Goal: Transaction & Acquisition: Purchase product/service

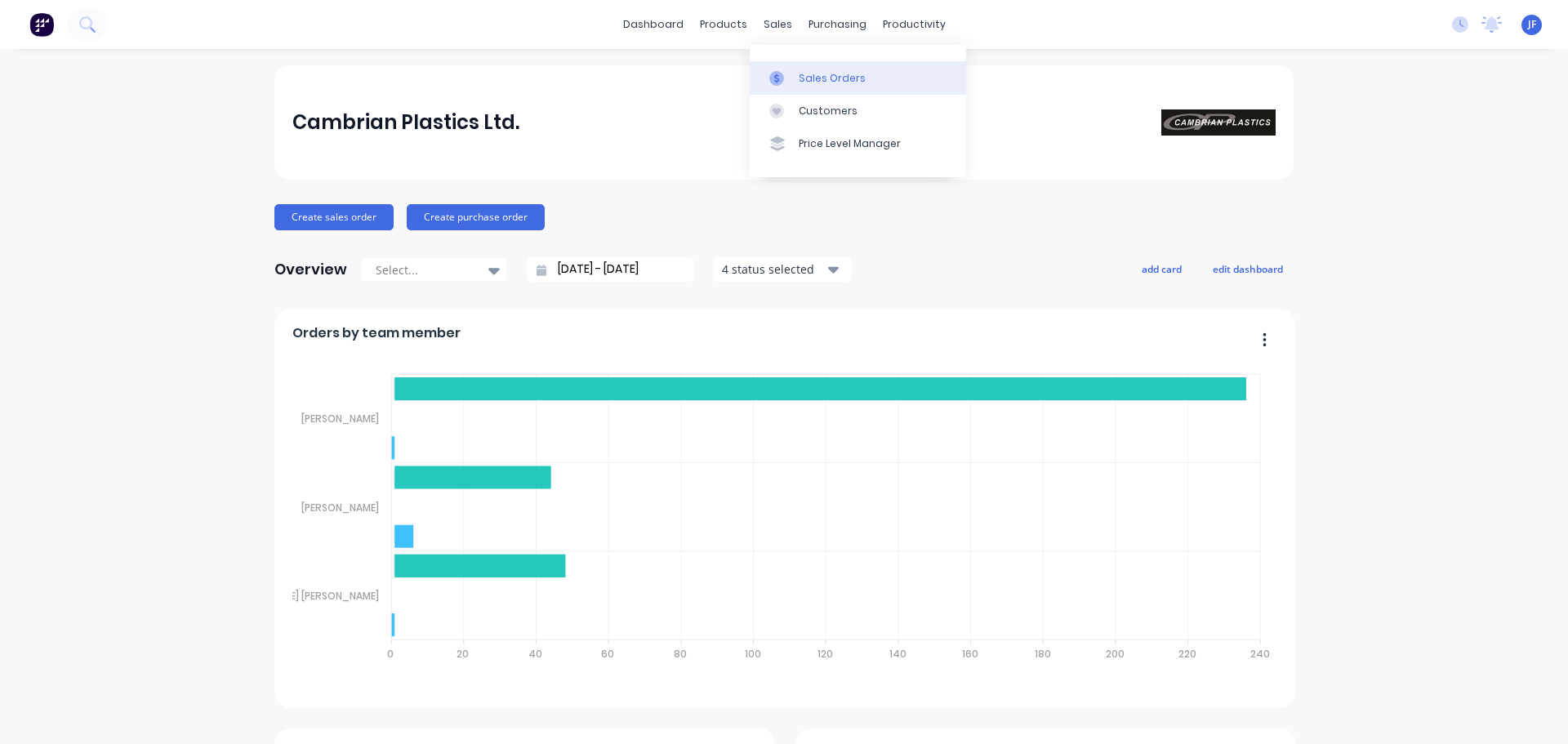
click at [781, 86] on link "Sales Orders" at bounding box center [858, 77] width 217 height 32
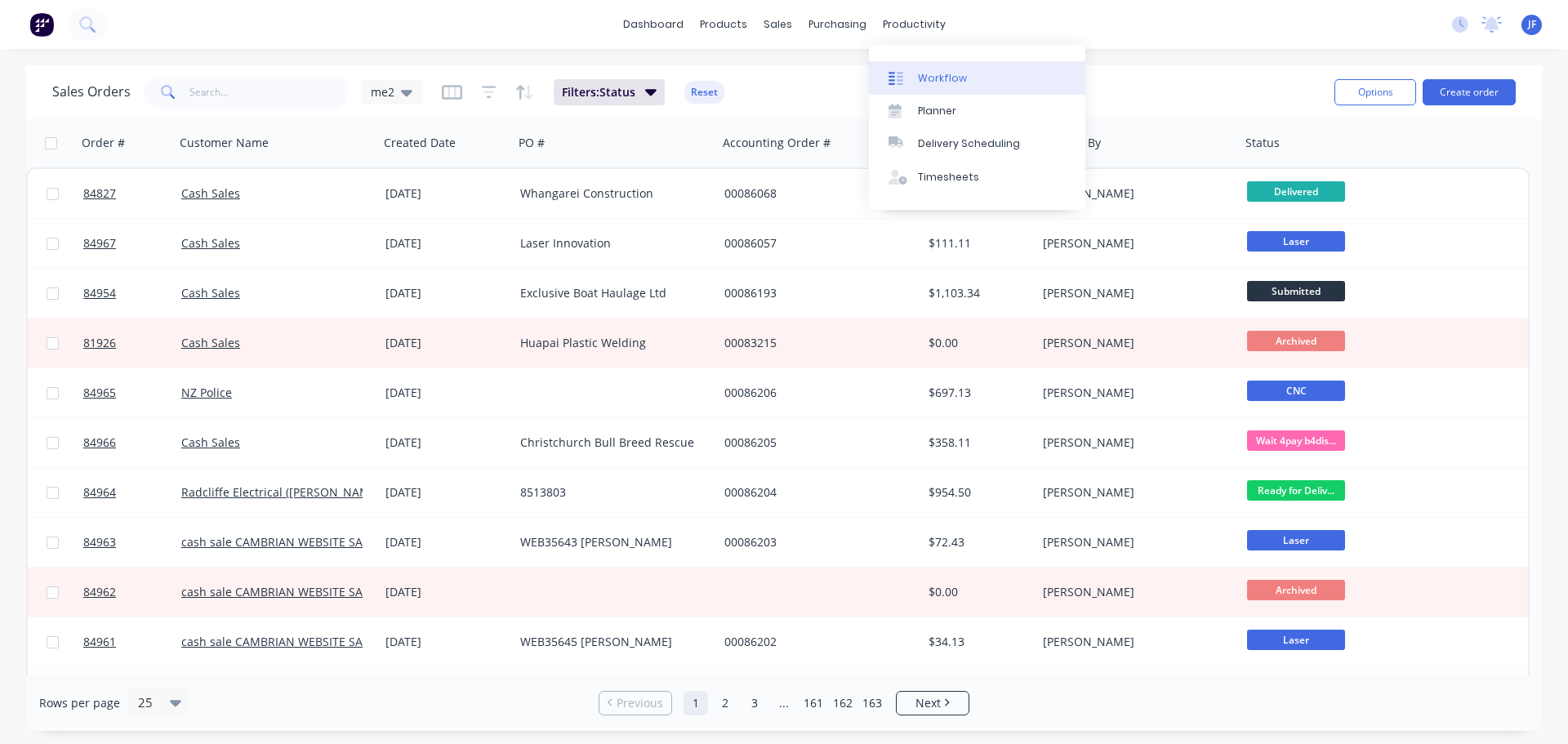
click at [950, 70] on link "Workflow" at bounding box center [978, 77] width 217 height 32
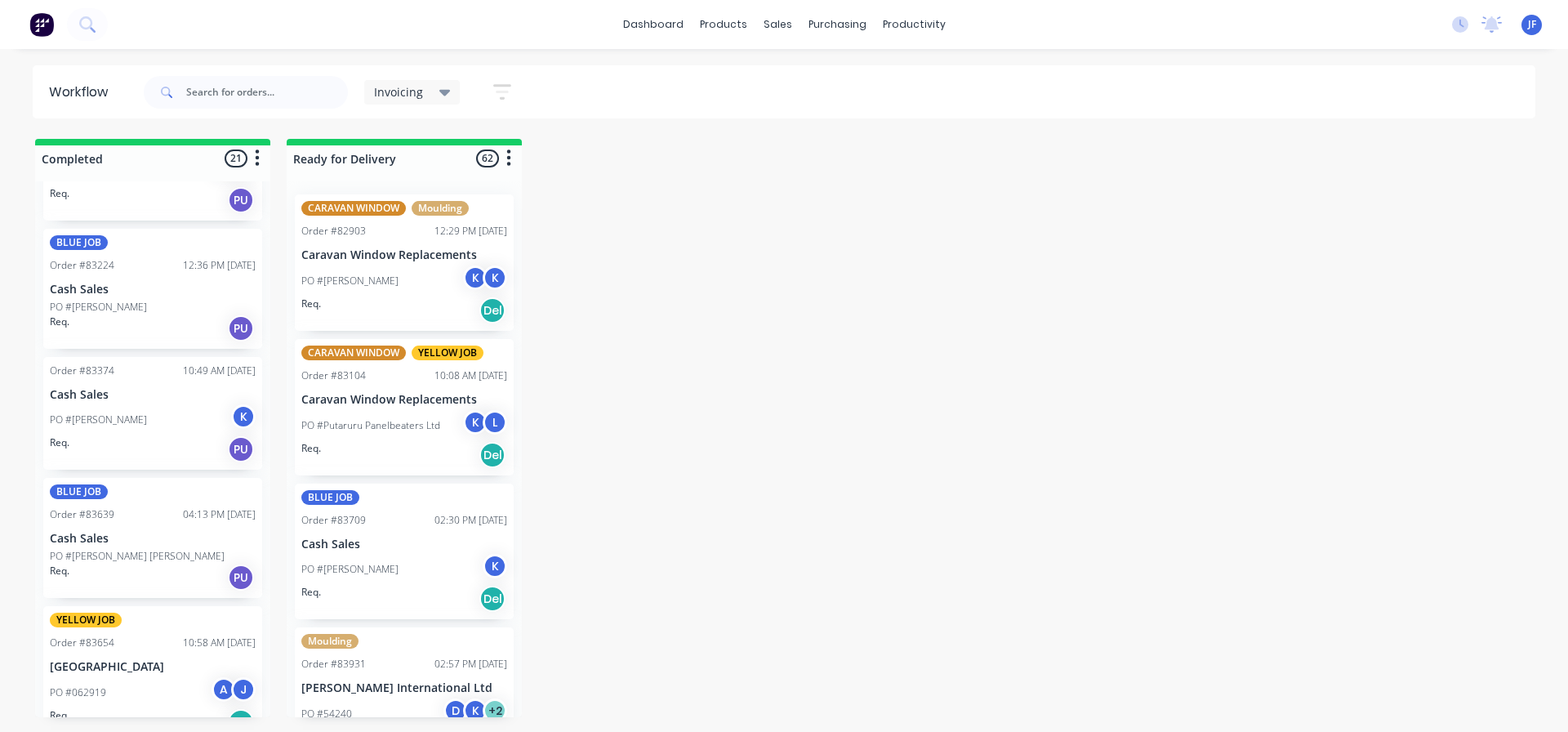
scroll to position [817, 0]
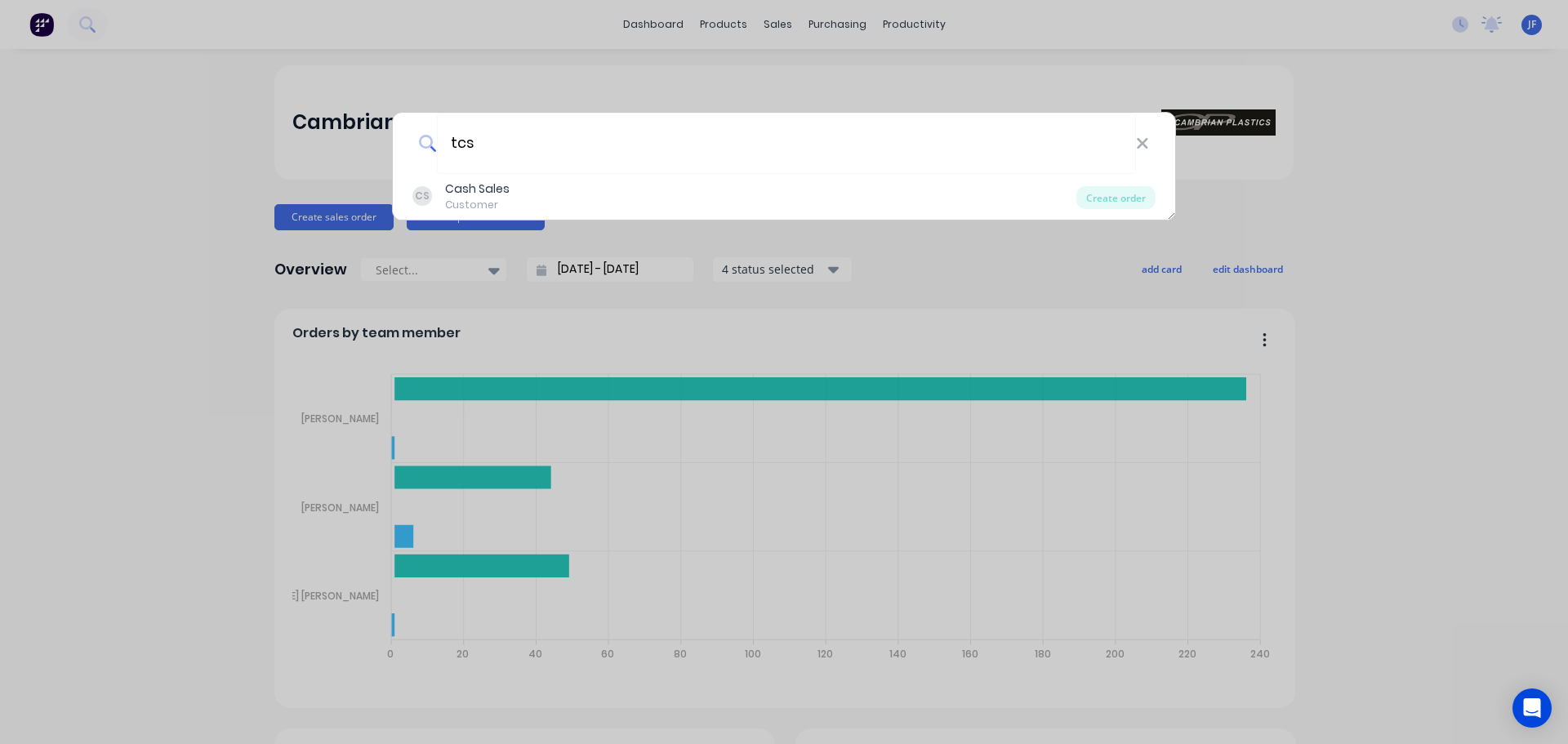
type input "tcs"
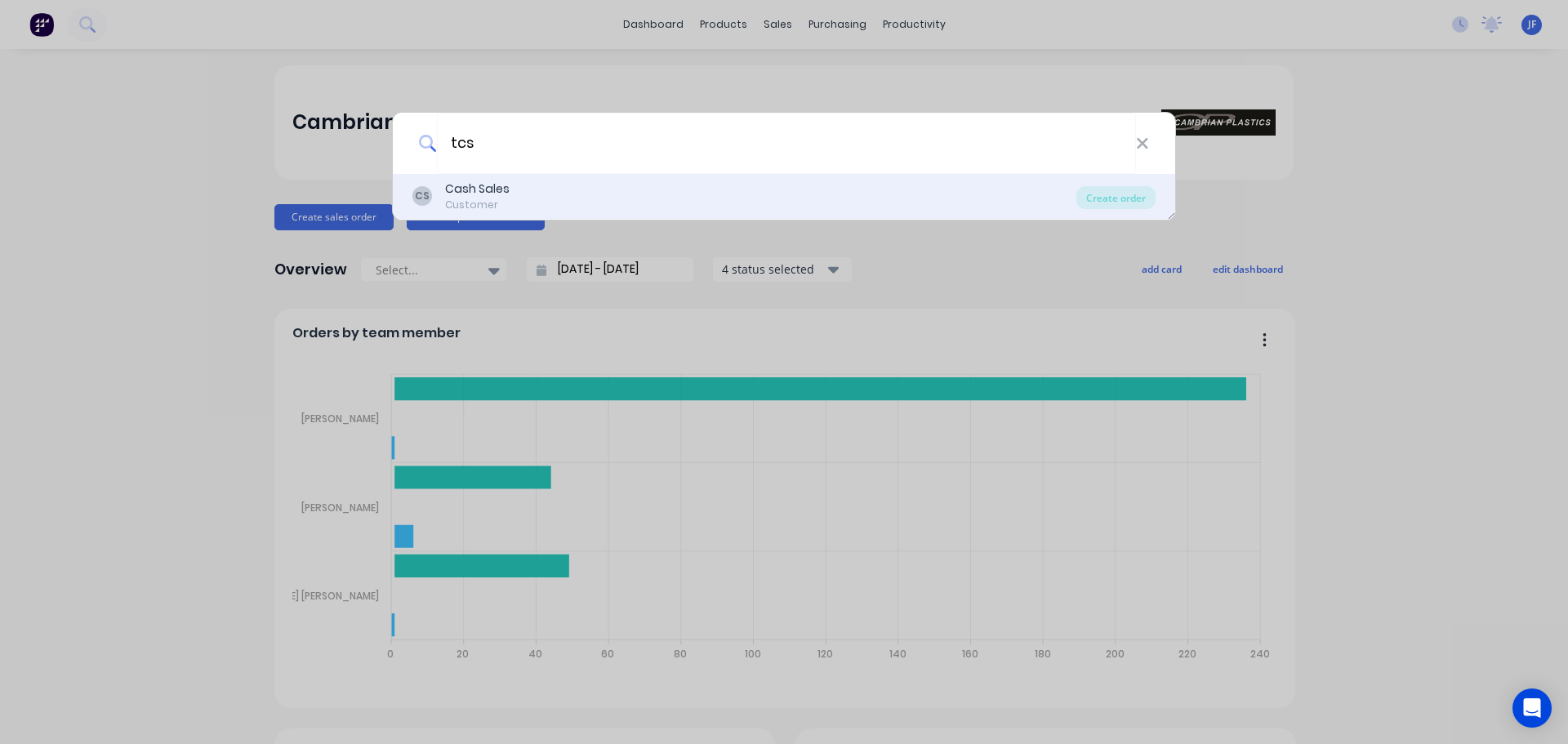
click at [664, 189] on div "CS Cash Sales Customer" at bounding box center [745, 196] width 664 height 31
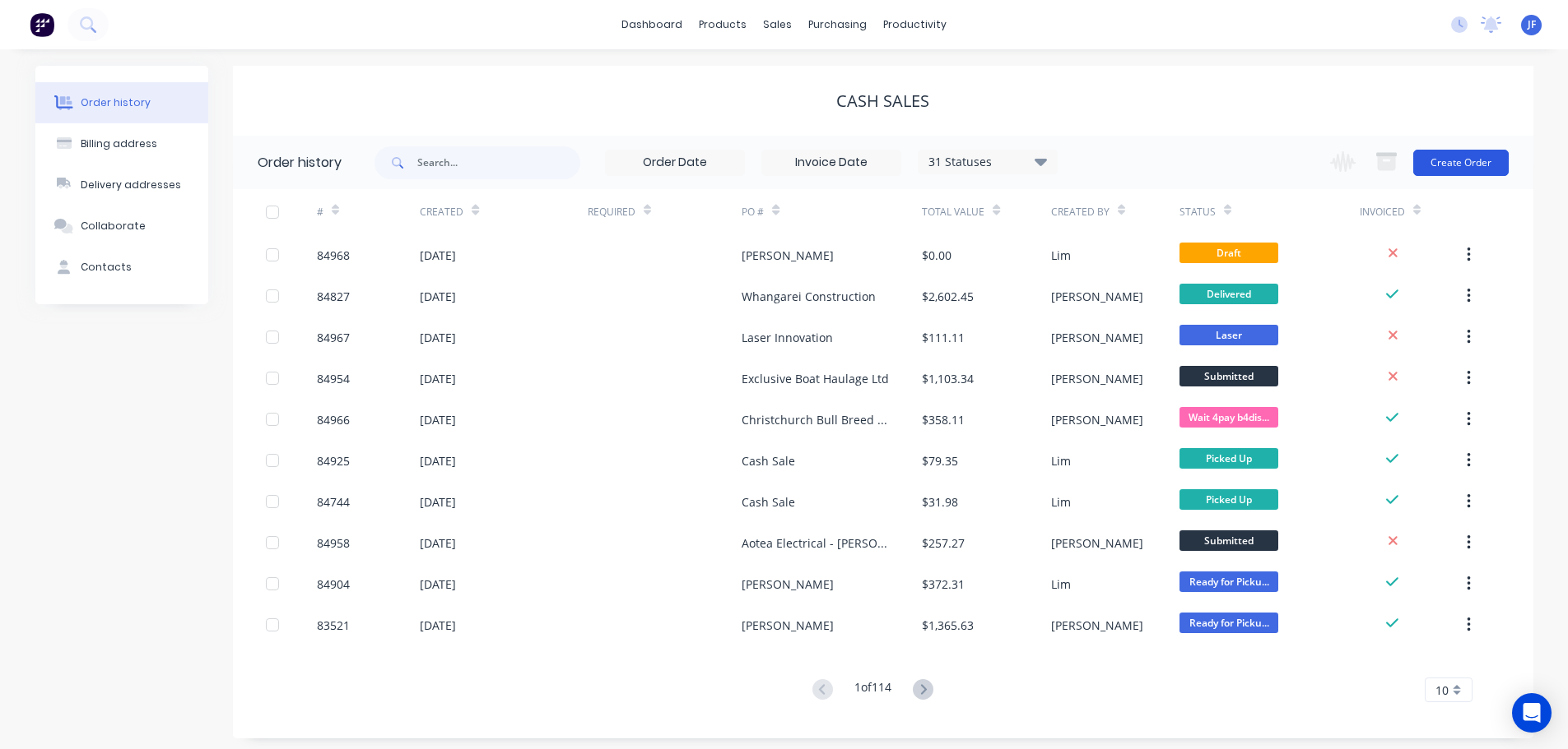
click at [1475, 158] on button "Create Order" at bounding box center [1462, 162] width 96 height 26
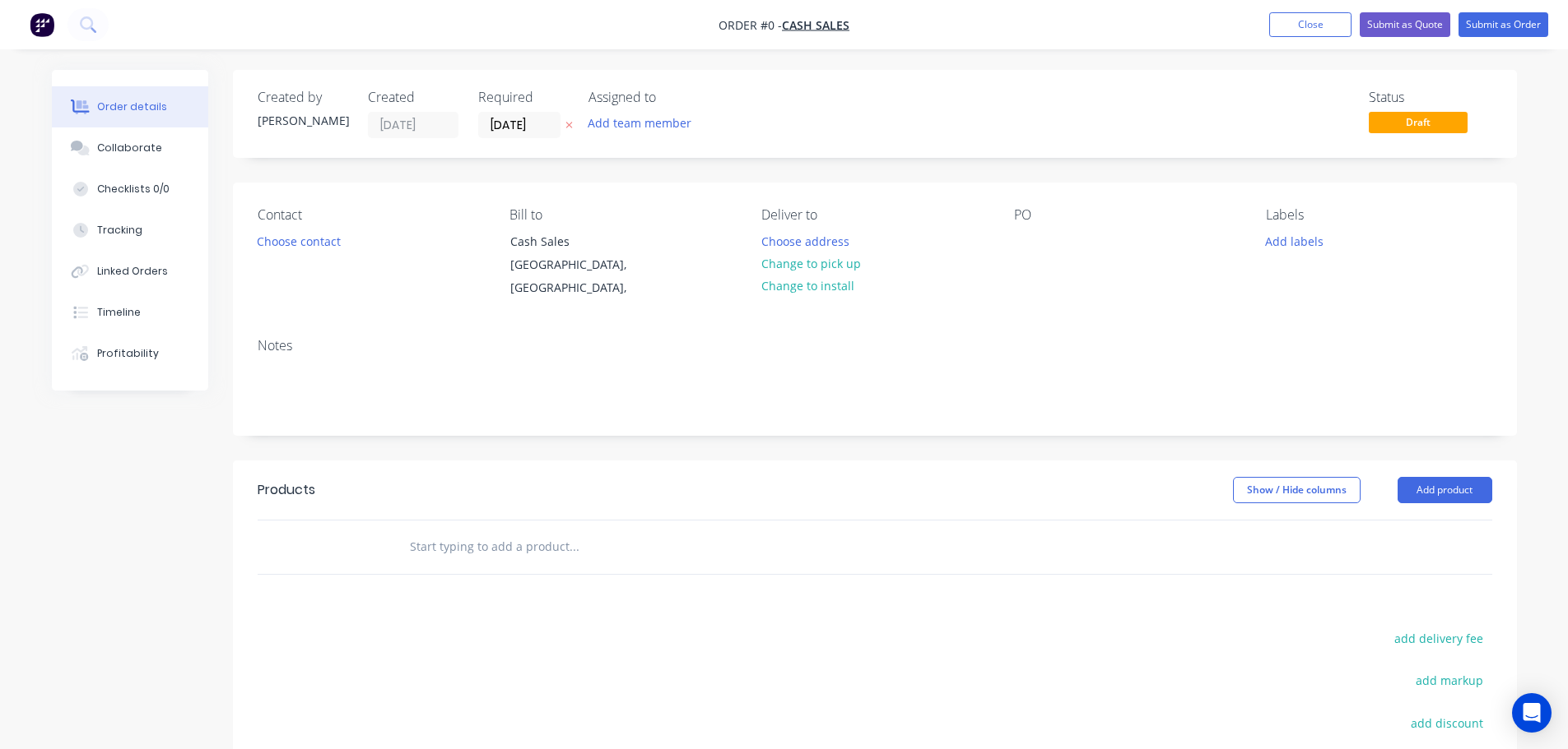
click at [566, 124] on icon "button" at bounding box center [569, 125] width 8 height 10
click at [302, 236] on button "Choose contact" at bounding box center [299, 240] width 102 height 22
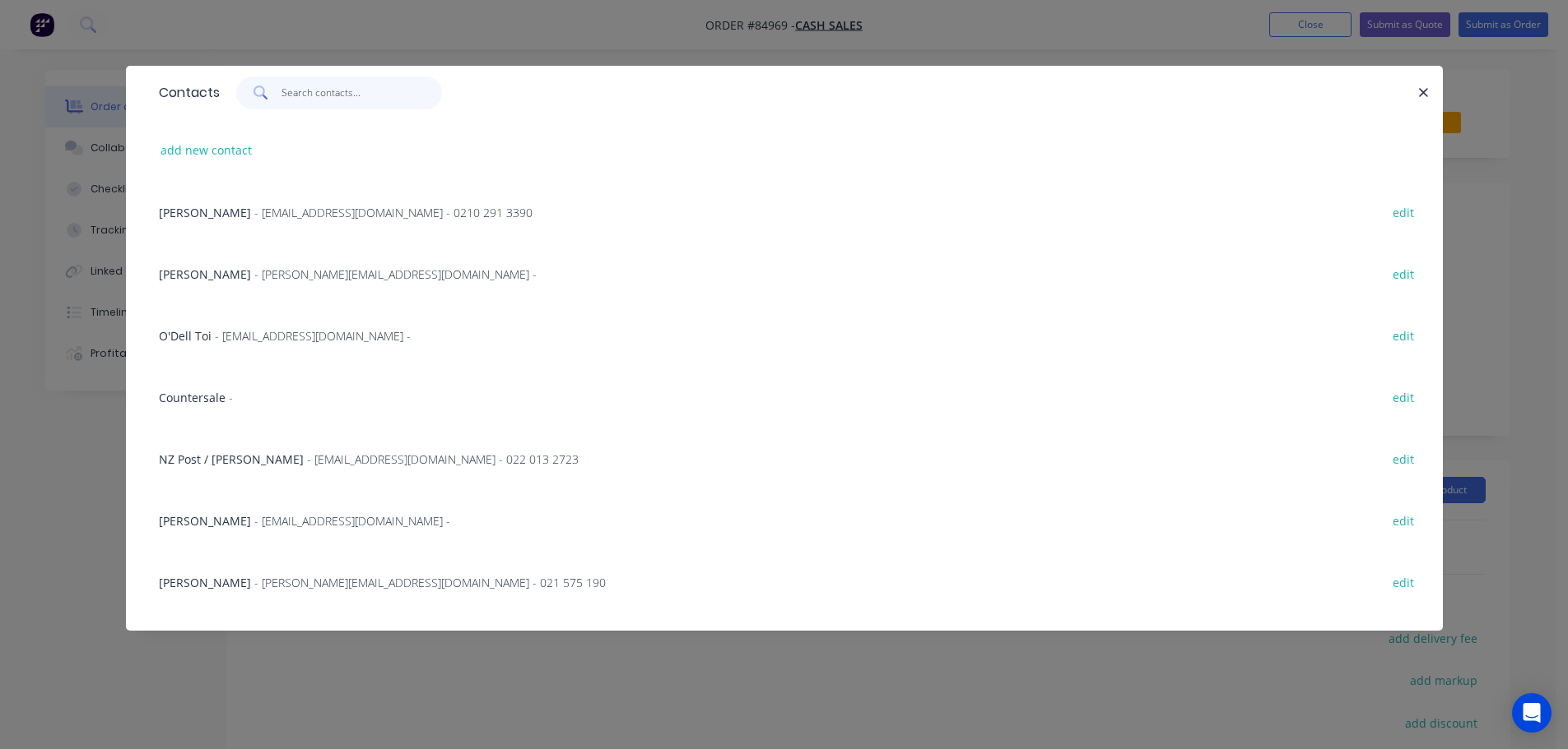
click at [347, 102] on input "text" at bounding box center [361, 93] width 160 height 33
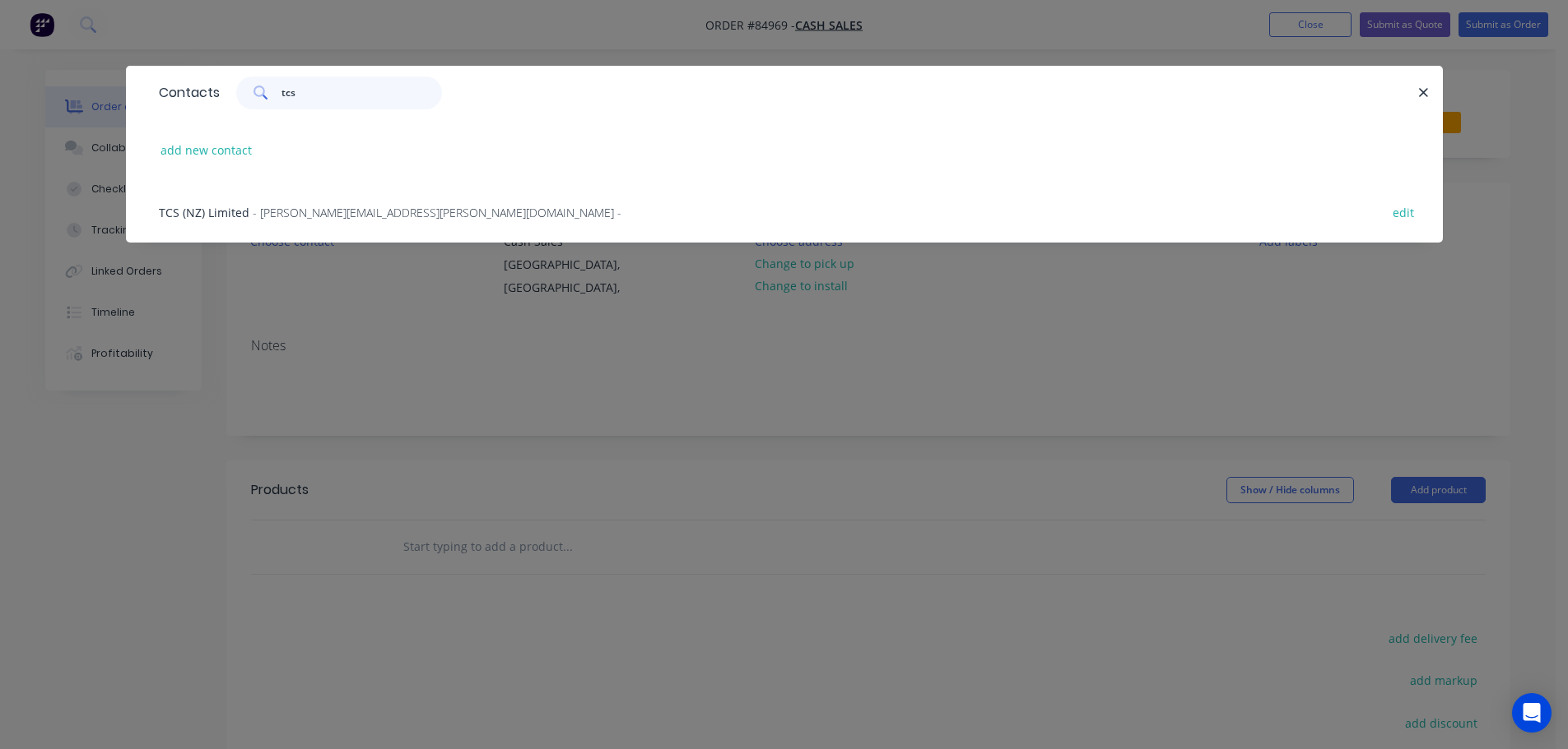
type input "tcs"
click at [281, 214] on span "- colette.senger@tcs-nz.co.nz -" at bounding box center [437, 213] width 369 height 15
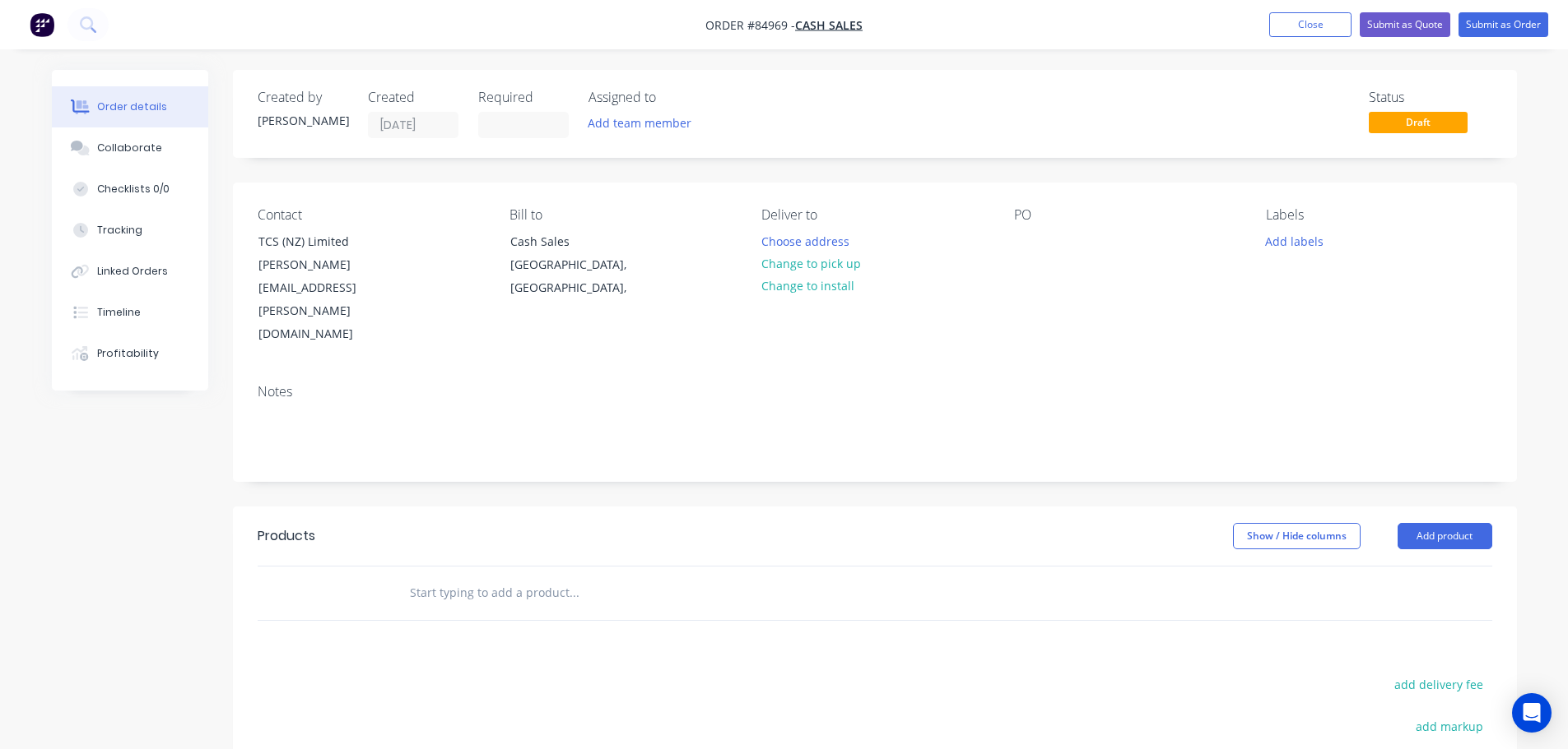
click at [557, 577] on input "text" at bounding box center [574, 593] width 330 height 33
type input "P"
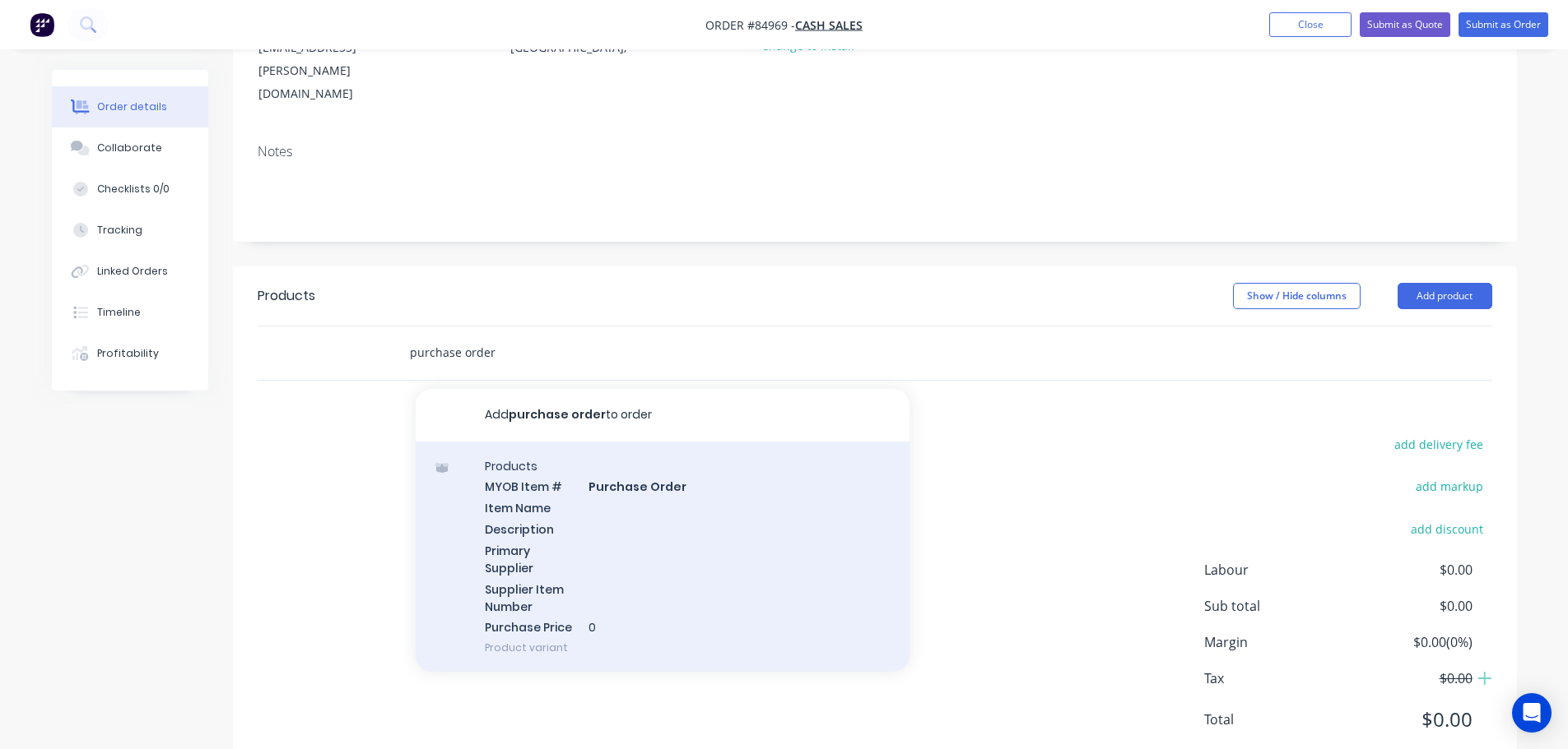
scroll to position [245, 0]
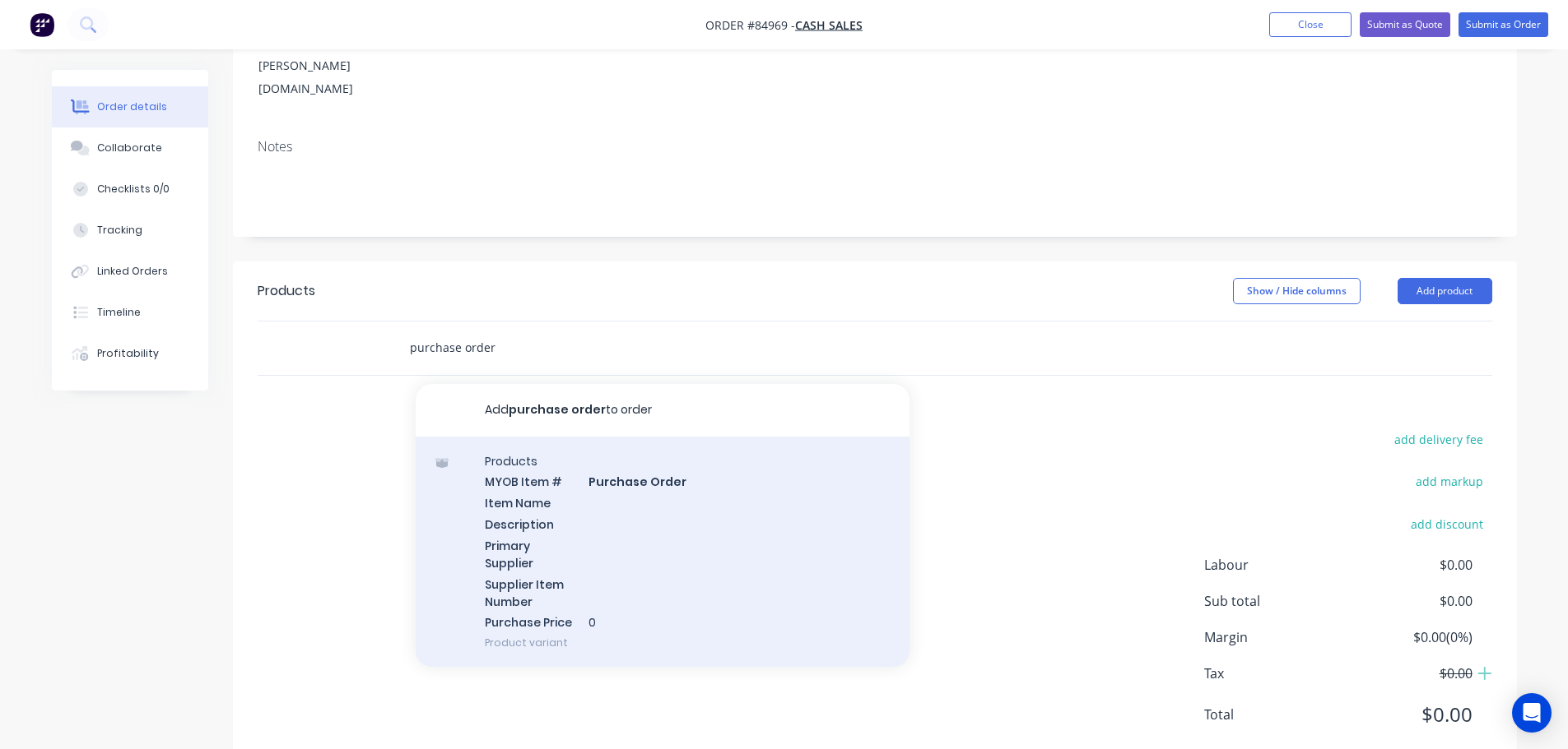
type input "purchase order"
click at [624, 473] on div "Products MYOB Item # Purchase Order Item Name Description Primary Supplier Supp…" at bounding box center [662, 552] width 494 height 231
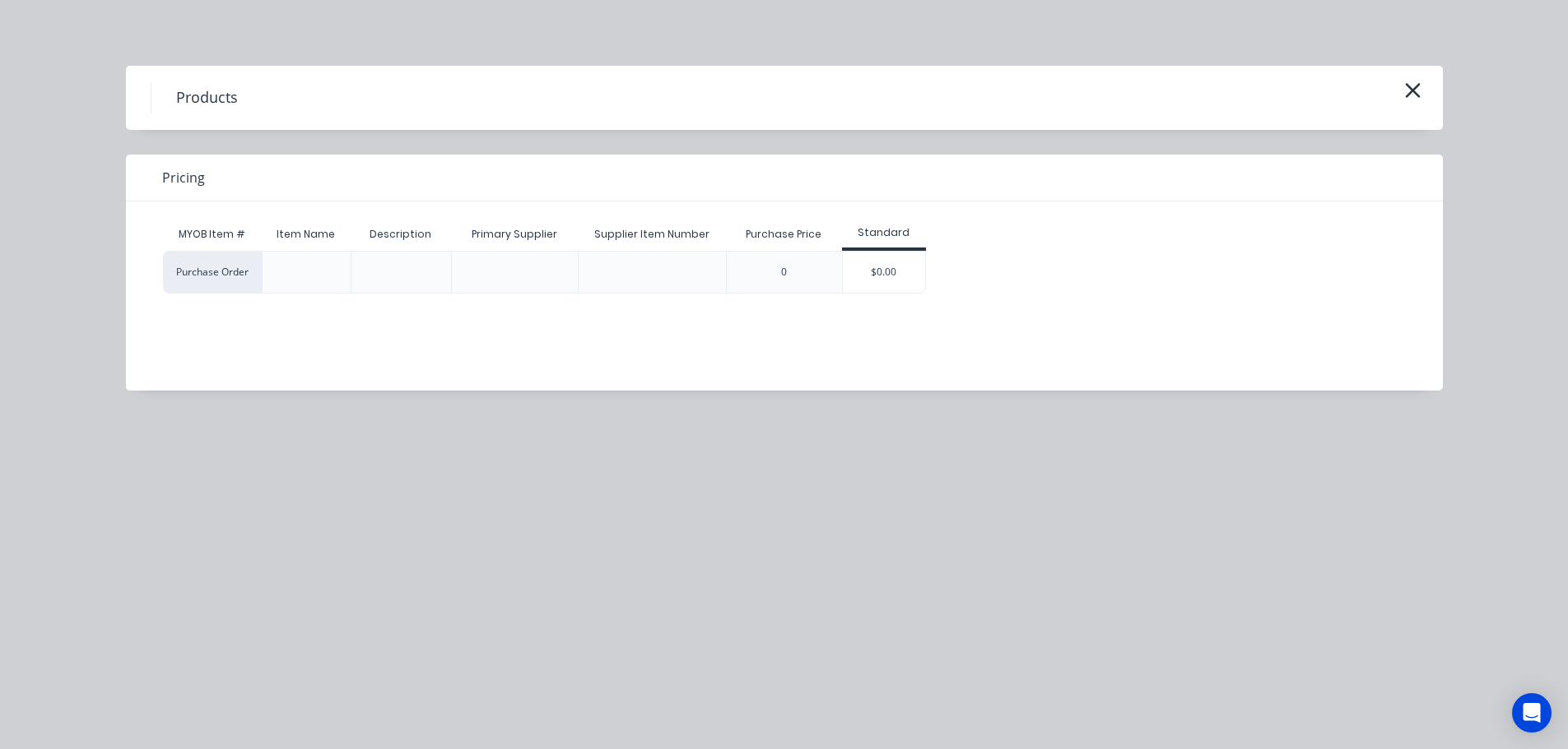
click at [843, 260] on div "$0.00" at bounding box center [884, 272] width 82 height 41
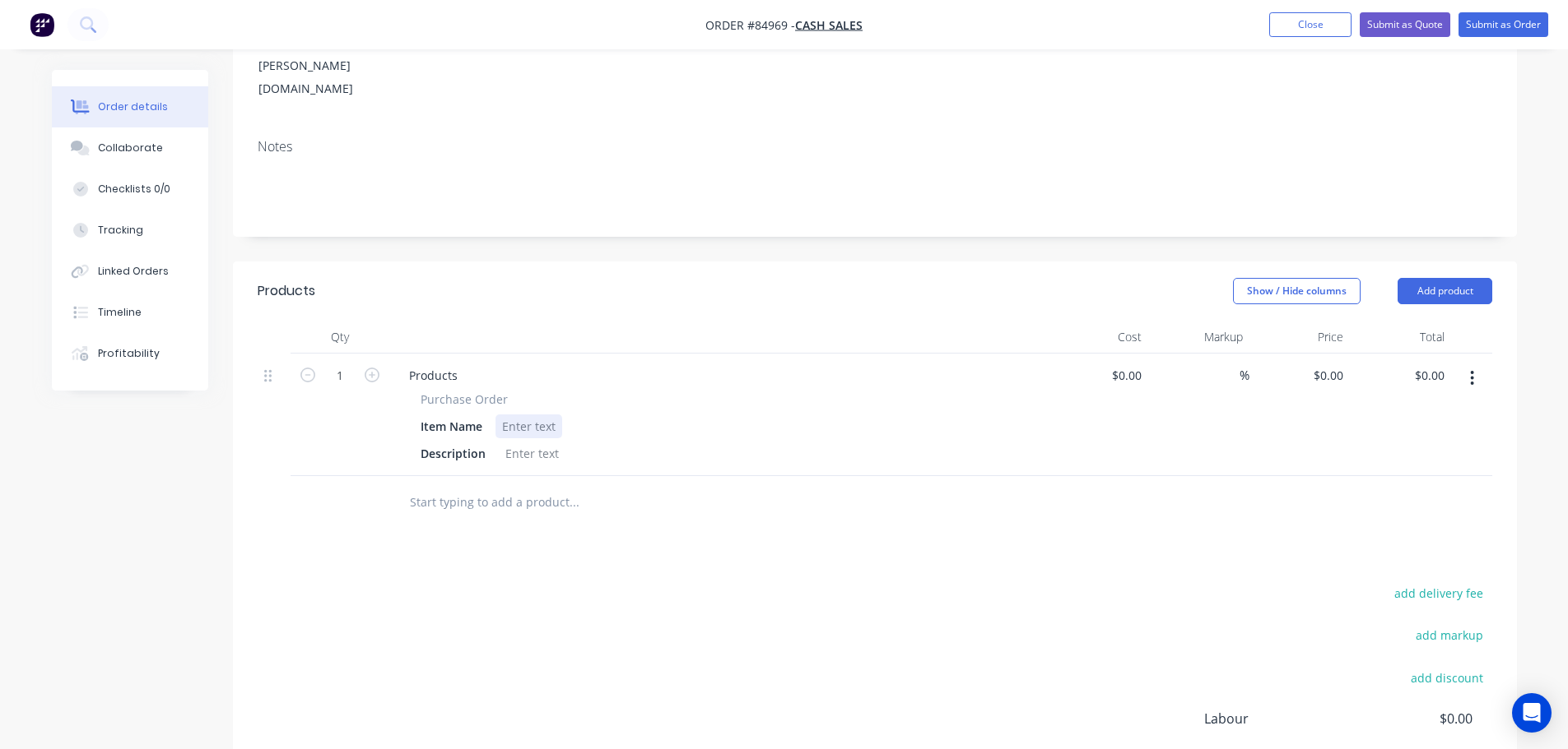
click at [528, 415] on div at bounding box center [529, 426] width 67 height 24
paste div
drag, startPoint x: 418, startPoint y: 352, endPoint x: 502, endPoint y: 344, distance: 84.4
click at [545, 391] on div "Purchase Order Item Name 25526 Description" at bounding box center [718, 428] width 645 height 75
copy span "Purchase Order"
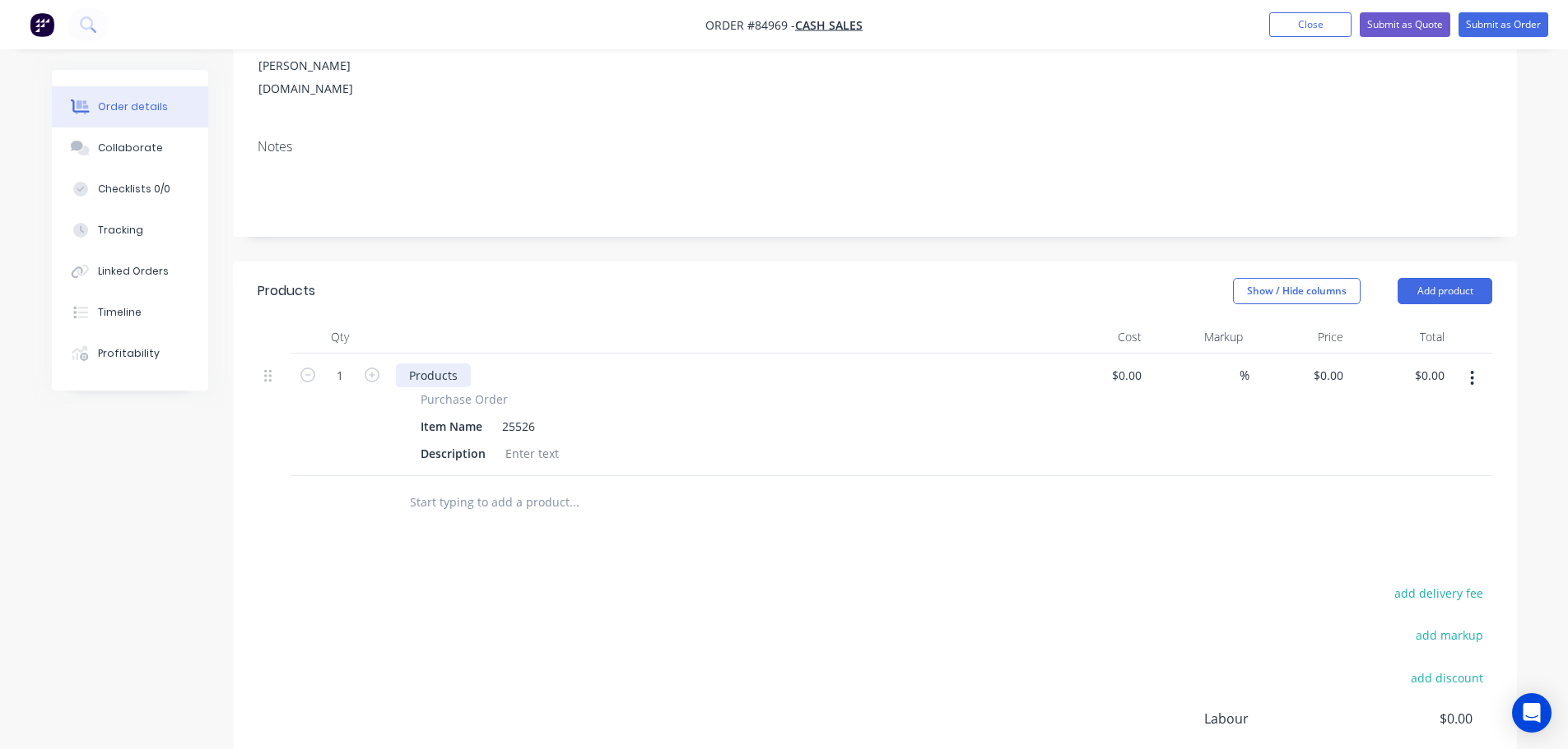
click at [460, 364] on div "Products" at bounding box center [433, 375] width 75 height 24
paste div
click at [312, 368] on icon "button" at bounding box center [307, 374] width 14 height 14
type input "0"
click at [436, 531] on div "Products Show / Hide columns Add product Qty Cost Markup Price Total 0 Purchase…" at bounding box center [875, 593] width 1284 height 663
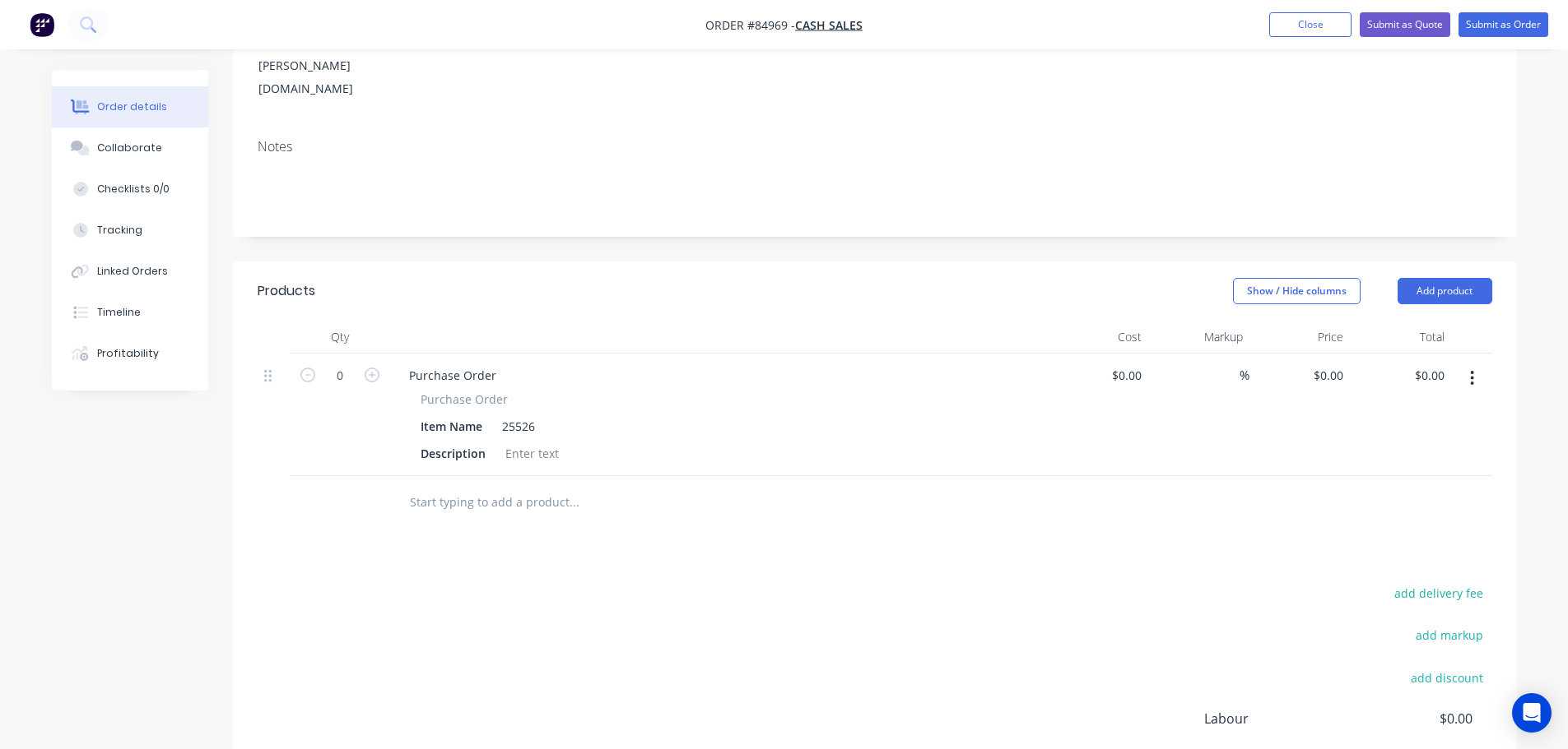
click at [427, 487] on input "text" at bounding box center [574, 503] width 330 height 33
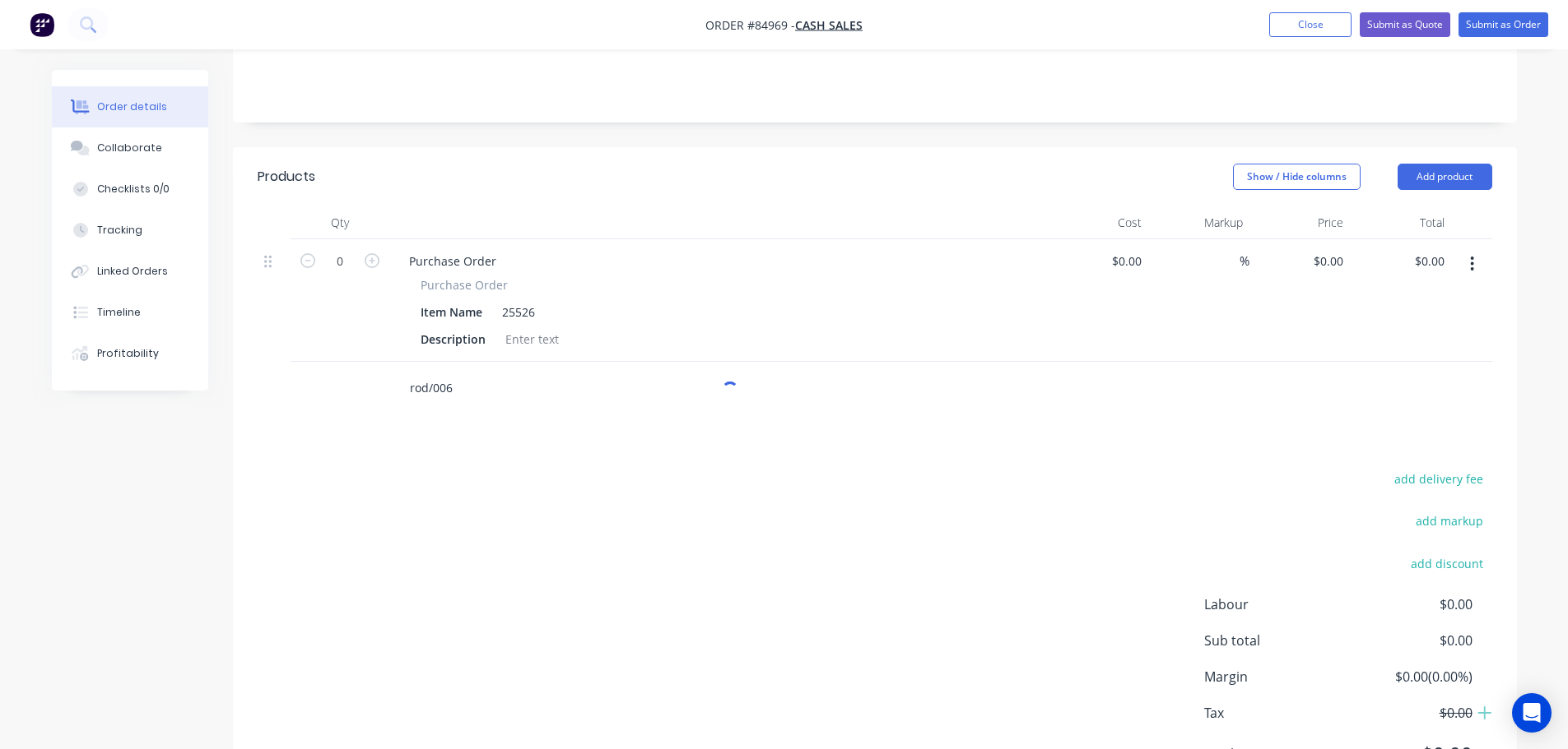
scroll to position [399, 0]
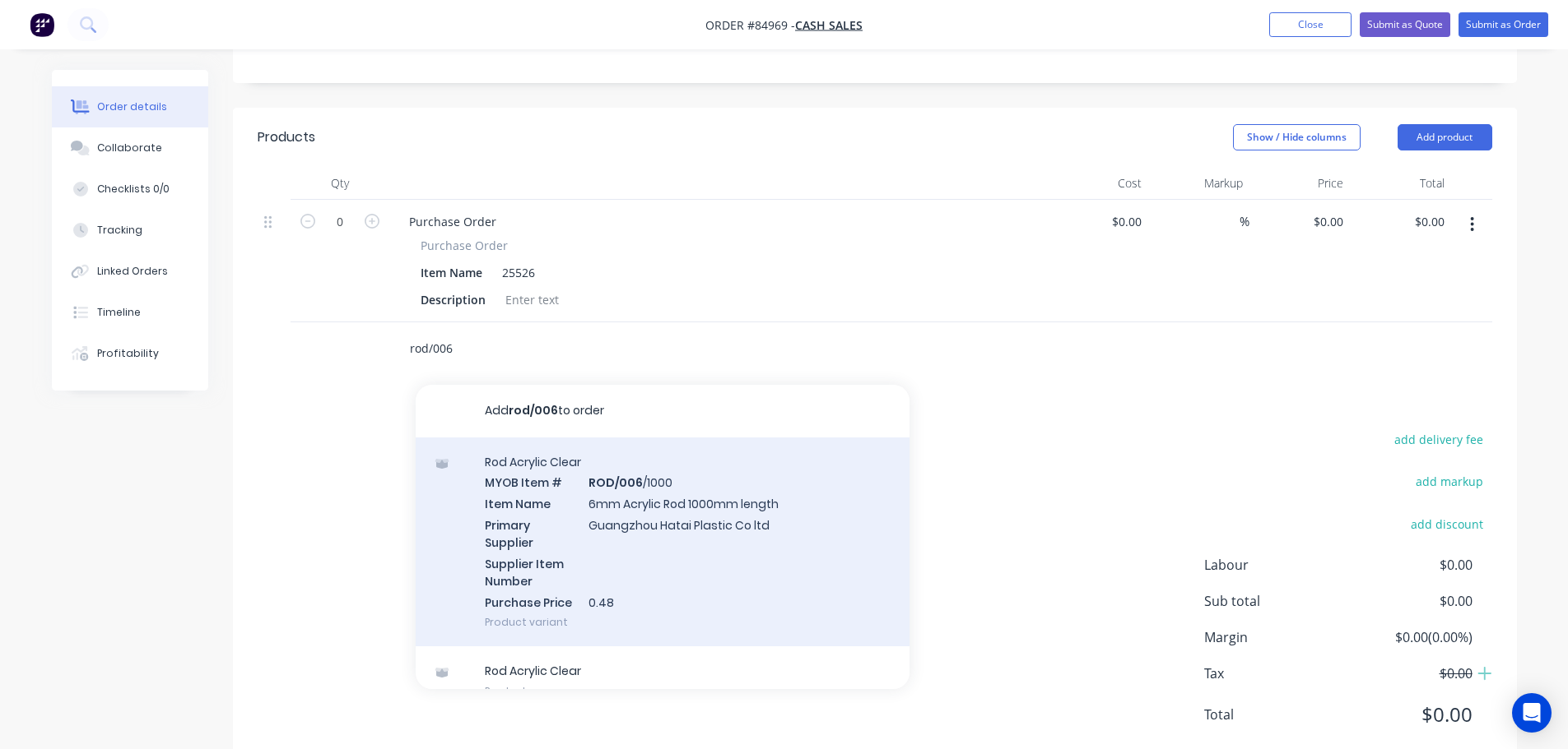
type input "rod/006"
click at [610, 490] on div "Rod Acrylic Clear MYOB Item # ROD/006 /1000 Item Name 6mm Acrylic Rod 1000mm le…" at bounding box center [662, 542] width 494 height 210
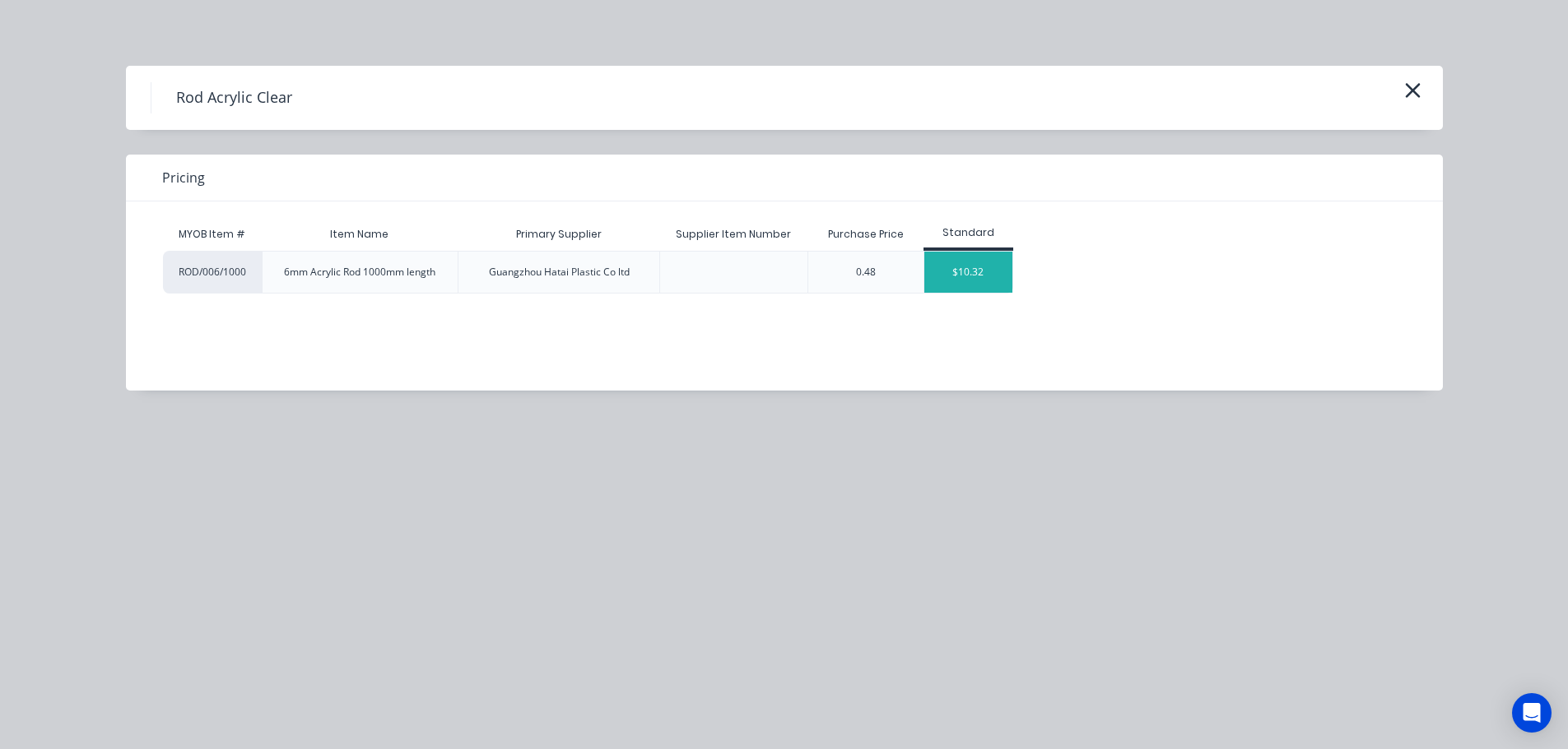
click at [950, 266] on div "$10.32" at bounding box center [968, 272] width 88 height 41
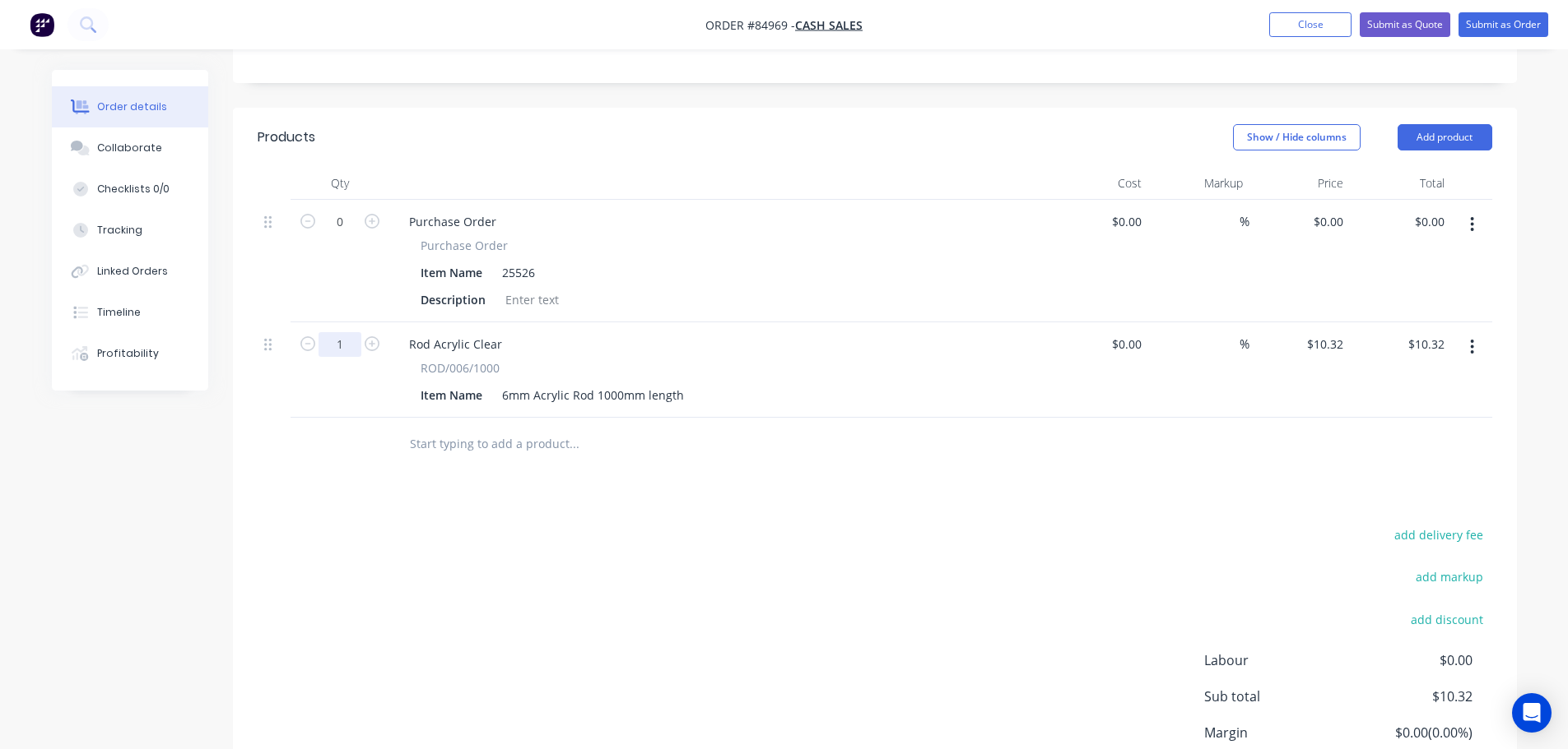
click at [342, 332] on input "1" at bounding box center [339, 345] width 43 height 25
type input "6"
type input "$61.92"
click at [611, 467] on div "Products Show / Hide columns Add product Qty Cost Markup Price Total 0 Purchase…" at bounding box center [875, 488] width 1284 height 759
click at [1322, 332] on input "10.32" at bounding box center [1327, 344] width 44 height 24
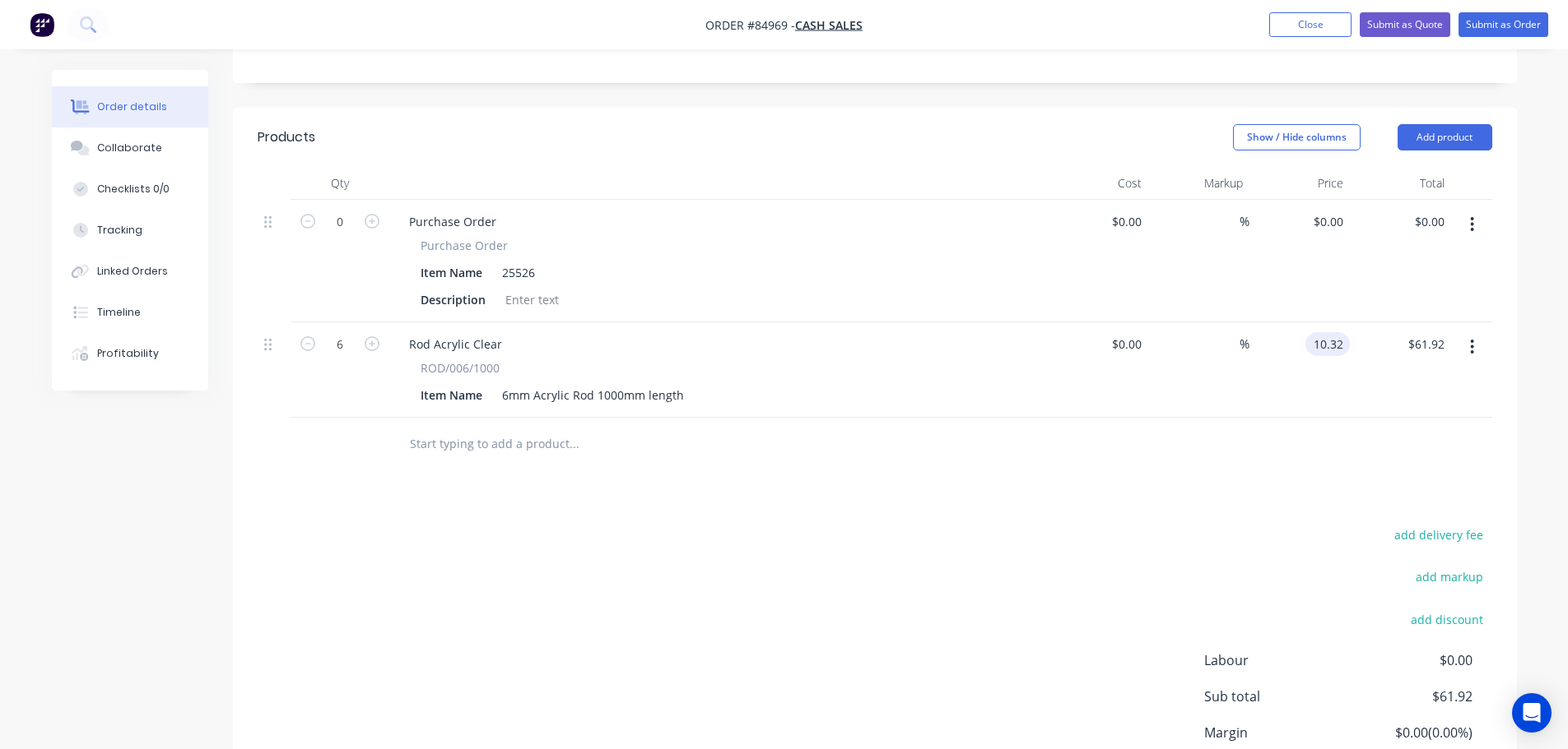
paste input "1.35"
type input "$11.35"
type input "$68.10"
click at [1199, 524] on div "add delivery fee add markup add discount Labour $0.00 Sub total $61.92 Margin $…" at bounding box center [875, 683] width 1234 height 318
click at [1443, 524] on button "add delivery fee" at bounding box center [1439, 534] width 106 height 22
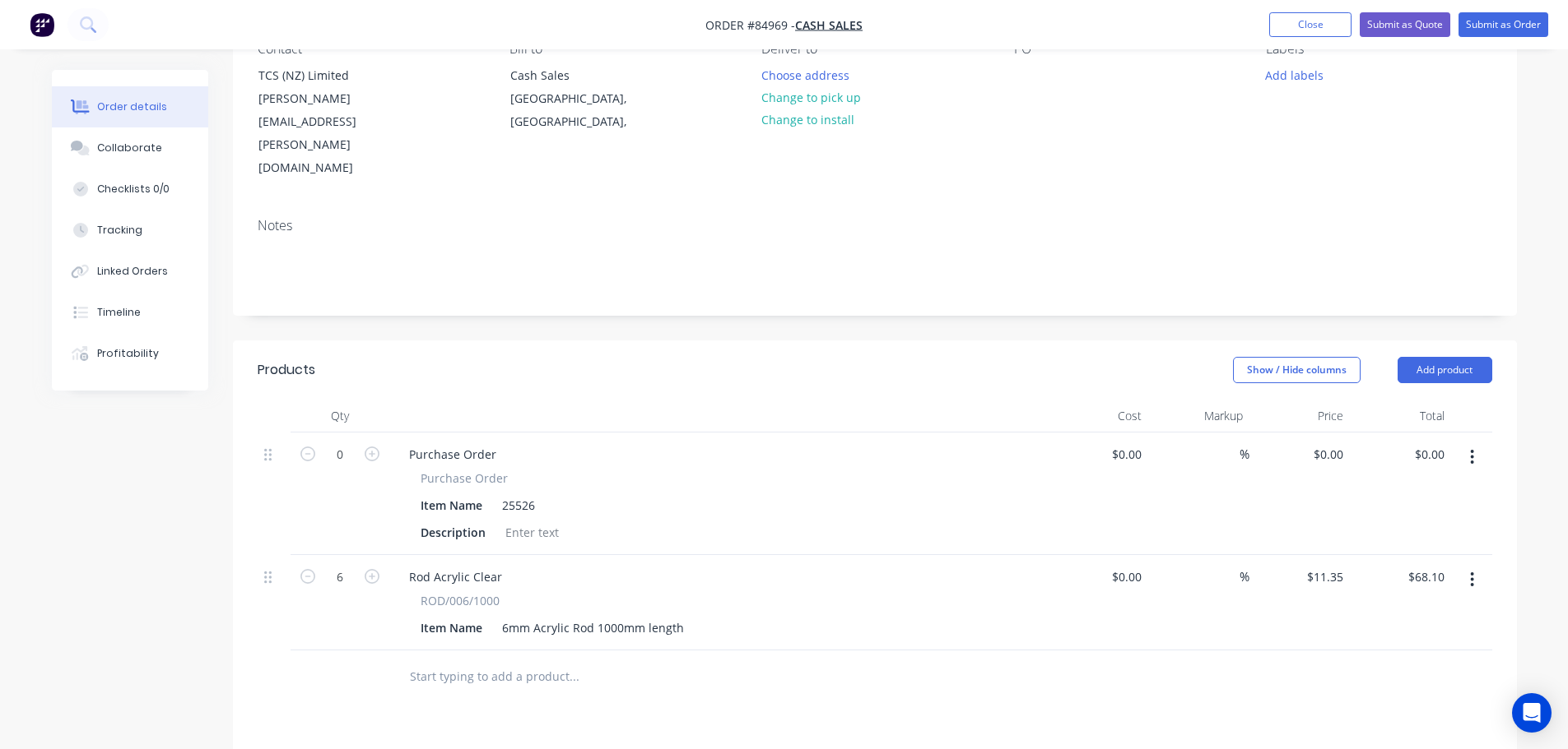
scroll to position [0, 0]
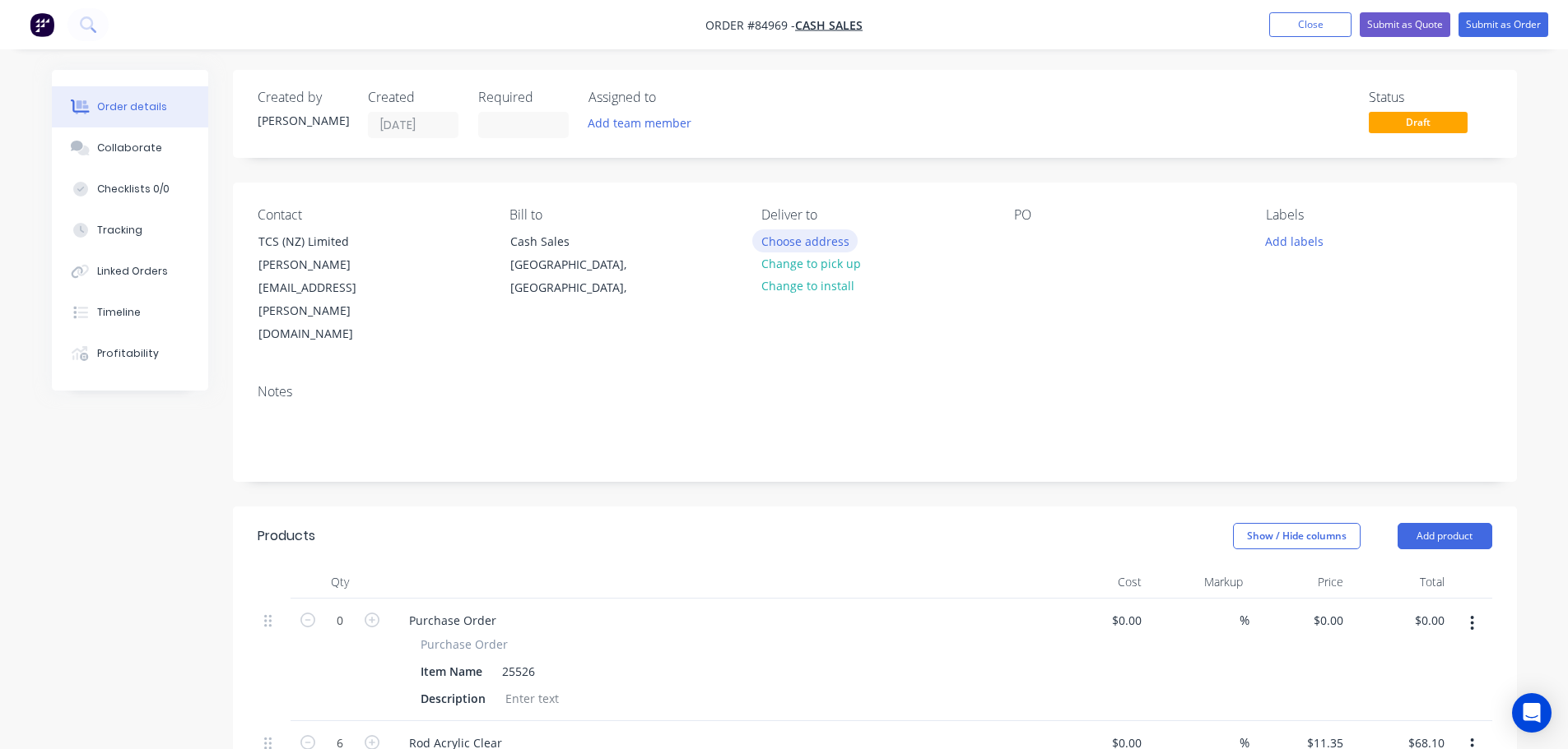
click at [819, 238] on button "Choose address" at bounding box center [805, 240] width 105 height 22
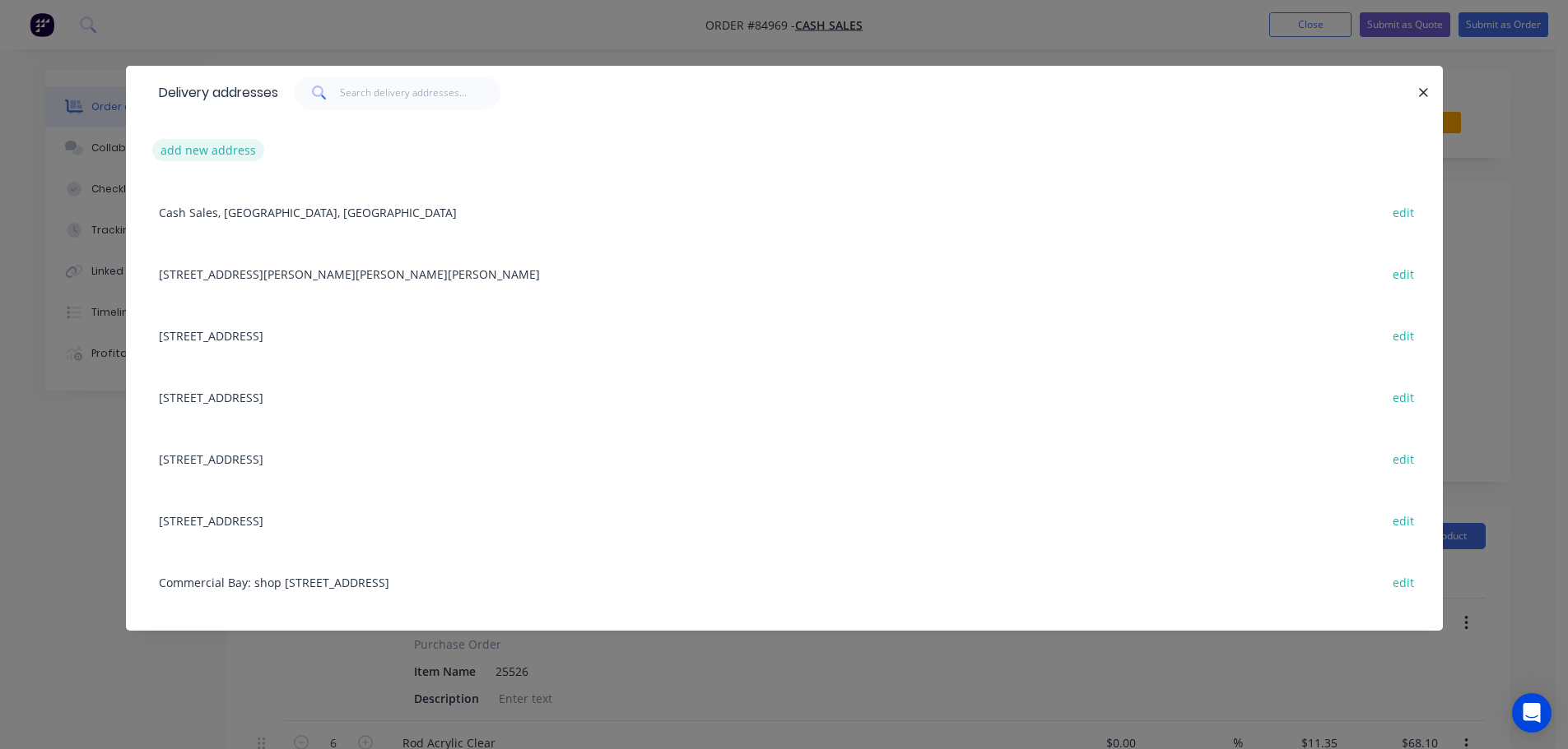
click at [219, 152] on button "add new address" at bounding box center [209, 149] width 113 height 22
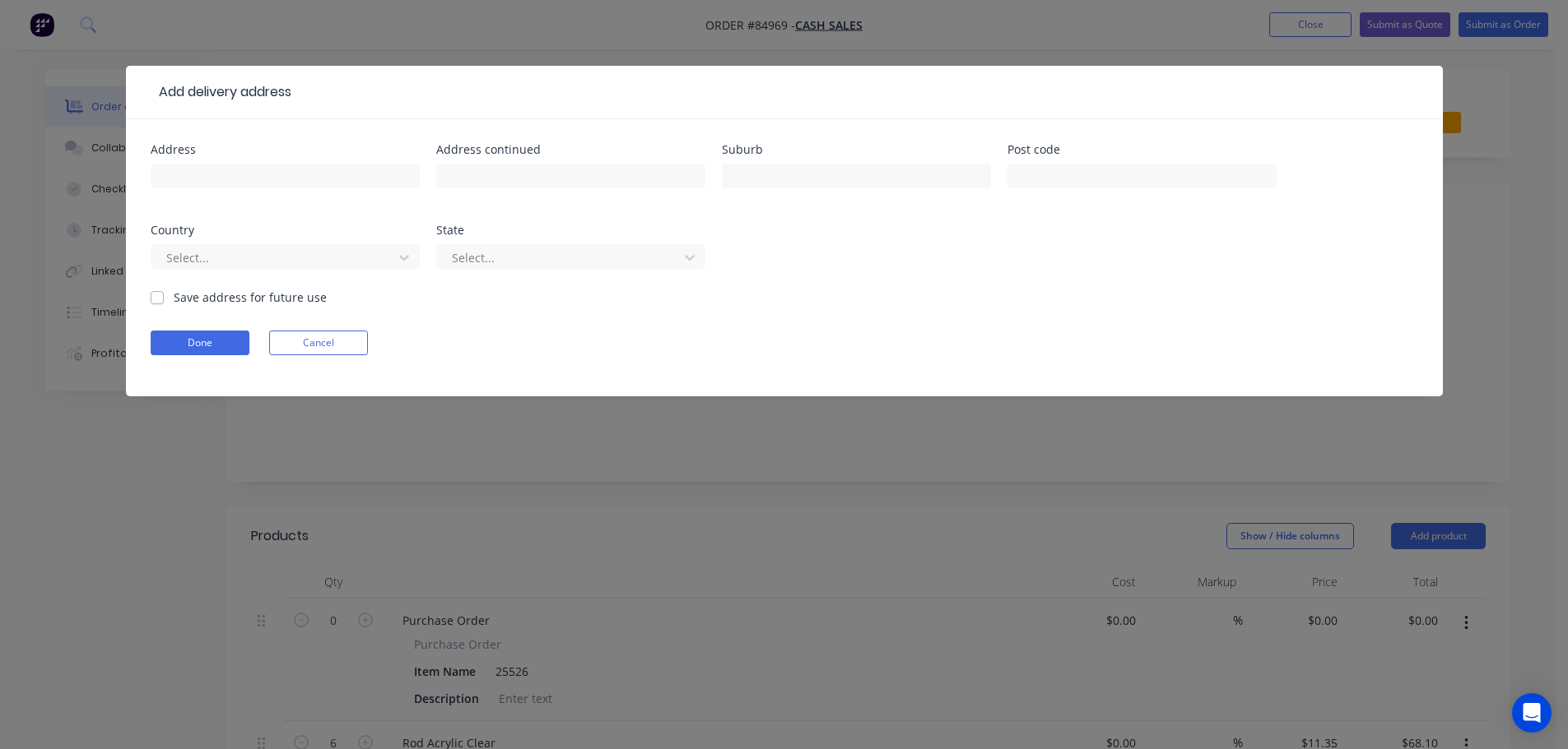
click at [347, 149] on div "Address" at bounding box center [285, 149] width 269 height 11
click at [343, 167] on input "text" at bounding box center [285, 176] width 269 height 25
paste input "34 The Boulevard Te Rapa Hamilton 3200"
click at [318, 176] on input "34 The Boulevard Te Rapa Hamilton 3200" at bounding box center [285, 176] width 269 height 25
click at [319, 176] on input "34 The Boulevard Te Rapa Hamilton 3200" at bounding box center [285, 176] width 269 height 25
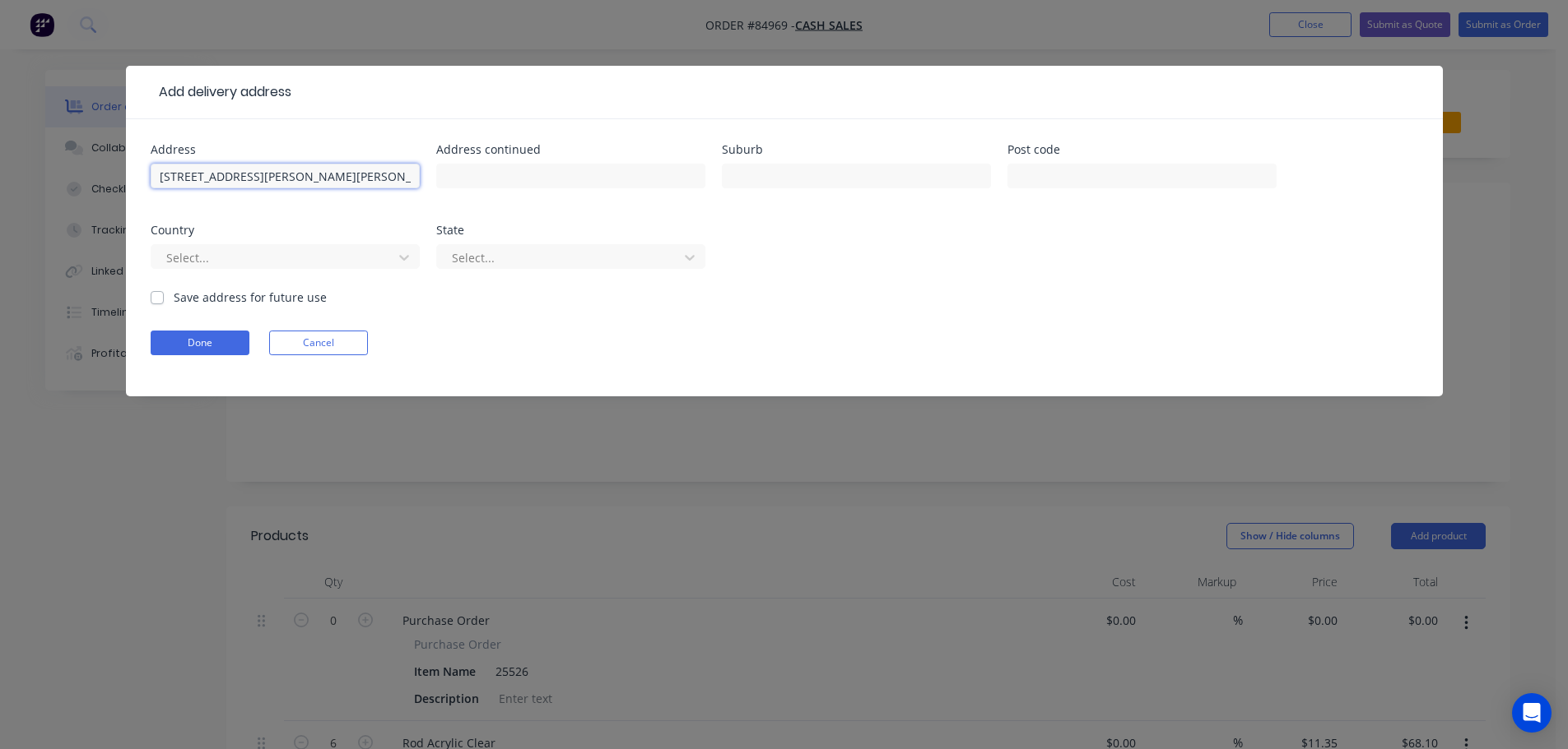
type input "34 The Boulevard Te Rapa 3200"
type input "Hamilton"
click at [319, 167] on input "34 The Boulevard Te Rapa 3200" at bounding box center [285, 176] width 269 height 25
click at [318, 167] on input "34 The Boulevard Te Rapa 3200" at bounding box center [285, 176] width 269 height 25
type input "34 The Boulevard Te Rapa"
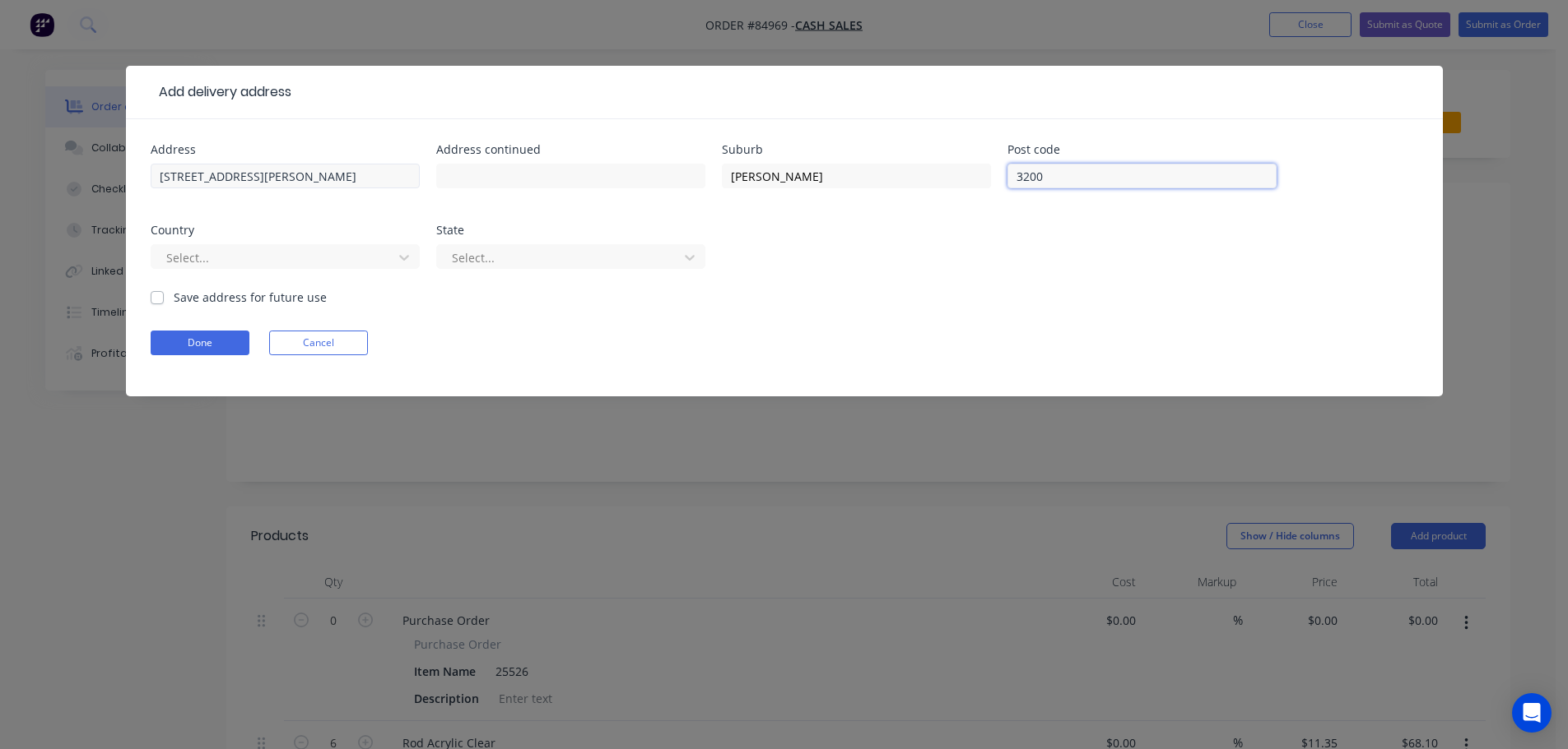
type input "3200"
drag, startPoint x: 257, startPoint y: 172, endPoint x: 308, endPoint y: 173, distance: 51.0
click at [308, 173] on input "34 The Boulevard Te Rapa" at bounding box center [285, 176] width 269 height 25
type input "34 The Boulevard"
type input "Te Rapa"
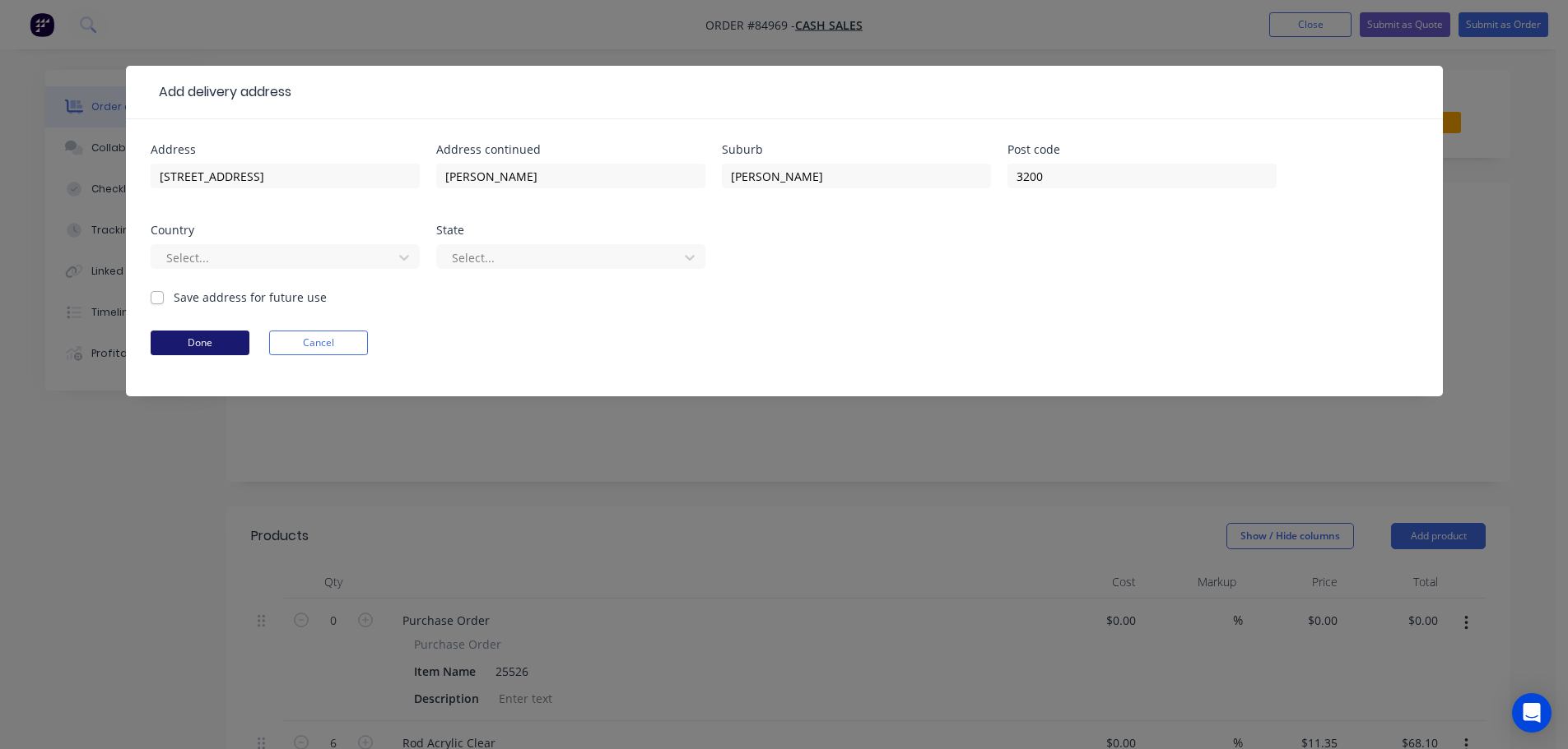
click at [237, 339] on button "Done" at bounding box center [199, 343] width 99 height 25
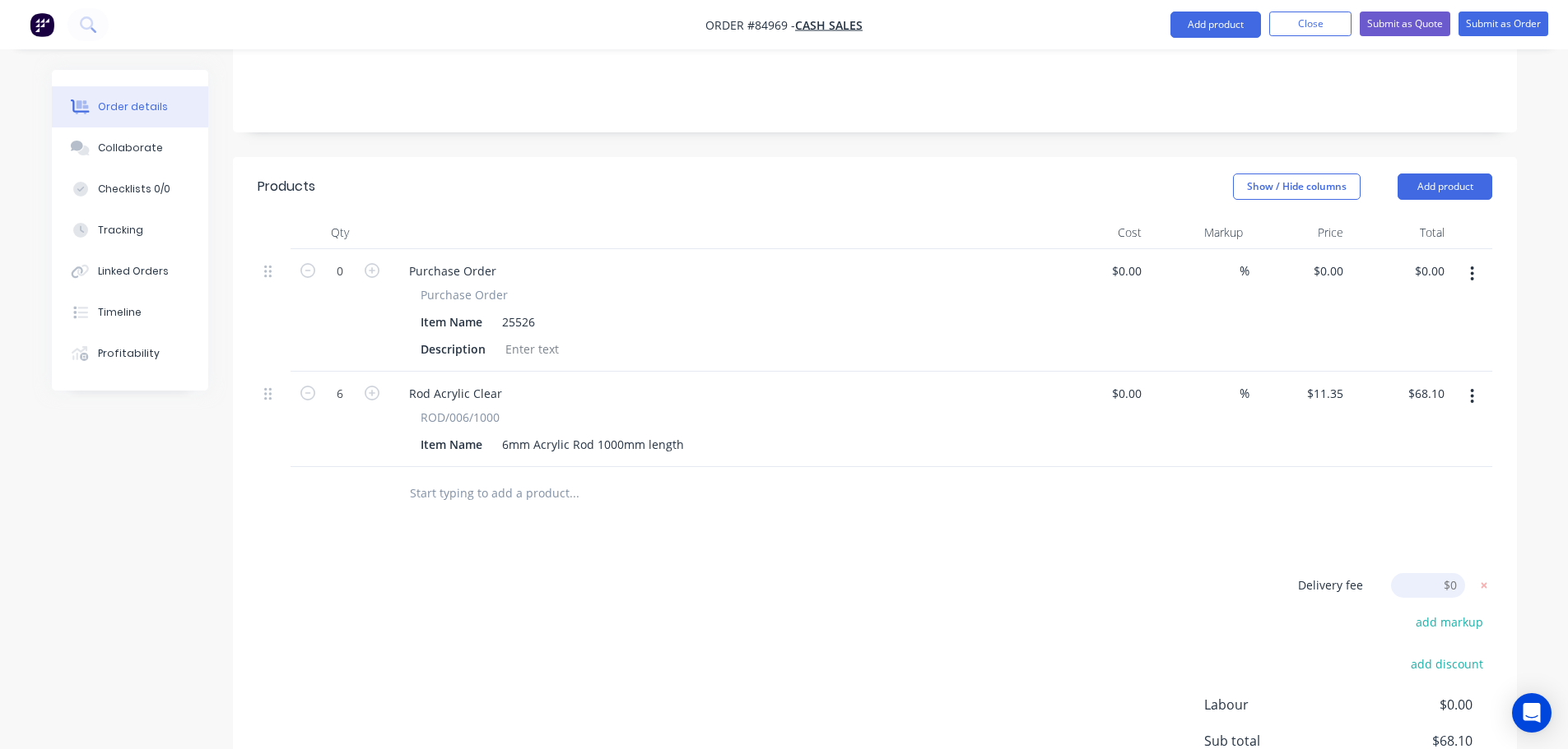
scroll to position [489, 0]
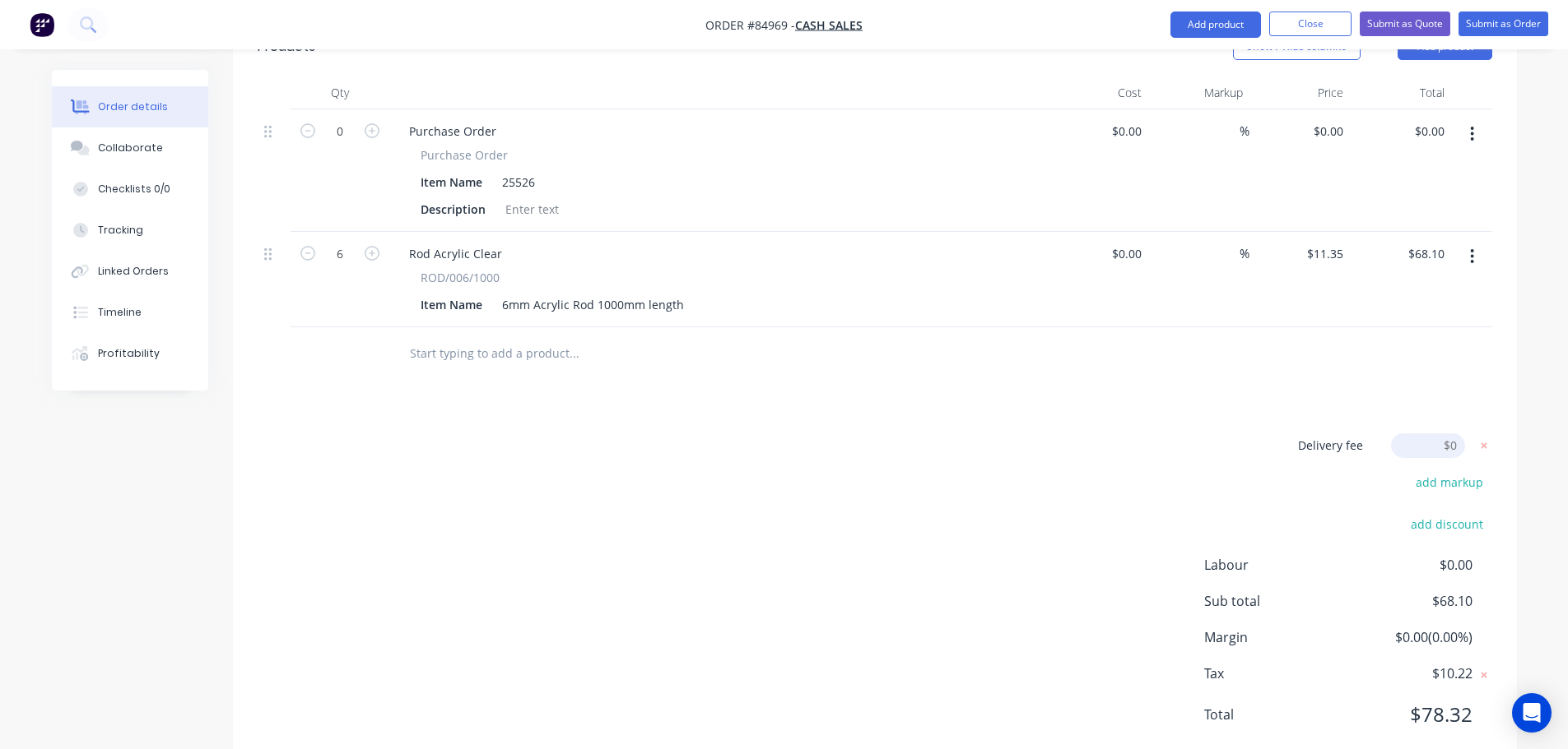
click at [1445, 434] on input at bounding box center [1427, 446] width 74 height 25
type input "13"
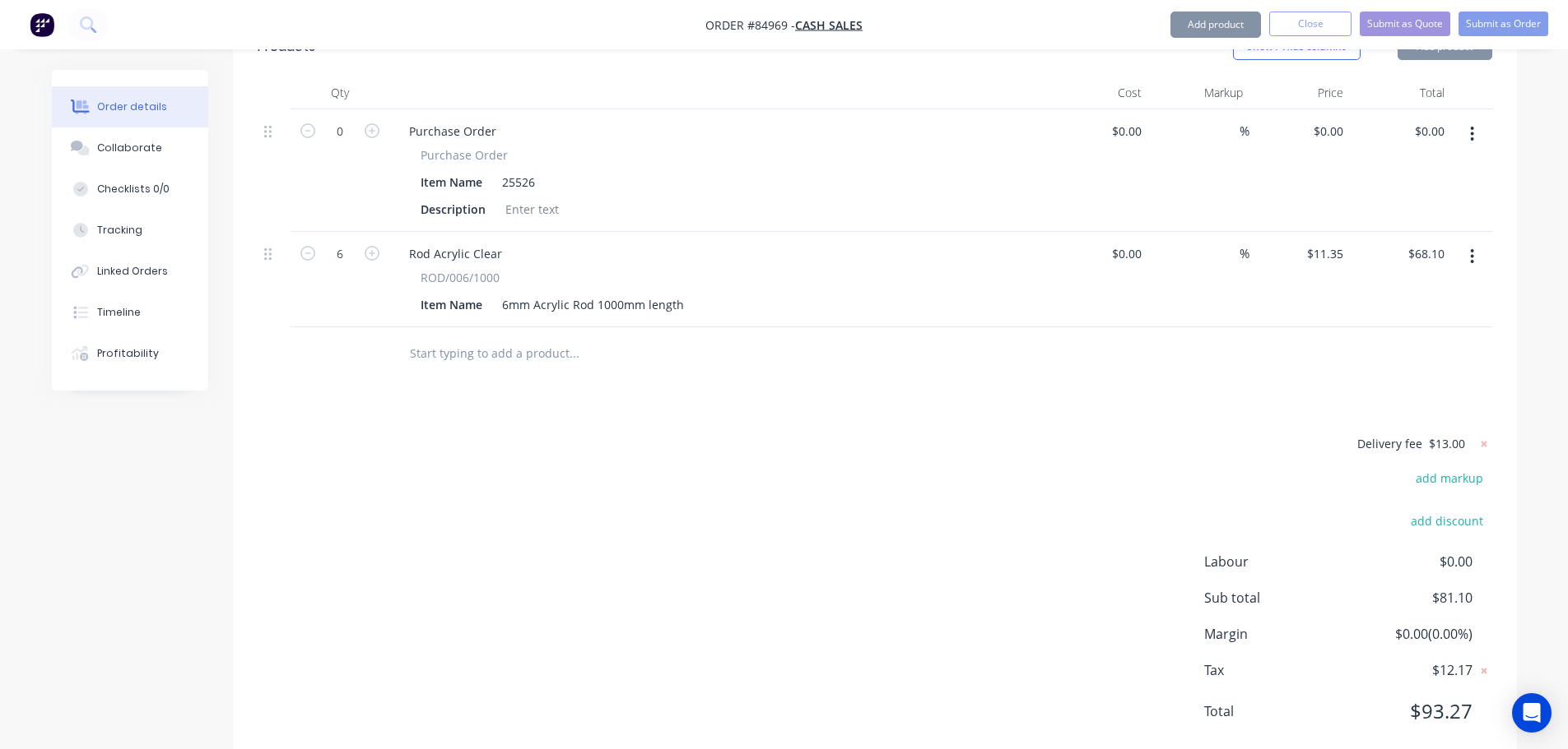
click at [1136, 466] on div "Delivery fee $13.00 add markup add discount Labour $0.00 Sub total $81.10 Margi…" at bounding box center [875, 588] width 1234 height 309
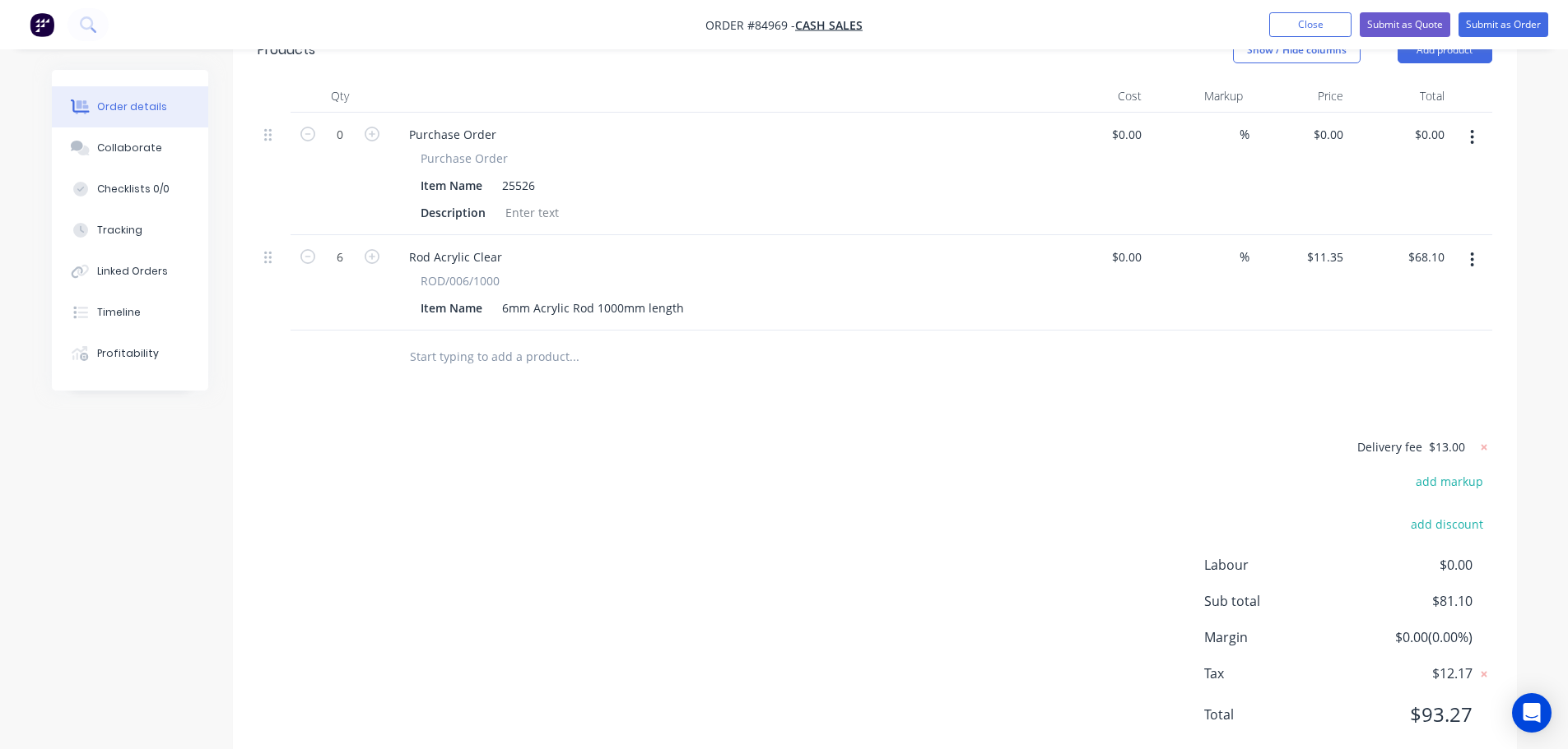
scroll to position [0, 0]
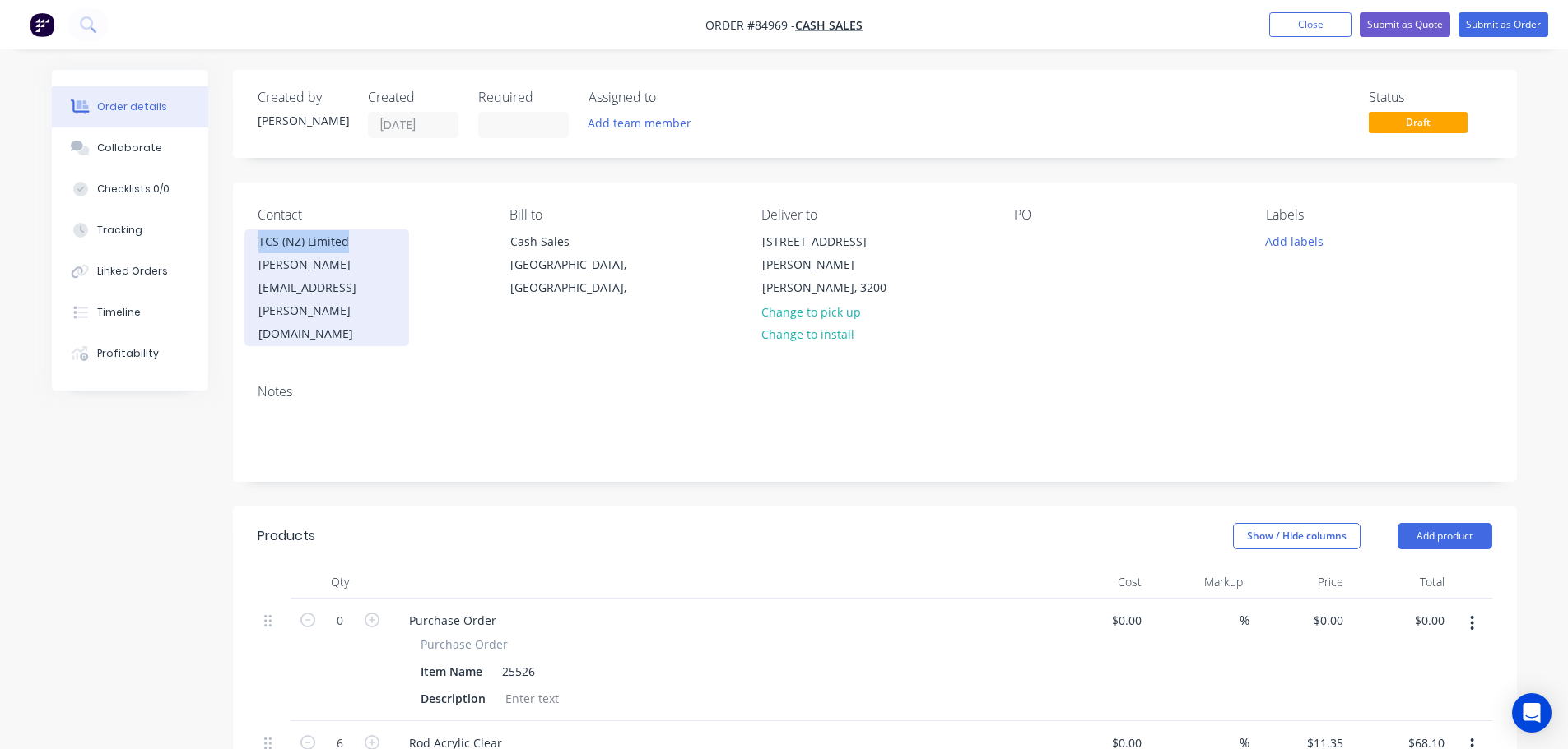
drag, startPoint x: 259, startPoint y: 240, endPoint x: 399, endPoint y: 239, distance: 140.0
click at [399, 239] on div "TCS (NZ) Limited colette.senger@tcs-nz.co.nz" at bounding box center [327, 288] width 165 height 117
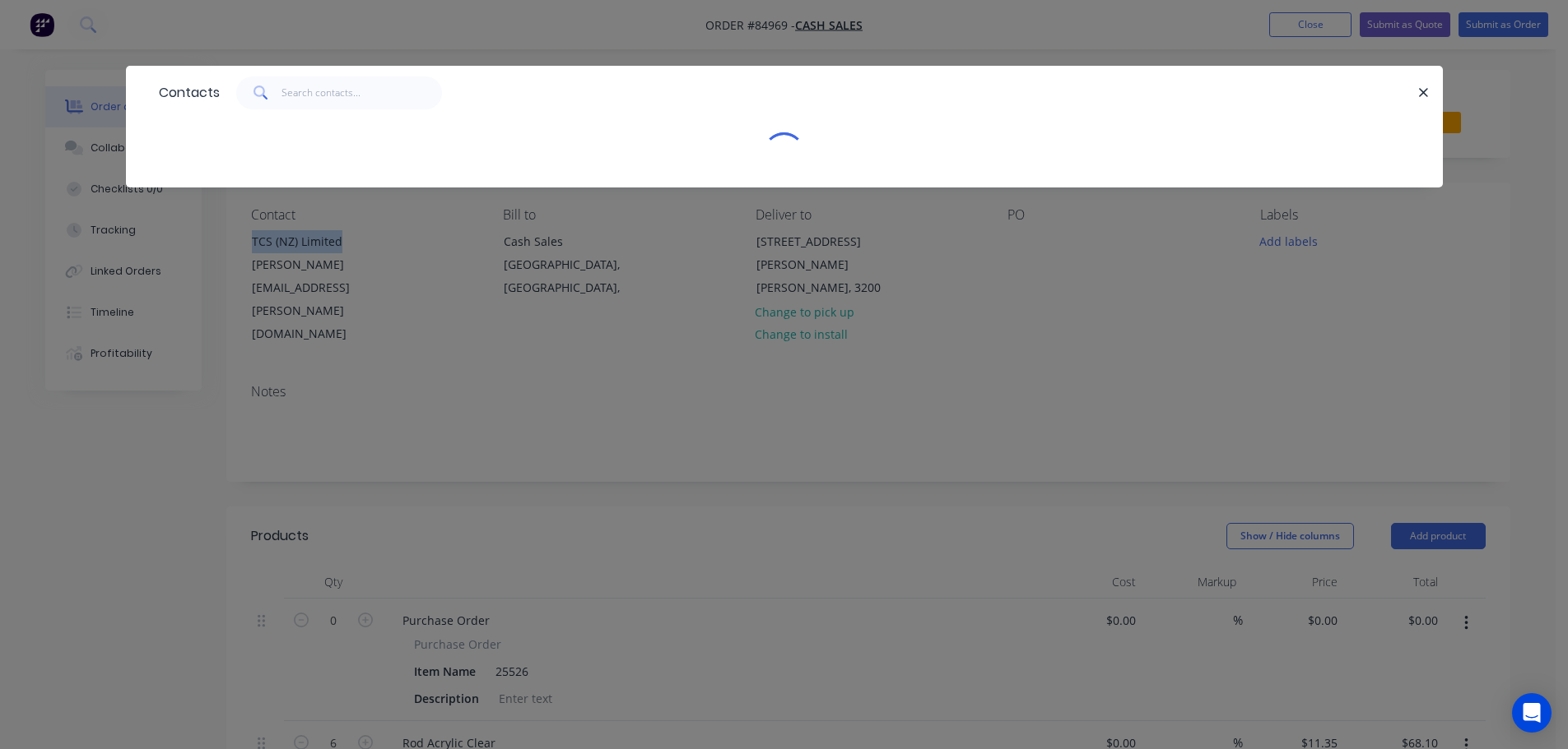
copy div "TCS (NZ) Limited"
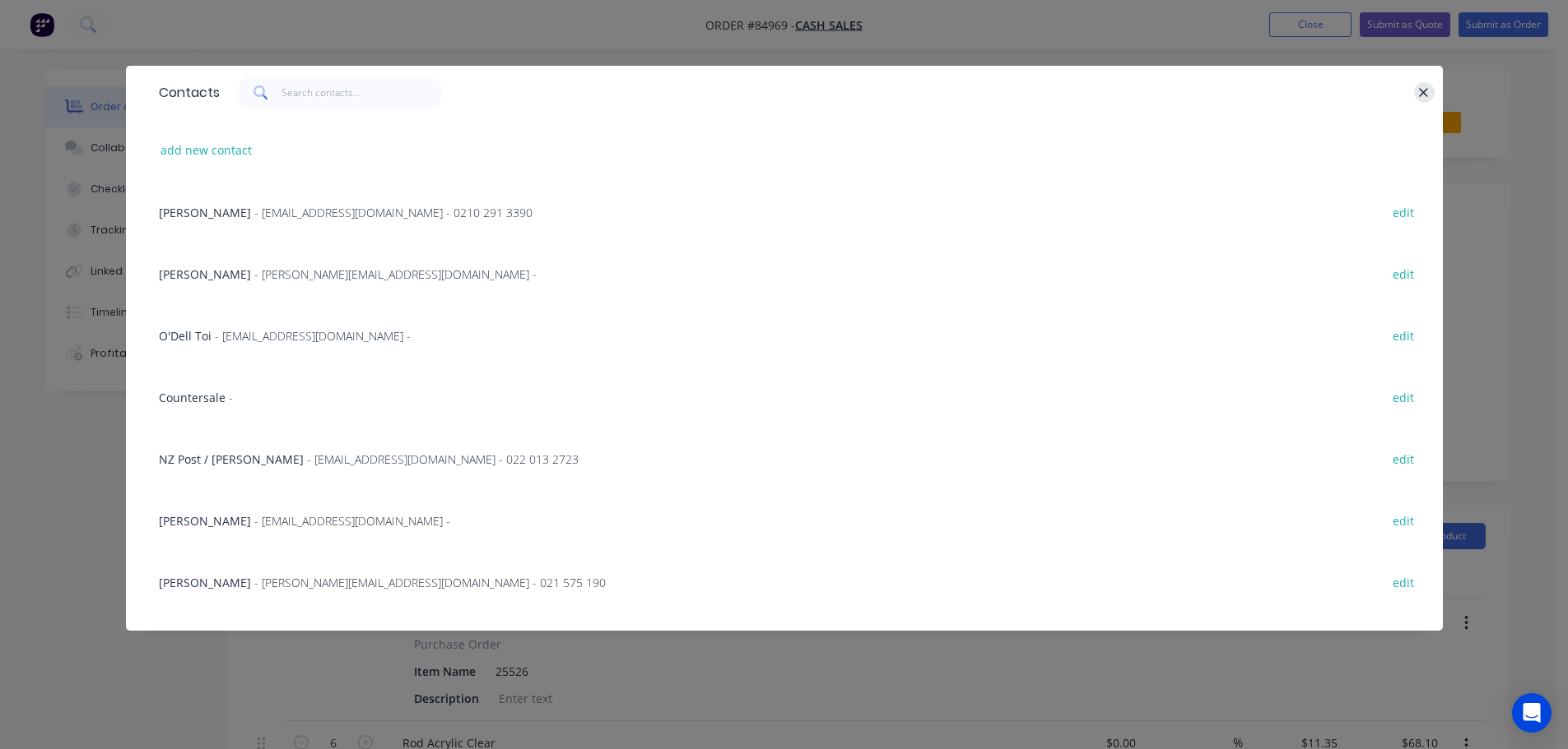
click at [1422, 91] on icon "button" at bounding box center [1424, 92] width 9 height 9
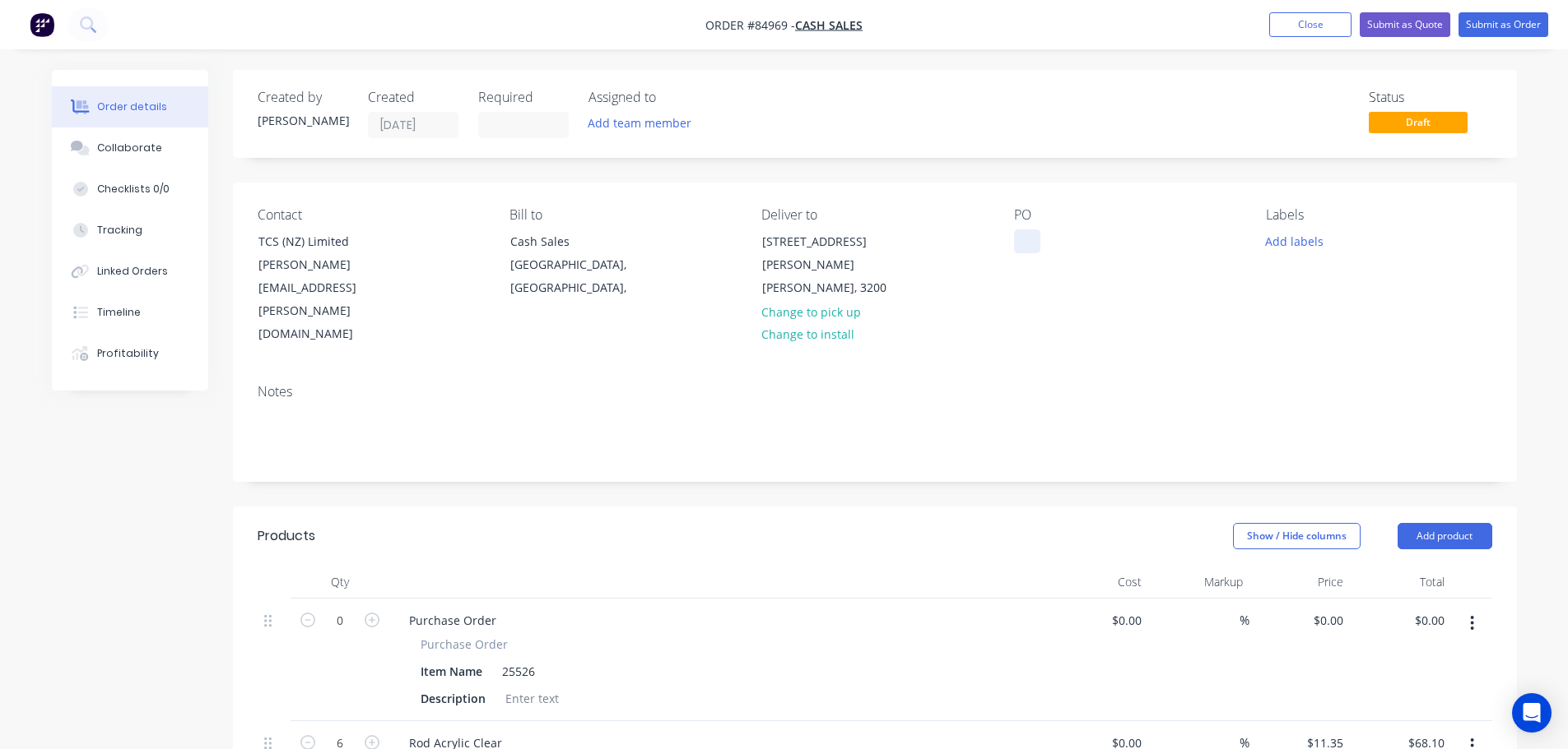
click at [1019, 238] on div at bounding box center [1026, 241] width 26 height 24
paste div
click at [1152, 371] on div "Notes" at bounding box center [875, 425] width 1284 height 110
click at [1496, 26] on button "Submit as Order" at bounding box center [1504, 25] width 90 height 25
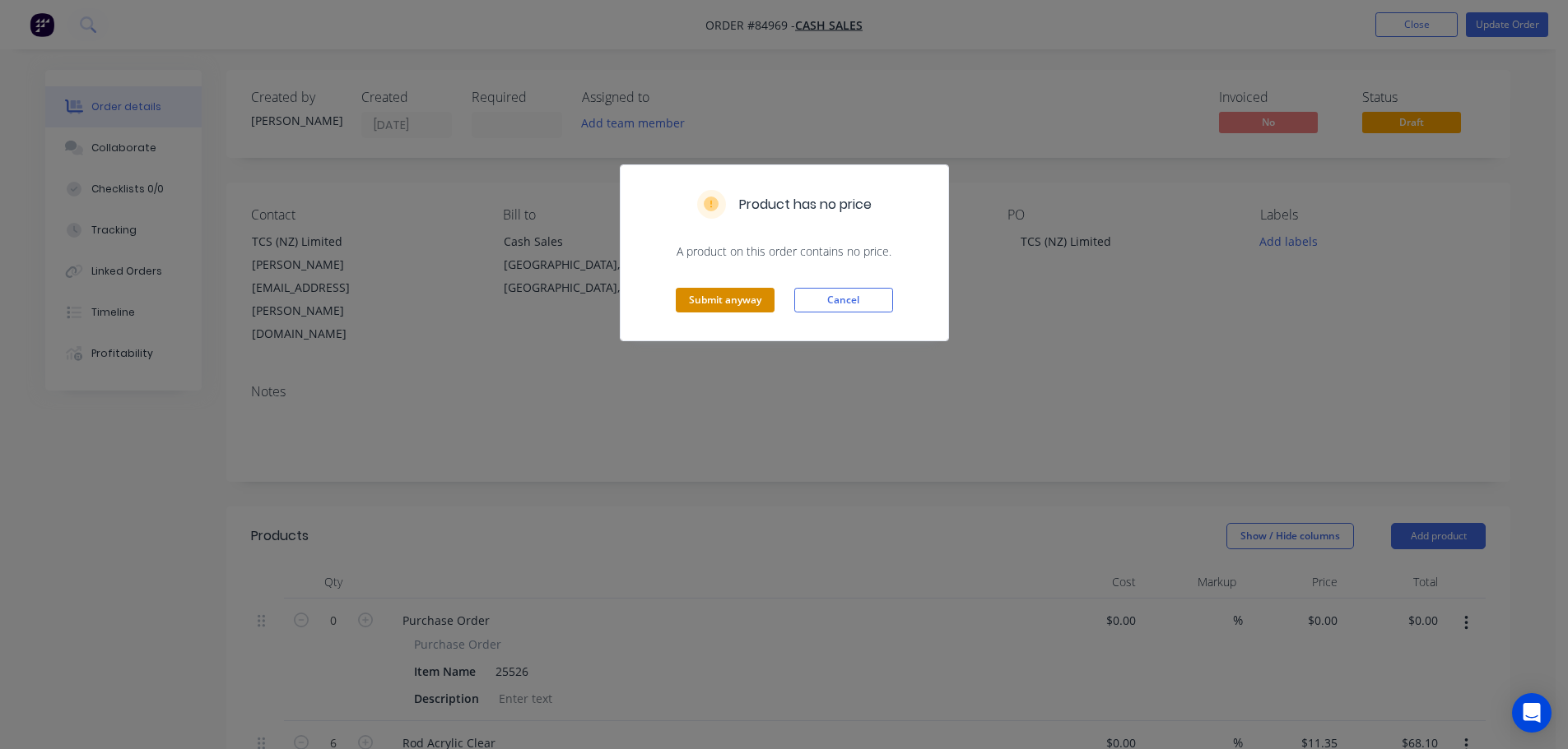
click at [747, 298] on button "Submit anyway" at bounding box center [725, 301] width 99 height 25
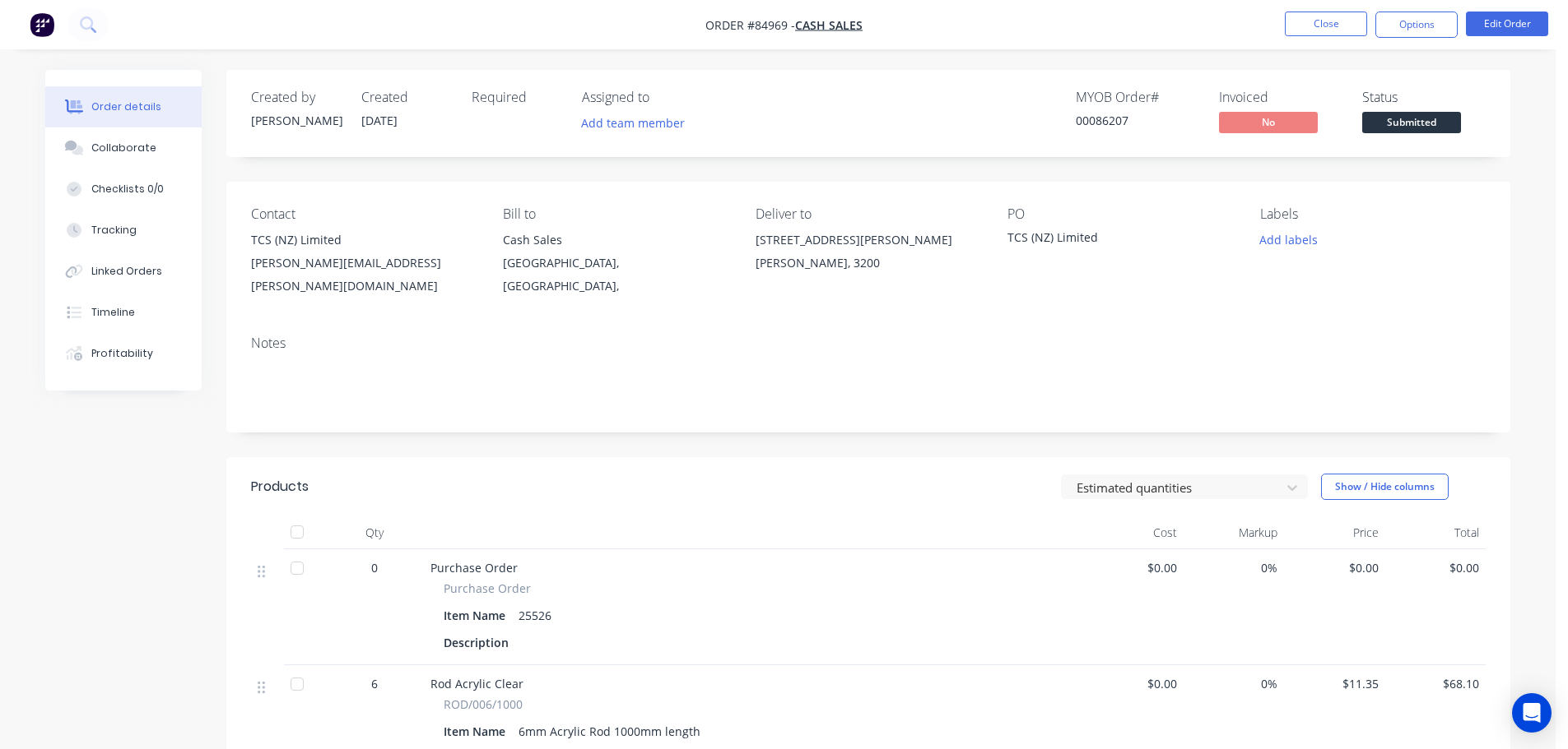
click at [1087, 124] on div "00086207" at bounding box center [1138, 121] width 124 height 17
drag, startPoint x: 1087, startPoint y: 124, endPoint x: 1085, endPoint y: 131, distance: 7.3
click at [1087, 123] on div "00086207" at bounding box center [1138, 121] width 124 height 17
copy div "00086207"
click at [1117, 285] on div "Contact TCS (NZ) Limited colette.senger@tcs-nz.co.nz Bill to Cash Sales Aucklan…" at bounding box center [868, 252] width 1284 height 141
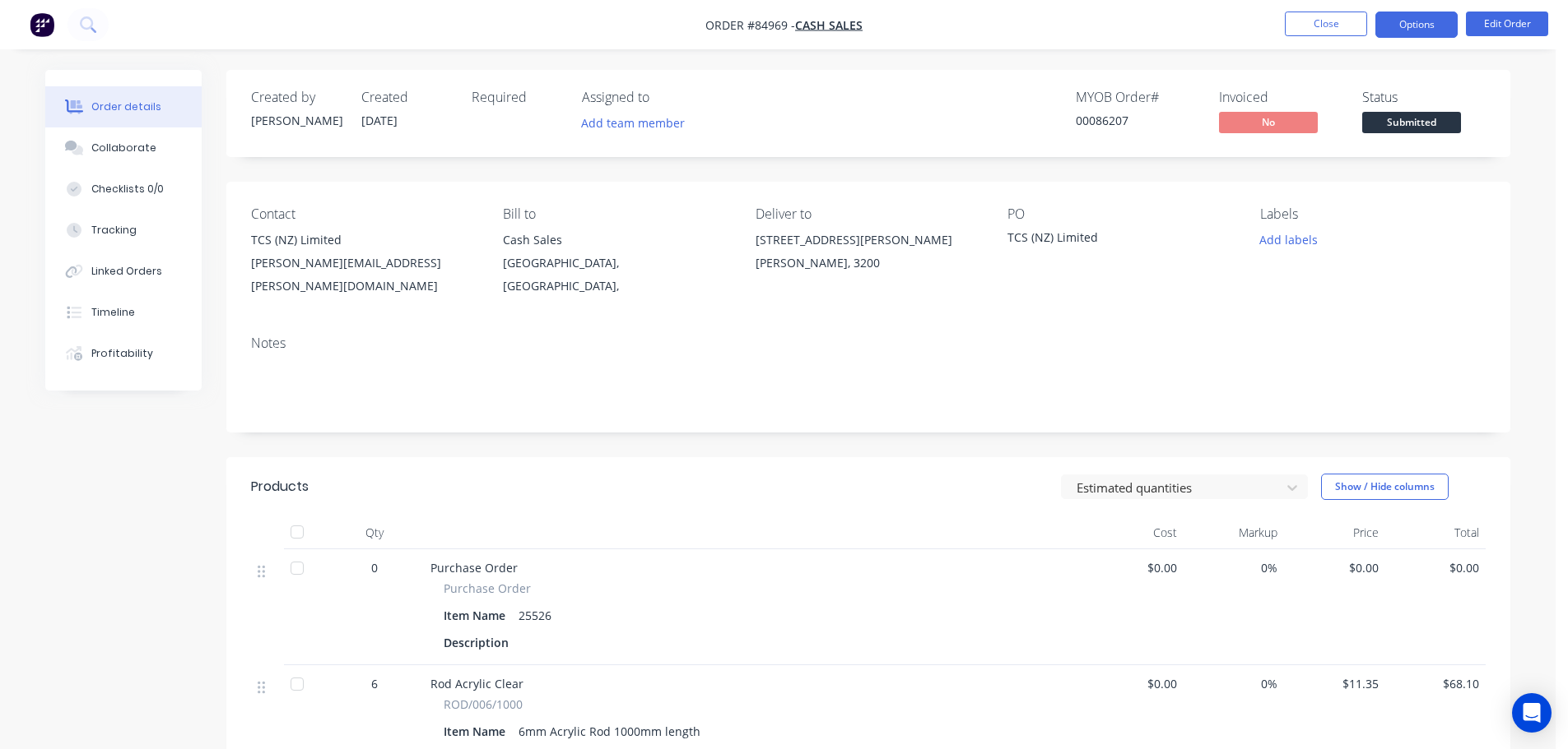
click at [1420, 30] on button "Options" at bounding box center [1417, 24] width 82 height 26
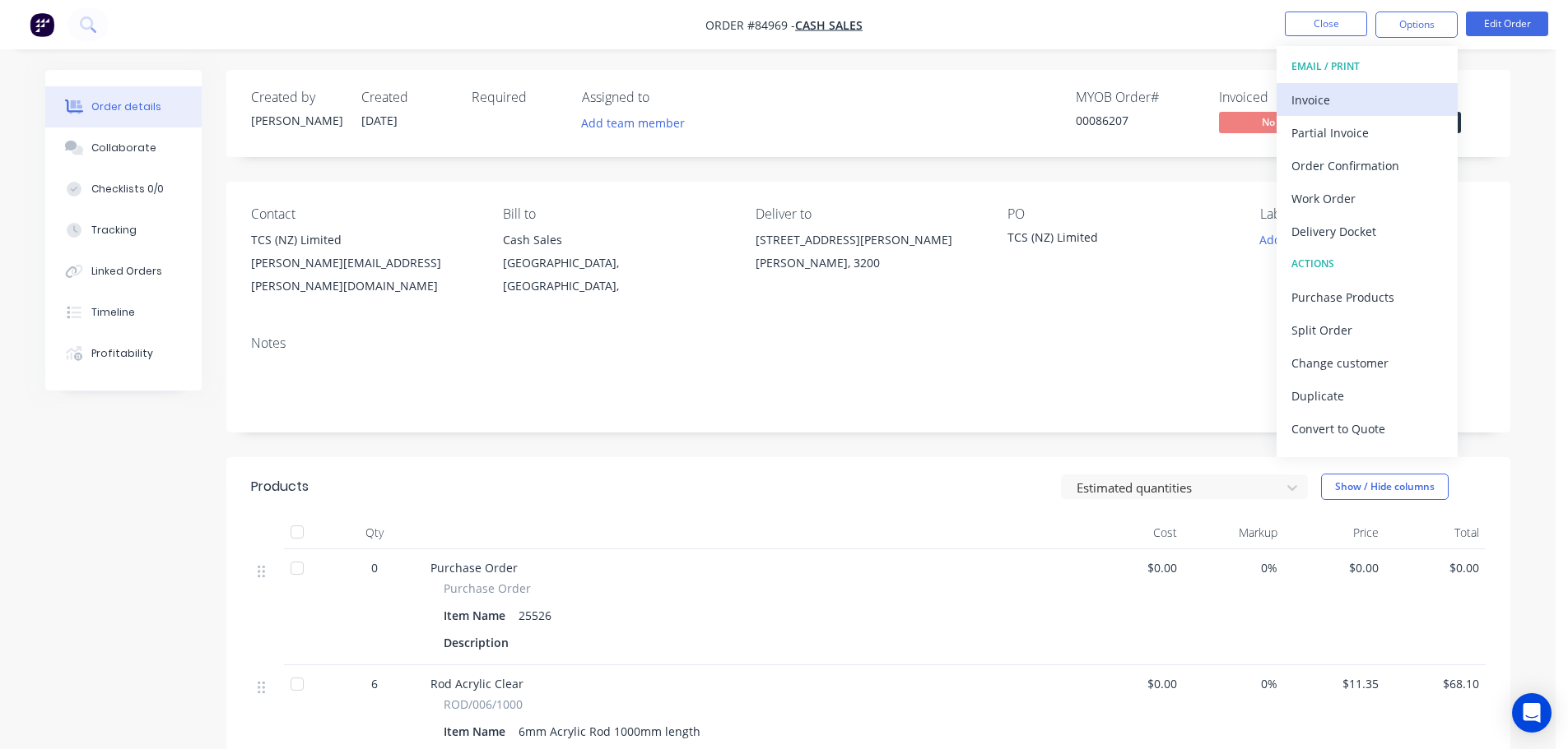
click at [1376, 108] on div "Invoice" at bounding box center [1368, 100] width 151 height 24
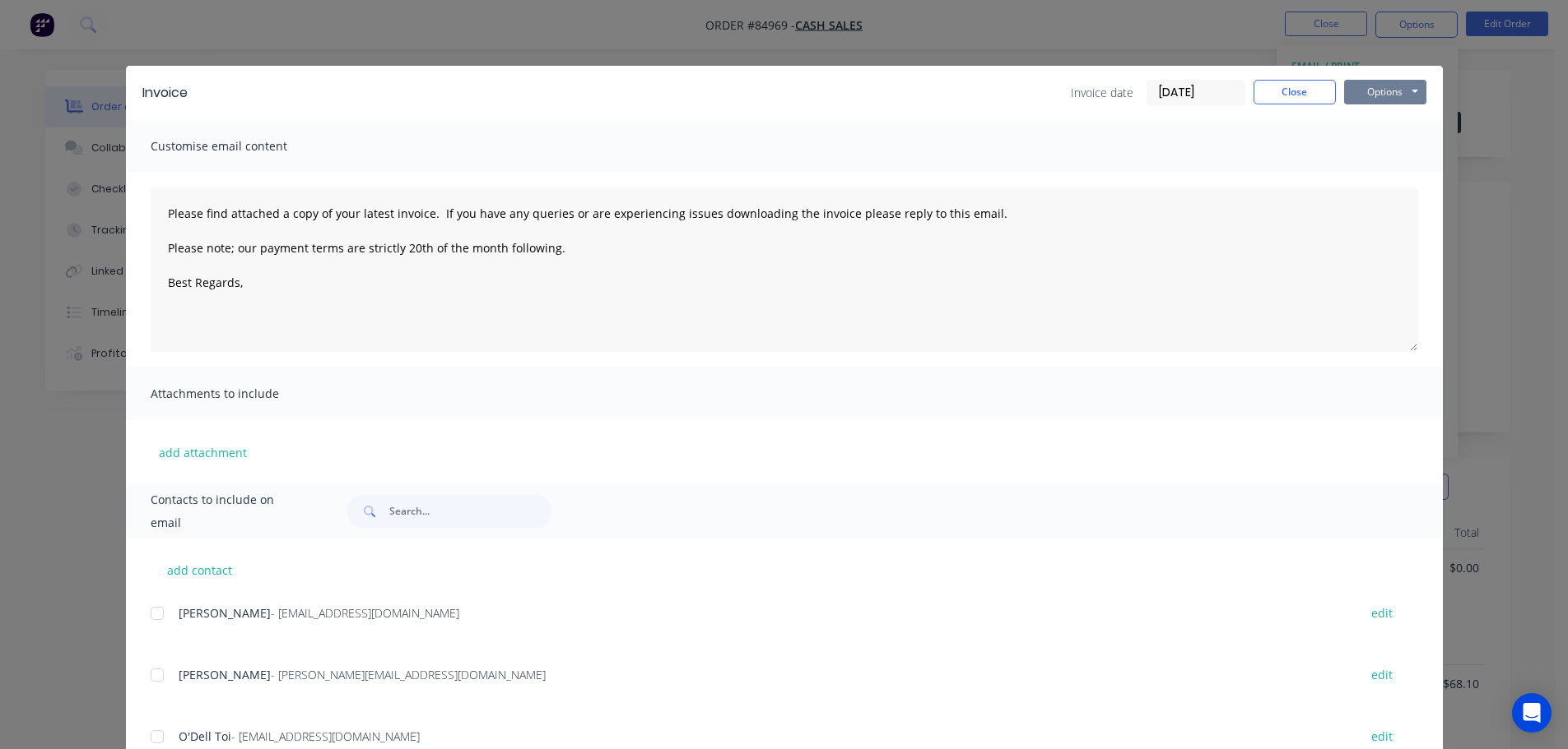
drag, startPoint x: 1378, startPoint y: 90, endPoint x: 1379, endPoint y: 102, distance: 12.0
click at [1378, 90] on button "Options" at bounding box center [1386, 92] width 82 height 25
click at [1383, 140] on button "Print" at bounding box center [1397, 148] width 105 height 27
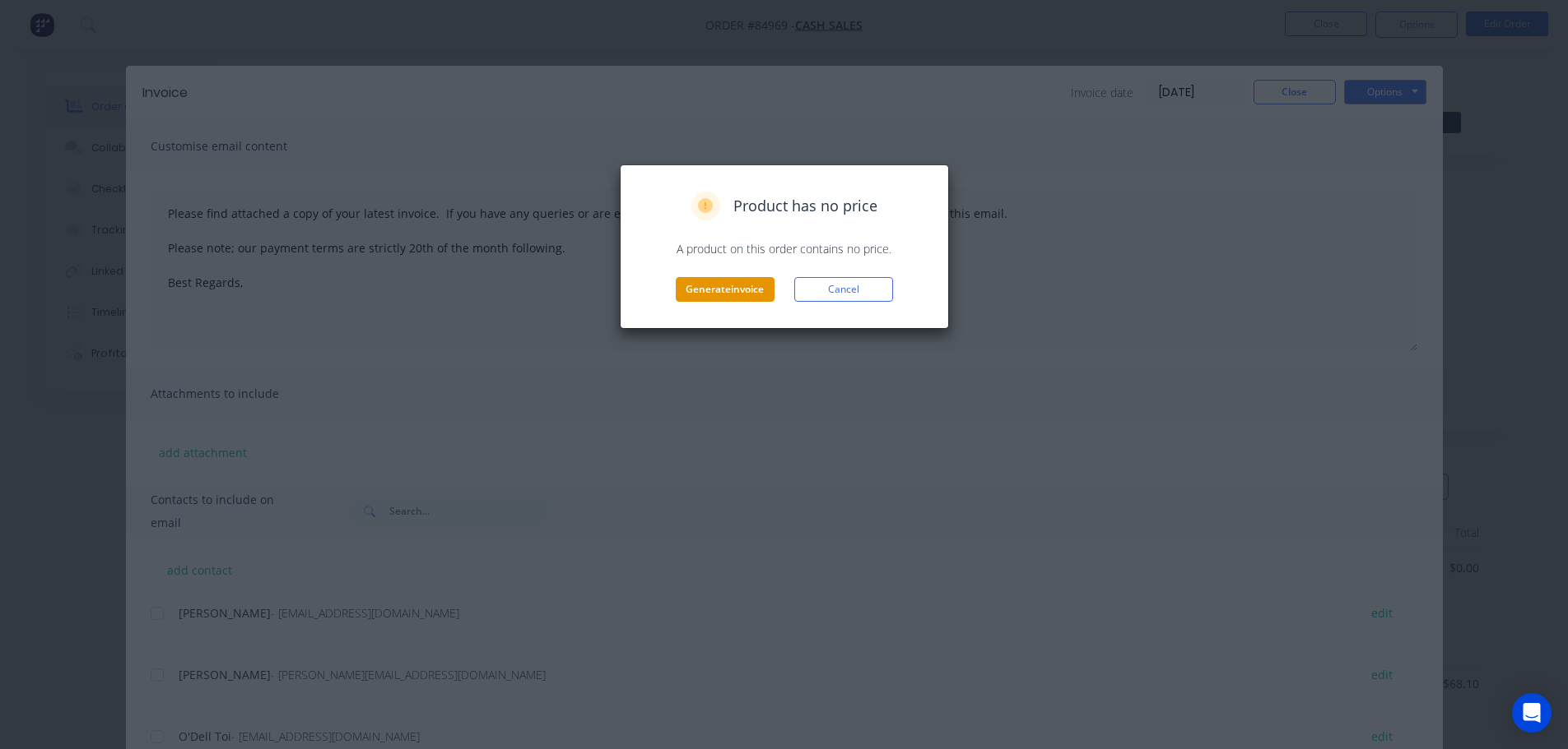
click at [714, 296] on button "Generate invoice" at bounding box center [725, 289] width 99 height 25
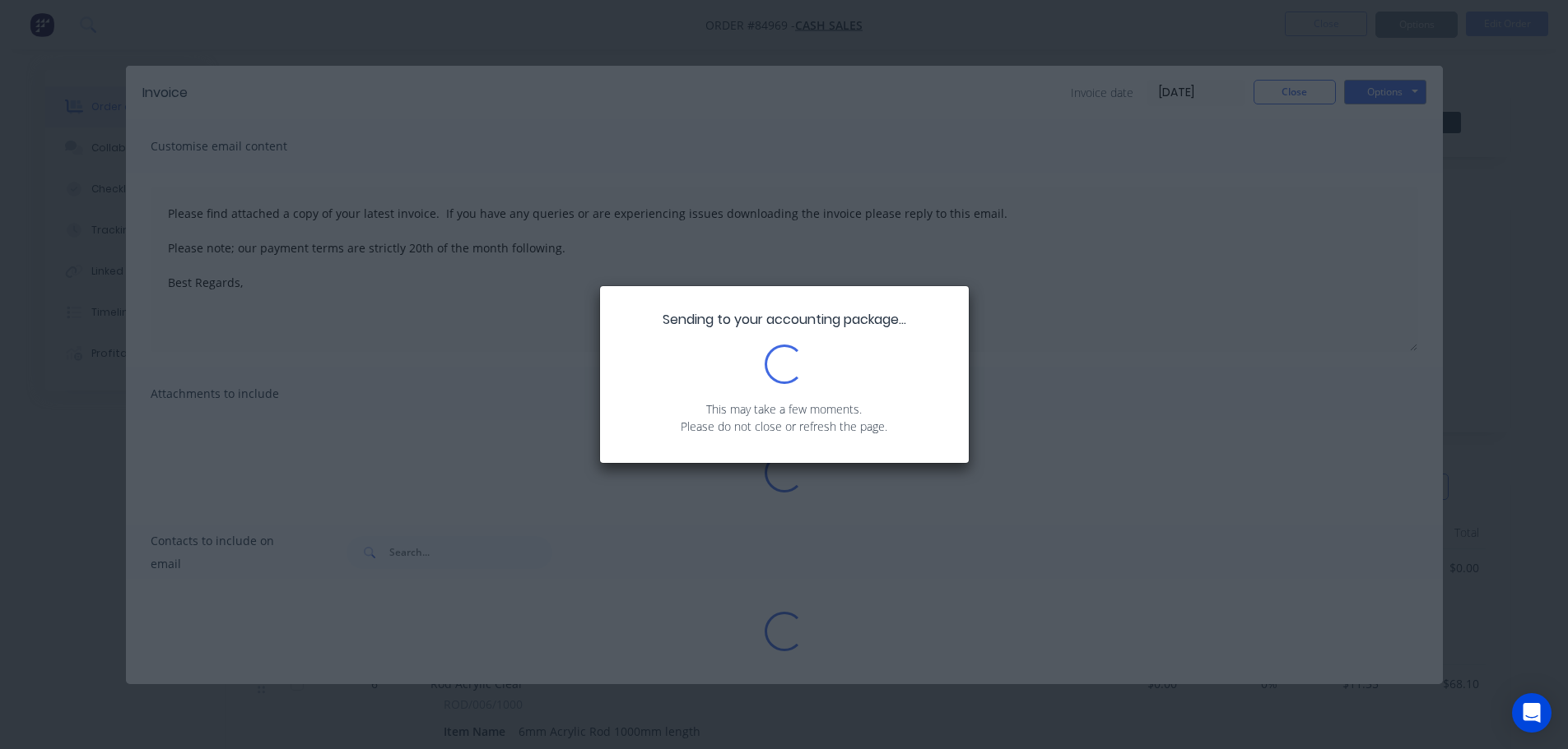
type textarea "Please find attached a copy of your latest invoice. If you have any queries or …"
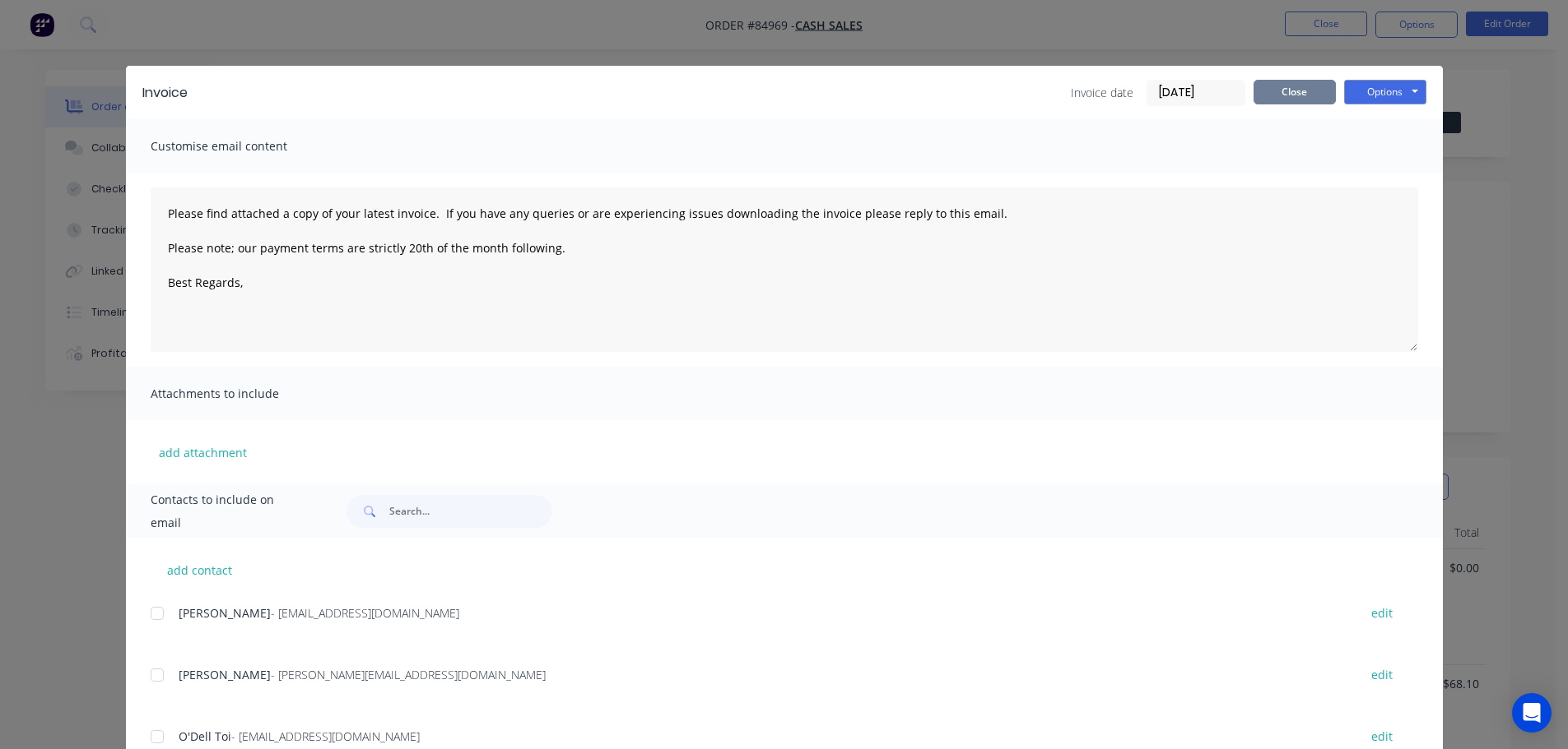
click at [1280, 85] on button "Close" at bounding box center [1295, 92] width 82 height 25
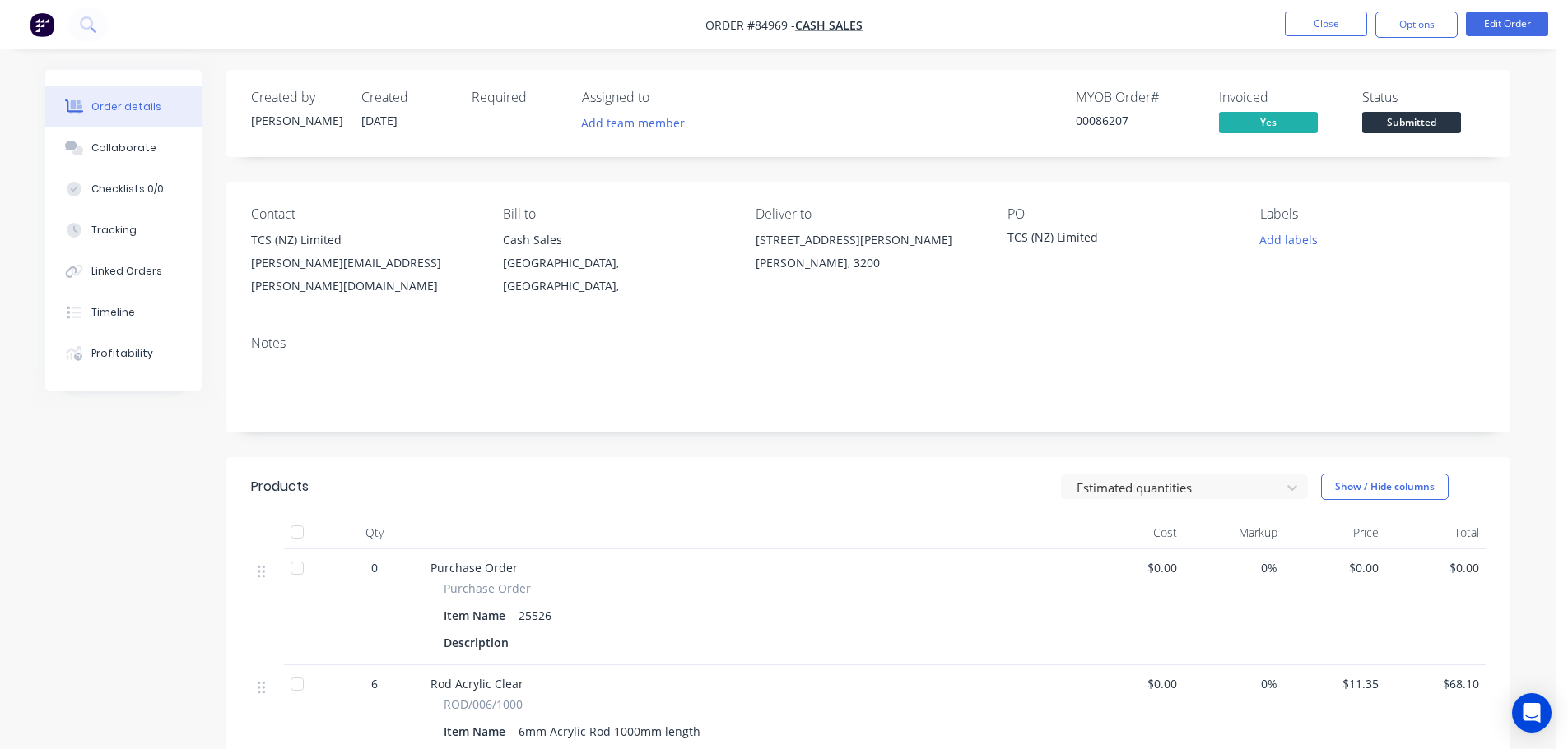
drag, startPoint x: 1395, startPoint y: 119, endPoint x: 1396, endPoint y: 143, distance: 24.0
click at [1396, 119] on span "Submitted" at bounding box center [1411, 122] width 99 height 20
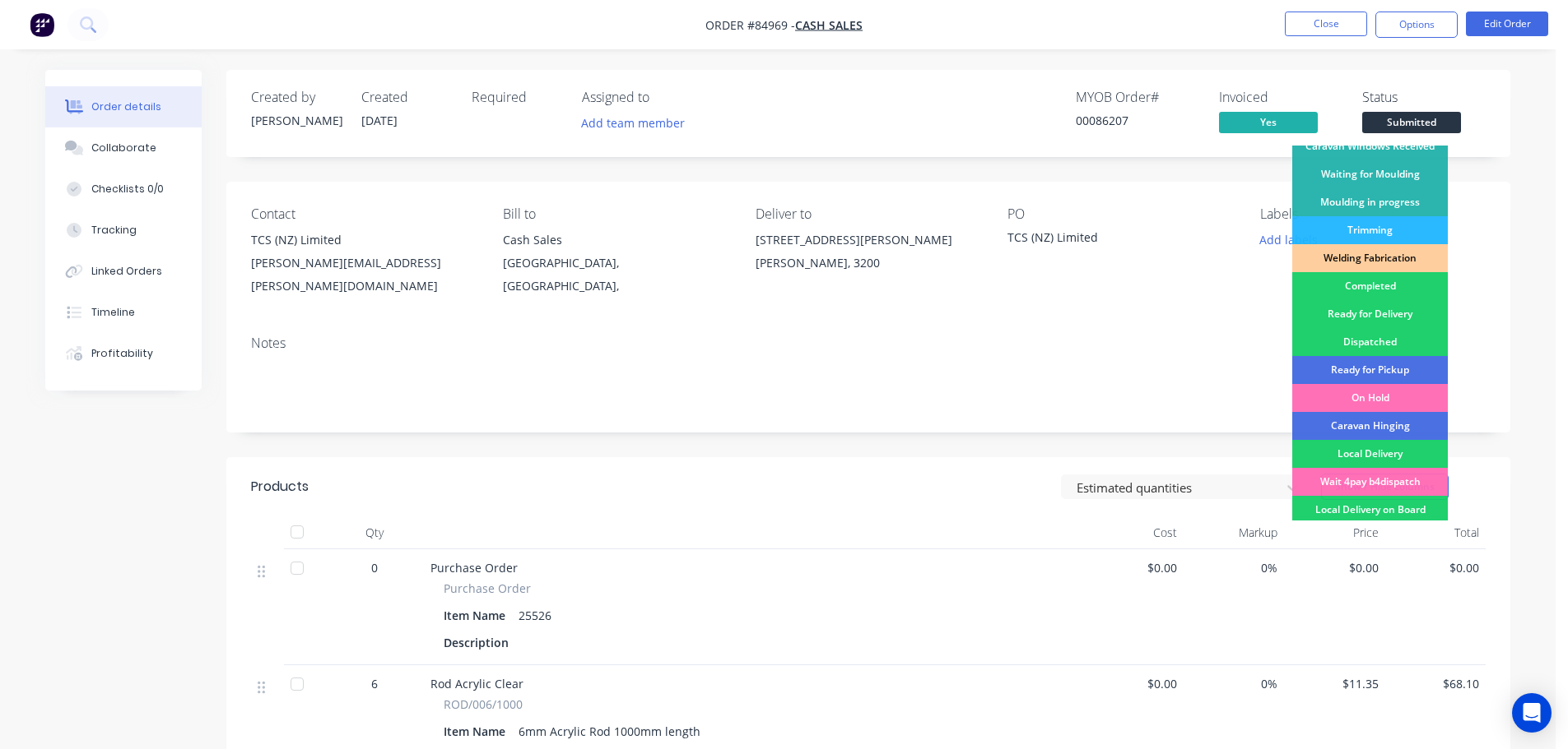
scroll to position [324, 0]
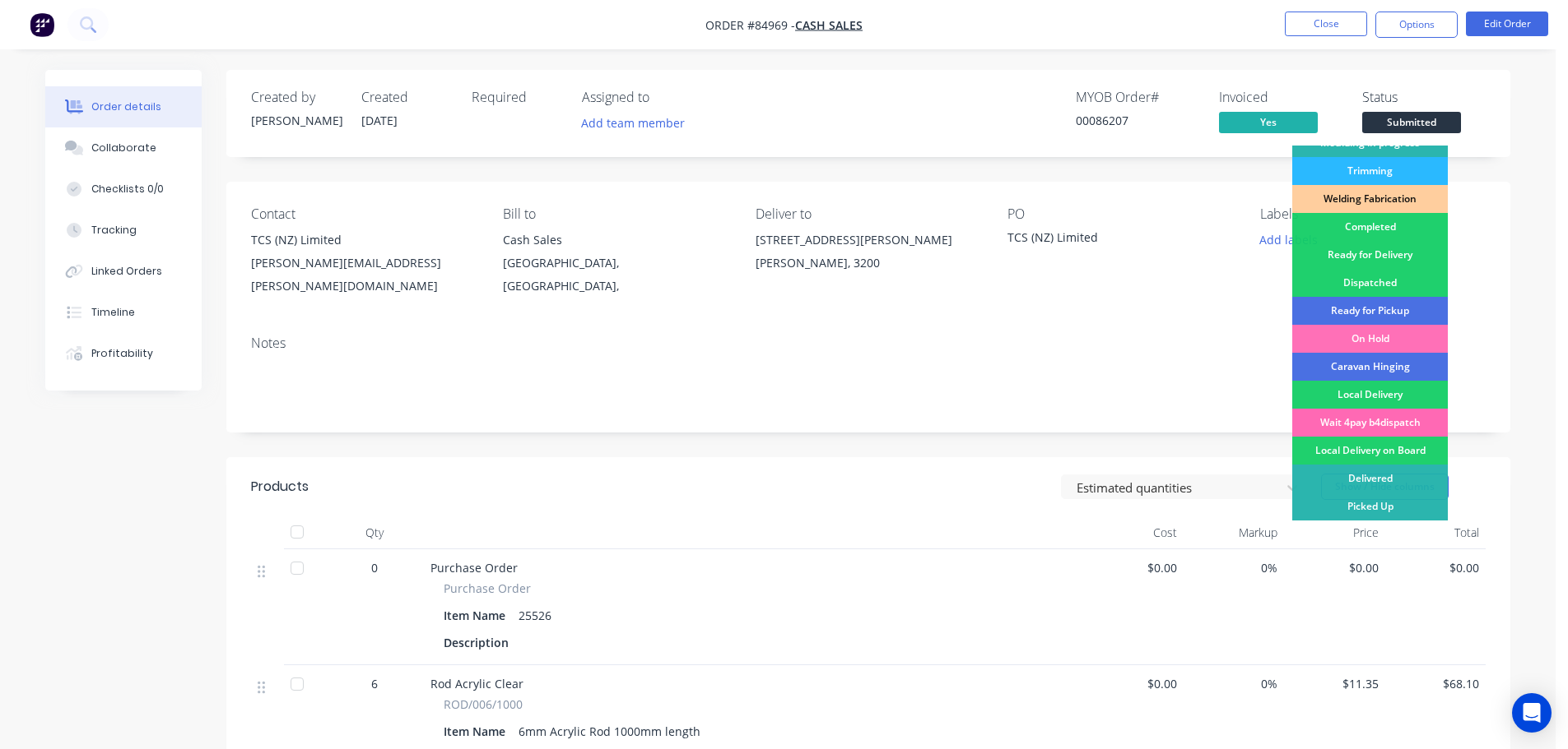
click at [1386, 425] on div "Wait 4pay b4dispatch" at bounding box center [1370, 422] width 155 height 28
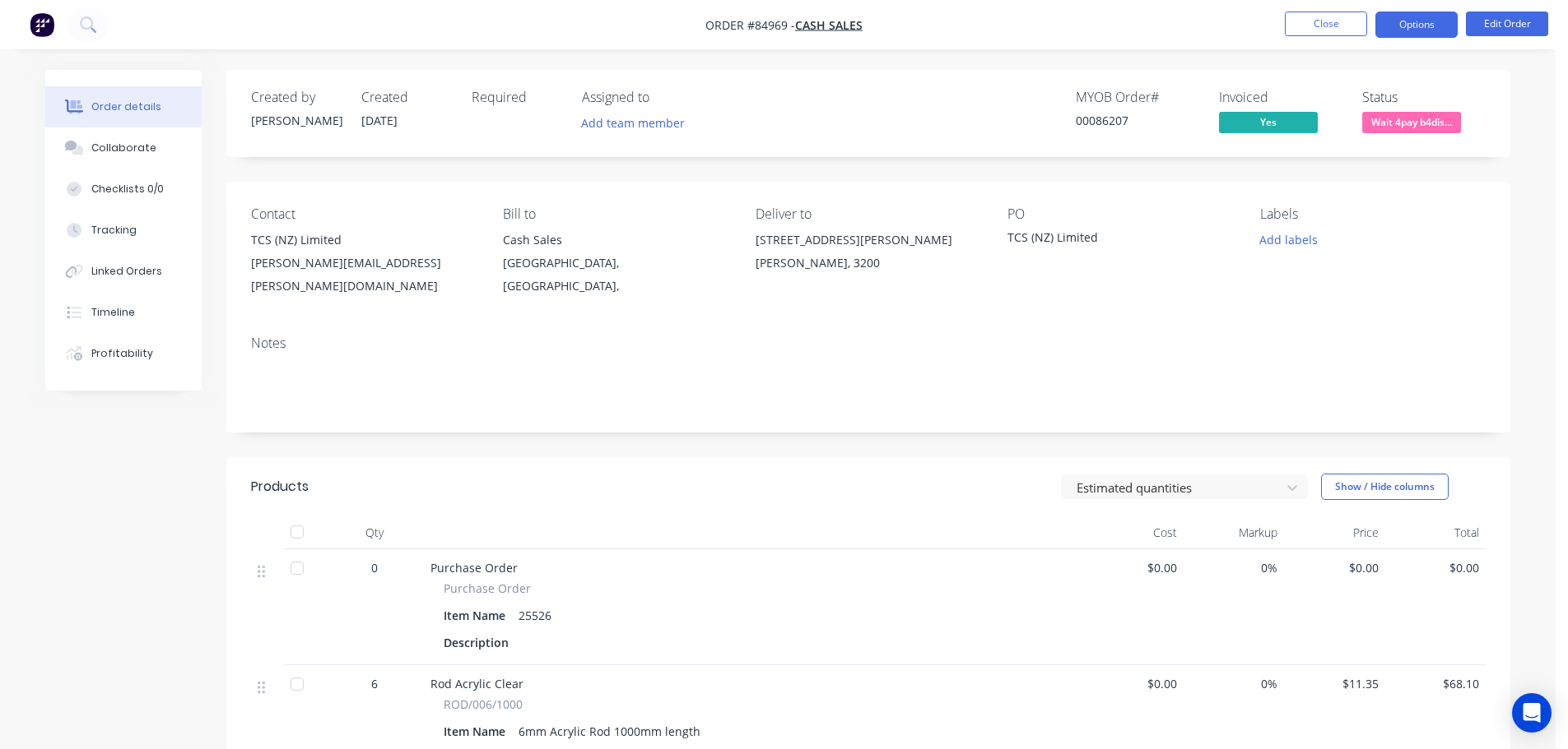
click at [1418, 18] on button "Options" at bounding box center [1417, 24] width 82 height 26
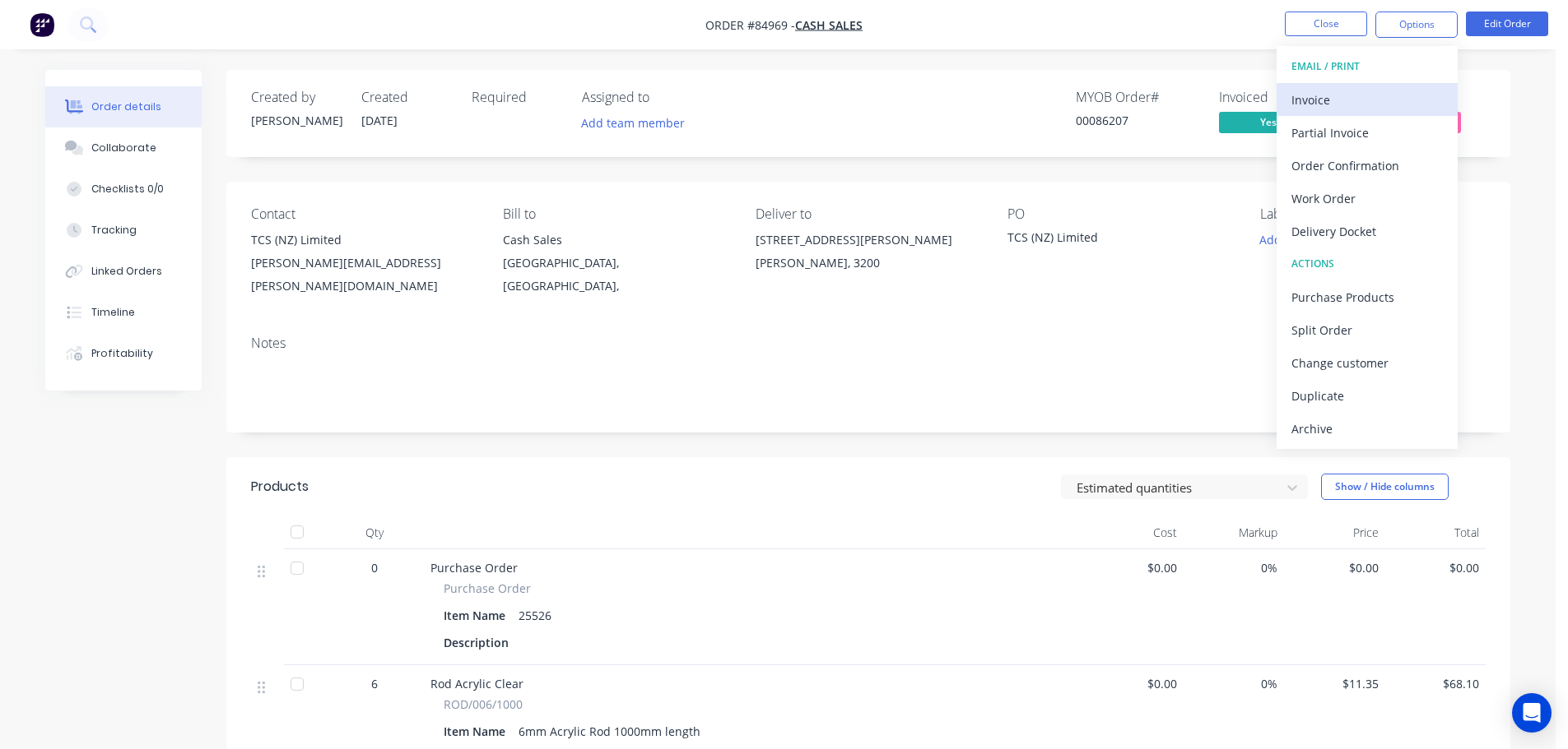
click at [1385, 107] on div "Invoice" at bounding box center [1368, 100] width 151 height 24
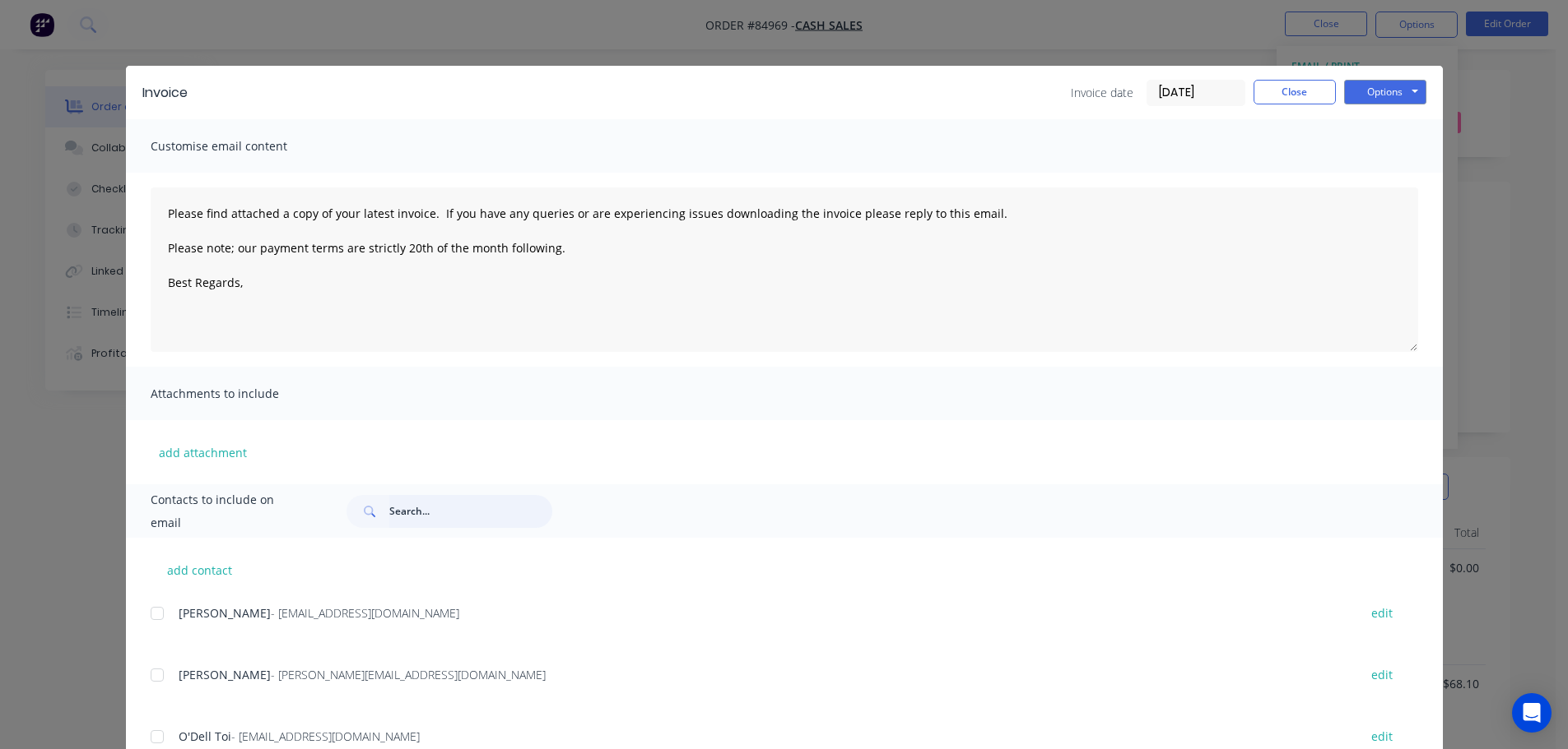
click at [433, 511] on input "text" at bounding box center [471, 511] width 163 height 33
type input "colette"
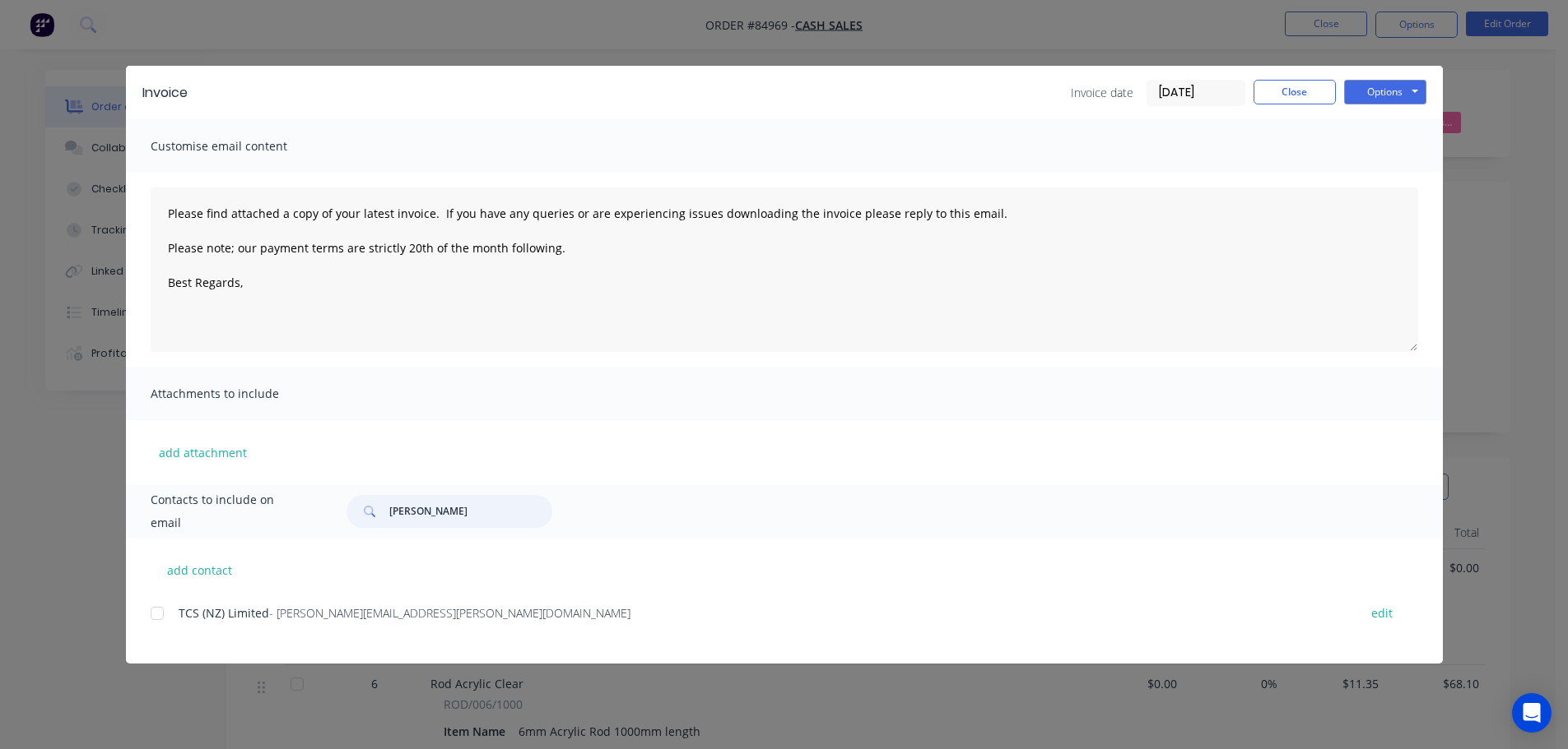
click at [157, 622] on div at bounding box center [157, 614] width 33 height 33
type textarea "Please find attached a copy of your latest invoice. If you have any queries or …"
type input "colette"
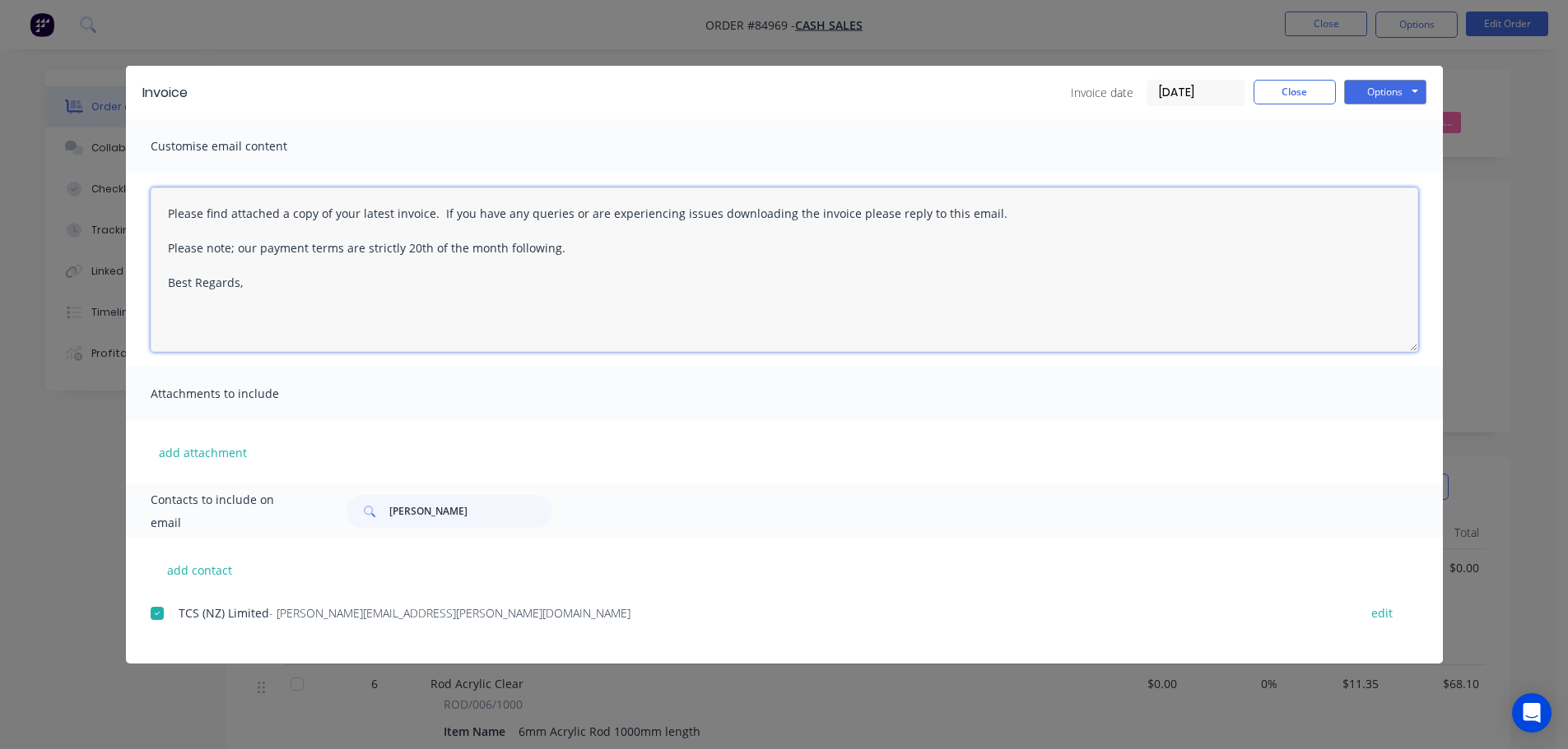
drag, startPoint x: 401, startPoint y: 240, endPoint x: 487, endPoint y: 227, distance: 87.0
click at [401, 240] on textarea "Please find attached a copy of your latest invoice. If you have any queries or …" at bounding box center [784, 270] width 1268 height 165
paste textarea "Thank you for your order. Your order is ready, and will be dispatched upon rece…"
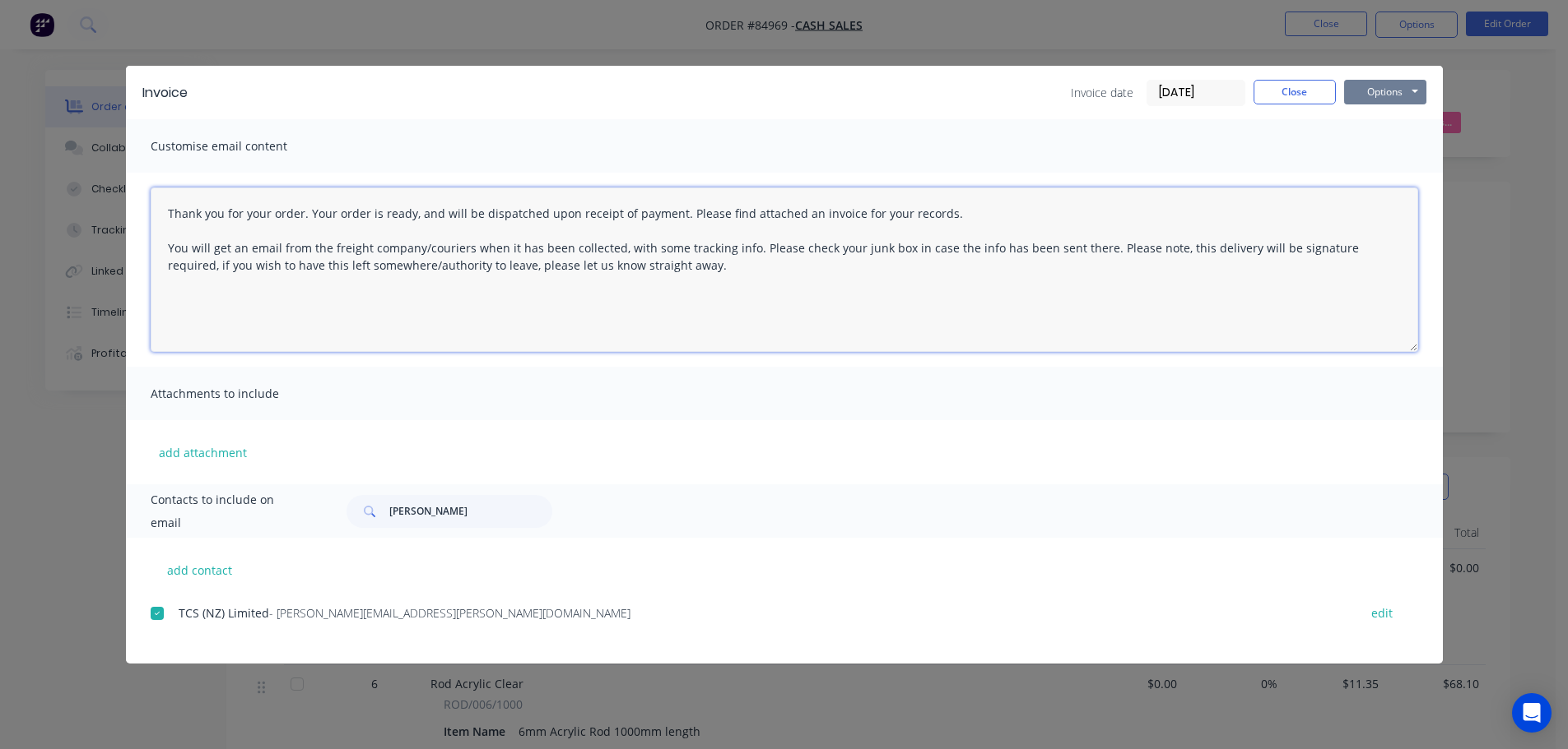
type textarea "Thank you for your order. Your order is ready, and will be dispatched upon rece…"
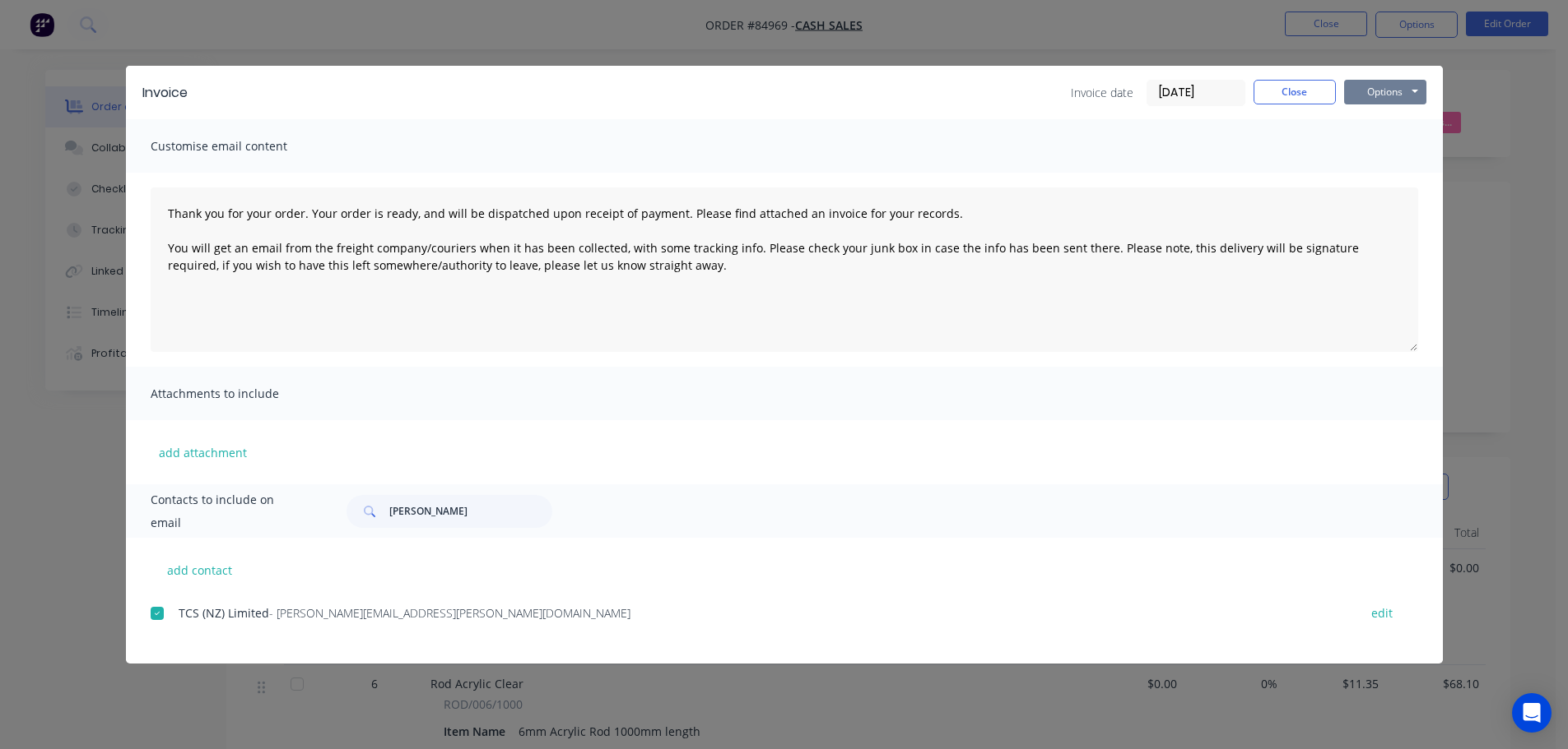
click at [1393, 81] on button "Options" at bounding box center [1386, 92] width 82 height 25
click at [1397, 176] on button "Email" at bounding box center [1397, 175] width 105 height 27
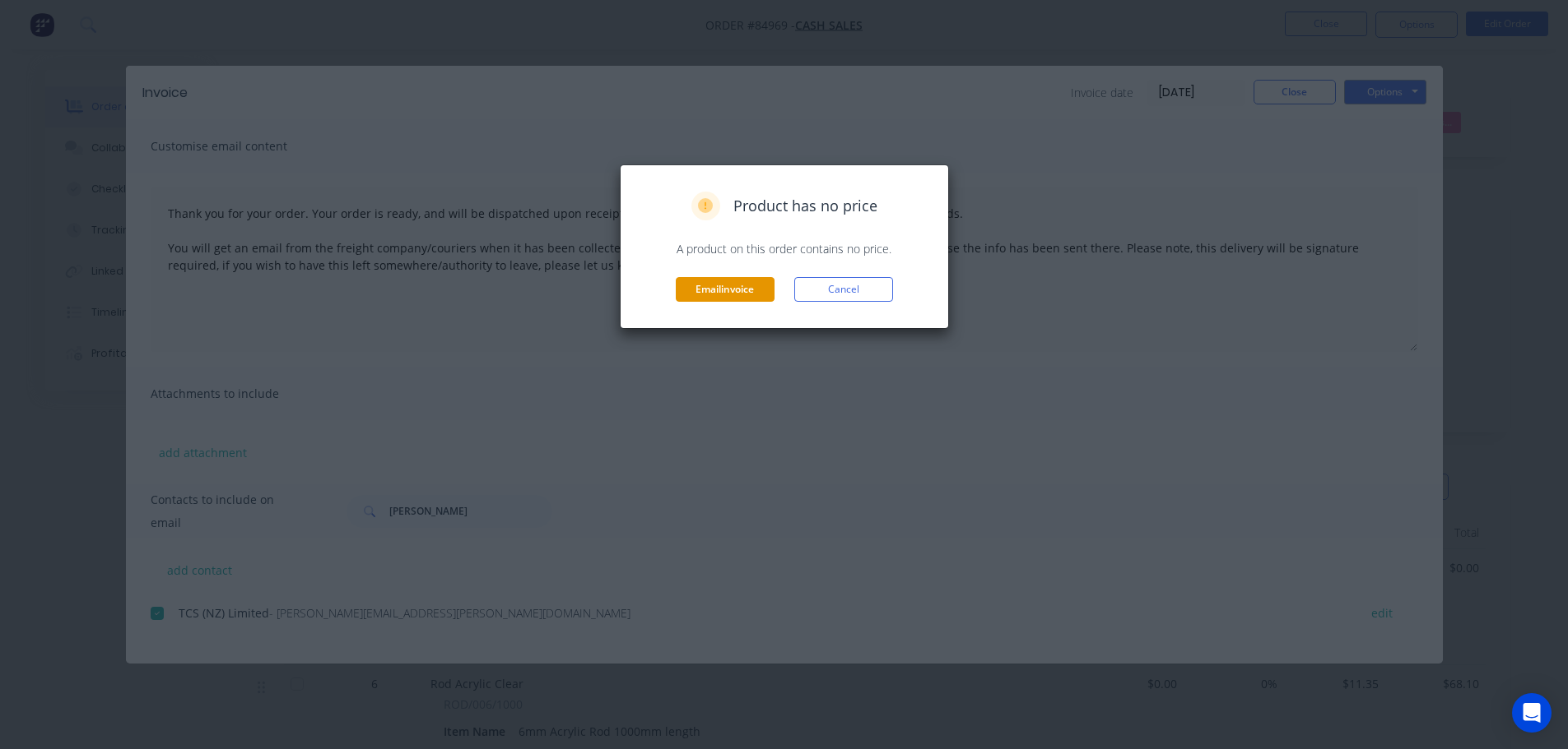
click at [726, 284] on button "Email invoice" at bounding box center [725, 289] width 99 height 25
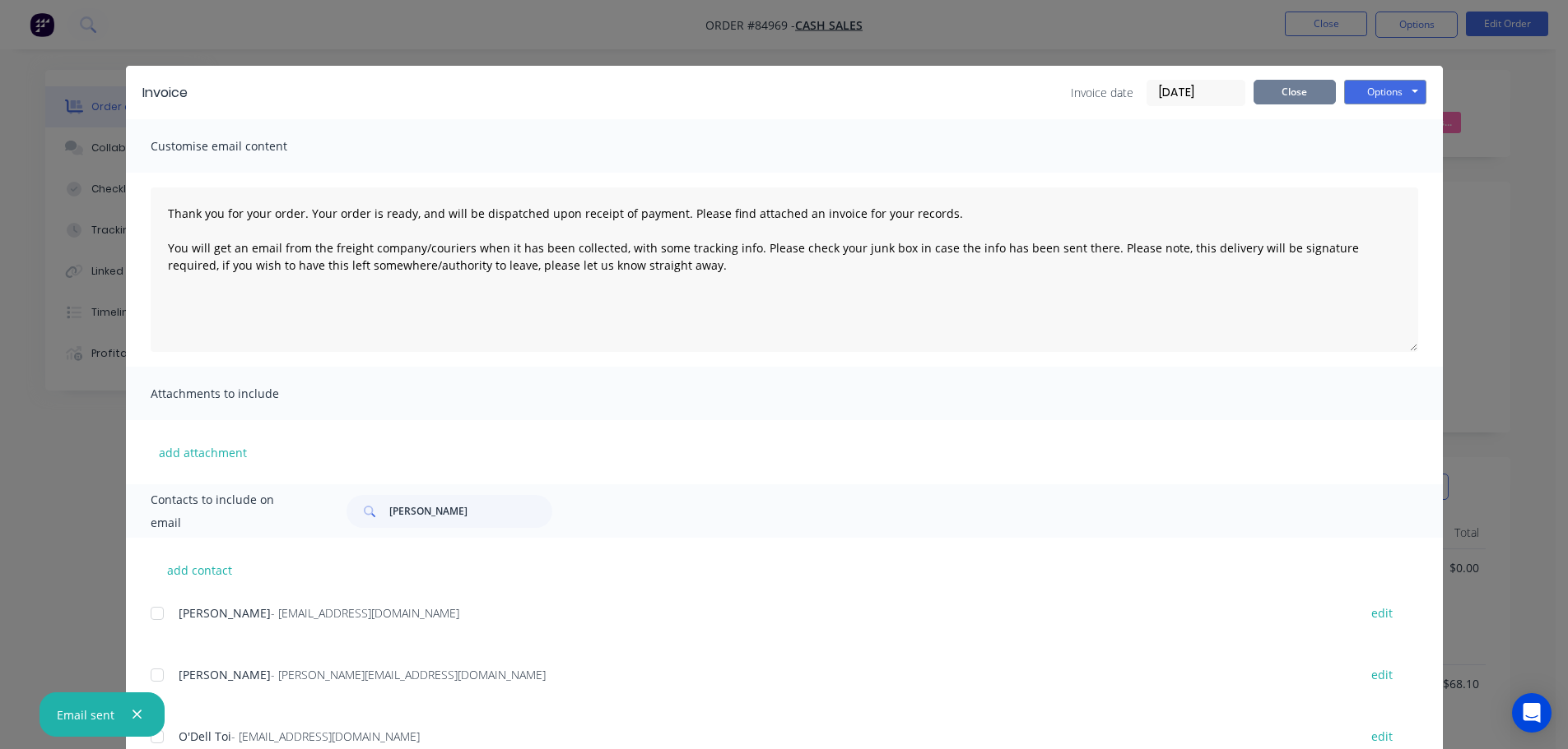
click at [1284, 79] on button "Close" at bounding box center [1295, 92] width 82 height 25
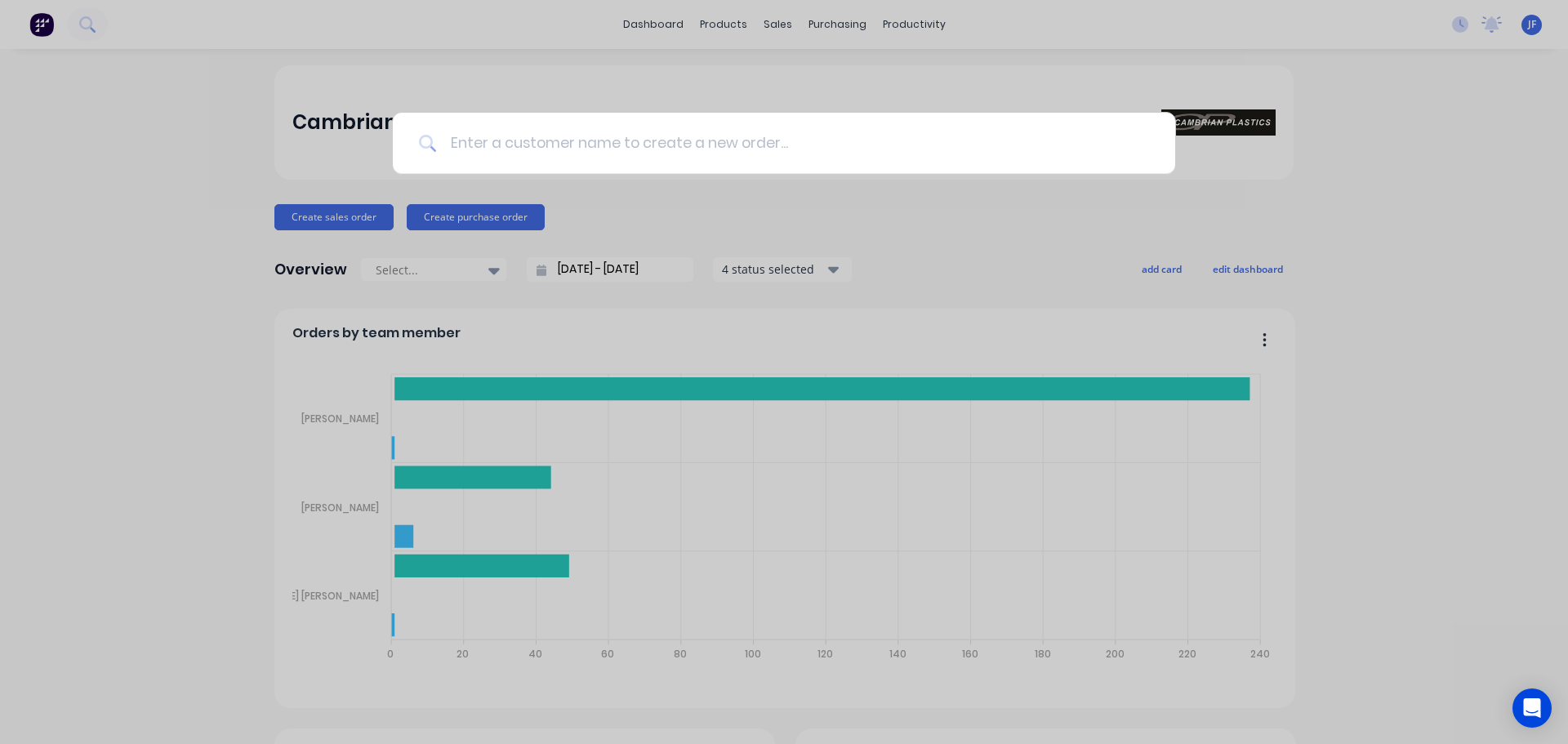
click at [680, 144] on input at bounding box center [792, 144] width 712 height 61
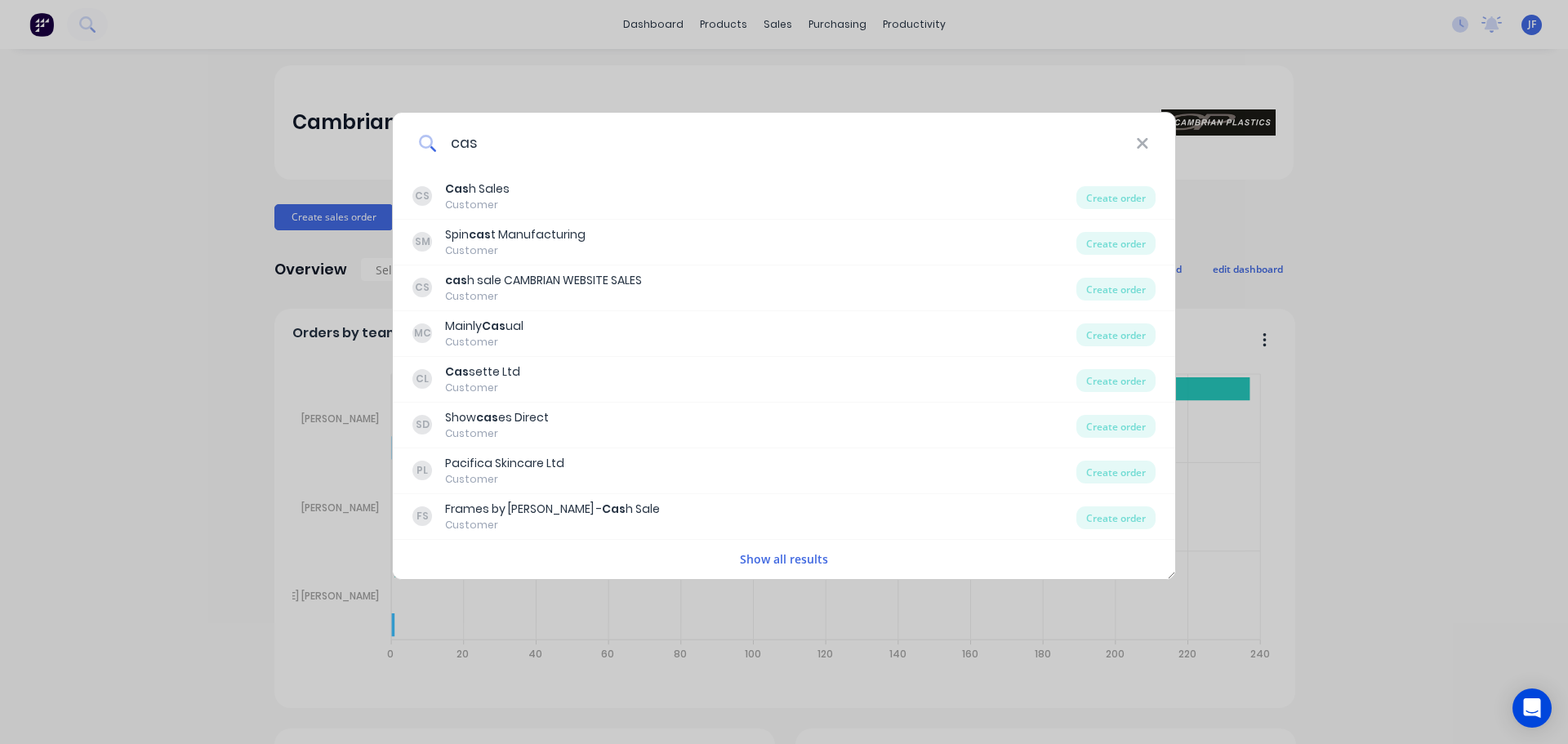
type input "cas"
click at [661, 202] on div "CS Cas h Sales Customer" at bounding box center [745, 196] width 664 height 31
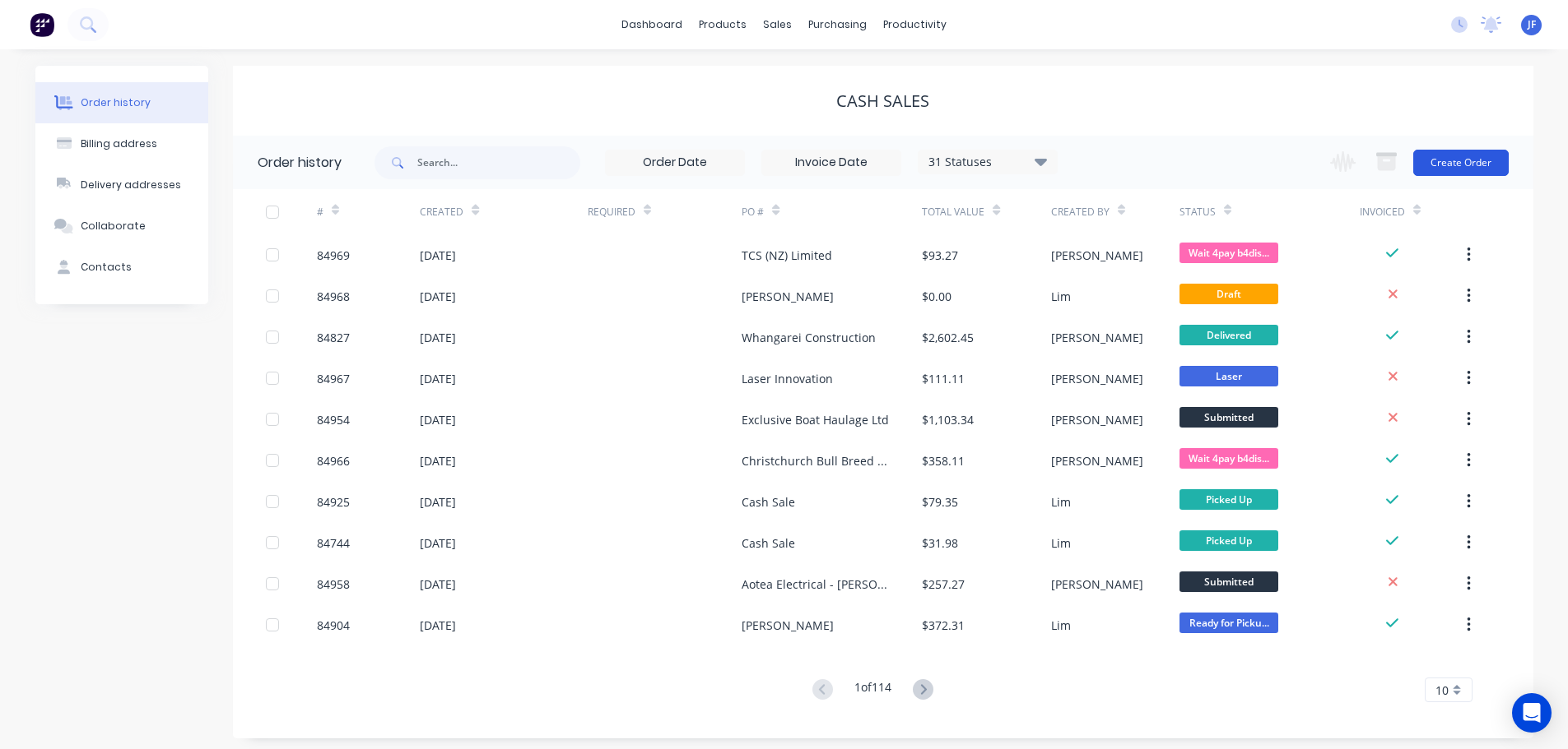
click at [1475, 155] on button "Create Order" at bounding box center [1462, 162] width 96 height 26
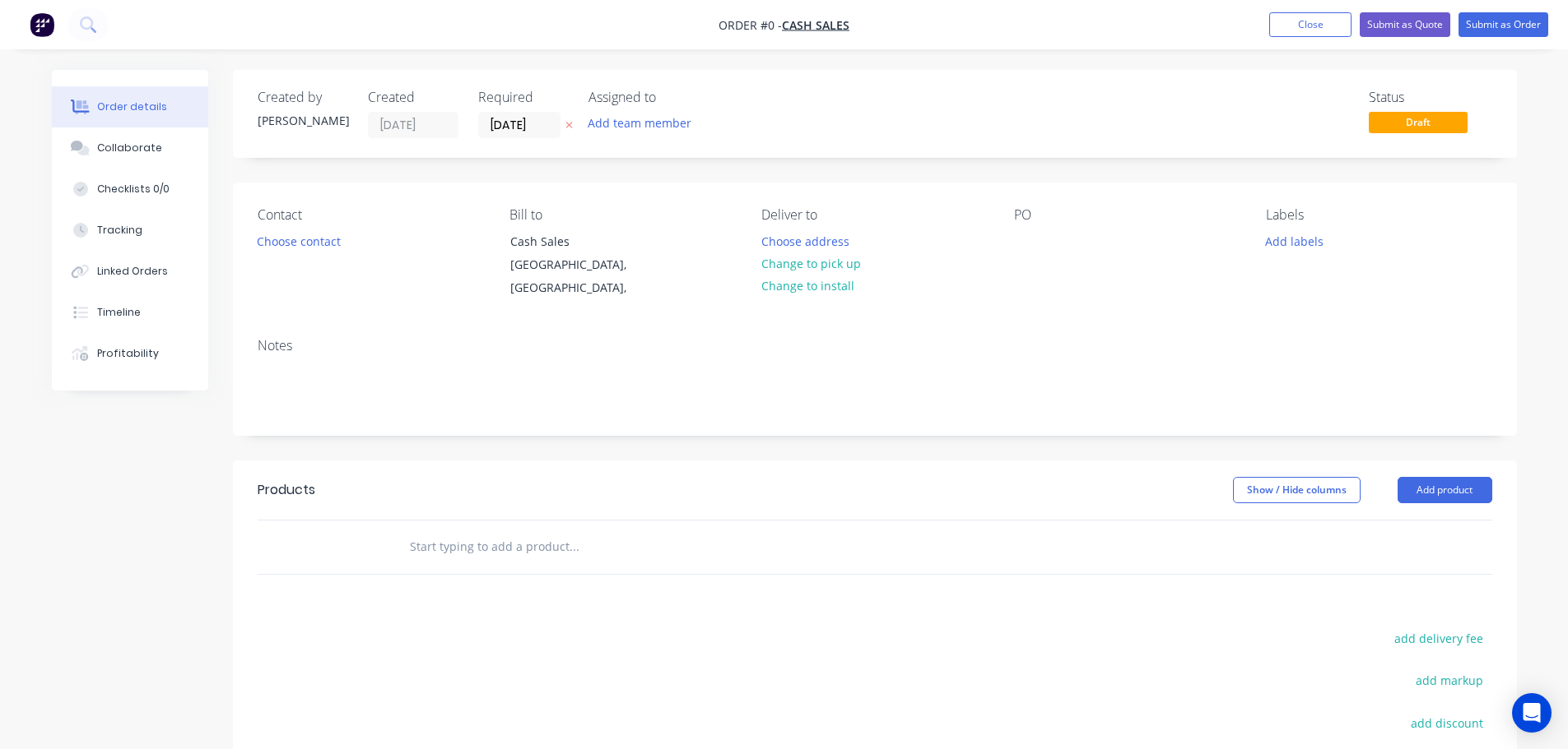
click at [571, 125] on icon "button" at bounding box center [569, 125] width 8 height 10
click at [314, 236] on button "Choose contact" at bounding box center [299, 240] width 102 height 22
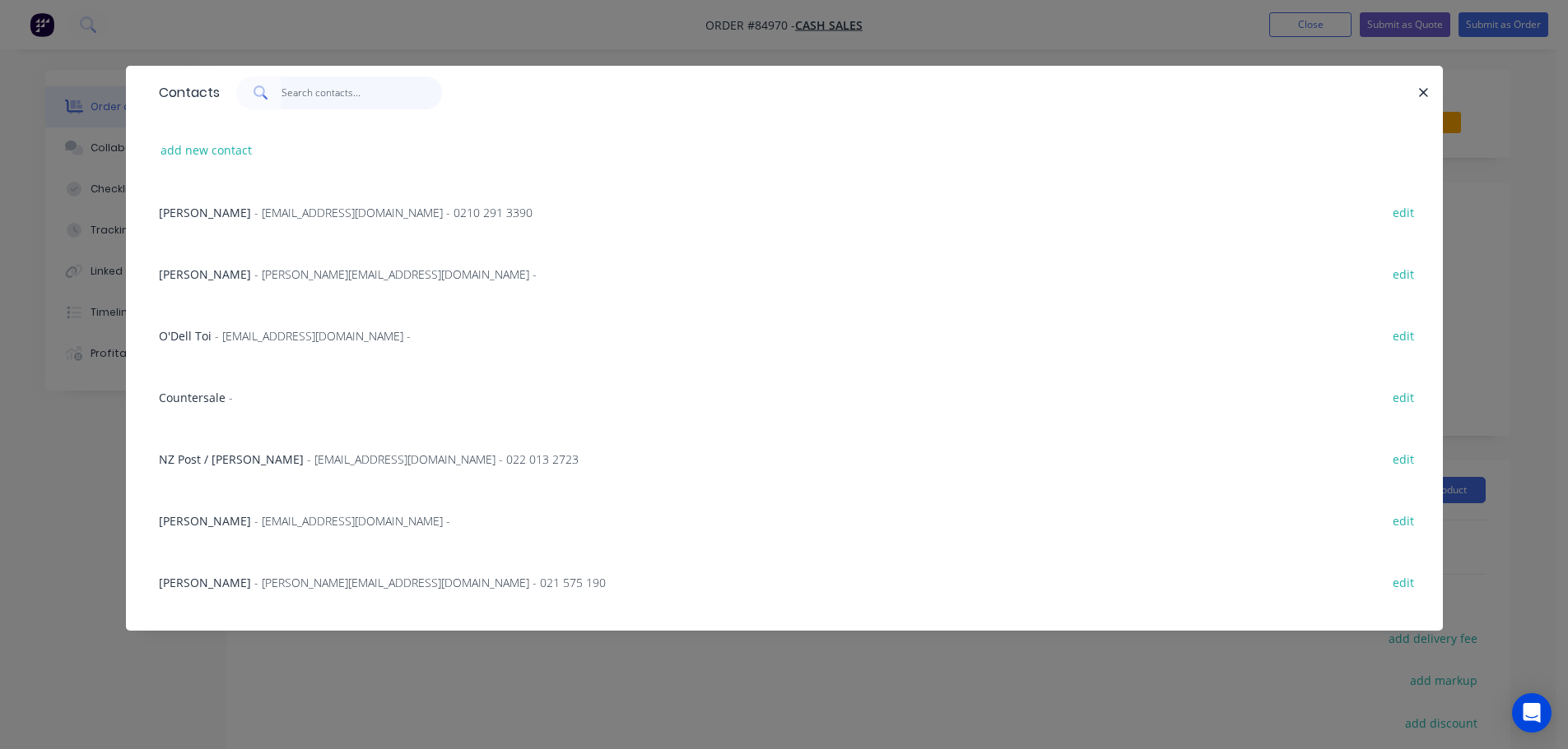
click at [329, 92] on input "text" at bounding box center [361, 93] width 160 height 33
paste input "Aquabub"
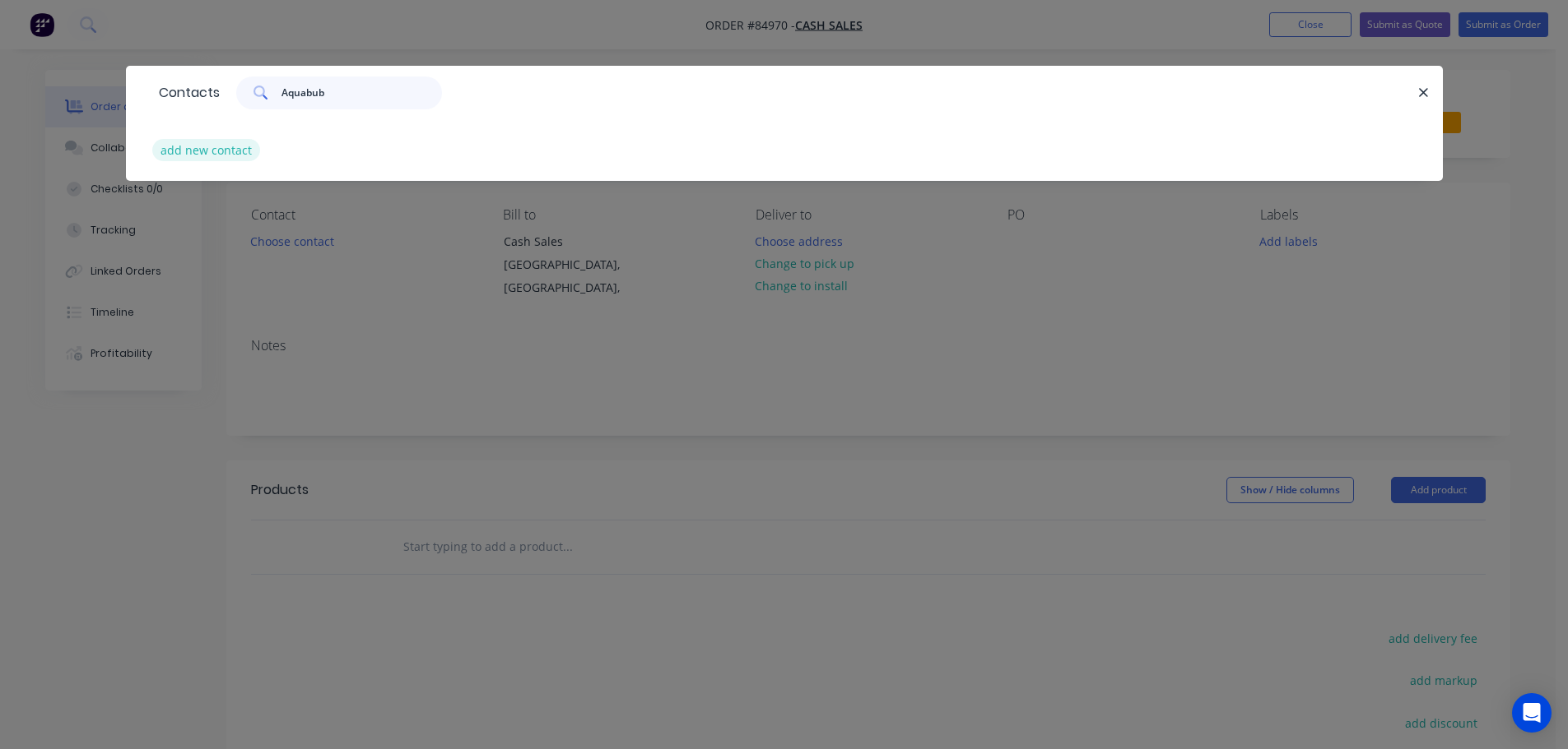
type input "Aquabub"
click at [218, 143] on button "add new contact" at bounding box center [206, 149] width 108 height 22
select select "AU"
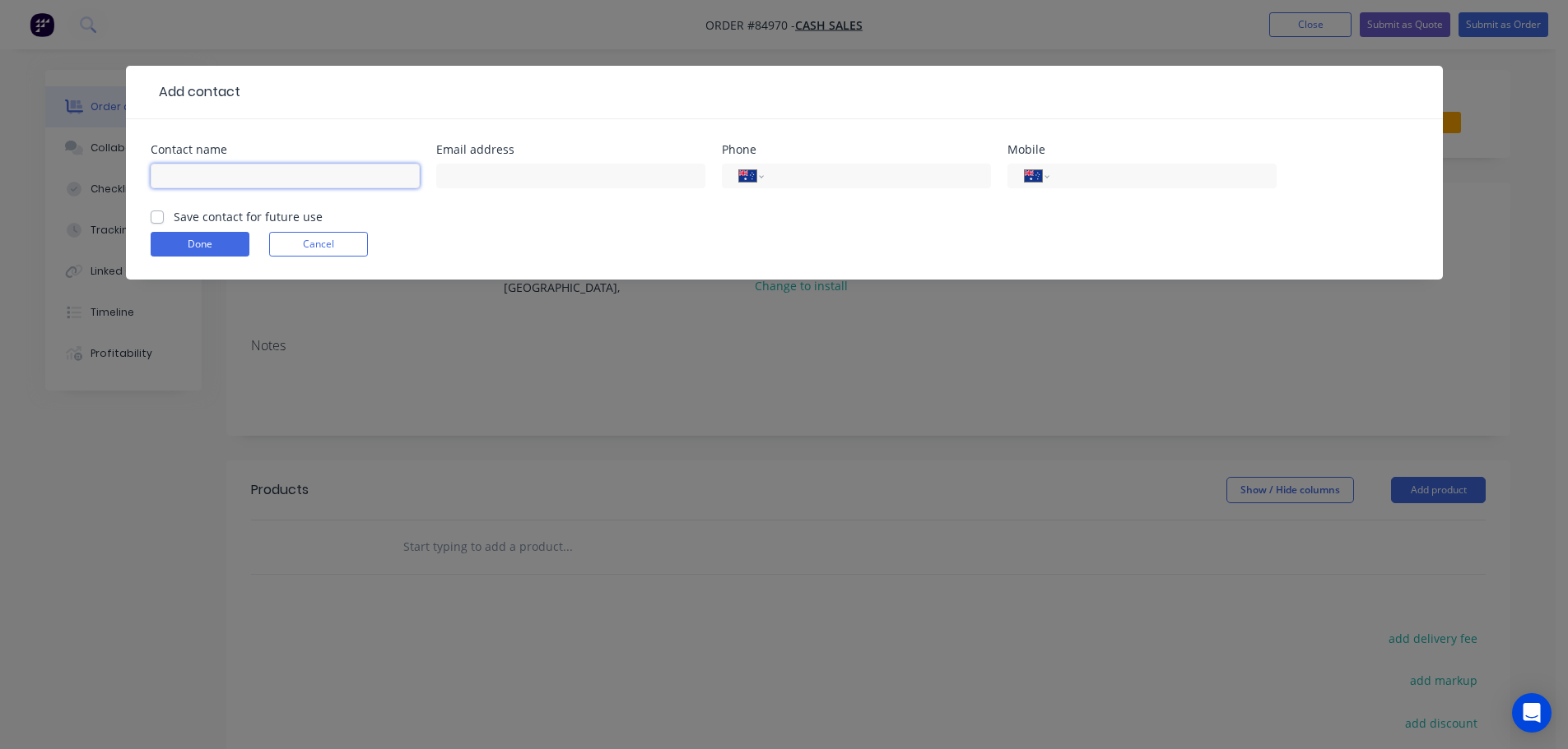
click at [235, 188] on input "text" at bounding box center [285, 176] width 269 height 25
paste input "Aquabub"
type input "Aquabub"
click at [240, 213] on label "Save contact for future use" at bounding box center [247, 216] width 149 height 17
click at [164, 213] on input "Save contact for future use" at bounding box center [157, 216] width 13 height 15
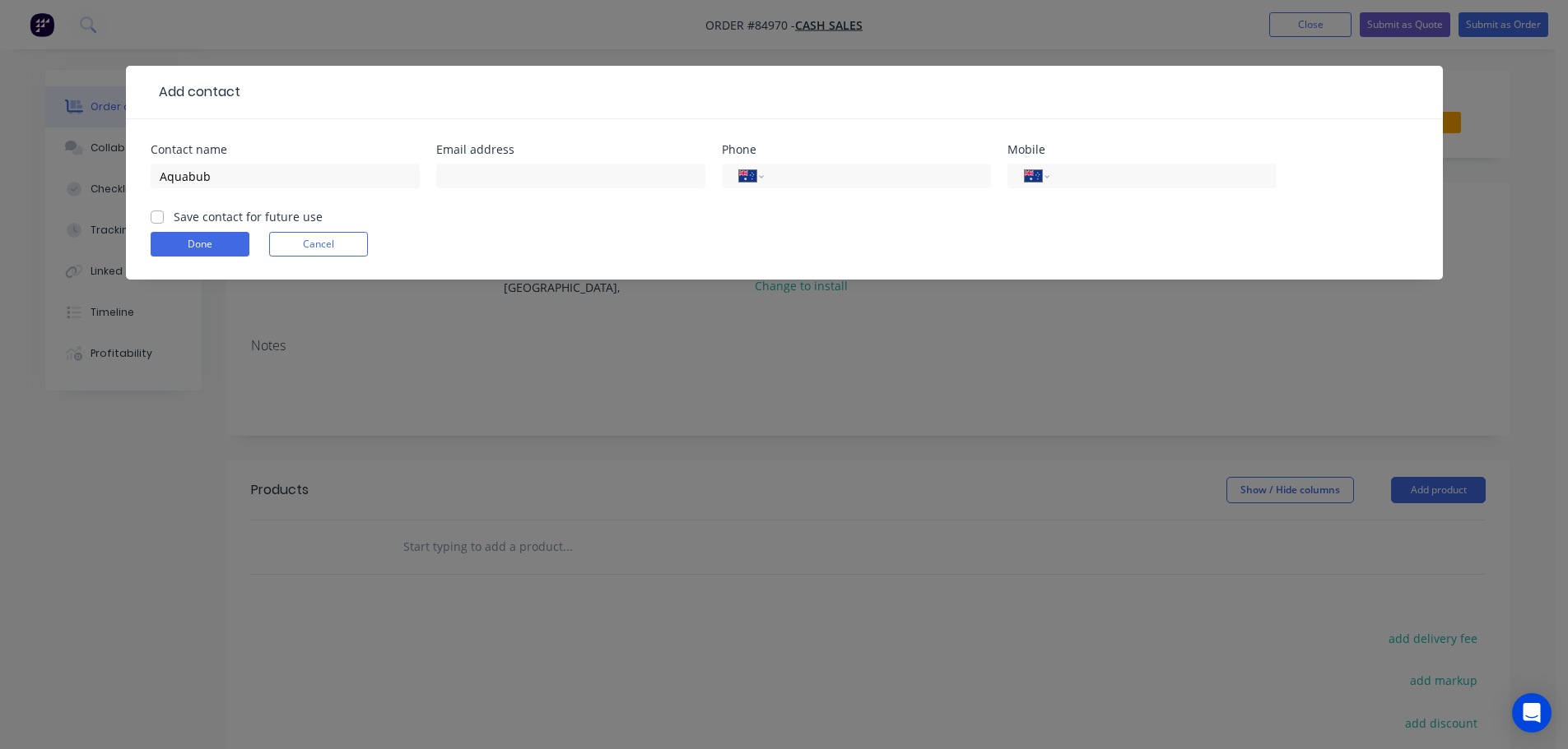
checkbox input "true"
click at [383, 184] on input "Aquabub" at bounding box center [285, 176] width 269 height 25
paste input "Kate Harris"
type input "Aquabub - Kate Harris"
click at [672, 165] on input "text" at bounding box center [570, 176] width 269 height 25
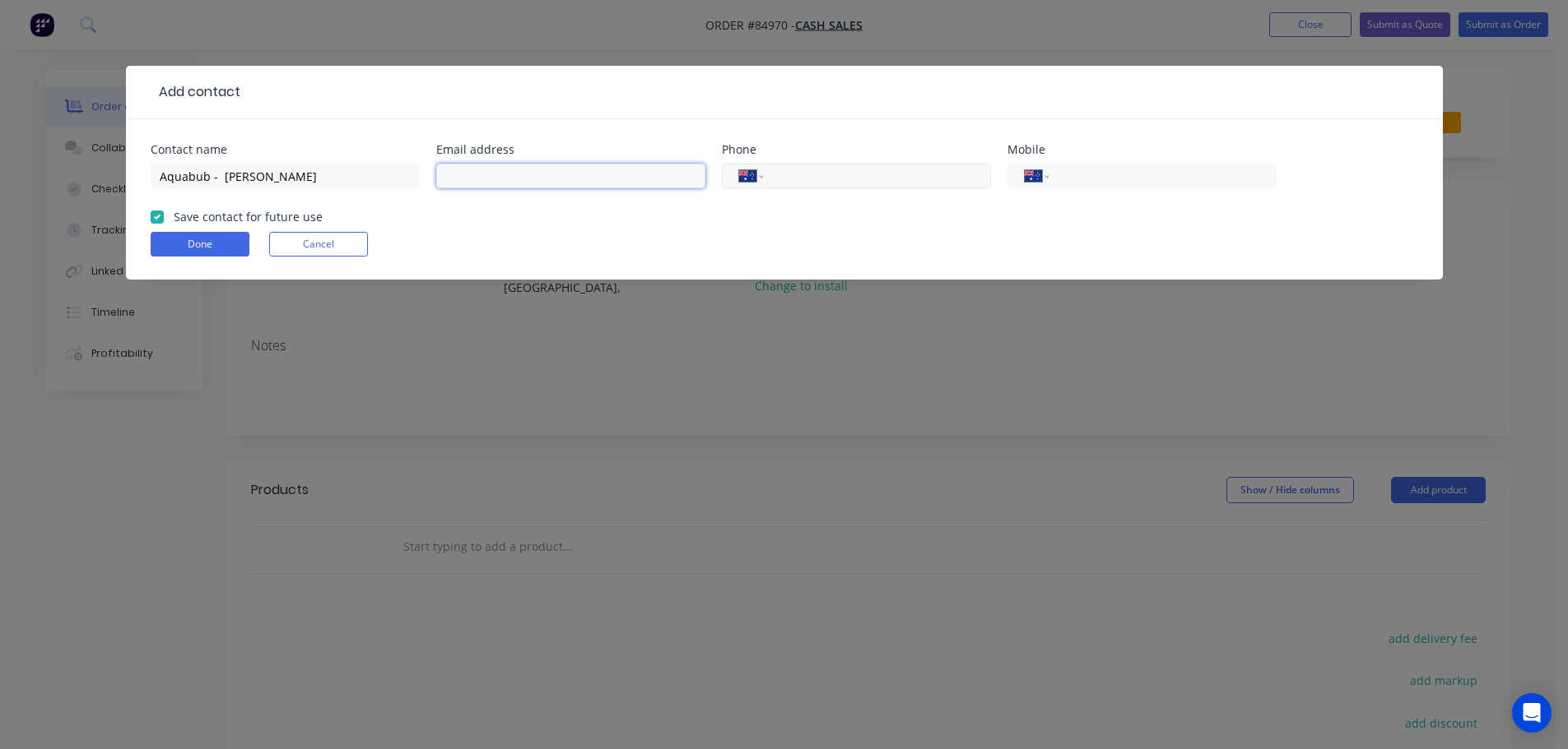
paste input "info@aquabub.co.nz"
type input "info@aquabub.co.nz"
click at [243, 238] on button "Done" at bounding box center [199, 244] width 99 height 25
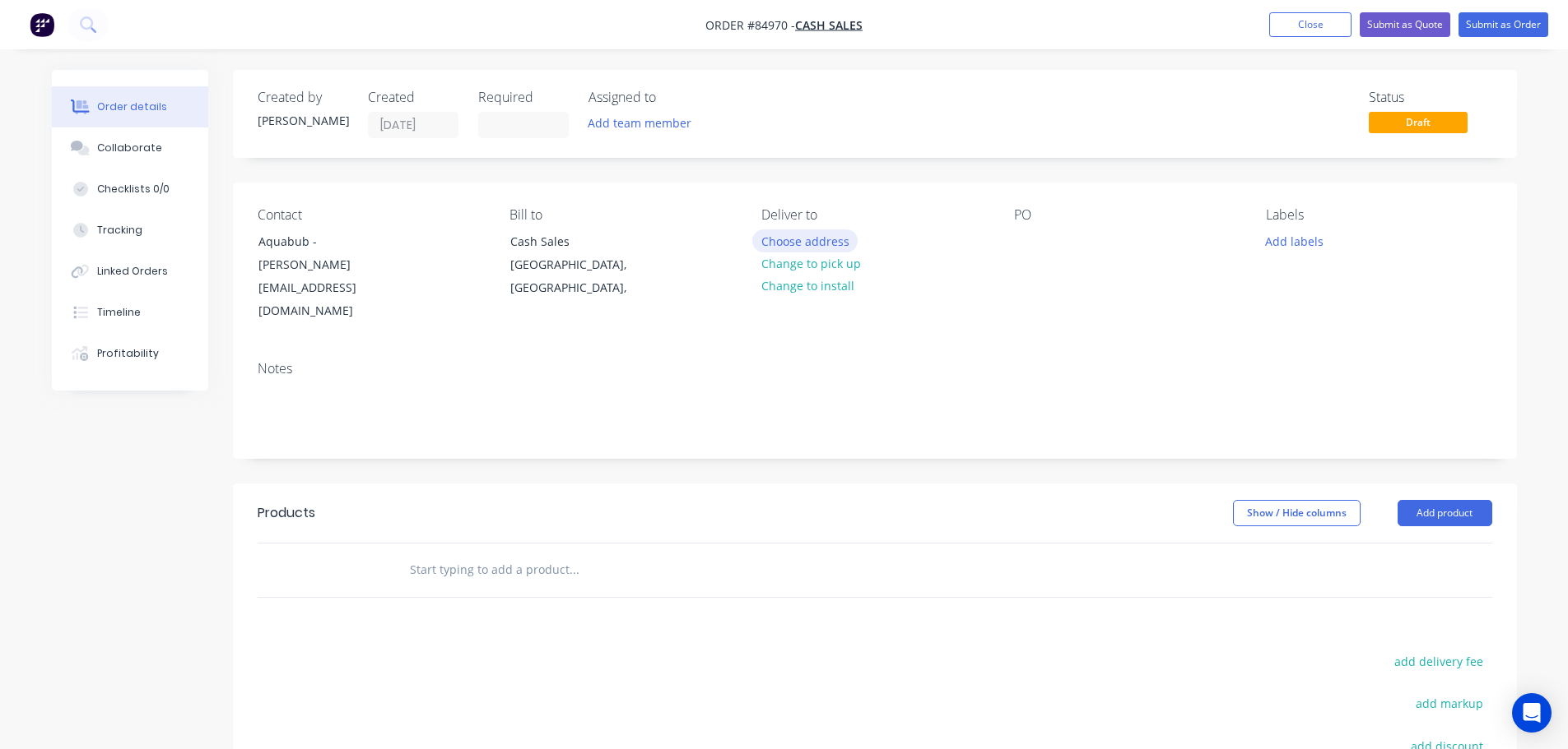
click at [804, 245] on button "Choose address" at bounding box center [805, 240] width 105 height 22
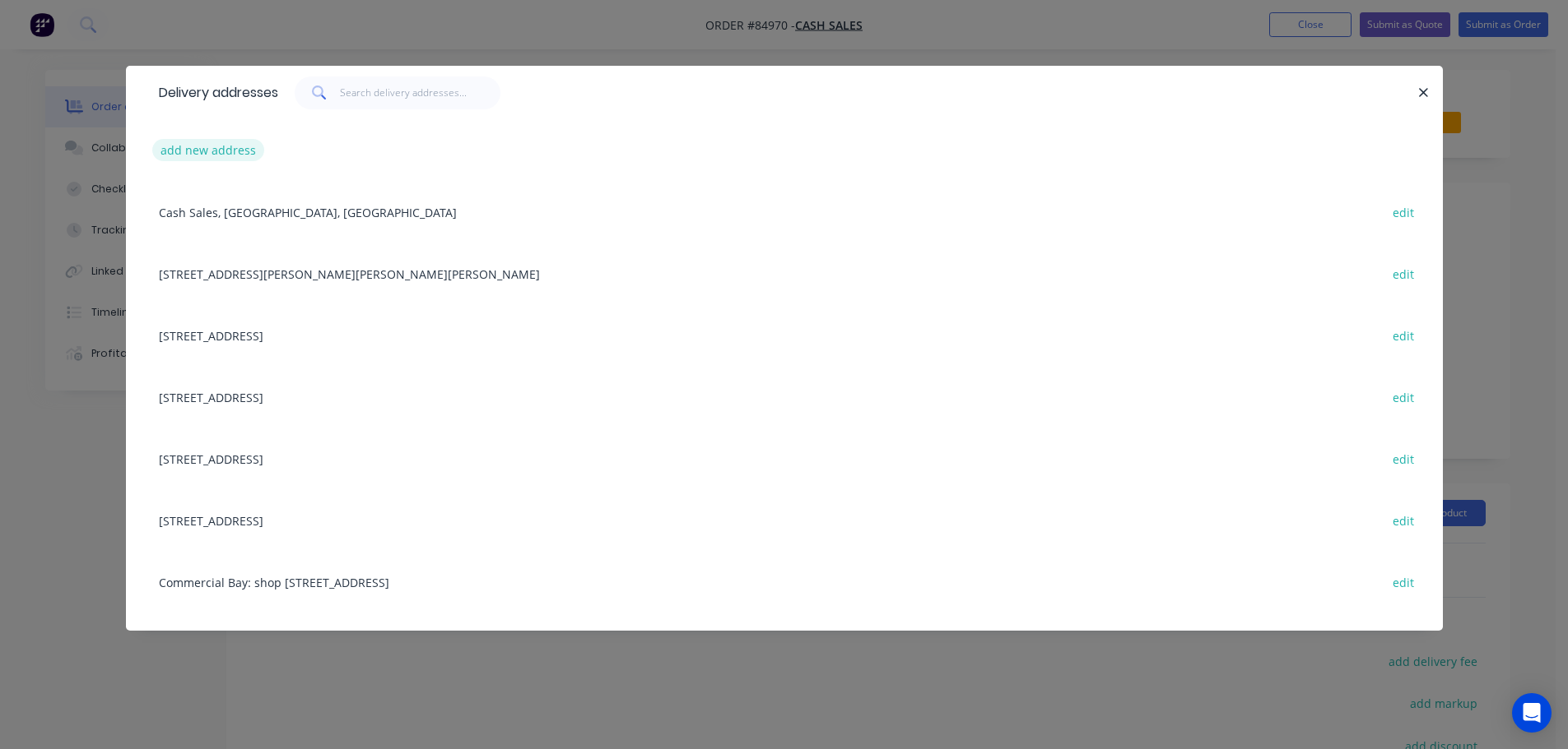
click at [172, 148] on button "add new address" at bounding box center [209, 149] width 113 height 22
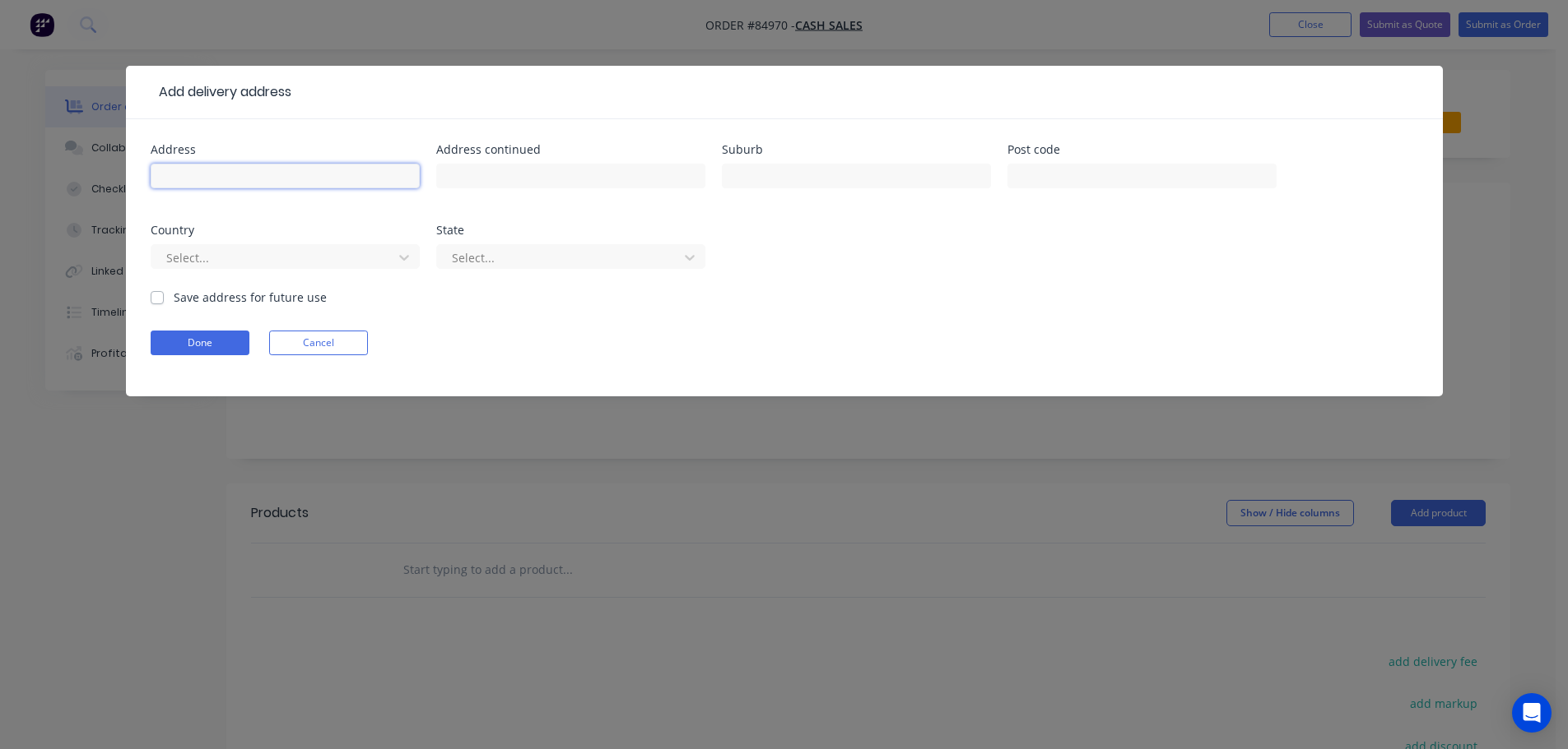
click at [190, 168] on input "text" at bounding box center [285, 176] width 269 height 25
paste input "521 Gladstone Road, Te Hapara Gisborne 4010"
click at [341, 178] on input "521 Gladstone Road, Te Hapara Gisborne 4010" at bounding box center [285, 176] width 269 height 25
click at [343, 178] on input "521 Gladstone Road, Te Hapara Gisborne 4010" at bounding box center [285, 176] width 269 height 25
type input "521 Gladstone Road, Te Hapara 4010"
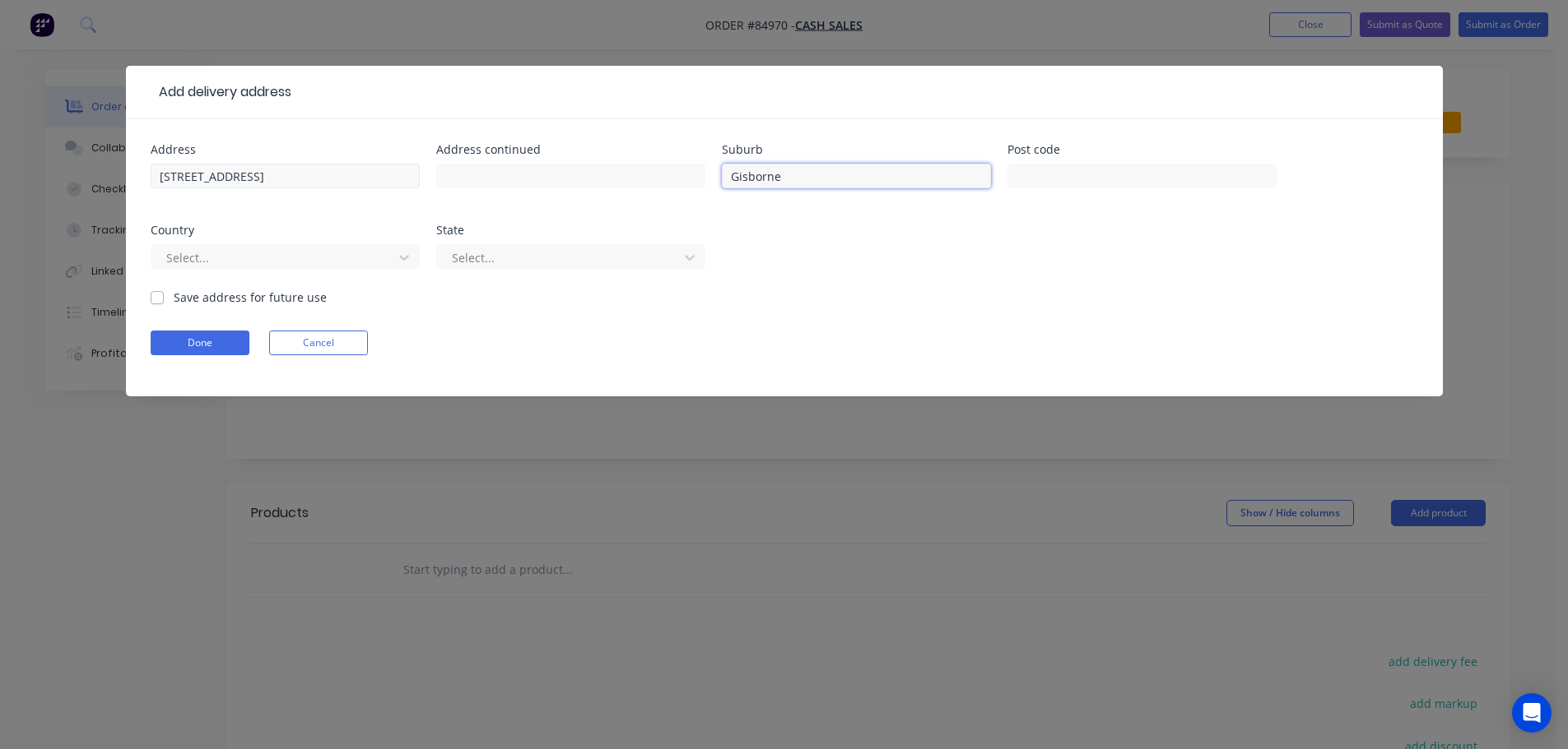
type input "Gisborne"
click at [353, 179] on input "521 Gladstone Road, Te Hapara 4010" at bounding box center [285, 176] width 269 height 25
type input "521 Gladstone Road, Te Hapara"
type input "4010"
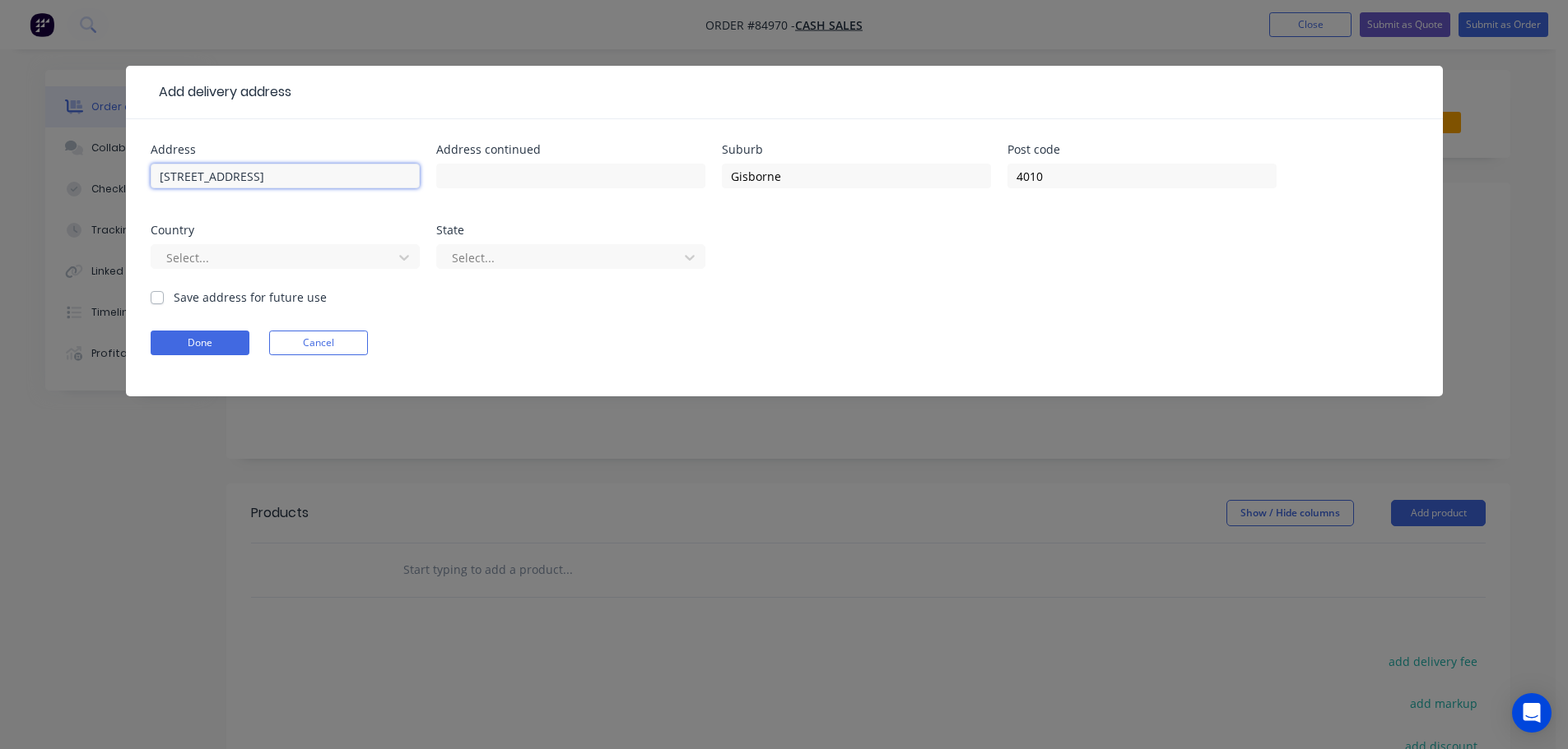
drag, startPoint x: 273, startPoint y: 173, endPoint x: 349, endPoint y: 175, distance: 76.0
click at [349, 175] on input "521 Gladstone Road, Te Hapara" at bounding box center [285, 176] width 269 height 25
type input "521 Gladstone Road,"
type input "Te Hapara"
click at [228, 335] on button "Done" at bounding box center [199, 343] width 99 height 25
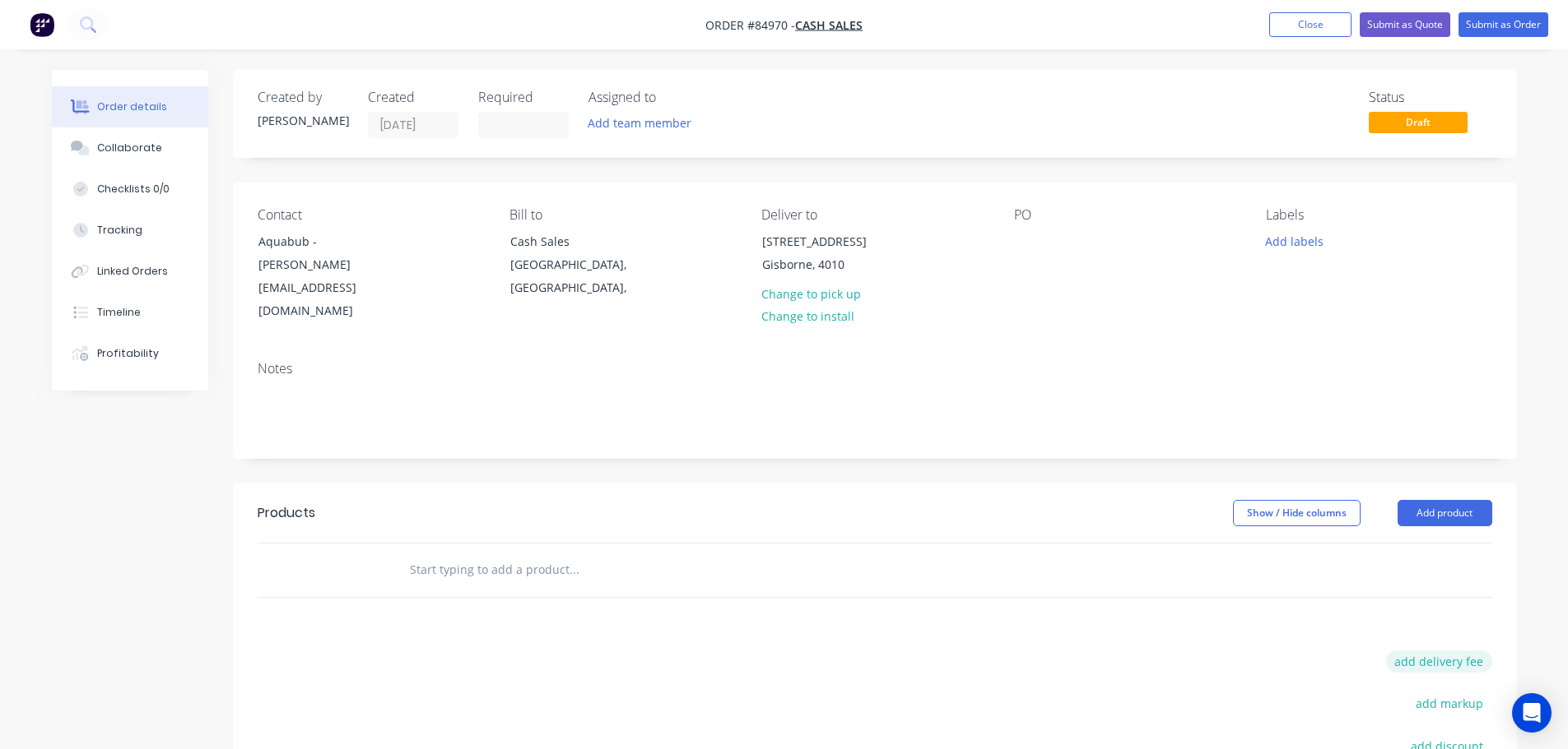
click at [1478, 650] on button "add delivery fee" at bounding box center [1439, 661] width 106 height 22
type input "25"
click at [410, 557] on input "text" at bounding box center [574, 570] width 330 height 33
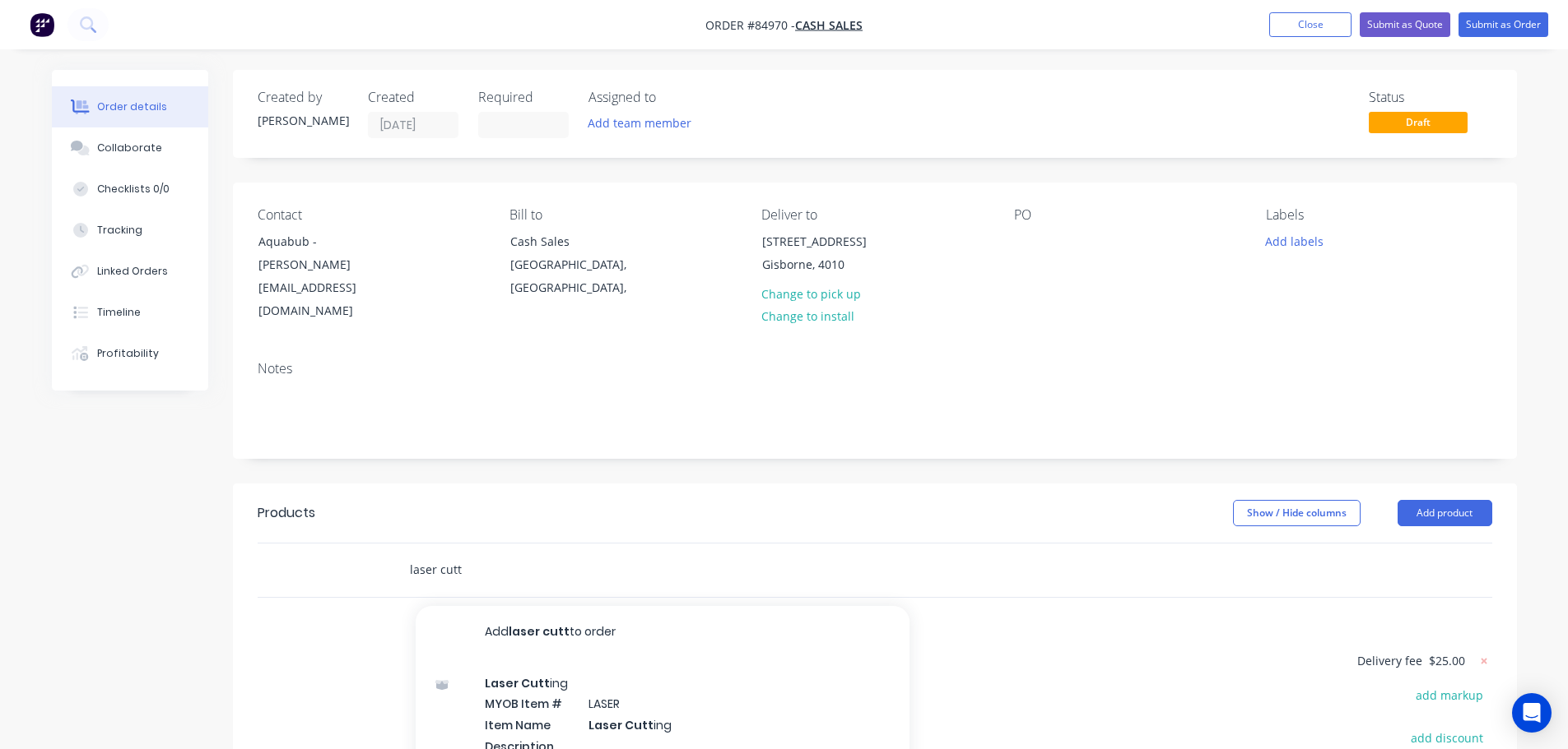
scroll to position [165, 0]
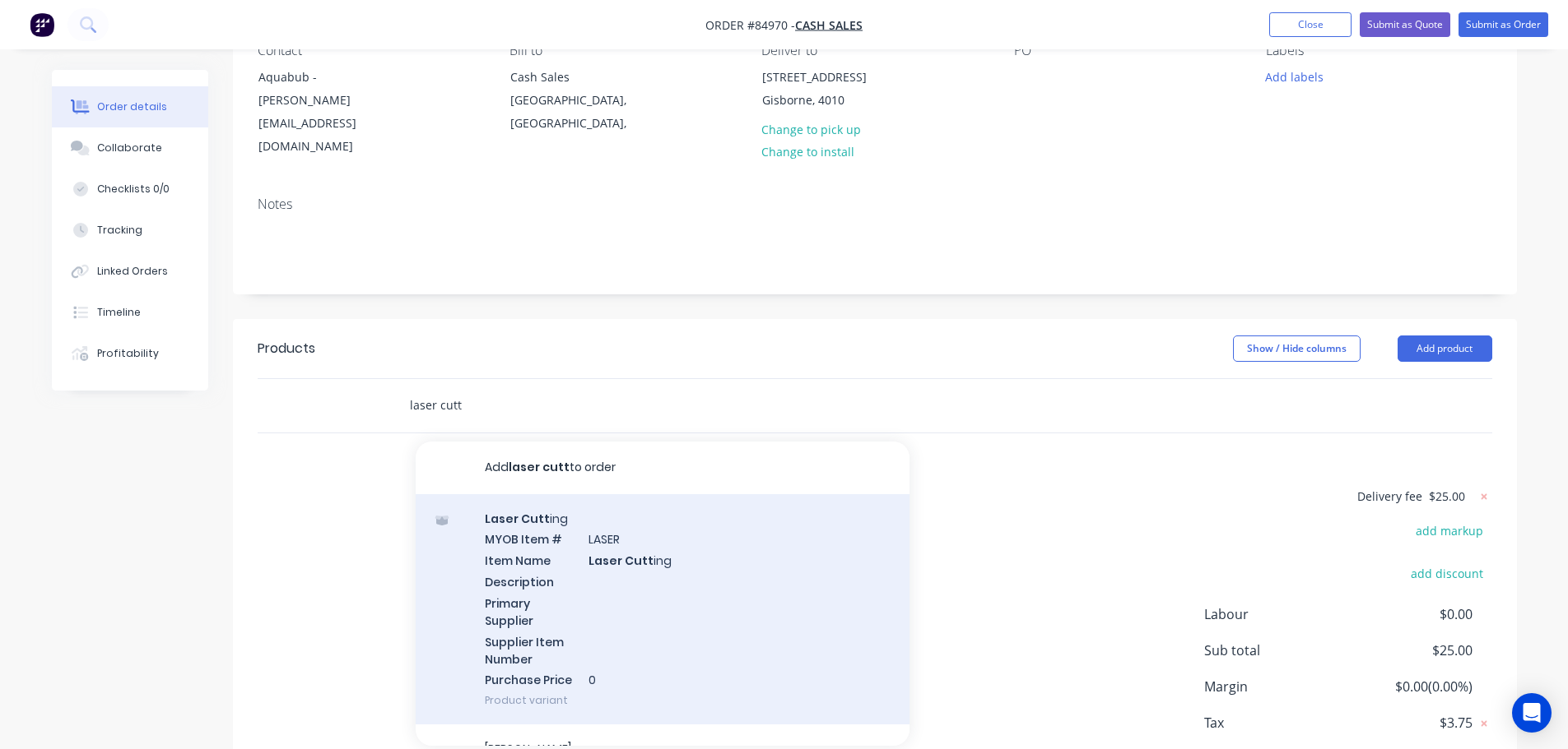
type input "laser cutt"
click at [755, 549] on div "Laser Cutt ing MYOB Item # LASER Item Name Laser Cutt ing Description Primary S…" at bounding box center [662, 609] width 494 height 231
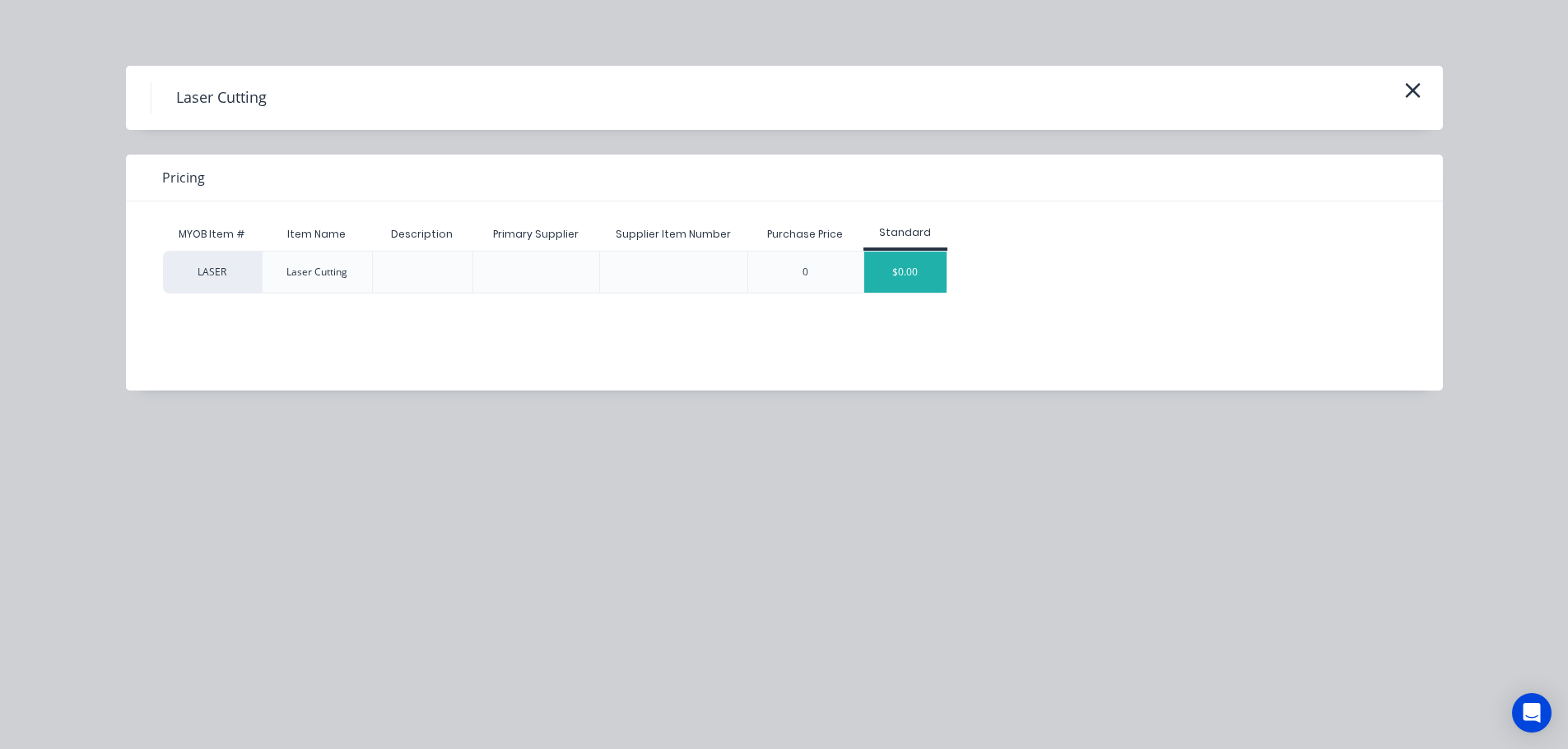
click at [900, 271] on div "$0.00" at bounding box center [906, 272] width 82 height 41
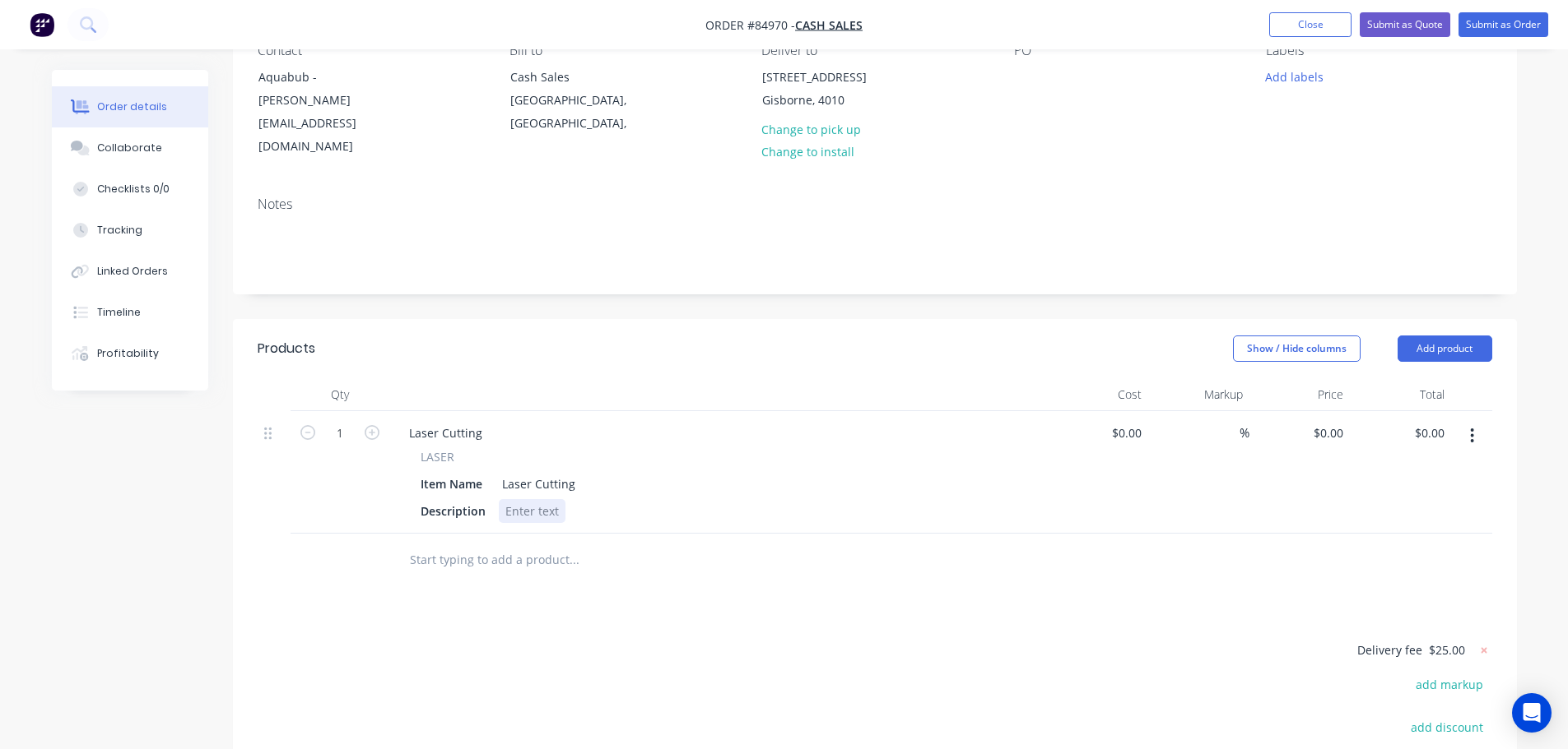
drag, startPoint x: 507, startPoint y: 496, endPoint x: 515, endPoint y: 501, distance: 9.4
click at [507, 499] on div at bounding box center [532, 511] width 67 height 24
paste div
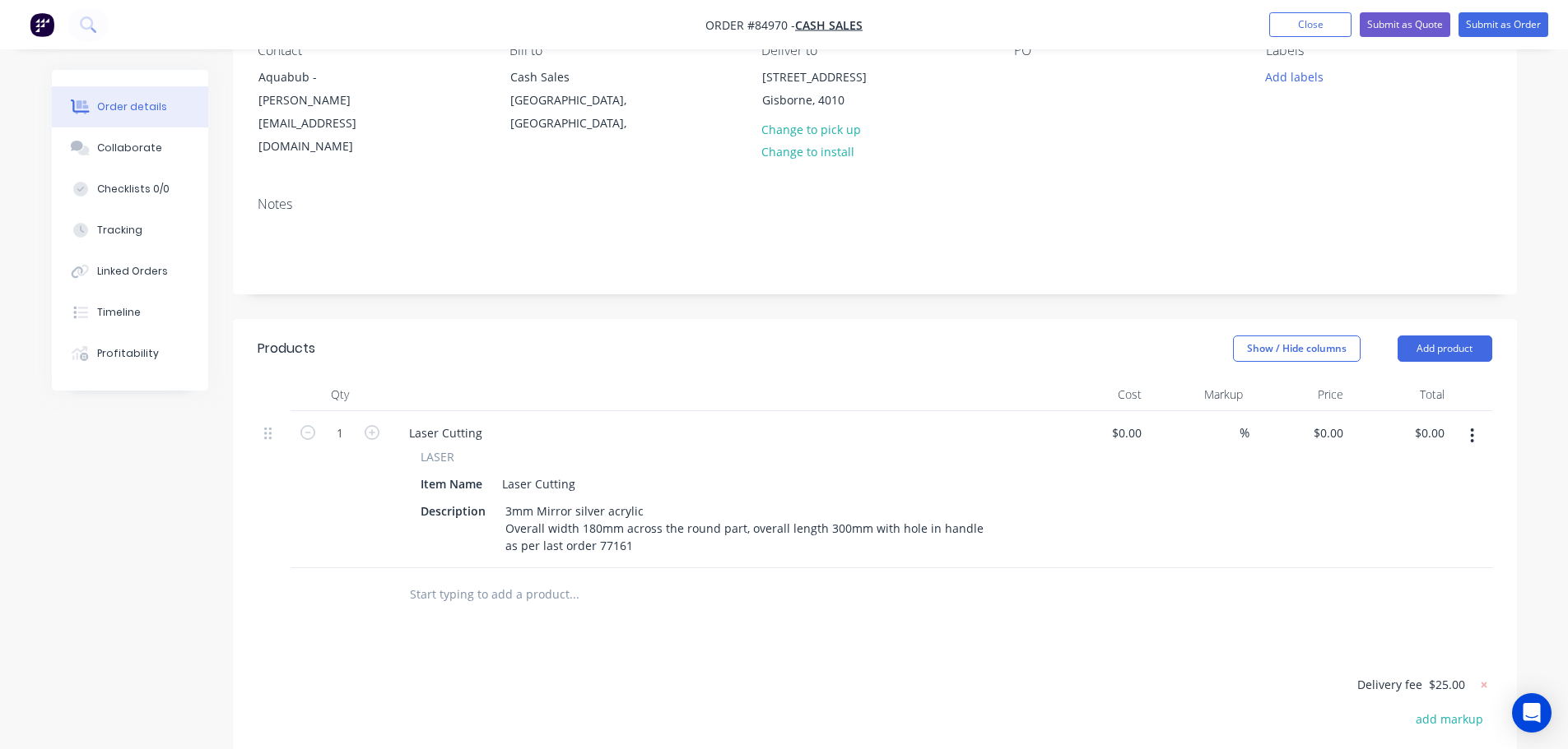
click at [679, 606] on div "Products Show / Hide columns Add product Qty Cost Markup Price Total 1 Laser Cu…" at bounding box center [875, 664] width 1284 height 690
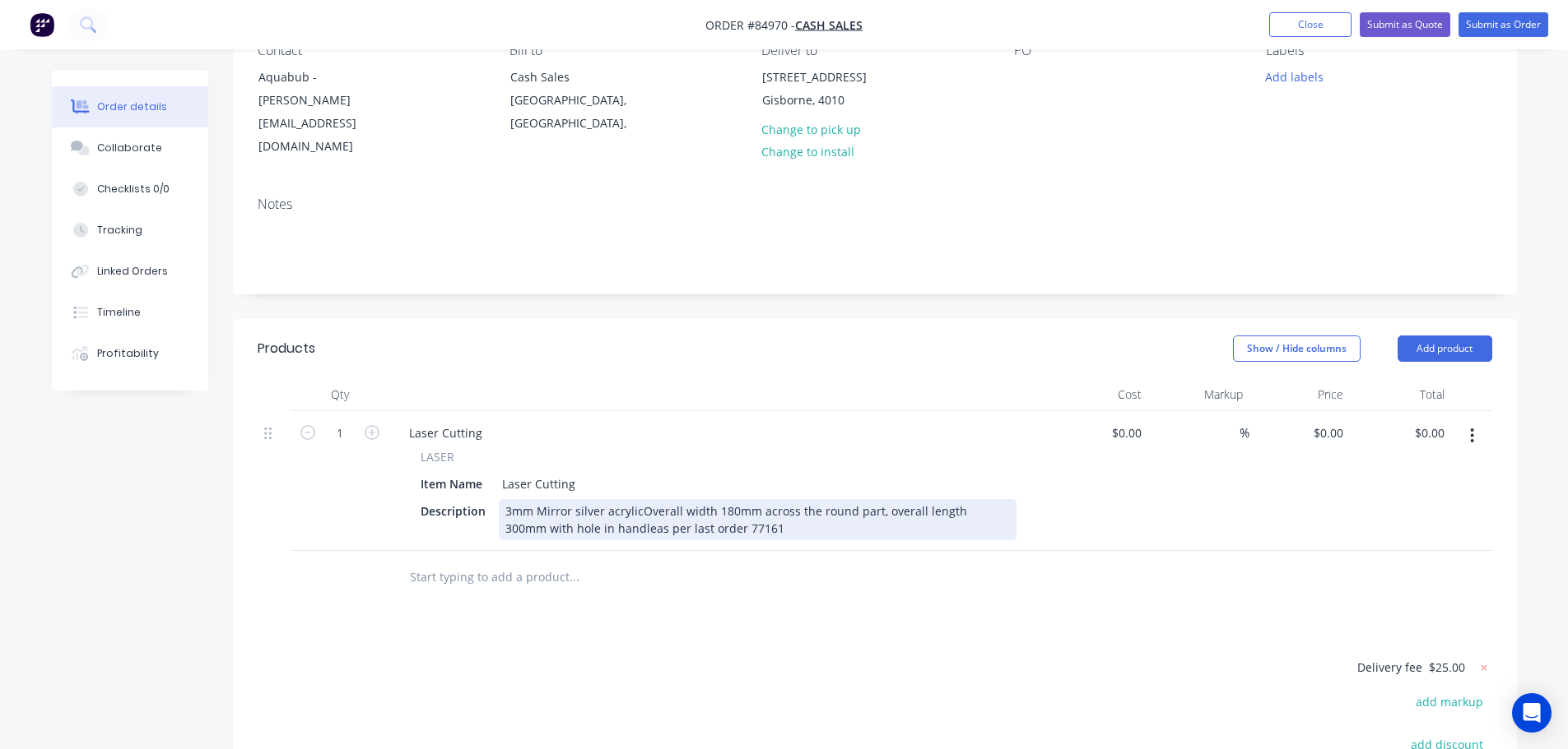
click at [637, 499] on div "3mm Mirror silver acrylicOverall width 180mm across the round part, overall len…" at bounding box center [757, 519] width 518 height 41
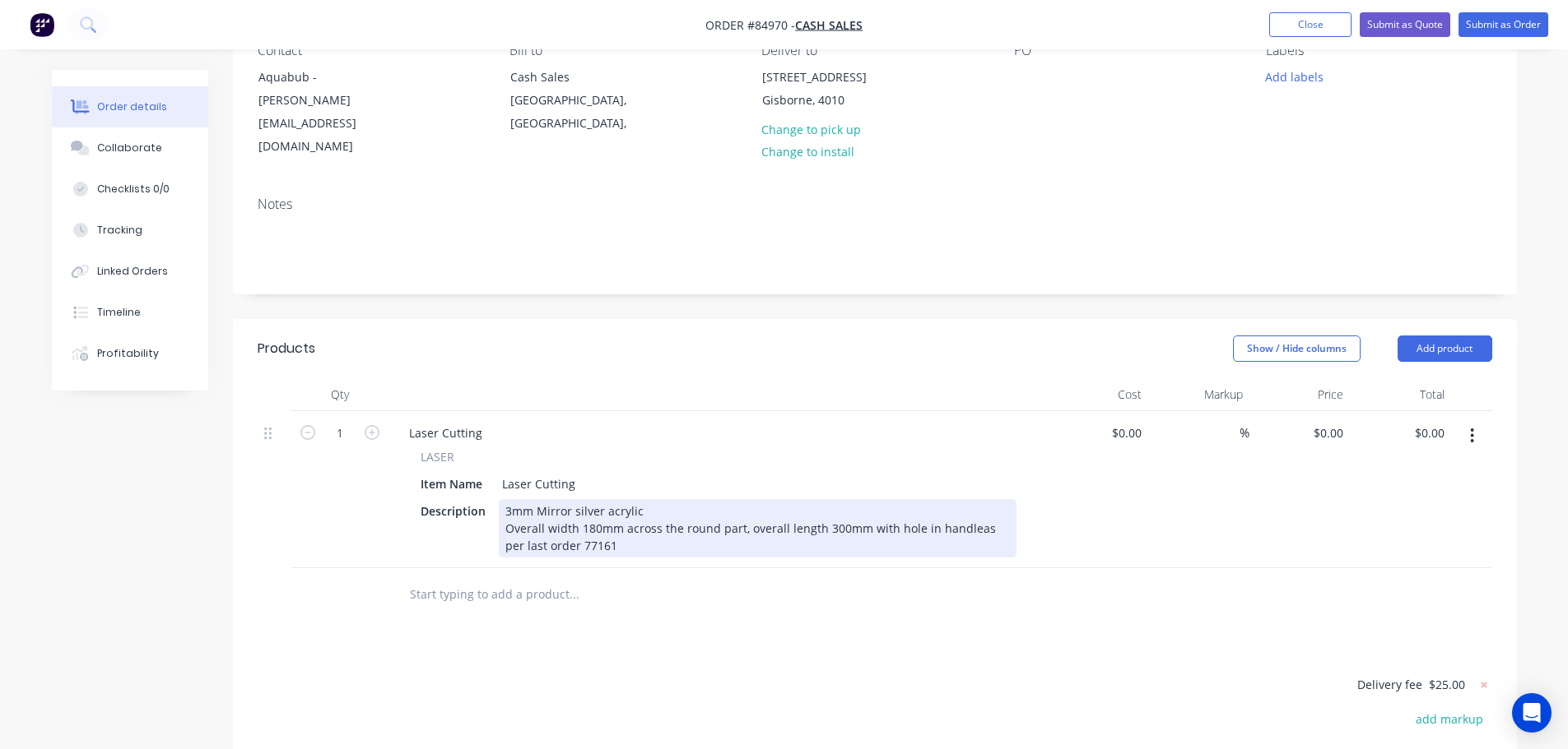
click at [965, 502] on div "3mm Mirror silver acrylic Overall width 180mm across the round part, overall le…" at bounding box center [757, 528] width 518 height 58
drag, startPoint x: 663, startPoint y: 526, endPoint x: 598, endPoint y: 528, distance: 65.0
click at [598, 528] on div "3mm Mirror silver acrylic Overall width 180mm across the round part, overall le…" at bounding box center [744, 528] width 492 height 58
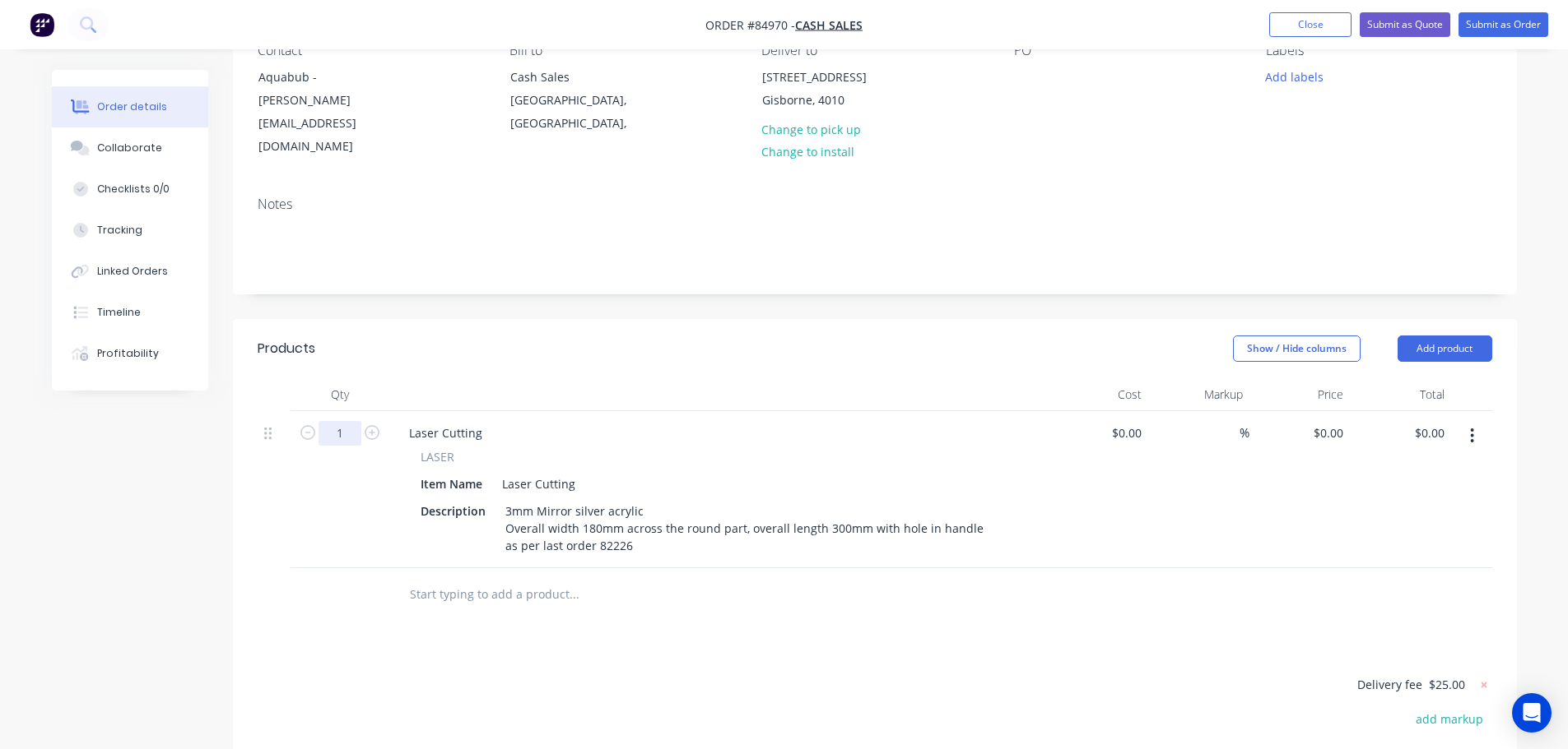
click at [335, 421] on input "1" at bounding box center [339, 434] width 43 height 25
type input "20"
drag, startPoint x: 1150, startPoint y: 597, endPoint x: 1247, endPoint y: 505, distance: 133.7
click at [1154, 593] on div at bounding box center [875, 595] width 1234 height 54
click at [1336, 421] on input "0" at bounding box center [1331, 433] width 38 height 24
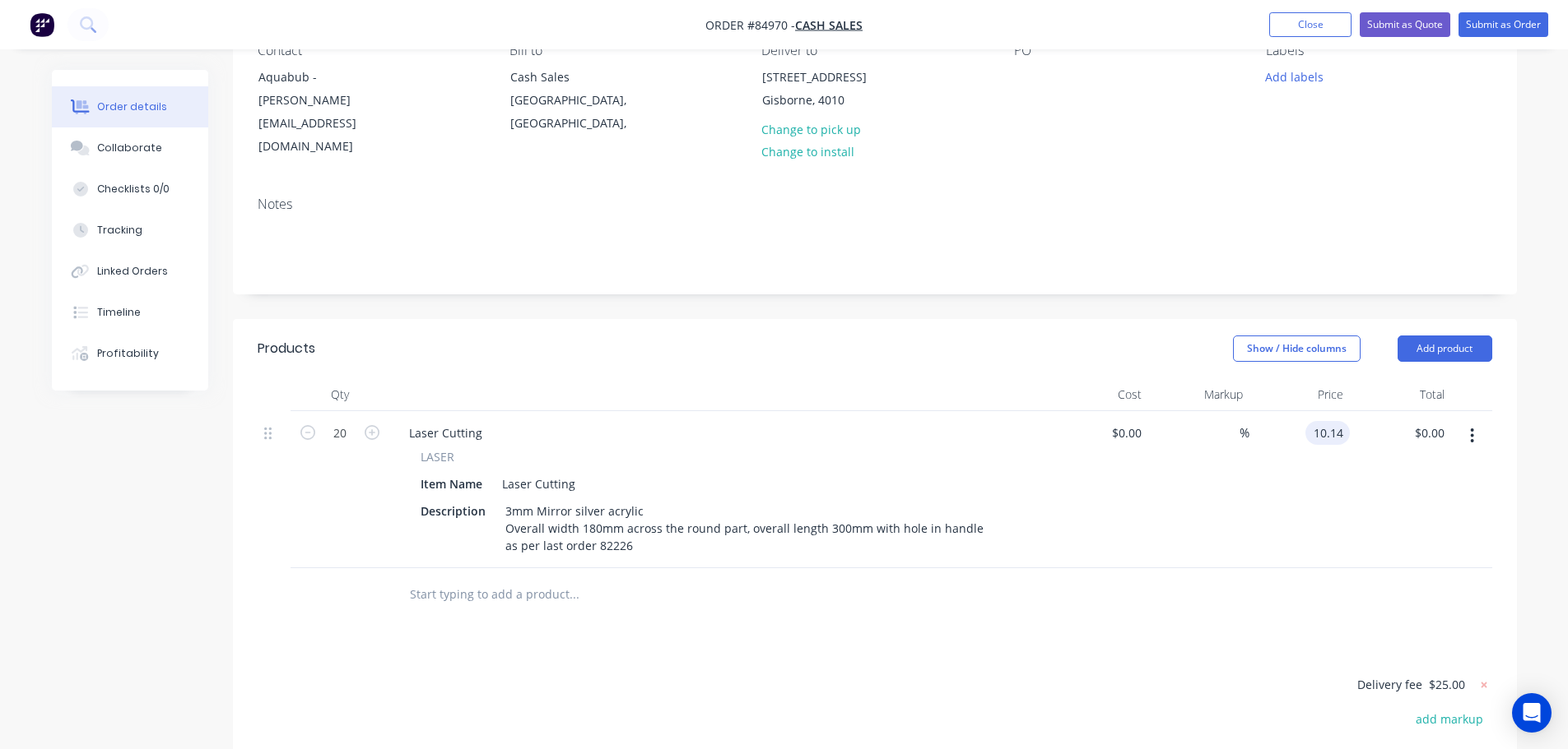
type input "$10.14"
type input "$202.80"
click at [1332, 529] on div "$10.14 10.14" at bounding box center [1301, 489] width 102 height 157
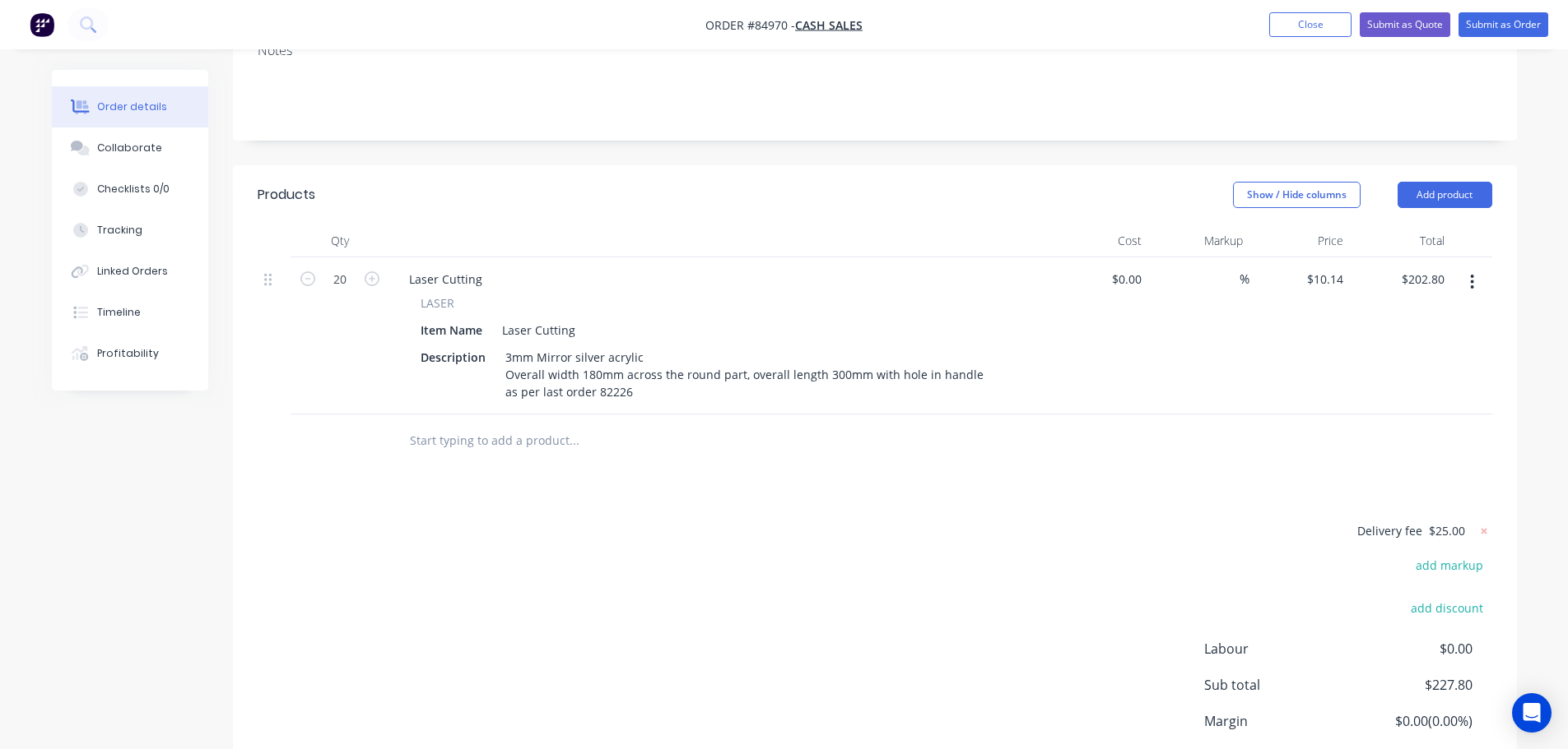
scroll to position [261, 0]
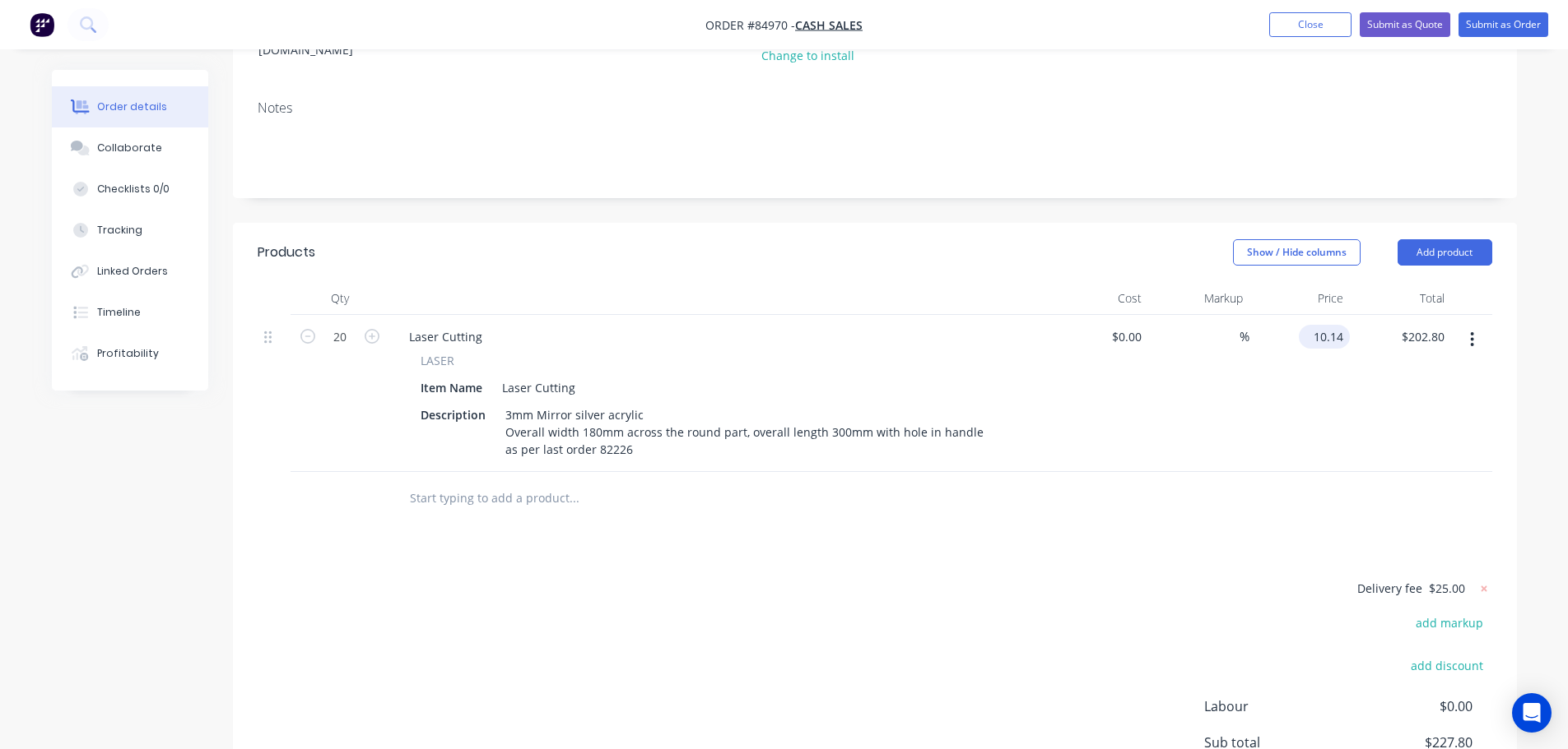
click at [1315, 325] on input "10.14" at bounding box center [1327, 336] width 44 height 24
type input "$12.14"
type input "$242.80"
click at [1440, 376] on div "$242.80 $242.80" at bounding box center [1401, 394] width 102 height 157
click at [1298, 316] on div "$12.14 $12.14" at bounding box center [1301, 394] width 102 height 157
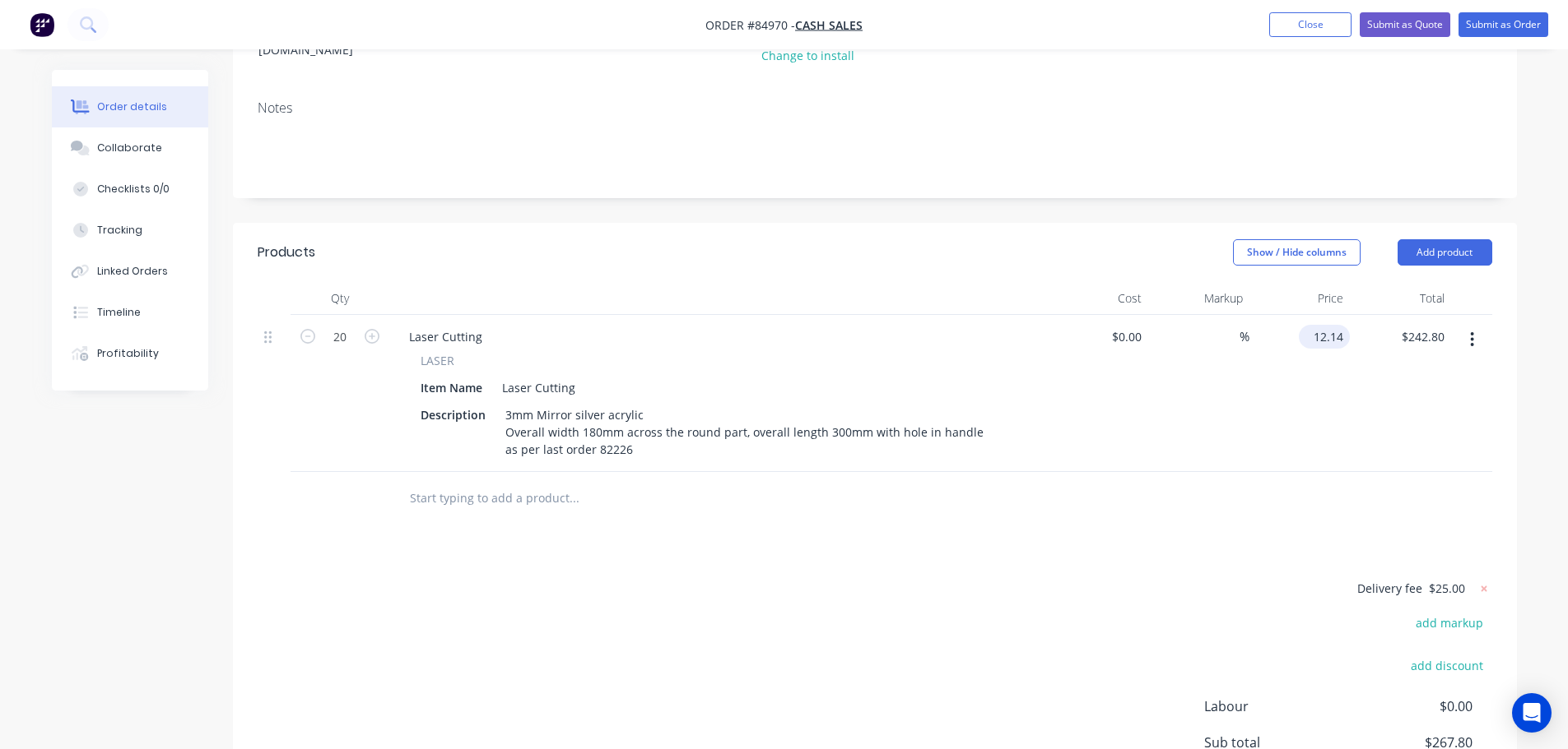
click at [1310, 325] on div "12.14 $12.14" at bounding box center [1324, 336] width 51 height 24
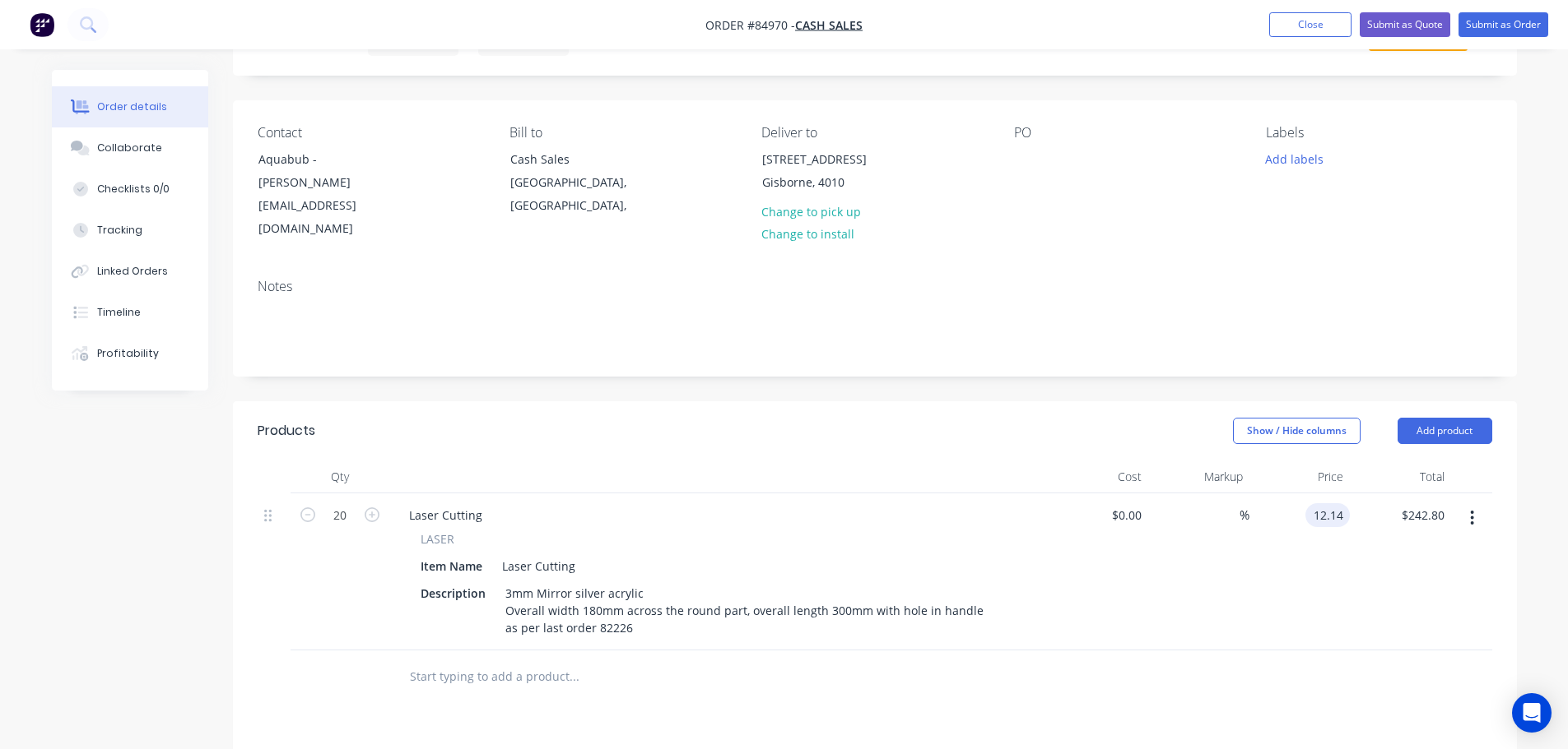
scroll to position [0, 0]
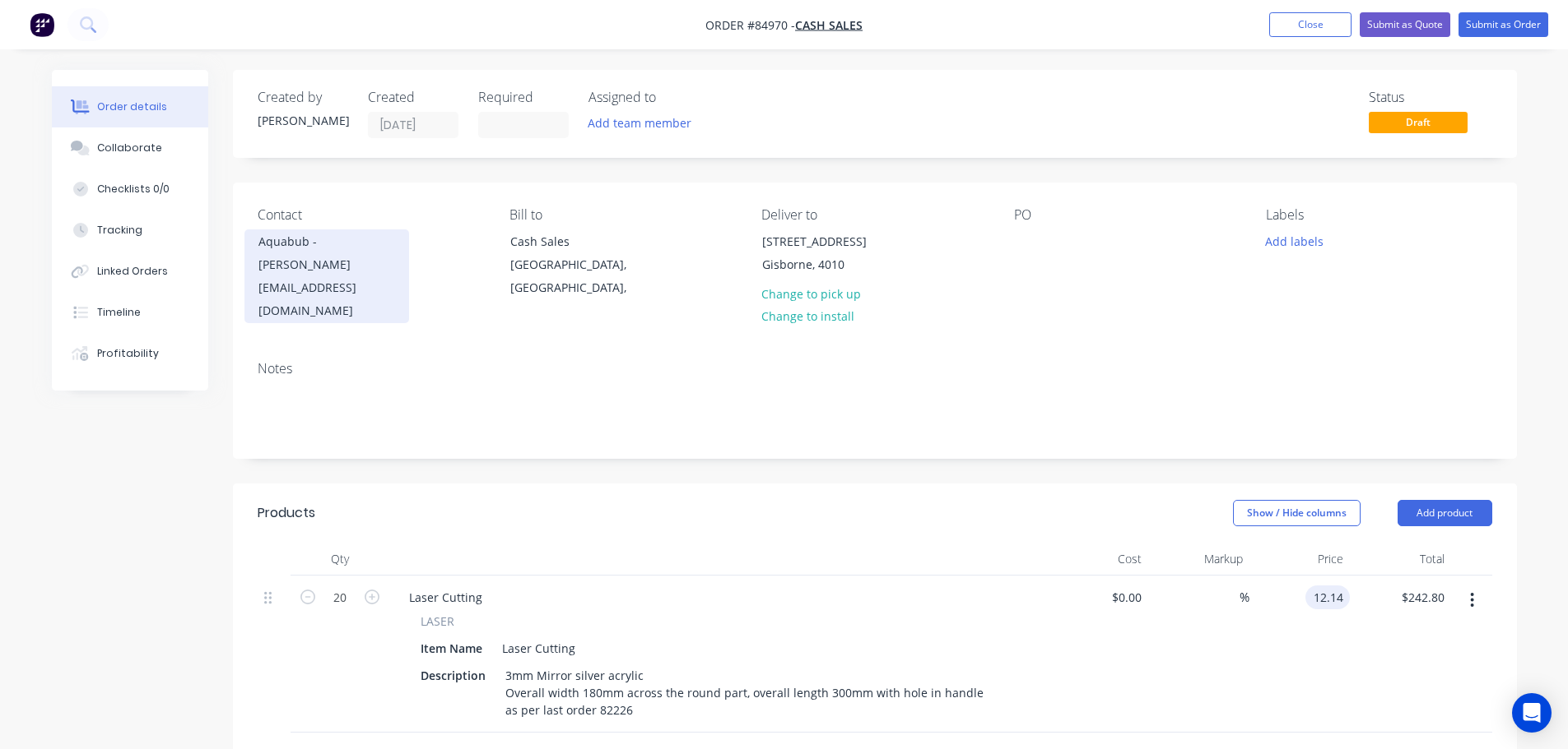
type input "$12.14"
drag, startPoint x: 306, startPoint y: 238, endPoint x: 240, endPoint y: 240, distance: 66.0
click at [240, 240] on div "Contact Aquabub - Kate Harris info@aquabub.co.nz Bill to Cash Sales Auckland, N…" at bounding box center [875, 265] width 1284 height 166
copy div "Aquabub"
click at [1023, 227] on div "PO" at bounding box center [1126, 264] width 225 height 116
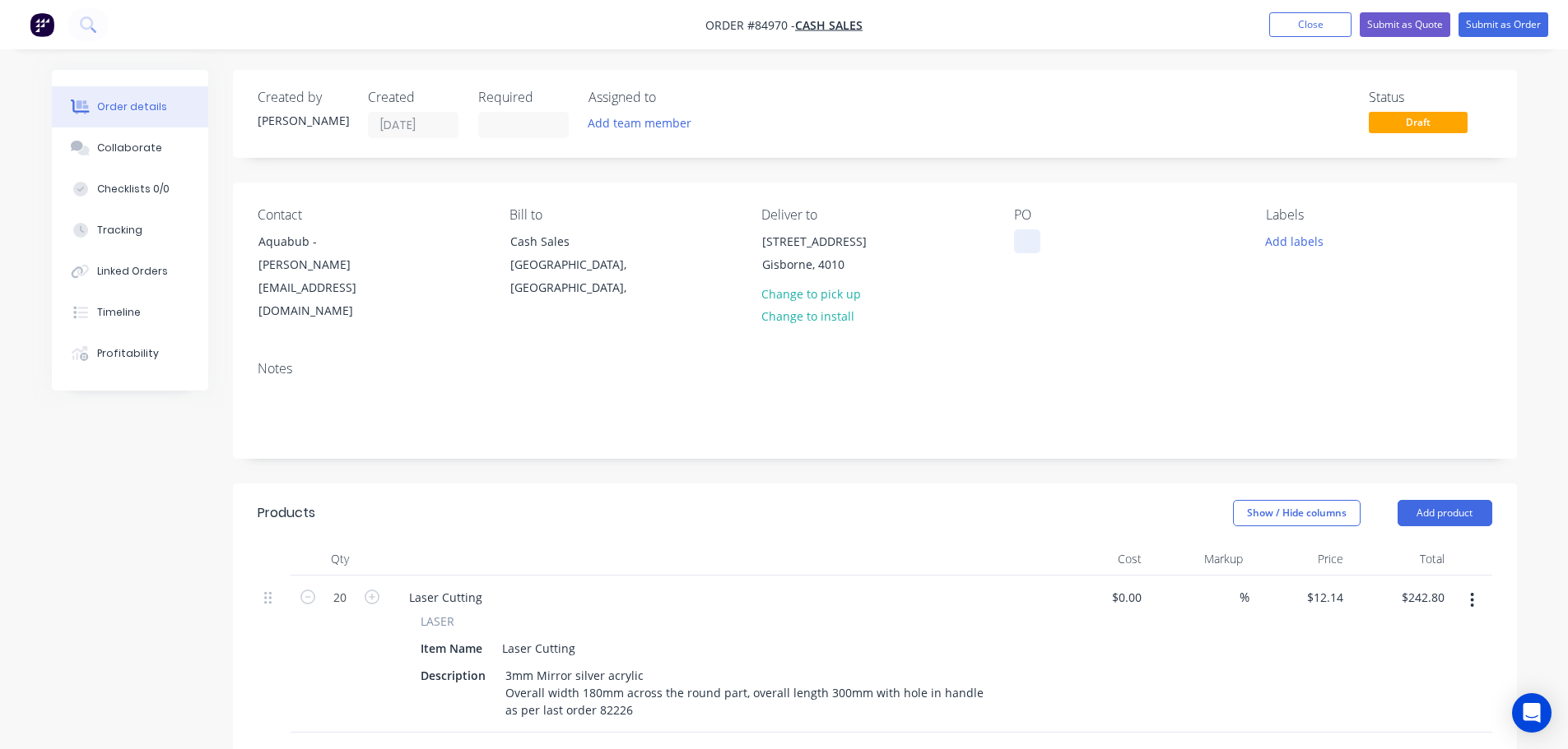
click at [1028, 236] on div at bounding box center [1026, 241] width 26 height 24
paste div
click at [1310, 15] on button "Close" at bounding box center [1310, 25] width 82 height 25
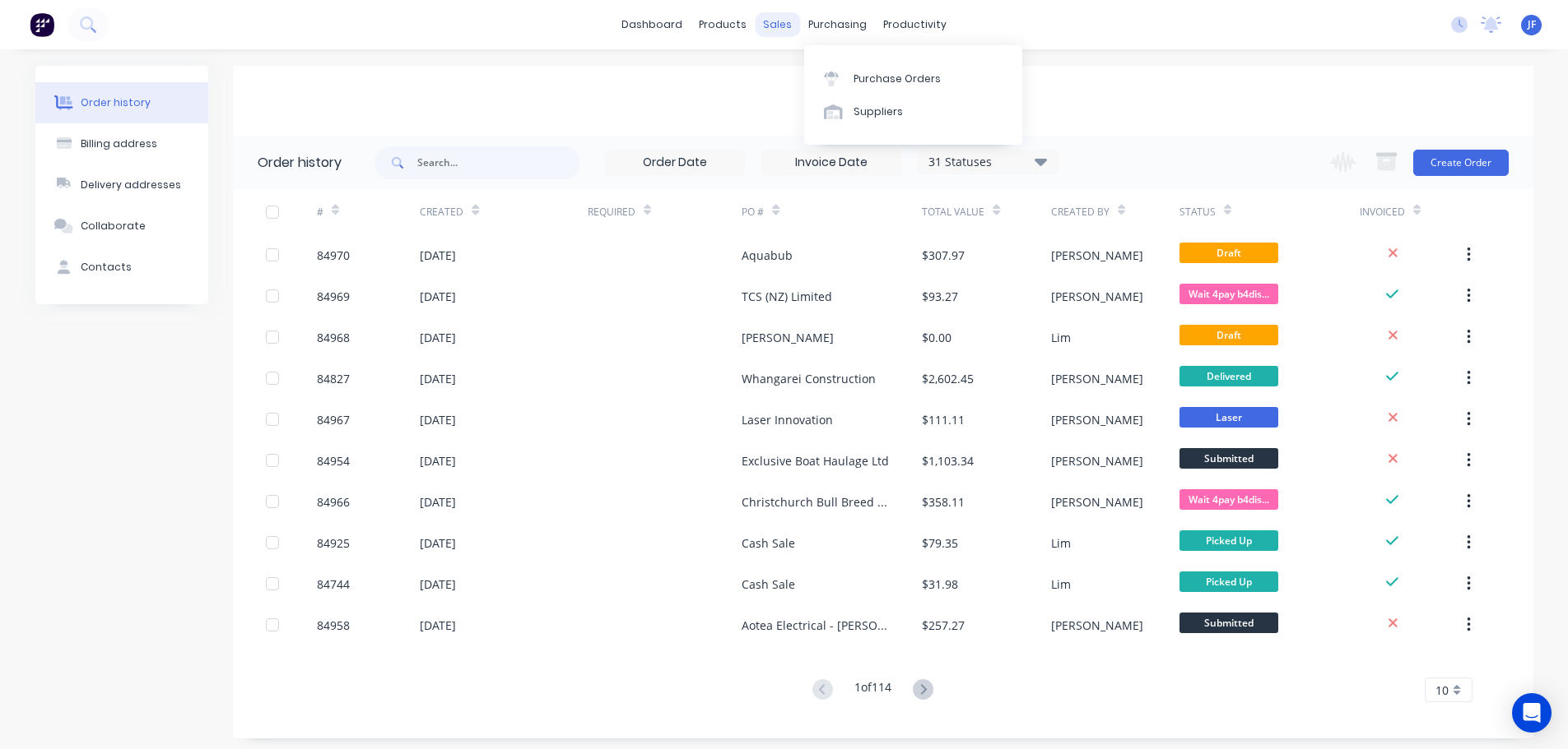
click at [782, 26] on div "sales" at bounding box center [777, 25] width 45 height 25
click at [825, 75] on div "Sales Orders" at bounding box center [839, 79] width 67 height 14
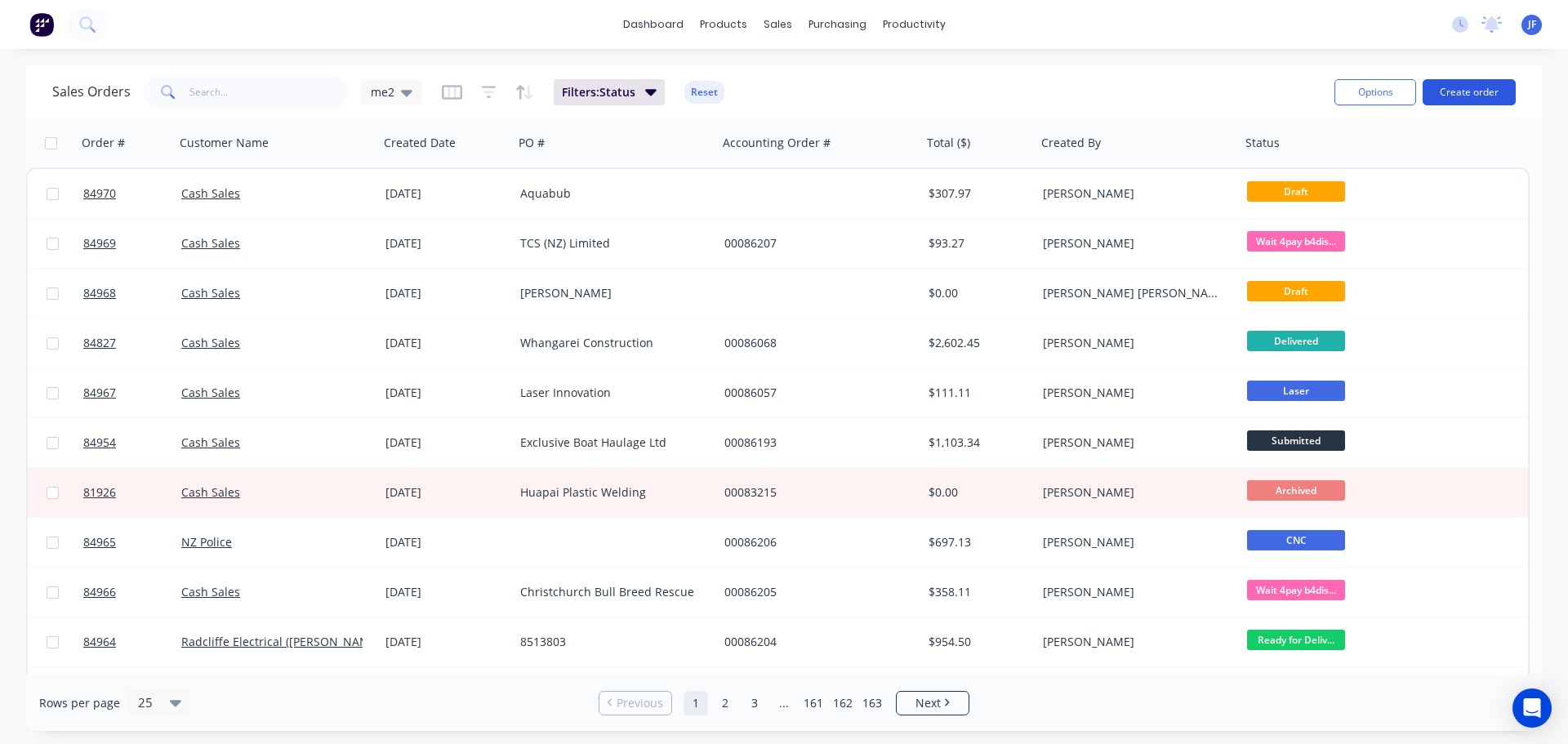
click at [1469, 87] on button "Create order" at bounding box center [1469, 91] width 93 height 26
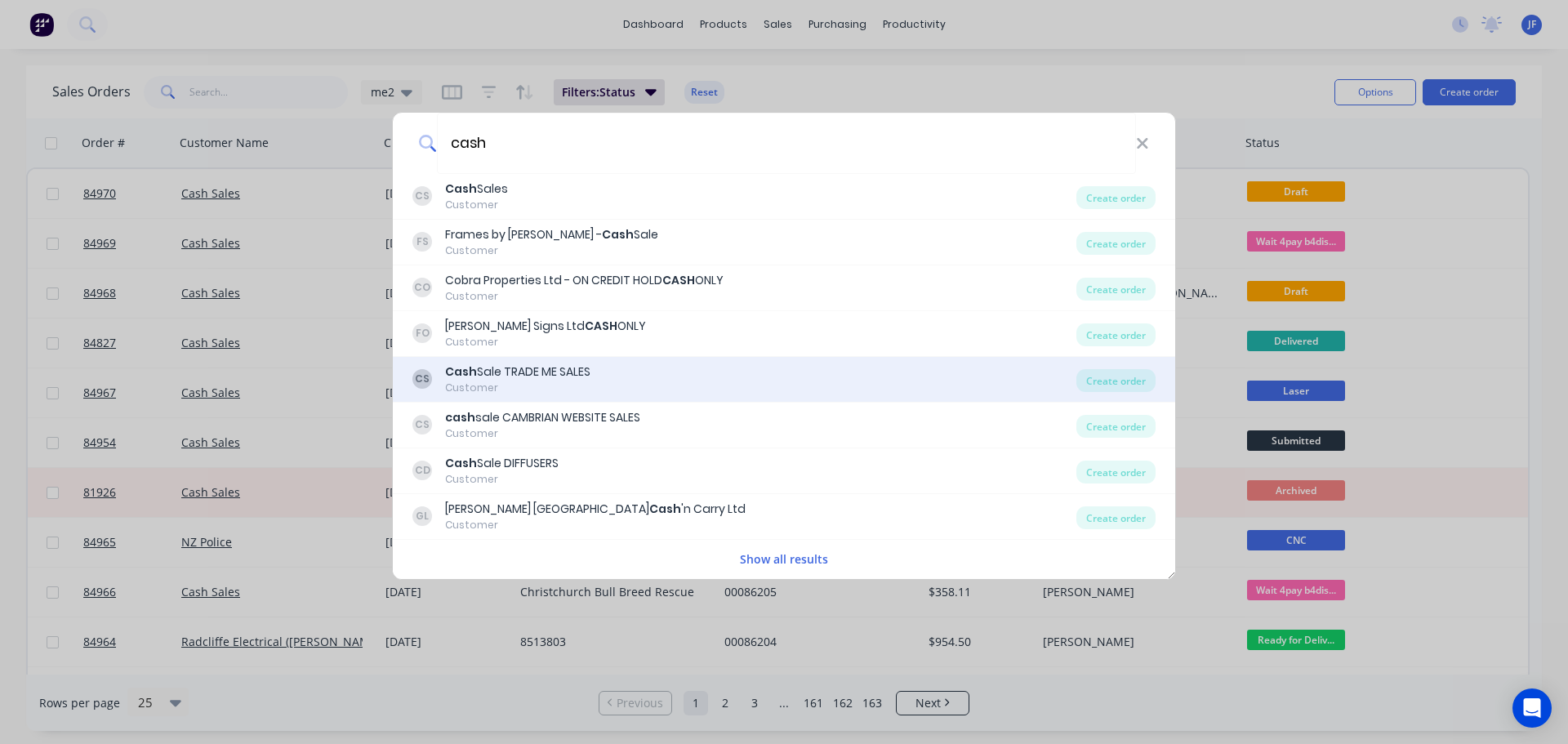
type input "cash"
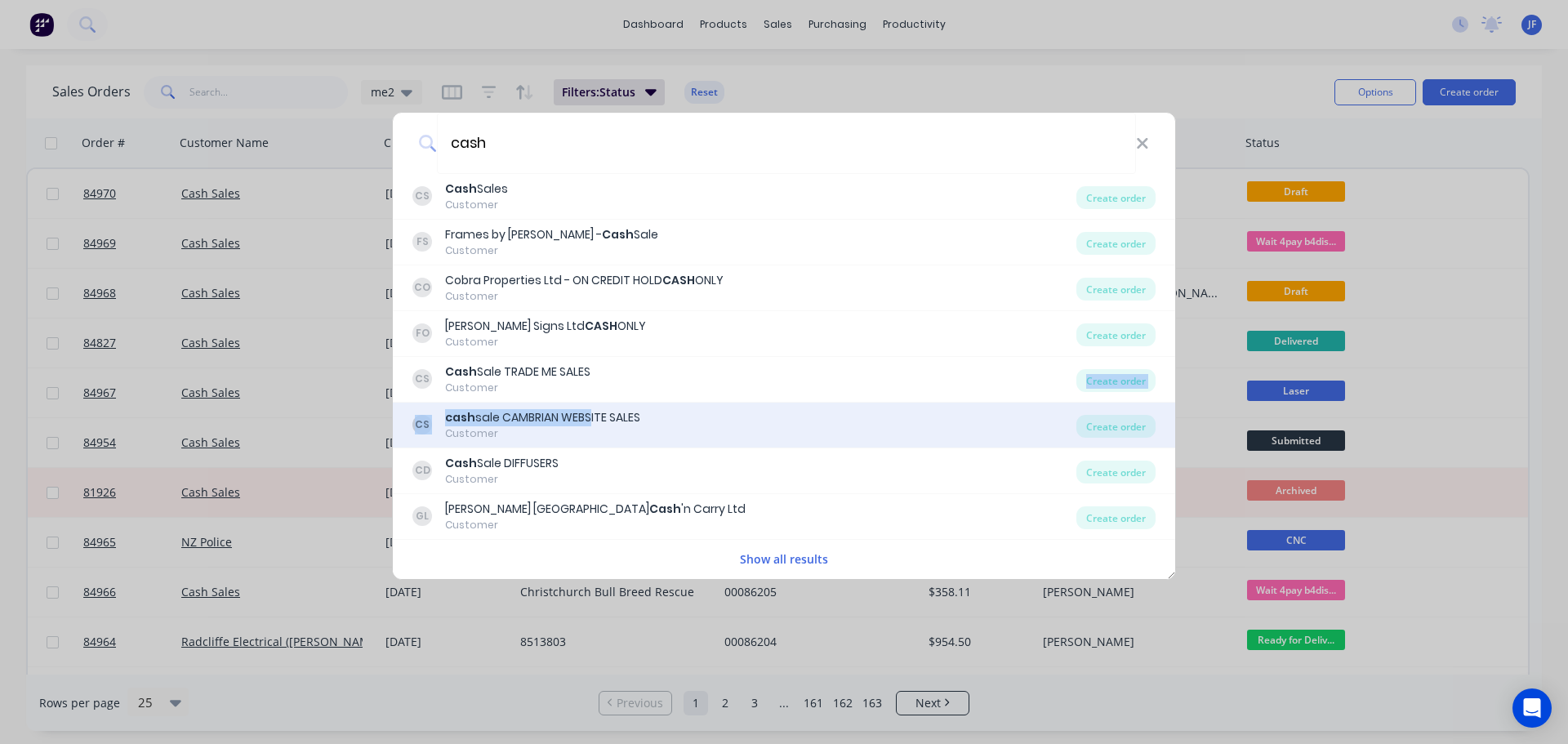
drag, startPoint x: 588, startPoint y: 399, endPoint x: 587, endPoint y: 418, distance: 19.0
click at [587, 418] on div "CS Cash Sales Customer Create order FS Frames by Daniel - Cash Sale Customer Cr…" at bounding box center [784, 377] width 783 height 405
click at [587, 418] on div "cash sale CAMBRIAN WEBSITE SALES" at bounding box center [542, 418] width 195 height 17
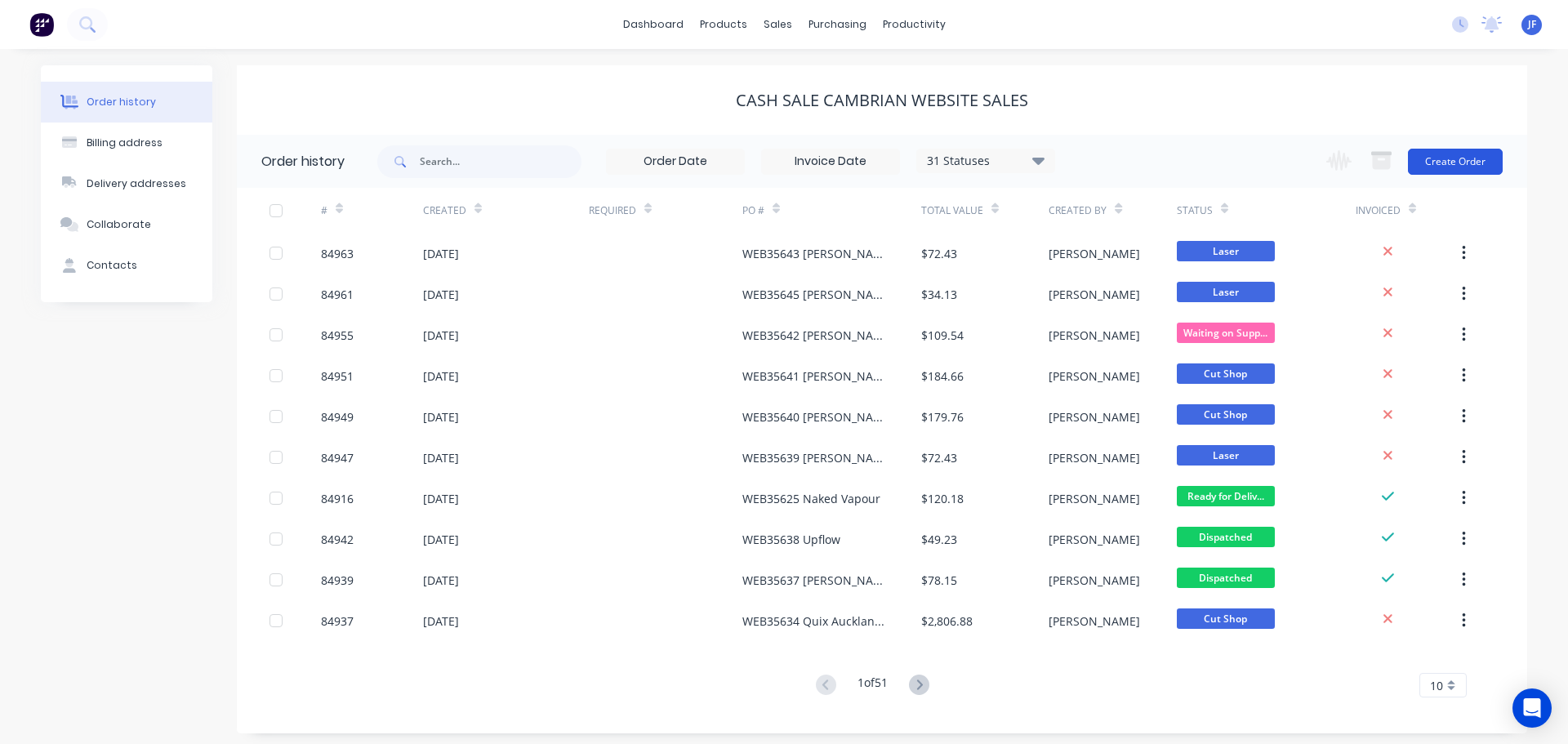
click at [1442, 151] on button "Create Order" at bounding box center [1456, 161] width 95 height 26
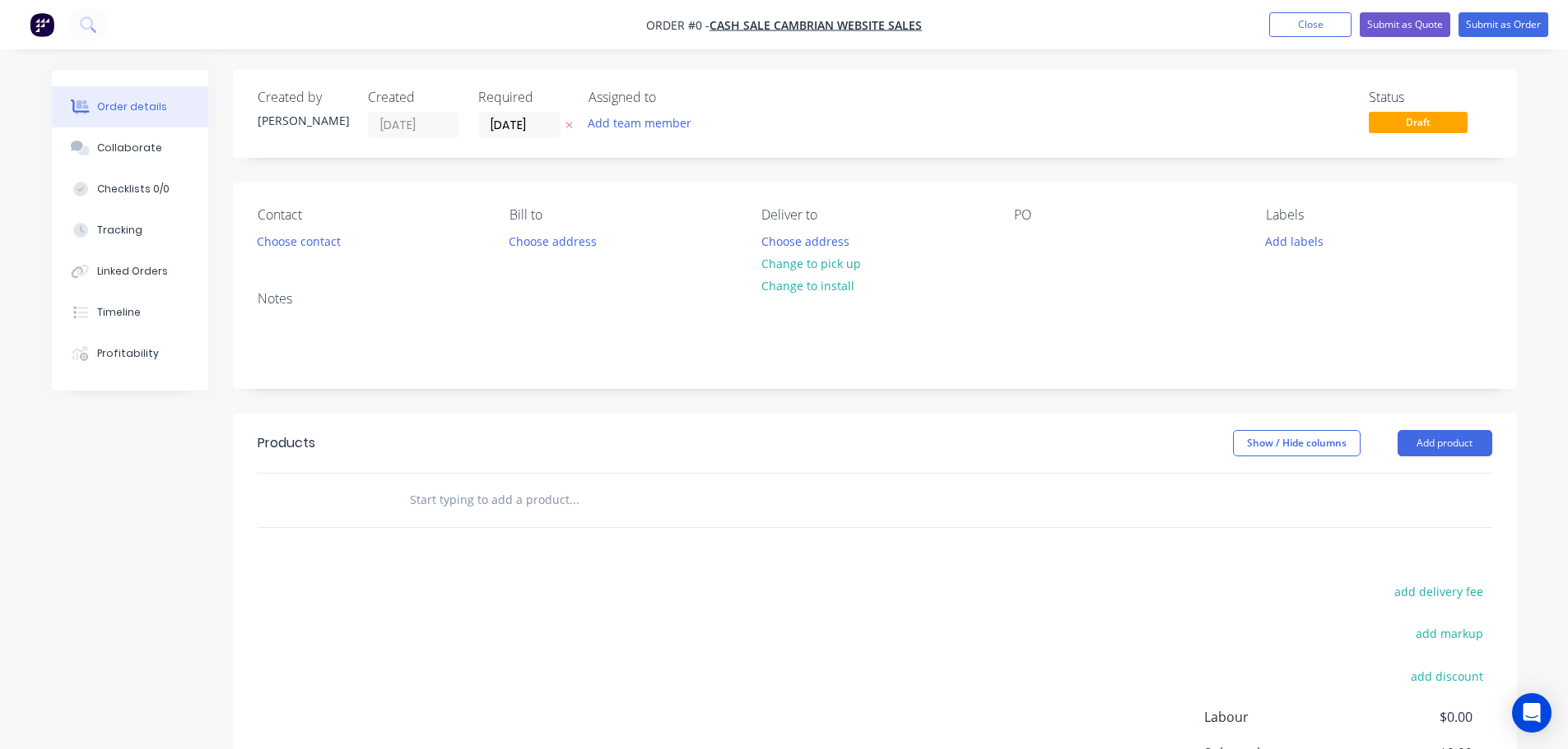
click at [572, 129] on icon "button" at bounding box center [569, 125] width 8 height 10
drag, startPoint x: 324, startPoint y: 226, endPoint x: 320, endPoint y: 244, distance: 18.4
click at [324, 228] on div "Contact Choose contact" at bounding box center [370, 230] width 225 height 46
click at [320, 245] on button "Choose contact" at bounding box center [299, 240] width 102 height 22
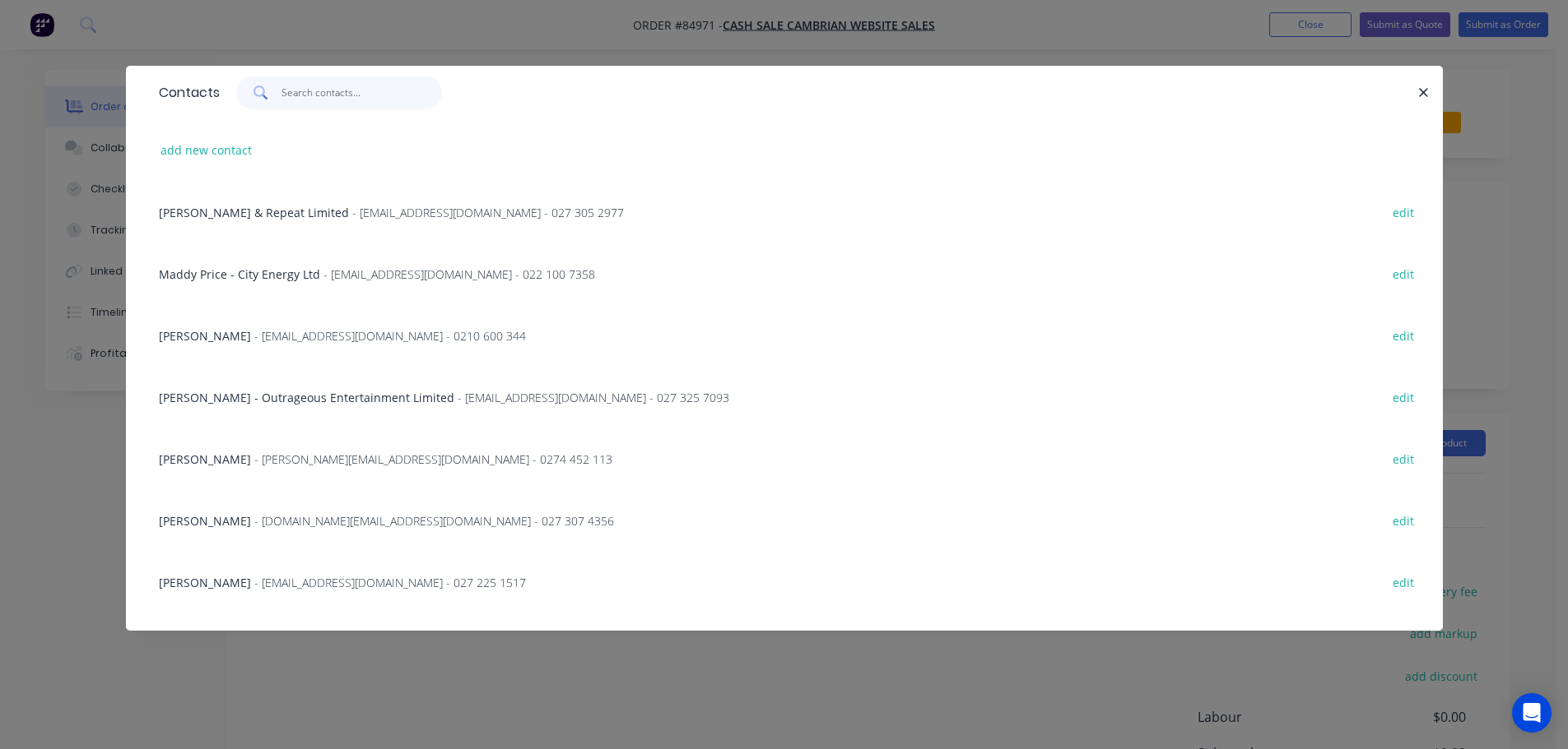
click at [311, 97] on input "text" at bounding box center [361, 93] width 160 height 33
paste input "Parry Hunt"
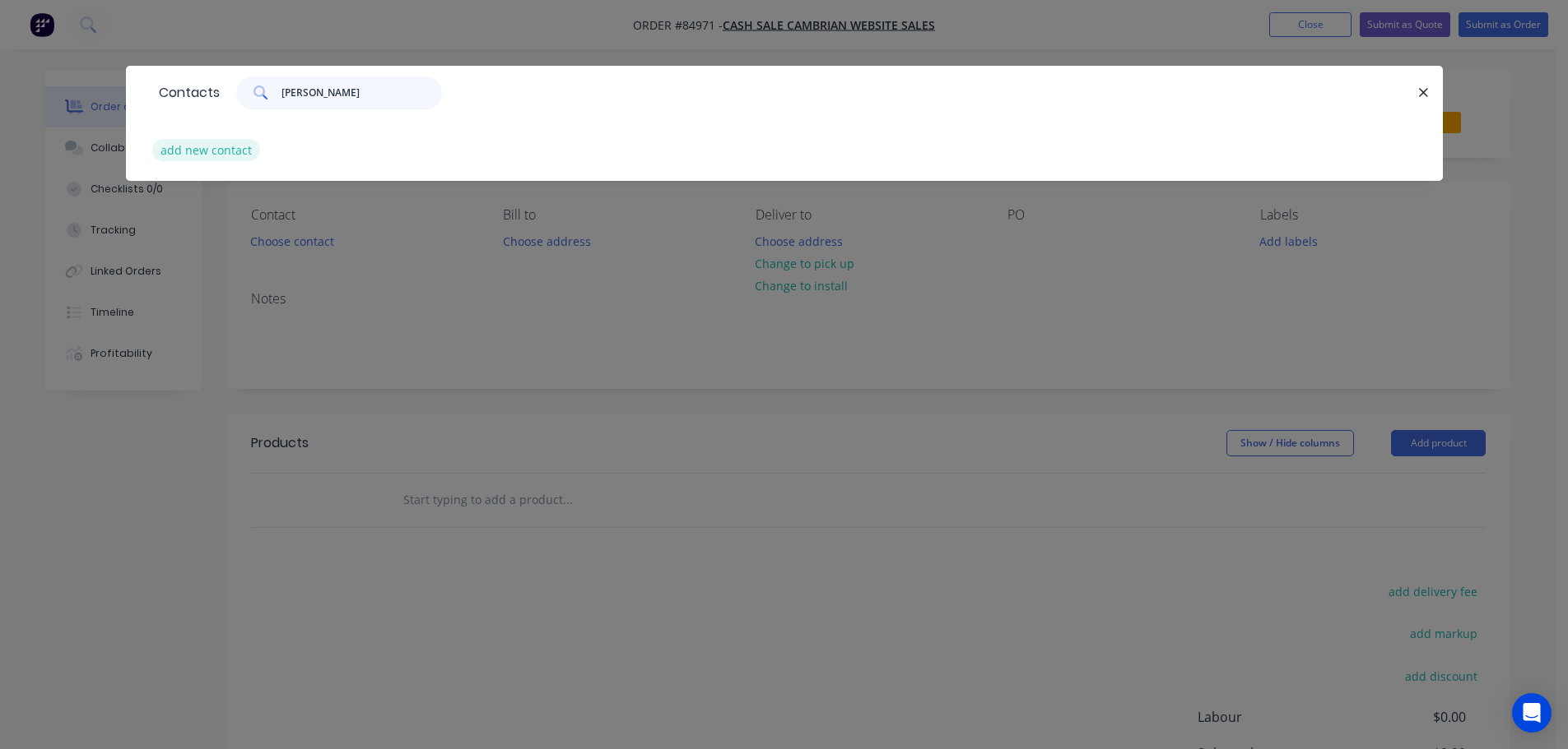
type input "Parry Hunt"
click at [236, 149] on button "add new contact" at bounding box center [206, 149] width 108 height 22
select select "AU"
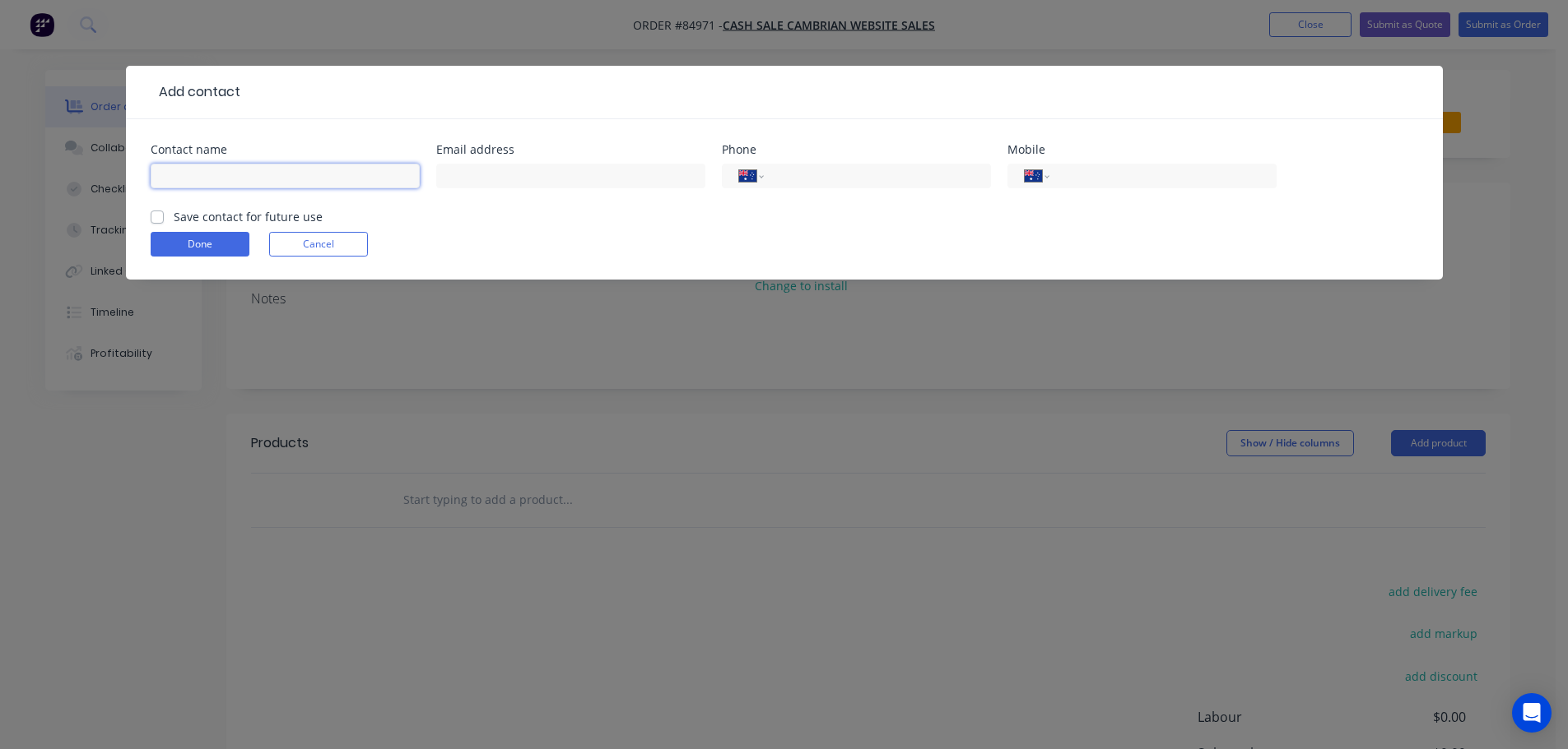
click at [233, 183] on input "text" at bounding box center [285, 176] width 269 height 25
paste input "Parry Hunt"
type input "Parry Hunt"
click at [218, 213] on label "Save contact for future use" at bounding box center [247, 216] width 149 height 17
click at [164, 213] on input "Save contact for future use" at bounding box center [157, 216] width 13 height 15
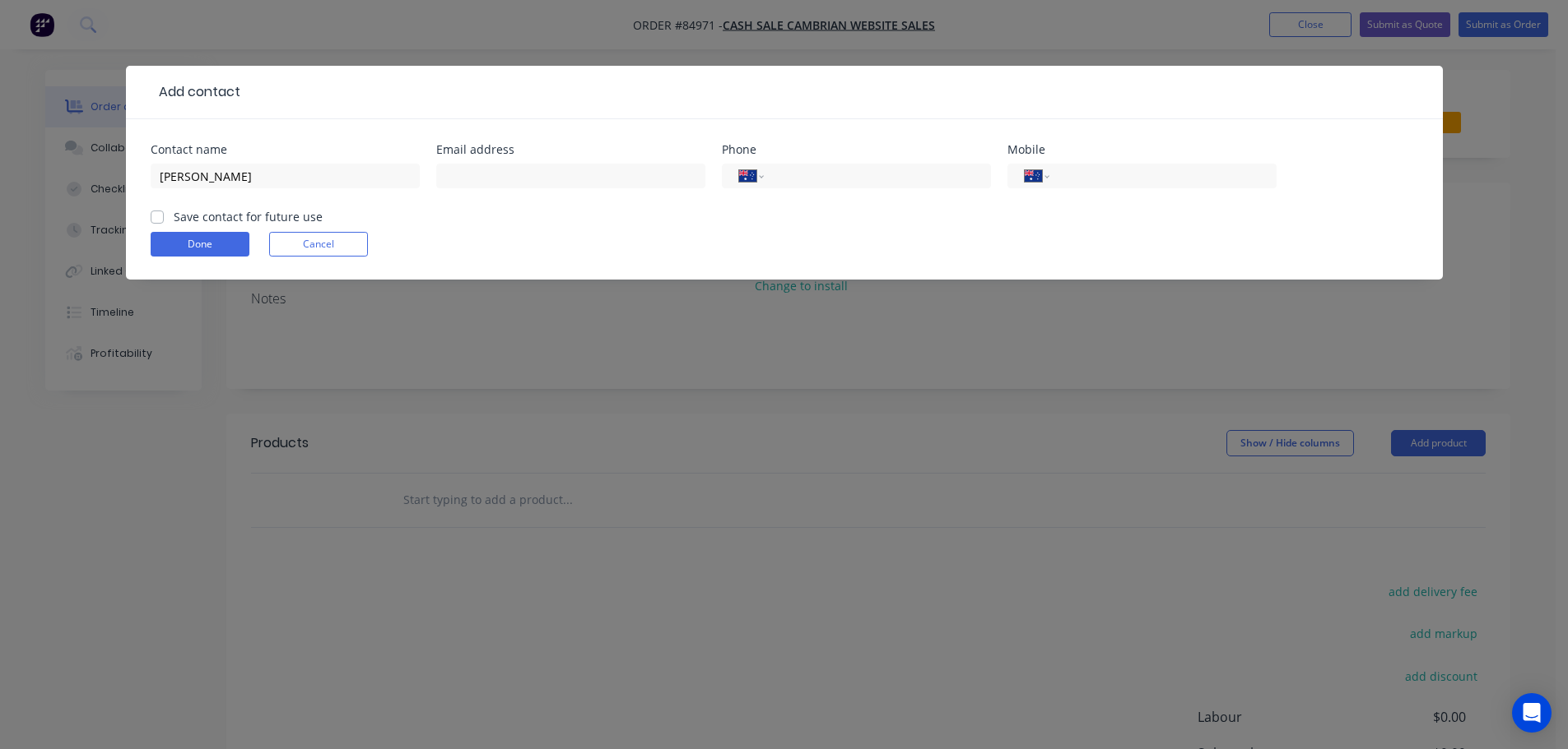
checkbox input "true"
click at [323, 179] on input "Parry Hunt" at bounding box center [285, 176] width 269 height 25
paste input "Goodmans Contractors"
type input "Parry Hunt - Goodmans Contractors"
click at [587, 172] on input "text" at bounding box center [570, 176] width 269 height 25
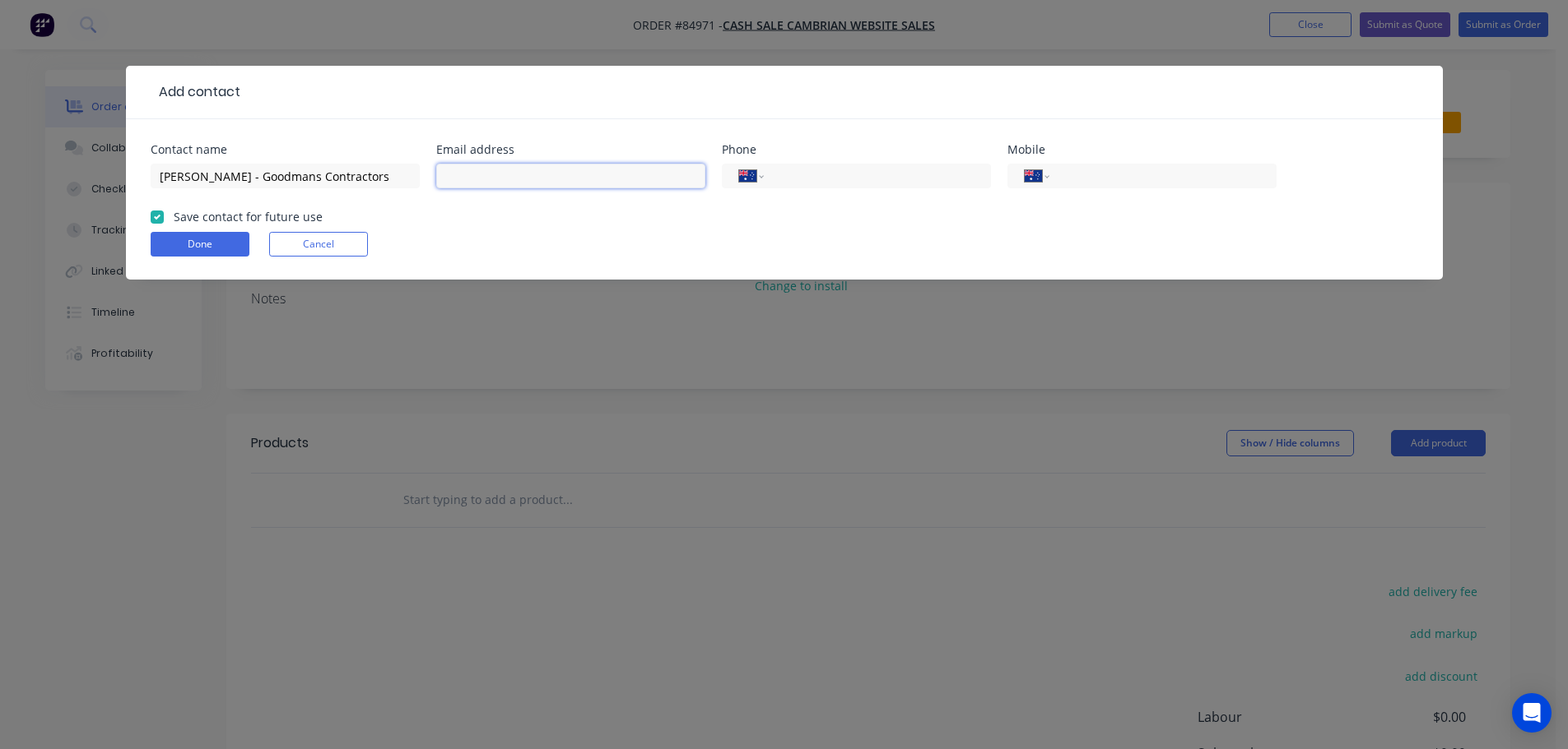
paste input "parry@goodmans.nz"
type input "parry@goodmans.nz"
click at [1158, 159] on div "Mobile International Afghanistan Åland Islands Albania Algeria American Samoa A…" at bounding box center [1141, 175] width 269 height 64
click at [1155, 174] on input "tel" at bounding box center [1160, 176] width 197 height 19
paste input "(02) 7292 9265"
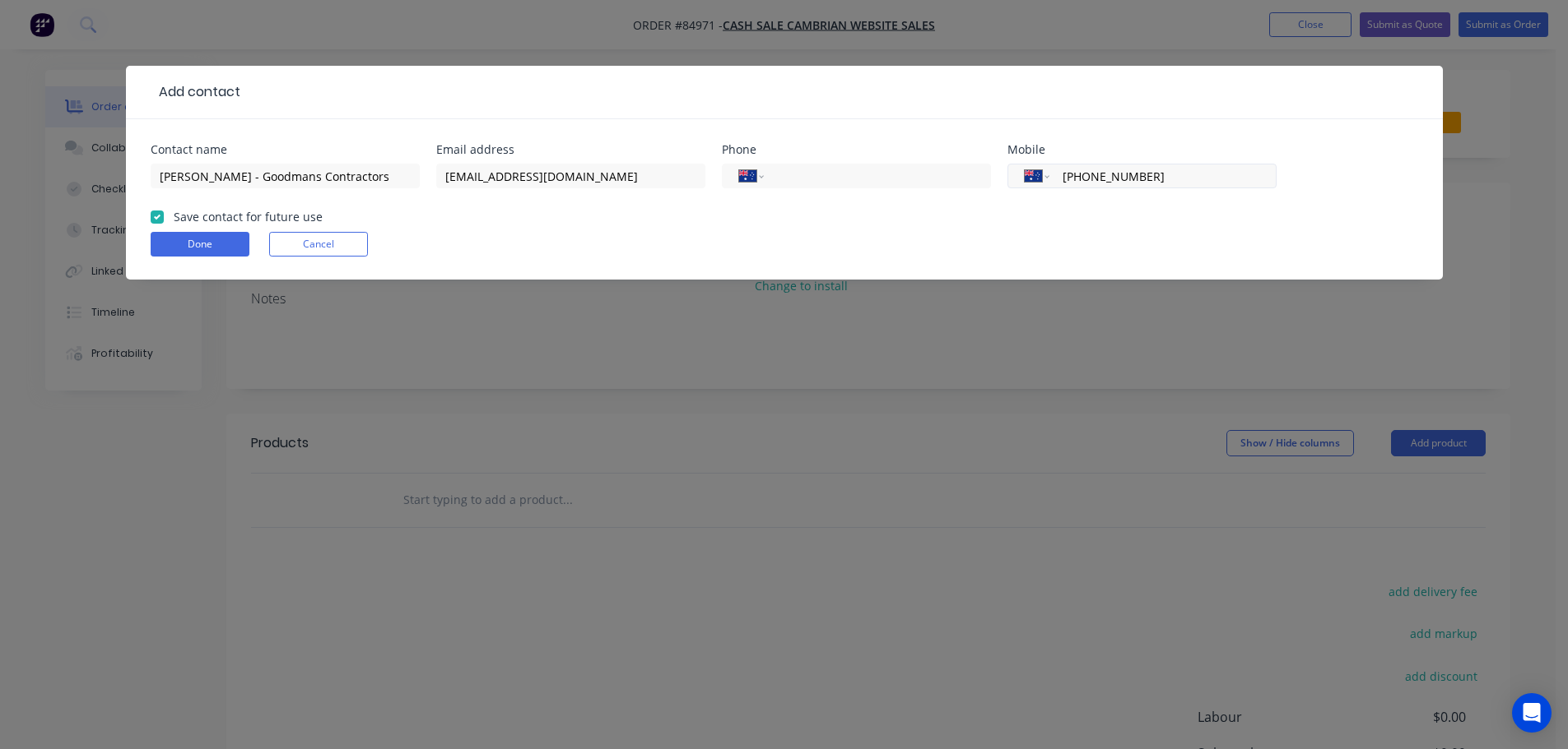
type input "(02) 7292 9265"
click at [1047, 178] on select "International Afghanistan Åland Islands Albania Algeria American Samoa Andorra …" at bounding box center [1037, 176] width 25 height 23
select select "NZ"
click at [1025, 165] on select "International Afghanistan Åland Islands Albania Algeria American Samoa Andorra …" at bounding box center [1037, 176] width 25 height 23
type input "027 292 9265"
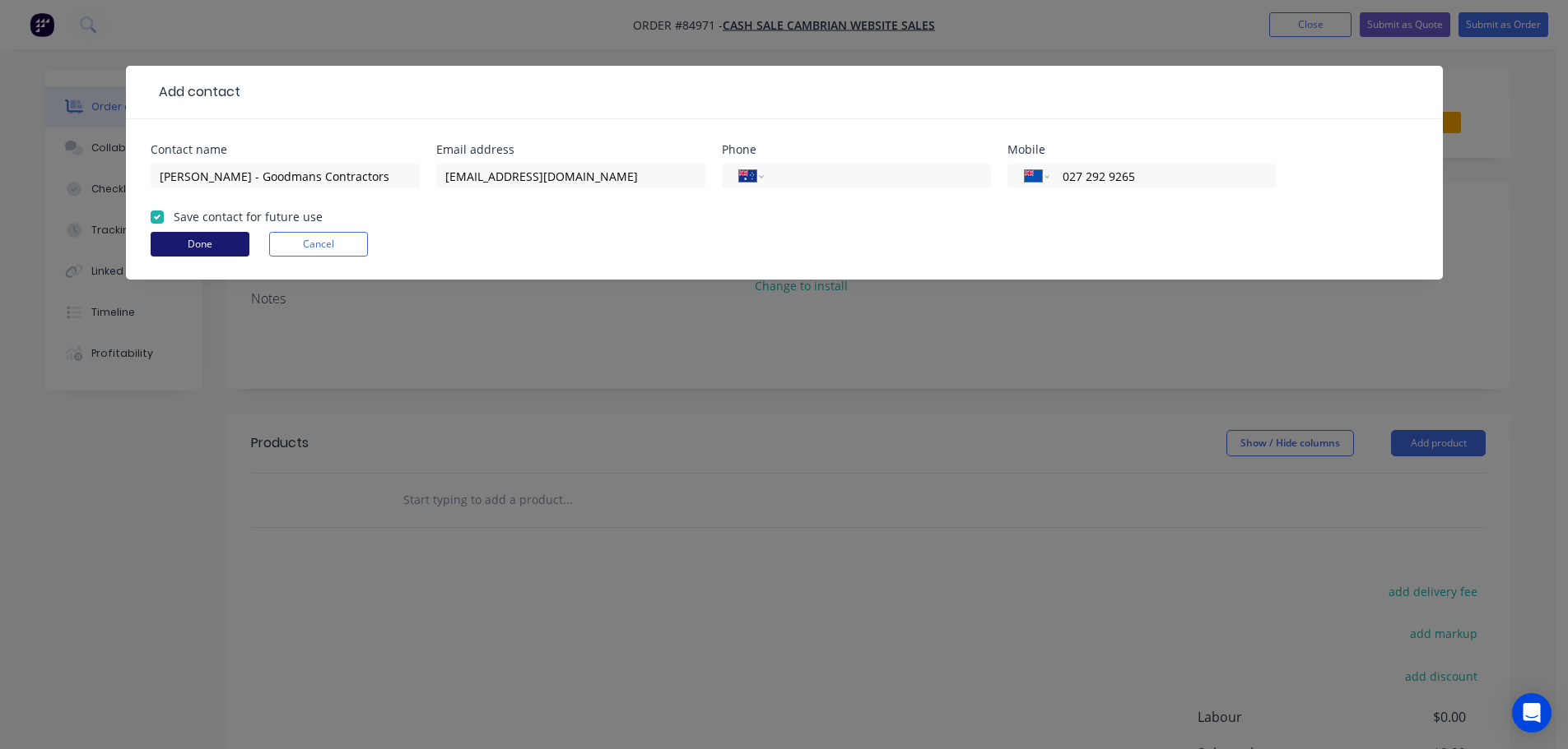
click at [220, 240] on button "Done" at bounding box center [199, 244] width 99 height 25
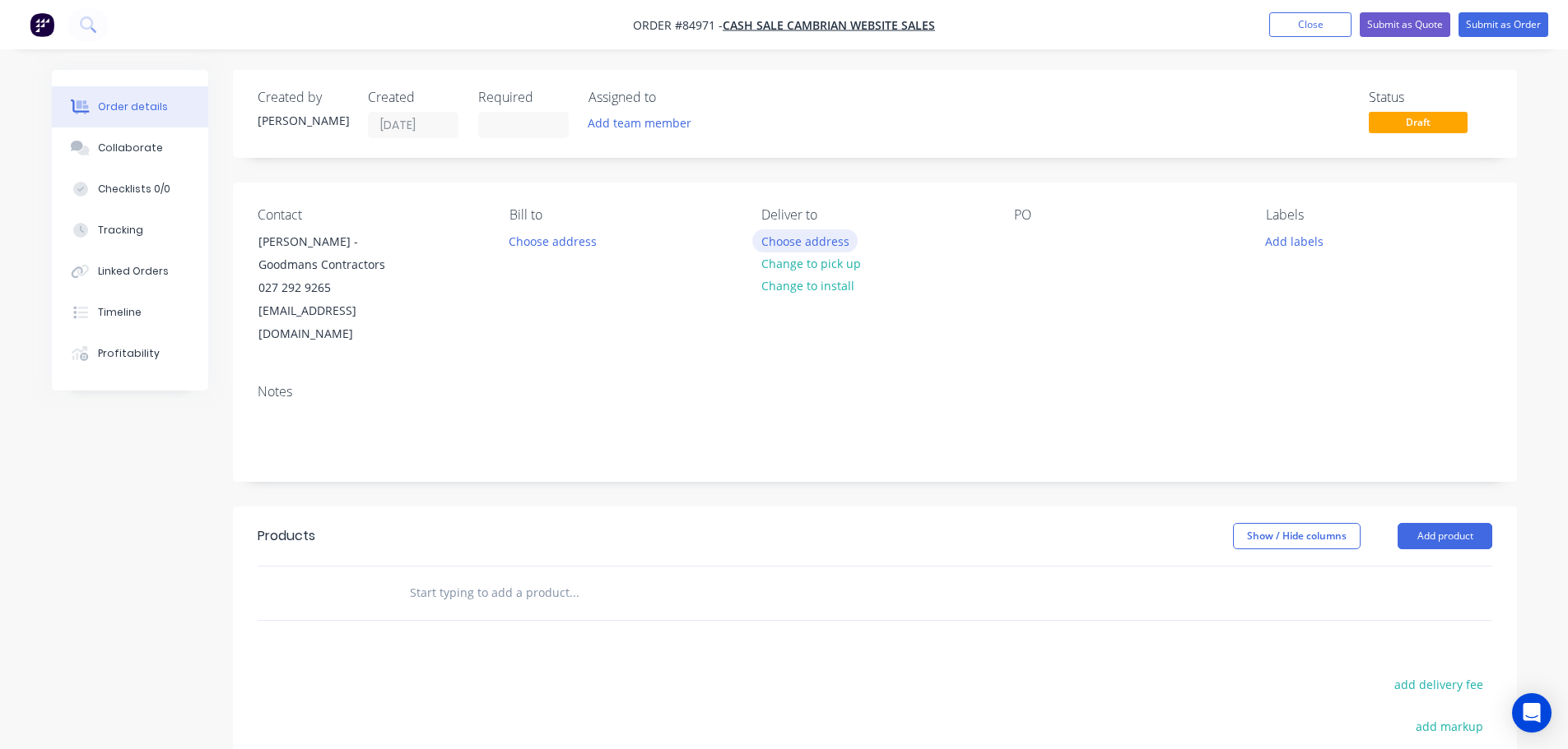
click at [825, 236] on button "Choose address" at bounding box center [805, 240] width 105 height 22
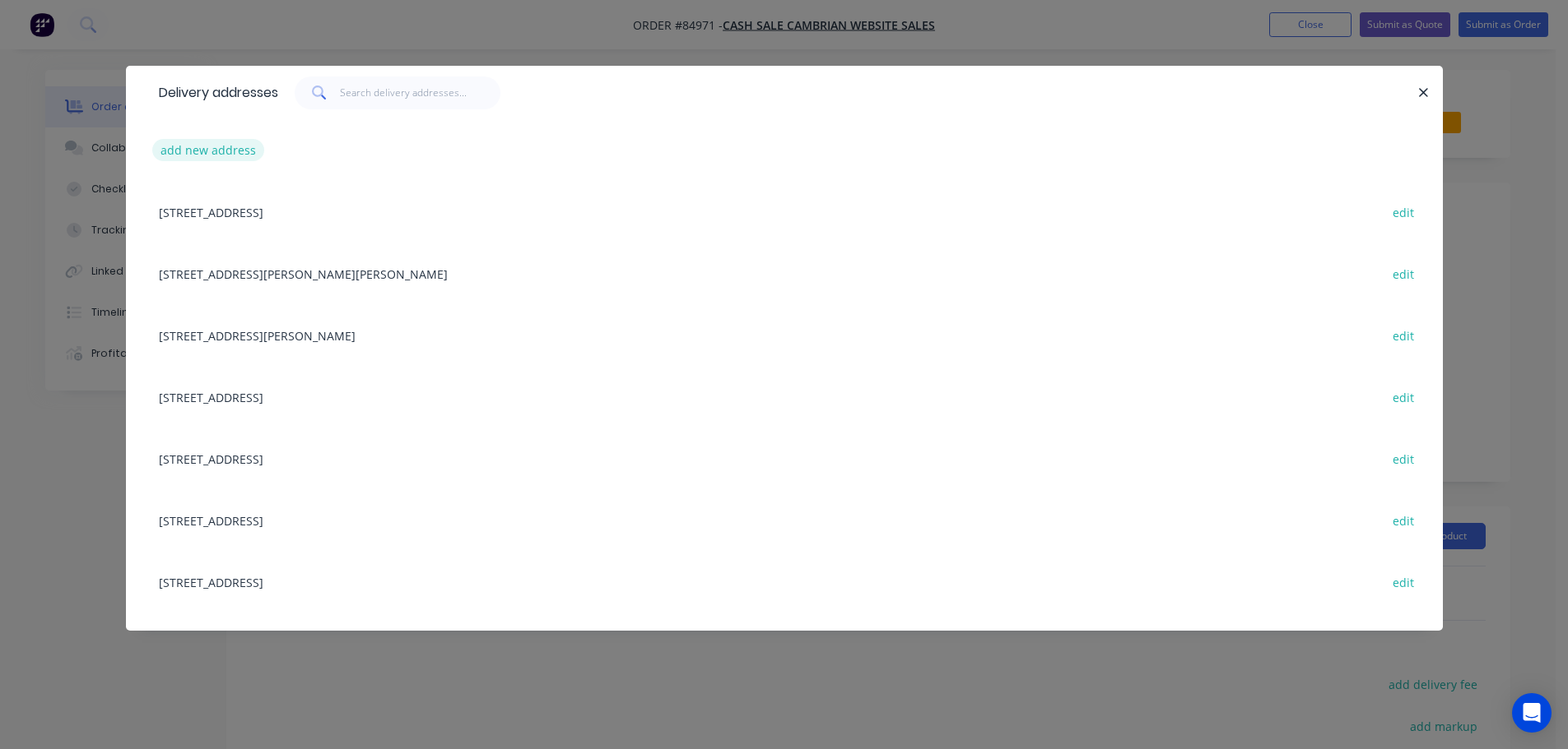
click at [223, 148] on button "add new address" at bounding box center [209, 149] width 113 height 22
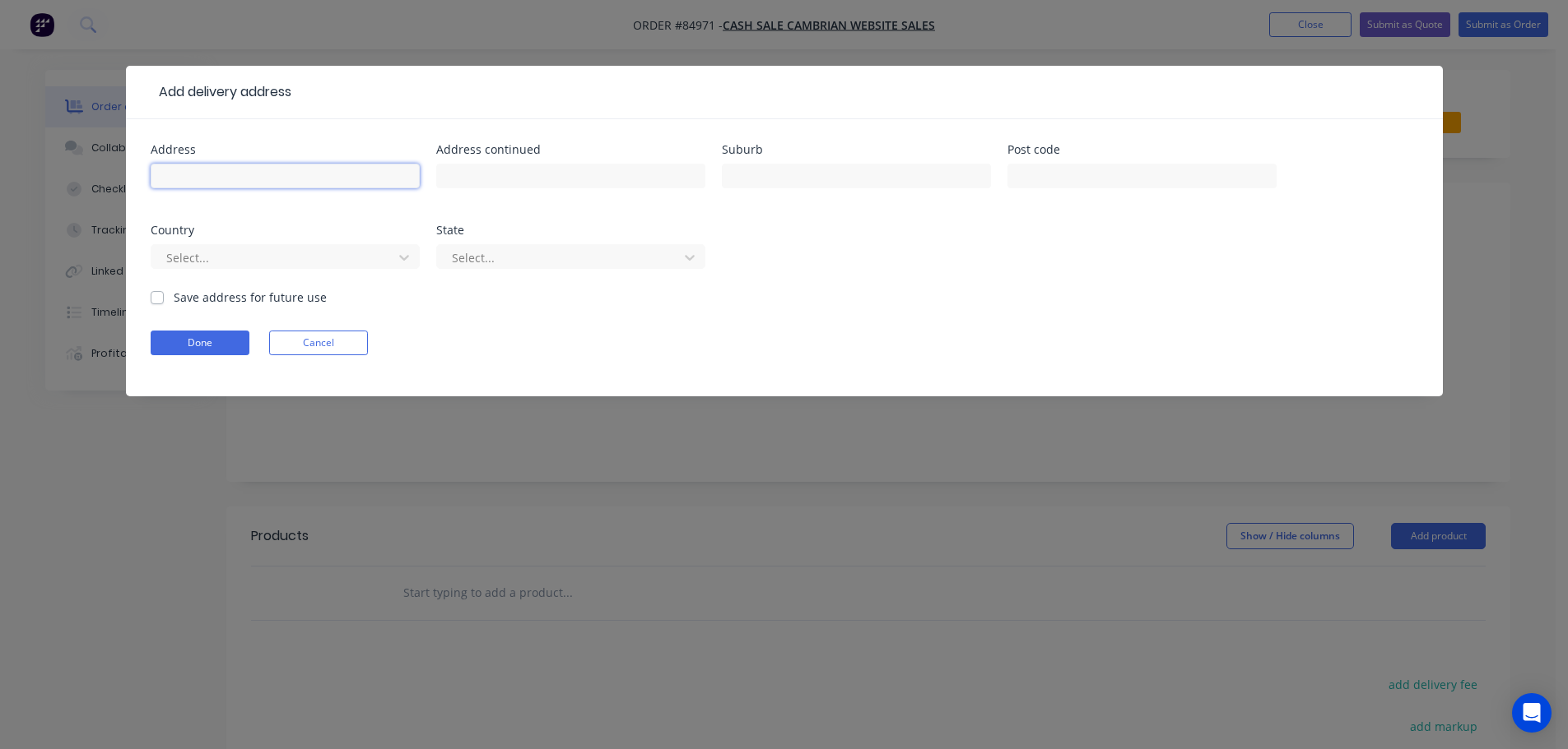
click at [230, 183] on input "text" at bounding box center [285, 176] width 269 height 25
paste input "4 Anne Street Waikanae"
click at [252, 166] on input "4 Anne Street Waikanae" at bounding box center [285, 176] width 269 height 25
type input "4 Anne Street"
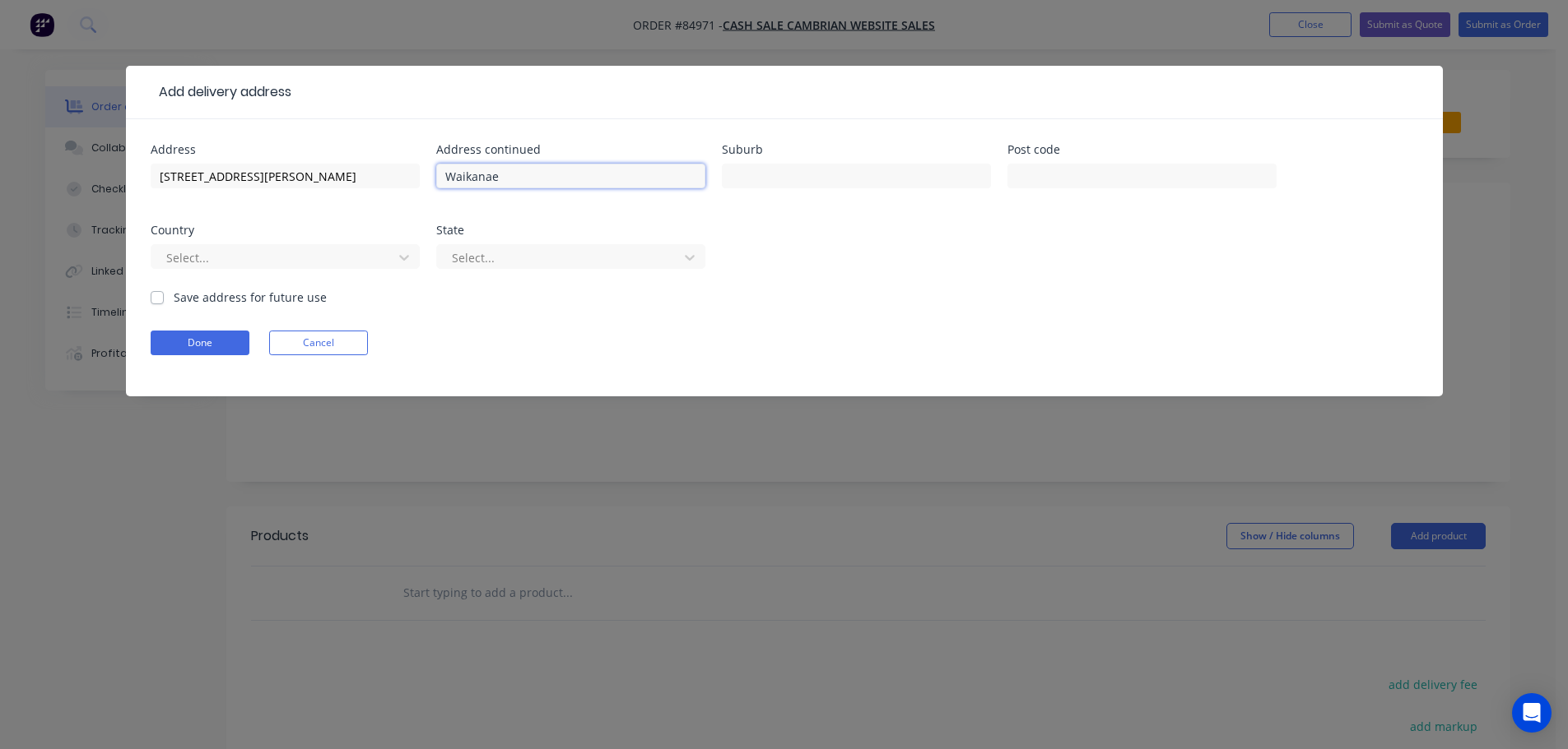
type input "Waikanae"
drag, startPoint x: 1076, startPoint y: 178, endPoint x: 1050, endPoint y: 187, distance: 27.5
click at [1076, 178] on input "text" at bounding box center [1141, 176] width 269 height 25
paste input "5570"
type input "5570"
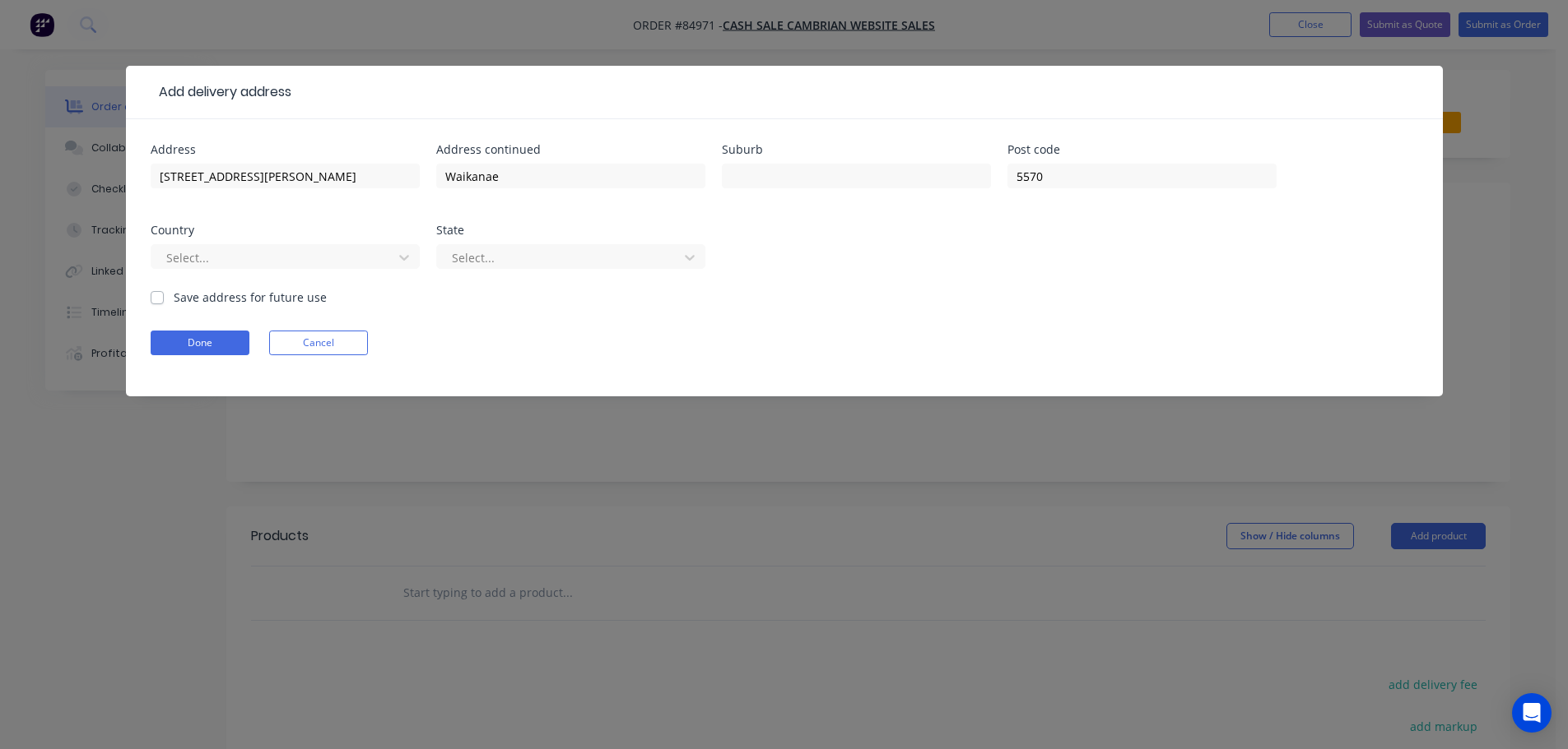
click at [172, 355] on form "Address 4 Anne Street Address continued Waikanae Suburb Post code 5570 Country …" at bounding box center [784, 270] width 1268 height 253
click at [173, 347] on button "Done" at bounding box center [199, 343] width 99 height 25
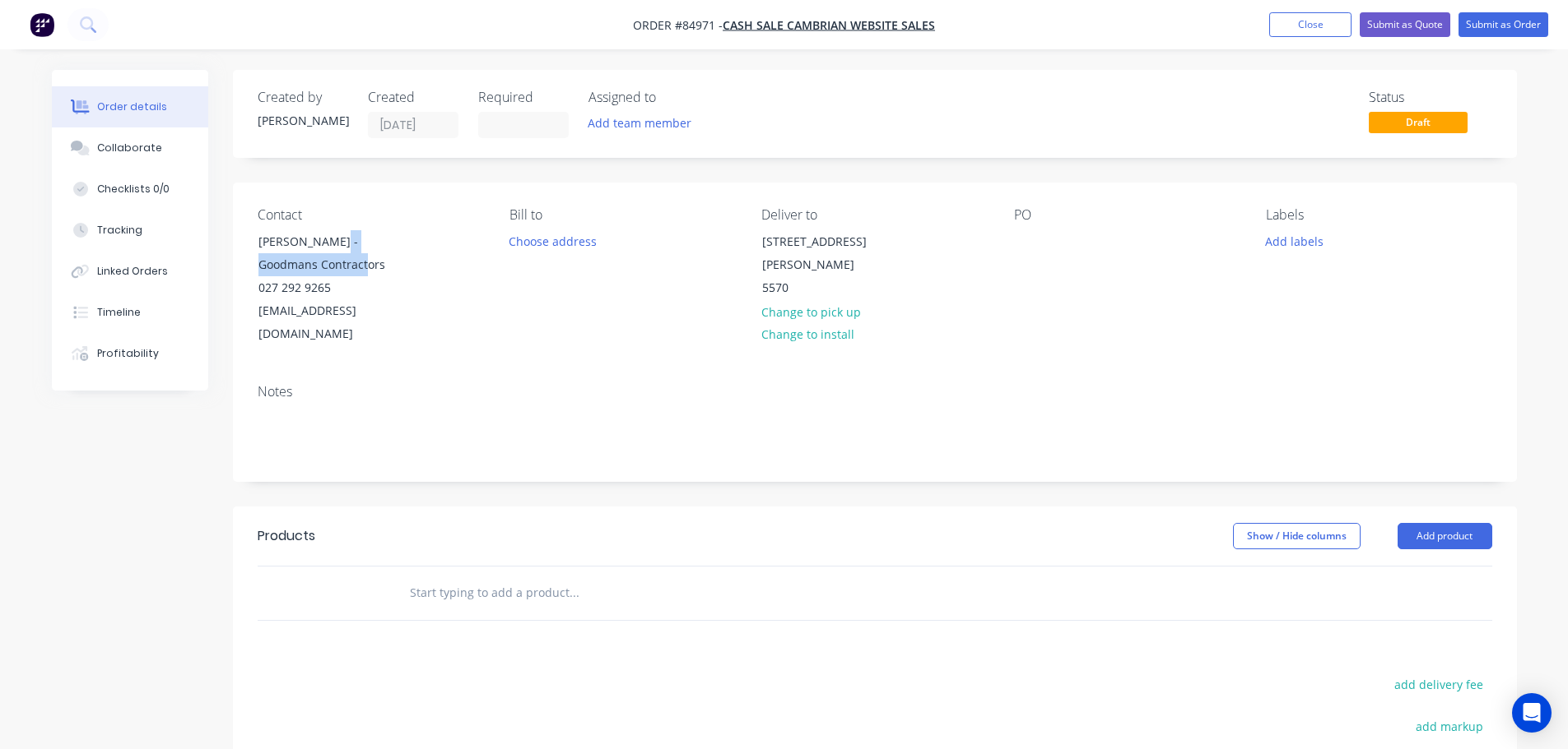
drag, startPoint x: 351, startPoint y: 248, endPoint x: 663, endPoint y: 262, distance: 312.3
click at [428, 266] on div "Contact Parry Hunt - Goodmans Contractors 027 292 9265 parry@goodmans.nz" at bounding box center [370, 276] width 225 height 139
copy div "Goodmans Contractors"
click at [1006, 242] on div "Contact Parry Hunt - Goodmans Contractors 027 292 9265 parry@goodmans.nz Bill t…" at bounding box center [875, 277] width 1284 height 189
click at [1012, 243] on div "Contact Parry Hunt - Goodmans Contractors 027 292 9265 parry@goodmans.nz Bill t…" at bounding box center [875, 277] width 1284 height 189
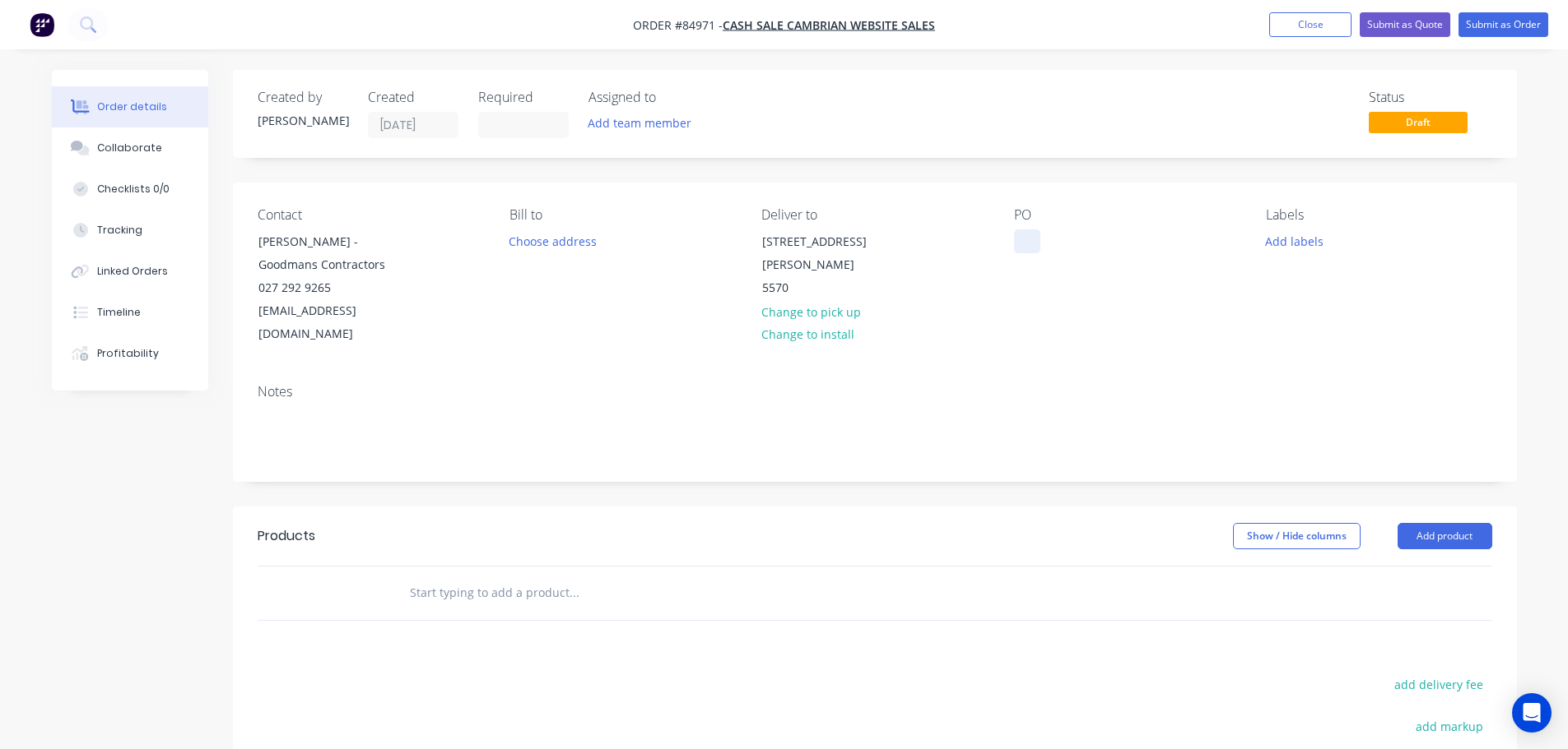
click at [1026, 239] on div at bounding box center [1026, 241] width 26 height 24
paste div
click at [1026, 288] on div "PO Goodmans Contractors" at bounding box center [1126, 276] width 225 height 139
click at [560, 577] on input "text" at bounding box center [574, 593] width 330 height 33
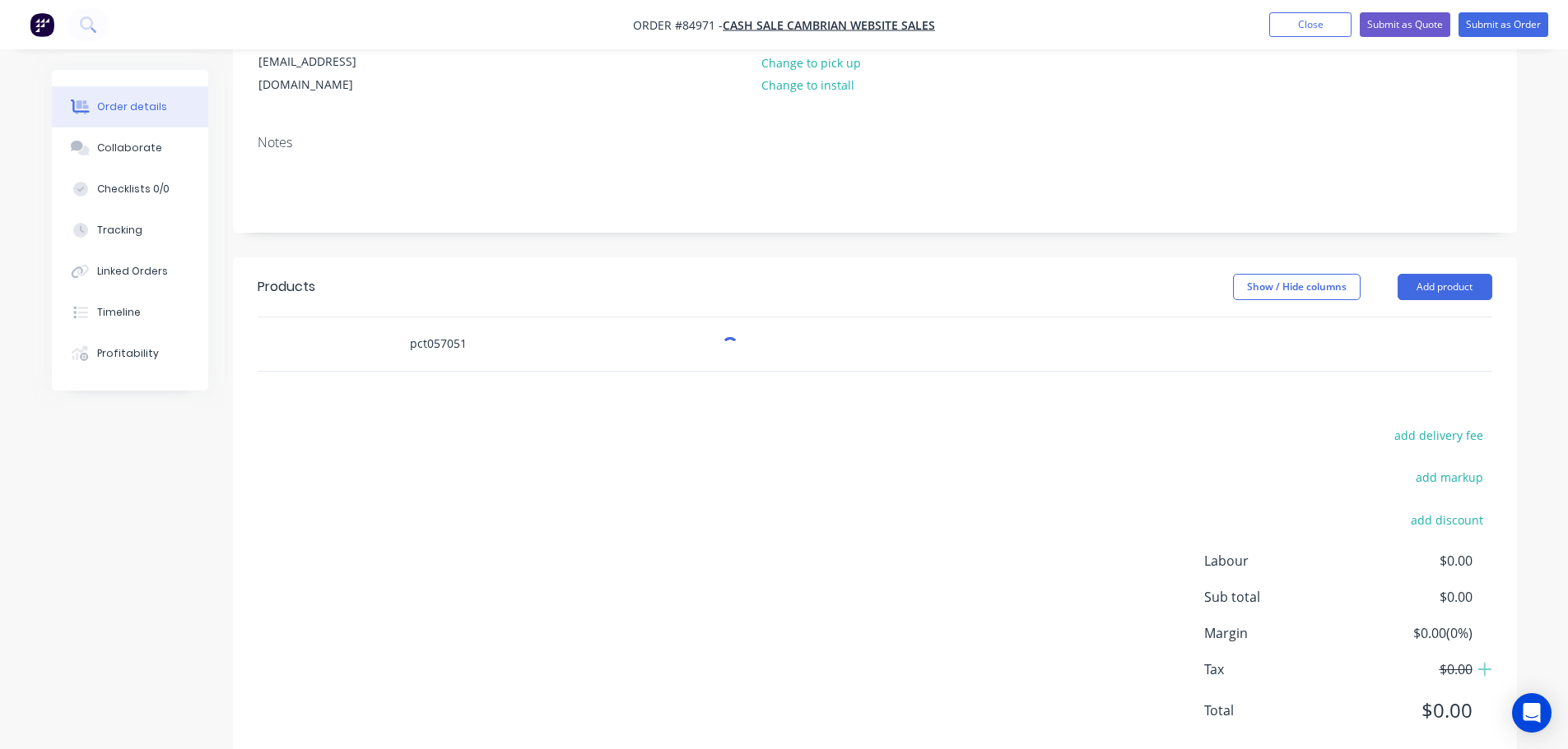
scroll to position [268, 0]
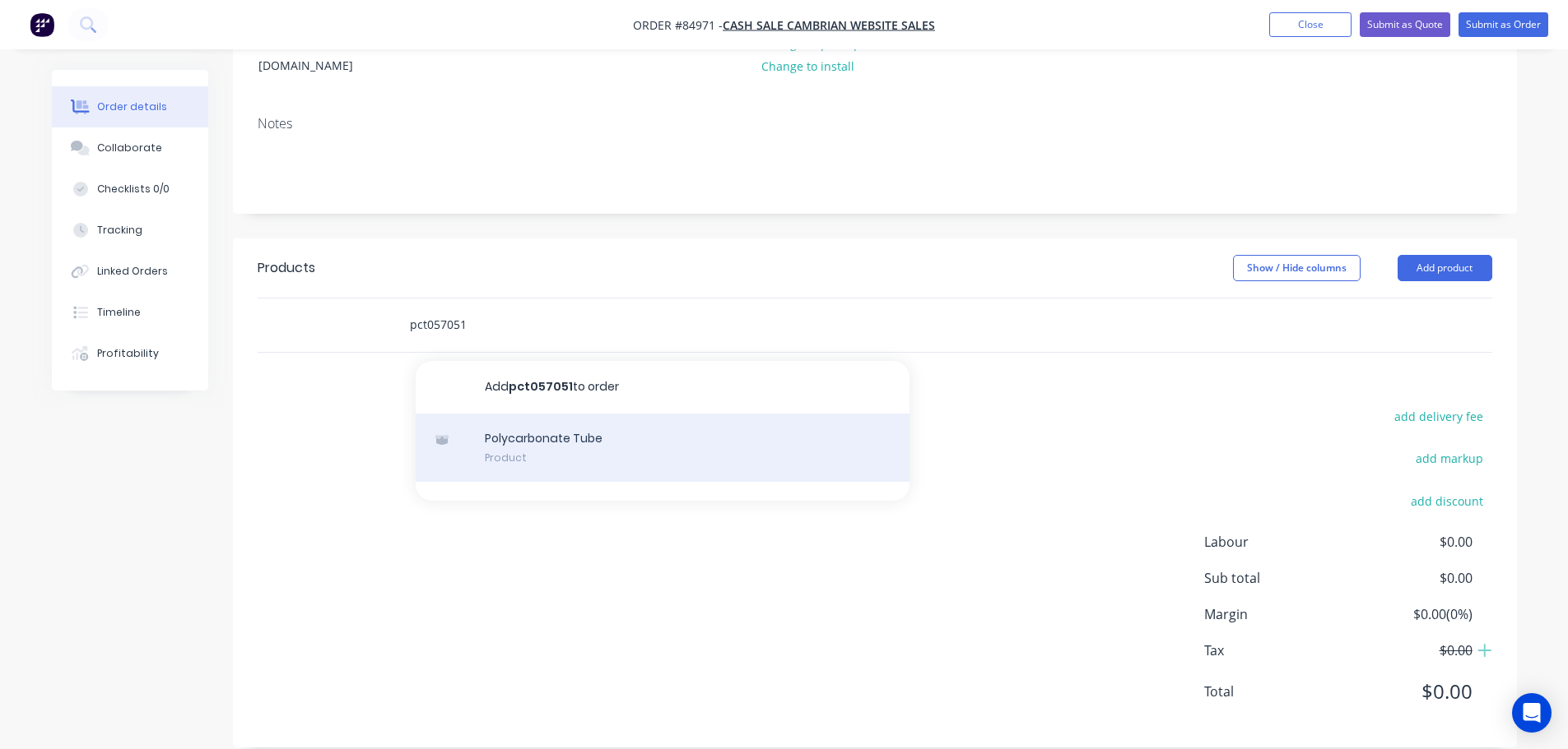
type input "pct057051"
click at [525, 422] on div "Polycarbonate Tube Product" at bounding box center [662, 448] width 494 height 69
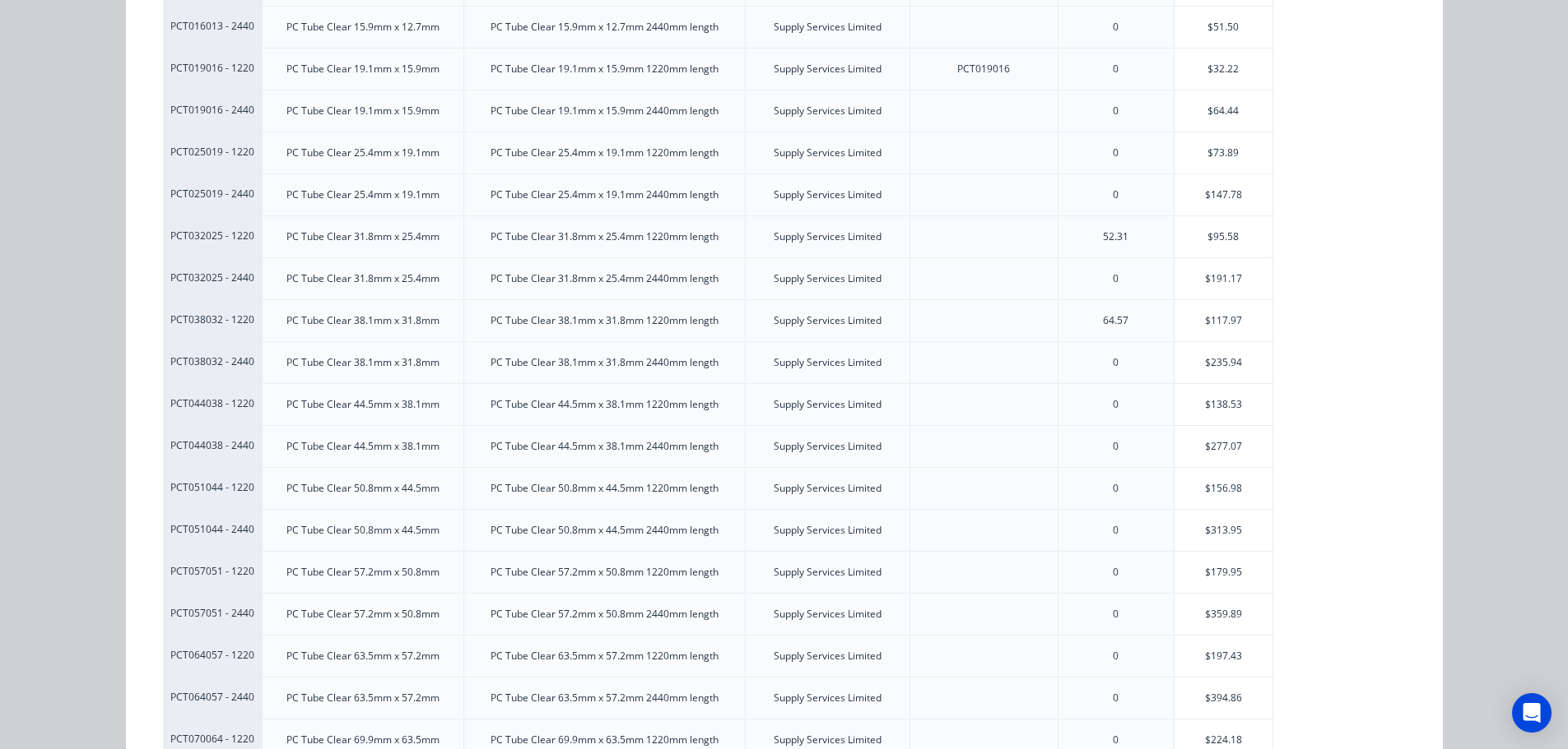
scroll to position [493, 0]
click at [1229, 580] on div "$359.89" at bounding box center [1224, 576] width 99 height 41
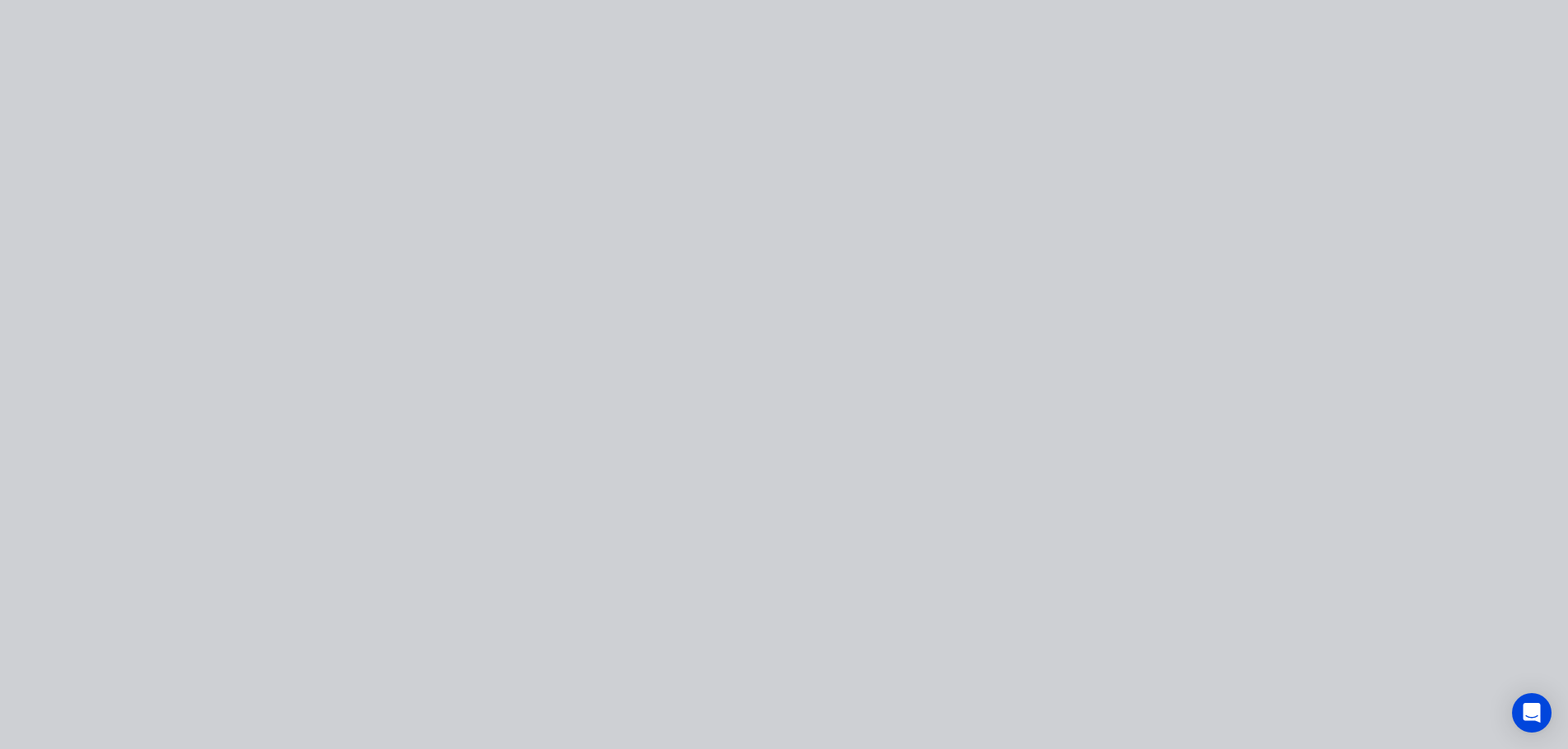
scroll to position [0, 0]
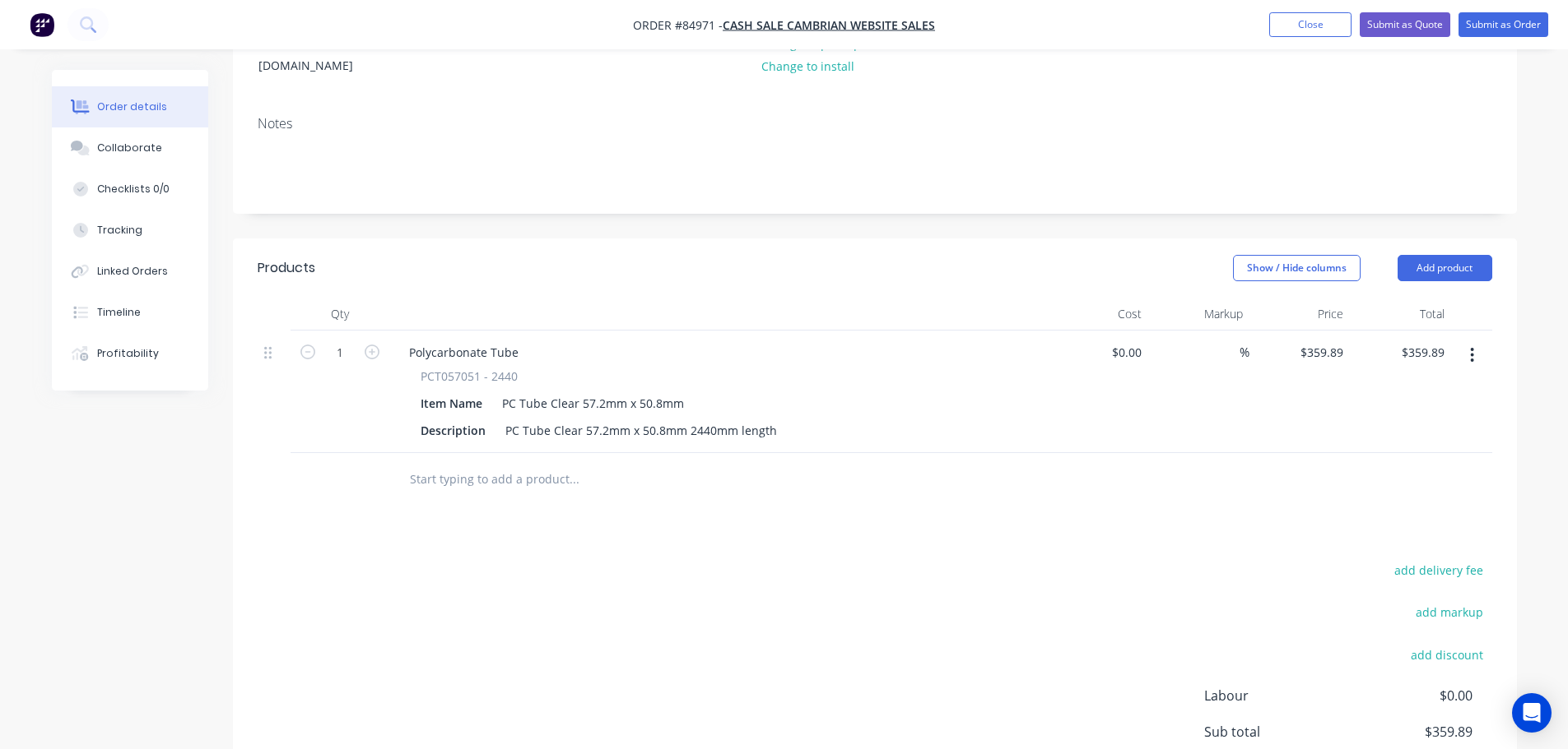
click at [950, 497] on div "Products Show / Hide columns Add product Qty Cost Markup Price Total 1 Polycarb…" at bounding box center [875, 570] width 1284 height 663
click at [1327, 341] on input "359.89" at bounding box center [1324, 352] width 51 height 24
type input "$395.88"
drag, startPoint x: 1341, startPoint y: 445, endPoint x: 1385, endPoint y: 488, distance: 61.5
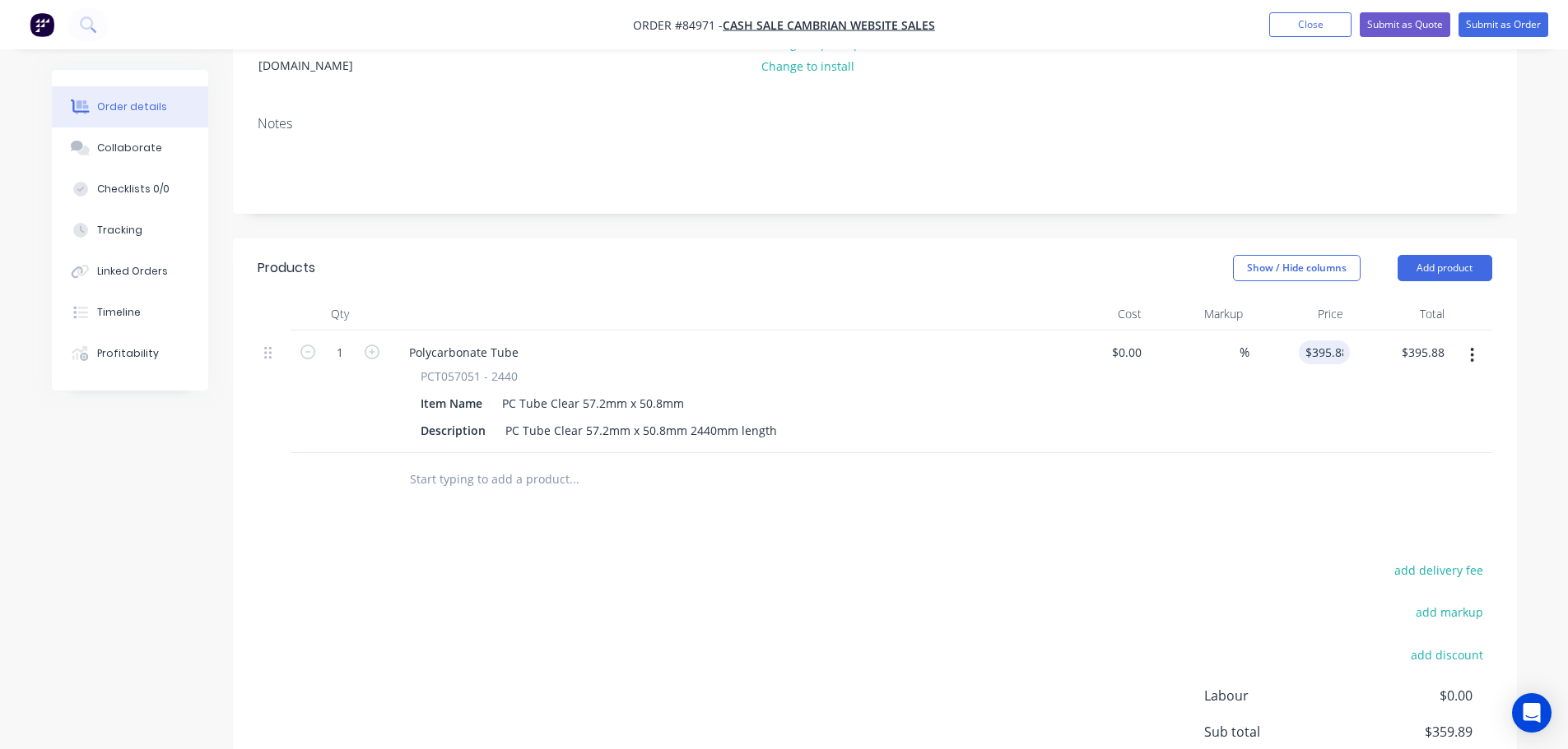
click at [1341, 453] on div at bounding box center [875, 480] width 1234 height 54
click at [1432, 559] on button "add delivery fee" at bounding box center [1439, 570] width 106 height 22
type input "60"
click at [1218, 476] on div at bounding box center [875, 480] width 1234 height 54
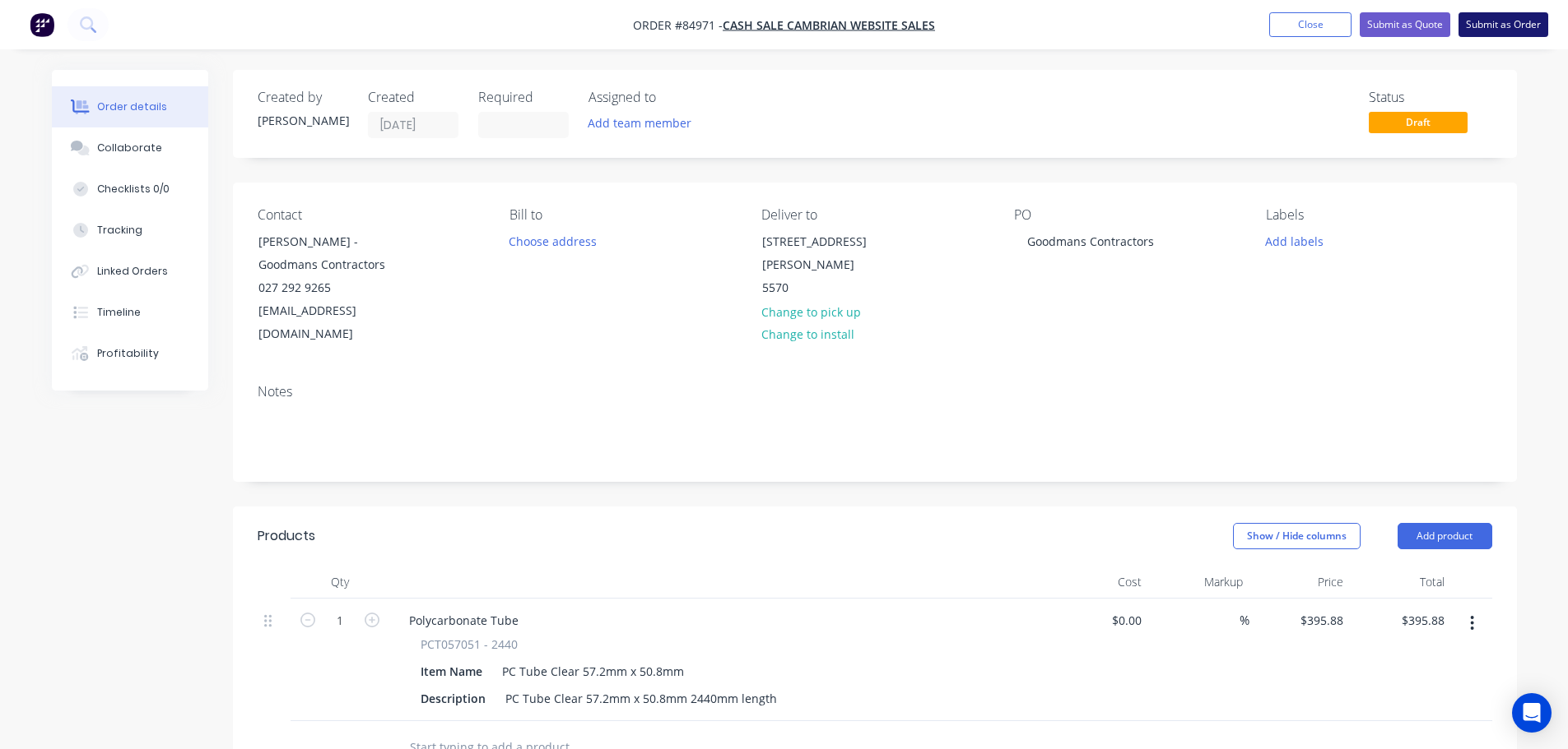
click at [1505, 26] on button "Submit as Order" at bounding box center [1504, 25] width 90 height 25
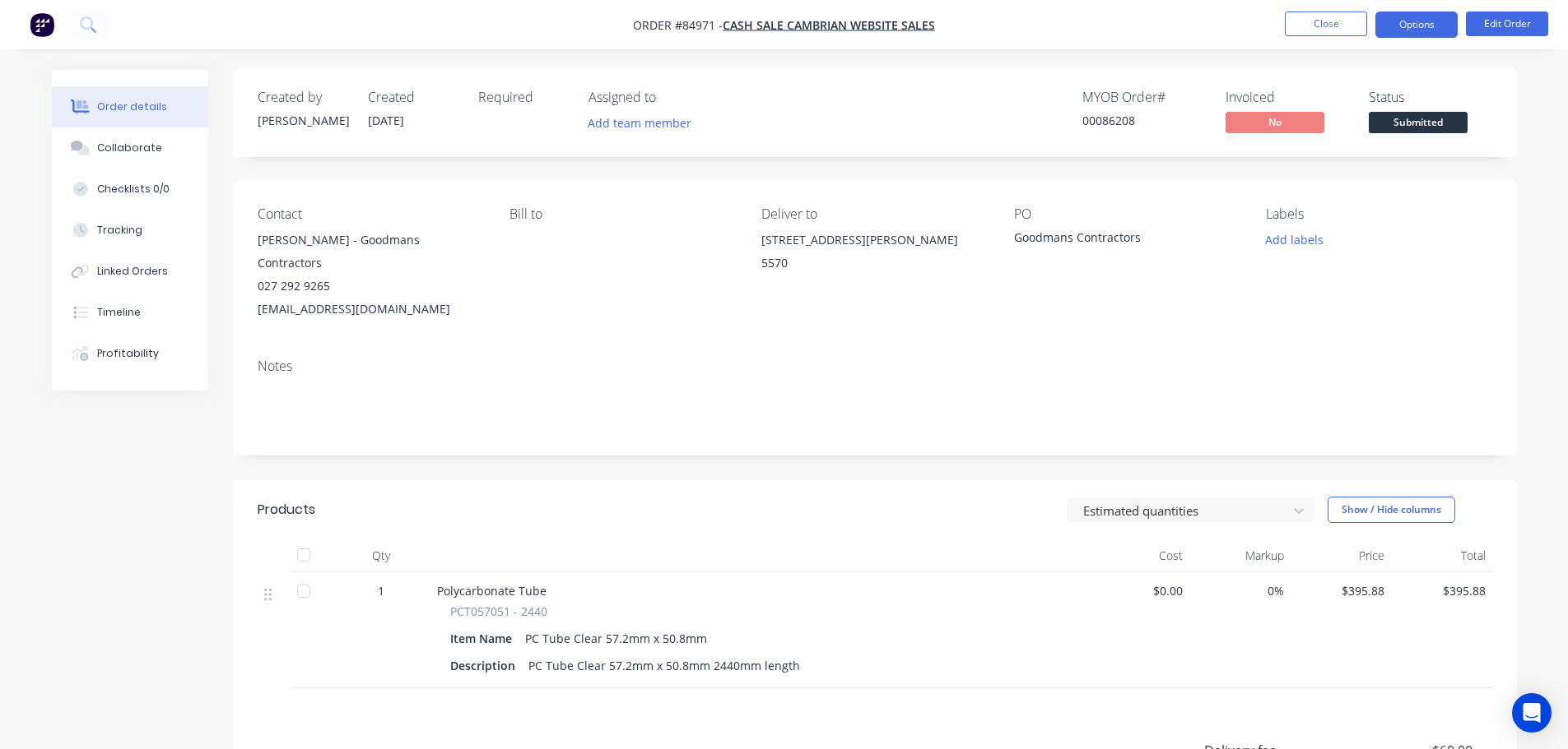
click at [1448, 16] on button "Options" at bounding box center [1417, 24] width 82 height 26
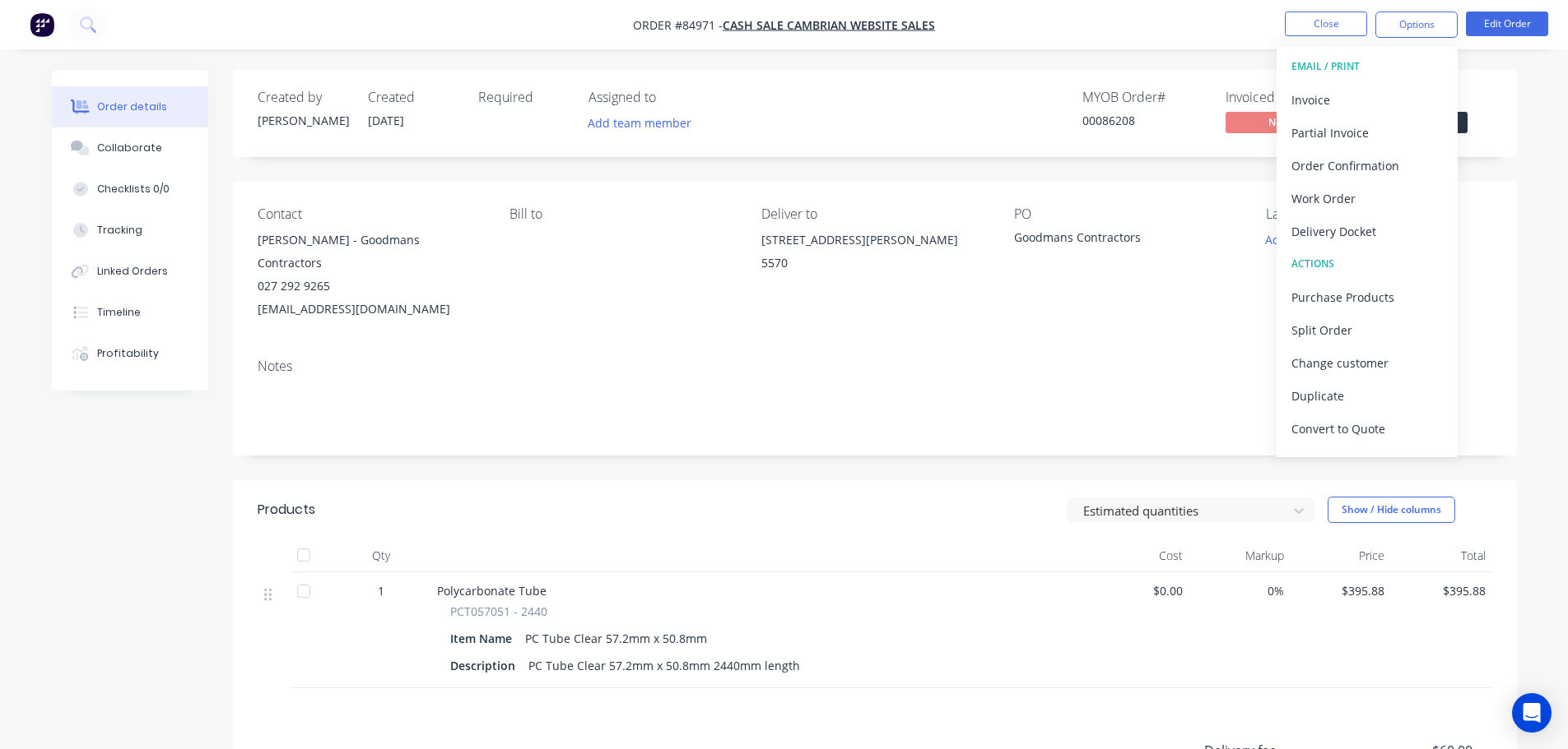
click at [1131, 114] on div "00086208" at bounding box center [1143, 121] width 124 height 17
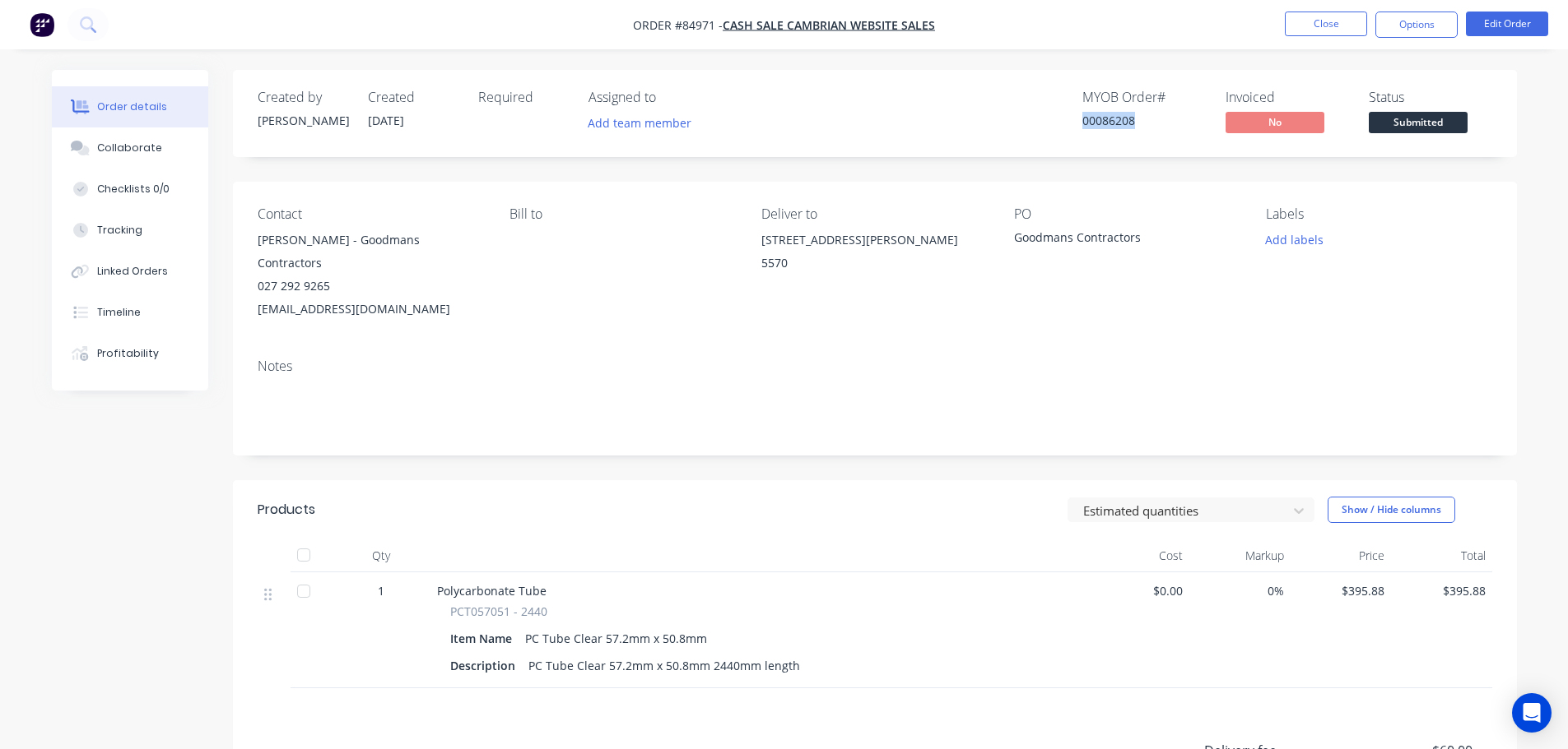
click at [1131, 114] on div "00086208" at bounding box center [1143, 121] width 124 height 17
copy div "00086208"
click at [1419, 33] on button "Options" at bounding box center [1417, 24] width 82 height 26
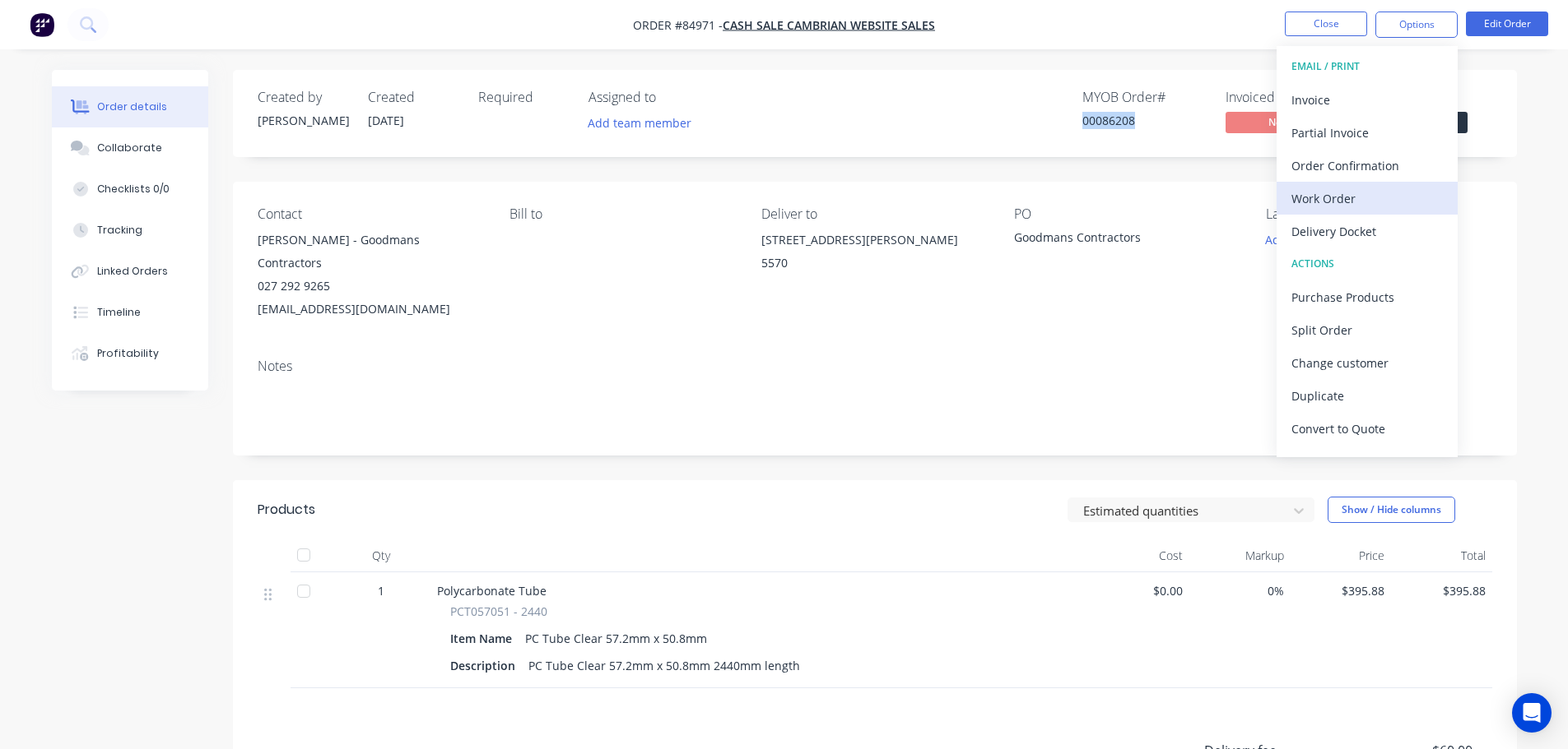
click at [1377, 193] on div "Work Order" at bounding box center [1368, 198] width 151 height 24
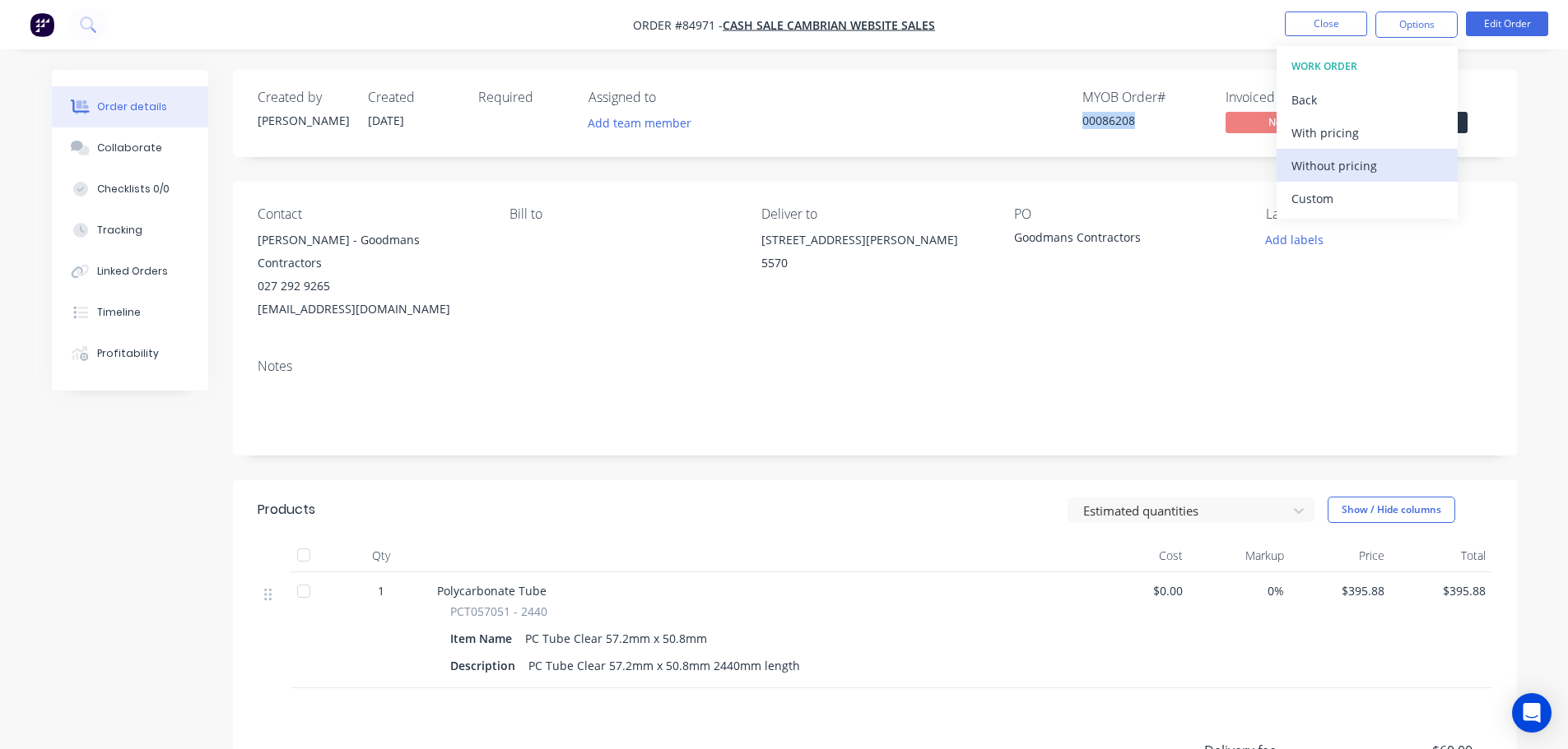
click at [1375, 166] on div "Without pricing" at bounding box center [1368, 166] width 151 height 24
click at [907, 120] on div "MYOB Order # 00086208 Invoiced No Status Submitted" at bounding box center [1122, 114] width 739 height 48
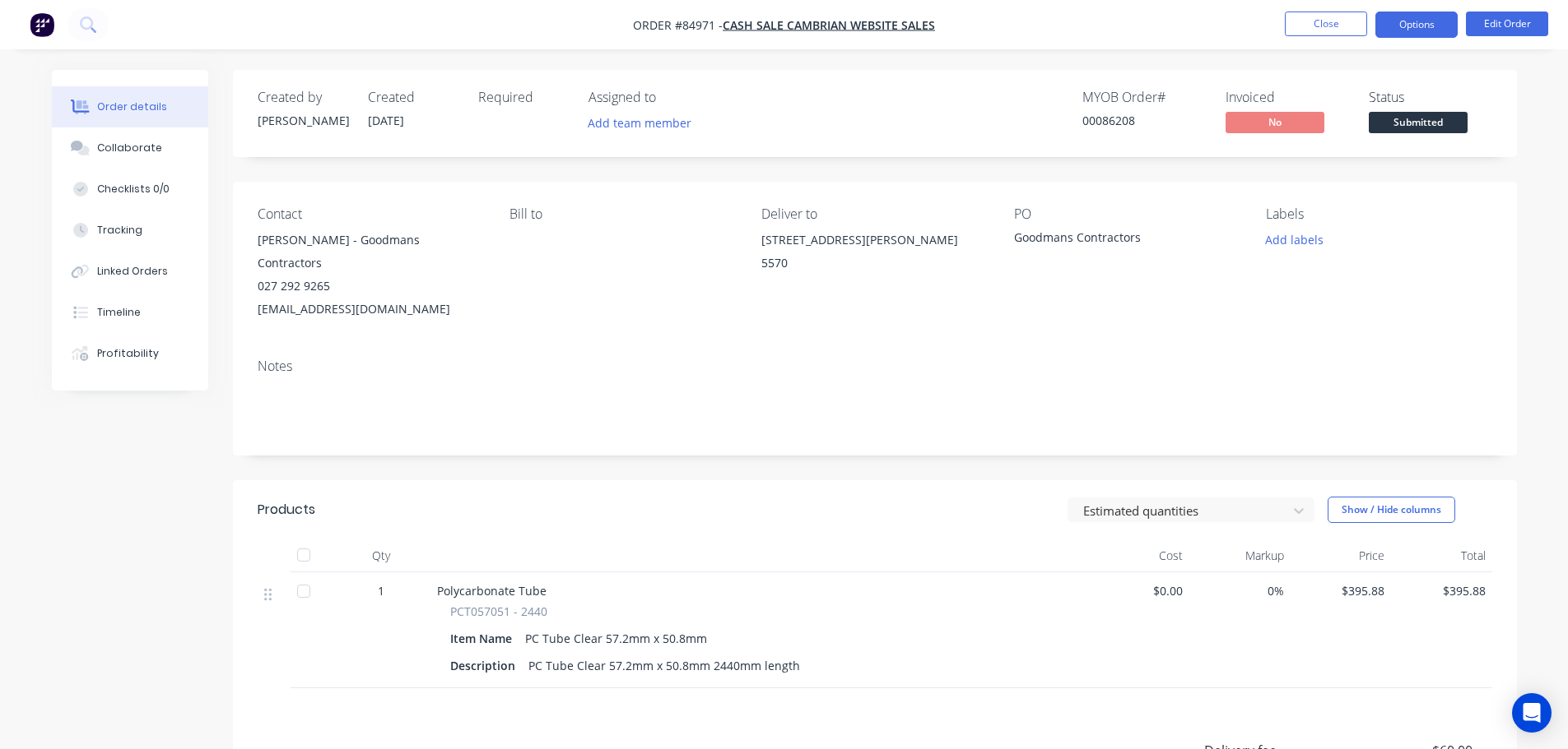
click at [1413, 21] on button "Options" at bounding box center [1417, 24] width 82 height 26
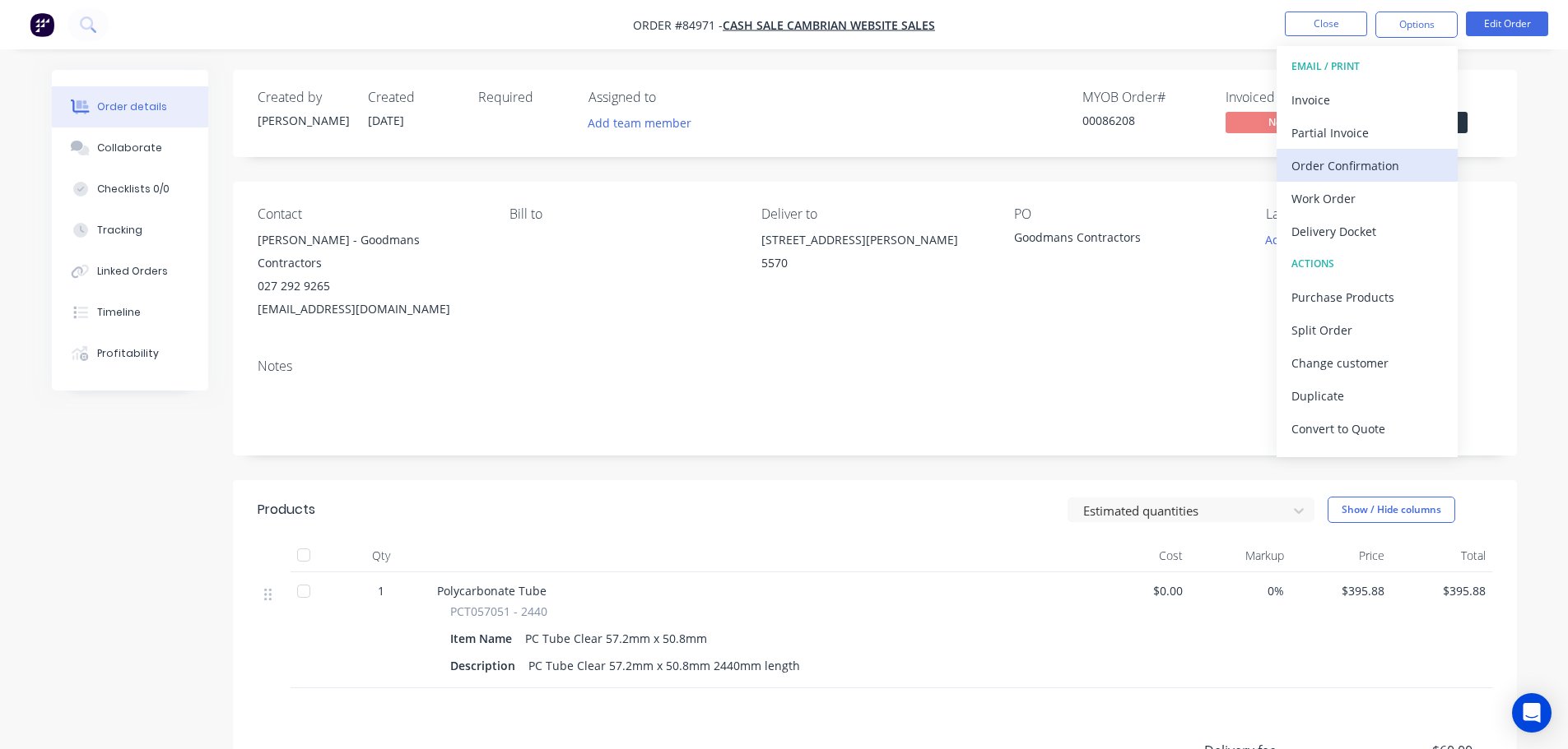
click at [1363, 170] on div "Order Confirmation" at bounding box center [1368, 166] width 151 height 24
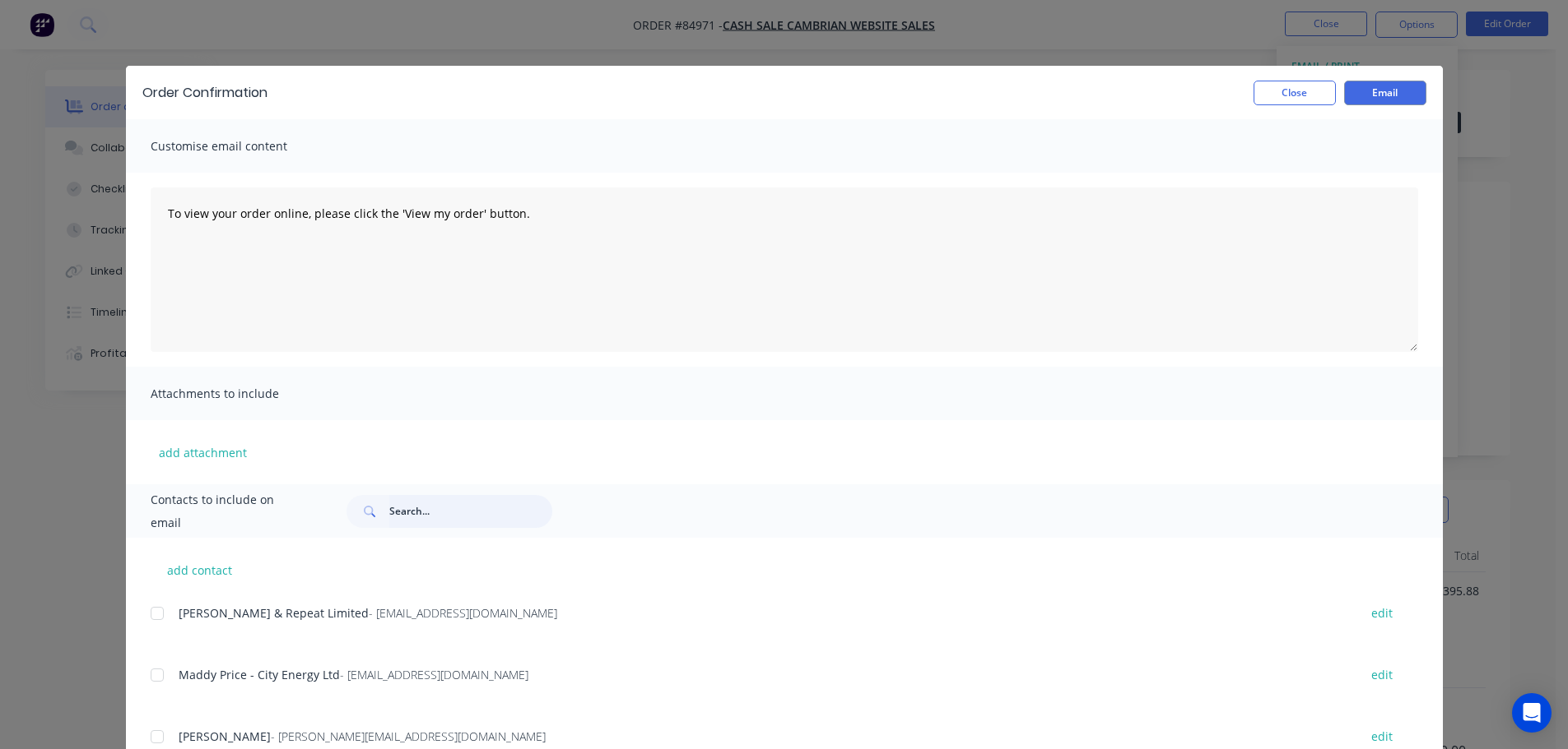
click at [406, 512] on input "text" at bounding box center [471, 511] width 163 height 33
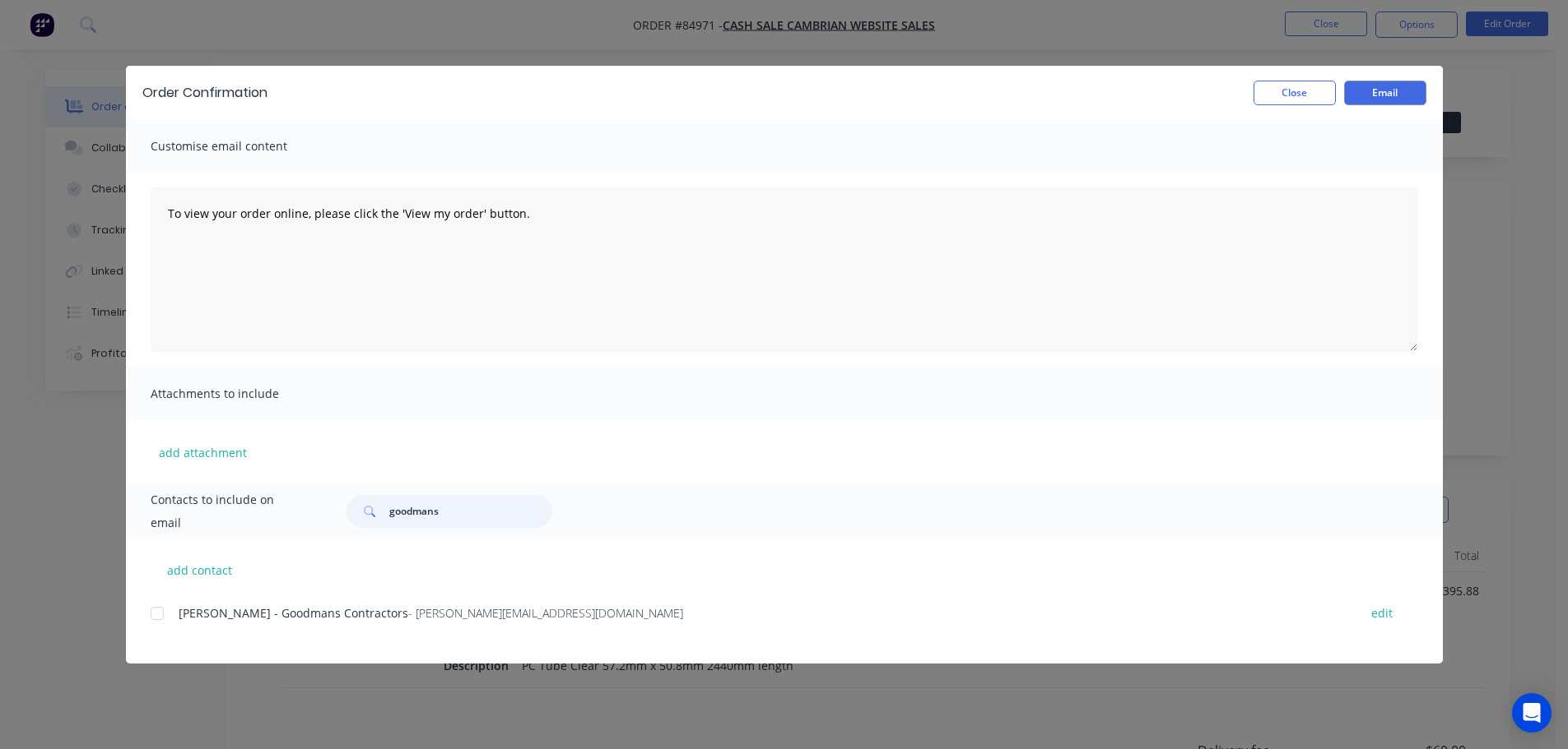
click at [160, 621] on div at bounding box center [157, 614] width 33 height 33
type input "goodmans"
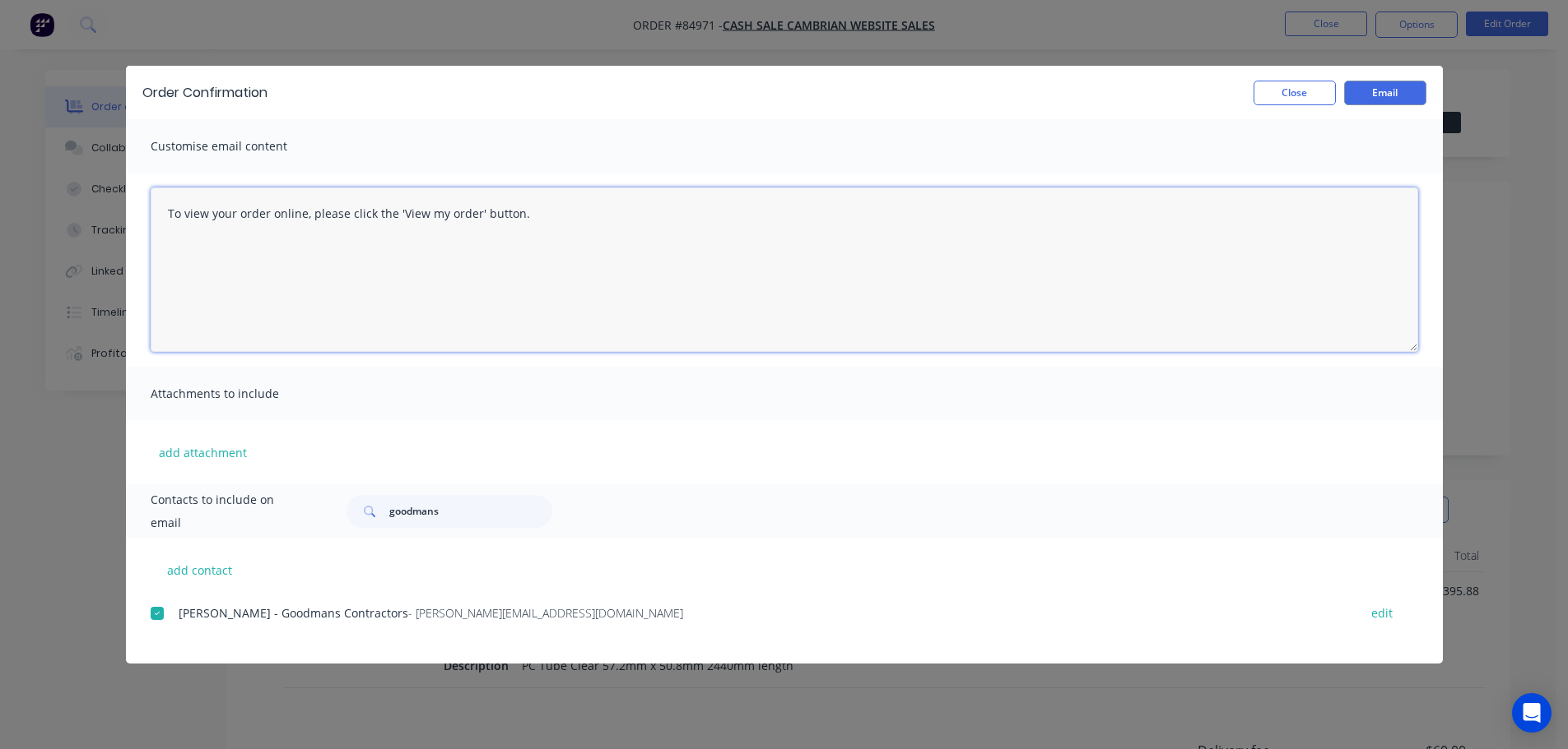
drag, startPoint x: 405, startPoint y: 252, endPoint x: 594, endPoint y: 232, distance: 190.1
click at [406, 252] on textarea "To view your order online, please click the 'View my order' button." at bounding box center [784, 270] width 1268 height 165
paste textarea "hank you for your order, confirmation of your order is attached. Your order wil…"
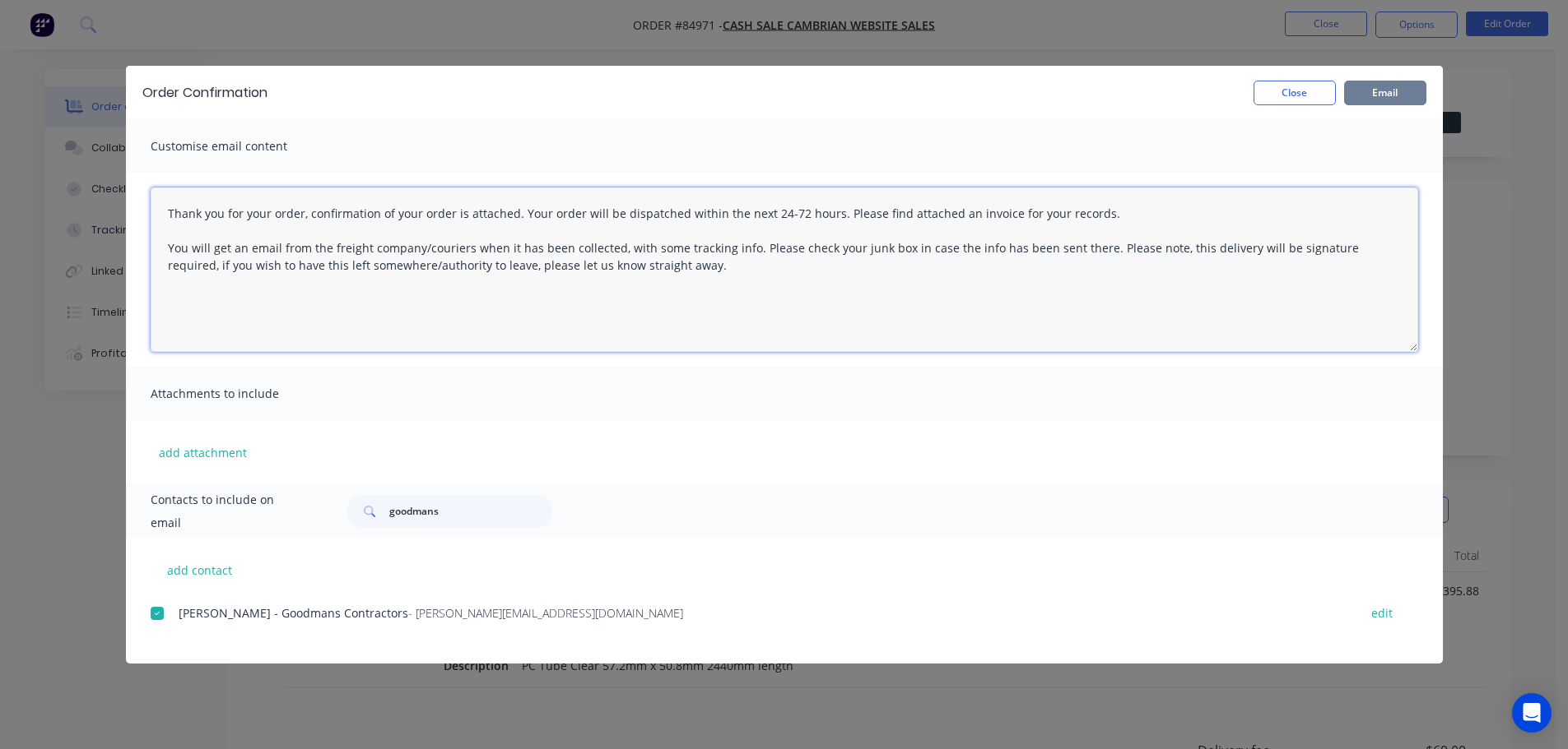
type textarea "Thank you for your order, confirmation of your order is attached. Your order wi…"
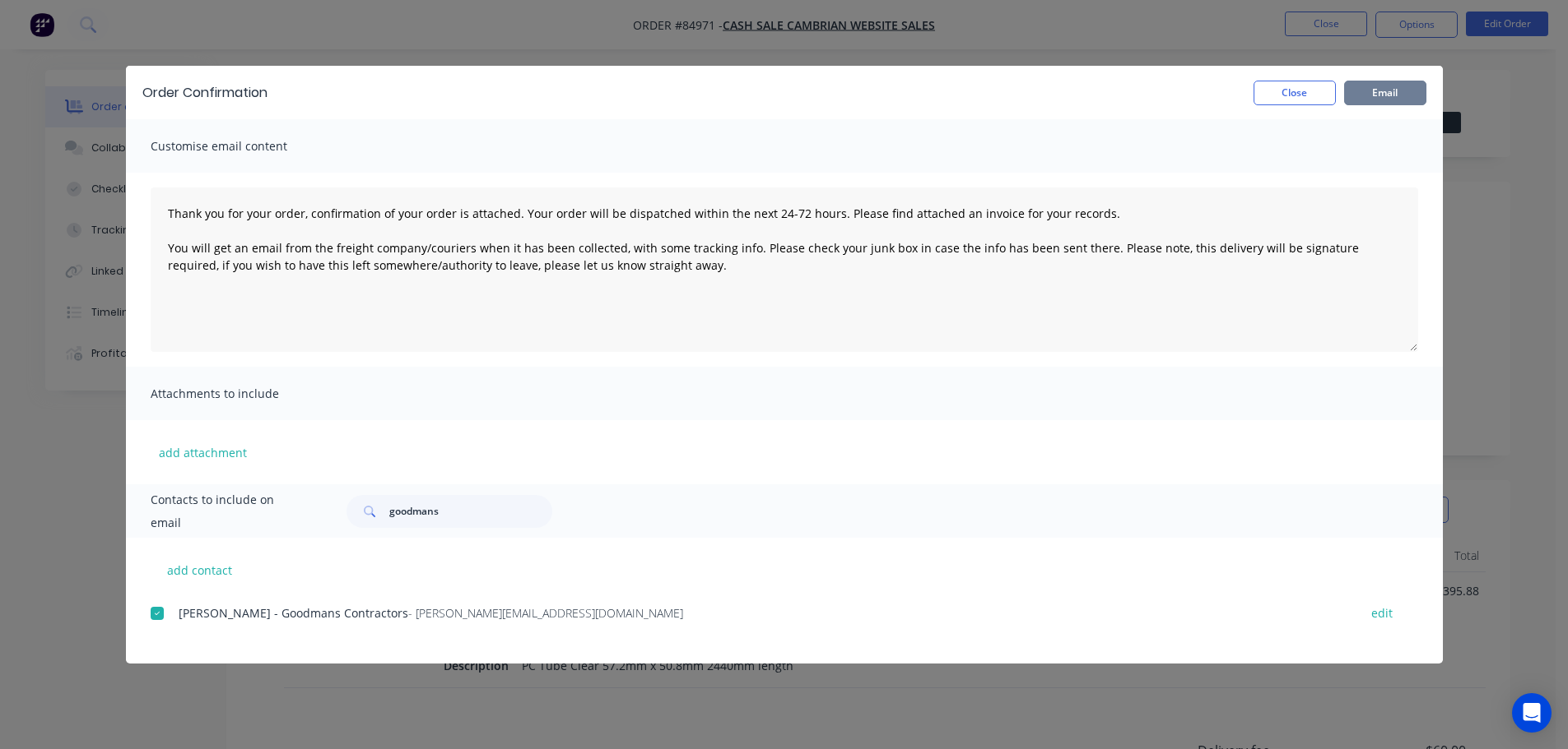
click at [1367, 80] on button "Email" at bounding box center [1386, 93] width 82 height 25
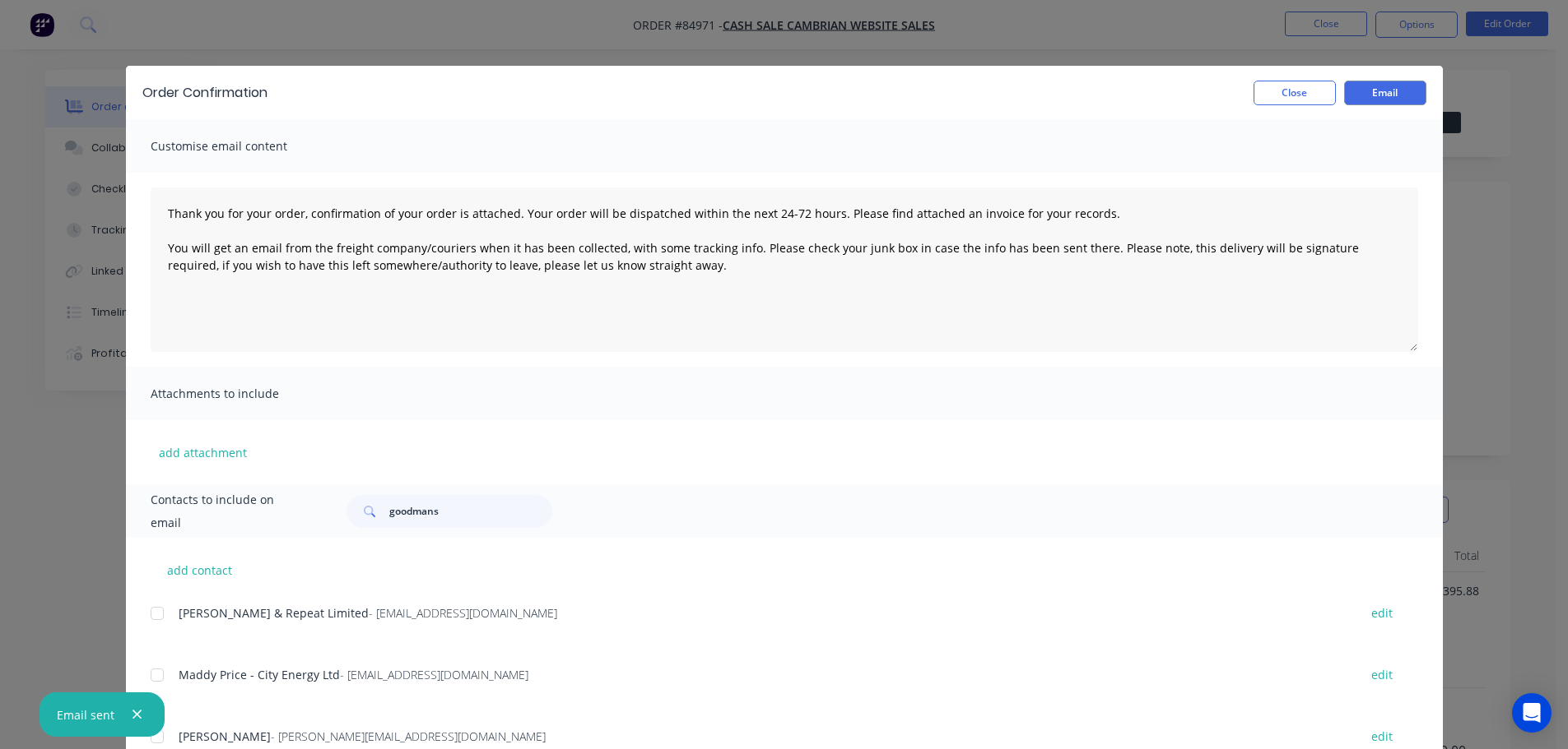
click at [1122, 68] on div "Order Confirmation Close Email" at bounding box center [784, 93] width 1317 height 54
drag, startPoint x: 1274, startPoint y: 101, endPoint x: 1258, endPoint y: 102, distance: 16.0
click at [1276, 101] on button "Close" at bounding box center [1295, 93] width 82 height 25
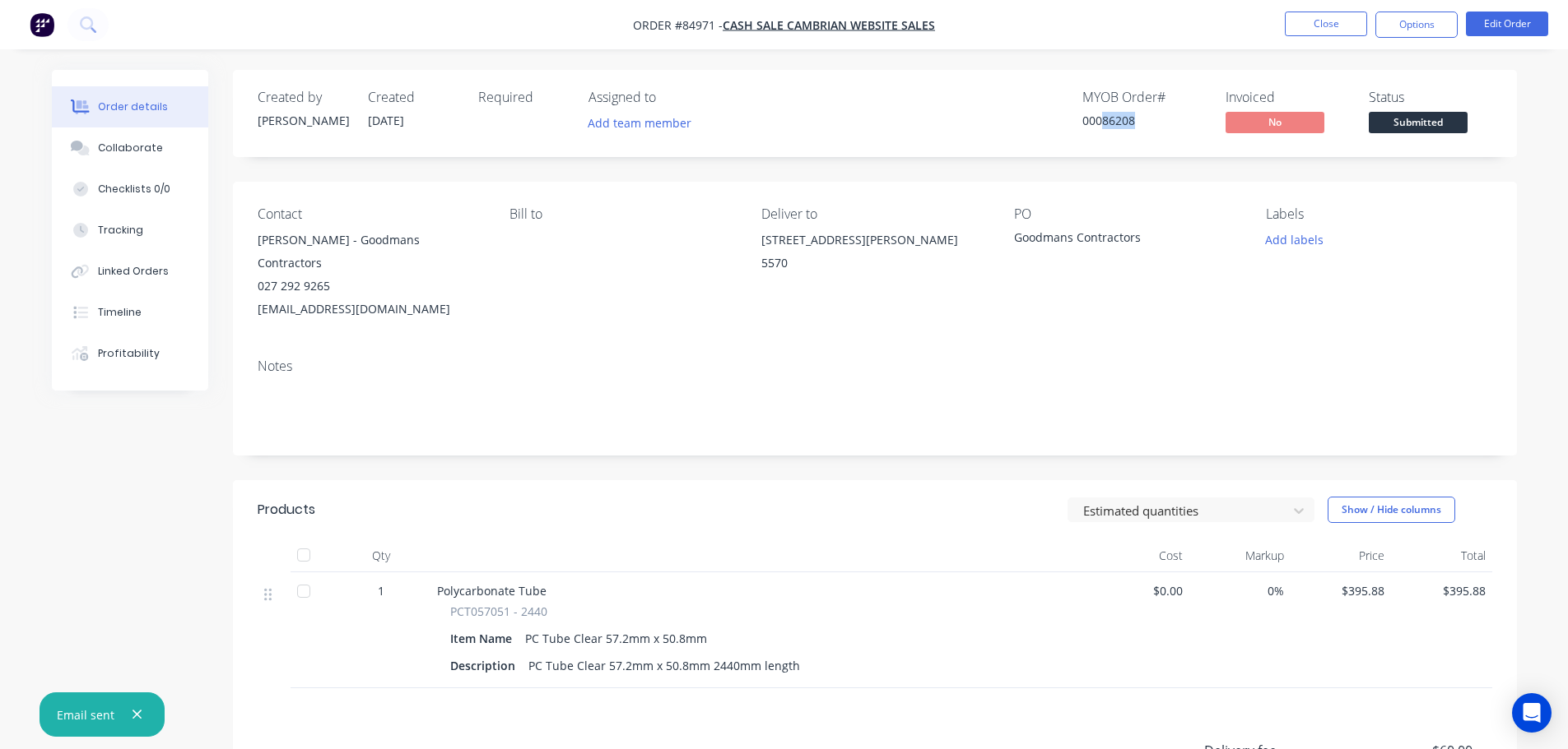
drag, startPoint x: 1099, startPoint y: 119, endPoint x: 1137, endPoint y: 120, distance: 38.0
click at [1137, 120] on div "00086208" at bounding box center [1143, 121] width 124 height 17
copy div "86208"
click at [1390, 124] on span "Submitted" at bounding box center [1418, 122] width 99 height 20
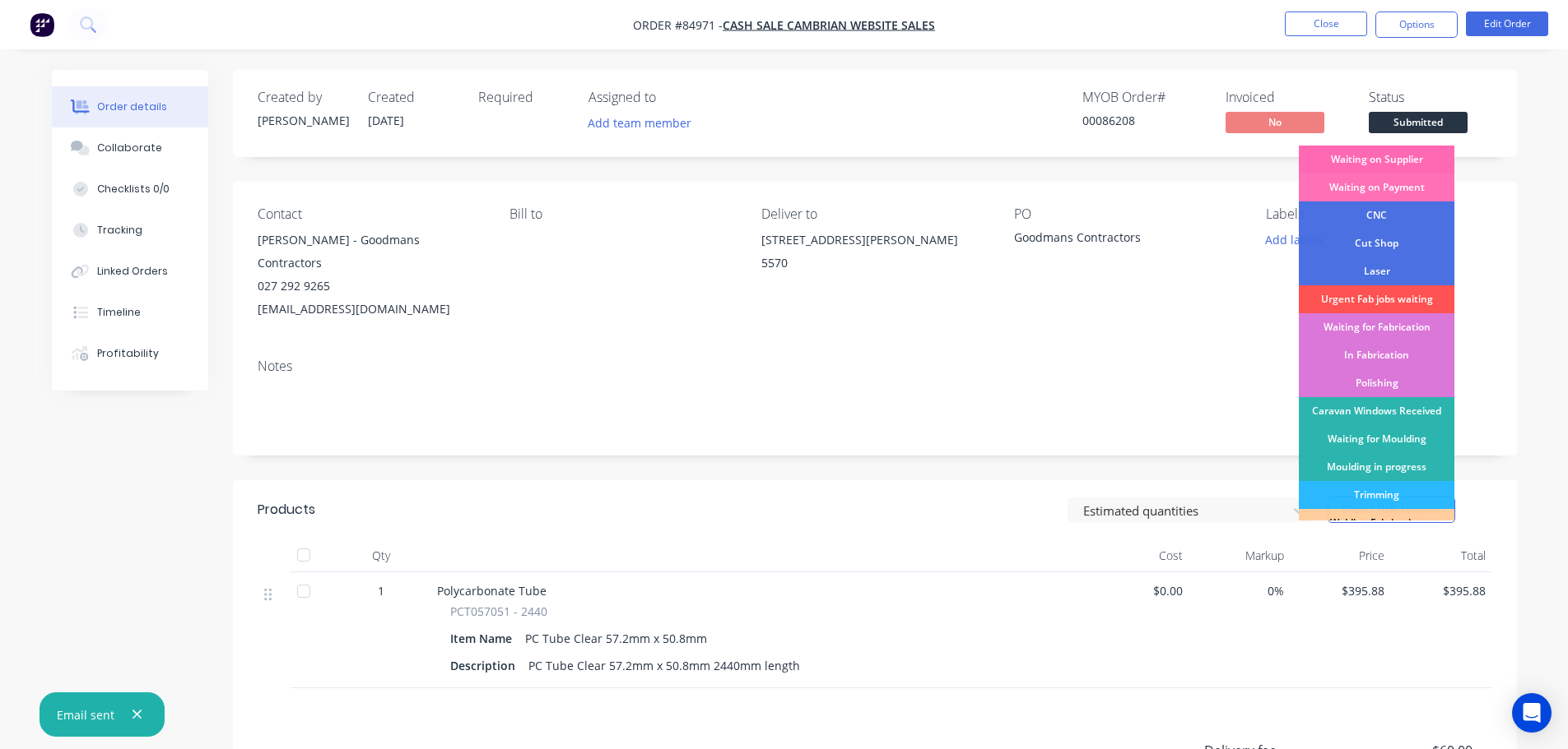
click at [1403, 164] on div "Waiting on Supplier" at bounding box center [1376, 159] width 155 height 28
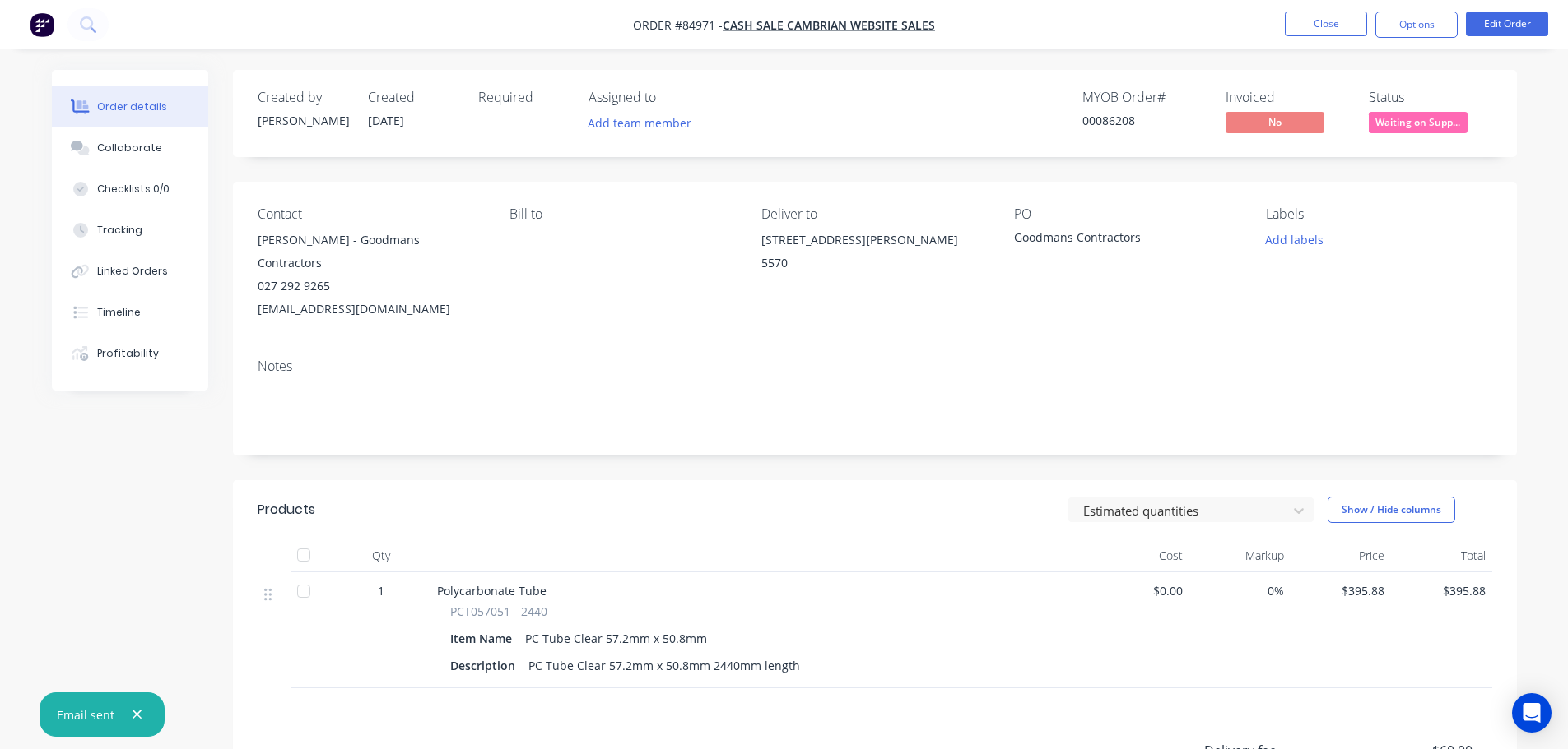
click at [1344, 102] on div "Invoiced" at bounding box center [1287, 98] width 124 height 15
click at [1335, 21] on button "Close" at bounding box center [1326, 24] width 82 height 25
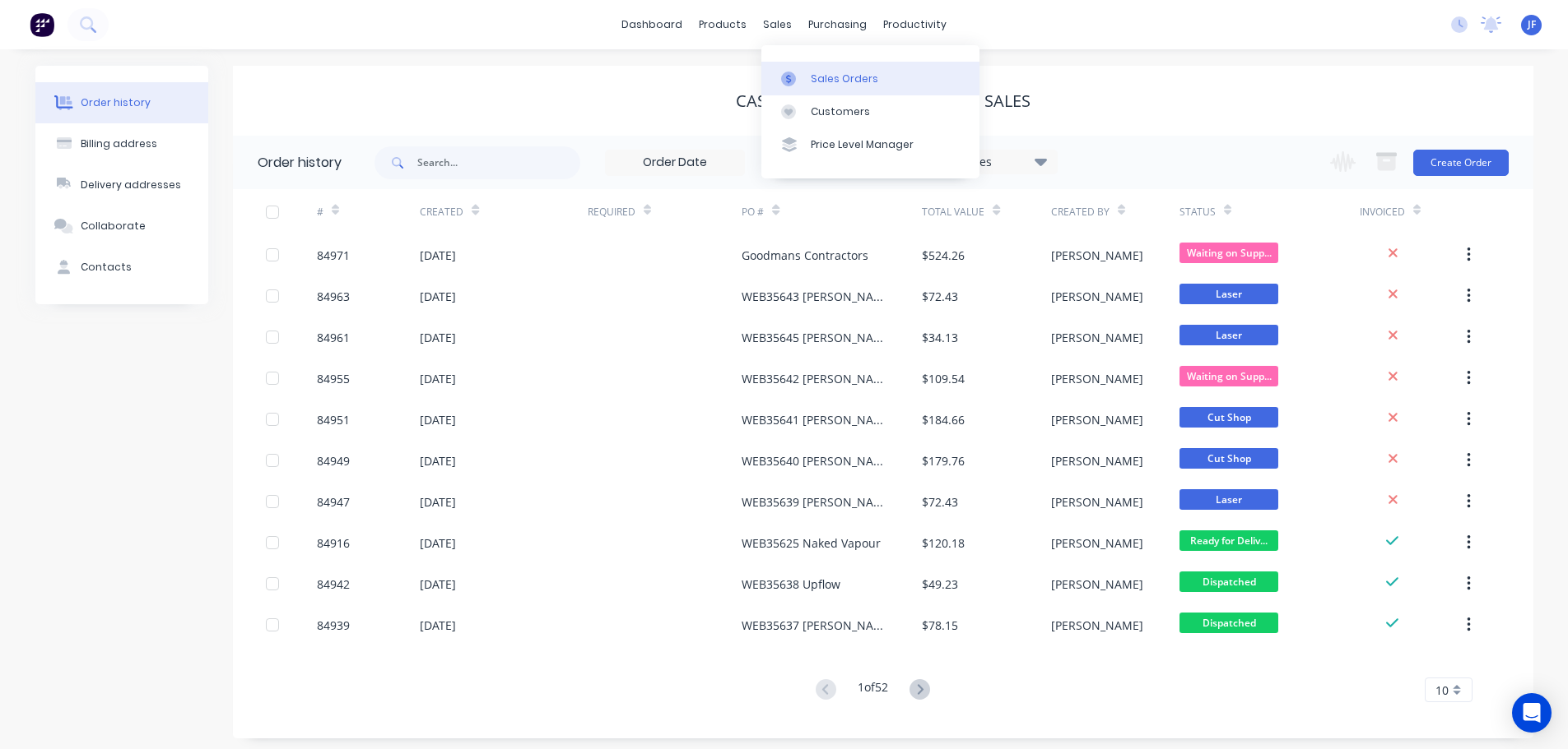
click at [778, 19] on div "sales" at bounding box center [777, 25] width 45 height 25
click at [804, 75] on div at bounding box center [794, 79] width 25 height 14
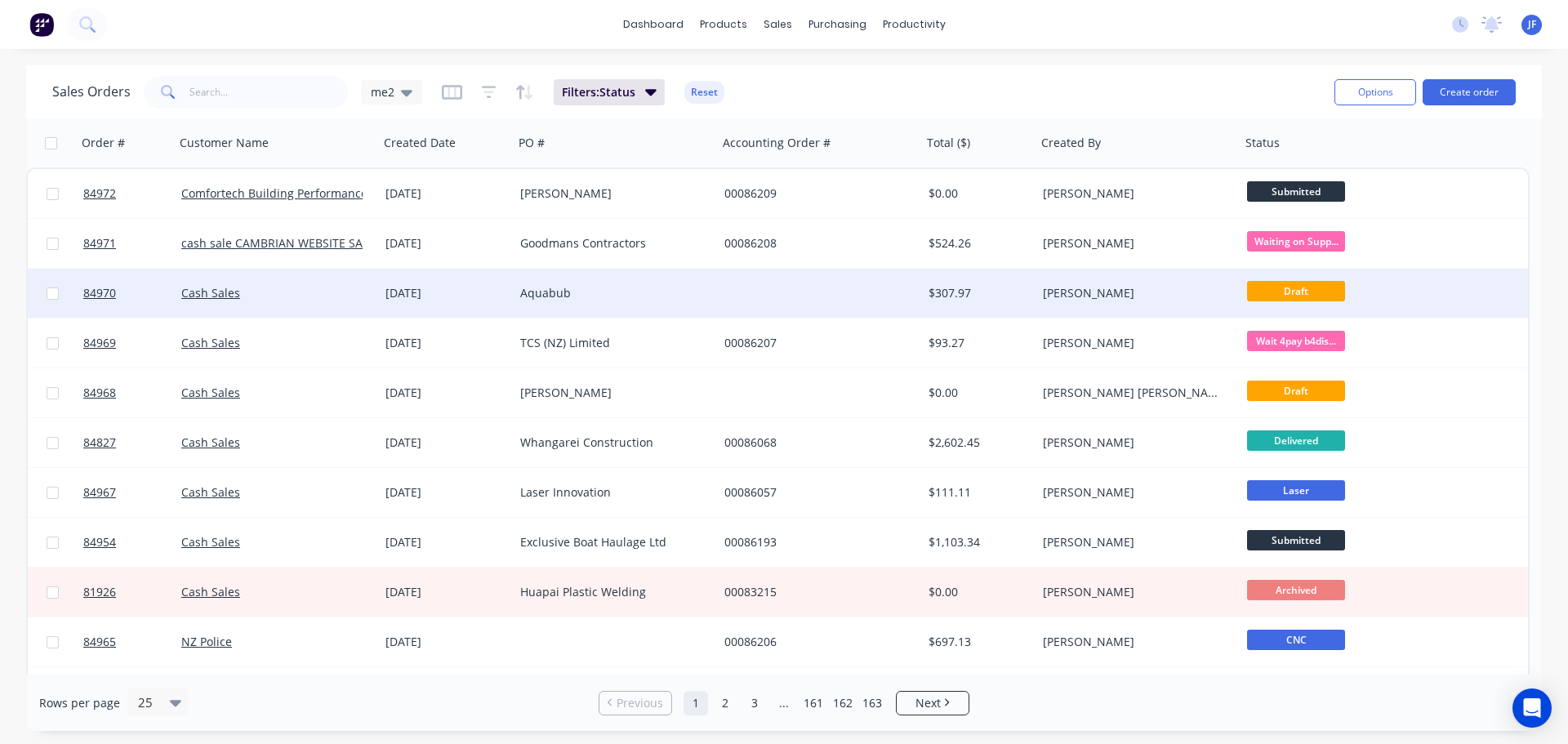
click at [632, 301] on div "Aquabub" at bounding box center [610, 293] width 182 height 16
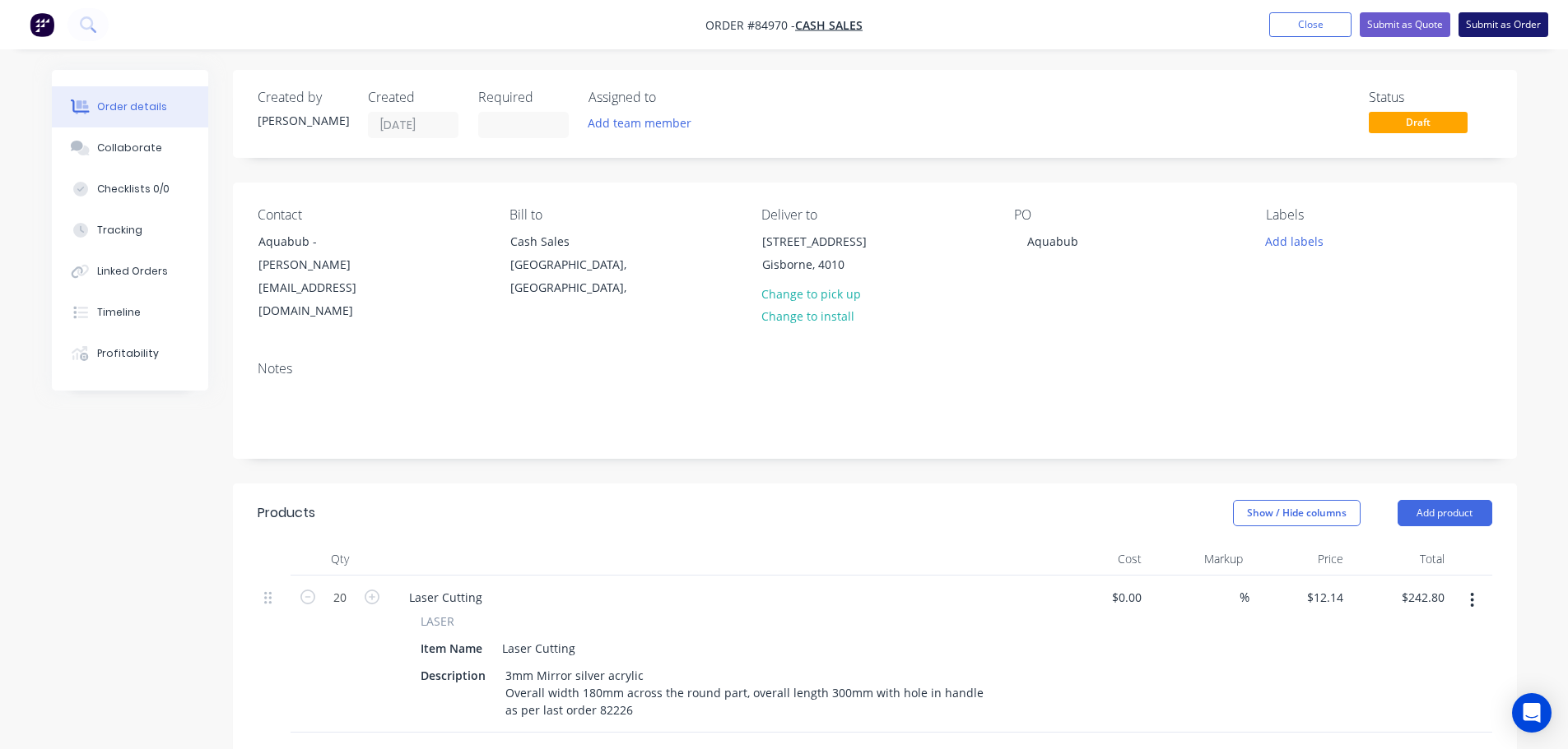
click at [1501, 26] on button "Submit as Order" at bounding box center [1504, 25] width 90 height 25
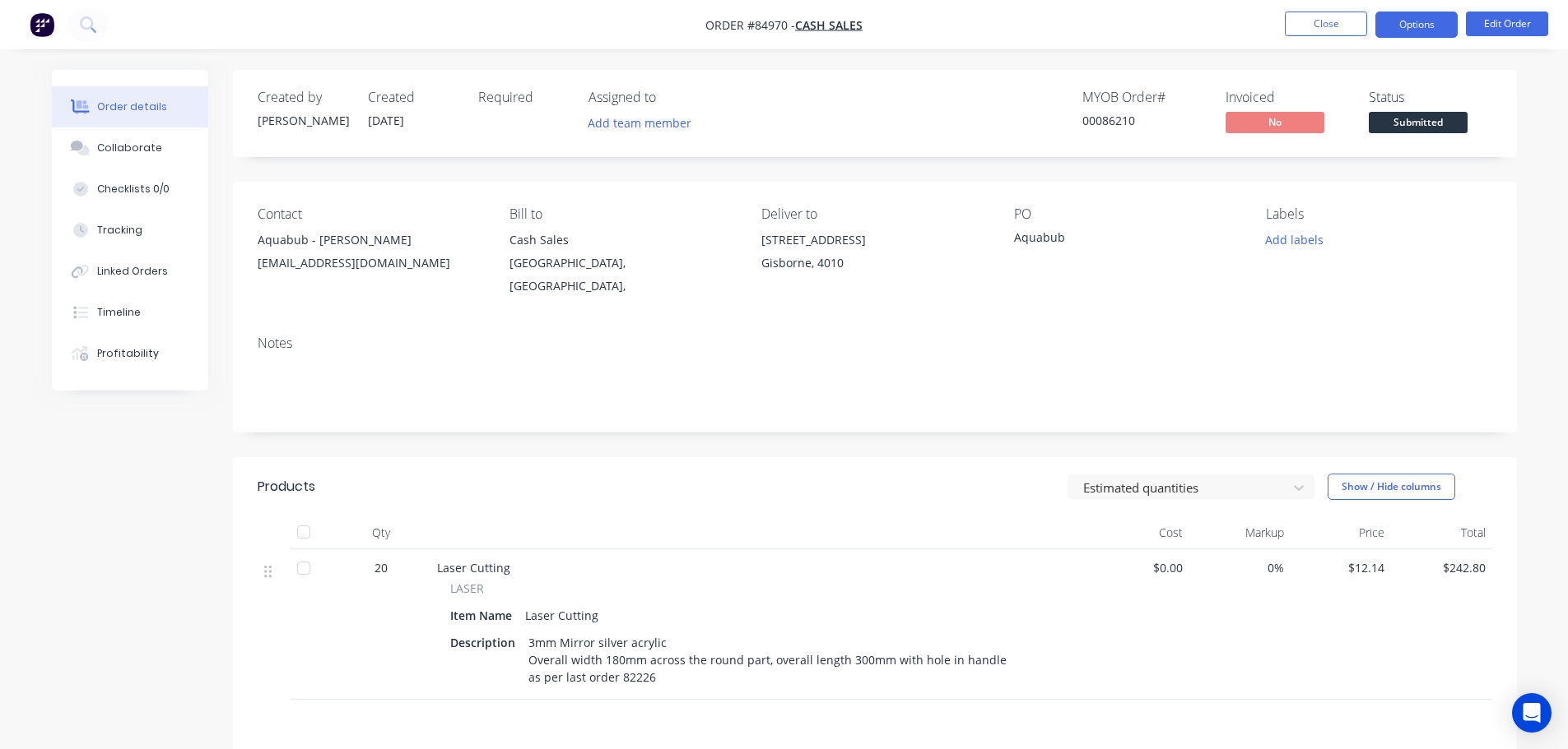
click at [1432, 25] on button "Options" at bounding box center [1417, 24] width 82 height 26
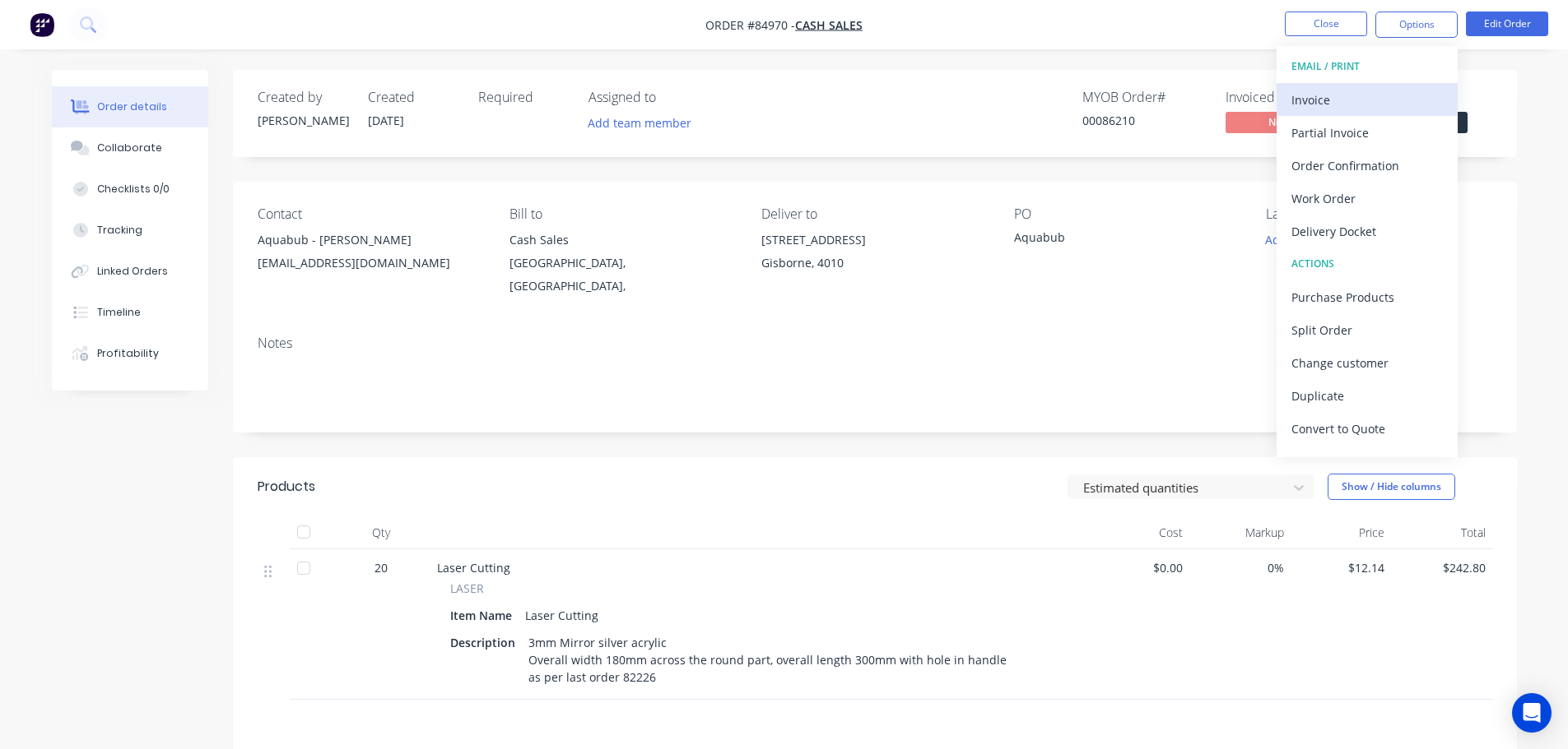
click at [1395, 90] on div "Invoice" at bounding box center [1368, 100] width 151 height 24
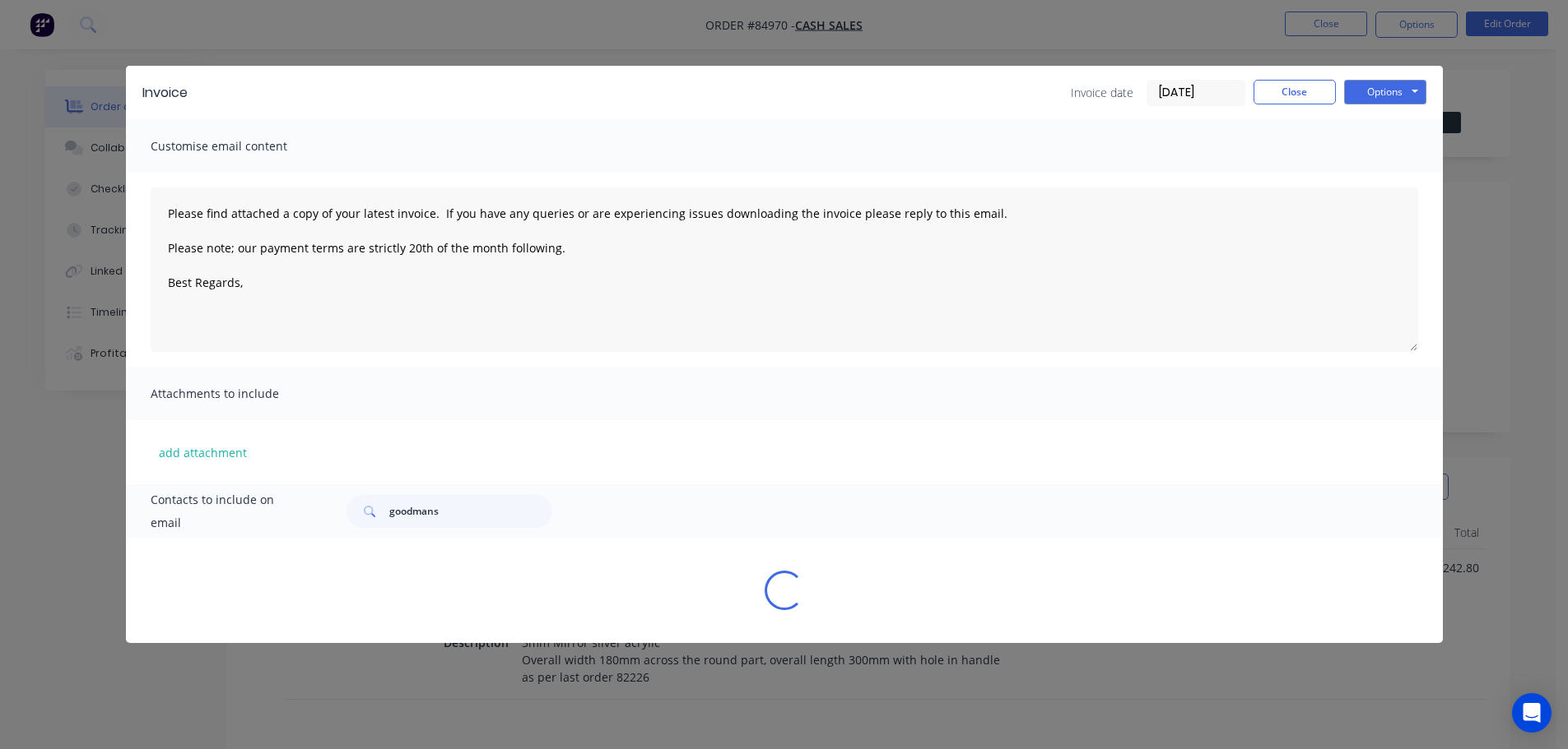
click at [1395, 84] on button "Options" at bounding box center [1386, 92] width 82 height 25
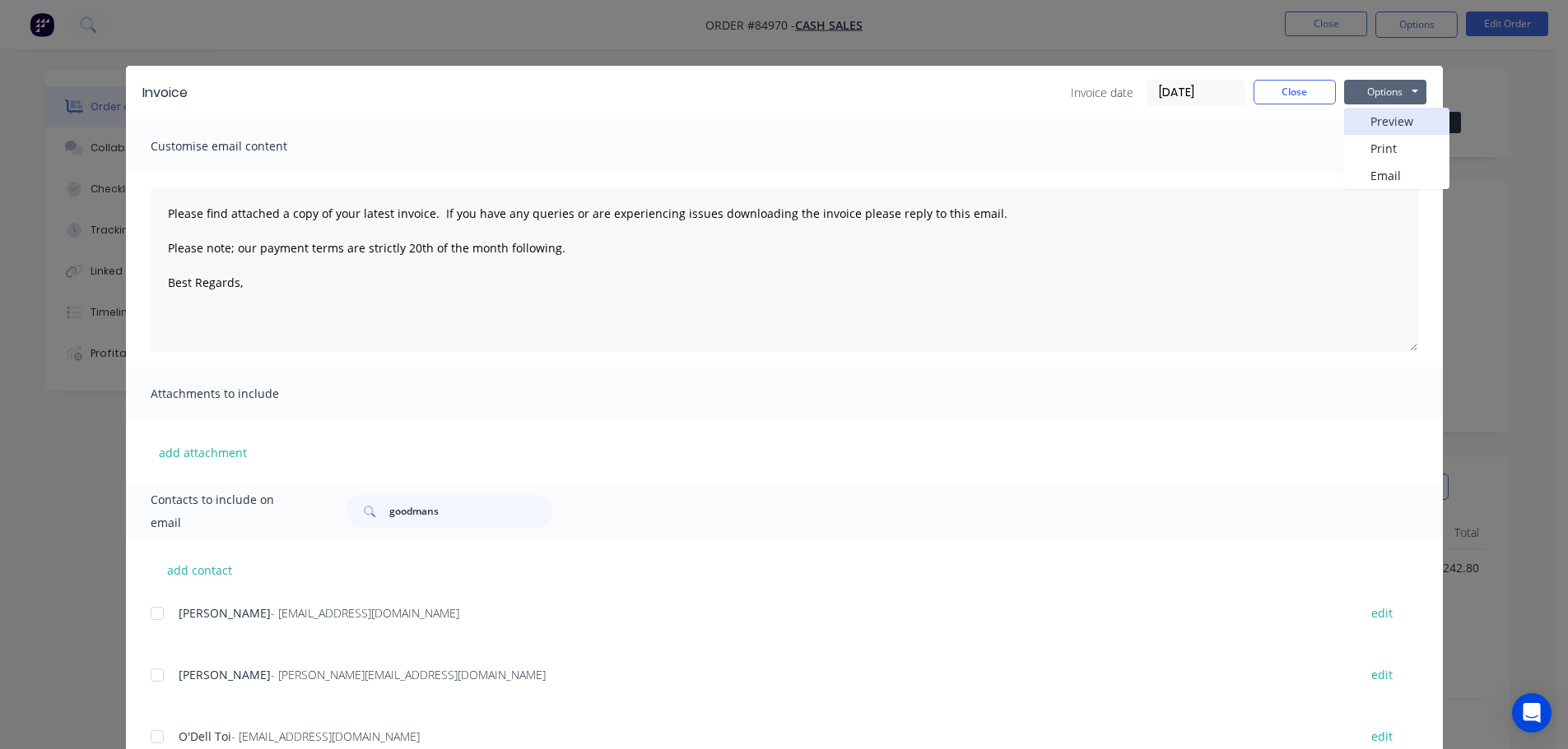
click at [1395, 115] on button "Preview" at bounding box center [1397, 122] width 105 height 27
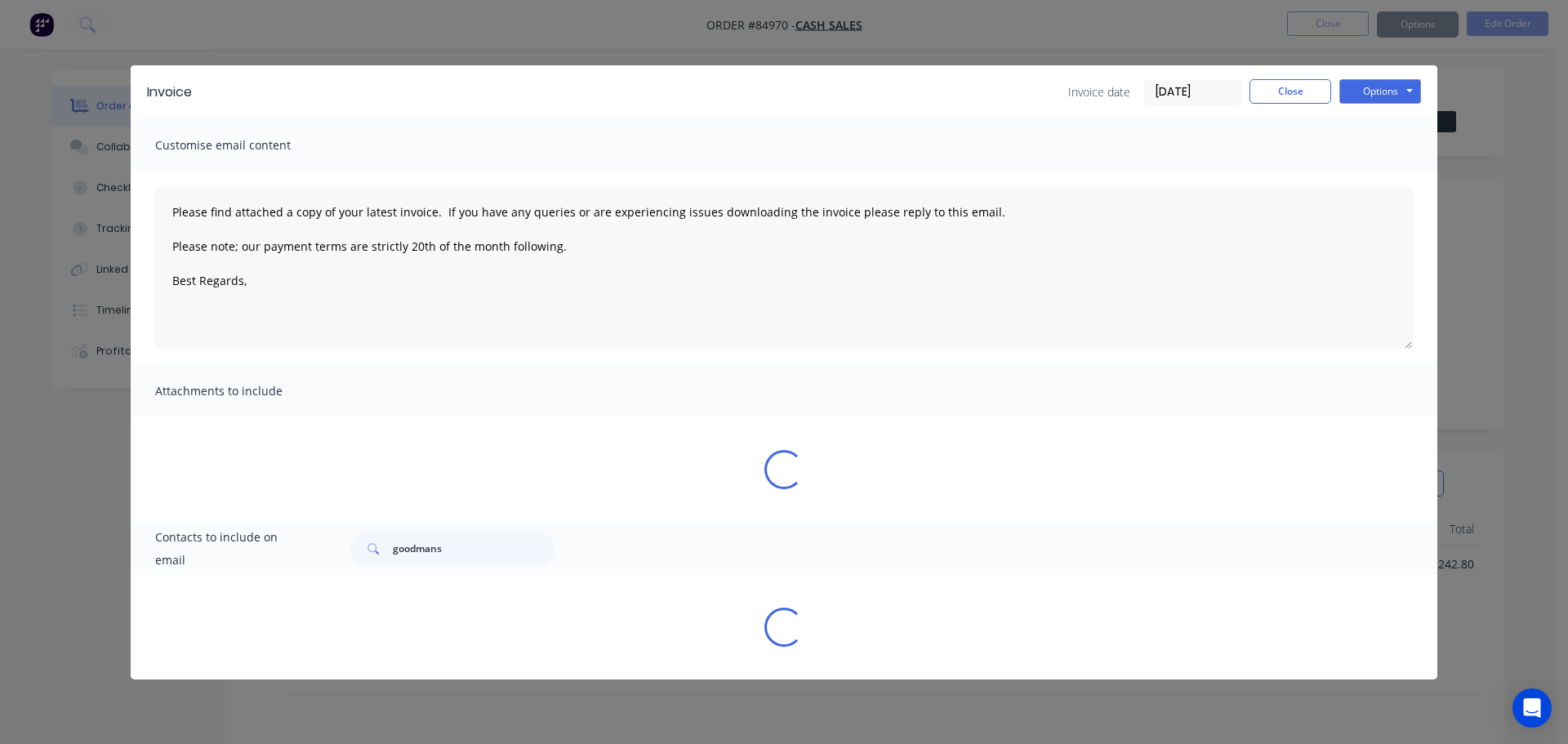
type textarea "Please find attached a copy of your latest invoice. If you have any queries or …"
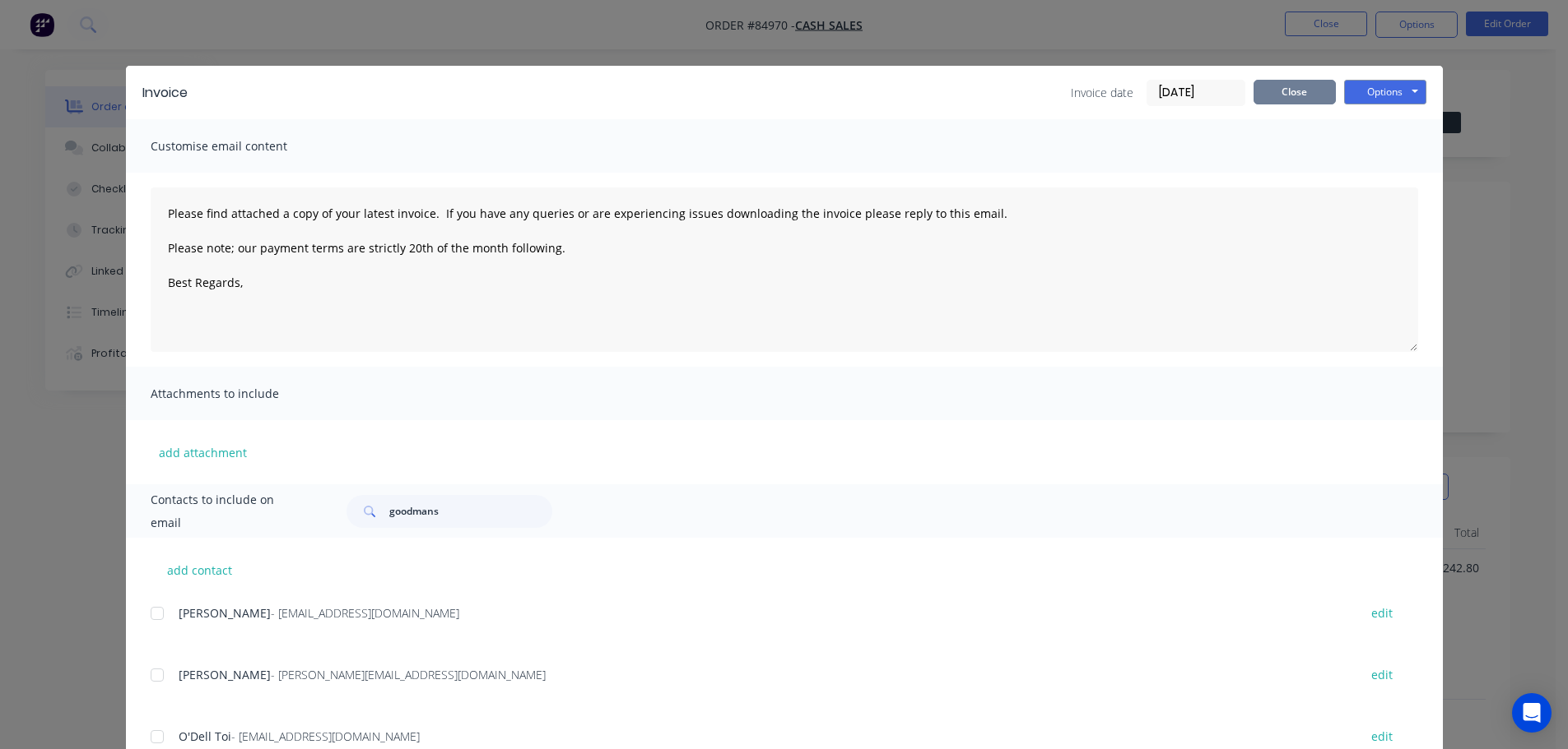
click at [1307, 97] on button "Close" at bounding box center [1295, 92] width 82 height 25
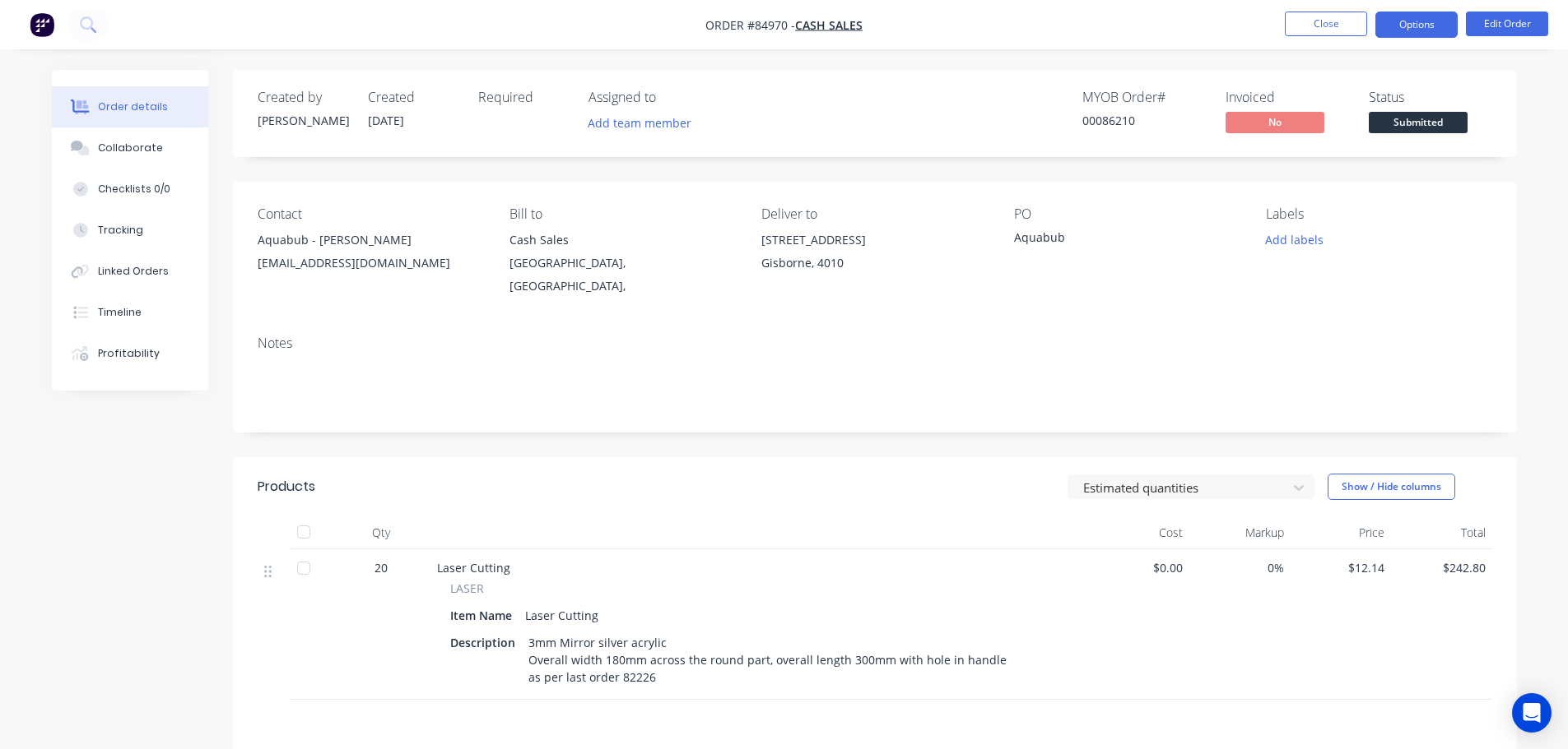
click at [1411, 32] on button "Options" at bounding box center [1417, 24] width 82 height 26
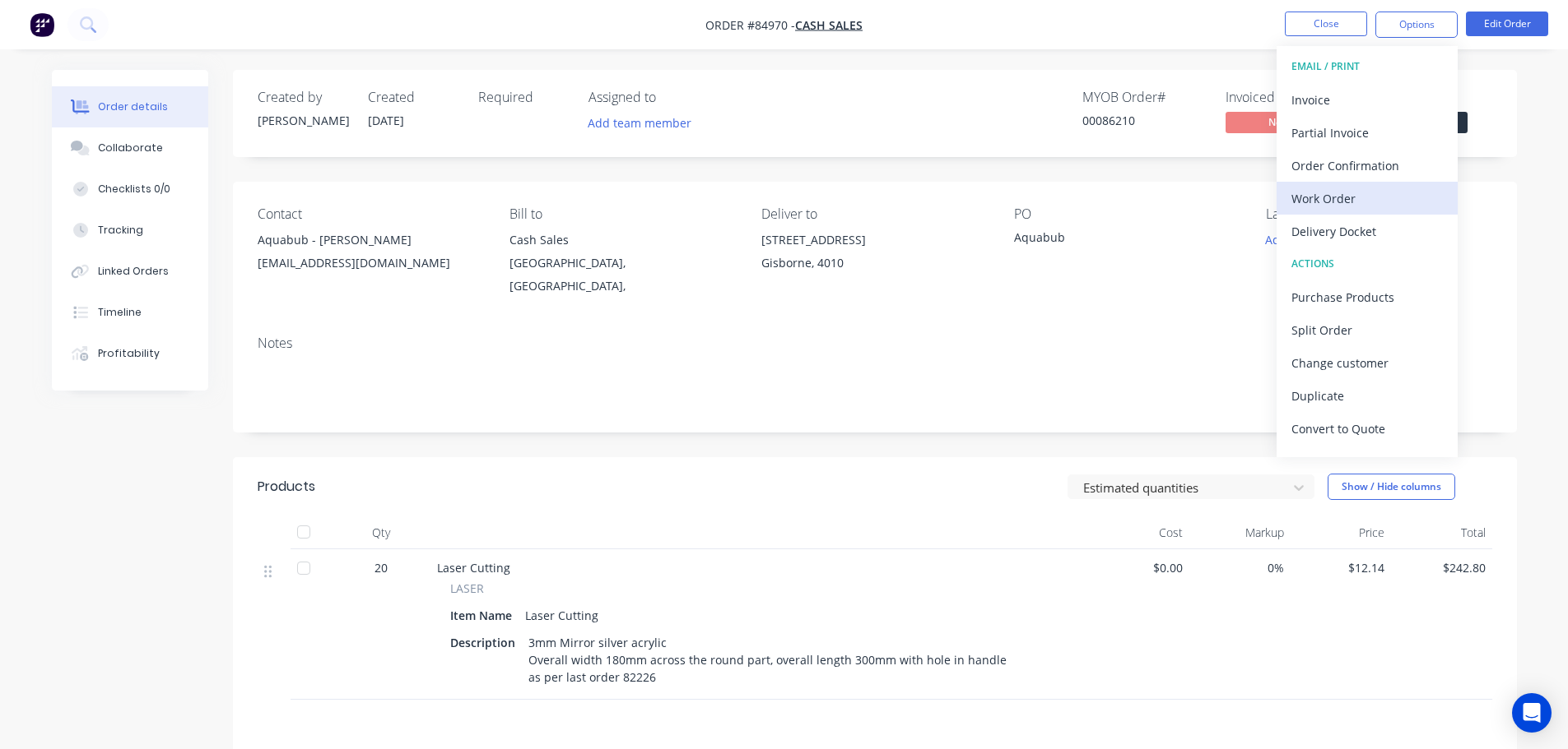
click at [1379, 198] on div "Work Order" at bounding box center [1368, 198] width 151 height 24
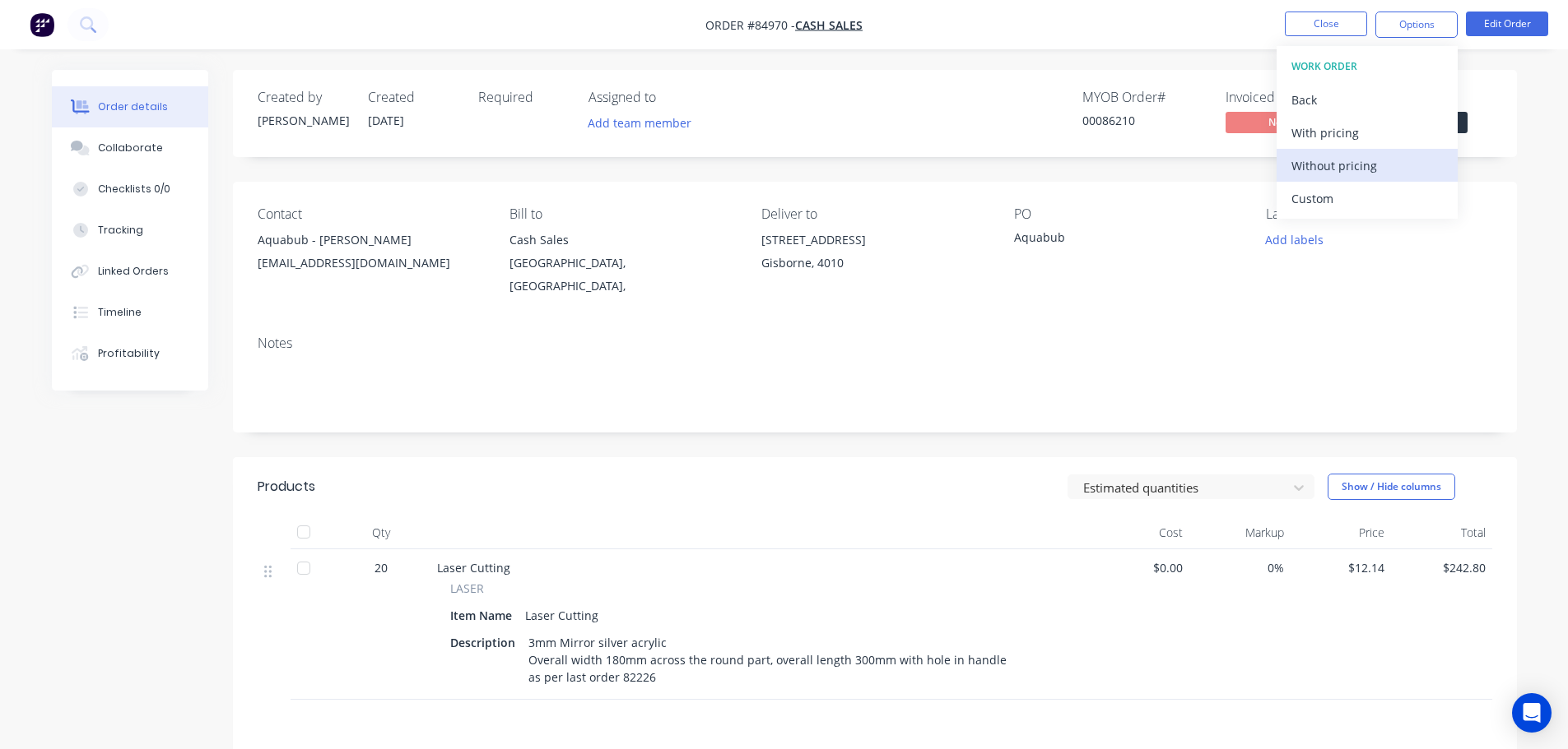
click at [1376, 168] on div "Without pricing" at bounding box center [1368, 166] width 151 height 24
click at [1082, 47] on nav "Order #84970 - Cash Sales Close Options EMAIL / PRINT Invoice Partial Invoice O…" at bounding box center [784, 25] width 1568 height 50
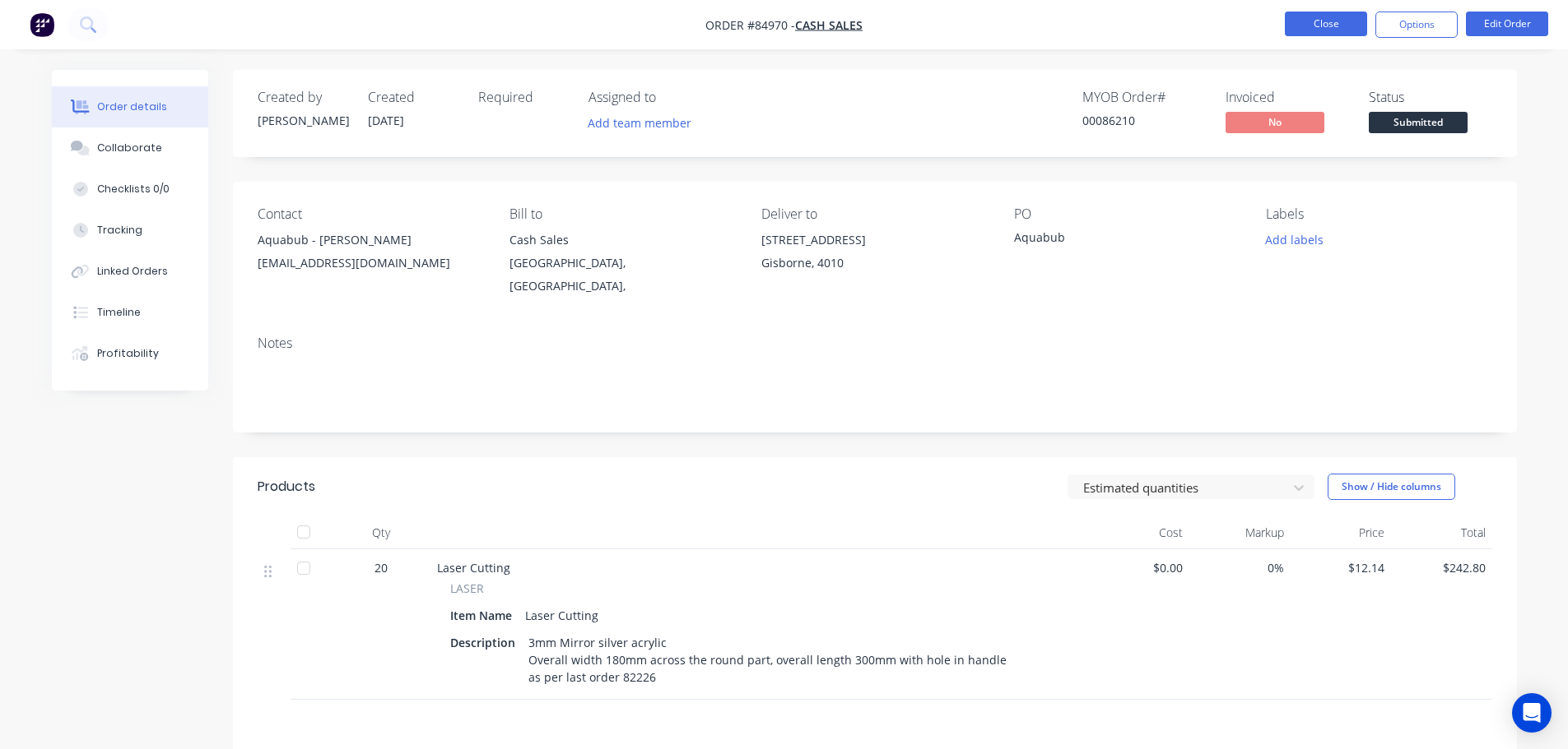
click at [1287, 27] on button "Close" at bounding box center [1326, 24] width 82 height 25
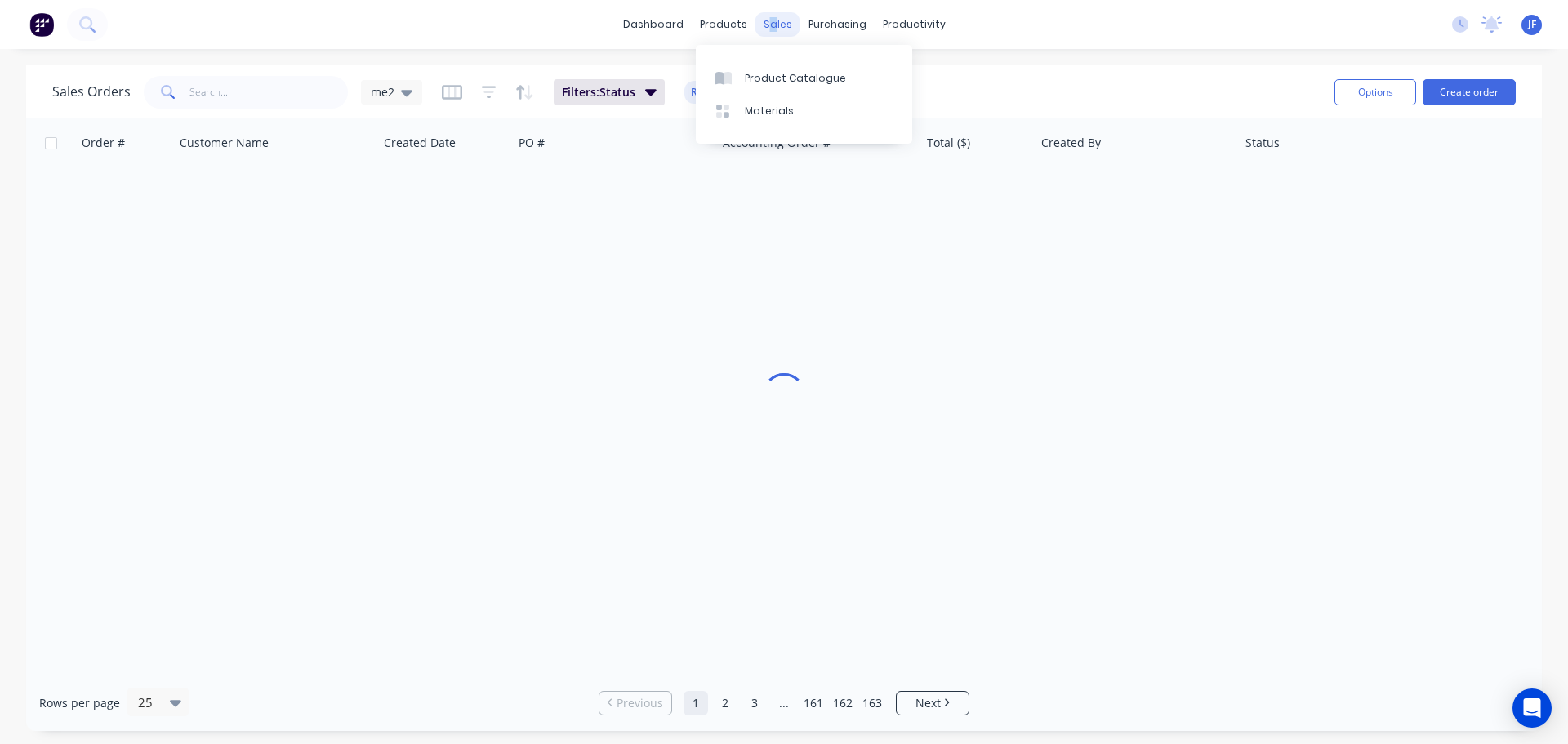
click at [774, 21] on div "sales" at bounding box center [777, 25] width 45 height 25
click at [836, 75] on div "Sales Orders" at bounding box center [838, 78] width 67 height 14
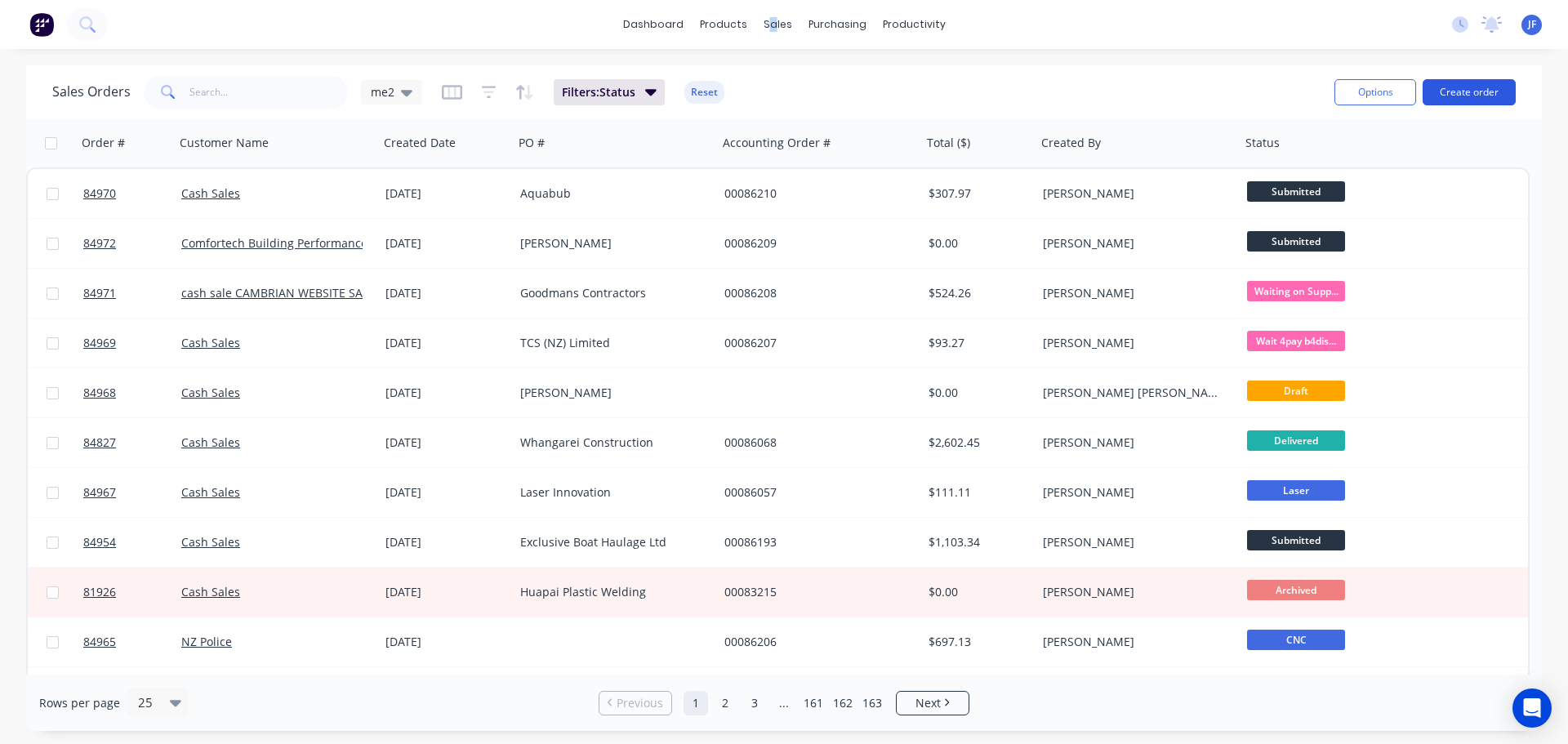
click at [1473, 83] on button "Create order" at bounding box center [1469, 91] width 93 height 26
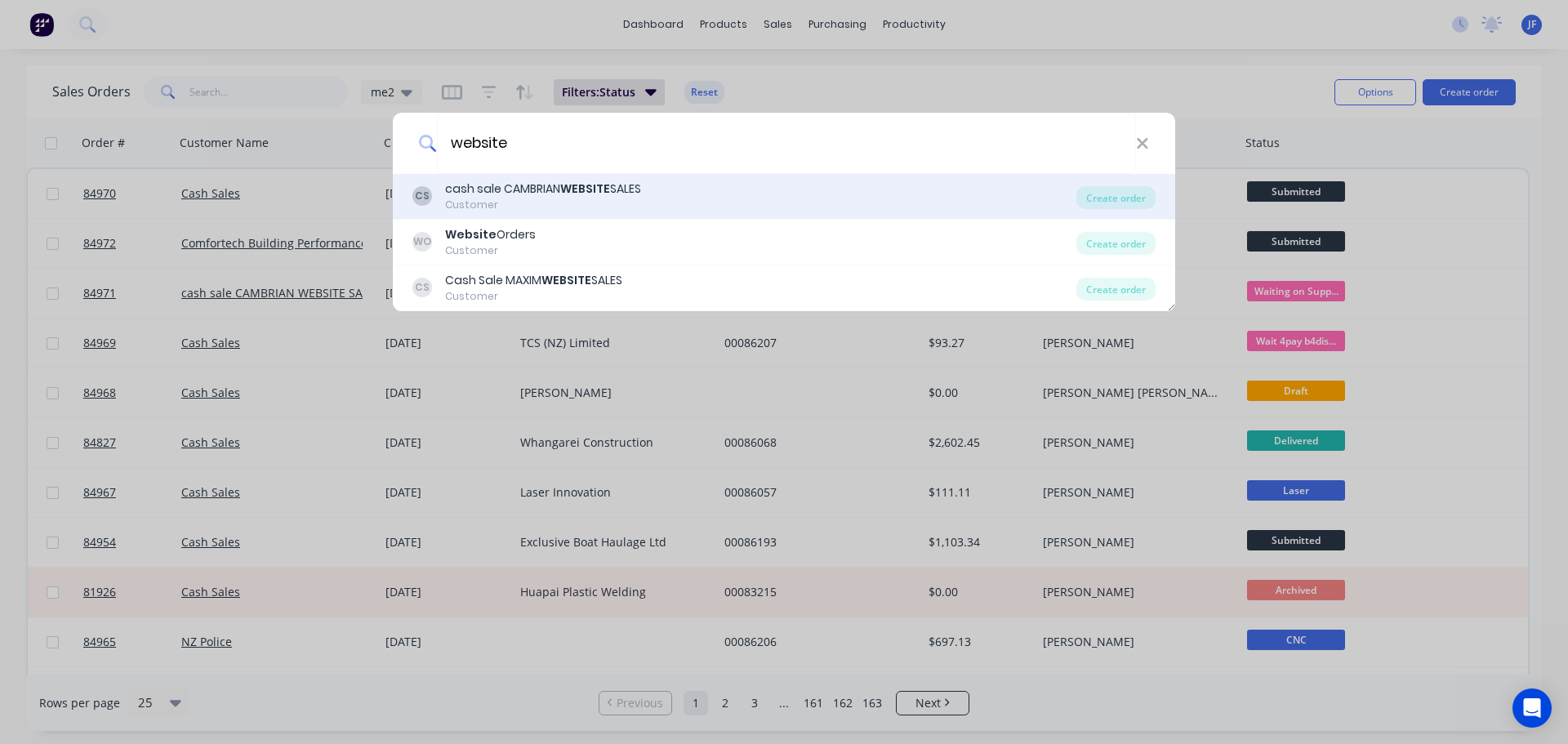
type input "website"
click at [609, 185] on b "WEBSITE" at bounding box center [585, 188] width 49 height 16
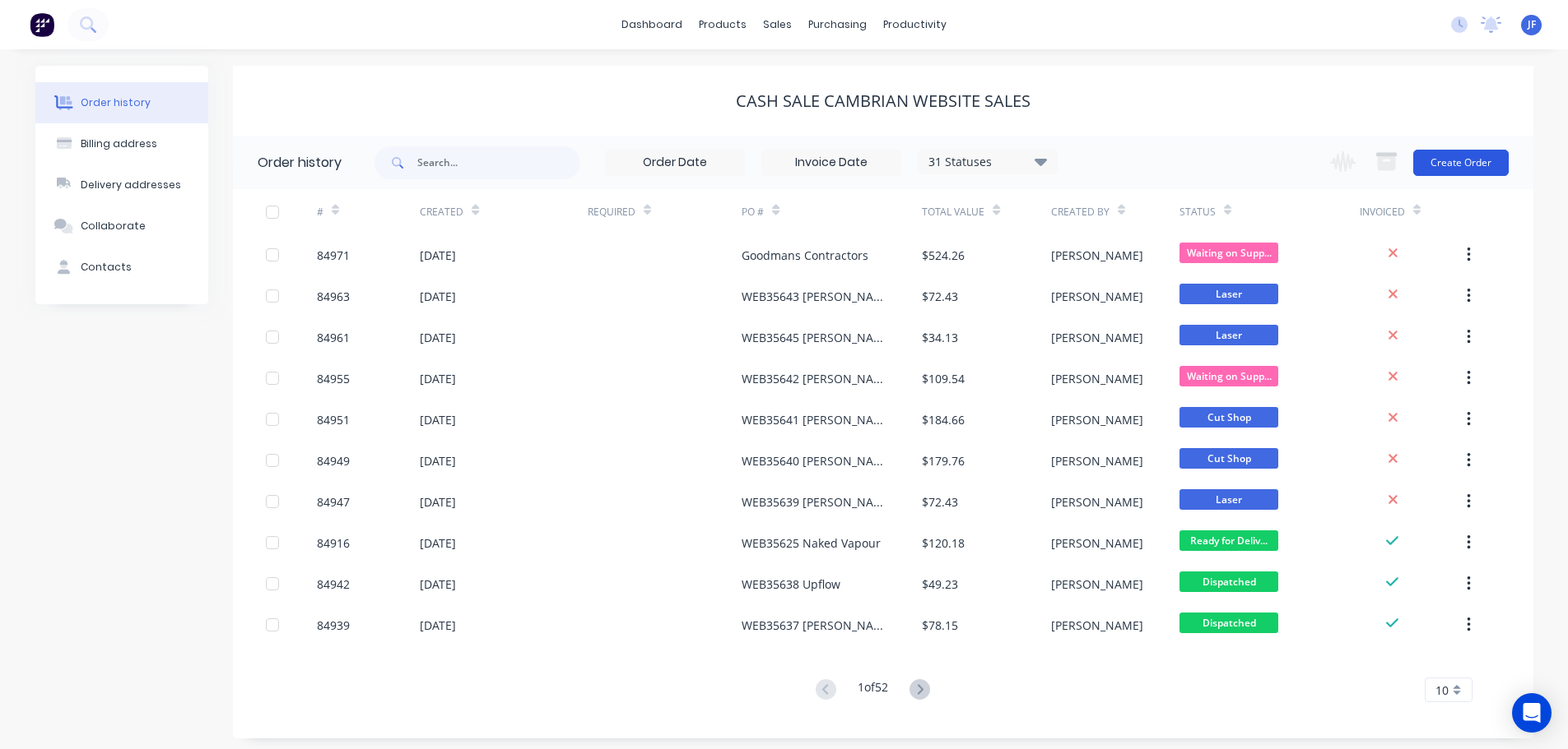
click at [1496, 161] on button "Create Order" at bounding box center [1462, 162] width 96 height 26
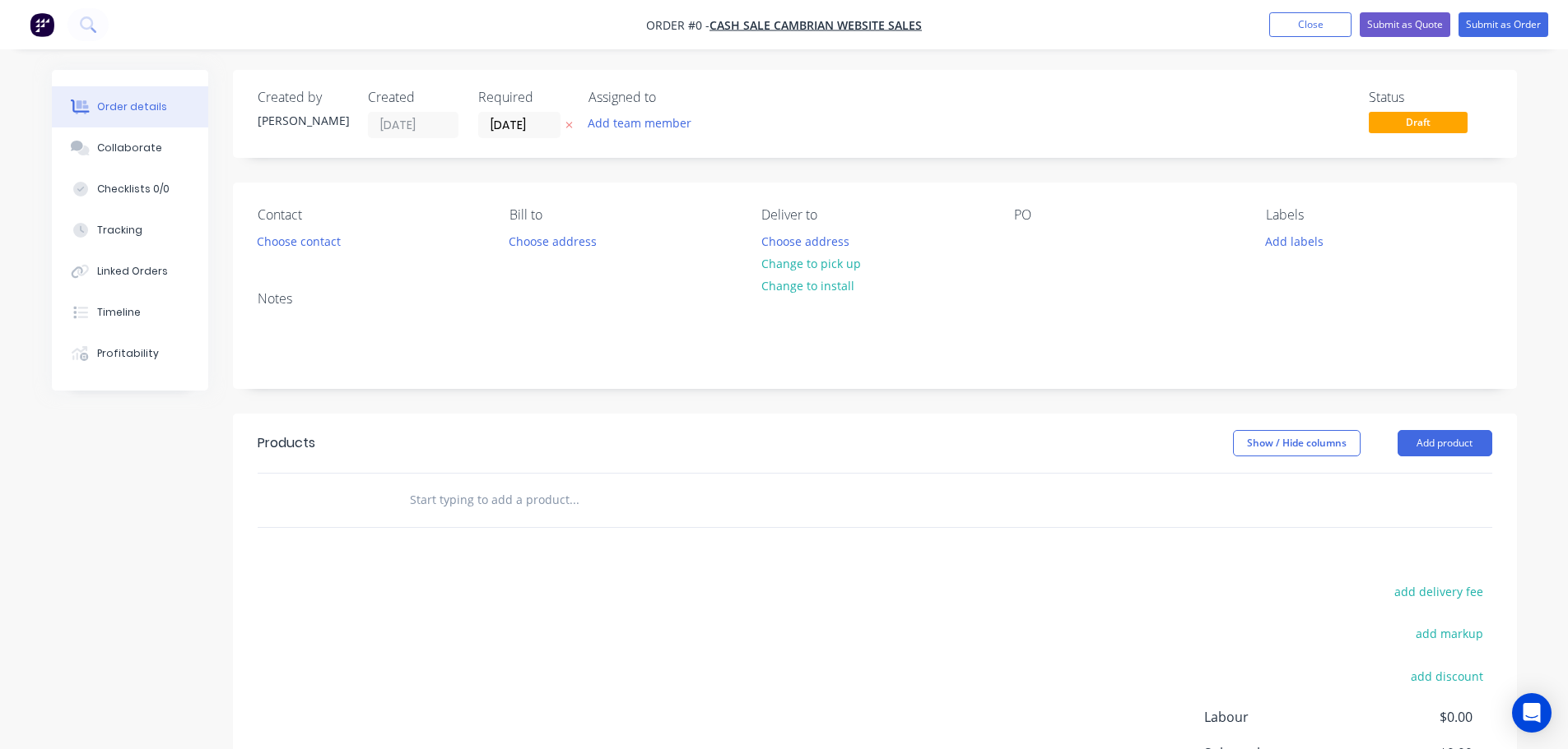
click at [573, 122] on button "button" at bounding box center [569, 125] width 17 height 19
click at [270, 253] on div "Contact Choose contact" at bounding box center [370, 230] width 225 height 46
click at [299, 241] on button "Choose contact" at bounding box center [299, 240] width 102 height 22
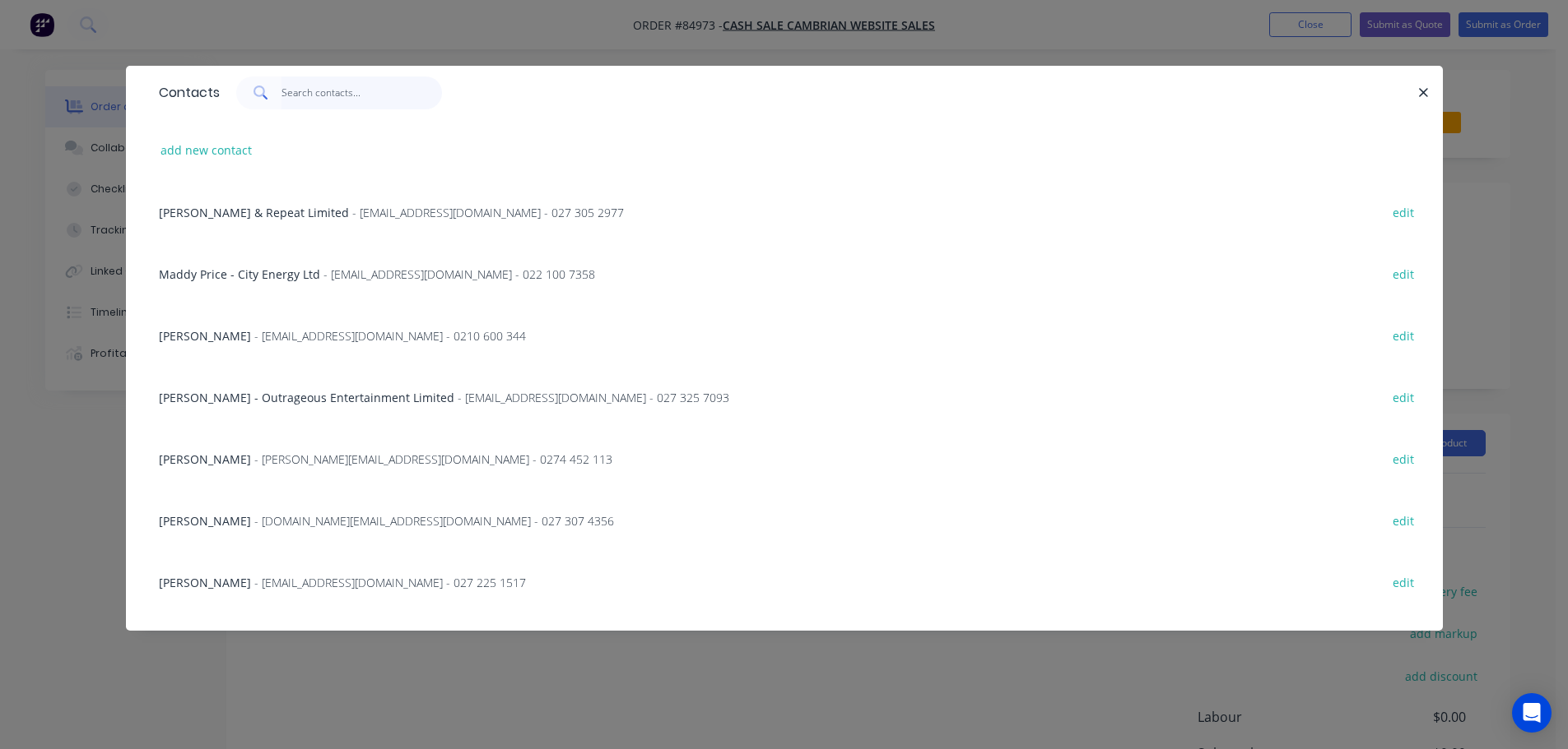
click at [317, 90] on input "text" at bounding box center [361, 93] width 160 height 33
paste input "Jamie Howse"
type input "Jamie Howse"
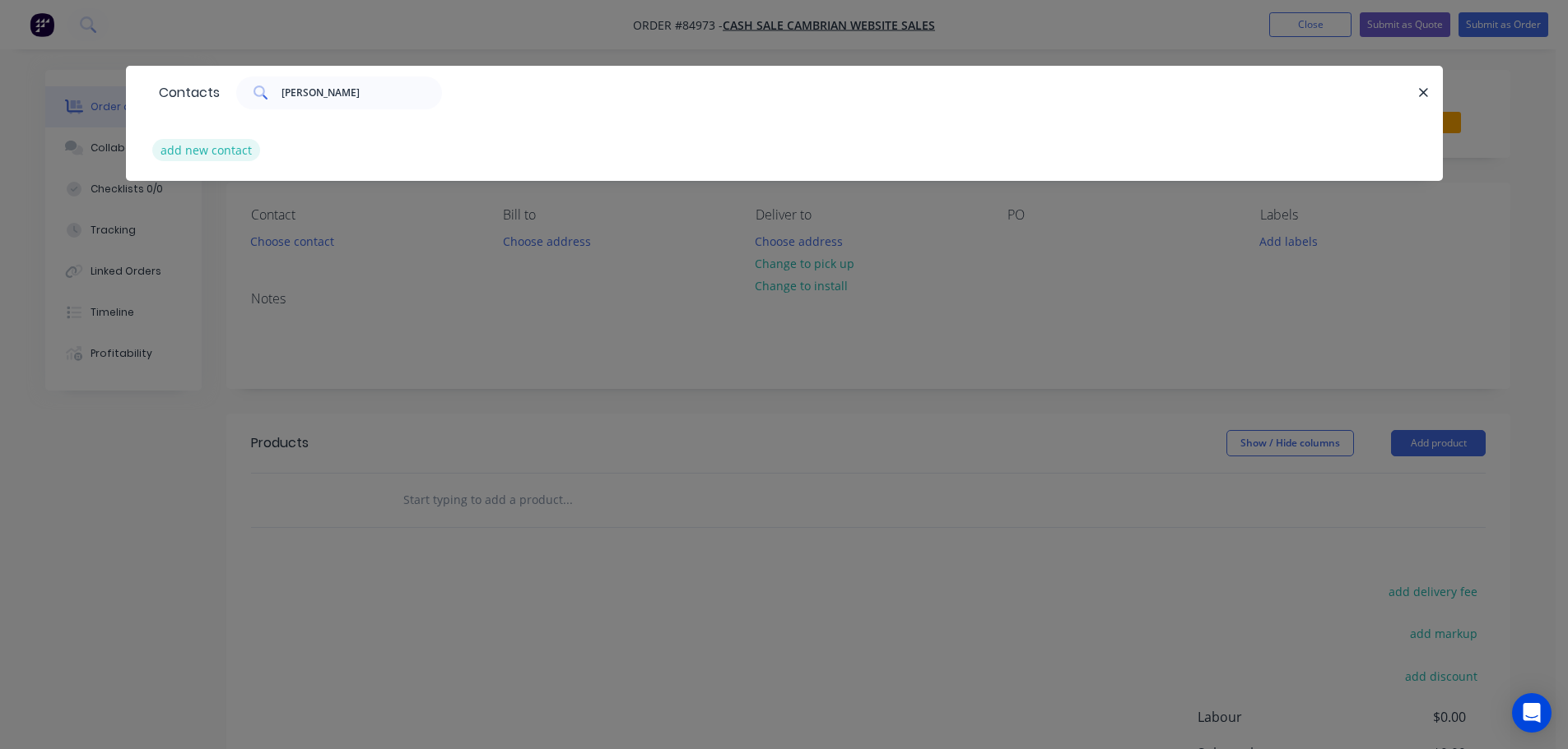
click at [218, 154] on button "add new contact" at bounding box center [206, 149] width 108 height 22
select select "AU"
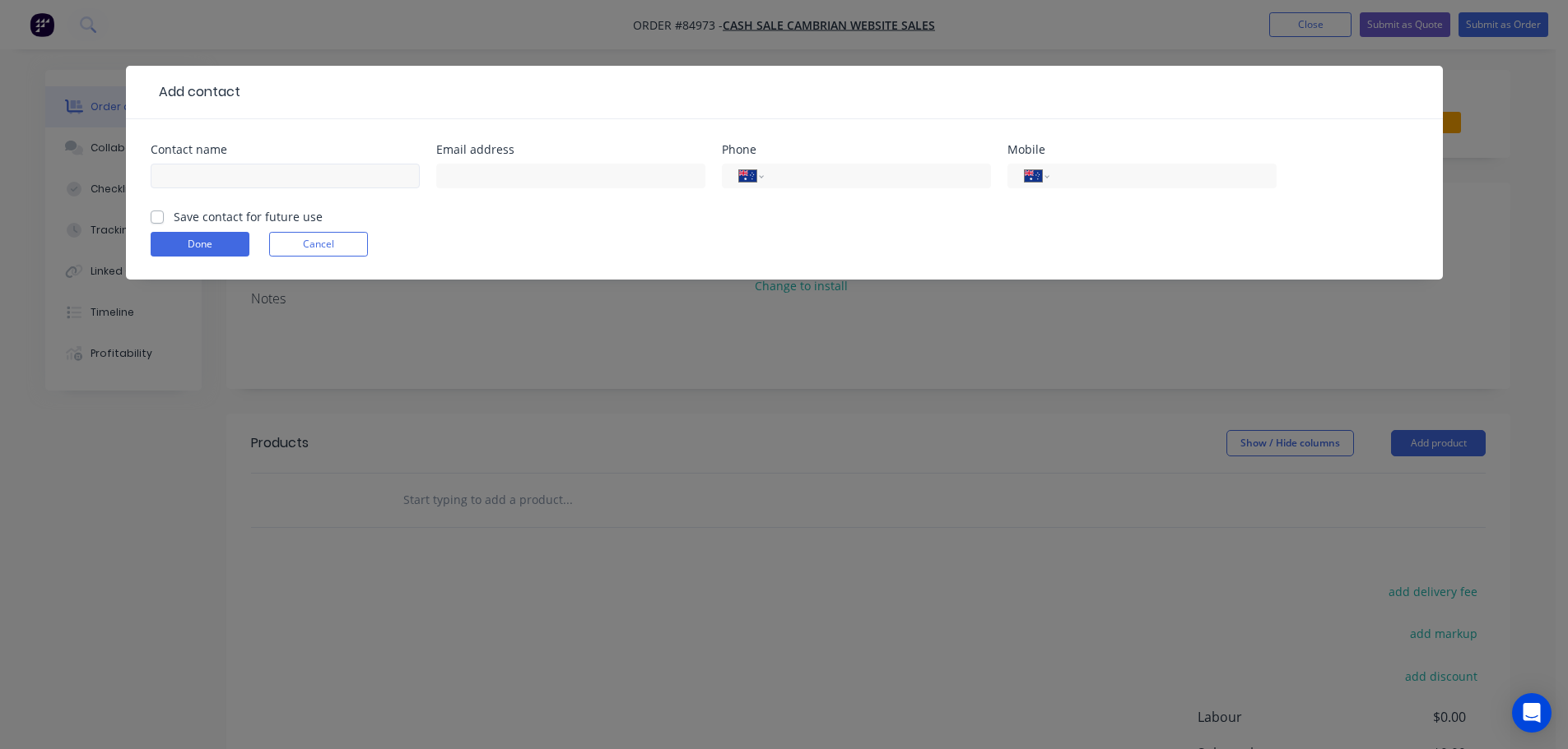
click at [220, 176] on input "text" at bounding box center [285, 176] width 269 height 25
type input "v"
click at [214, 211] on label "Save contact for future use" at bounding box center [247, 216] width 149 height 17
click at [164, 211] on input "Save contact for future use" at bounding box center [157, 216] width 13 height 15
checkbox input "true"
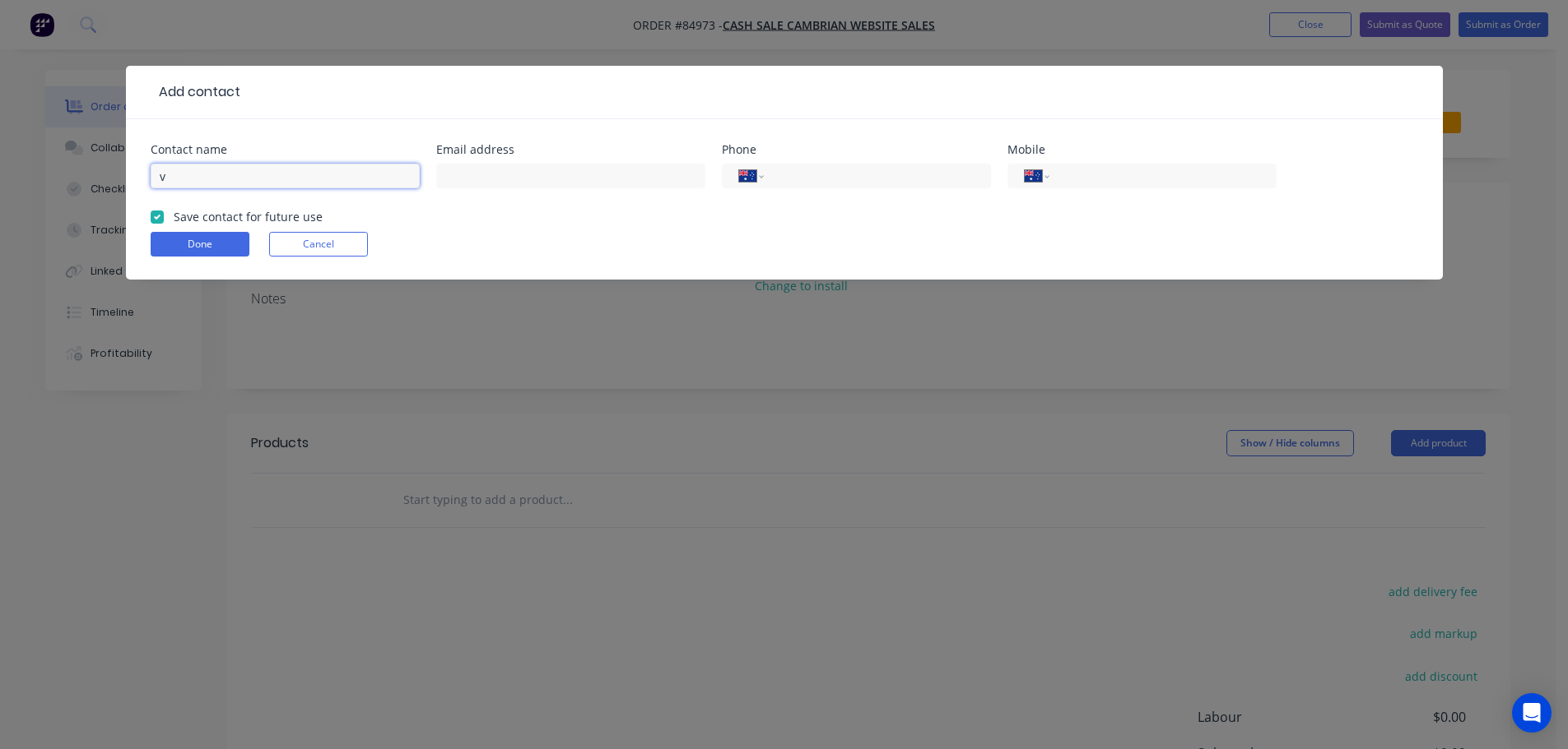
click at [212, 177] on input "v" at bounding box center [285, 176] width 269 height 25
paste input "Jamie Howse"
paste input "text"
type input "Jamie Howse"
click at [1133, 171] on input "tel" at bounding box center [1160, 176] width 197 height 19
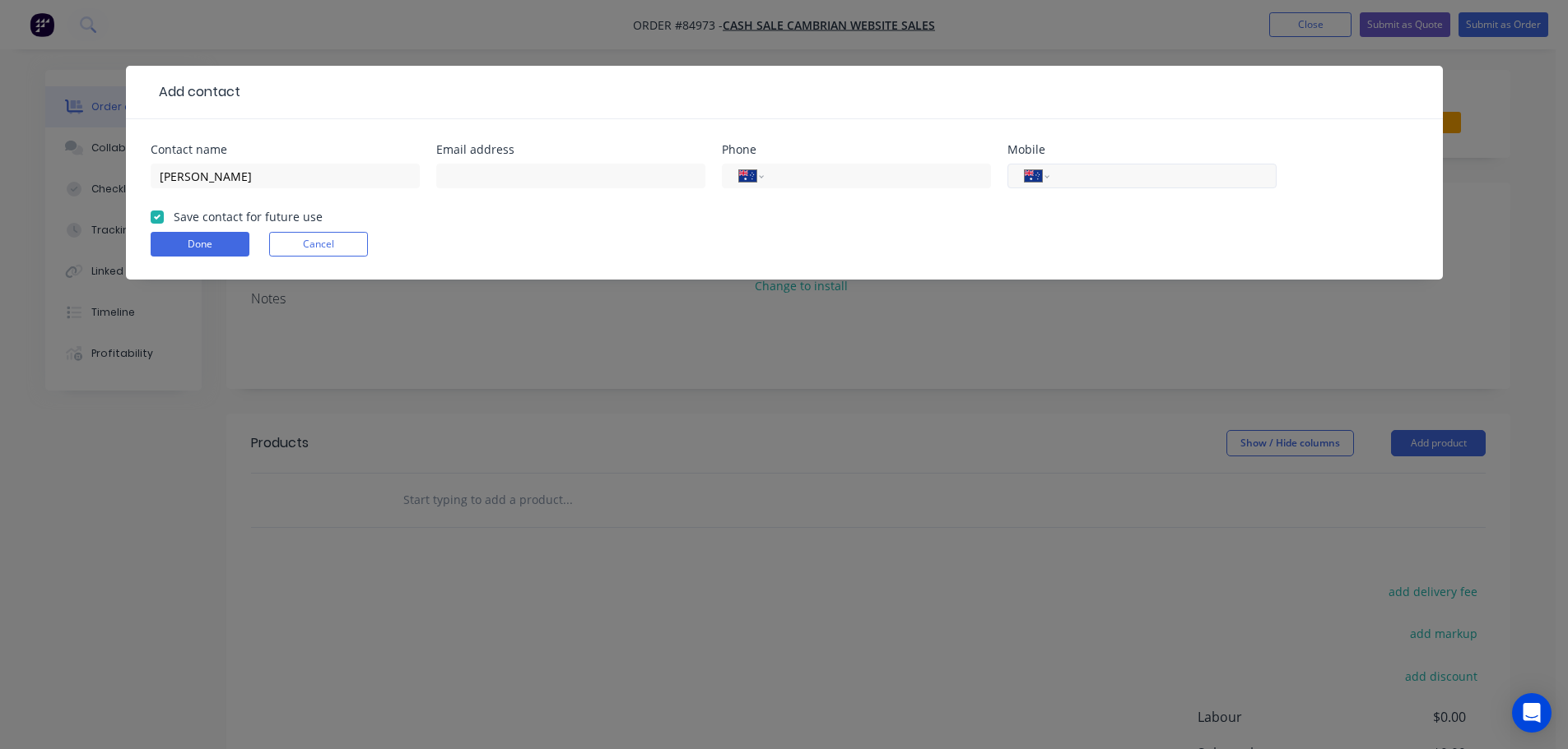
paste input "64273043549"
type input "64273043549"
click at [1044, 175] on select "International Afghanistan Åland Islands Albania Algeria American Samoa Andorra …" at bounding box center [1037, 176] width 25 height 23
select select "NZ"
click at [1025, 165] on select "International Afghanistan Åland Islands Albania Algeria American Samoa Andorra …" at bounding box center [1037, 176] width 25 height 23
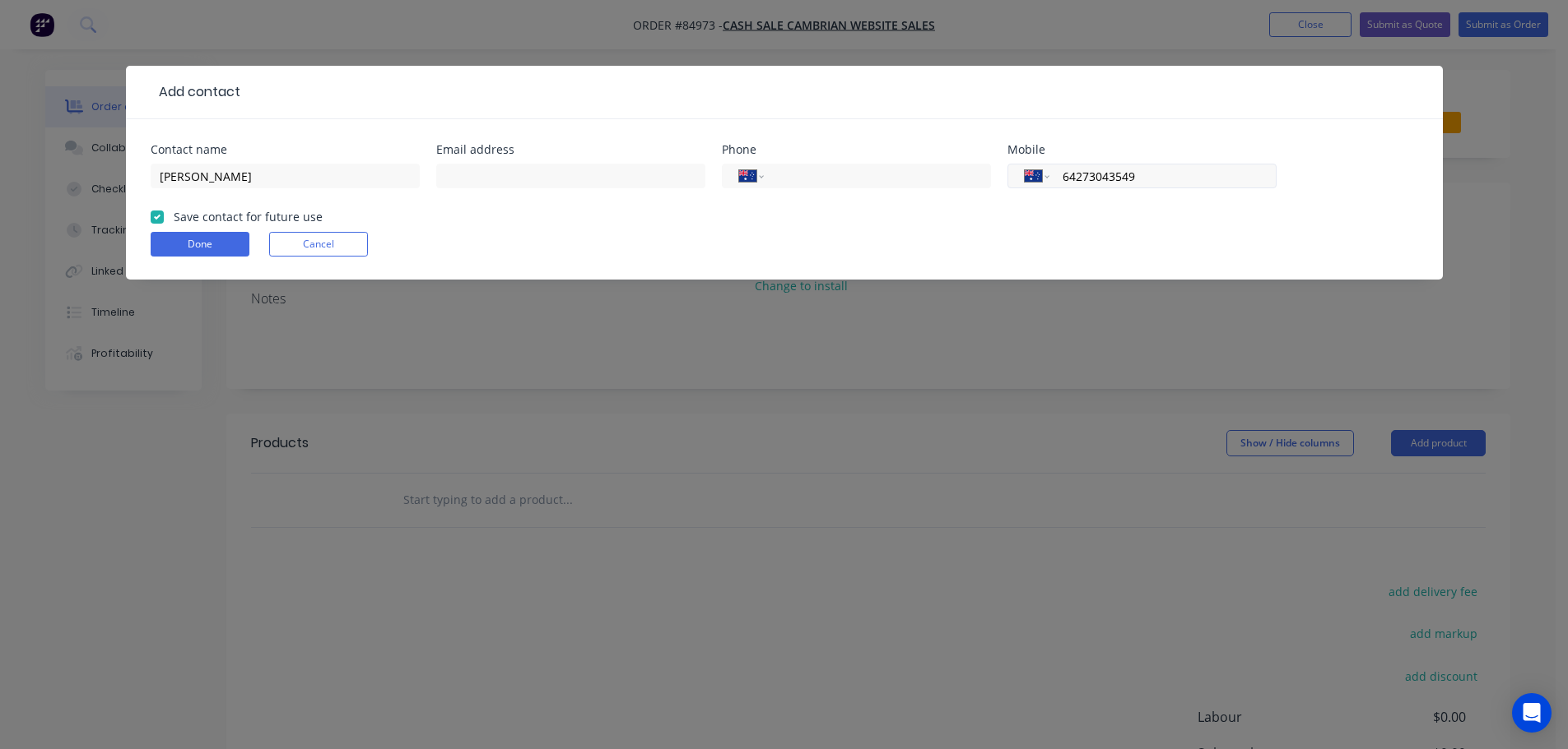
type input "64 27 304 3549"
click at [638, 149] on div "Email address" at bounding box center [570, 149] width 269 height 11
click at [633, 174] on input "text" at bounding box center [570, 176] width 269 height 25
paste input "oldstpauls@heritage.org.nz"
type input "oldstpauls@heritage.org.nz"
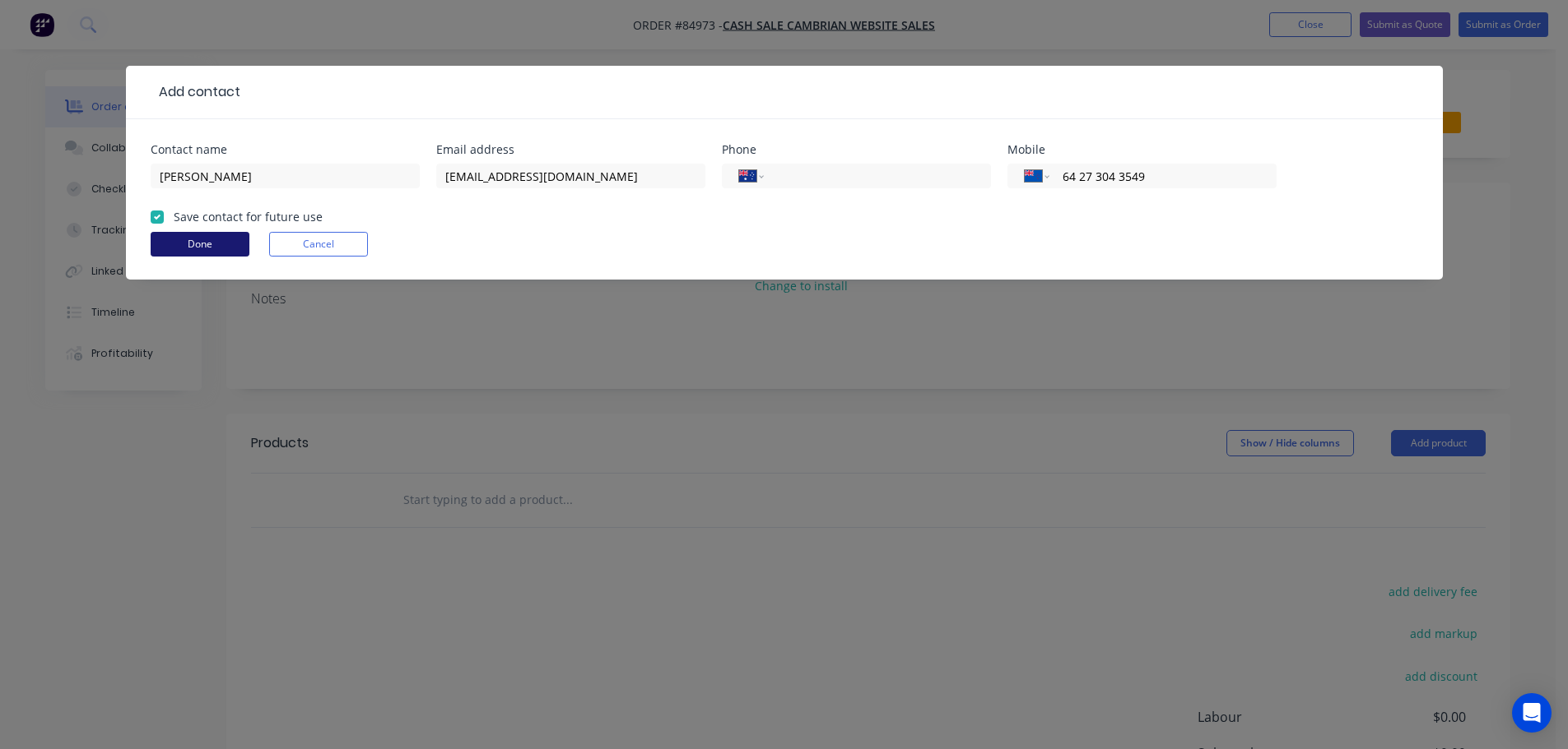
click at [224, 240] on button "Done" at bounding box center [199, 244] width 99 height 25
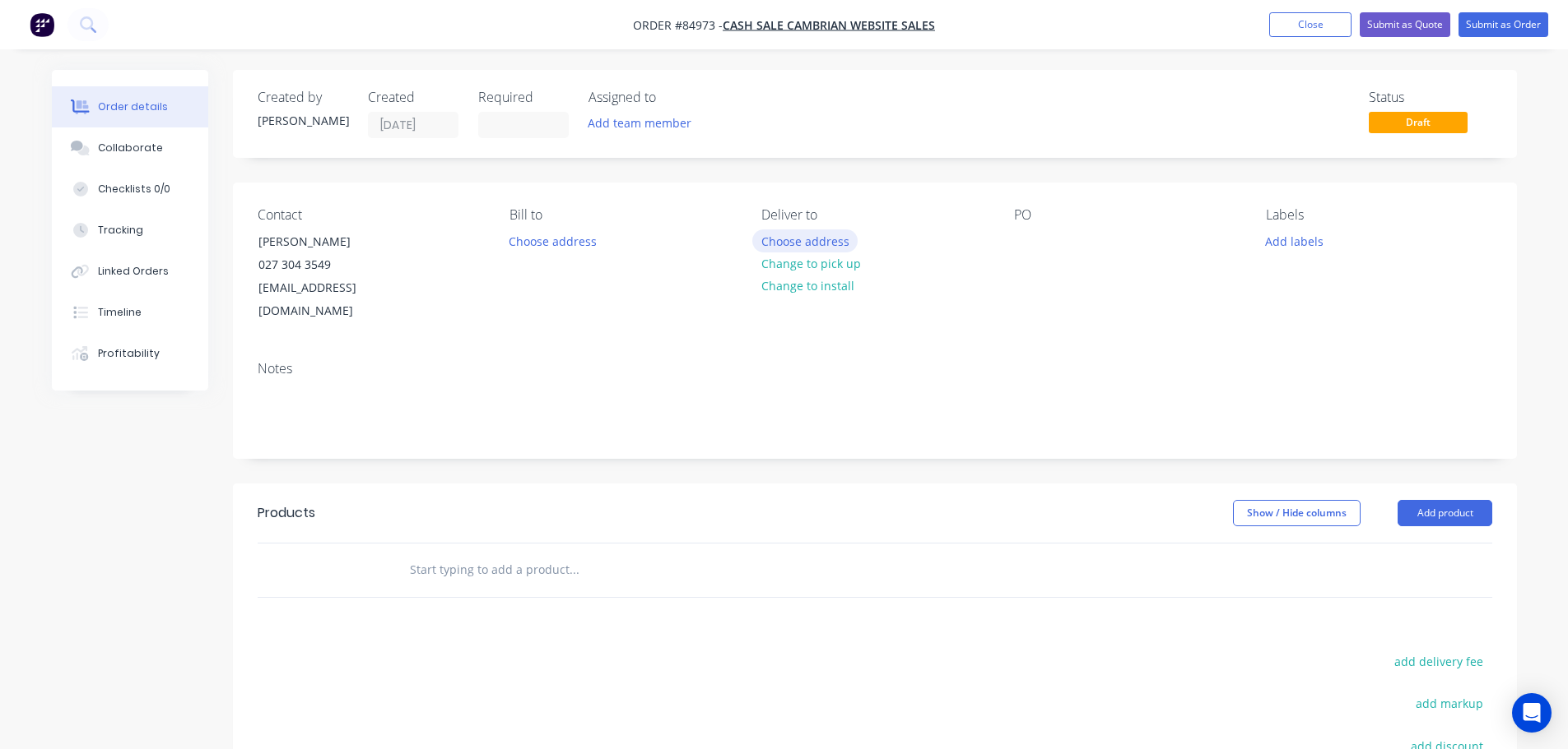
click at [808, 238] on button "Choose address" at bounding box center [805, 240] width 105 height 22
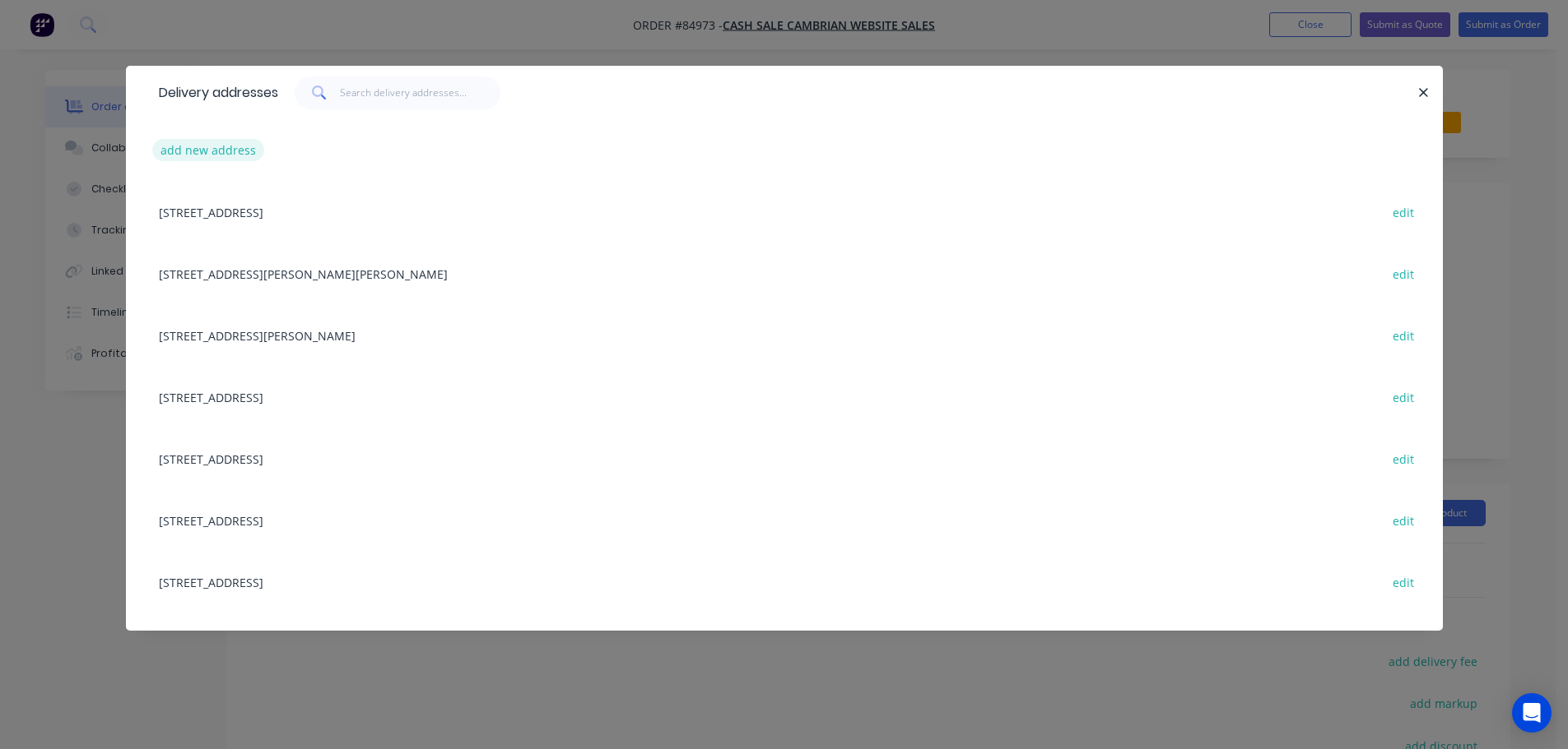
click at [230, 142] on div "add new address" at bounding box center [784, 150] width 1268 height 61
click at [229, 148] on button "add new address" at bounding box center [209, 149] width 113 height 22
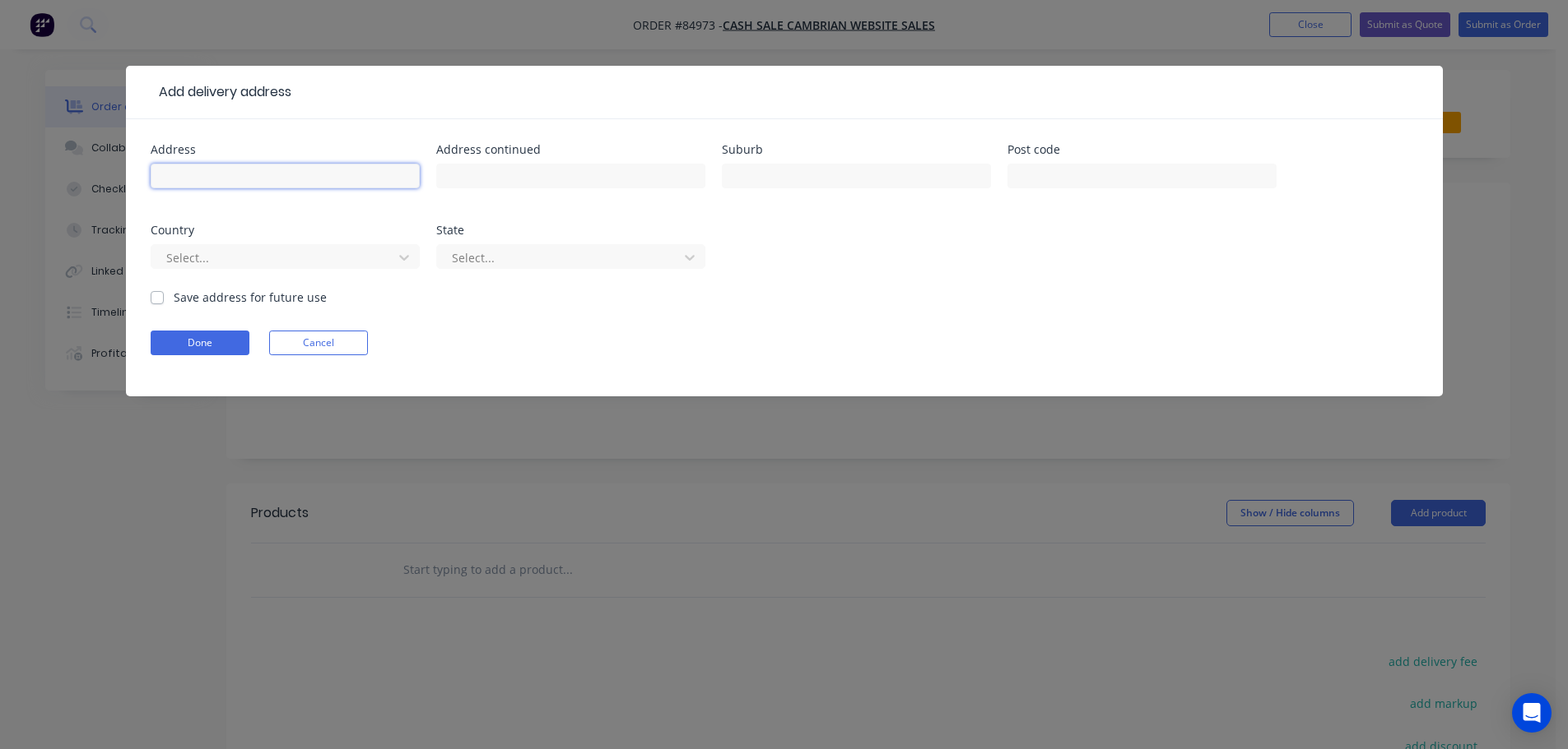
click at [235, 169] on input "text" at bounding box center [285, 176] width 269 height 25
paste input "Old St Paul's Cathedral 34 Mulgrave Street Wellington 6011"
click at [399, 179] on input "Old St Paul's Cathedral 34 Mulgrave Street Wellington 6011" at bounding box center [285, 176] width 269 height 25
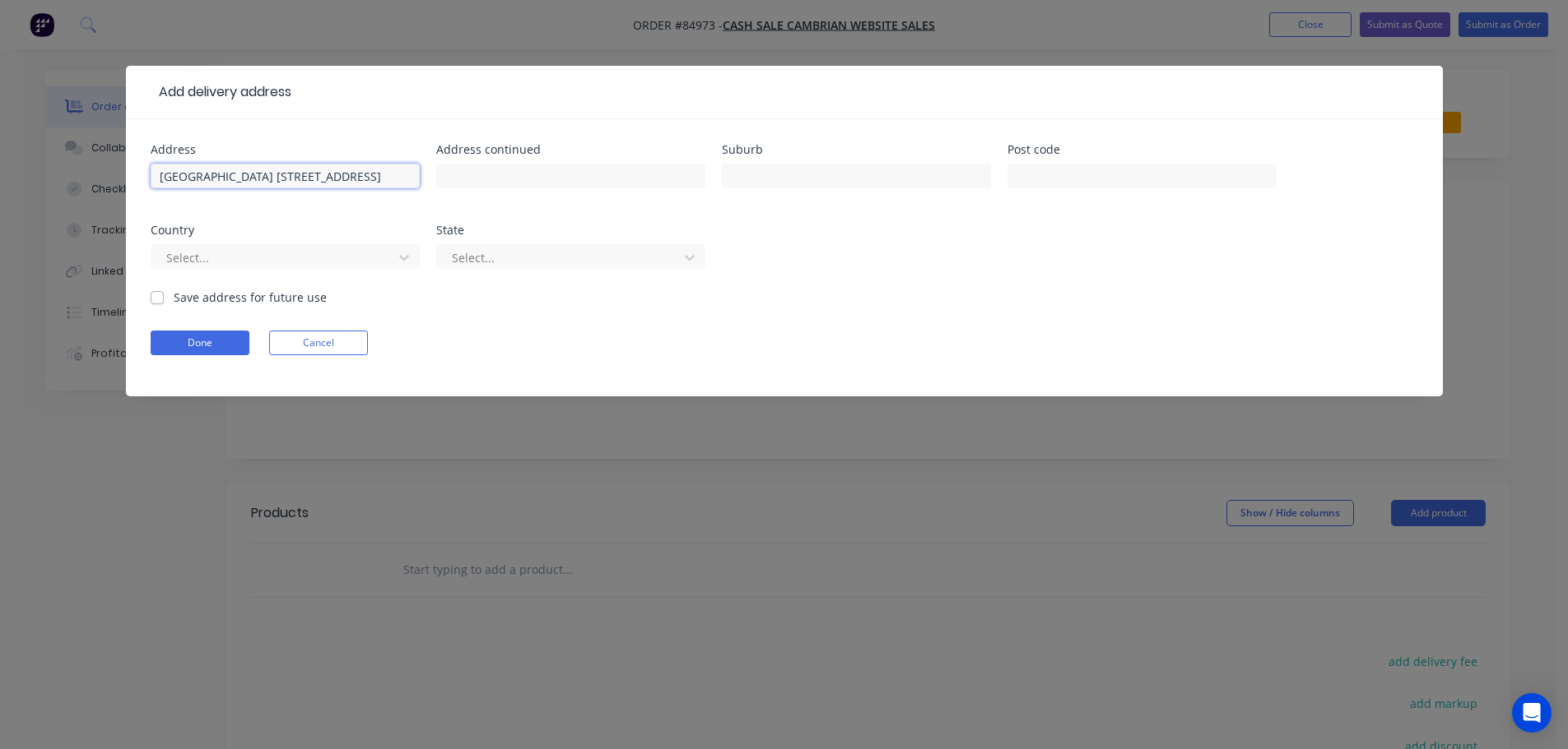
type input "Old St Paul's Cathedral 34 Mulgrave Street Wellington"
type input "6011"
click at [296, 171] on input "Old St Paul's Cathedral 34 Mulgrave Street Wellington" at bounding box center [285, 176] width 269 height 25
click at [283, 172] on input "Old St Paul's Cathedral 34 Mulgrave Street Wellington" at bounding box center [285, 176] width 269 height 25
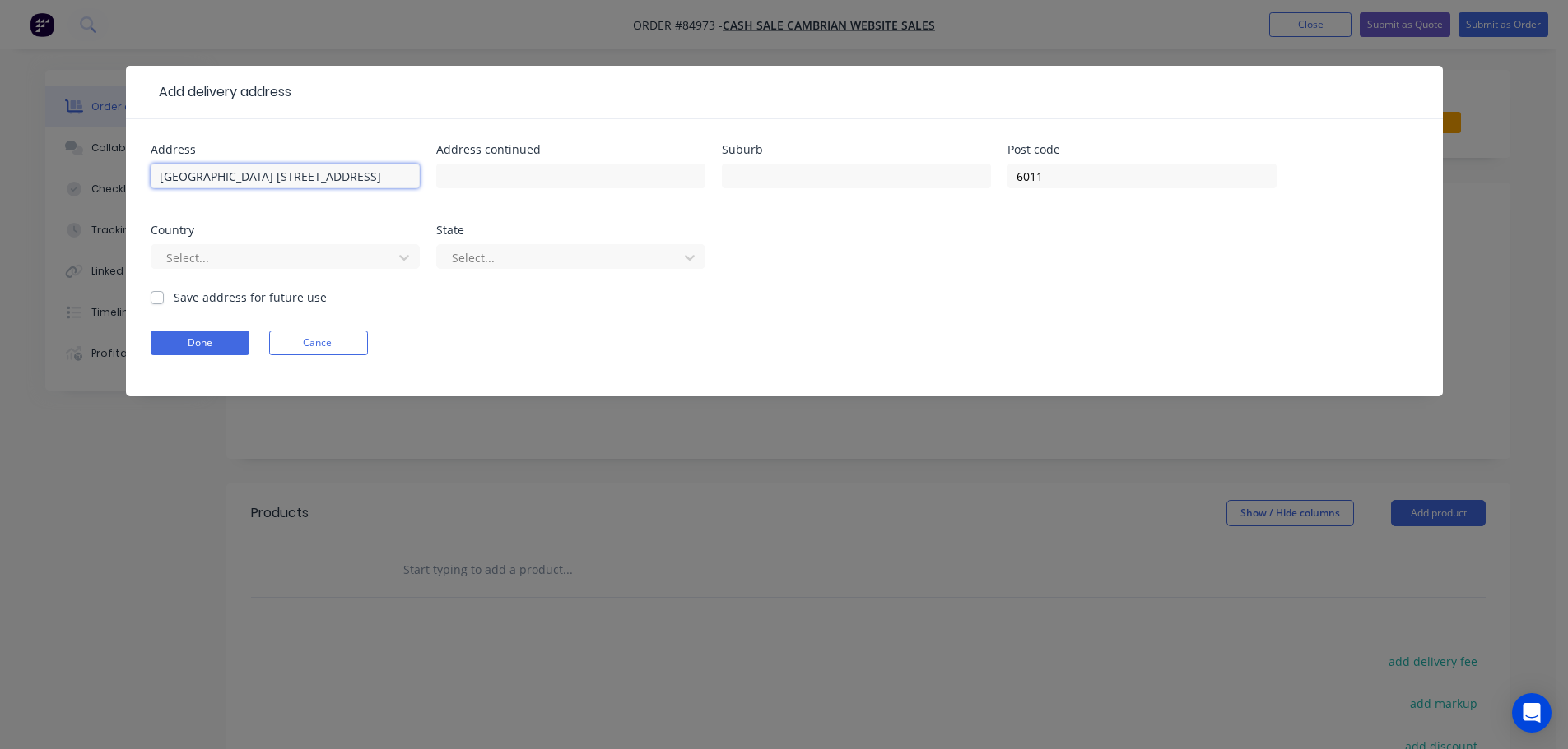
click at [392, 177] on input "Old St Paul's Cathedral 34 Mulgrave Street Wellington" at bounding box center [285, 176] width 269 height 25
type input "Old St Paul's Cathedral 34 Mulgrave Street"
type input "Wellington"
click at [238, 343] on button "Done" at bounding box center [199, 343] width 99 height 25
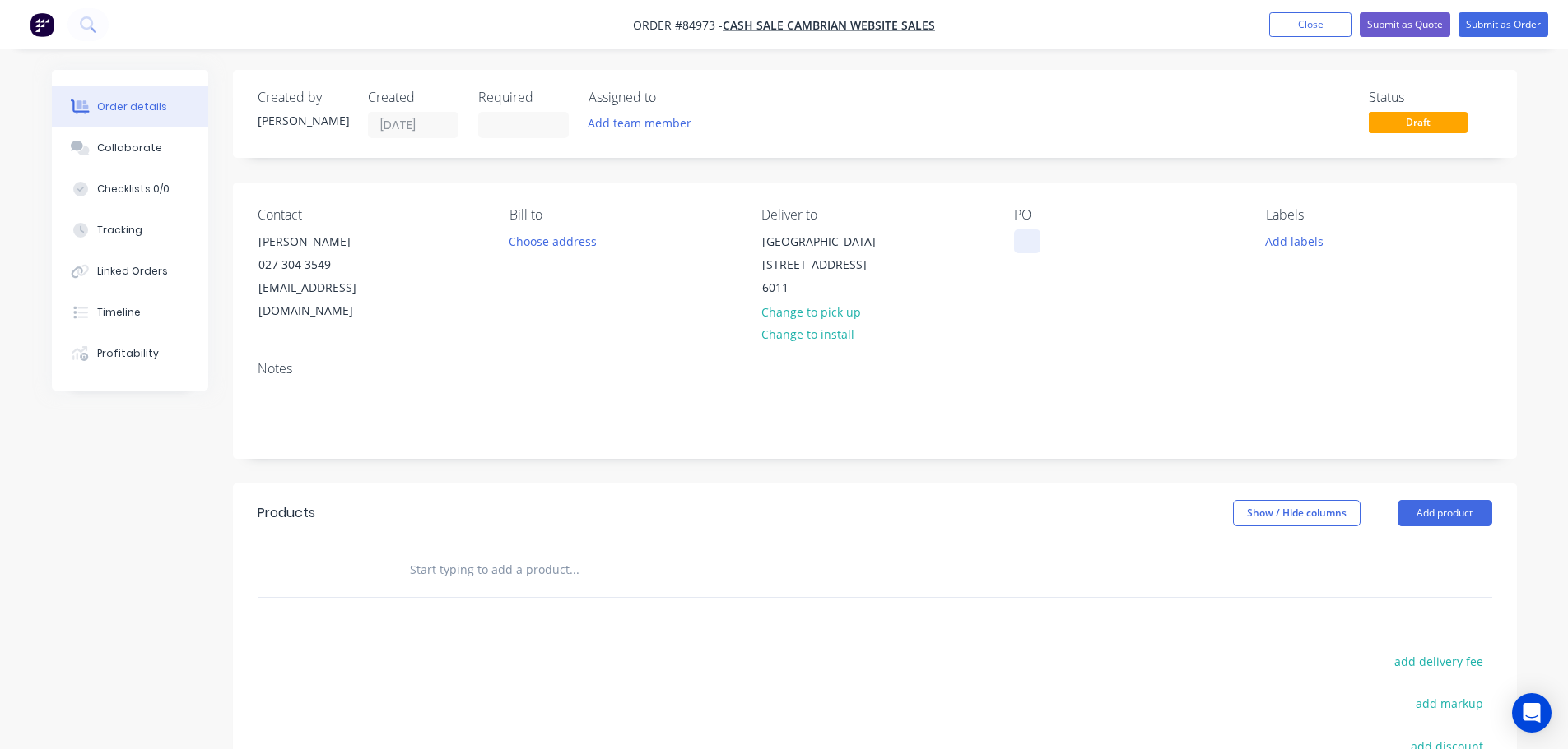
click at [1021, 236] on div at bounding box center [1026, 241] width 26 height 24
click at [558, 236] on button "Choose address" at bounding box center [553, 240] width 105 height 22
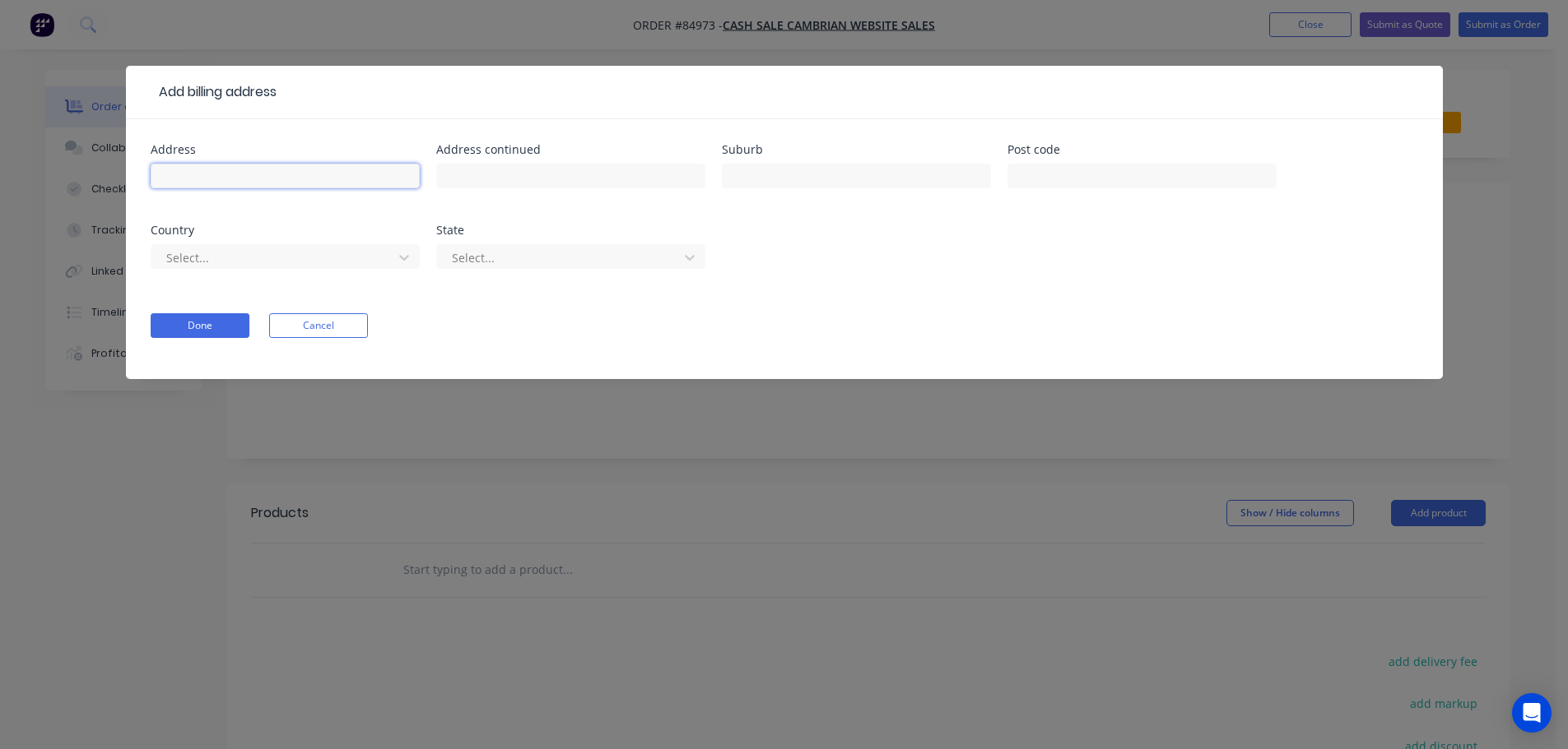
click at [255, 184] on input "text" at bounding box center [285, 176] width 269 height 25
paste input "Heritage New Zealand Pouhere Taonga P O Box 12291 Wellington 6011"
type input "Heritage New Zealand Pouhere Taonga P O Box 12291 Wellington 6011"
click at [196, 327] on button "Done" at bounding box center [199, 326] width 99 height 25
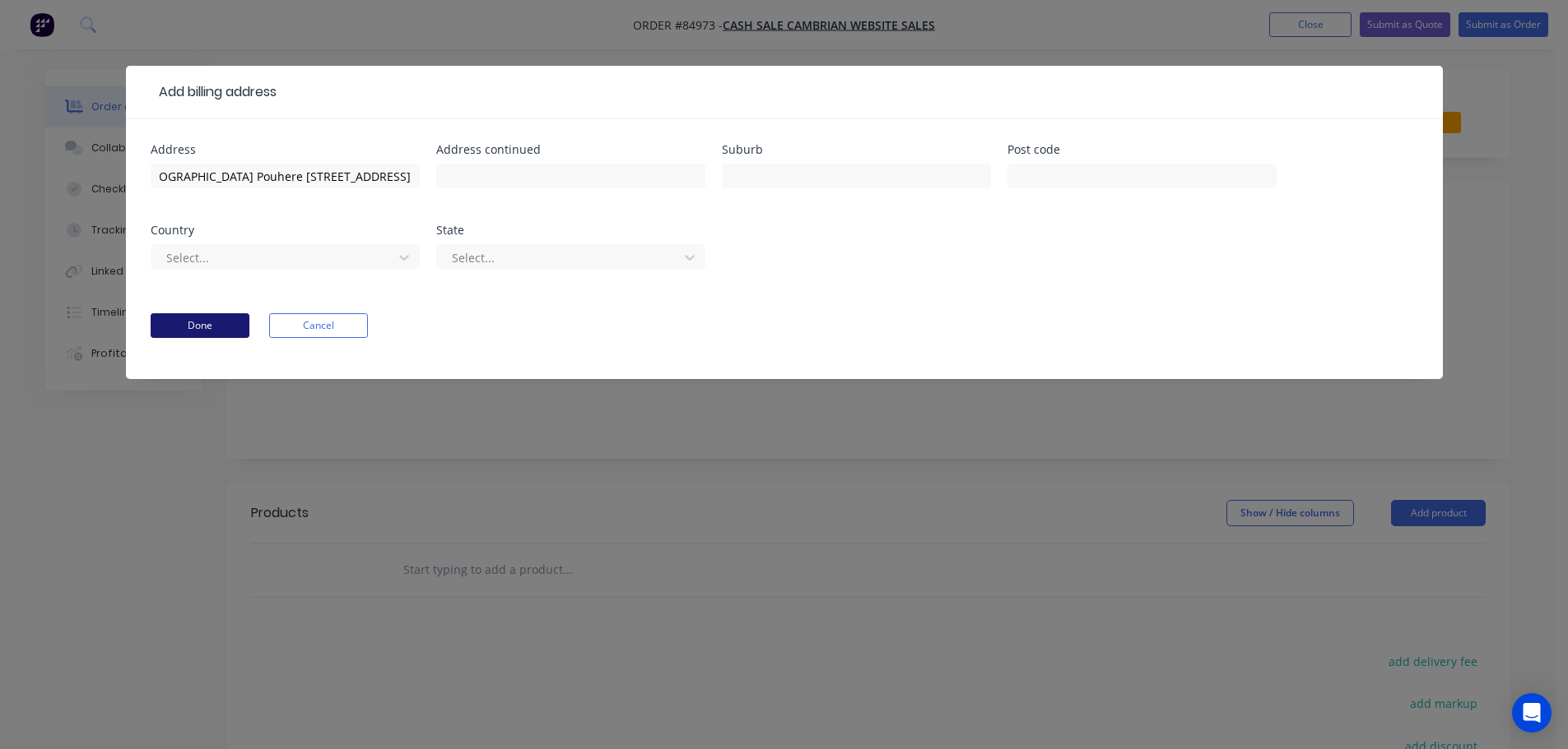
scroll to position [0, 0]
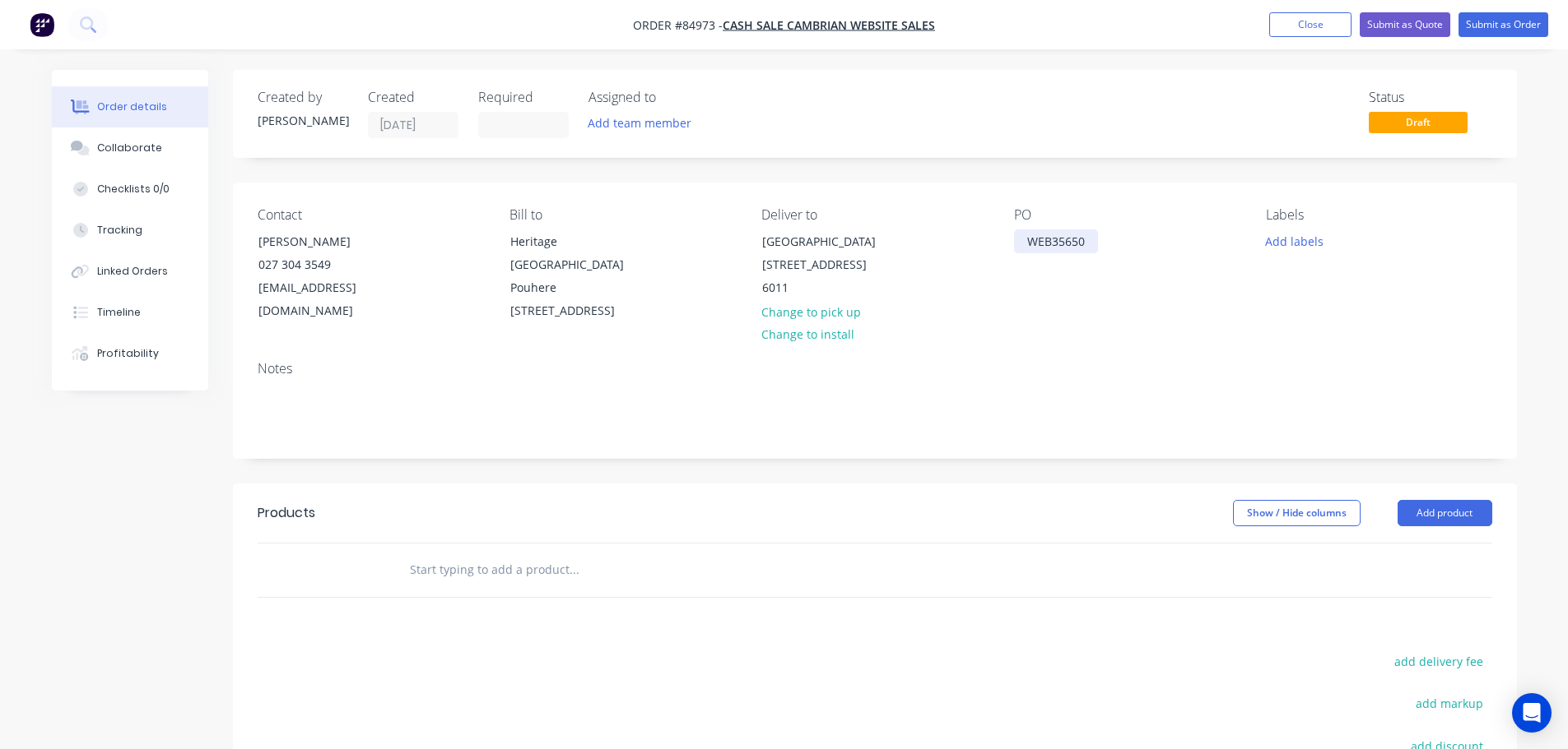
click at [1094, 239] on div "WEB35650" at bounding box center [1056, 241] width 84 height 24
drag, startPoint x: 242, startPoint y: 238, endPoint x: 427, endPoint y: 243, distance: 185.1
click at [427, 243] on div "Contact Jamie Howse 027 304 3549 oldstpauls@heritage.org.nz Bill to Heritage Ne…" at bounding box center [875, 265] width 1284 height 166
copy div "Jamie Howse"
click at [1095, 241] on div "WEB35650" at bounding box center [1056, 241] width 84 height 24
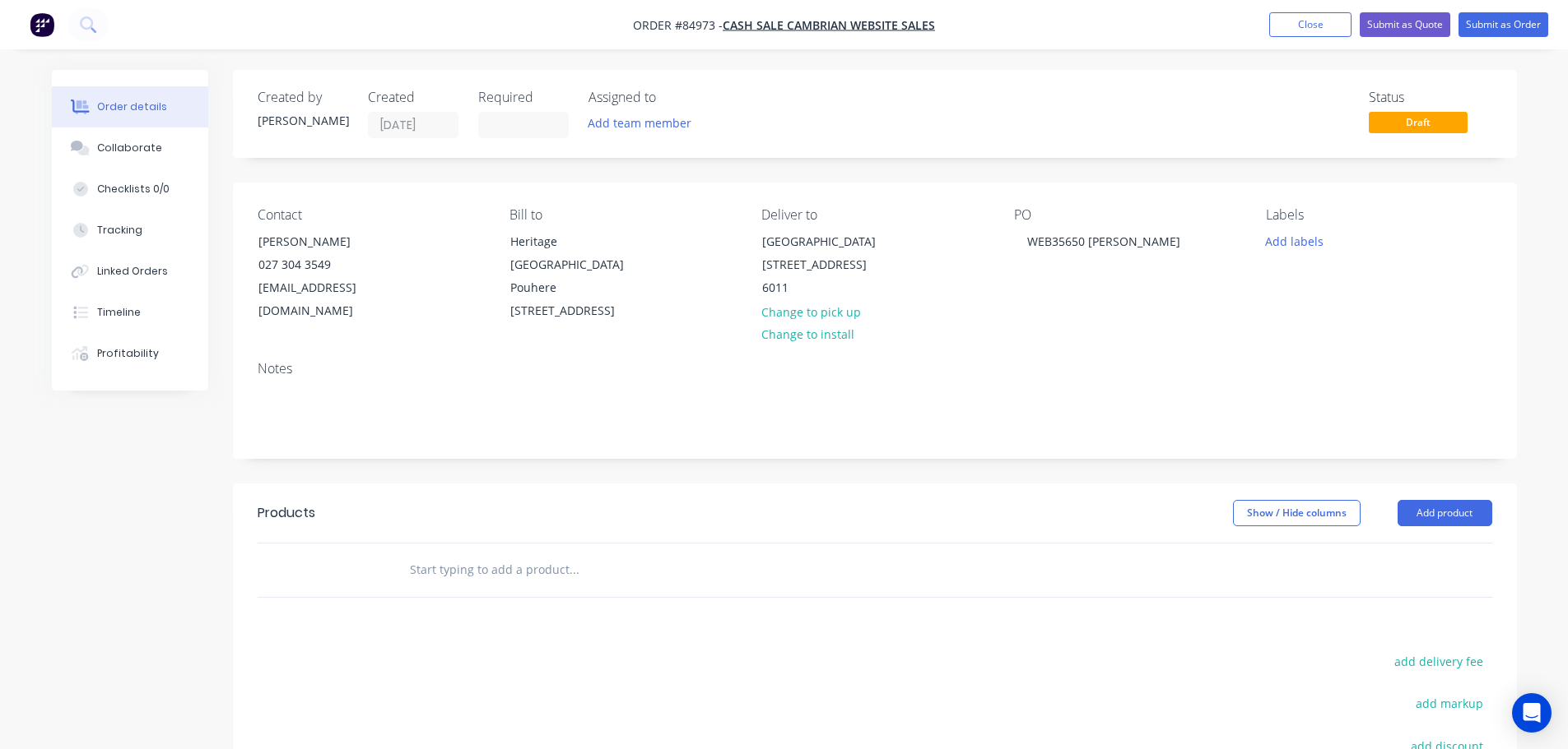
click at [611, 560] on input "text" at bounding box center [574, 570] width 330 height 33
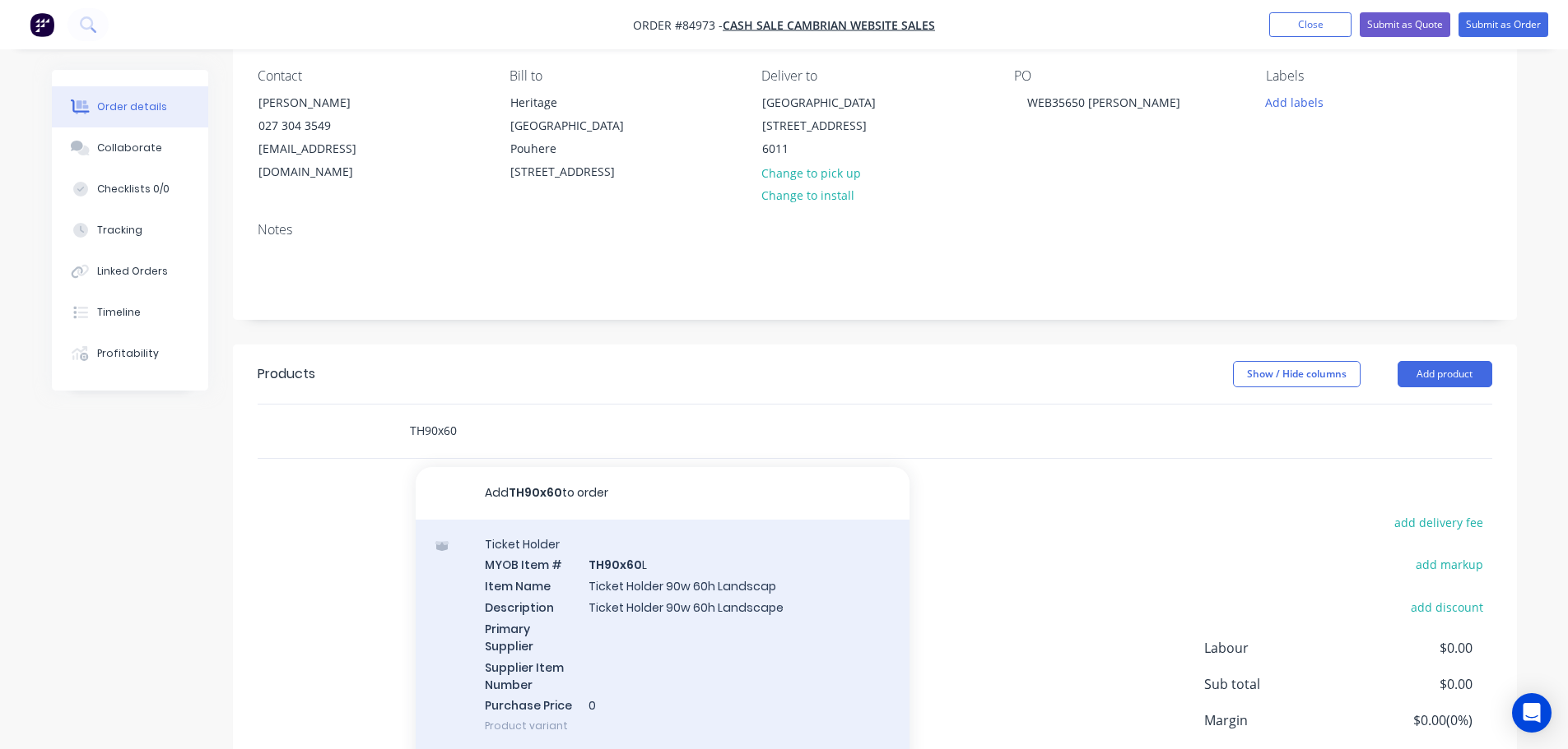
scroll to position [268, 0]
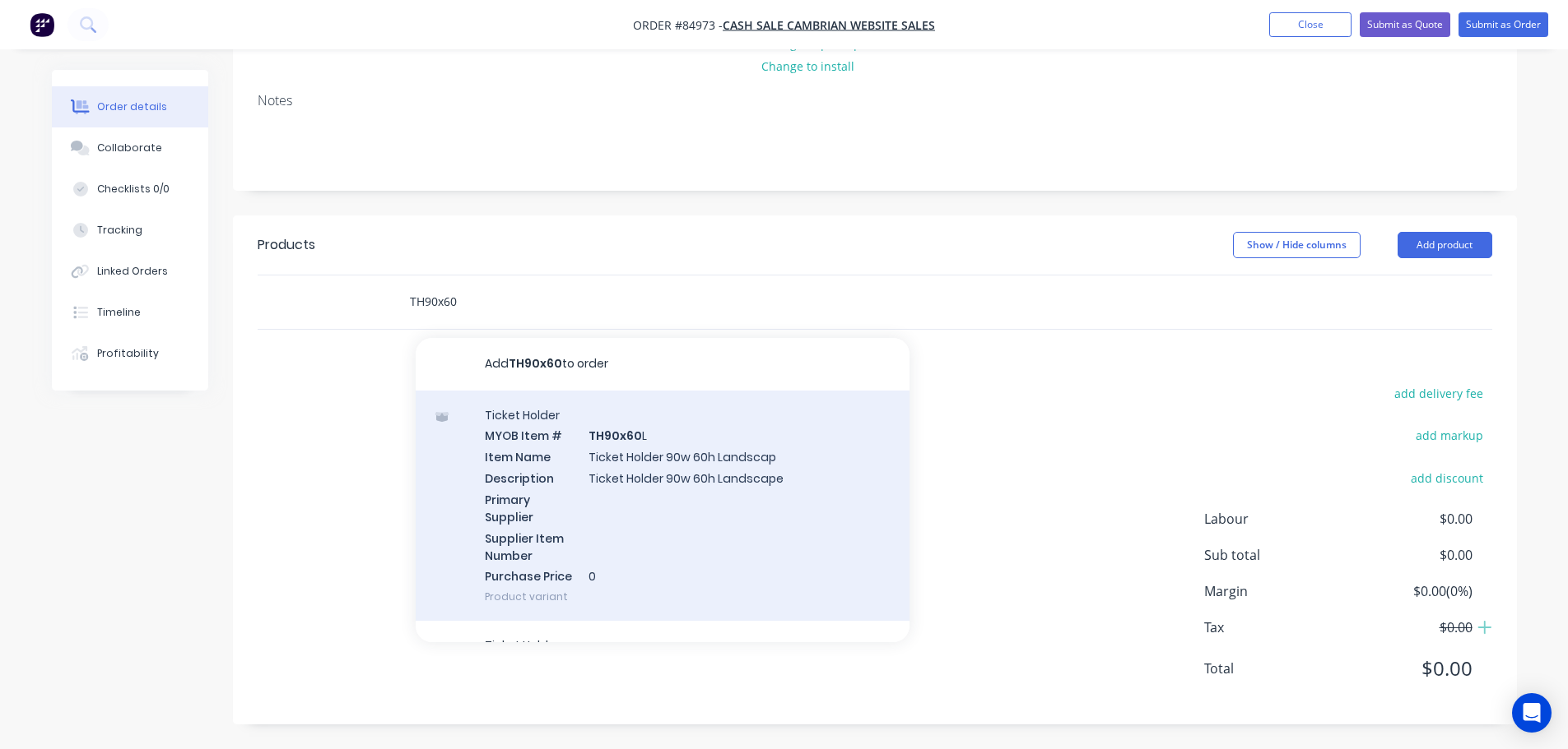
type input "TH90x60"
click at [711, 504] on div "Ticket Holder MYOB Item # TH90x60 L Item Name Ticket Holder 90w 60h Landscap De…" at bounding box center [662, 506] width 494 height 231
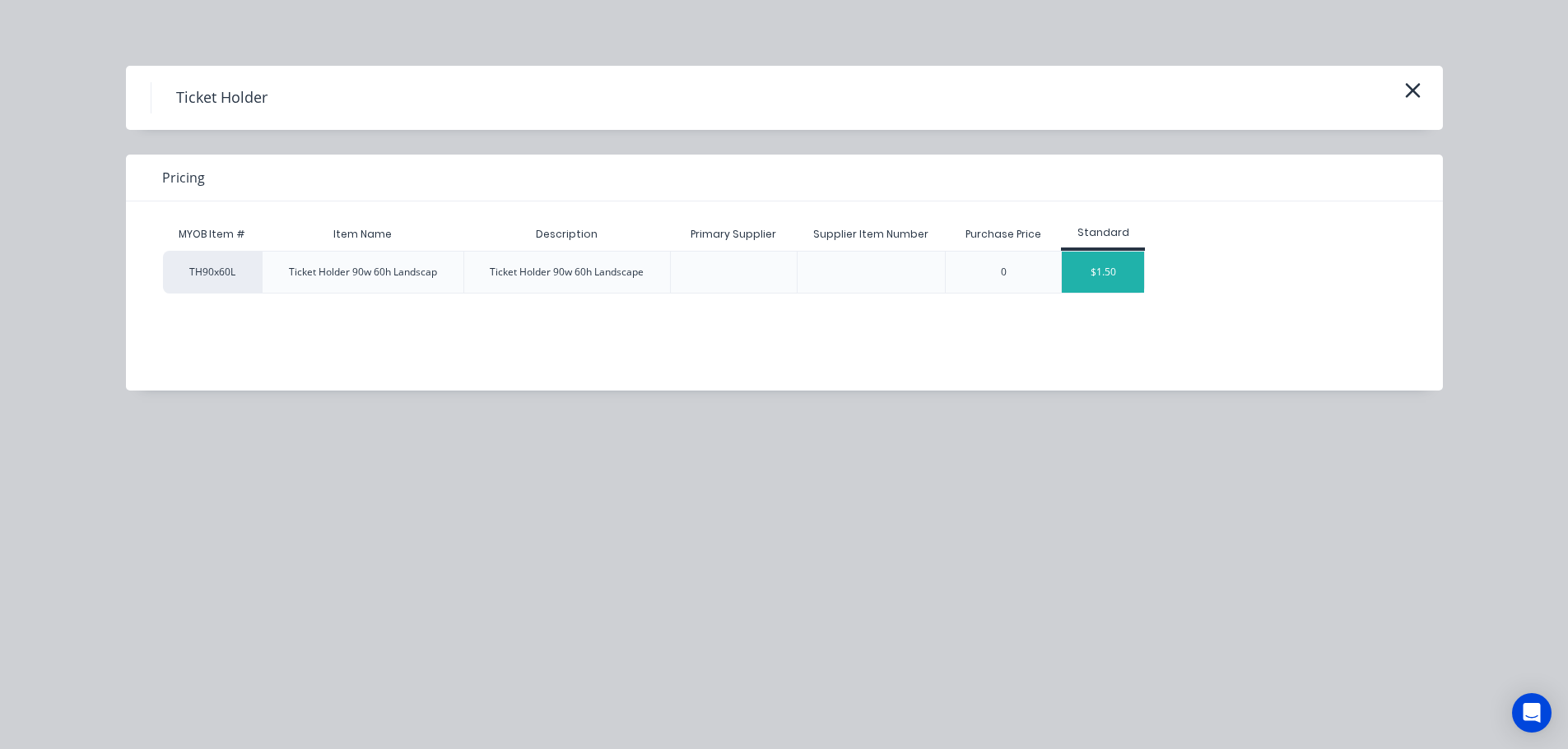
click at [1130, 283] on div "$1.50" at bounding box center [1103, 272] width 82 height 41
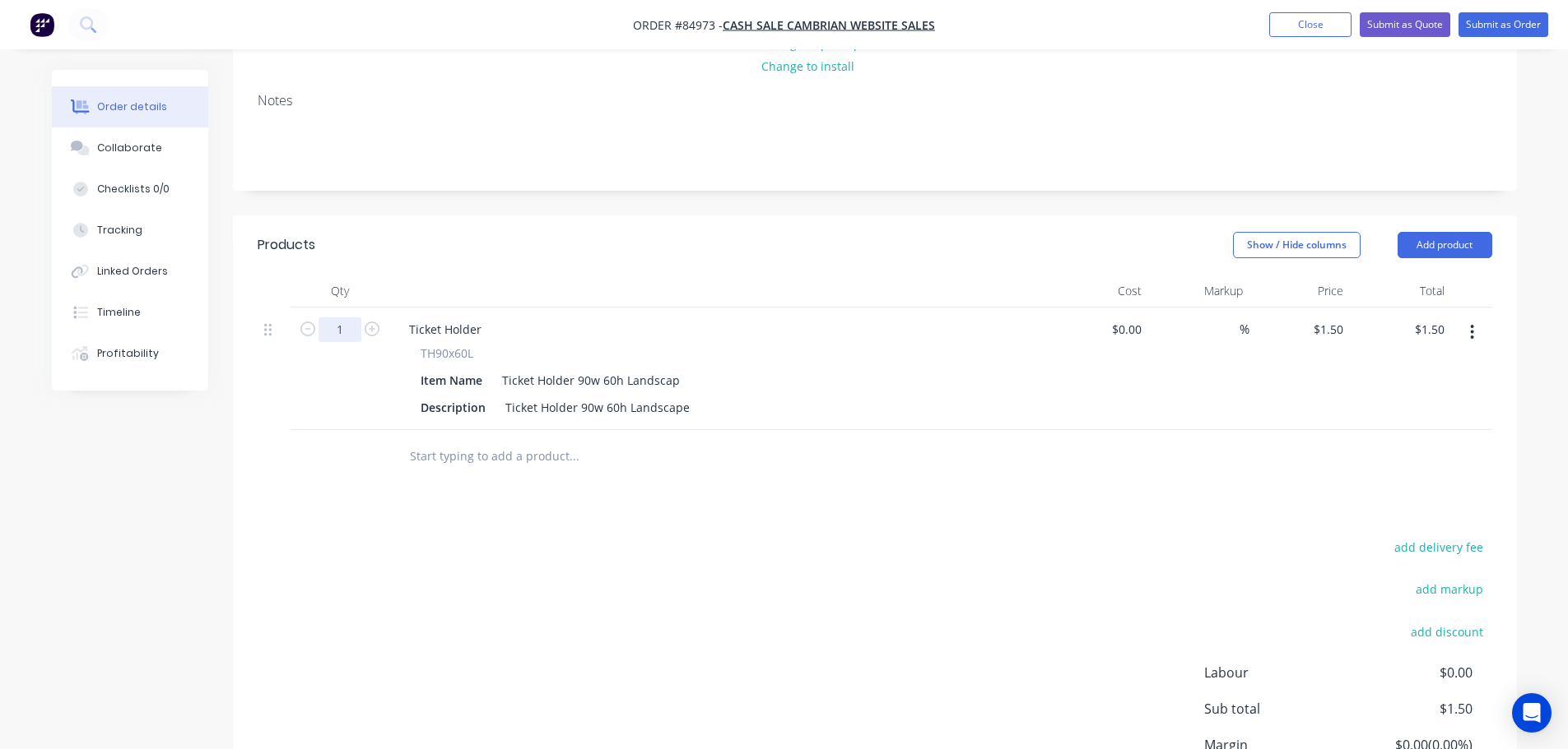
click at [341, 334] on input "1" at bounding box center [339, 330] width 43 height 25
type input "25"
type input "$37.50"
click at [432, 355] on span "TH90x60L" at bounding box center [447, 353] width 53 height 17
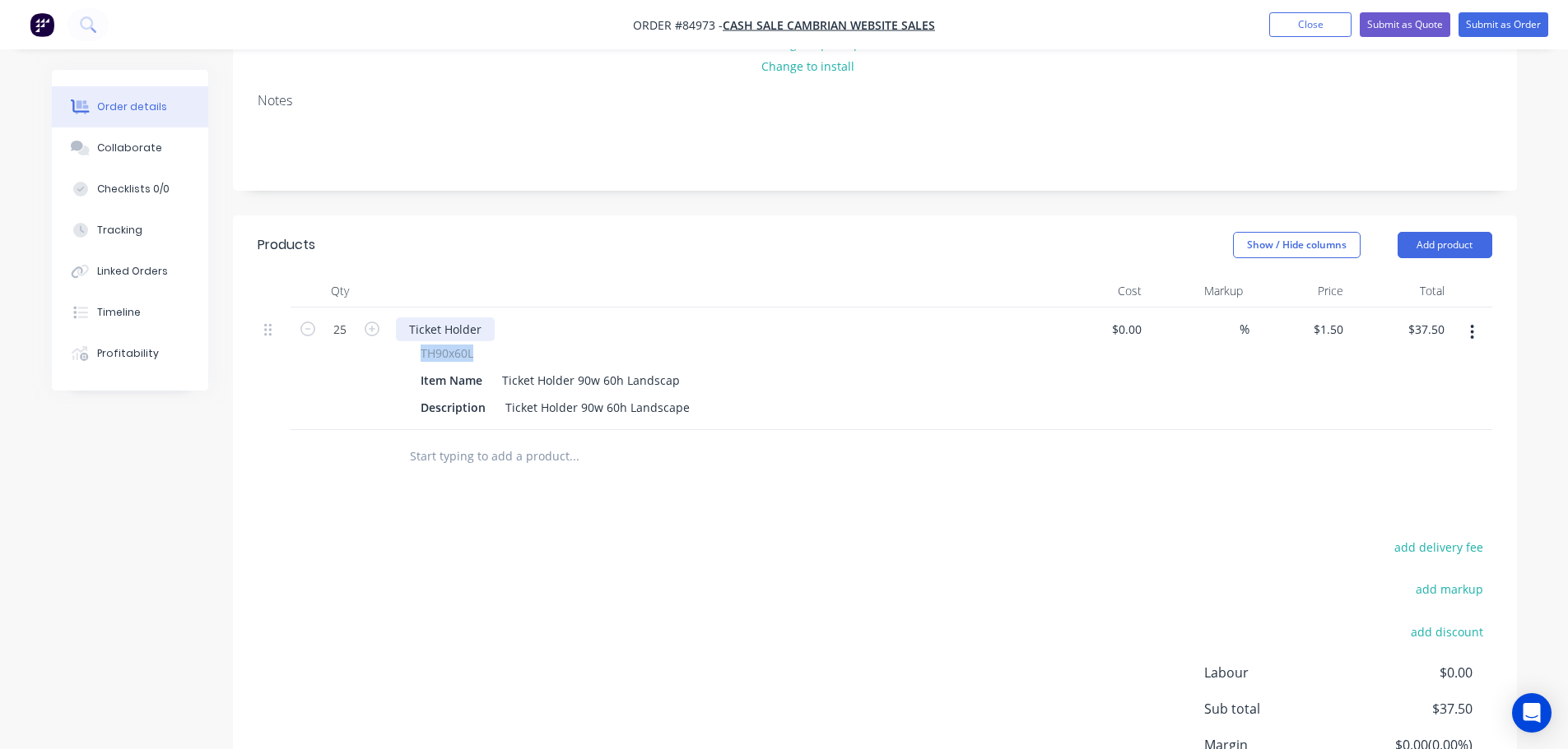
copy span "TH90x60L"
click at [430, 329] on div "Ticket Holder" at bounding box center [445, 329] width 99 height 24
paste div
drag, startPoint x: 842, startPoint y: 497, endPoint x: 1028, endPoint y: 446, distance: 192.9
click at [849, 495] on div "Products Show / Hide columns Add product Qty Cost Markup Price Total 25 TH90x60…" at bounding box center [875, 547] width 1284 height 663
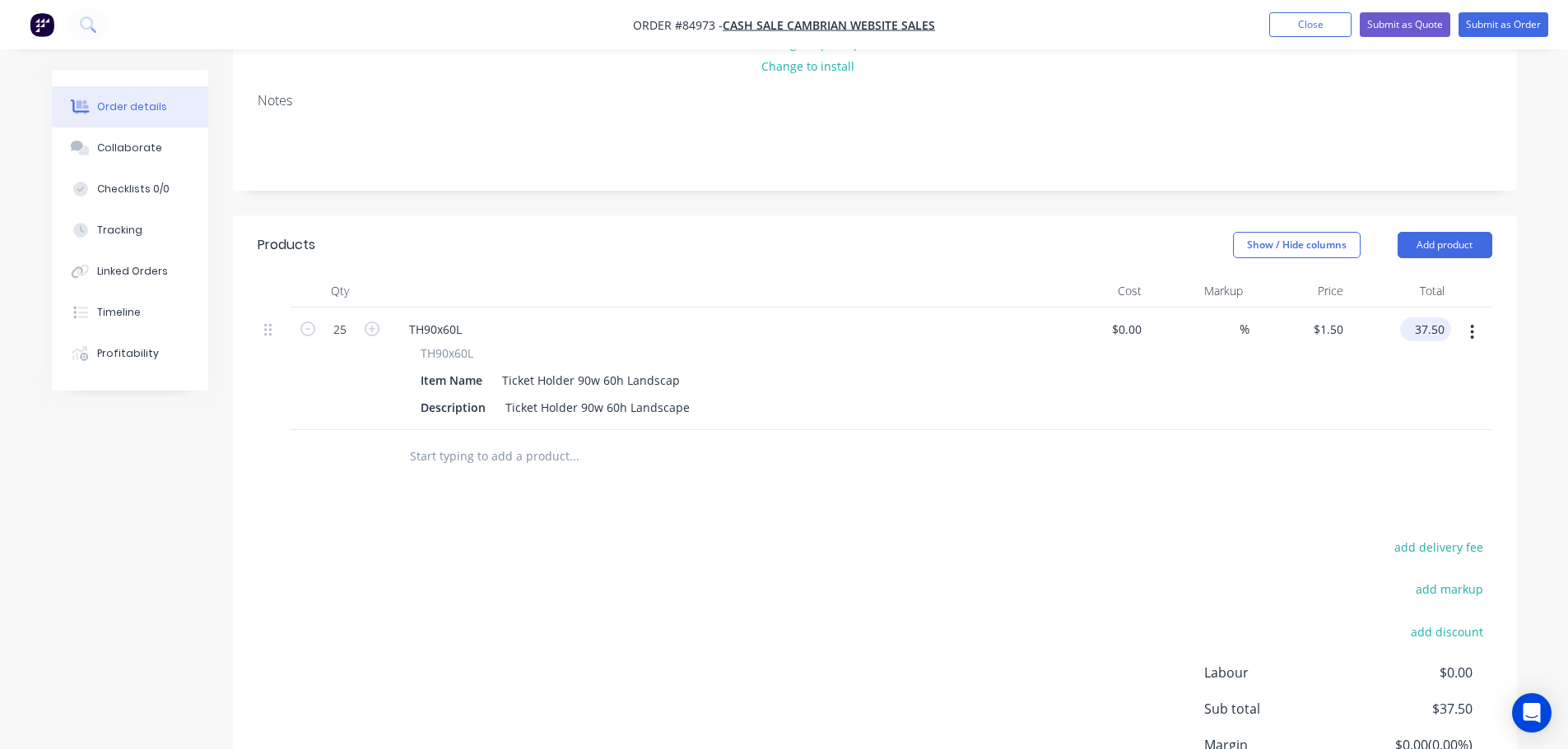
click at [1432, 332] on input "37.50" at bounding box center [1429, 329] width 44 height 24
type input "47.38"
type input "$1.8952"
type input "$47.38"
click at [1380, 447] on div at bounding box center [875, 457] width 1234 height 54
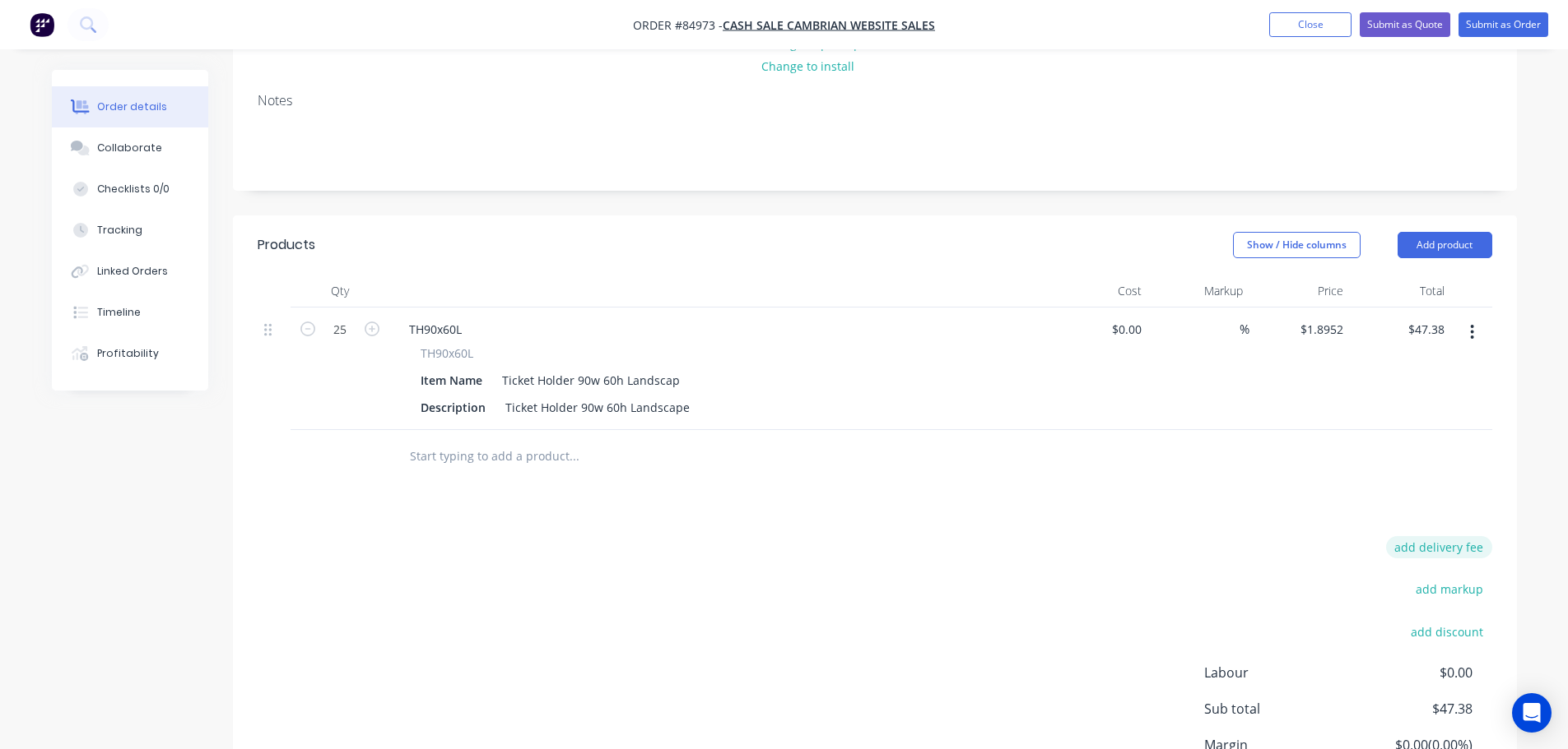
click at [1423, 536] on button "add delivery fee" at bounding box center [1439, 547] width 106 height 22
type input "15"
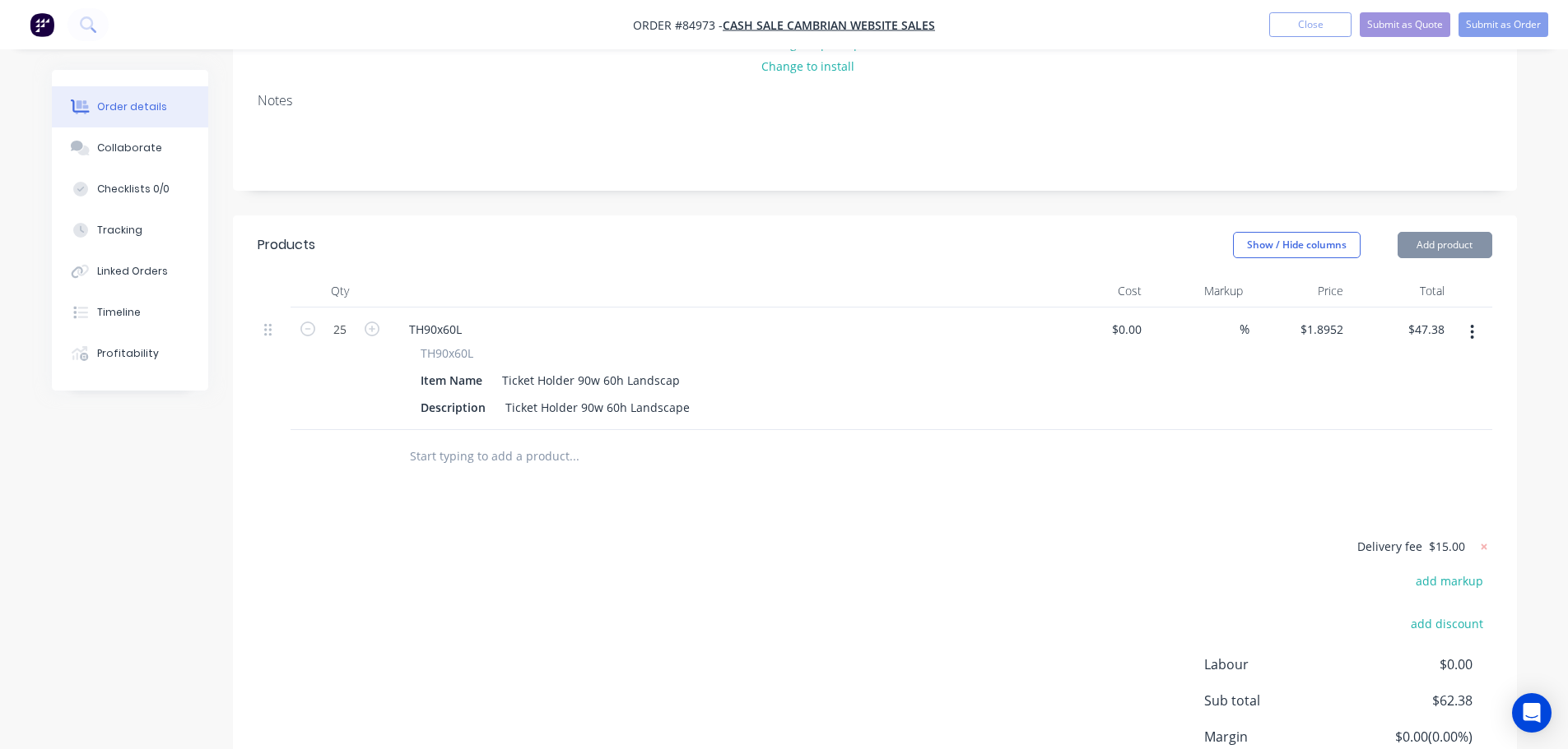
drag, startPoint x: 1253, startPoint y: 528, endPoint x: 1124, endPoint y: 511, distance: 130.1
click at [1252, 528] on div "Products Show / Hide columns Add product Qty Cost Markup Price Total 25 TH90x60…" at bounding box center [875, 543] width 1284 height 655
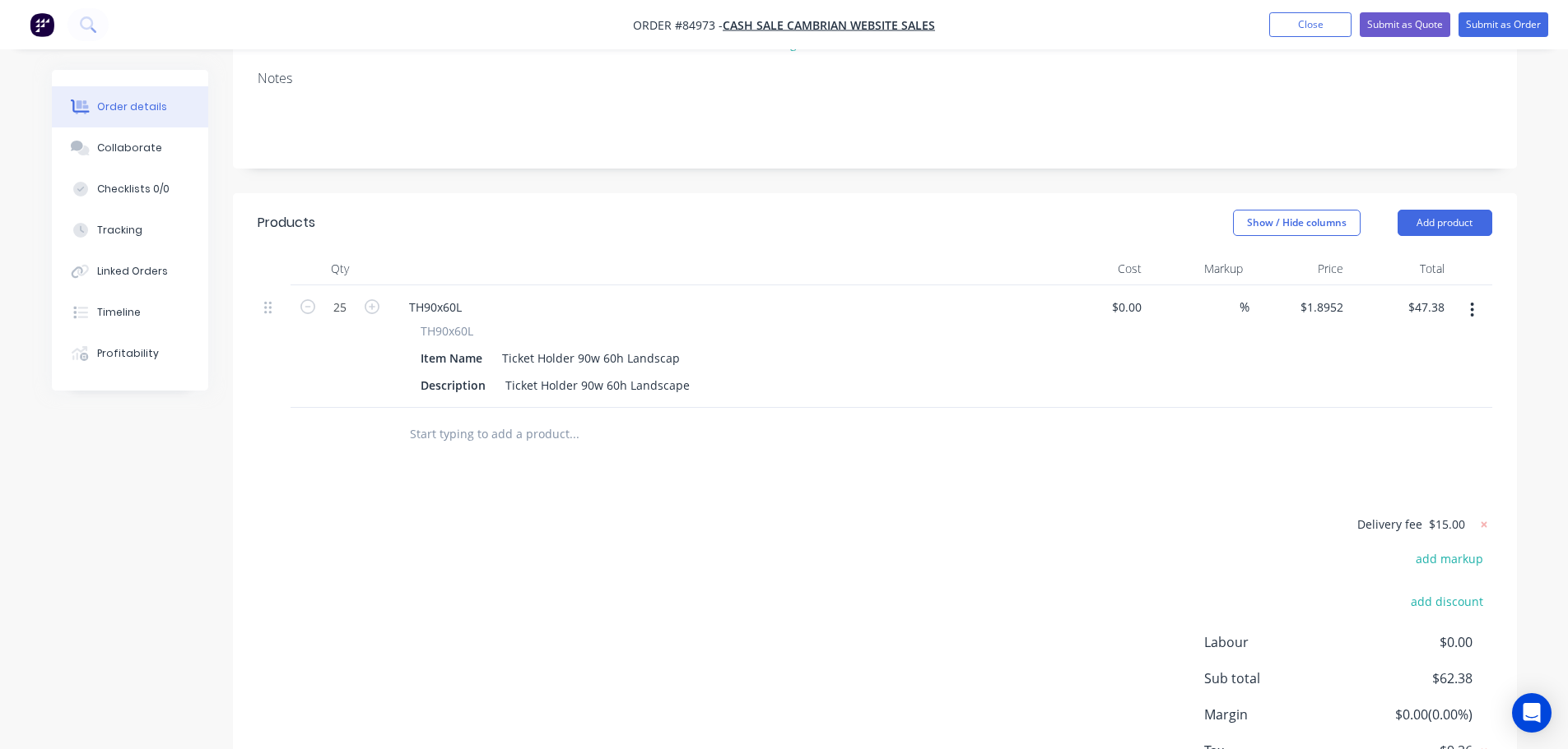
scroll to position [414, 0]
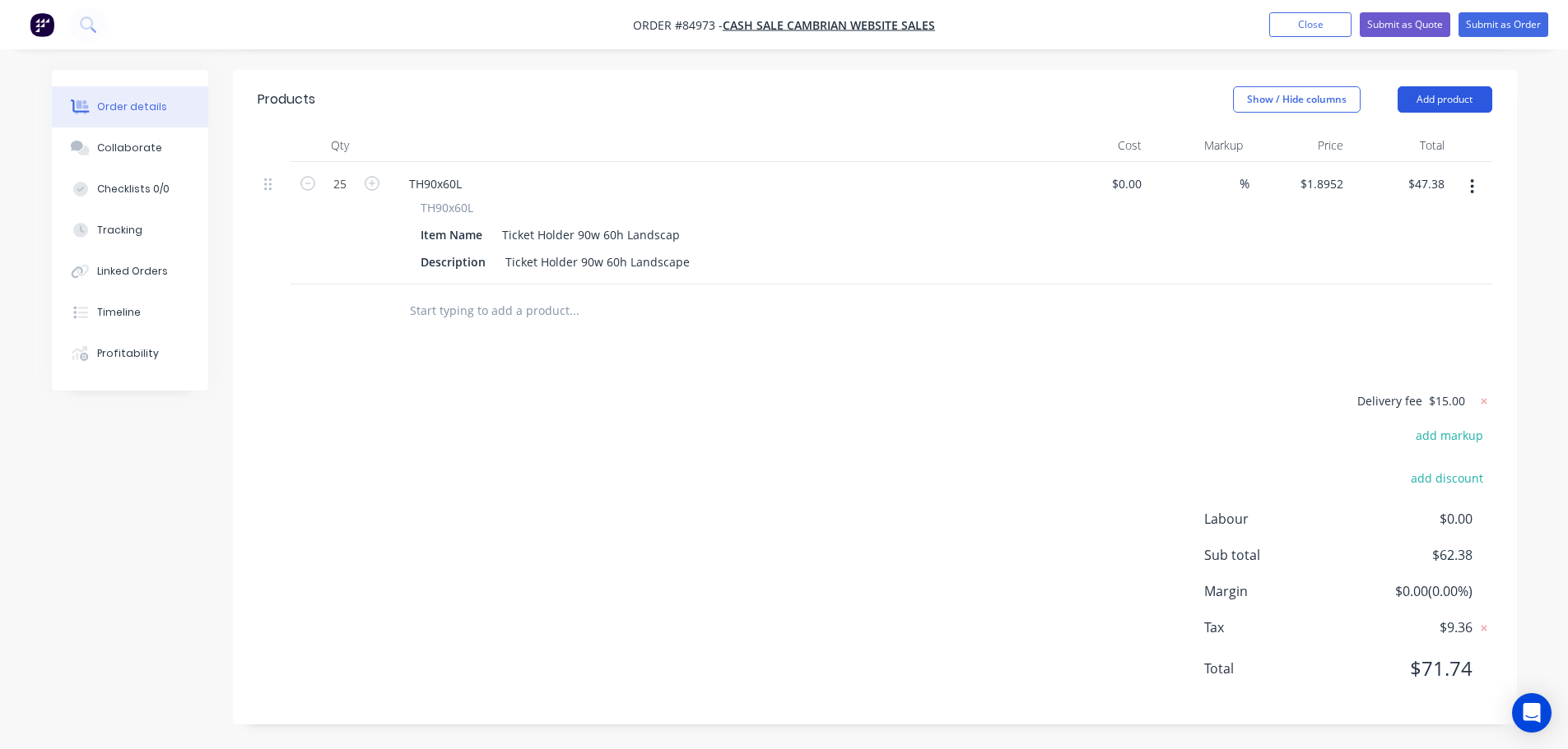
click at [1464, 90] on header "Products Show / Hide columns Add product" at bounding box center [875, 100] width 1284 height 59
click at [1463, 94] on button "Add product" at bounding box center [1444, 99] width 95 height 26
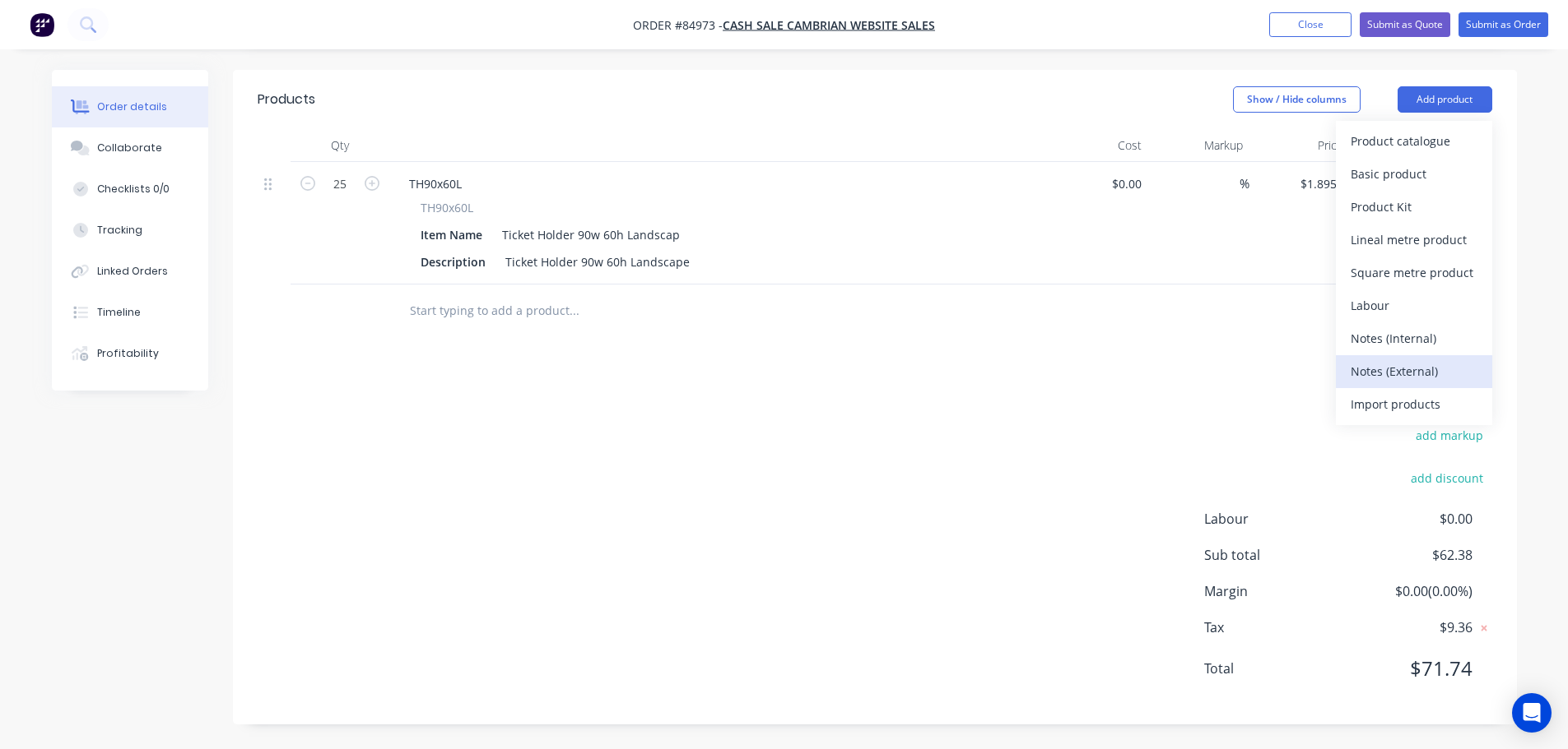
drag, startPoint x: 1415, startPoint y: 353, endPoint x: 1411, endPoint y: 369, distance: 16.5
click at [1411, 369] on div "Product catalogue Basic product Product Kit Lineal metre product Square metre p…" at bounding box center [1414, 273] width 156 height 305
click at [1411, 369] on div "Notes (External)" at bounding box center [1414, 371] width 127 height 24
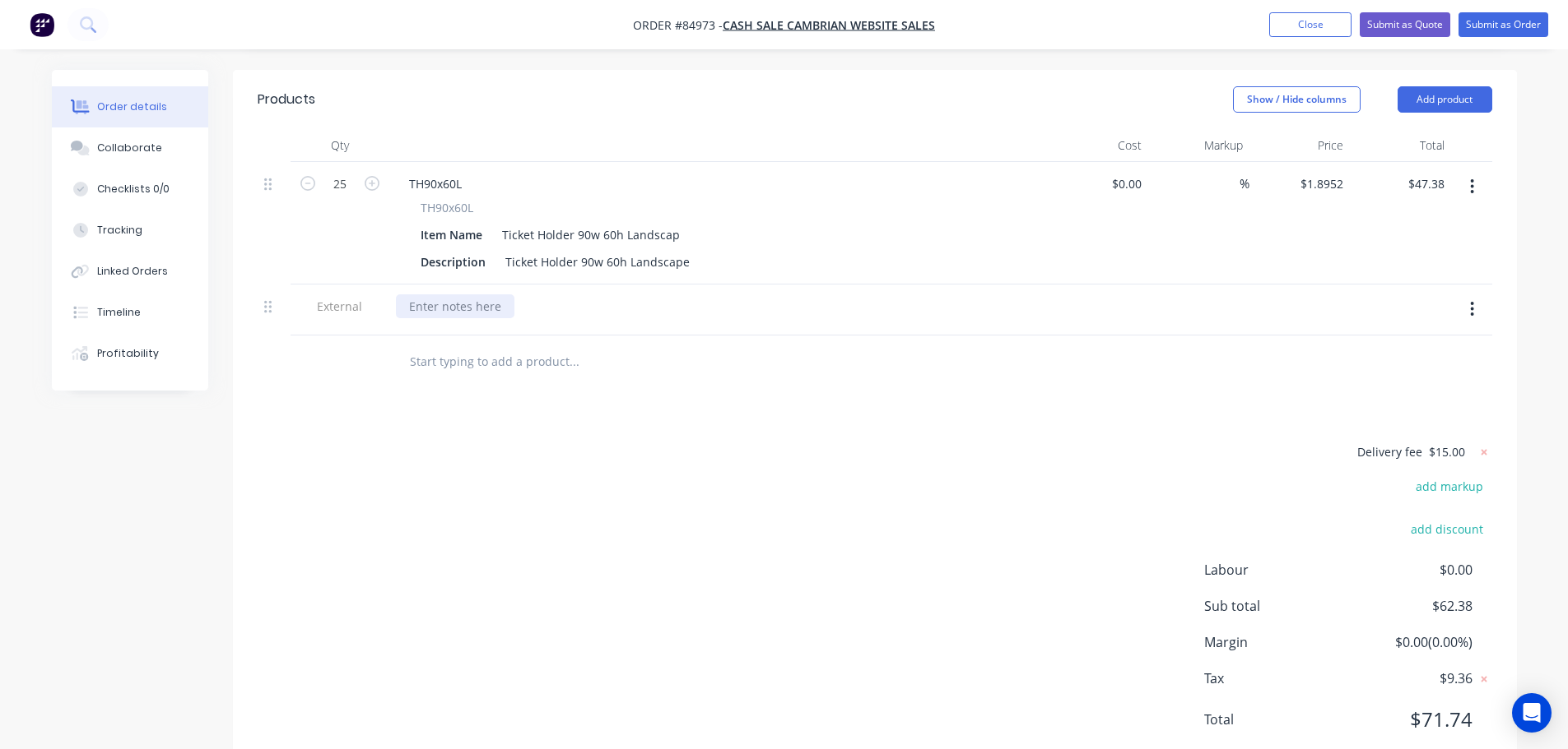
click at [440, 314] on div at bounding box center [455, 306] width 119 height 24
paste div
click at [424, 422] on div "Products Show / Hide columns Add product Qty Cost Markup Price Total 25 TH90x60…" at bounding box center [875, 422] width 1284 height 706
click at [1489, 21] on button "Submit as Order" at bounding box center [1504, 25] width 90 height 25
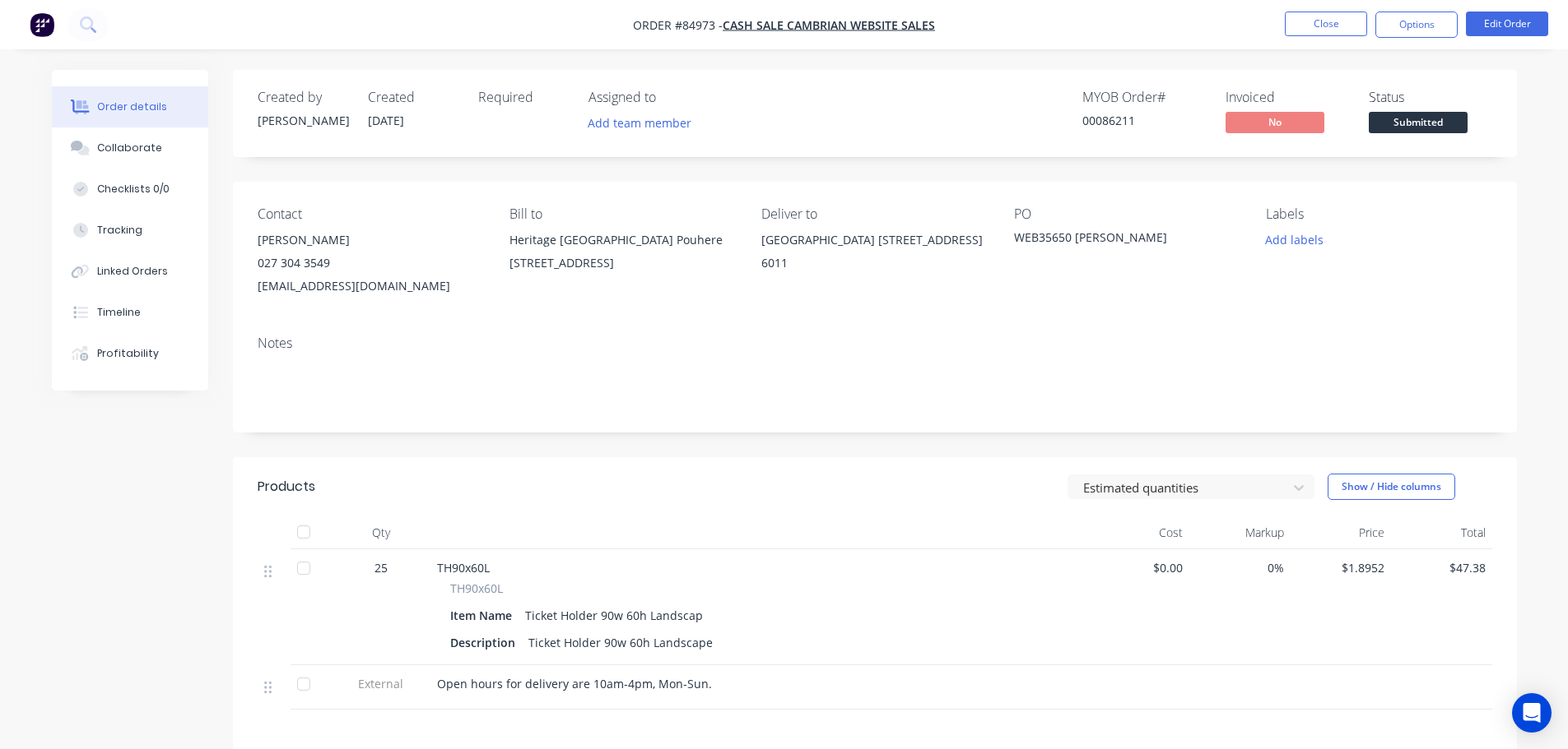
click at [1117, 121] on div "00086211" at bounding box center [1143, 121] width 124 height 17
copy div "00086211"
click at [1445, 29] on button "Options" at bounding box center [1417, 24] width 82 height 26
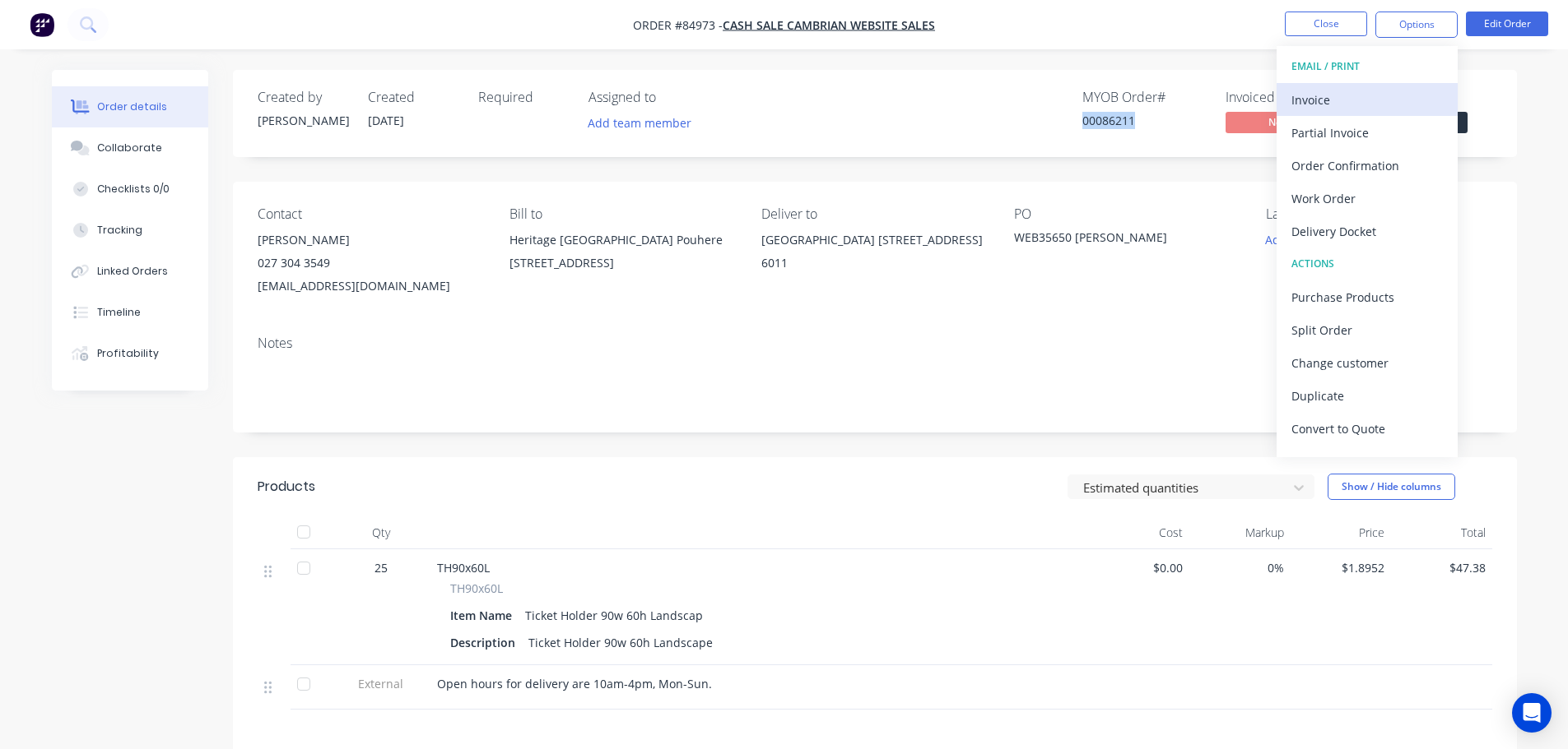
click at [1389, 98] on div "Invoice" at bounding box center [1368, 100] width 151 height 24
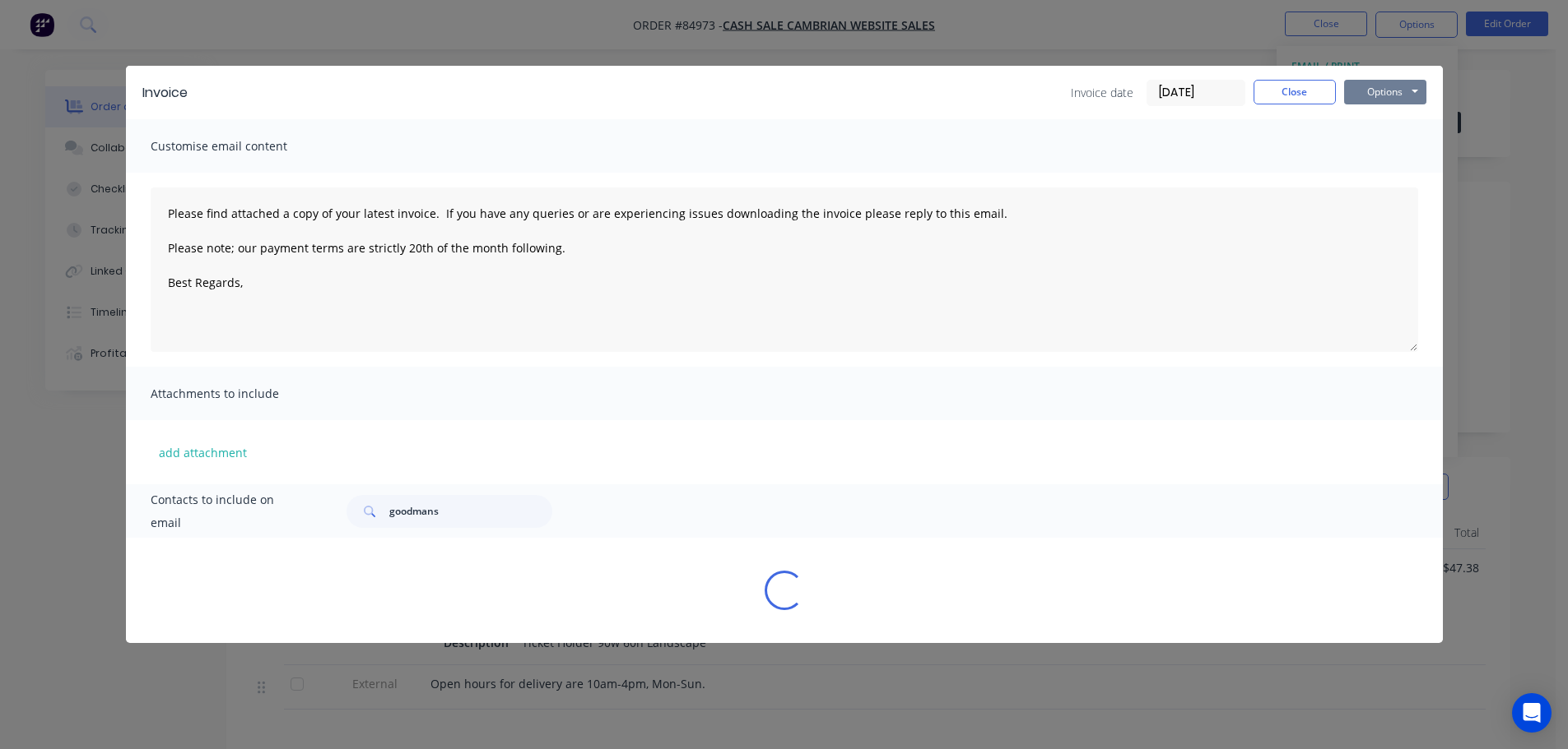
click at [1398, 91] on button "Options" at bounding box center [1386, 92] width 82 height 25
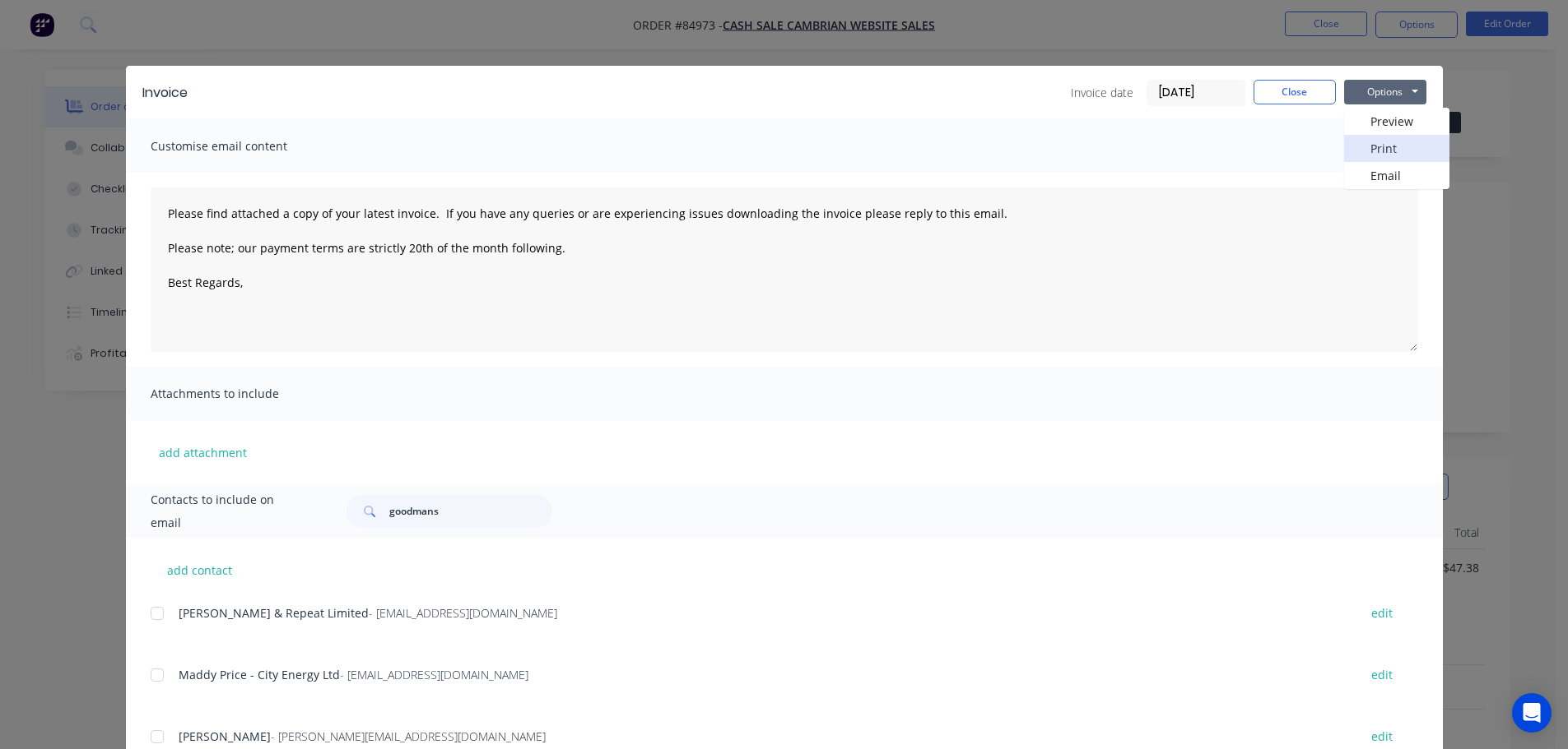
click at [1395, 141] on button "Print" at bounding box center [1397, 148] width 105 height 27
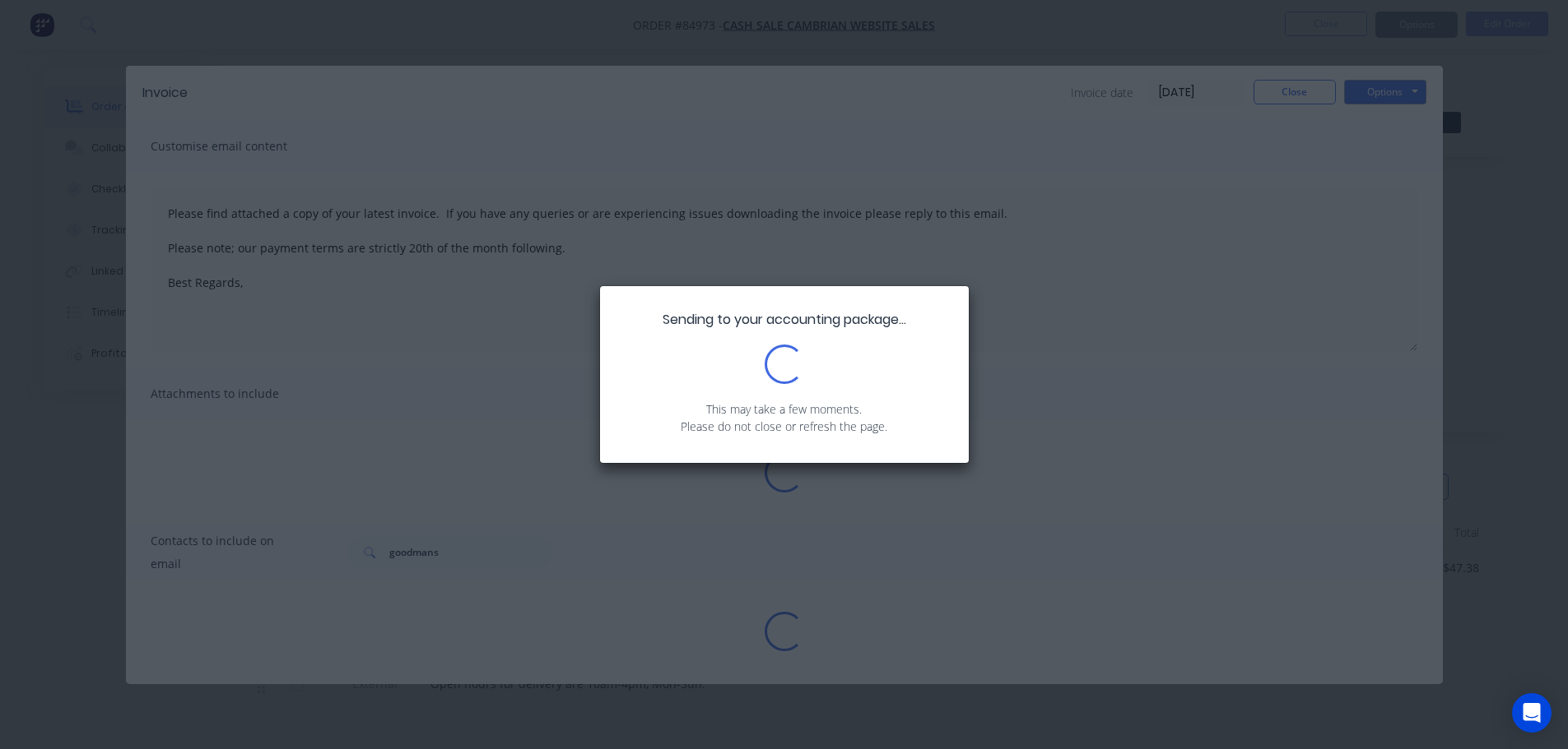
type textarea "Please find attached a copy of your latest invoice. If you have any queries or …"
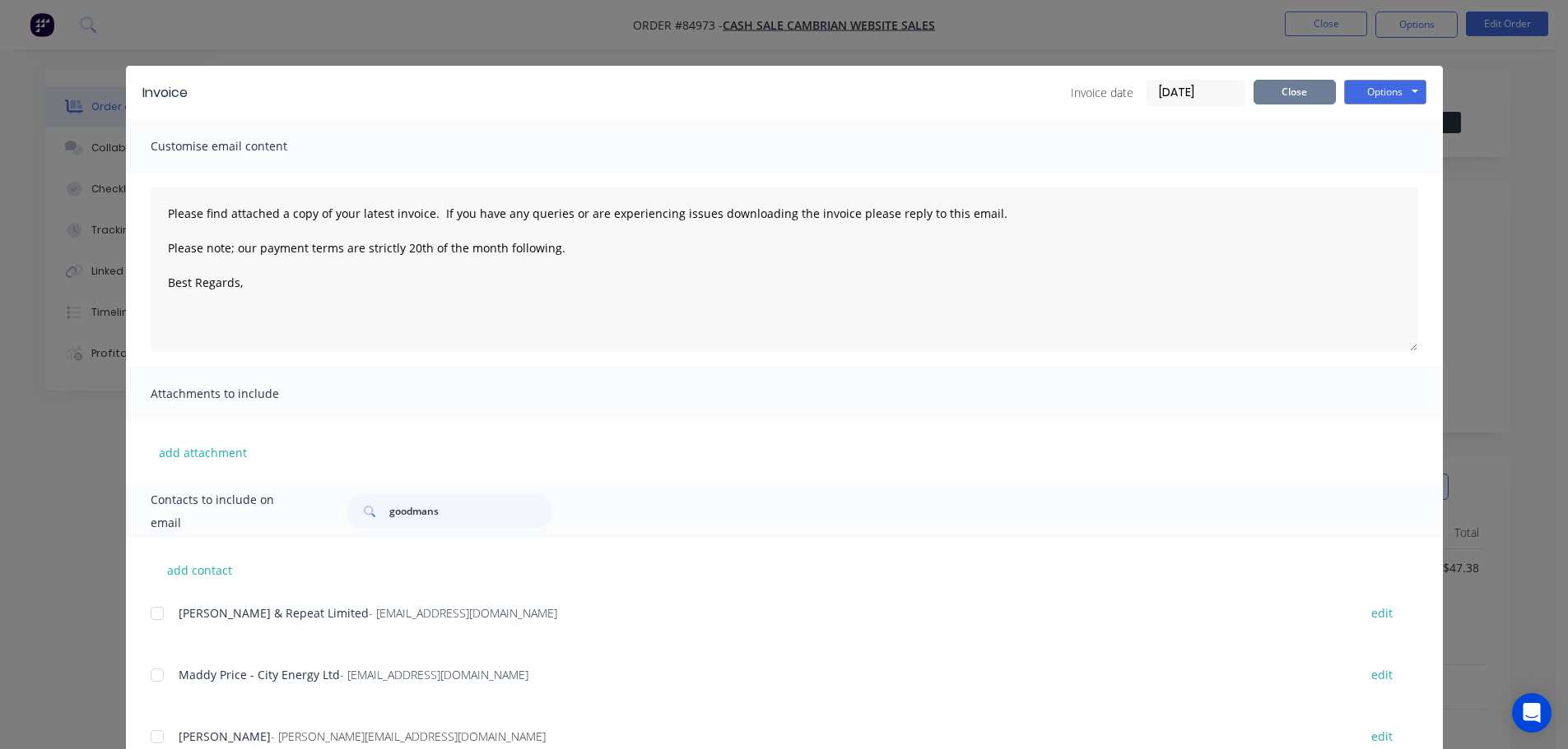
click at [1278, 100] on button "Close" at bounding box center [1295, 92] width 82 height 25
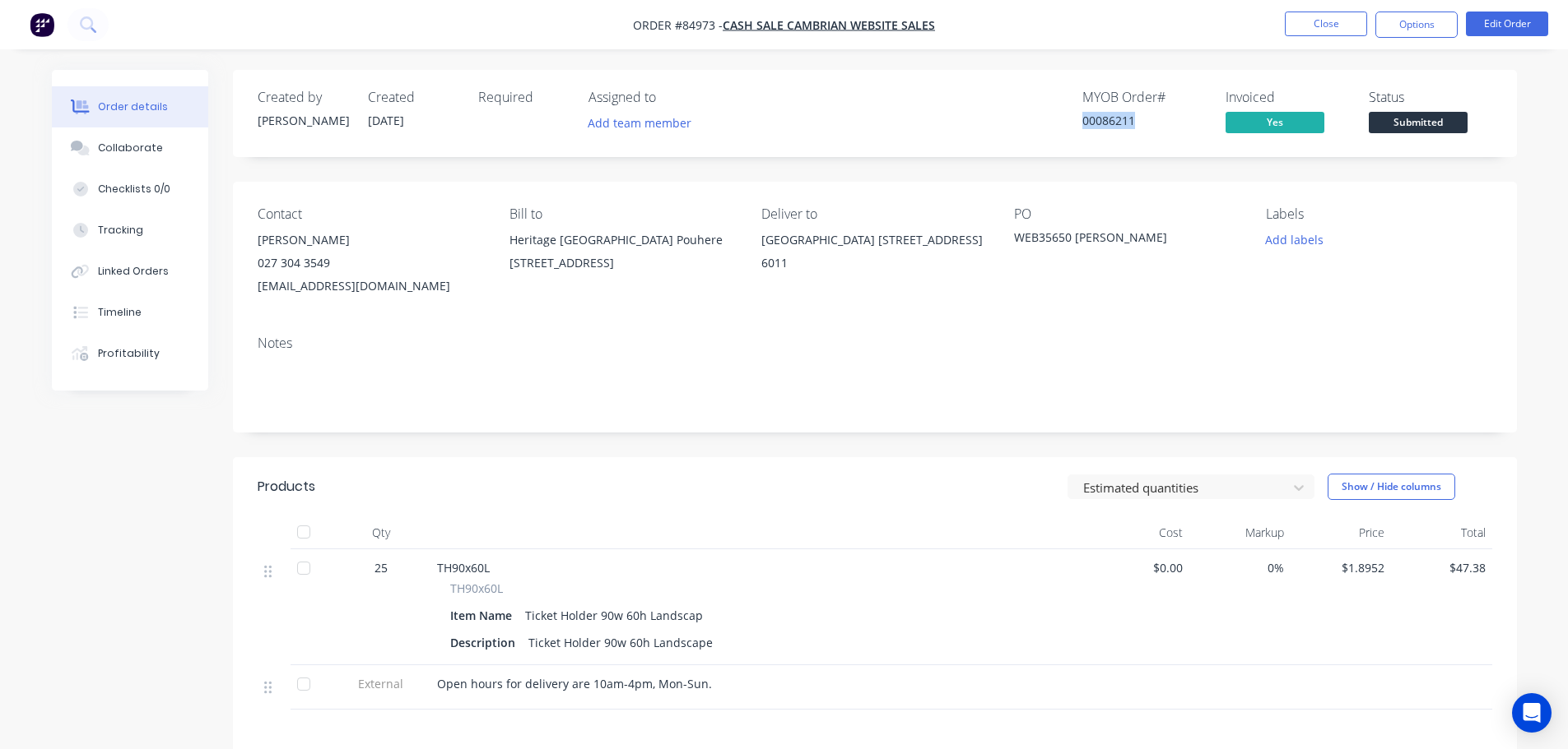
click at [1374, 121] on span "Submitted" at bounding box center [1418, 122] width 99 height 20
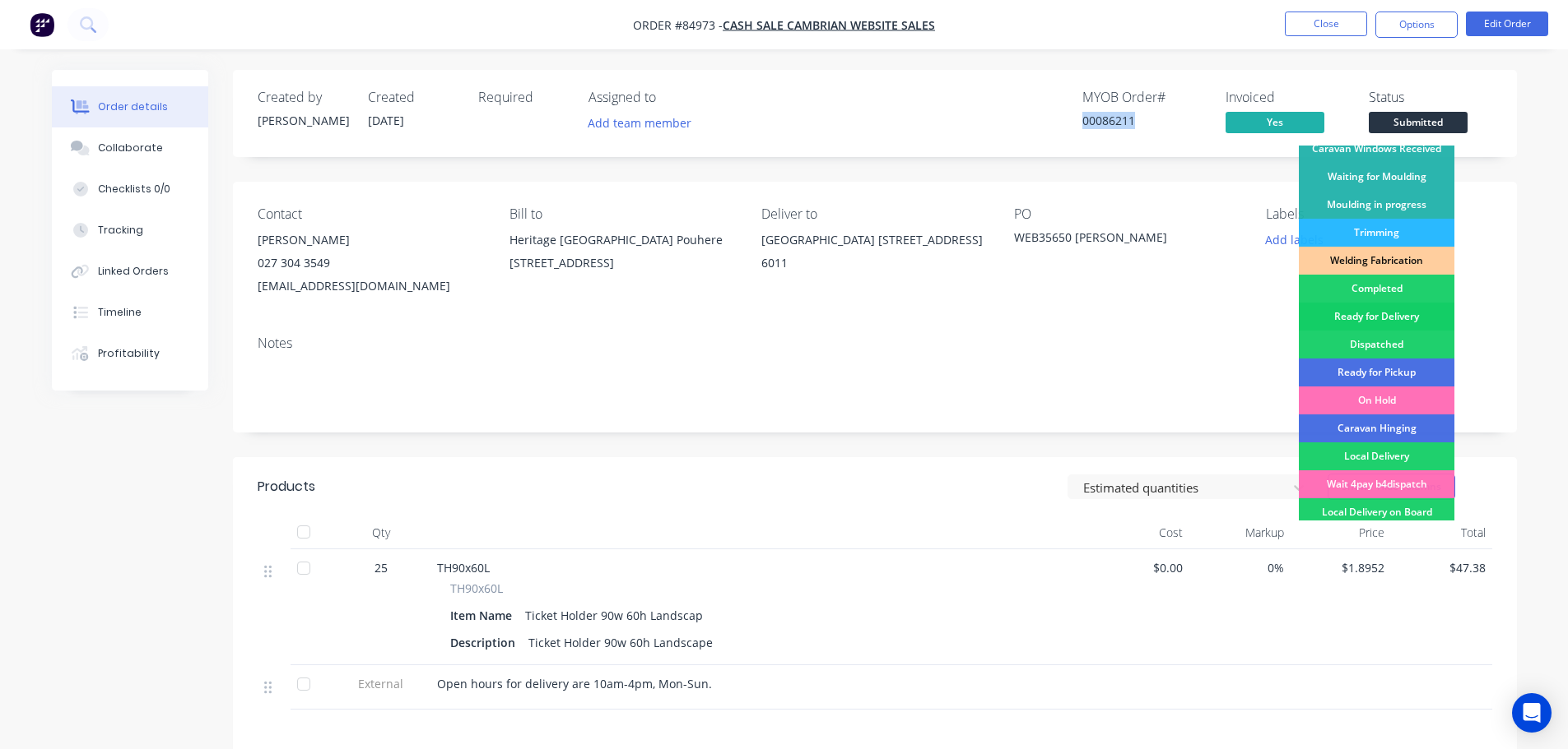
scroll to position [324, 0]
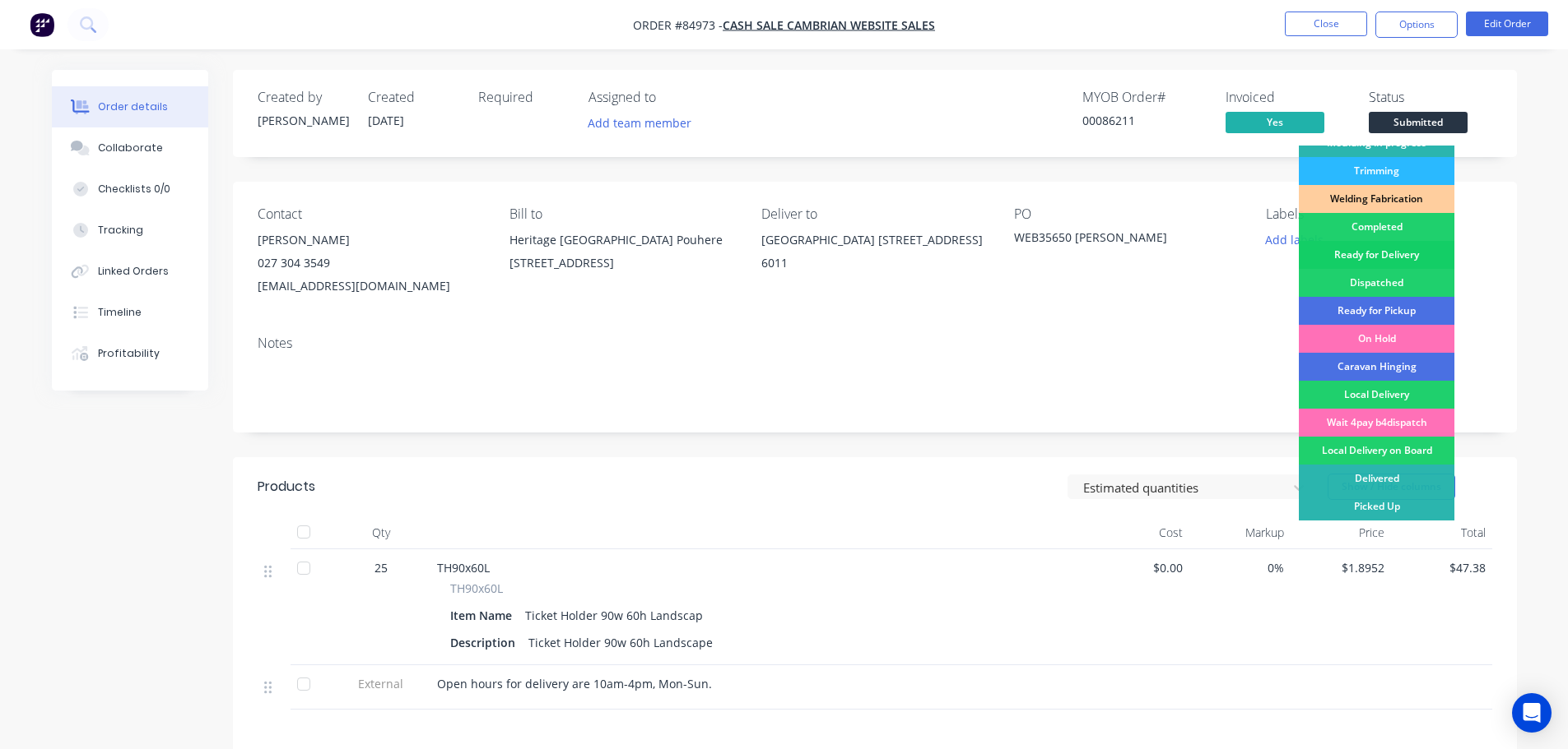
click at [1381, 252] on div "Ready for Delivery" at bounding box center [1376, 255] width 155 height 28
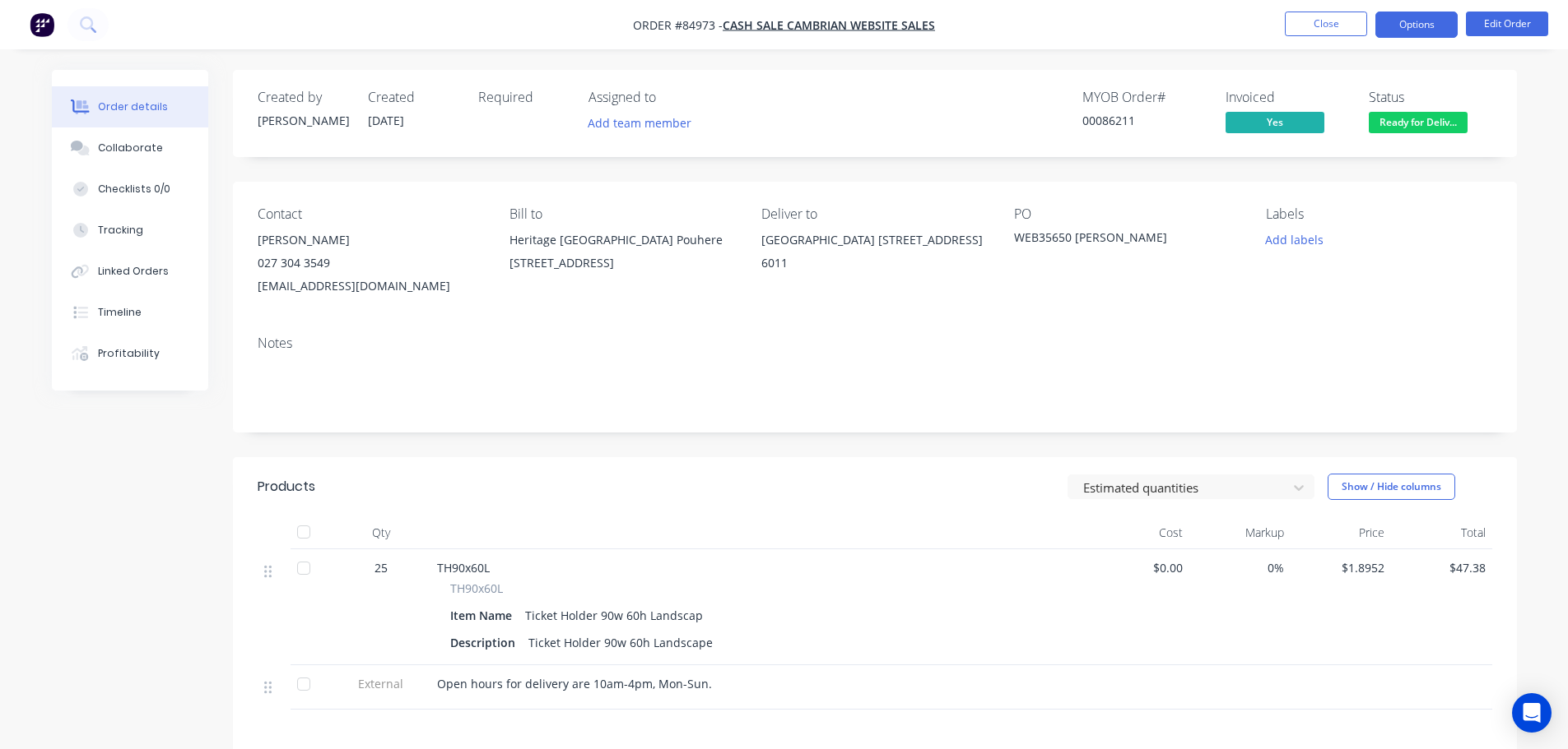
click at [1427, 31] on button "Options" at bounding box center [1417, 24] width 82 height 26
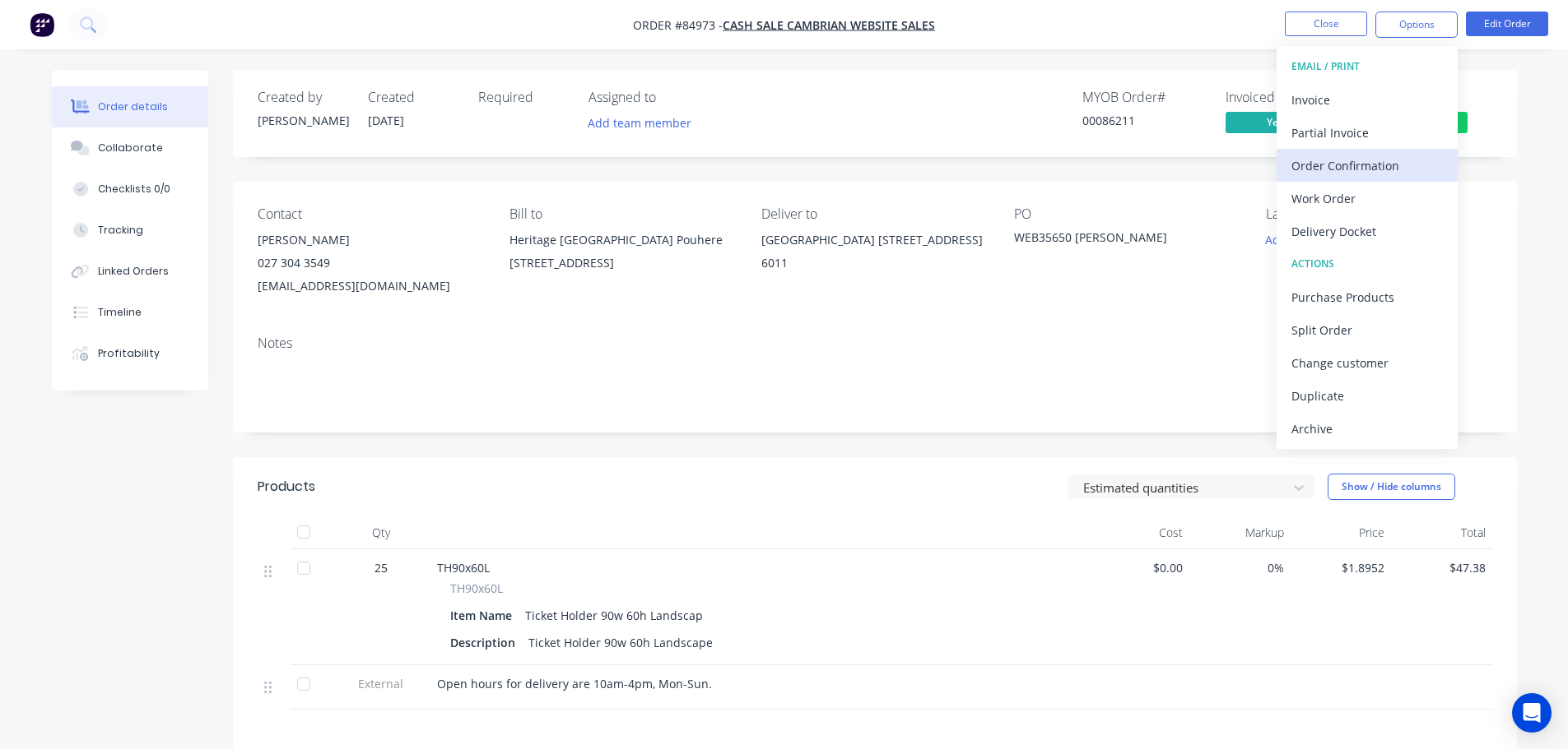
click at [1405, 156] on div "Order Confirmation" at bounding box center [1368, 166] width 151 height 24
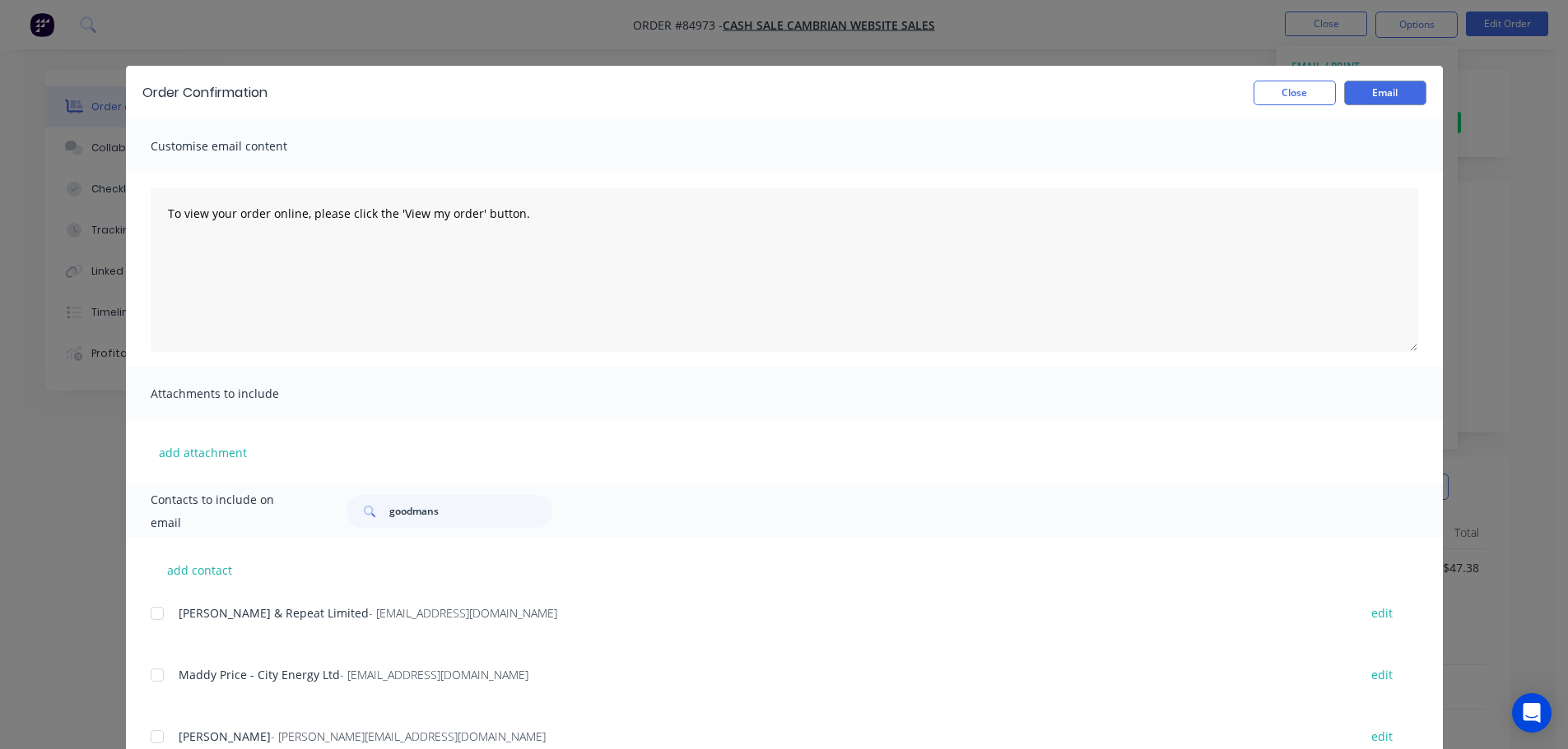
click at [419, 528] on div "Contacts to include on email goodmans" at bounding box center [784, 511] width 1317 height 54
click at [425, 516] on input "goodmans" at bounding box center [471, 511] width 163 height 33
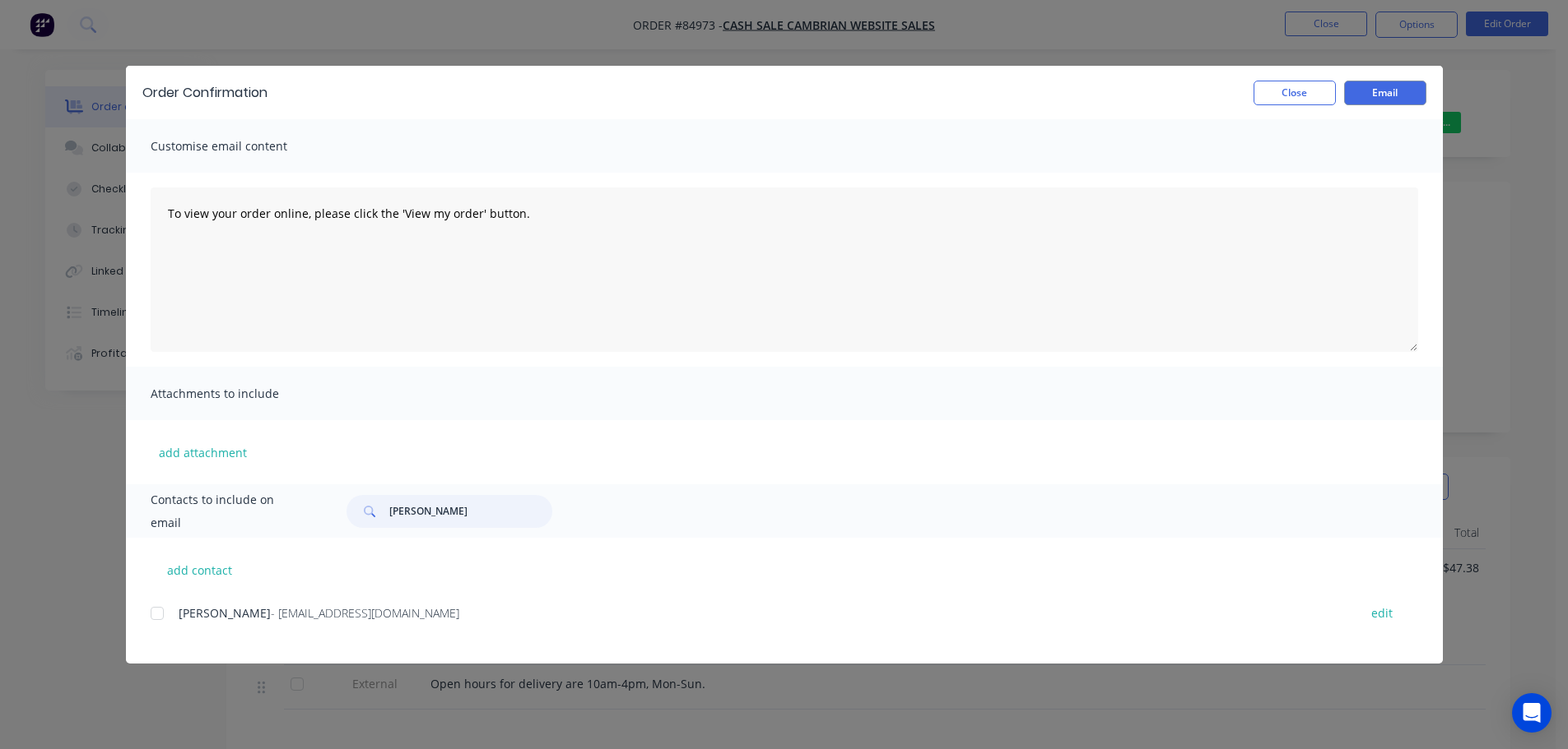
type input "howse"
click at [153, 620] on div "add contact Jamie Howse - oldstpauls@heritage.org.nz edit" at bounding box center [784, 601] width 1317 height 125
click at [207, 616] on span "Jamie Howse" at bounding box center [224, 613] width 92 height 15
click at [162, 619] on div at bounding box center [157, 614] width 33 height 33
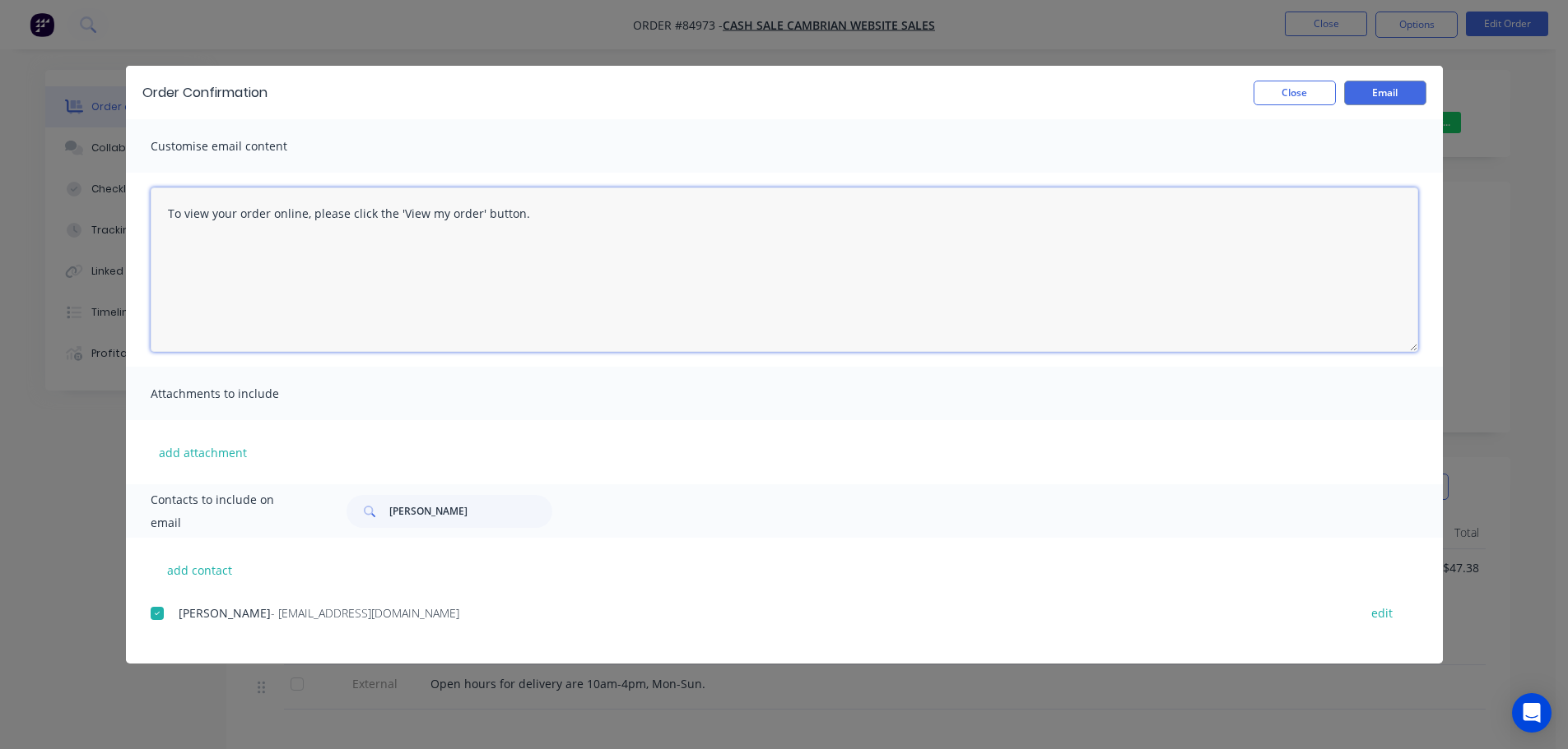
drag, startPoint x: 509, startPoint y: 273, endPoint x: 972, endPoint y: 217, distance: 466.4
click at [510, 273] on textarea "To view your order online, please click the 'View my order' button." at bounding box center [784, 270] width 1268 height 165
paste textarea "hank you for your order, confirmation of your order is attached. Your order wil…"
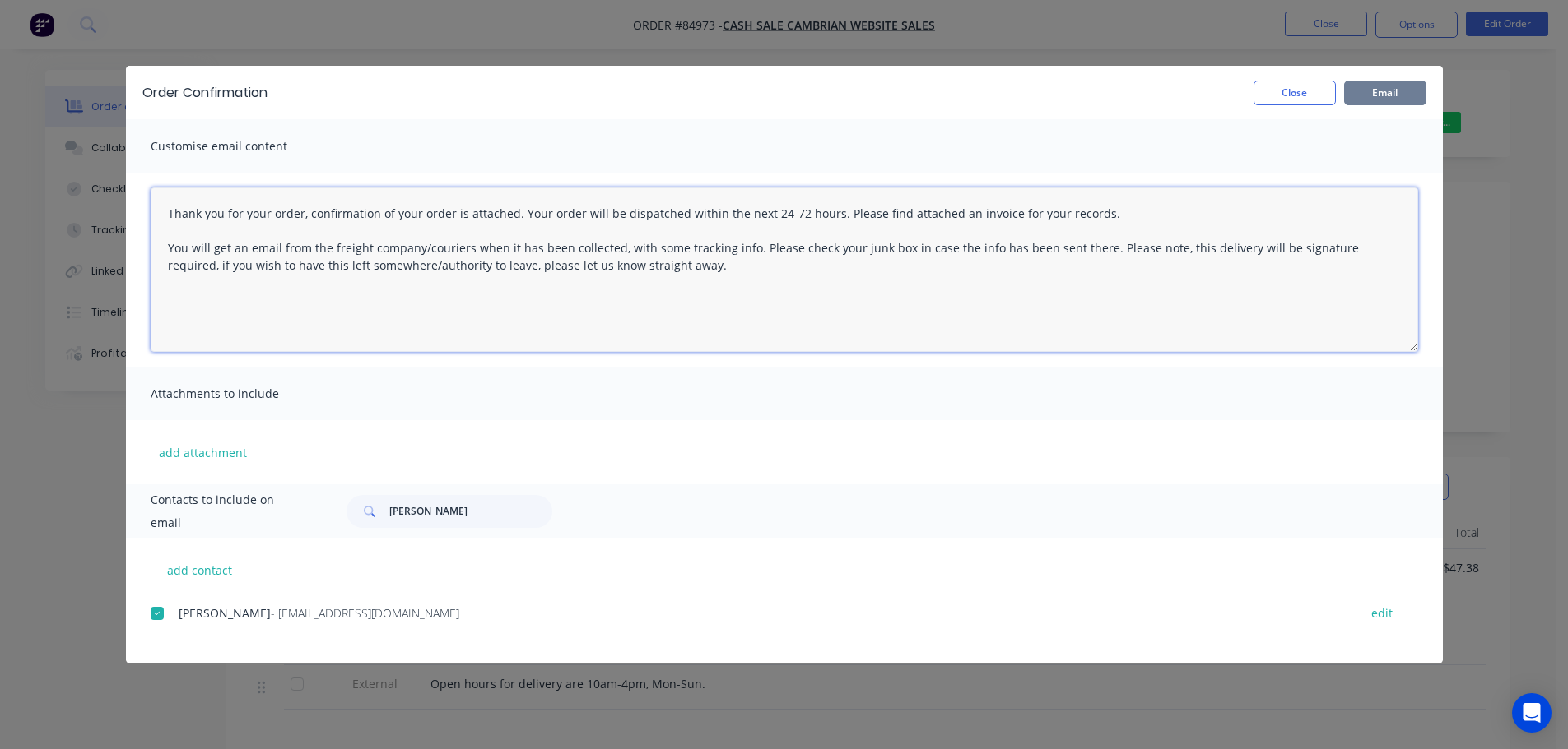
type textarea "Thank you for your order, confirmation of your order is attached. Your order wi…"
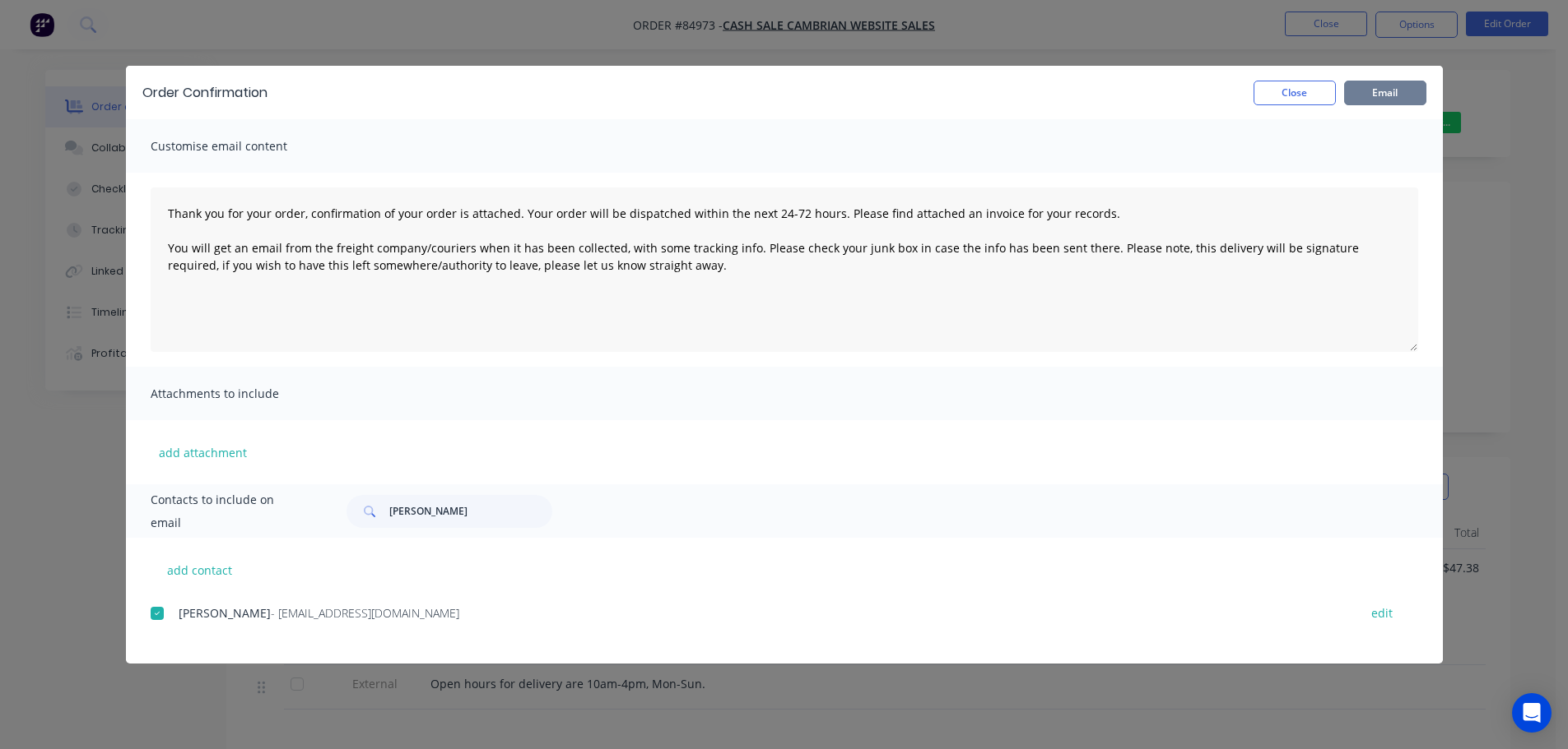
click at [1383, 90] on button "Email" at bounding box center [1386, 93] width 82 height 25
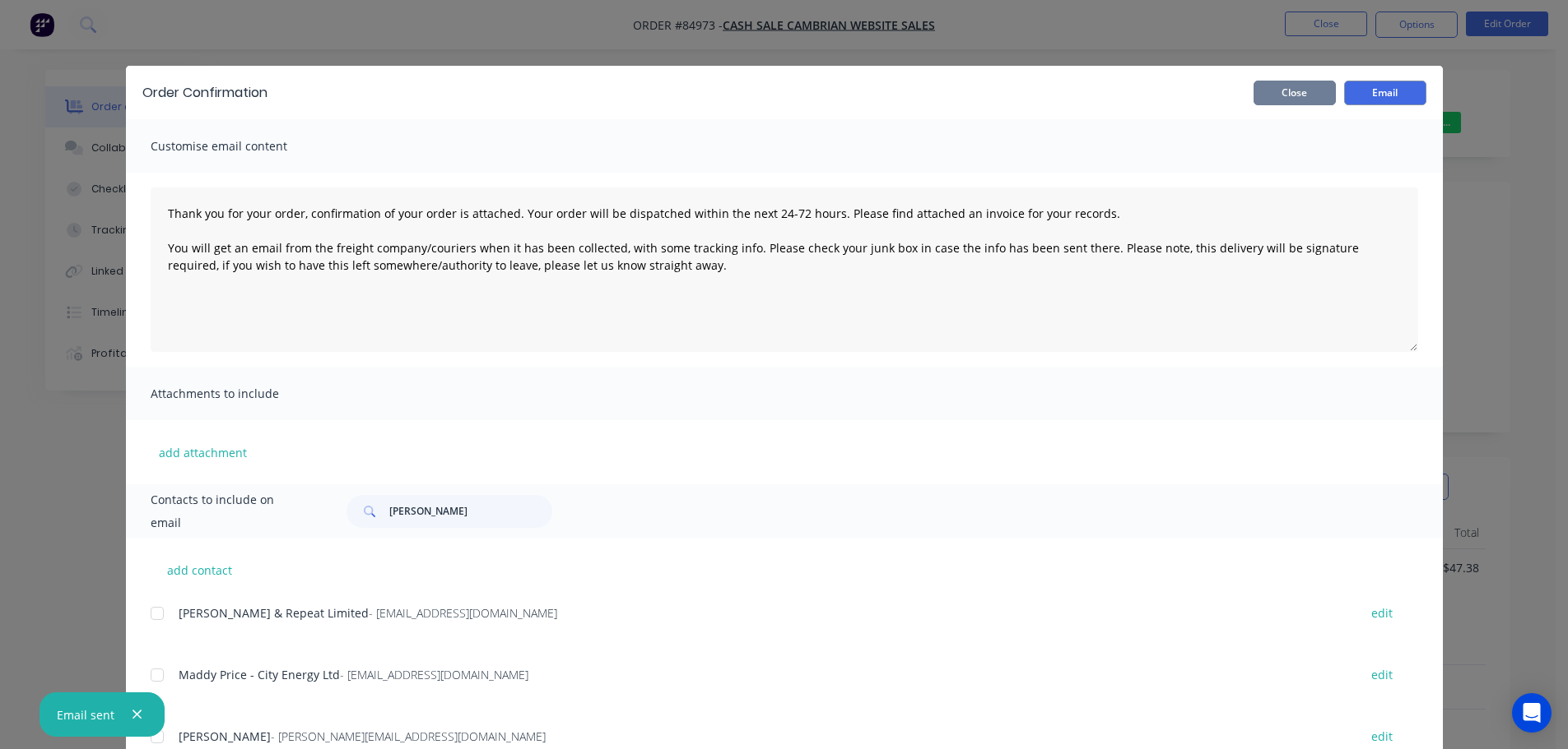
click at [1315, 94] on button "Close" at bounding box center [1295, 93] width 82 height 25
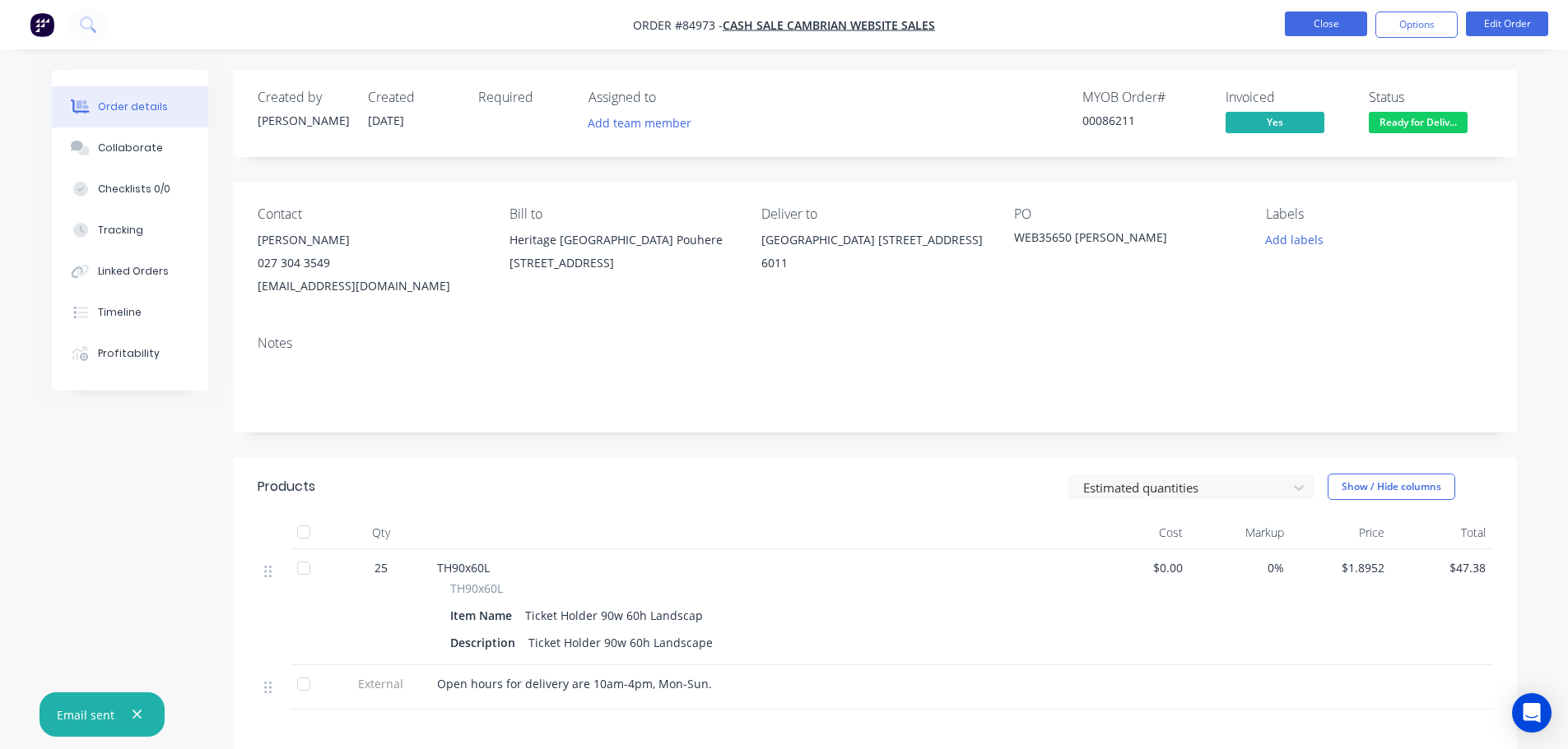
click at [1321, 23] on button "Close" at bounding box center [1326, 24] width 82 height 25
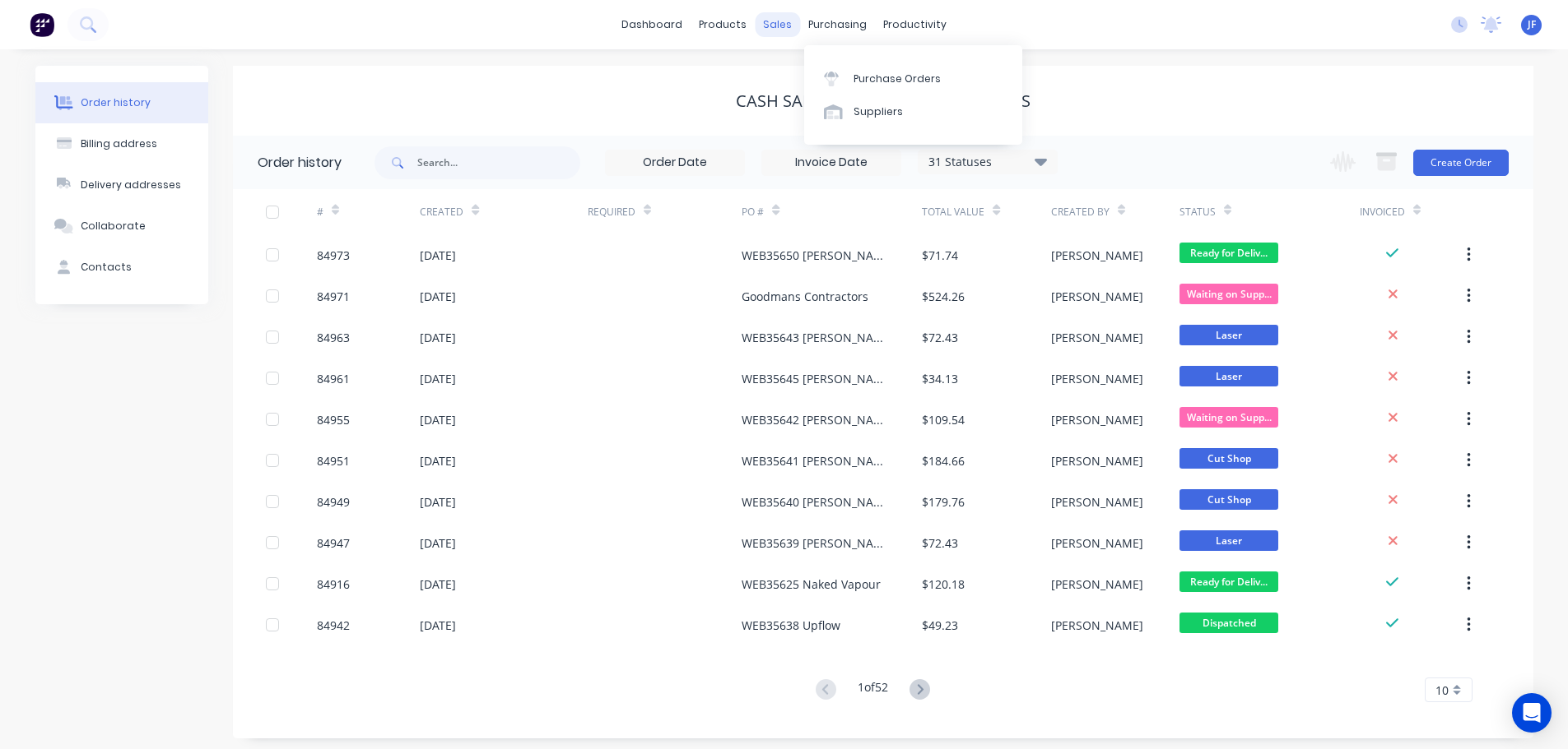
click at [795, 26] on div "sales" at bounding box center [777, 25] width 45 height 25
click at [822, 79] on div "Sales Orders" at bounding box center [839, 79] width 67 height 14
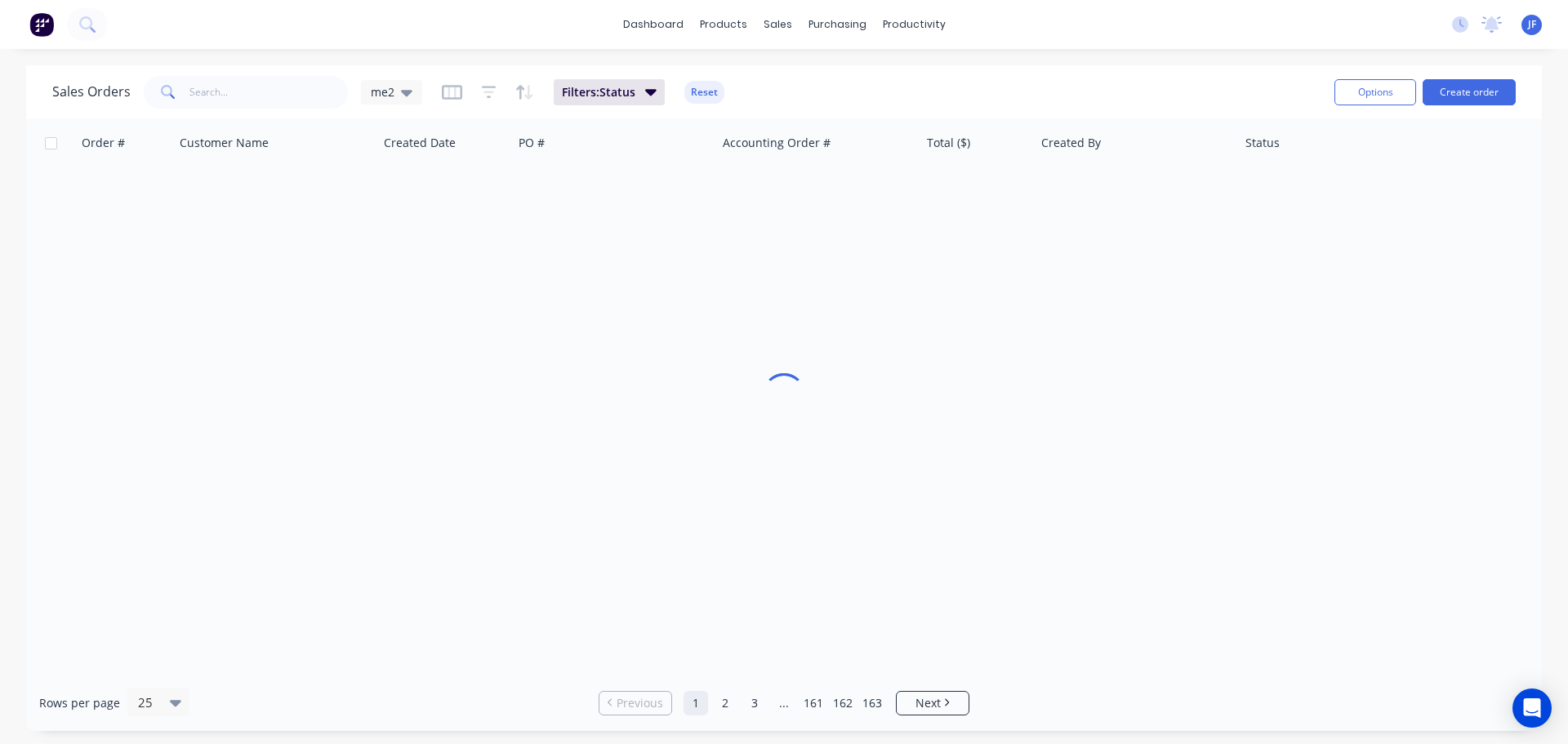
click at [1494, 78] on div "Options Create order" at bounding box center [1422, 92] width 188 height 40
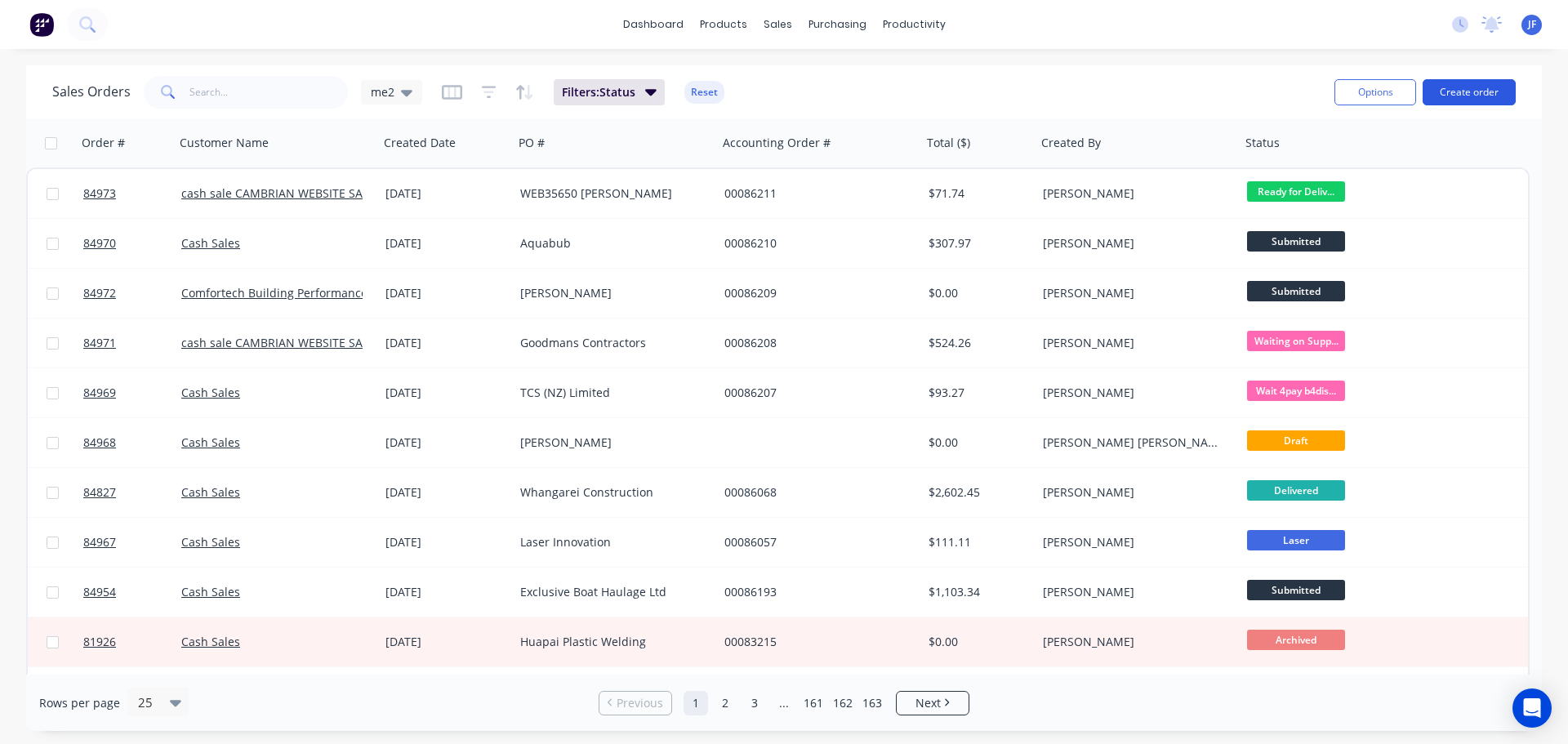
click at [1484, 94] on button "Create order" at bounding box center [1469, 91] width 93 height 26
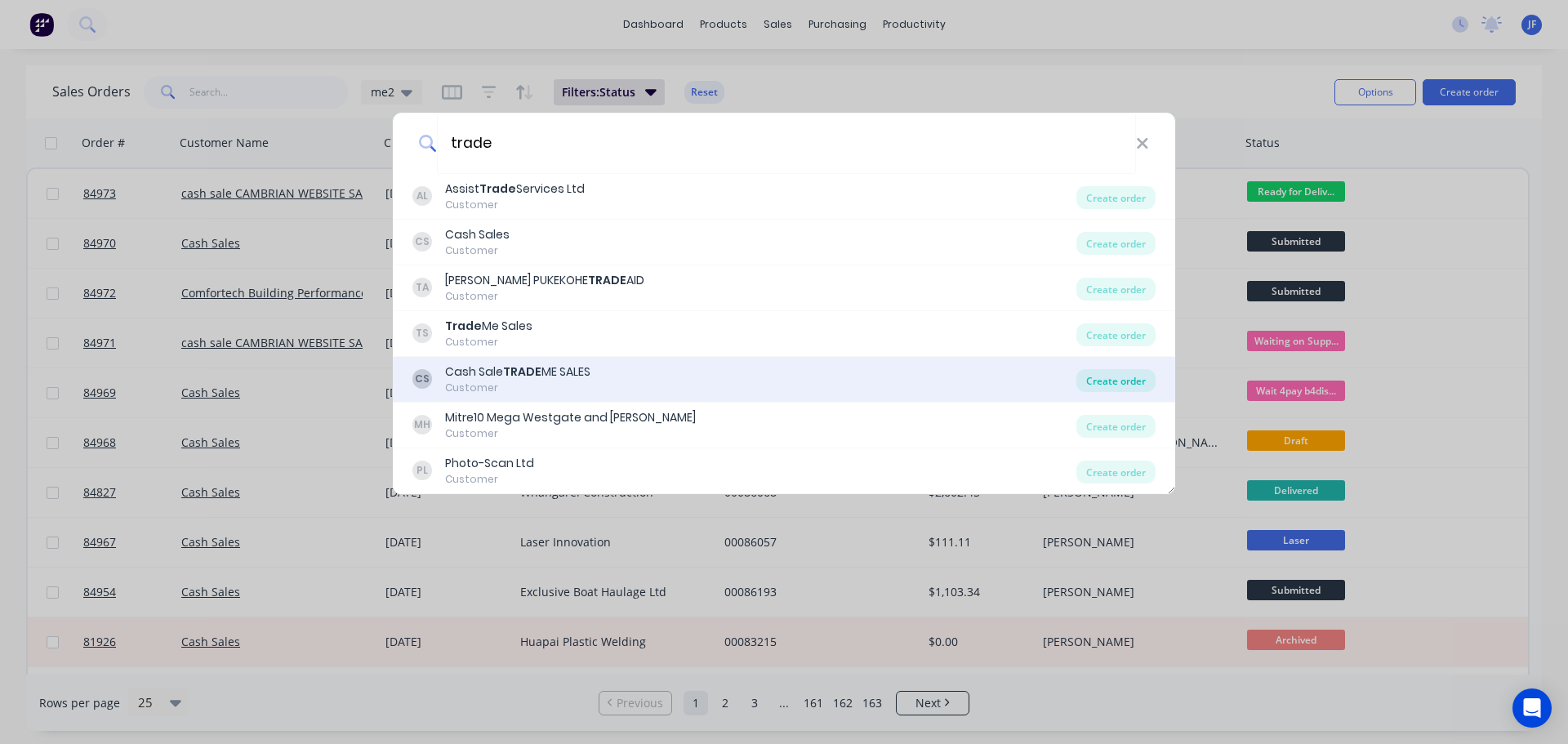
type input "trade"
click at [1096, 383] on div "Create order" at bounding box center [1115, 381] width 79 height 23
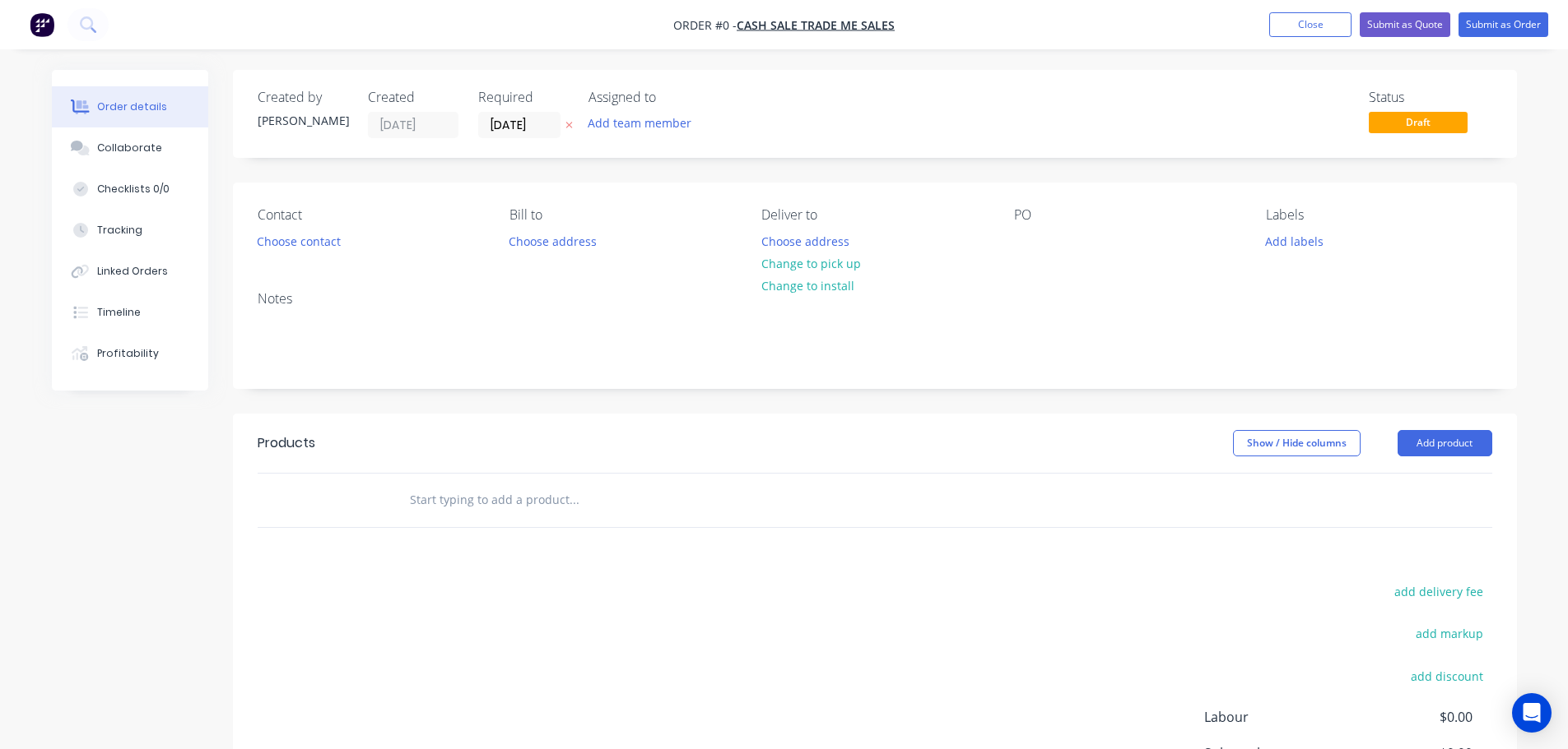
click at [572, 126] on icon "button" at bounding box center [569, 125] width 8 height 10
click at [298, 247] on button "Choose contact" at bounding box center [299, 240] width 102 height 22
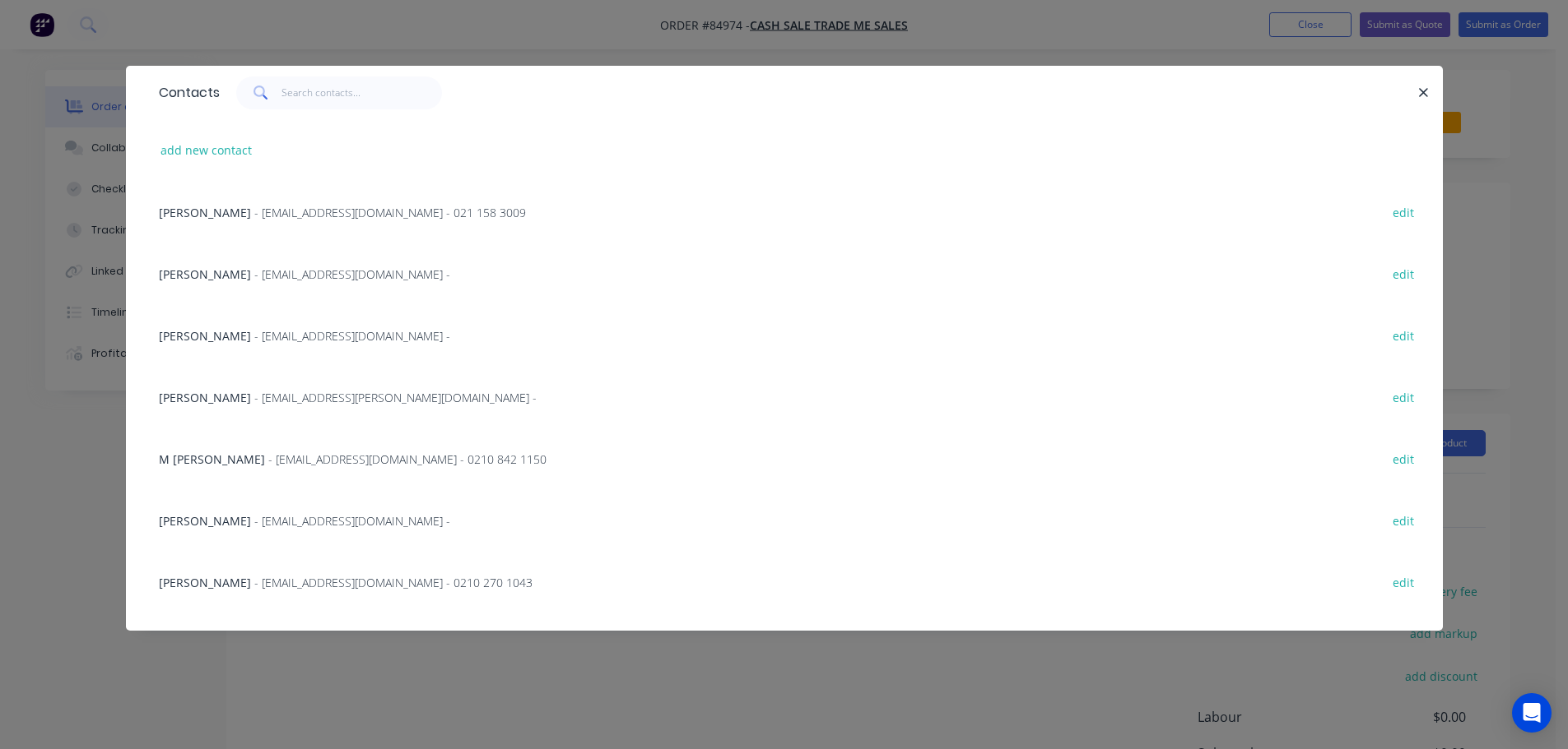
click at [248, 161] on div "add new contact" at bounding box center [784, 150] width 1268 height 61
click at [236, 156] on button "add new contact" at bounding box center [206, 149] width 108 height 22
select select "AU"
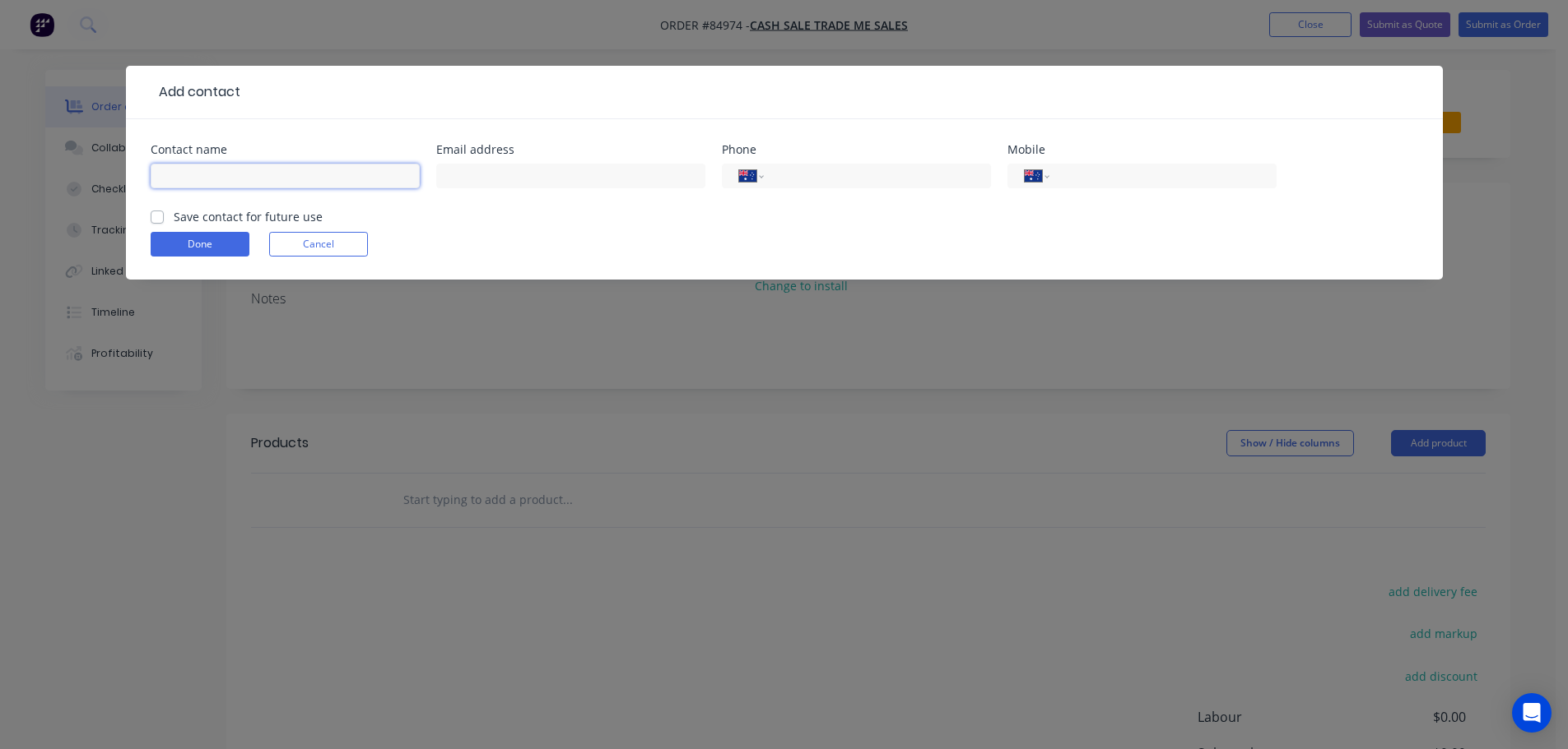
click at [236, 173] on input "text" at bounding box center [285, 176] width 269 height 25
paste input "[PERSON_NAME]"
type input "[PERSON_NAME]"
click at [1167, 178] on input "tel" at bounding box center [1160, 176] width 197 height 19
paste input "02102629626"
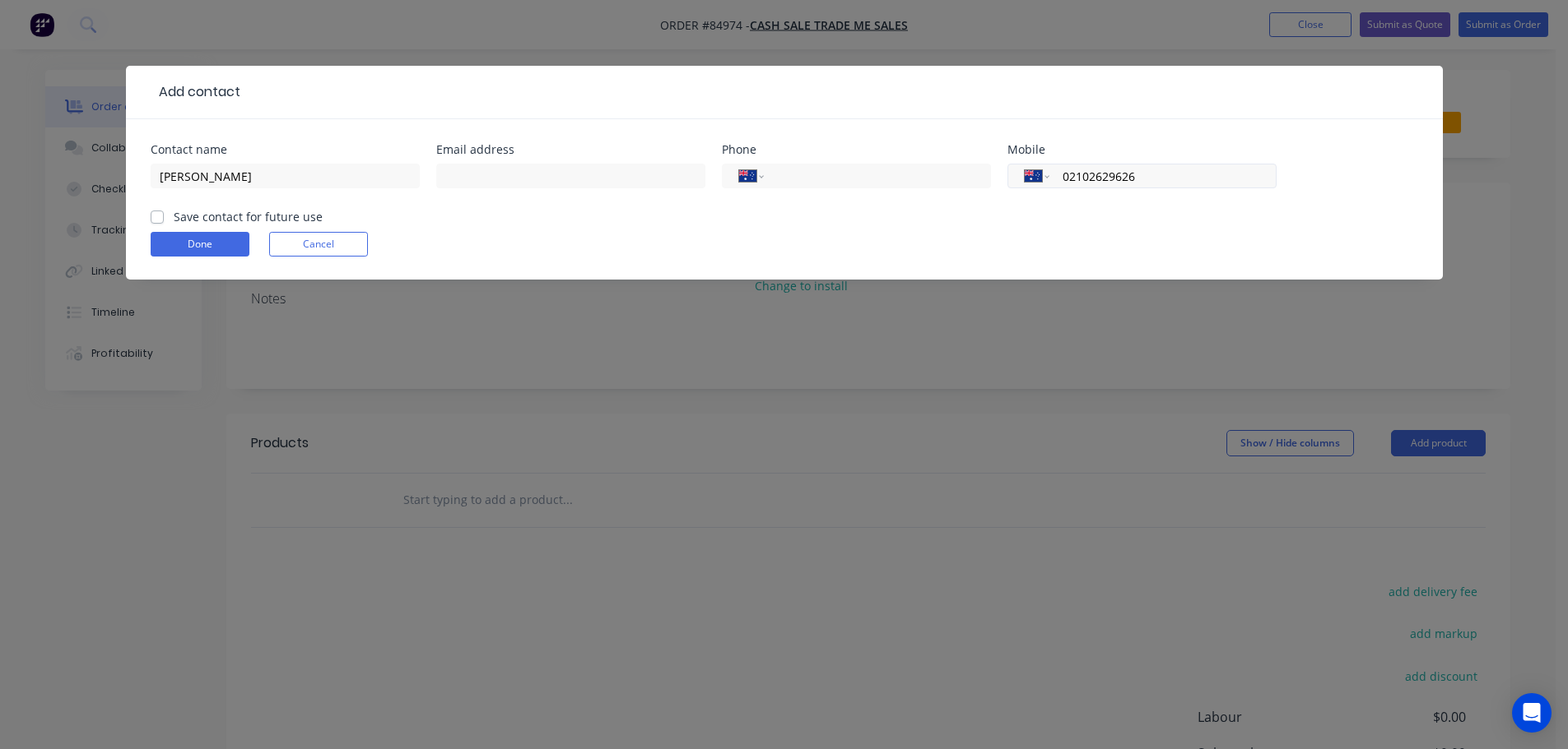
type input "02102629626"
click at [1043, 172] on select "International Afghanistan Åland Islands Albania Algeria American Samoa Andorra …" at bounding box center [1037, 176] width 25 height 23
select select "NZ"
click at [1025, 165] on select "International Afghanistan Åland Islands Albania Algeria American Samoa Andorra …" at bounding box center [1037, 176] width 25 height 23
type input "0210 262 9626"
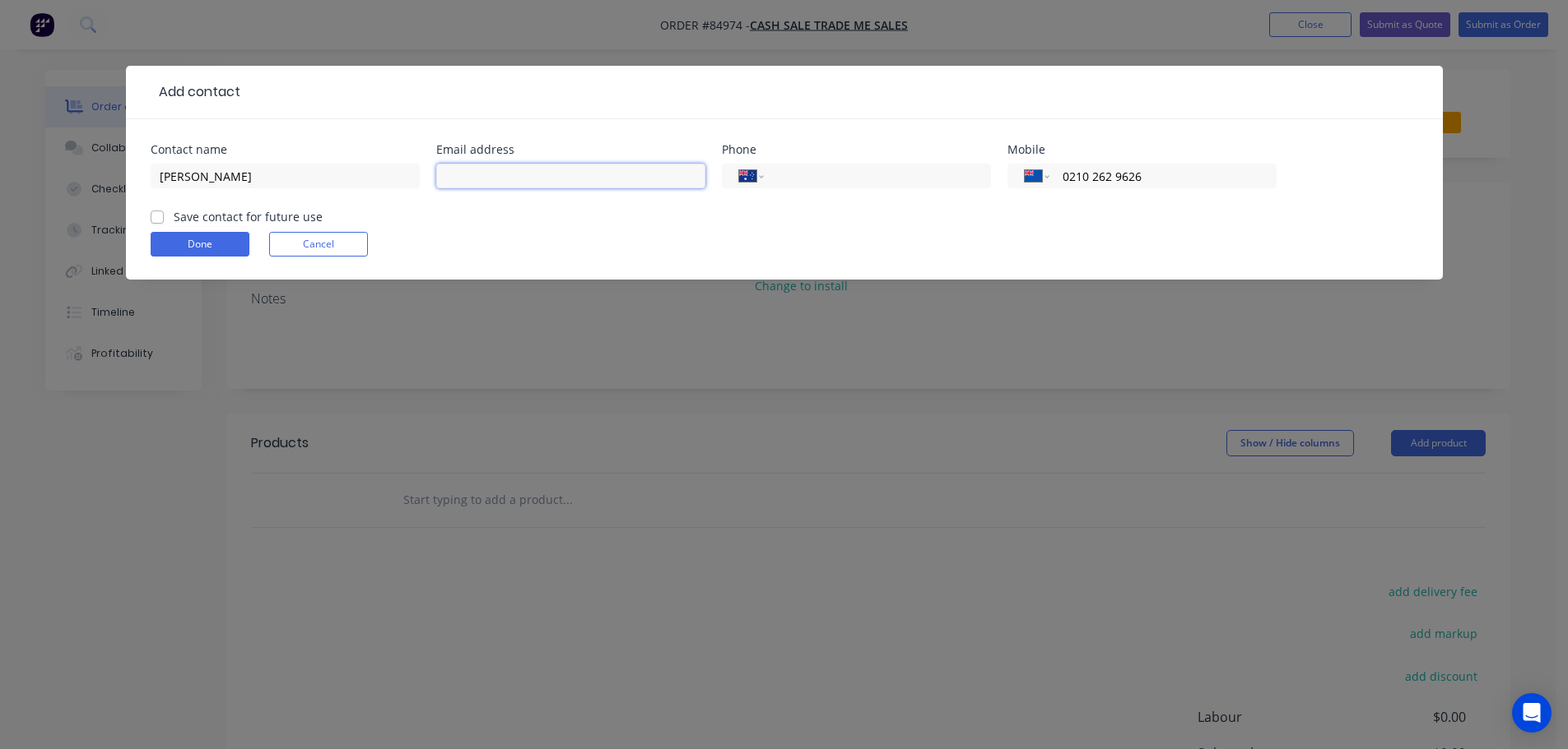
click at [580, 173] on input "text" at bounding box center [570, 176] width 269 height 25
paste input "rivertrademe@gmail.com"
type input "rivertrademe@gmail.com"
click at [271, 216] on form "Contact name Antonia Gregory Email address rivertrademe@gmail.com Phone Interna…" at bounding box center [784, 212] width 1268 height 136
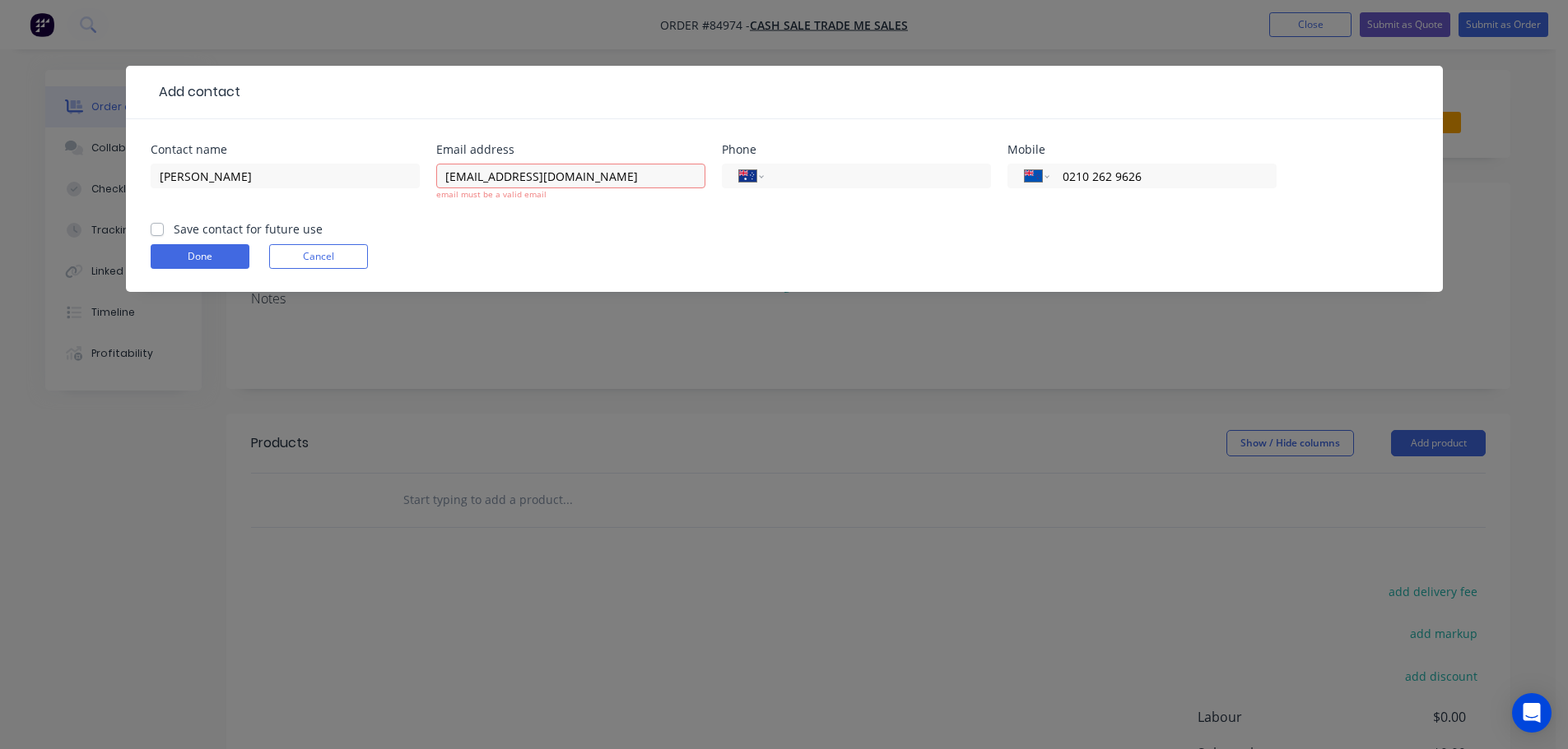
click at [207, 229] on label "Save contact for future use" at bounding box center [247, 229] width 149 height 17
click at [164, 229] on input "Save contact for future use" at bounding box center [157, 228] width 13 height 15
checkbox input "true"
click at [631, 169] on input "rivertrademe@gmail.com" at bounding box center [570, 176] width 269 height 25
type input "rivertrademe@gmail.com"
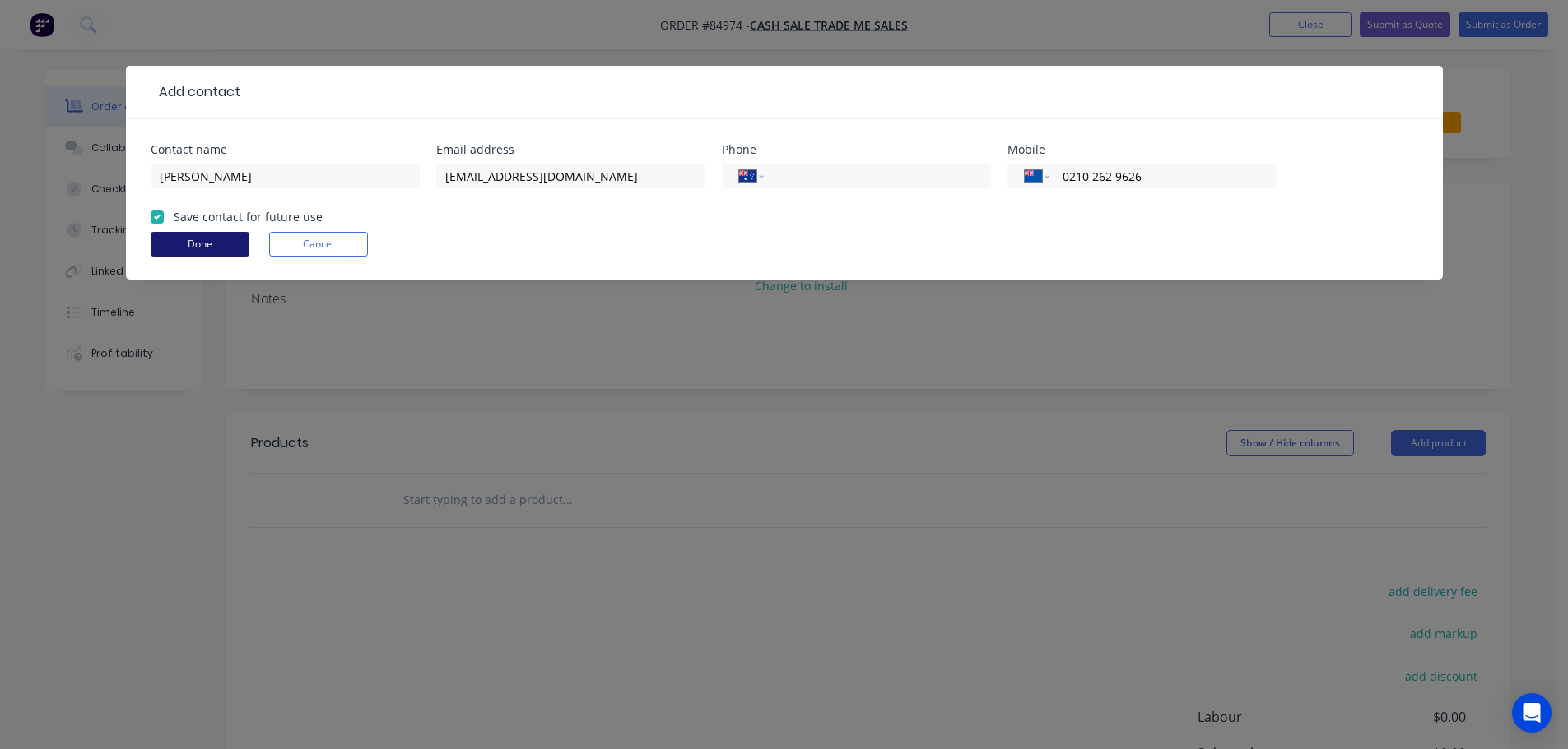
click at [193, 255] on button "Done" at bounding box center [199, 244] width 99 height 25
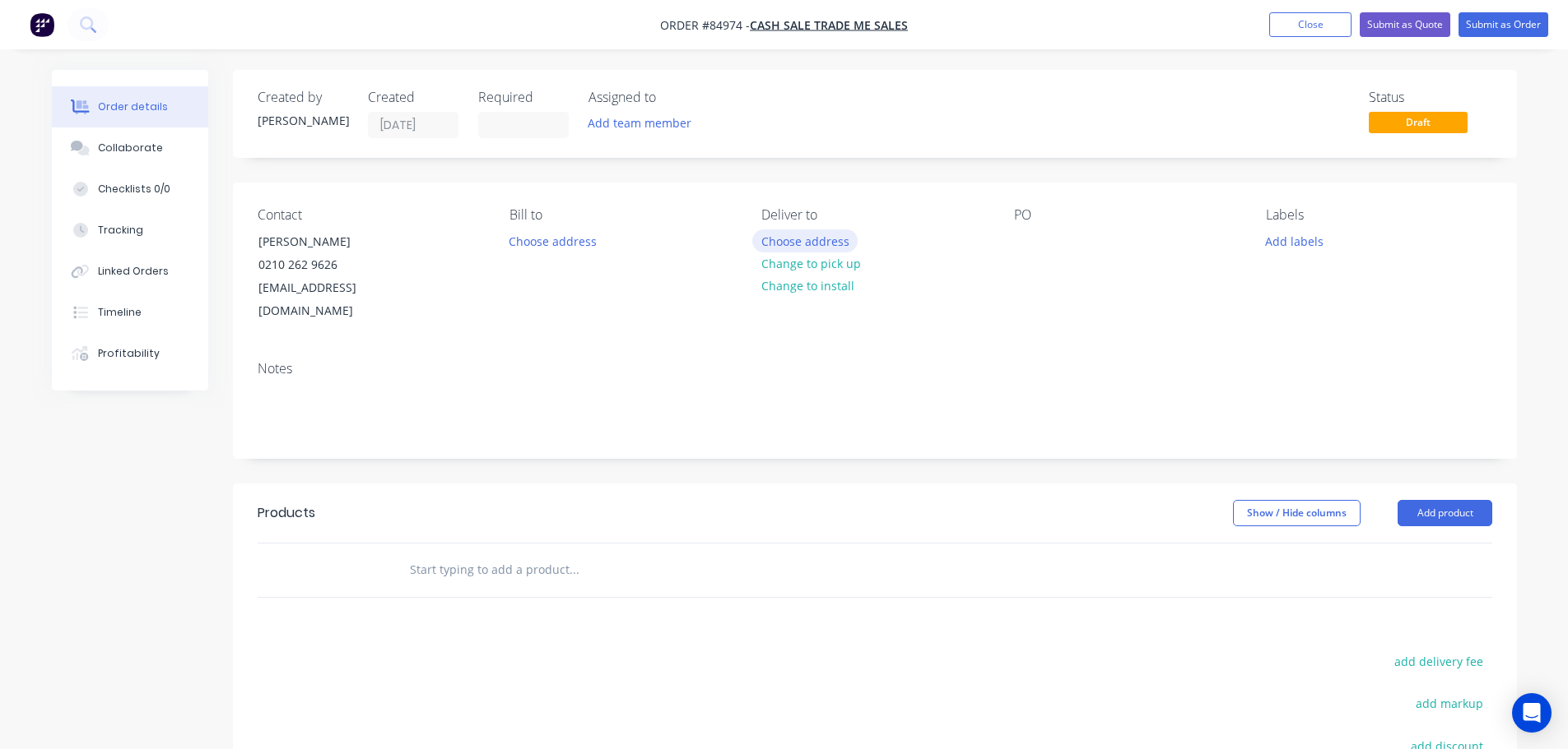
click at [802, 238] on button "Choose address" at bounding box center [805, 240] width 105 height 22
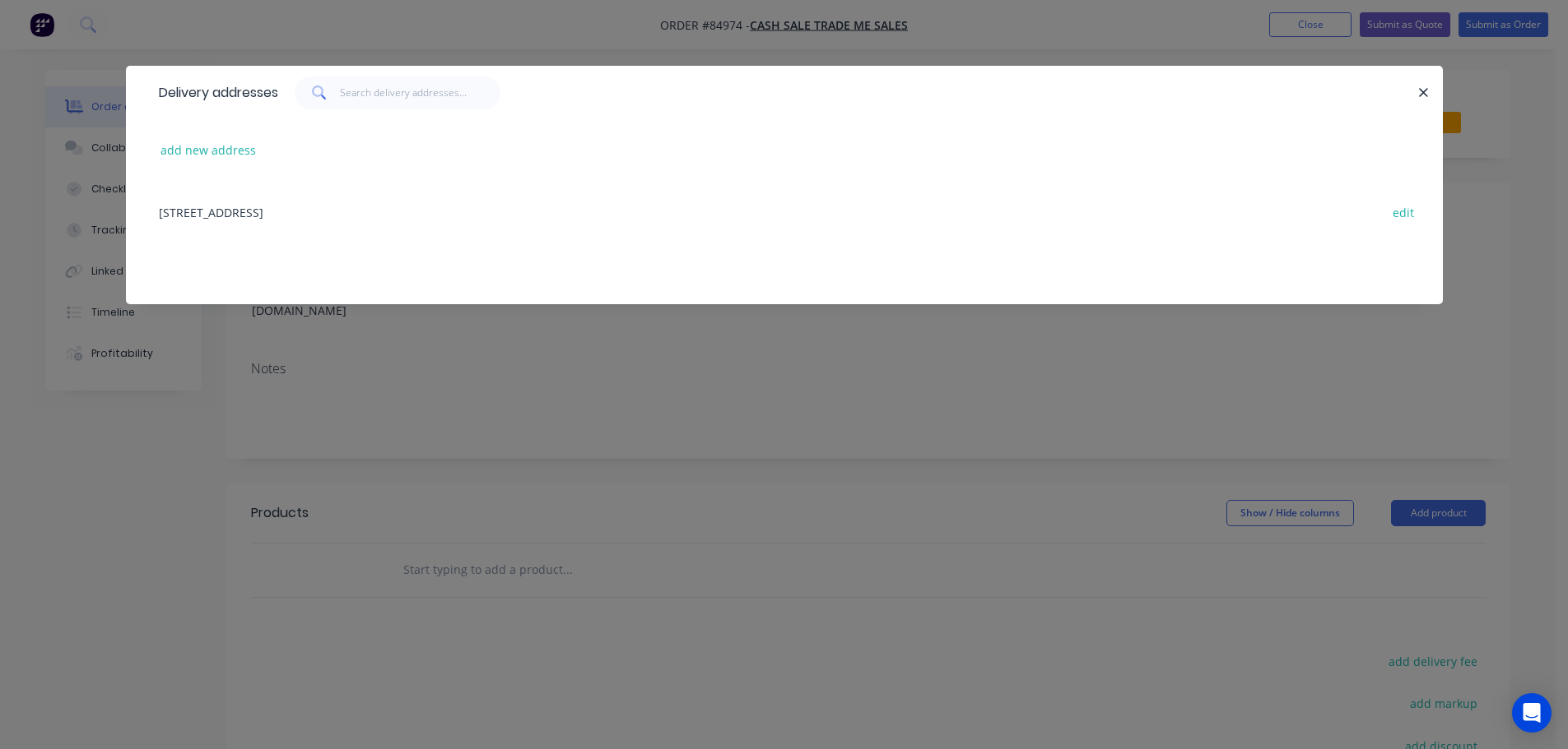
click at [197, 164] on div "add new address" at bounding box center [784, 150] width 1268 height 61
click at [191, 152] on button "add new address" at bounding box center [209, 149] width 113 height 22
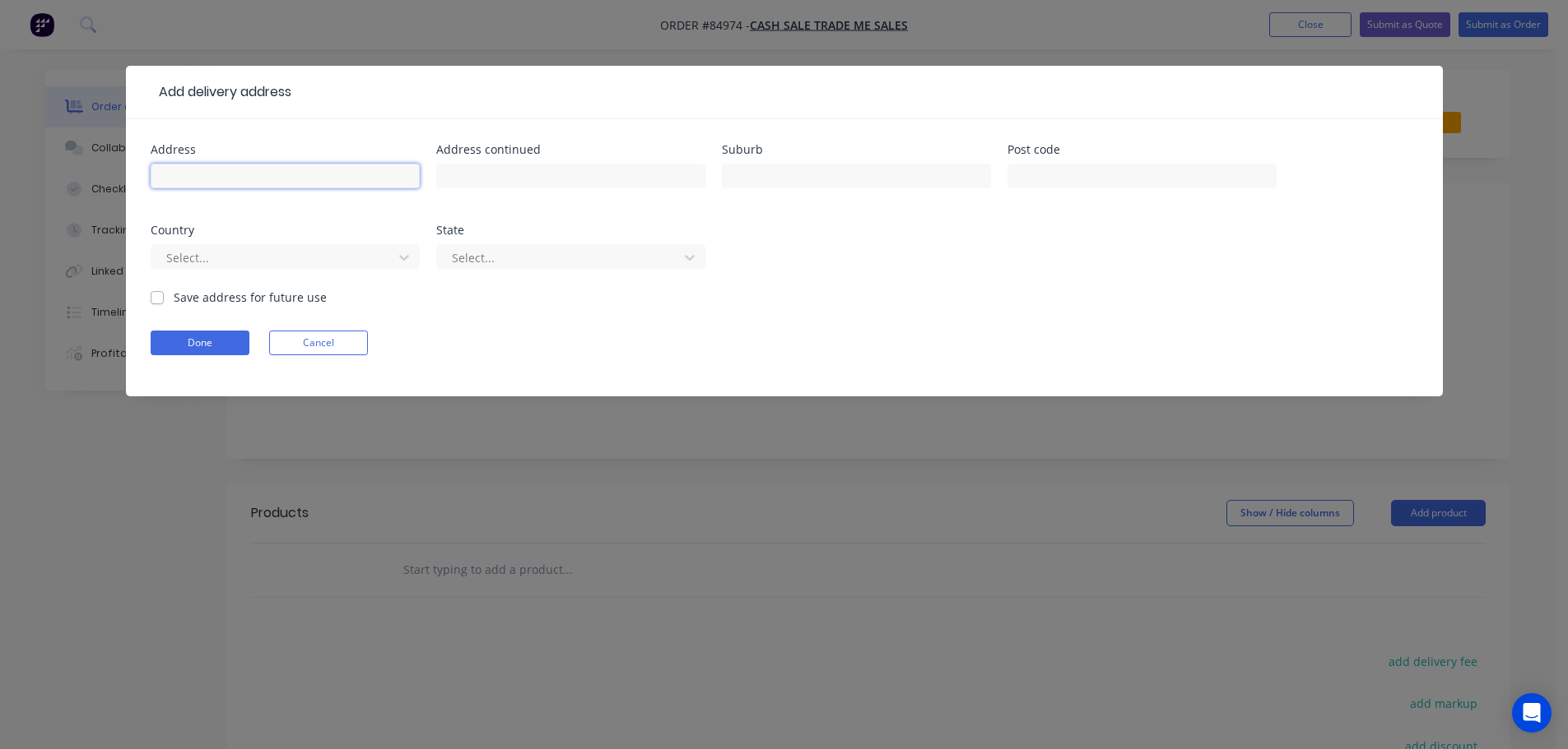
click at [296, 178] on input "text" at bounding box center [285, 176] width 269 height 25
paste input "15 Koromiko Road Gonville Whanganui 4501"
click at [380, 178] on input "15 Koromiko Road Gonville Whanganui 4501" at bounding box center [285, 176] width 269 height 25
type input "15 Koromiko Road Gonville Whanganui"
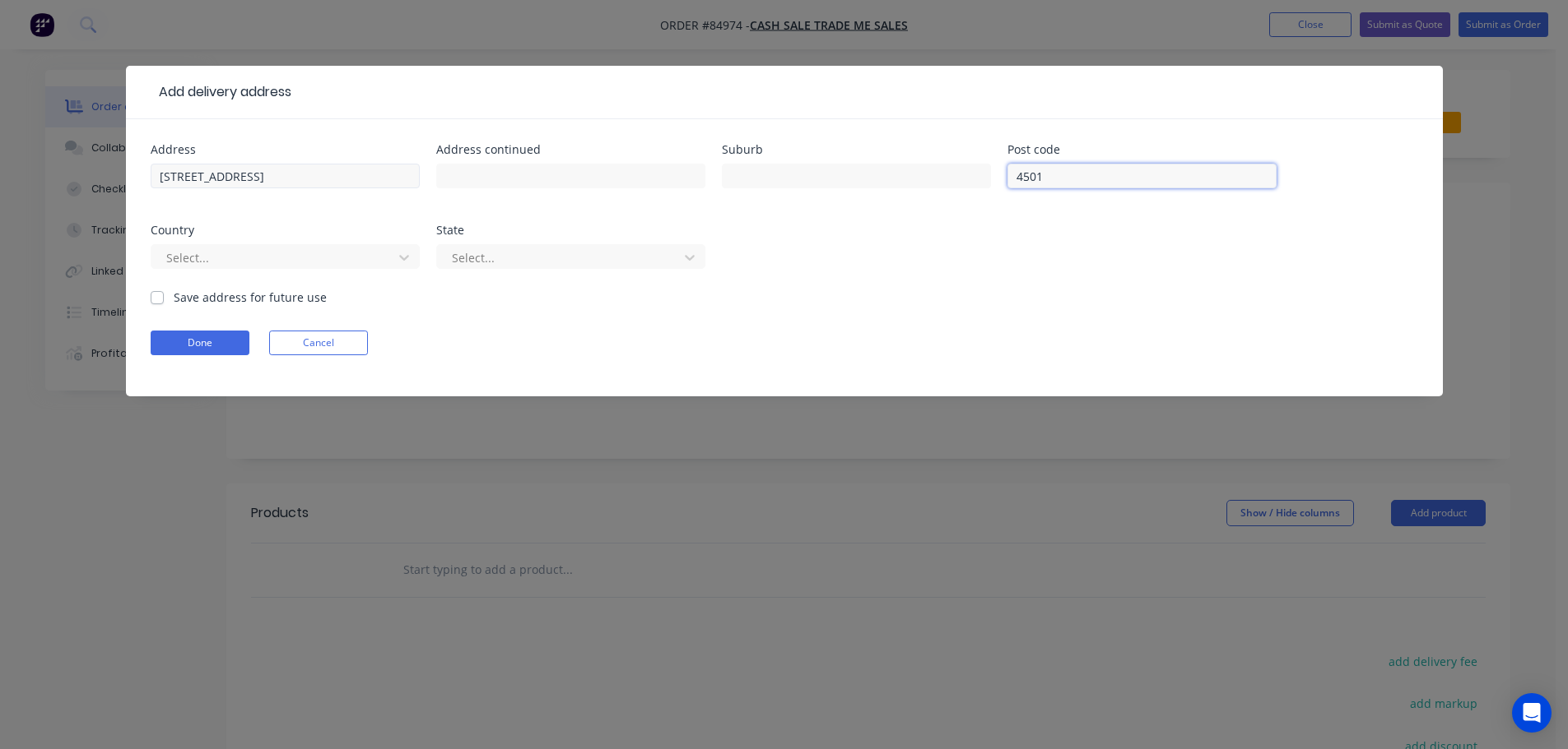
type input "4501"
click at [330, 179] on input "15 Koromiko Road Gonville Whanganui" at bounding box center [285, 176] width 269 height 25
type input "15 Koromiko Road Gonville"
type input "Whanganui"
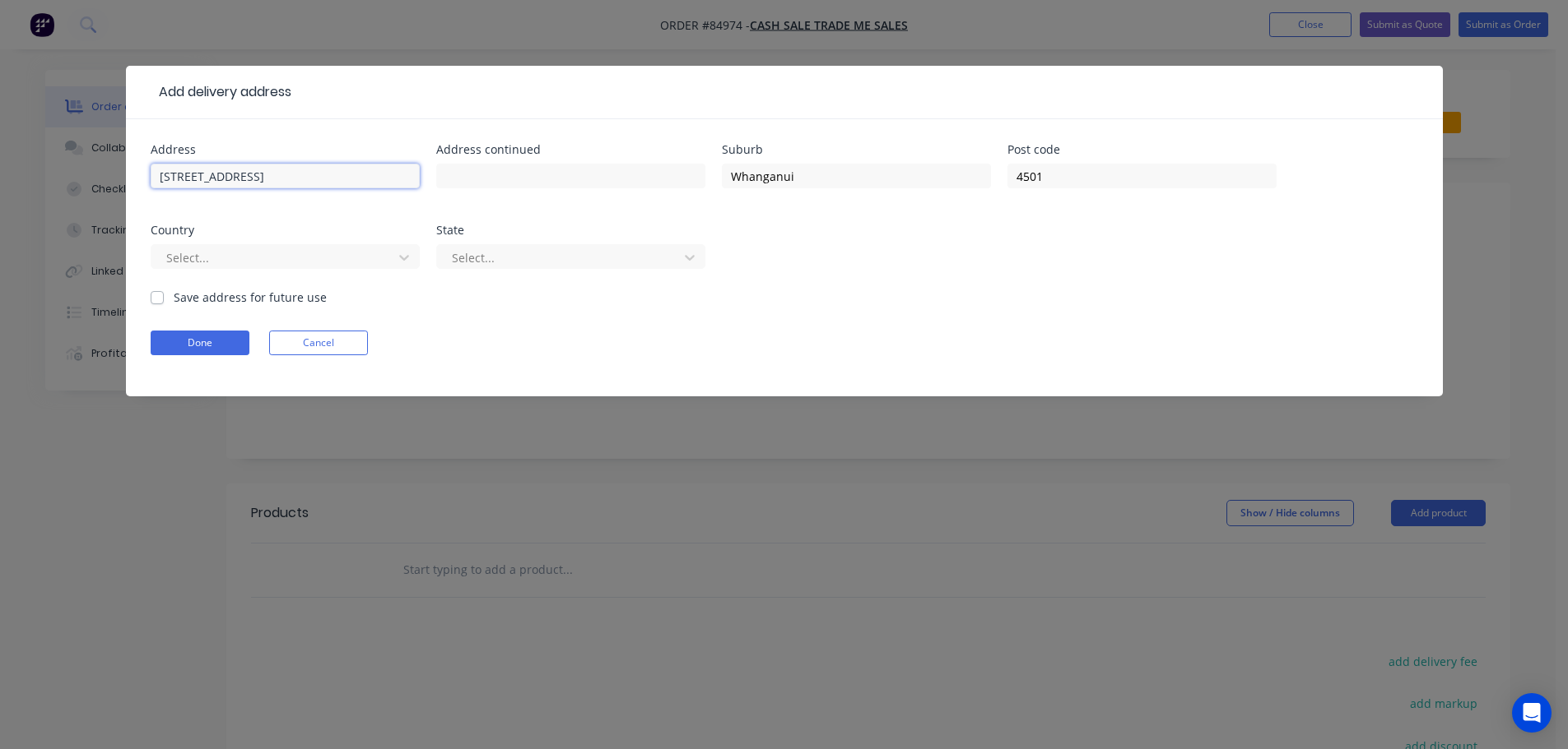
click at [265, 180] on input "15 Koromiko Road Gonville" at bounding box center [285, 176] width 269 height 25
type input "15 Koromiko Road"
type input "Gonville"
click at [191, 347] on button "Done" at bounding box center [199, 343] width 99 height 25
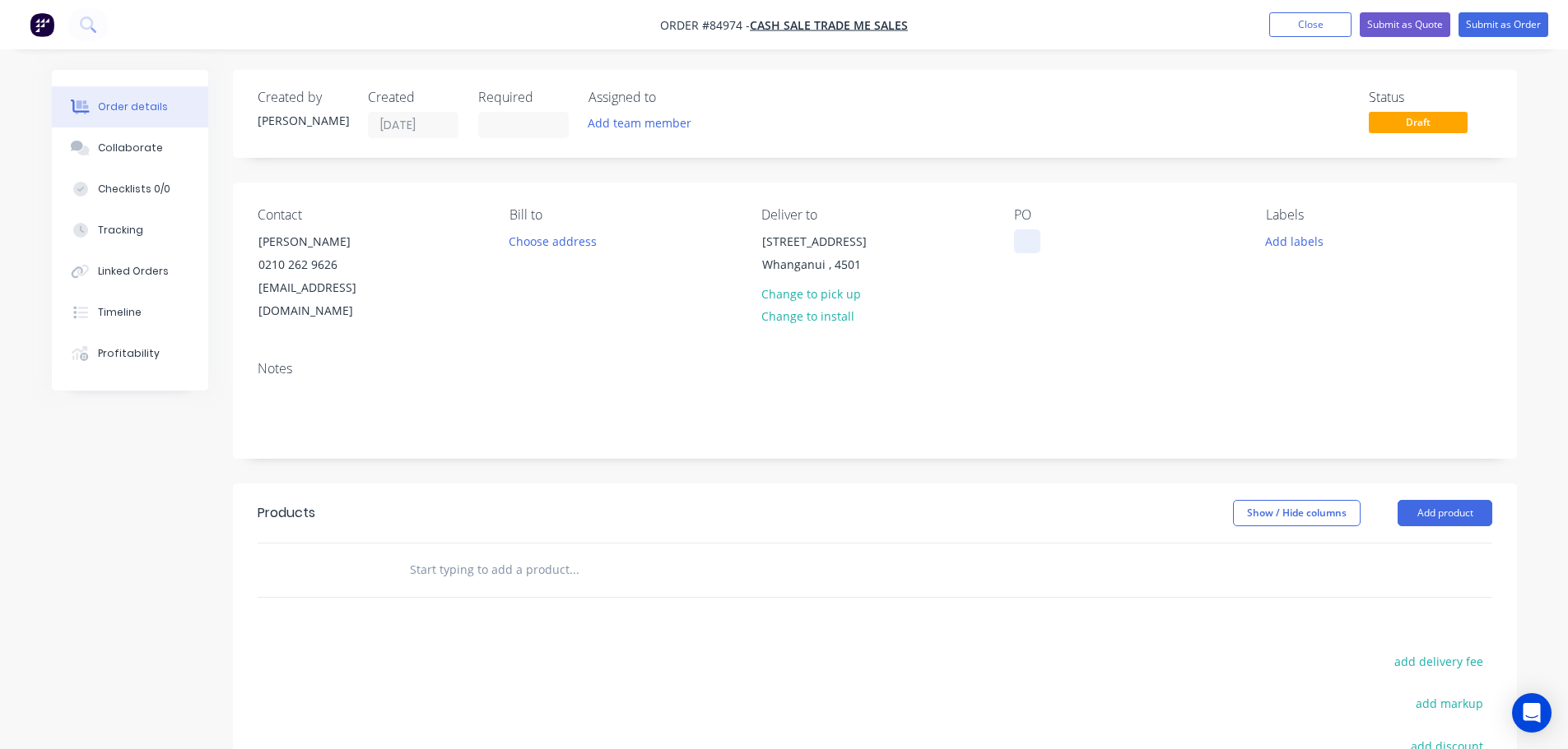
click at [1027, 241] on div at bounding box center [1026, 241] width 26 height 24
drag, startPoint x: 254, startPoint y: 238, endPoint x: 426, endPoint y: 236, distance: 172.0
click at [412, 236] on div "Contact Antonia Gregory 0210 262 9626 rivertrademe@gmail.com" at bounding box center [370, 264] width 225 height 116
copy div "[PERSON_NAME]"
click at [1024, 243] on div at bounding box center [1026, 241] width 26 height 24
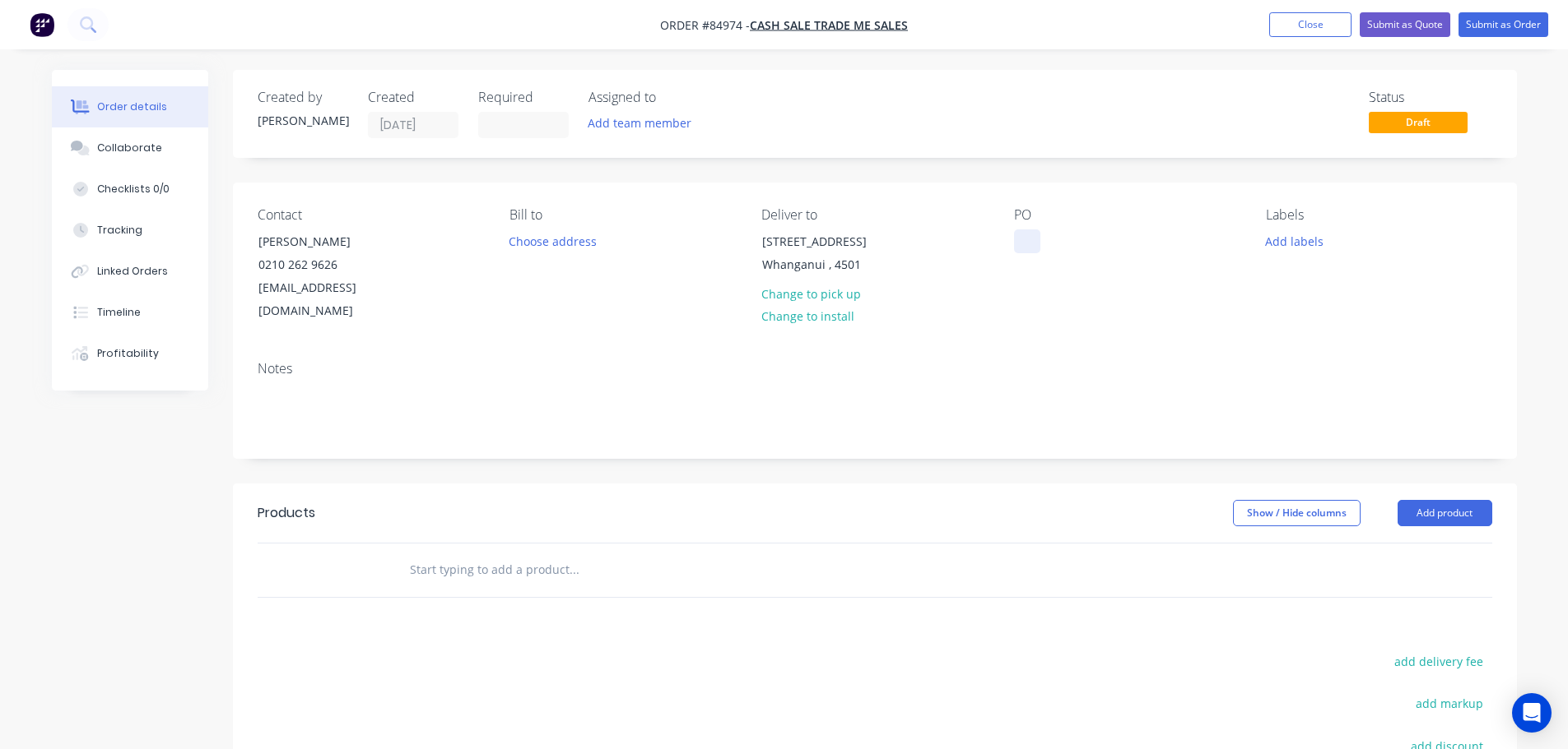
paste div
click at [1041, 306] on div "Contact Antonia Gregory 0210 262 9626 rivertrademe@gmail.com Bill to Choose add…" at bounding box center [875, 265] width 1284 height 166
click at [570, 554] on input "text" at bounding box center [574, 570] width 330 height 33
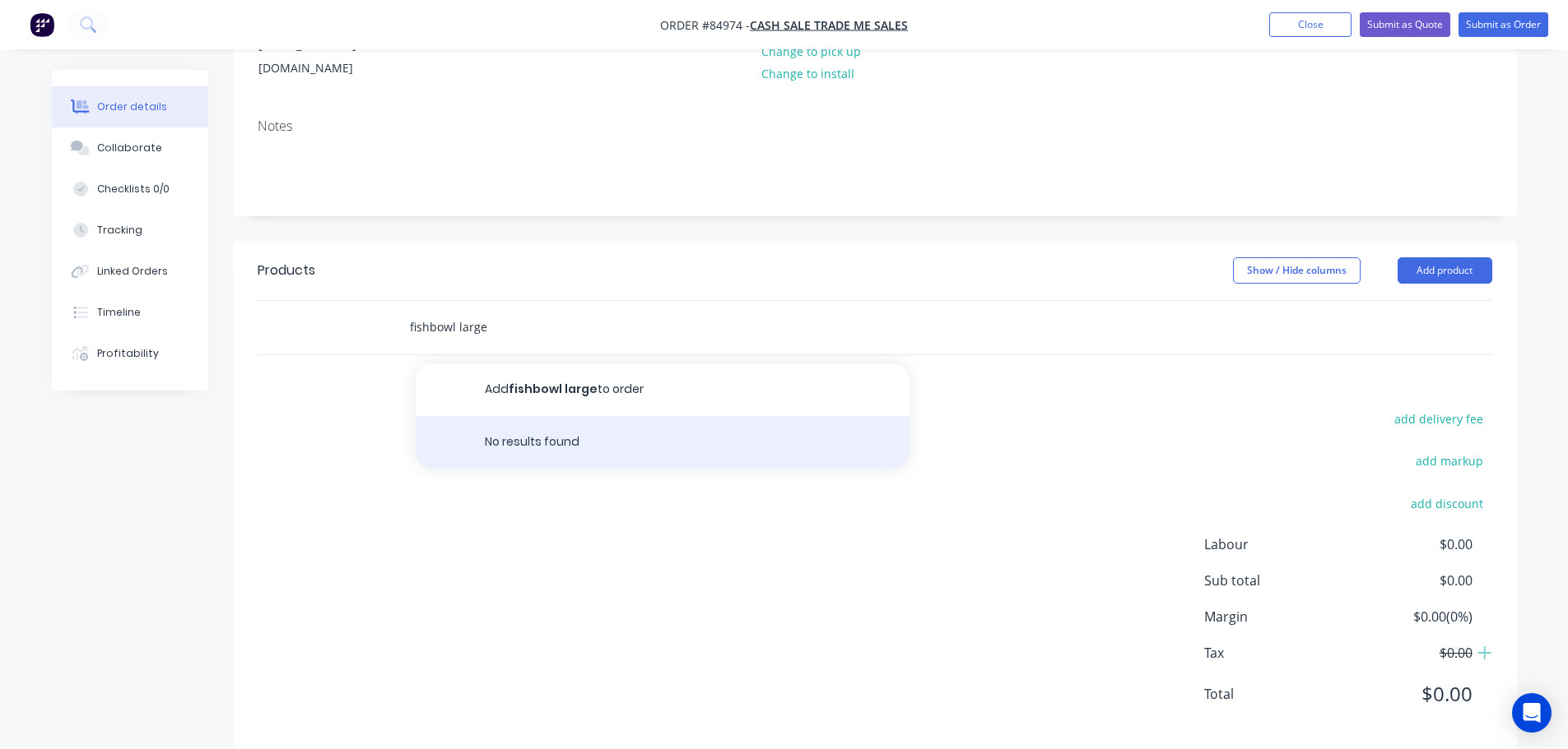
scroll to position [245, 0]
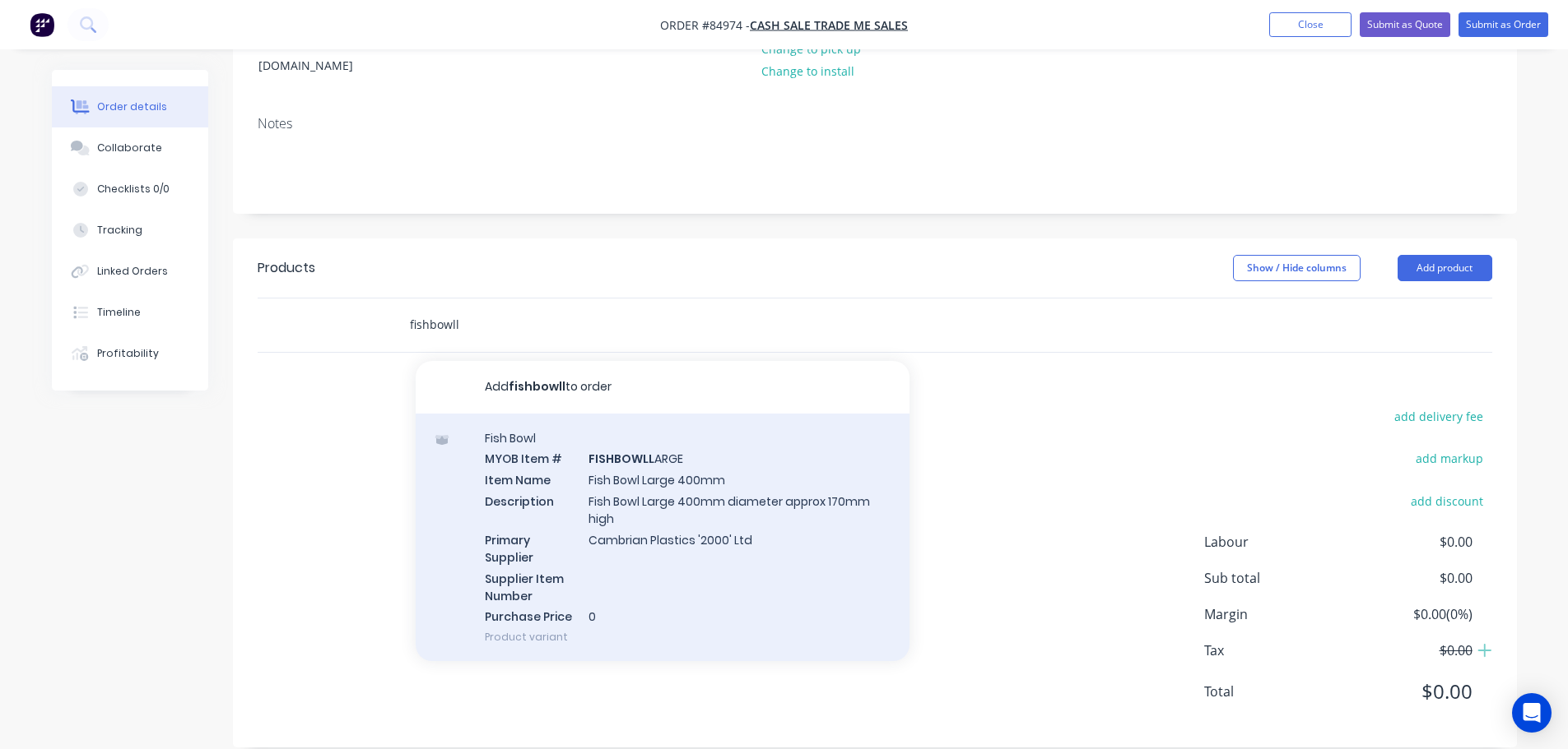
type input "fishbowll"
click at [565, 445] on div "Fish Bowl MYOB Item # FISHBOWLL ARGE Item Name Fish Bowl Large 400mm Descriptio…" at bounding box center [662, 537] width 494 height 248
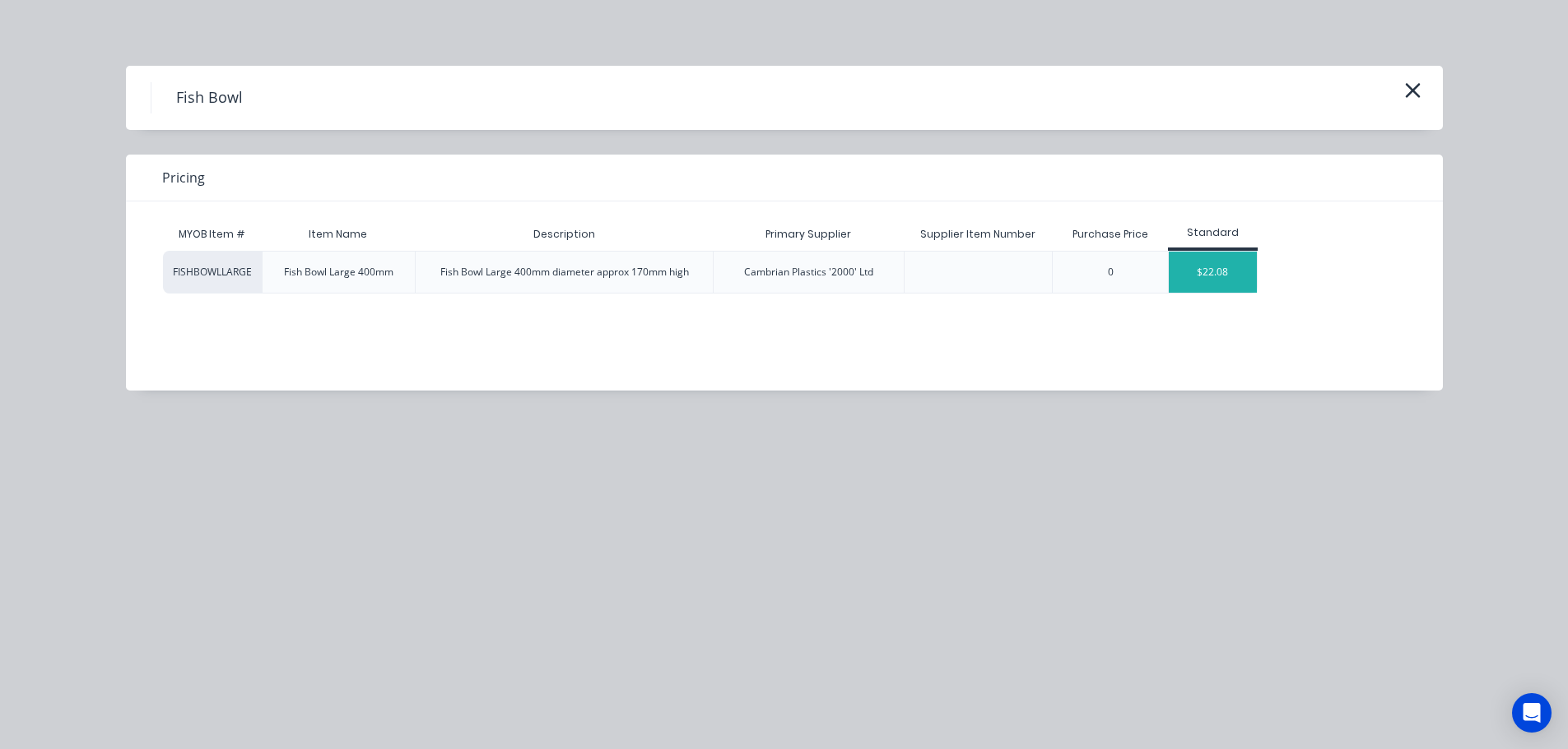
click at [1190, 265] on div "$22.08" at bounding box center [1213, 272] width 88 height 41
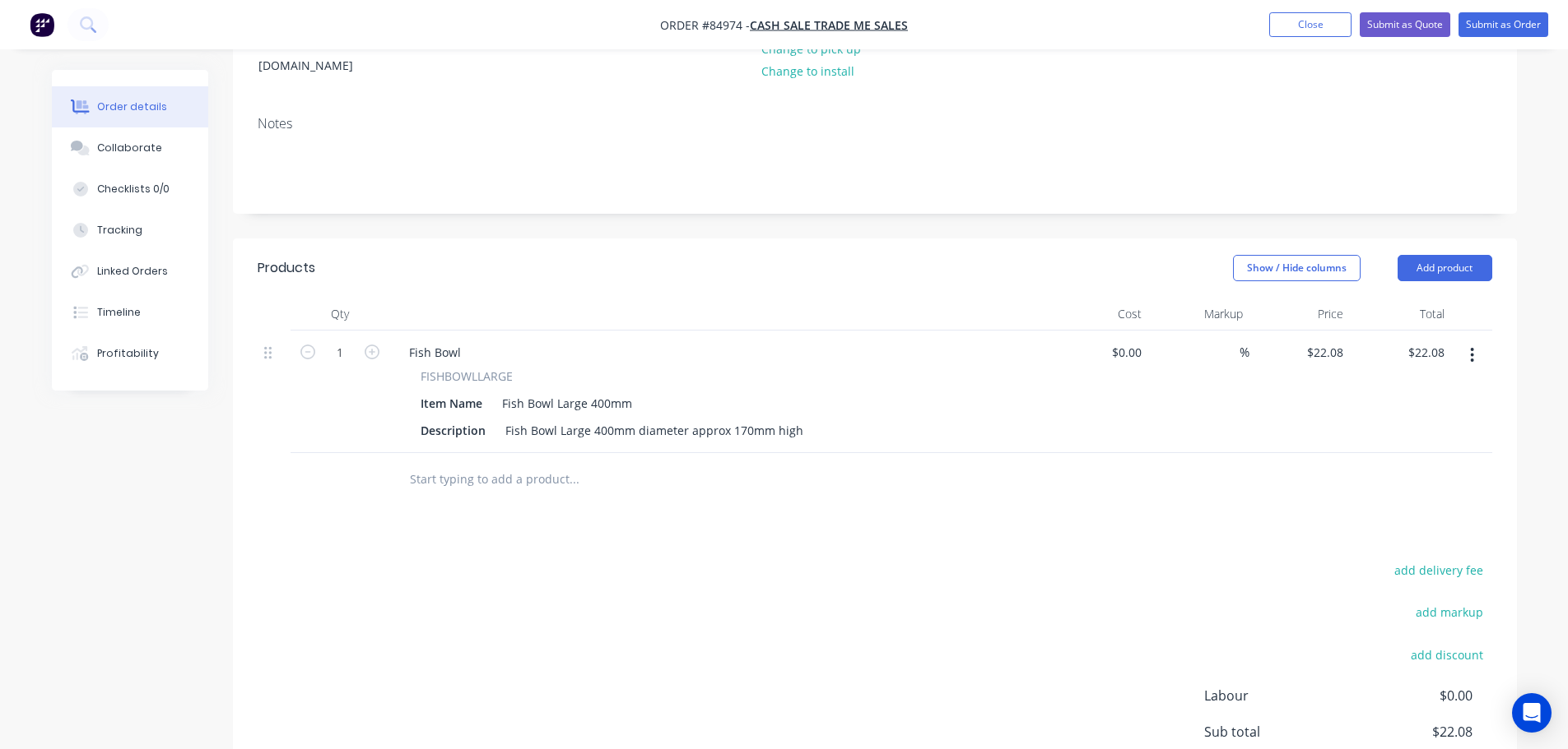
click at [504, 368] on span "FISHBOWLLARGE" at bounding box center [467, 376] width 92 height 17
copy span "FISHBOWLLARGE"
click at [446, 341] on div "Fish Bowl" at bounding box center [435, 352] width 79 height 24
paste div
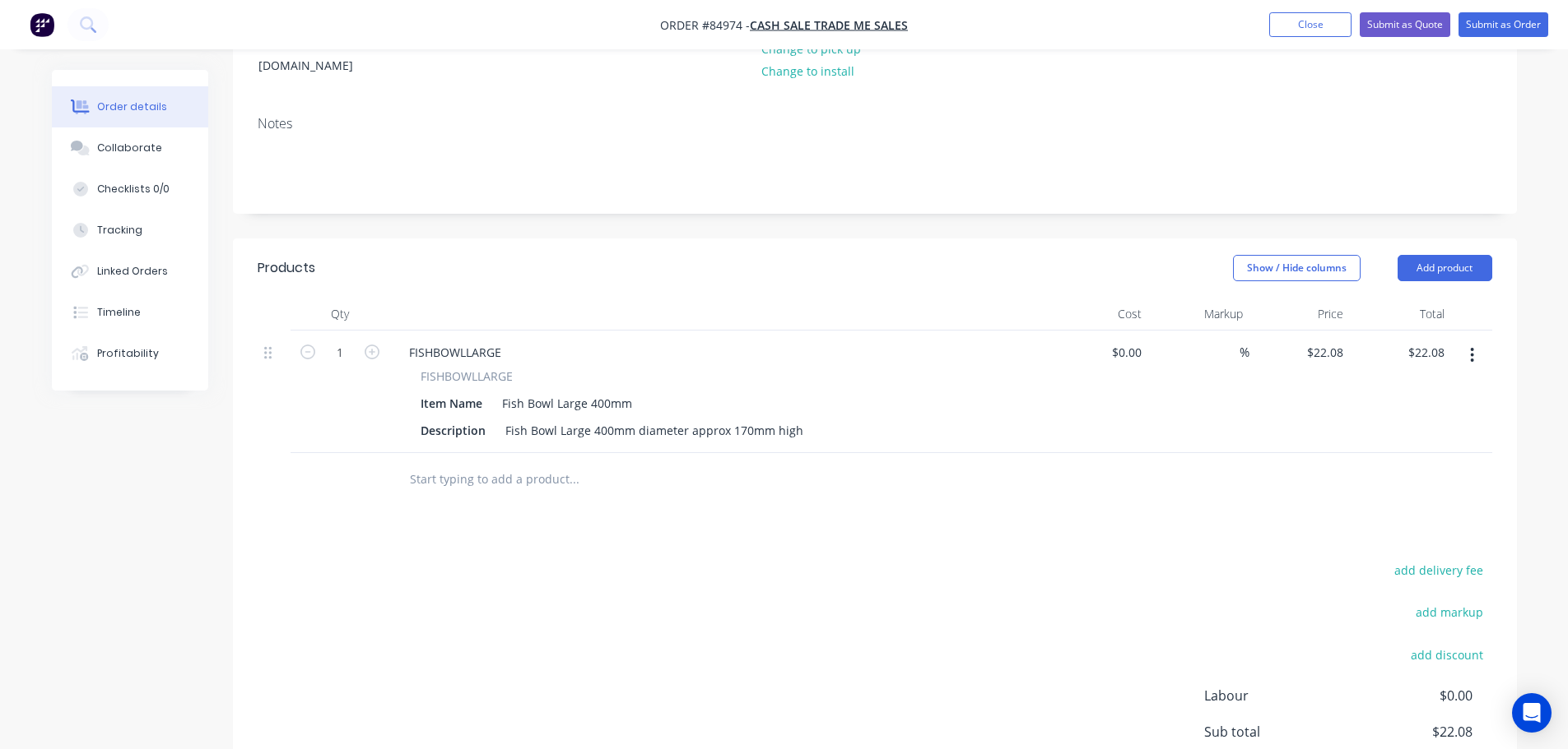
drag, startPoint x: 720, startPoint y: 571, endPoint x: 849, endPoint y: 541, distance: 132.4
click at [726, 571] on div "add delivery fee add markup add discount Labour $0.00 Sub total $22.08 Margin $…" at bounding box center [875, 718] width 1234 height 318
drag, startPoint x: 1326, startPoint y: 329, endPoint x: 1326, endPoint y: 340, distance: 11.0
click at [1326, 341] on input "22.08" at bounding box center [1327, 352] width 44 height 24
type input "$22.08"
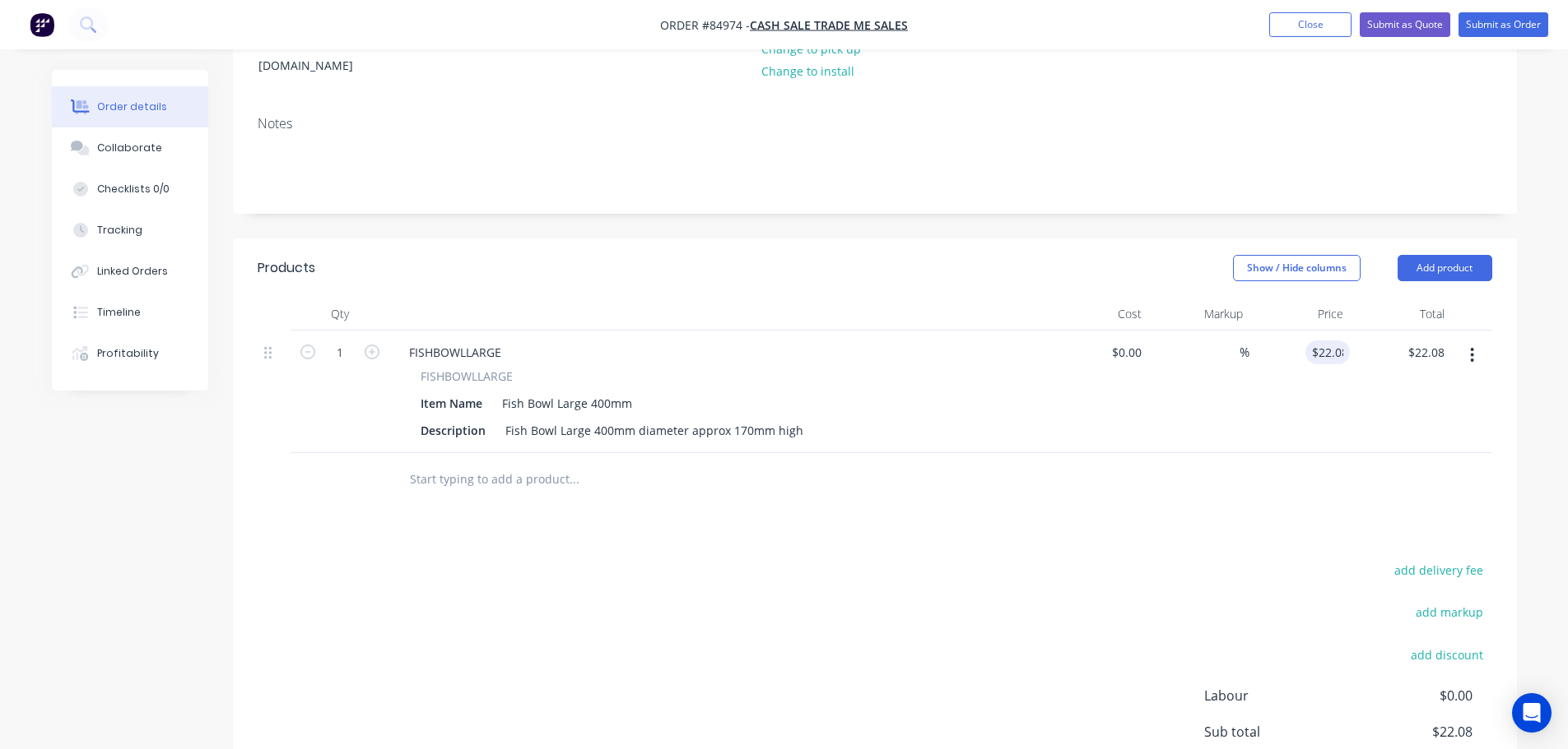
click at [1360, 453] on div at bounding box center [875, 480] width 1234 height 54
click at [1432, 559] on button "add delivery fee" at bounding box center [1439, 570] width 106 height 22
type input "8"
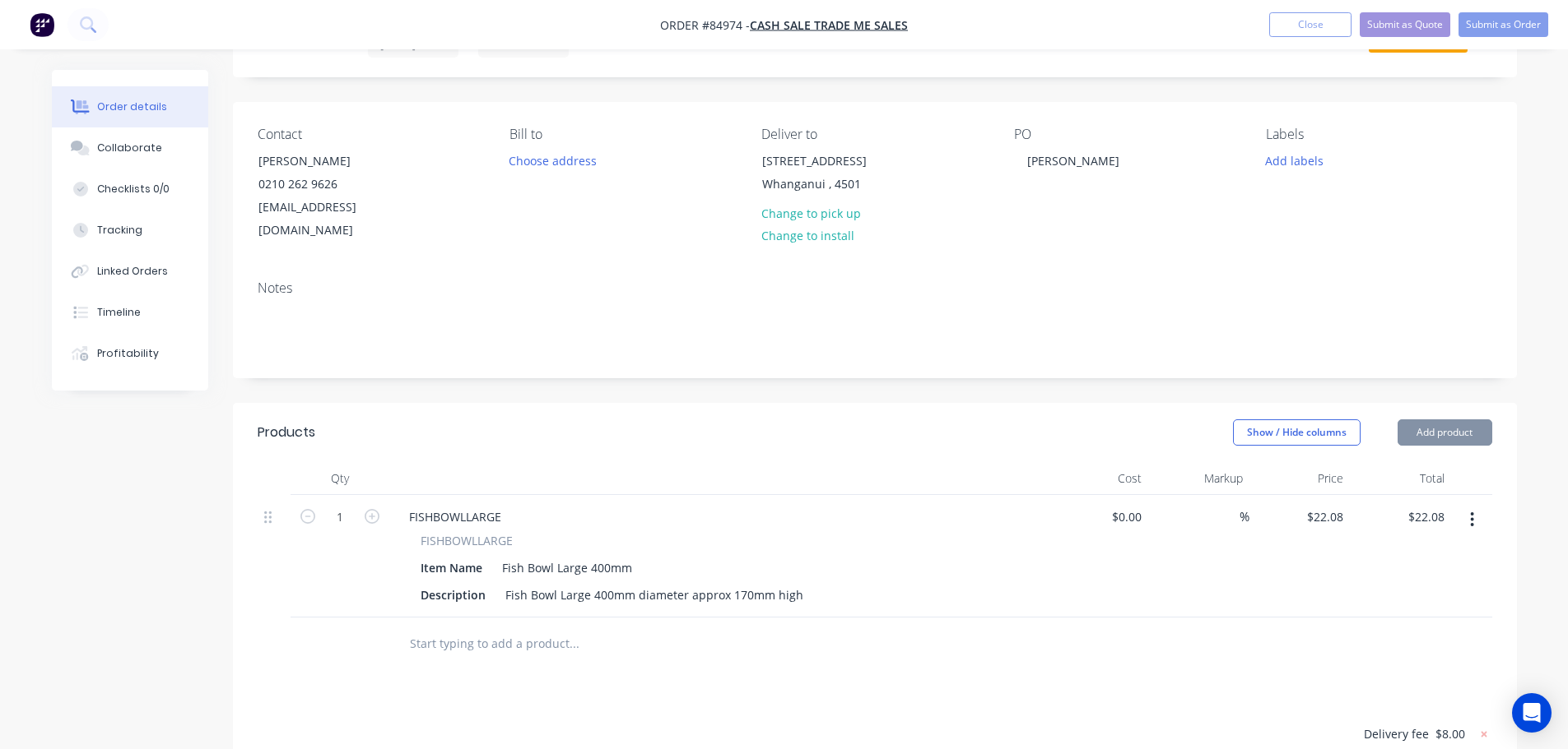
click at [1273, 536] on div "$22.08 $22.08" at bounding box center [1301, 556] width 102 height 123
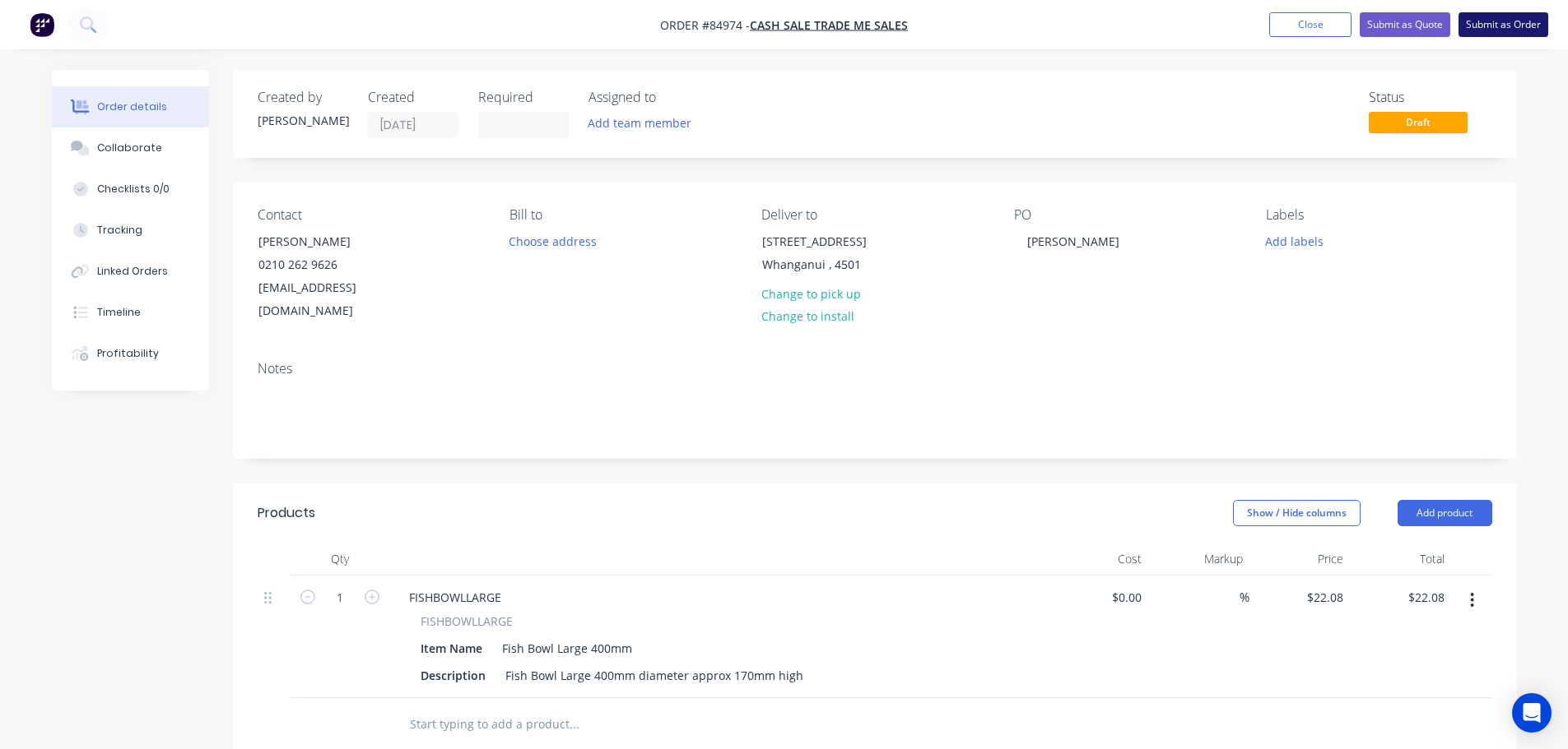
click at [1483, 17] on button "Submit as Order" at bounding box center [1504, 25] width 90 height 25
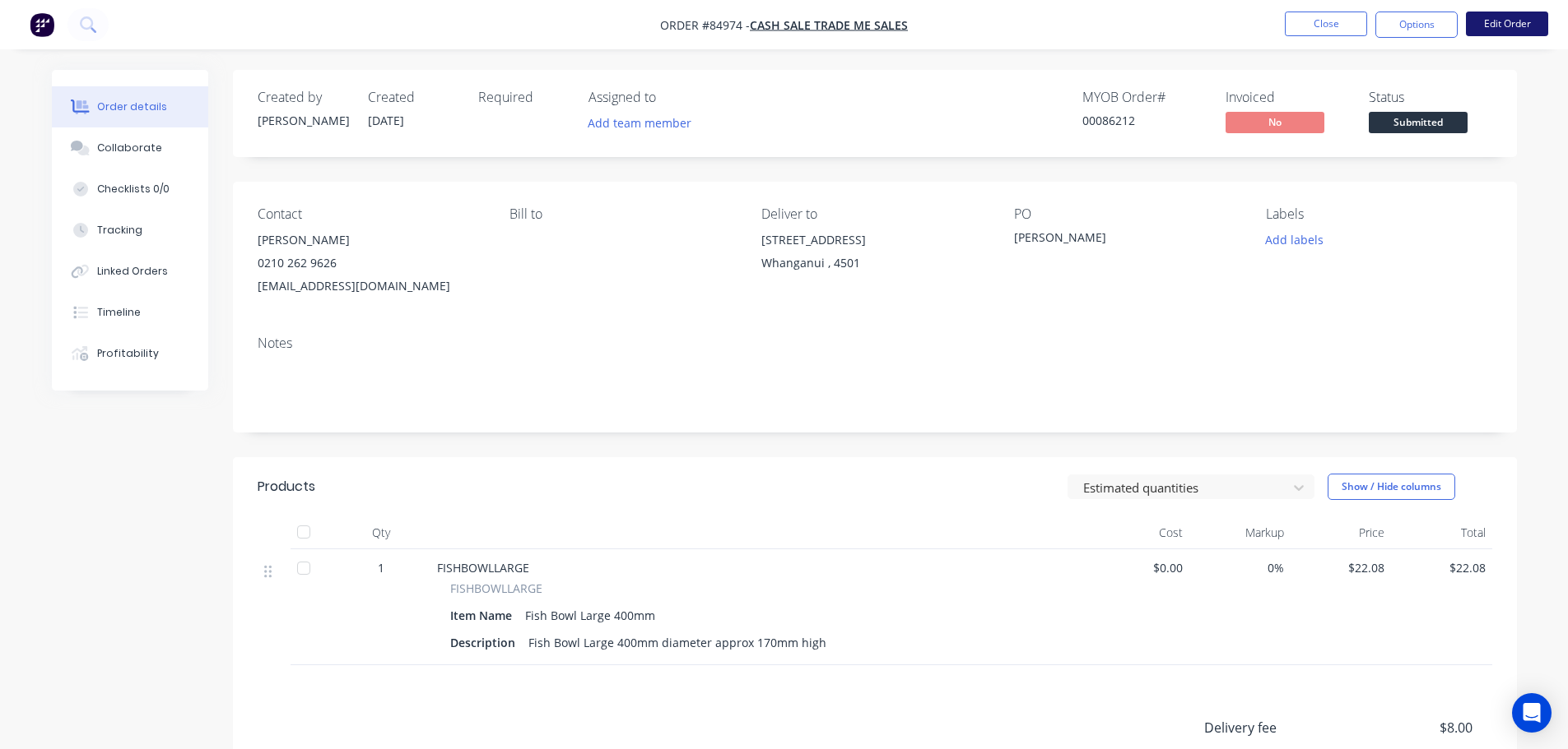
click at [1481, 32] on button "Edit Order" at bounding box center [1508, 24] width 82 height 25
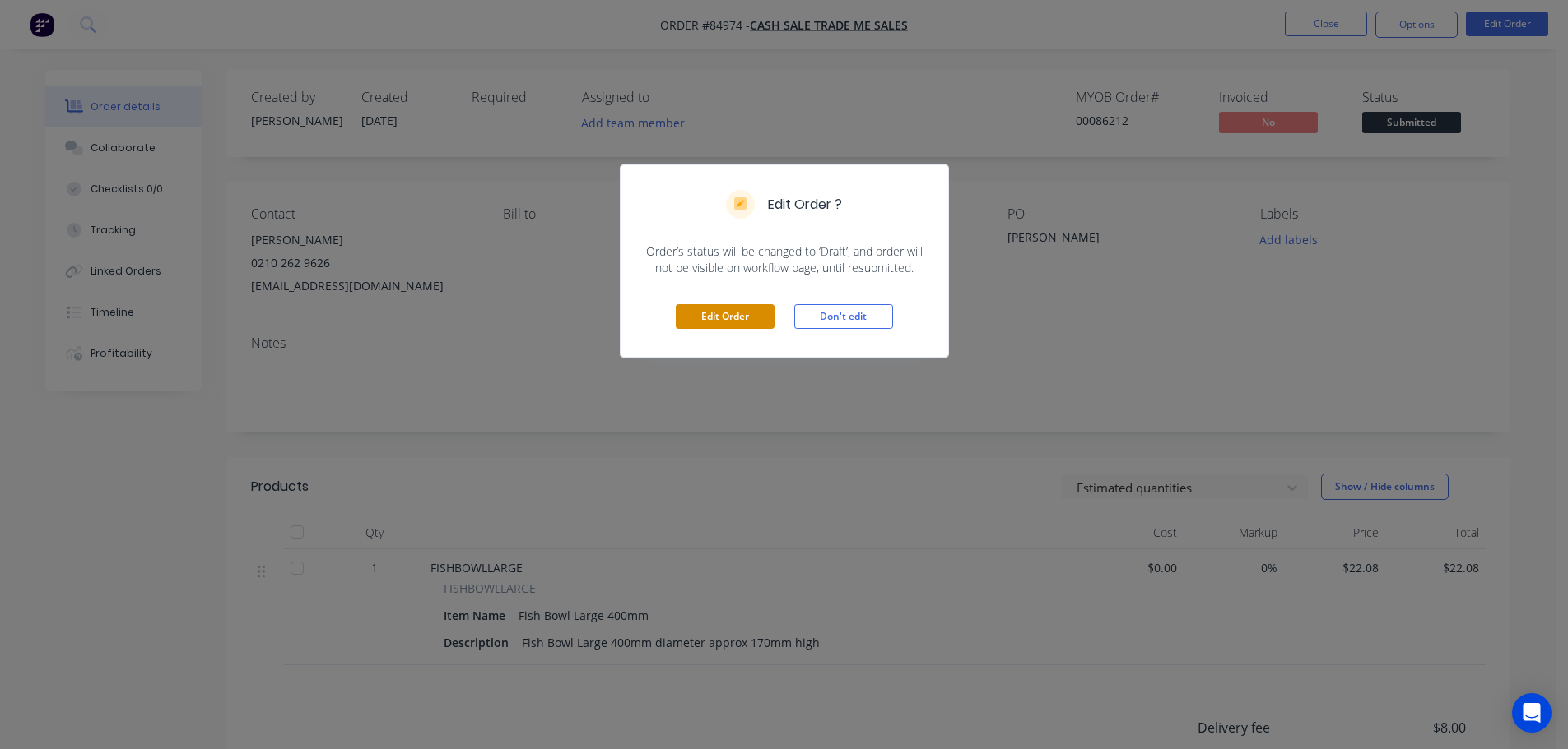
click at [720, 320] on button "Edit Order" at bounding box center [725, 317] width 99 height 25
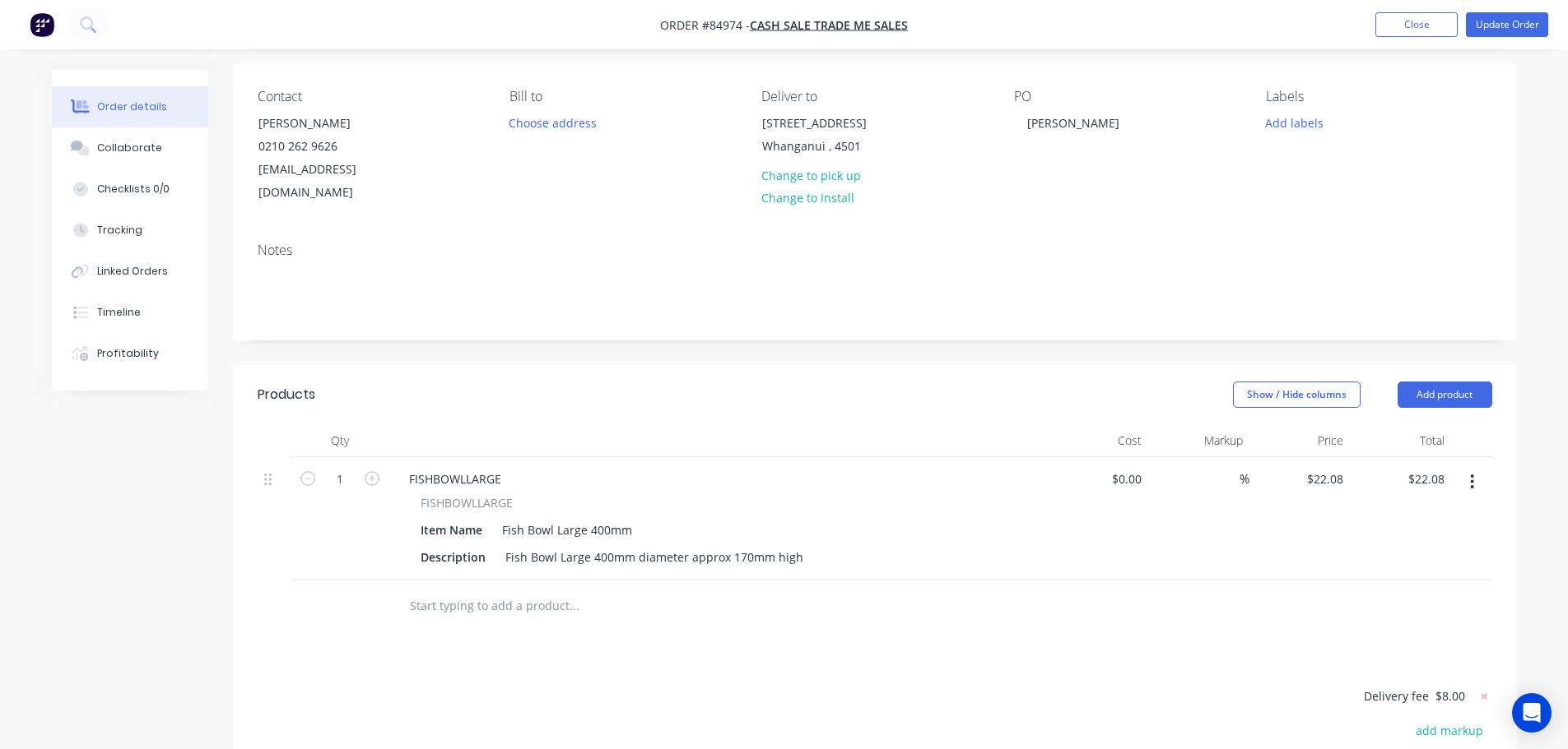
scroll to position [329, 0]
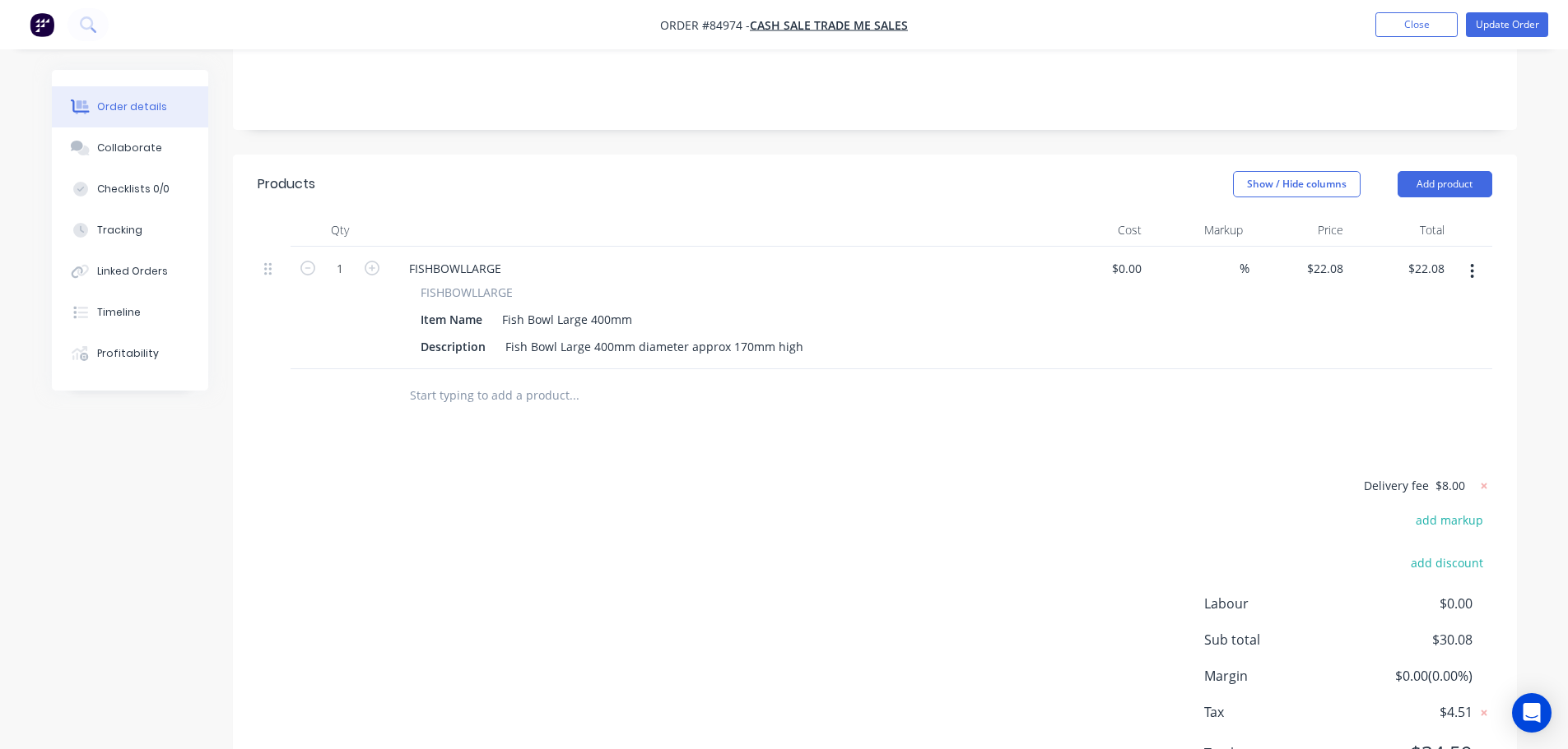
click at [495, 388] on input "text" at bounding box center [574, 396] width 330 height 33
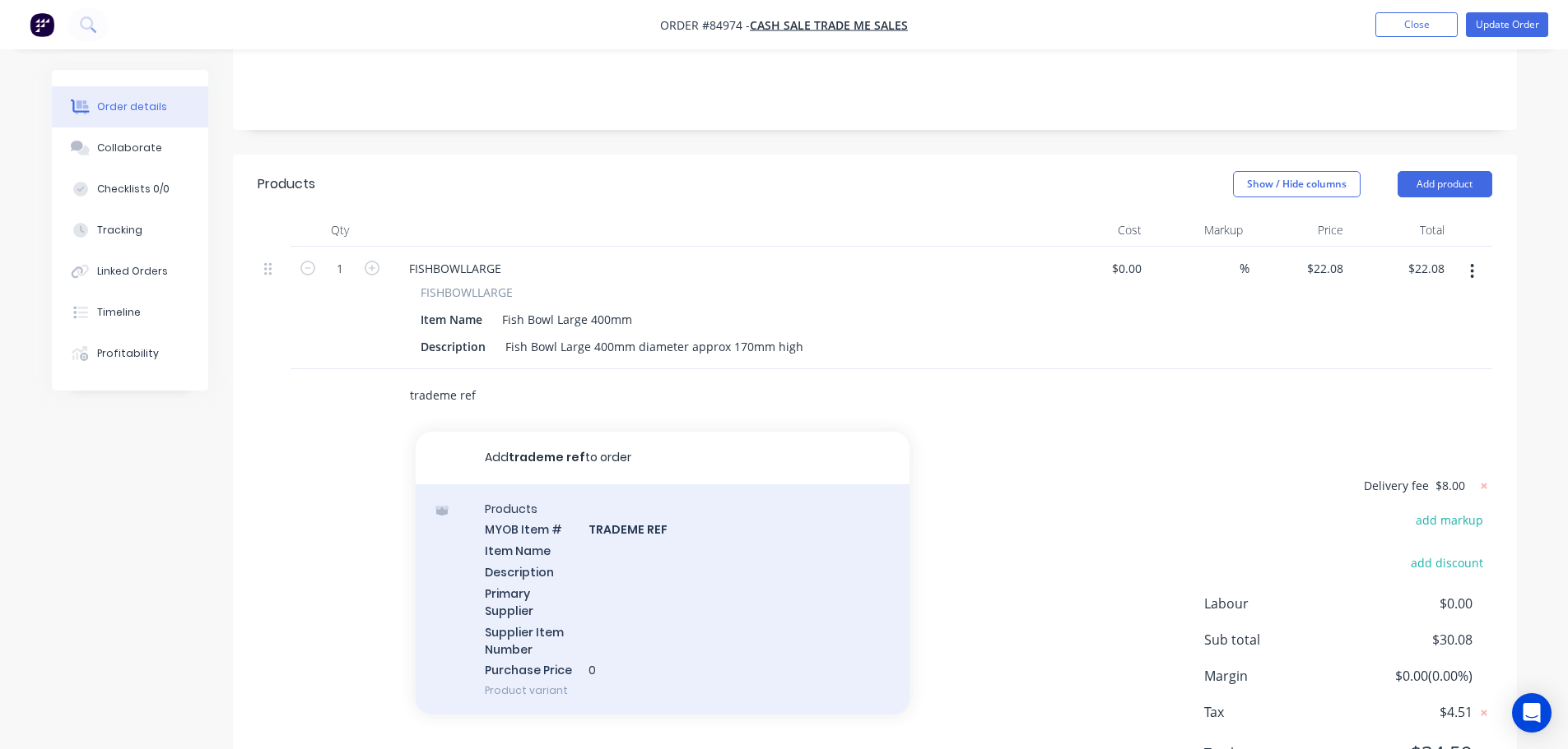
type input "trademe ref"
click at [548, 525] on div "Products MYOB Item # TRADEME REF Item Name Description Primary Supplier Supplie…" at bounding box center [662, 600] width 494 height 231
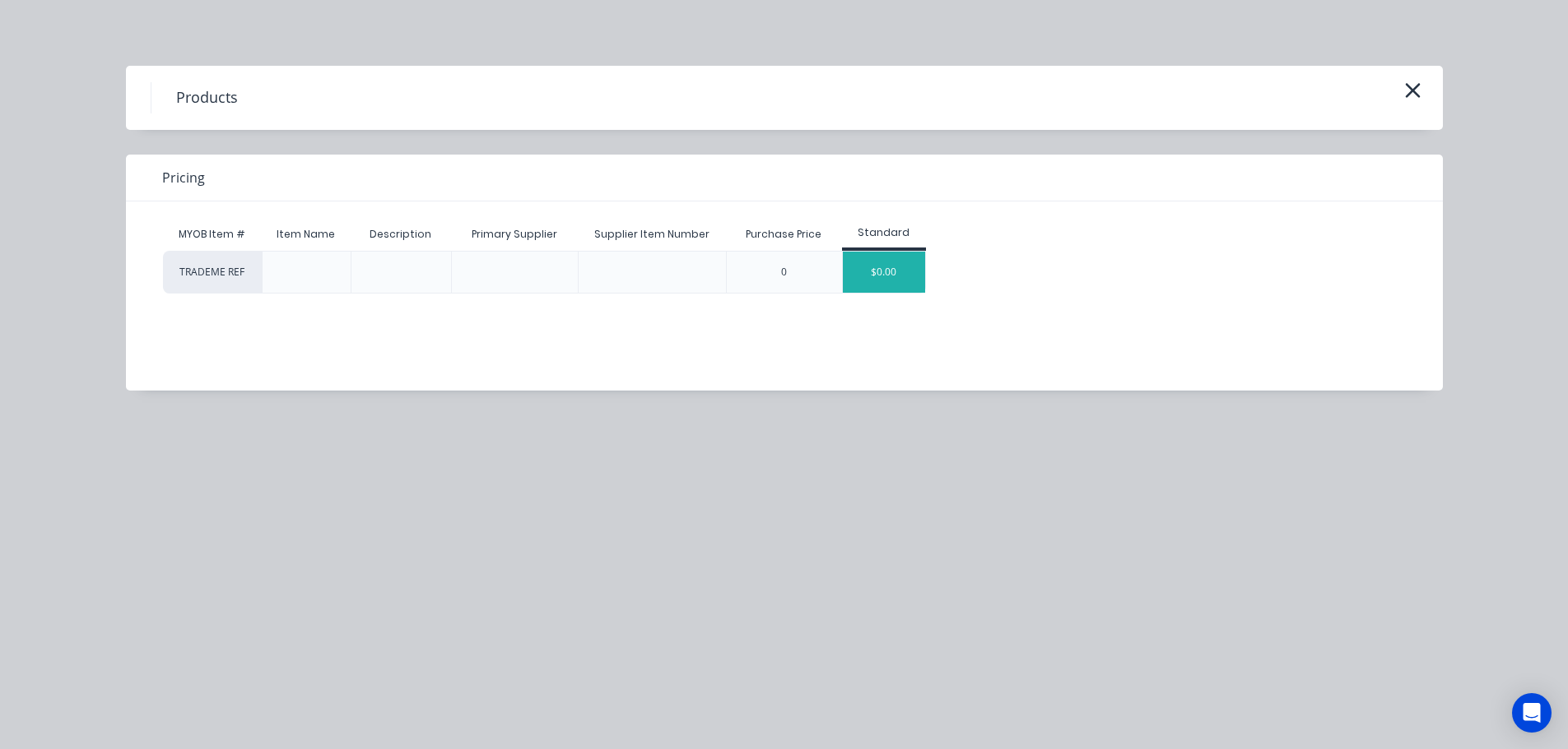
click at [900, 271] on div "$0.00" at bounding box center [884, 272] width 82 height 41
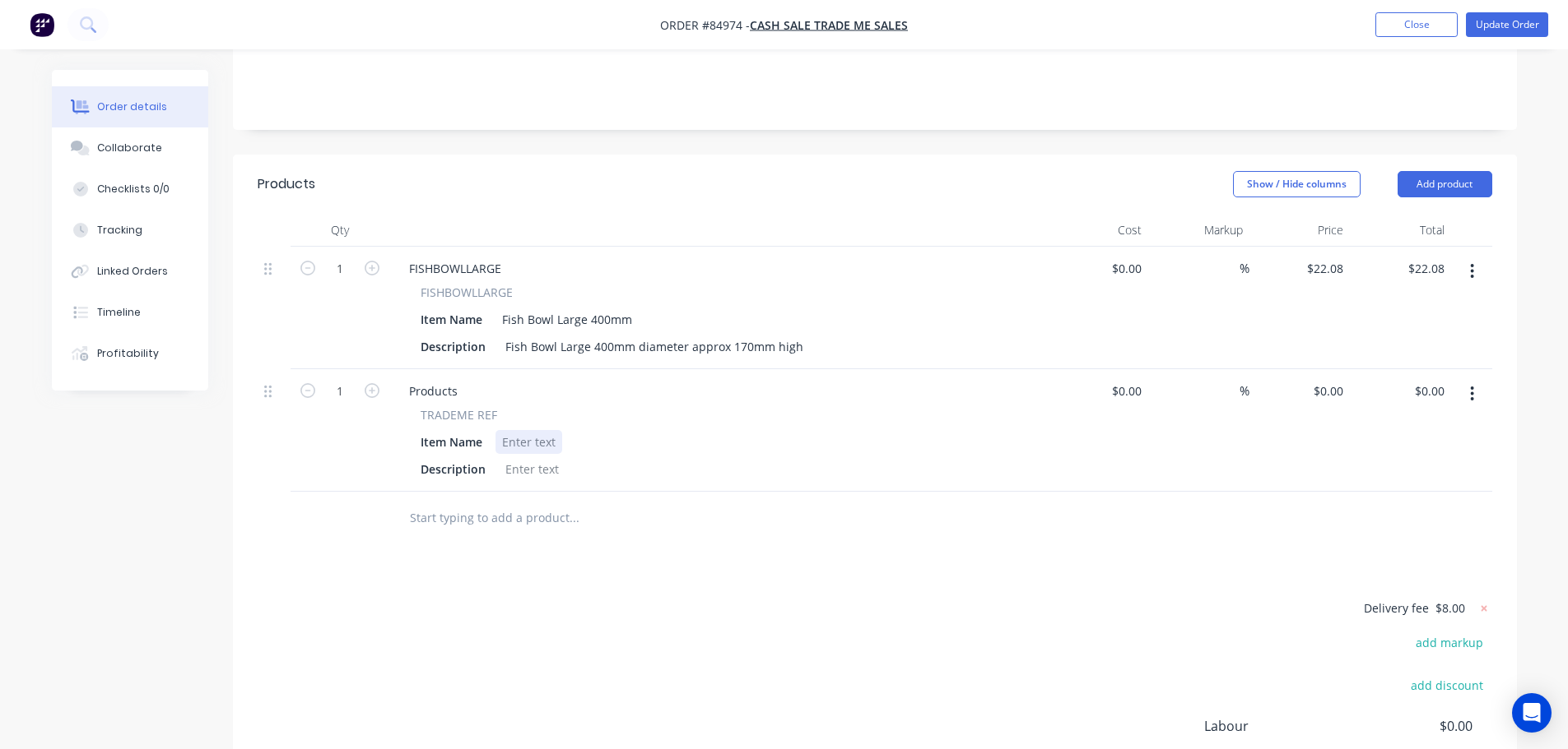
click at [532, 430] on div at bounding box center [529, 442] width 67 height 24
paste div
drag, startPoint x: 418, startPoint y: 391, endPoint x: 544, endPoint y: 395, distance: 126.1
click at [544, 406] on div "TRADEME REF Item Name P244973273 Description" at bounding box center [718, 443] width 645 height 75
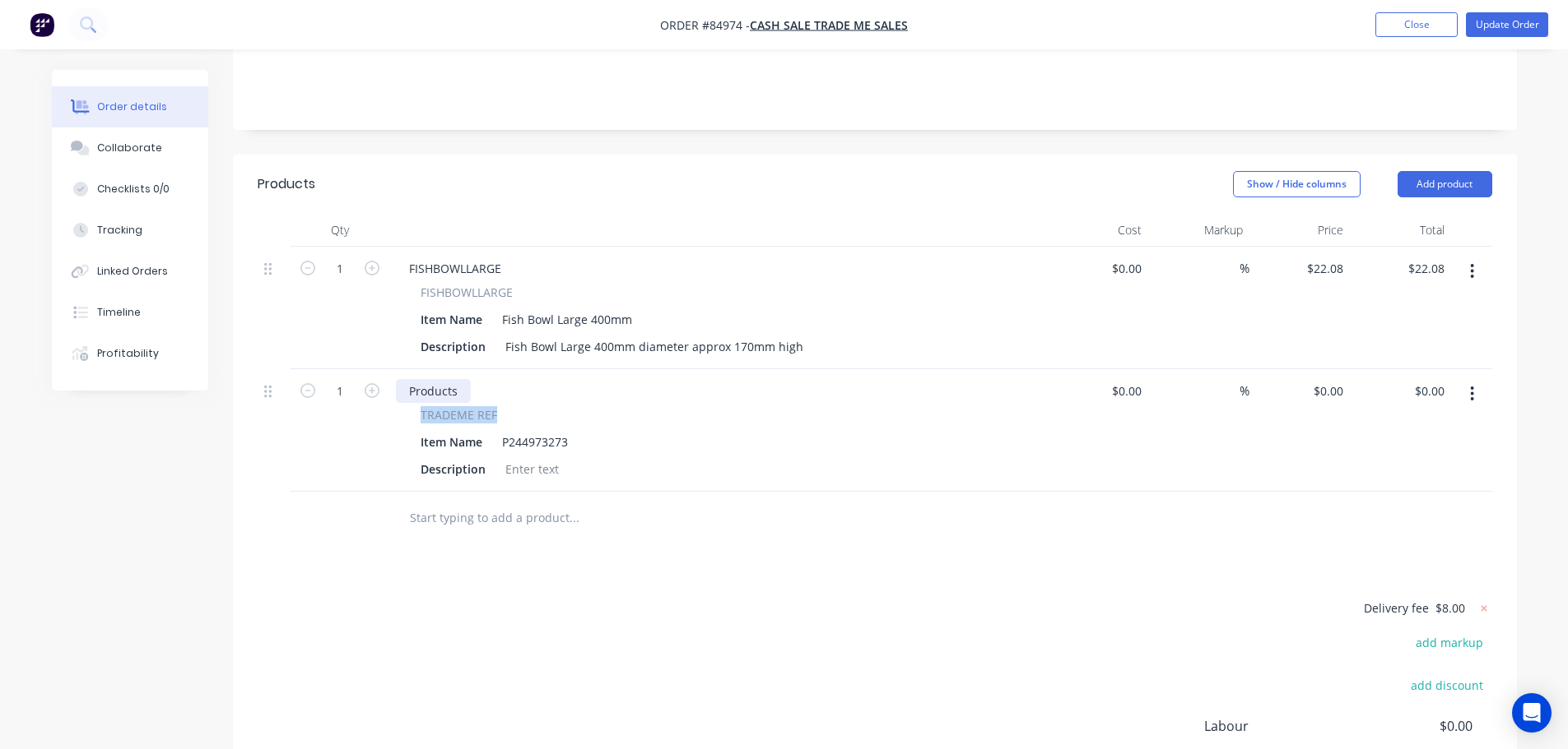
copy span "TRADEME REF"
click at [451, 379] on div "Products" at bounding box center [433, 391] width 75 height 24
paste div
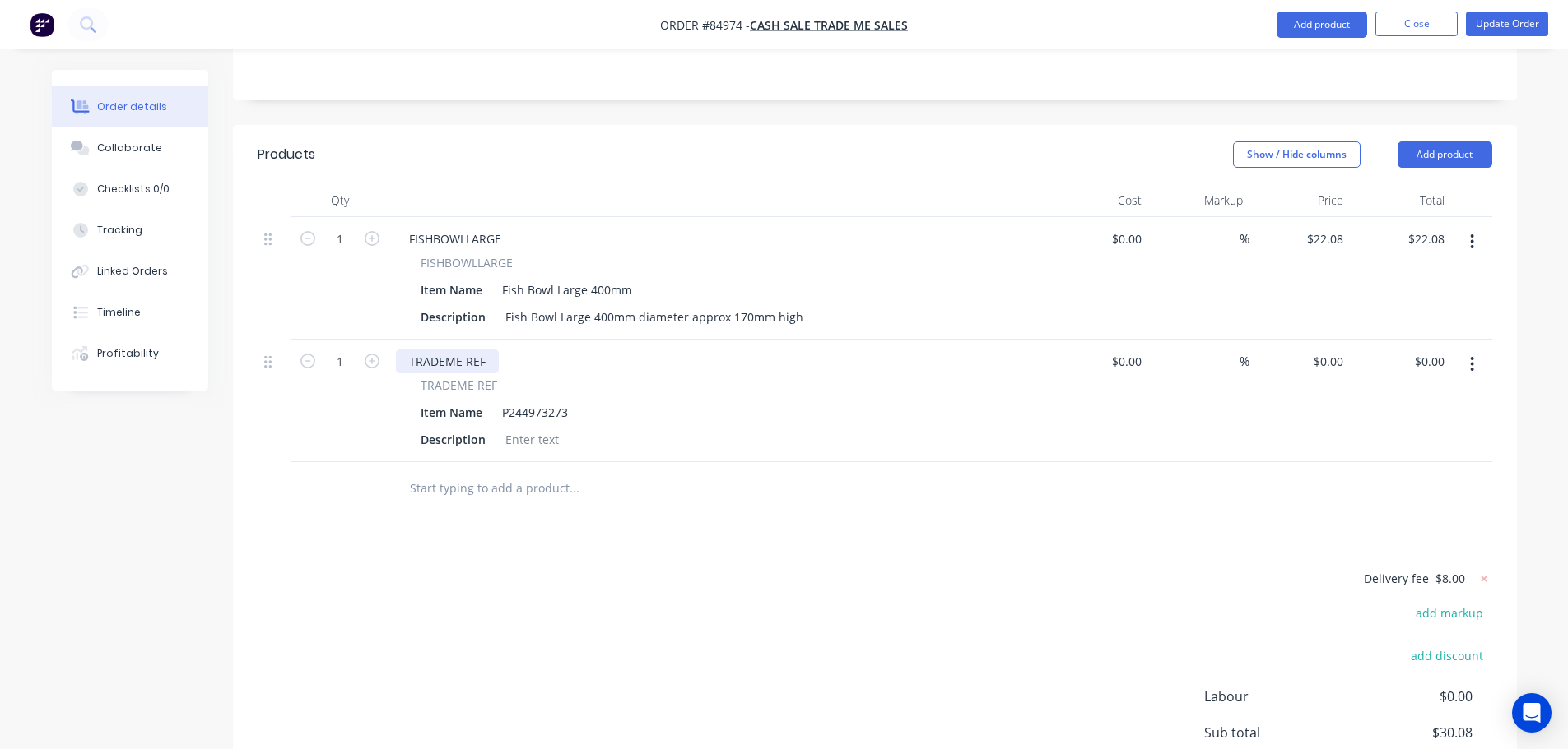
scroll to position [0, 0]
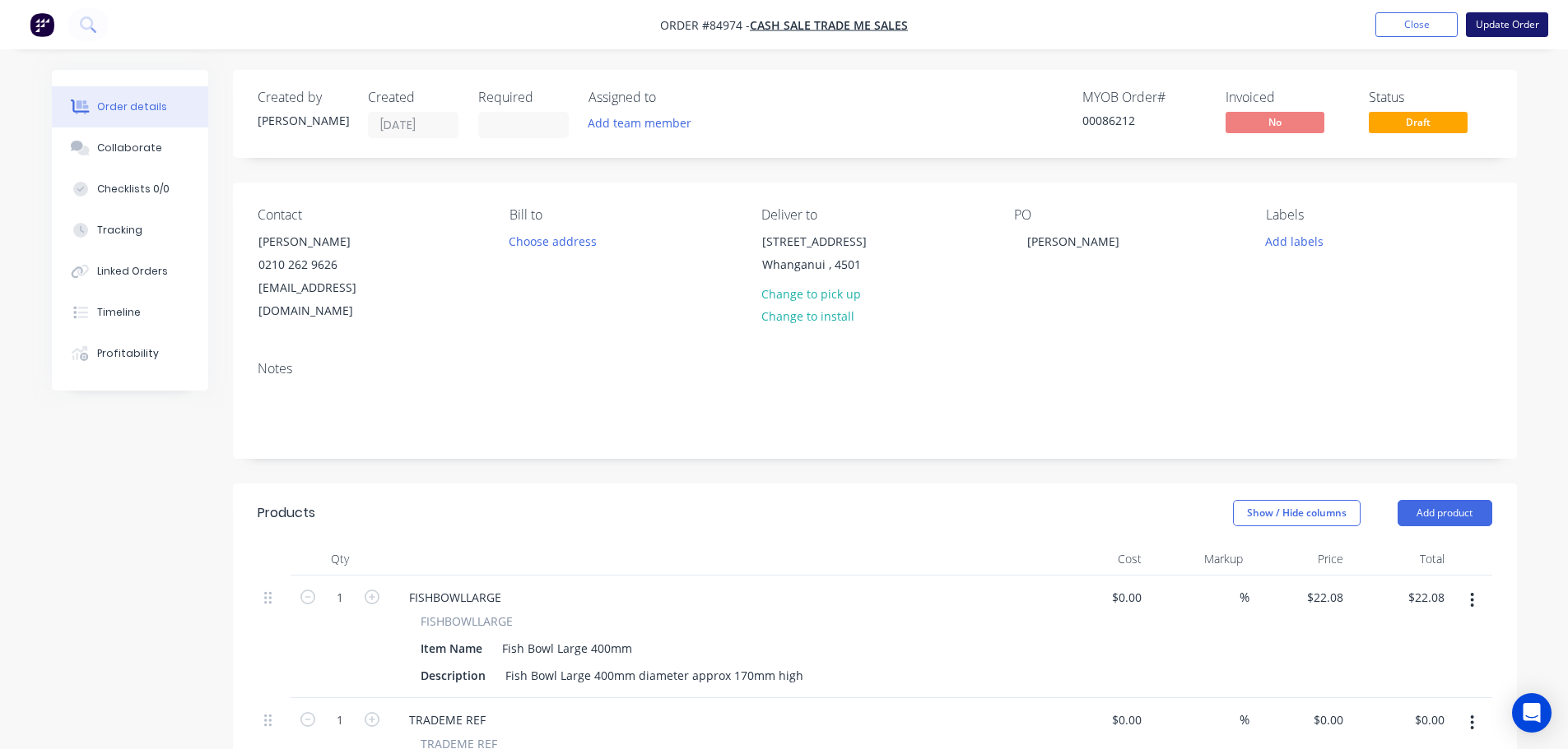
click at [1530, 22] on button "Update Order" at bounding box center [1508, 25] width 82 height 25
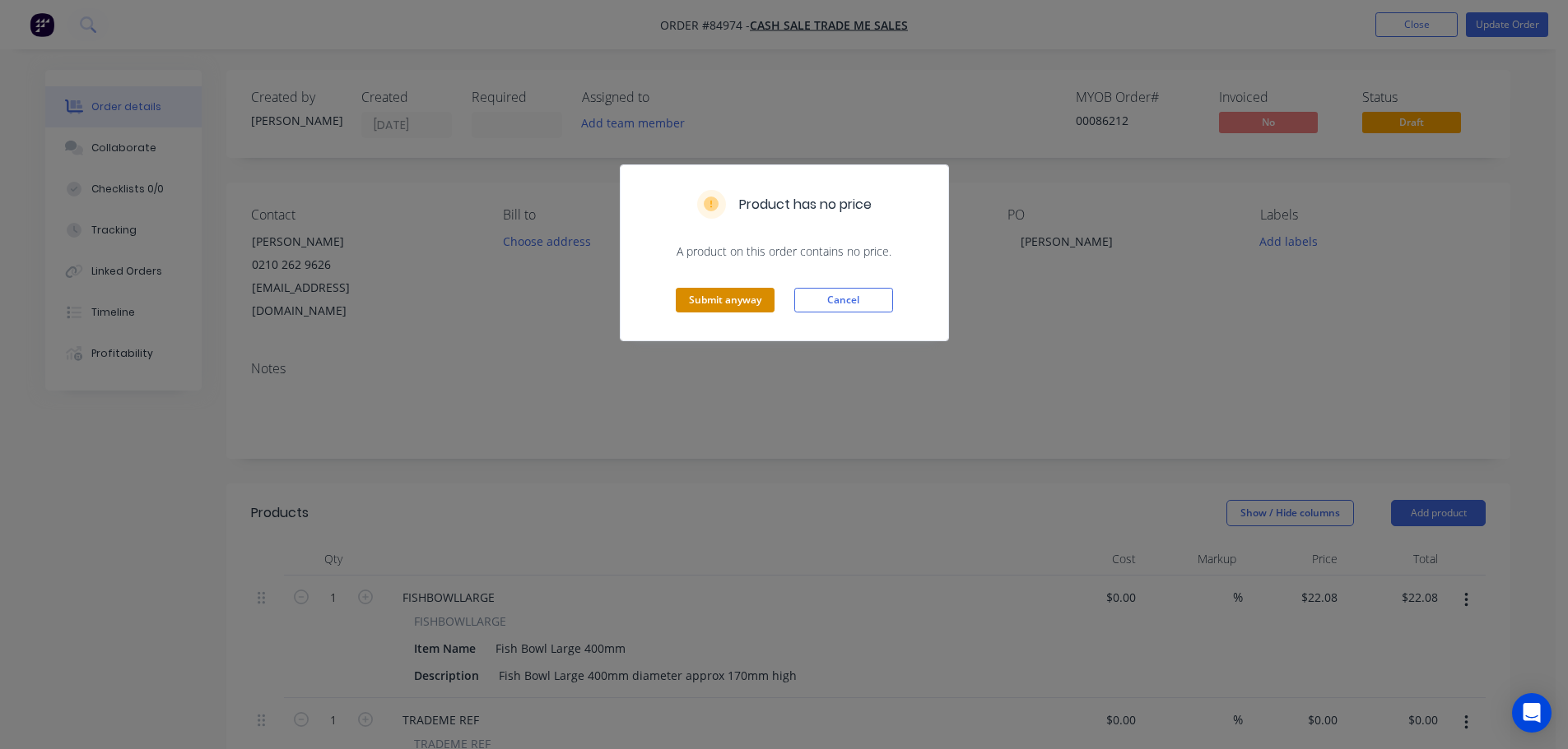
click at [714, 298] on button "Submit anyway" at bounding box center [725, 301] width 99 height 25
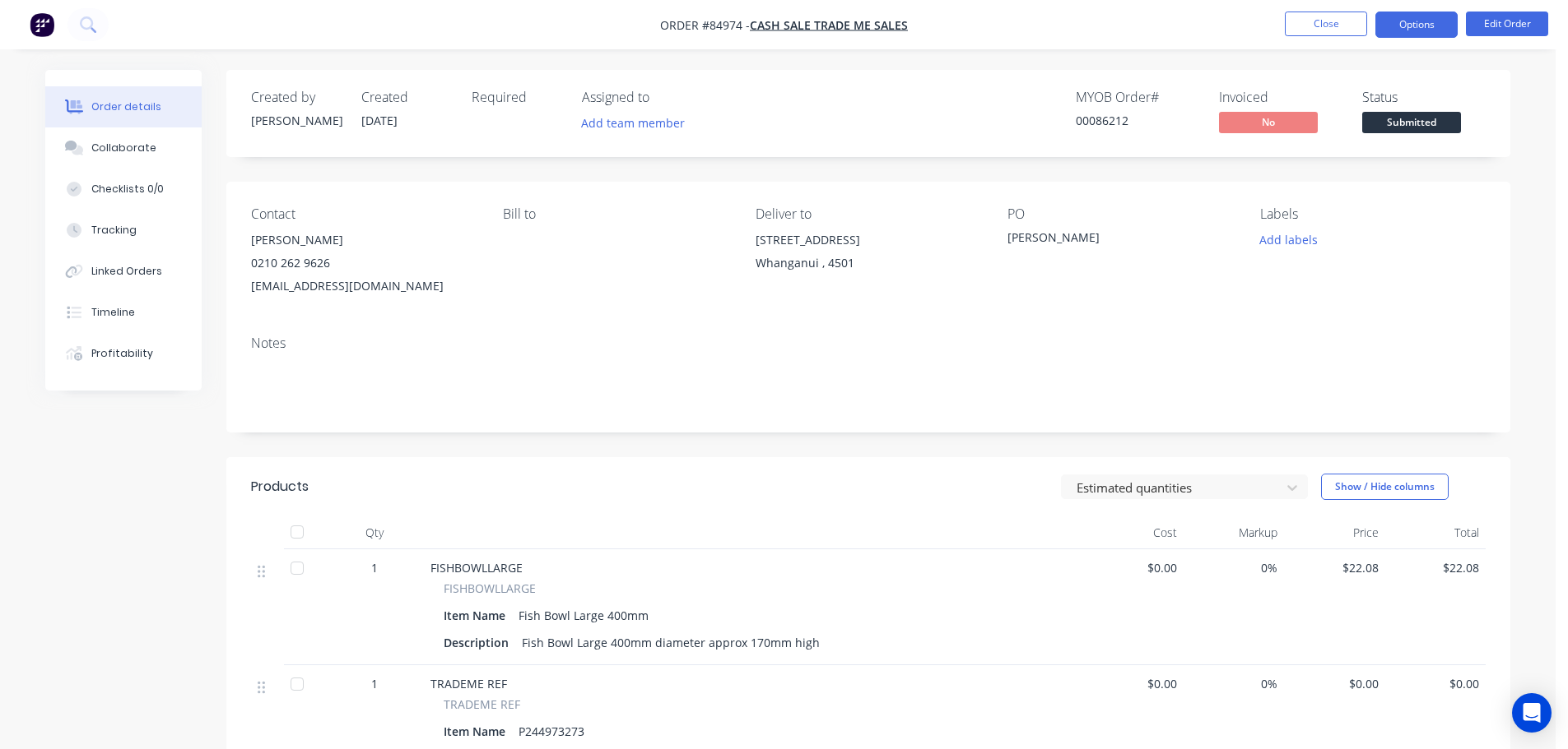
click at [1421, 20] on button "Options" at bounding box center [1417, 24] width 82 height 26
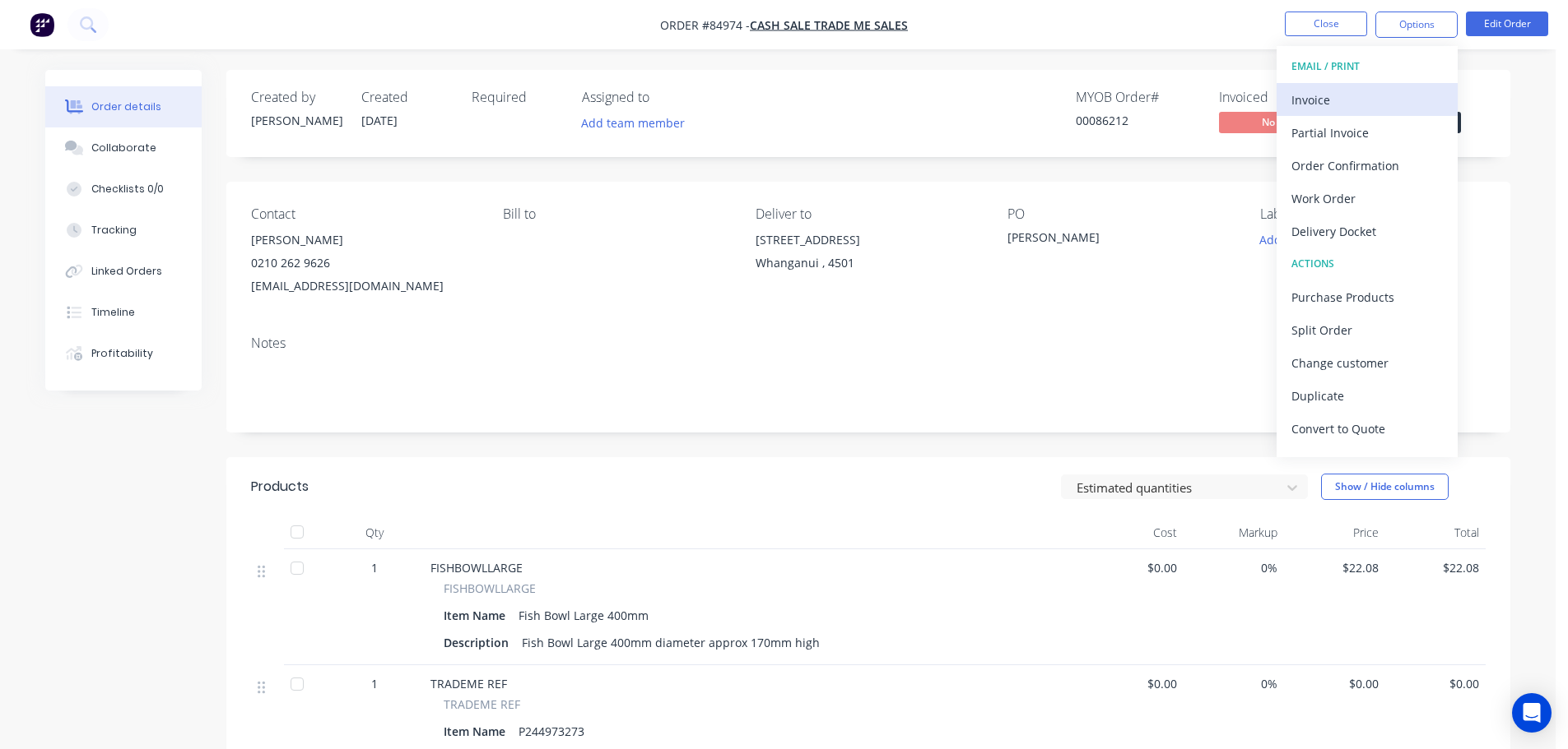
click at [1364, 94] on div "Invoice" at bounding box center [1368, 100] width 151 height 24
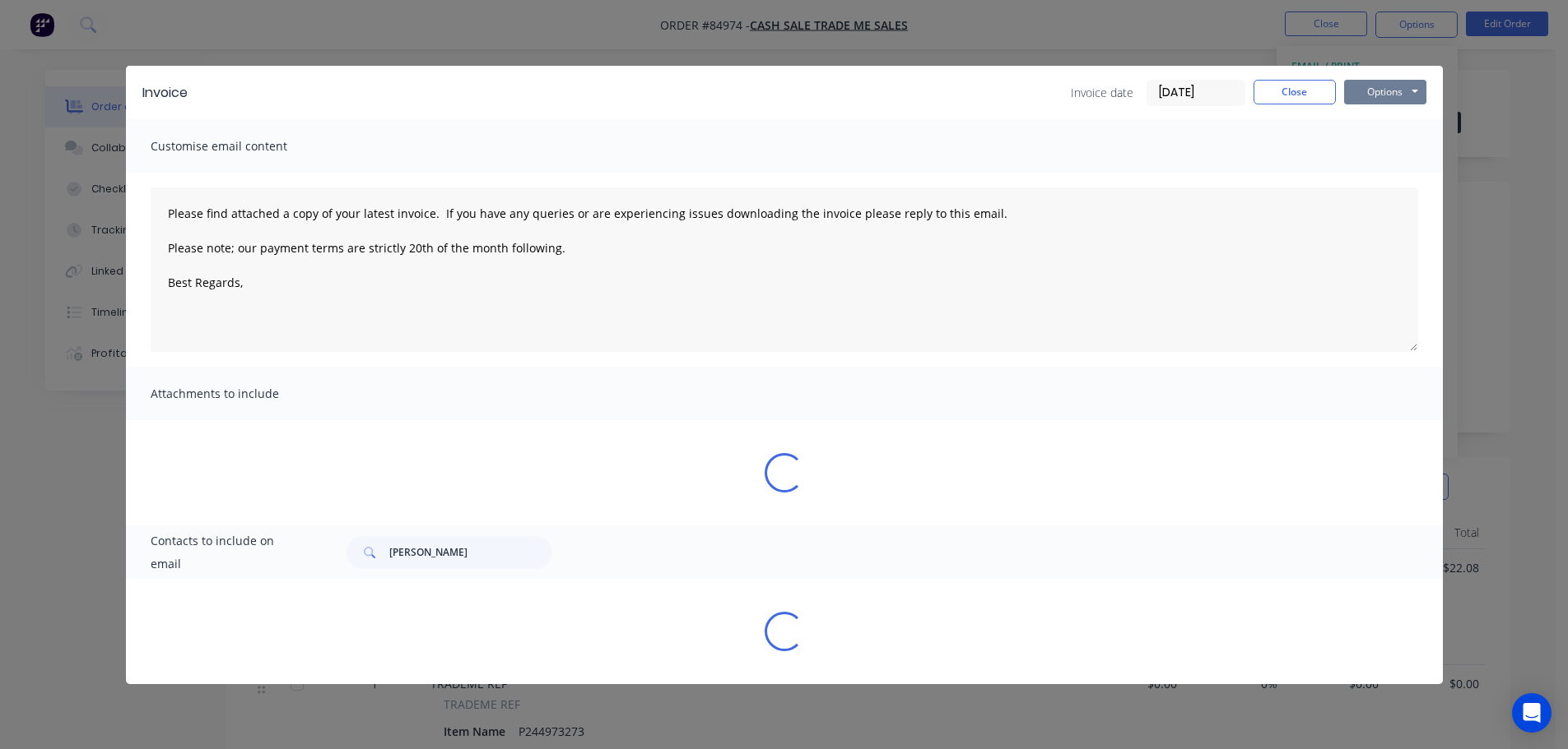
click at [1379, 88] on button "Options" at bounding box center [1386, 92] width 82 height 25
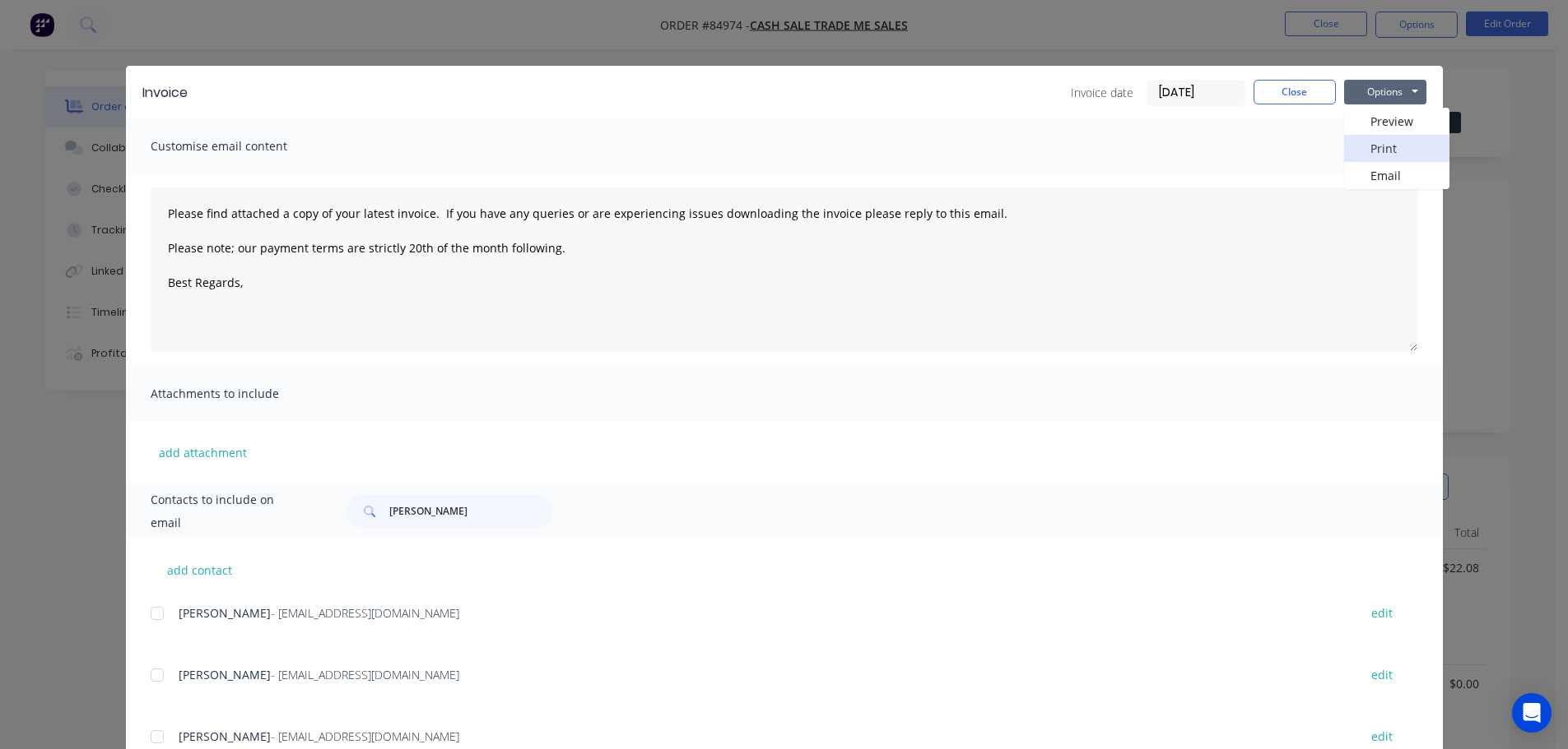
click at [1382, 138] on button "Print" at bounding box center [1397, 148] width 105 height 27
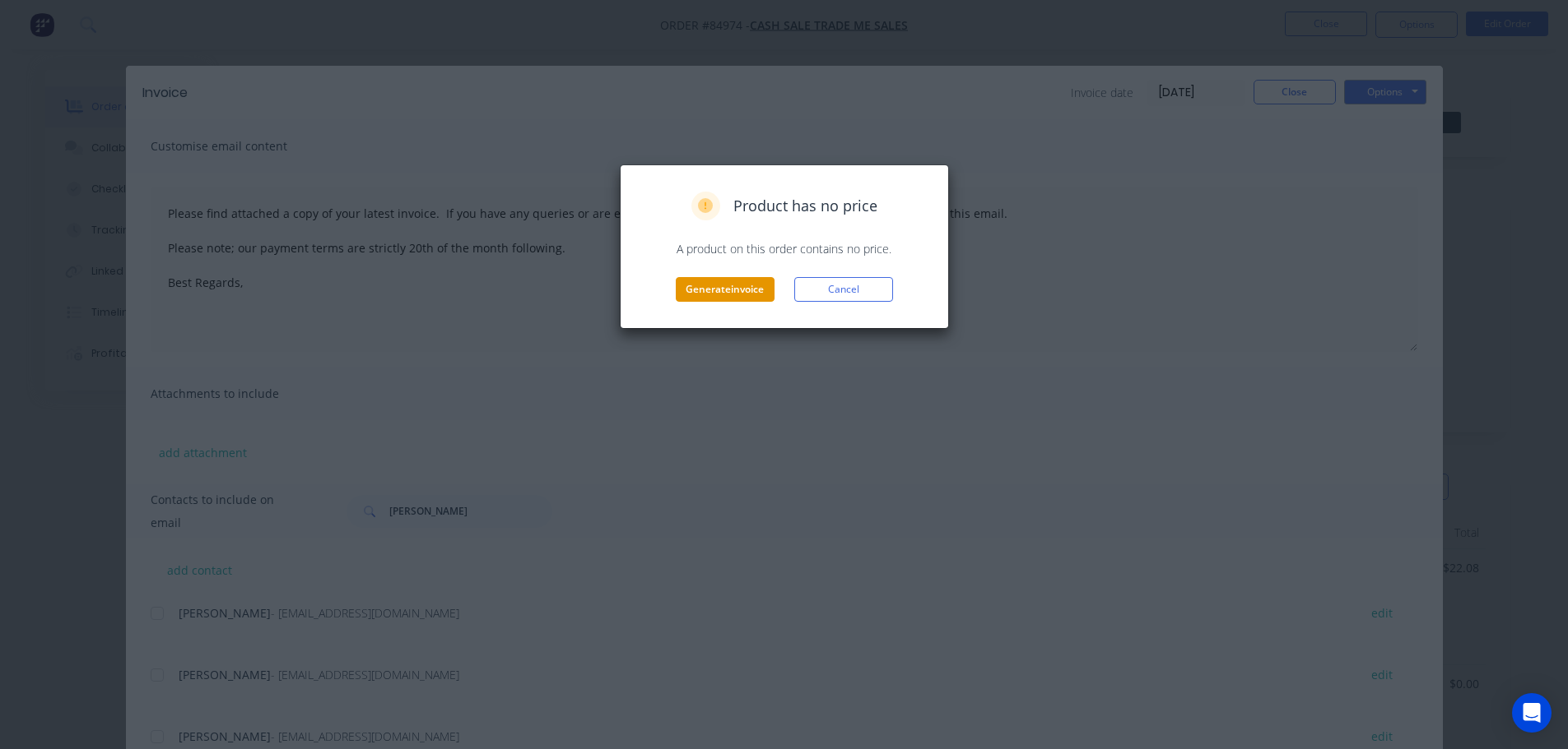
click at [744, 301] on button "Generate invoice" at bounding box center [725, 289] width 99 height 25
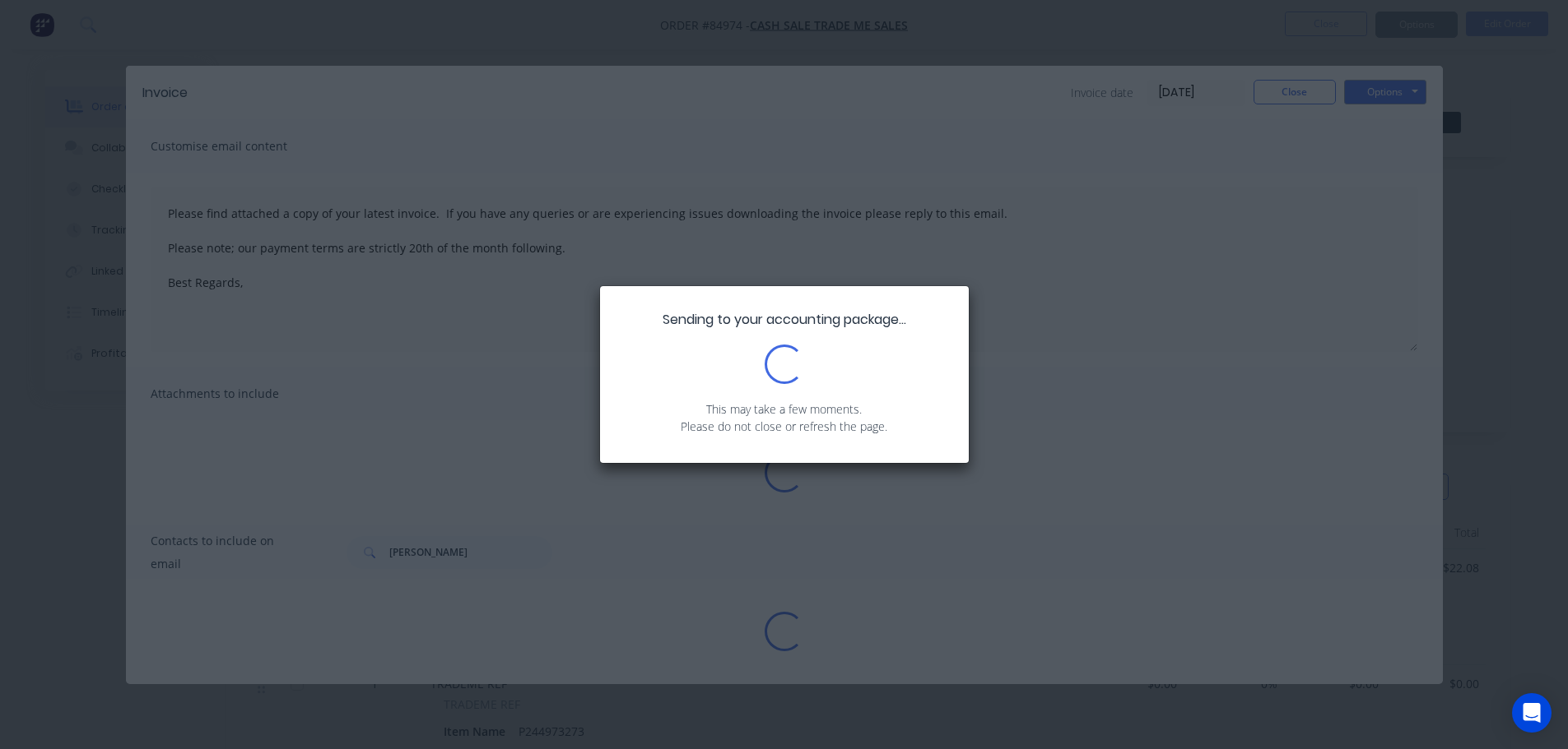
type textarea "Please find attached a copy of your latest invoice. If you have any queries or …"
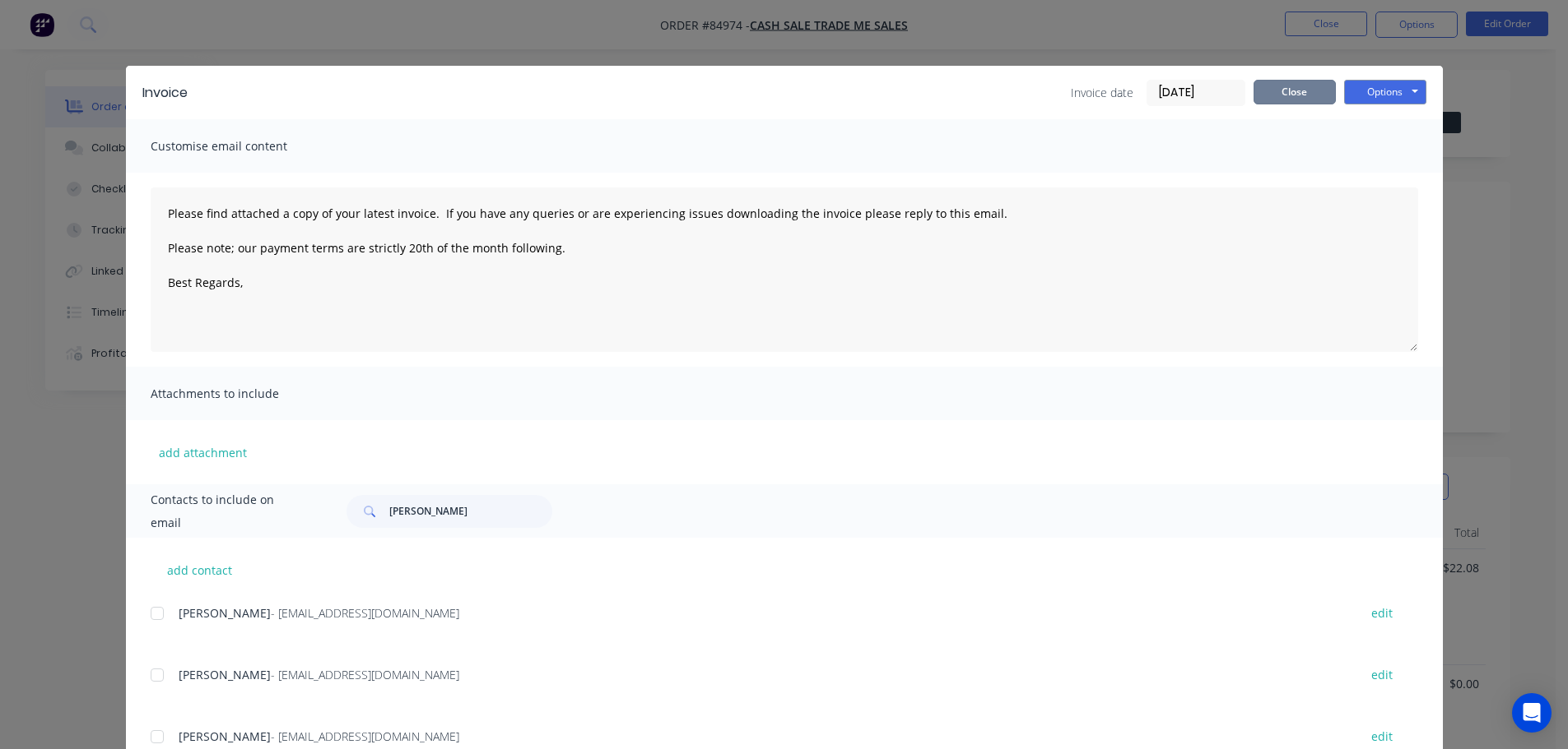
click at [1273, 98] on button "Close" at bounding box center [1295, 92] width 82 height 25
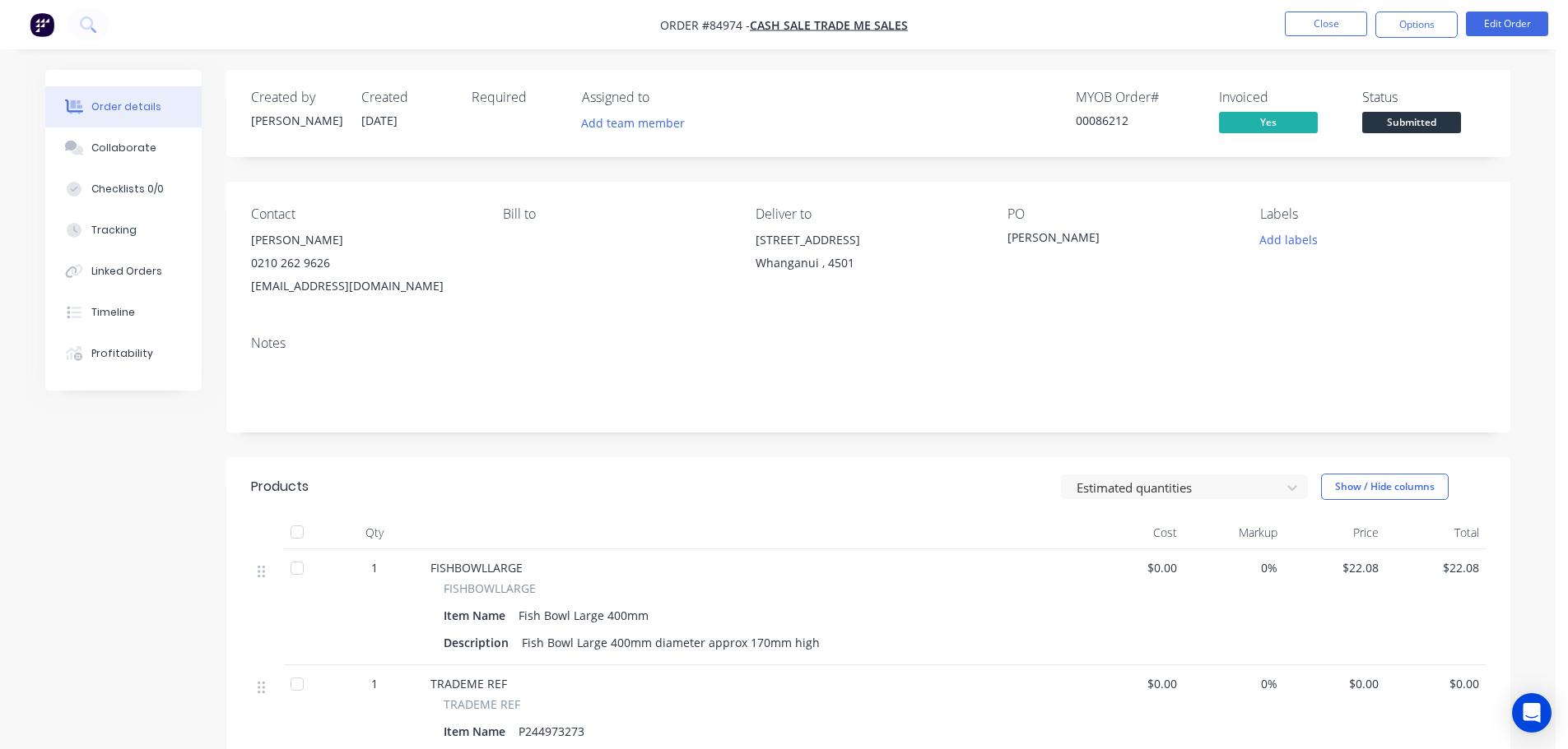
click at [1426, 123] on span "Submitted" at bounding box center [1411, 122] width 99 height 20
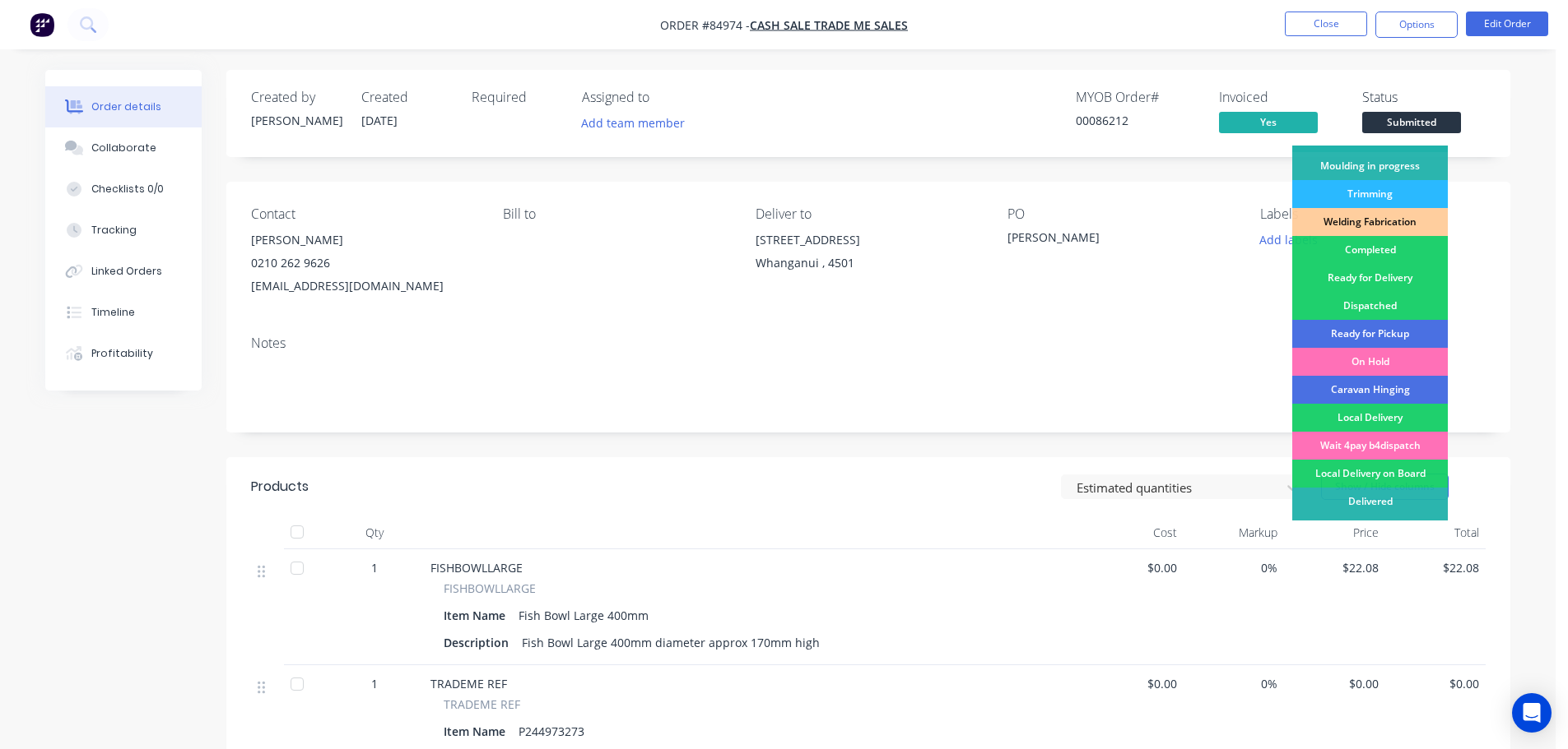
scroll to position [324, 0]
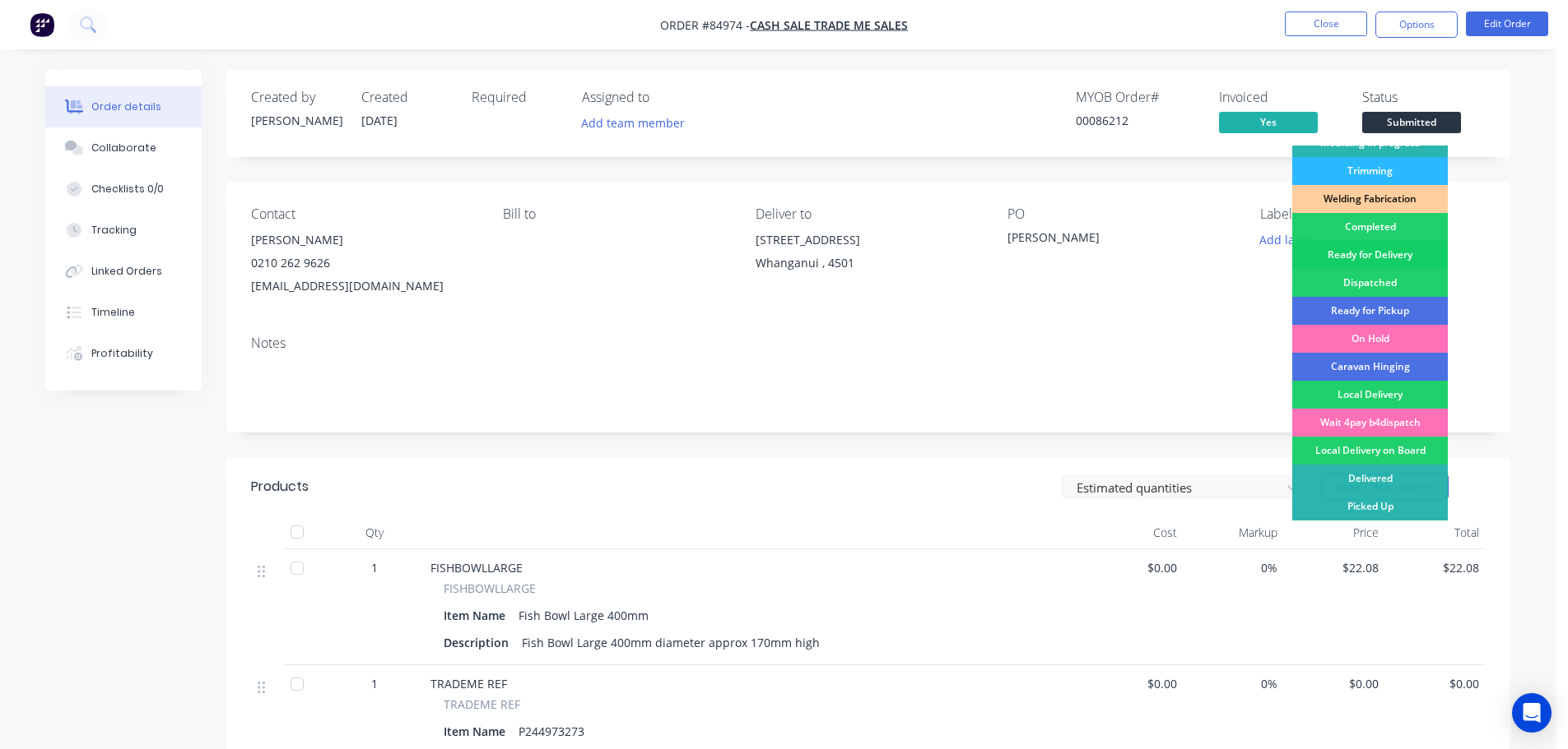
click at [1398, 263] on div "Ready for Delivery" at bounding box center [1370, 255] width 155 height 28
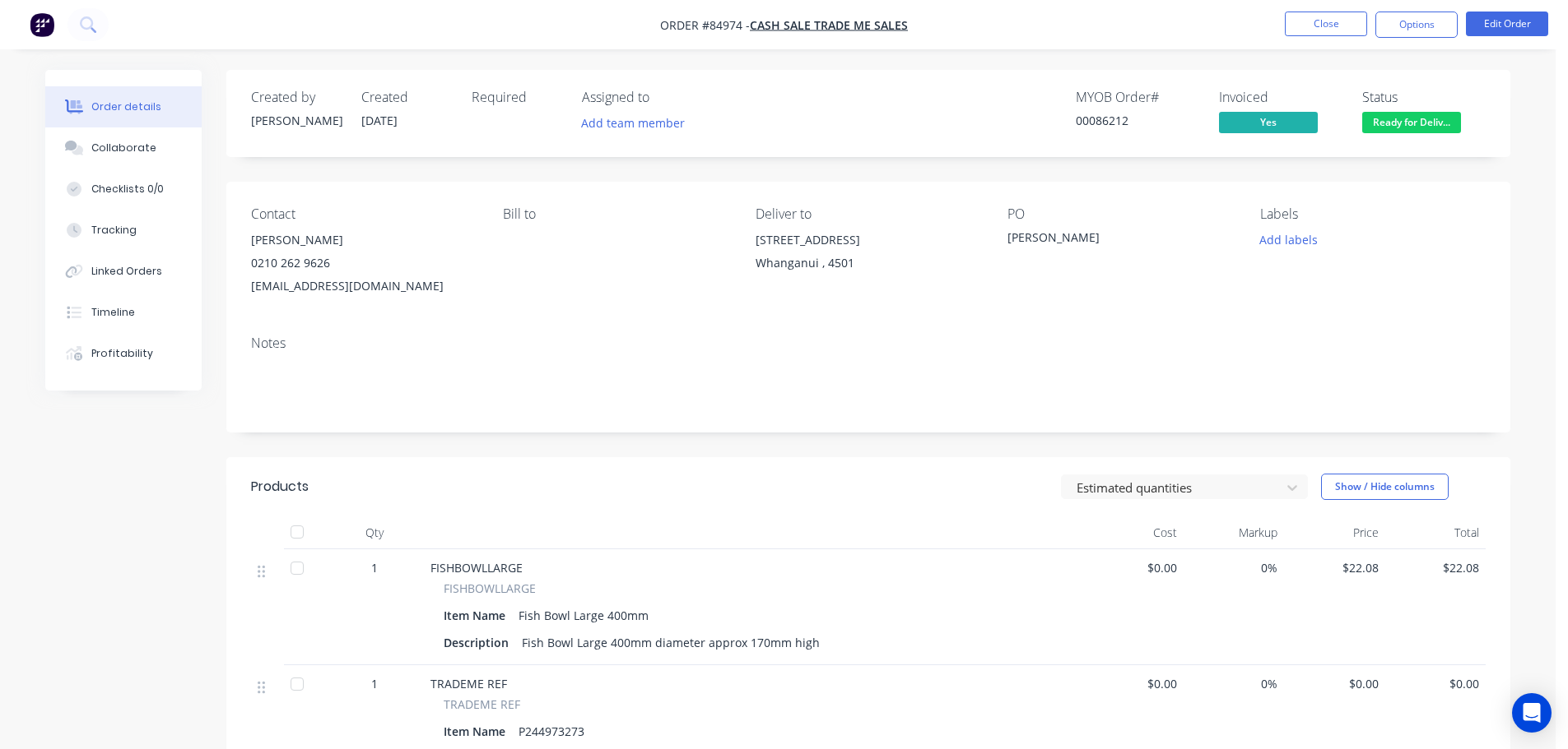
click at [1362, 75] on div "Created by Jess Created 01/10/25 Required Assigned to Add team member MYOB Orde…" at bounding box center [868, 113] width 1284 height 87
click at [1399, 36] on button "Options" at bounding box center [1417, 24] width 82 height 26
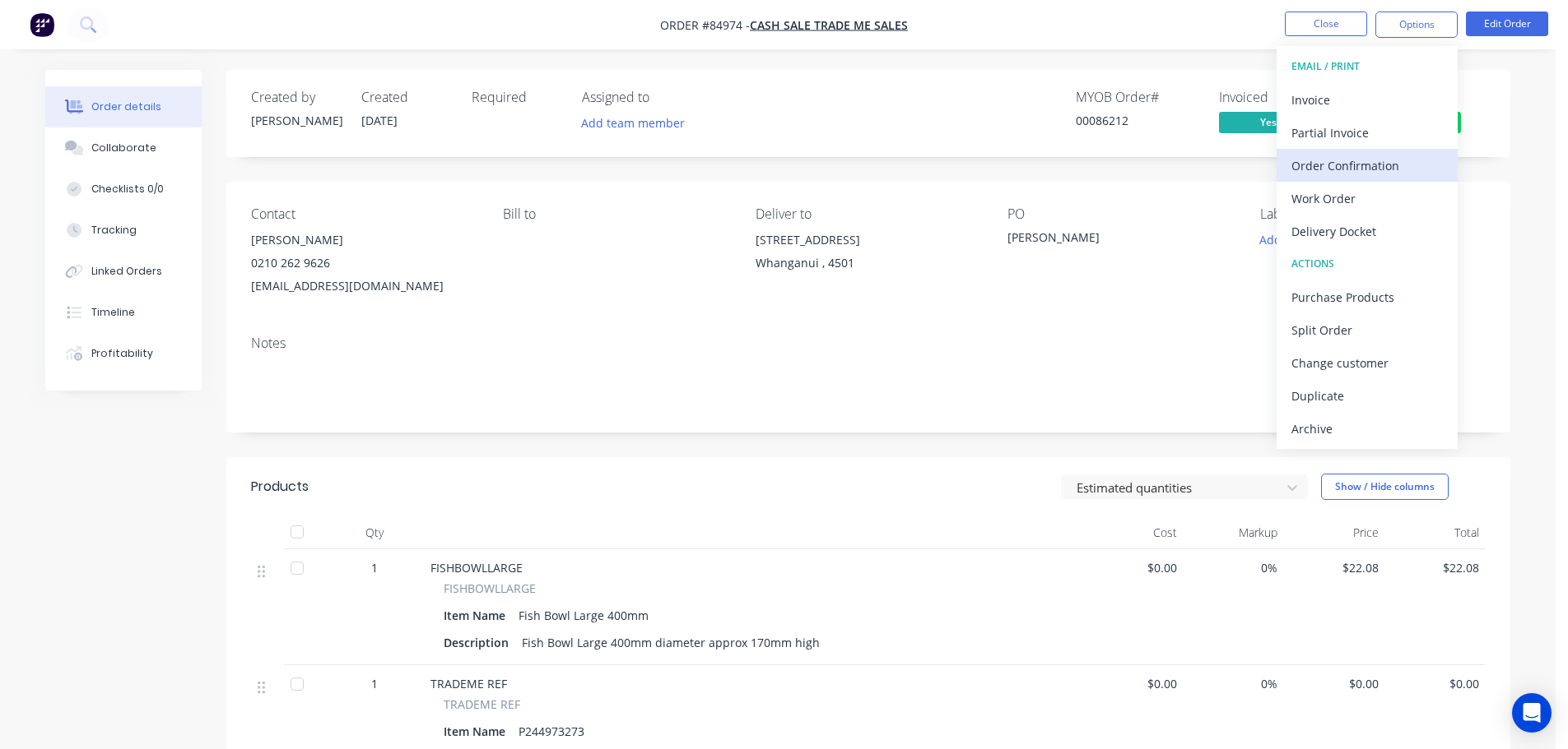
click at [1399, 160] on div "Order Confirmation" at bounding box center [1368, 166] width 151 height 24
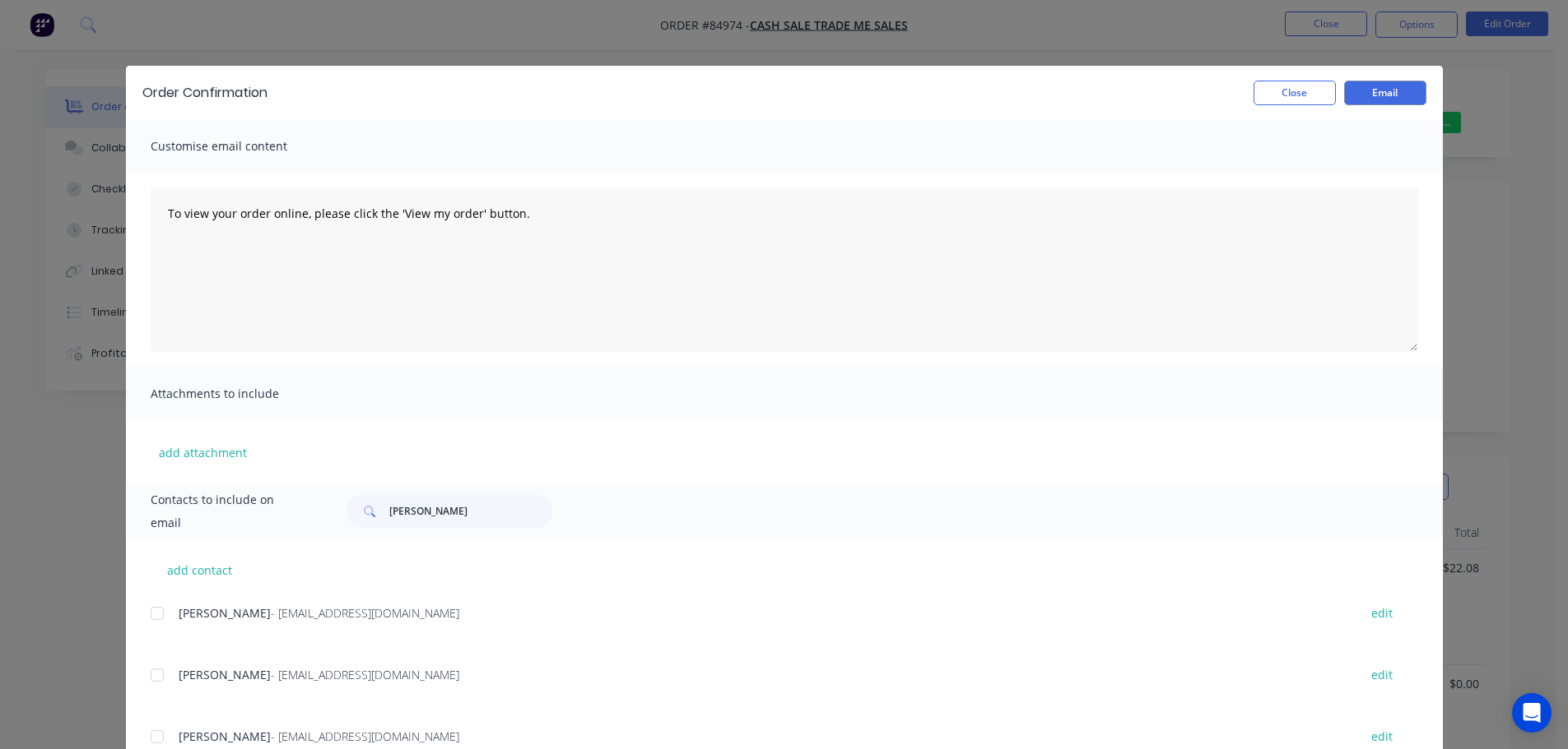
click at [439, 492] on div "Contacts to include on email howse" at bounding box center [784, 511] width 1317 height 54
click at [440, 500] on input "howse" at bounding box center [471, 511] width 163 height 33
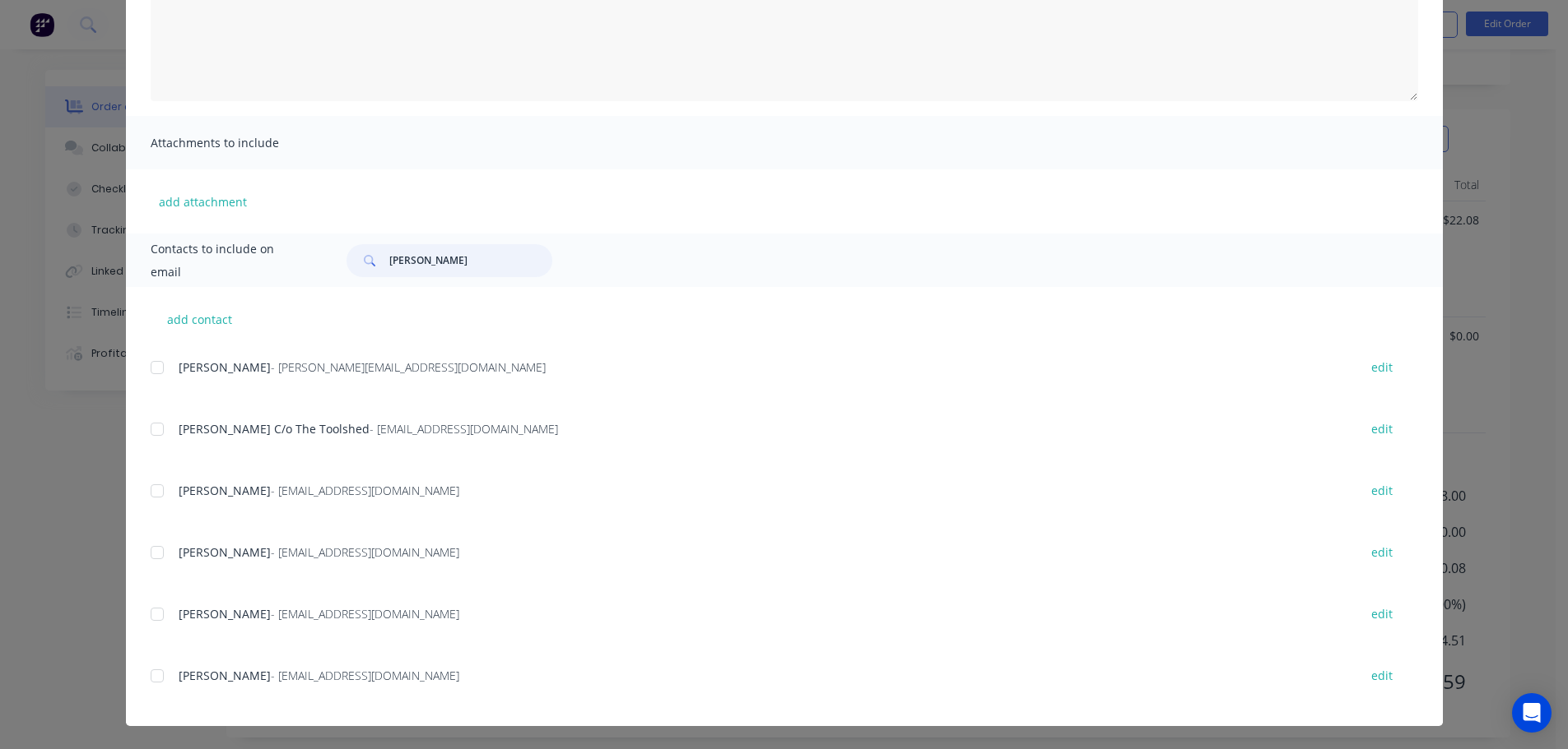
scroll to position [361, 0]
click at [159, 677] on div at bounding box center [157, 676] width 33 height 33
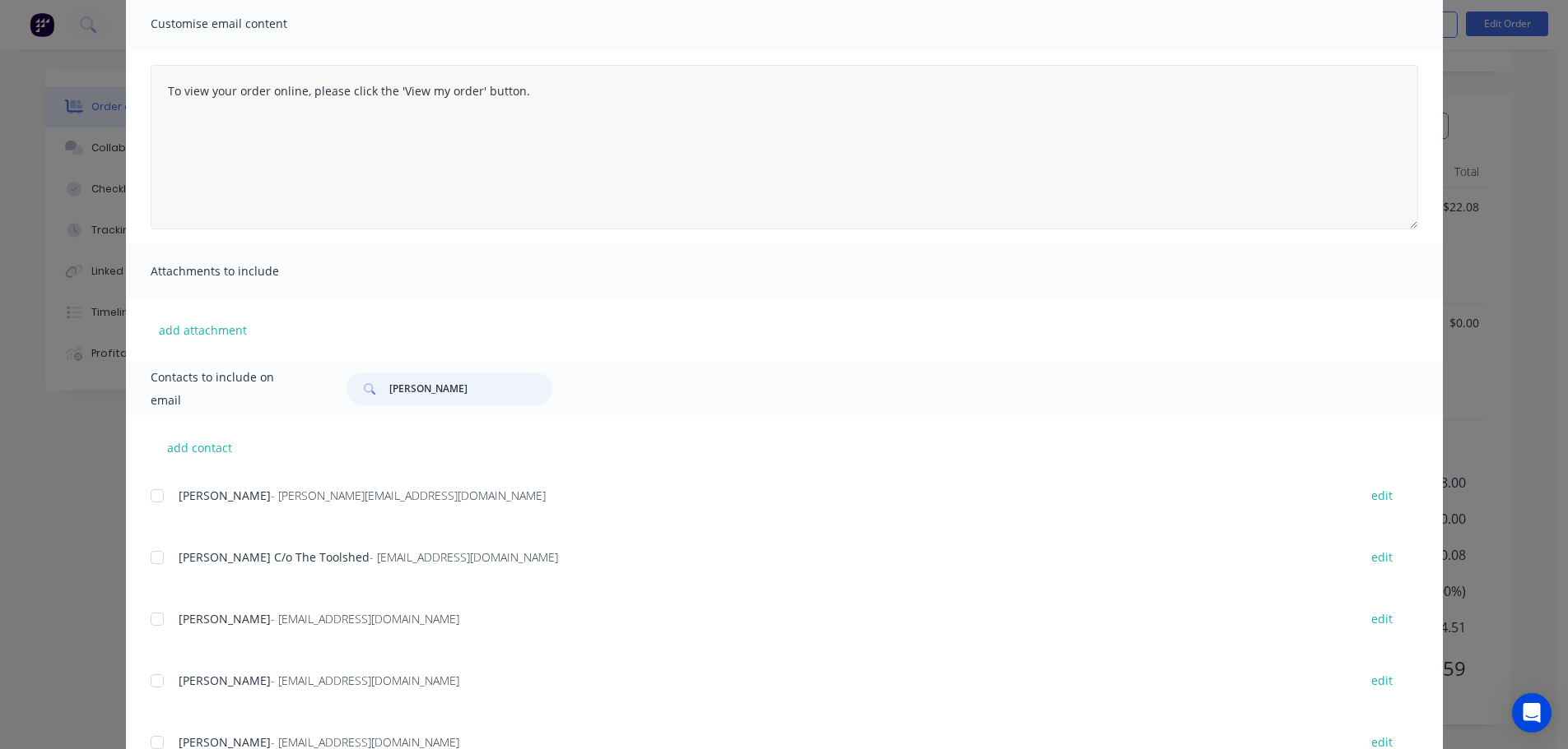
scroll to position [0, 0]
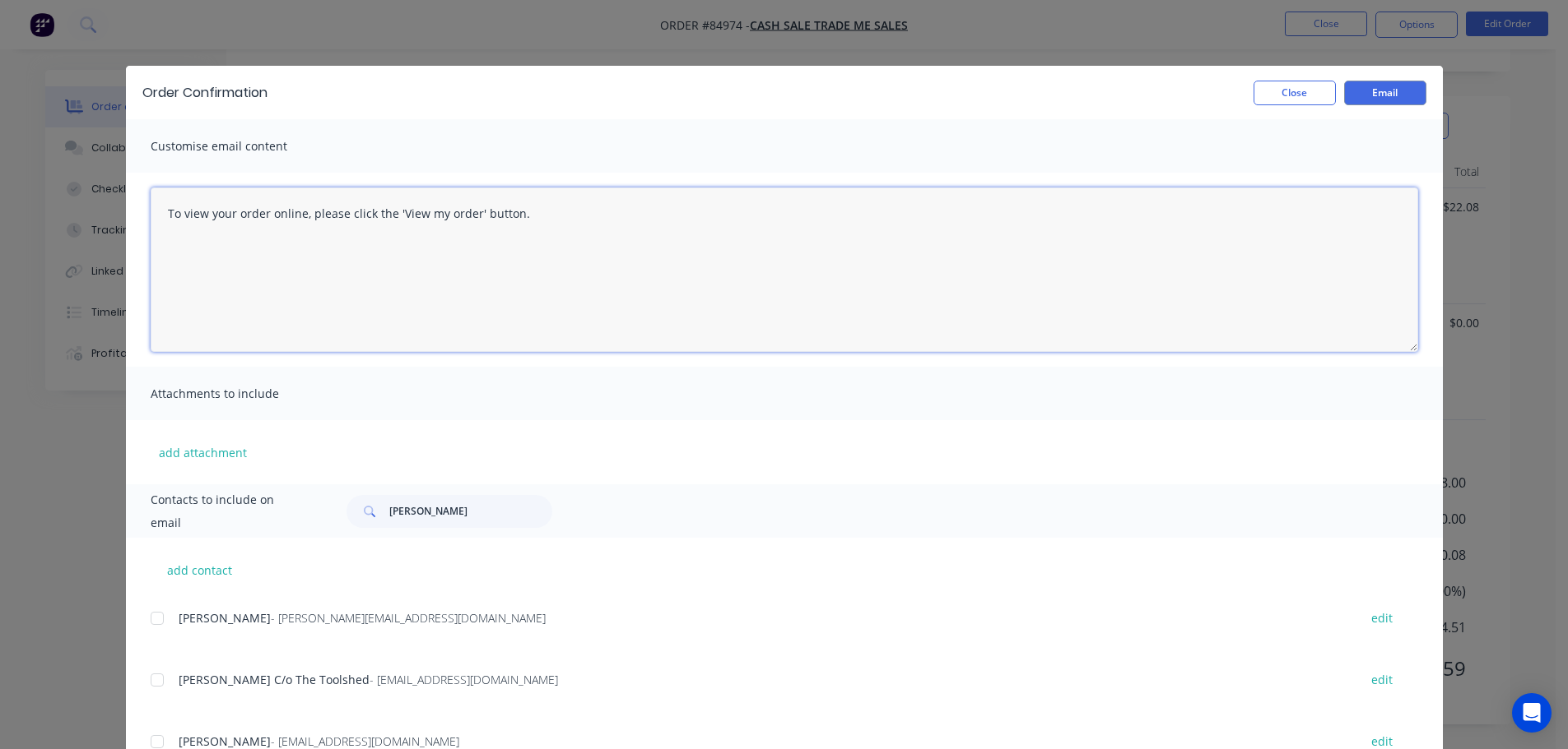
click at [253, 241] on textarea "To view your order online, please click the 'View my order' button." at bounding box center [784, 270] width 1268 height 165
paste textarea "hank you for your order, confirmation of your order is attached. Your order wil…"
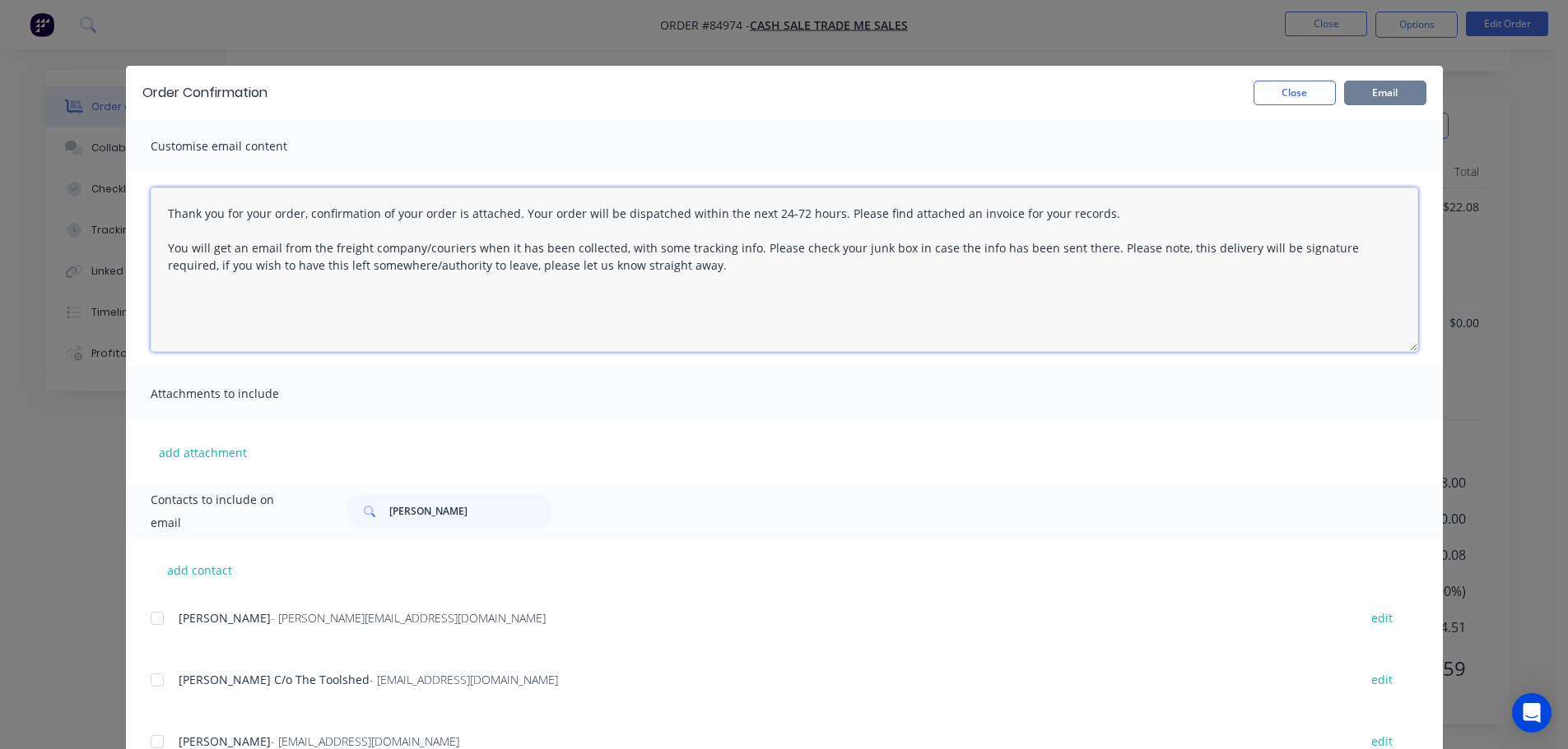
type textarea "Thank you for your order, confirmation of your order is attached. Your order wi…"
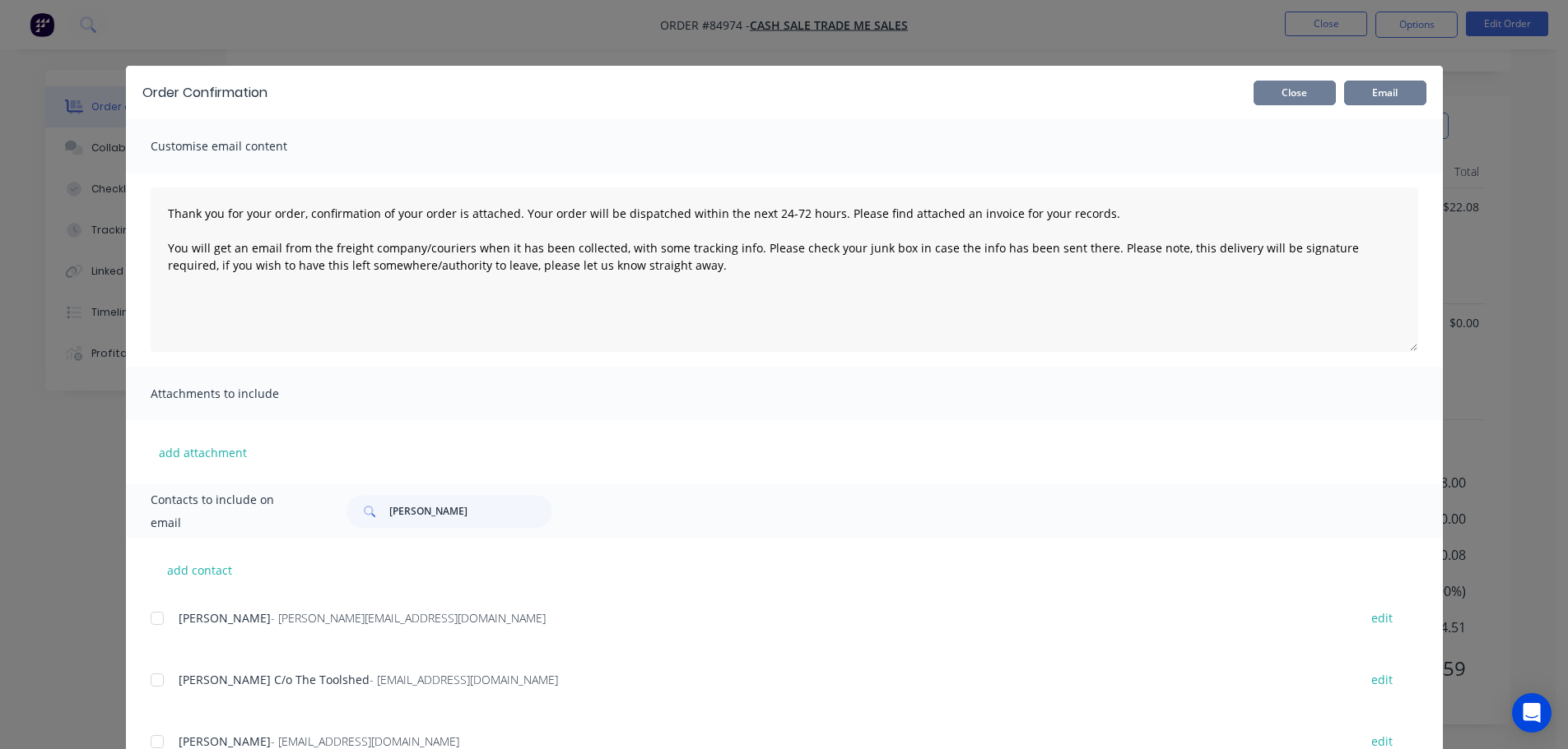
drag, startPoint x: 1372, startPoint y: 96, endPoint x: 1262, endPoint y: 96, distance: 110.0
click at [1372, 96] on button "Email" at bounding box center [1386, 93] width 82 height 25
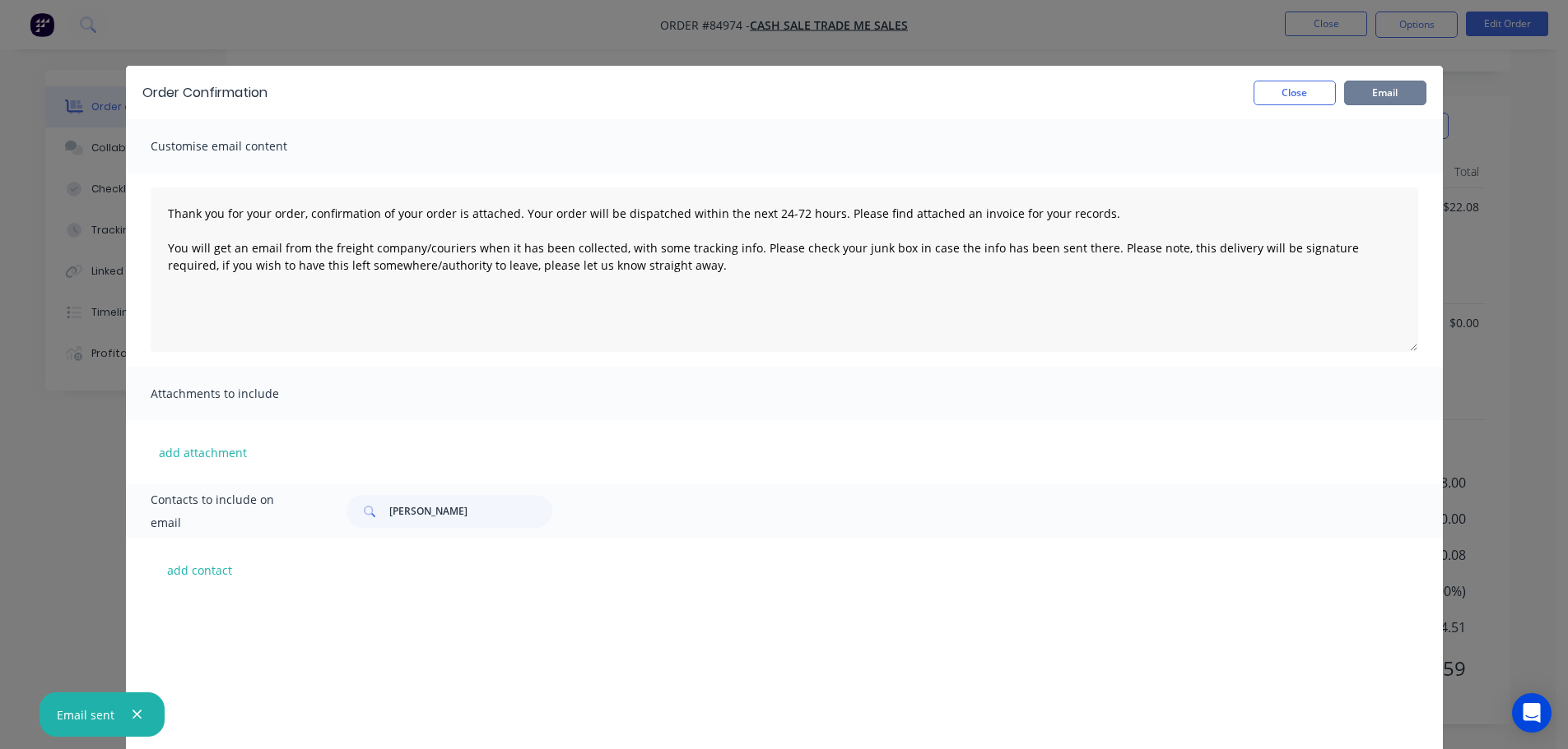
scroll to position [1722, 0]
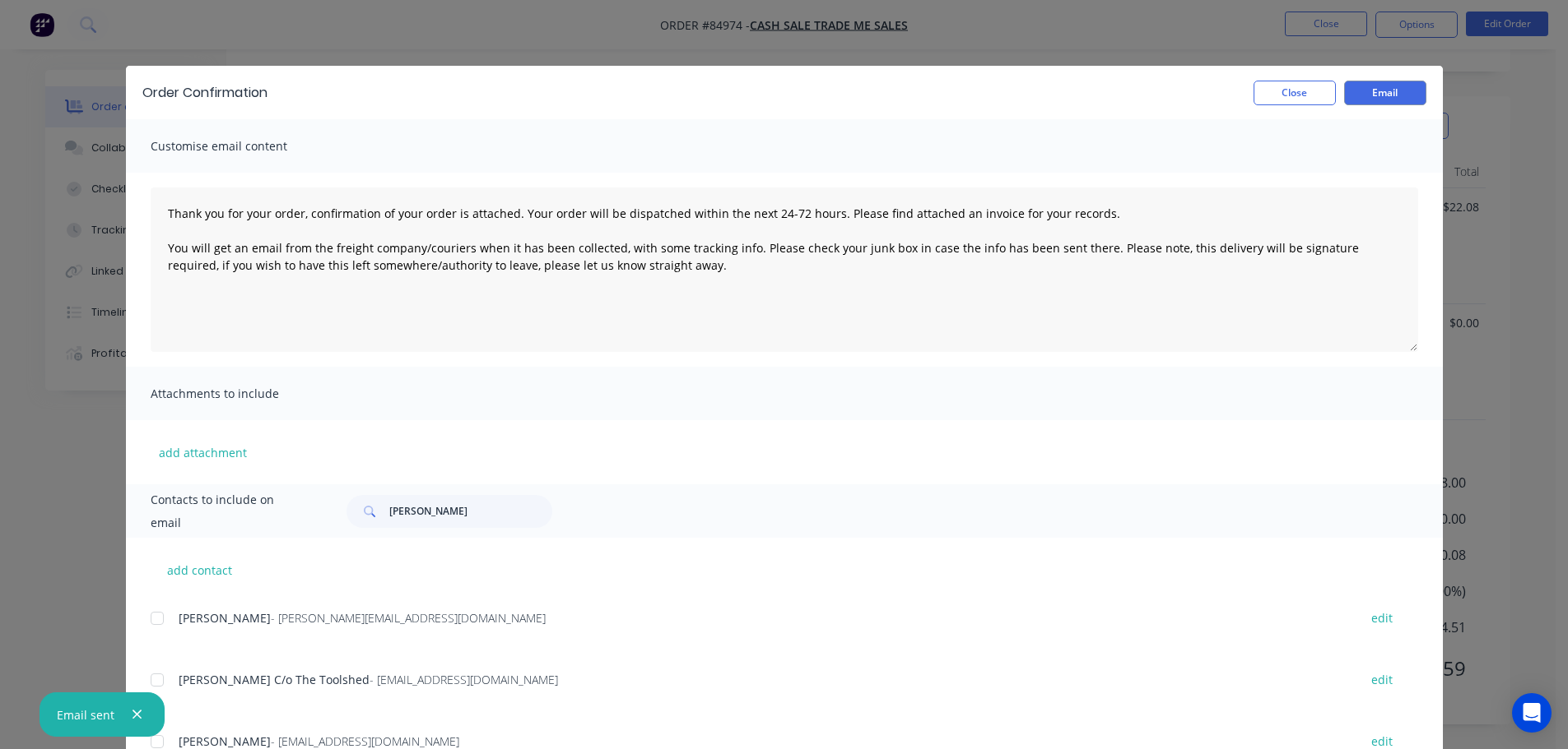
click at [82, 48] on div "Order Confirmation Close Email Customise email content Thank you for your order…" at bounding box center [784, 374] width 1568 height 749
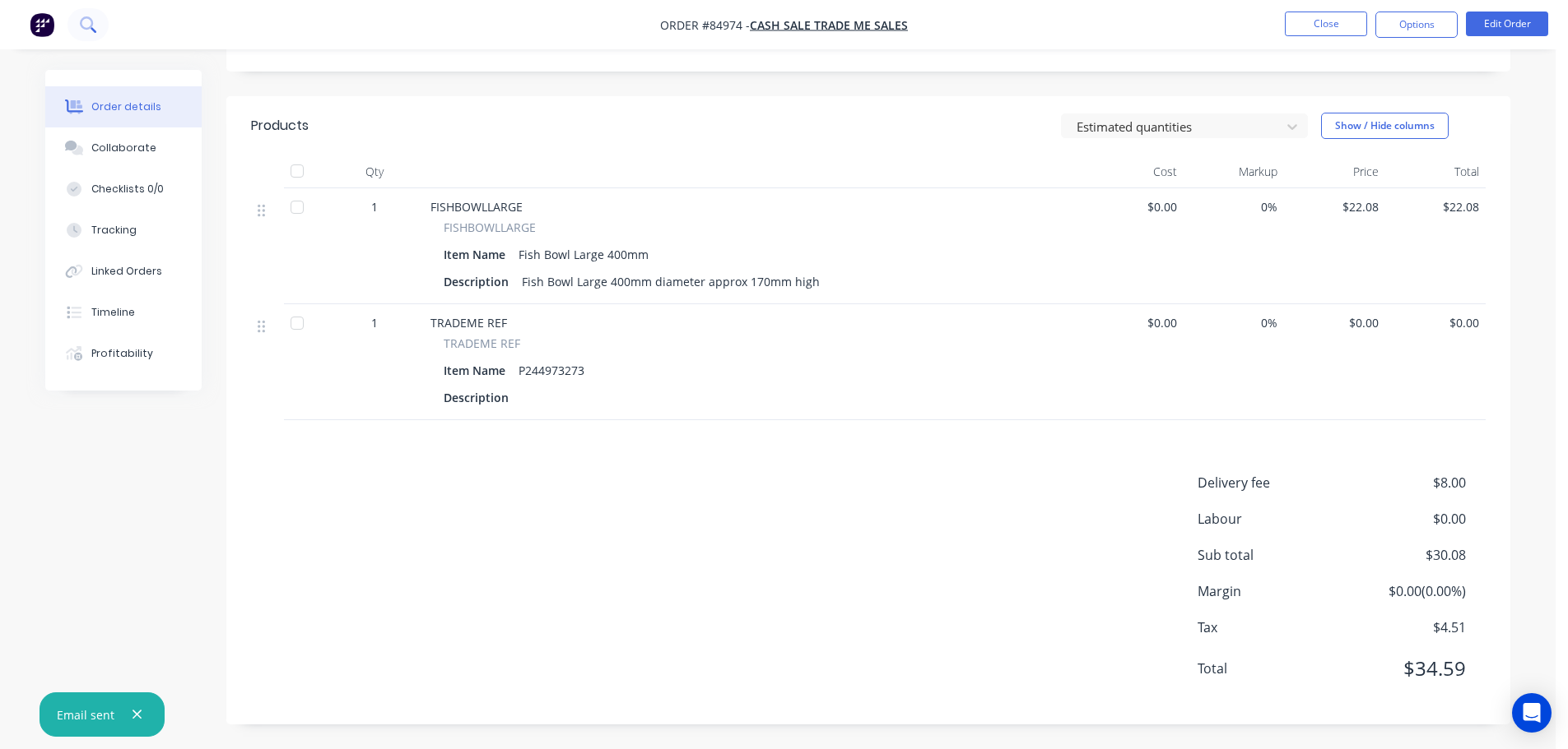
click at [76, 25] on button at bounding box center [87, 25] width 41 height 33
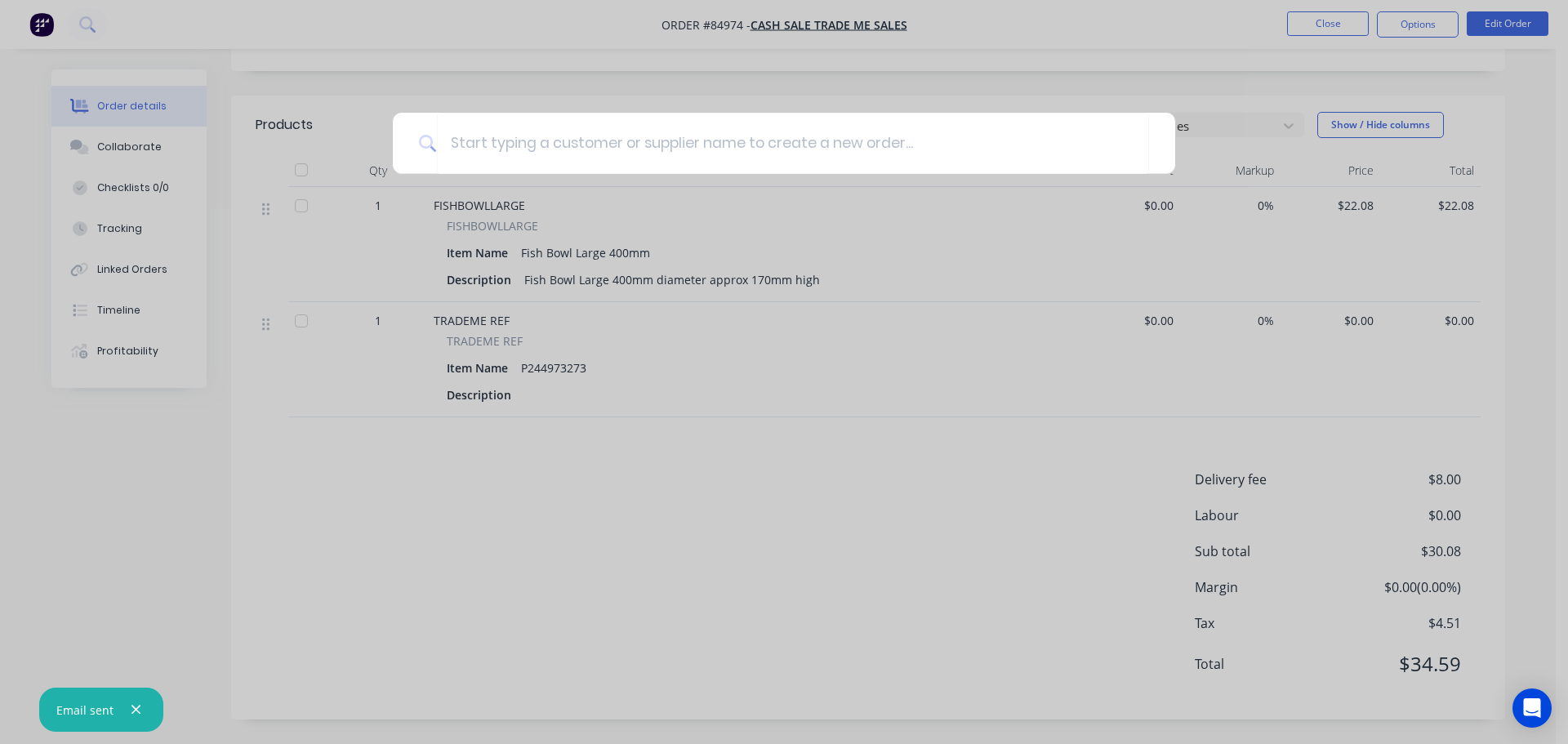
click at [55, 108] on div at bounding box center [784, 372] width 1568 height 744
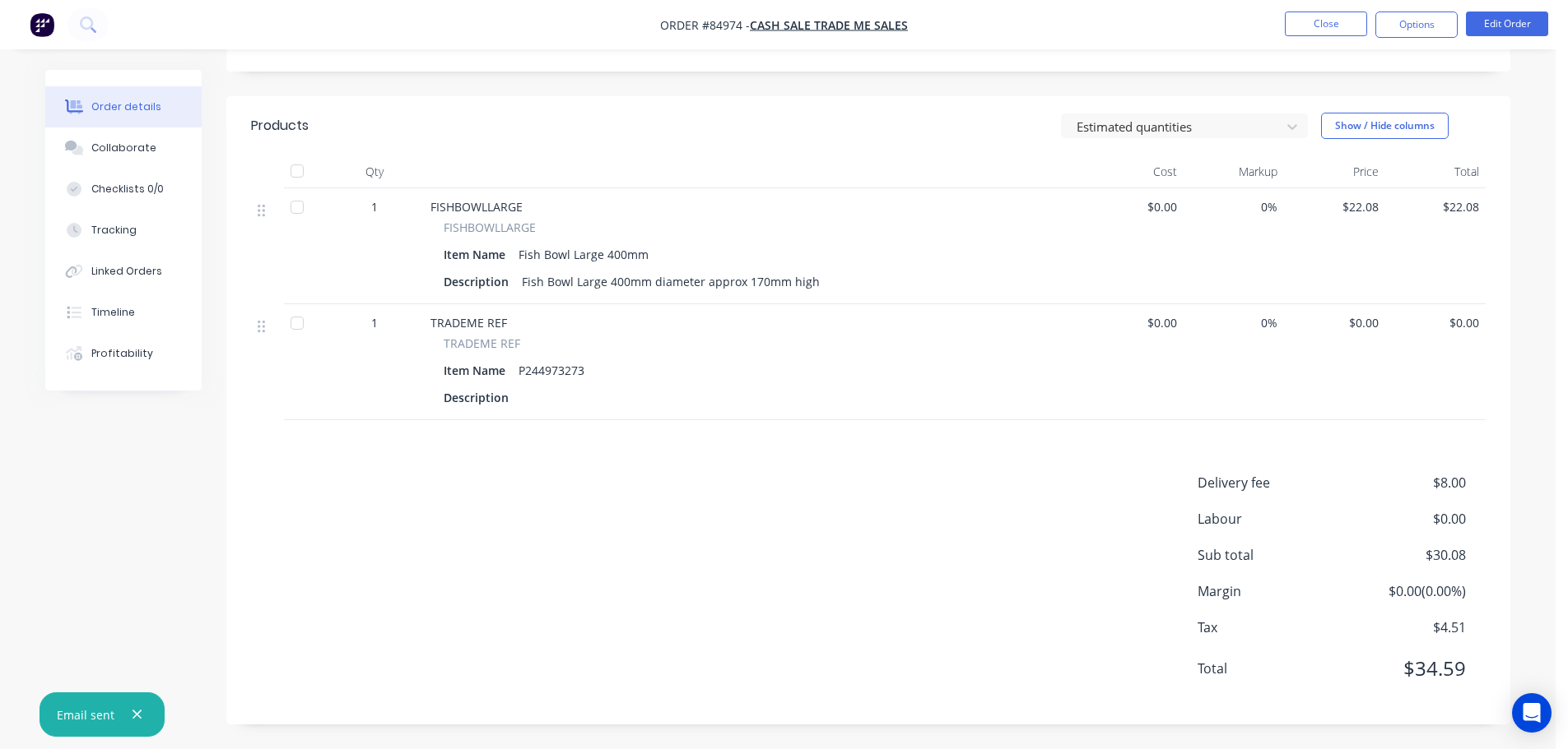
click at [55, 14] on button "button" at bounding box center [42, 24] width 35 height 26
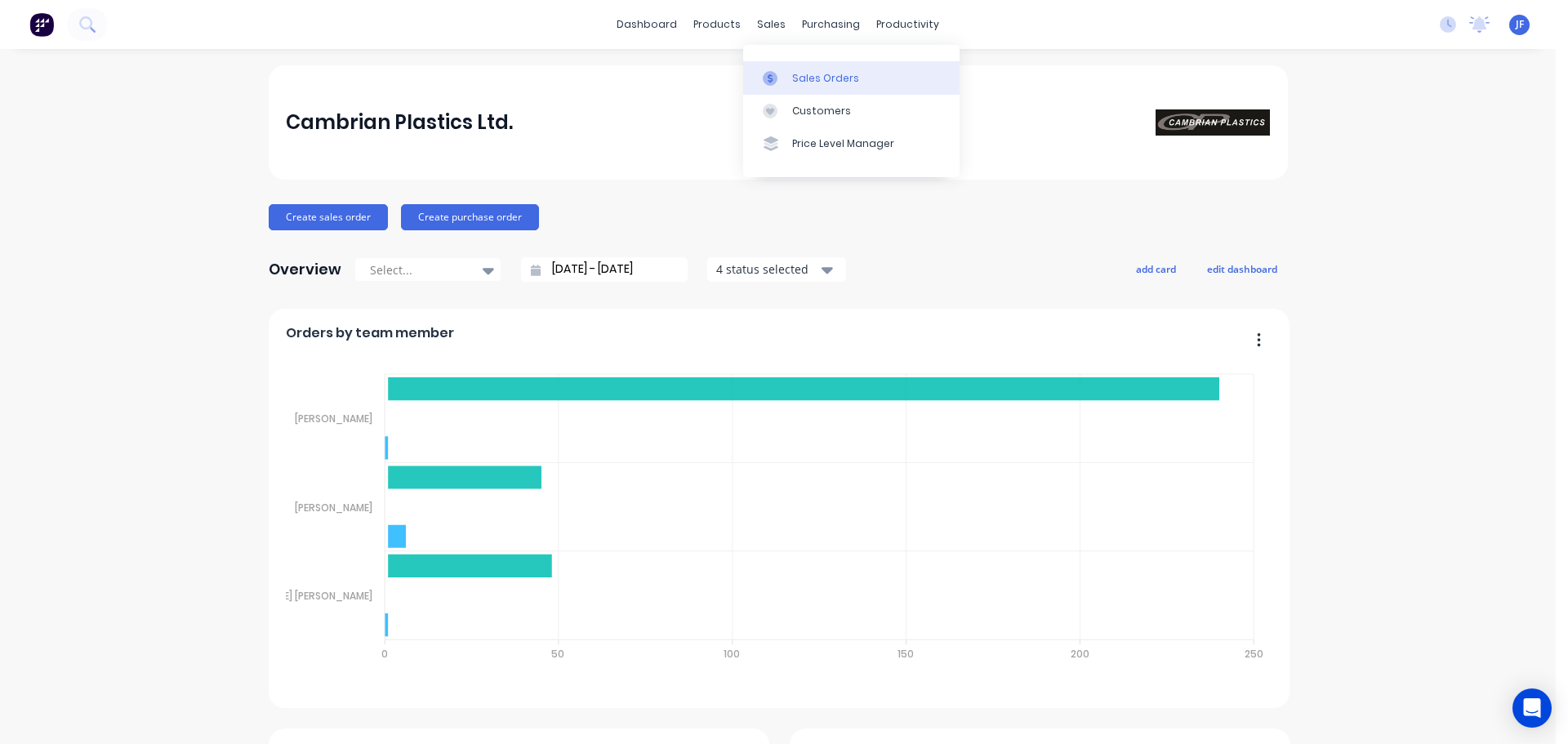
click at [778, 68] on link "Sales Orders" at bounding box center [852, 77] width 217 height 32
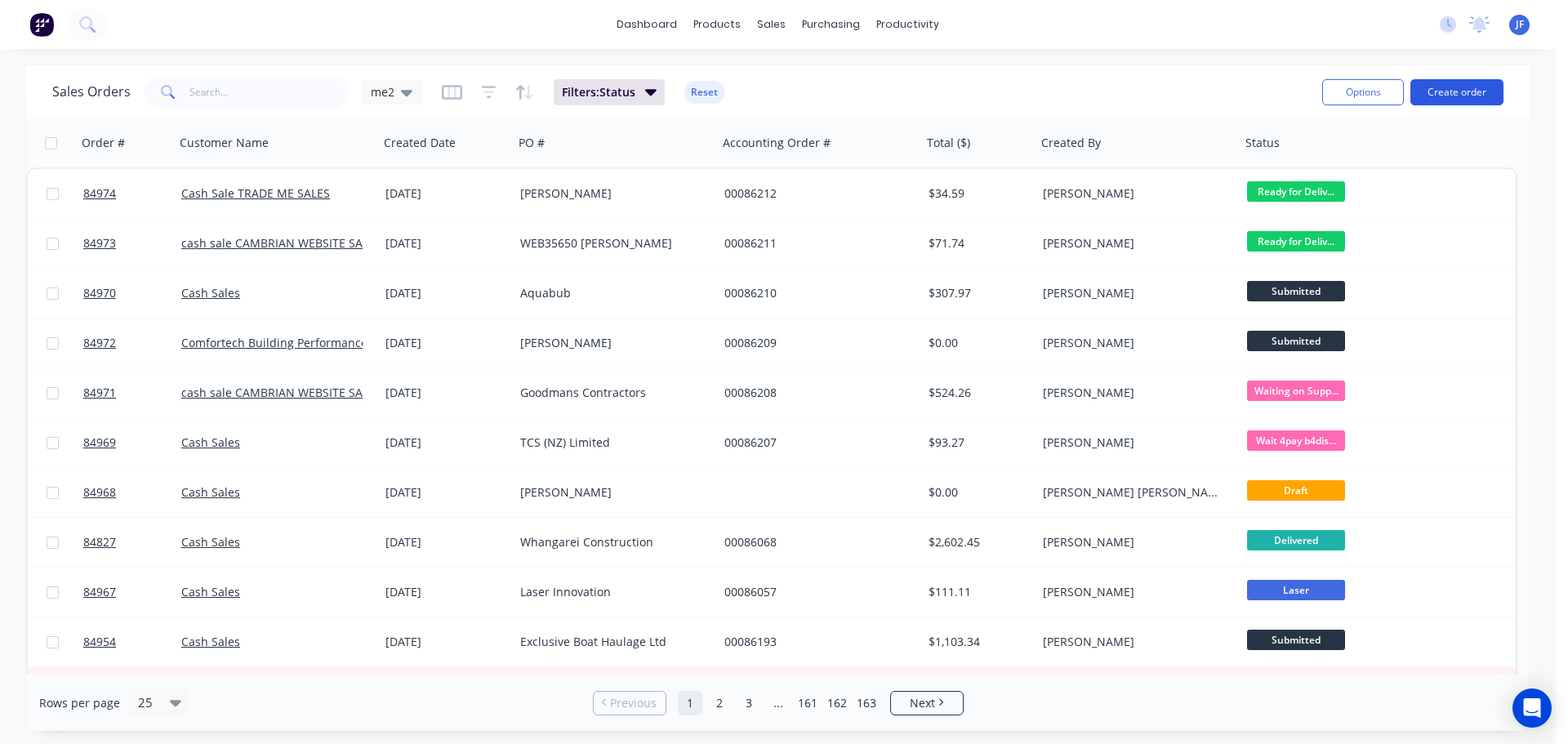
click at [1467, 98] on button "Create order" at bounding box center [1457, 91] width 93 height 26
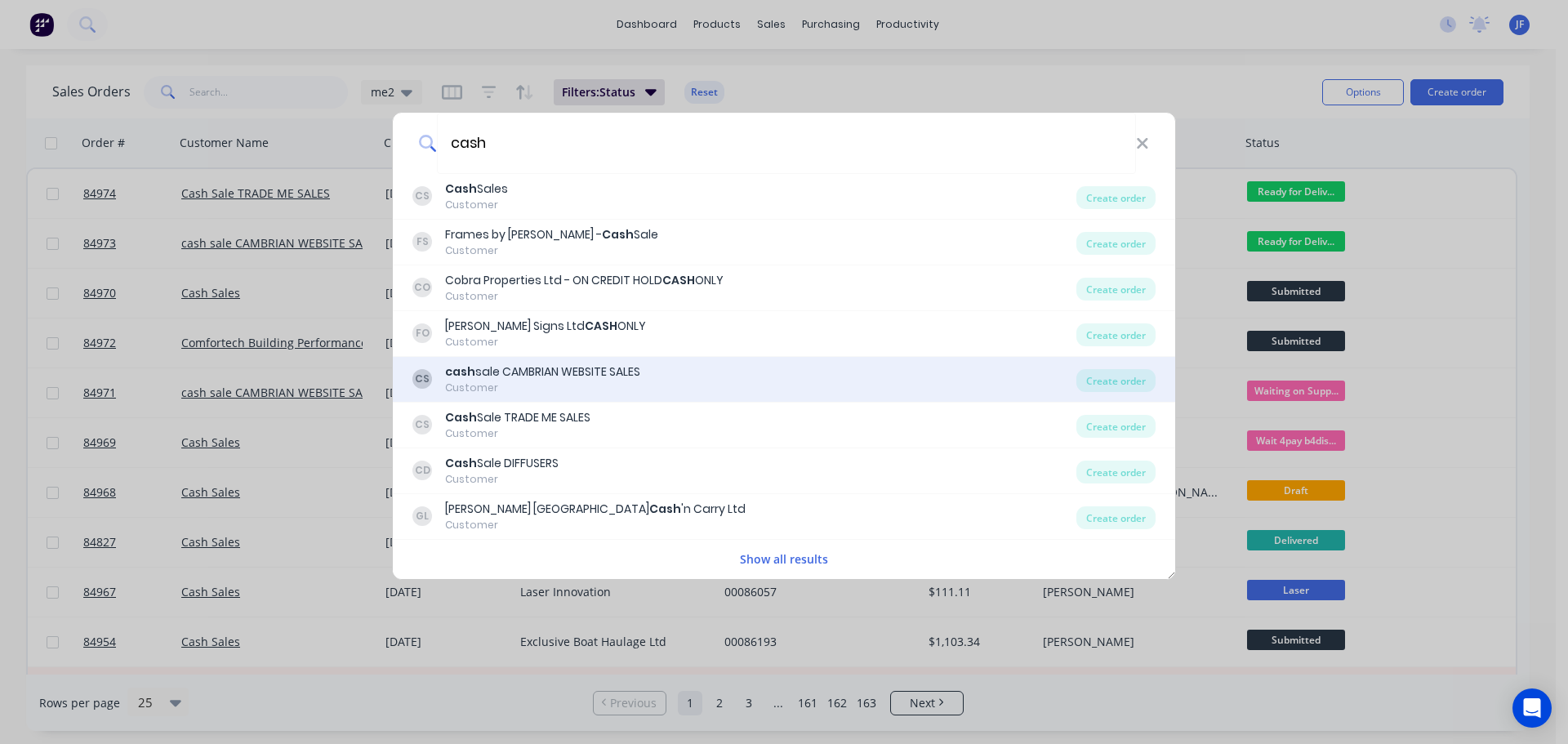
type input "cash"
click at [611, 379] on div "cash sale CAMBRIAN WEBSITE SALES" at bounding box center [542, 372] width 195 height 17
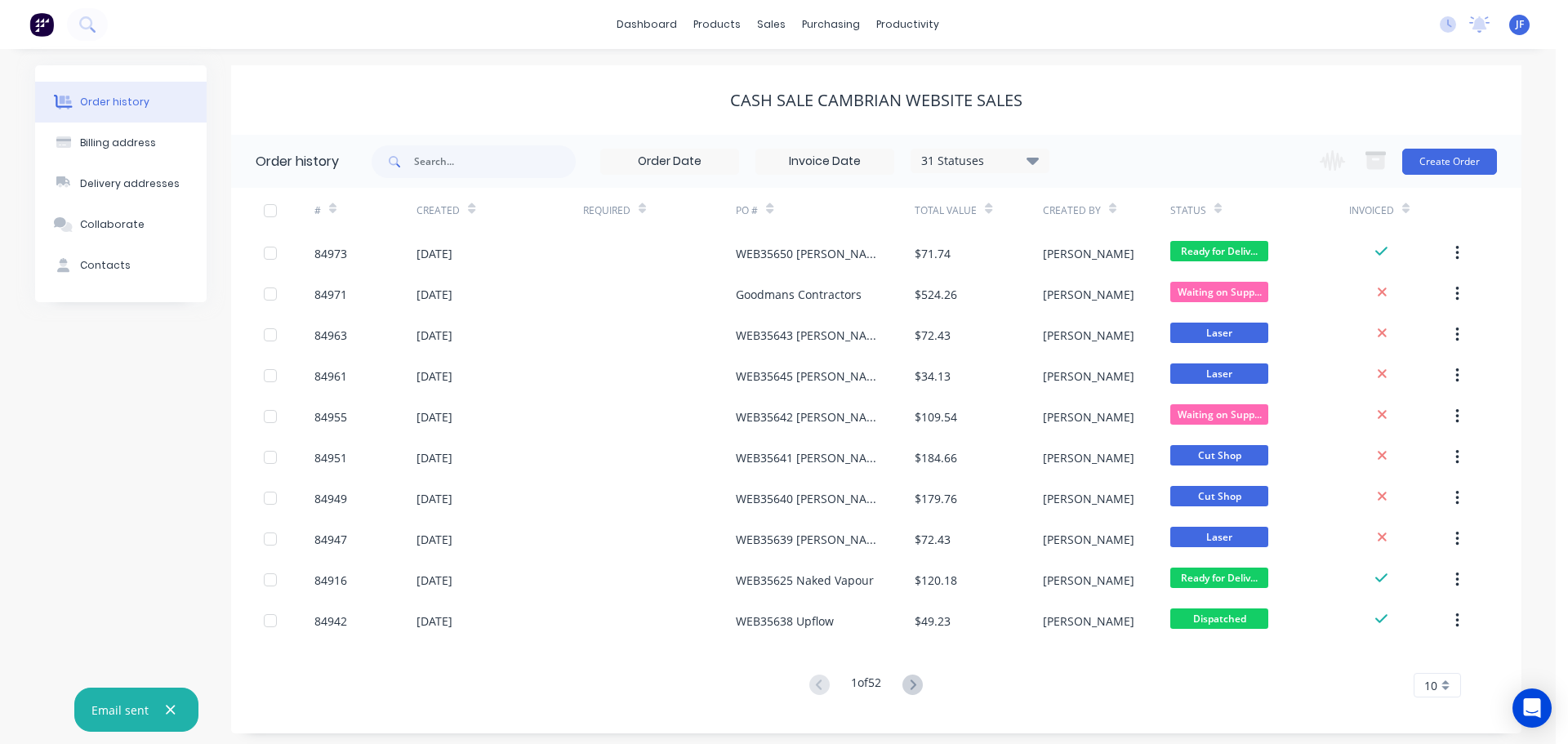
click at [1448, 147] on div "Change order status Submitted Waiting on Supplier Waiting on Payment CNC Cut Sh…" at bounding box center [1403, 162] width 186 height 53
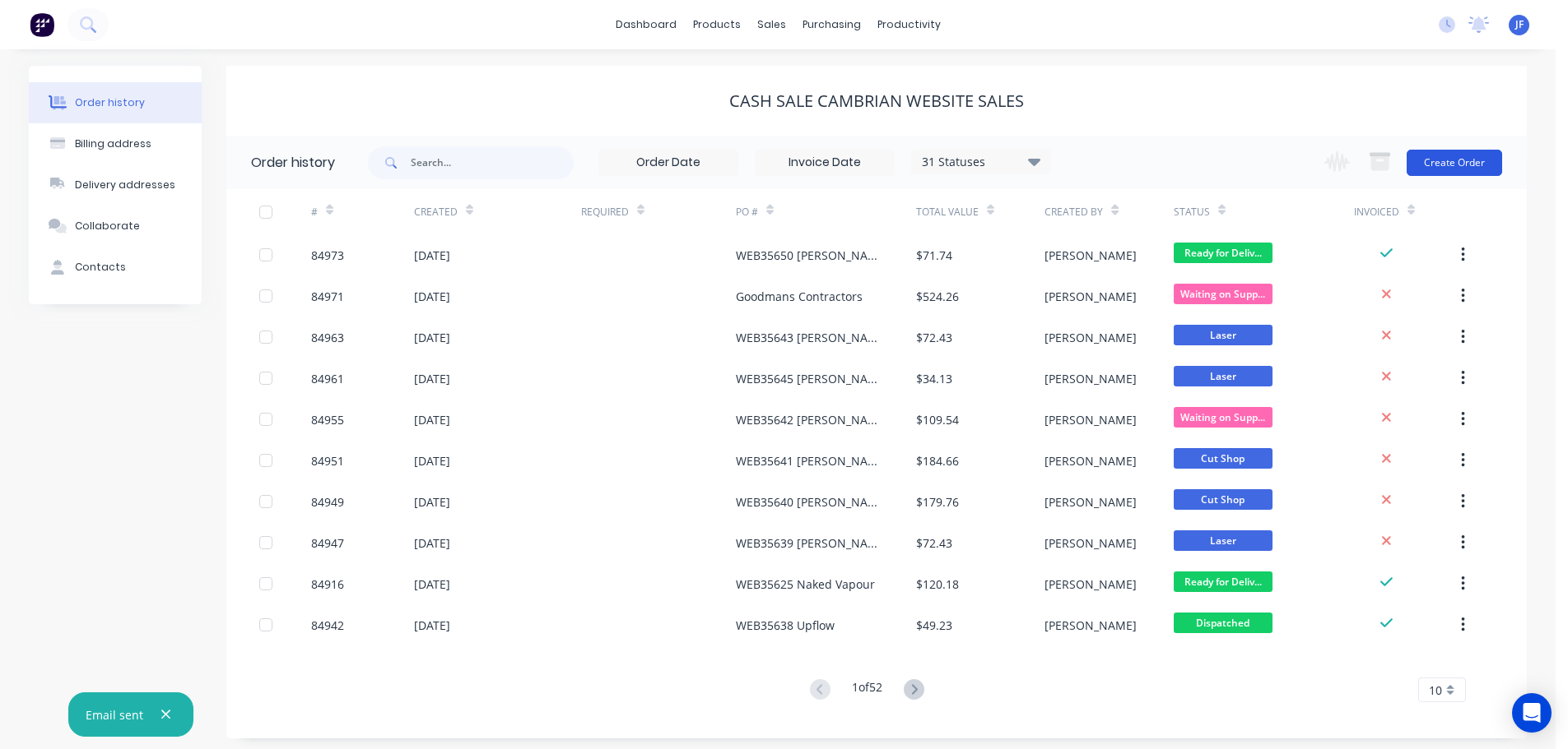
click at [1452, 165] on button "Create Order" at bounding box center [1455, 162] width 96 height 26
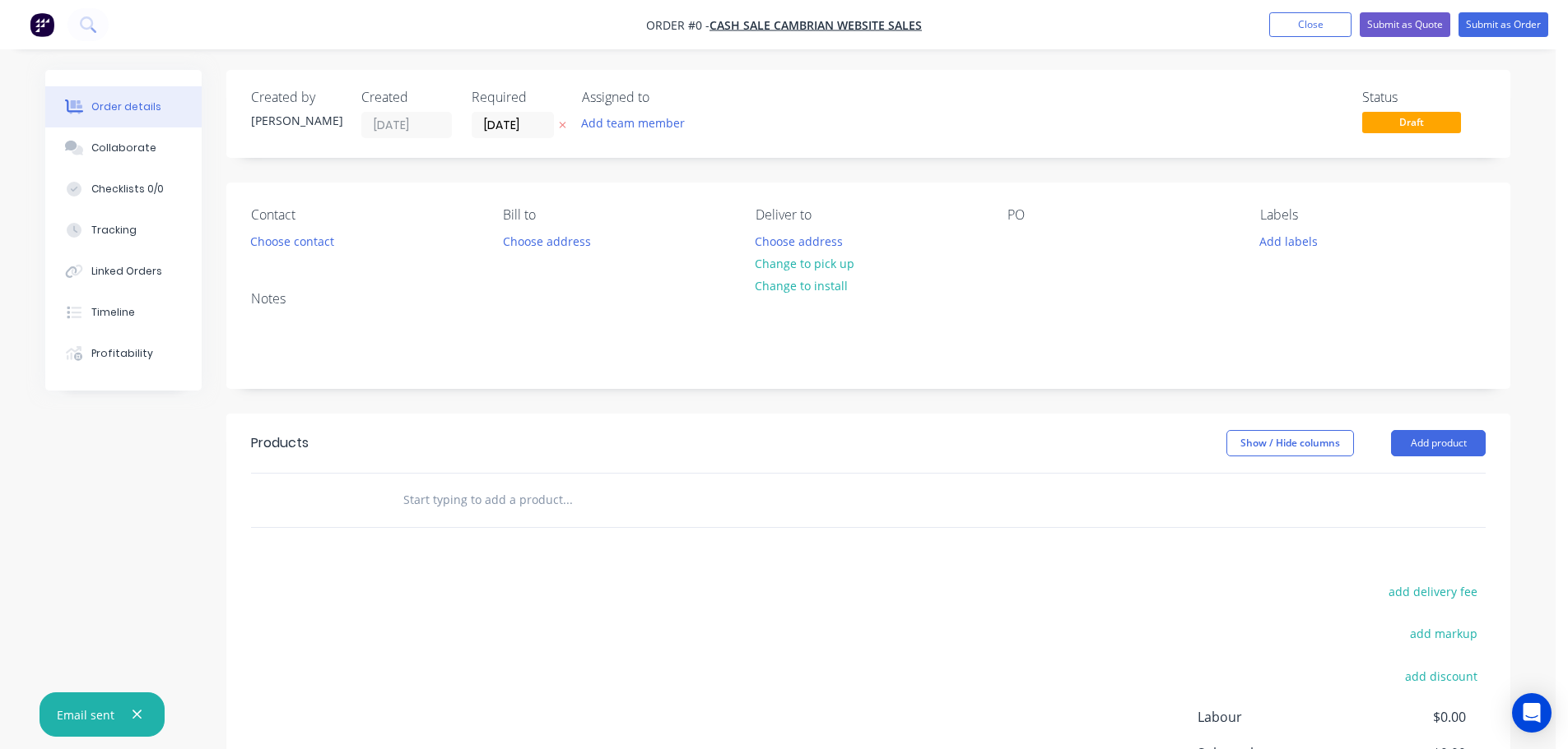
click at [569, 123] on button "button" at bounding box center [563, 125] width 17 height 19
drag, startPoint x: 283, startPoint y: 259, endPoint x: 309, endPoint y: 201, distance: 63.6
click at [283, 259] on div "Contact Choose contact Bill to Choose address Deliver to Choose address Change …" at bounding box center [868, 231] width 1284 height 96
click at [310, 247] on button "Choose contact" at bounding box center [293, 240] width 102 height 22
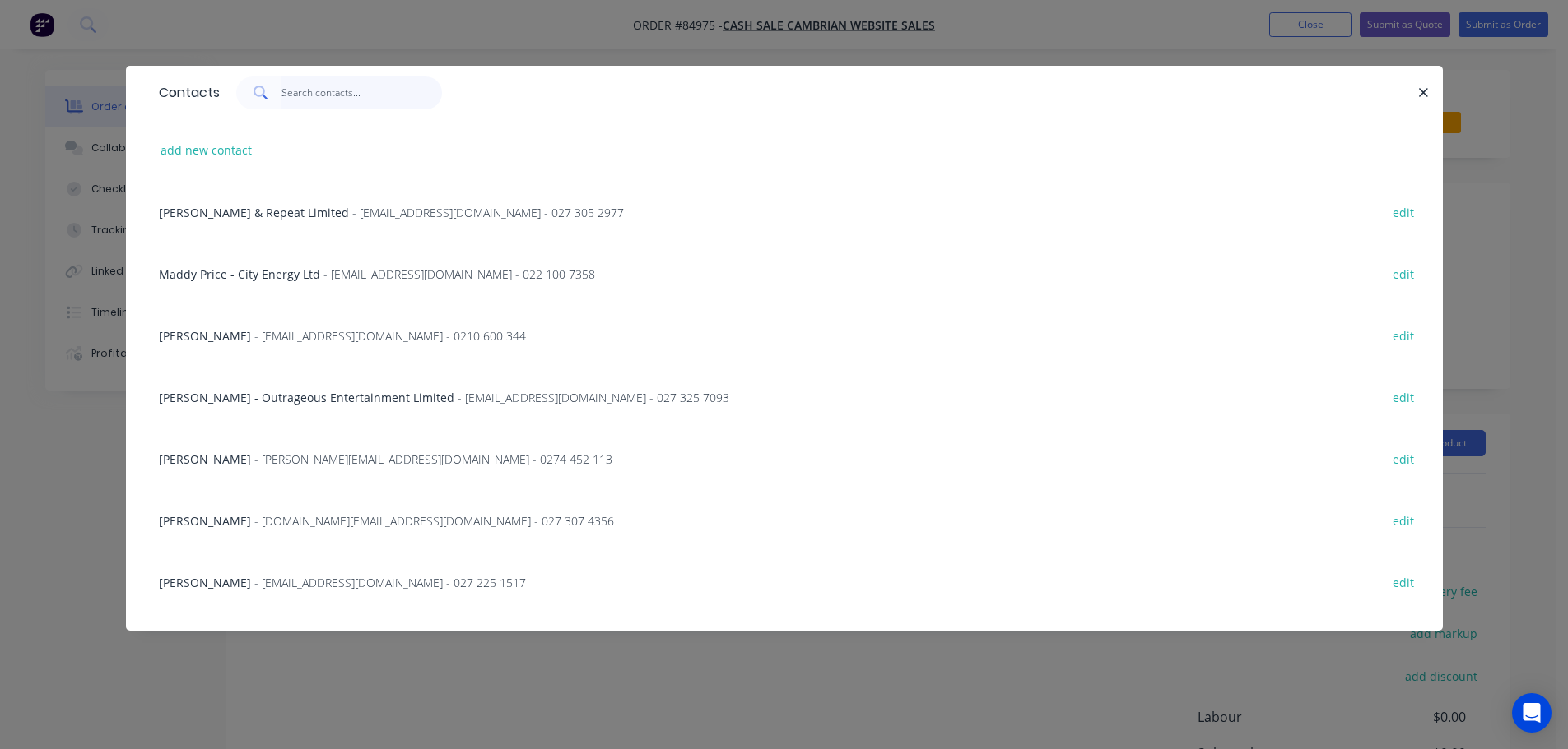
click at [334, 84] on input "text" at bounding box center [361, 93] width 160 height 33
paste input "Anna Bensky"
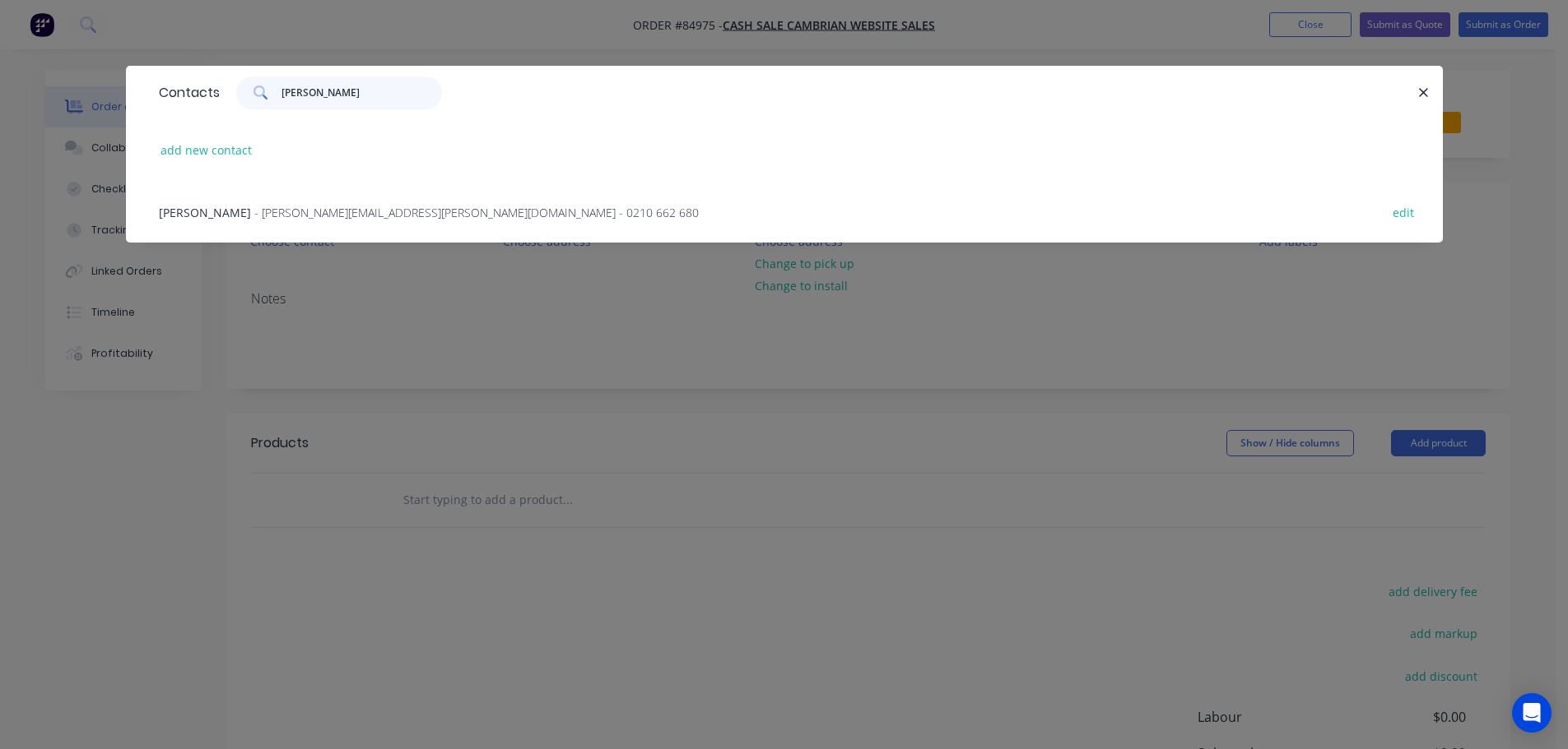
type input "Anna Bensky"
drag, startPoint x: 209, startPoint y: 214, endPoint x: 735, endPoint y: 315, distance: 535.6
click at [212, 215] on span "Anna Bensky" at bounding box center [205, 213] width 92 height 15
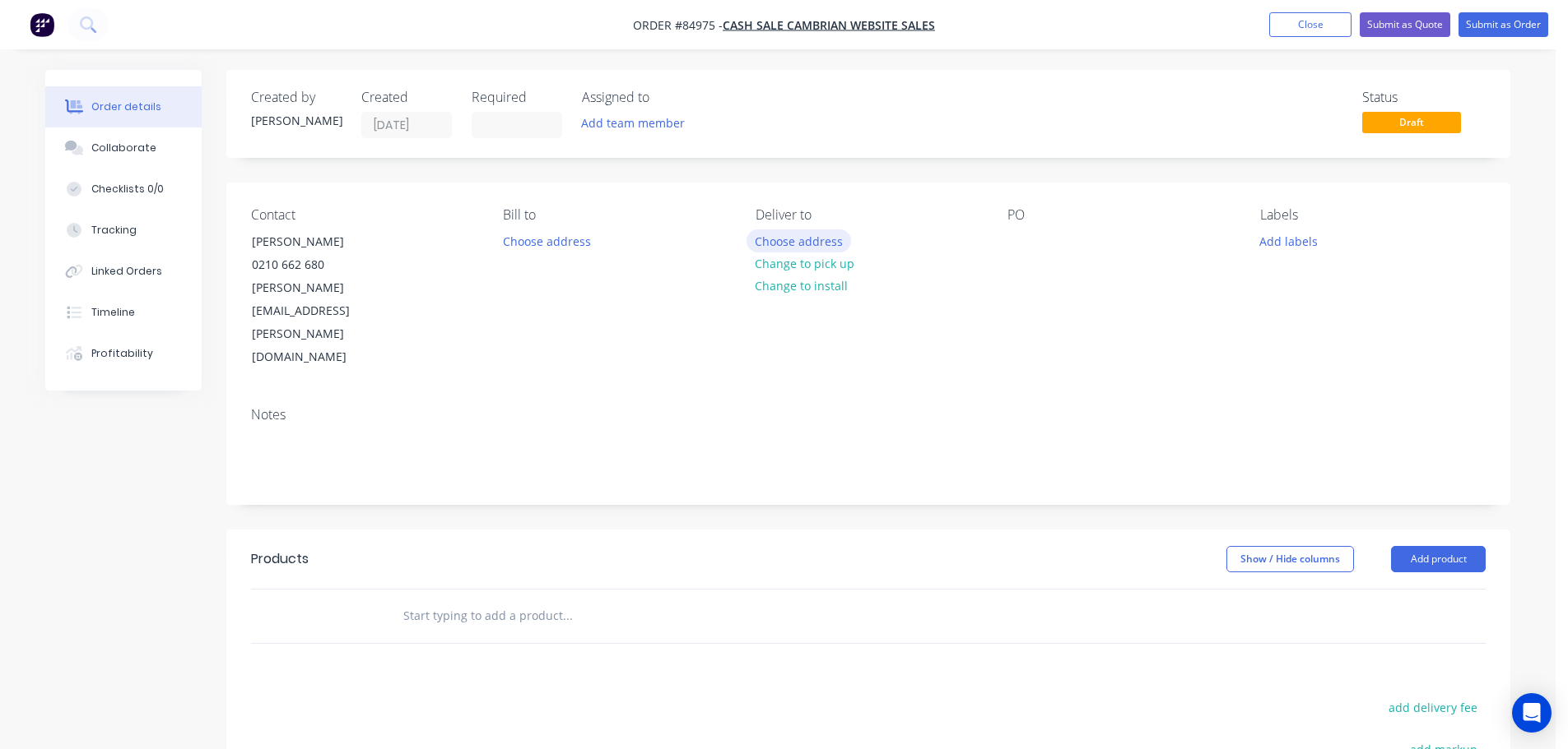
click at [817, 242] on button "Choose address" at bounding box center [799, 240] width 105 height 22
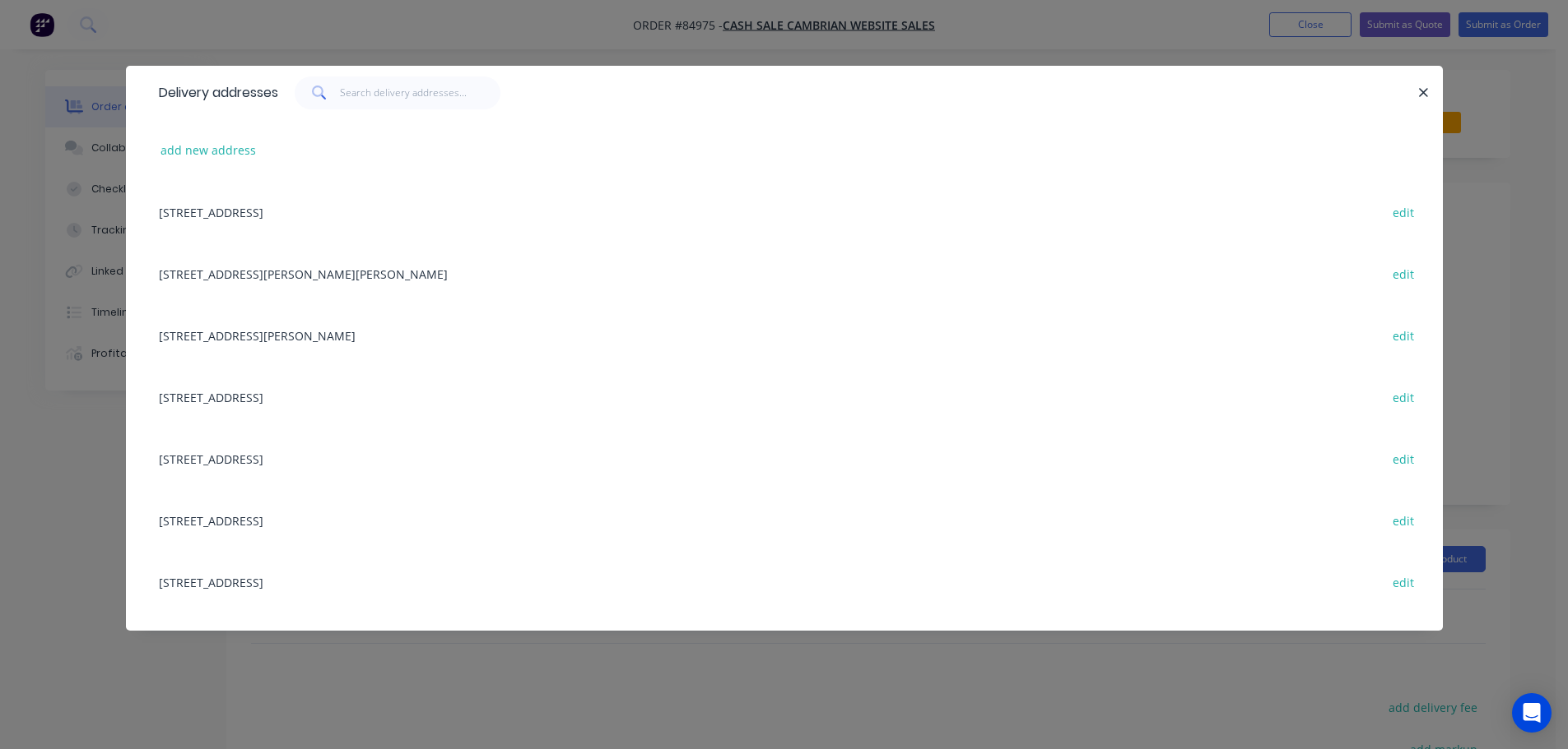
click at [214, 126] on div "add new address" at bounding box center [784, 150] width 1268 height 61
click at [216, 158] on button "add new address" at bounding box center [209, 149] width 113 height 22
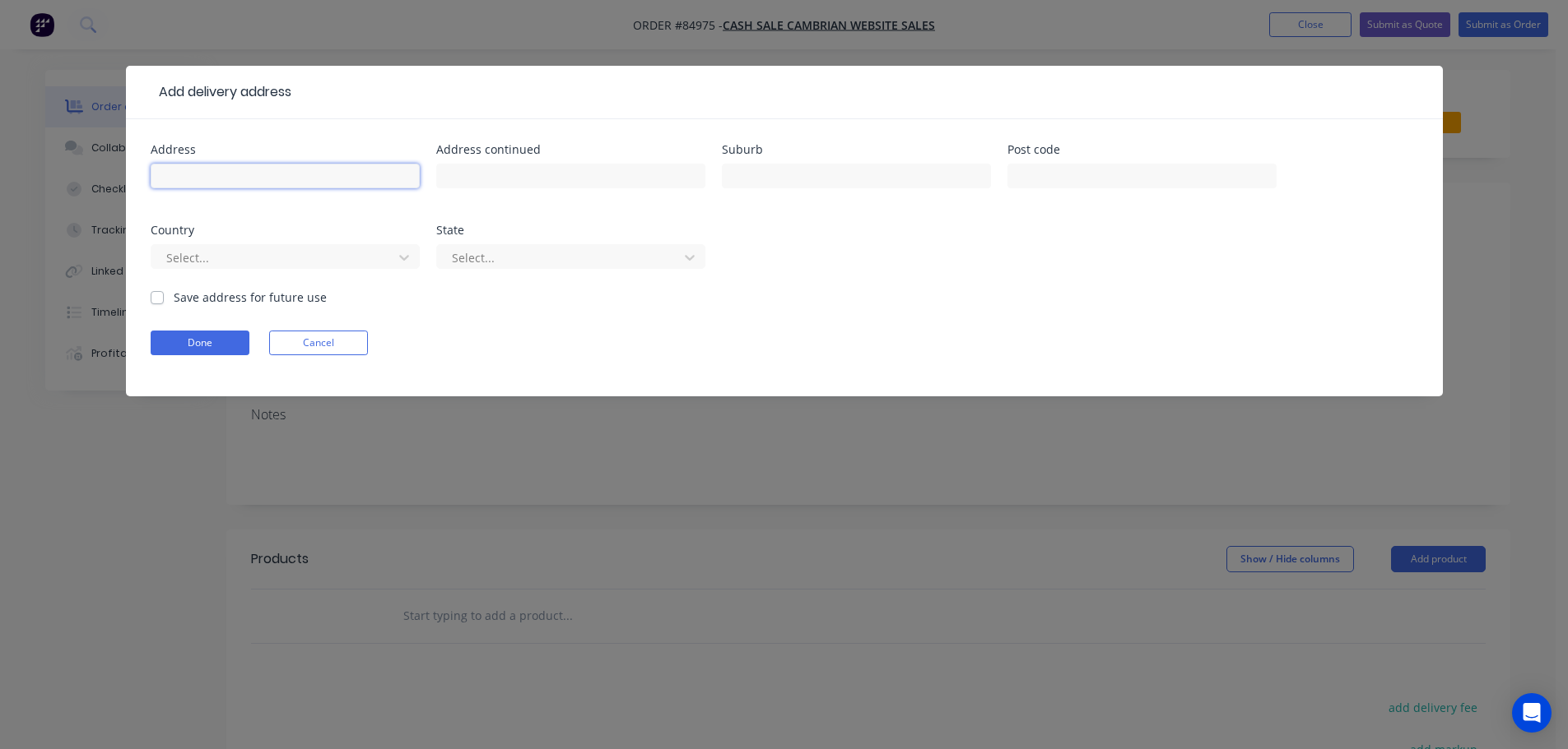
drag, startPoint x: 216, startPoint y: 158, endPoint x: 243, endPoint y: 169, distance: 29.2
click at [238, 165] on input "text" at bounding box center [285, 176] width 269 height 25
paste input "31 Scout Avenue Mount Roskill 1041"
type input "31 Scout Avenue Mount Roskill 1041"
click at [221, 345] on button "Done" at bounding box center [199, 343] width 99 height 25
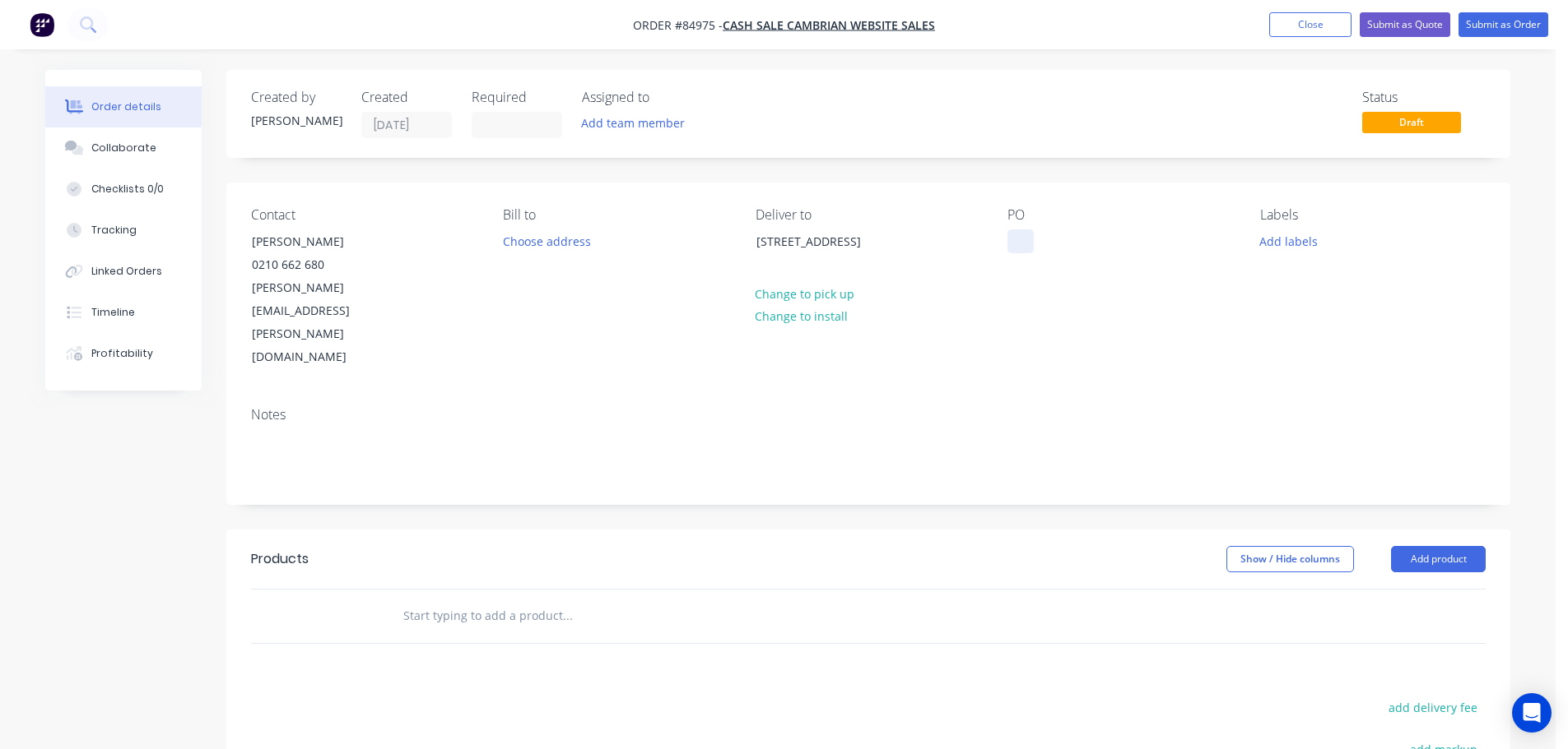
click at [1025, 236] on div at bounding box center [1020, 241] width 26 height 24
drag, startPoint x: 242, startPoint y: 244, endPoint x: 441, endPoint y: 239, distance: 199.1
click at [436, 238] on div "Contact Anna Bensky 0210 662 680 anna.bensky@gmail.com" at bounding box center [363, 287] width 225 height 162
click at [1077, 223] on div "PO" at bounding box center [1119, 215] width 225 height 15
click at [1085, 242] on div "WEB35651" at bounding box center [1049, 241] width 84 height 24
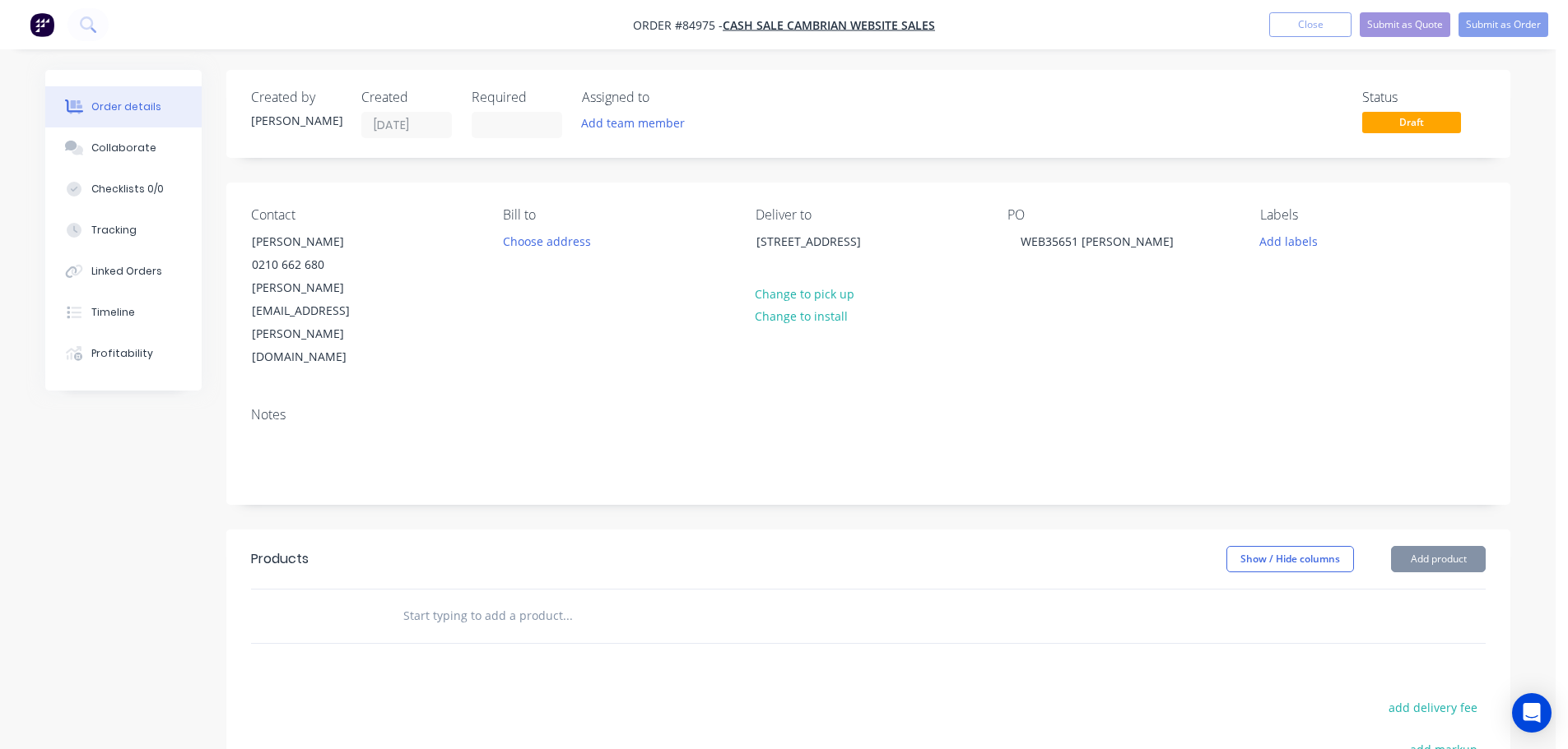
click at [1135, 318] on div "Contact Anna Bensky 0210 662 680 anna.bensky@gmail.com Bill to Choose address D…" at bounding box center [868, 288] width 1284 height 212
click at [496, 600] on input "text" at bounding box center [567, 616] width 330 height 33
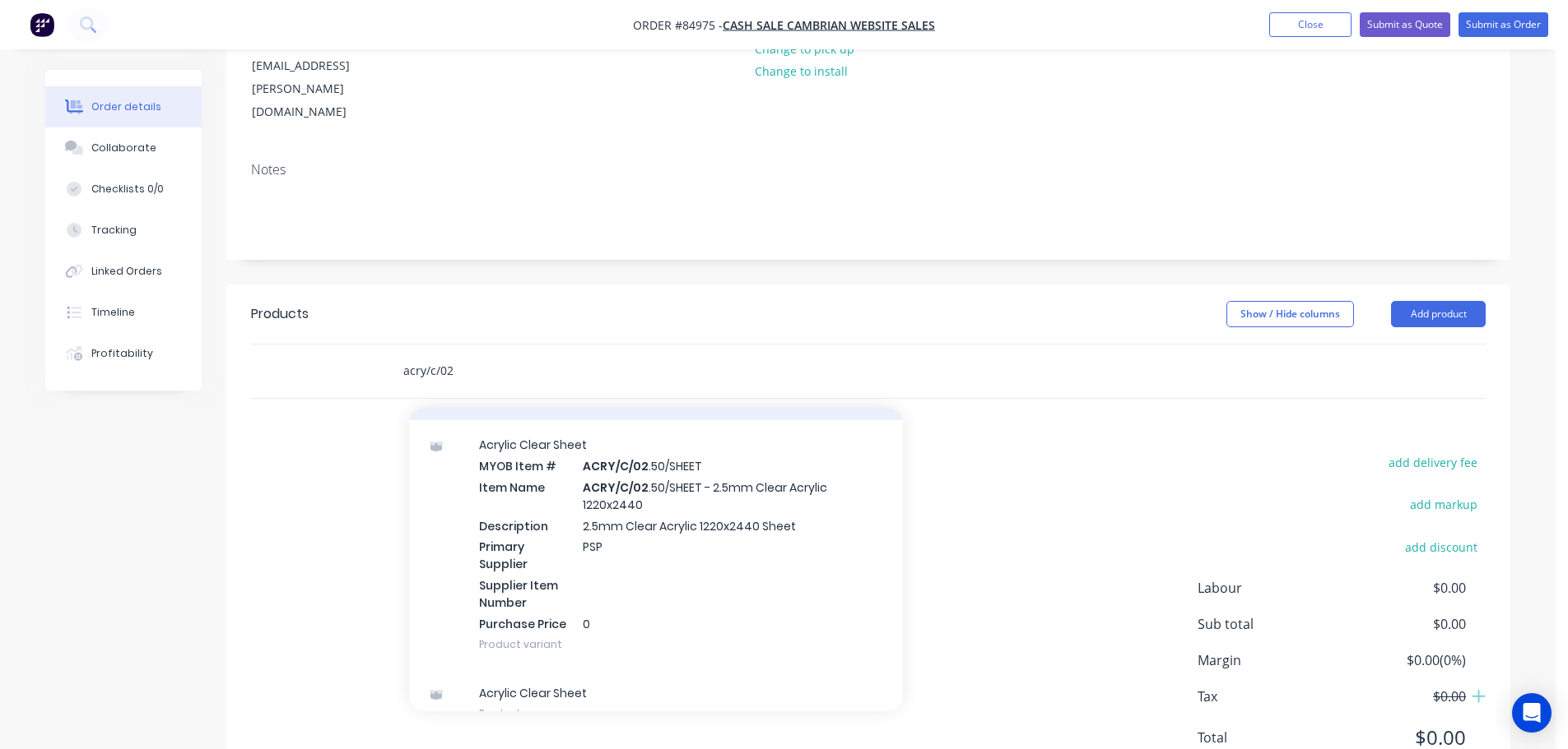
scroll to position [382, 0]
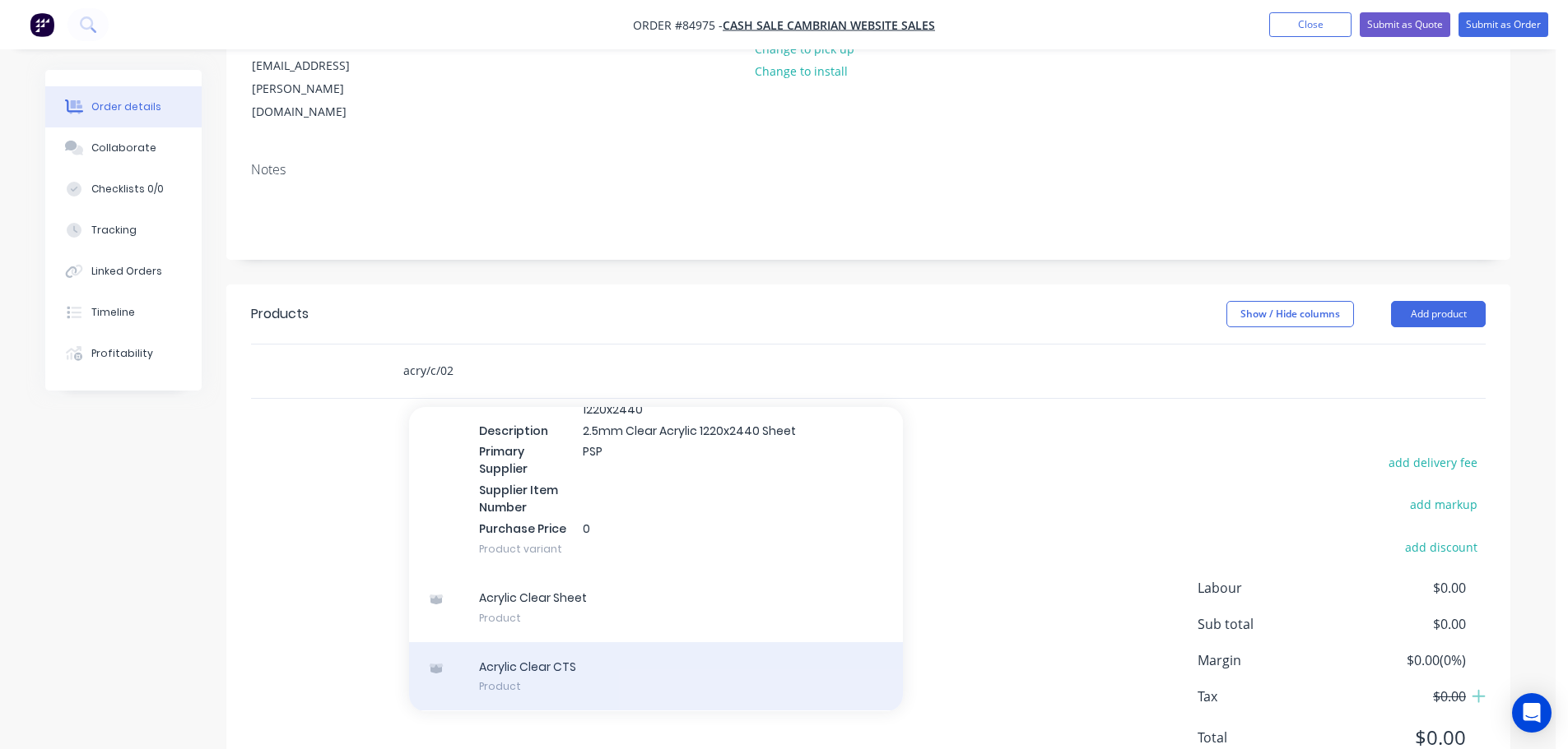
type input "acry/c/02"
click at [600, 643] on div "Acrylic Clear CTS Product" at bounding box center [656, 677] width 494 height 69
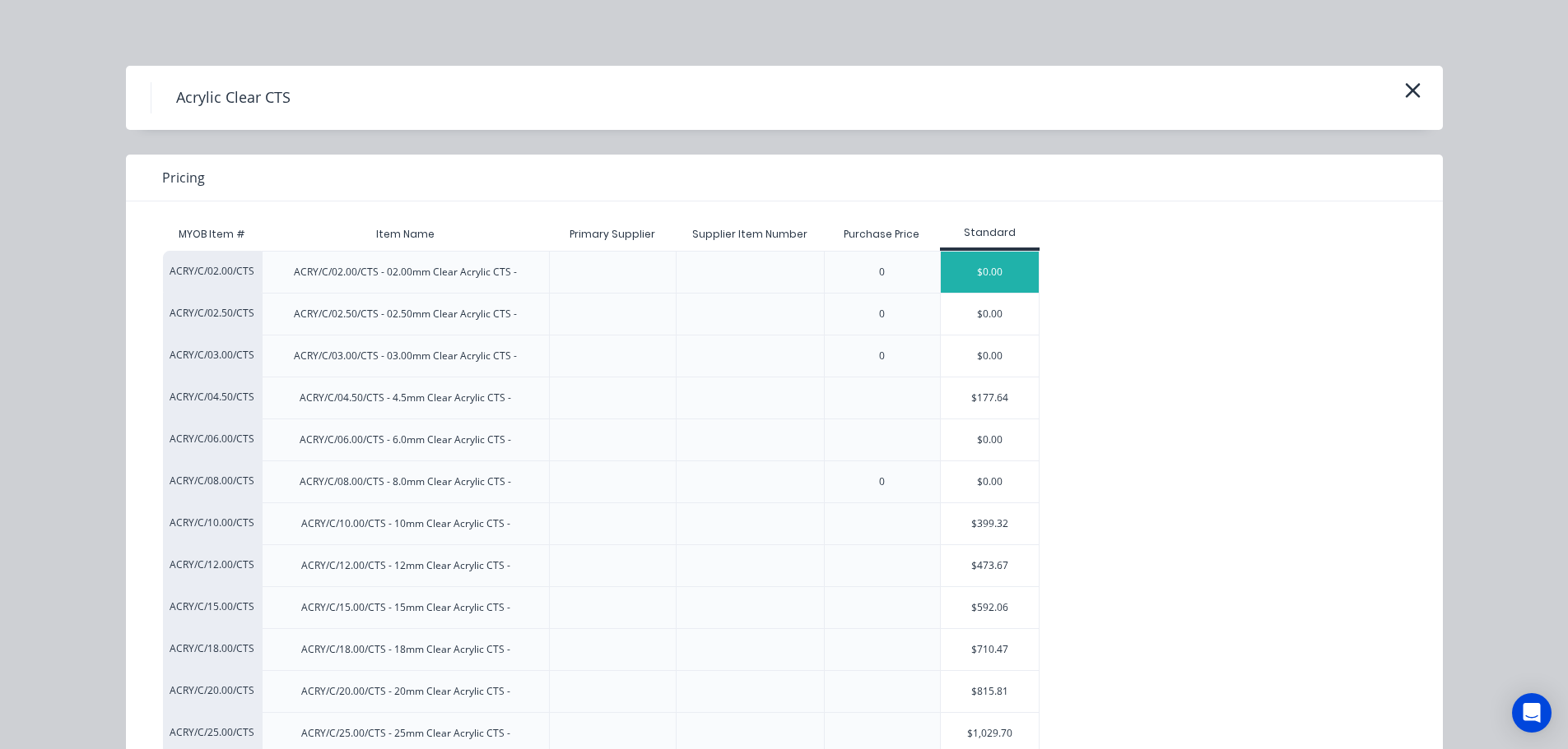
click at [948, 281] on div "$0.00" at bounding box center [990, 272] width 99 height 41
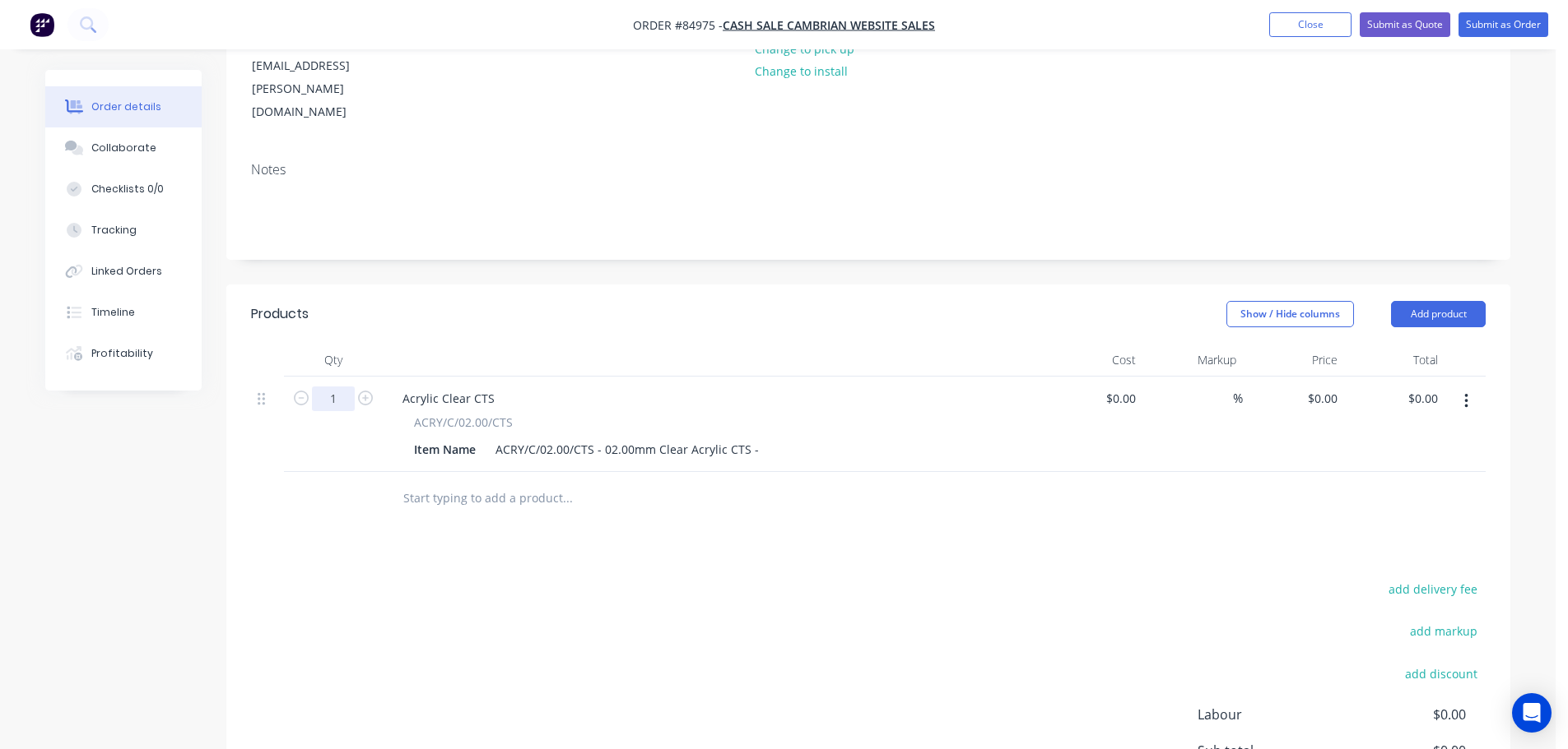
click at [353, 387] on input "1" at bounding box center [334, 399] width 43 height 25
click at [358, 391] on icon "button" at bounding box center [365, 397] width 14 height 14
type input "2"
click at [755, 438] on div "ACRY/C/02.00/CTS - 02.00mm Clear Acrylic CTS -" at bounding box center [627, 449] width 277 height 24
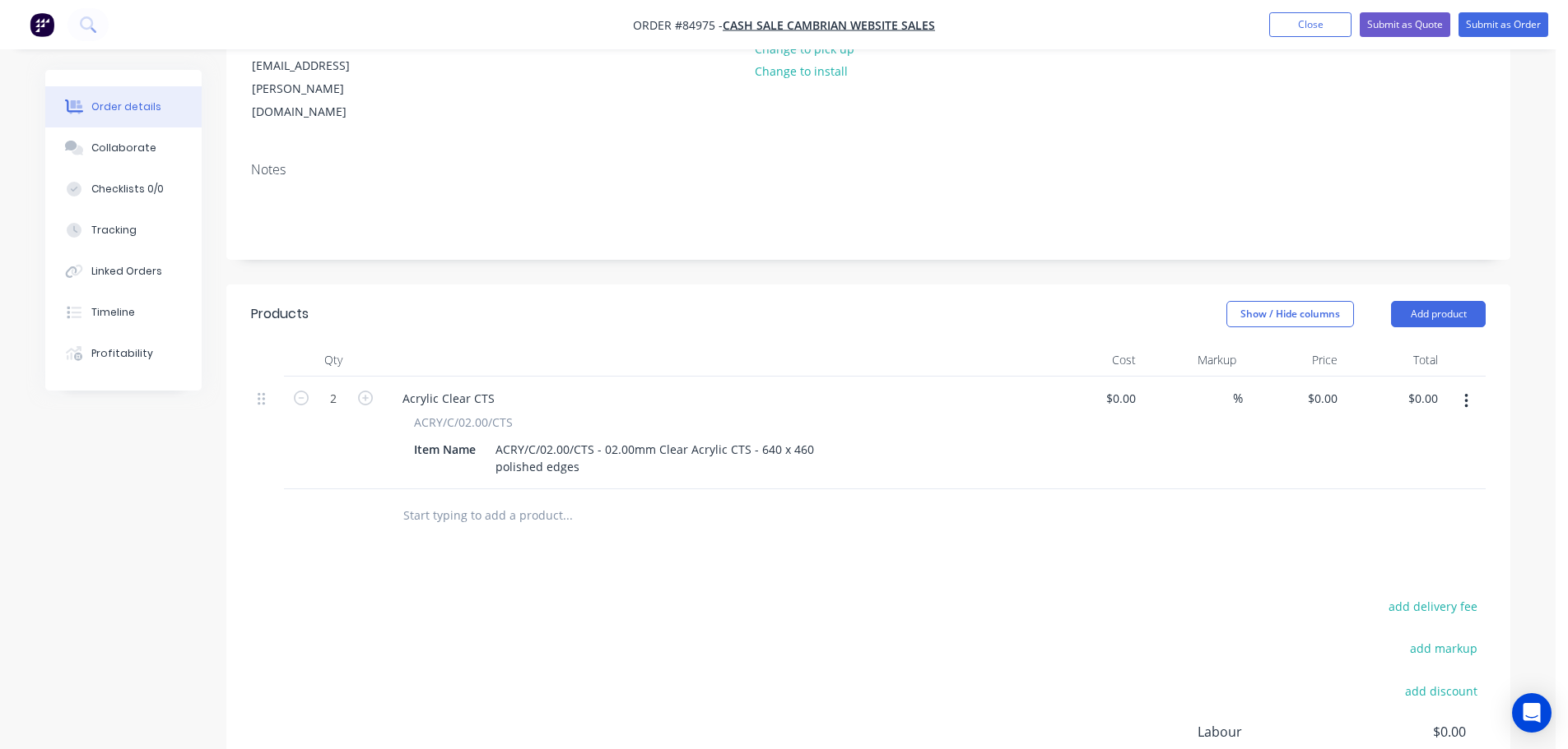
drag, startPoint x: 763, startPoint y: 531, endPoint x: 1391, endPoint y: 365, distance: 649.6
click at [767, 596] on div "add delivery fee add markup add discount Labour $0.00 Sub total $0.00 Margin $0…" at bounding box center [868, 755] width 1234 height 318
click at [1424, 387] on input "0.00" at bounding box center [1429, 398] width 32 height 24
type input "51.59"
type input "$25.795"
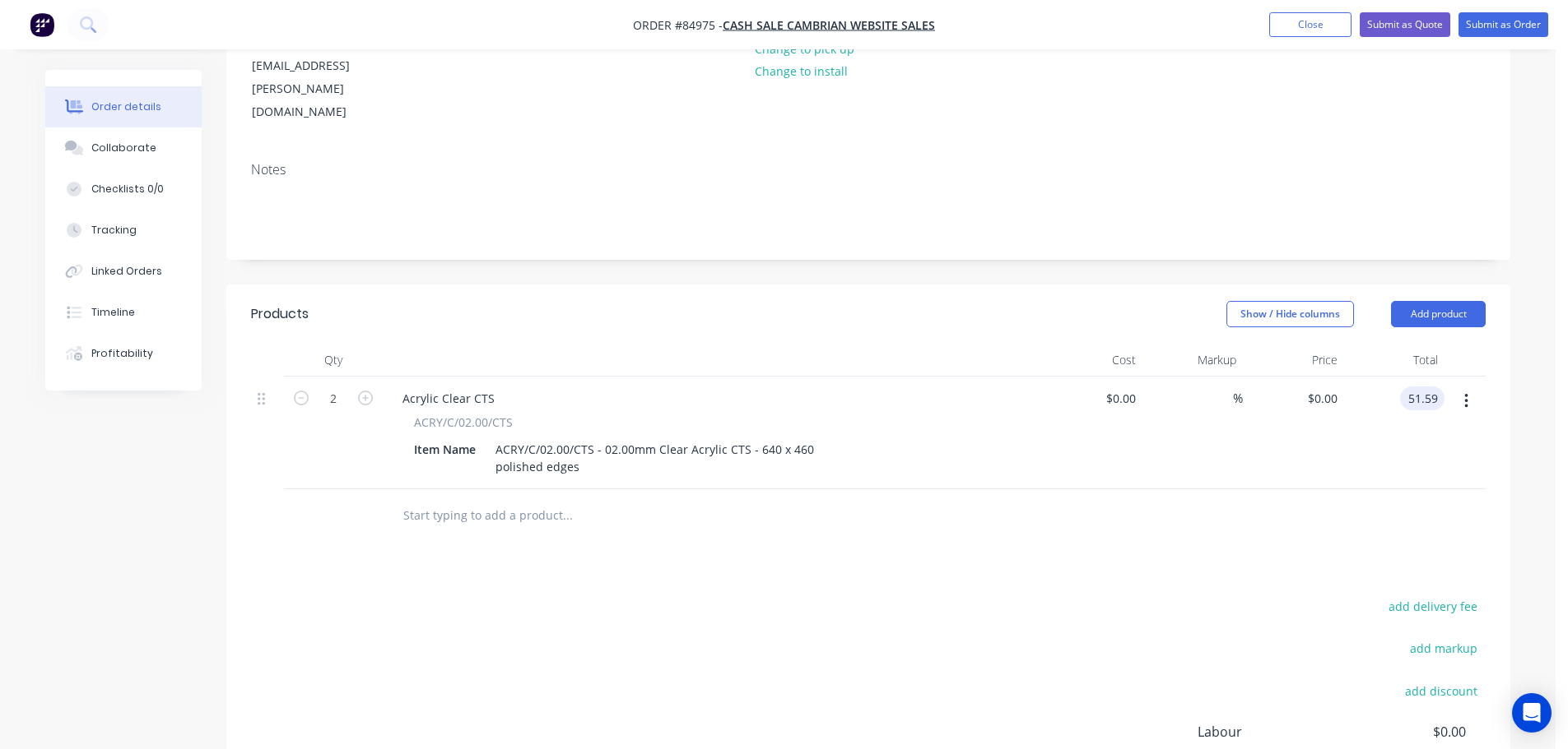
type input "$51.59"
click at [1337, 489] on div at bounding box center [868, 516] width 1234 height 54
click at [481, 499] on input "text" at bounding box center [567, 515] width 330 height 33
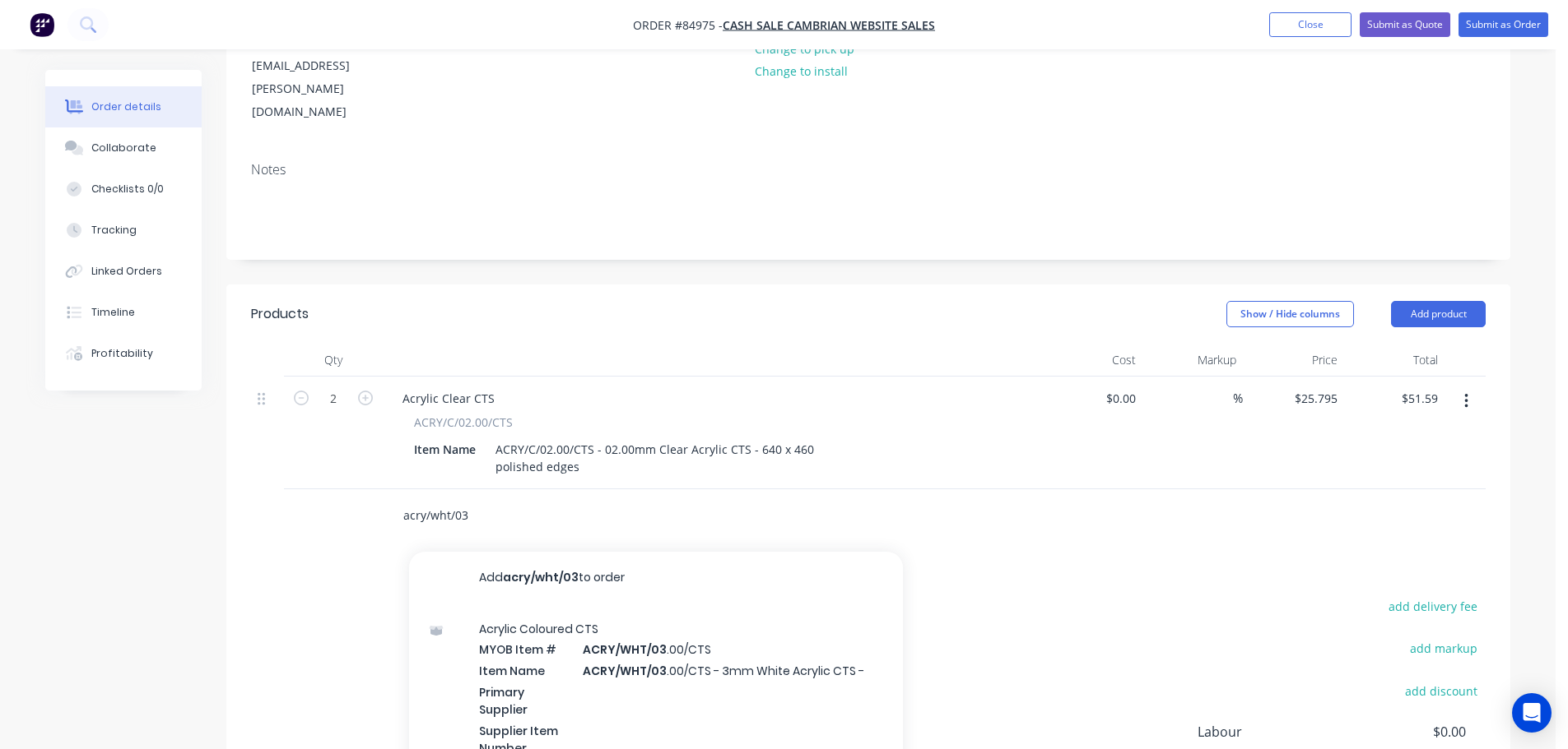
type input "acry/wht/03"
click at [726, 658] on div "Acrylic Coloured CTS MYOB Item # ACRY/WHT/03 .00/CTS Item Name ACRY/WHT/03 .00/…" at bounding box center [656, 709] width 494 height 210
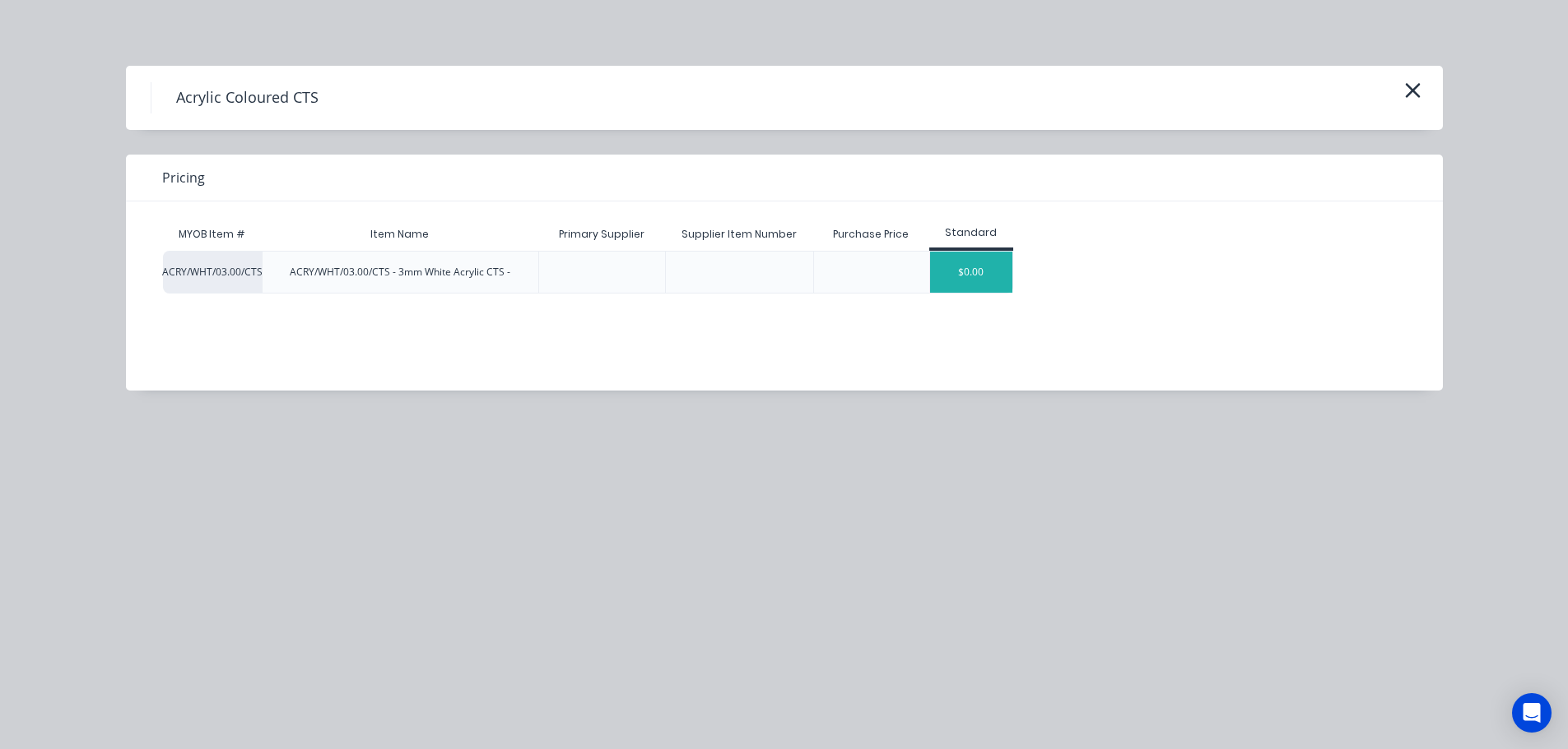
click at [968, 266] on div "$0.00" at bounding box center [972, 272] width 82 height 41
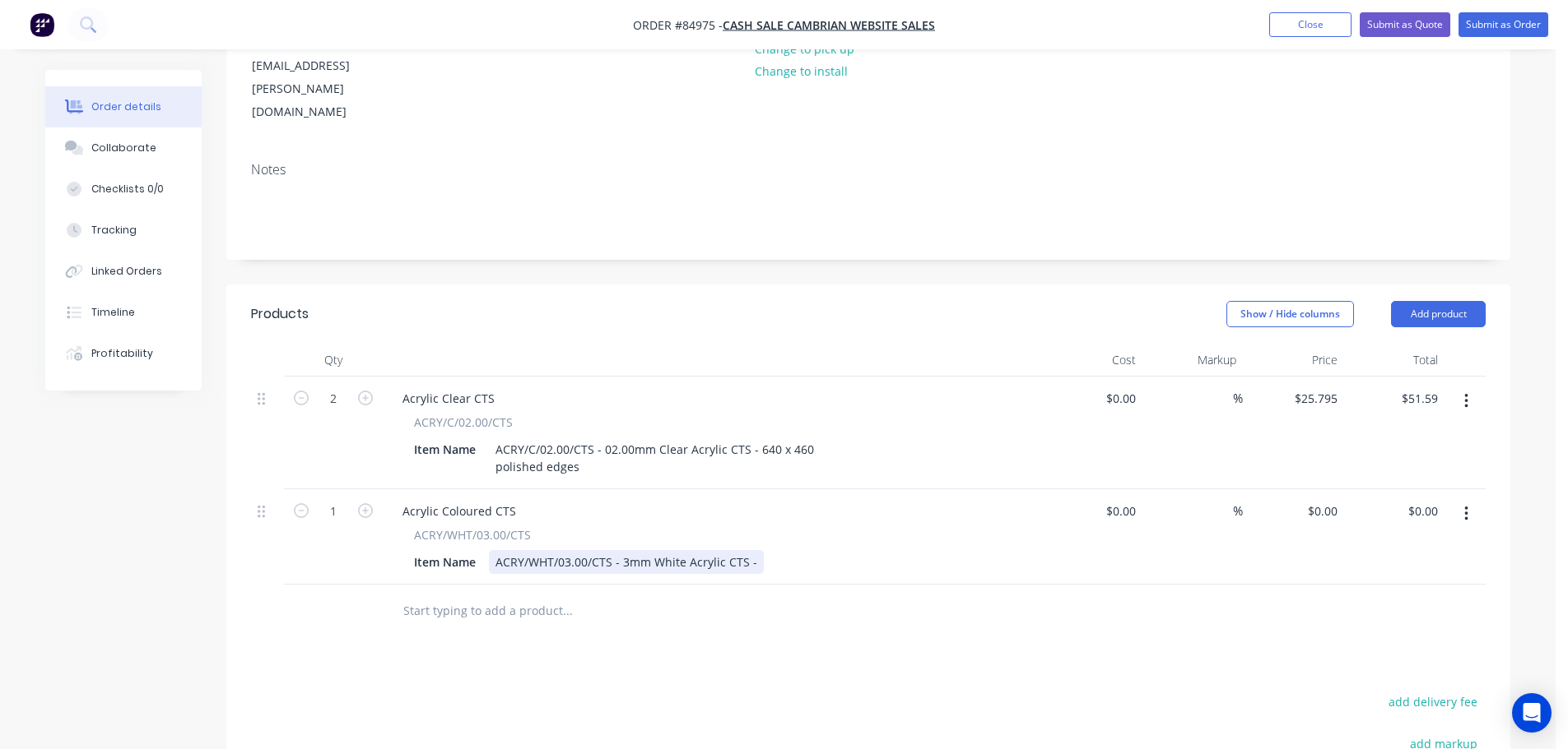
click at [755, 551] on div "ACRY/WHT/03.00/CTS - 3mm White Acrylic CTS -" at bounding box center [626, 562] width 275 height 24
click at [359, 504] on icon "button" at bounding box center [365, 511] width 14 height 14
type input "2"
click at [1424, 499] on input "0.00" at bounding box center [1426, 511] width 38 height 24
type input "78.73"
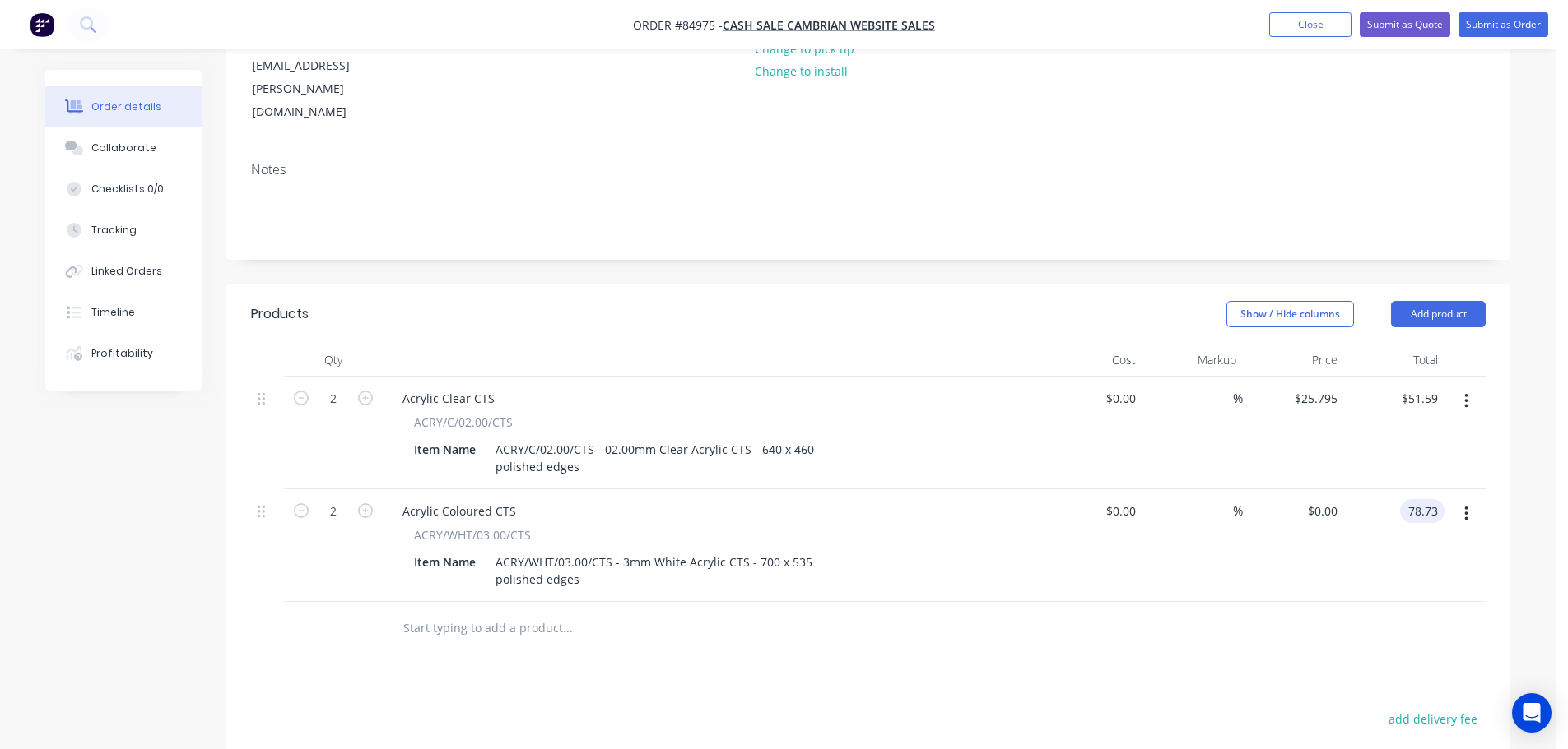
type input "$39.365"
type input "$78.73"
click at [1358, 602] on div at bounding box center [868, 629] width 1234 height 54
click at [1466, 505] on icon "button" at bounding box center [1466, 513] width 4 height 18
click at [1442, 579] on div "Duplicate" at bounding box center [1408, 590] width 127 height 24
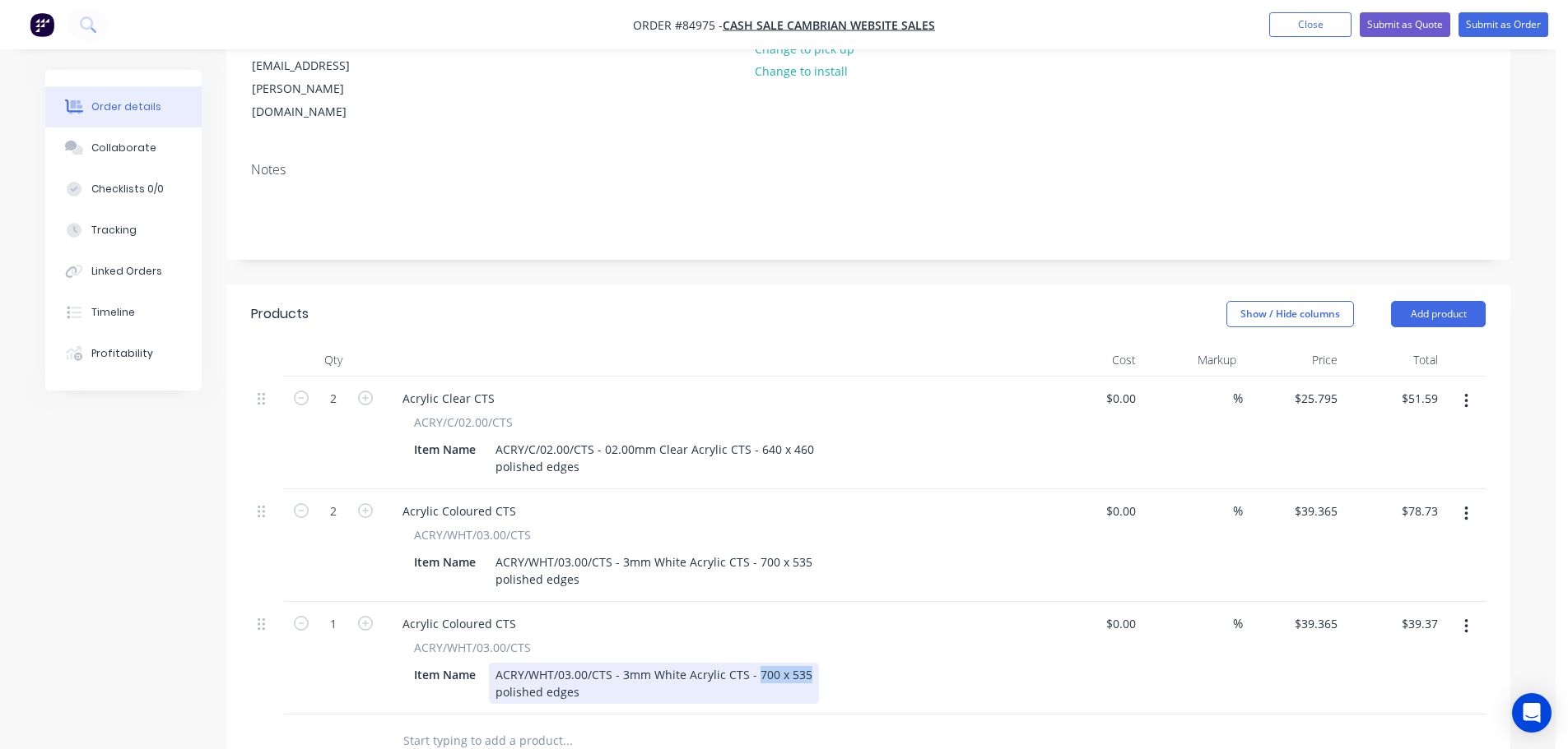
drag, startPoint x: 756, startPoint y: 609, endPoint x: 911, endPoint y: 611, distance: 155.0
click at [909, 663] on div "Item Name ACRY/WHT/03.00/CTS - 3mm White Acrylic CTS - 700 x 535 polished edges" at bounding box center [708, 683] width 603 height 41
drag, startPoint x: 644, startPoint y: 632, endPoint x: 261, endPoint y: 692, distance: 387.7
click at [263, 691] on div "Qty Cost Markup Price Total 2 Acrylic Clear CTS ACRY/C/02.00/CTS Item Name ACRY…" at bounding box center [868, 556] width 1284 height 424
click at [918, 697] on div at bounding box center [679, 724] width 592 height 54
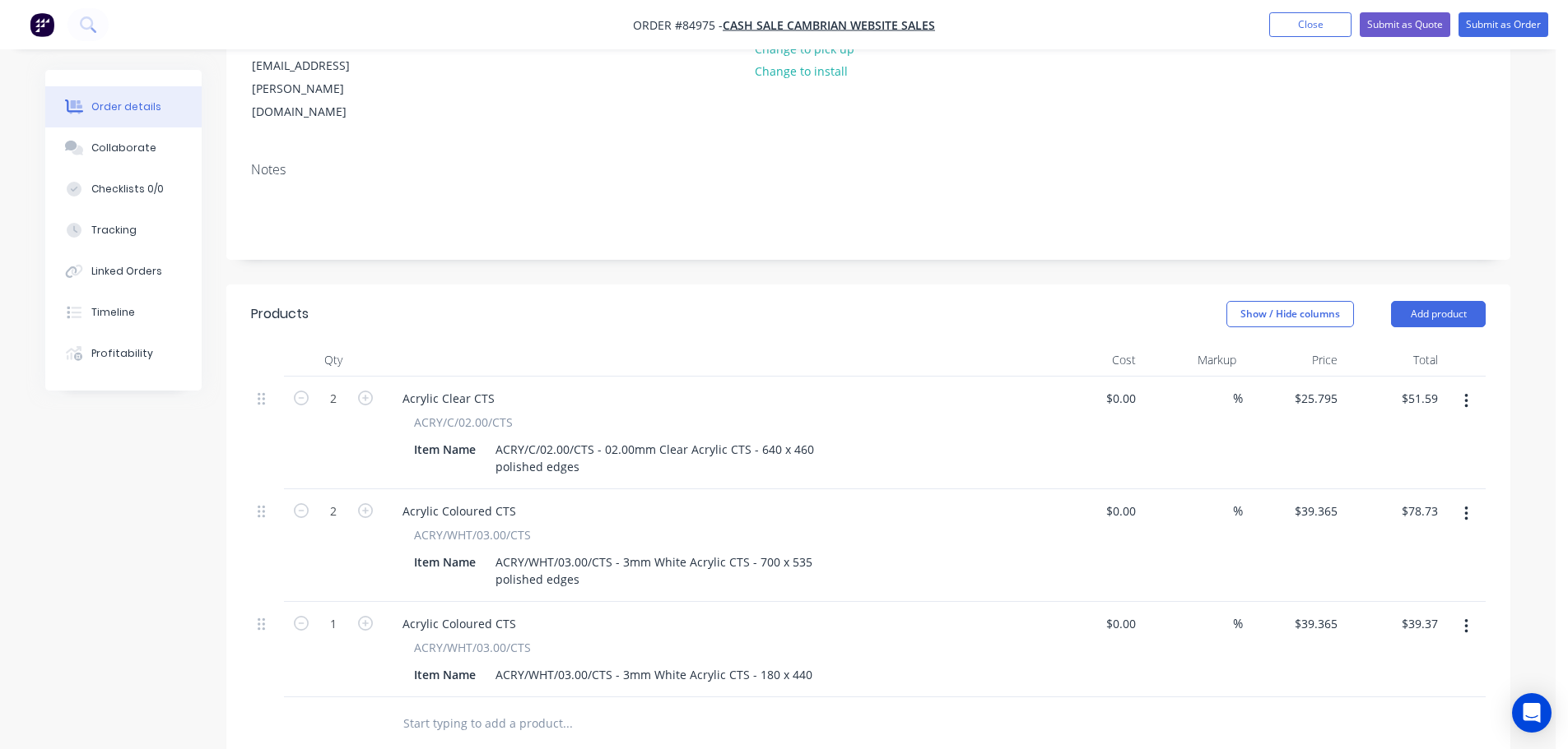
click at [360, 610] on form "1" at bounding box center [333, 623] width 85 height 25
click at [338, 612] on input "1" at bounding box center [334, 624] width 43 height 25
type input "3"
type input "$118.10"
click at [355, 697] on div at bounding box center [333, 724] width 99 height 54
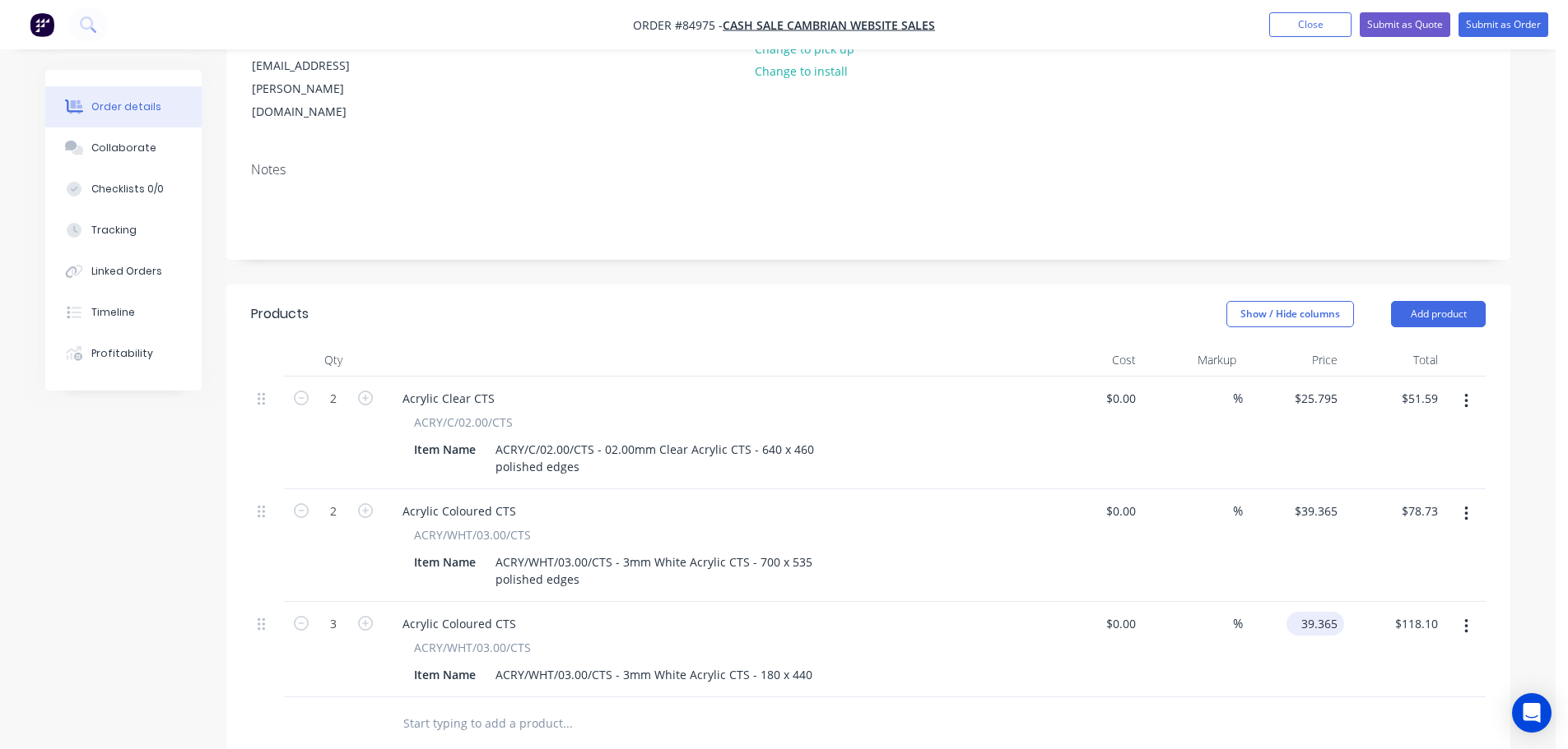
click at [1309, 612] on input "39.365" at bounding box center [1318, 624] width 51 height 24
type input "$39.365"
click at [1444, 602] on div "3 Acrylic Coloured CTS ACRY/WHT/03.00/CTS Item Name ACRY/WHT/03.00/CTS - 3mm Wh…" at bounding box center [868, 650] width 1234 height 96
type input "16.36"
type input "$5.4533"
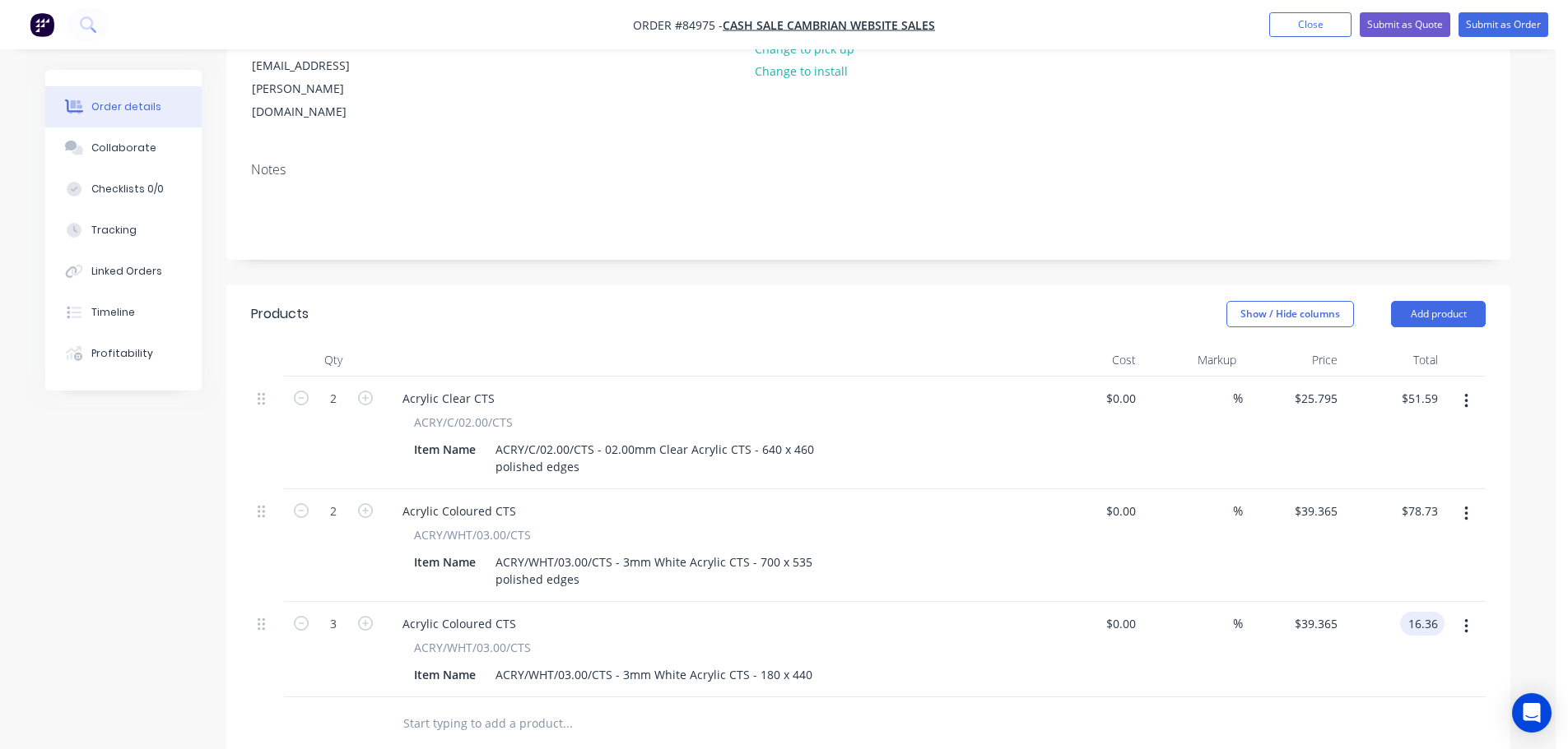
type input "$16.36"
click at [1436, 605] on div "$16.36 $16.36" at bounding box center [1395, 650] width 102 height 96
click at [1474, 612] on button "button" at bounding box center [1466, 626] width 38 height 30
click at [1400, 686] on button "Duplicate" at bounding box center [1407, 702] width 156 height 33
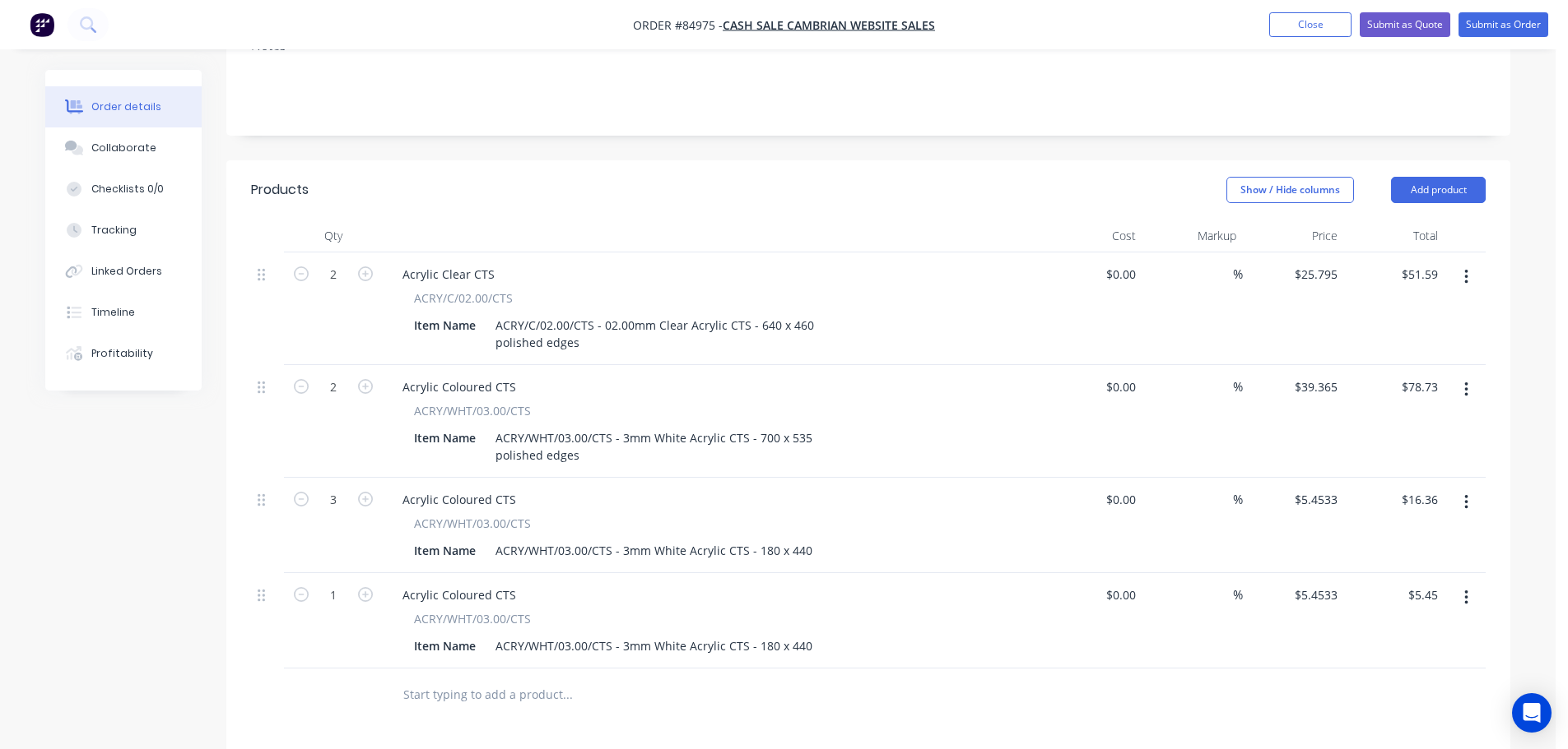
scroll to position [410, 0]
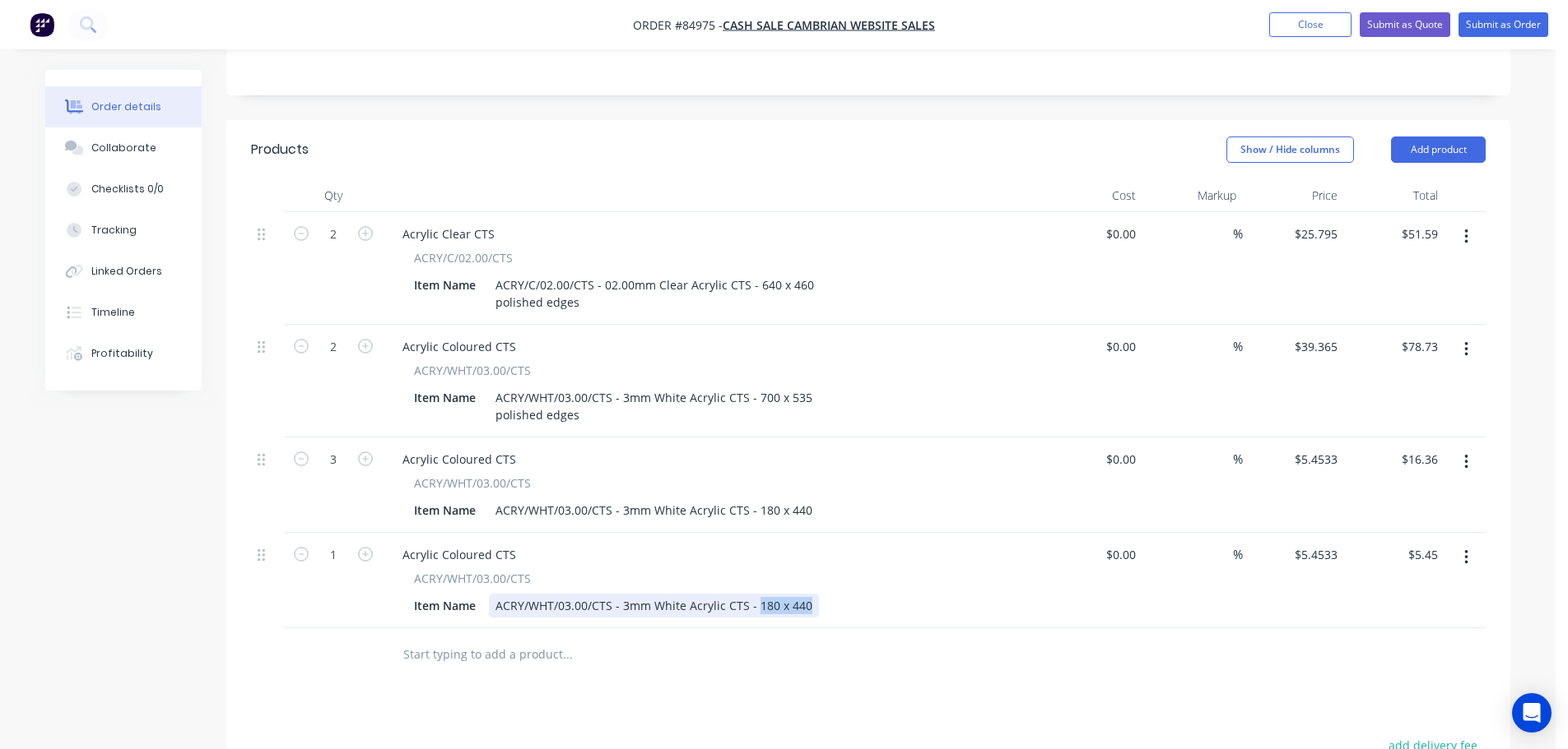
drag, startPoint x: 754, startPoint y: 533, endPoint x: 984, endPoint y: 562, distance: 231.8
click at [984, 562] on div "Qty Cost Markup Price Total 2 Acrylic Clear CTS ACRY/C/02.00/CTS Item Name ACRY…" at bounding box center [868, 430] width 1284 height 503
click at [346, 543] on input "1" at bounding box center [334, 556] width 43 height 25
type input "2"
drag, startPoint x: 1078, startPoint y: 581, endPoint x: 1095, endPoint y: 581, distance: 17.0
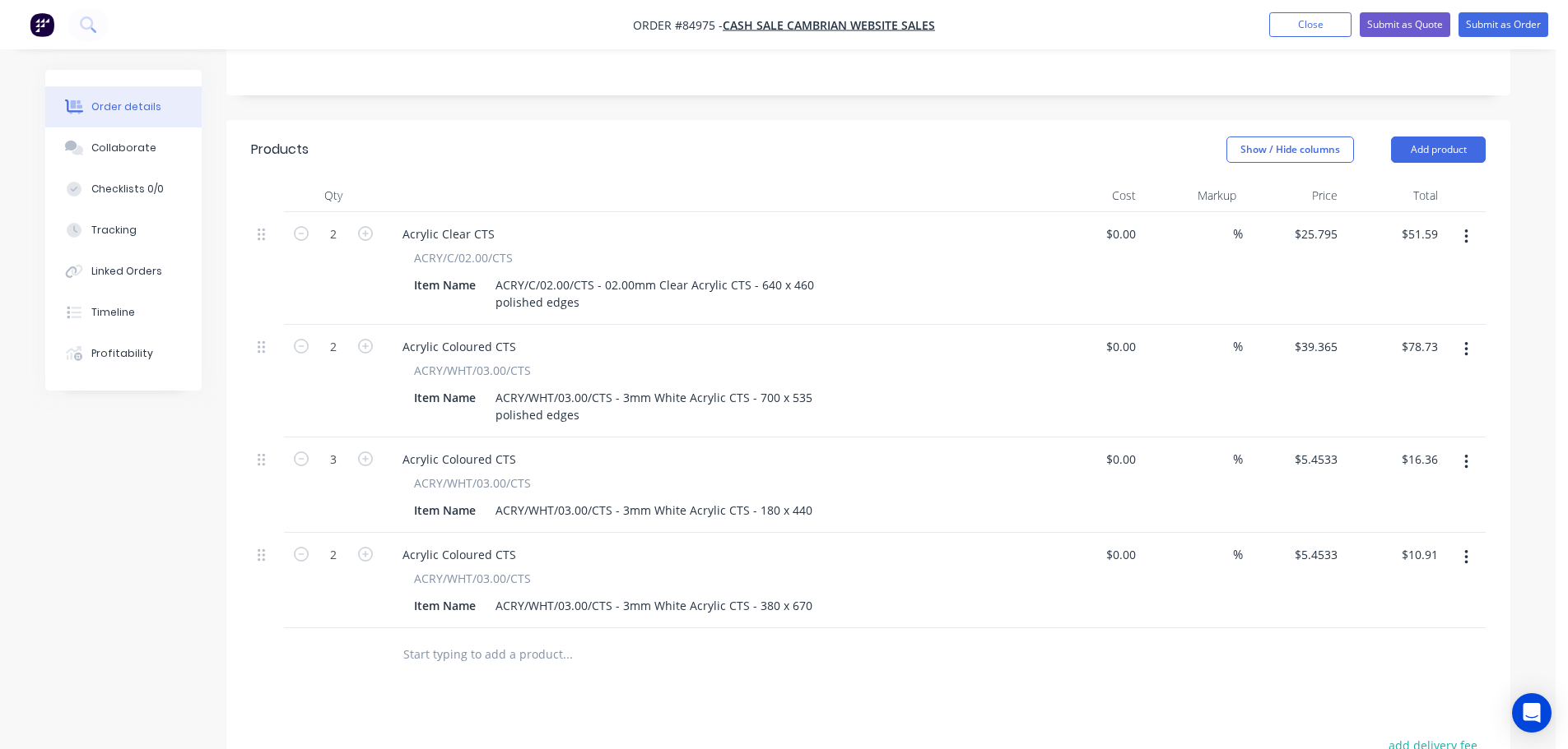
click at [1079, 628] on div at bounding box center [868, 655] width 1234 height 54
click at [1416, 543] on input "10.91" at bounding box center [1426, 555] width 38 height 24
type input "35.05"
type input "$17.525"
type input "$35.05"
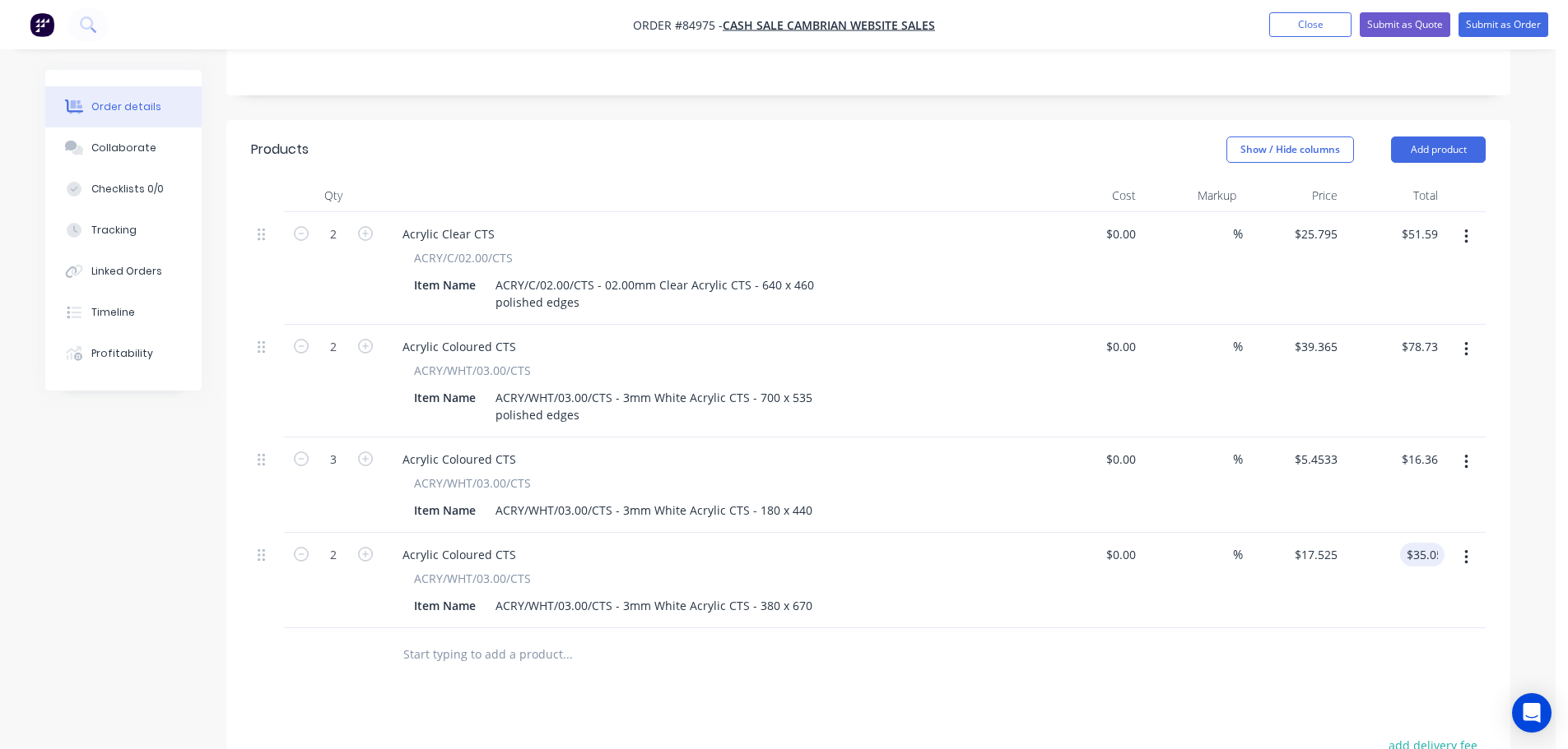
click at [1380, 628] on div at bounding box center [868, 655] width 1234 height 54
click at [1415, 735] on button "add delivery fee" at bounding box center [1432, 745] width 106 height 22
type input "12"
click at [1357, 632] on div "Products Show / Hide columns Add product Qty Cost Markup Price Total 2 Acrylic …" at bounding box center [868, 596] width 1284 height 953
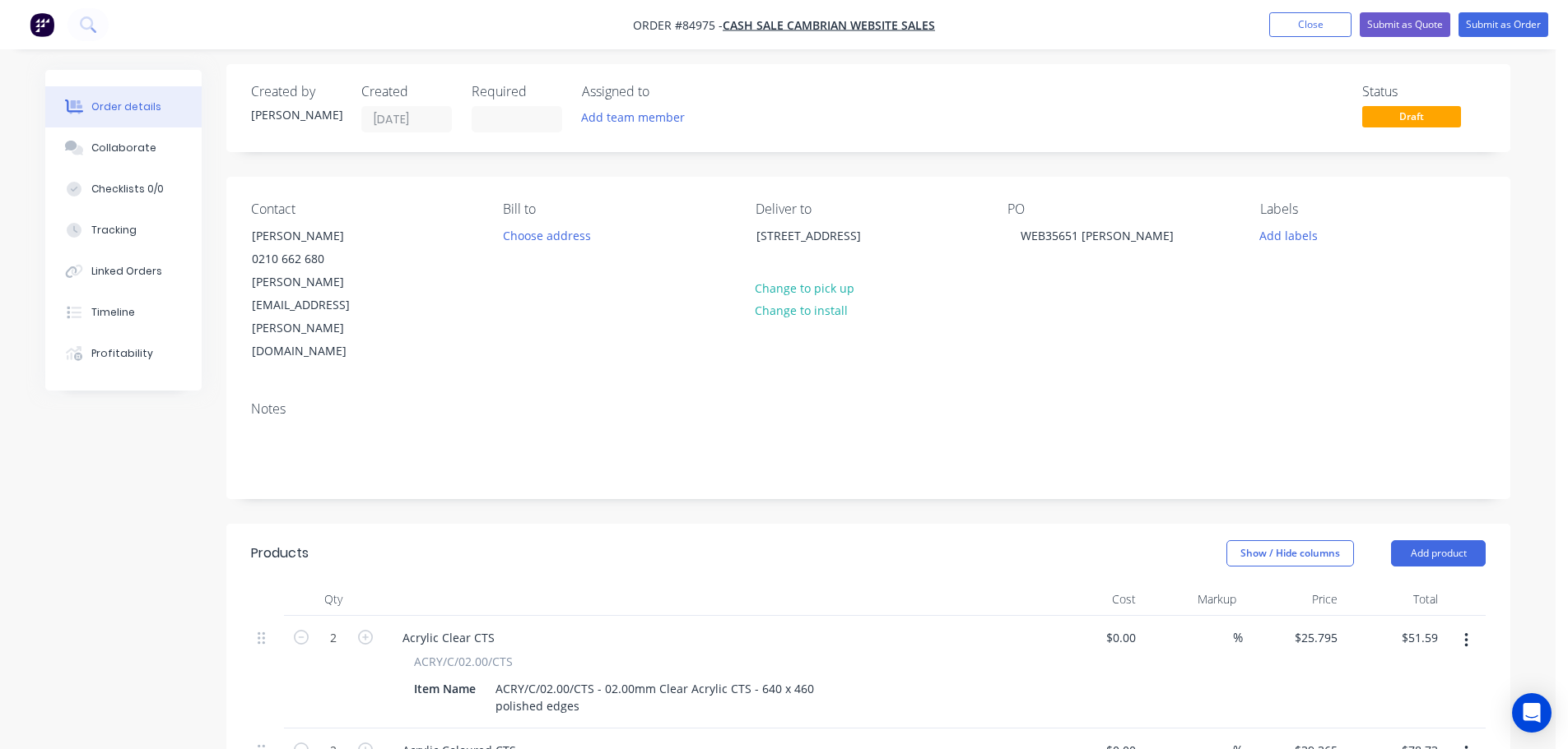
scroll to position [0, 0]
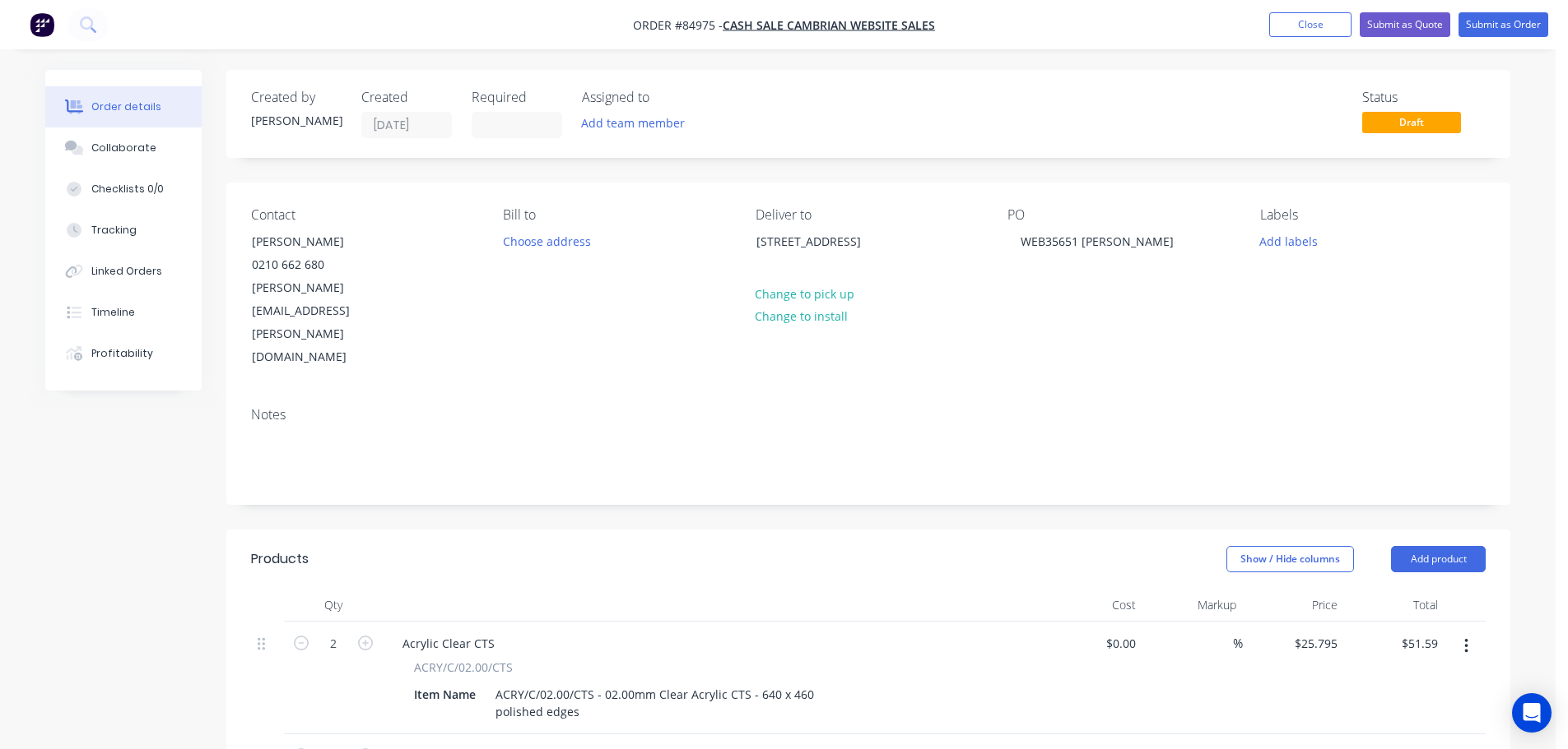
click at [1508, 11] on nav "Order #84975 - cash sale CAMBRIAN WEBSITE SALES Add product Close Submit as Quo…" at bounding box center [784, 25] width 1568 height 50
click at [1511, 28] on button "Submit as Order" at bounding box center [1504, 25] width 90 height 25
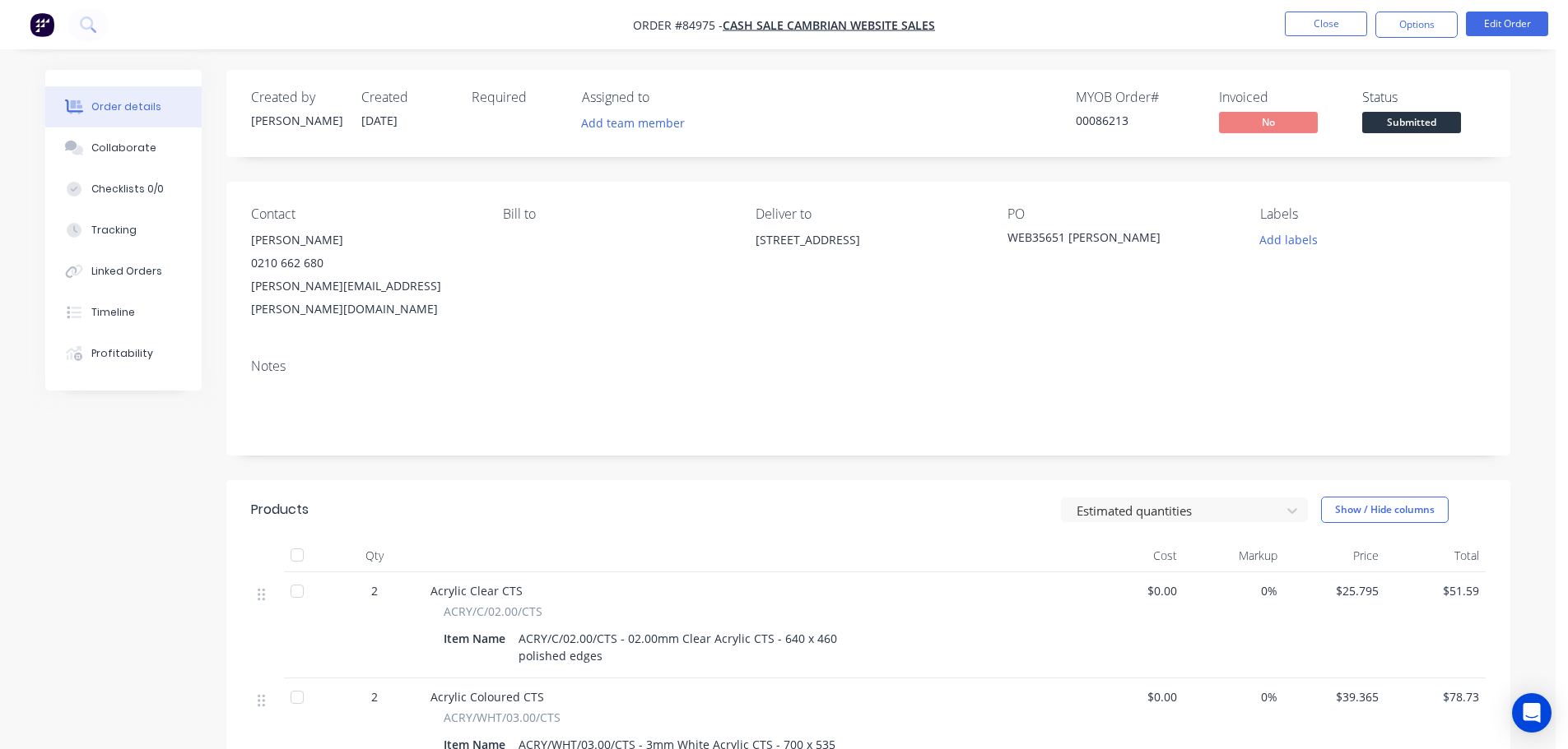
click at [1119, 121] on div "00086213" at bounding box center [1138, 121] width 124 height 17
click at [1446, 23] on button "Options" at bounding box center [1417, 24] width 82 height 26
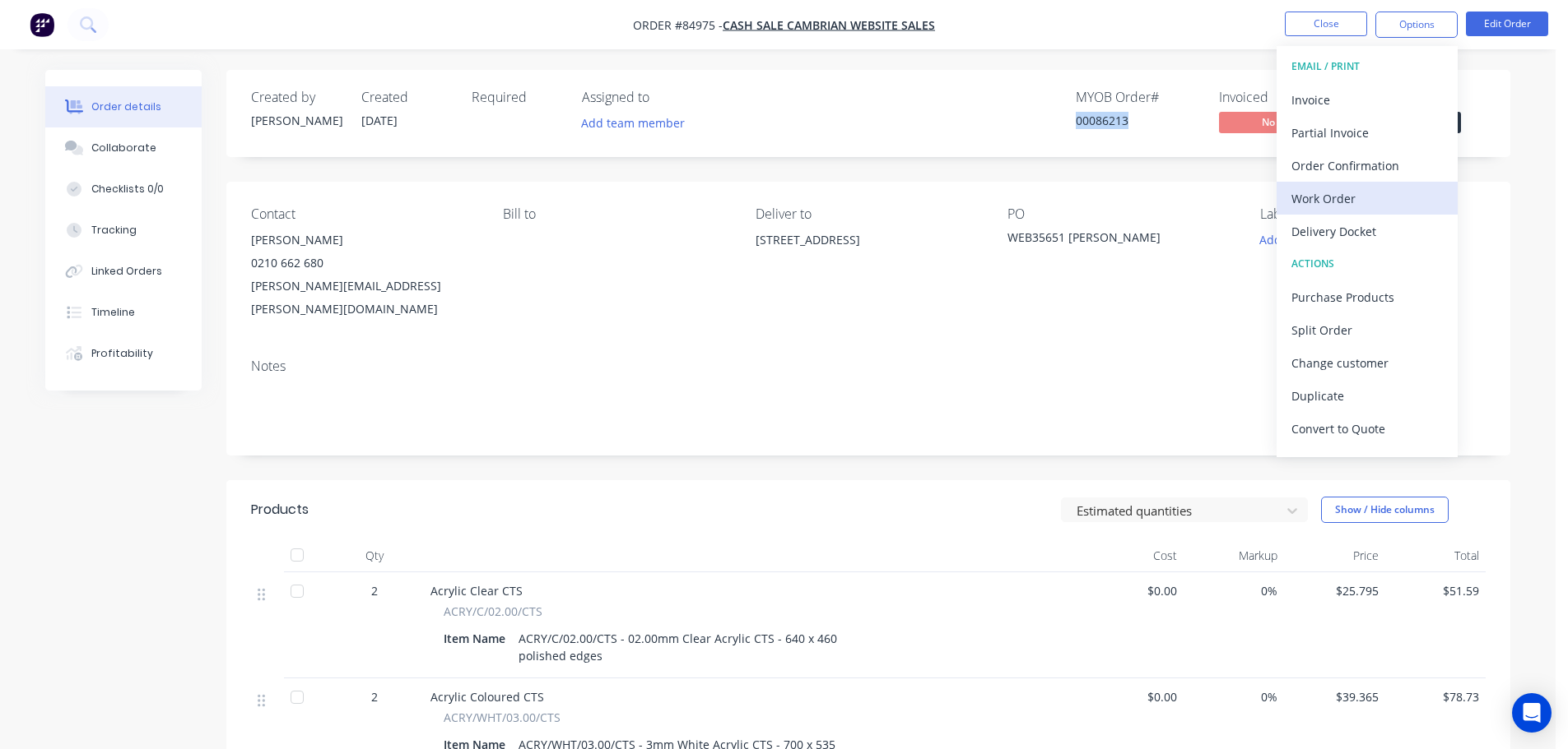
click at [1363, 203] on div "Work Order" at bounding box center [1368, 198] width 151 height 24
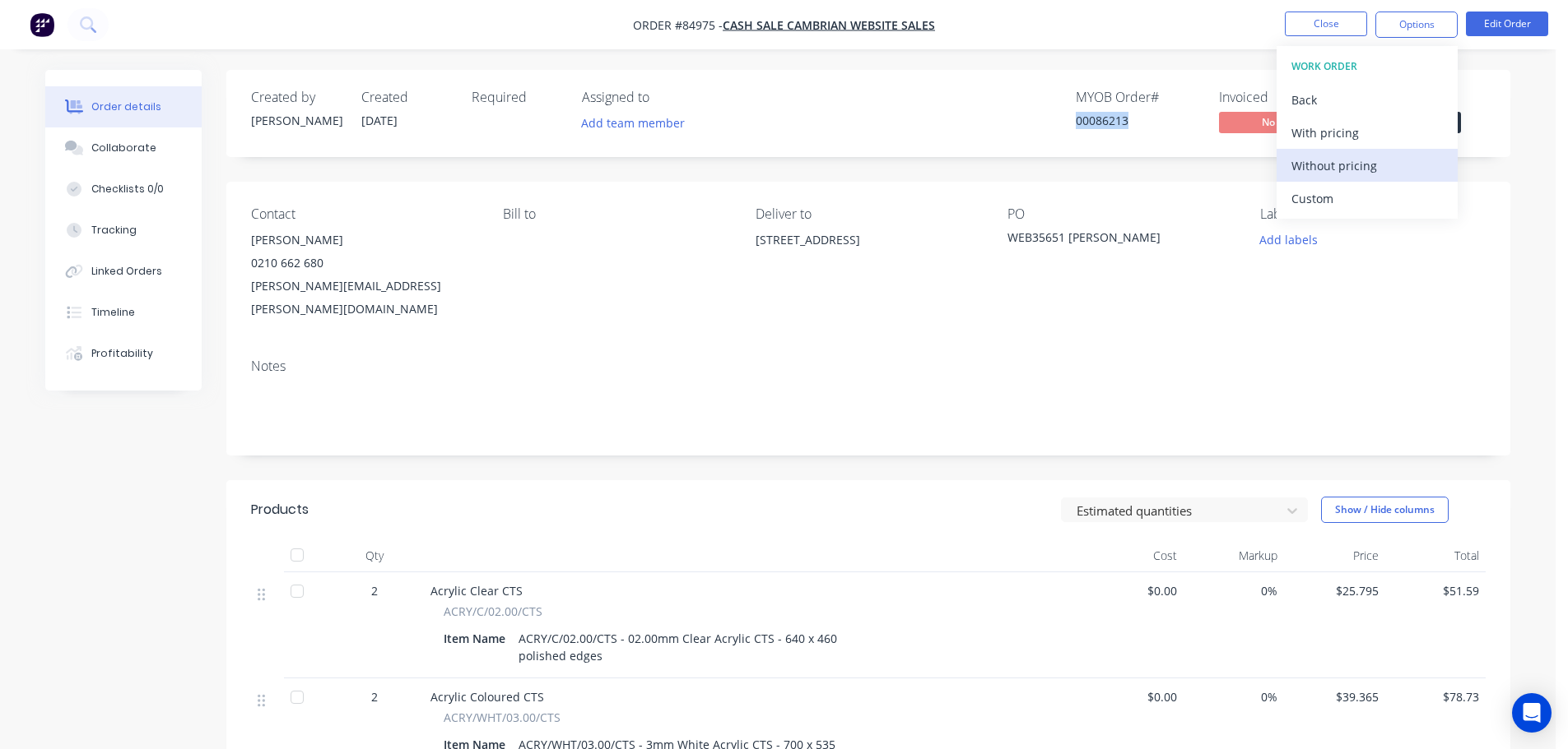
click at [1356, 167] on div "Without pricing" at bounding box center [1368, 166] width 151 height 24
click at [1303, 247] on button "Add labels" at bounding box center [1288, 239] width 76 height 22
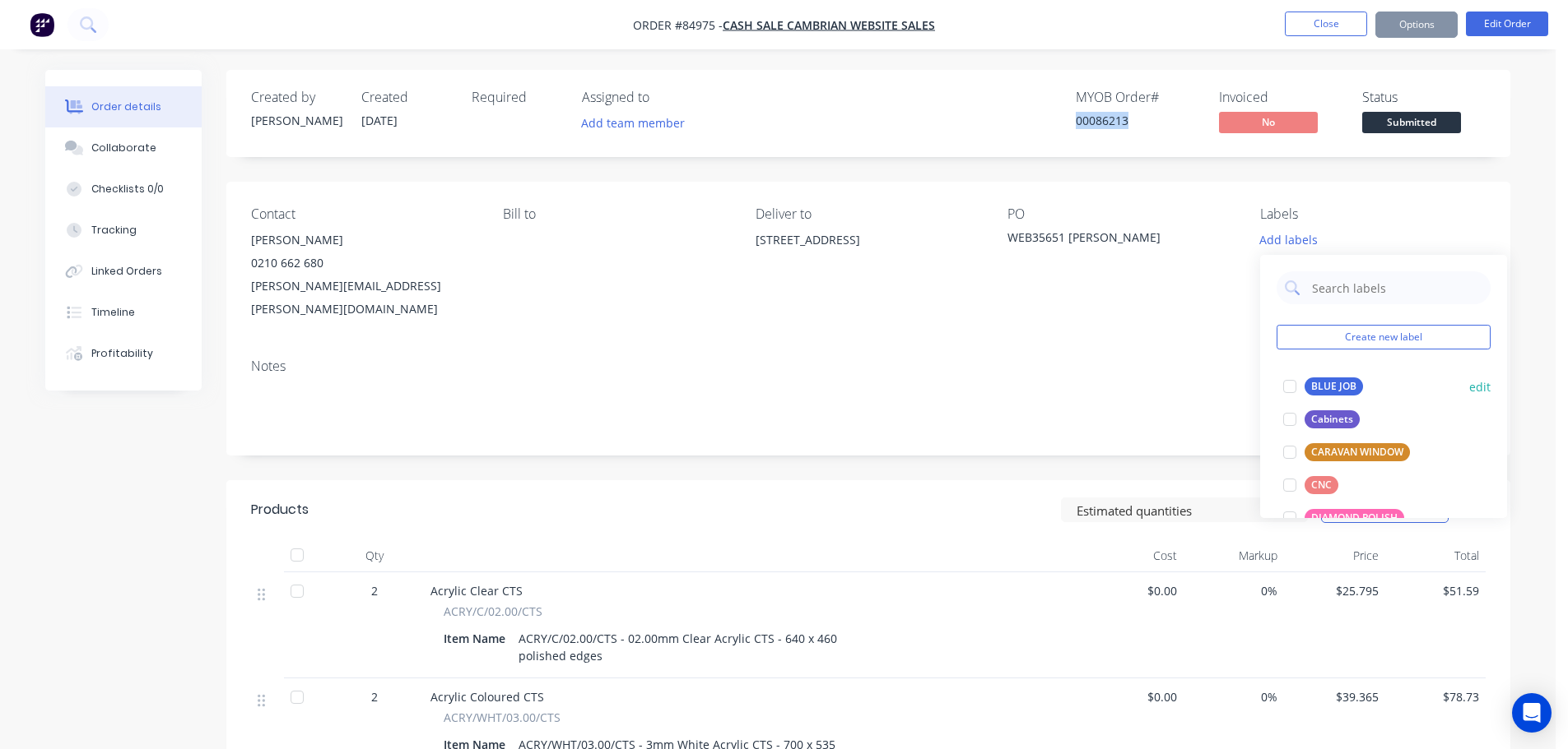
click at [1324, 382] on div "BLUE JOB" at bounding box center [1333, 386] width 58 height 18
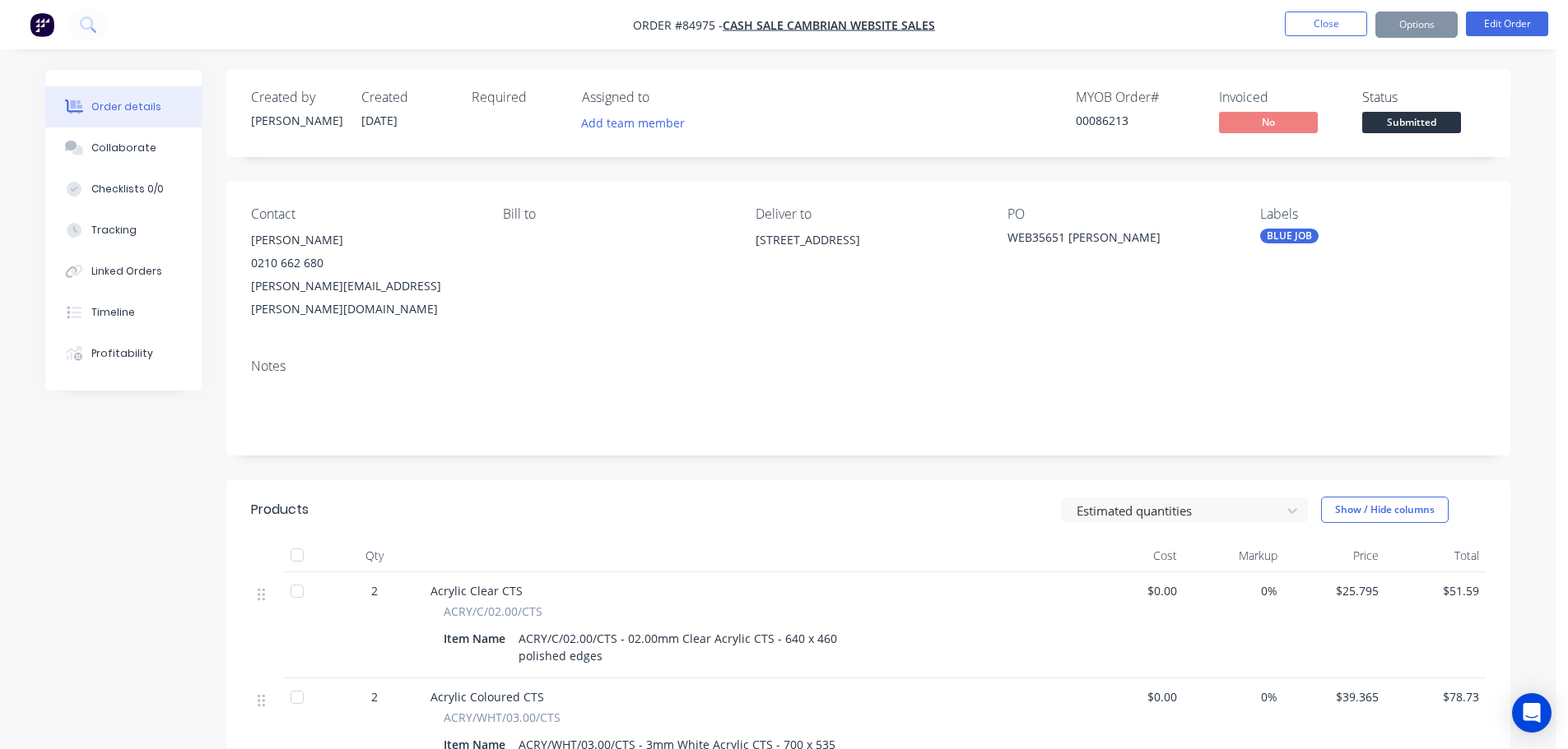
click at [1284, 179] on div "Created by Jess Created 01/10/25 Required Assigned to Add team member MYOB Orde…" at bounding box center [868, 669] width 1284 height 1197
click at [928, 73] on div "Created by Jess Created 01/10/25 Required Assigned to Add team member MYOB Orde…" at bounding box center [868, 113] width 1284 height 87
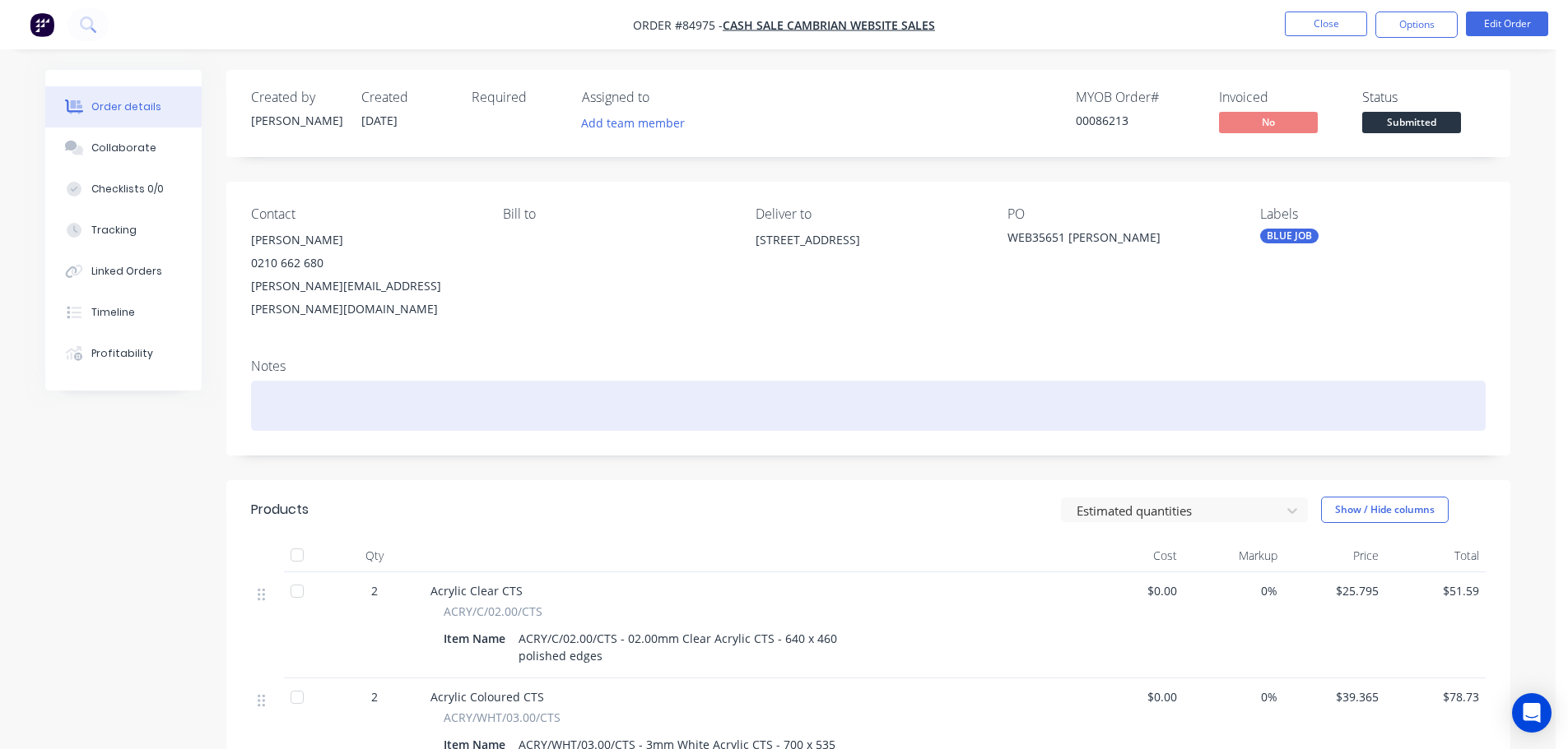
click at [891, 383] on div at bounding box center [868, 406] width 1234 height 50
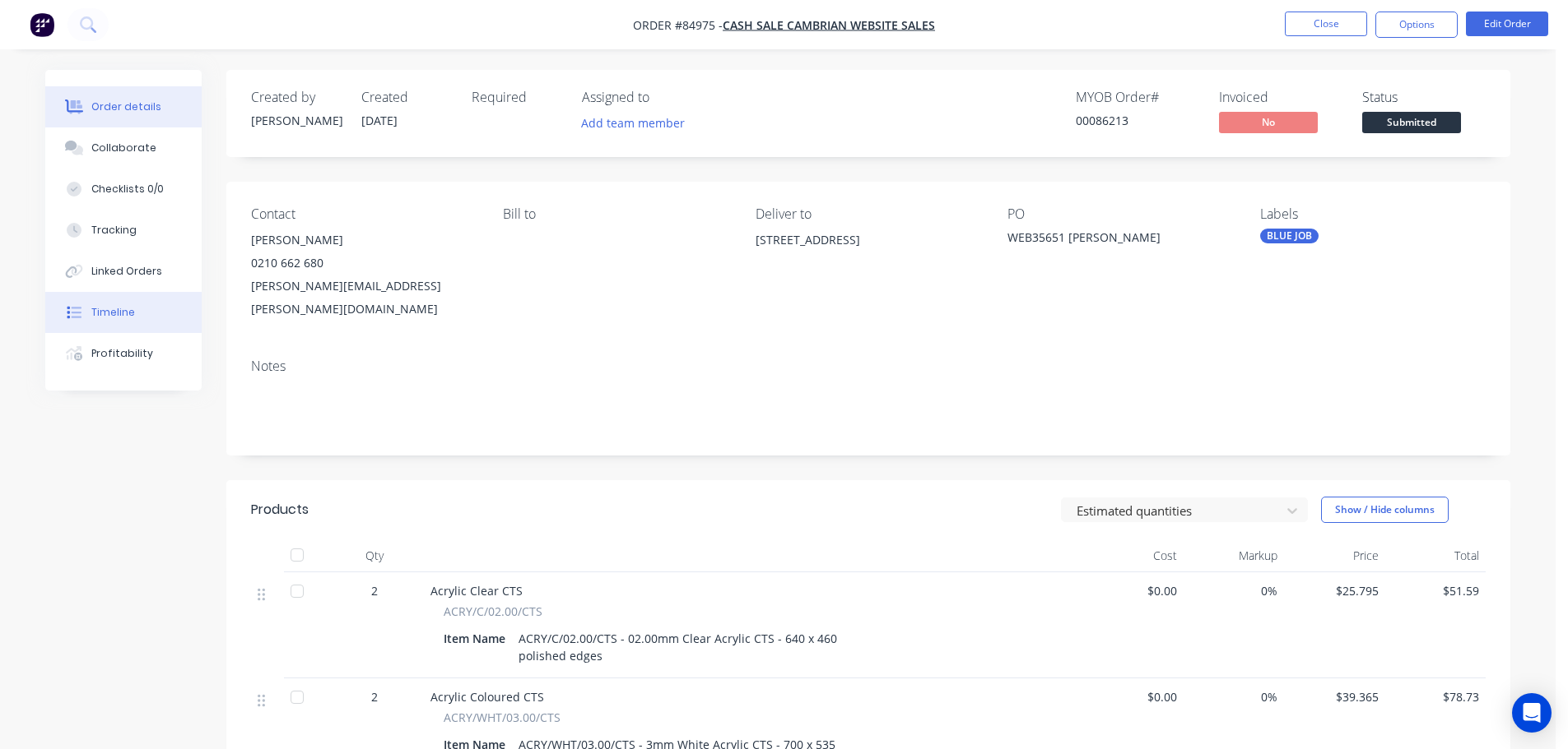
click at [182, 321] on button "Timeline" at bounding box center [123, 312] width 156 height 41
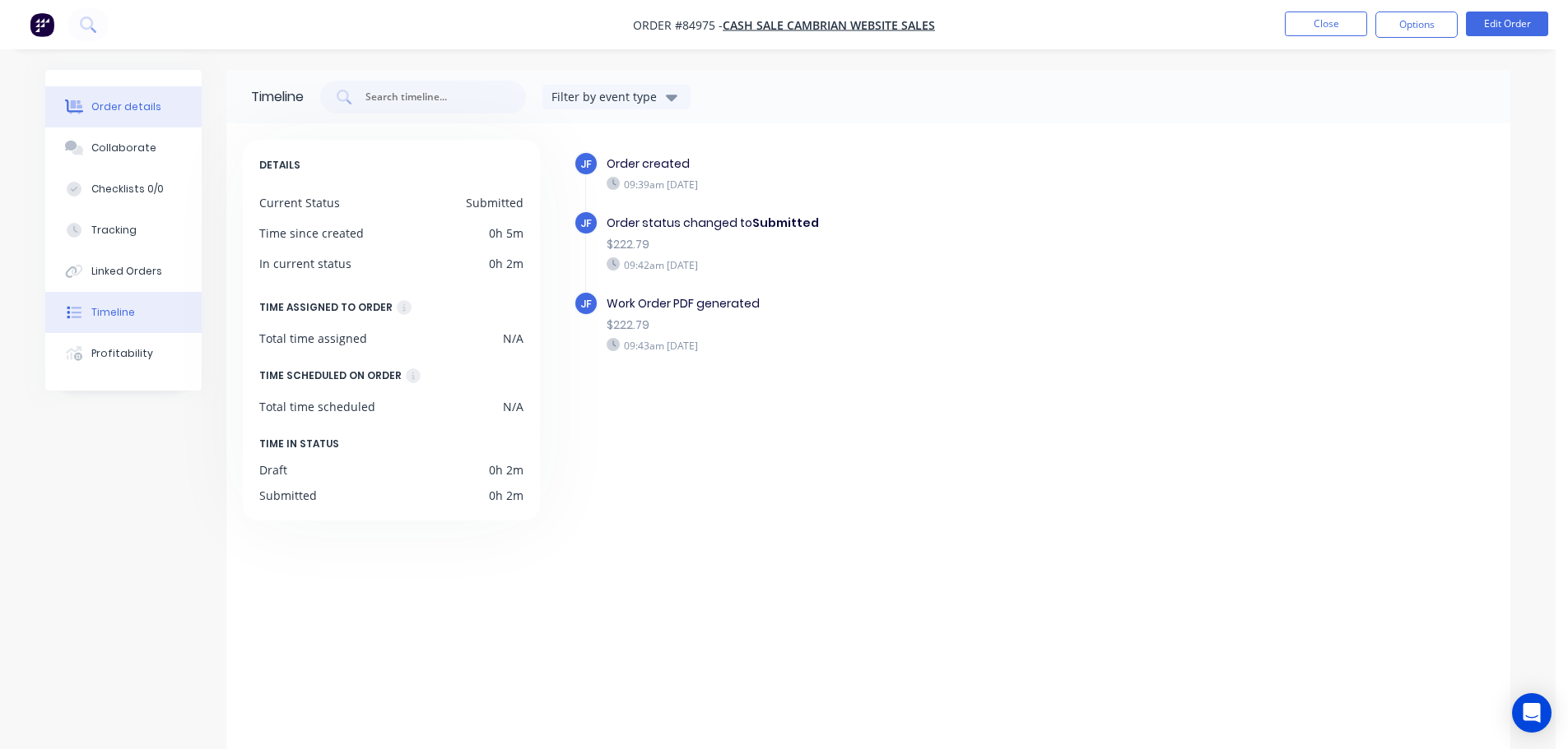
click at [135, 102] on div "Order details" at bounding box center [126, 106] width 70 height 14
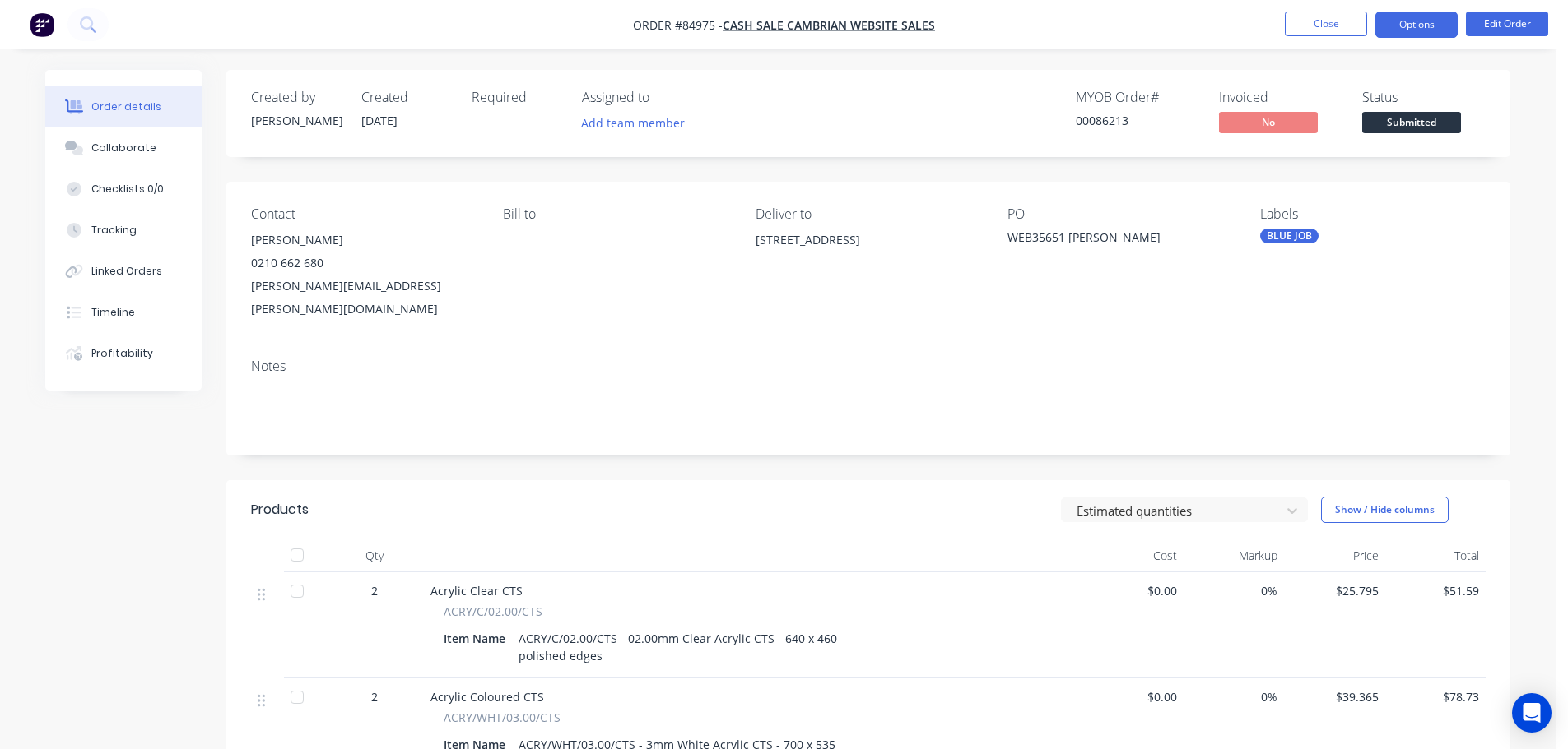
click at [1438, 28] on button "Options" at bounding box center [1417, 24] width 82 height 26
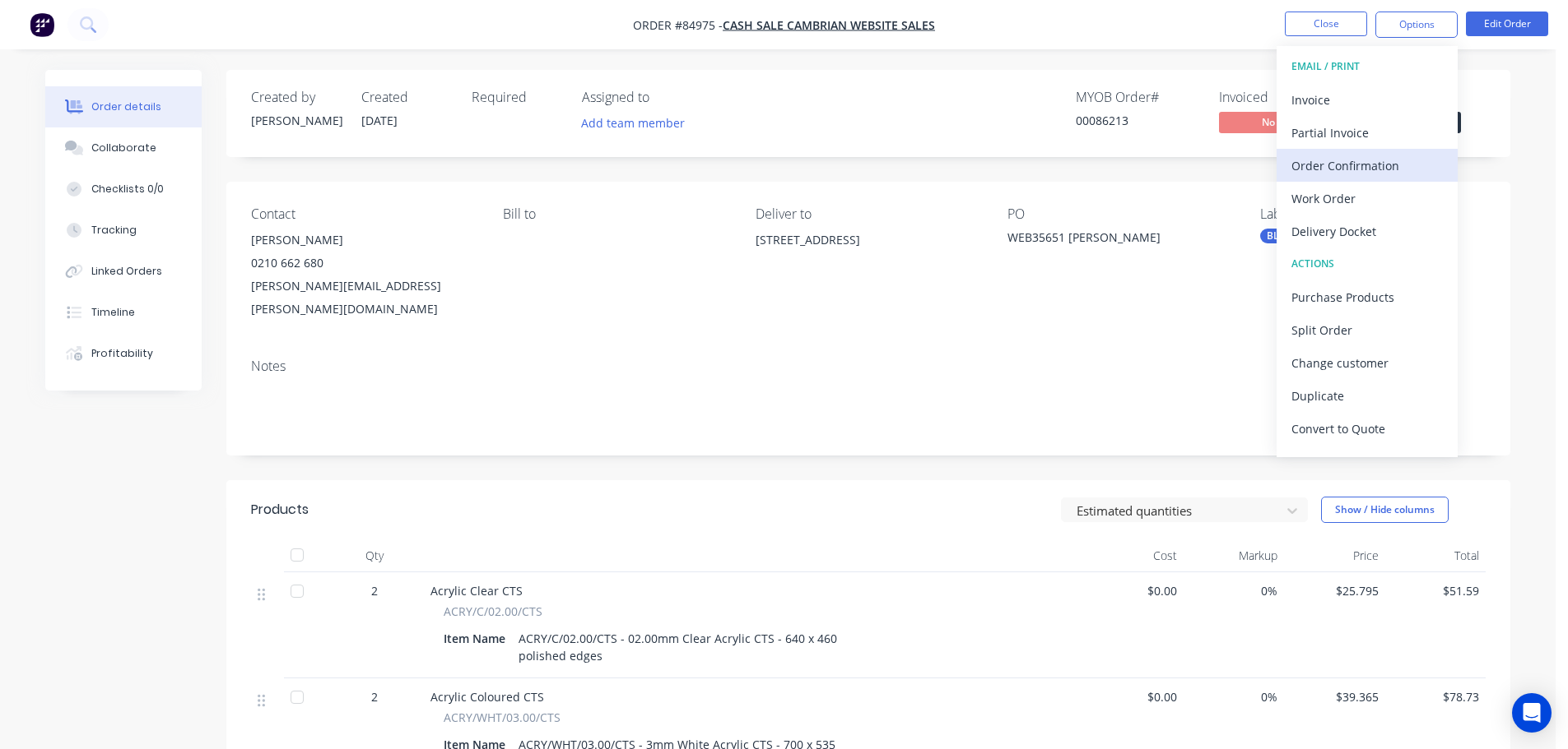
click at [1326, 170] on div "Order Confirmation" at bounding box center [1368, 166] width 151 height 24
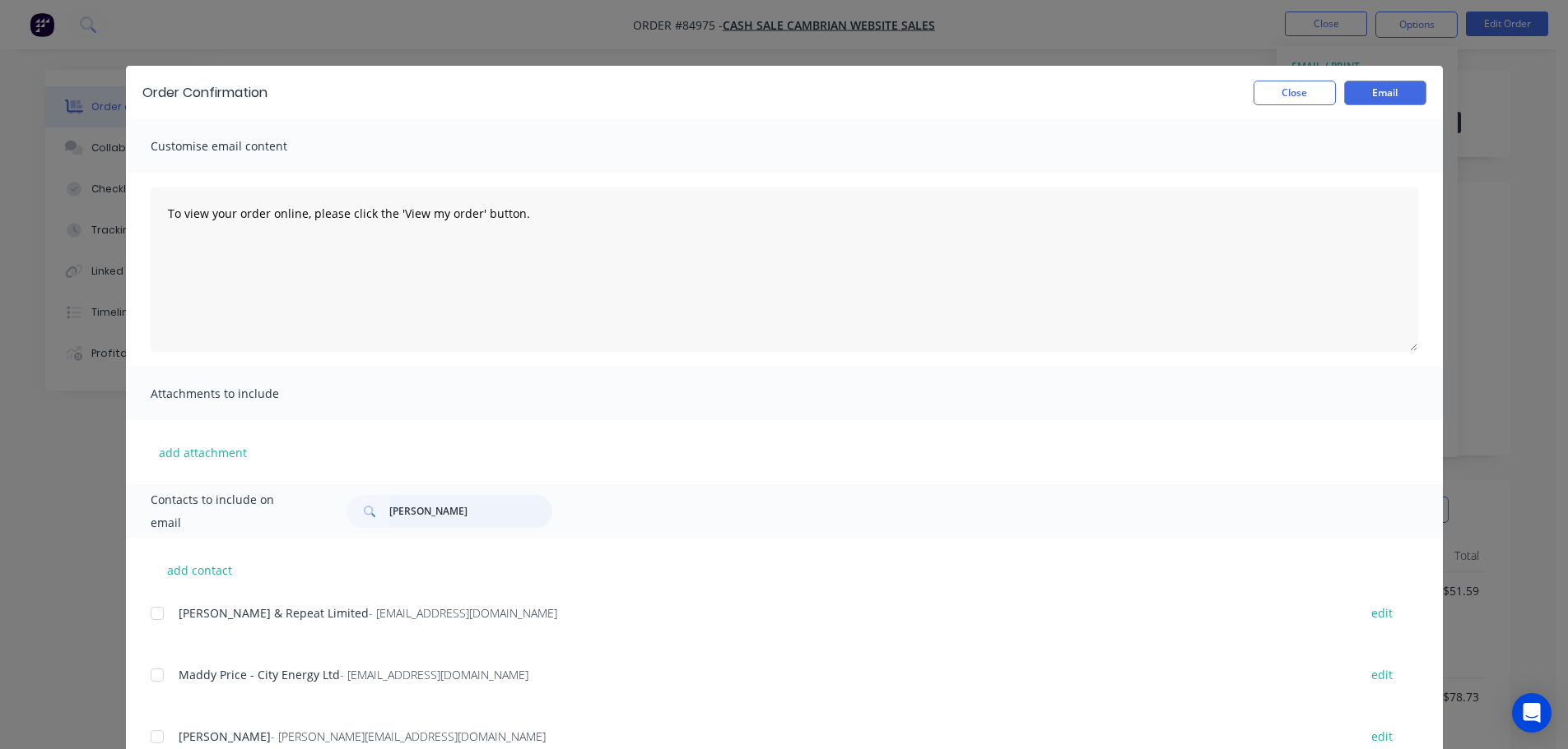
click at [446, 521] on input "howse" at bounding box center [471, 511] width 163 height 33
type input "anna be"
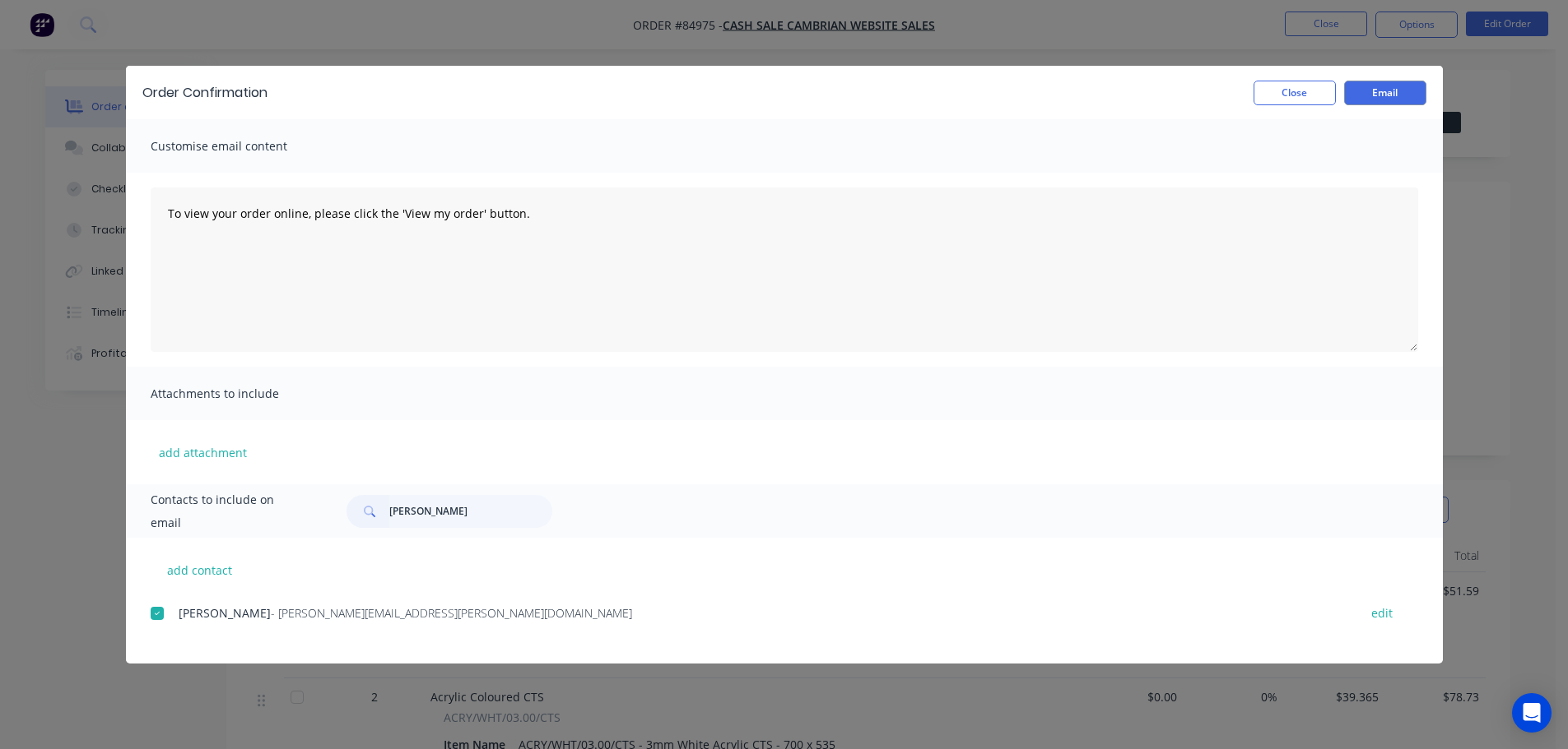
type input "[PERSON_NAME]"
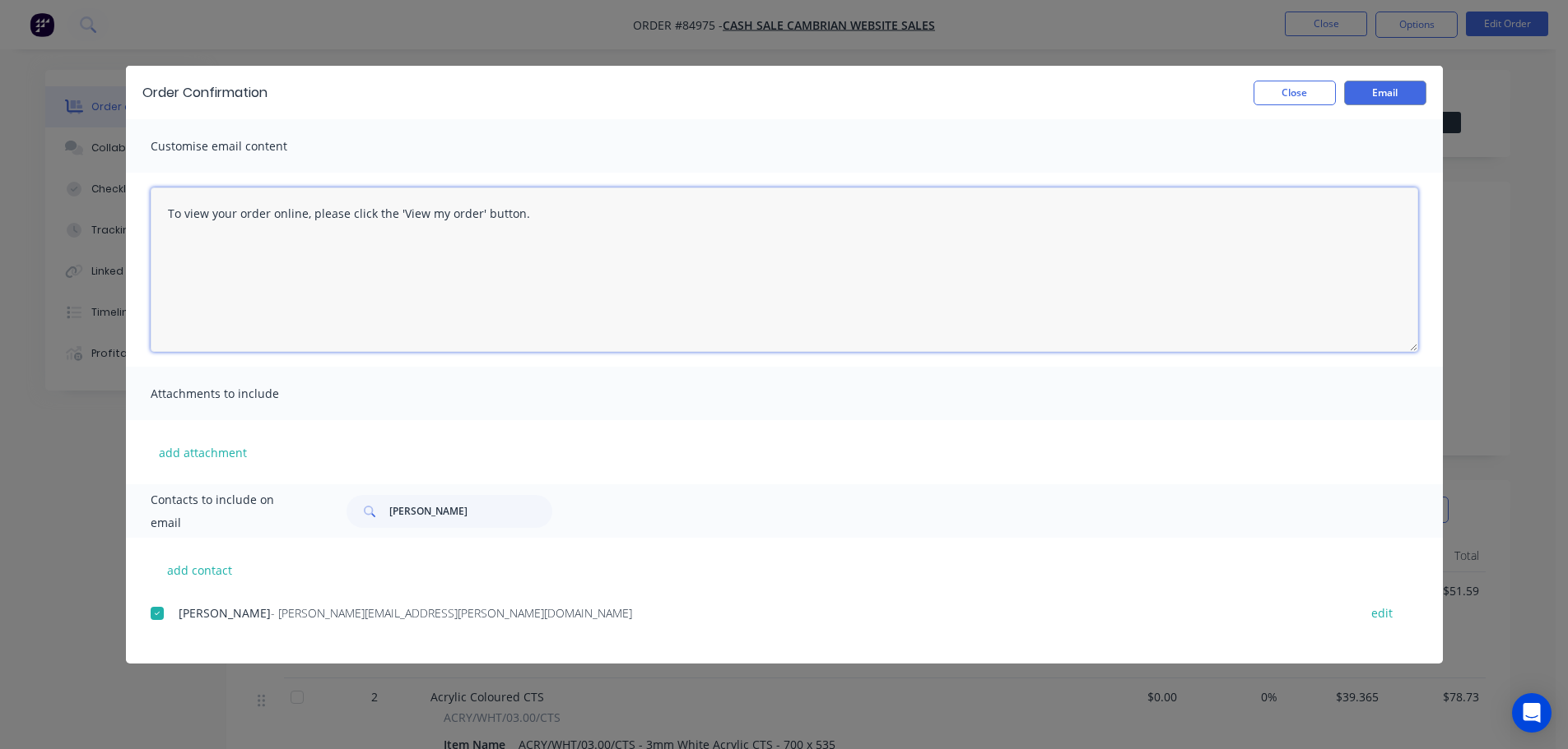
click at [651, 314] on textarea "To view your order online, please click the 'View my order' button." at bounding box center [784, 270] width 1268 height 165
paste textarea "[PERSON_NAME] you for your order, confirmation of your order is attached. Your …"
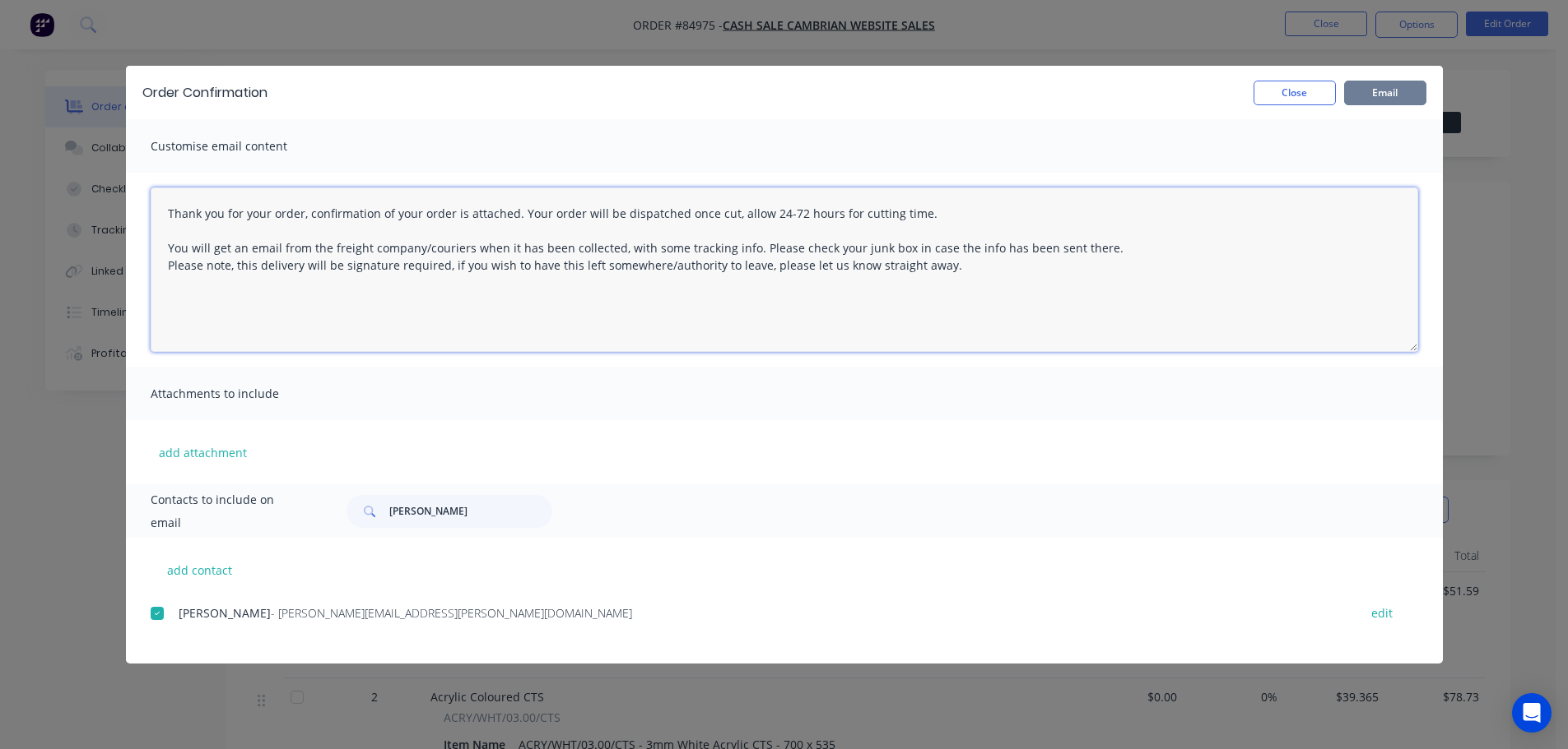
type textarea "Thank you for your order, confirmation of your order is attached. Your order wi…"
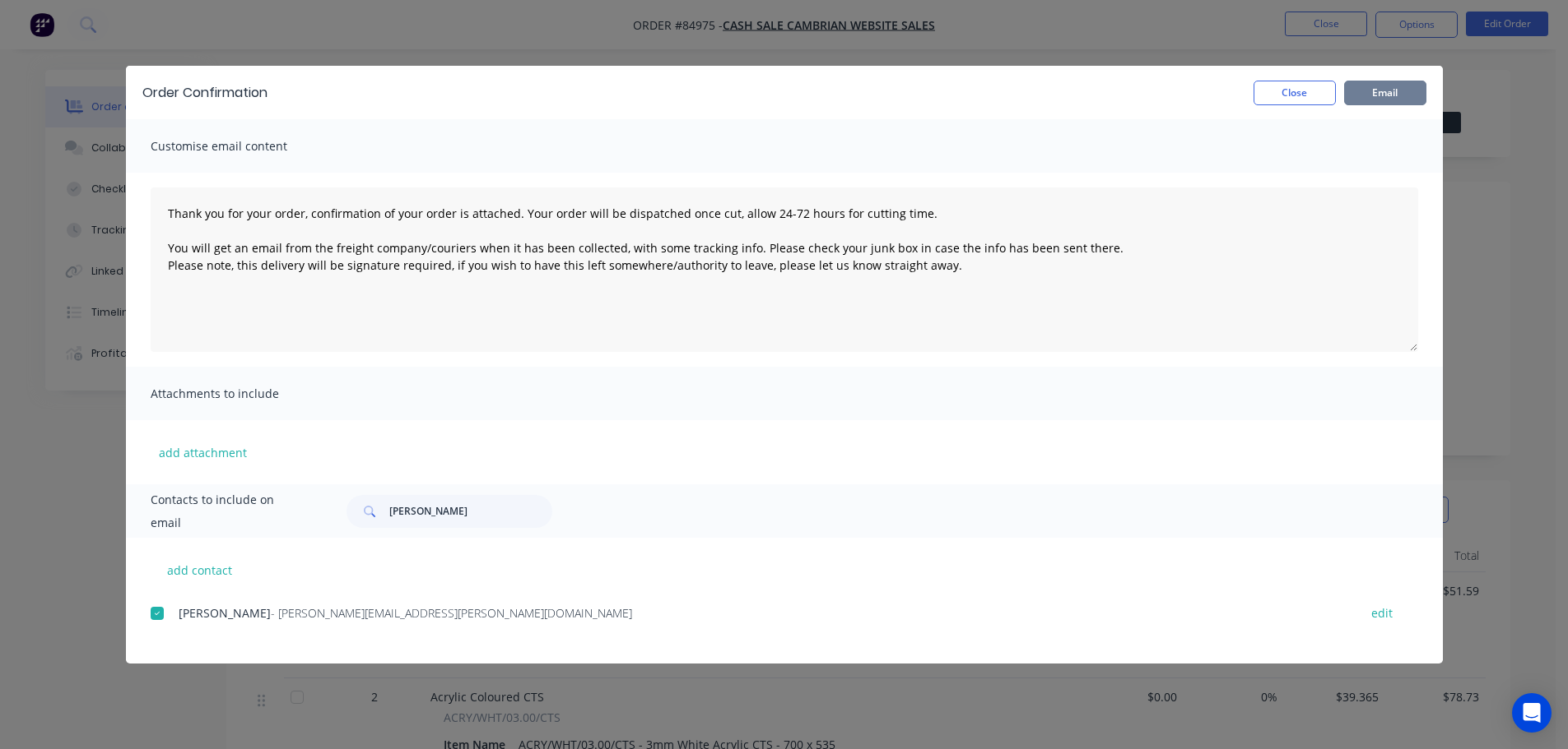
click at [1405, 93] on button "Email" at bounding box center [1386, 93] width 82 height 25
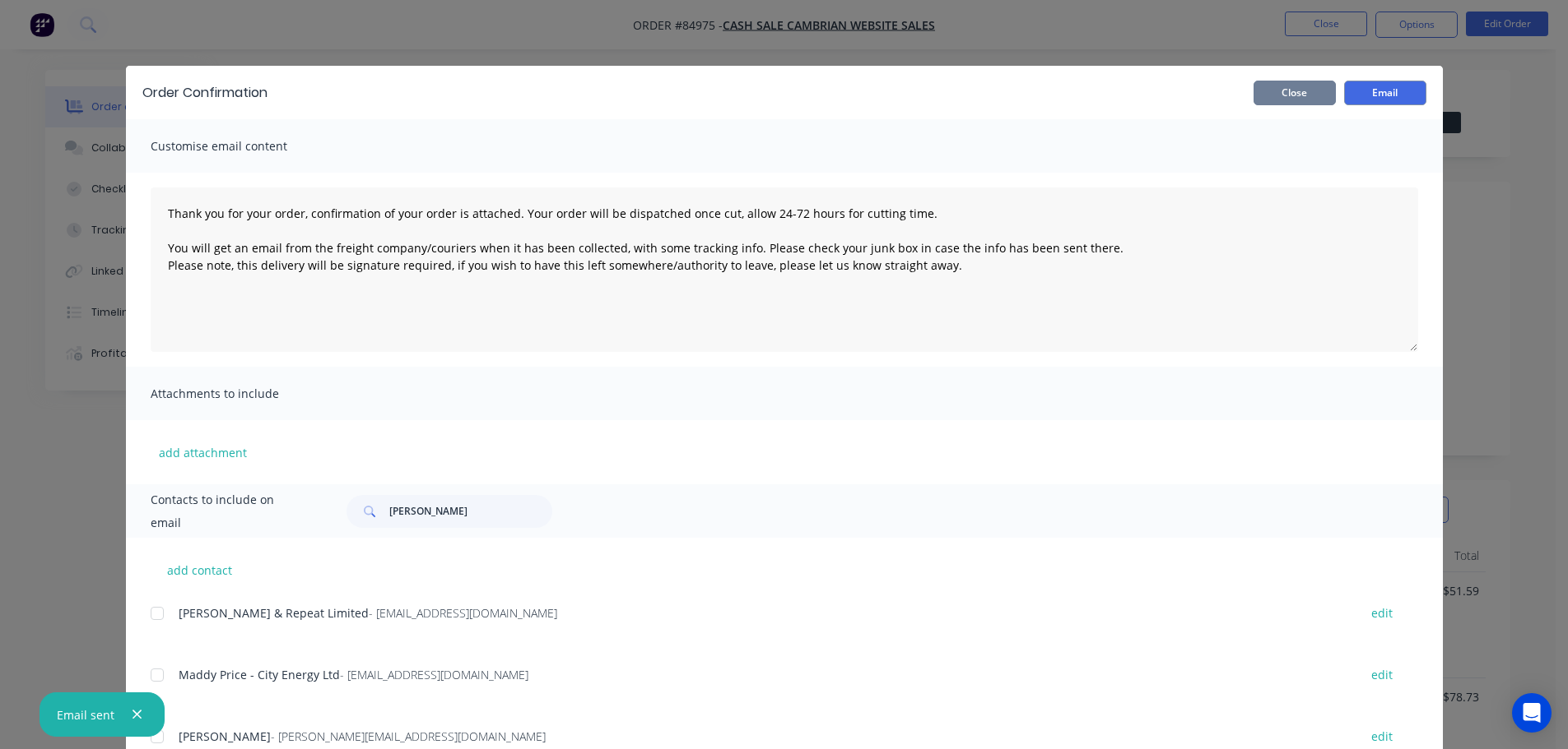
click at [1281, 99] on button "Close" at bounding box center [1295, 93] width 82 height 25
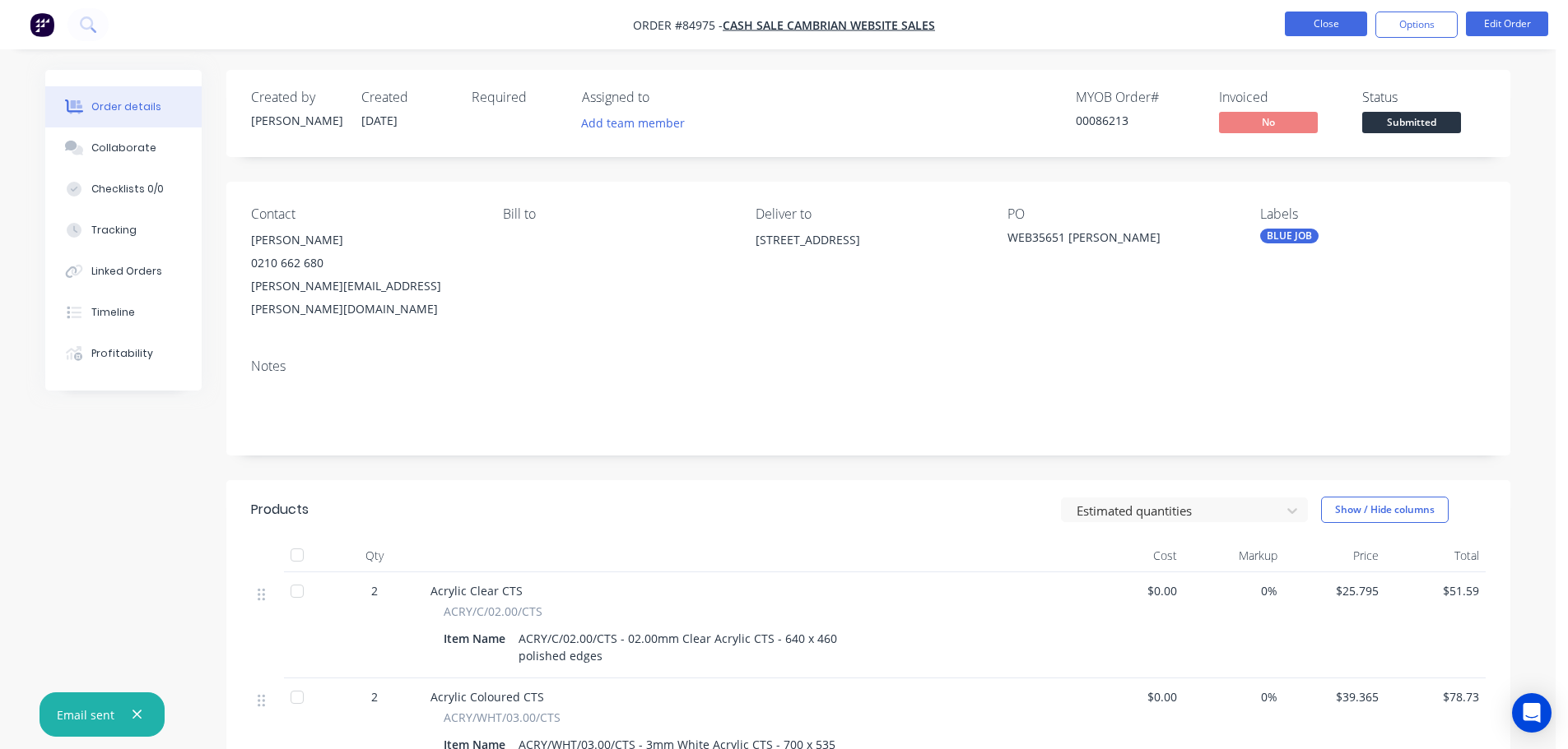
click at [1321, 32] on button "Close" at bounding box center [1326, 24] width 82 height 25
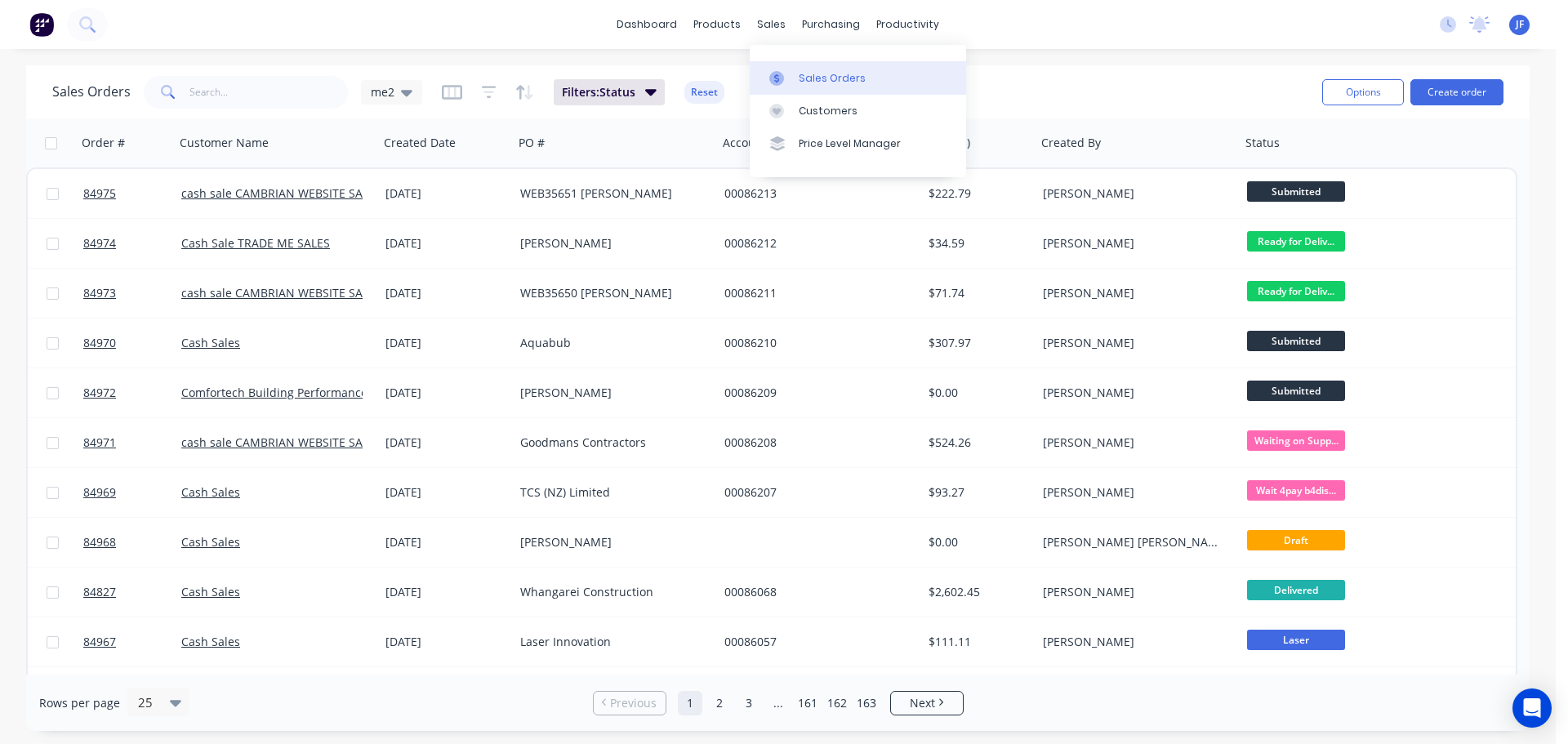
click at [796, 66] on link "Sales Orders" at bounding box center [858, 77] width 217 height 32
click at [725, 55] on div "dashboard products sales purchasing productivity dashboard products Product Cat…" at bounding box center [778, 372] width 1556 height 744
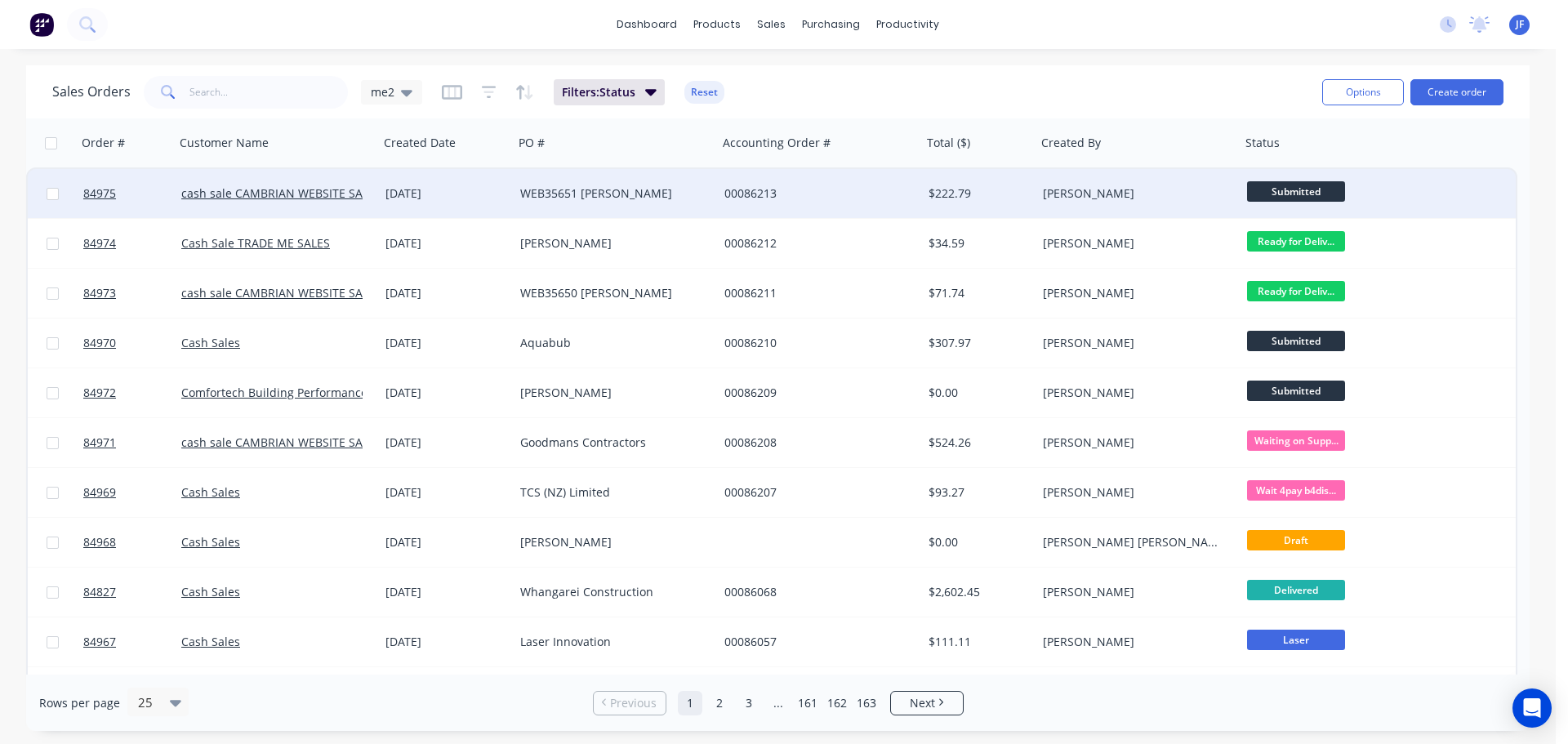
click at [650, 210] on div "WEB35651 Anna Bensky" at bounding box center [615, 194] width 204 height 49
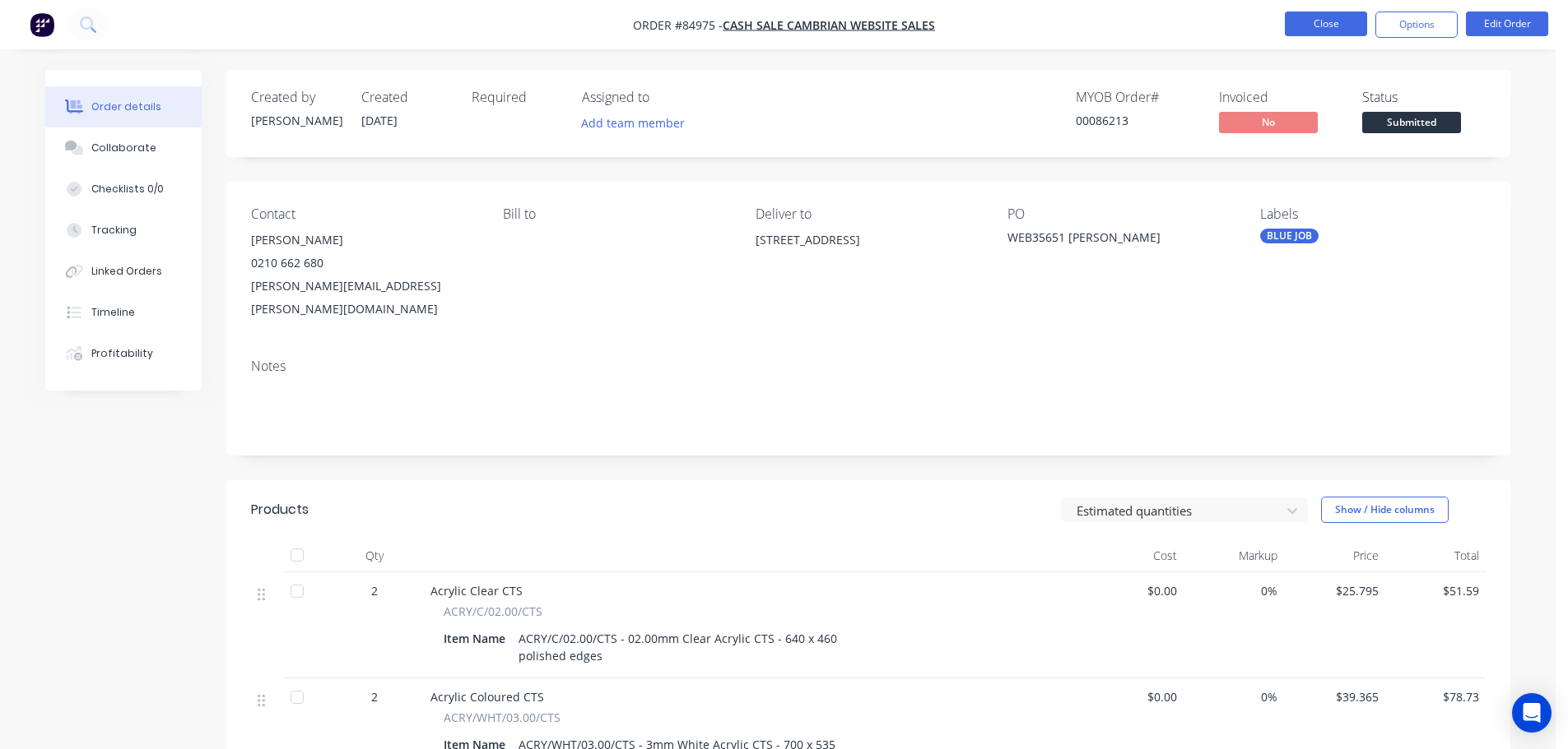
click at [1326, 16] on button "Close" at bounding box center [1326, 24] width 82 height 25
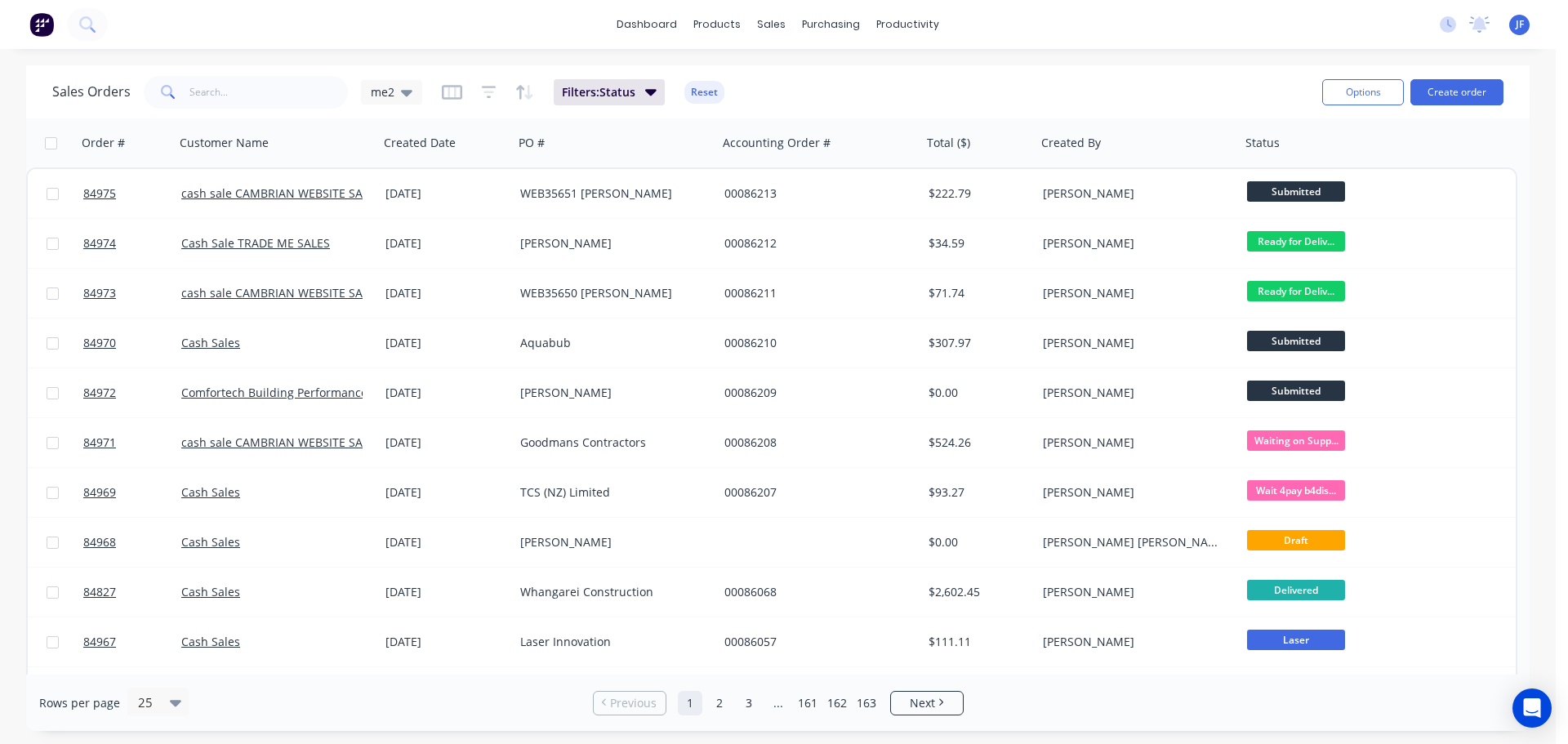
click at [1145, 41] on div "dashboard products sales purchasing productivity dashboard products Product Cat…" at bounding box center [778, 25] width 1556 height 49
click at [891, 58] on div "dashboard products sales purchasing productivity dashboard products Product Cat…" at bounding box center [778, 372] width 1556 height 744
click at [1491, 93] on button "Create order" at bounding box center [1457, 91] width 93 height 26
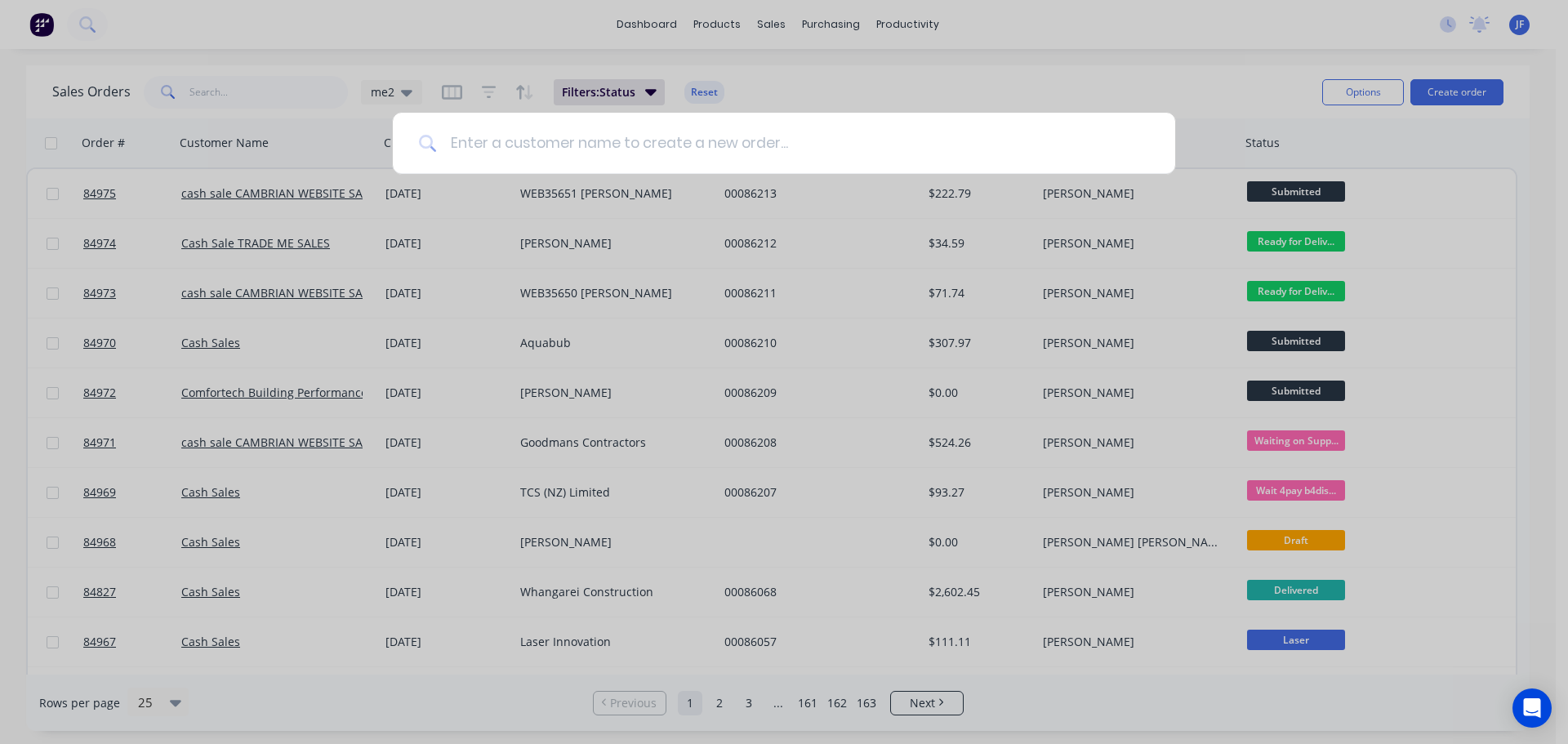
click at [894, 138] on input at bounding box center [792, 144] width 712 height 61
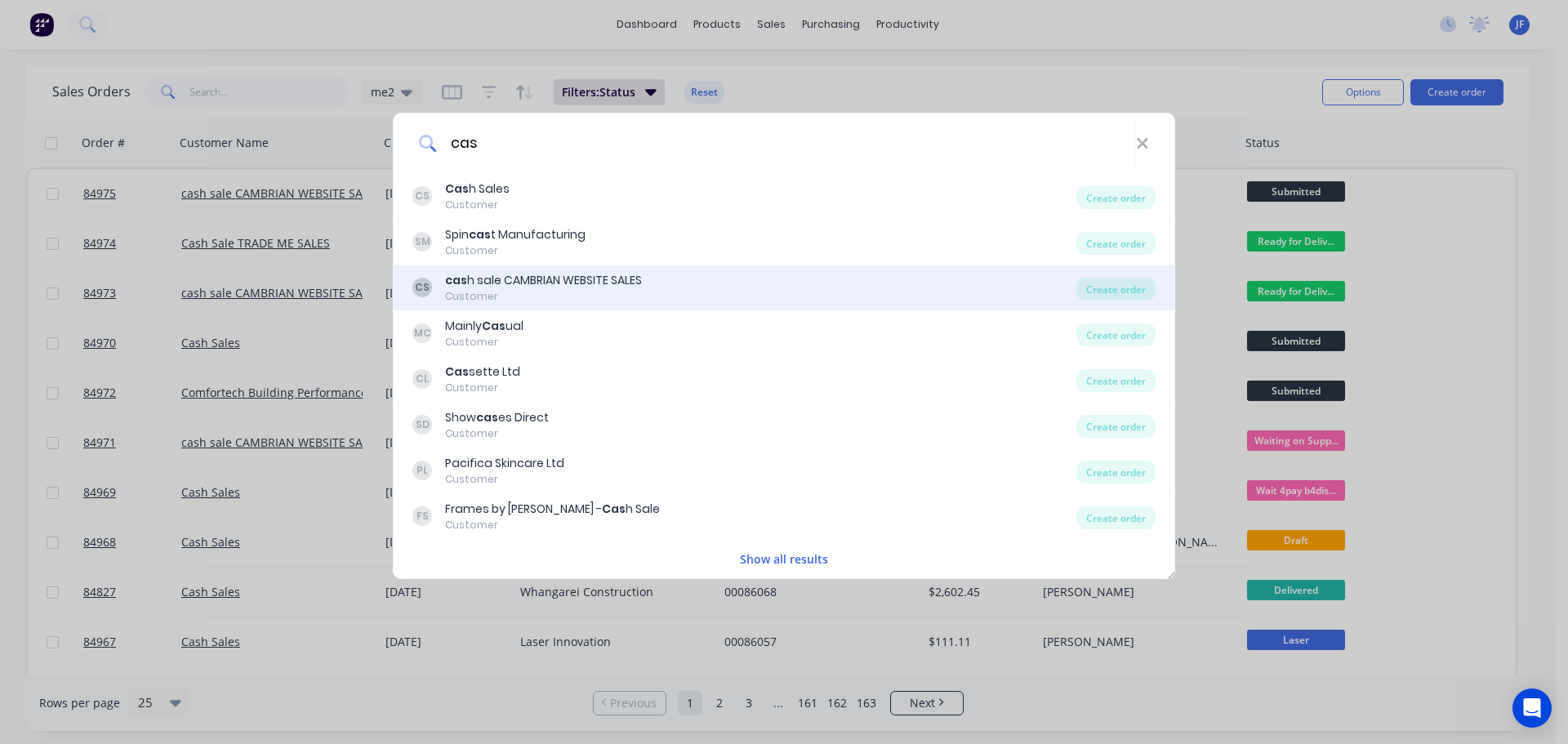
type input "cas"
click at [655, 285] on div "CS cas h sale CAMBRIAN WEBSITE SALES Customer" at bounding box center [745, 287] width 664 height 31
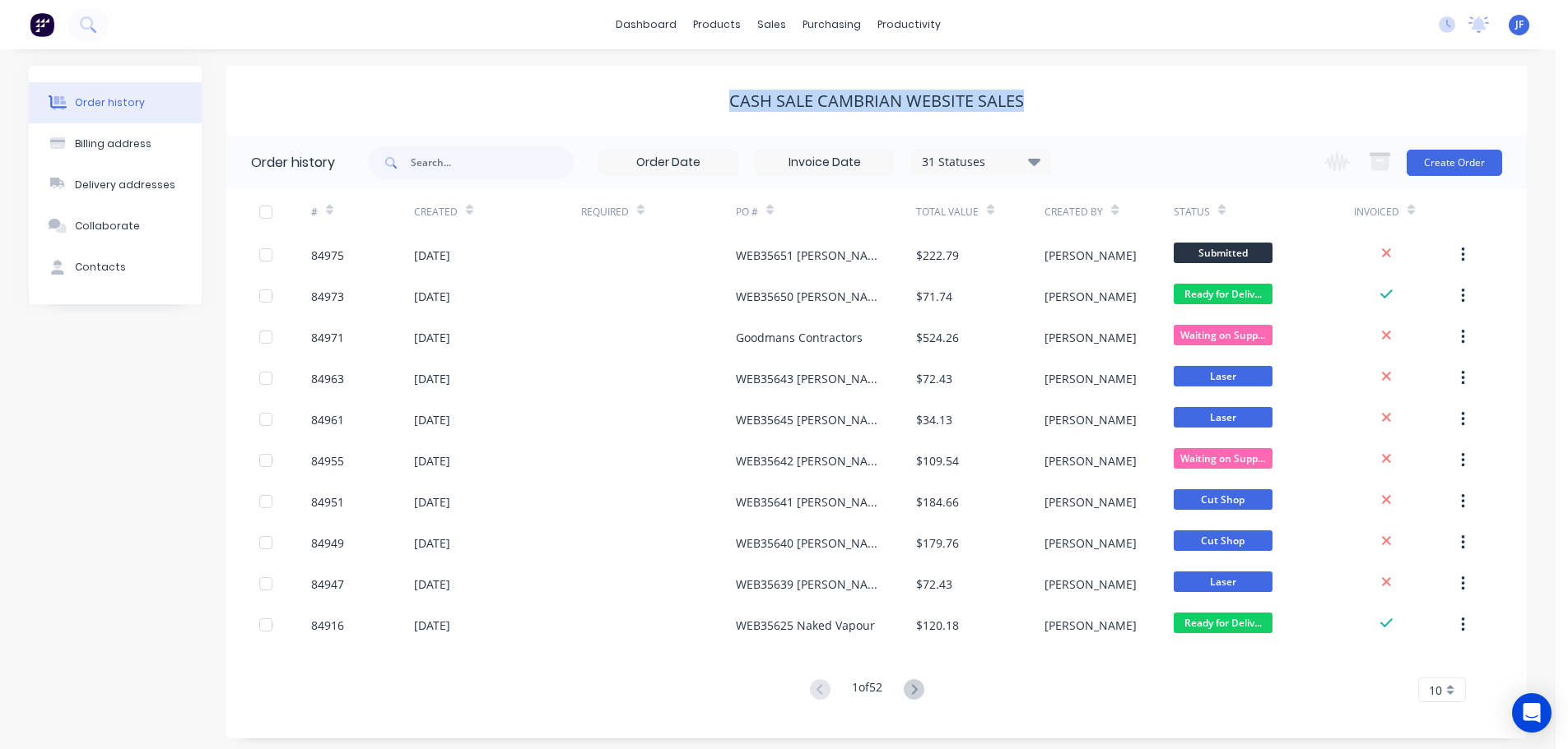
drag, startPoint x: 1076, startPoint y: 94, endPoint x: 722, endPoint y: 103, distance: 354.1
click at [723, 103] on div "cash sale CAMBRIAN WEBSITE SALES" at bounding box center [876, 101] width 1301 height 20
click at [722, 103] on div "cash sale CAMBRIAN WEBSITE SALES" at bounding box center [876, 101] width 1301 height 20
click at [1475, 163] on button "Create Order" at bounding box center [1455, 162] width 96 height 26
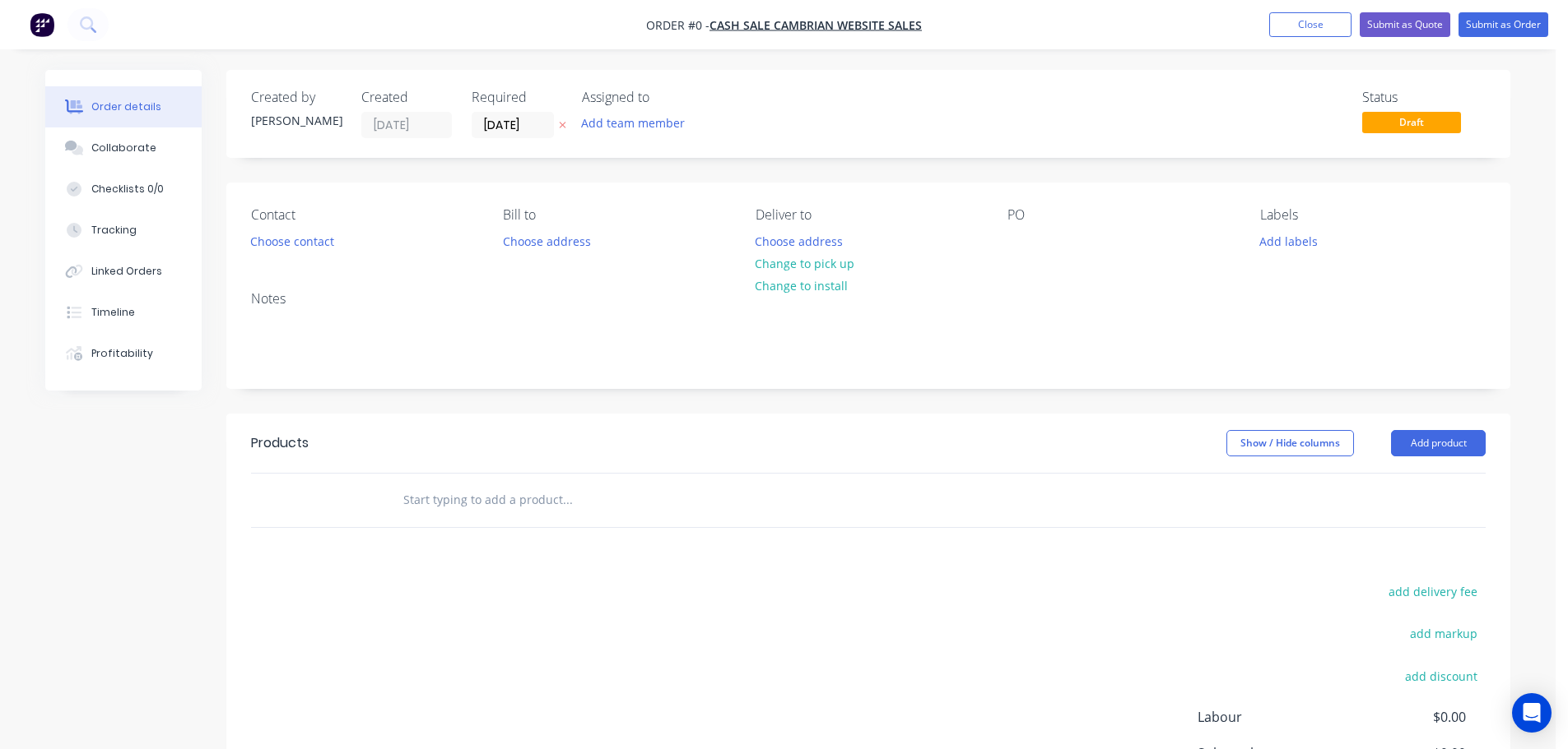
click at [557, 127] on button "button" at bounding box center [563, 125] width 17 height 19
click at [311, 242] on button "Choose contact" at bounding box center [293, 240] width 102 height 22
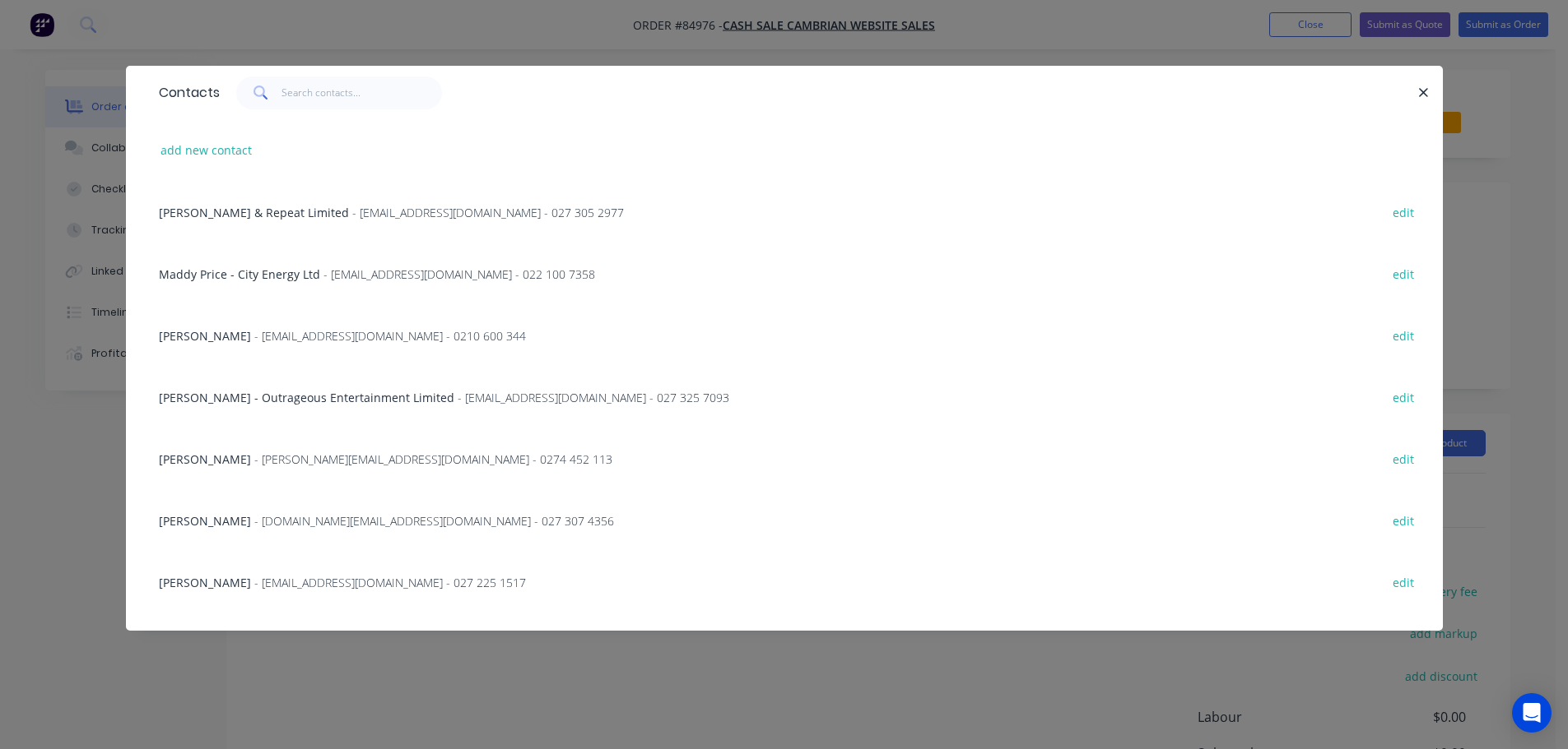
click at [257, 145] on div "add new contact" at bounding box center [784, 150] width 1268 height 61
drag, startPoint x: 232, startPoint y: 152, endPoint x: 89, endPoint y: 220, distance: 158.3
click at [230, 152] on button "add new contact" at bounding box center [206, 149] width 108 height 22
select select "AU"
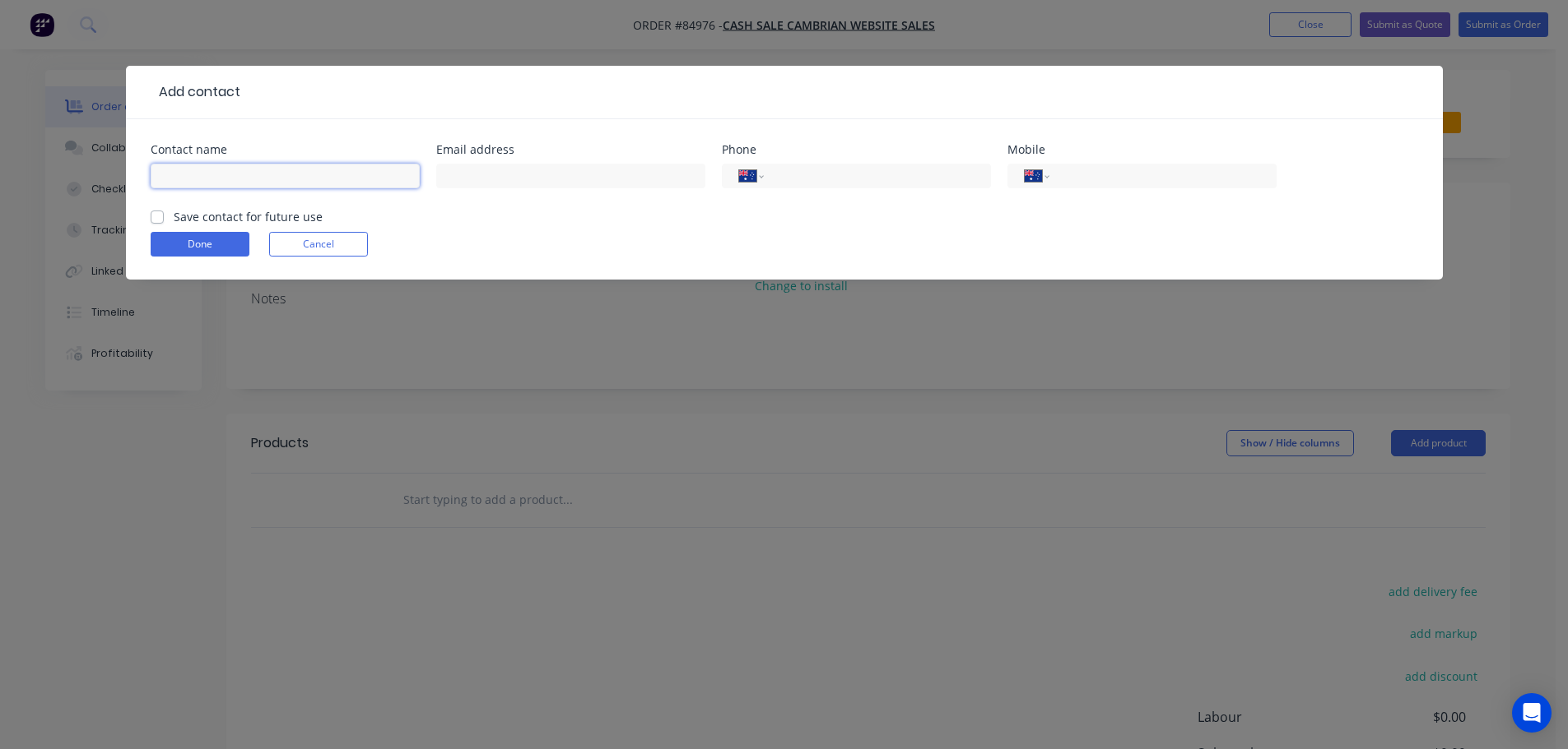
click at [179, 170] on input "text" at bounding box center [285, 176] width 269 height 25
paste input "Sofie Karrebaek"
type input "Sofie Karrebaek"
click at [301, 251] on button "Cancel" at bounding box center [318, 244] width 99 height 25
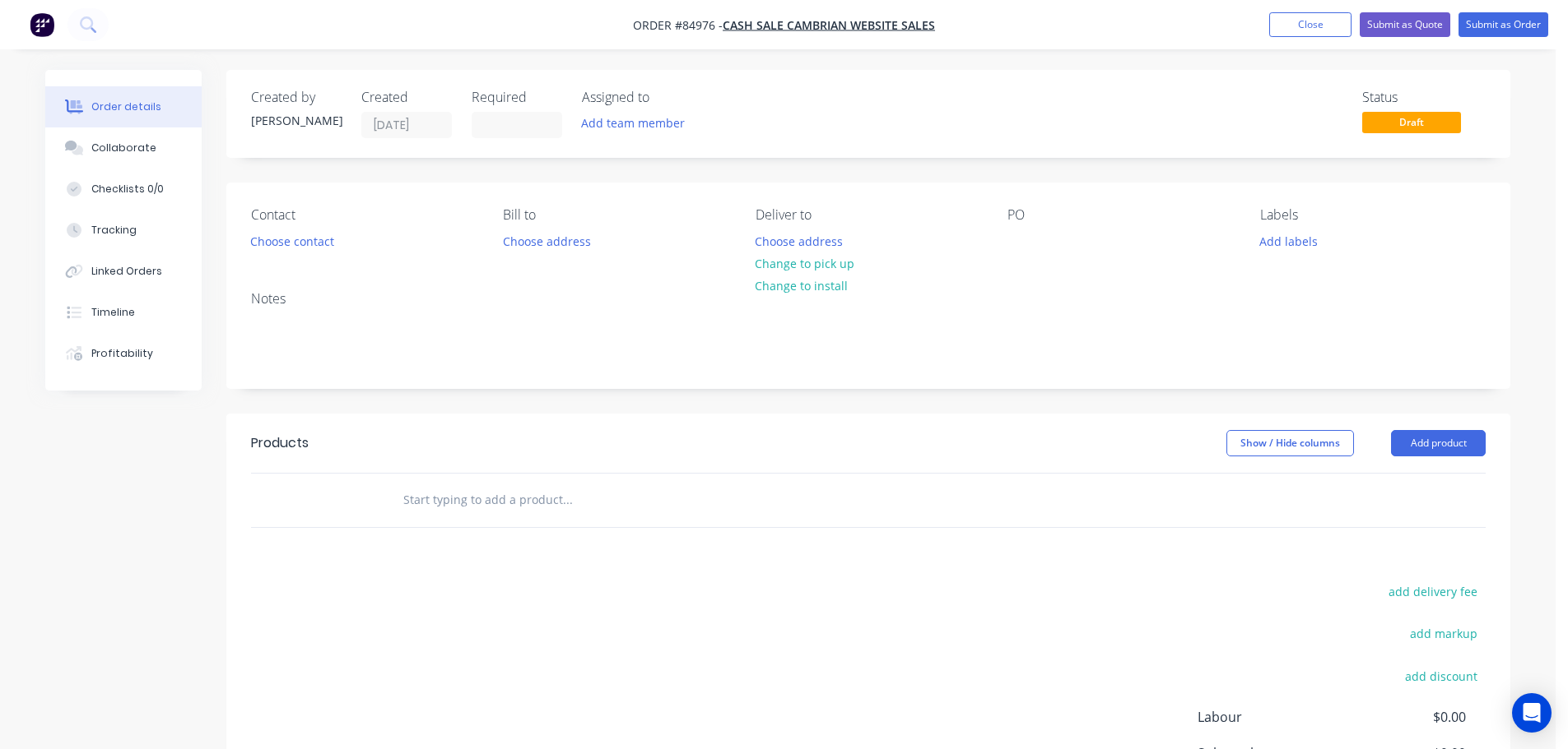
click at [301, 257] on div "Contact Choose contact [PERSON_NAME] to Choose address Deliver to Choose addres…" at bounding box center [868, 231] width 1284 height 96
click at [301, 234] on button "Choose contact" at bounding box center [293, 240] width 102 height 22
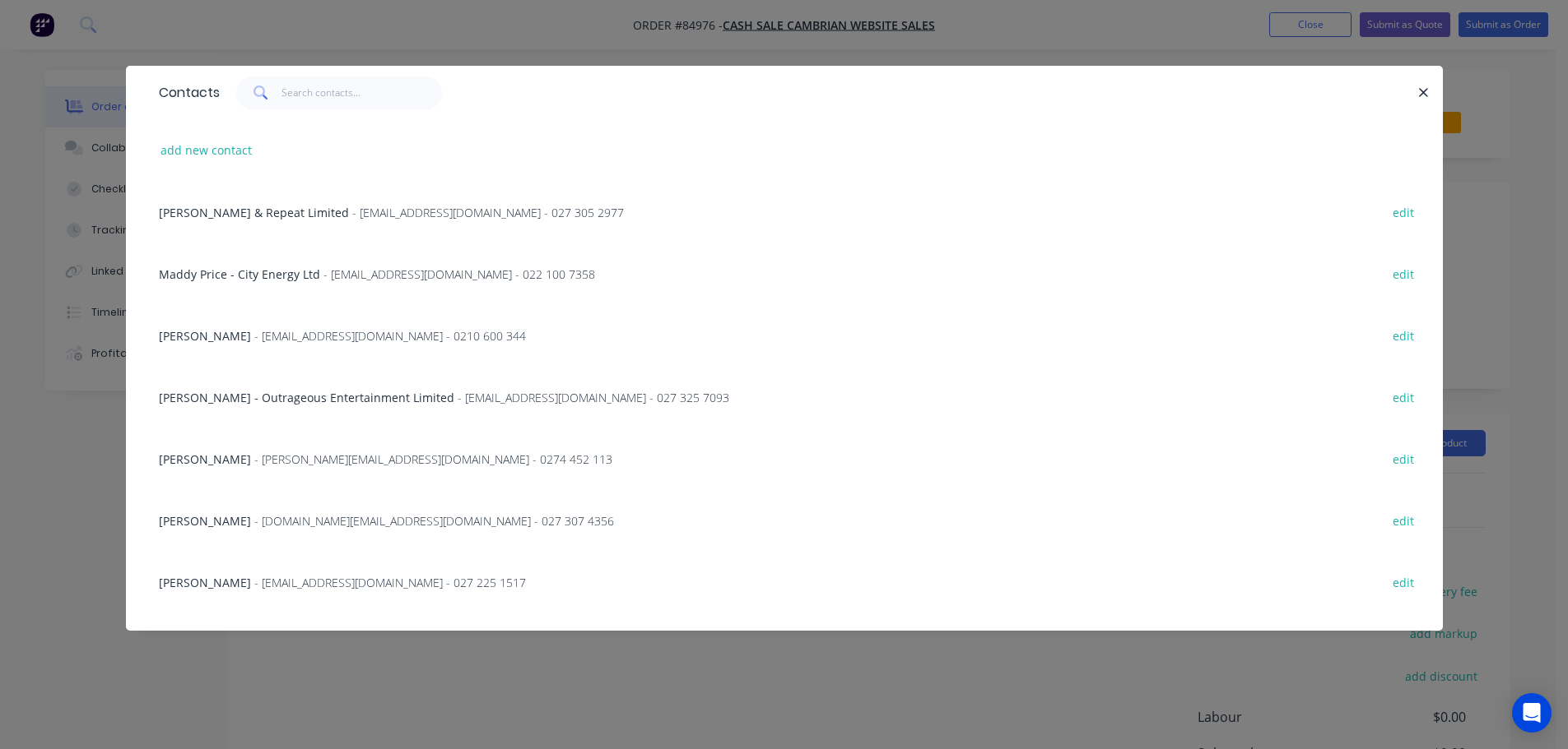
click at [280, 87] on span at bounding box center [259, 93] width 46 height 33
click at [365, 73] on div "Contacts" at bounding box center [784, 93] width 1317 height 54
click at [364, 80] on input "text" at bounding box center [361, 93] width 160 height 33
paste input "Sofie Karrebaek"
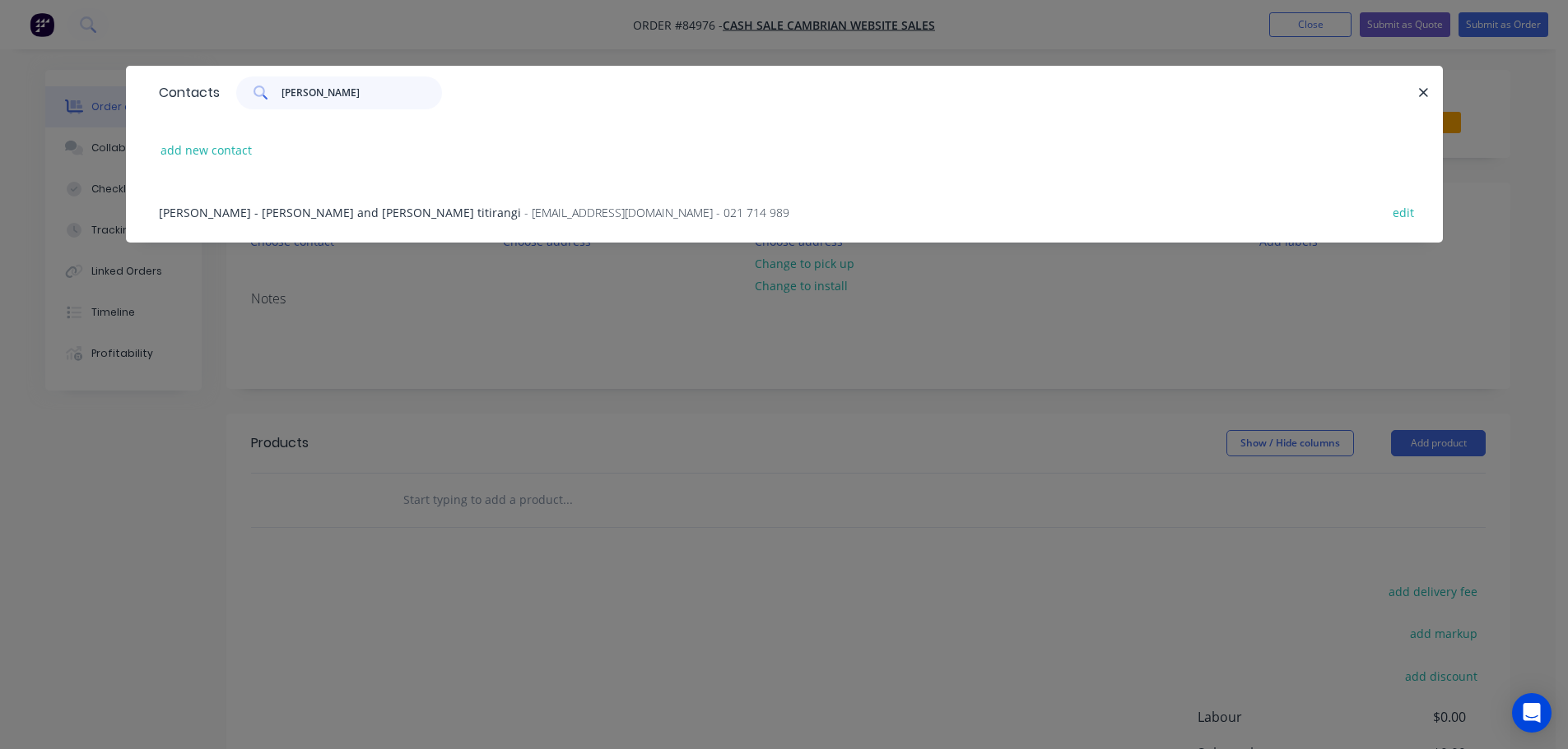
type input "Sofie Karrebaek"
click at [242, 221] on div "Sofie karrebaek - barfoot and thompson titirangi - s.karrebaek@gmail.com - 021 …" at bounding box center [784, 212] width 1268 height 61
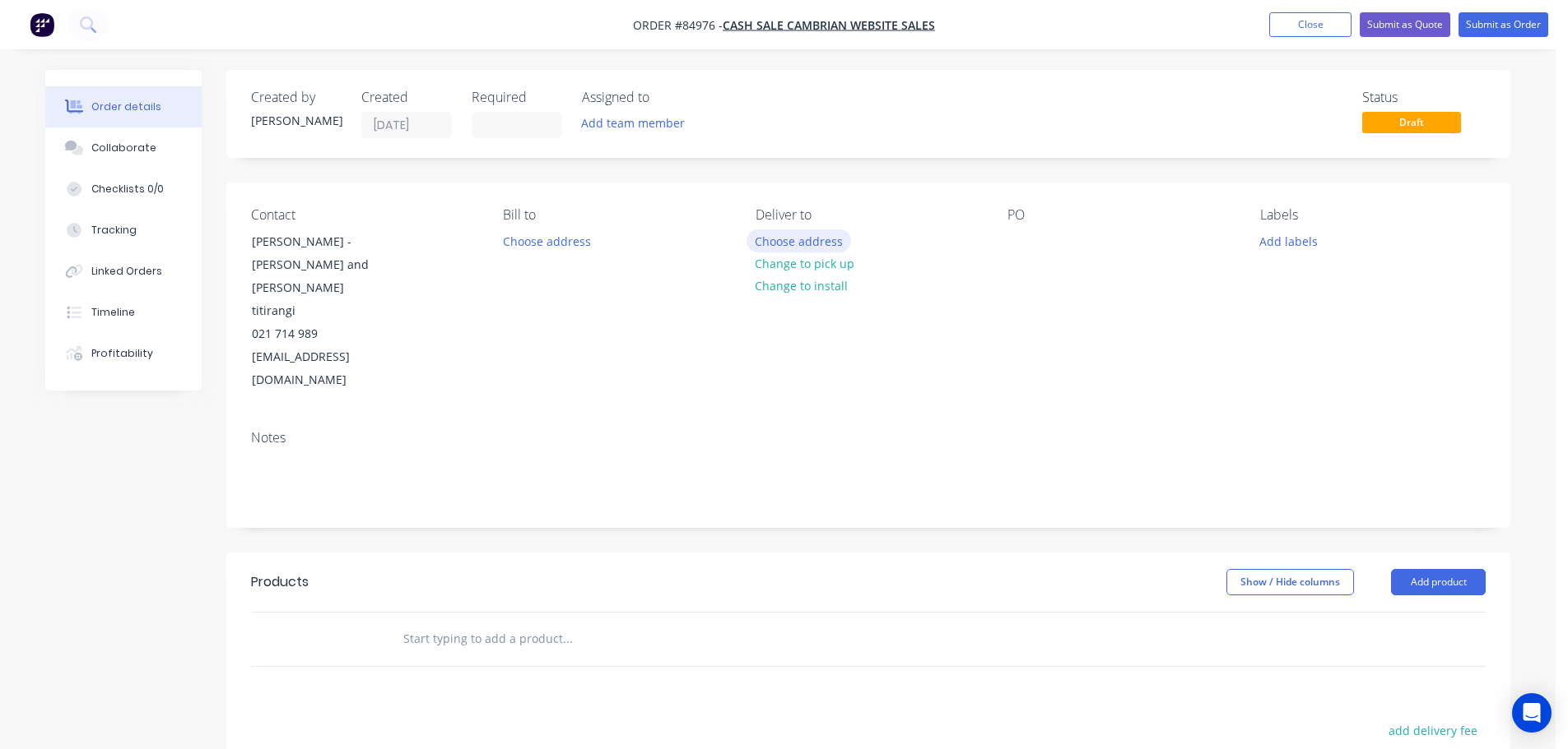
click at [813, 240] on button "Choose address" at bounding box center [799, 240] width 105 height 22
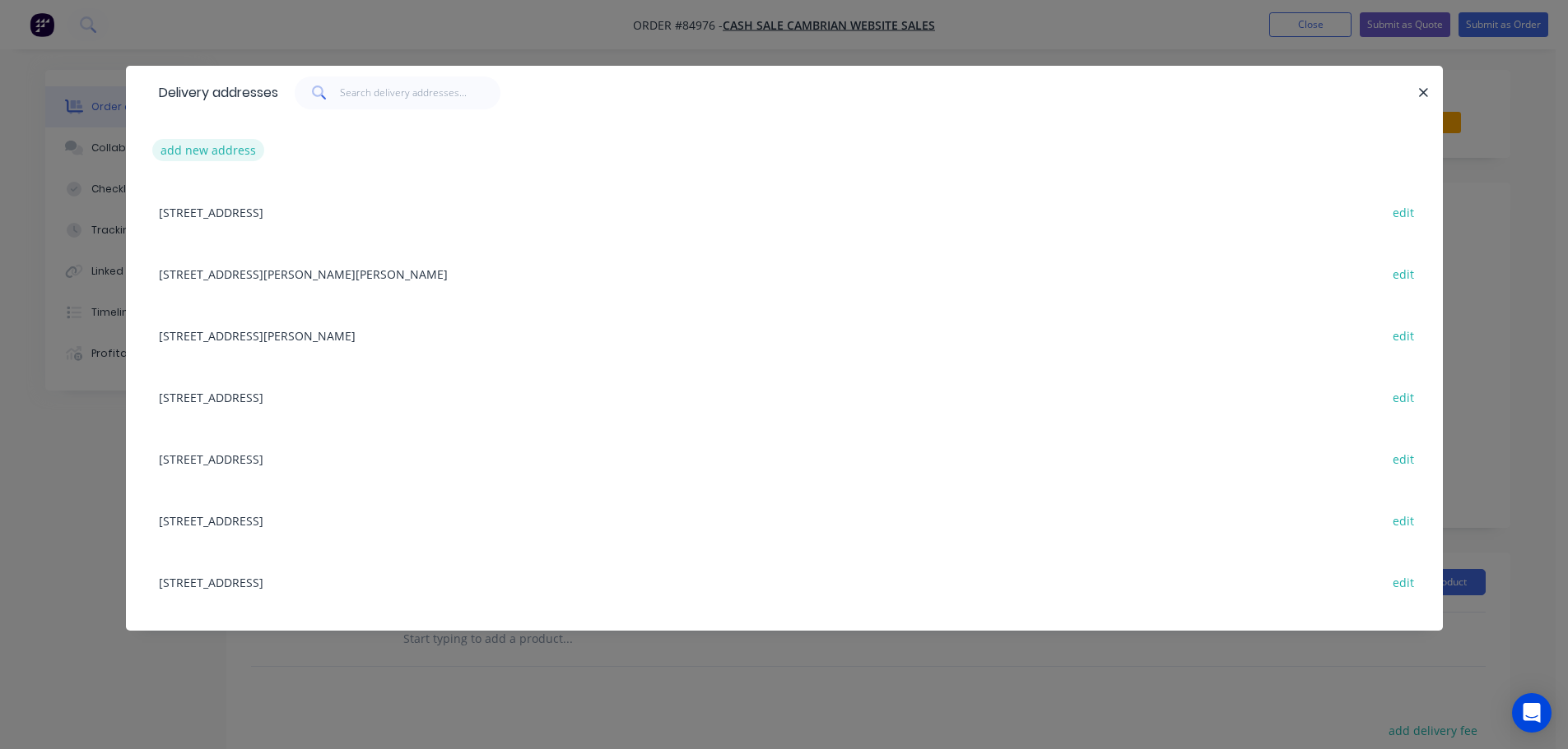
click at [242, 161] on button "add new address" at bounding box center [209, 149] width 113 height 22
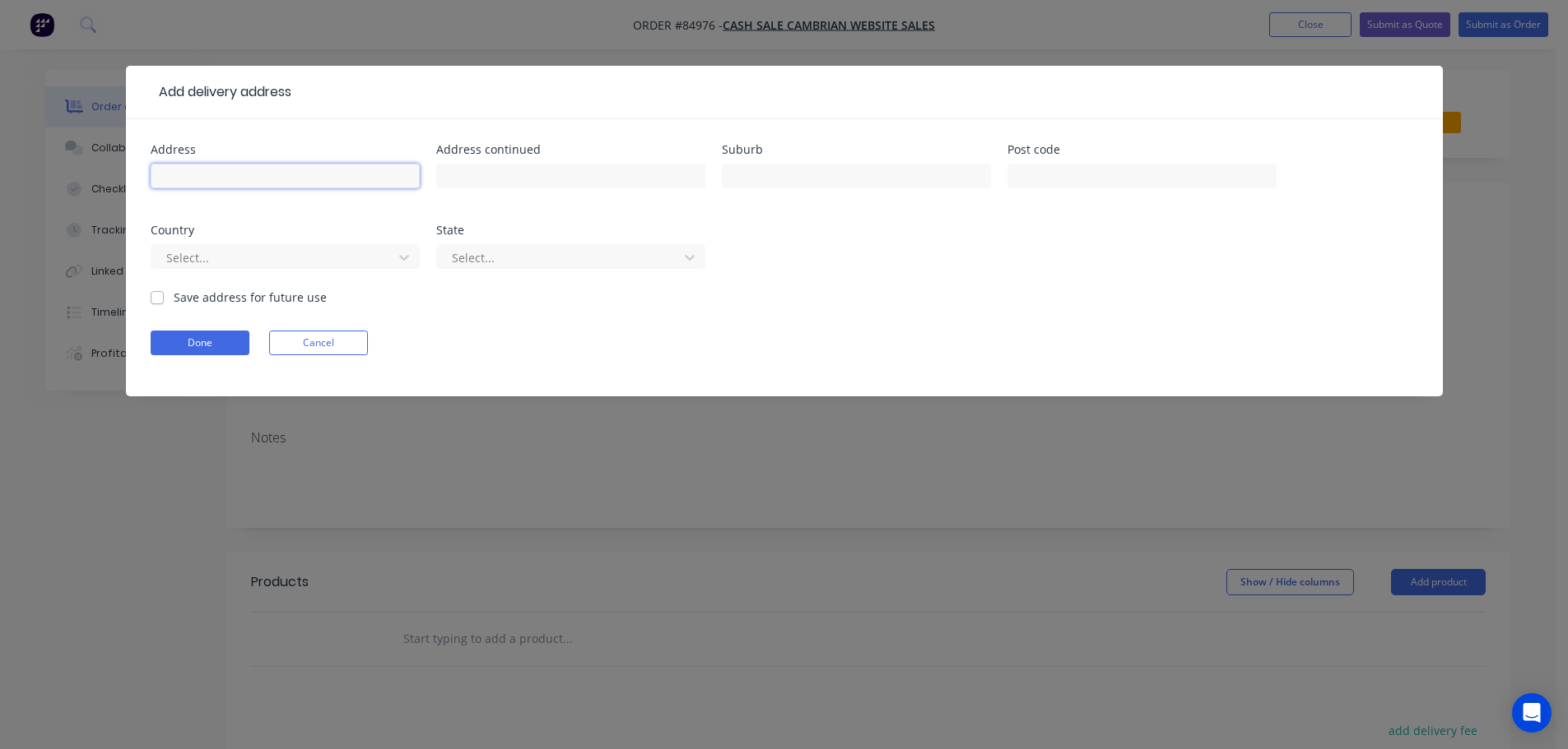
click at [248, 187] on input "text" at bounding box center [285, 176] width 269 height 25
paste input "406 titirangi road titirangi 0604"
click at [302, 178] on input "406 titirangi road titirangi 0604" at bounding box center [285, 176] width 269 height 25
click at [303, 178] on input "406 titirangi road titirangi 0604" at bounding box center [285, 176] width 269 height 25
click at [313, 176] on input "406 titirangi road titirangi 0604" at bounding box center [285, 176] width 269 height 25
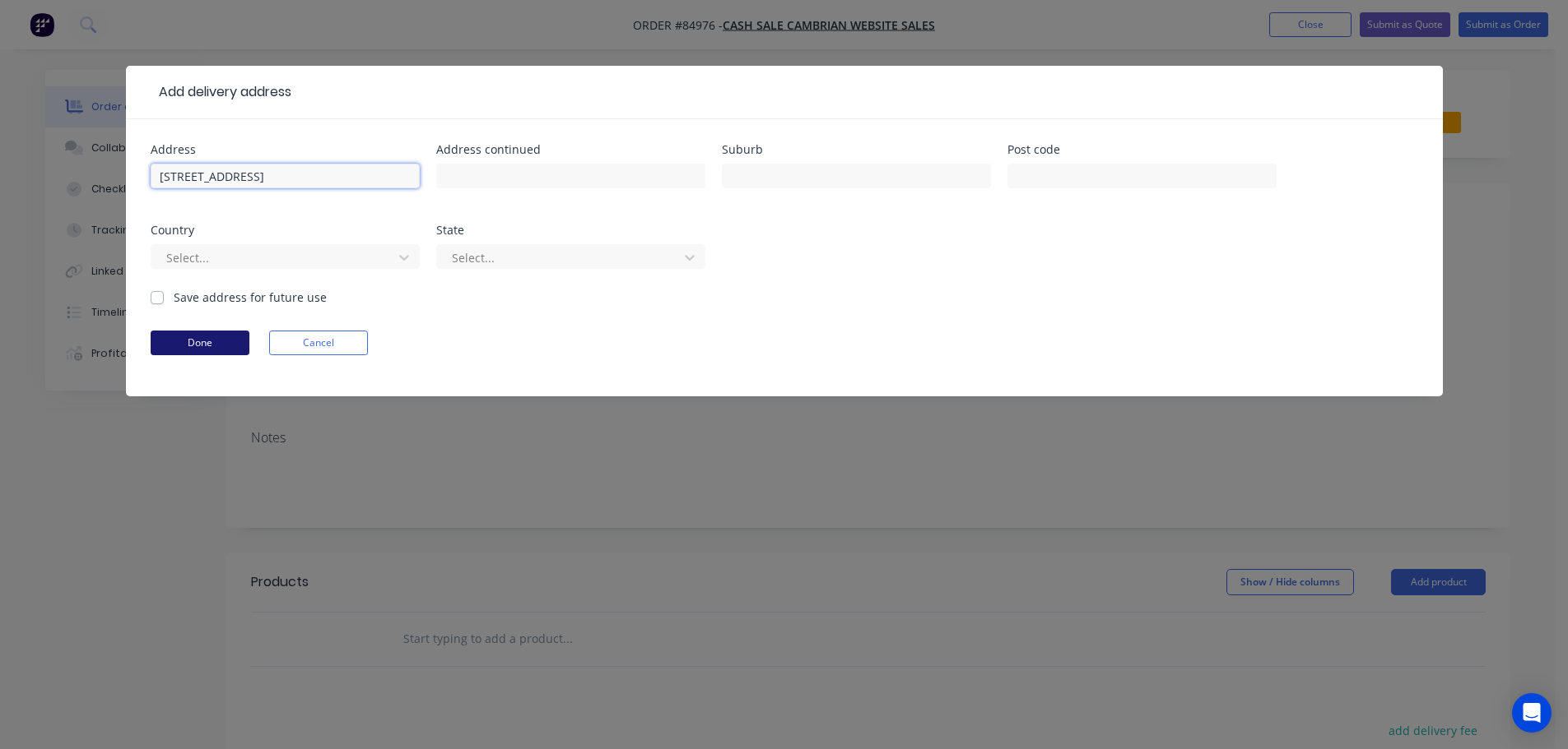
type input "406 titirangi road titirangi 0604"
click at [224, 346] on button "Done" at bounding box center [199, 343] width 99 height 25
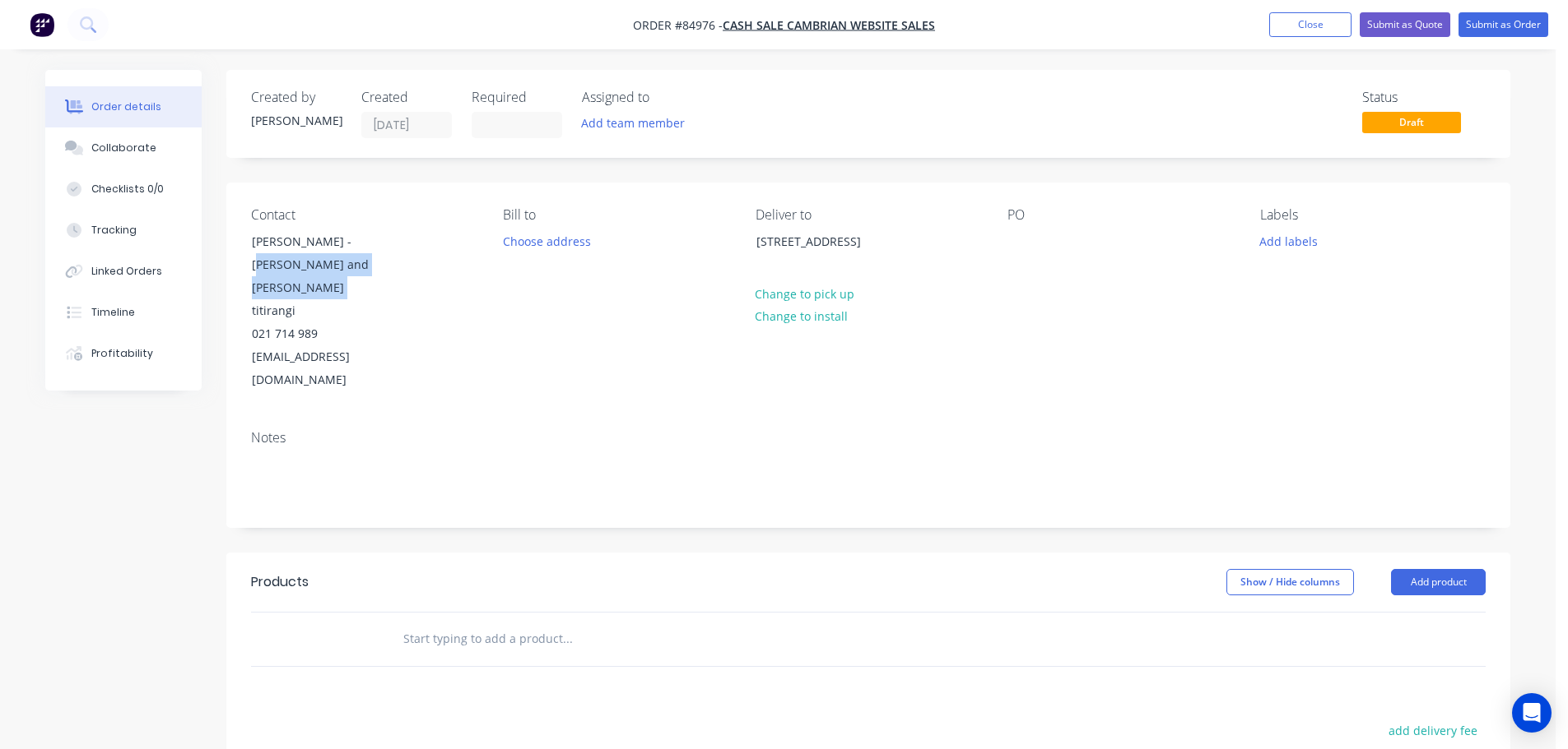
drag, startPoint x: 353, startPoint y: 243, endPoint x: 436, endPoint y: 267, distance: 86.4
click at [414, 269] on div "Contact Sofie karrebaek - barfoot and thompson titirangi 021 714 989 s.karrebae…" at bounding box center [363, 299] width 225 height 185
copy div "barfoot and thompson titirangi"
click at [1018, 237] on div at bounding box center [1020, 241] width 26 height 24
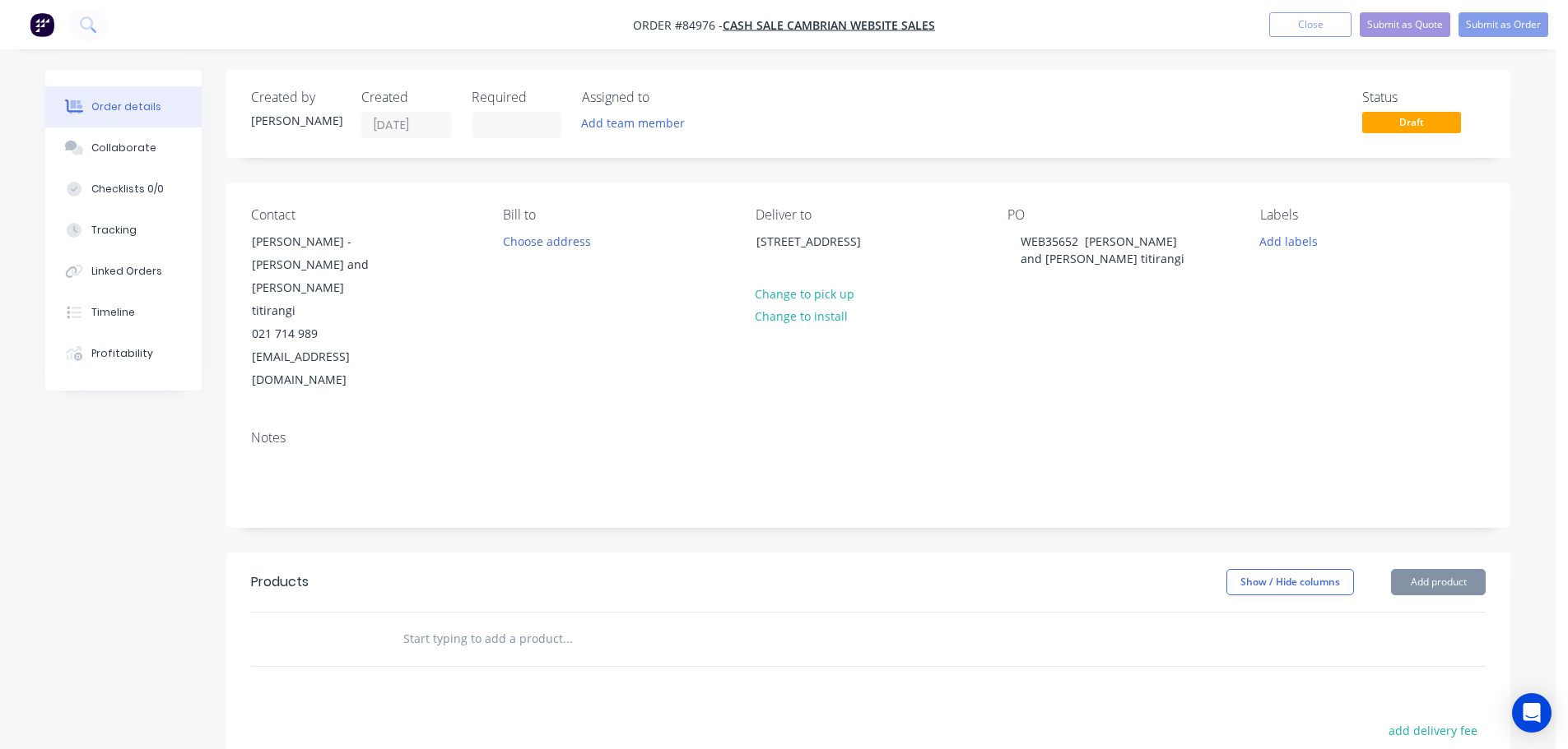
click at [1021, 334] on div "Contact Sofie karrebaek - barfoot and thompson titirangi 021 714 989 s.karrebae…" at bounding box center [868, 300] width 1284 height 235
click at [455, 623] on input "text" at bounding box center [567, 639] width 330 height 33
click at [501, 623] on input "text" at bounding box center [567, 639] width 330 height 33
paste input "BHDLE1TP"
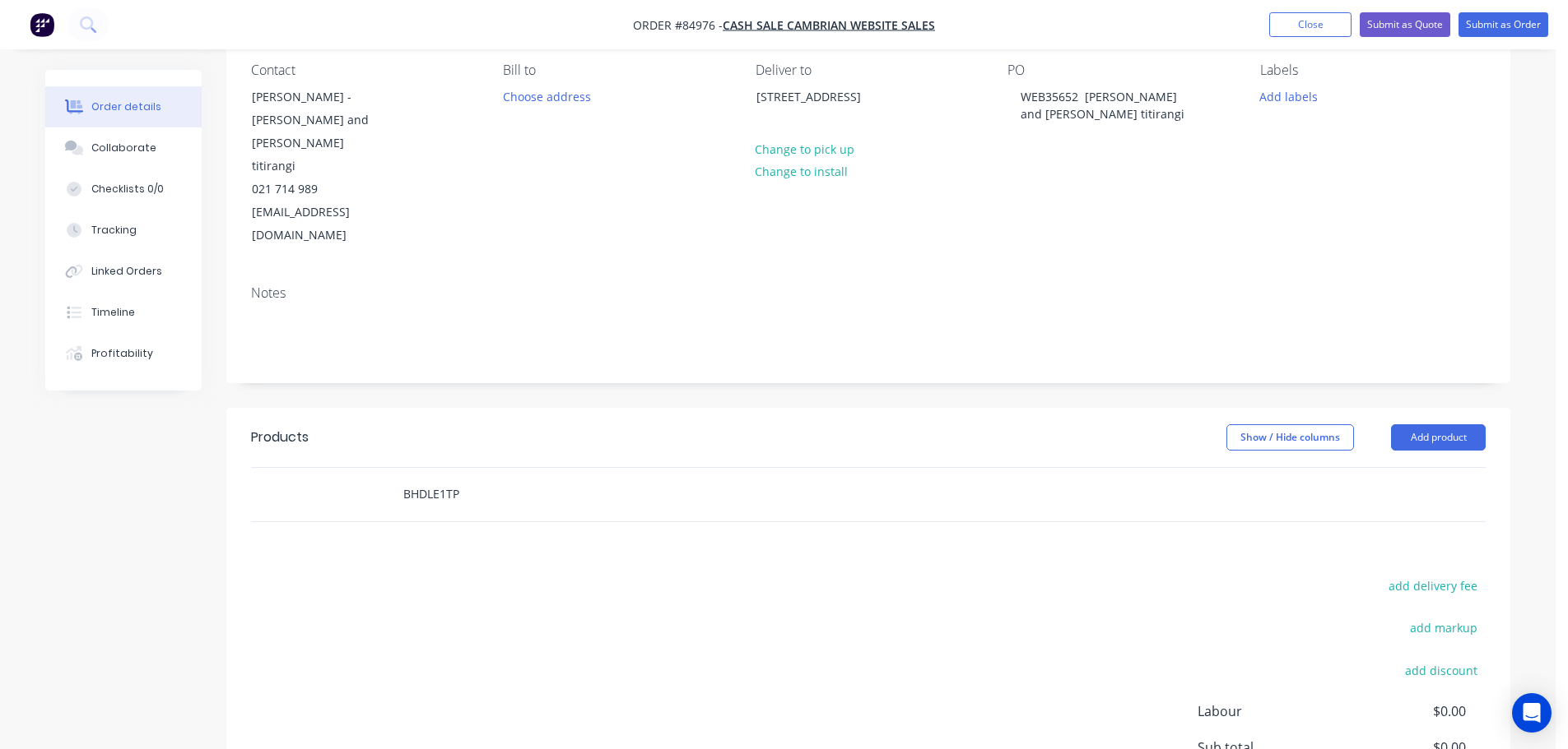
scroll to position [268, 0]
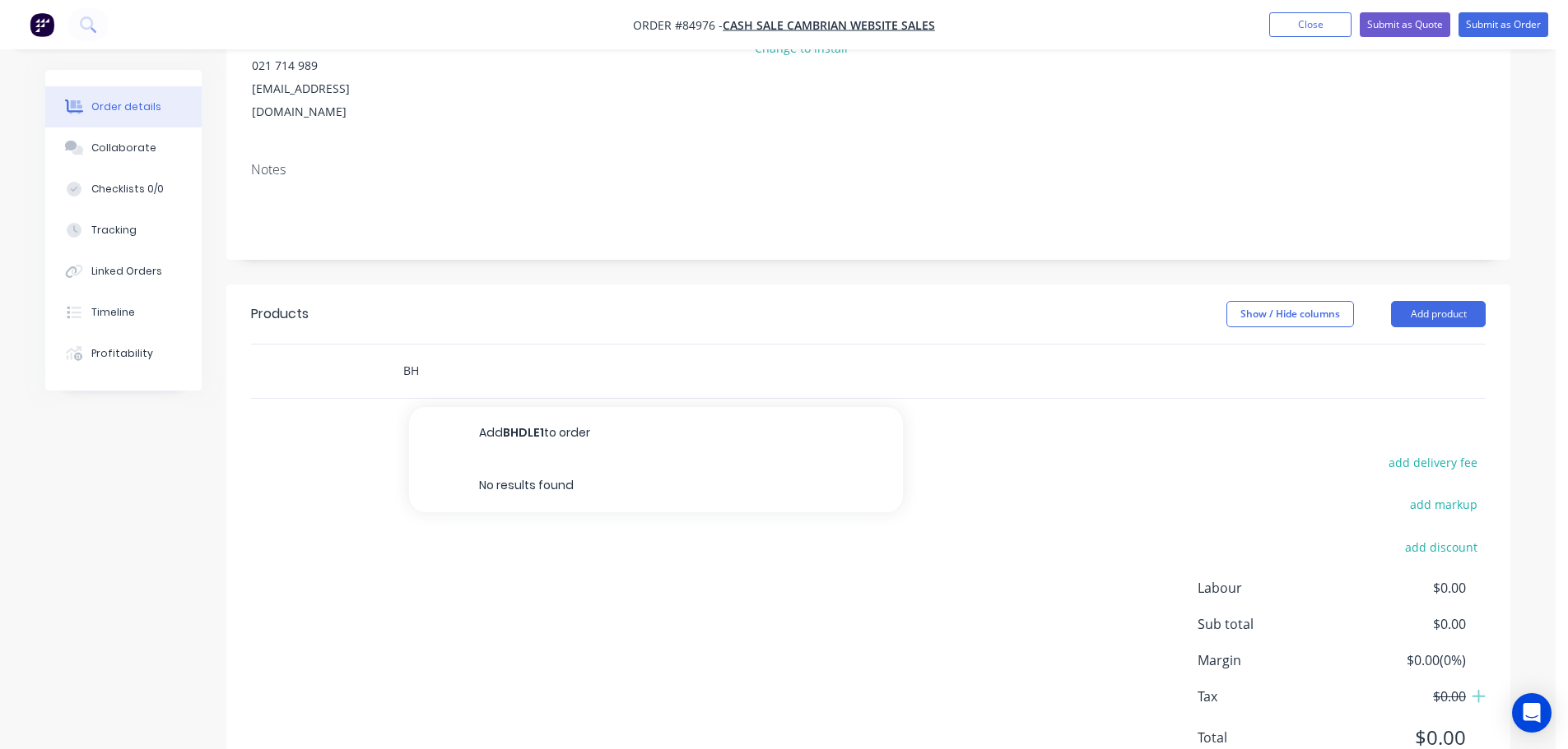
type input "B"
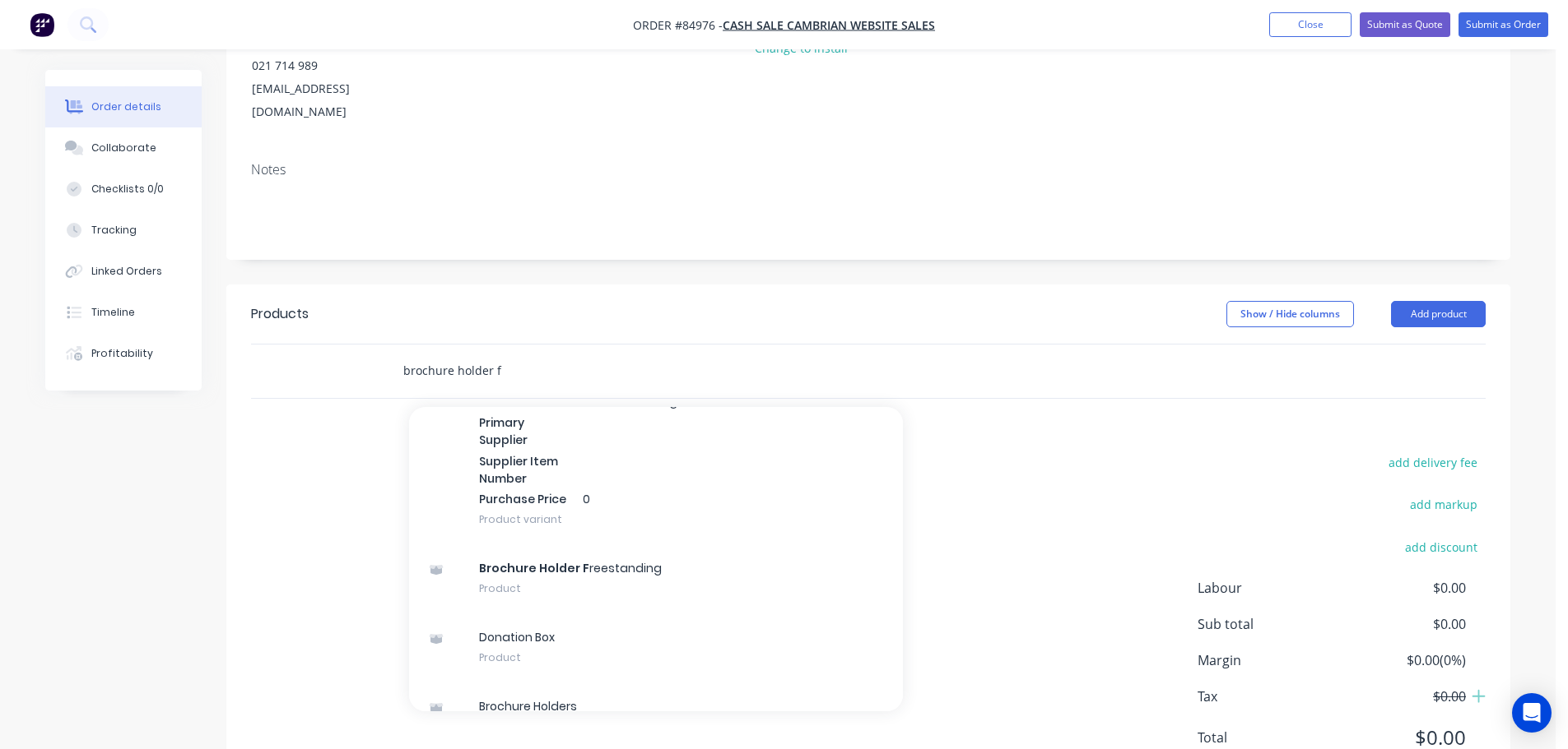
scroll to position [5291, 0]
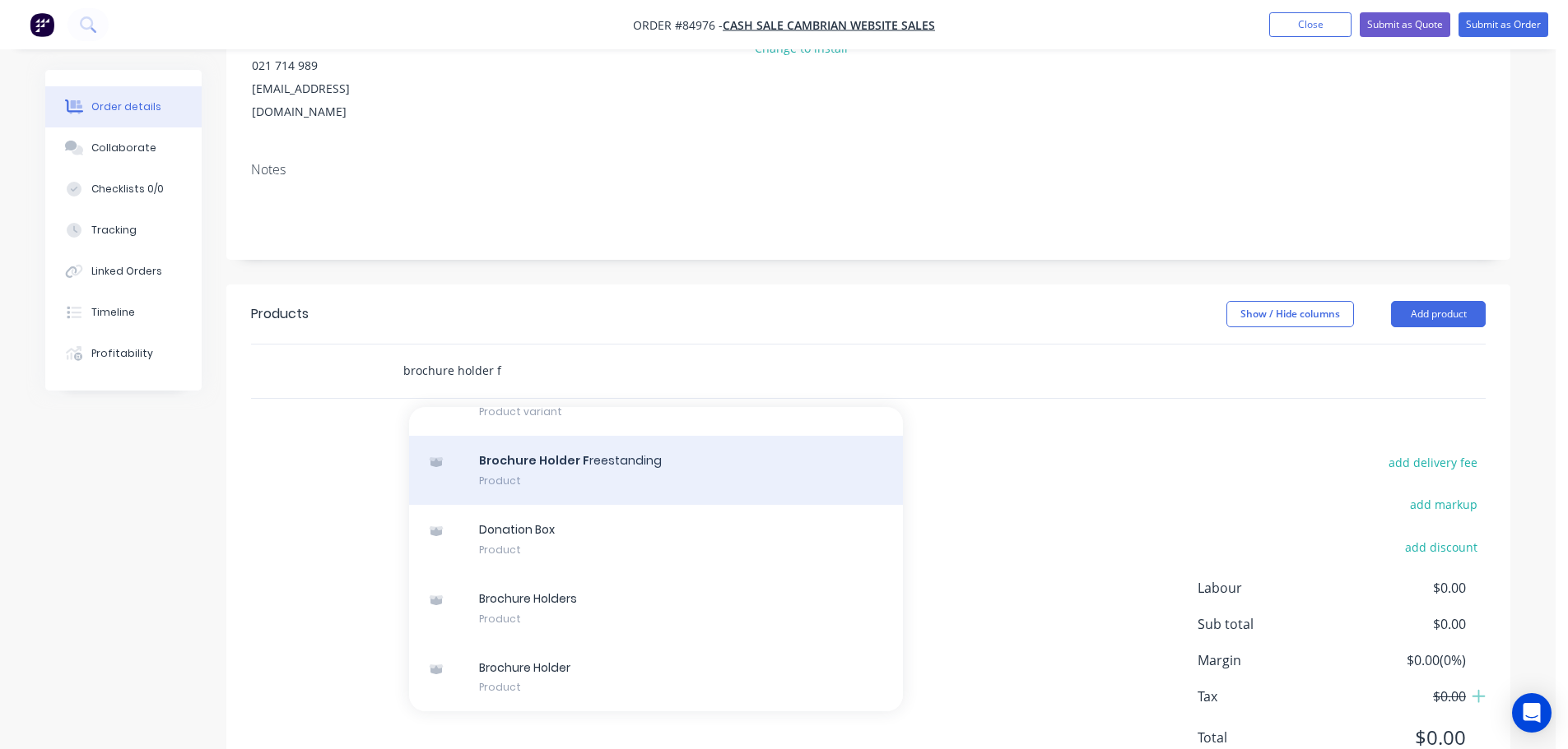
type input "brochure holder f"
click at [672, 436] on div "Brochure Holder F reestanding Product" at bounding box center [656, 470] width 494 height 69
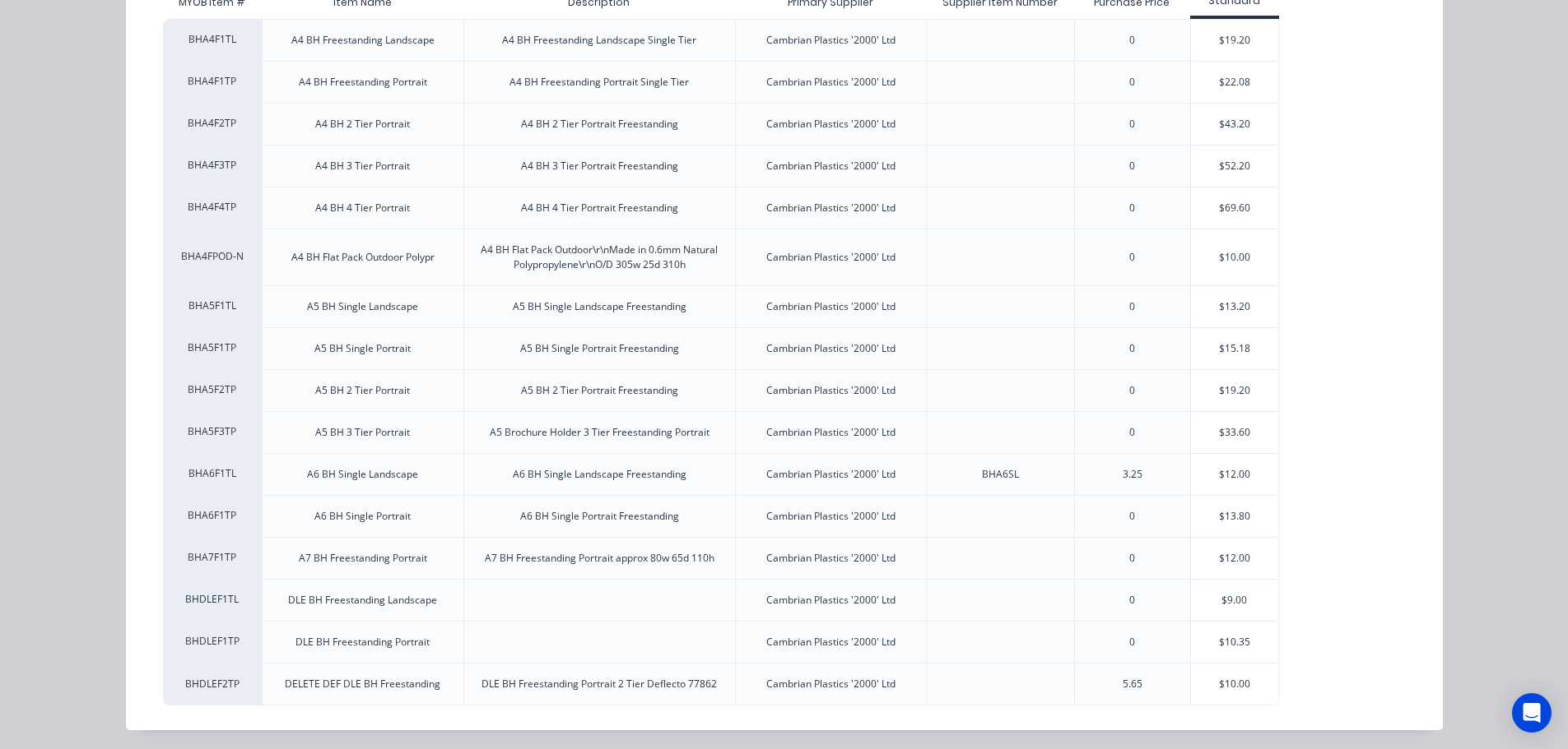
scroll to position [236, 0]
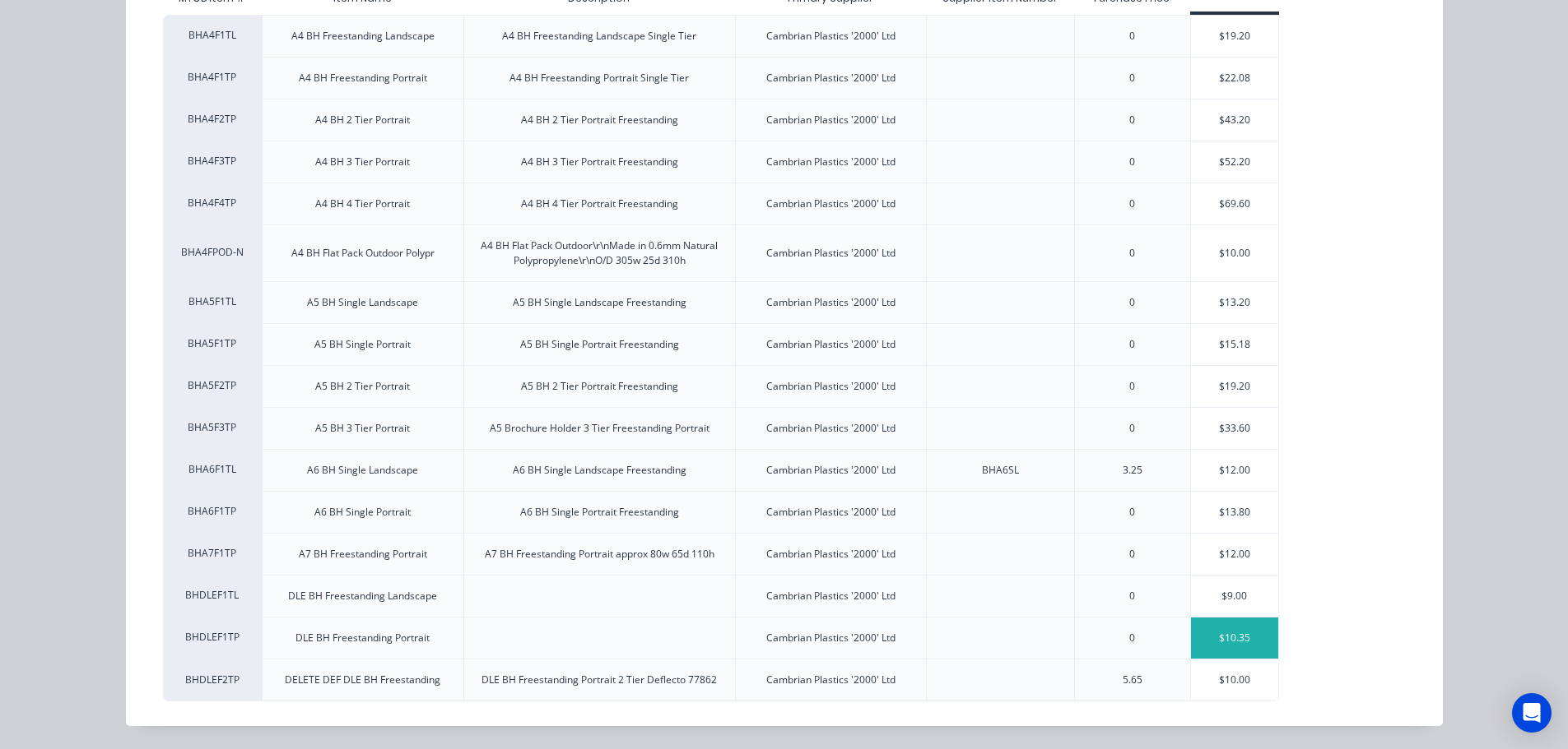
click at [1218, 630] on div "$10.35" at bounding box center [1235, 638] width 88 height 41
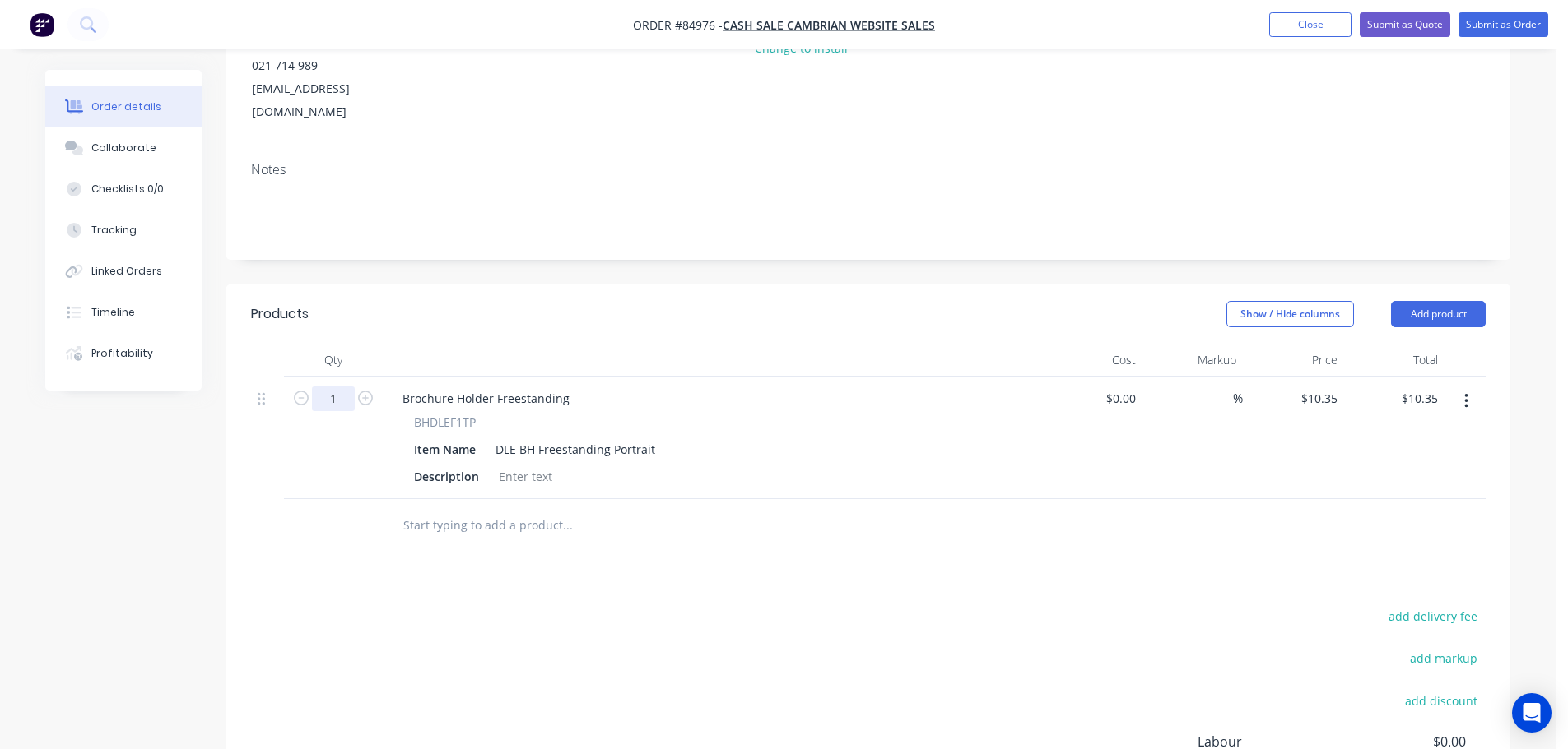
click at [334, 387] on input "1" at bounding box center [334, 399] width 43 height 25
type input "10"
click at [1213, 514] on div "Products Show / Hide columns Add product Qty Cost Markup Price Total 10 Brochur…" at bounding box center [868, 616] width 1284 height 663
click at [1427, 387] on input "103.50" at bounding box center [1418, 398] width 51 height 24
type input "113.90"
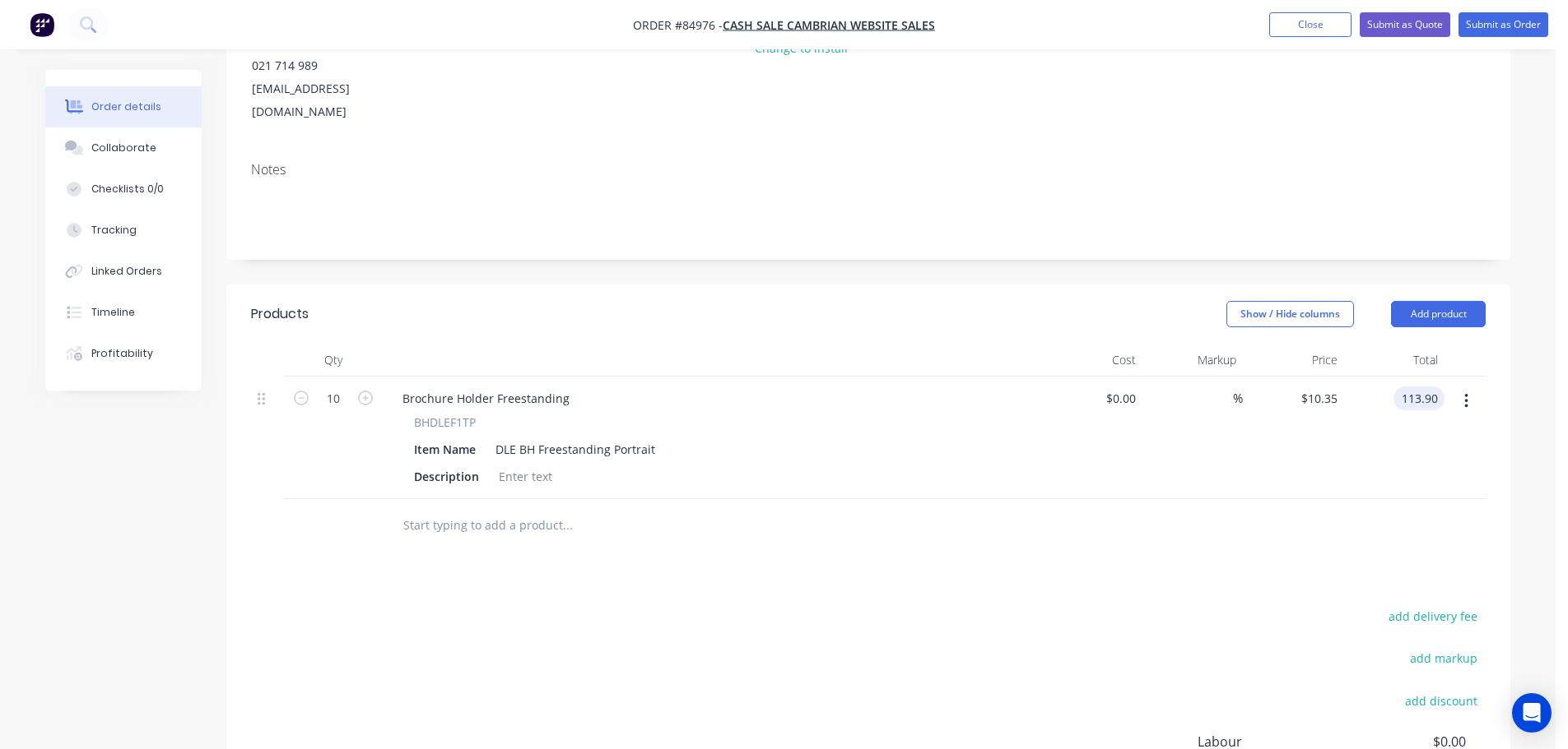
type input "$11.39"
type input "$113.90"
click at [1253, 412] on div "$11.39 $10.35" at bounding box center [1294, 438] width 102 height 123
click at [459, 414] on span "BHDLEF1TP" at bounding box center [445, 422] width 61 height 17
drag, startPoint x: 459, startPoint y: 358, endPoint x: 453, endPoint y: 332, distance: 26.7
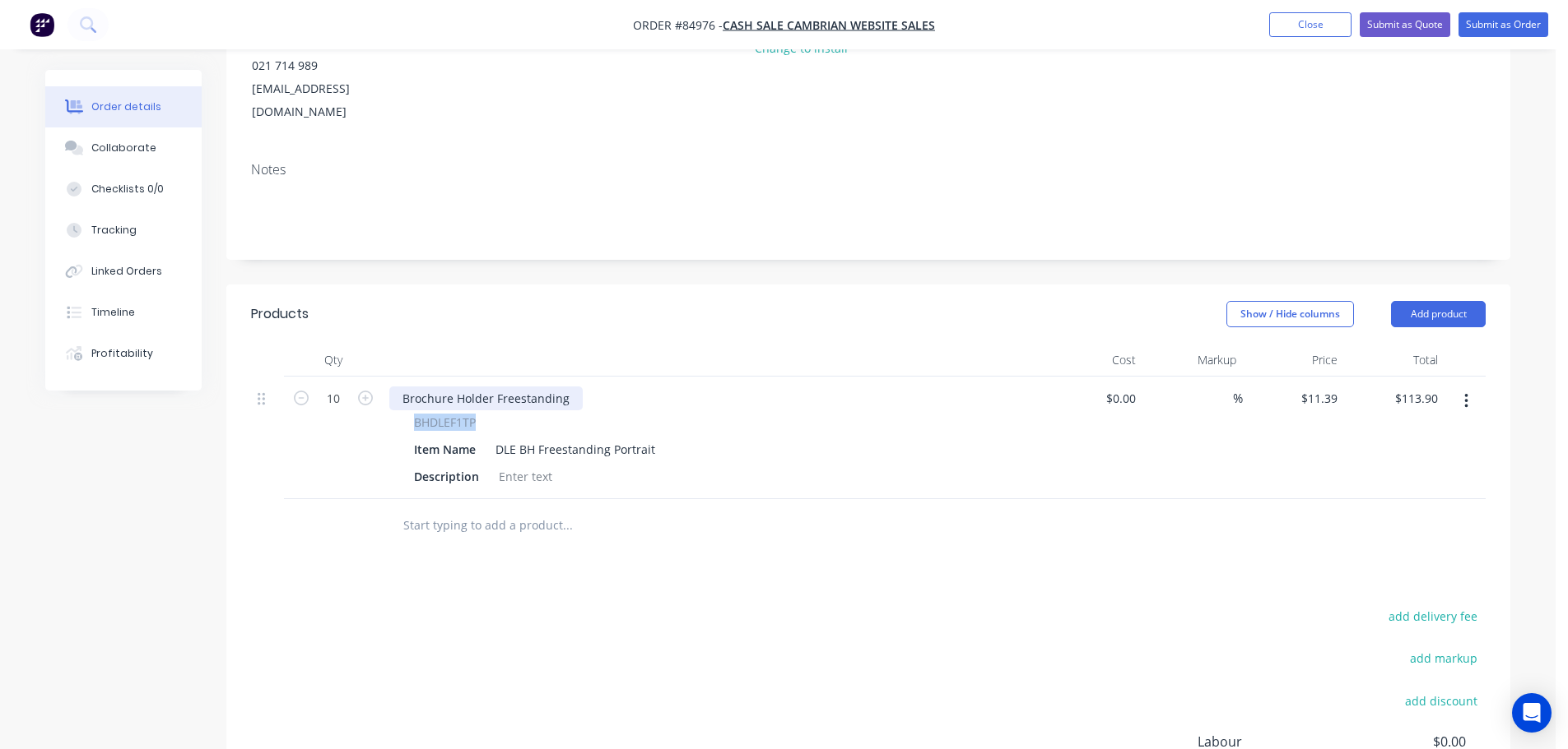
click at [458, 414] on span "BHDLEF1TP" at bounding box center [445, 422] width 61 height 17
copy span "BHDLEF1TP"
click at [452, 387] on div "Brochure Holder Freestanding" at bounding box center [486, 398] width 194 height 24
paste div
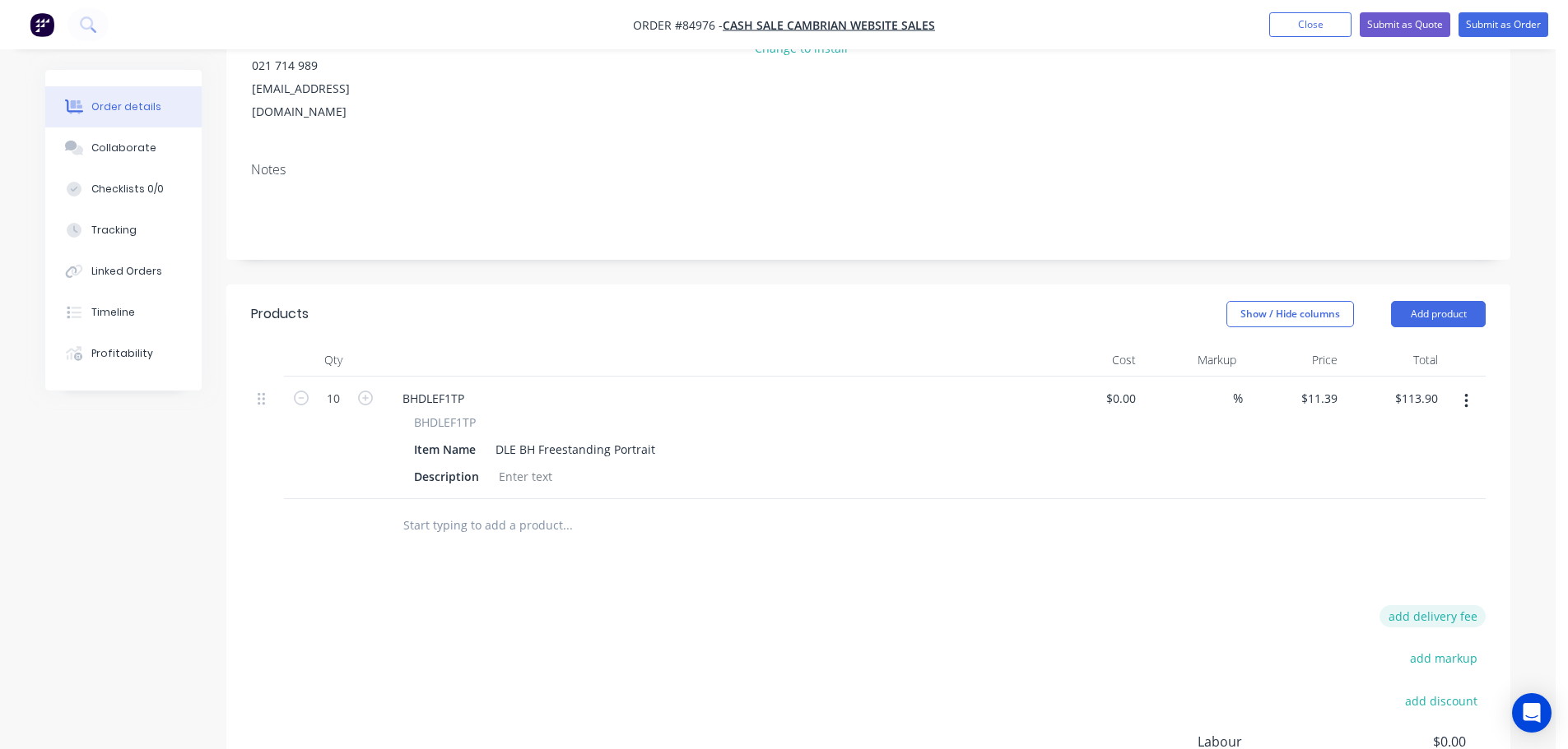
click at [1439, 605] on button "add delivery fee" at bounding box center [1432, 616] width 106 height 22
type input "12.29"
click at [1149, 605] on div "Delivery fee Delivery fee Delivery fee name (Optional) 12.29 12.29 $0 add marku…" at bounding box center [868, 761] width 1234 height 313
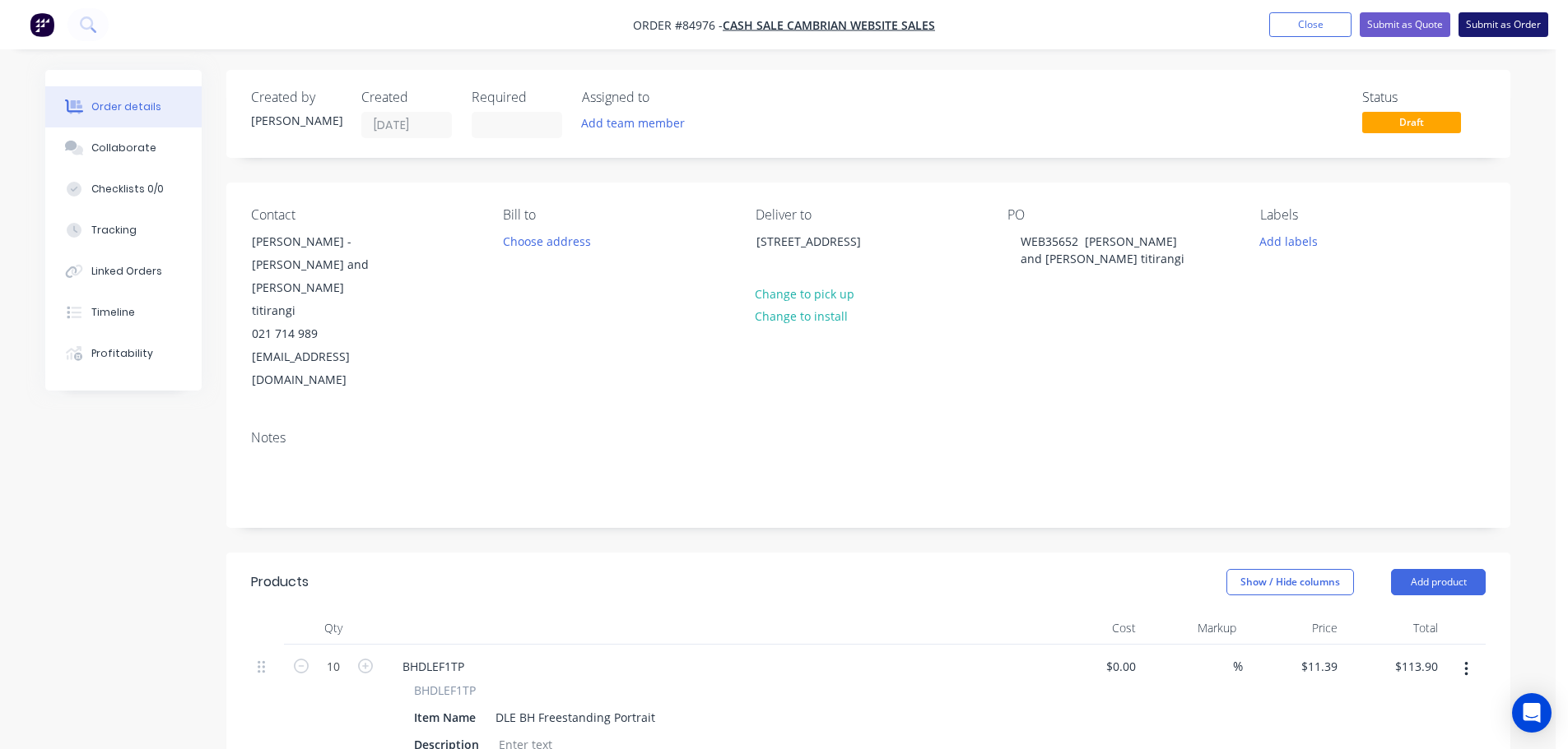
click at [1506, 24] on button "Submit as Order" at bounding box center [1504, 25] width 90 height 25
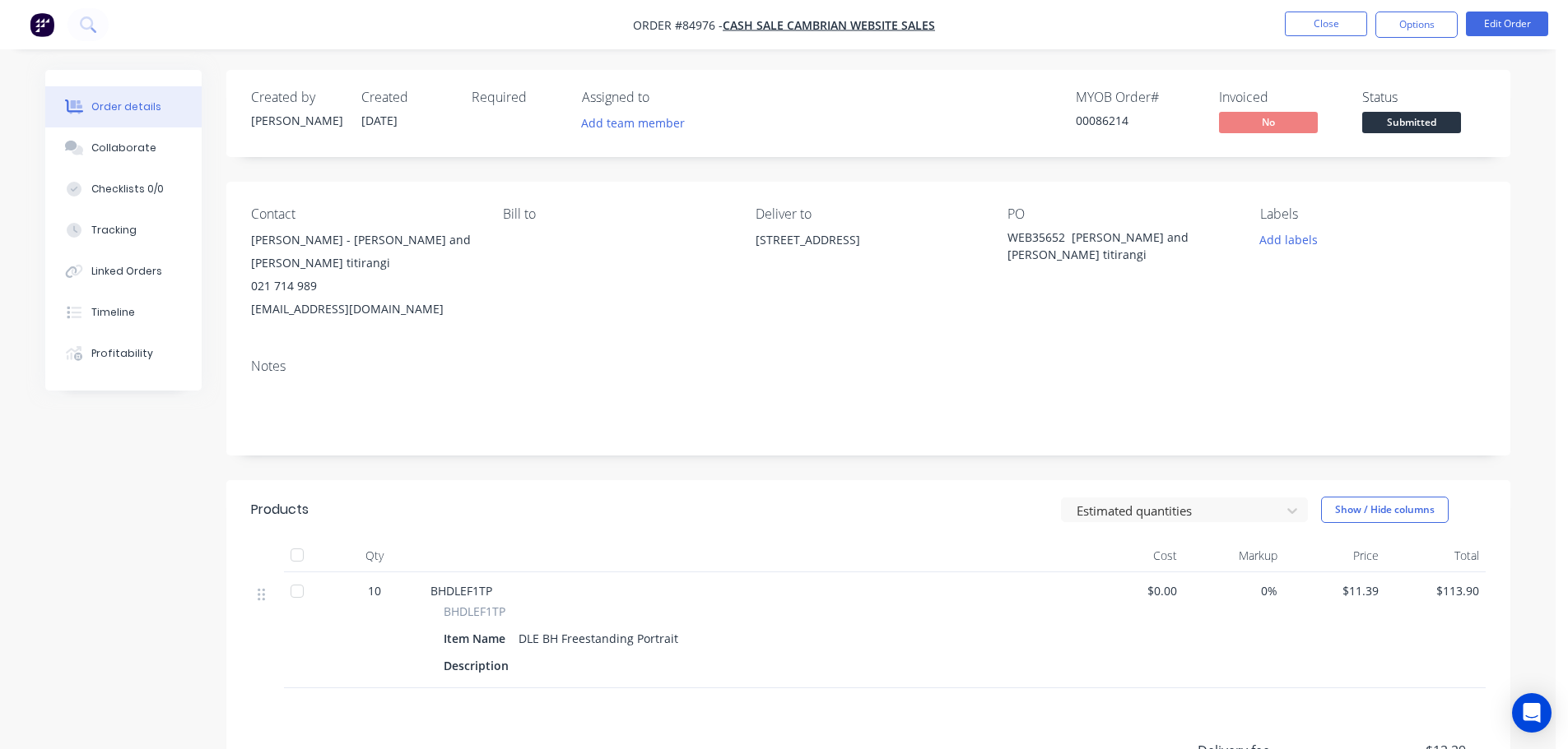
click at [1107, 121] on div "00086214" at bounding box center [1138, 121] width 124 height 17
copy div "00086214"
click at [1399, 26] on button "Options" at bounding box center [1417, 24] width 82 height 26
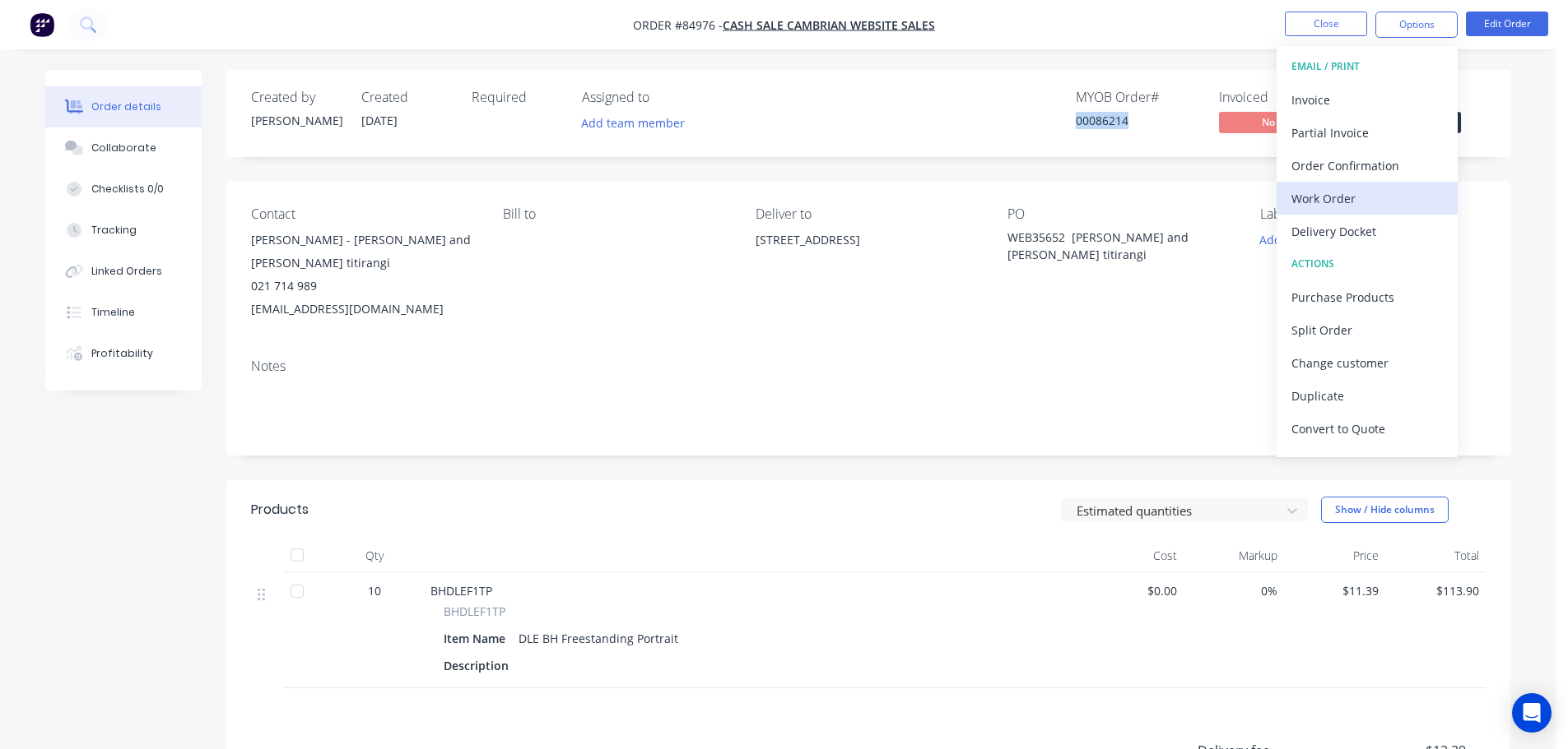
click at [1359, 192] on div "Work Order" at bounding box center [1368, 198] width 151 height 24
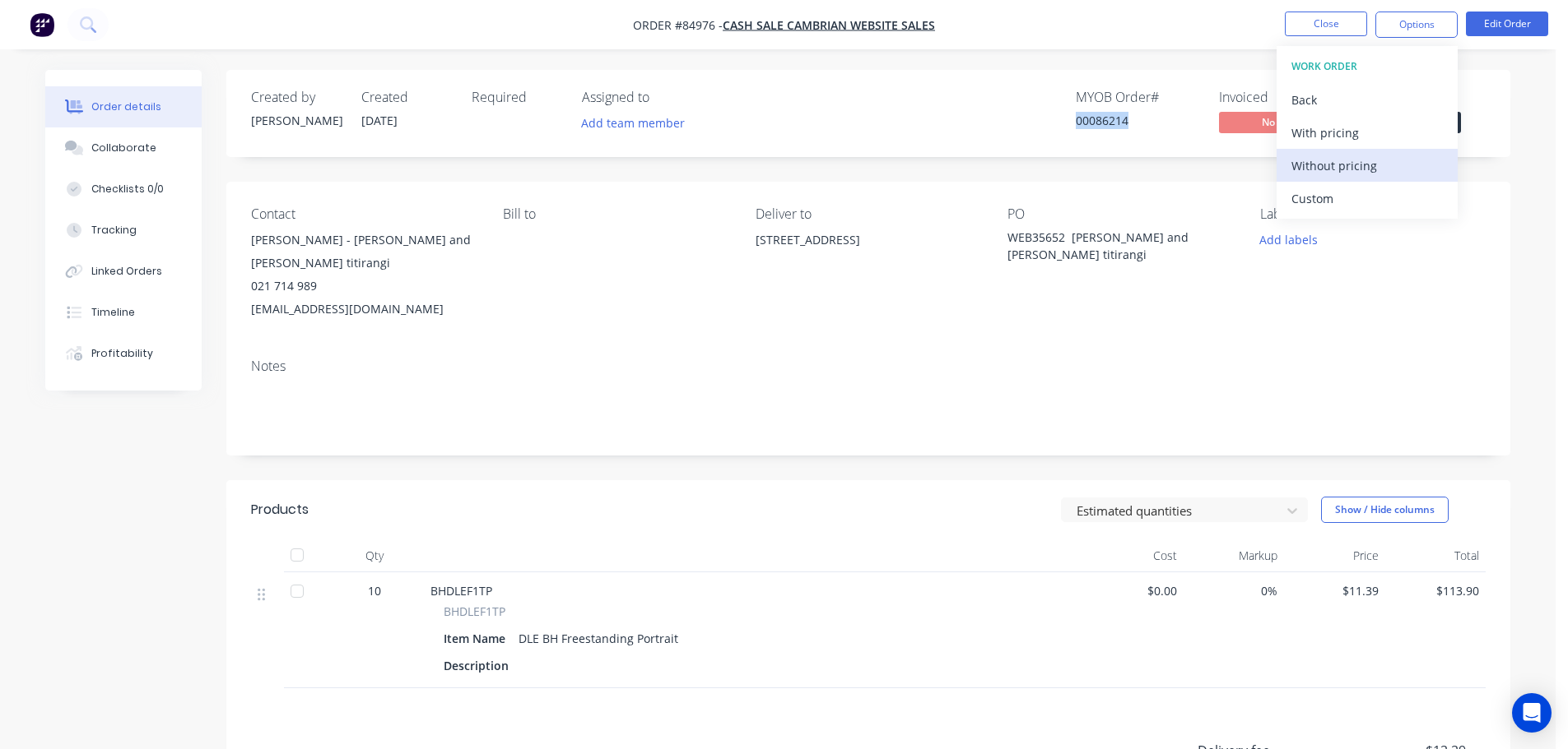
click at [1359, 170] on div "Without pricing" at bounding box center [1368, 166] width 151 height 24
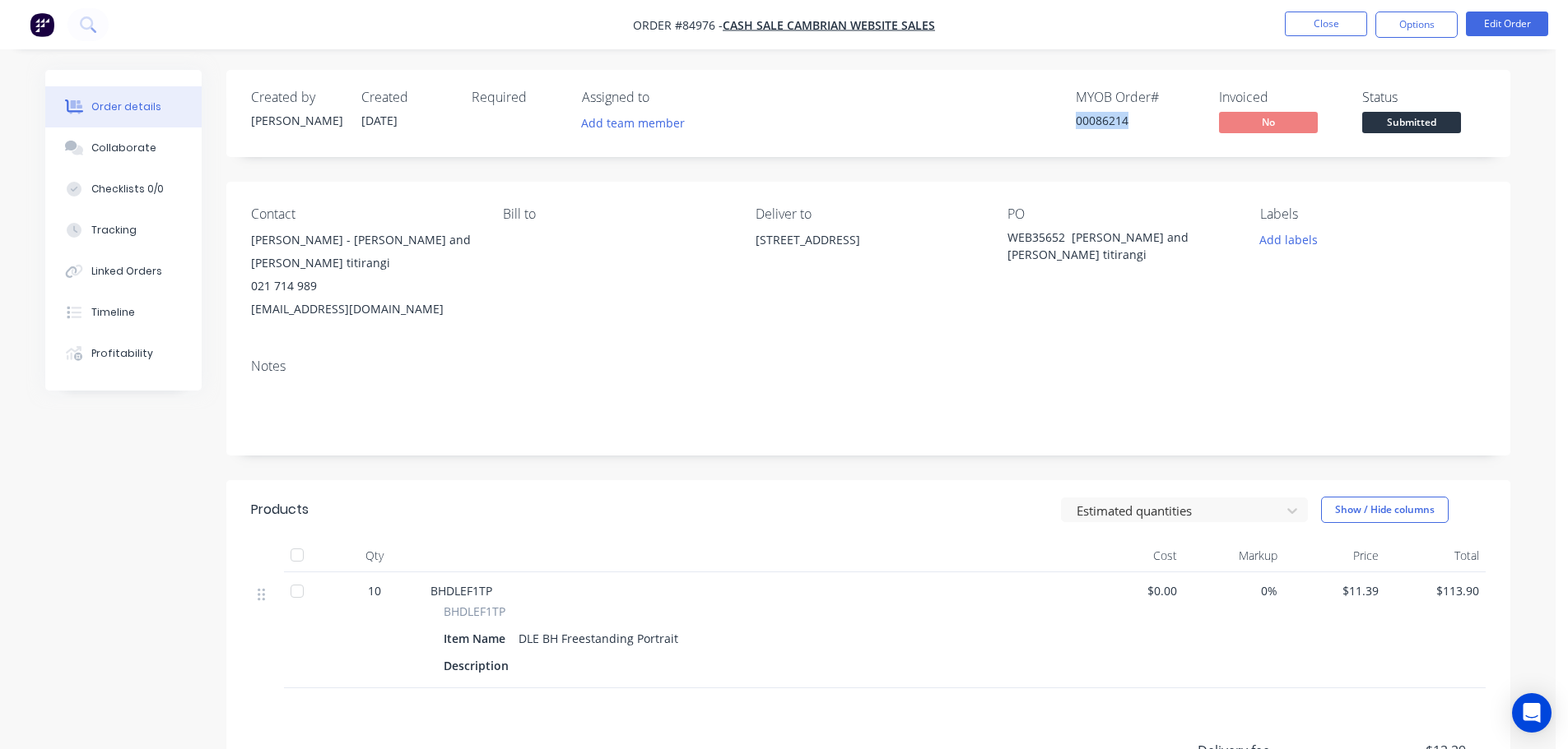
click at [968, 142] on div "Created by Jess Created 01/10/25 Required Assigned to Add team member MYOB Orde…" at bounding box center [868, 113] width 1284 height 87
click at [1414, 33] on button "Options" at bounding box center [1417, 24] width 82 height 26
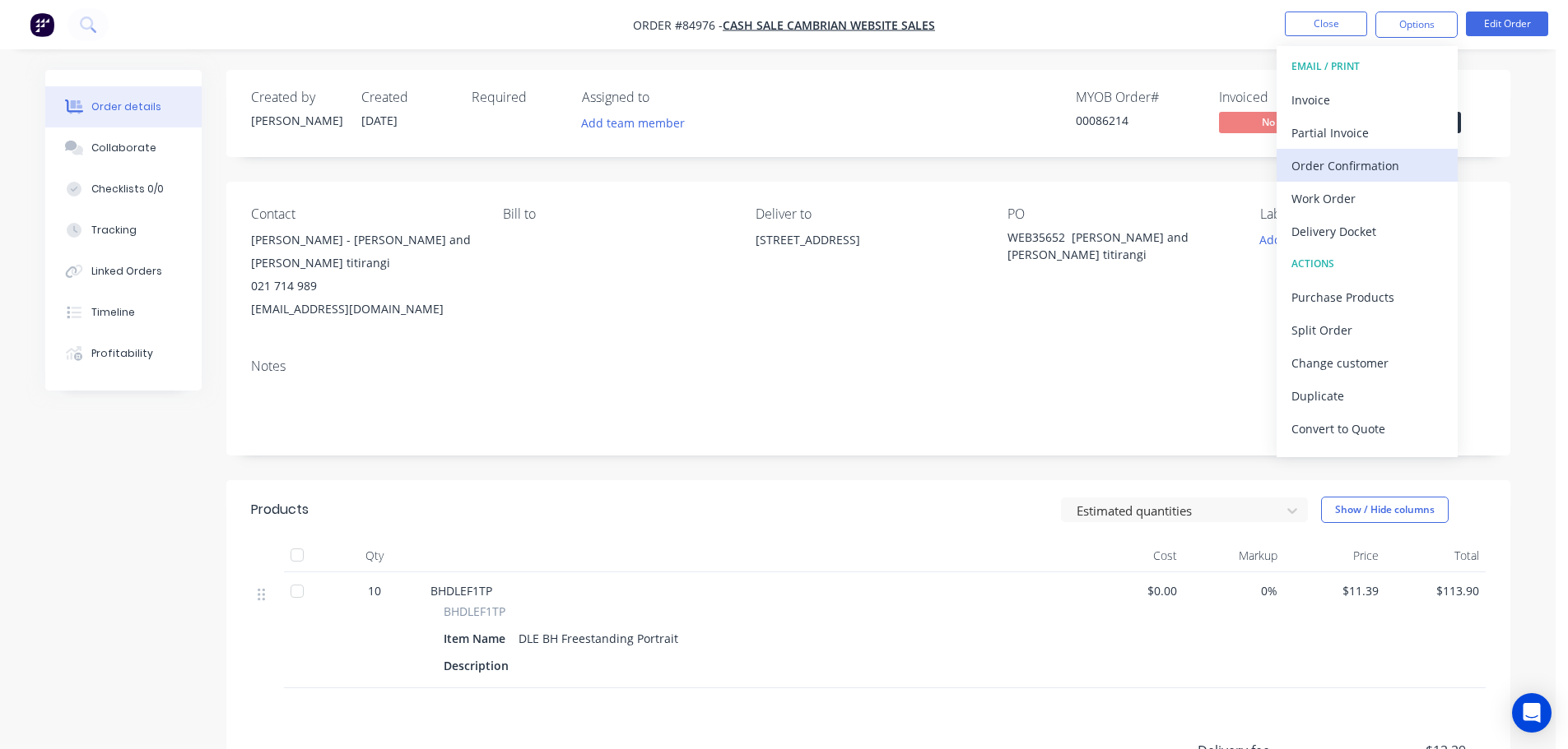
click at [1376, 172] on div "Order Confirmation" at bounding box center [1368, 166] width 151 height 24
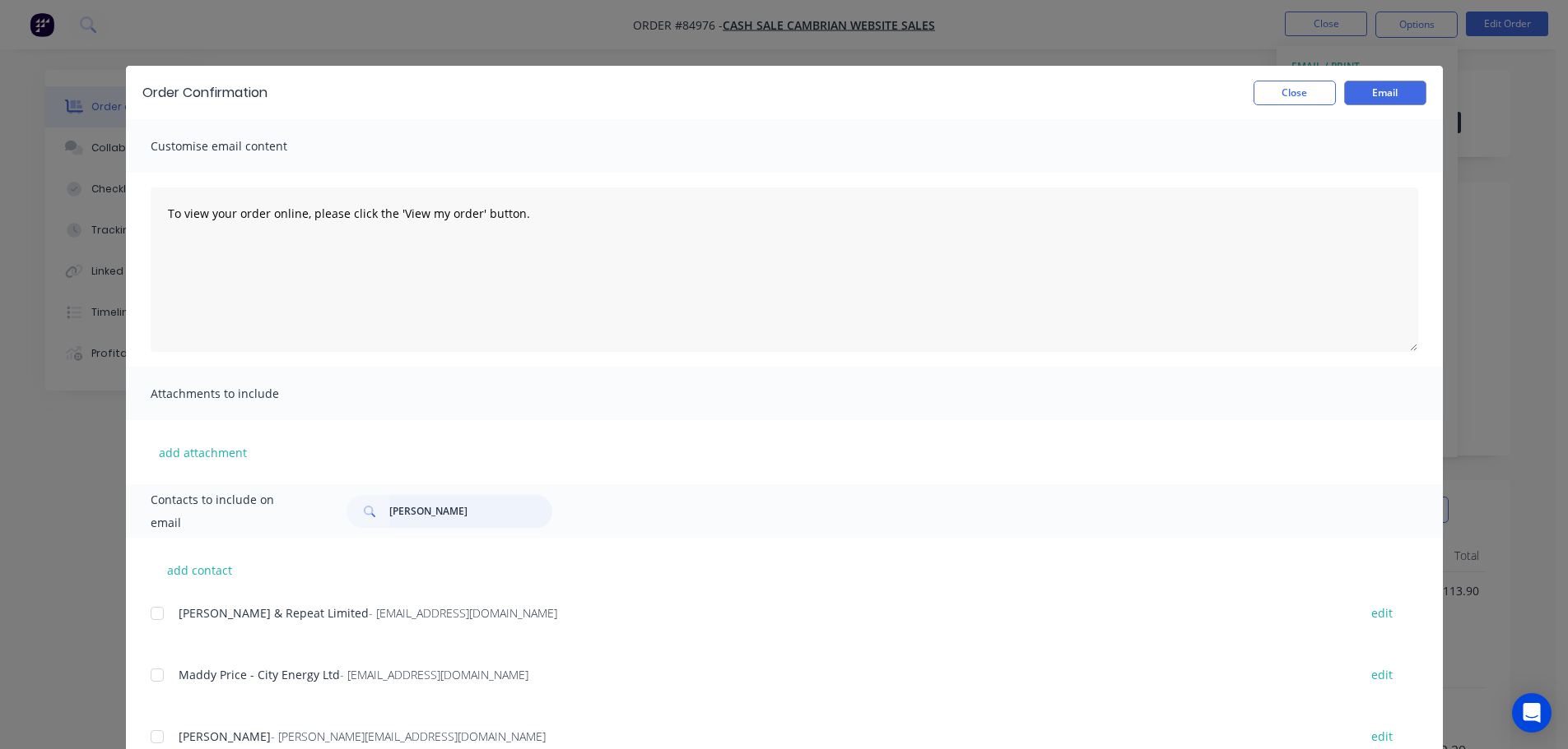
click at [441, 522] on input "[PERSON_NAME]" at bounding box center [471, 511] width 163 height 33
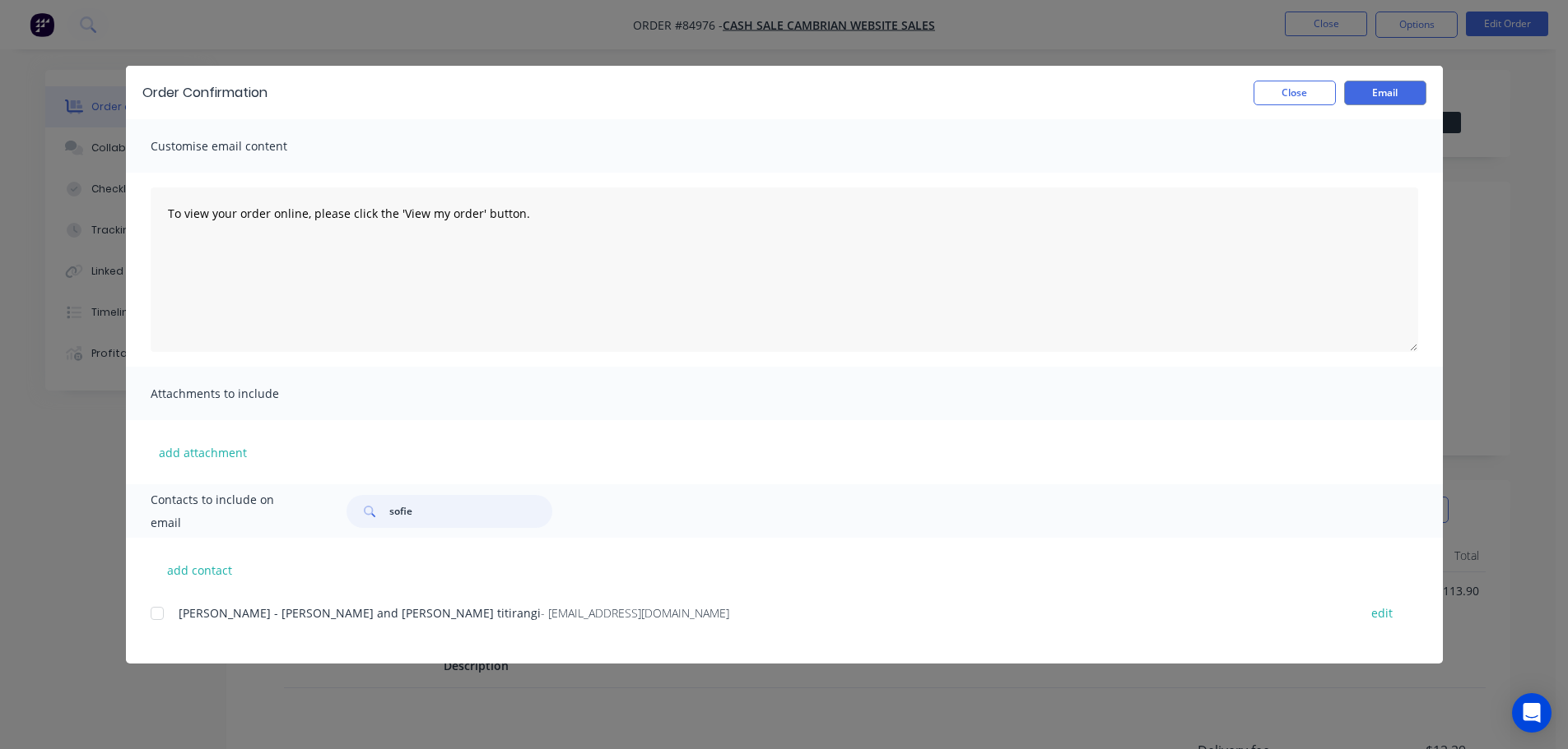
click at [161, 611] on div at bounding box center [157, 614] width 33 height 33
type input "sofie"
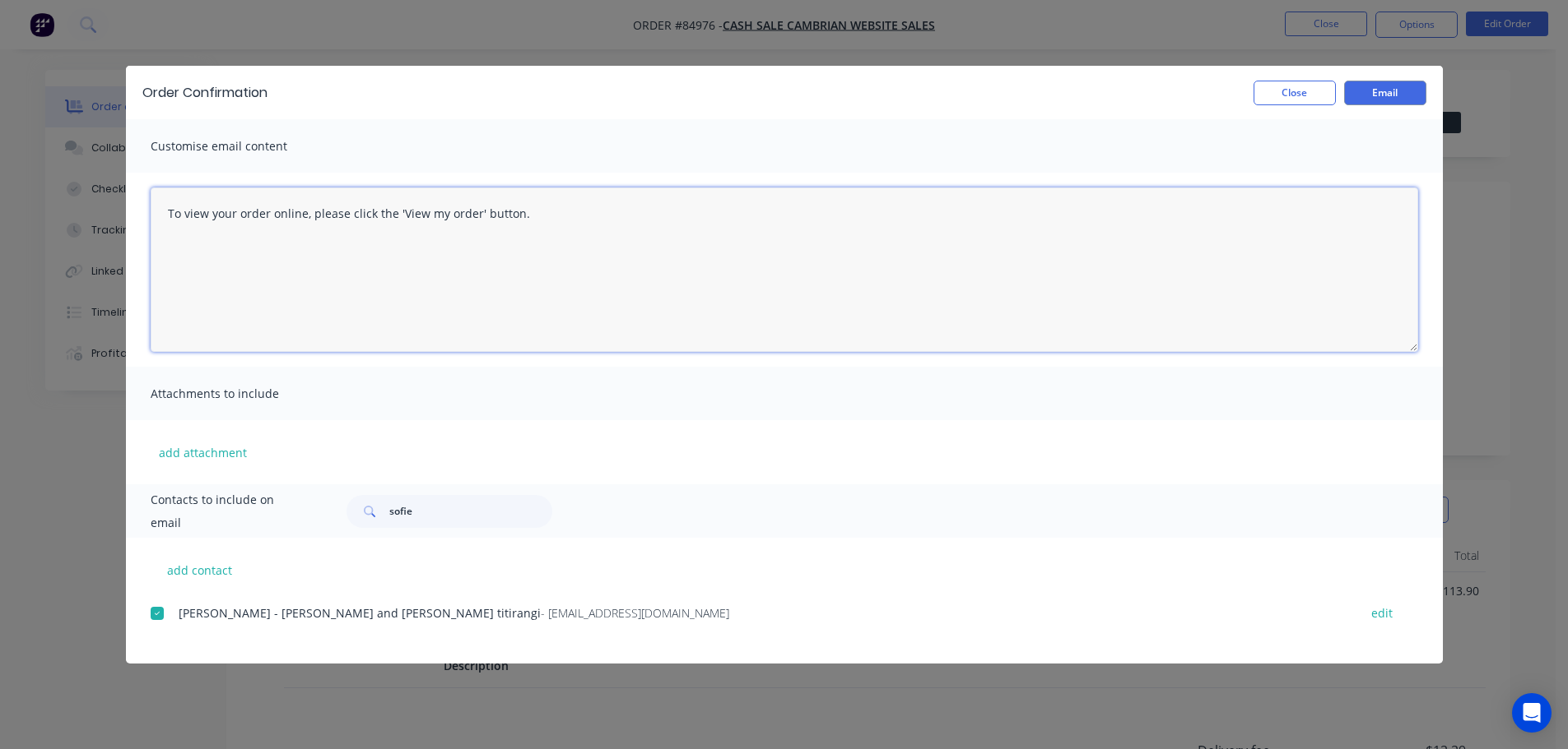
drag, startPoint x: 310, startPoint y: 282, endPoint x: 755, endPoint y: 198, distance: 452.9
click at [311, 282] on textarea "To view your order online, please click the 'View my order' button." at bounding box center [784, 270] width 1268 height 165
paste textarea "hank you for your order, confirmation of your order is attached. Your order wil…"
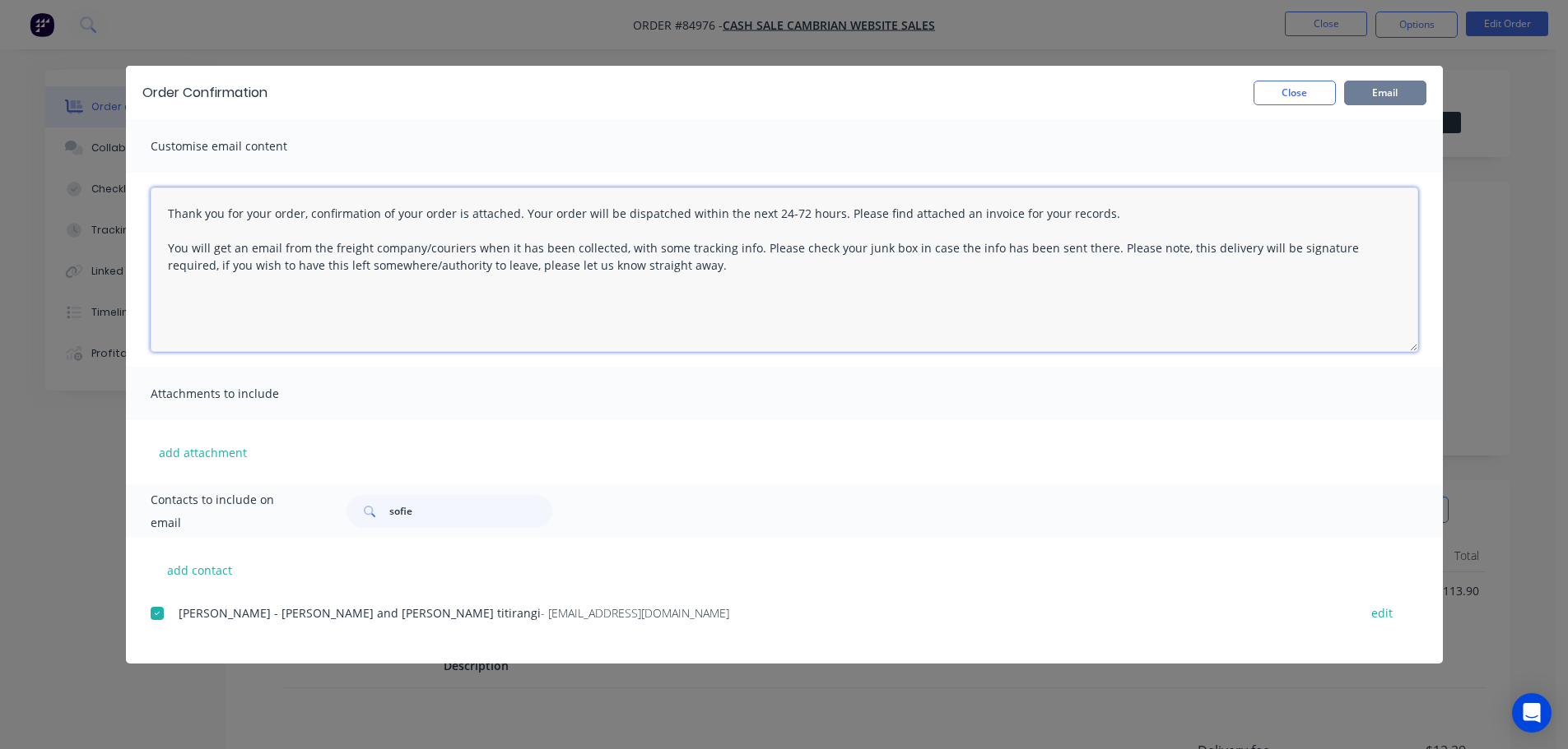
type textarea "Thank you for your order, confirmation of your order is attached. Your order wi…"
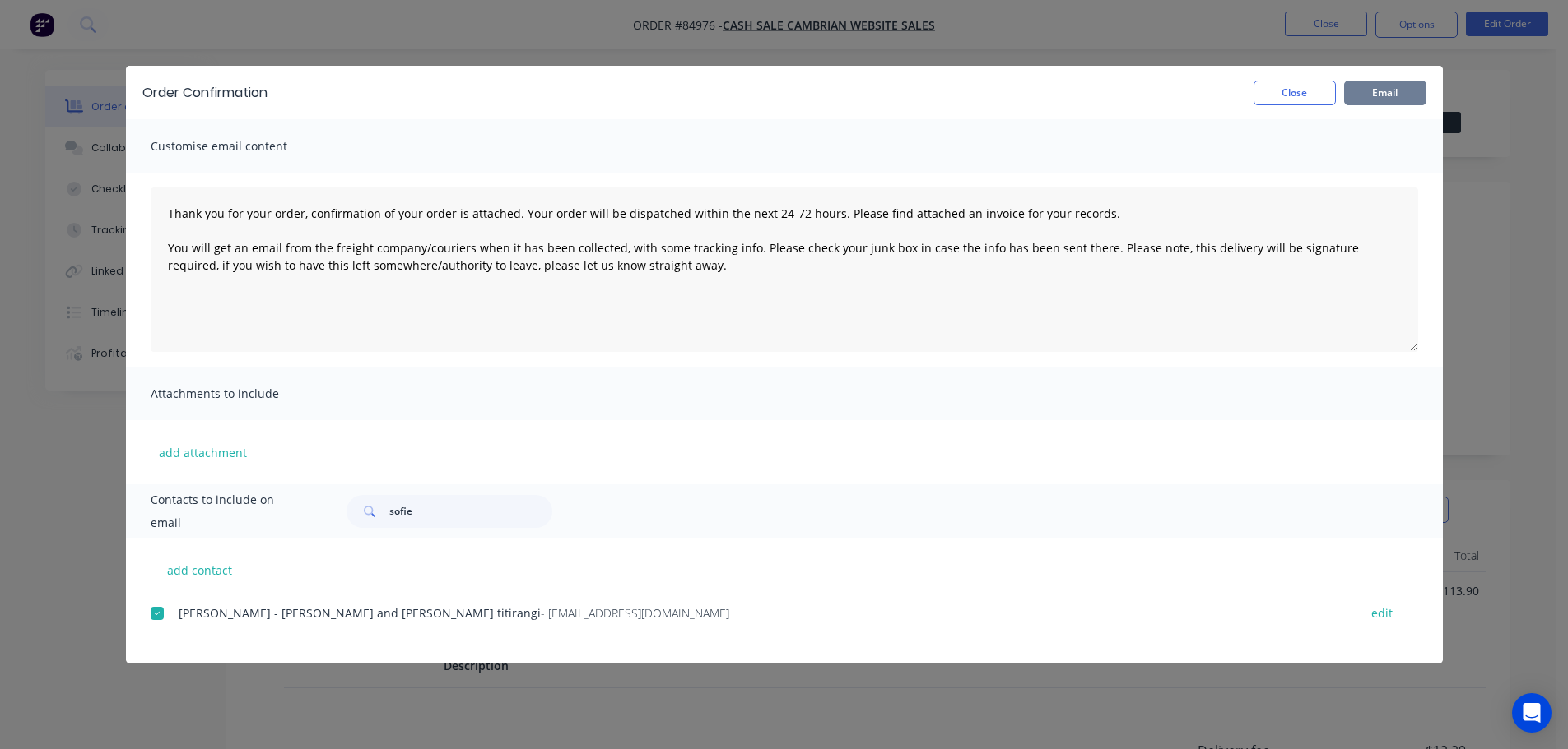
click at [1385, 91] on button "Email" at bounding box center [1386, 93] width 82 height 25
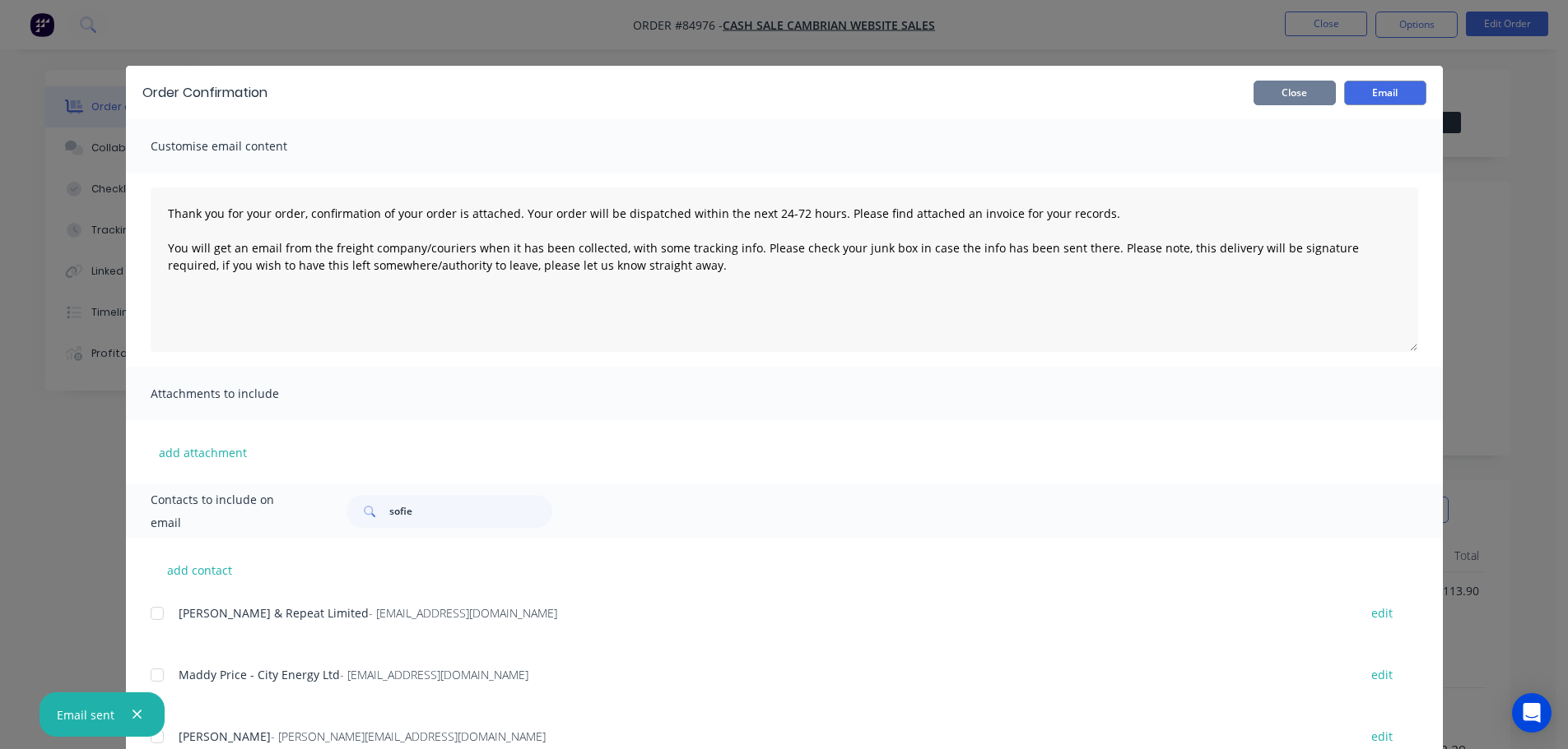
click at [1316, 93] on button "Close" at bounding box center [1295, 93] width 82 height 25
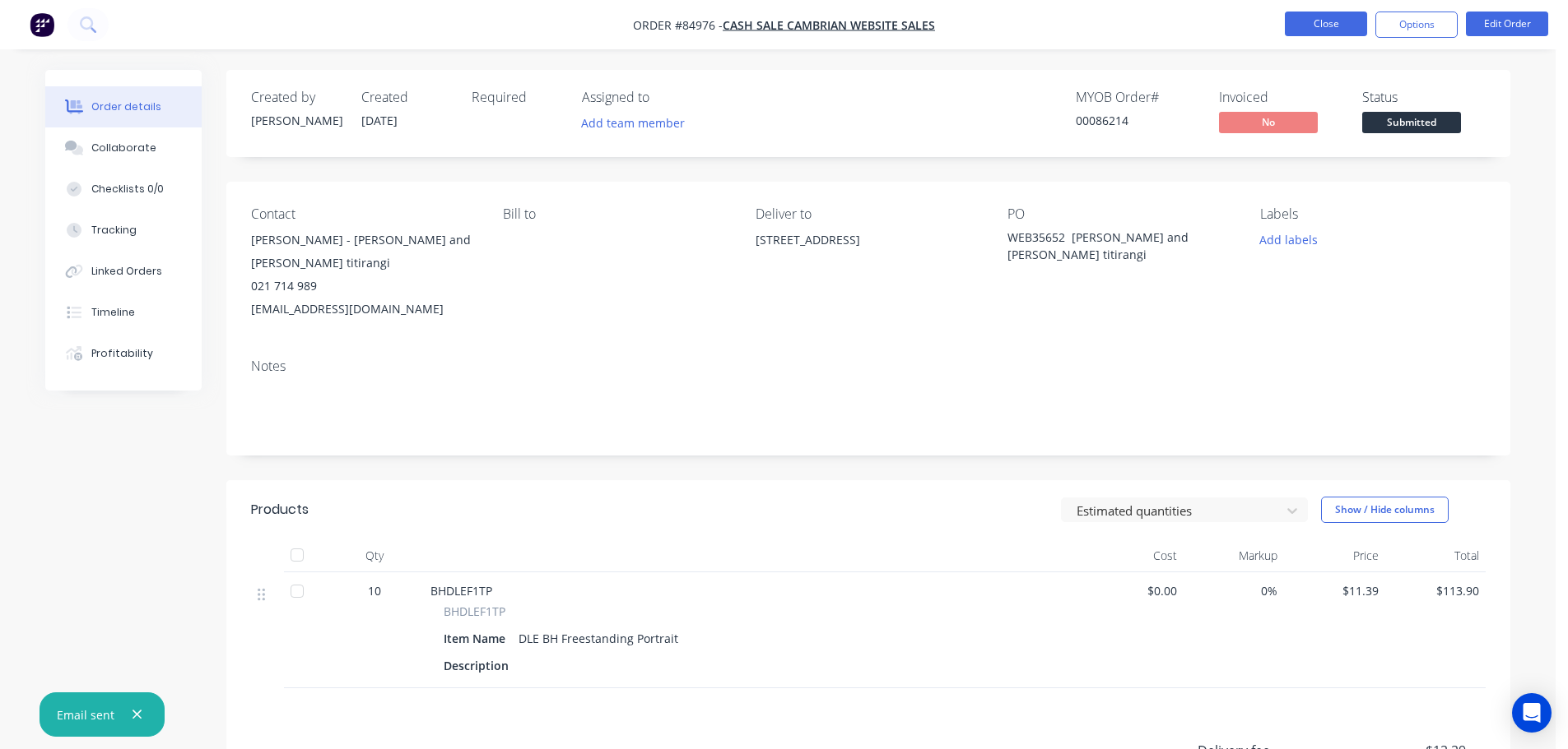
click at [1324, 31] on button "Close" at bounding box center [1326, 24] width 82 height 25
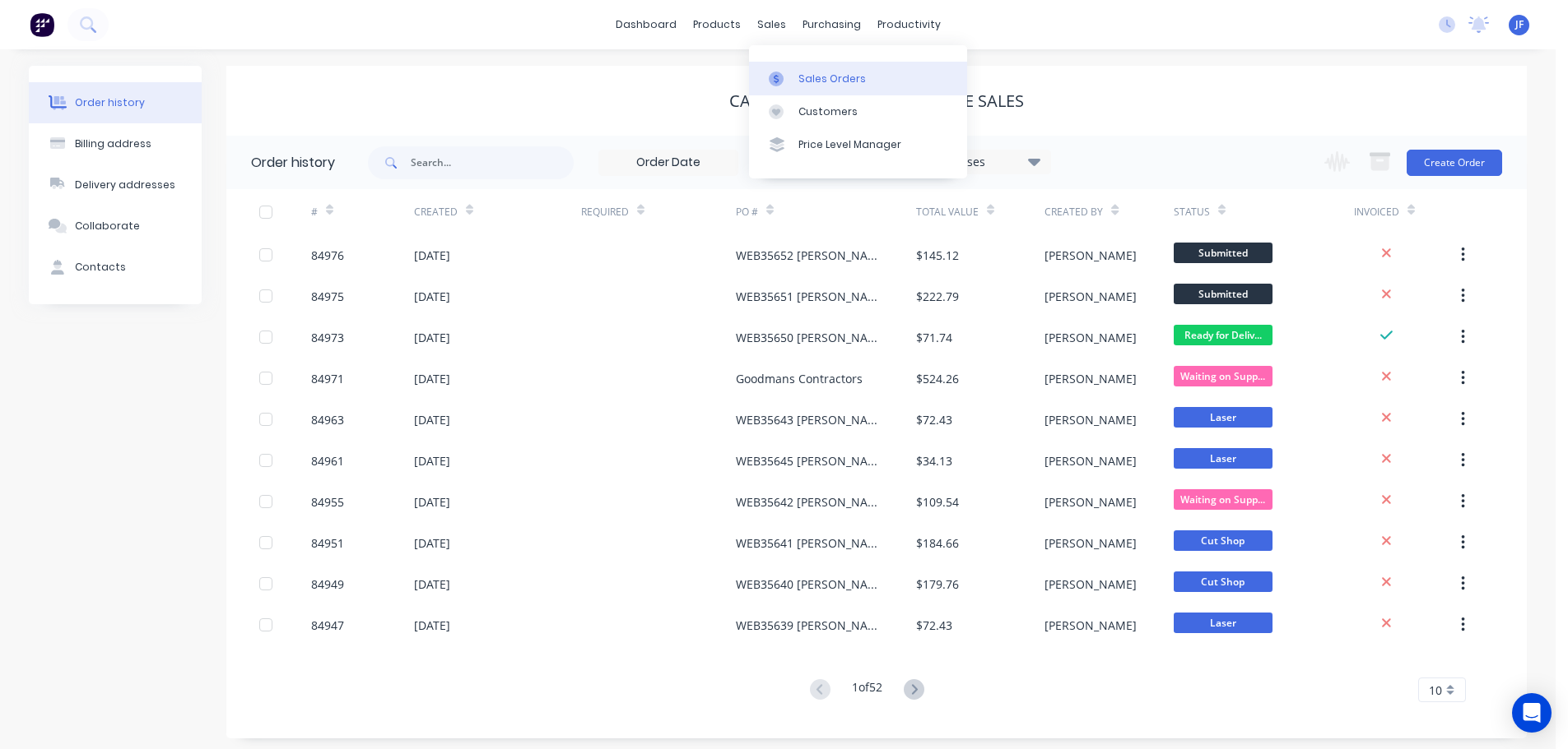
click at [804, 79] on div "Sales Orders" at bounding box center [832, 79] width 67 height 14
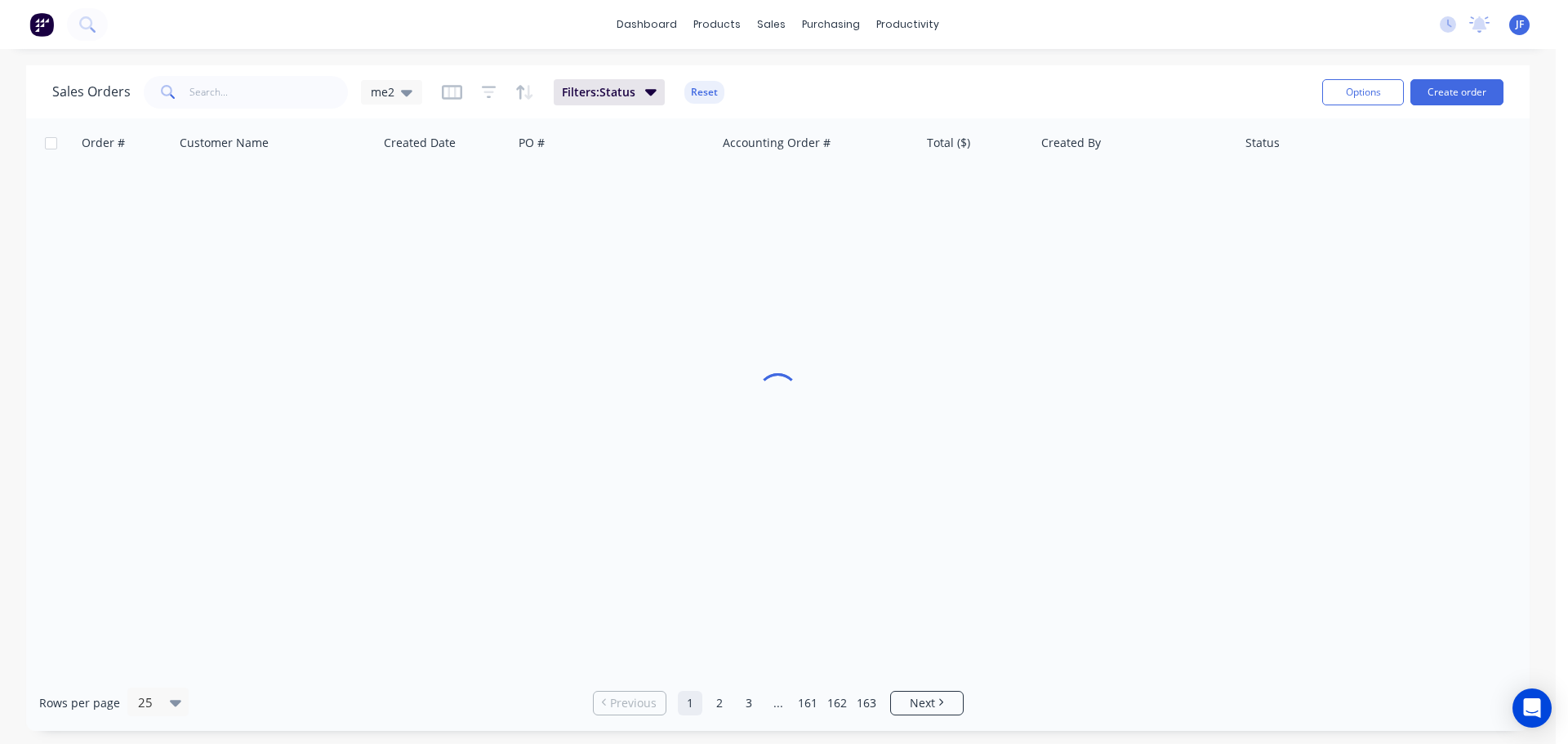
click at [1194, 50] on div "dashboard products sales purchasing productivity dashboard products Product Cat…" at bounding box center [778, 372] width 1556 height 744
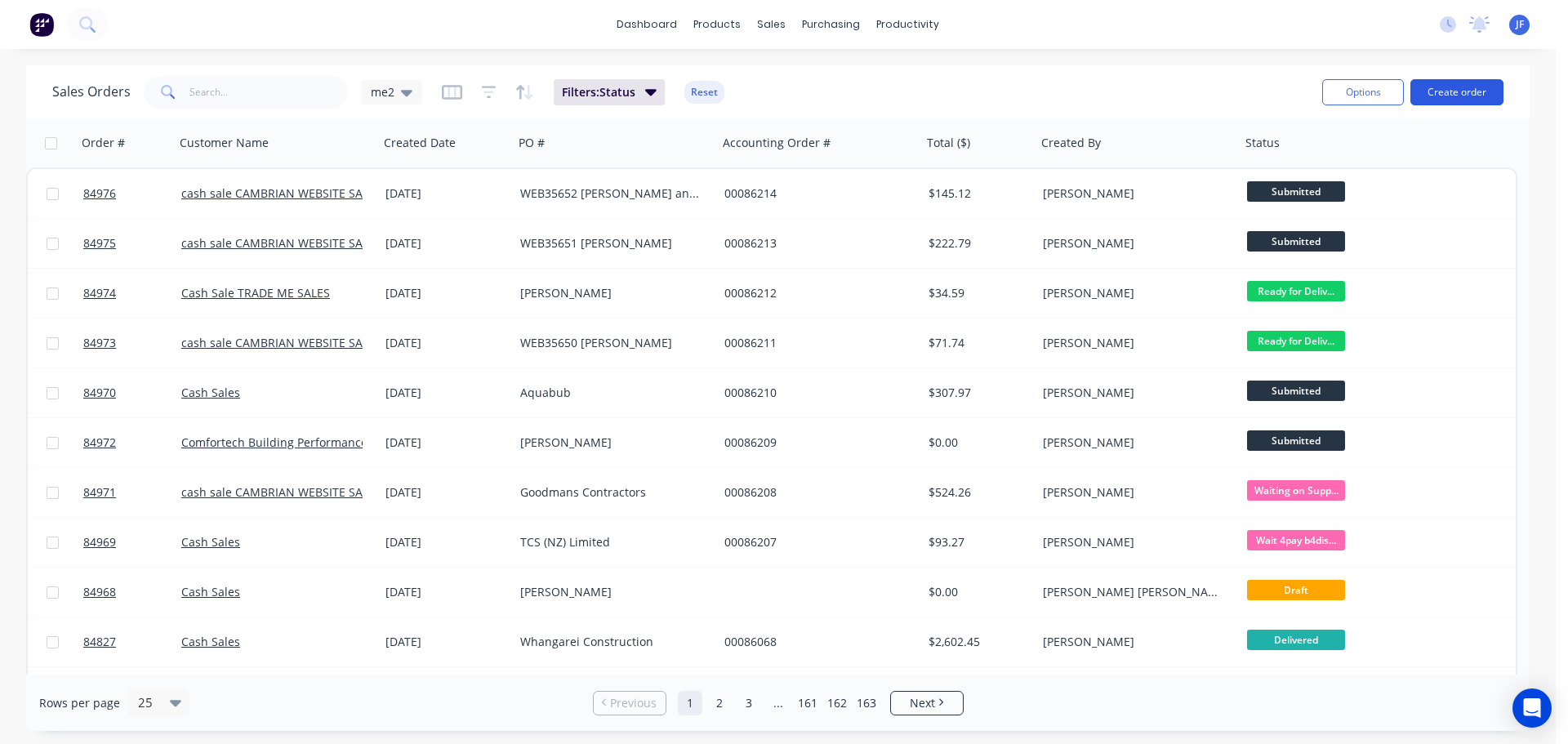
click at [1457, 87] on button "Create order" at bounding box center [1457, 91] width 93 height 26
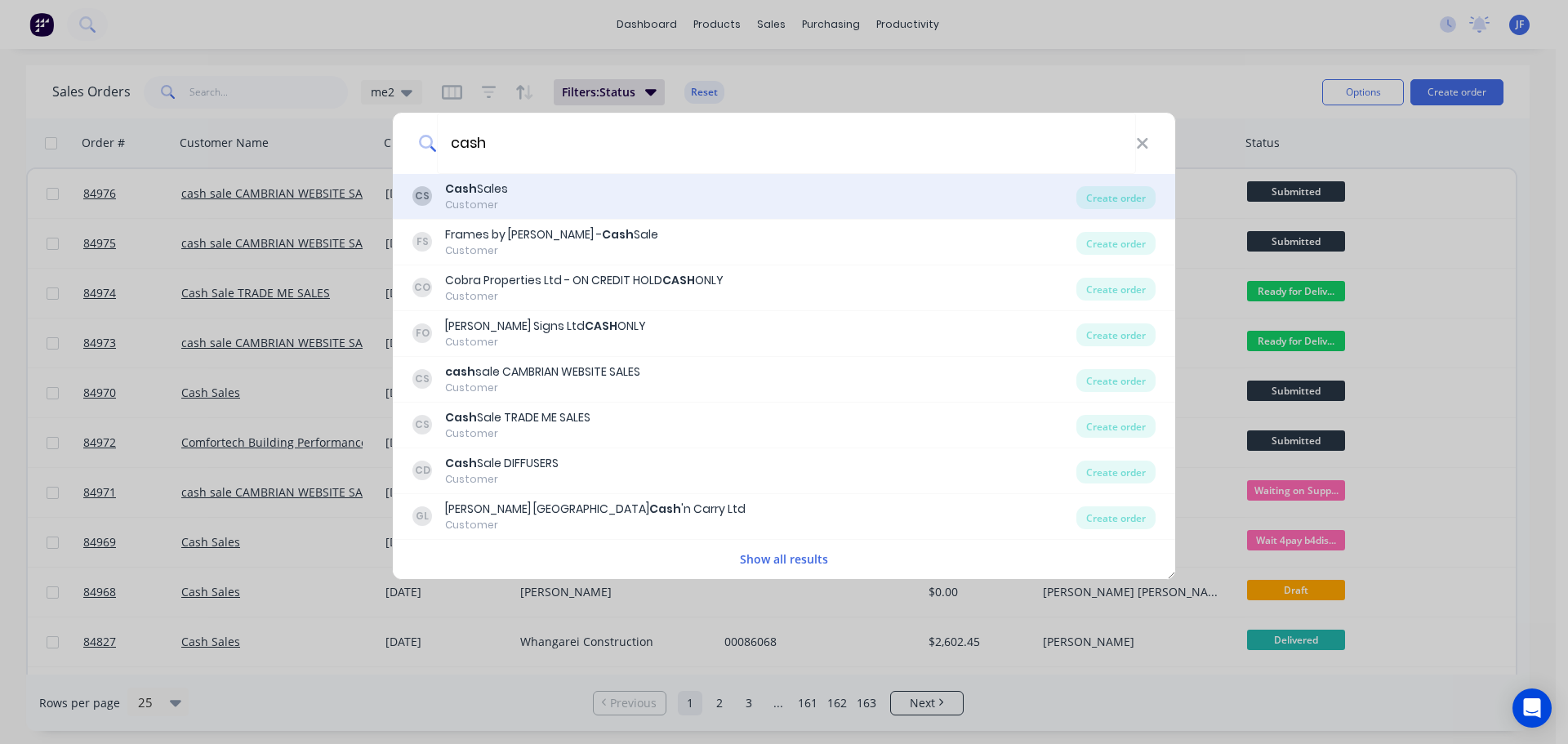
type input "cash"
click at [576, 194] on div "CS Cash Sales Customer" at bounding box center [745, 196] width 664 height 31
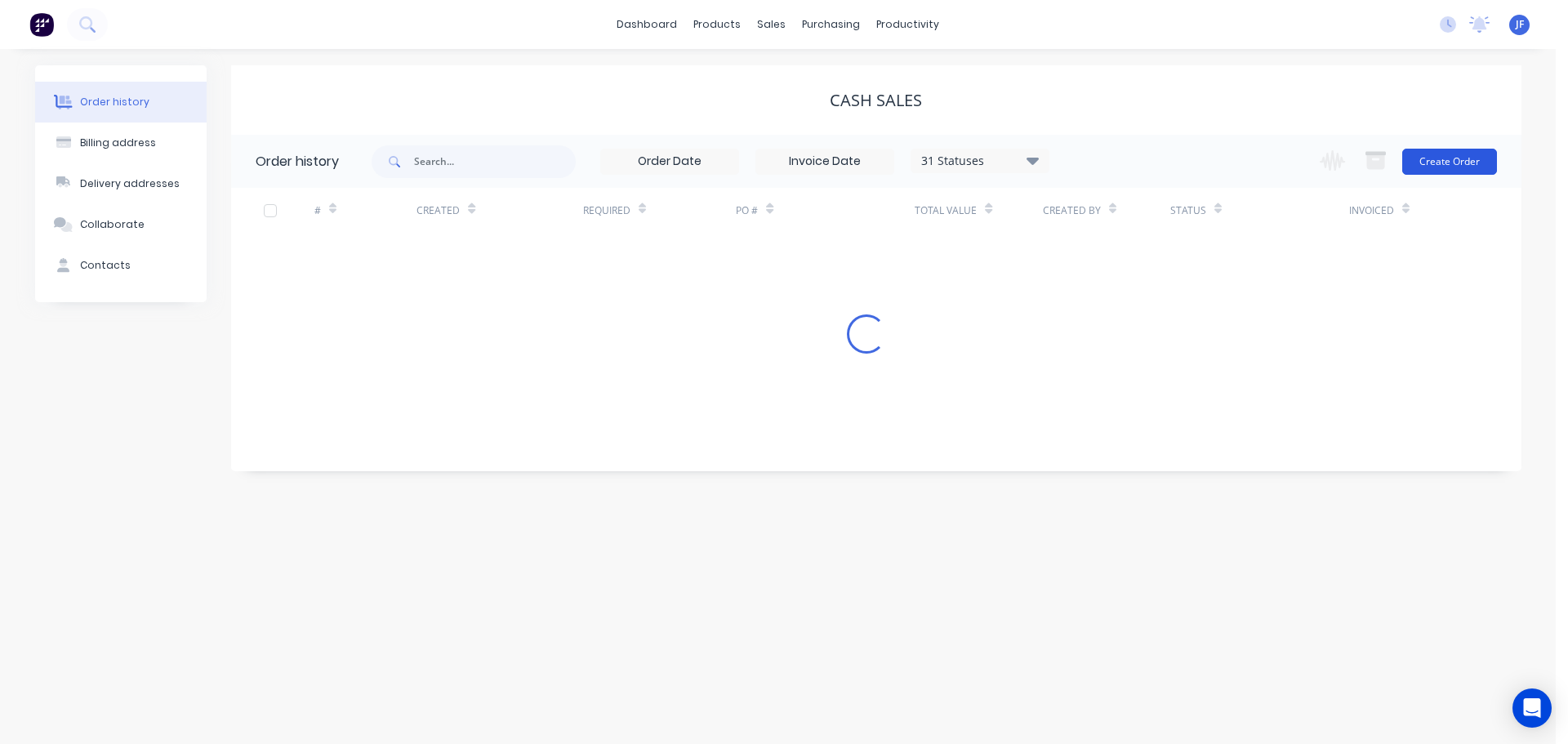
click at [1432, 169] on button "Create Order" at bounding box center [1450, 161] width 95 height 26
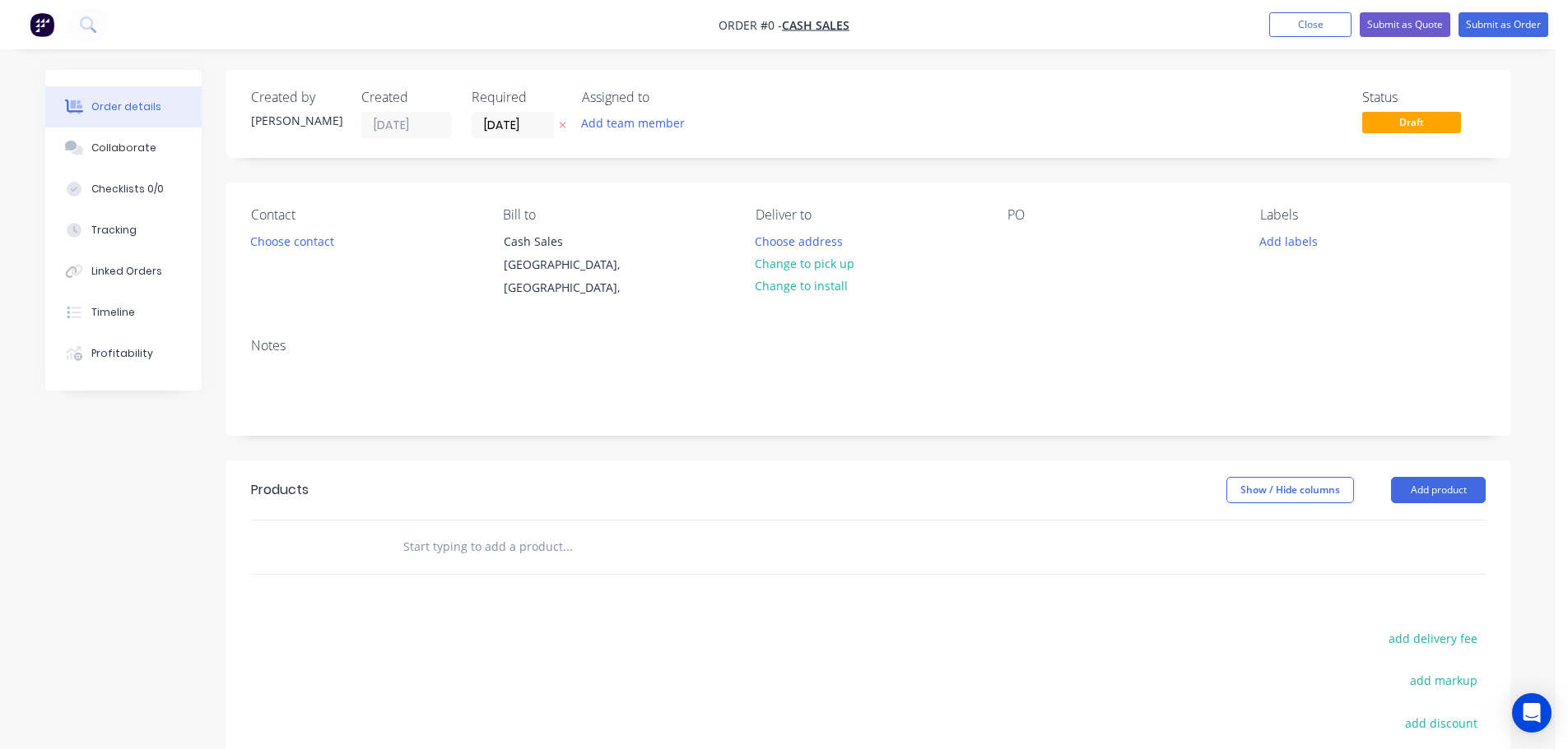
click at [565, 129] on icon "button" at bounding box center [563, 125] width 8 height 10
click at [271, 234] on button "Choose contact" at bounding box center [293, 240] width 102 height 22
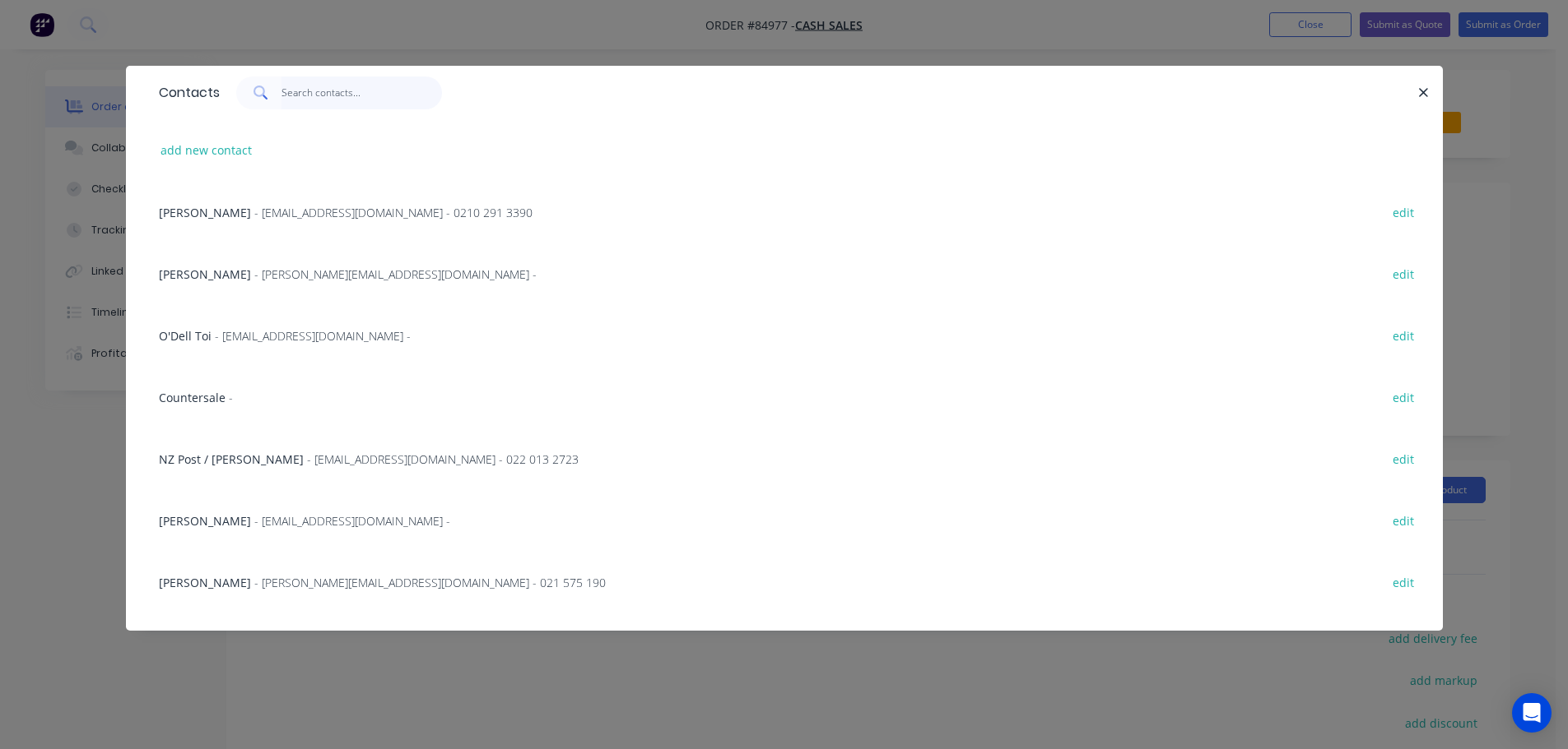
click at [310, 95] on input "text" at bounding box center [361, 93] width 160 height 33
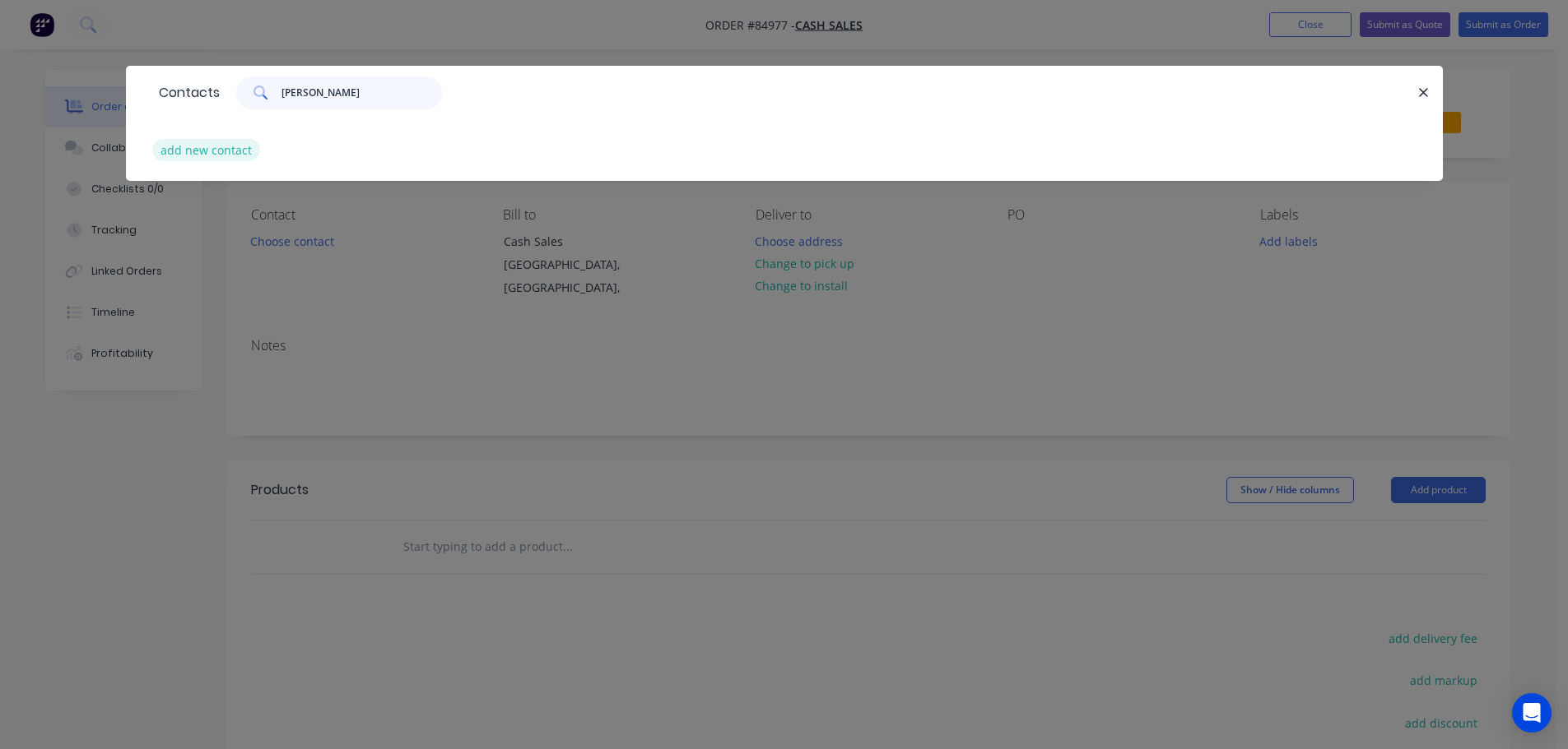
type input "peter h"
click at [206, 145] on button "add new contact" at bounding box center [206, 149] width 108 height 22
select select "AU"
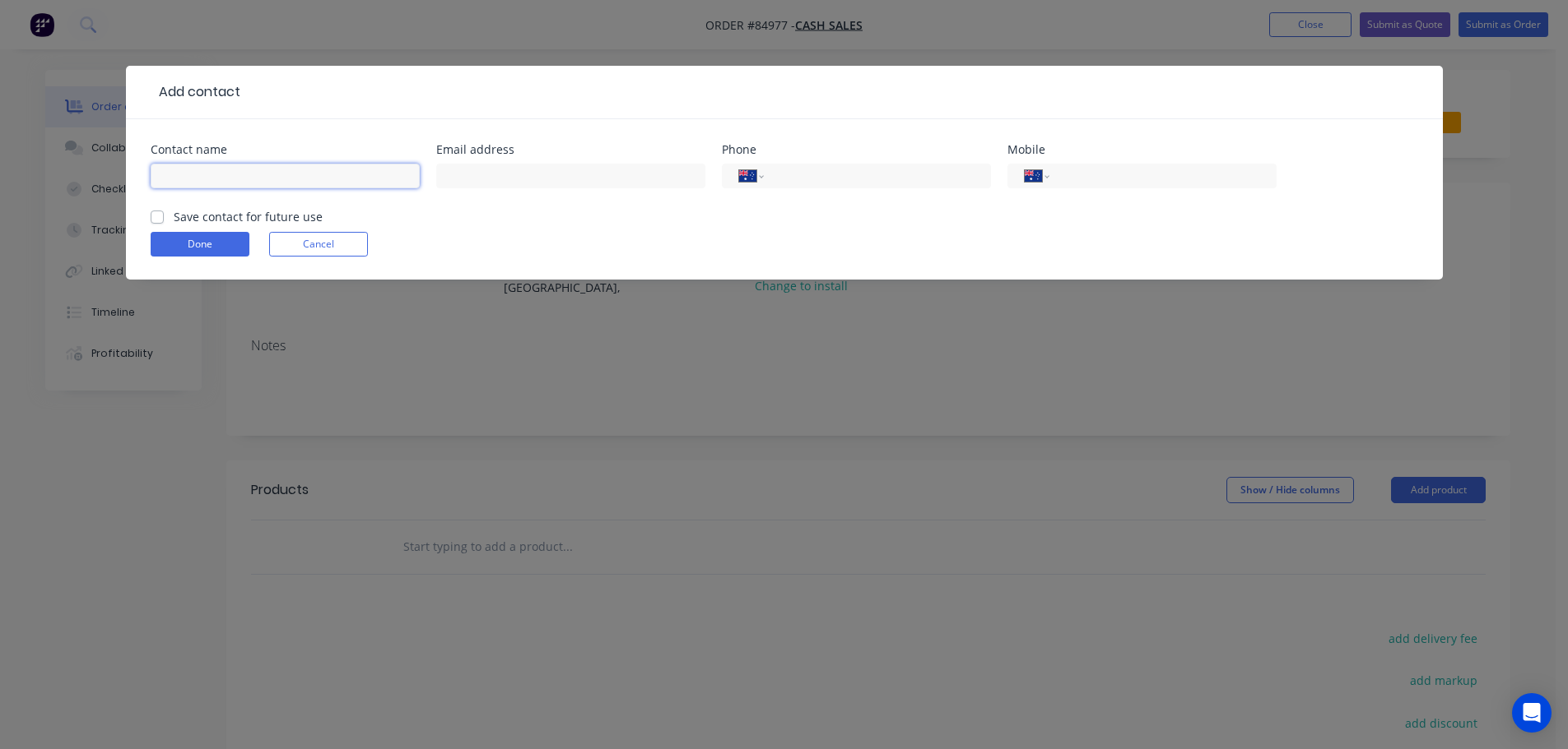
click at [224, 181] on input "text" at bounding box center [285, 176] width 269 height 25
paste input "Peter Hackett"
type input "Peter Hackett"
click at [225, 216] on label "Save contact for future use" at bounding box center [247, 216] width 149 height 17
click at [164, 216] on input "Save contact for future use" at bounding box center [157, 216] width 13 height 15
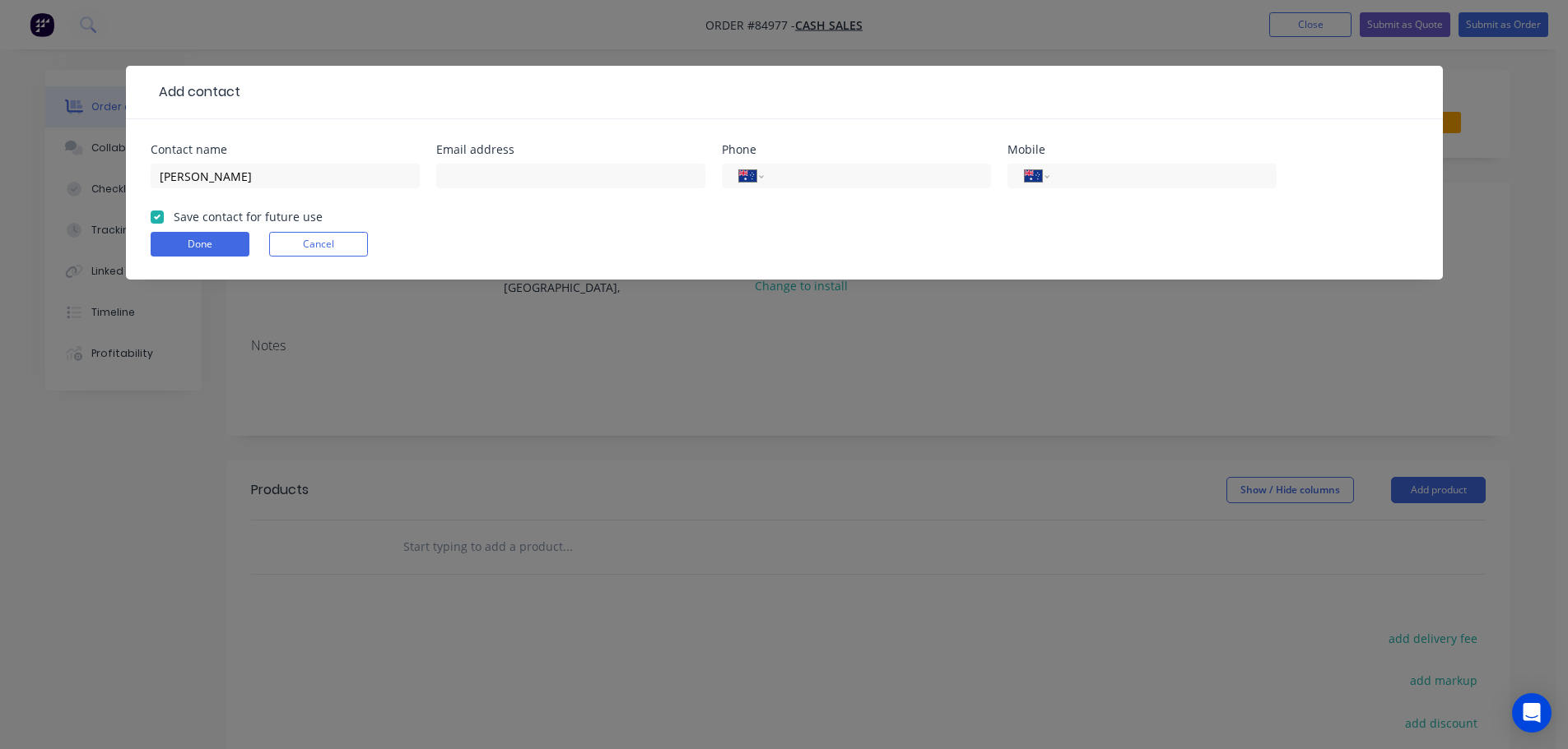
checkbox input "true"
click at [580, 166] on input "text" at bounding box center [570, 176] width 269 height 25
paste input "peter@peterjhackett.com"
type input "peter@peterjhackett.com"
click at [212, 241] on button "Done" at bounding box center [199, 244] width 99 height 25
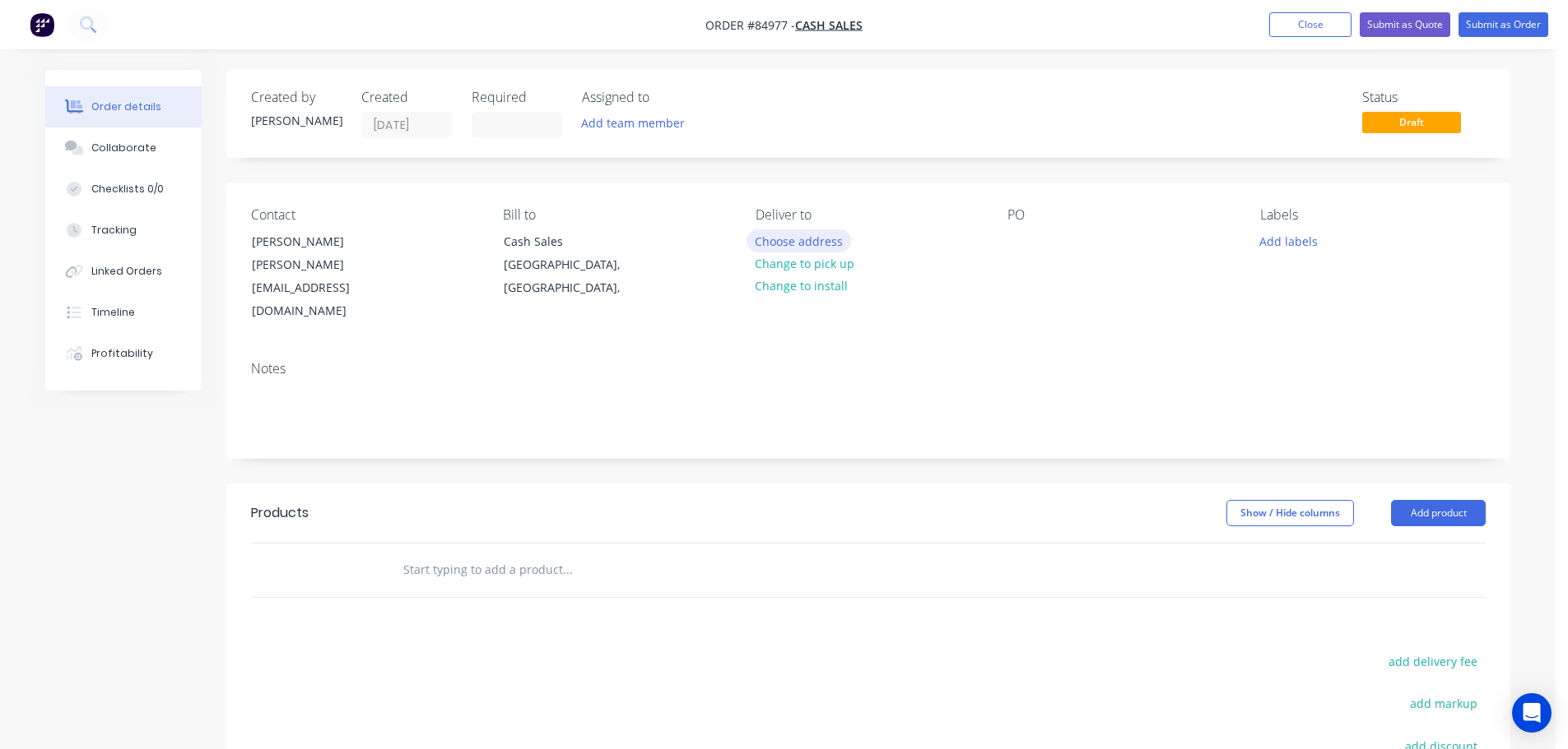
click at [819, 249] on button "Choose address" at bounding box center [799, 240] width 105 height 22
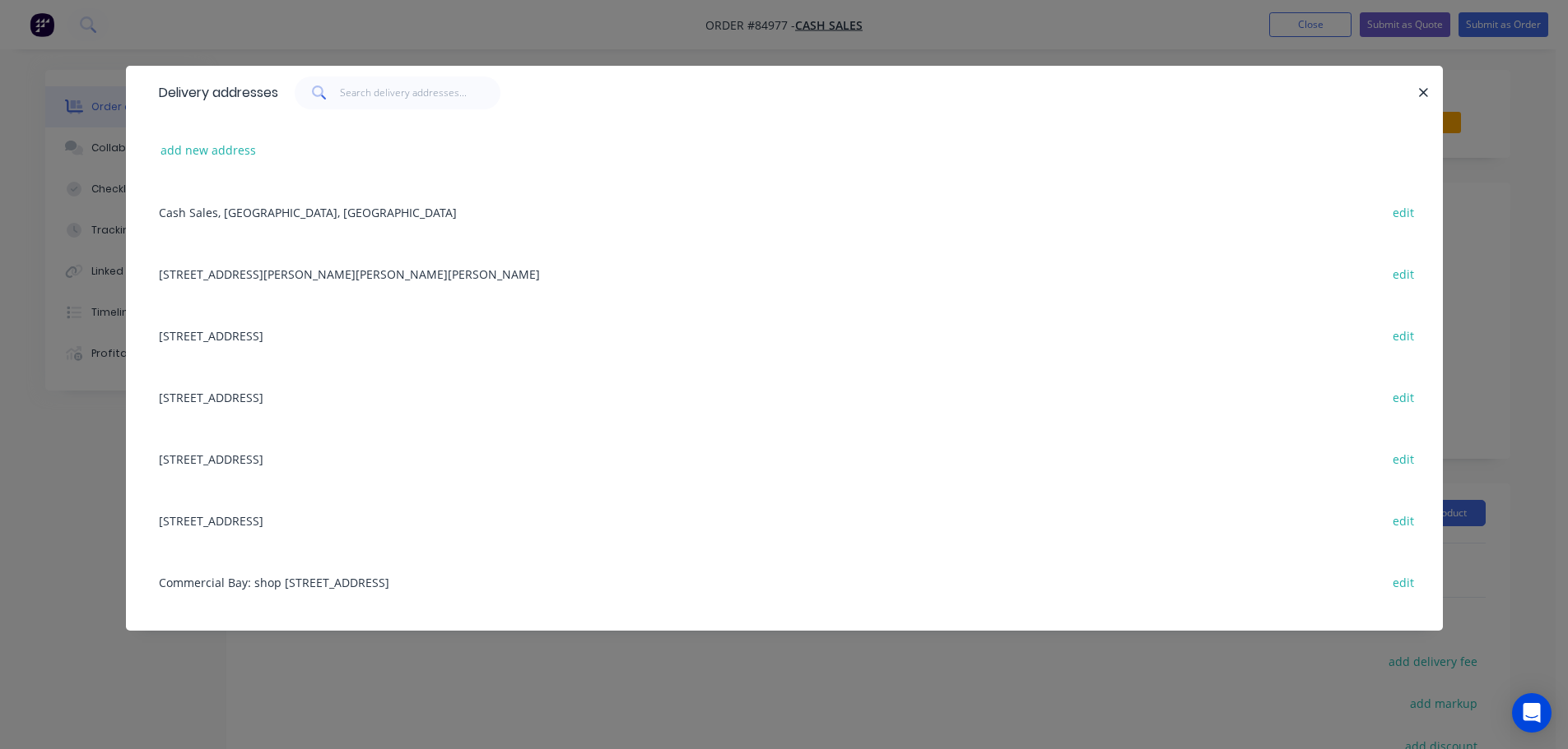
click at [674, 40] on div "Delivery addresses add new address Cash Sales, Auckland, New Zealand edit 81 Be…" at bounding box center [784, 374] width 1568 height 749
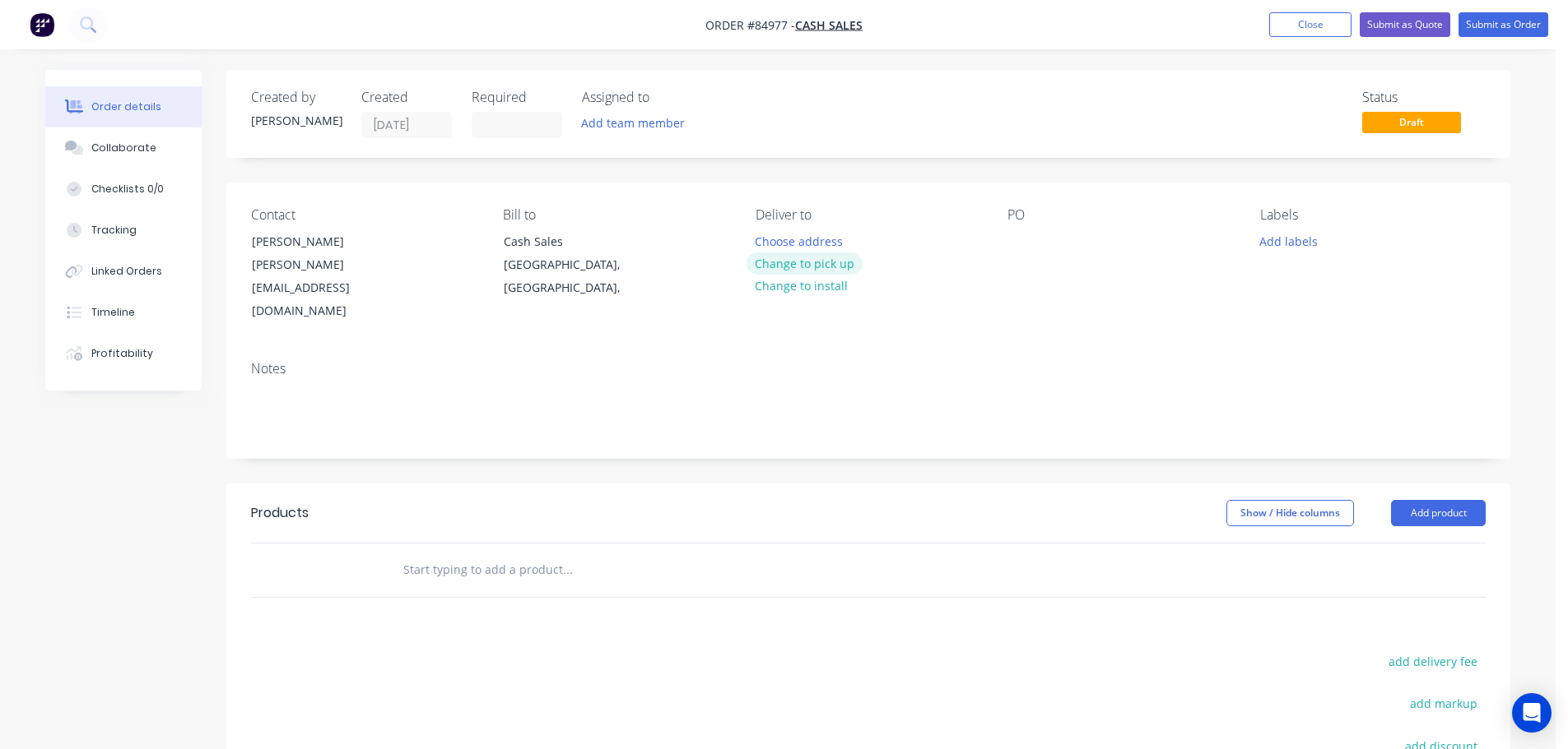
click at [796, 270] on button "Change to pick up" at bounding box center [805, 263] width 117 height 22
drag, startPoint x: 245, startPoint y: 237, endPoint x: 440, endPoint y: 248, distance: 195.3
click at [440, 248] on div "Contact Peter Hackett peter@peterjhackett.com" at bounding box center [363, 264] width 225 height 116
copy div "Peter Hackett"
click at [1021, 227] on div "PO" at bounding box center [1119, 264] width 225 height 116
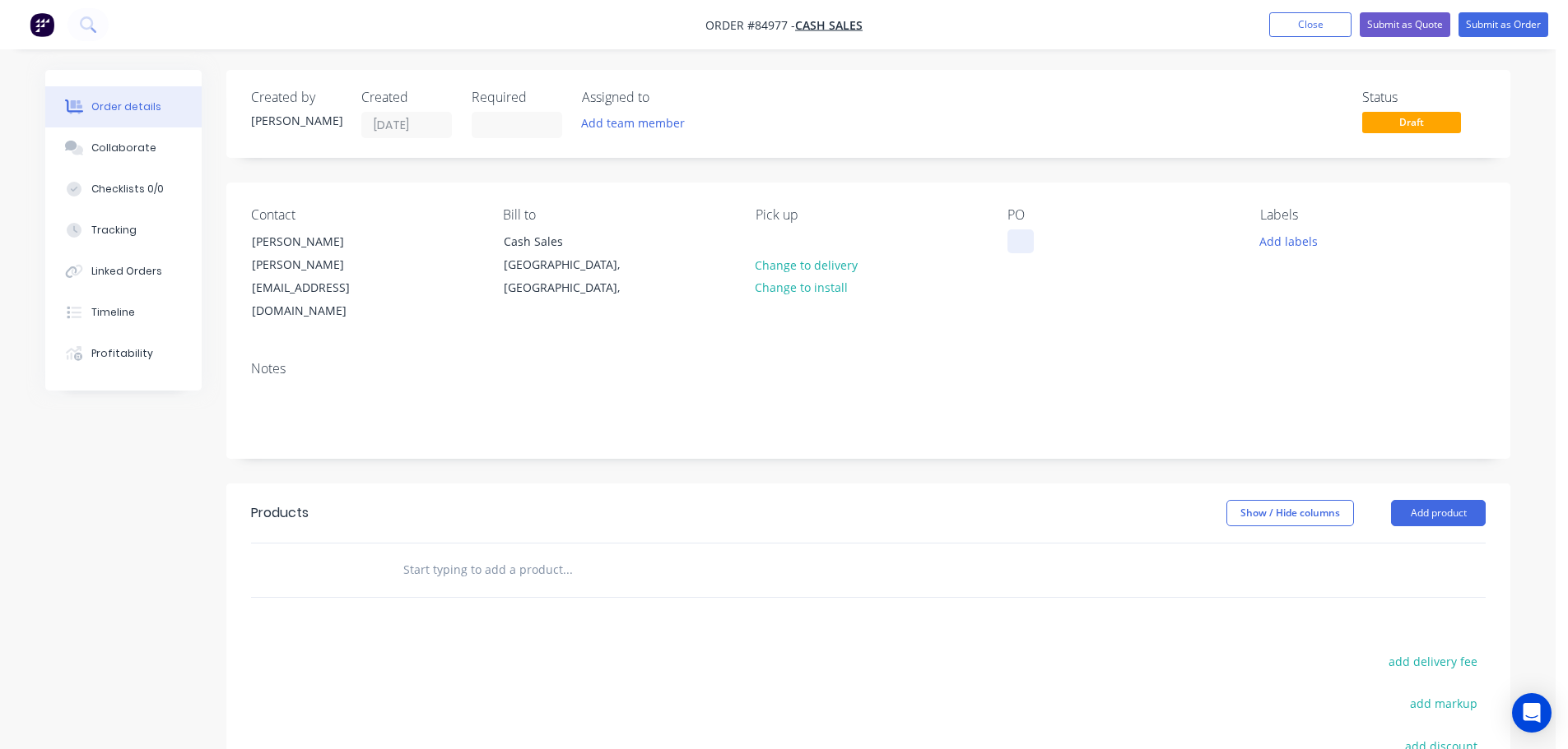
click at [1020, 236] on div at bounding box center [1020, 241] width 26 height 24
paste div
click at [421, 554] on input "text" at bounding box center [567, 570] width 330 height 33
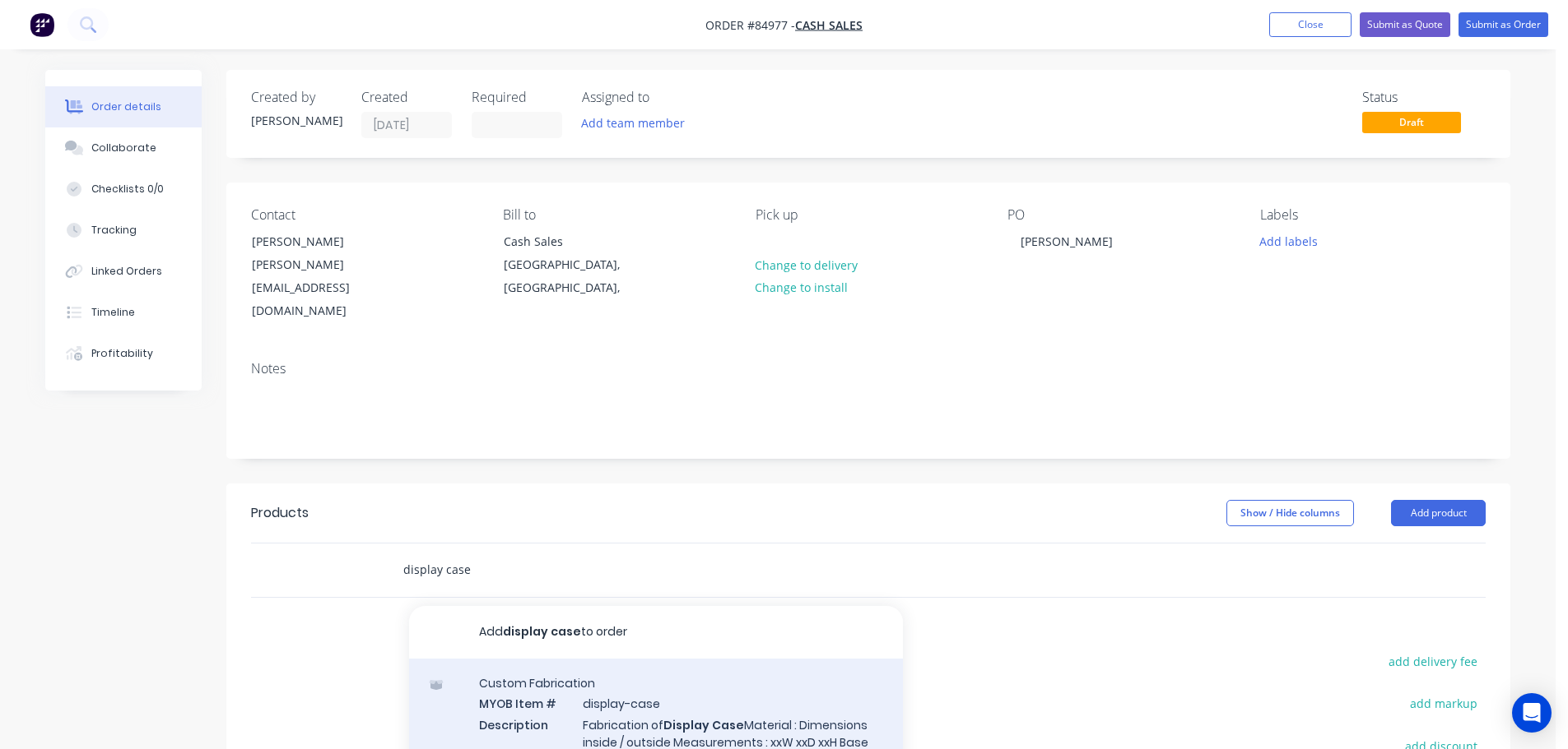
type input "display case"
click at [589, 685] on div "Custom Fabrication MYOB Item # display-case Description Fabrication of Display …" at bounding box center [656, 732] width 494 height 146
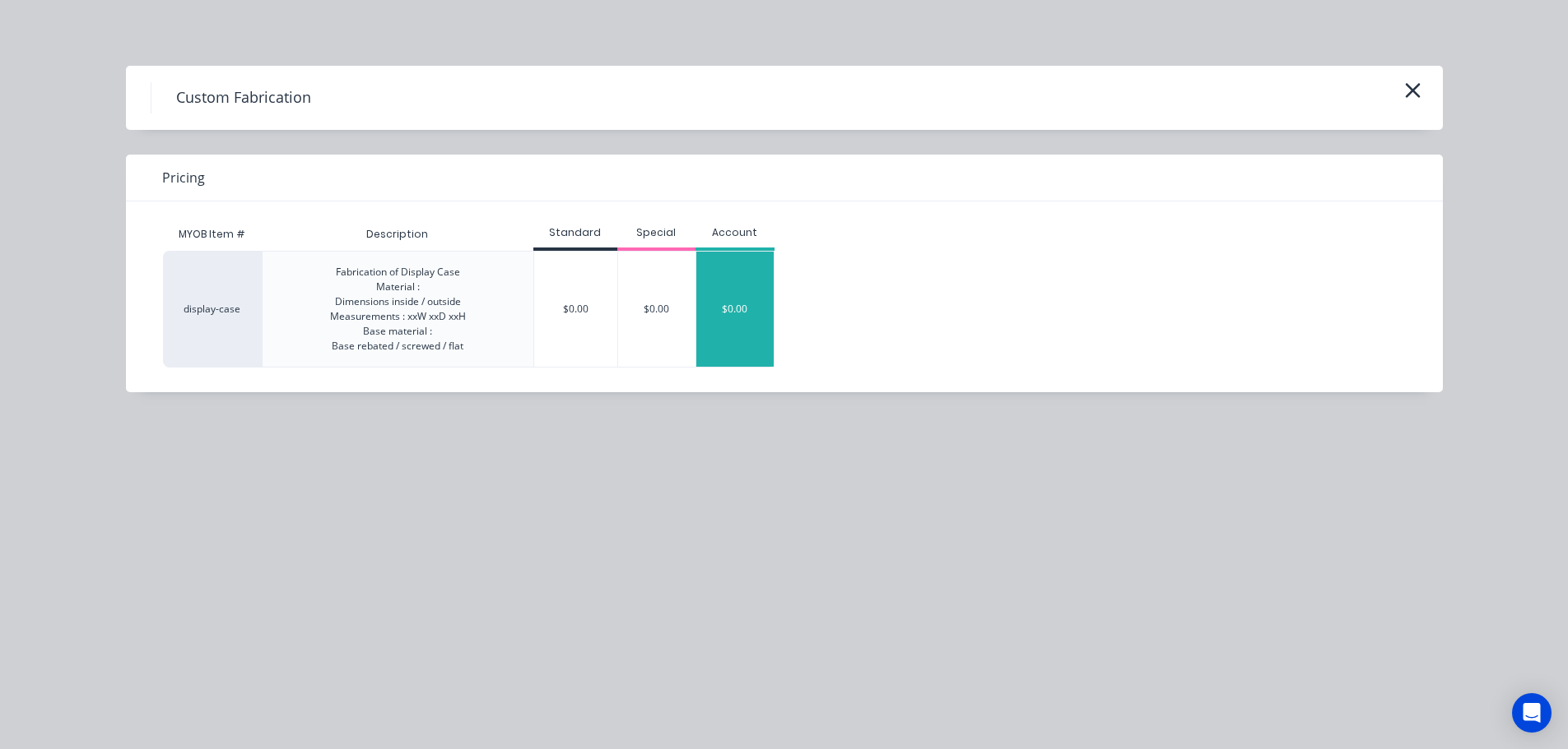
click at [749, 286] on div "$0.00" at bounding box center [735, 309] width 78 height 115
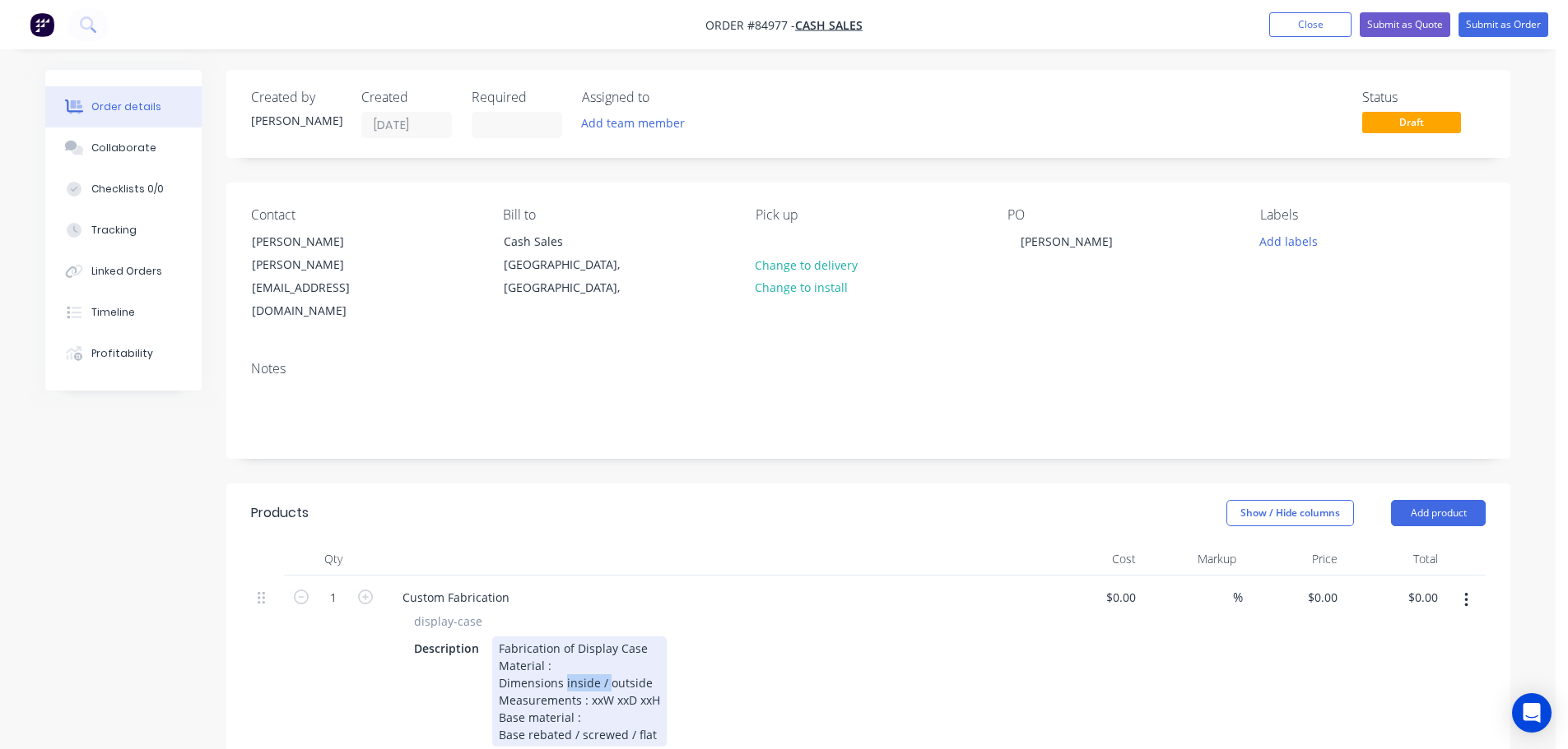
drag, startPoint x: 608, startPoint y: 642, endPoint x: 564, endPoint y: 641, distance: 44.0
click at [564, 641] on div "Fabrication of Display Case Material : Dimensions inside / outside Measurements…" at bounding box center [580, 692] width 174 height 110
click at [562, 637] on div "Fabrication of Display Case Material : Dimensions outside Measurements : xxW xx…" at bounding box center [580, 692] width 174 height 110
drag, startPoint x: 598, startPoint y: 660, endPoint x: 588, endPoint y: 659, distance: 10.0
click at [588, 659] on div "Fabrication of Display Case Material : 4.5mm clear acrylic Dimensions outside M…" at bounding box center [581, 692] width 176 height 110
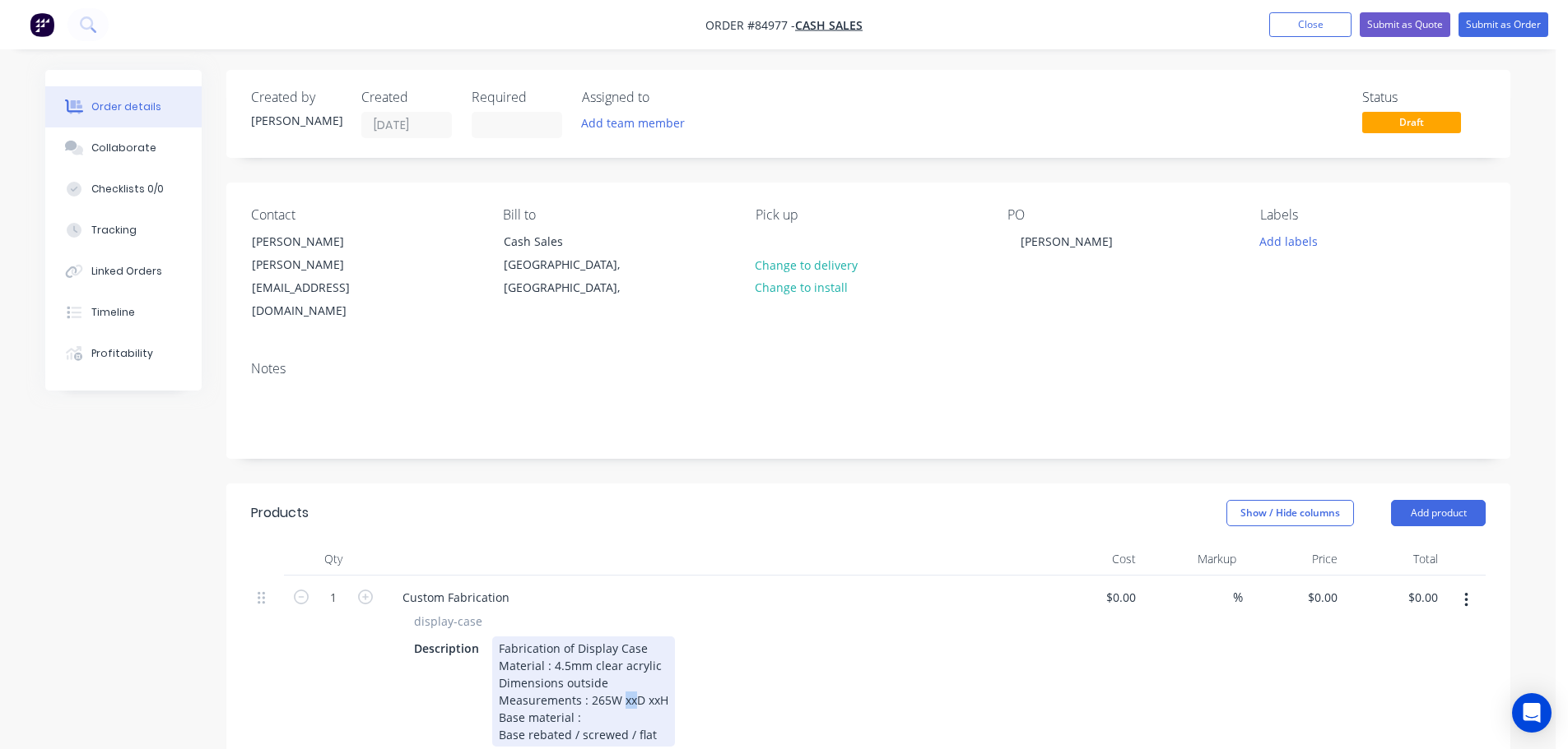
drag, startPoint x: 634, startPoint y: 658, endPoint x: 623, endPoint y: 658, distance: 11.0
click at [623, 658] on div "Fabrication of Display Case Material : 4.5mm clear acrylic Dimensions outside M…" at bounding box center [584, 692] width 183 height 110
drag, startPoint x: 666, startPoint y: 661, endPoint x: 654, endPoint y: 660, distance: 12.0
click at [654, 660] on div "Fabrication of Display Case Material : 4.5mm clear acrylic Dimensions outside M…" at bounding box center [588, 692] width 191 height 110
click at [631, 679] on div "Fabrication of Display Case Material : 4.5mm clear acrylic Dimensions outside M…" at bounding box center [592, 692] width 199 height 110
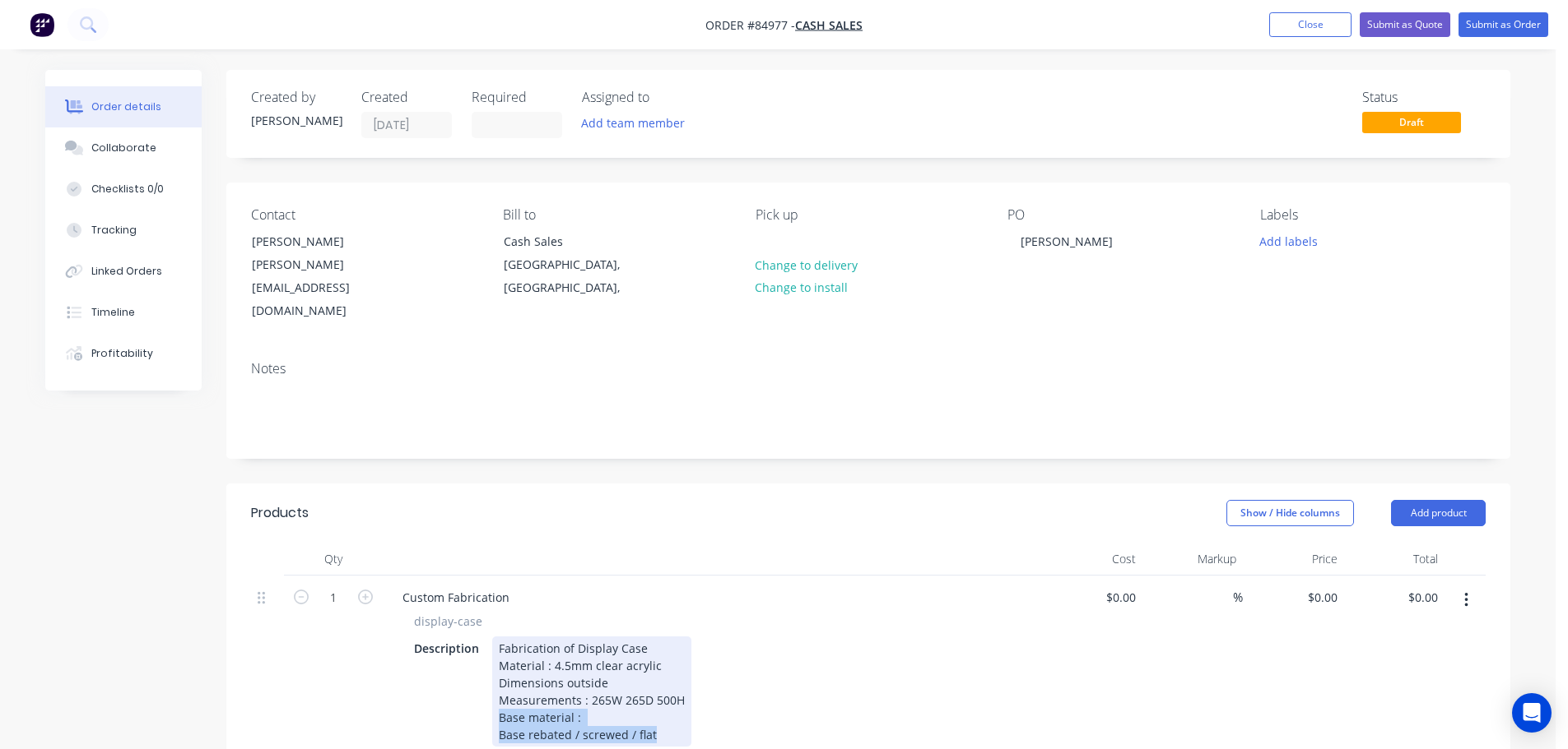
drag, startPoint x: 668, startPoint y: 696, endPoint x: 464, endPoint y: 682, distance: 204.5
click at [464, 682] on div "Description Fabrication of Display Case Material : 4.5mm clear acrylic Dimensio…" at bounding box center [708, 692] width 603 height 110
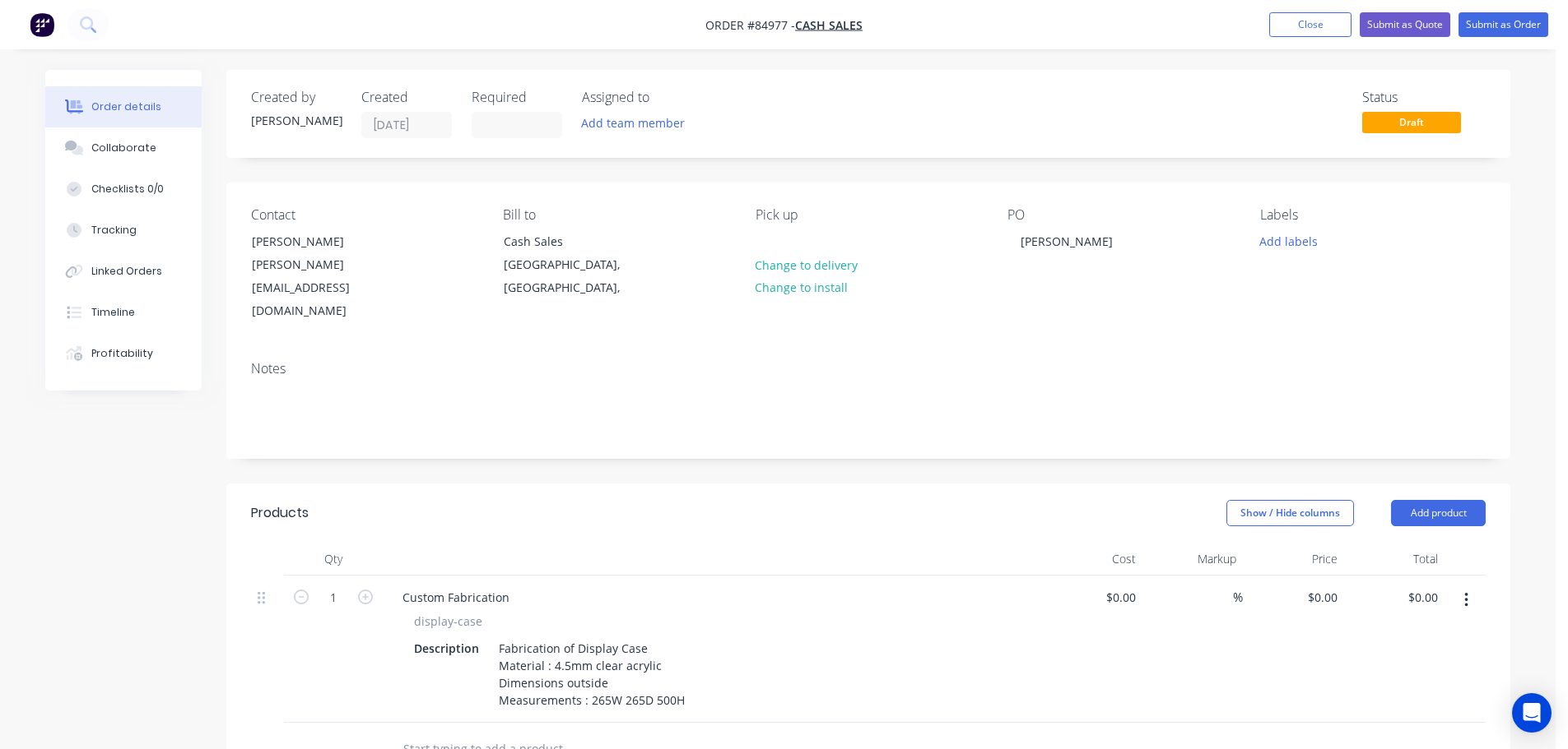
click at [645, 576] on div "Custom Fabrication display-case Description Fabrication of Display Case Materia…" at bounding box center [711, 649] width 658 height 148
click at [1326, 586] on input "0" at bounding box center [1335, 598] width 19 height 24
type input "$194.89"
click at [567, 500] on div "Show / Hide columns Add product" at bounding box center [1000, 512] width 972 height 26
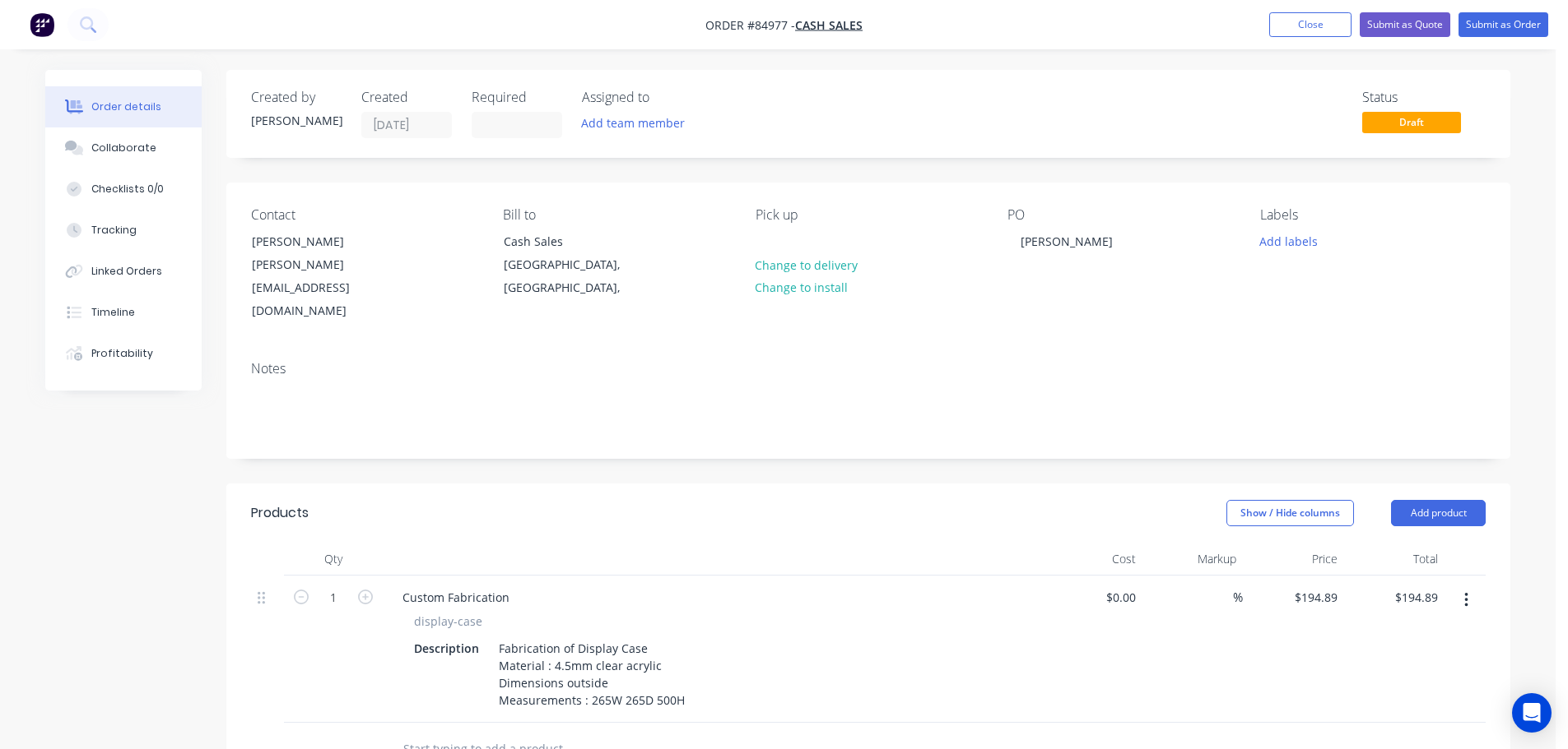
drag, startPoint x: 1286, startPoint y: 244, endPoint x: 1287, endPoint y: 253, distance: 9.1
click at [1286, 244] on button "Add labels" at bounding box center [1288, 240] width 76 height 22
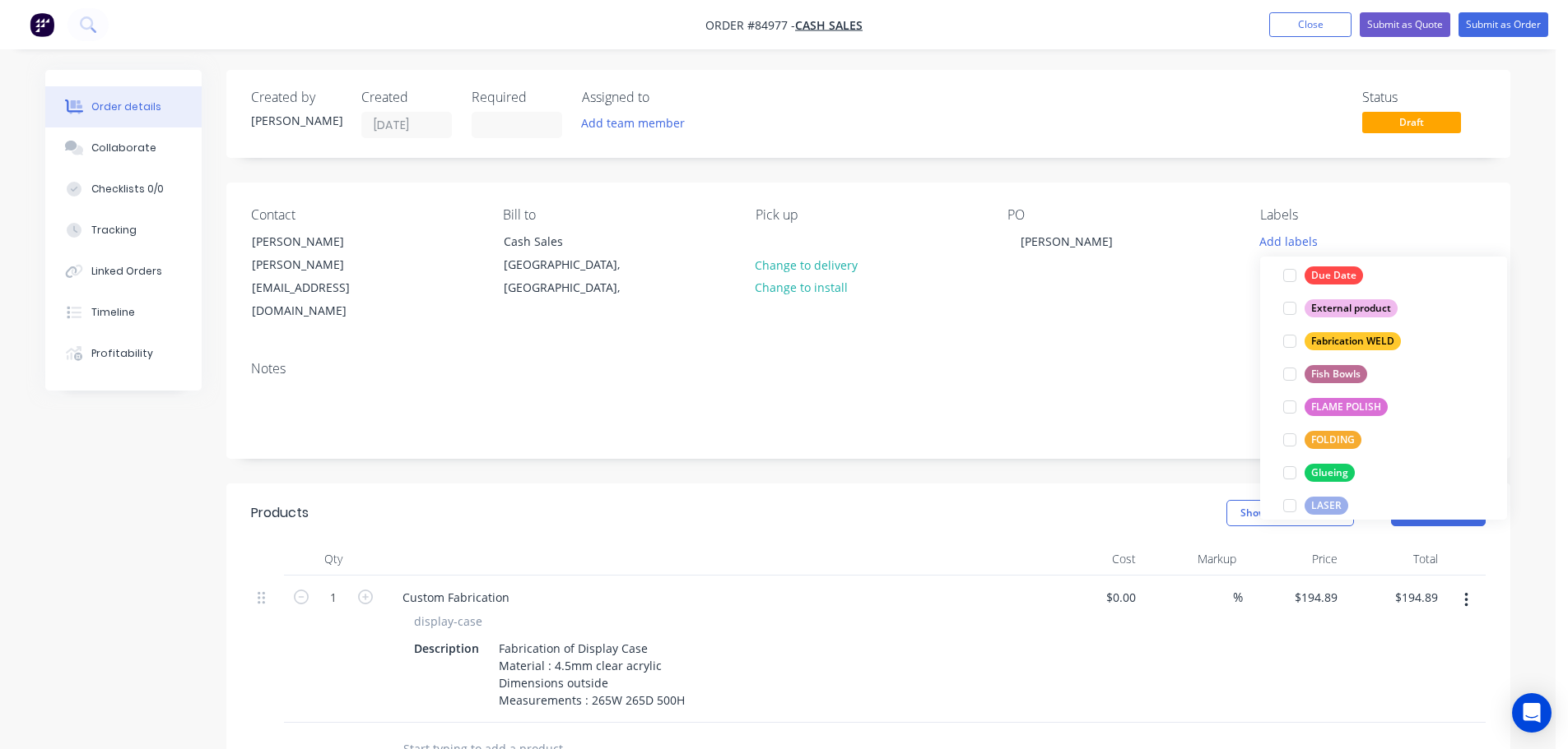
scroll to position [691, 0]
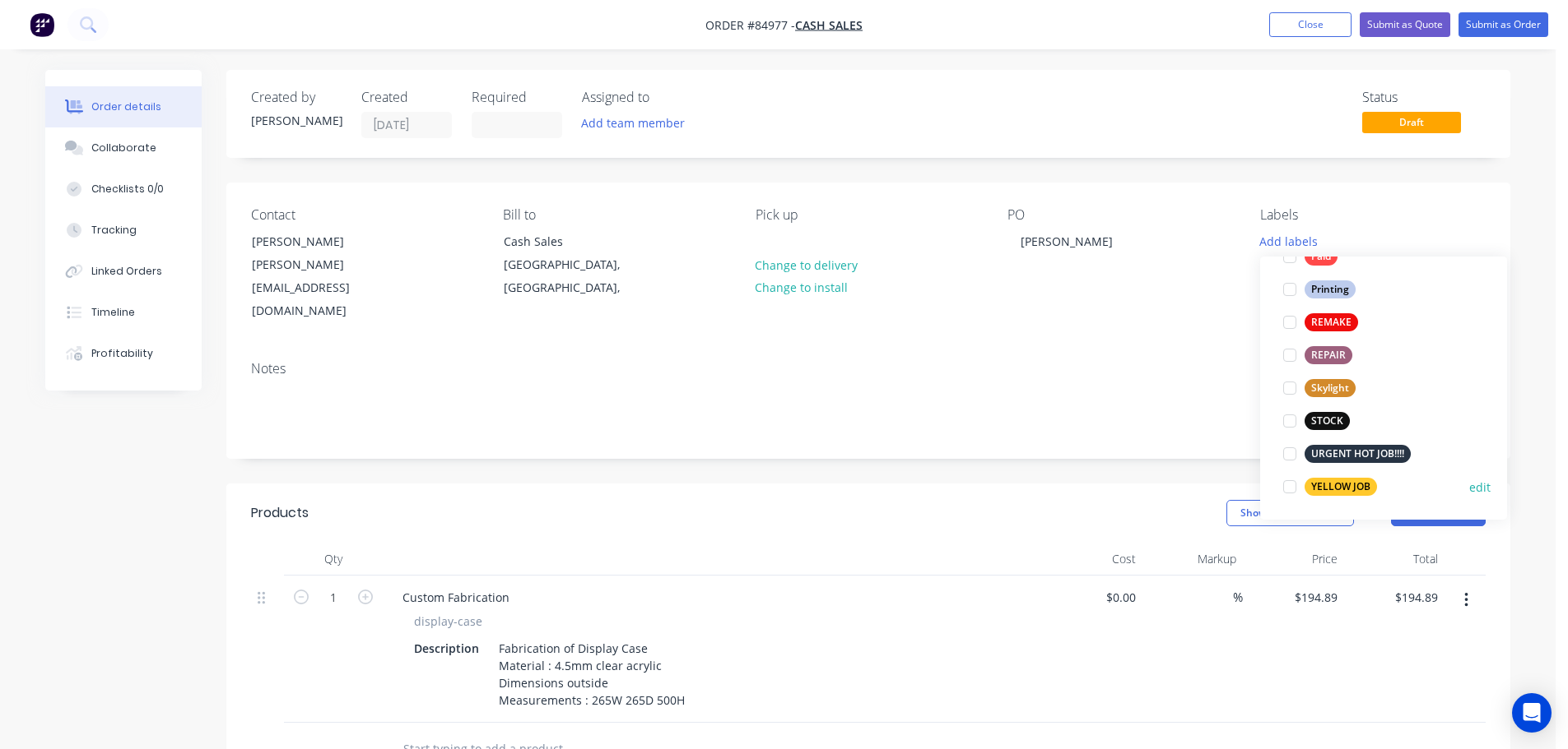
click at [1323, 475] on button "YELLOW JOB" at bounding box center [1330, 487] width 107 height 23
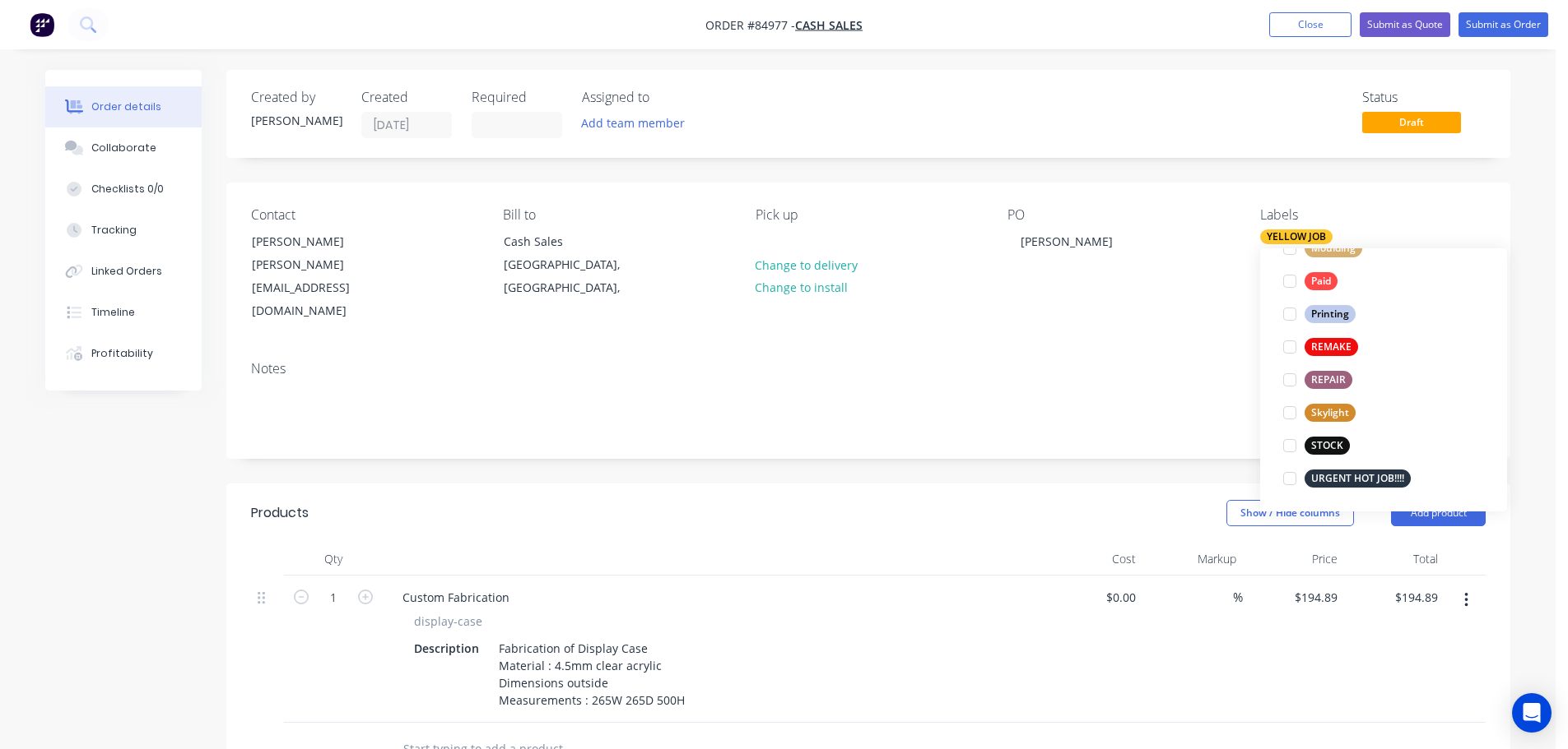
scroll to position [0, 0]
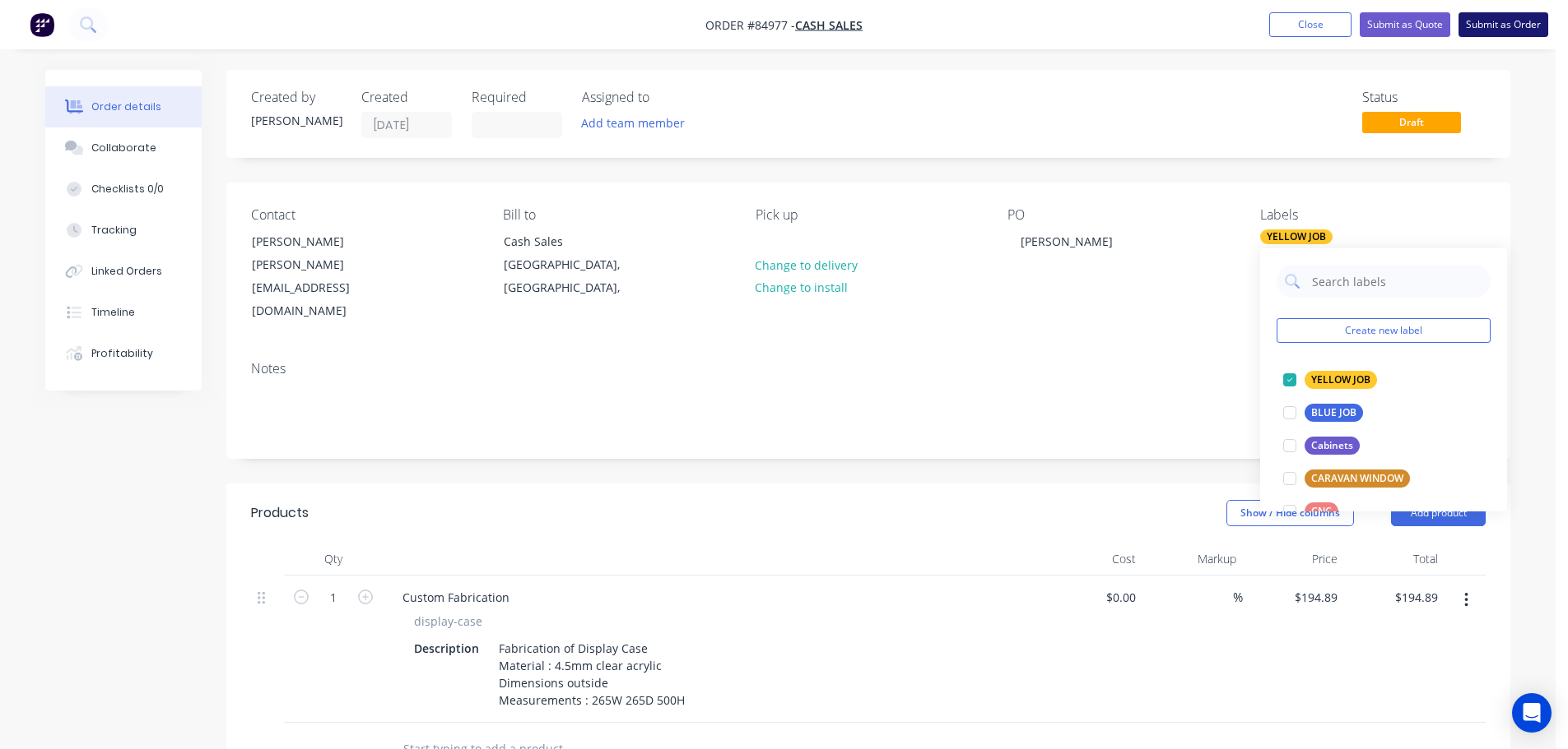
click at [1506, 30] on button "Submit as Order" at bounding box center [1504, 25] width 90 height 25
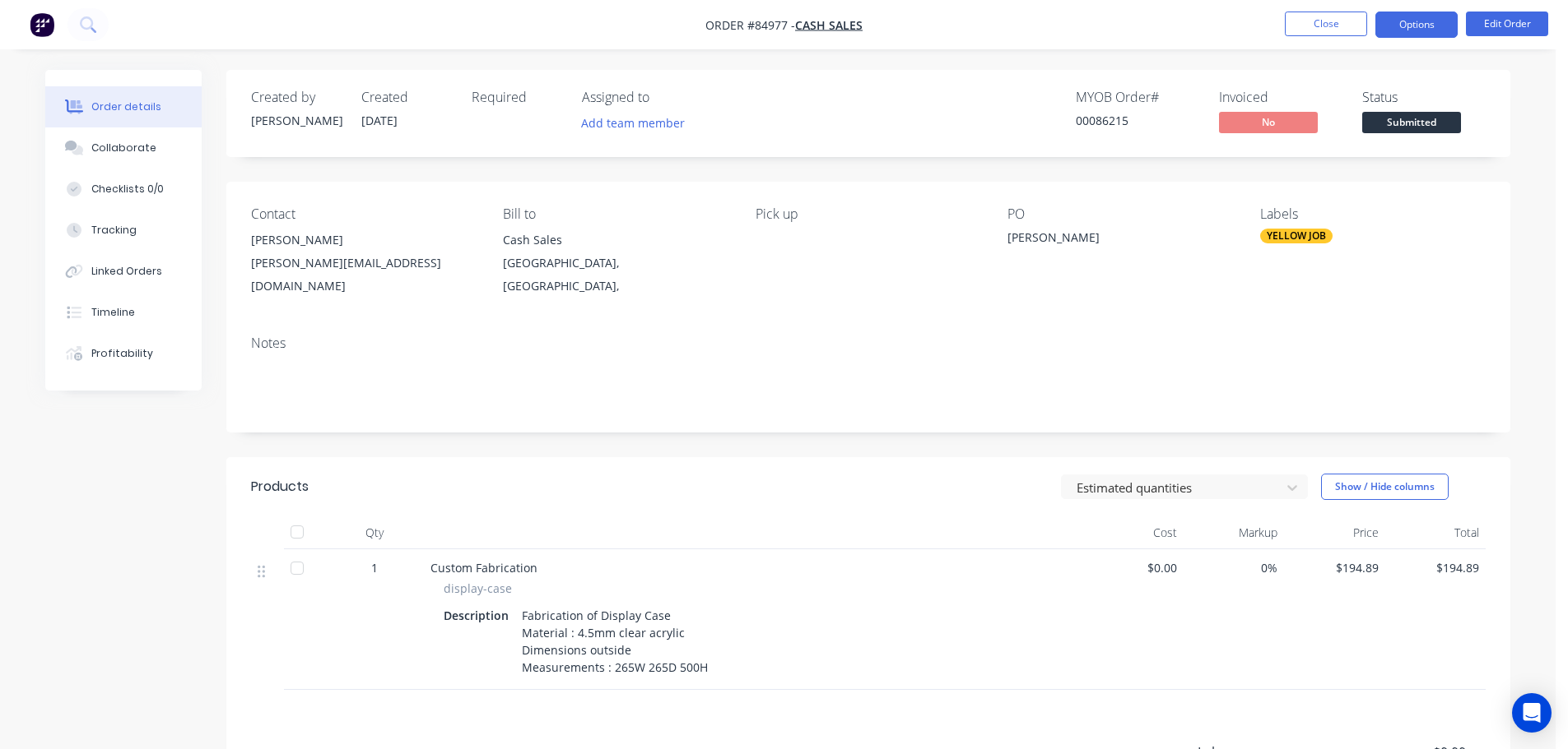
click at [1419, 25] on button "Options" at bounding box center [1417, 24] width 82 height 26
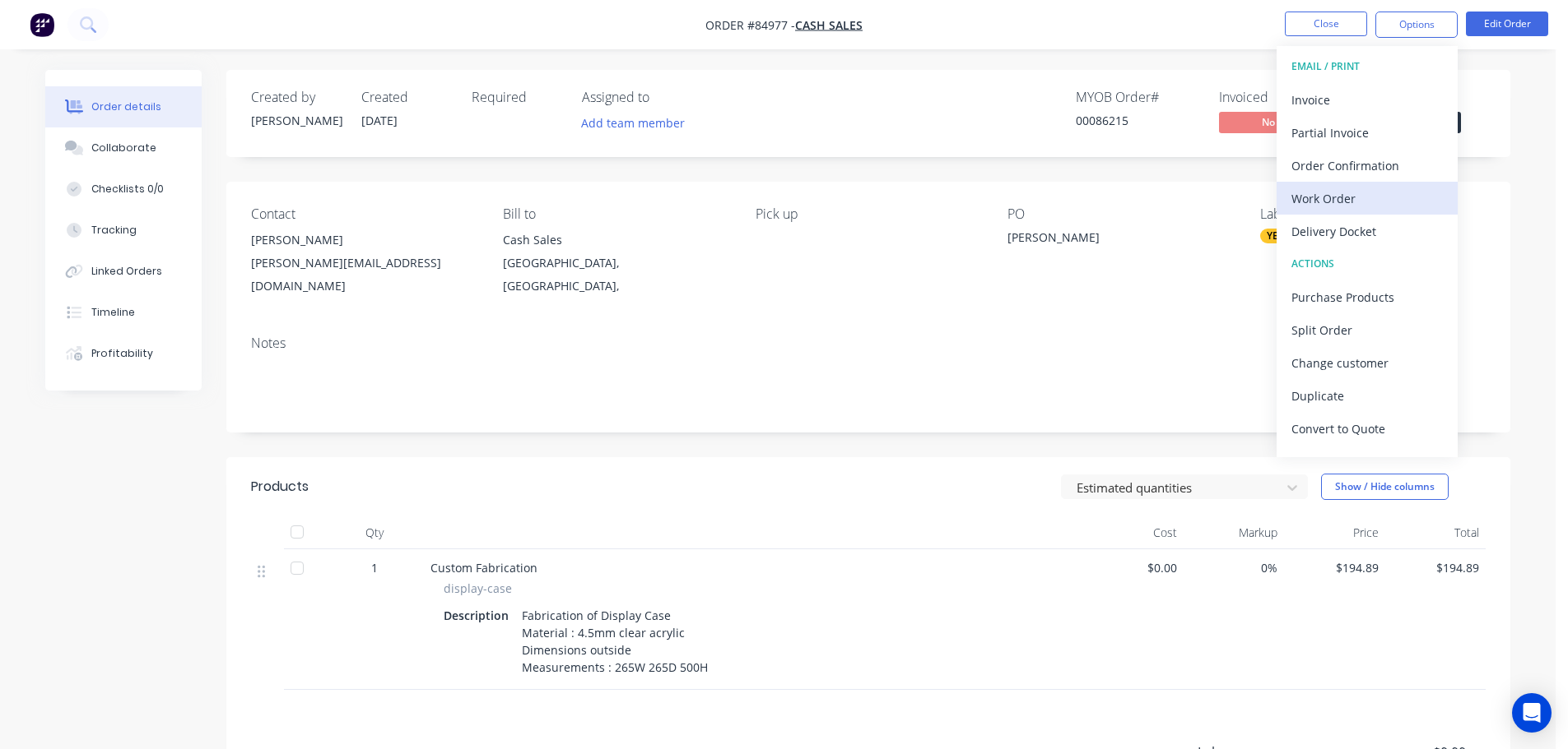
click at [1335, 192] on div "Work Order" at bounding box center [1368, 198] width 151 height 24
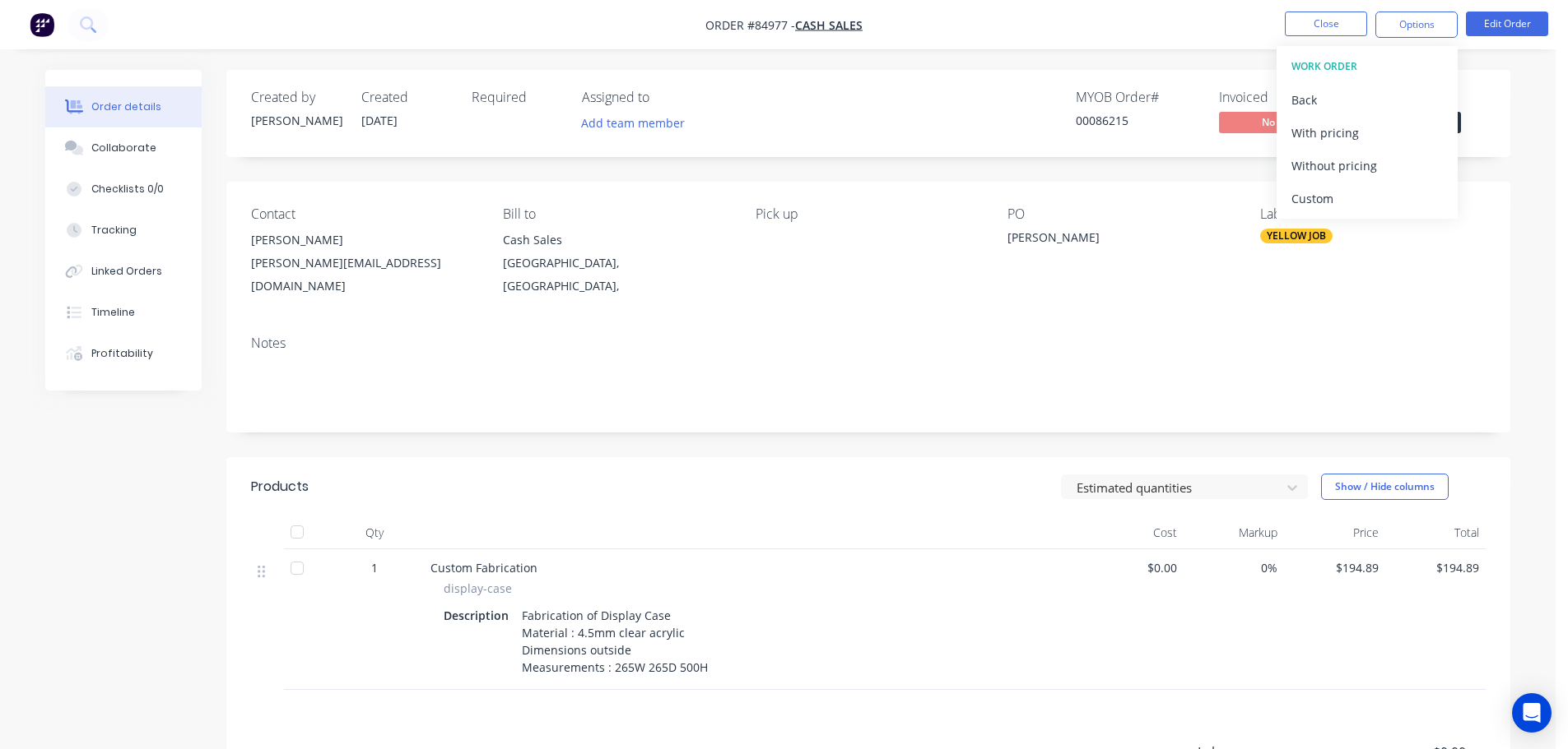
click at [1338, 164] on div "Without pricing" at bounding box center [1368, 166] width 151 height 24
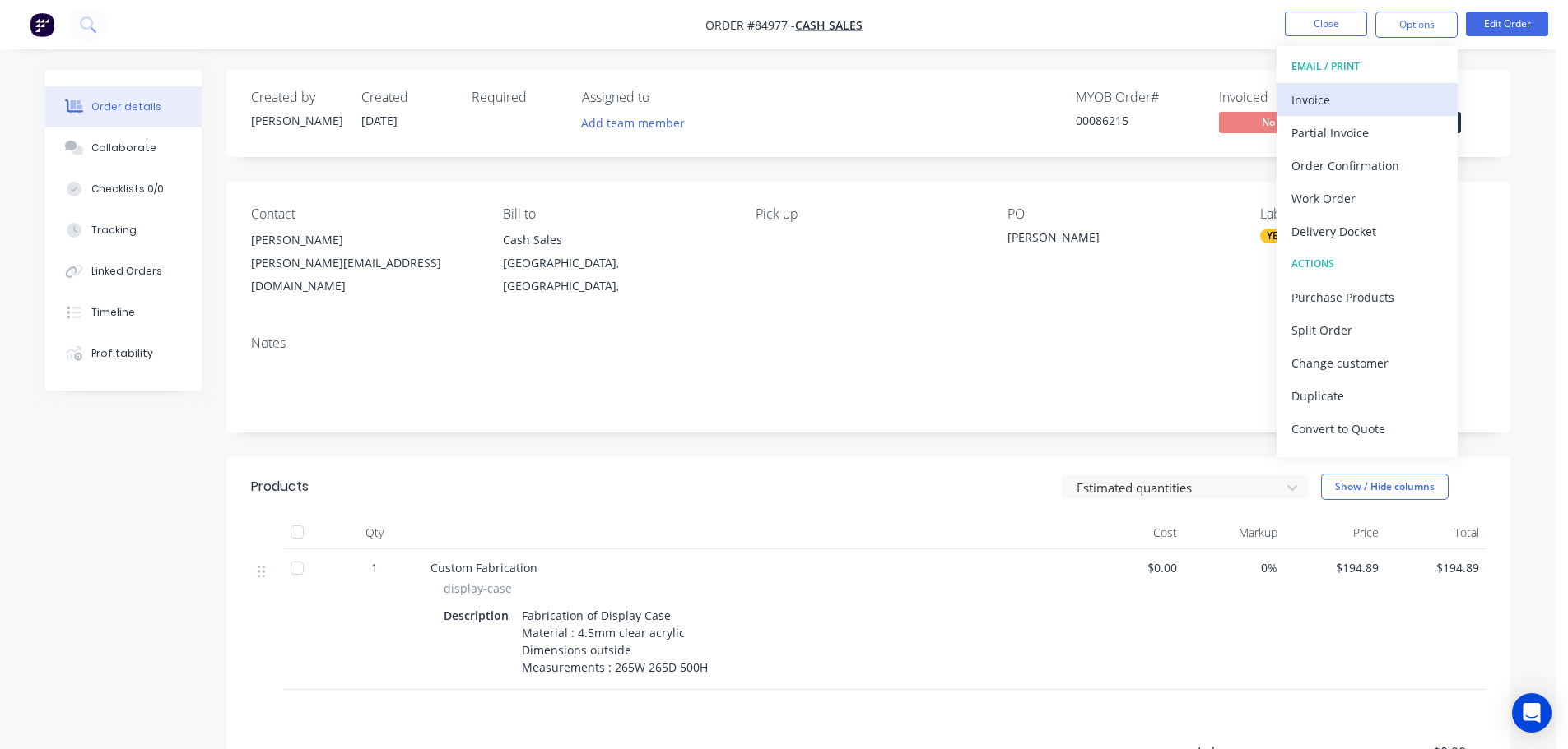
click at [1402, 107] on div "Invoice" at bounding box center [1368, 100] width 151 height 24
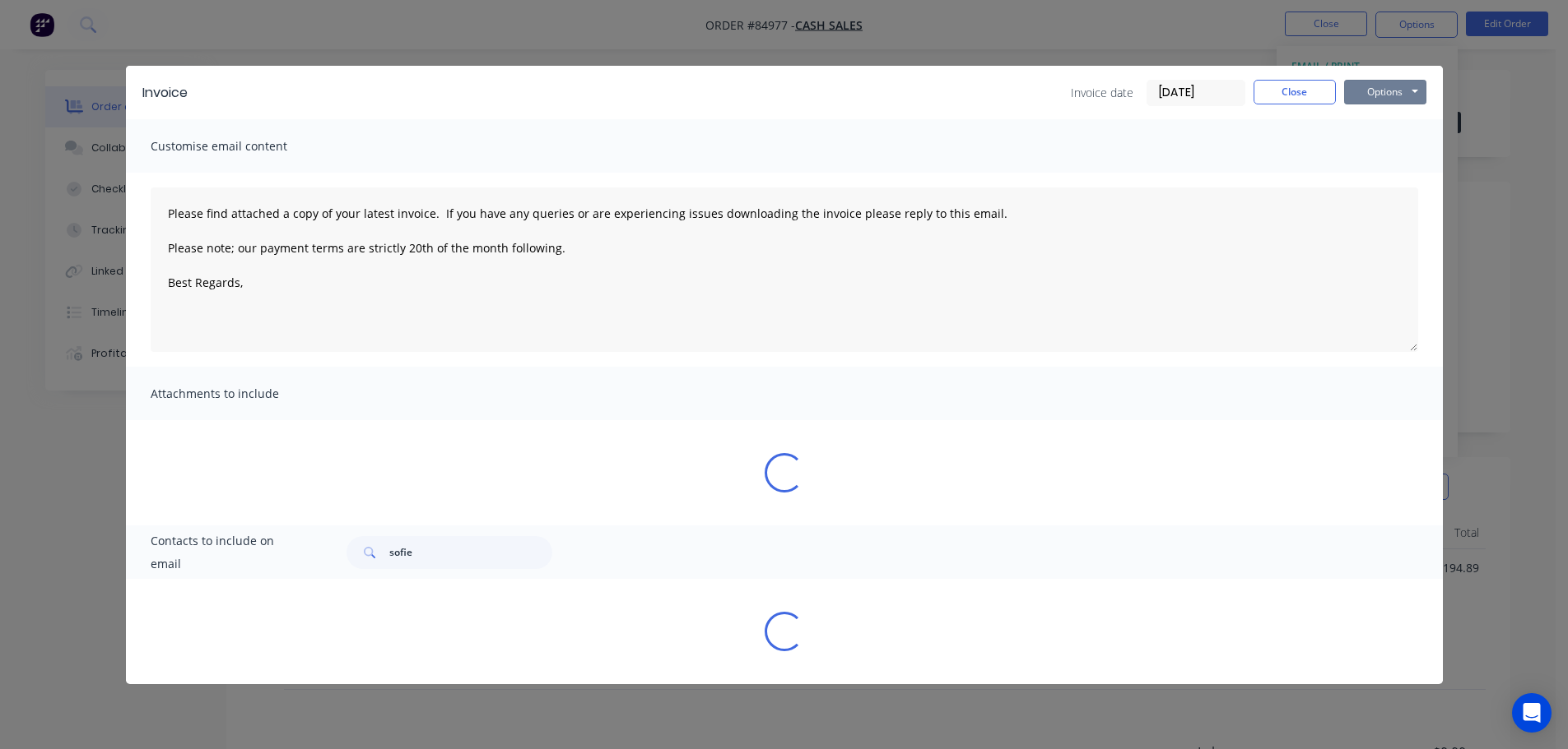
click at [1385, 101] on button "Options" at bounding box center [1386, 92] width 82 height 25
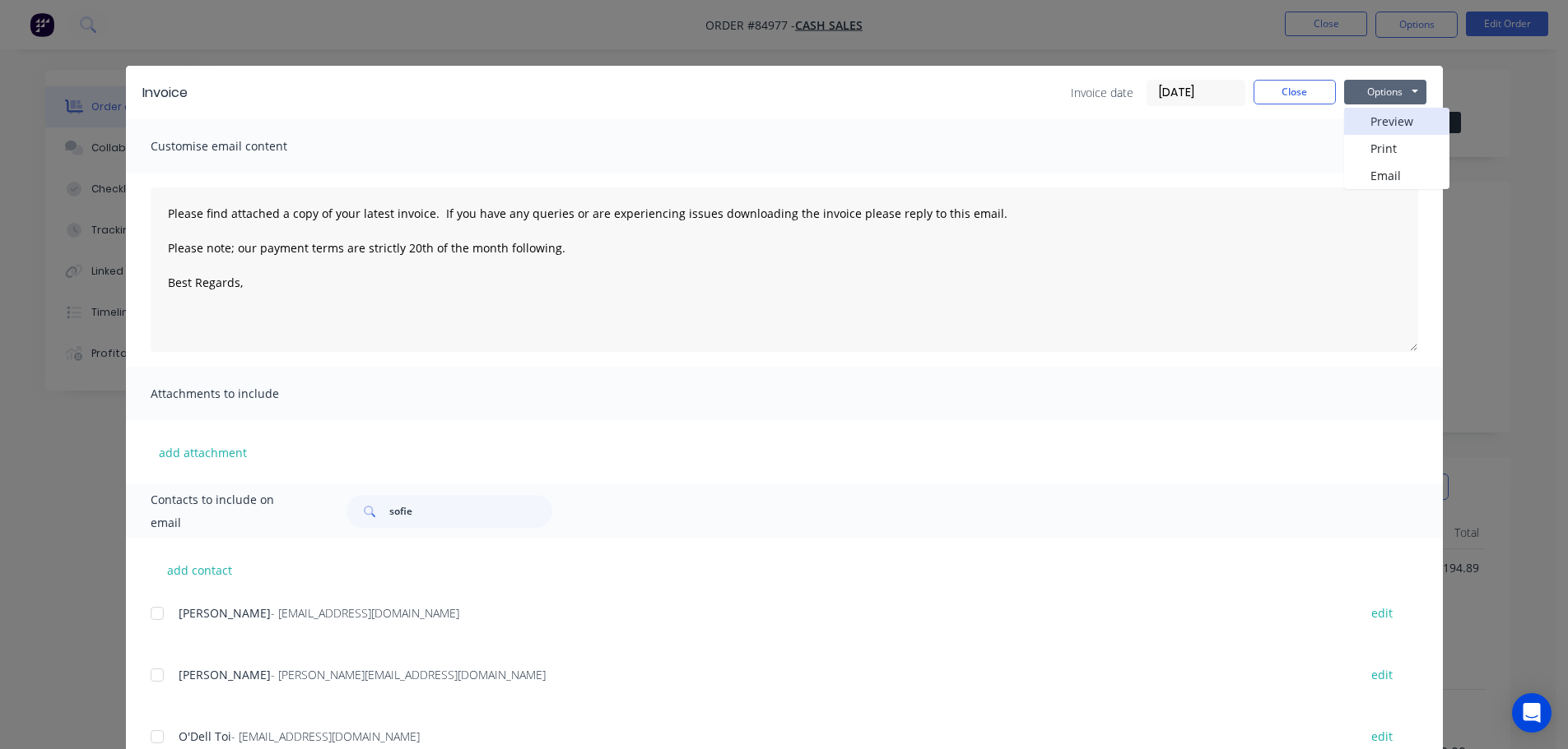
click at [1390, 122] on button "Preview" at bounding box center [1397, 122] width 105 height 27
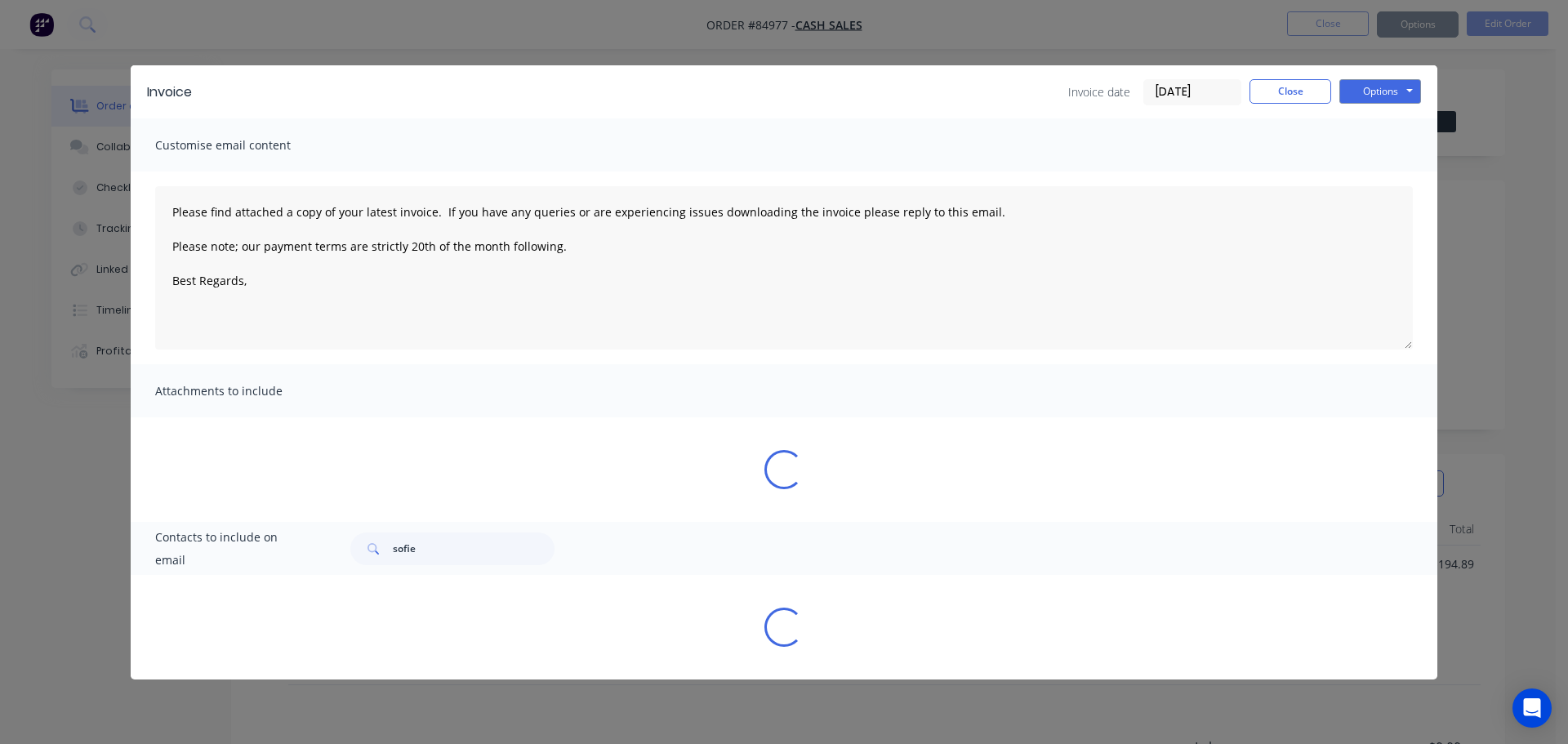
type textarea "Please find attached a copy of your latest invoice. If you have any queries or …"
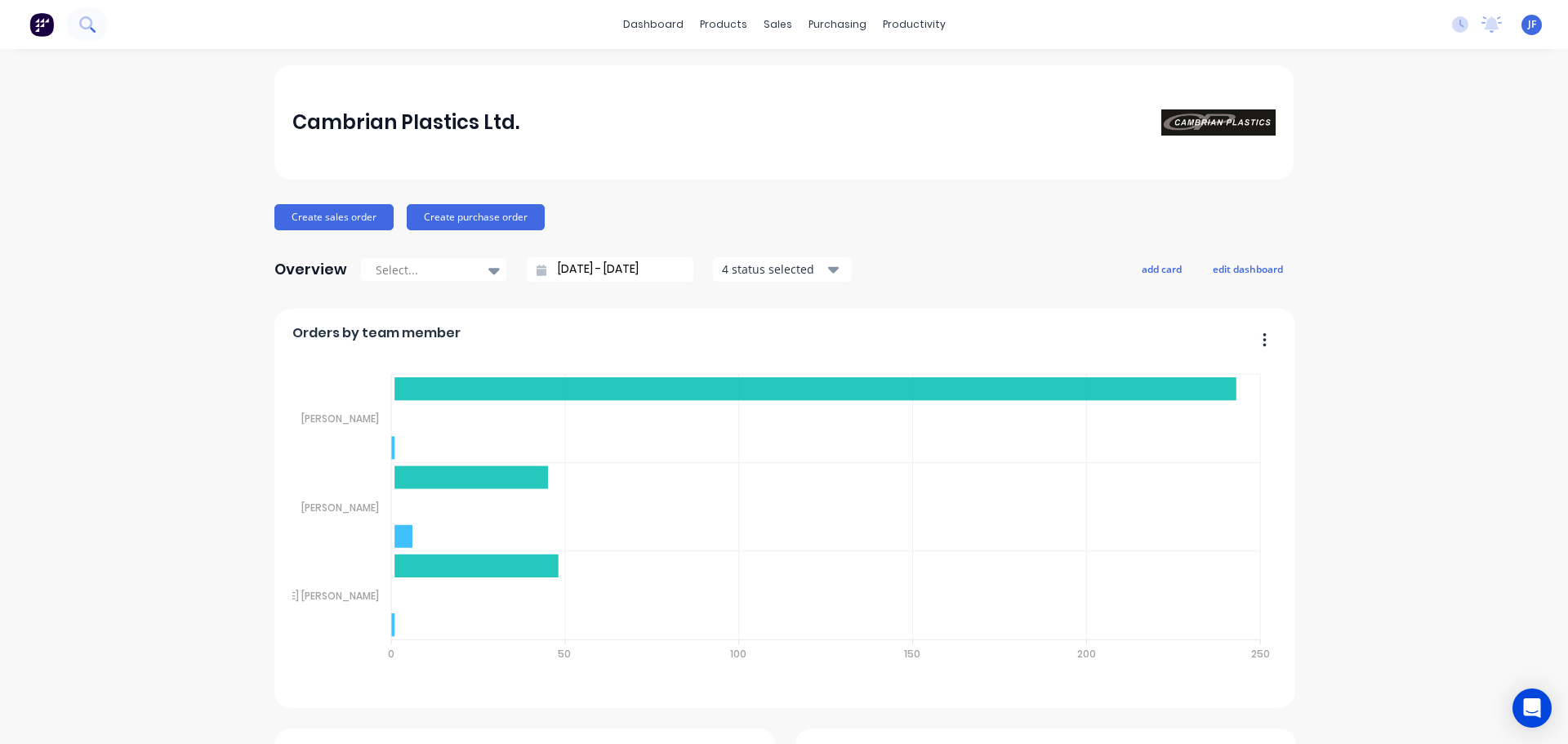
click at [79, 26] on button at bounding box center [87, 25] width 41 height 32
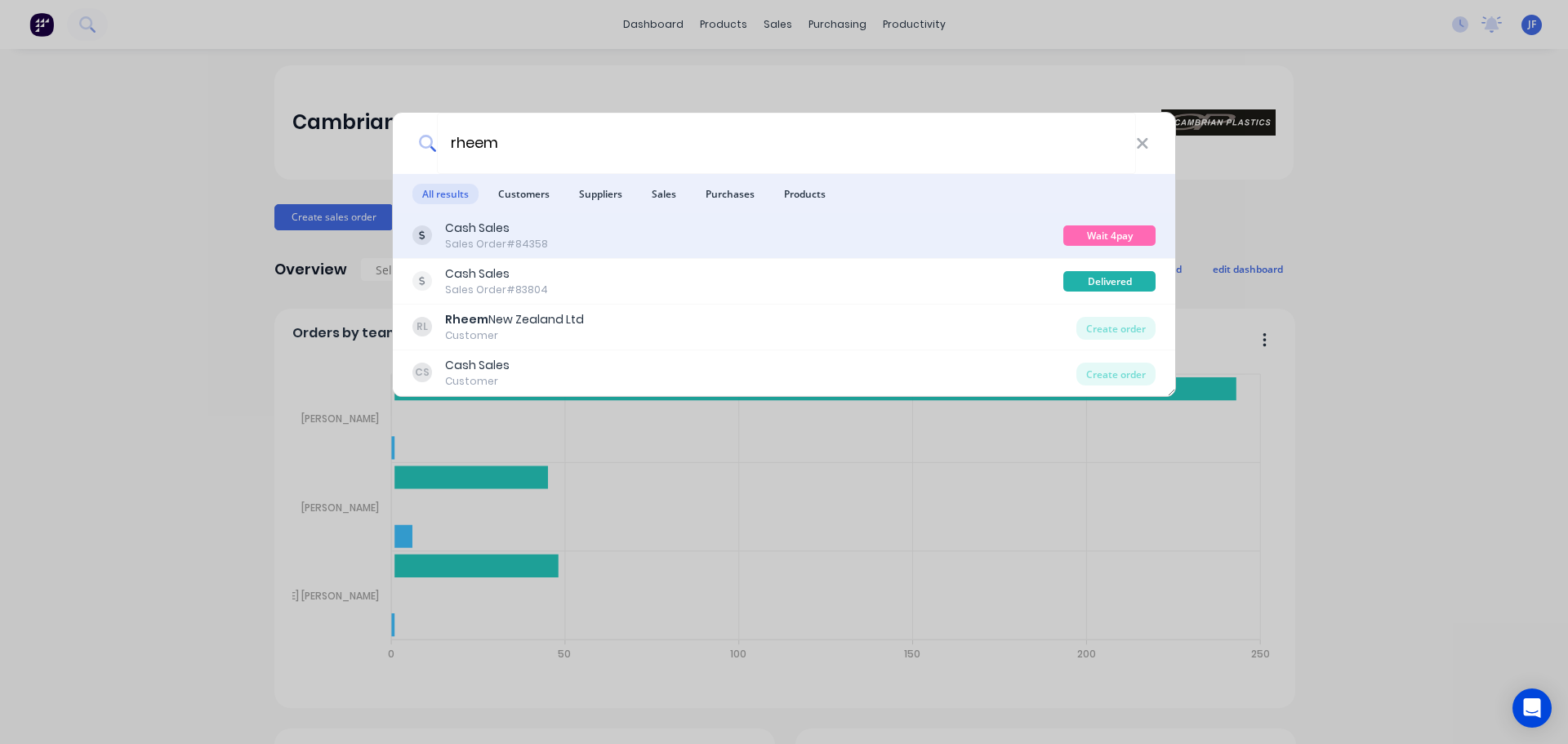
type input "rheem"
click at [640, 246] on div "Cash Sales Sales Order #84358" at bounding box center [738, 235] width 651 height 31
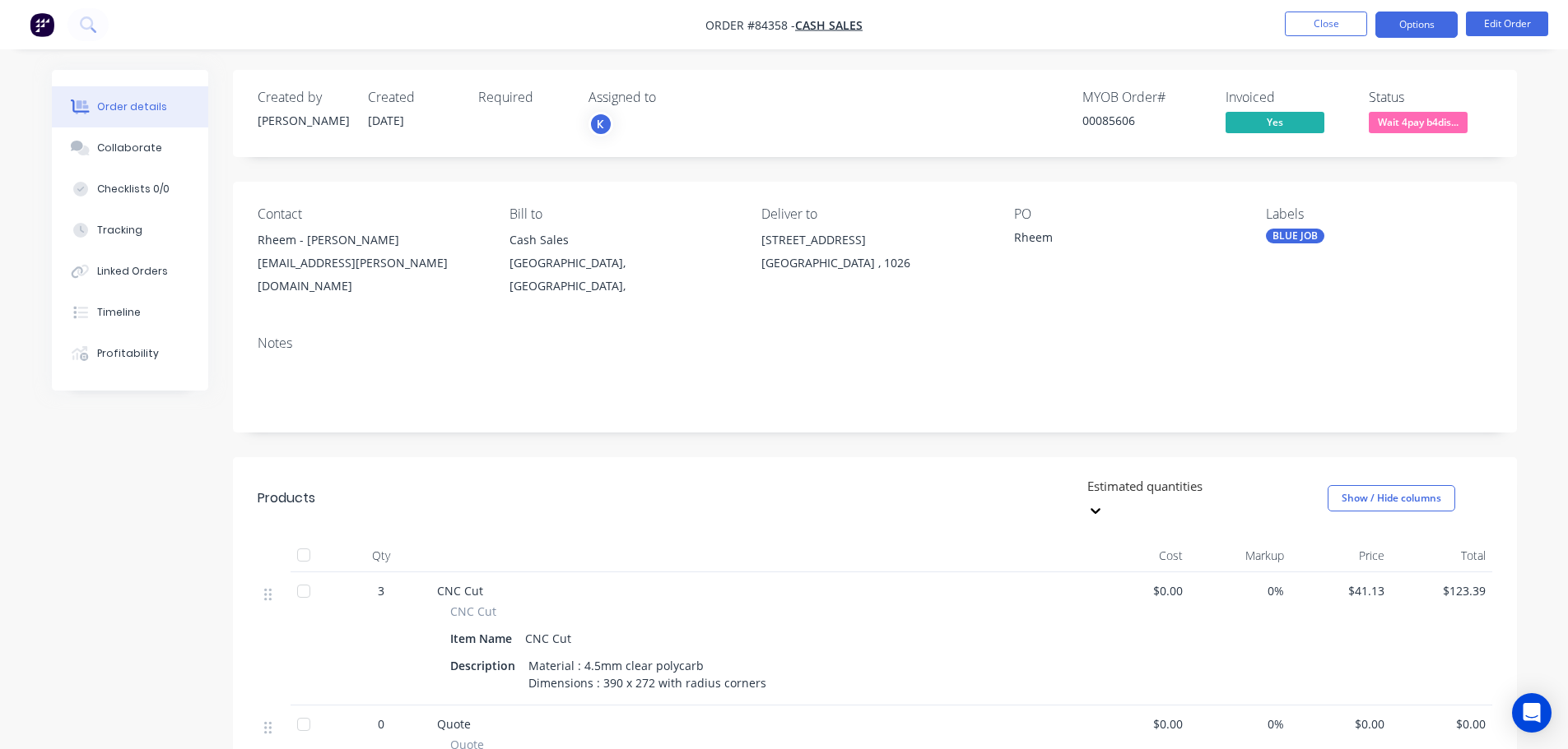
click at [1408, 20] on button "Options" at bounding box center [1417, 24] width 82 height 26
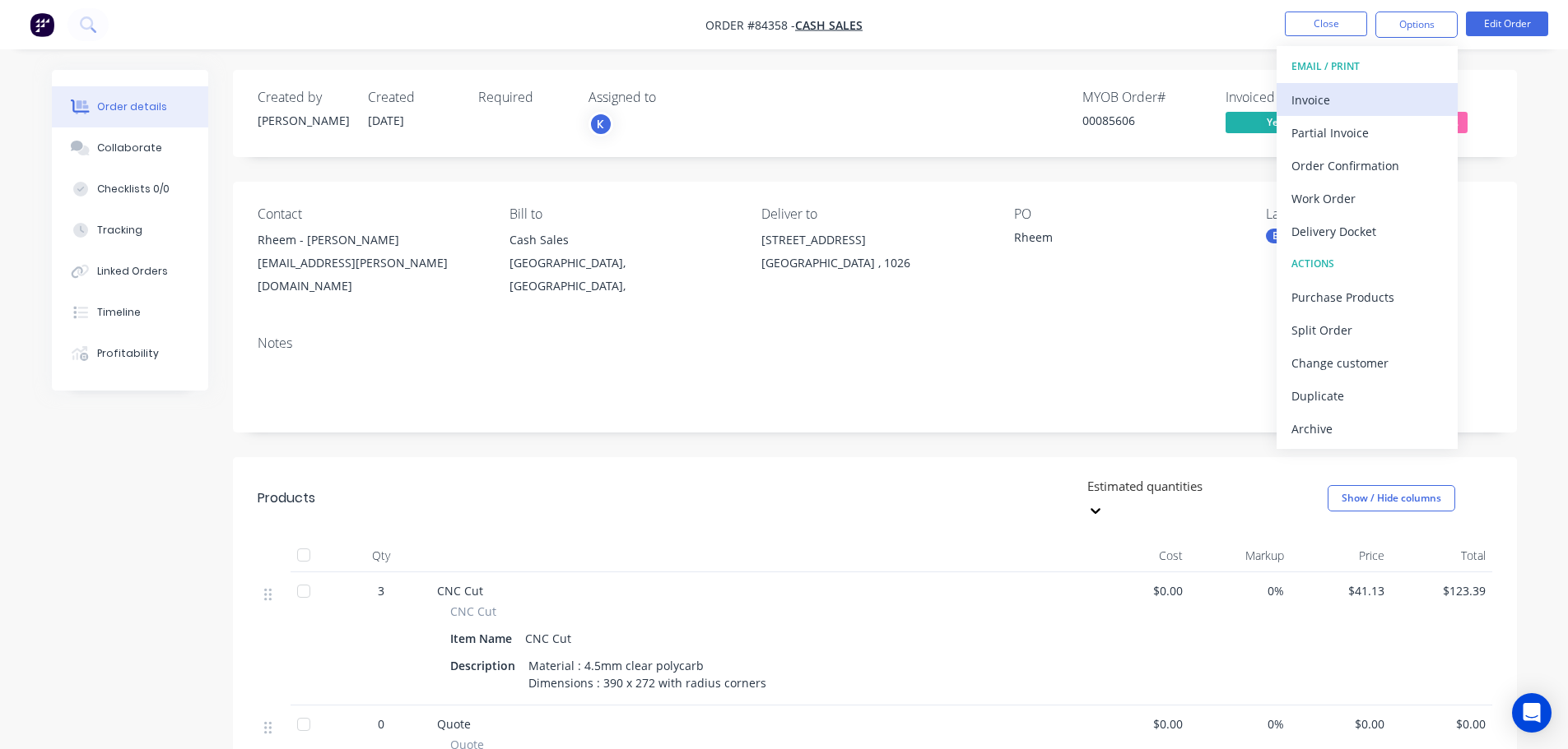
click at [1375, 83] on button "Invoice" at bounding box center [1367, 100] width 181 height 33
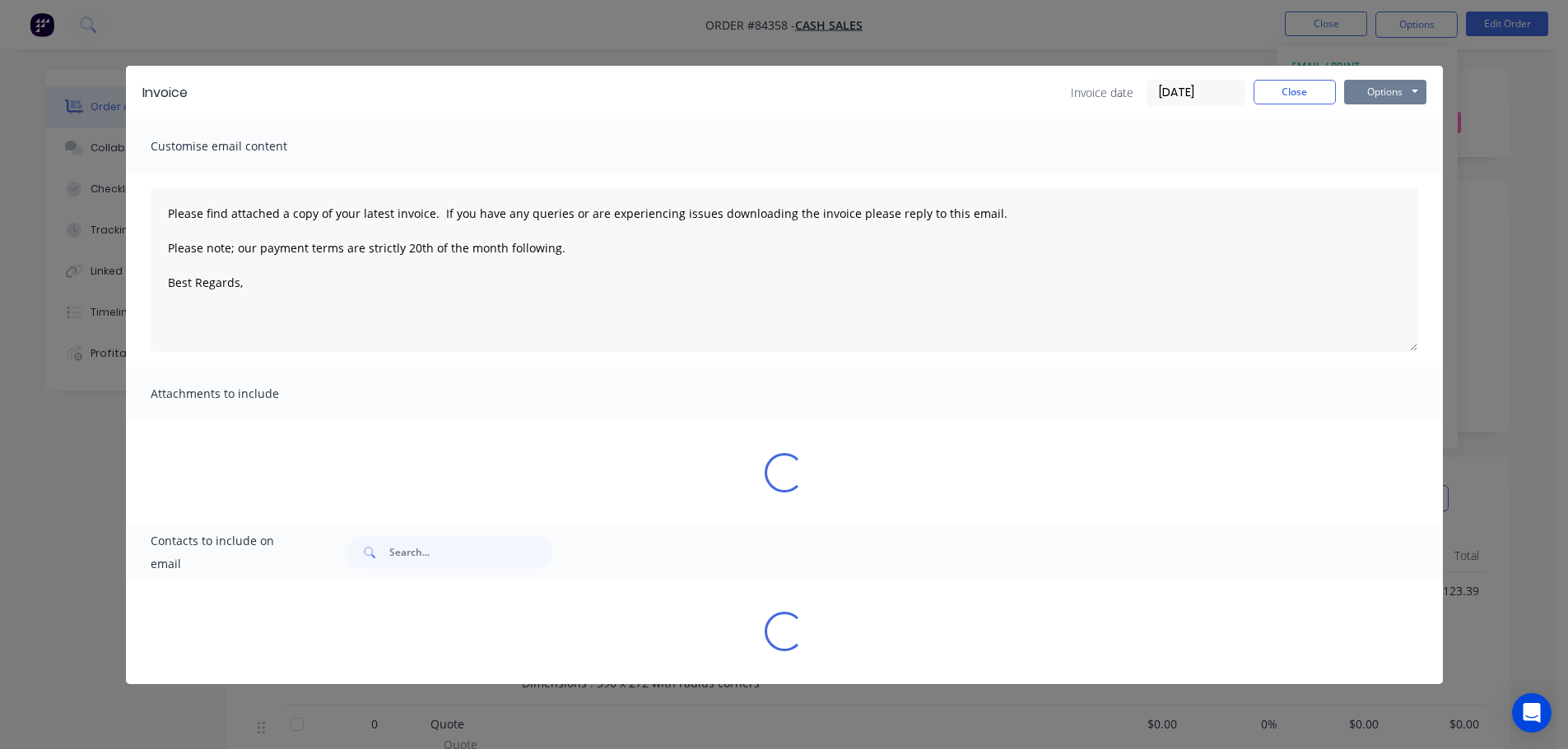
click at [1379, 84] on button "Options" at bounding box center [1386, 92] width 82 height 25
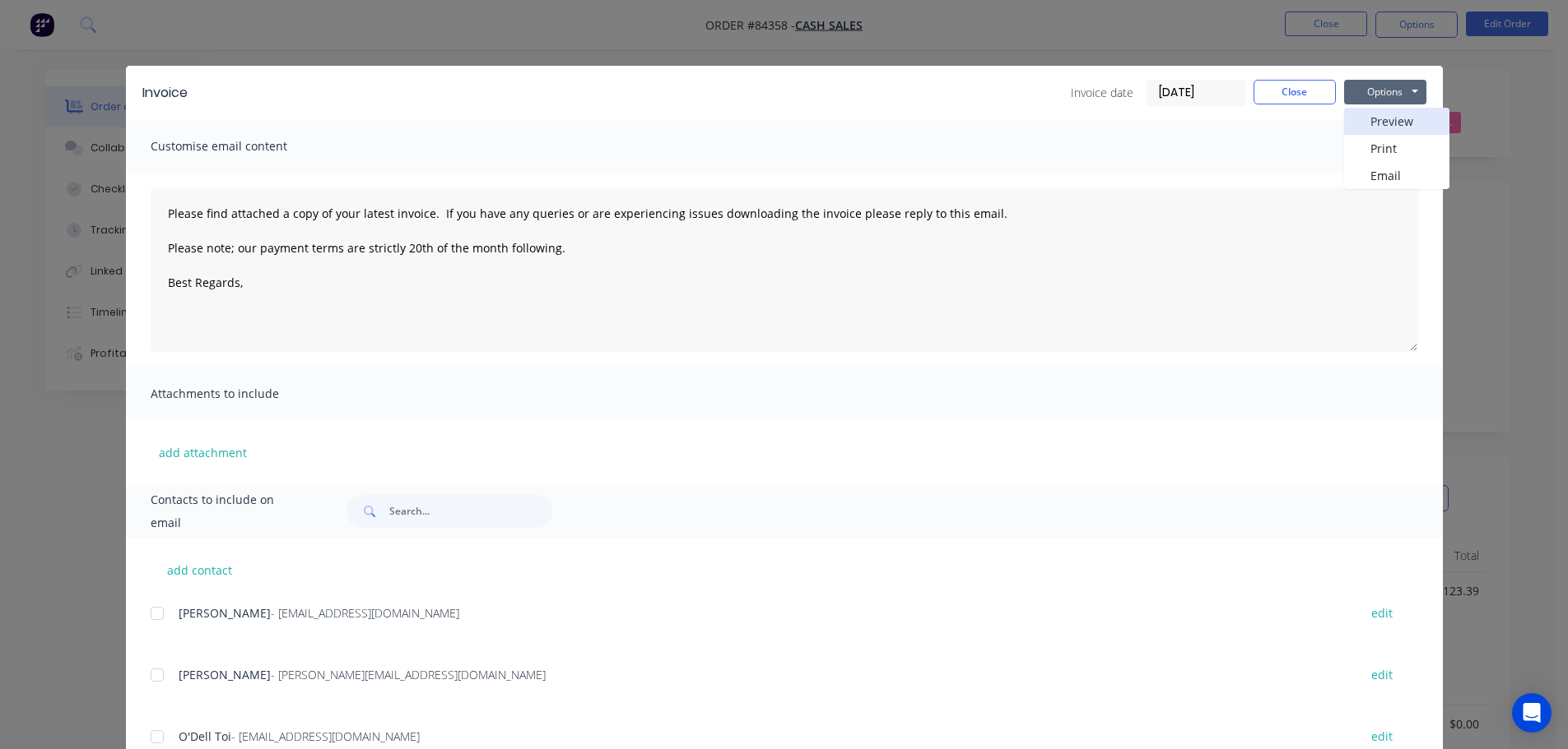
click at [1384, 120] on button "Preview" at bounding box center [1397, 122] width 105 height 27
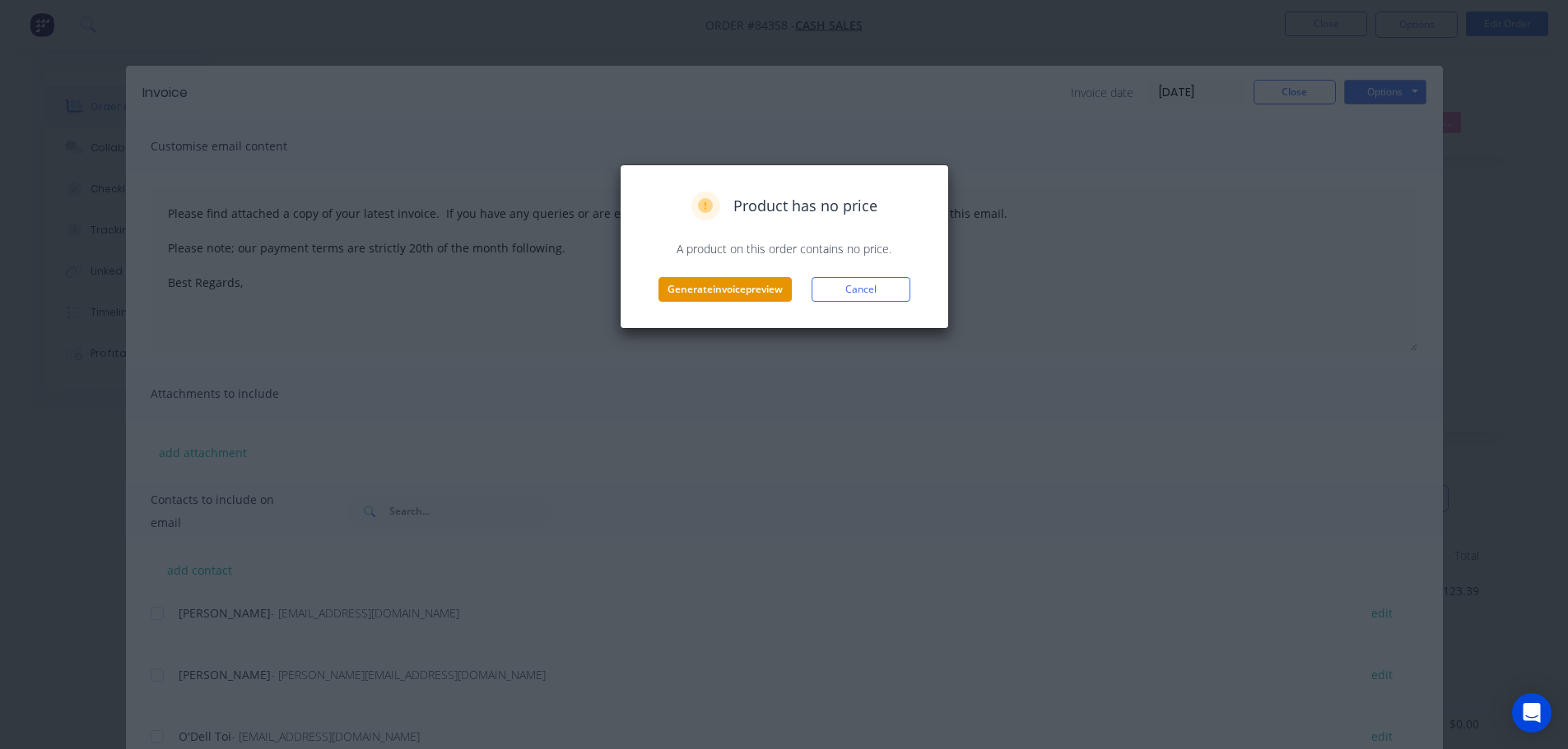
click at [766, 295] on button "Generate invoice preview" at bounding box center [725, 289] width 133 height 25
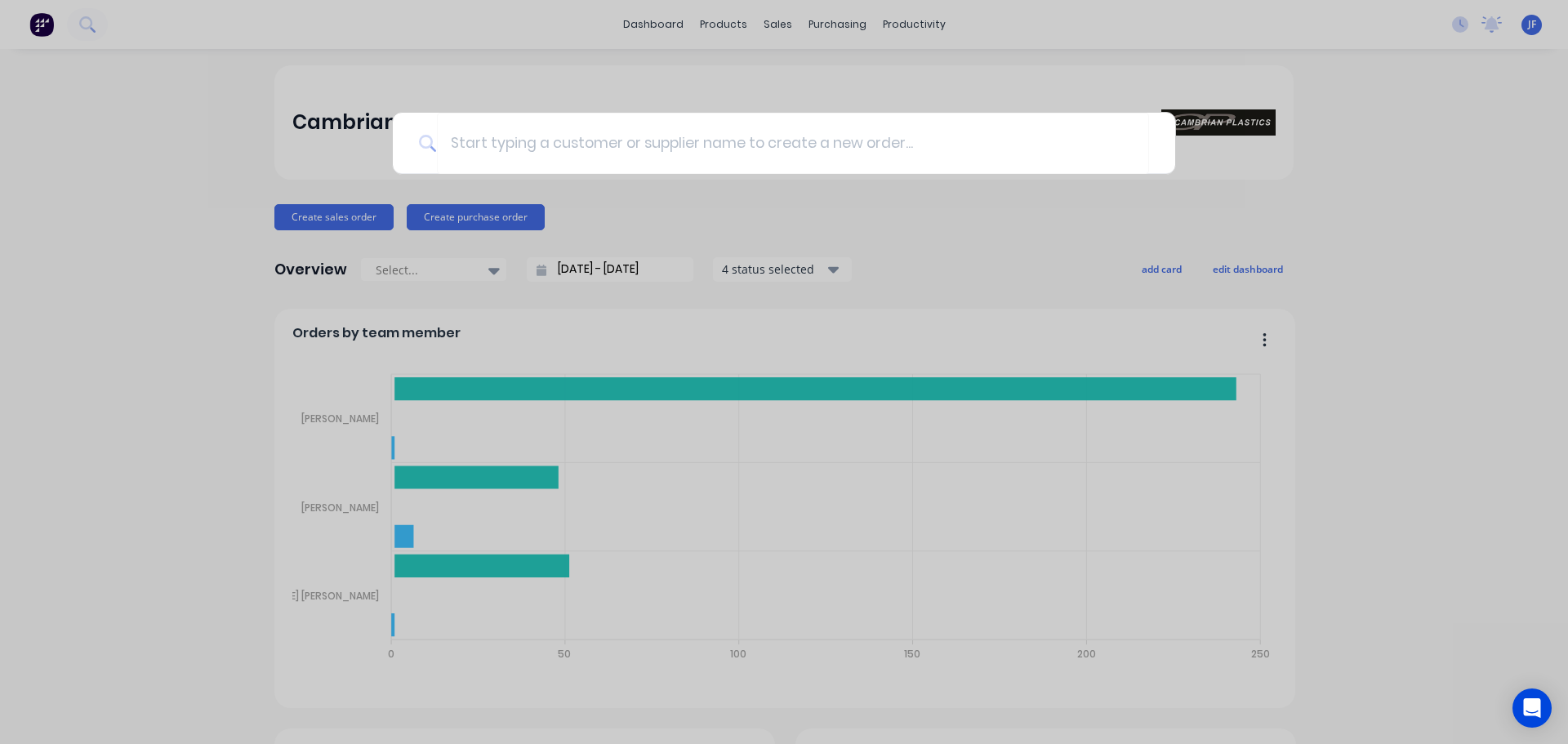
click at [308, 215] on div at bounding box center [784, 372] width 1568 height 744
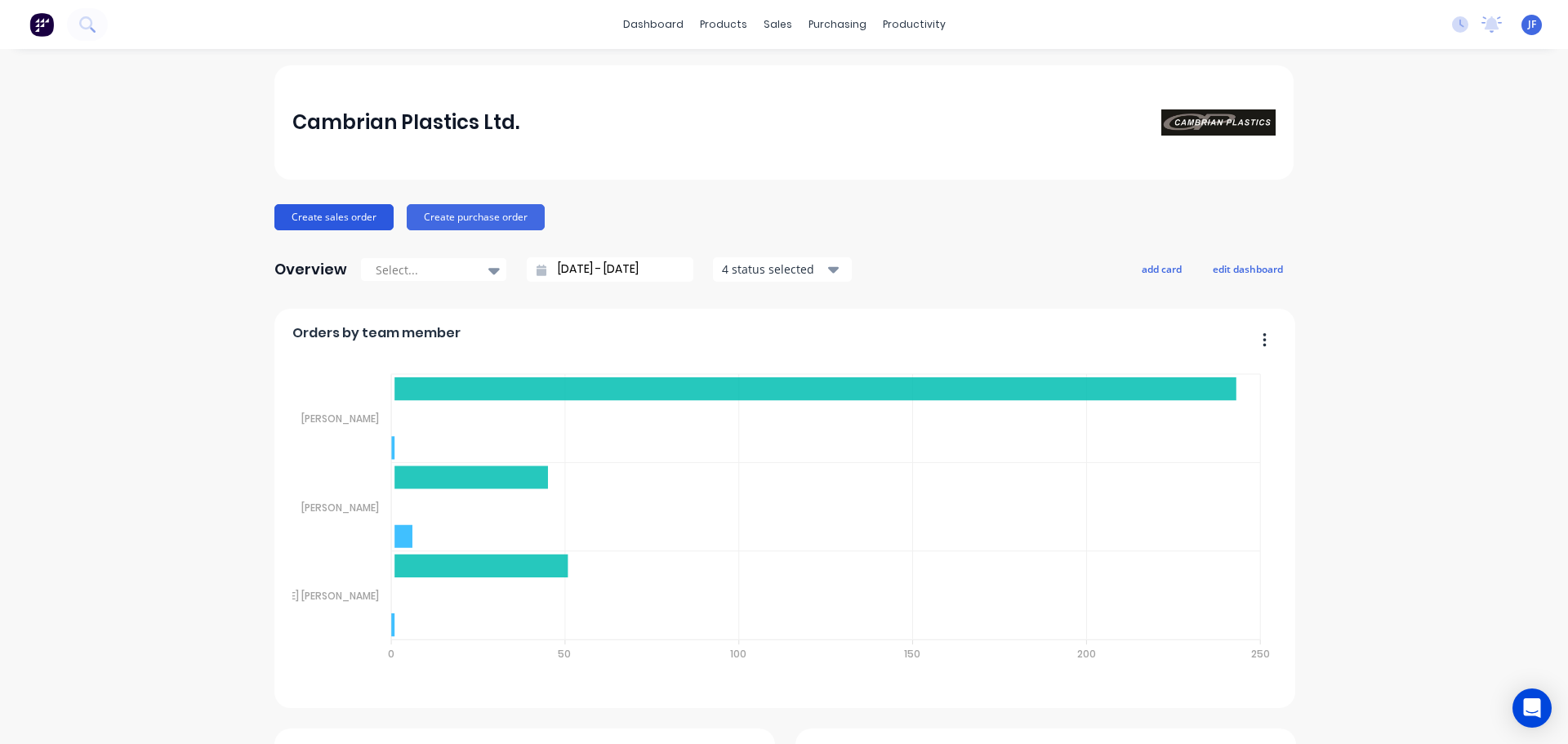
click at [310, 217] on button "Create sales order" at bounding box center [334, 217] width 119 height 26
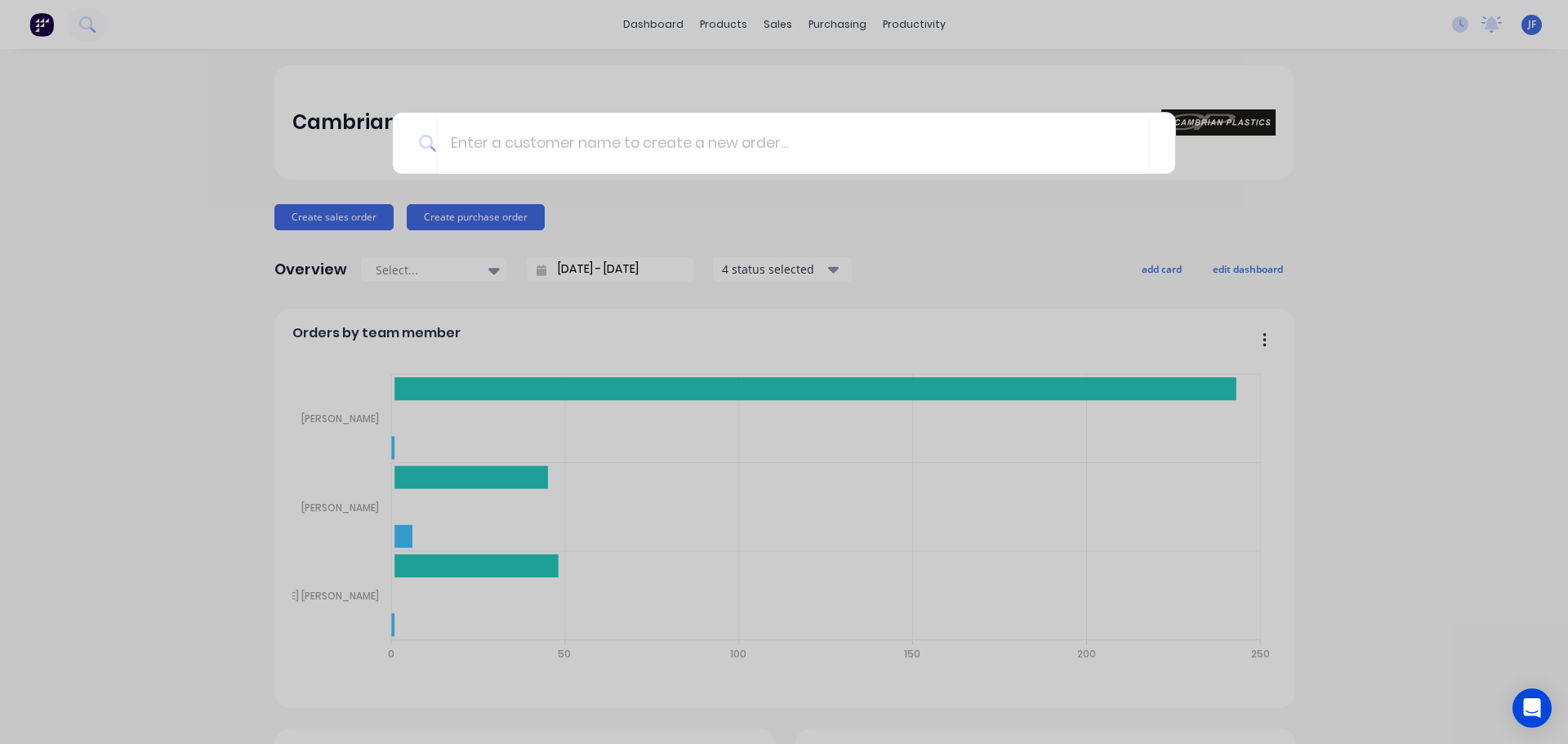
click at [384, 223] on div at bounding box center [784, 372] width 1568 height 744
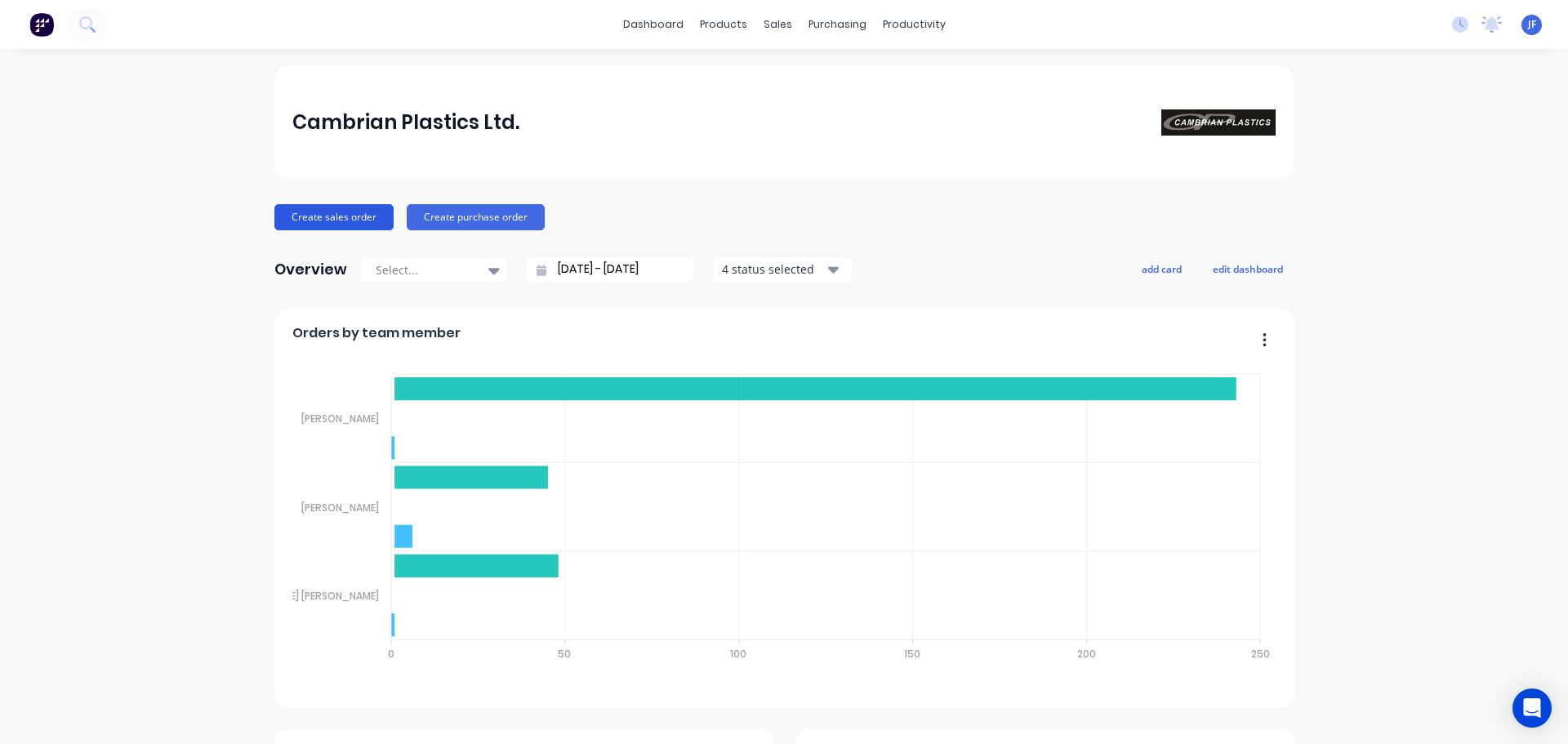
click at [360, 206] on button "Create sales order" at bounding box center [334, 217] width 119 height 26
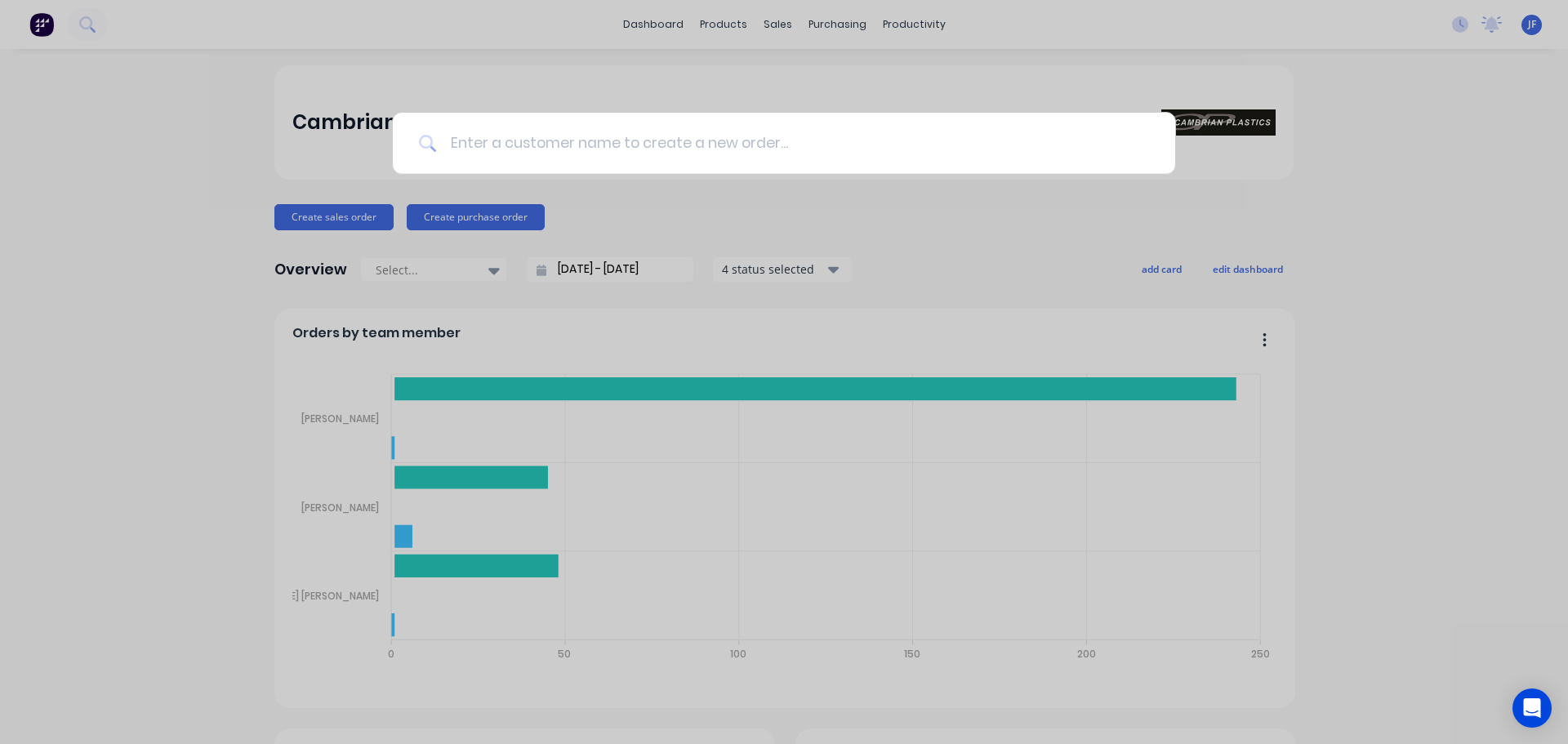
click at [513, 151] on input at bounding box center [792, 144] width 712 height 61
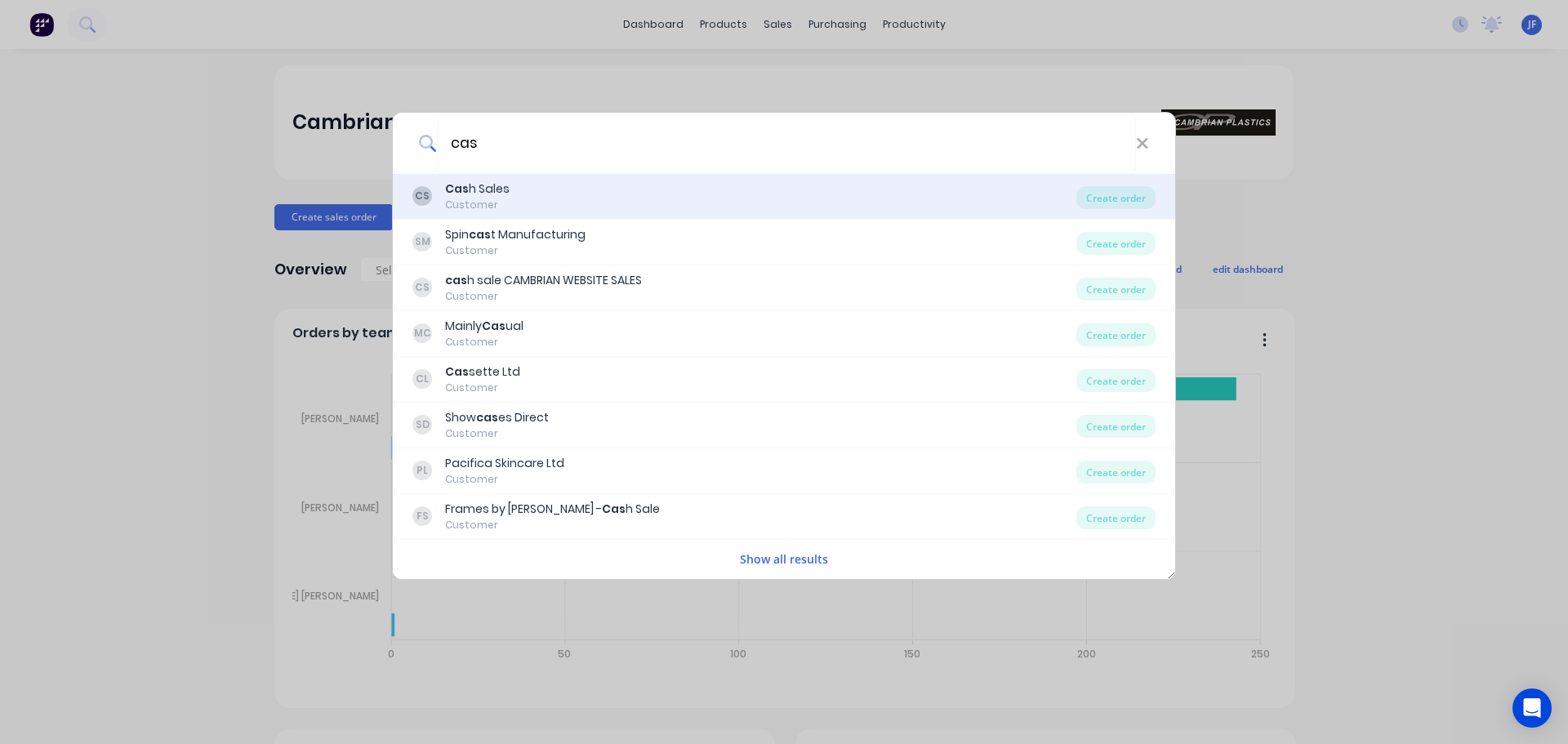
type input "cas"
click at [492, 186] on div "Cas h Sales" at bounding box center [477, 189] width 65 height 17
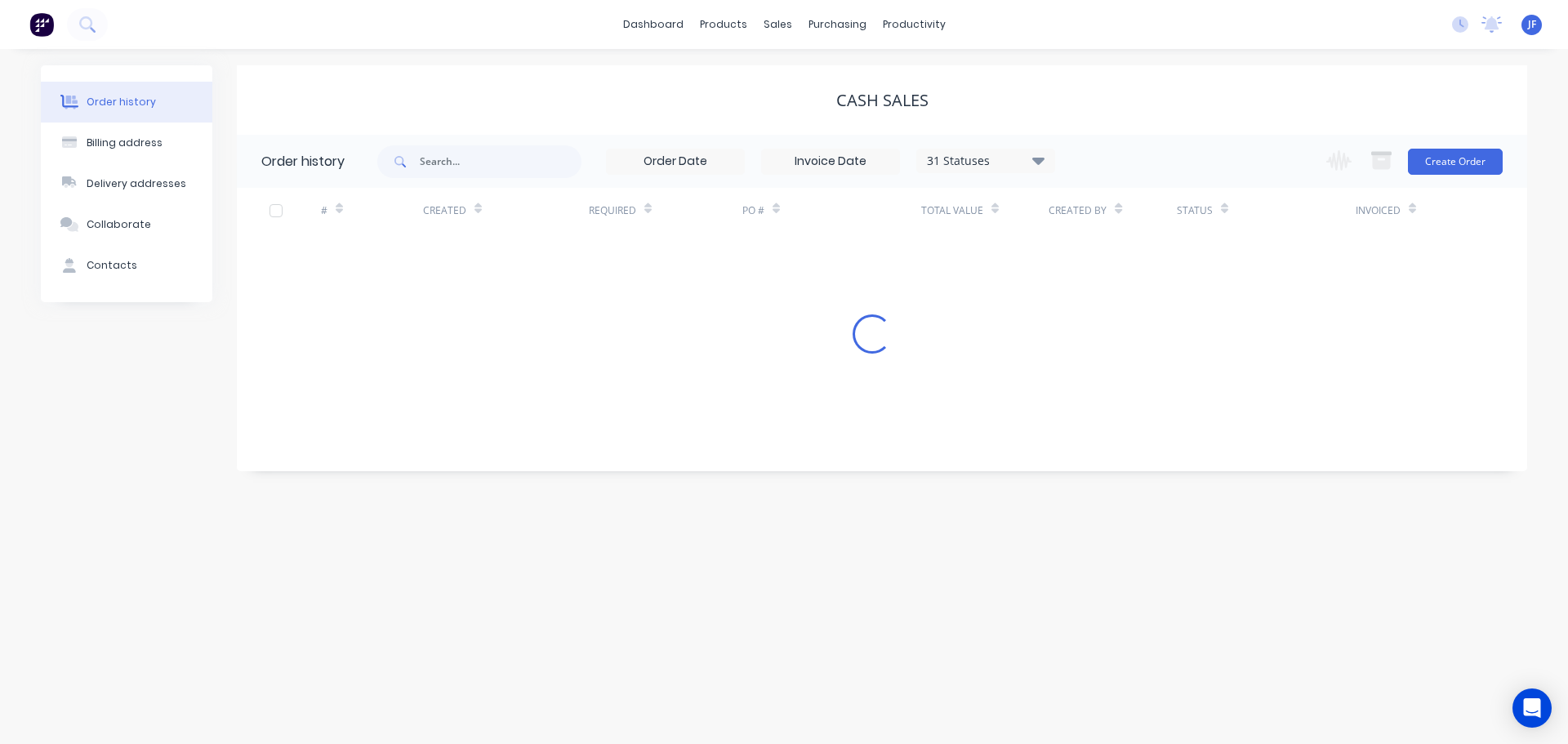
click at [1428, 153] on button "Create Order" at bounding box center [1456, 161] width 95 height 26
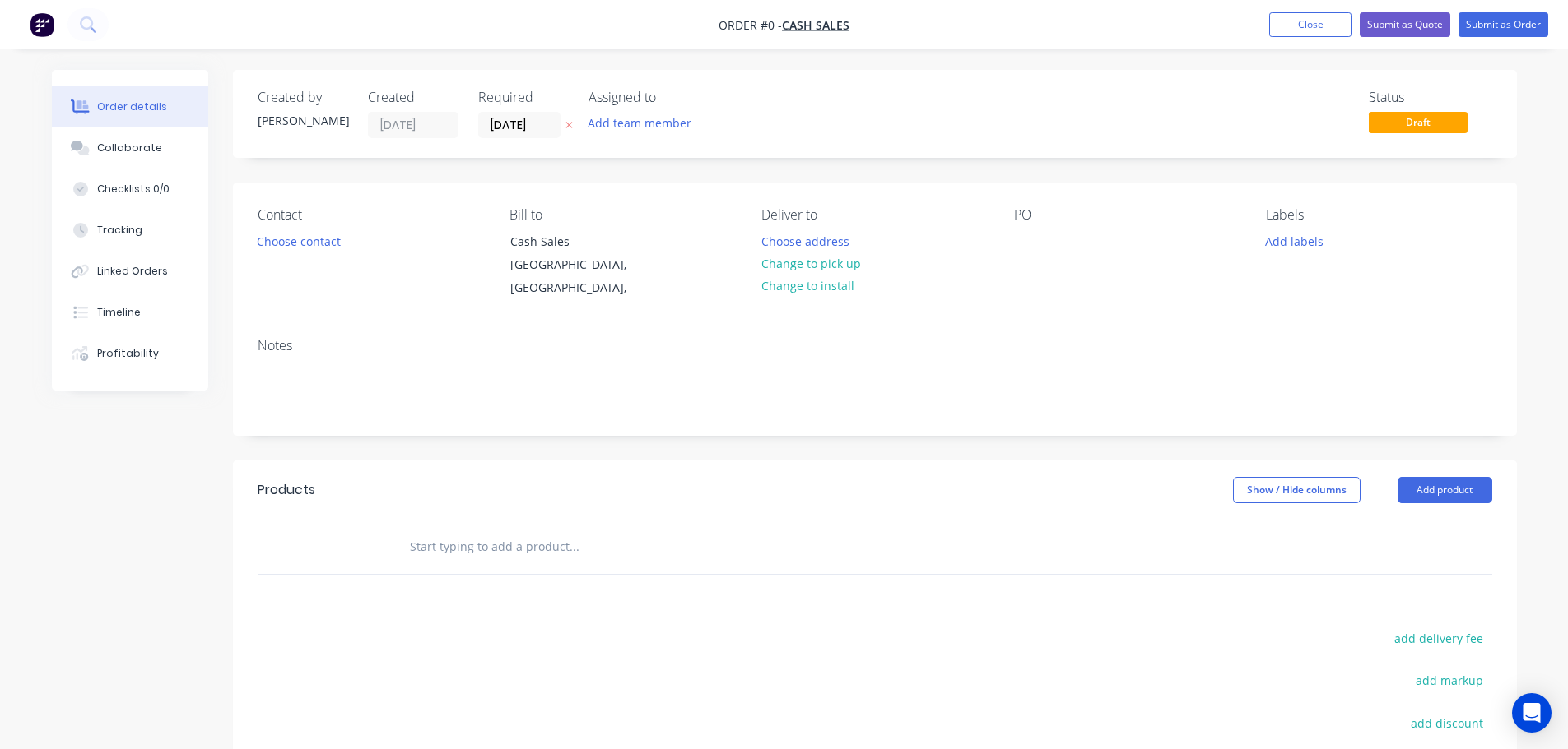
click at [564, 124] on button "button" at bounding box center [569, 125] width 17 height 19
click at [294, 237] on button "Choose contact" at bounding box center [299, 240] width 102 height 22
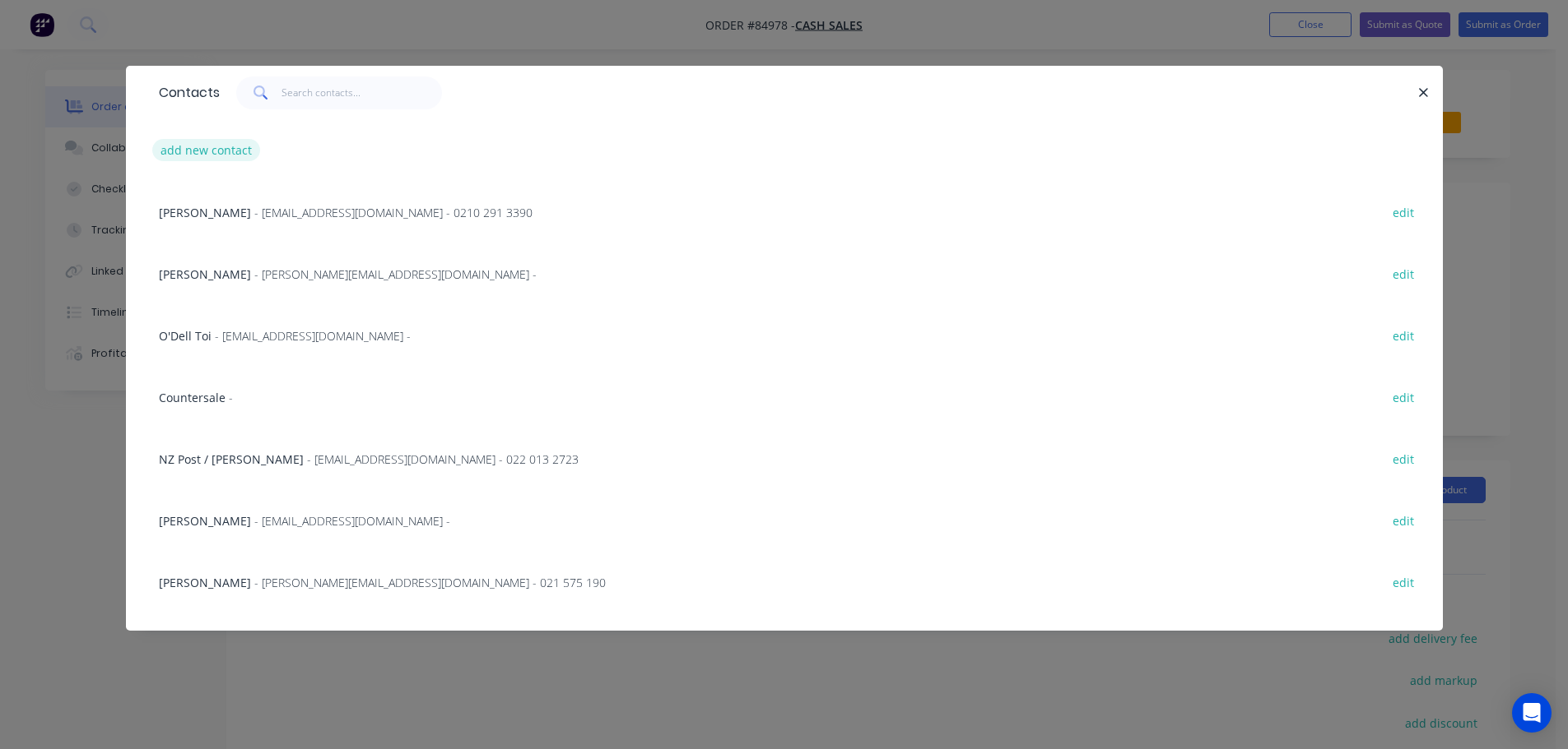
click at [255, 152] on button "add new contact" at bounding box center [206, 149] width 108 height 22
select select "AU"
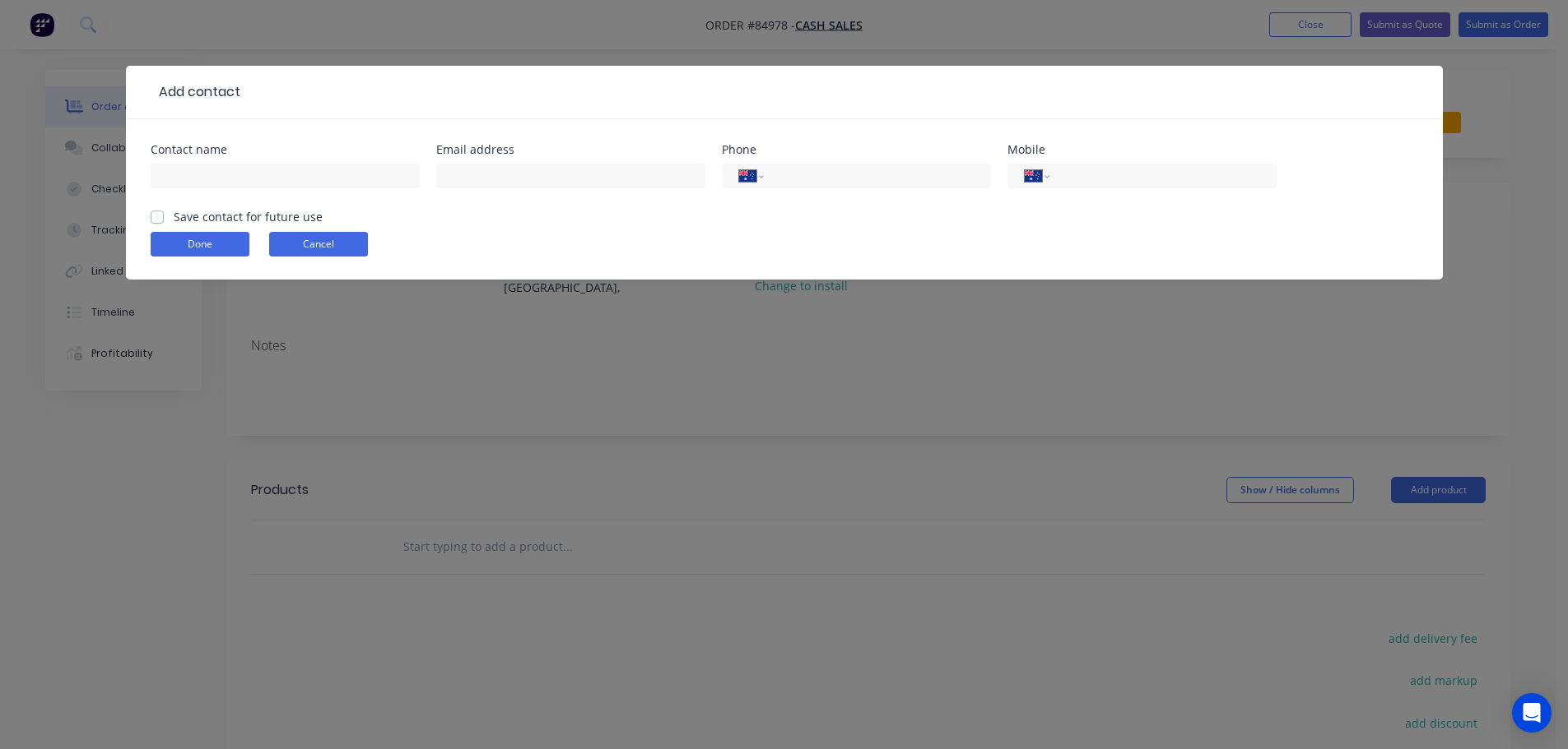
click at [300, 242] on button "Cancel" at bounding box center [318, 244] width 99 height 25
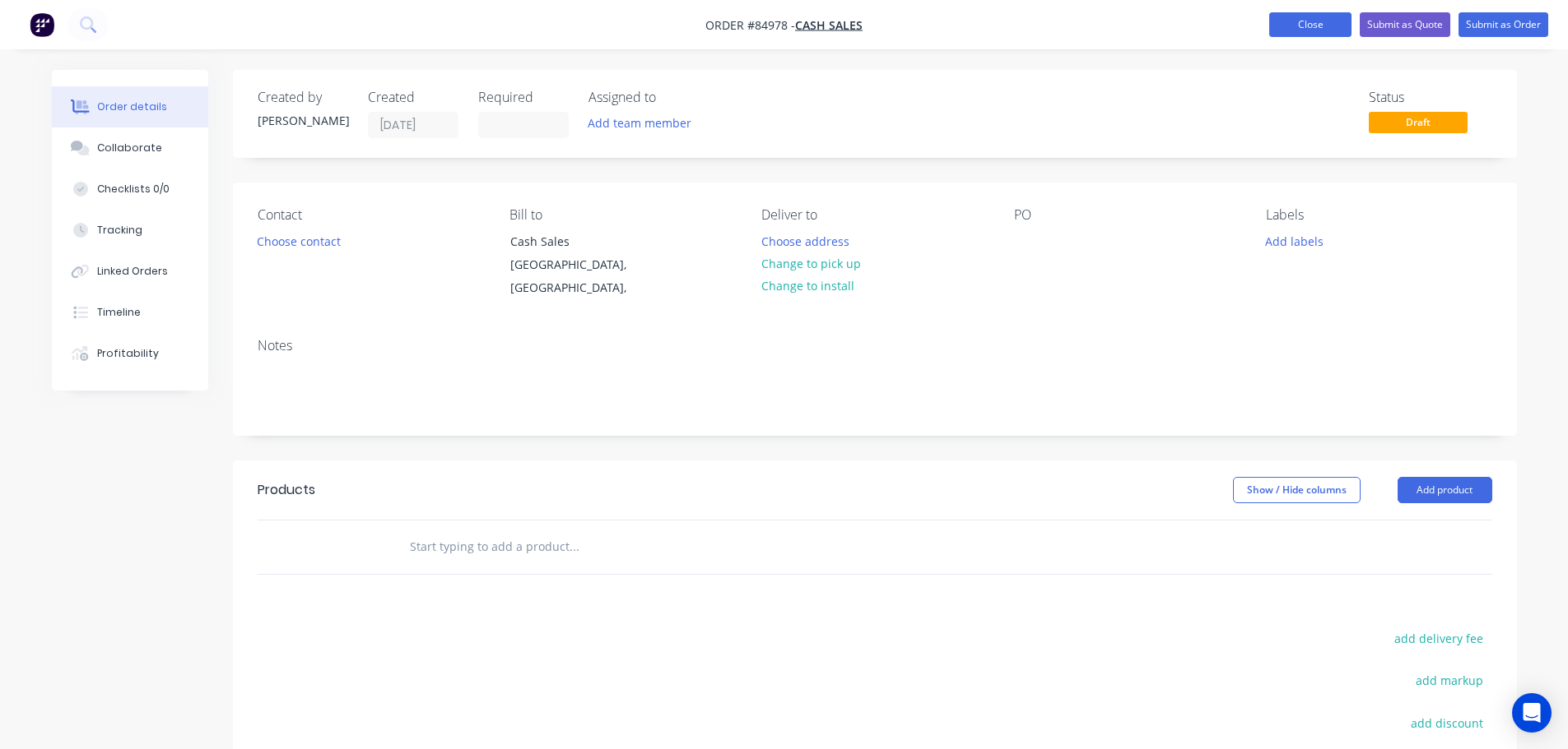
click at [1292, 27] on button "Close" at bounding box center [1310, 25] width 82 height 25
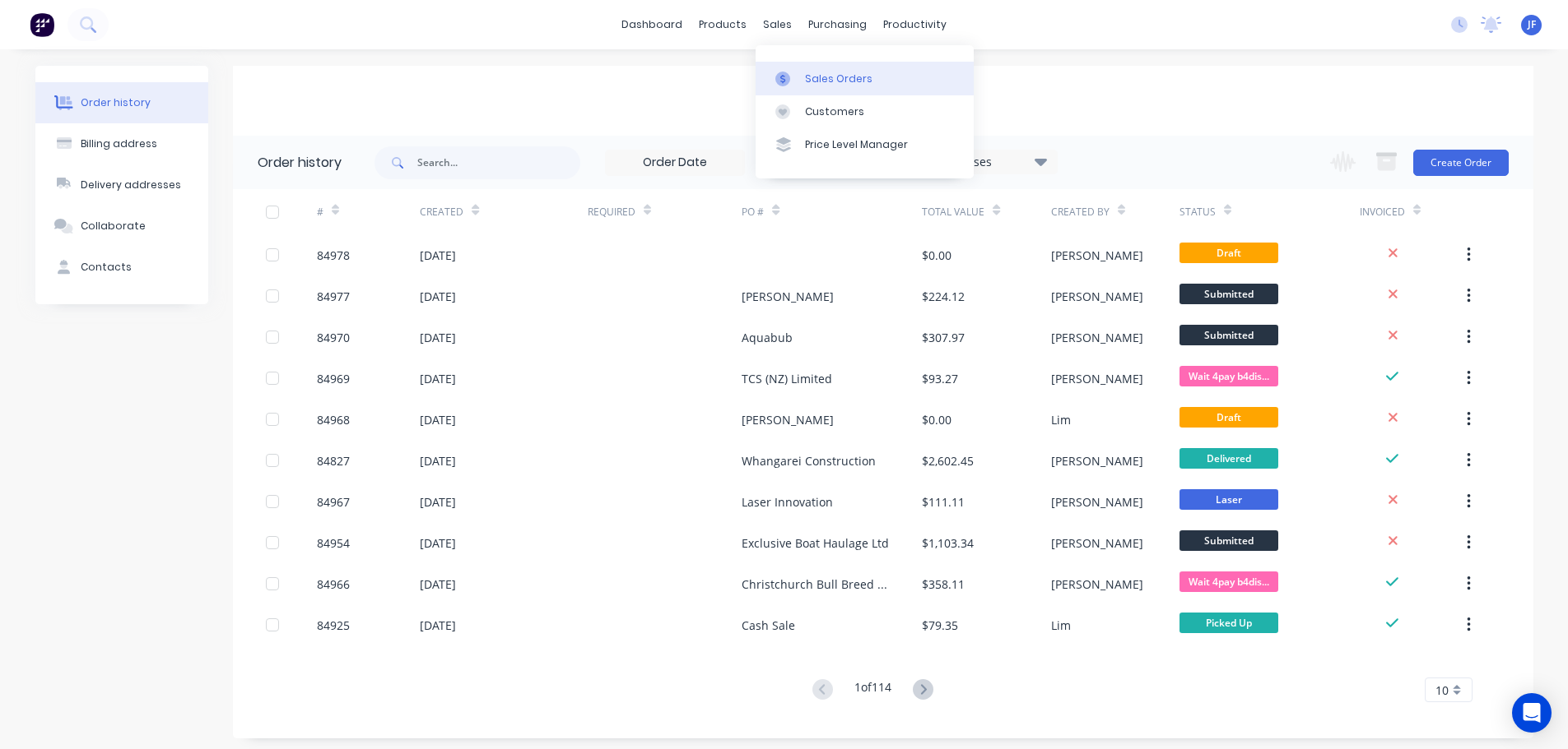
click at [798, 77] on div at bounding box center [788, 79] width 25 height 14
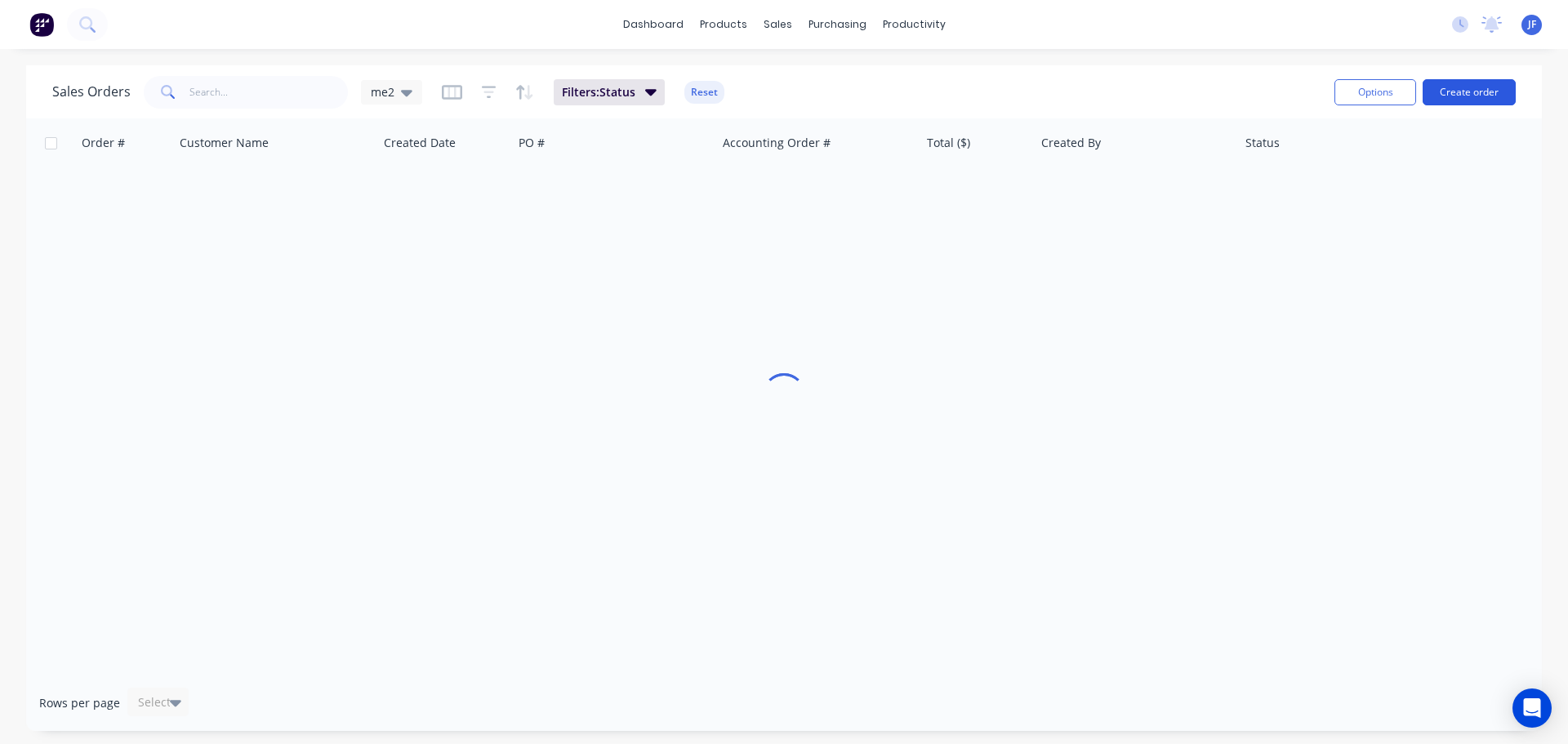
click at [1455, 89] on button "Create order" at bounding box center [1469, 91] width 93 height 26
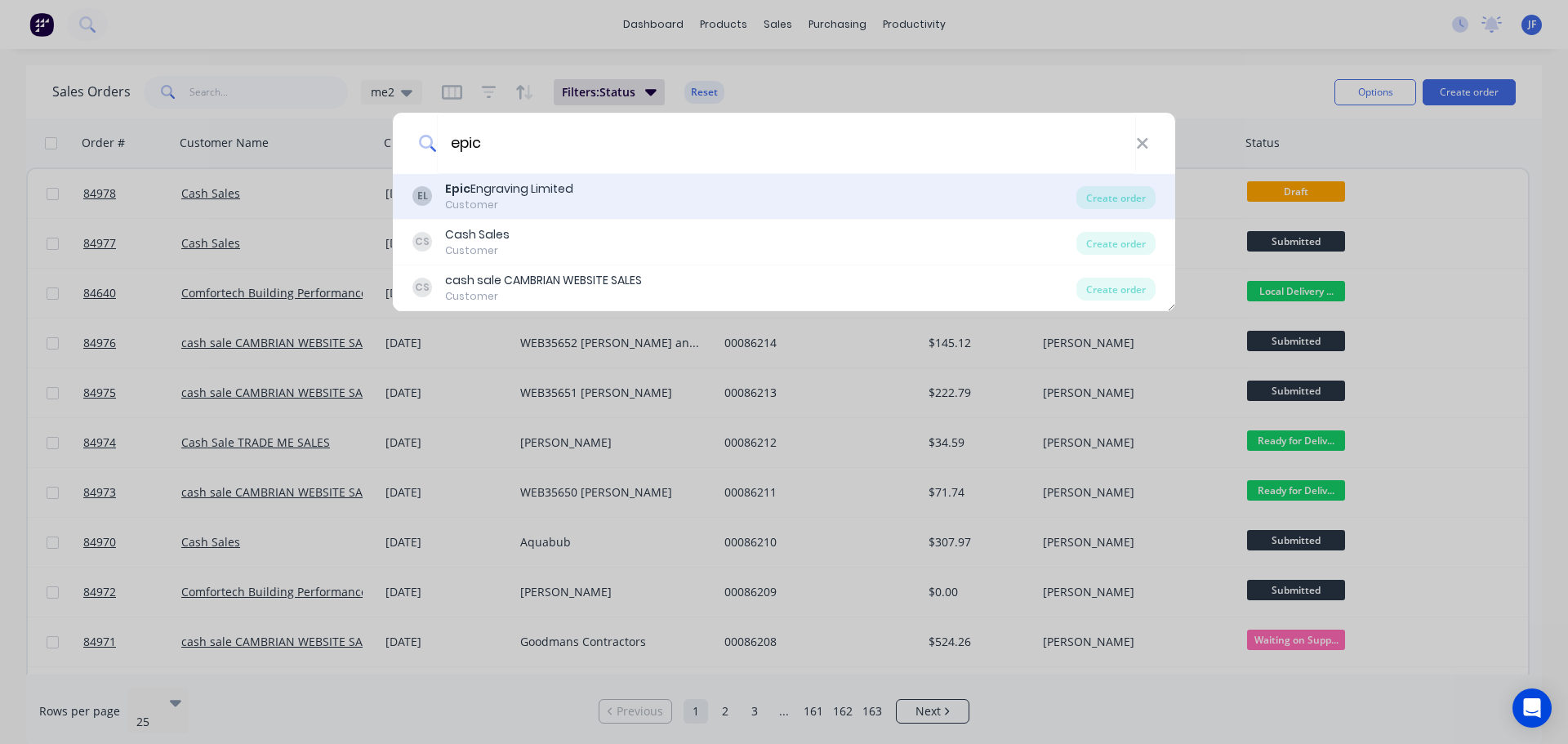
type input "epic"
click at [538, 199] on div "Customer" at bounding box center [509, 205] width 128 height 14
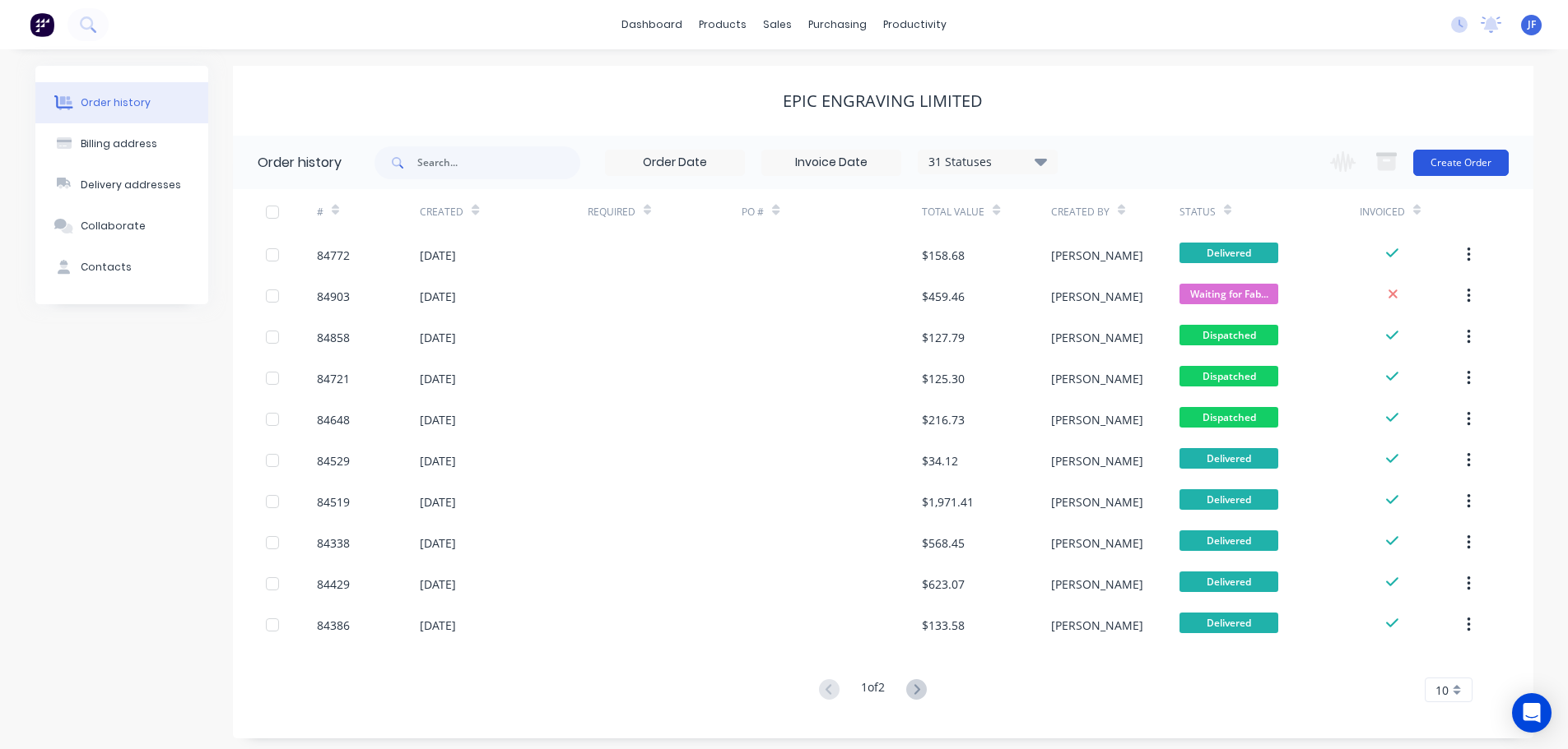
click at [1472, 165] on button "Create Order" at bounding box center [1462, 162] width 96 height 26
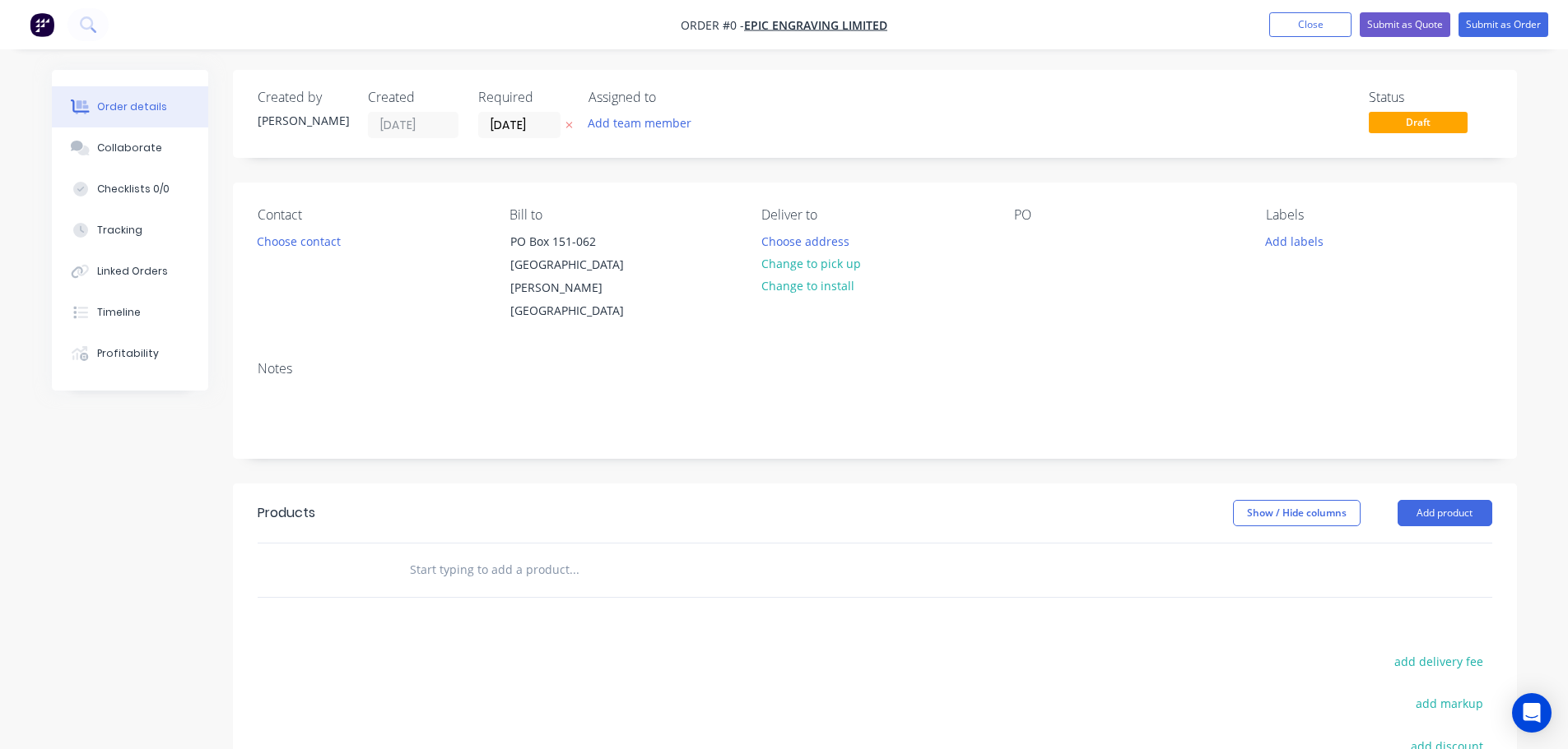
click at [568, 125] on icon "button" at bounding box center [568, 125] width 7 height 7
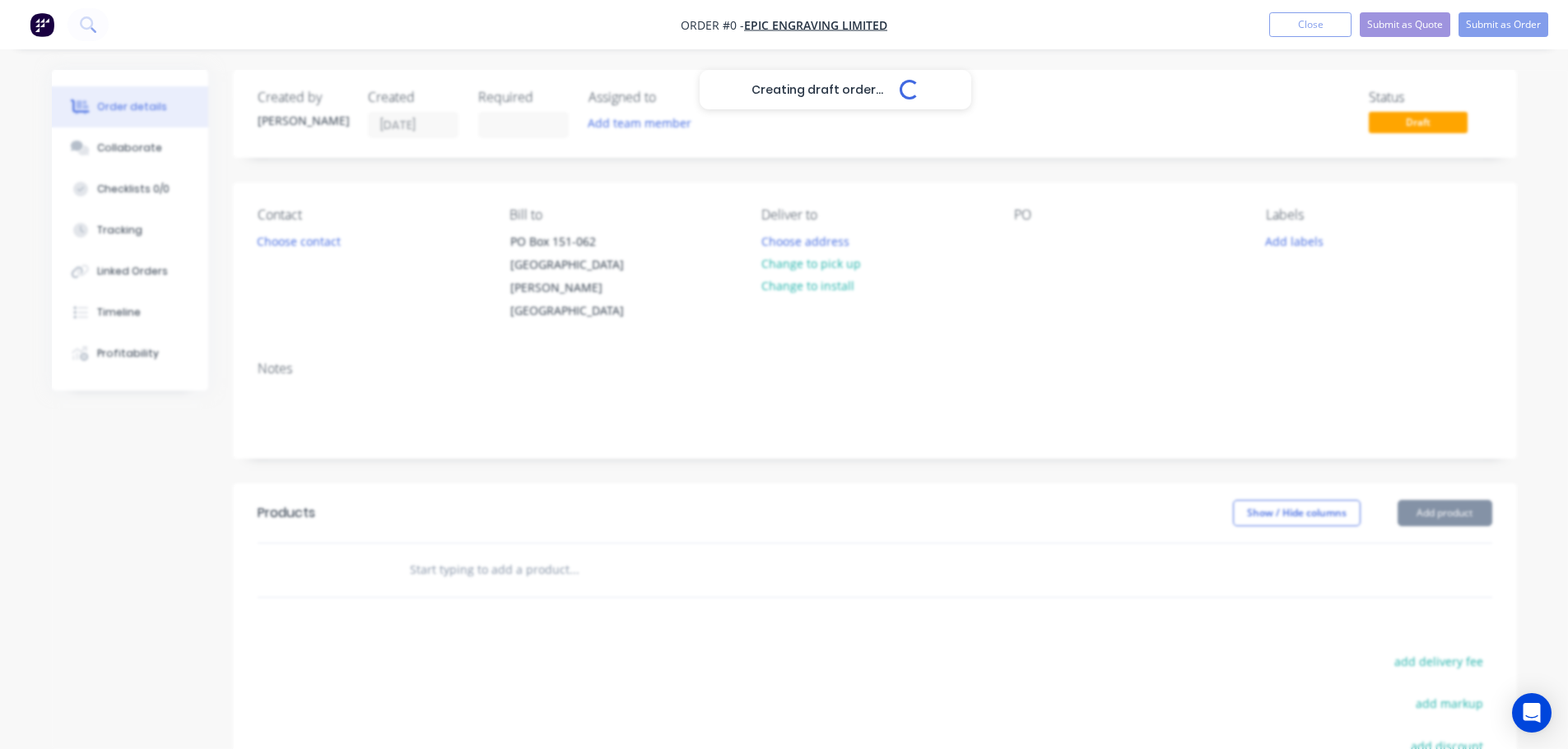
click at [305, 236] on button "Choose contact" at bounding box center [299, 240] width 102 height 22
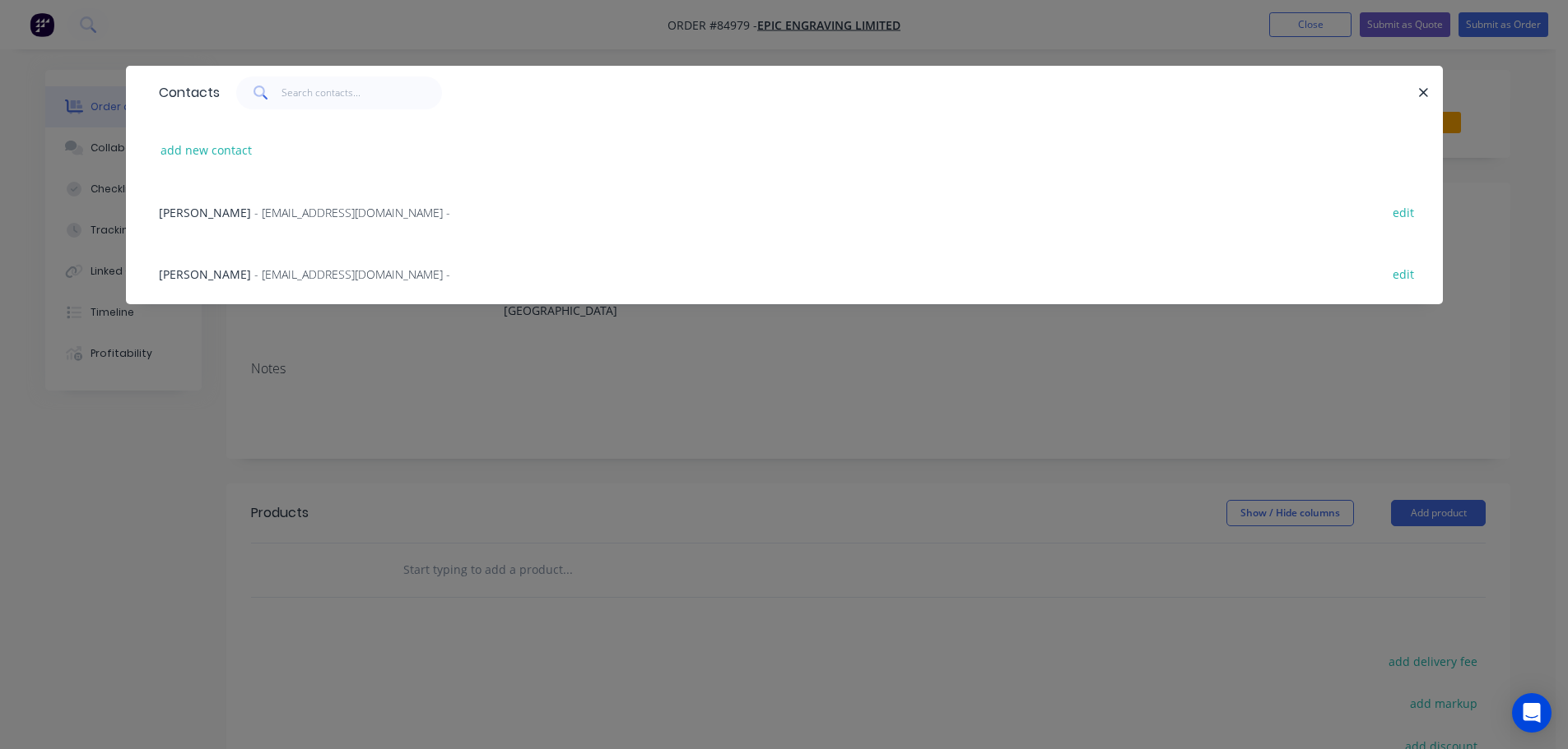
click at [254, 266] on span "- sales@epicengraving.co.nz -" at bounding box center [352, 274] width 196 height 15
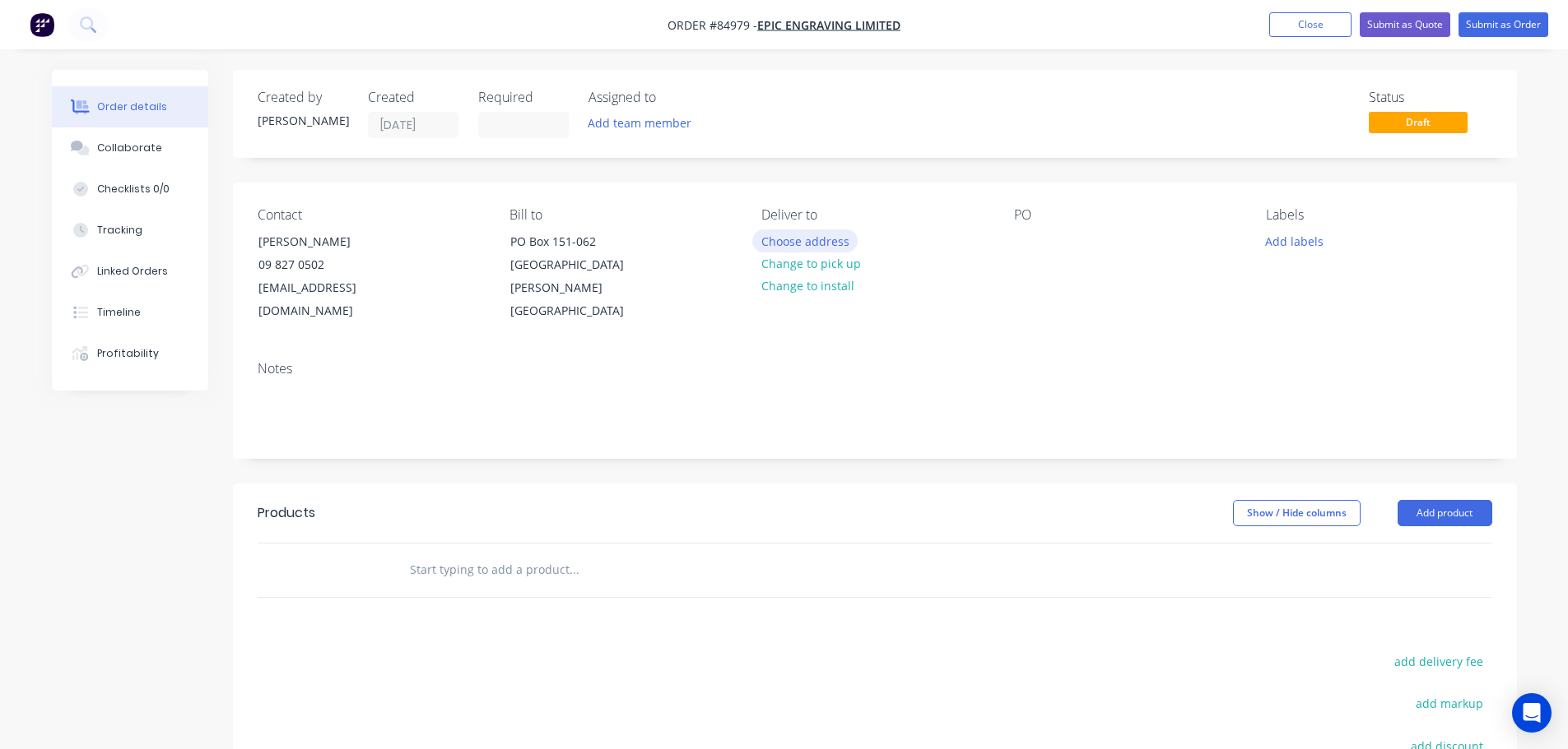
click at [839, 246] on button "Choose address" at bounding box center [805, 240] width 105 height 22
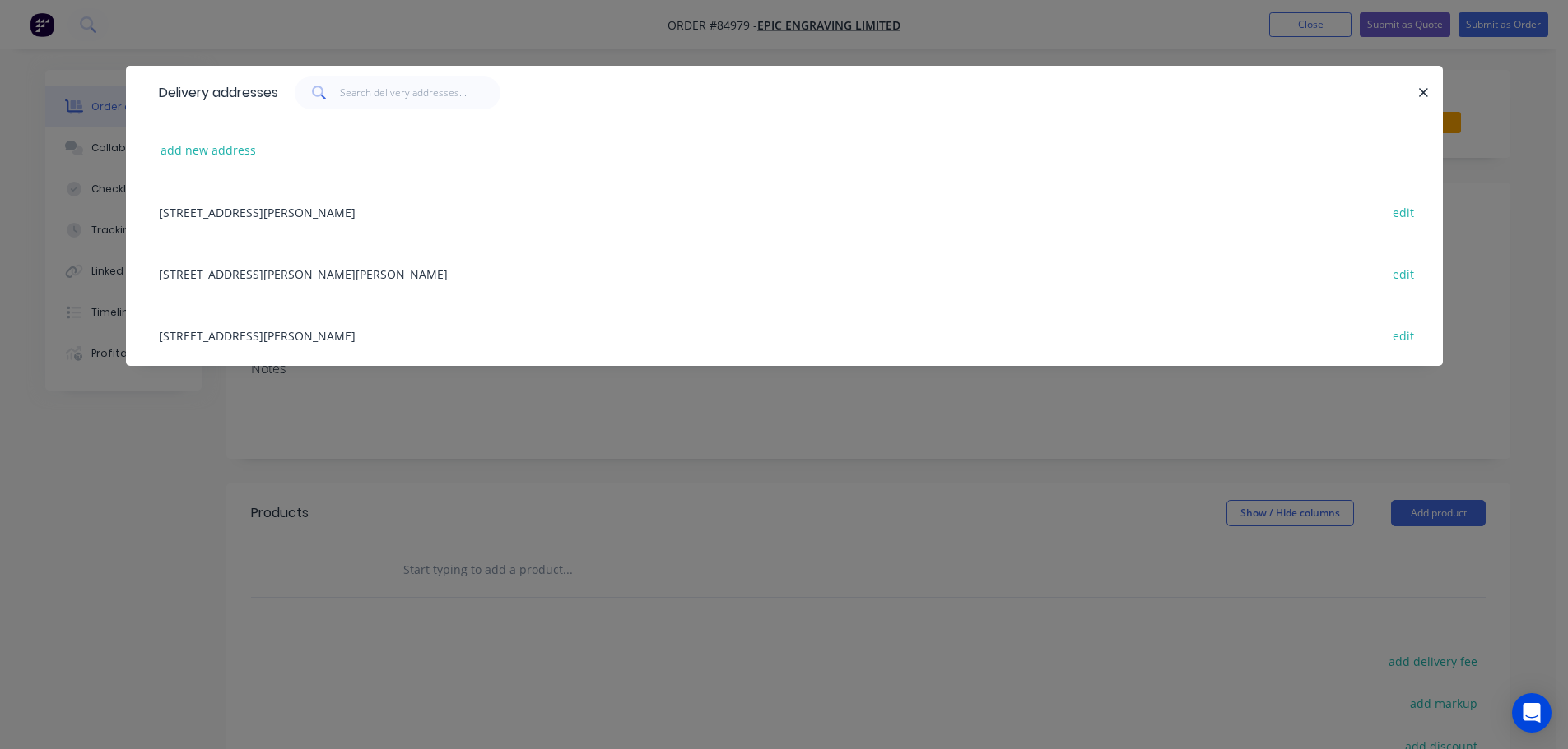
click at [242, 282] on div "18H Clark Street New Lynn, Waitakere City, 0600 edit" at bounding box center [784, 273] width 1268 height 61
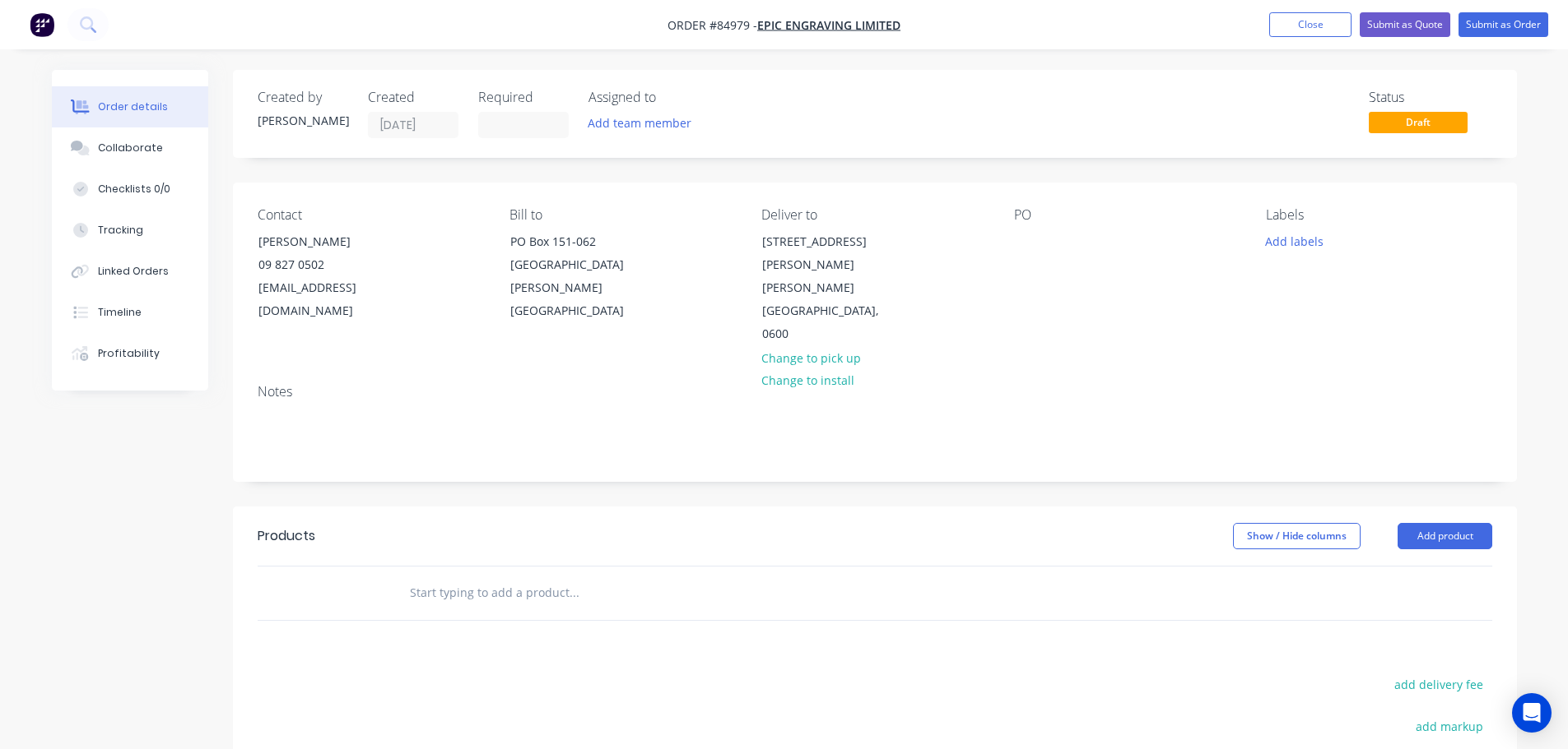
click at [441, 577] on input "text" at bounding box center [574, 593] width 330 height 33
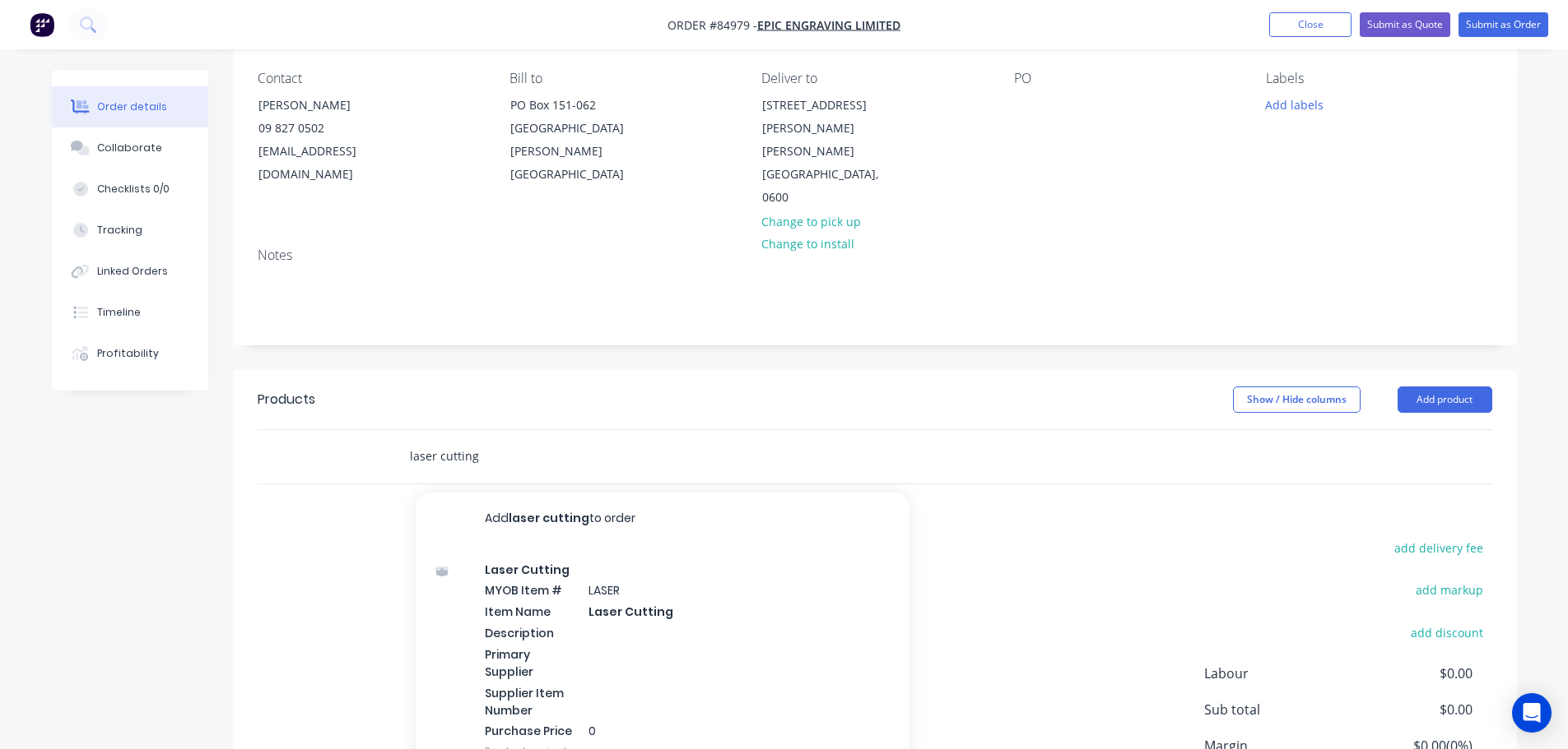
scroll to position [245, 0]
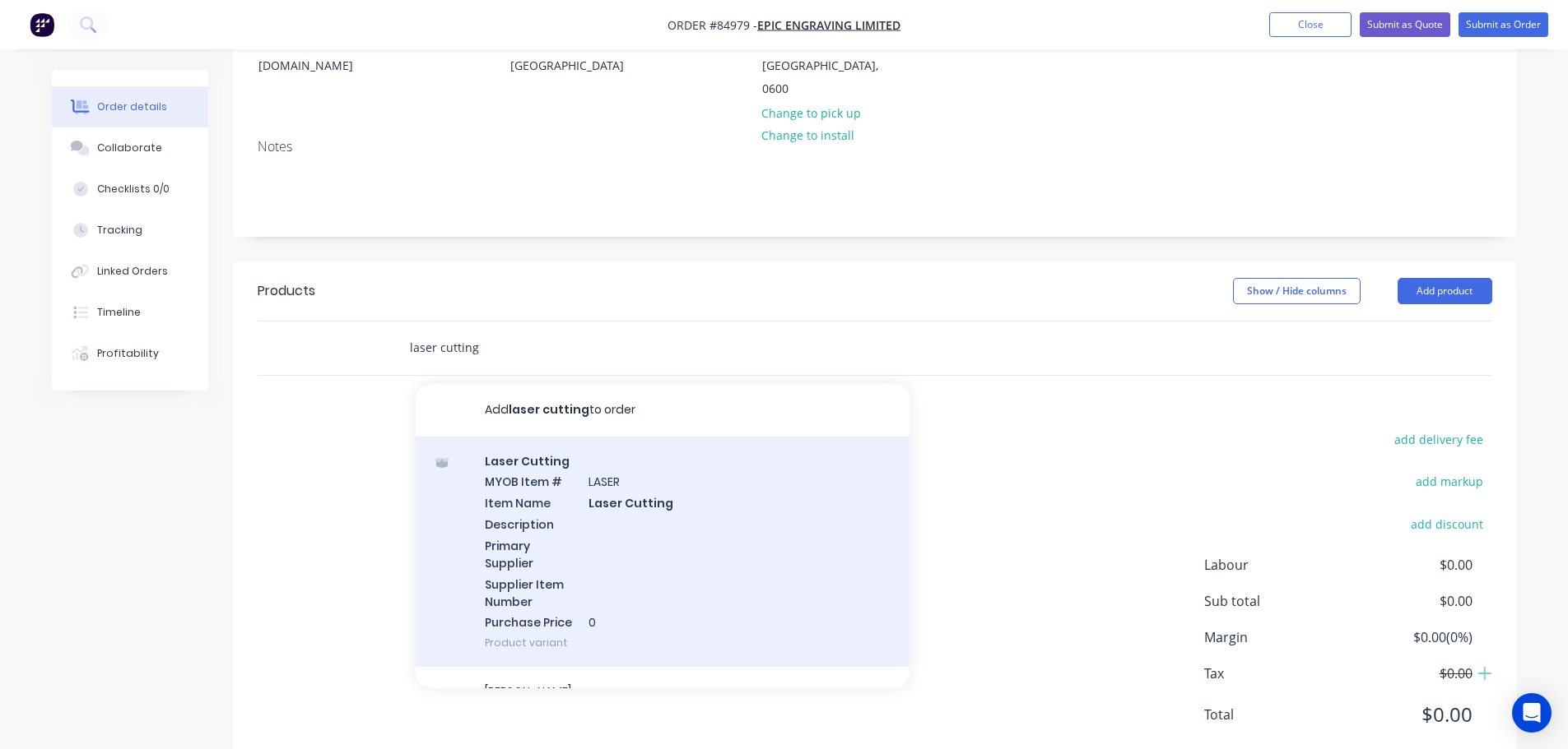
type input "laser cutting"
click at [731, 465] on div "Laser Cutting MYOB Item # LASER Item Name Laser Cutting Description Primary Sup…" at bounding box center [662, 552] width 494 height 231
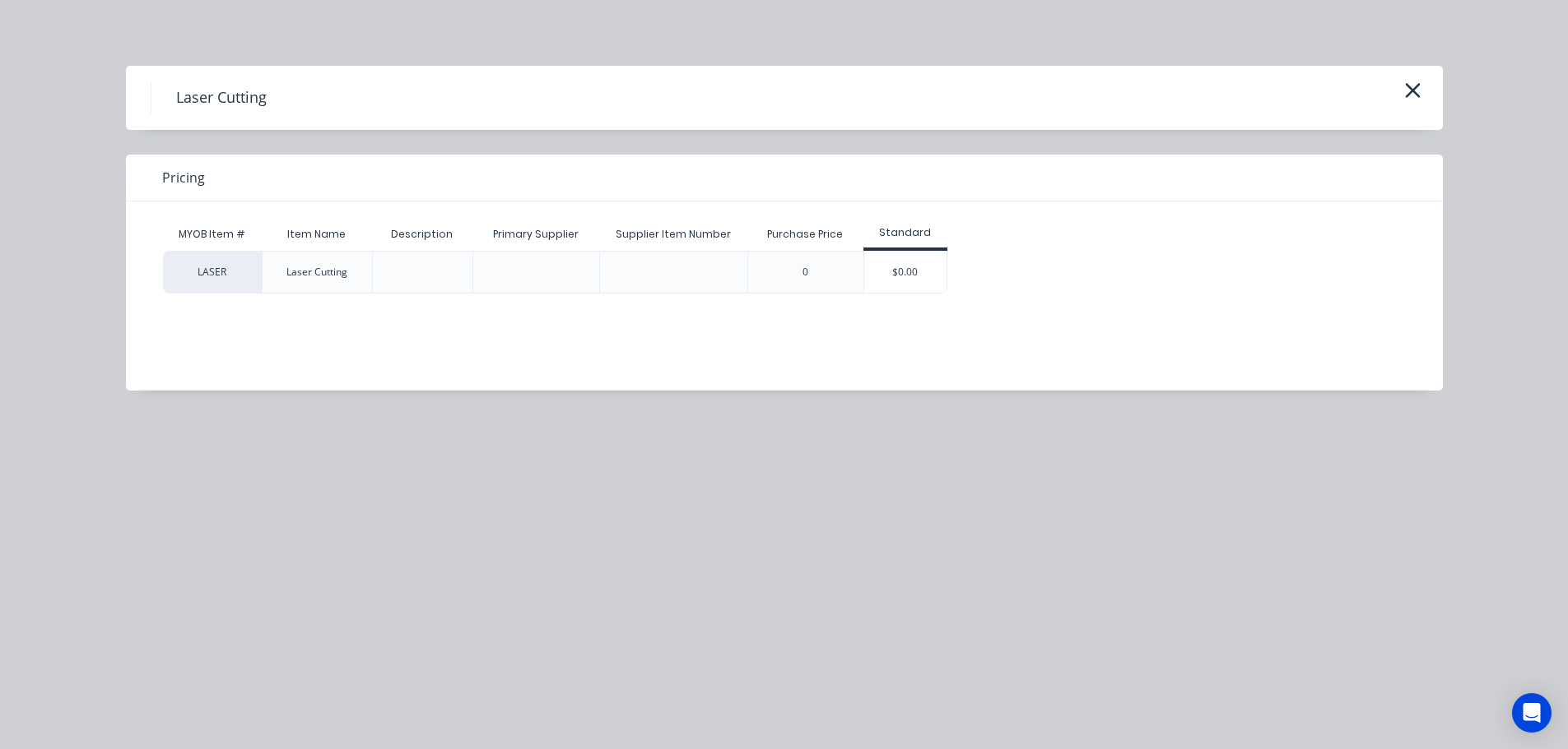
click at [918, 280] on div "$0.00" at bounding box center [906, 272] width 82 height 41
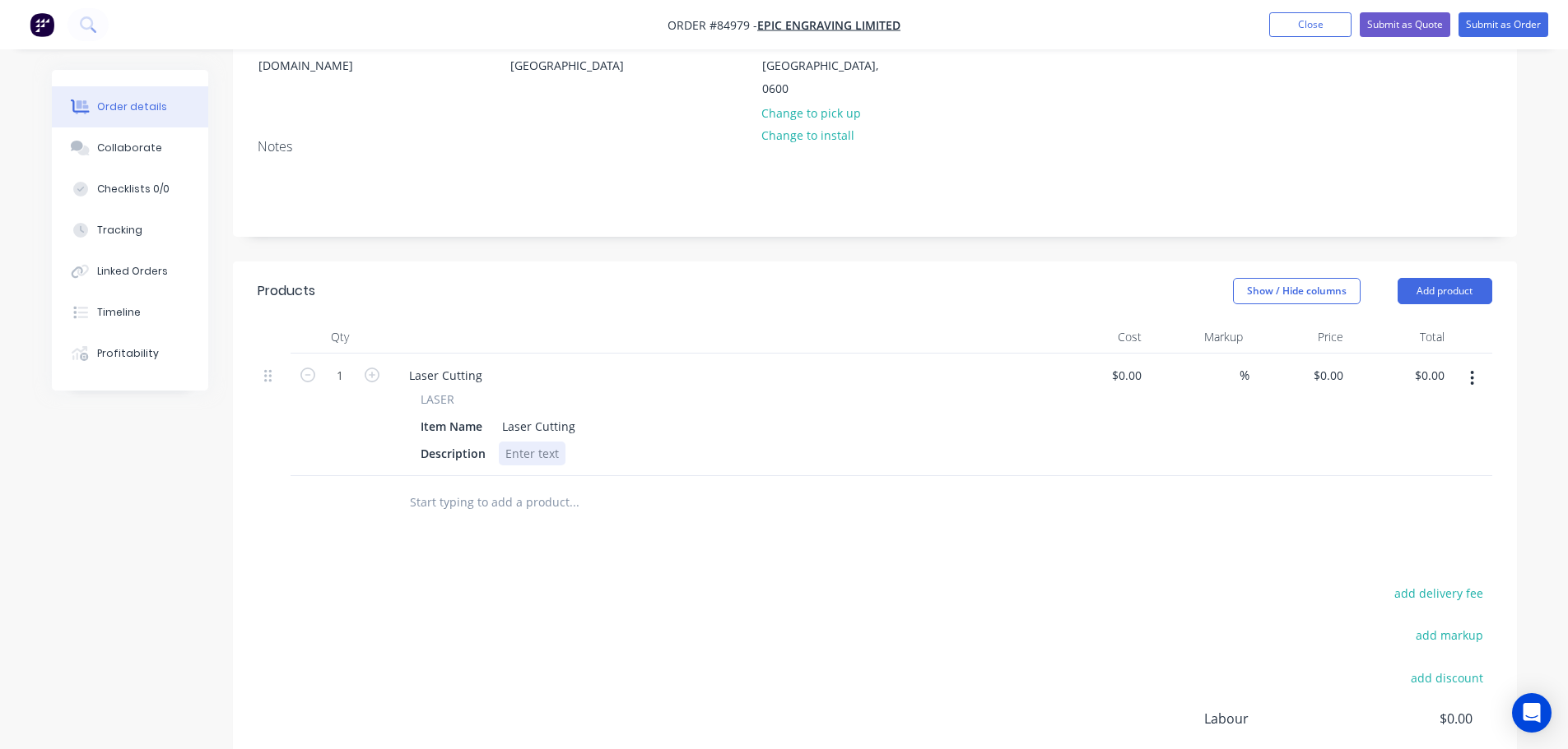
click at [538, 442] on div at bounding box center [532, 453] width 67 height 24
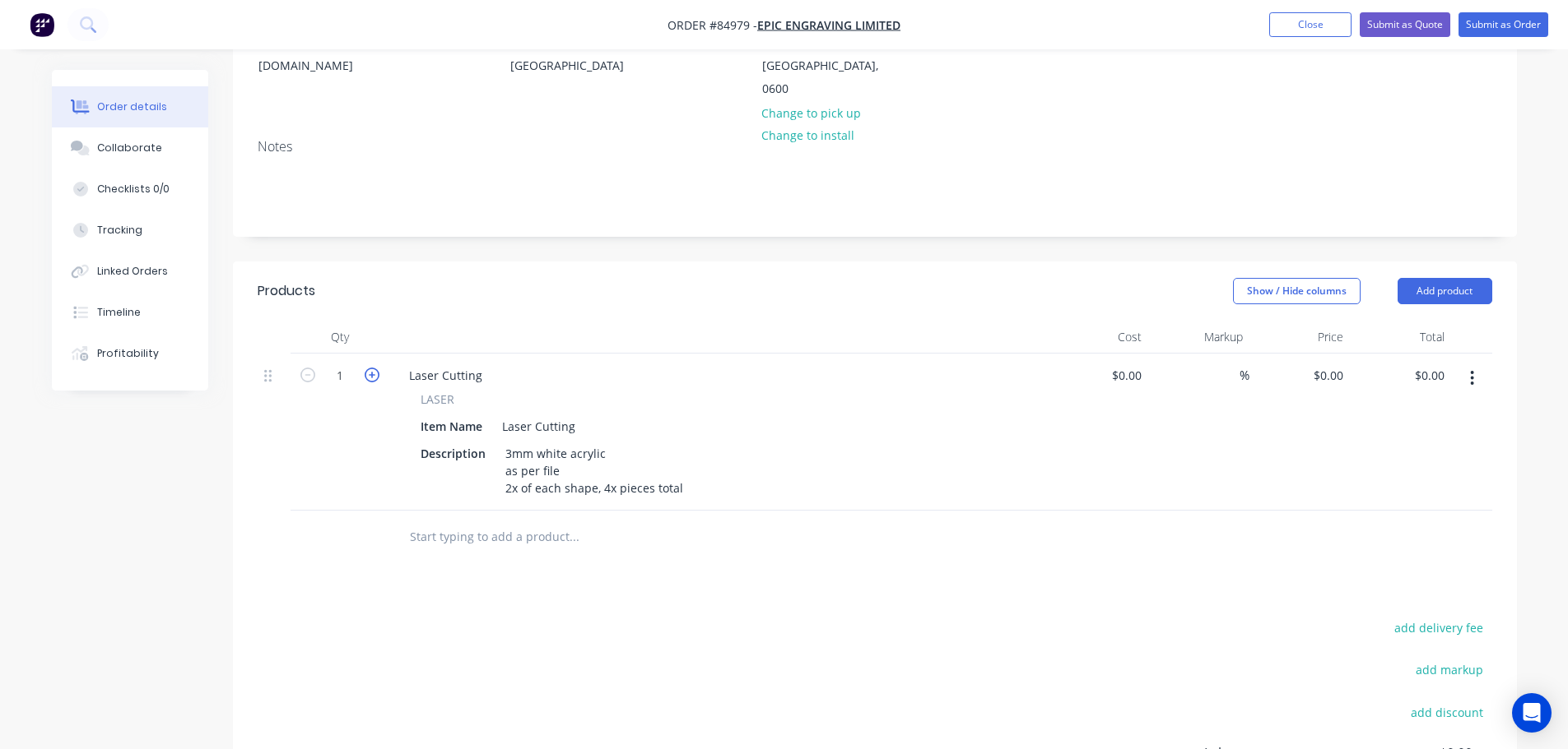
click at [366, 368] on icon "button" at bounding box center [371, 374] width 14 height 14
type input "2"
click at [510, 521] on input "text" at bounding box center [574, 537] width 330 height 33
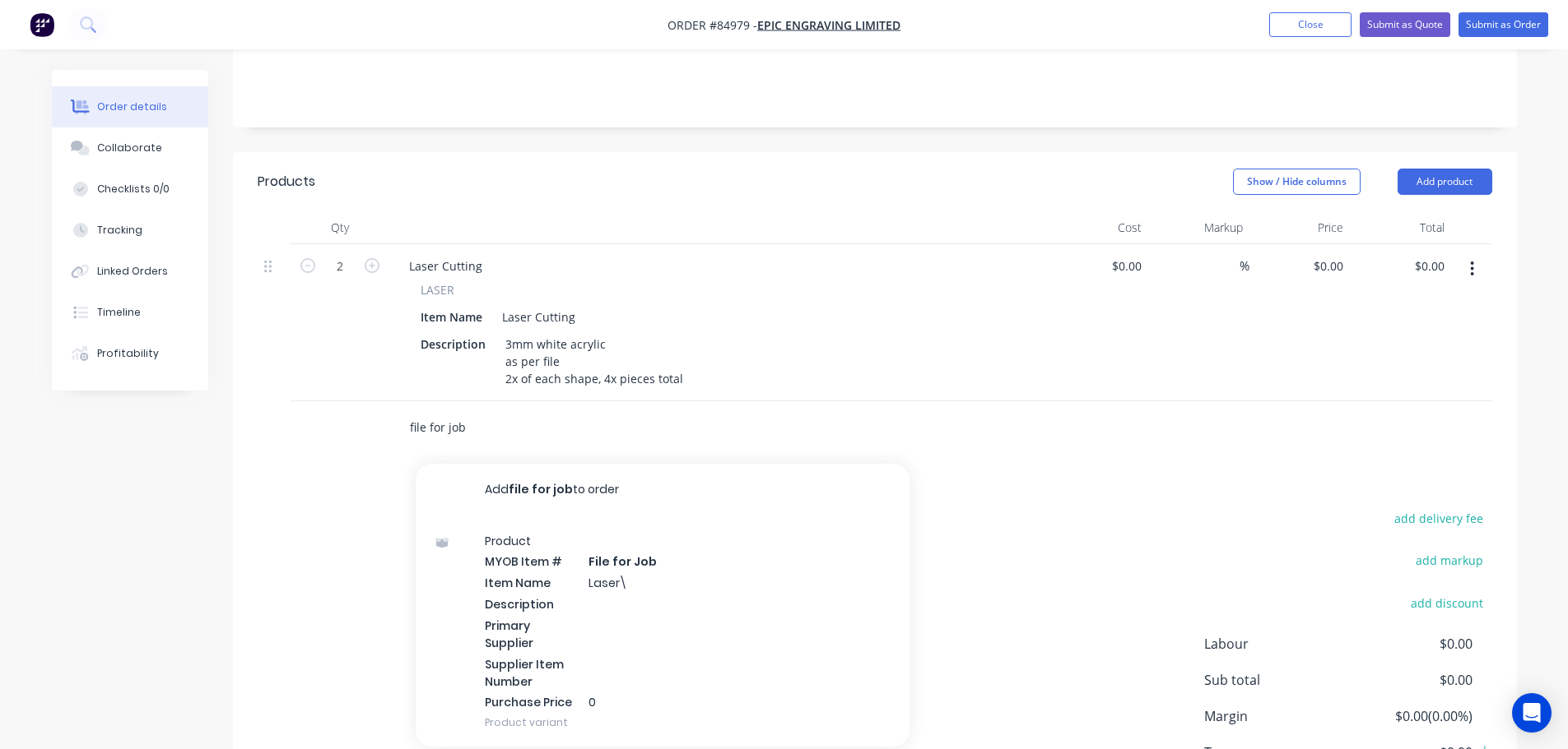
scroll to position [410, 0]
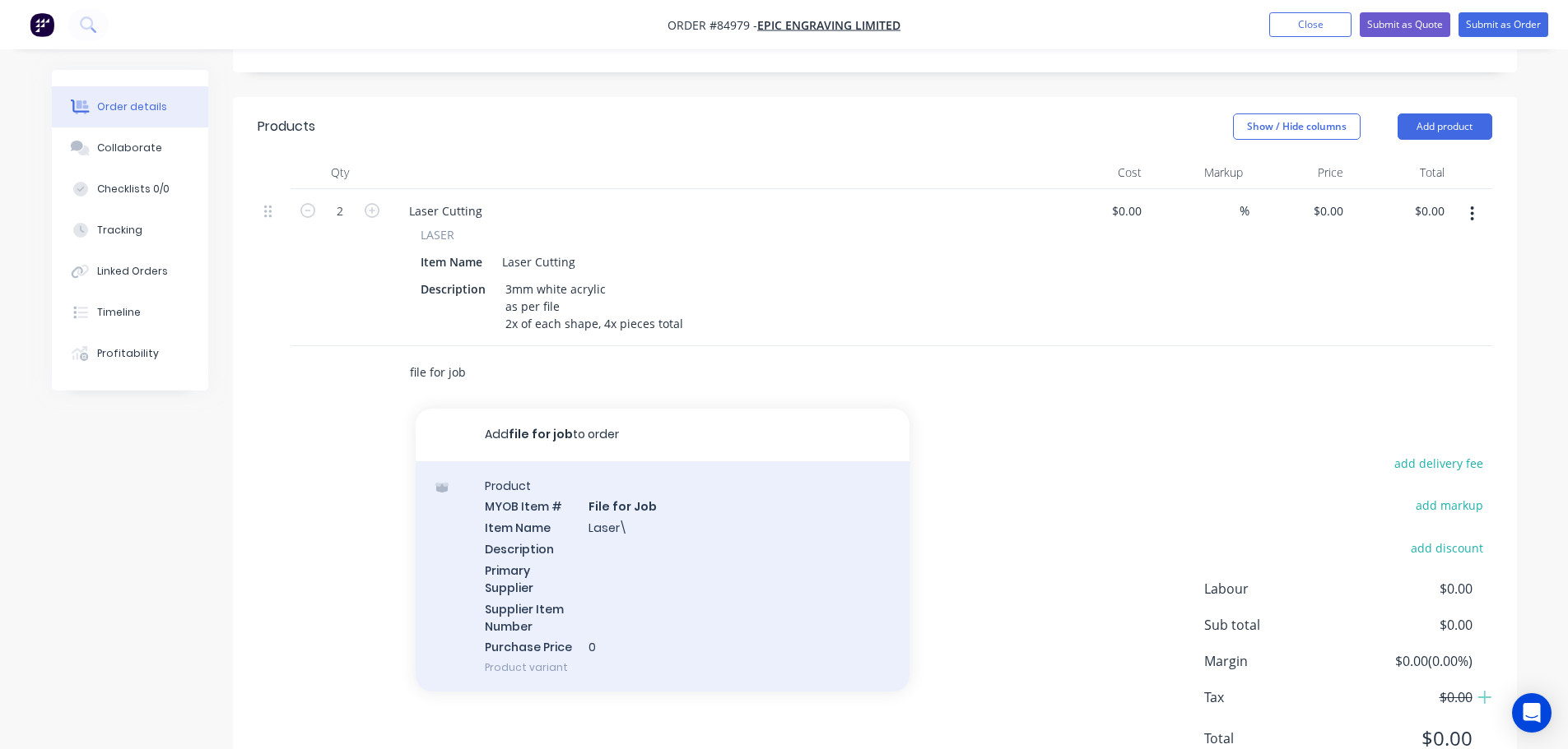
type input "file for job"
click at [626, 466] on div "Product MYOB Item # File for Job Item Name Laser\ Description Primary Supplier …" at bounding box center [662, 577] width 494 height 231
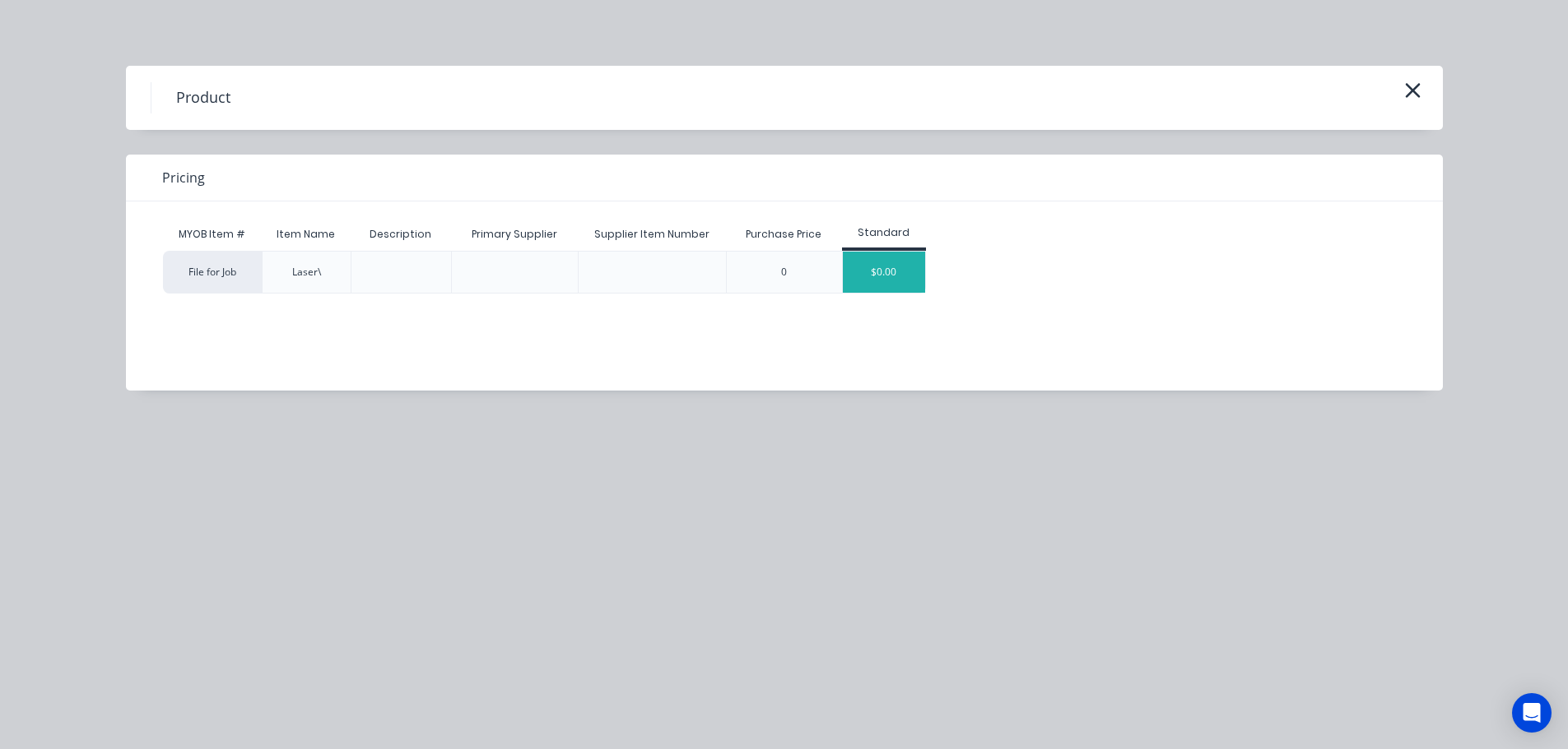
click at [895, 260] on div "$0.00" at bounding box center [884, 272] width 82 height 41
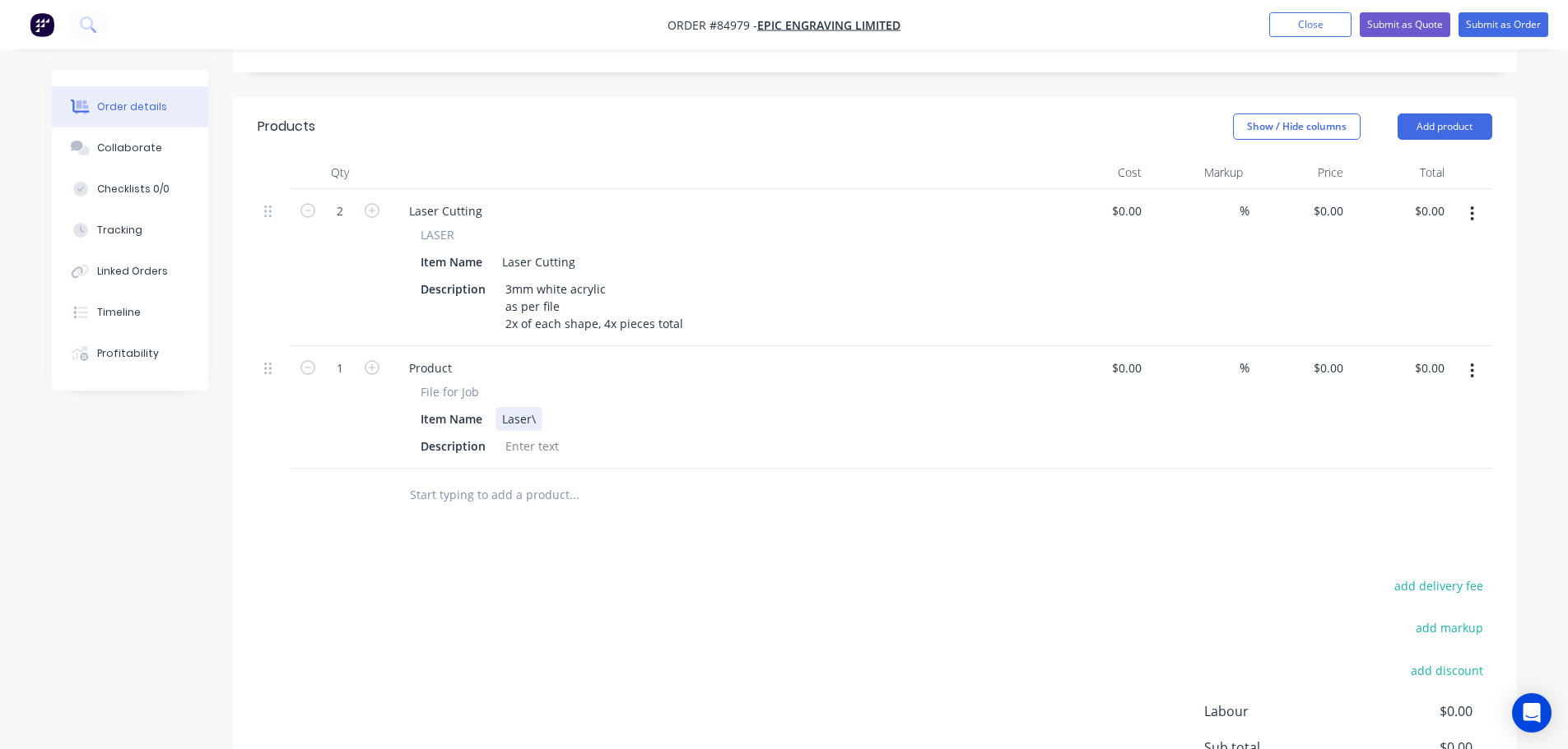
click at [542, 407] on div "Laser\" at bounding box center [519, 419] width 47 height 24
paste div
drag, startPoint x: 446, startPoint y: 349, endPoint x: 498, endPoint y: 351, distance: 52.0
click at [498, 383] on div "File for Job" at bounding box center [719, 392] width 596 height 17
copy span "File for Job"
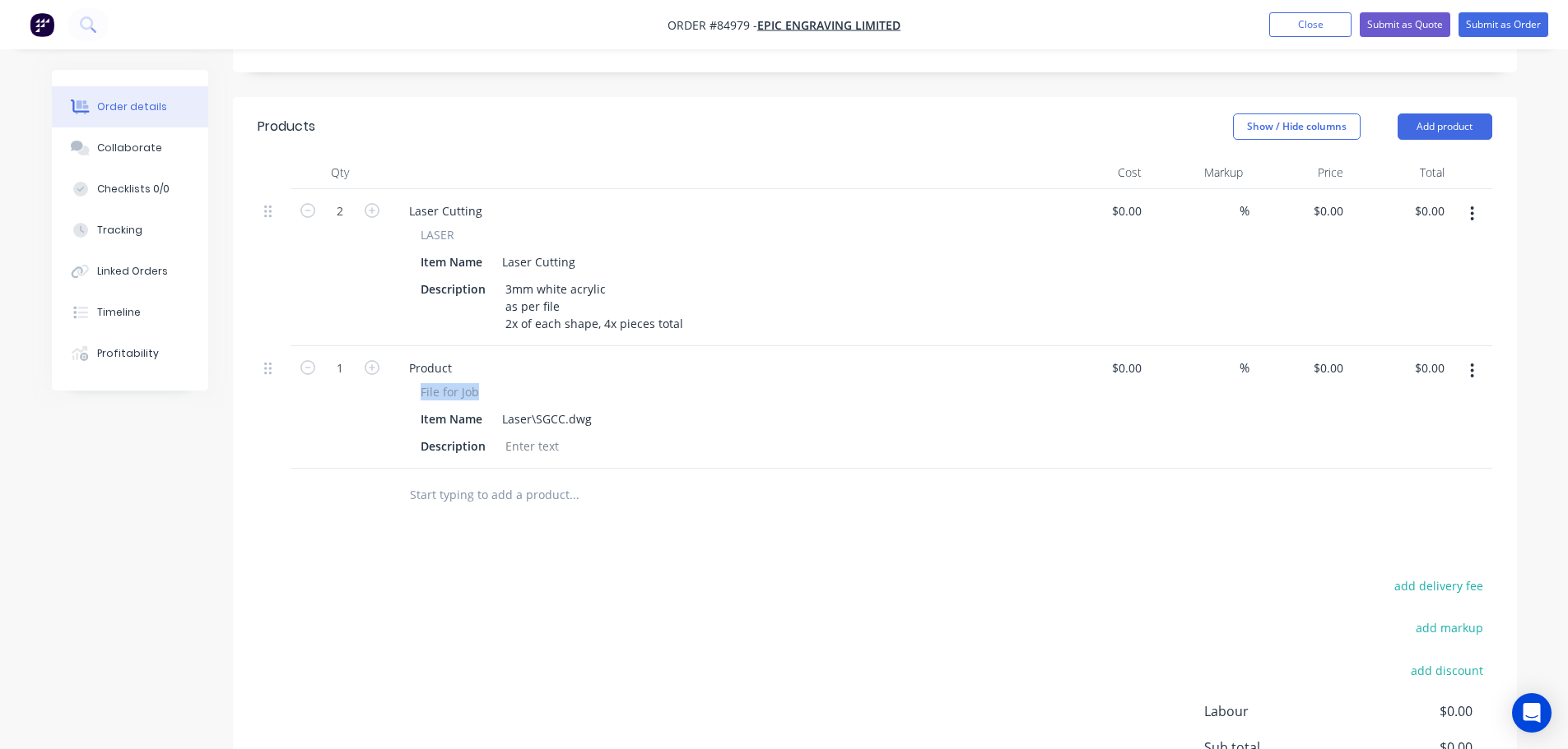
click at [435, 347] on div "Product File for Job Item Name Laser\SGCC.dwg Description" at bounding box center [718, 408] width 658 height 123
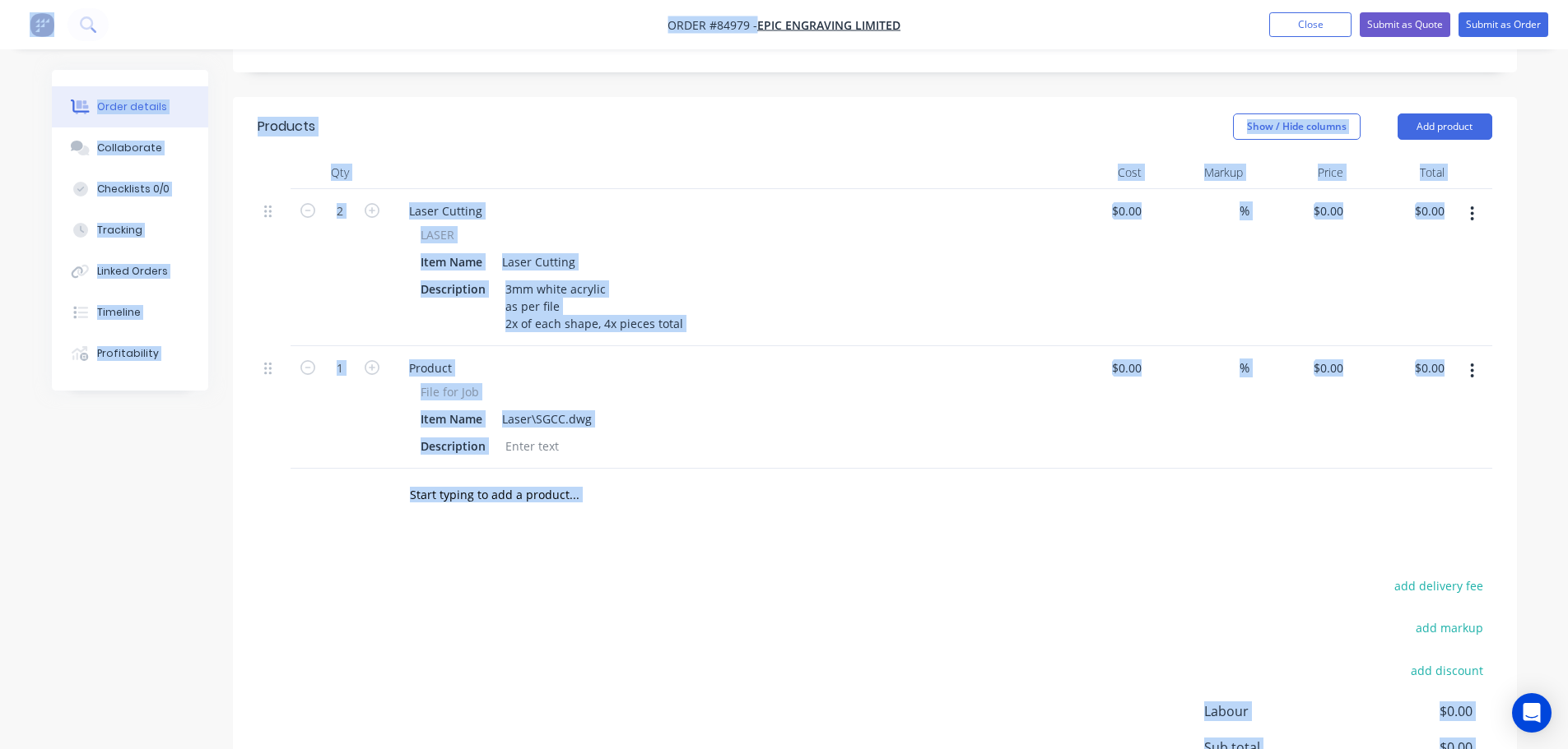
click at [495, 513] on div "Products Show / Hide columns Add product Qty Cost Markup Price Total 2 Laser Cu…" at bounding box center [875, 507] width 1284 height 820
click at [446, 383] on span "File for Job" at bounding box center [450, 392] width 58 height 17
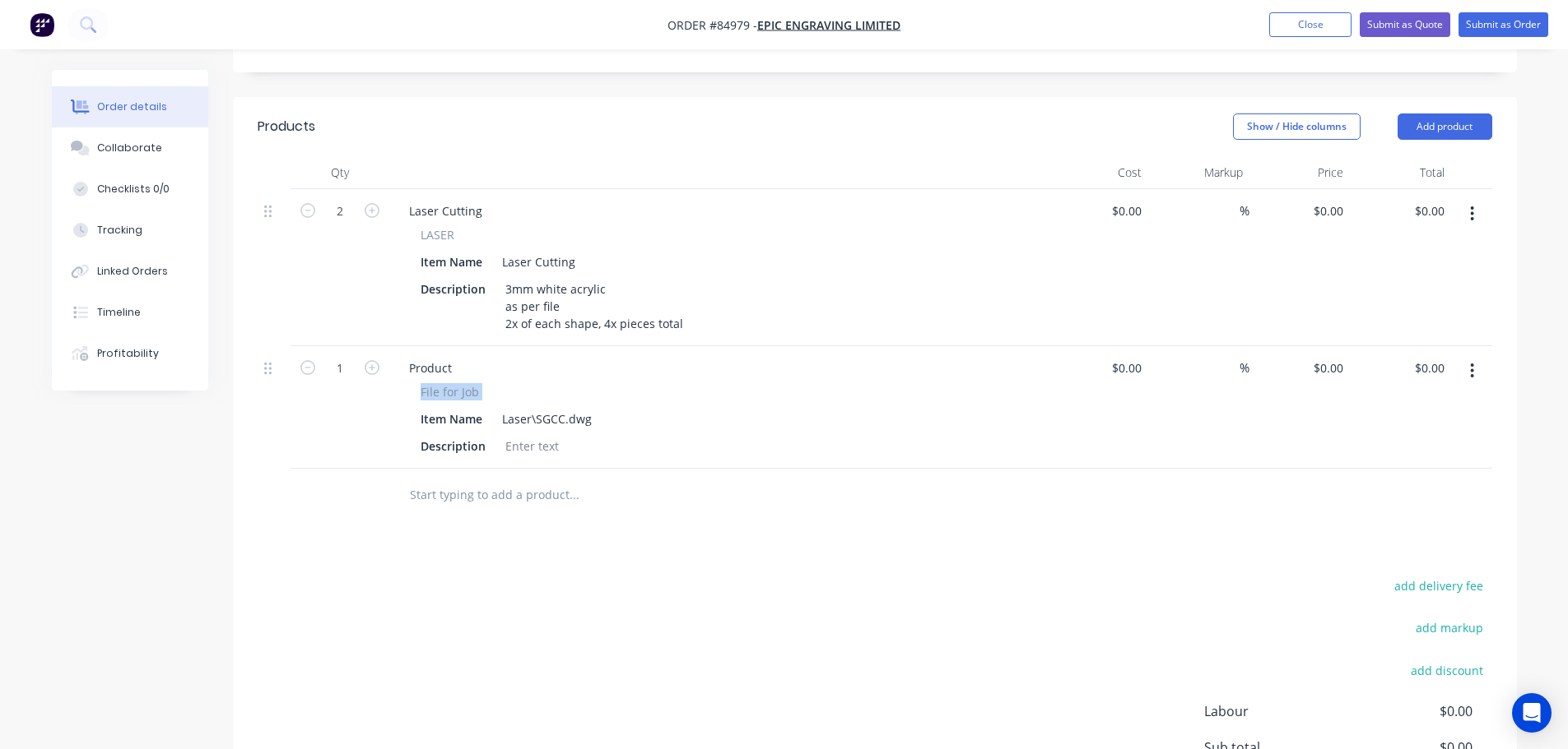
click at [446, 383] on span "File for Job" at bounding box center [450, 392] width 58 height 17
copy div "File for Job"
click at [426, 356] on div "Product" at bounding box center [430, 368] width 69 height 24
paste div
click at [311, 360] on icon "button" at bounding box center [307, 367] width 14 height 14
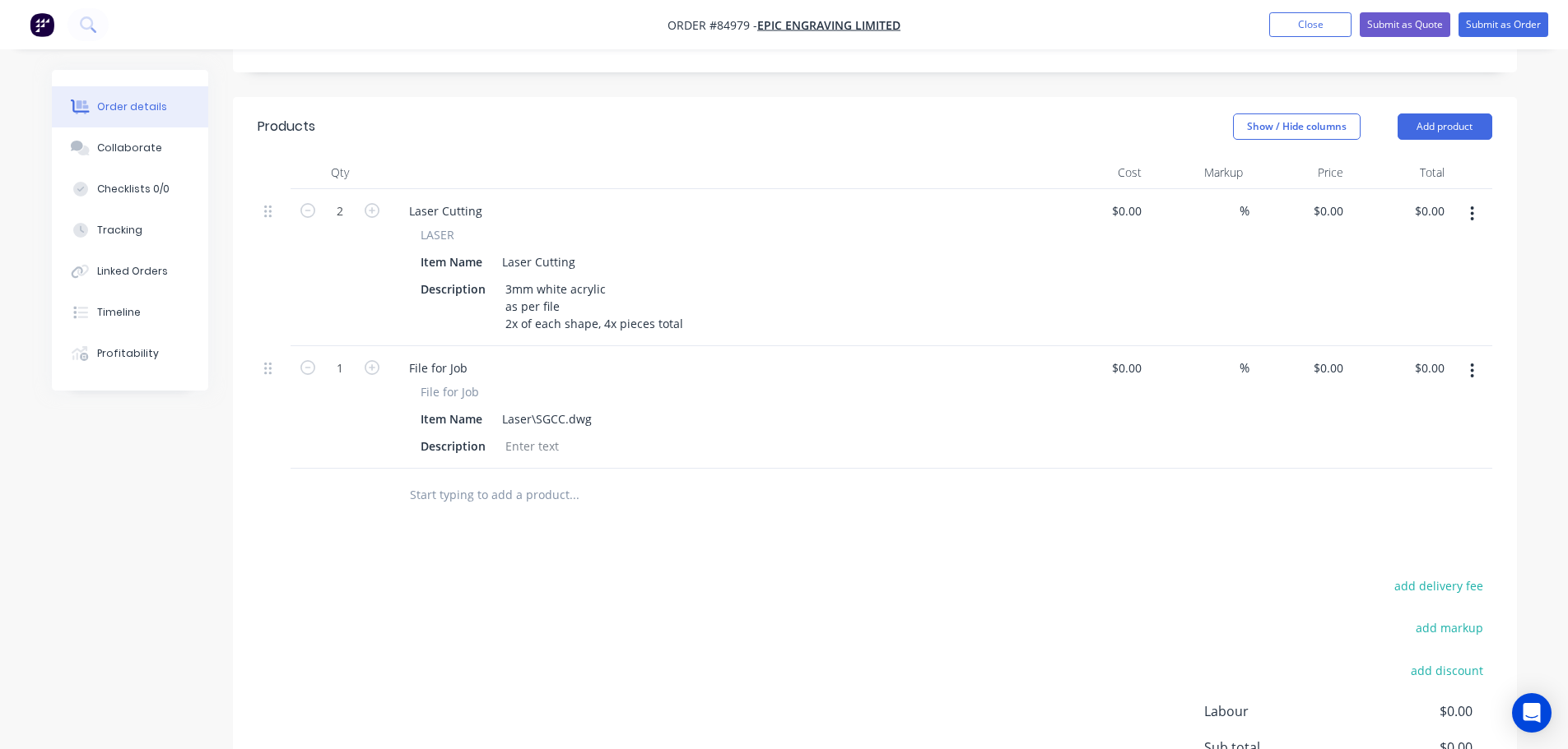
type input "0"
drag, startPoint x: 611, startPoint y: 544, endPoint x: 621, endPoint y: 544, distance: 10.0
click at [614, 575] on div "add delivery fee add markup add discount Labour $0.00 Sub total $0.00 Margin $0…" at bounding box center [875, 734] width 1234 height 318
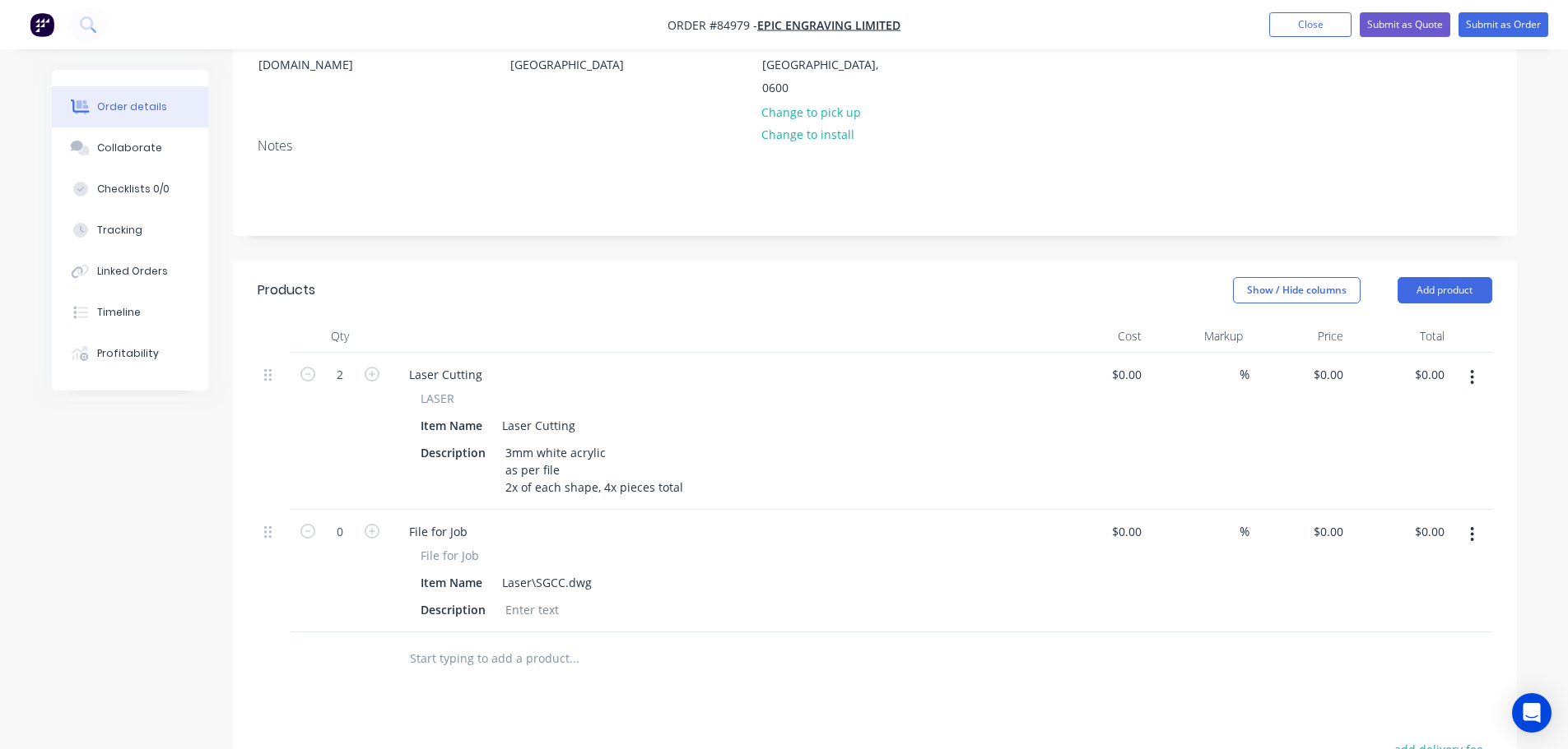
scroll to position [80, 0]
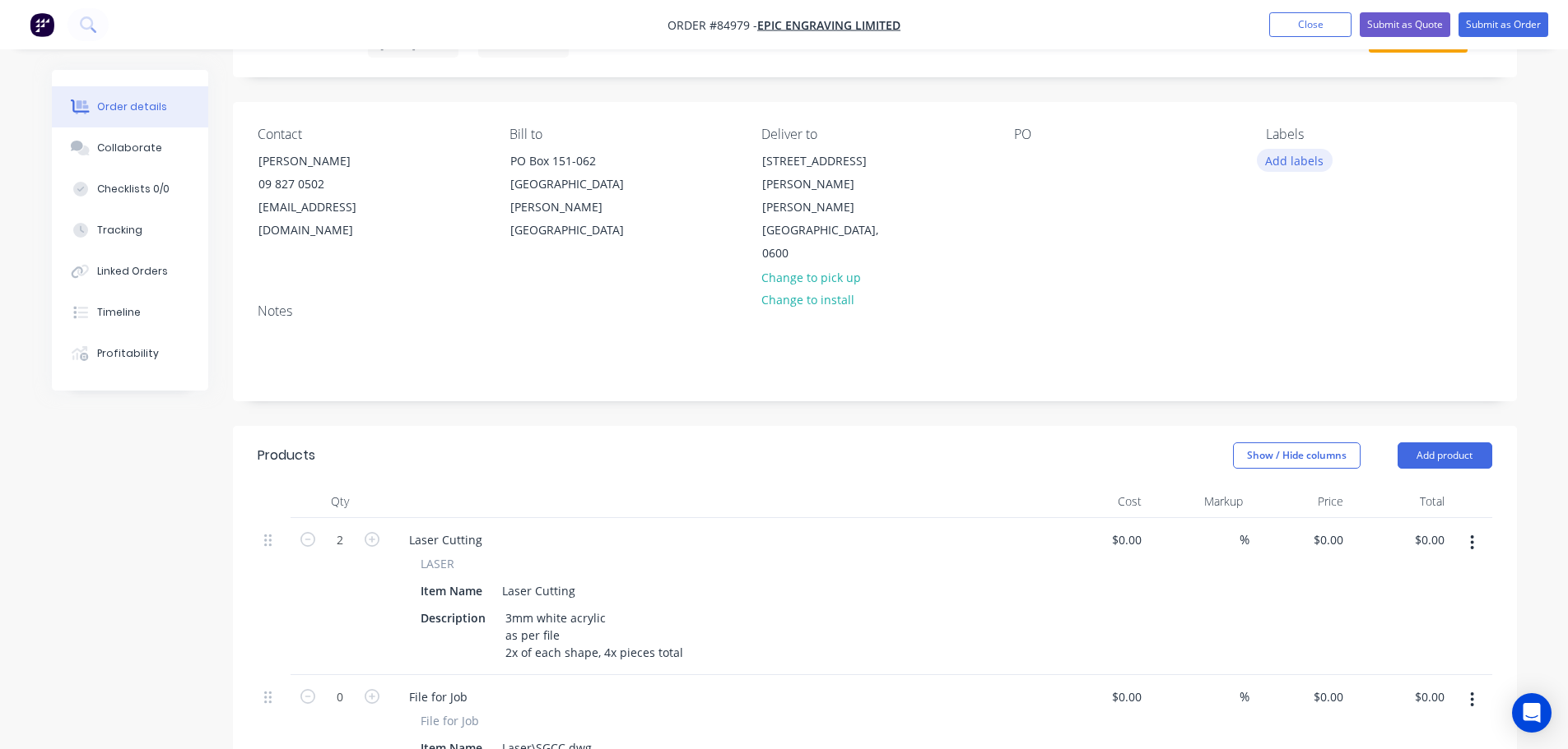
click at [1300, 160] on button "Add labels" at bounding box center [1294, 159] width 76 height 22
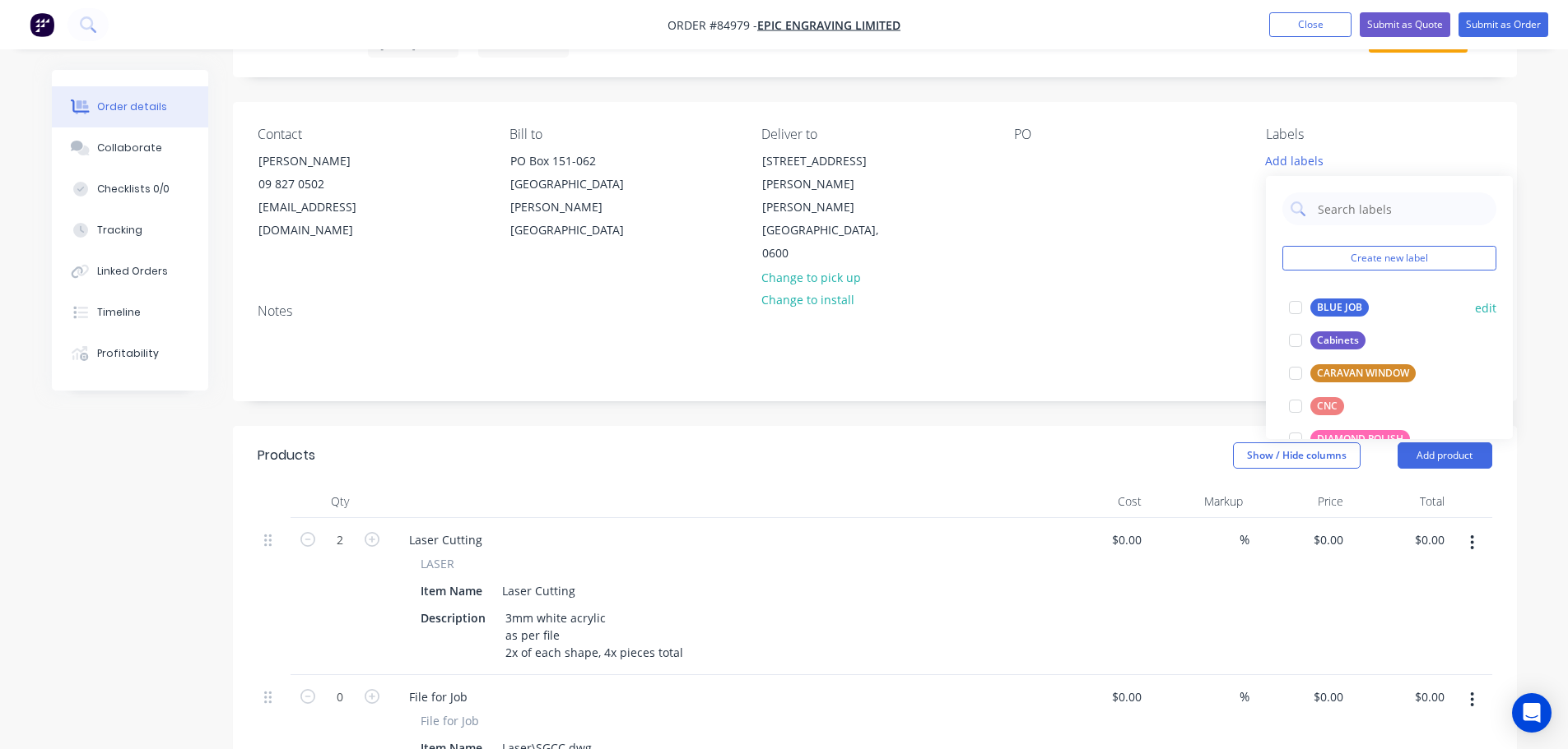
click at [1321, 300] on button "BLUE JOB" at bounding box center [1328, 307] width 93 height 23
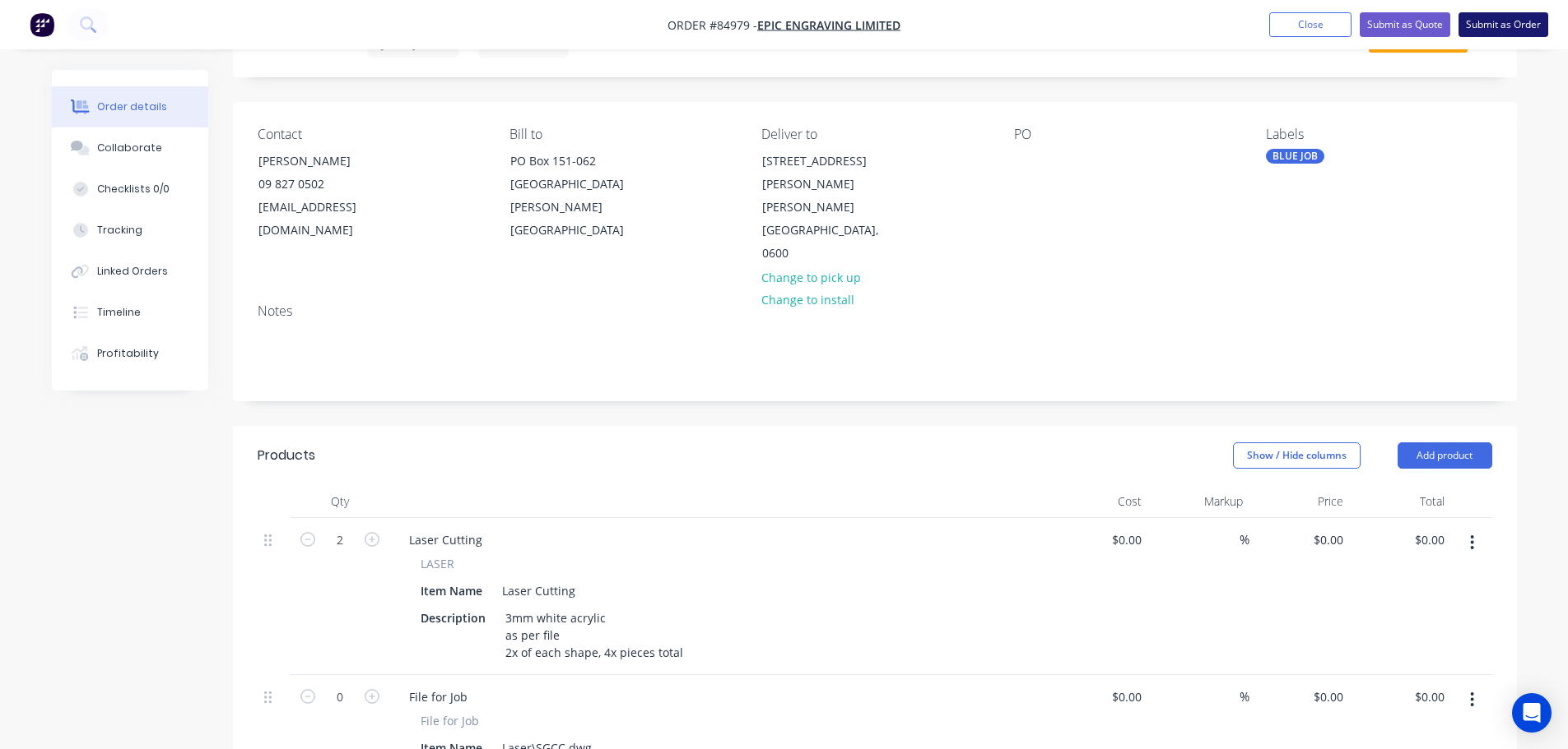
click at [1503, 33] on button "Submit as Order" at bounding box center [1504, 25] width 90 height 25
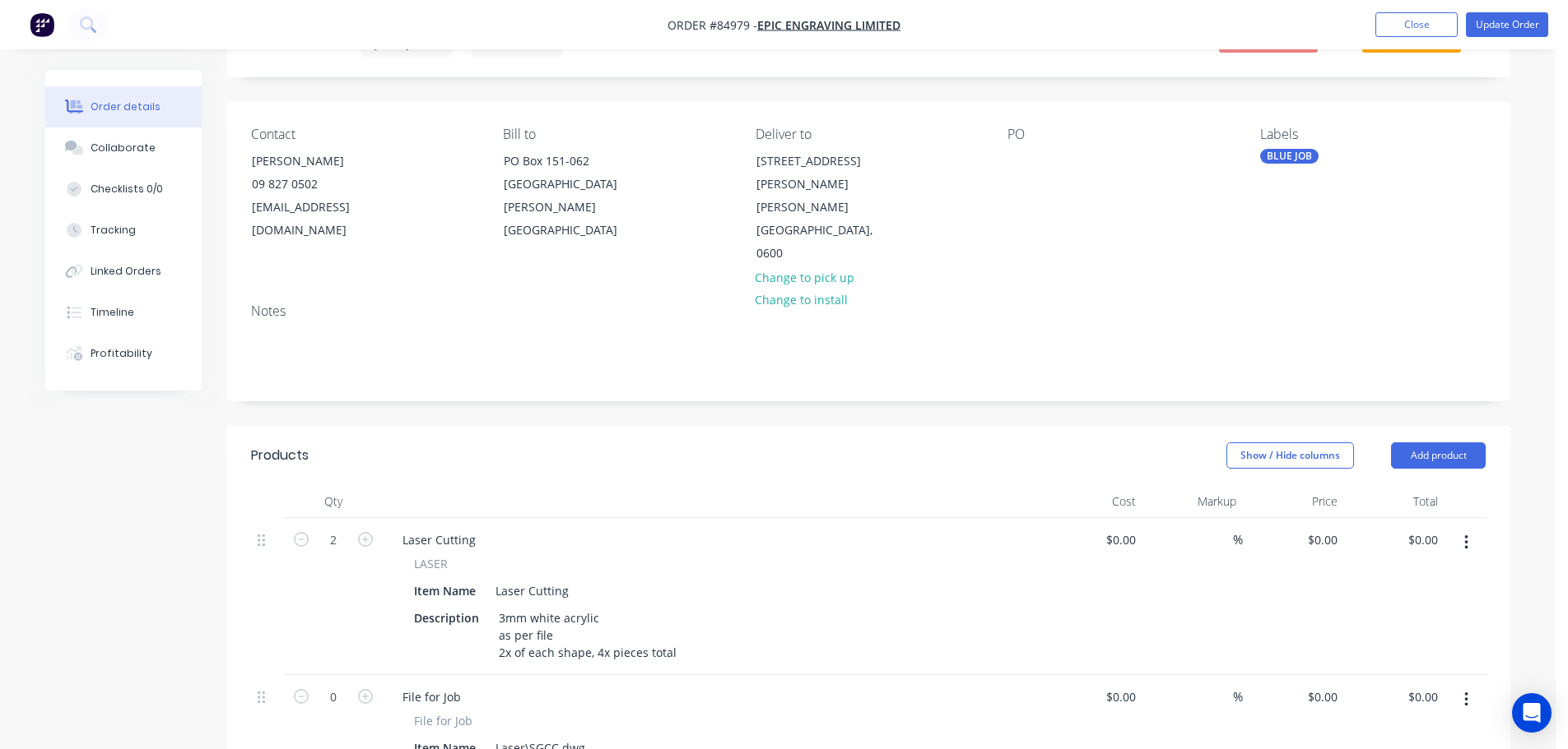
scroll to position [0, 0]
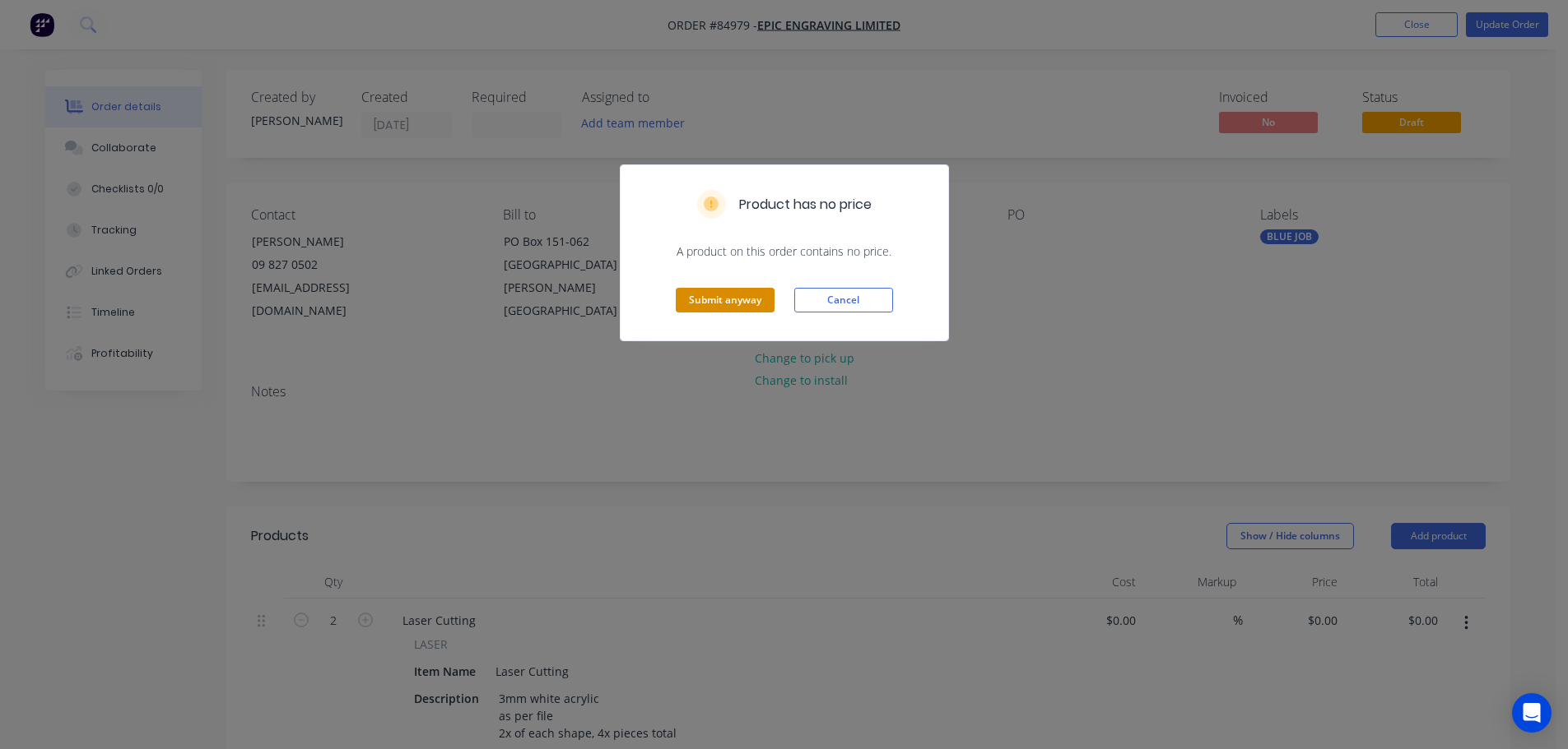
click at [704, 294] on button "Submit anyway" at bounding box center [725, 301] width 99 height 25
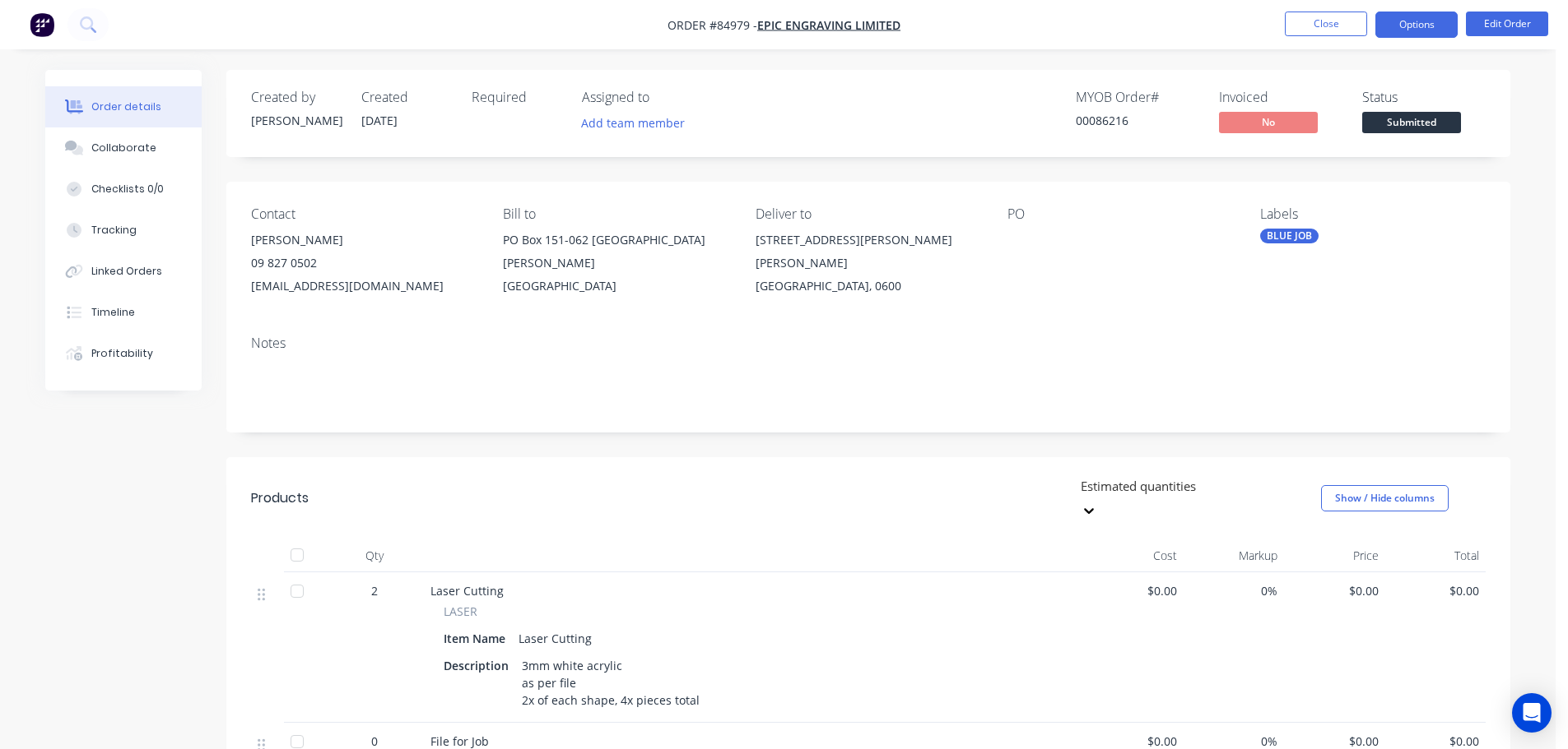
click at [1407, 34] on button "Options" at bounding box center [1417, 24] width 82 height 26
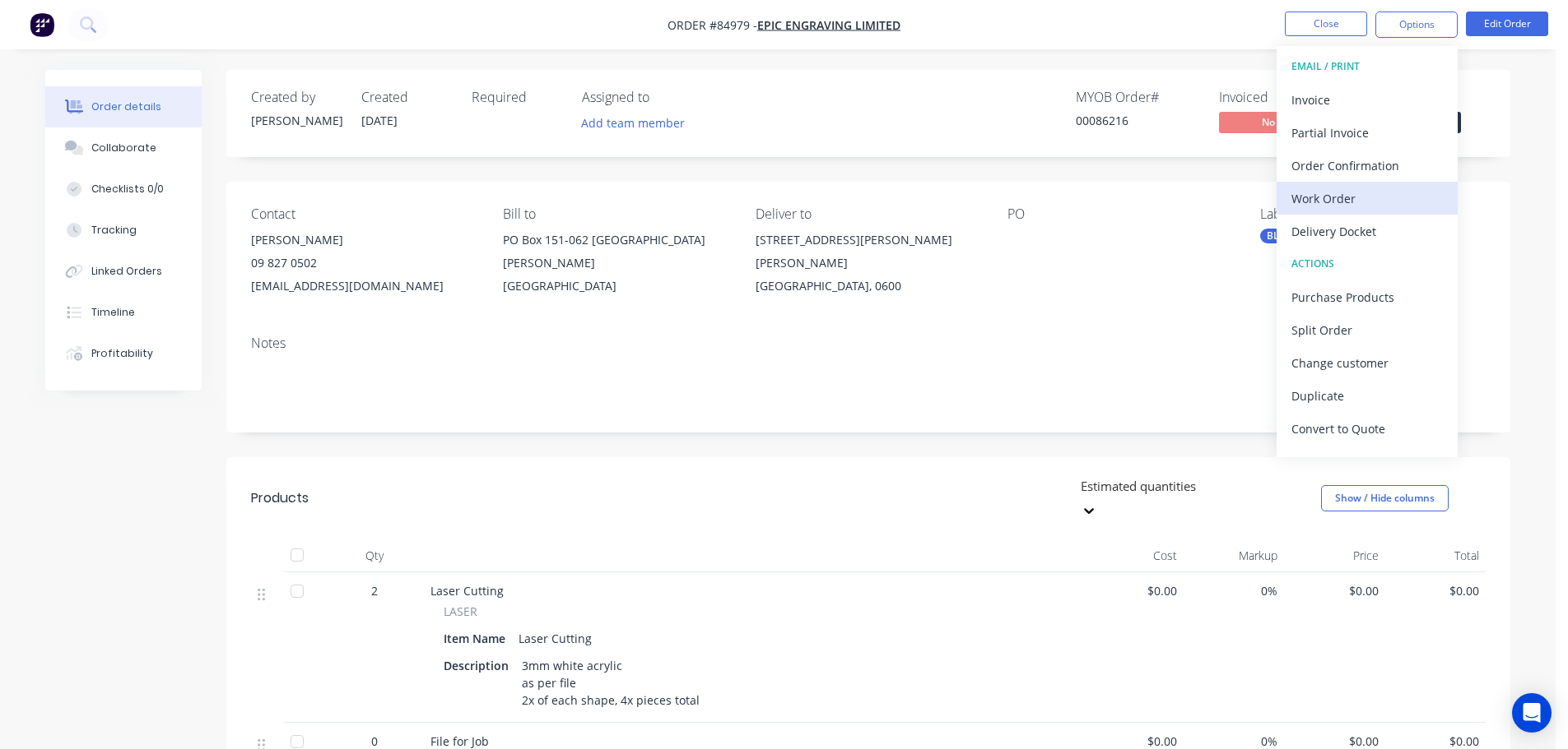
click at [1349, 187] on button "Work Order" at bounding box center [1367, 198] width 181 height 33
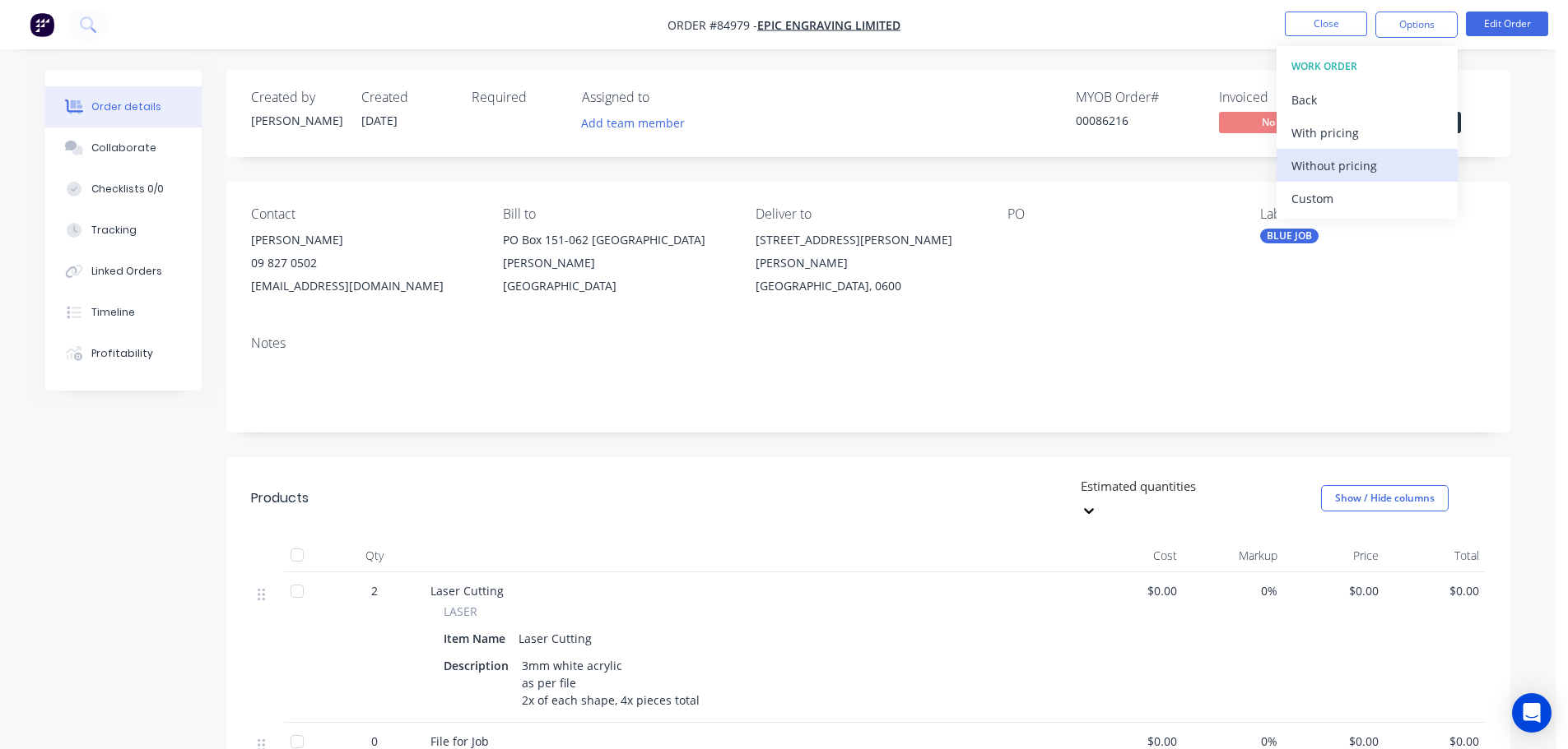
click at [1352, 165] on div "Without pricing" at bounding box center [1368, 166] width 151 height 24
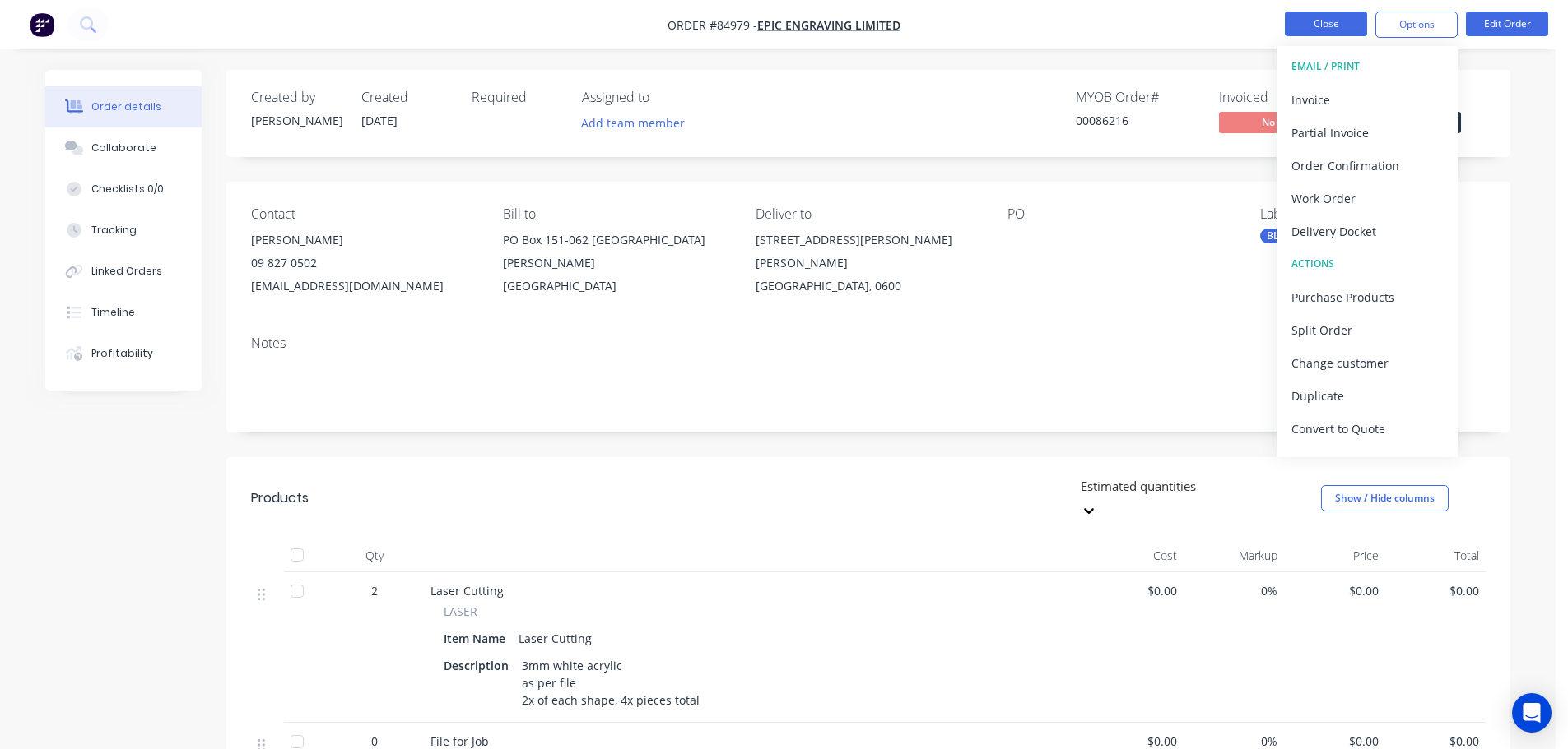
click at [1326, 26] on button "Close" at bounding box center [1326, 24] width 82 height 25
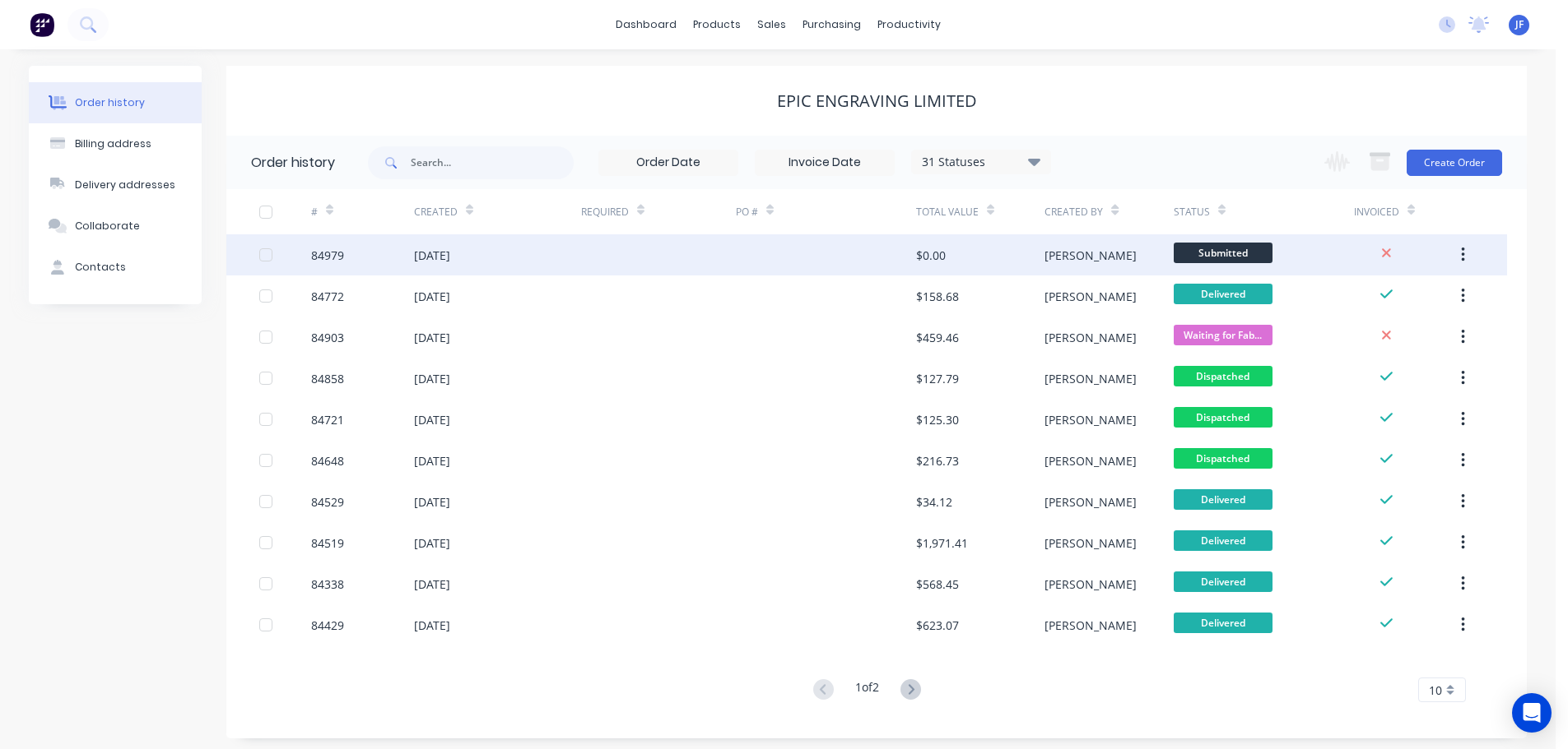
click at [1068, 249] on div "[PERSON_NAME]" at bounding box center [1109, 255] width 128 height 41
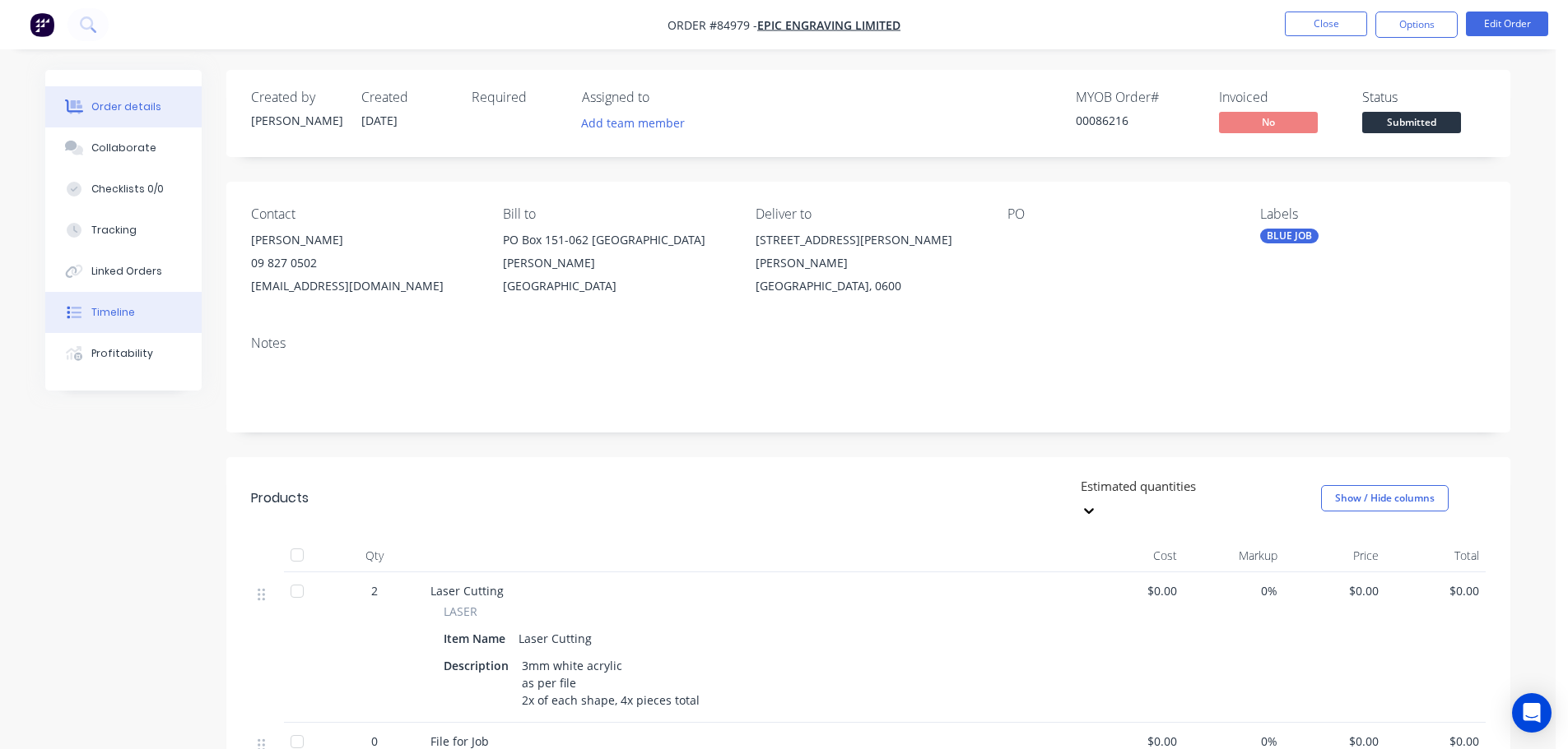
click at [151, 312] on button "Timeline" at bounding box center [123, 312] width 156 height 41
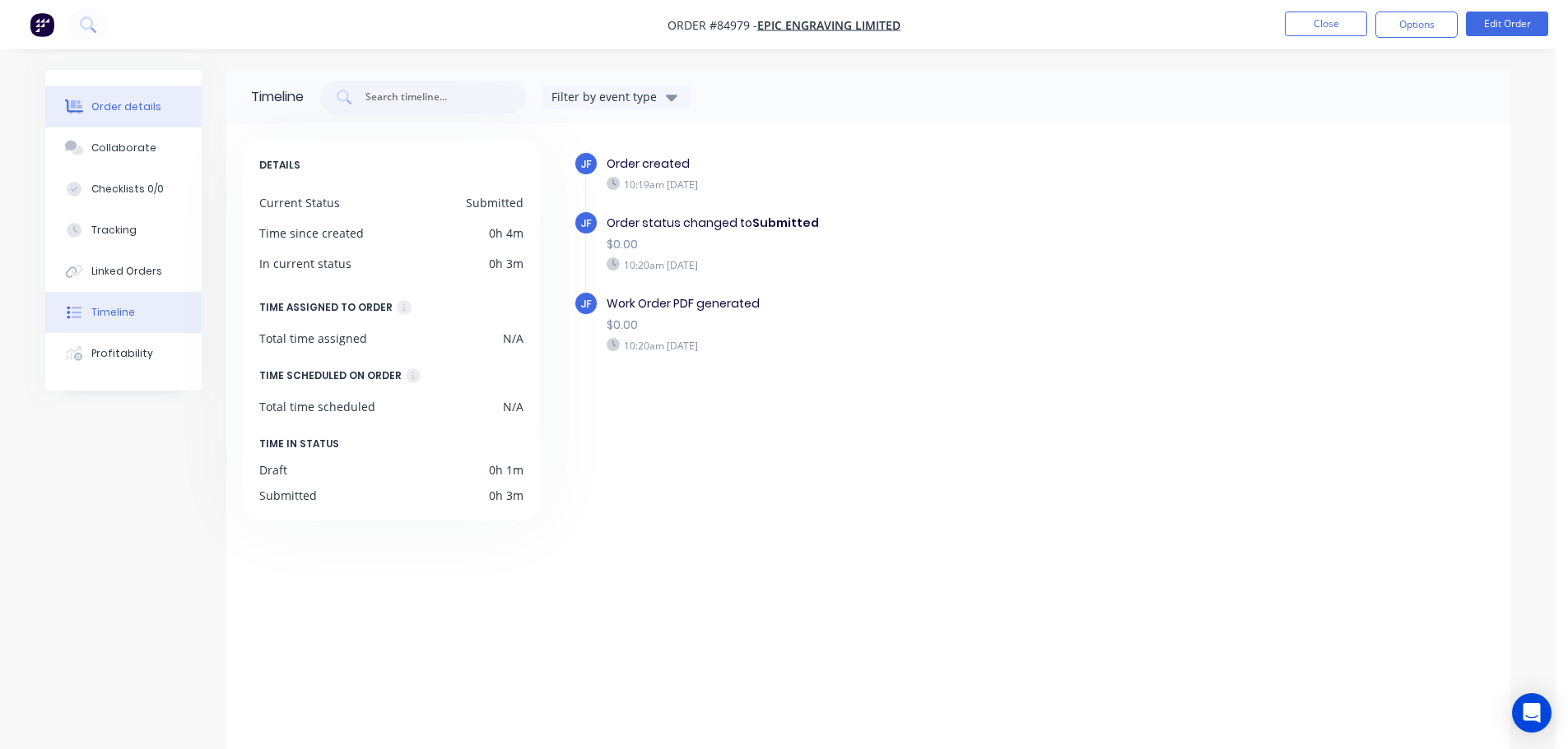
click at [131, 112] on div "Order details" at bounding box center [126, 106] width 70 height 14
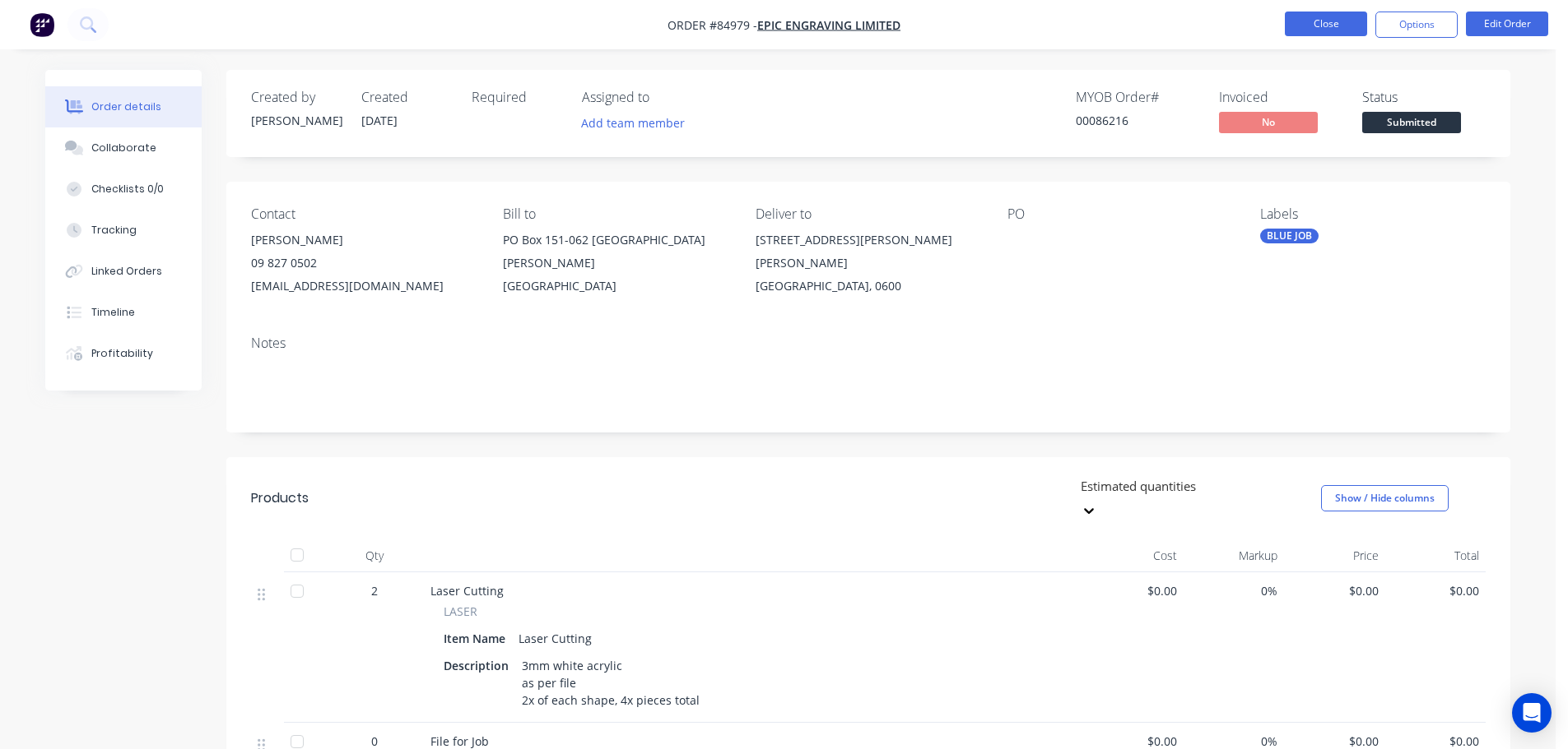
click at [1315, 34] on button "Close" at bounding box center [1326, 24] width 82 height 25
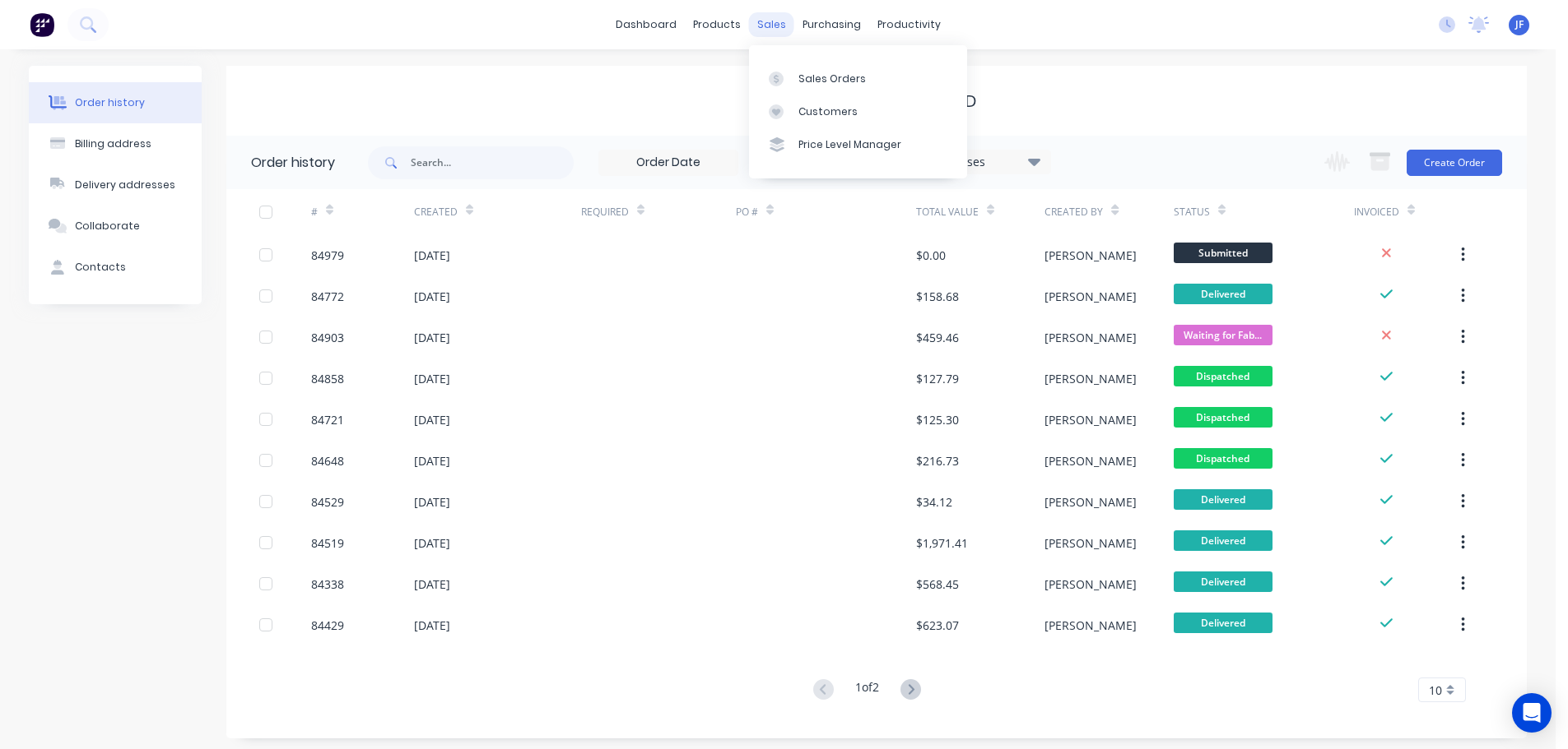
drag, startPoint x: 781, startPoint y: 22, endPoint x: 788, endPoint y: 32, distance: 12.2
click at [781, 22] on div "sales" at bounding box center [772, 25] width 45 height 25
click at [819, 78] on div "Sales Orders" at bounding box center [832, 79] width 67 height 14
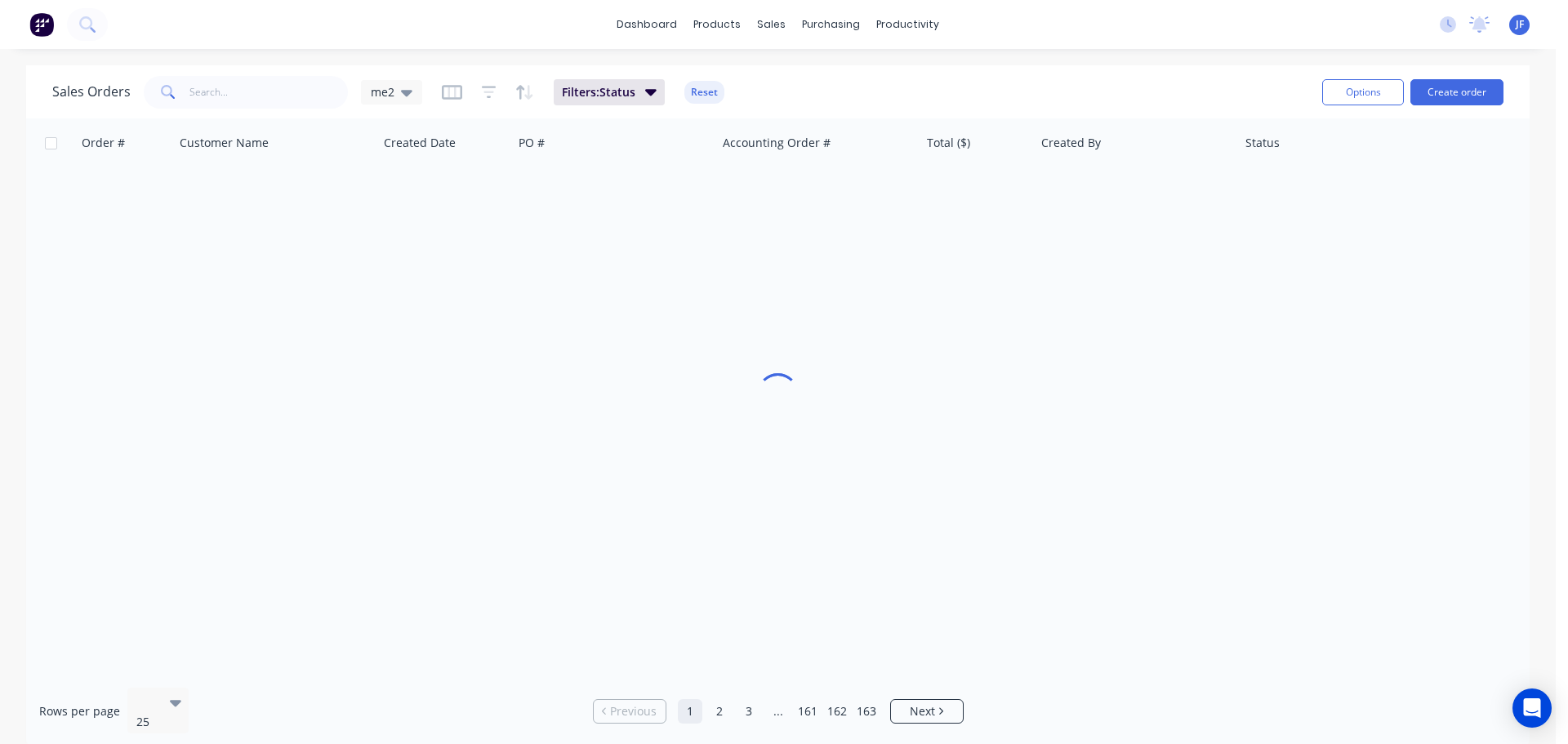
click at [803, 48] on div "dashboard products sales purchasing productivity dashboard products Product Cat…" at bounding box center [778, 25] width 1556 height 49
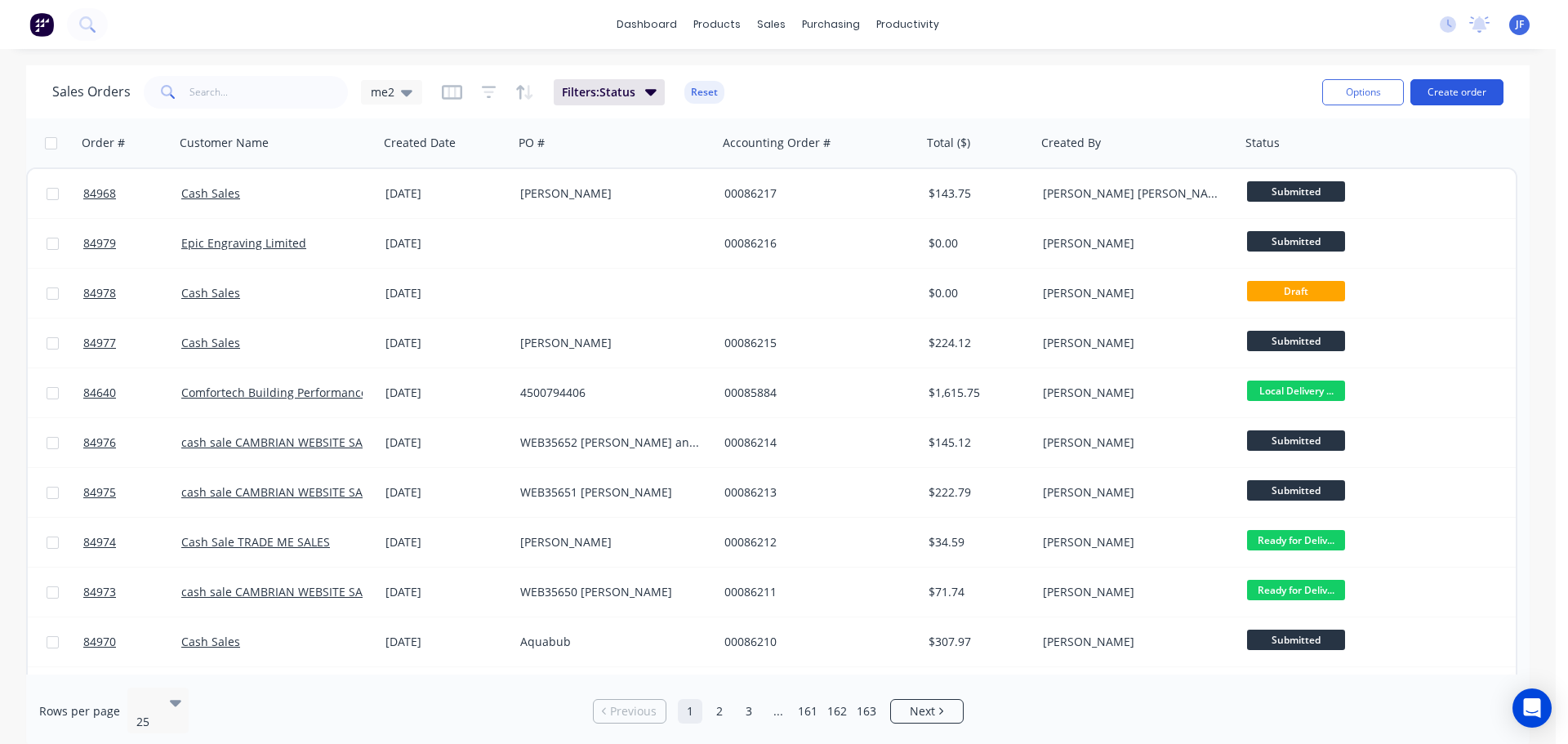
click at [1482, 84] on button "Create order" at bounding box center [1457, 91] width 93 height 26
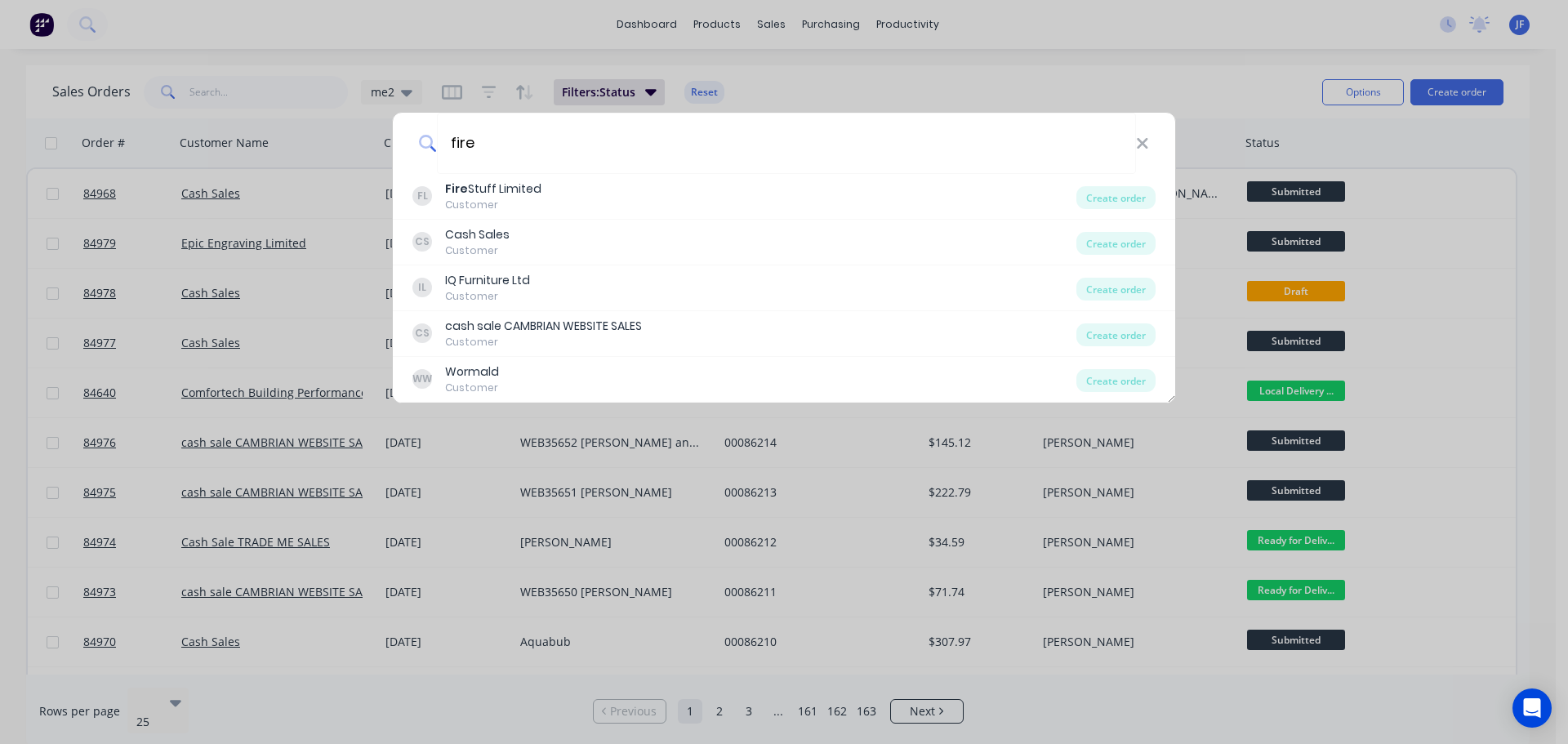
type input "fire"
click at [510, 540] on div "fire FL Fire Stuff Limited Customer Create order CS Cash Sales Customer Create …" at bounding box center [784, 372] width 1568 height 744
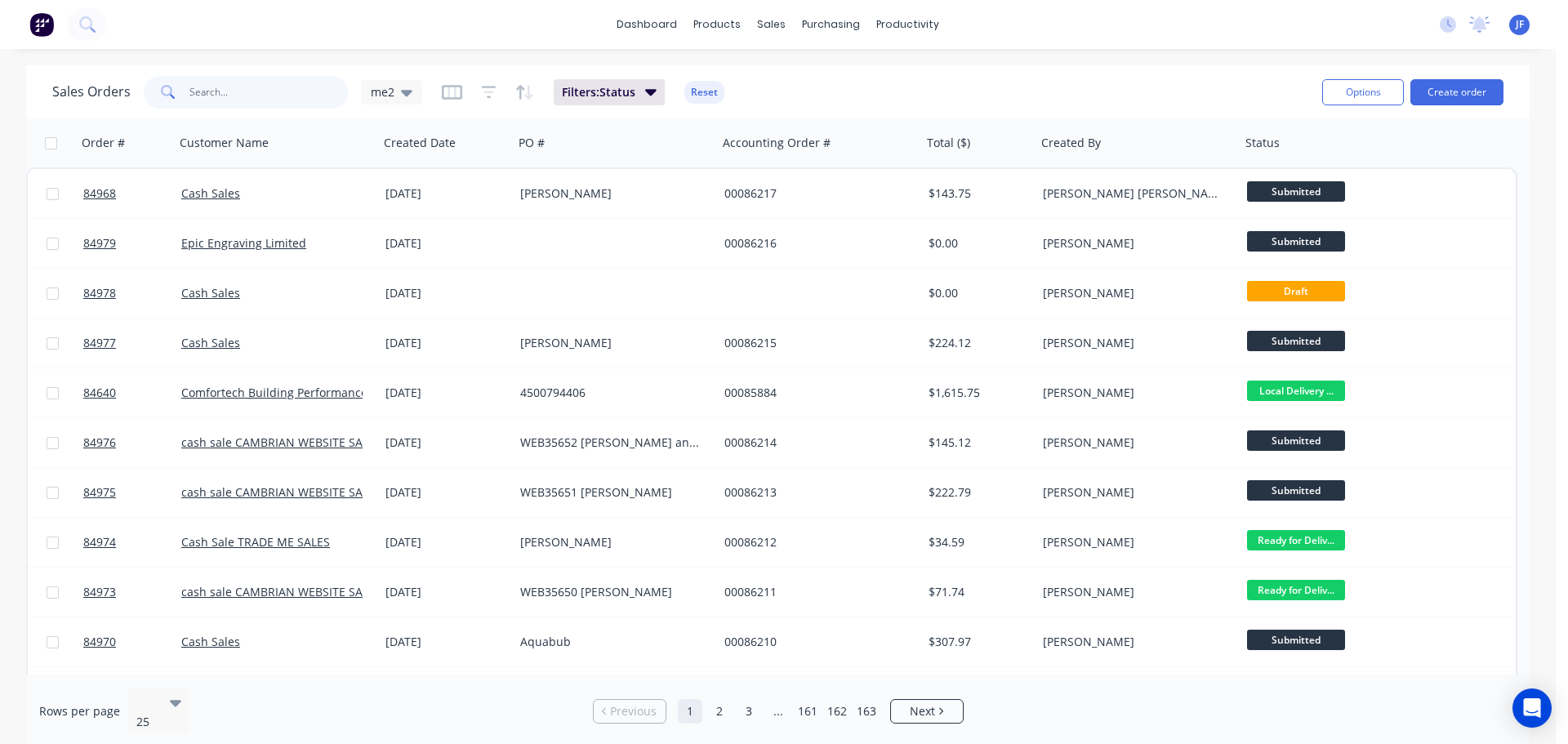
click at [281, 108] on input "text" at bounding box center [268, 92] width 159 height 32
click at [785, 72] on div at bounding box center [782, 78] width 25 height 14
click at [1487, 100] on button "Create order" at bounding box center [1457, 91] width 93 height 26
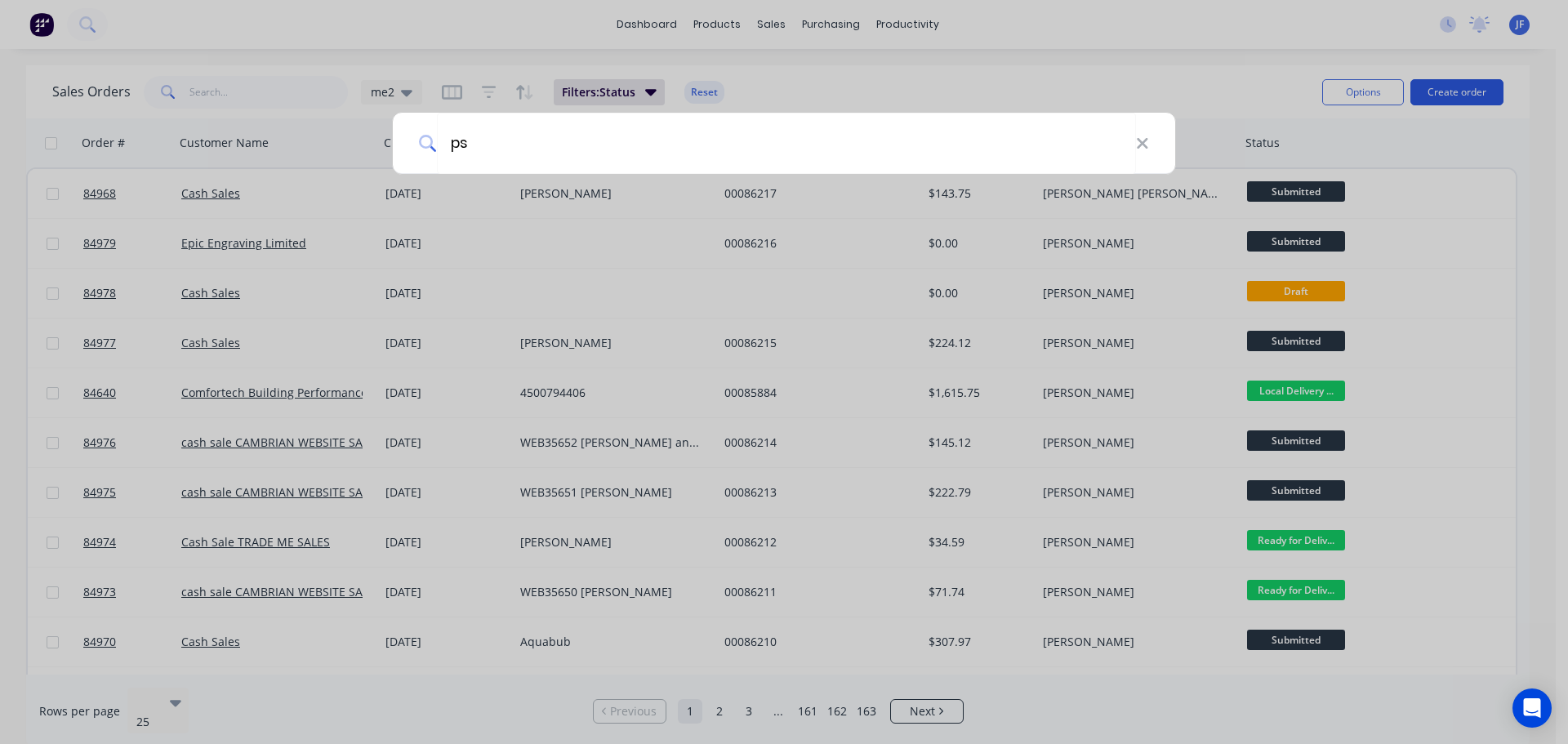
type input "psl"
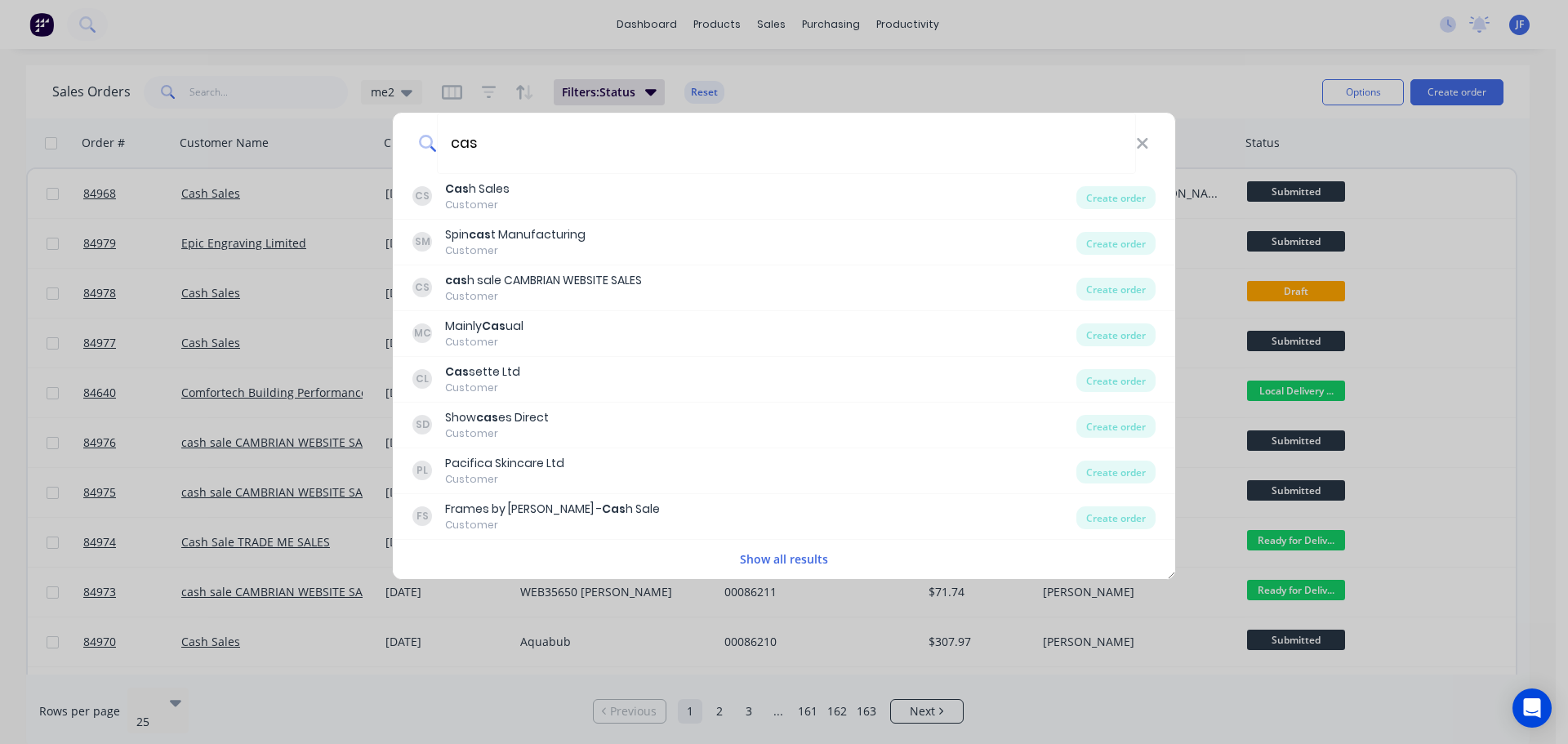
type input "cas"
click at [649, 196] on div "CS Cas h Sales Customer" at bounding box center [745, 196] width 664 height 31
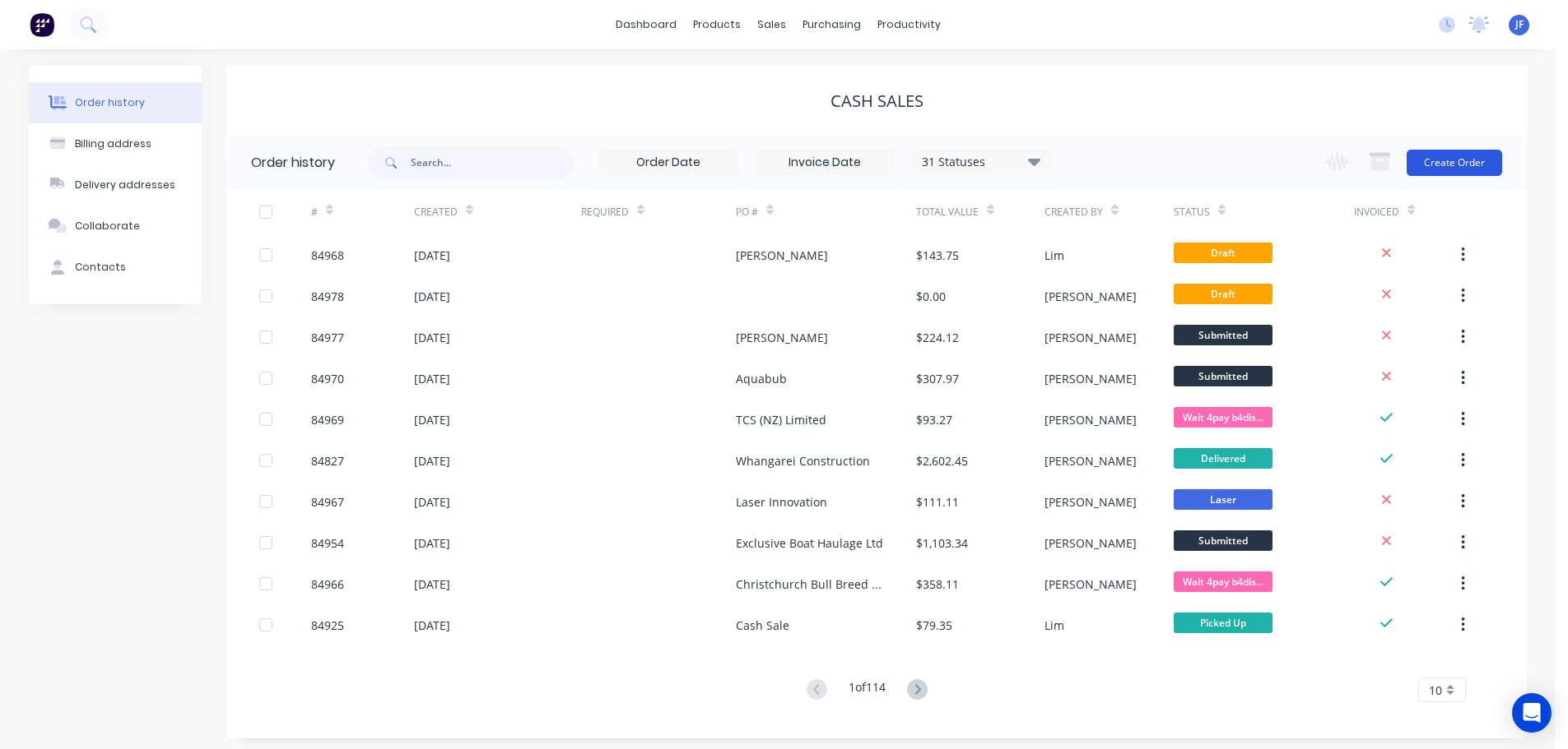
click at [1428, 150] on button "Create Order" at bounding box center [1455, 162] width 96 height 26
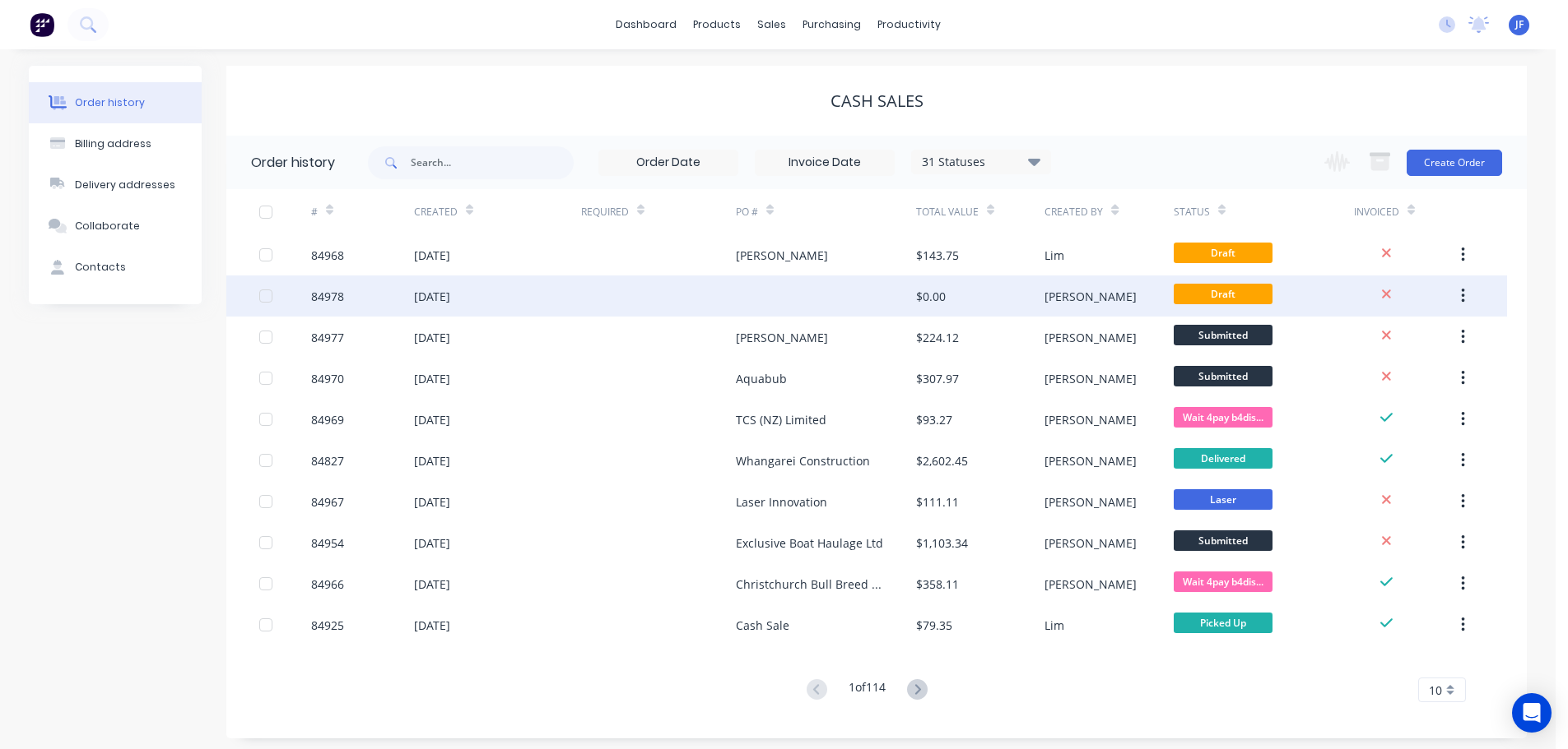
click at [855, 292] on div at bounding box center [826, 296] width 180 height 41
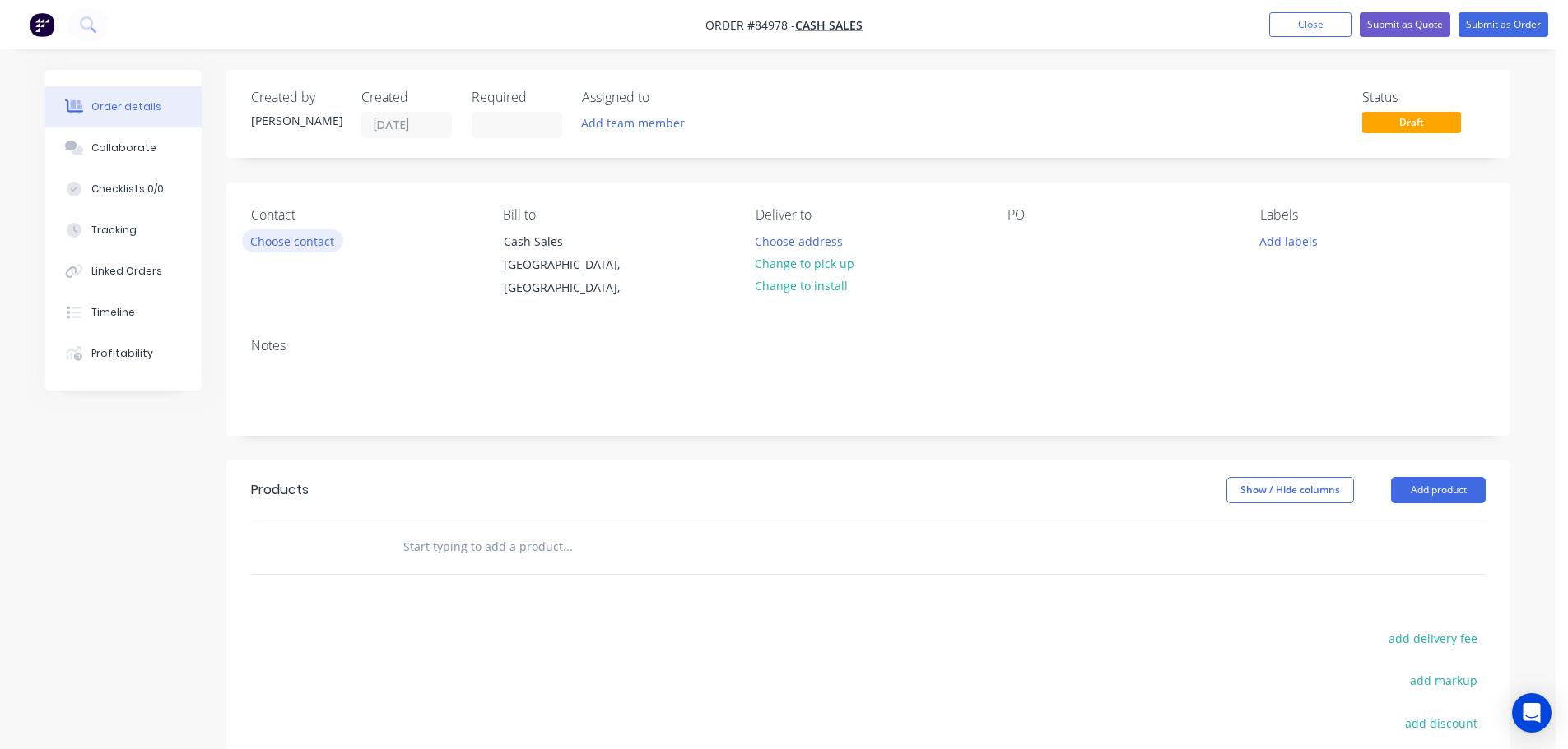
click at [281, 240] on button "Choose contact" at bounding box center [293, 240] width 102 height 22
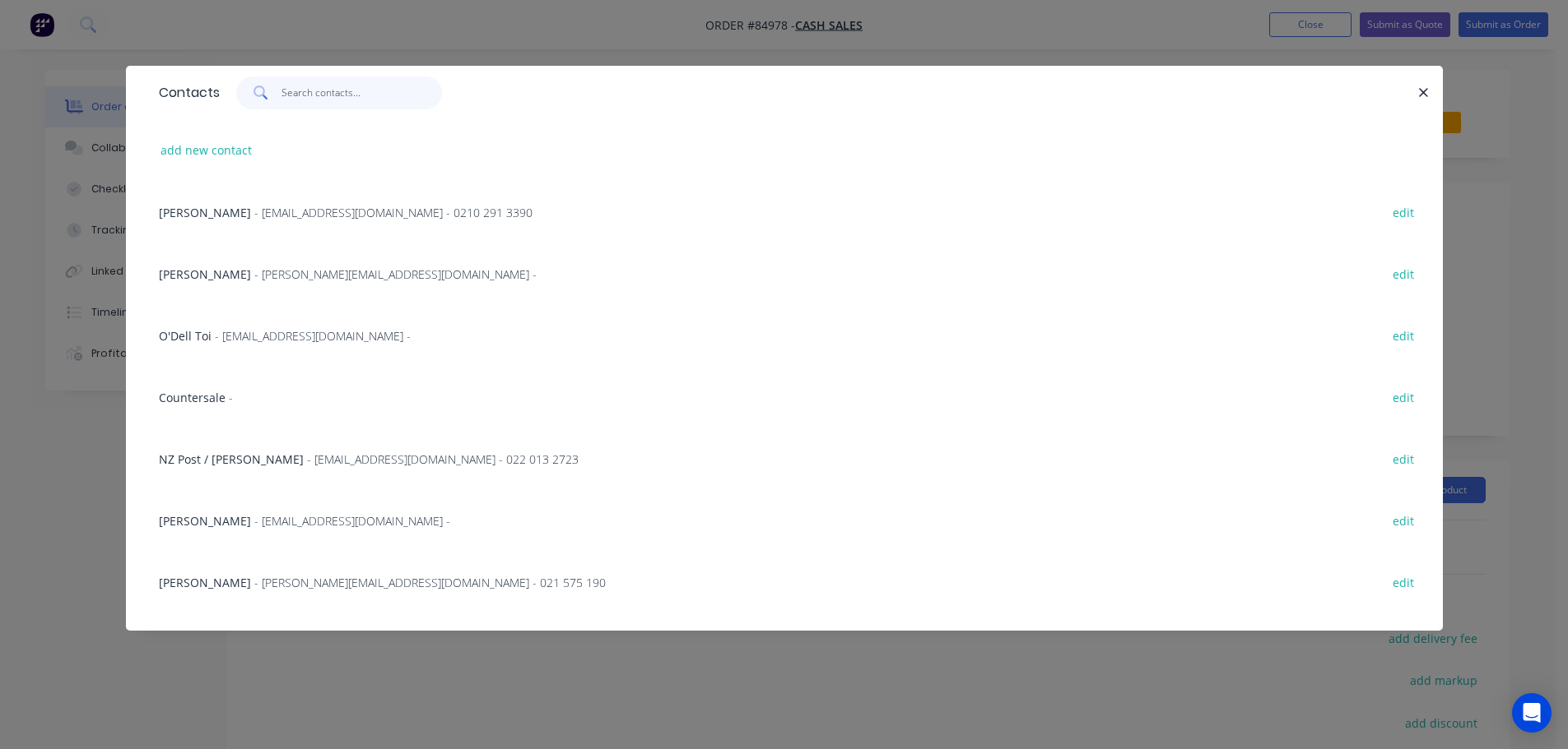
click at [303, 98] on input "text" at bounding box center [361, 93] width 160 height 33
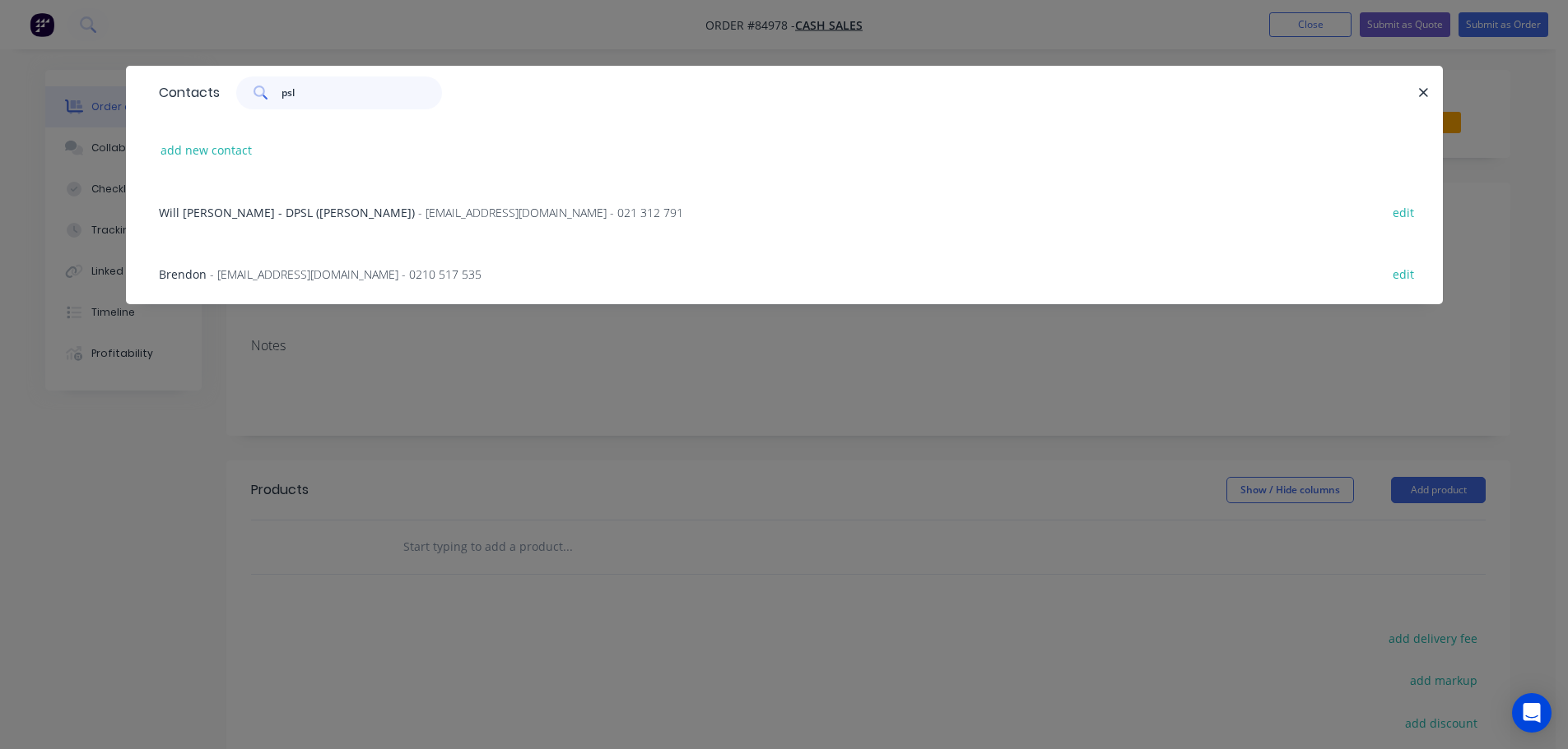
type input "psl"
click at [205, 165] on div "add new contact" at bounding box center [784, 150] width 1268 height 61
click at [210, 160] on button "add new contact" at bounding box center [206, 149] width 108 height 22
select select "AU"
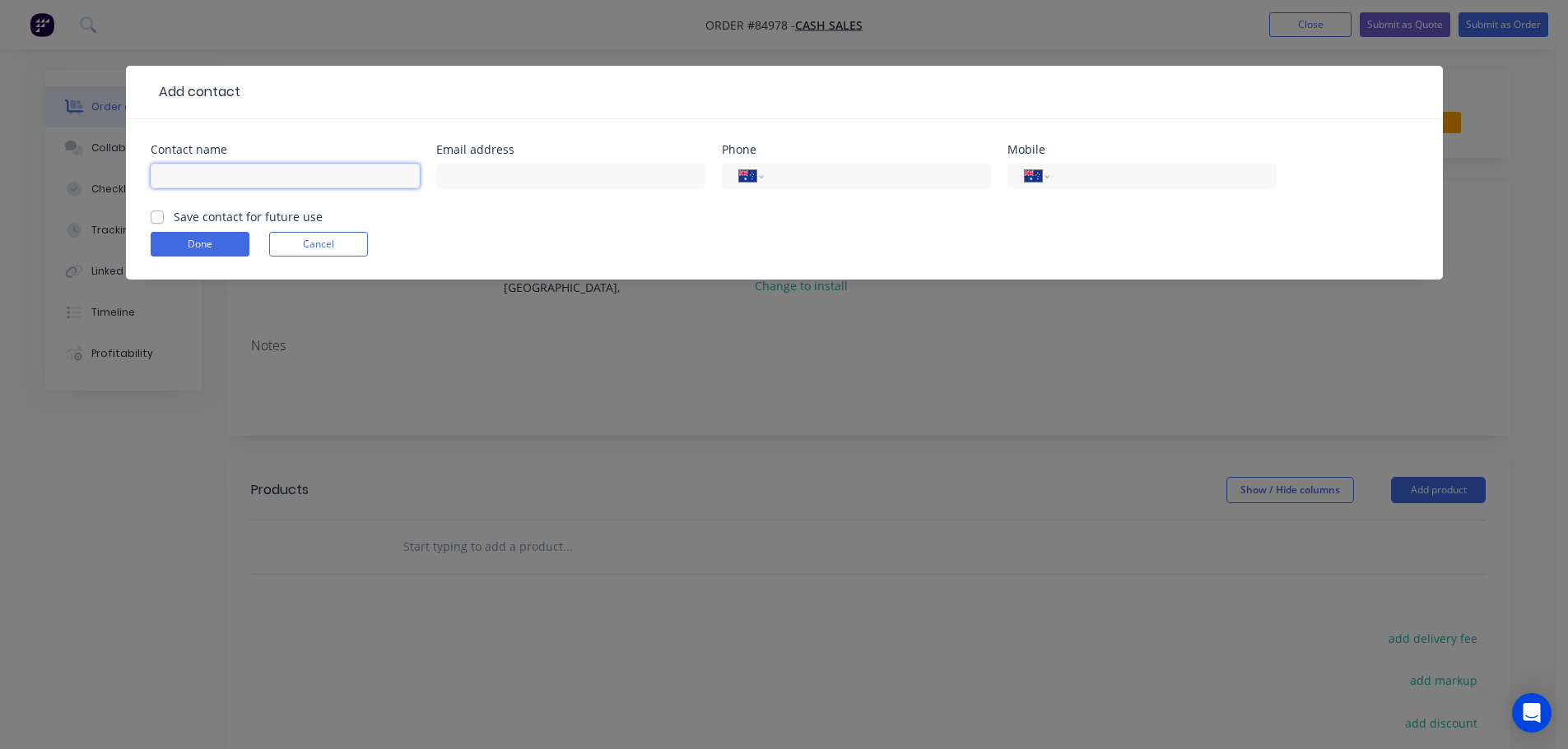
click at [240, 182] on input "text" at bounding box center [285, 176] width 269 height 25
click at [213, 181] on input "PSL Fire and Safety" at bounding box center [285, 176] width 269 height 25
type input "PSL Fire & Safety"
click at [285, 208] on label "Save contact for future use" at bounding box center [247, 216] width 149 height 17
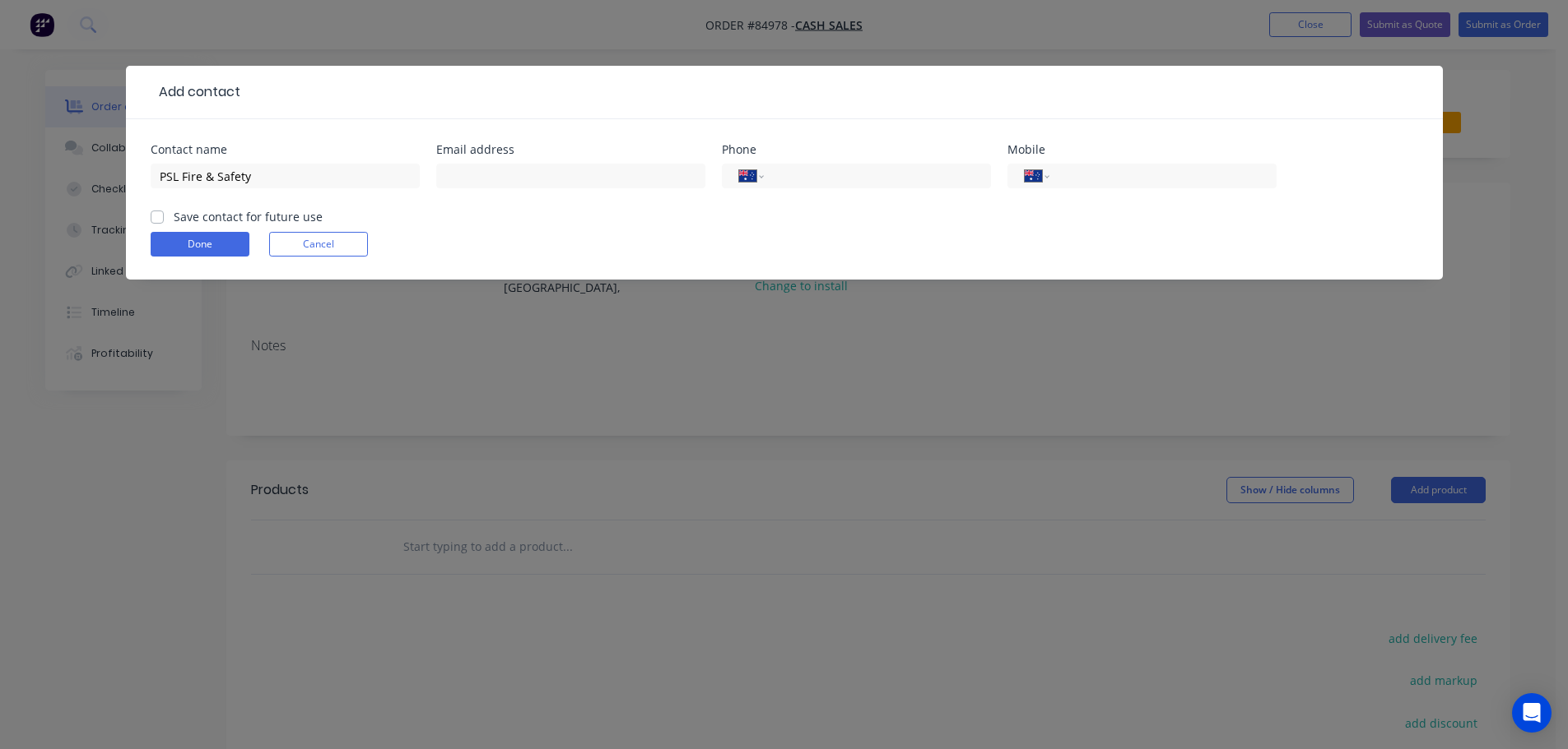
click at [164, 208] on input "Save contact for future use" at bounding box center [157, 216] width 13 height 15
checkbox input "true"
click at [487, 171] on input "text" at bounding box center [570, 176] width 269 height 25
paste input "purchasing@pslfireandsafety.co.nz"
type input "purchasing@pslfireandsafety.co.nz"
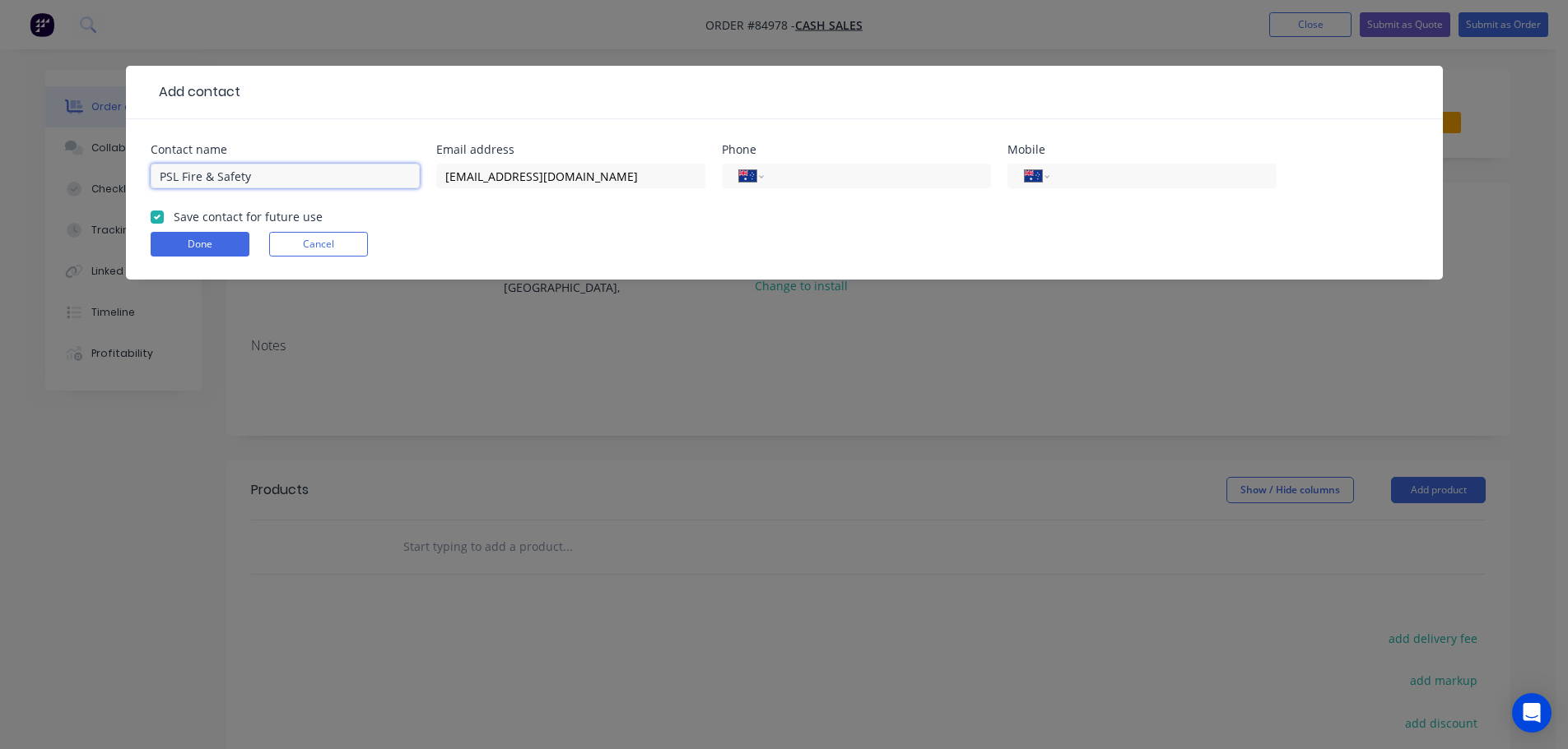
click at [271, 170] on input "PSL Fire & Safety" at bounding box center [285, 176] width 269 height 25
type input "PSL Fire & Safety - Lynn"
click at [220, 242] on button "Done" at bounding box center [199, 244] width 99 height 25
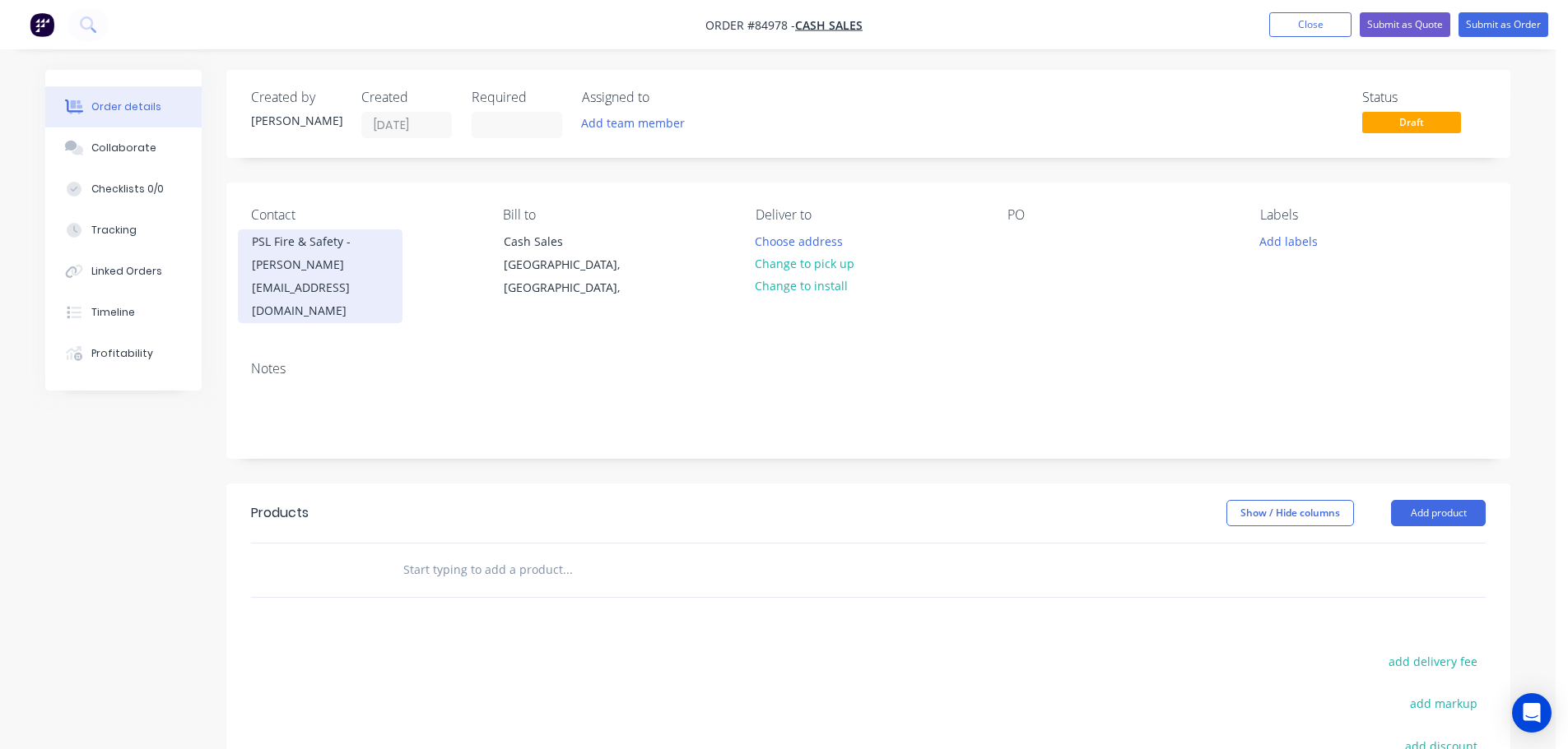
click at [312, 277] on div "purchasing@pslfireandsafety.co.nz" at bounding box center [320, 300] width 137 height 46
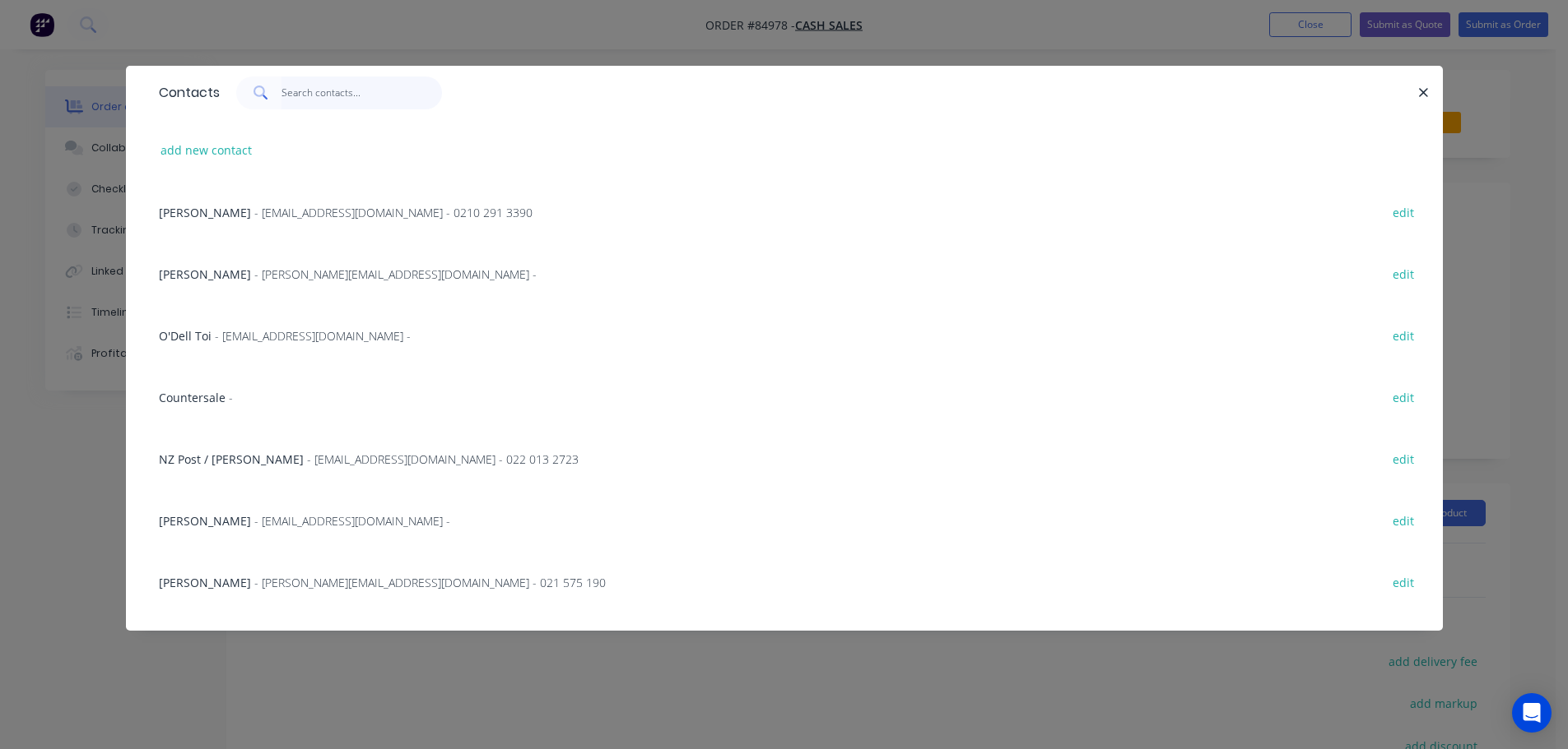
click at [400, 100] on input "text" at bounding box center [361, 93] width 160 height 33
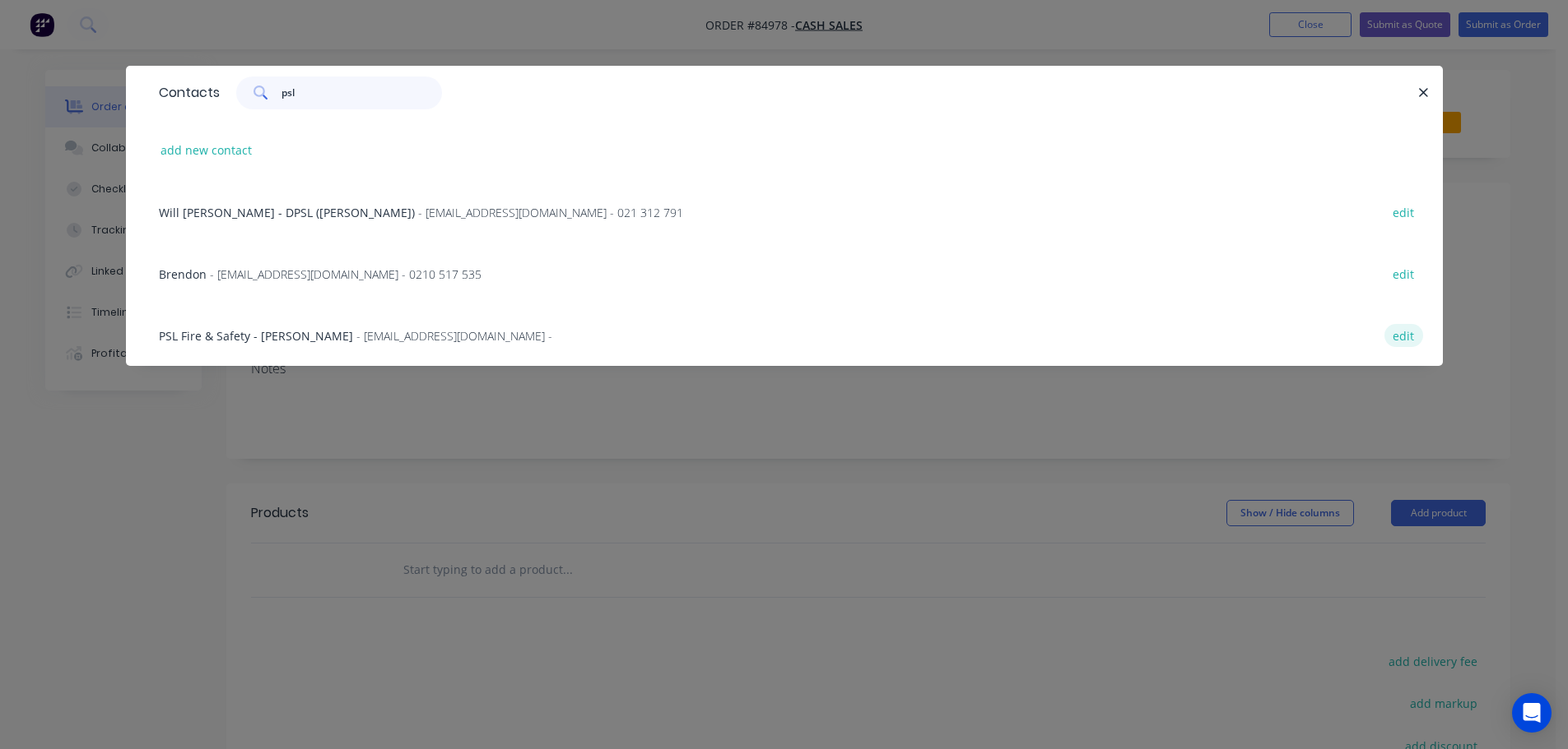
type input "psl"
click at [1404, 336] on button "edit" at bounding box center [1404, 334] width 38 height 22
select select "AU"
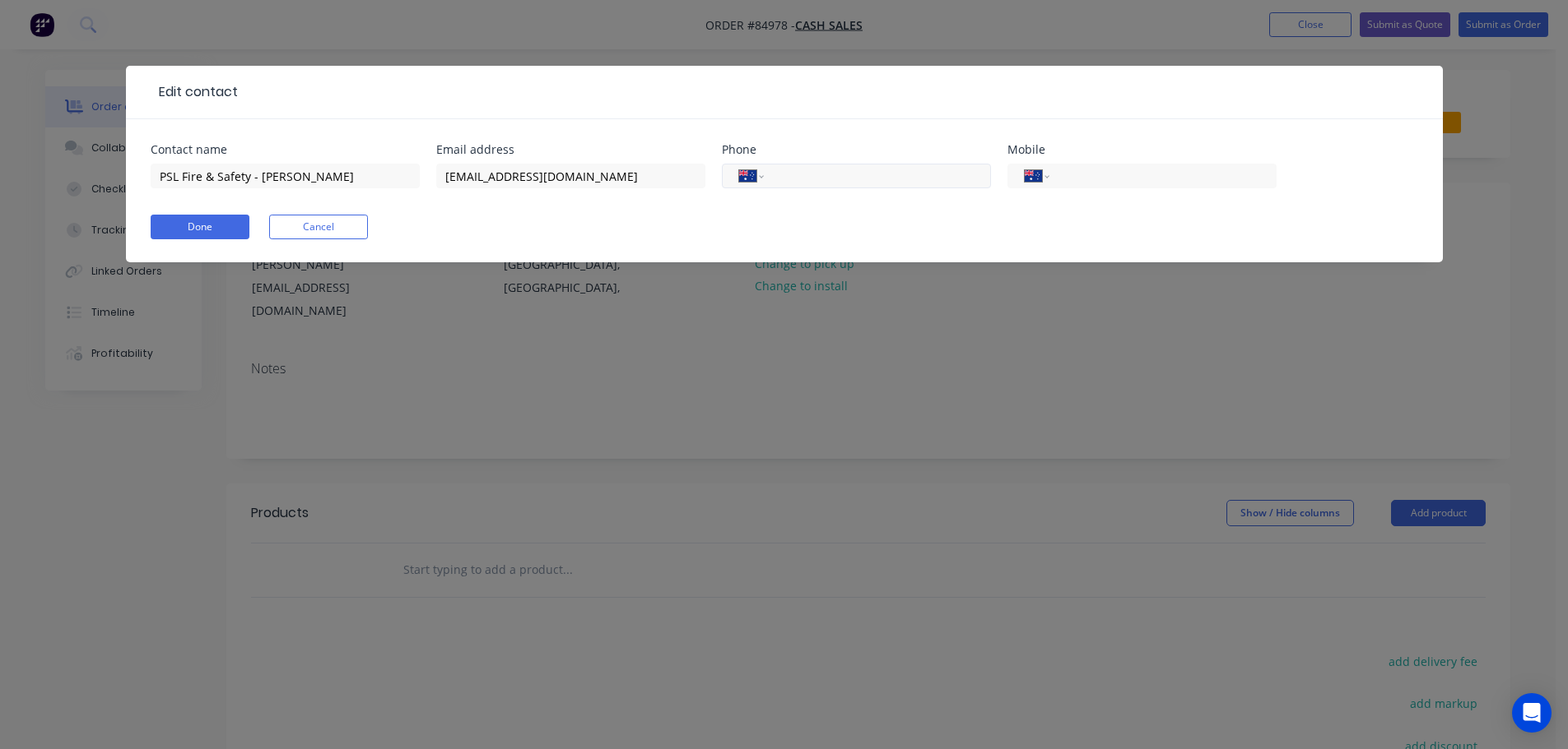
click at [890, 176] on input "tel" at bounding box center [874, 176] width 197 height 19
paste input "6498188048"
type input "6498188048"
click at [760, 173] on select "International Afghanistan Åland Islands Albania Algeria American Samoa Andorra …" at bounding box center [751, 176] width 25 height 23
select select "NZ"
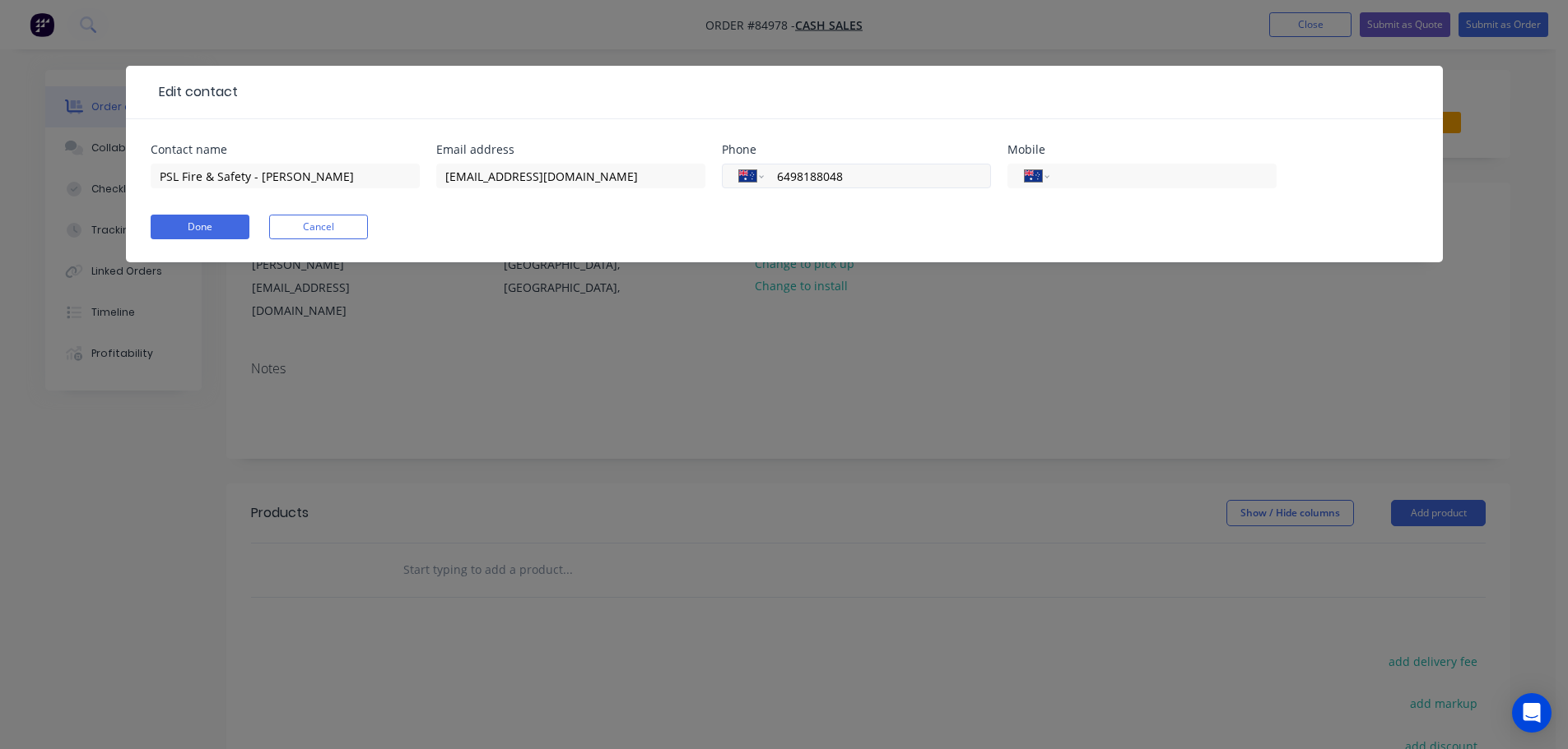
click at [739, 165] on select "International Afghanistan Åland Islands Albania Algeria American Samoa Andorra …" at bounding box center [751, 176] width 25 height 23
type input "64 9 818 8048"
click at [213, 231] on button "Done" at bounding box center [199, 227] width 99 height 25
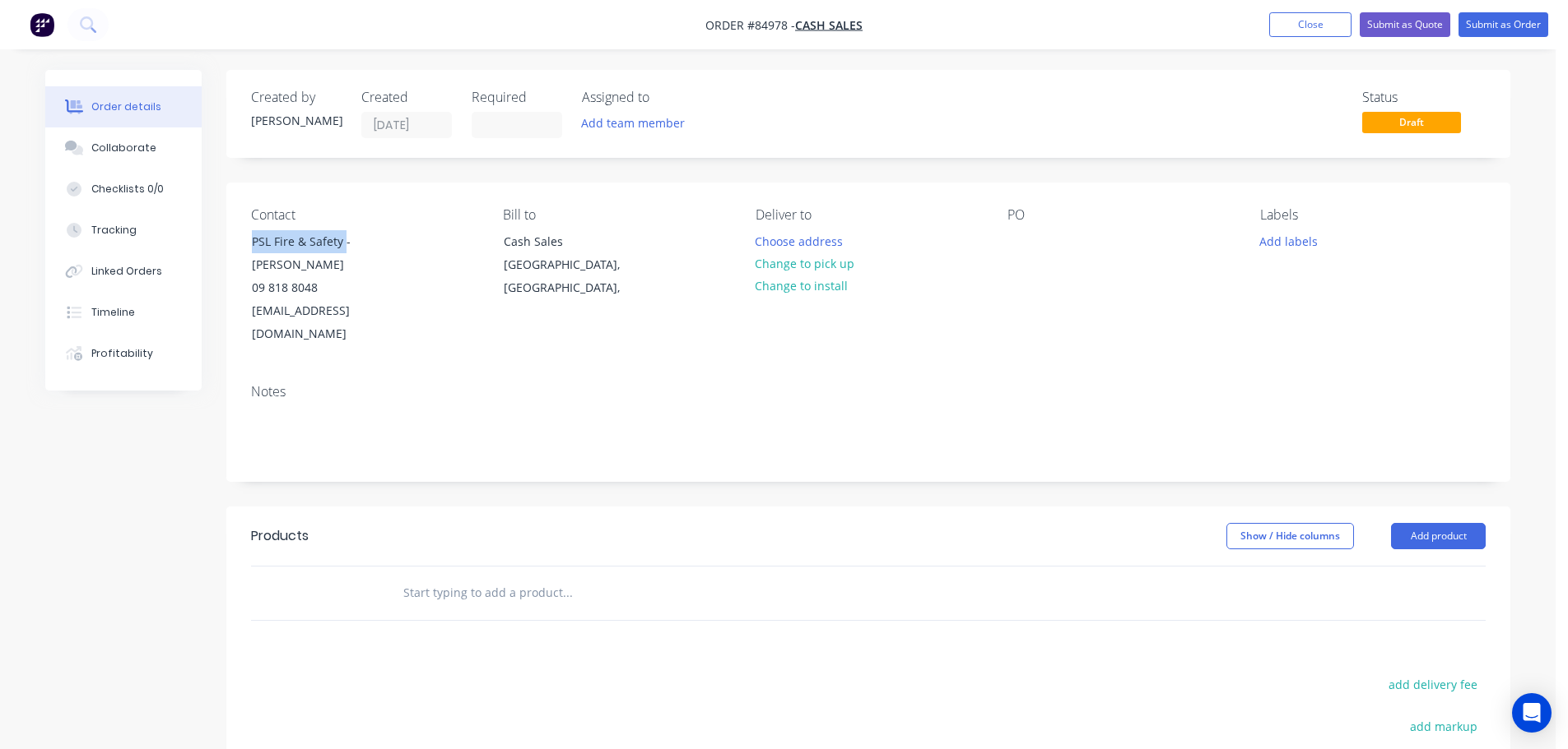
drag, startPoint x: 344, startPoint y: 241, endPoint x: 232, endPoint y: 242, distance: 112.0
click at [232, 242] on div "Contact PSL Fire & Safety - Lynn 09 818 8048 purchasing@pslfireandsafety.co.nz …" at bounding box center [868, 277] width 1284 height 189
copy div "PSL Fire & Safety"
click at [1019, 230] on div at bounding box center [1020, 241] width 26 height 24
paste div
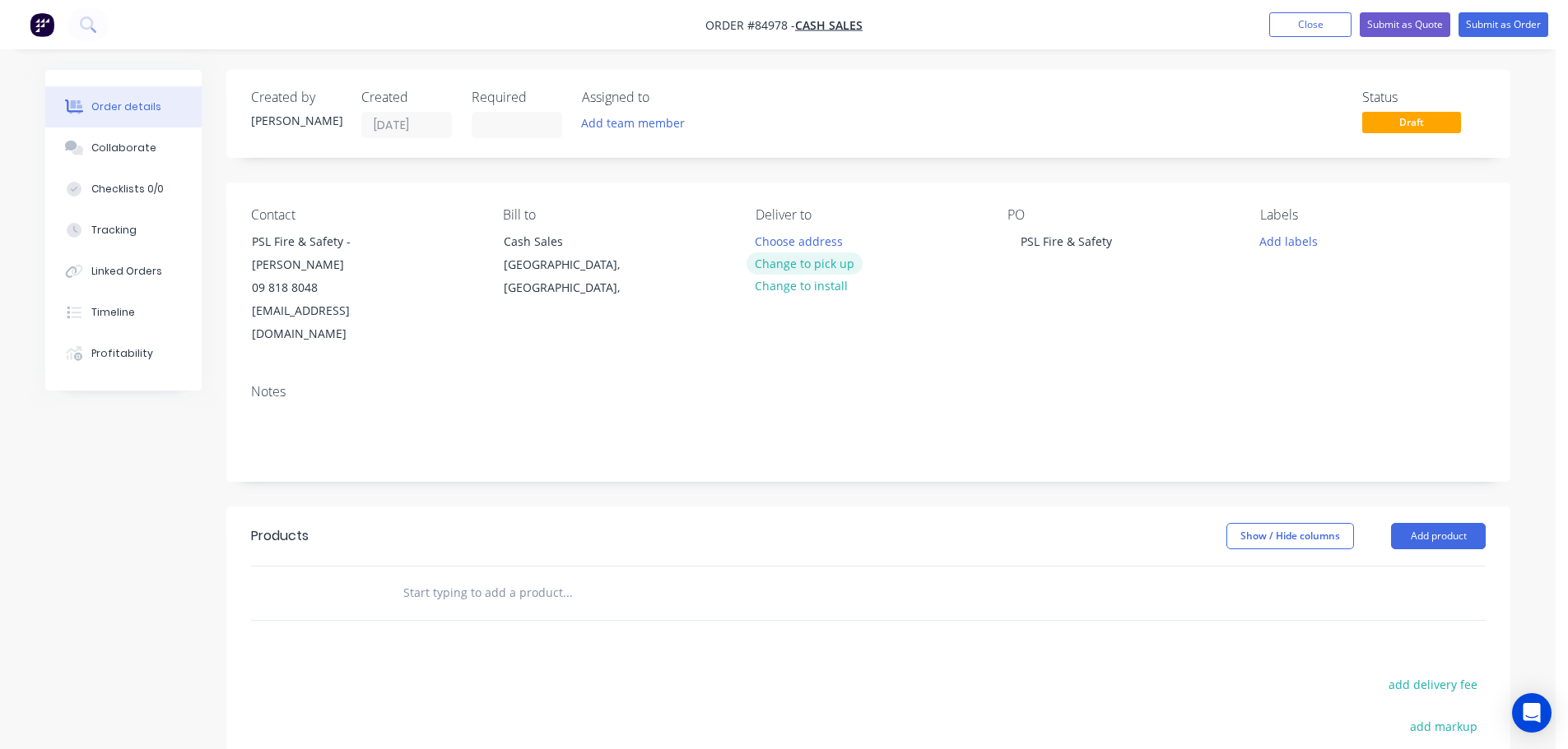
click at [831, 262] on button "Change to pick up" at bounding box center [805, 263] width 117 height 22
click at [592, 577] on input "text" at bounding box center [567, 593] width 330 height 33
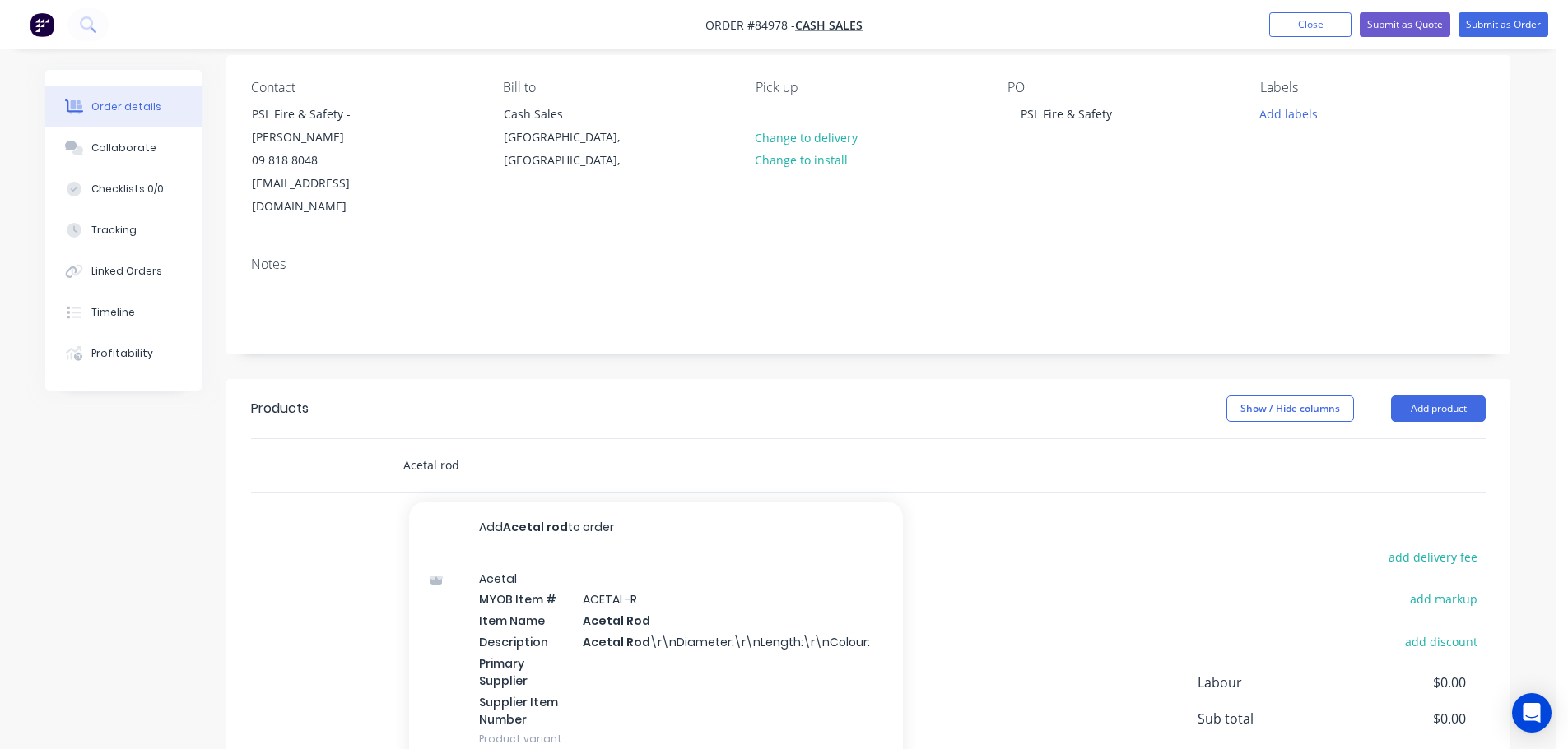
scroll to position [245, 0]
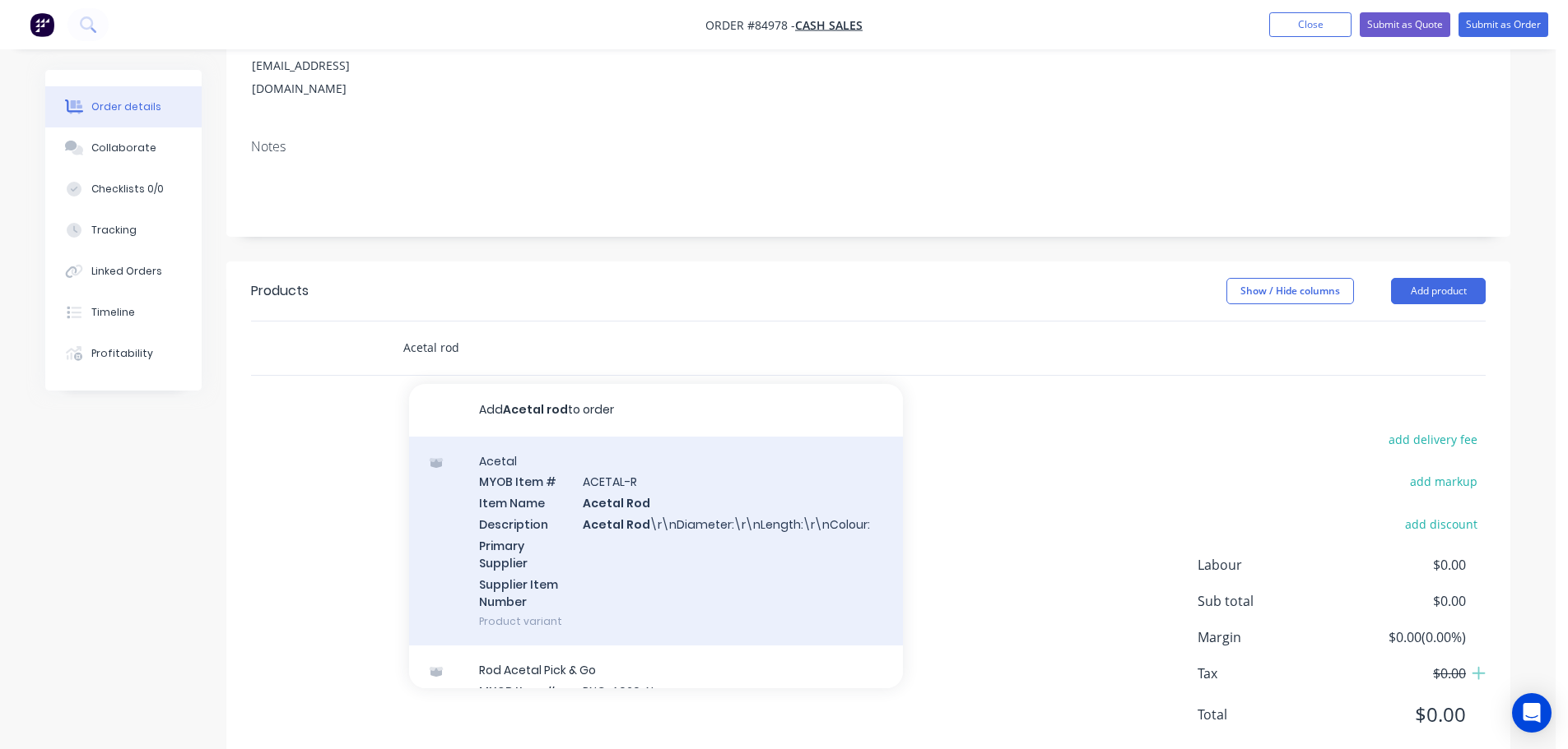
type input "Acetal rod"
click at [721, 546] on div "Acetal MYOB Item # ACETAL-R Item Name Acetal Rod Description Acetal Rod \r\nDia…" at bounding box center [656, 541] width 494 height 210
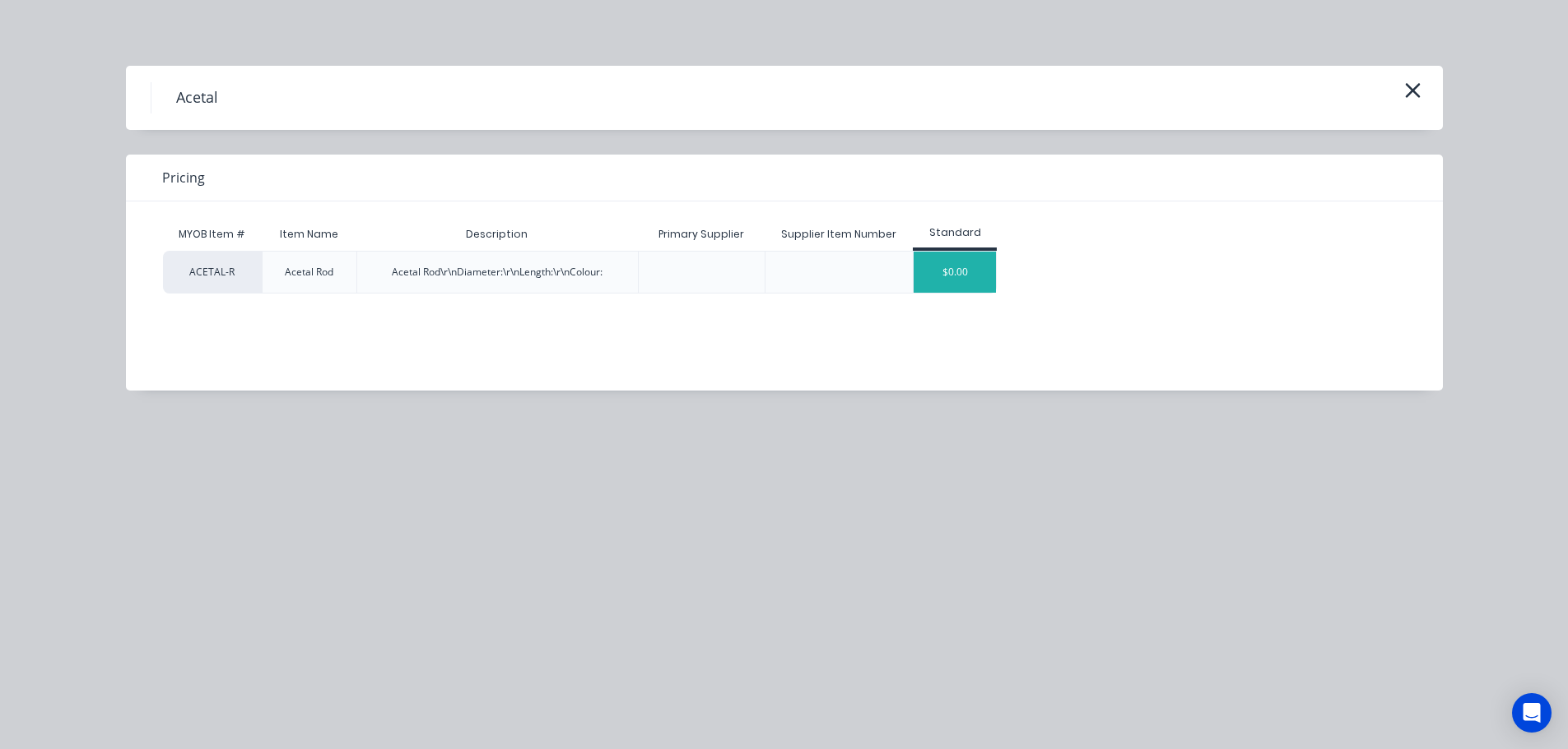
click at [953, 267] on div "$0.00" at bounding box center [955, 272] width 82 height 41
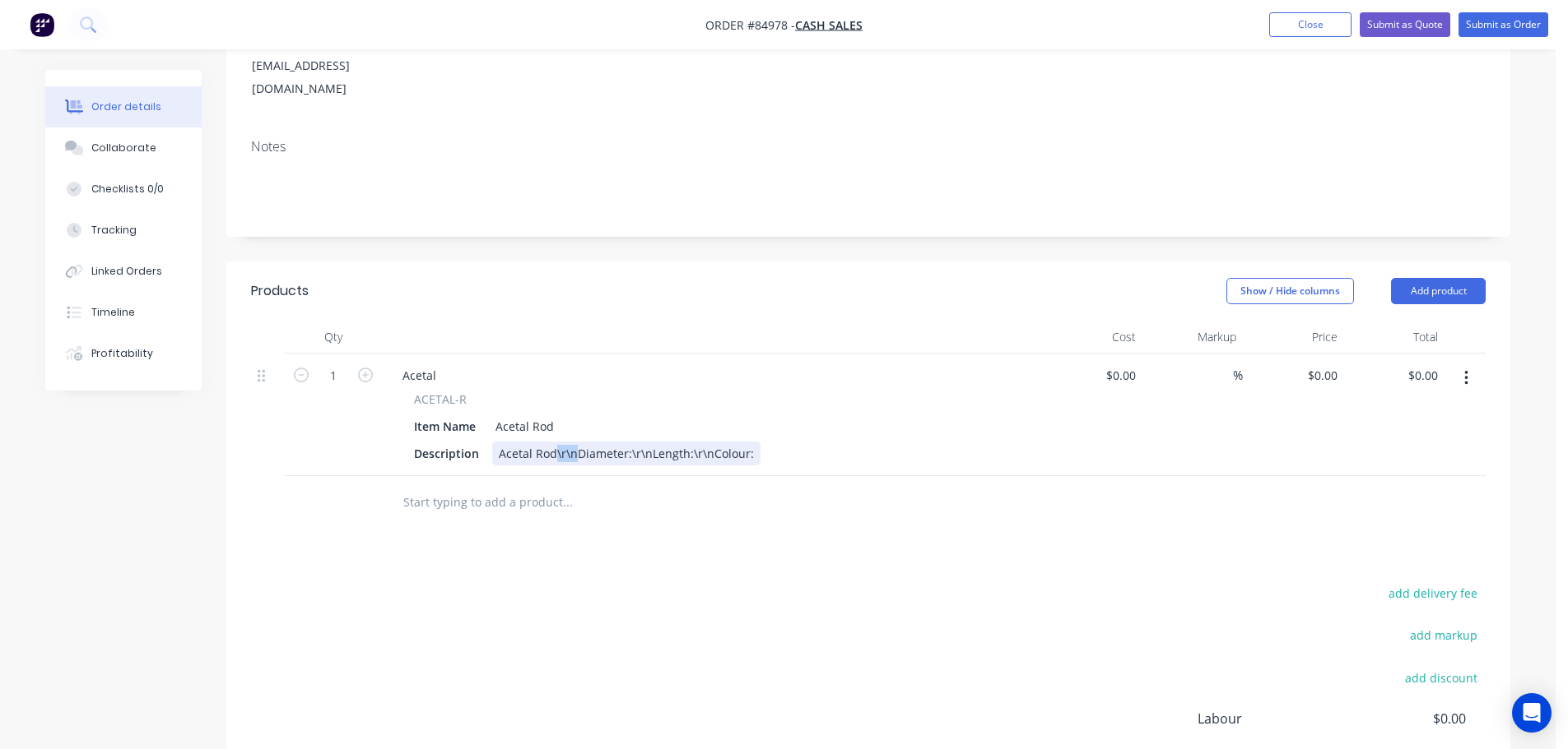
drag, startPoint x: 569, startPoint y: 407, endPoint x: 556, endPoint y: 408, distance: 13.0
click at [556, 442] on div "Acetal Rod\r\nDiameter:\r\nLength:\r\nColour:" at bounding box center [627, 453] width 268 height 24
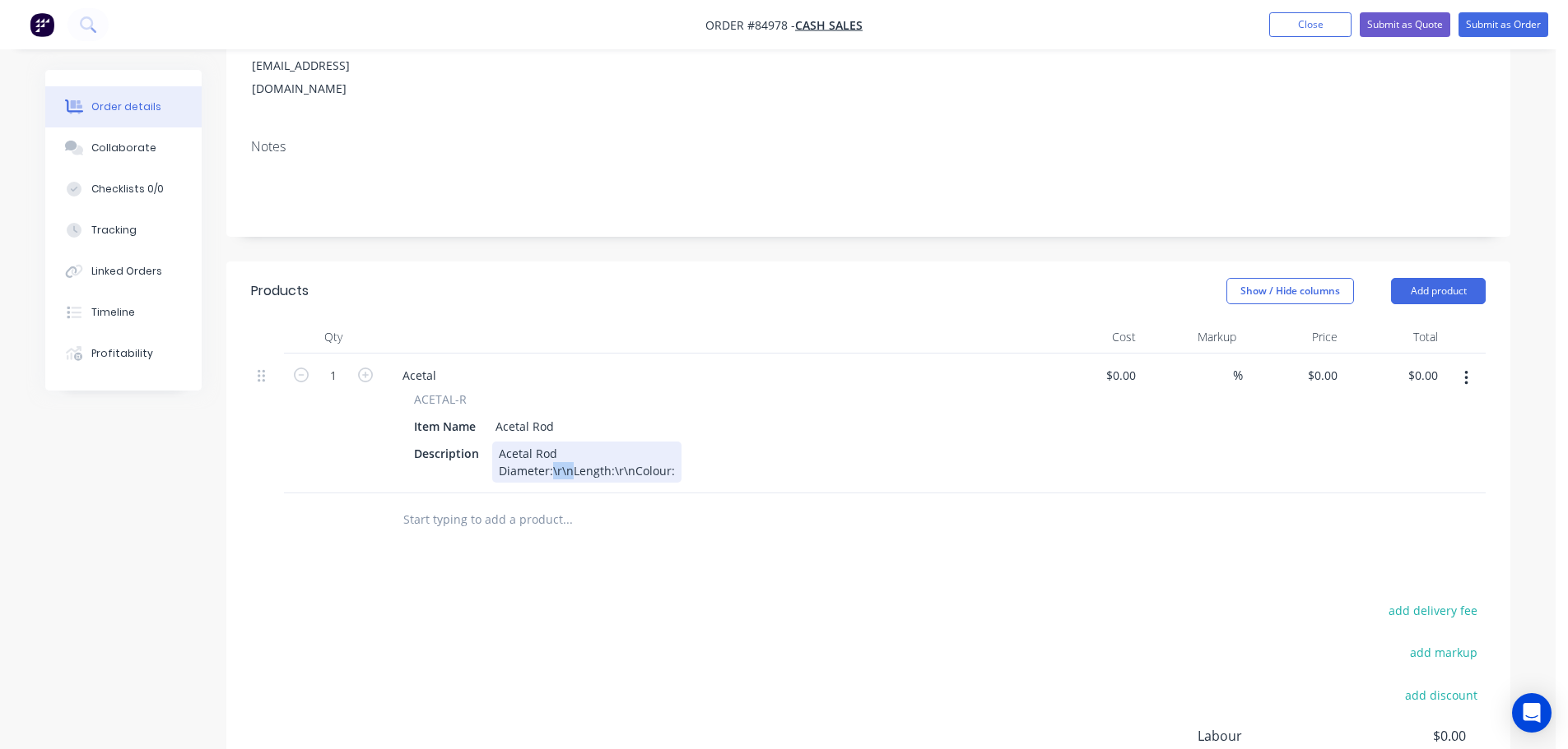
drag, startPoint x: 573, startPoint y: 426, endPoint x: 551, endPoint y: 428, distance: 22.1
click at [551, 442] on div "Acetal Rod Diameter:\r\nLength:\r\nColour:" at bounding box center [588, 462] width 190 height 41
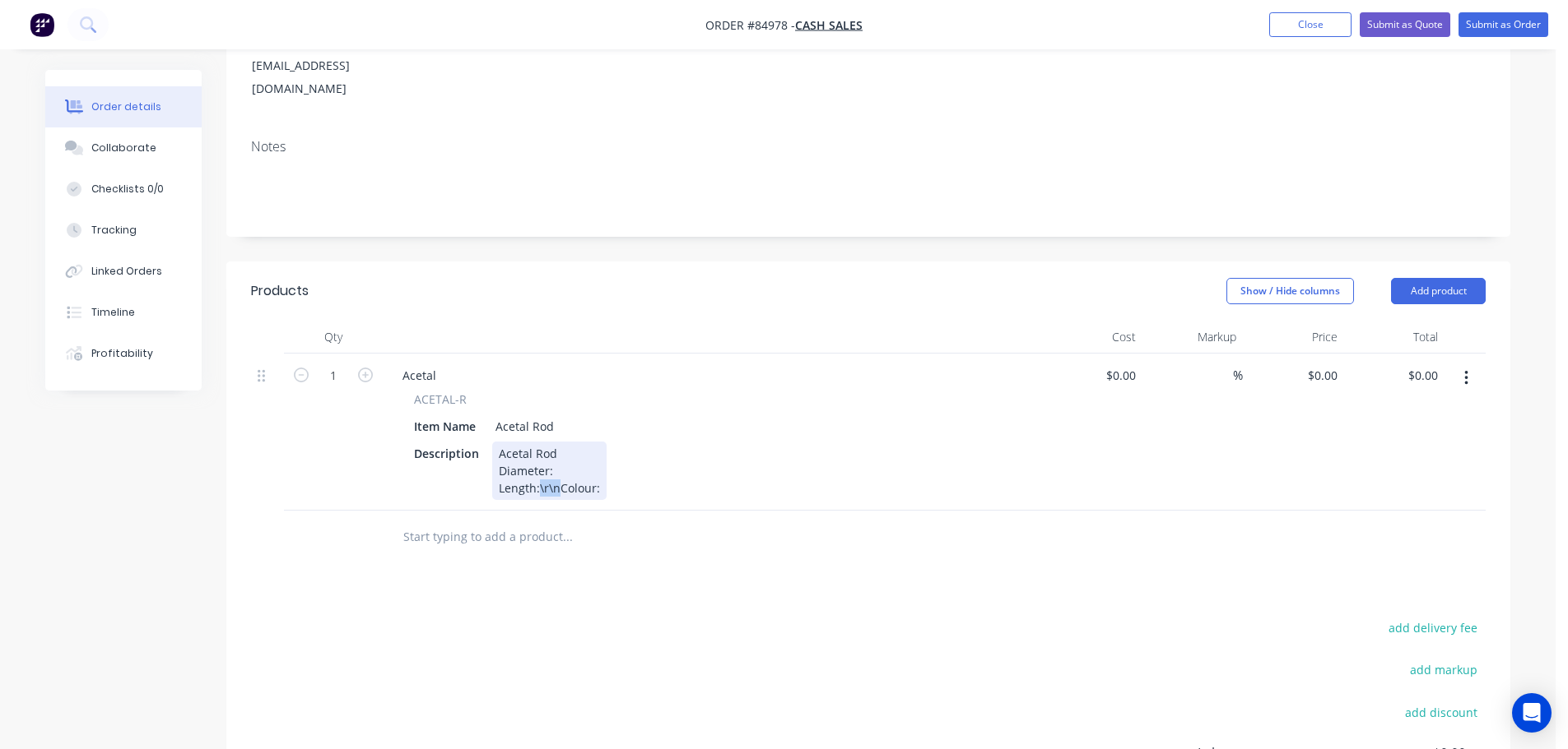
drag, startPoint x: 556, startPoint y: 442, endPoint x: 539, endPoint y: 443, distance: 17.0
click at [539, 443] on div "Acetal Rod Diameter: Length:\r\nColour:" at bounding box center [549, 470] width 114 height 58
click at [560, 442] on div "Acetal Rod Diameter: Length: Colour:" at bounding box center [528, 479] width 72 height 76
click at [558, 442] on div "Acetal Rod Diameter: 3mm Length: Colour:" at bounding box center [542, 479] width 99 height 76
click at [563, 464] on div "Acetal Rod Diameter: 3mm Length: 1000 Colour:" at bounding box center [542, 479] width 99 height 76
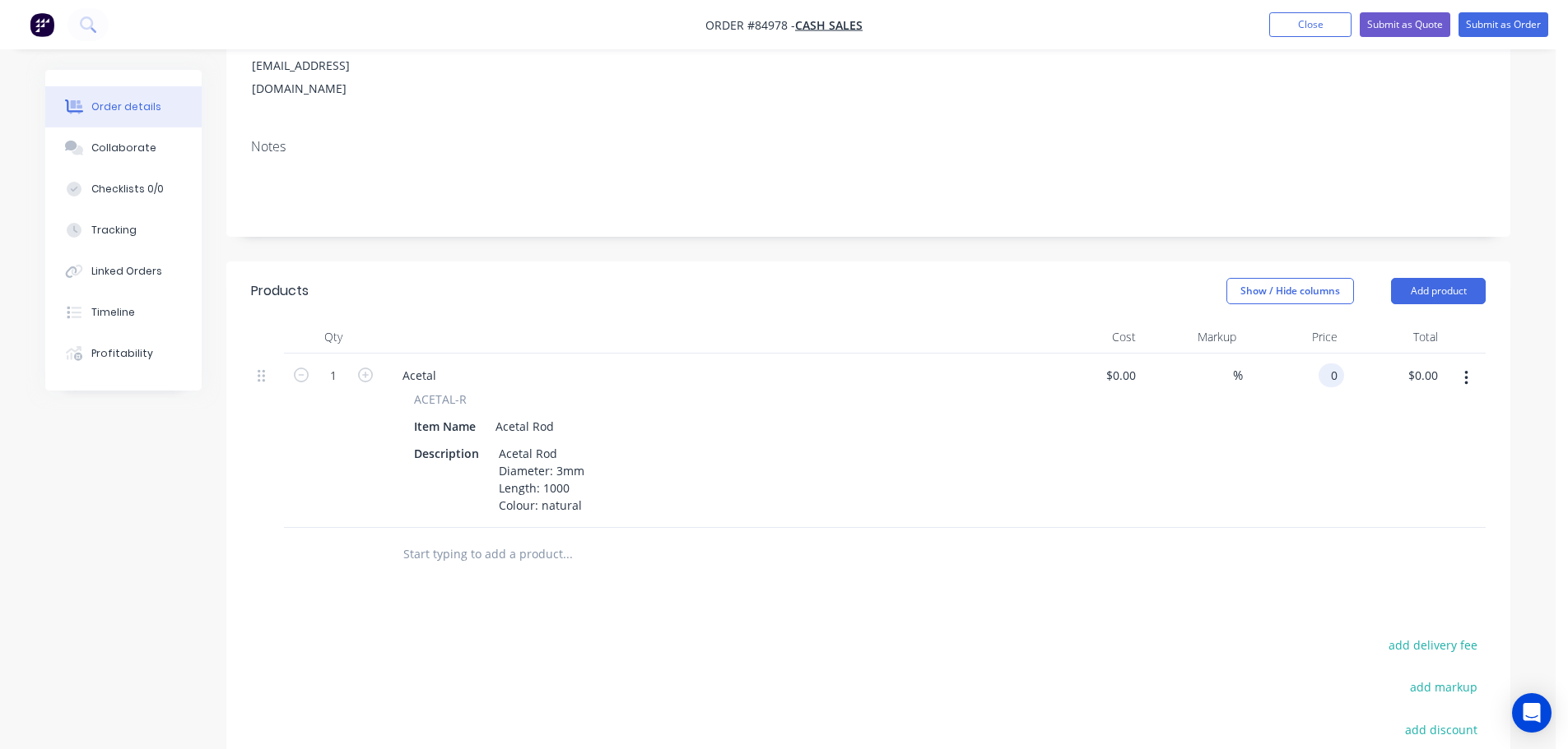
click at [1311, 353] on div "0 0" at bounding box center [1294, 441] width 102 height 174
type input "$1.86"
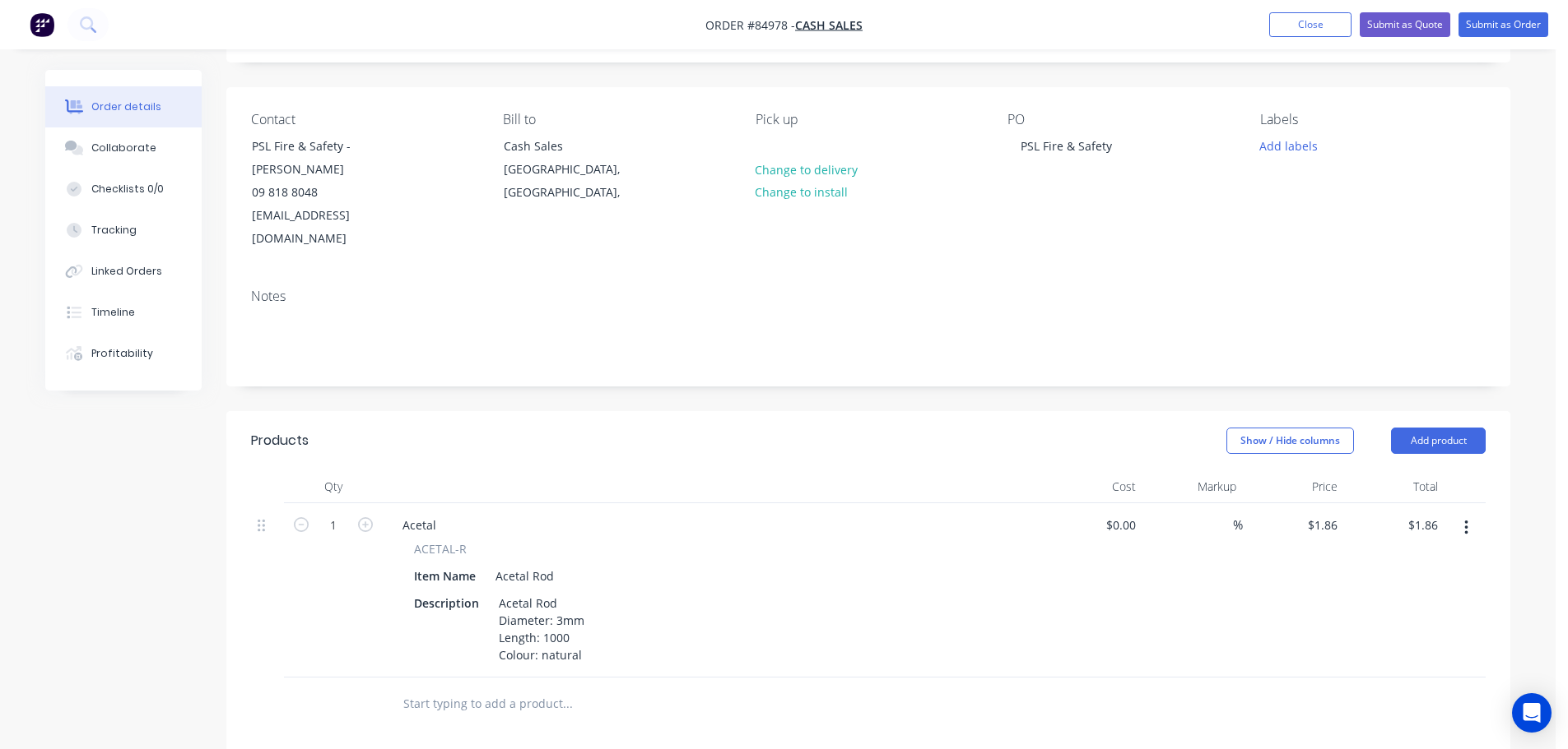
scroll to position [0, 0]
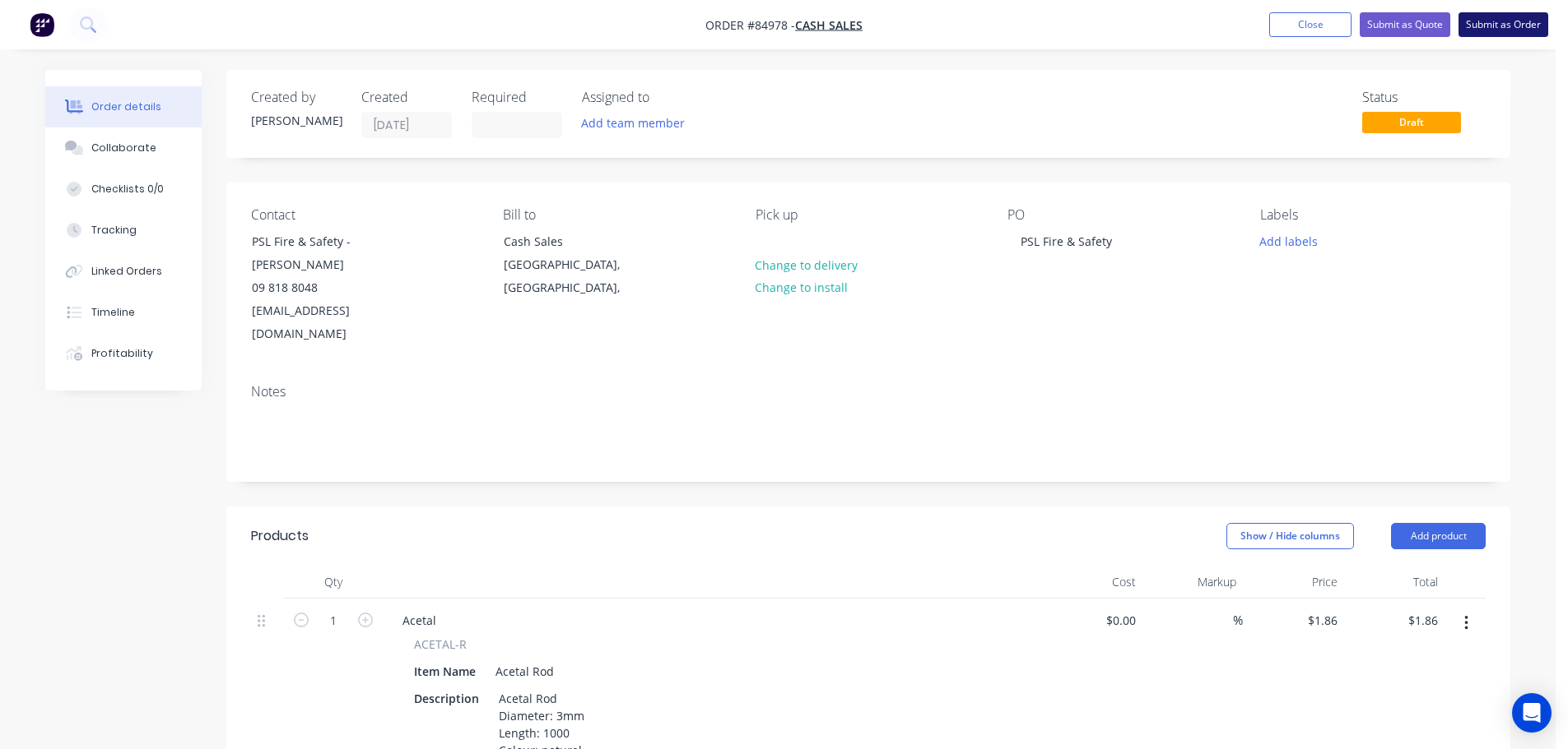
click at [1496, 21] on button "Submit as Order" at bounding box center [1504, 25] width 90 height 25
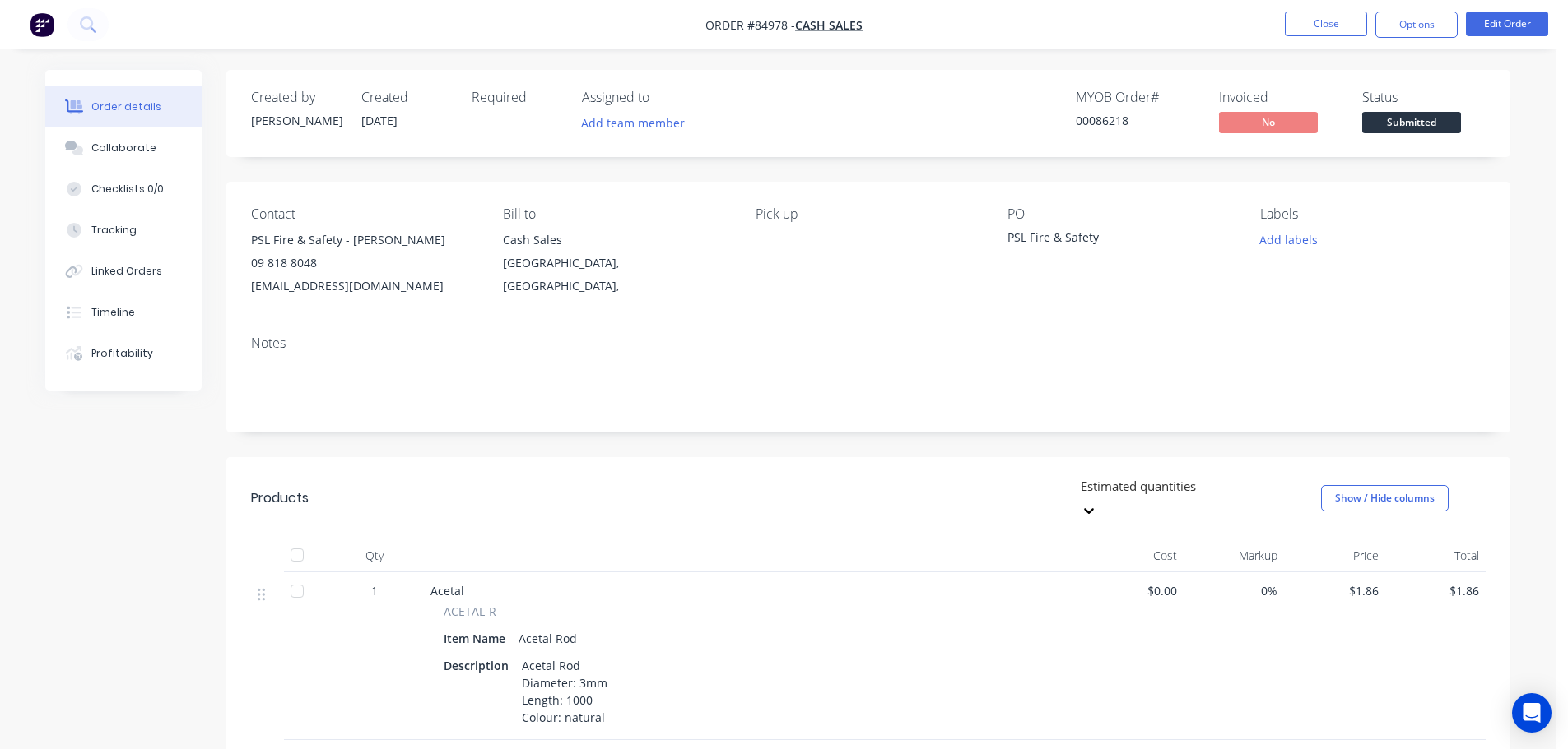
click at [1415, 126] on span "Submitted" at bounding box center [1411, 122] width 99 height 20
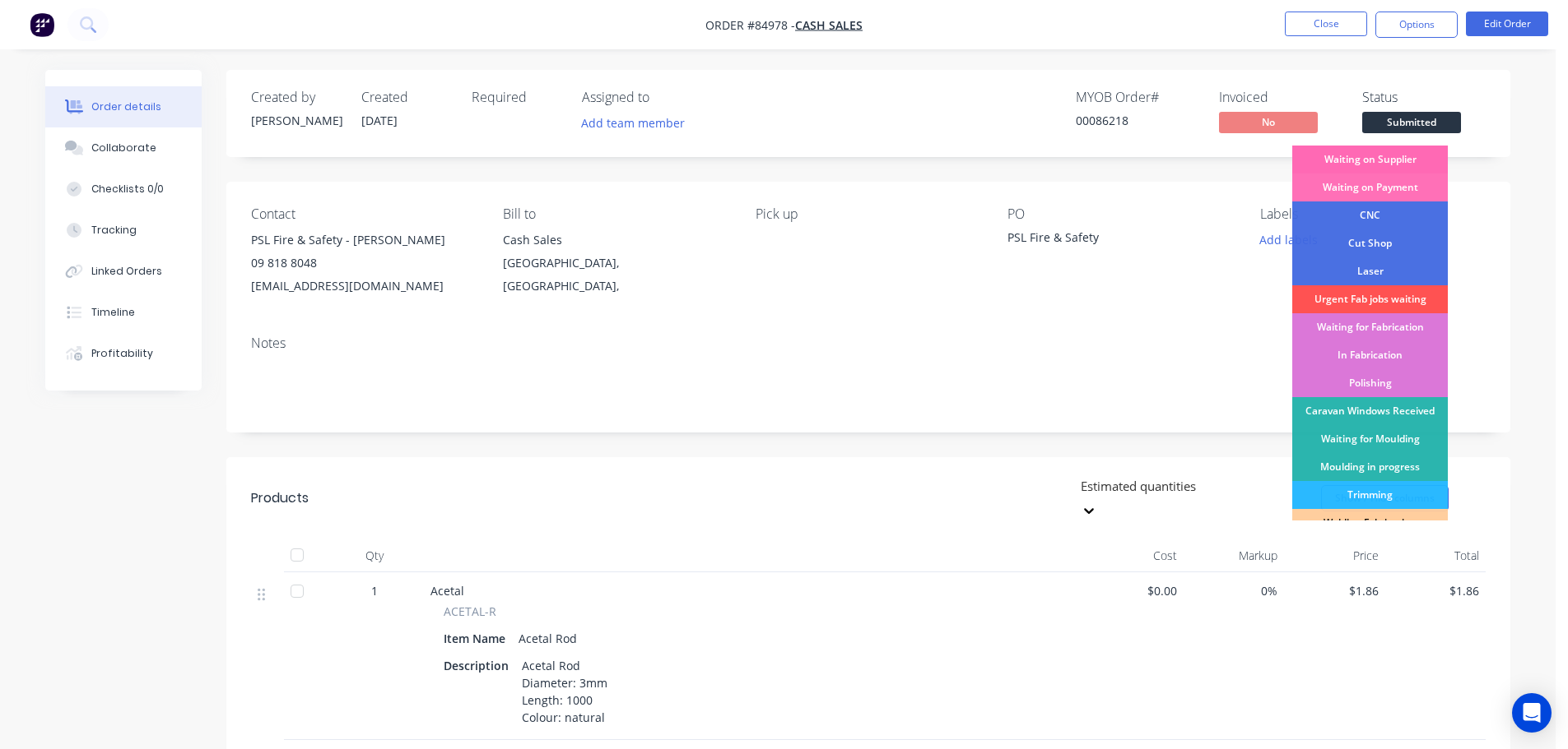
click at [1414, 160] on div "Waiting on Supplier" at bounding box center [1370, 159] width 155 height 28
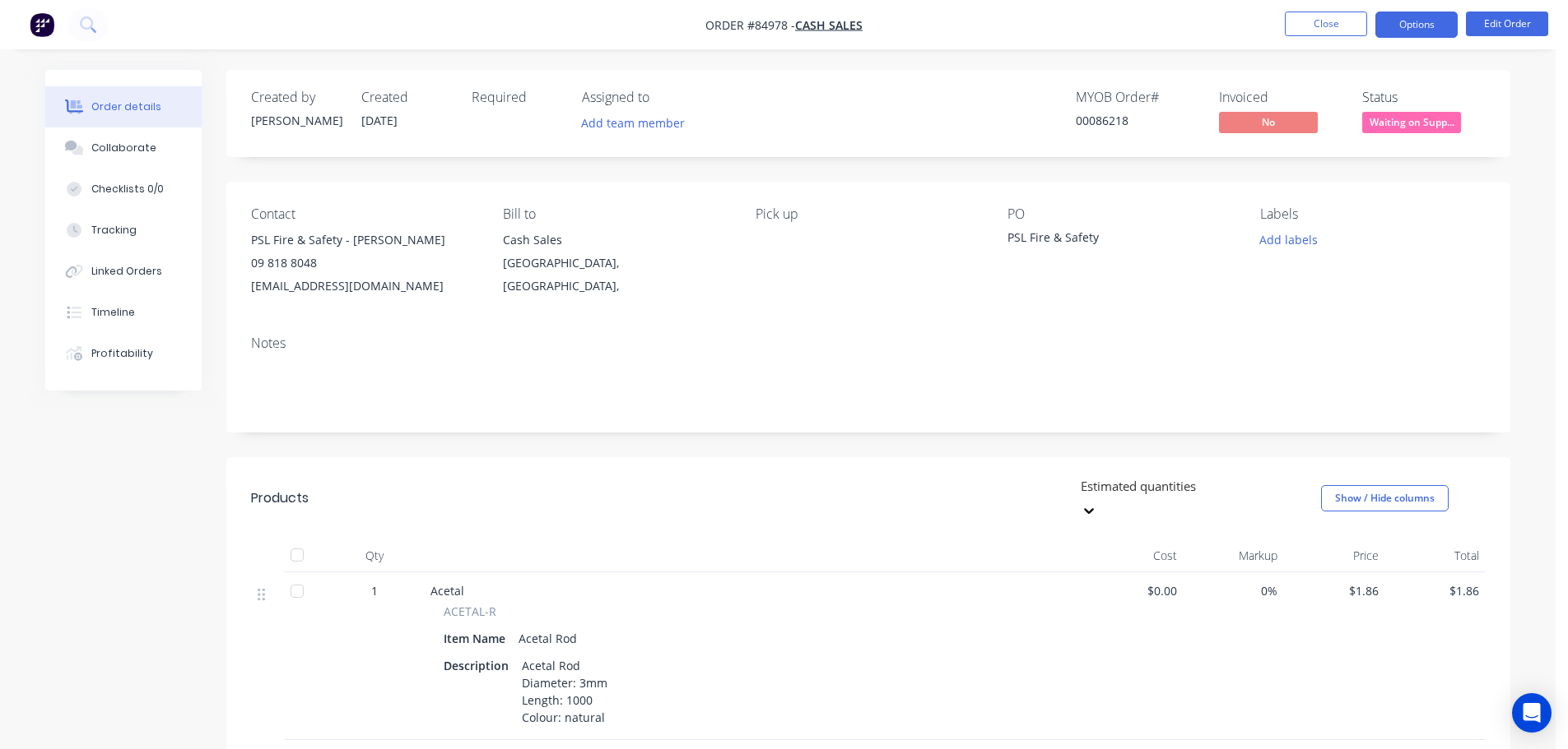
click at [1414, 25] on button "Options" at bounding box center [1417, 24] width 82 height 26
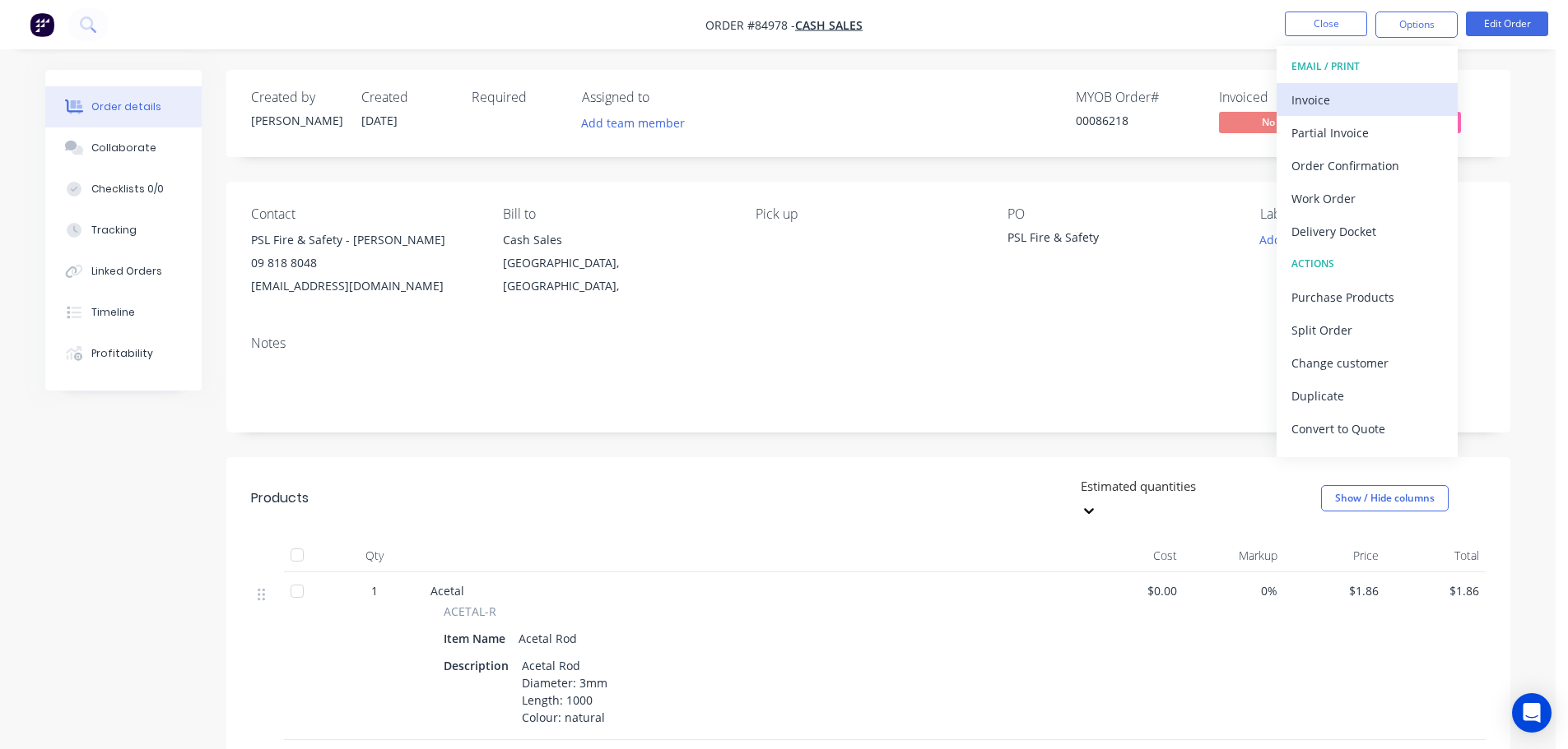
click at [1387, 97] on div "Invoice" at bounding box center [1368, 100] width 151 height 24
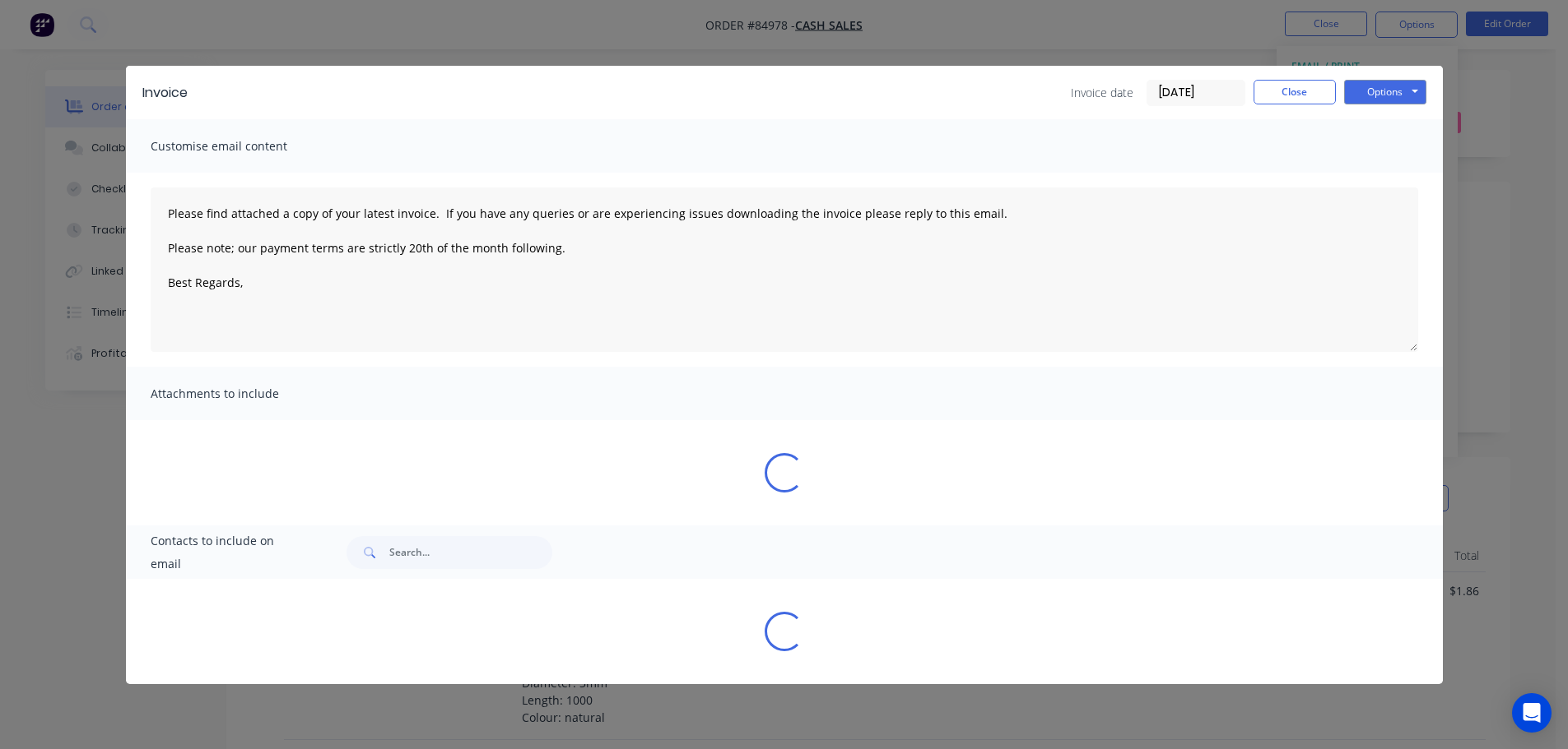
click at [1392, 79] on div "Invoice Invoice date 01/10/25 Close Options Preview Print Email" at bounding box center [784, 93] width 1317 height 54
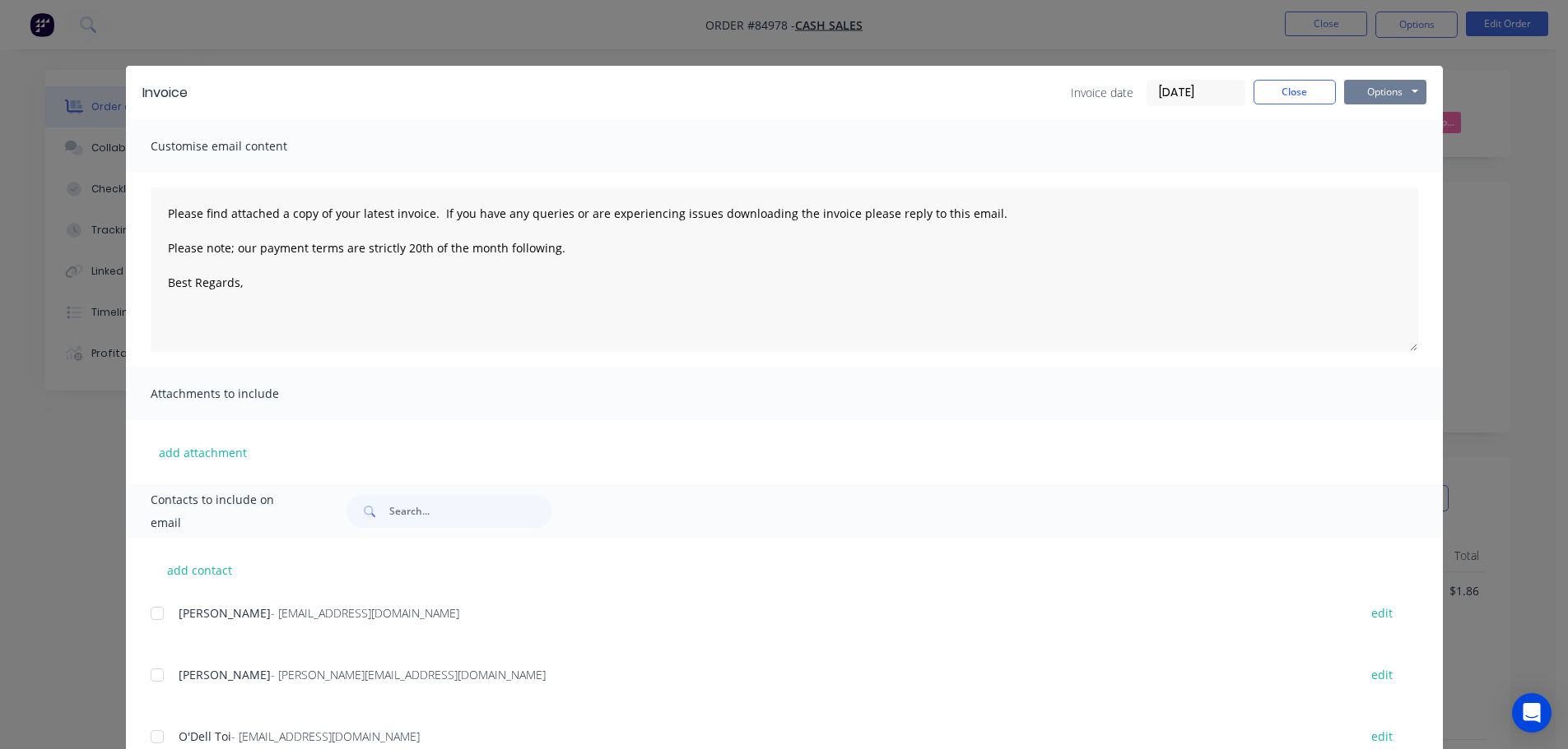
click at [1393, 99] on button "Options" at bounding box center [1386, 92] width 82 height 25
click at [1391, 124] on button "Preview" at bounding box center [1397, 122] width 105 height 27
click at [1268, 74] on div "Invoice Invoice date 01/10/25 Close Options Preview Print Email" at bounding box center [784, 93] width 1317 height 54
click at [1285, 99] on button "Close" at bounding box center [1295, 92] width 82 height 25
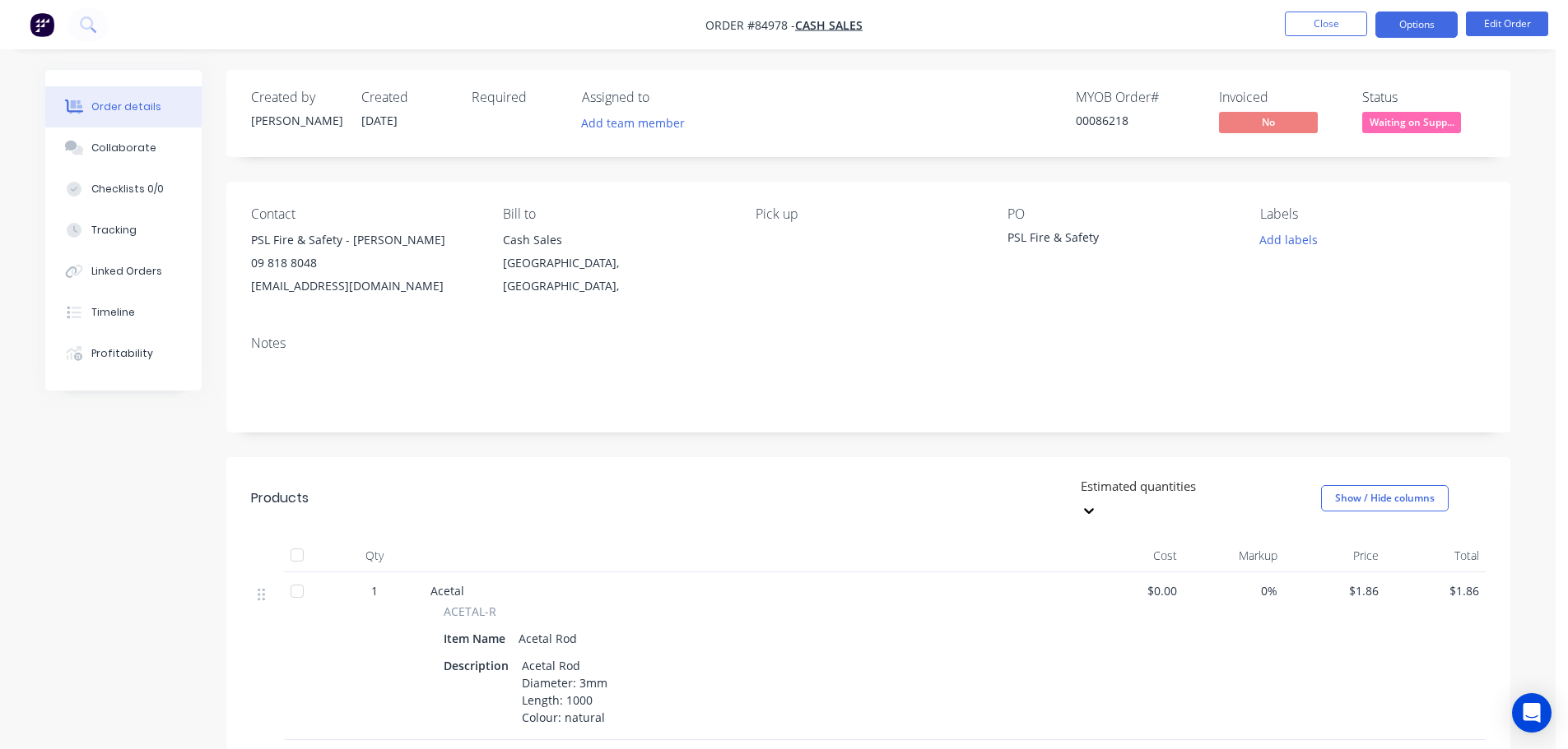
click at [1437, 23] on button "Options" at bounding box center [1417, 24] width 82 height 26
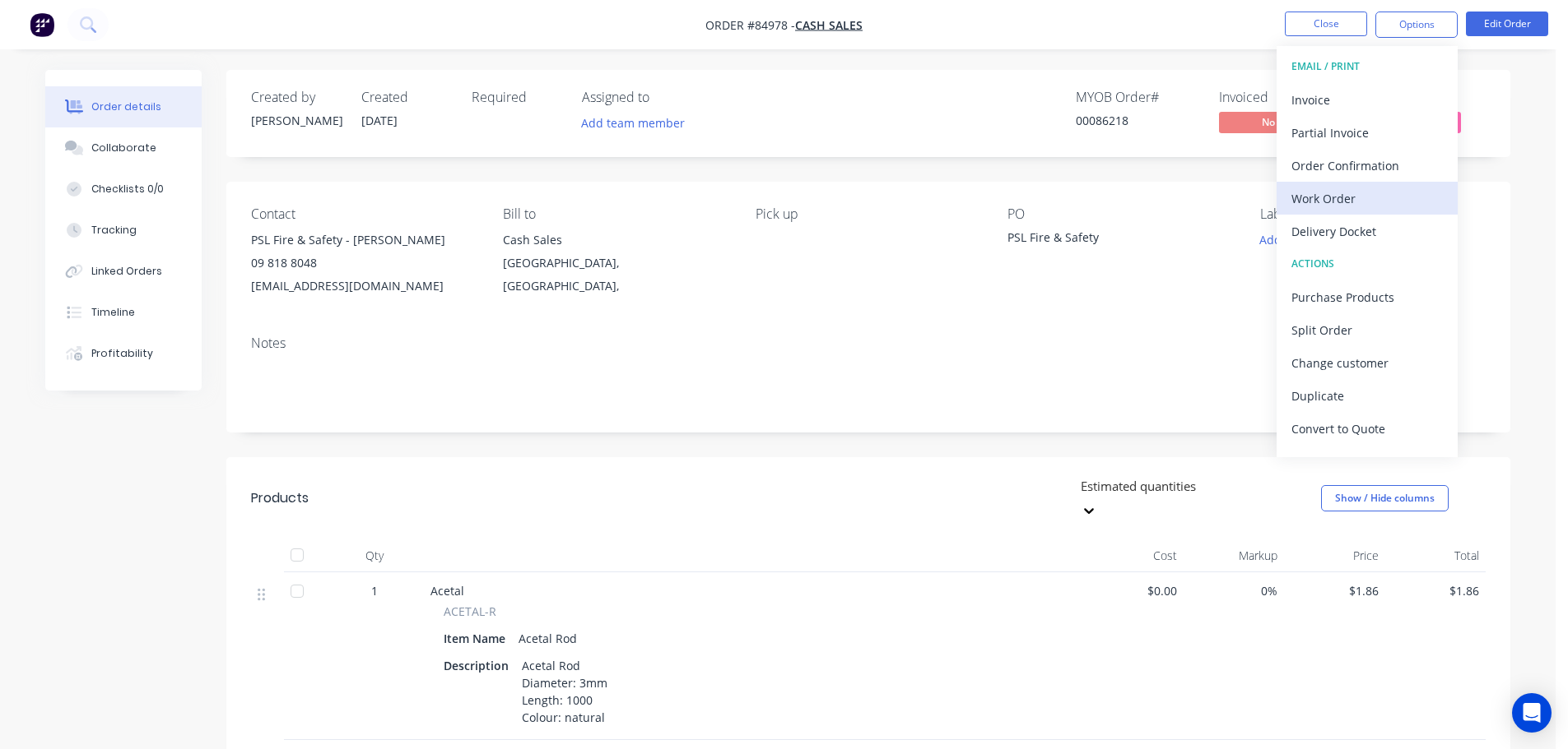
click at [1374, 195] on div "Work Order" at bounding box center [1368, 198] width 151 height 24
click at [1370, 160] on div "Without pricing" at bounding box center [1368, 166] width 151 height 24
click at [1311, 32] on button "Close" at bounding box center [1326, 24] width 82 height 25
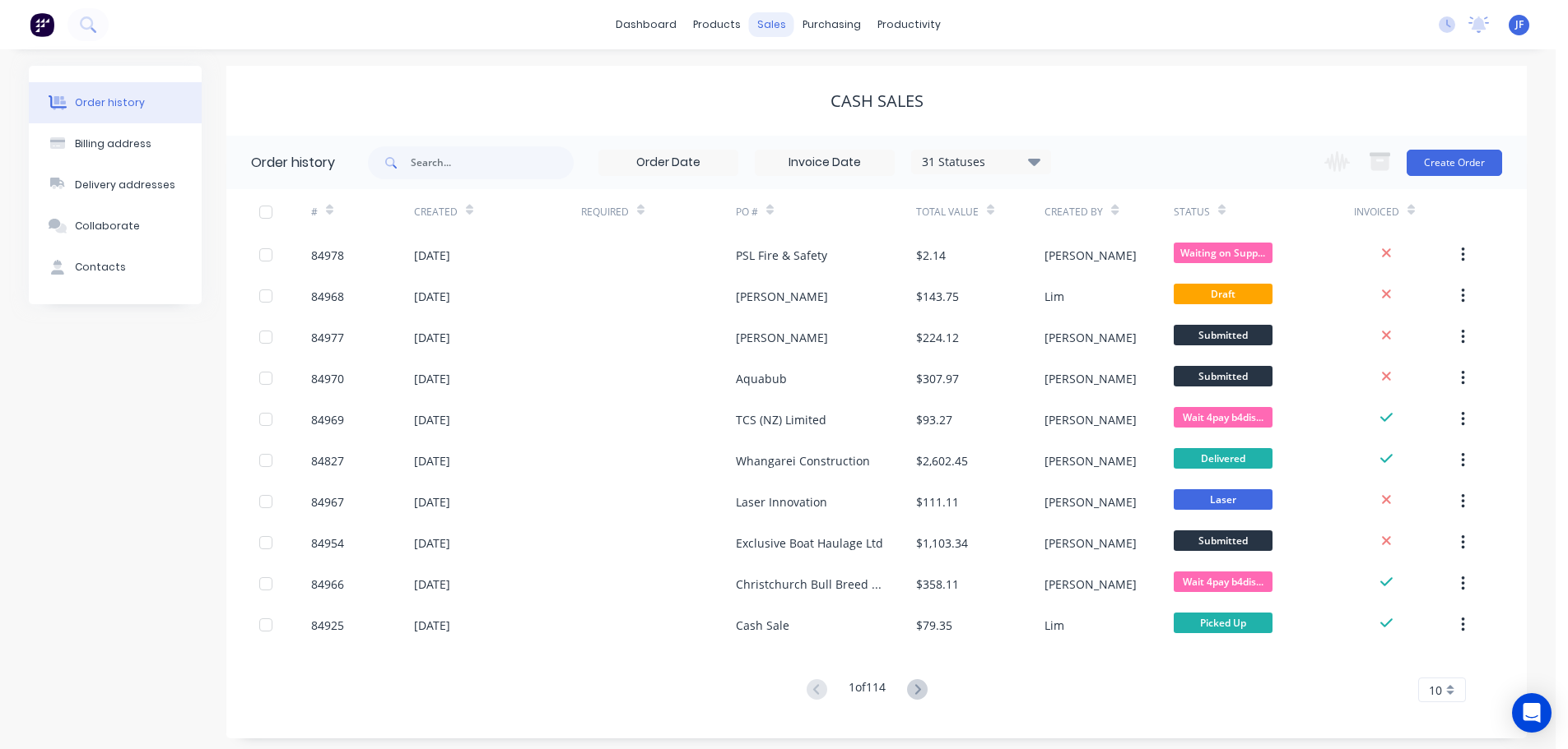
click at [764, 32] on div "sales" at bounding box center [772, 25] width 45 height 25
click at [804, 67] on link "Sales Orders" at bounding box center [859, 78] width 219 height 33
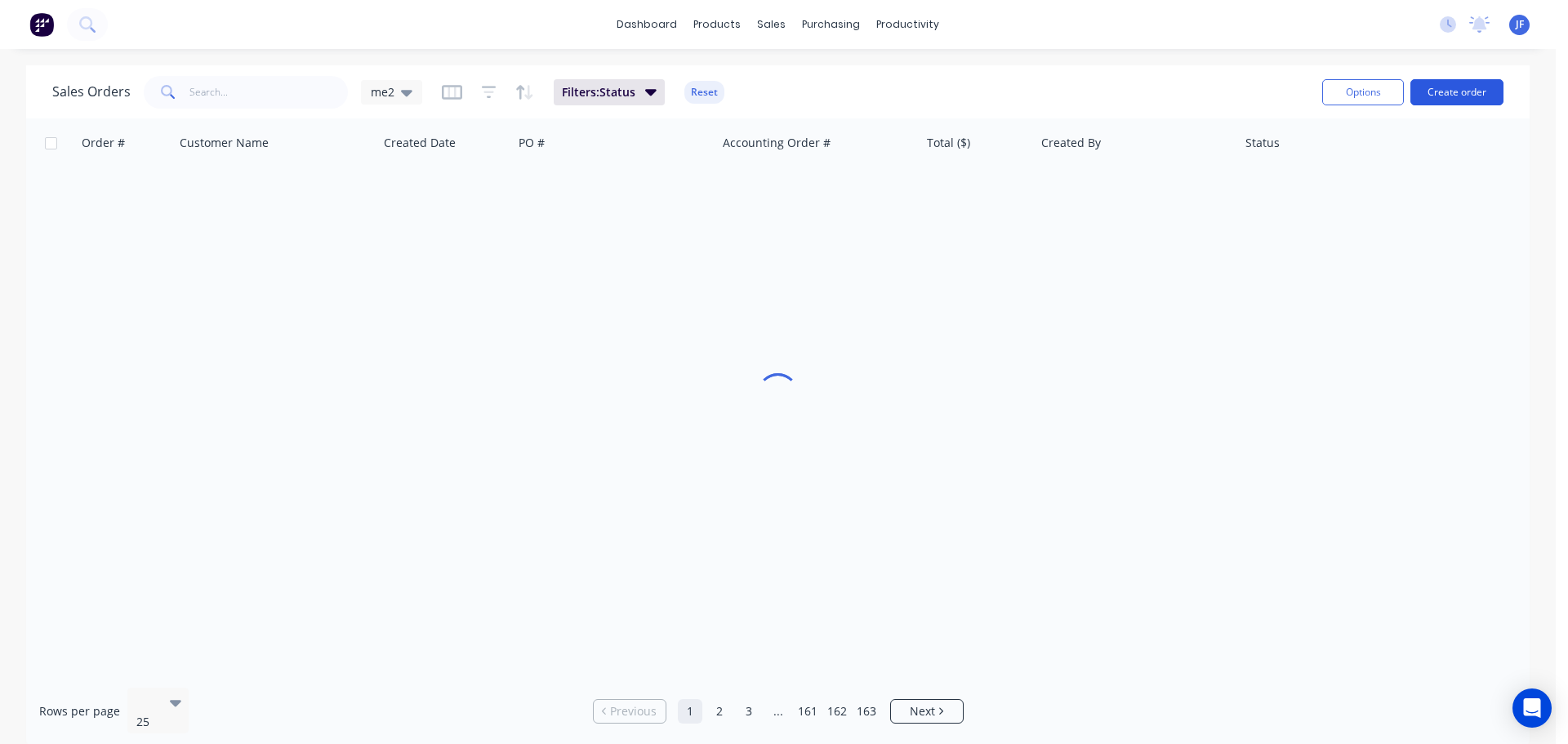
click at [1433, 95] on button "Create order" at bounding box center [1457, 91] width 93 height 26
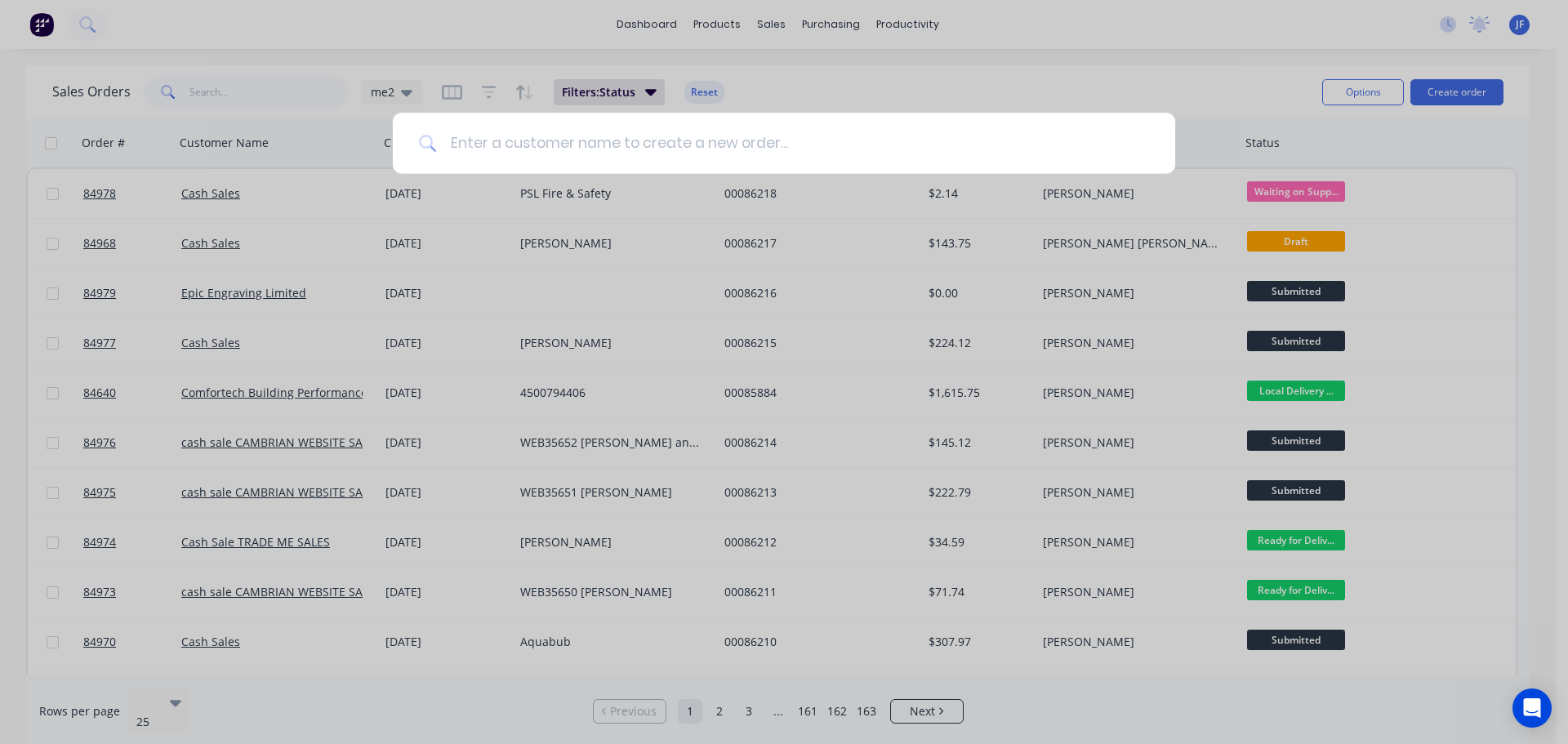
click at [688, 137] on input at bounding box center [792, 144] width 712 height 61
type input "tauriko"
click at [487, 144] on input at bounding box center [792, 144] width 712 height 61
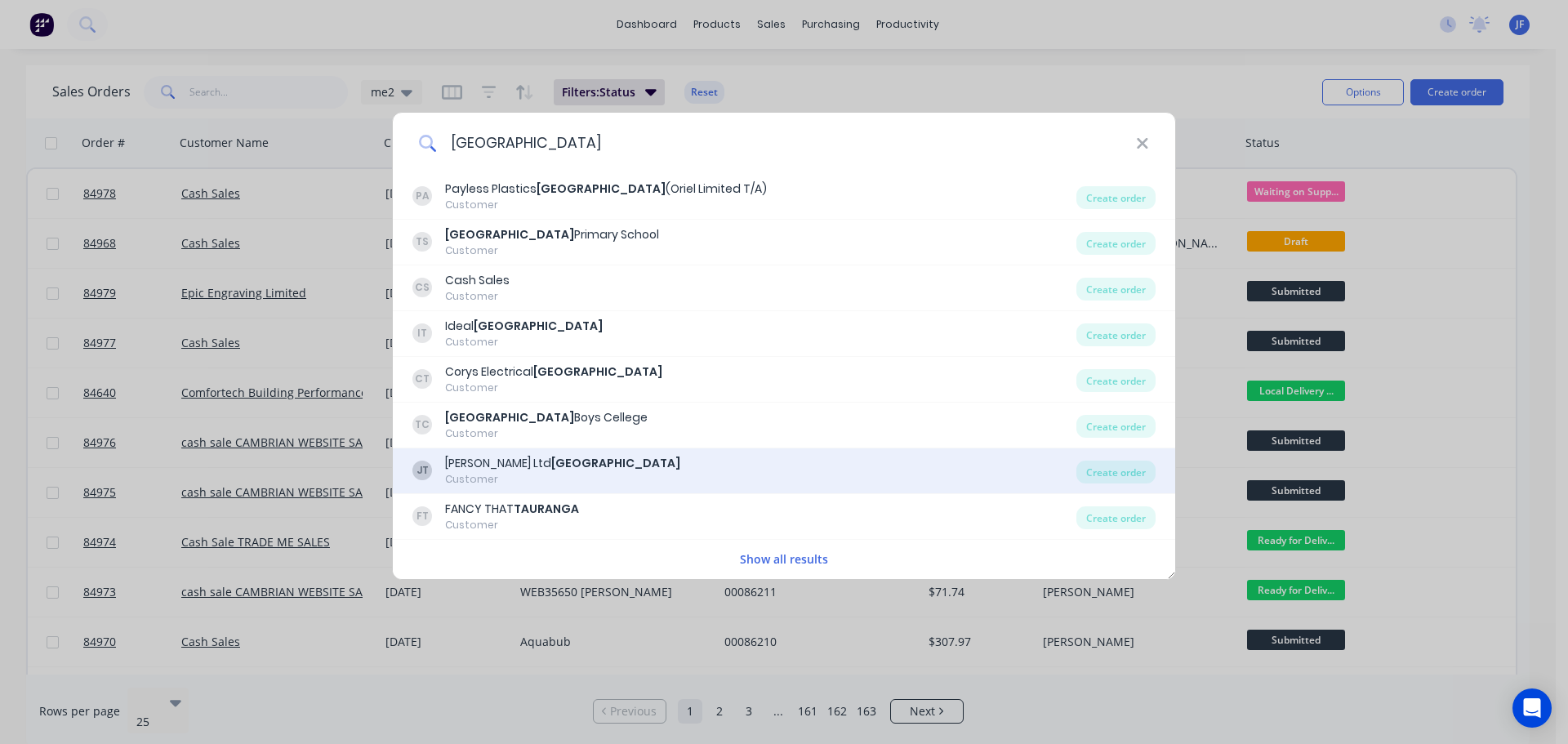
type input "tauranga"
click at [704, 475] on div "JT J.A.Russell Ltd Tauranga Customer" at bounding box center [745, 470] width 664 height 31
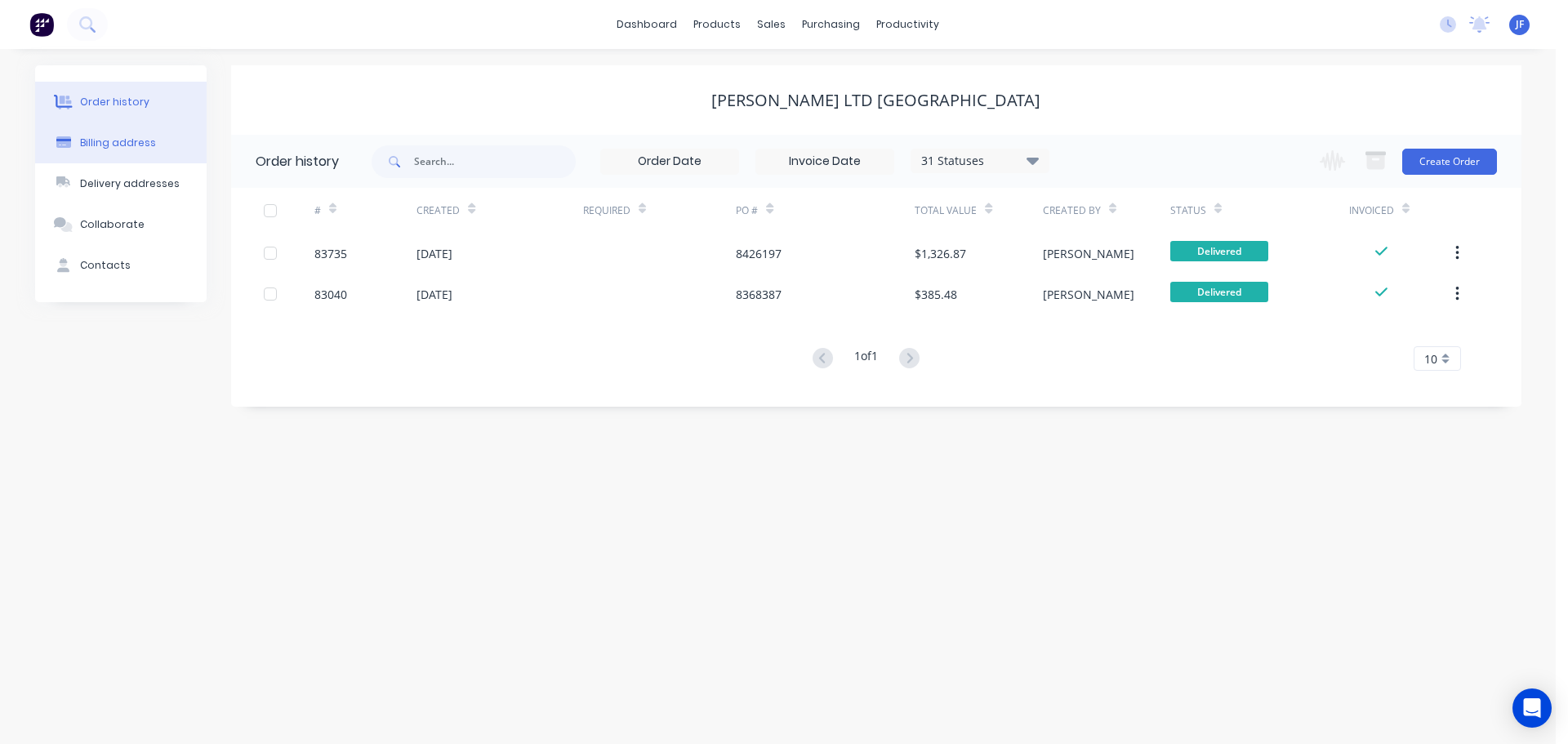
click at [155, 147] on button "Billing address" at bounding box center [121, 143] width 171 height 41
select select "AU"
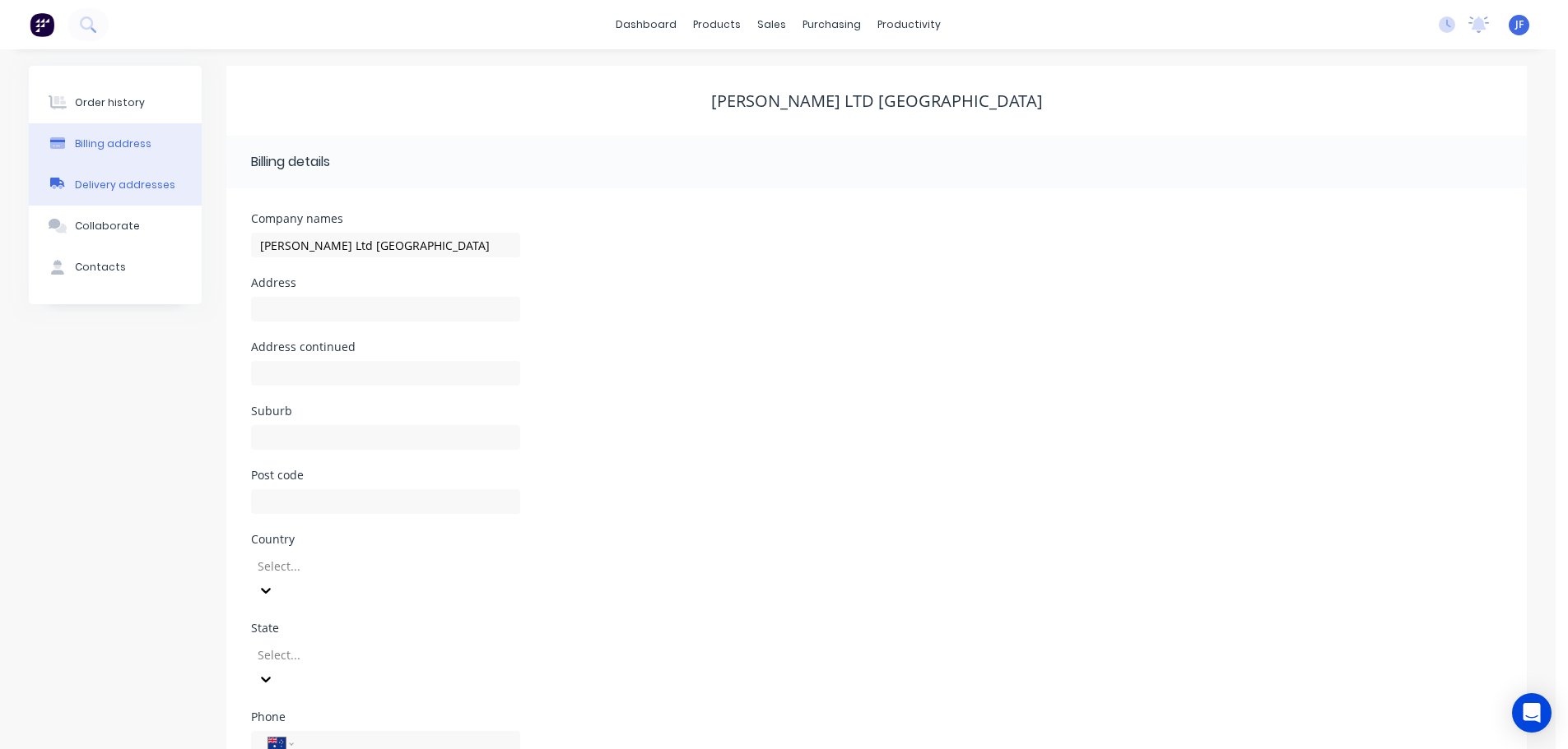
click at [145, 176] on button "Delivery addresses" at bounding box center [115, 185] width 173 height 41
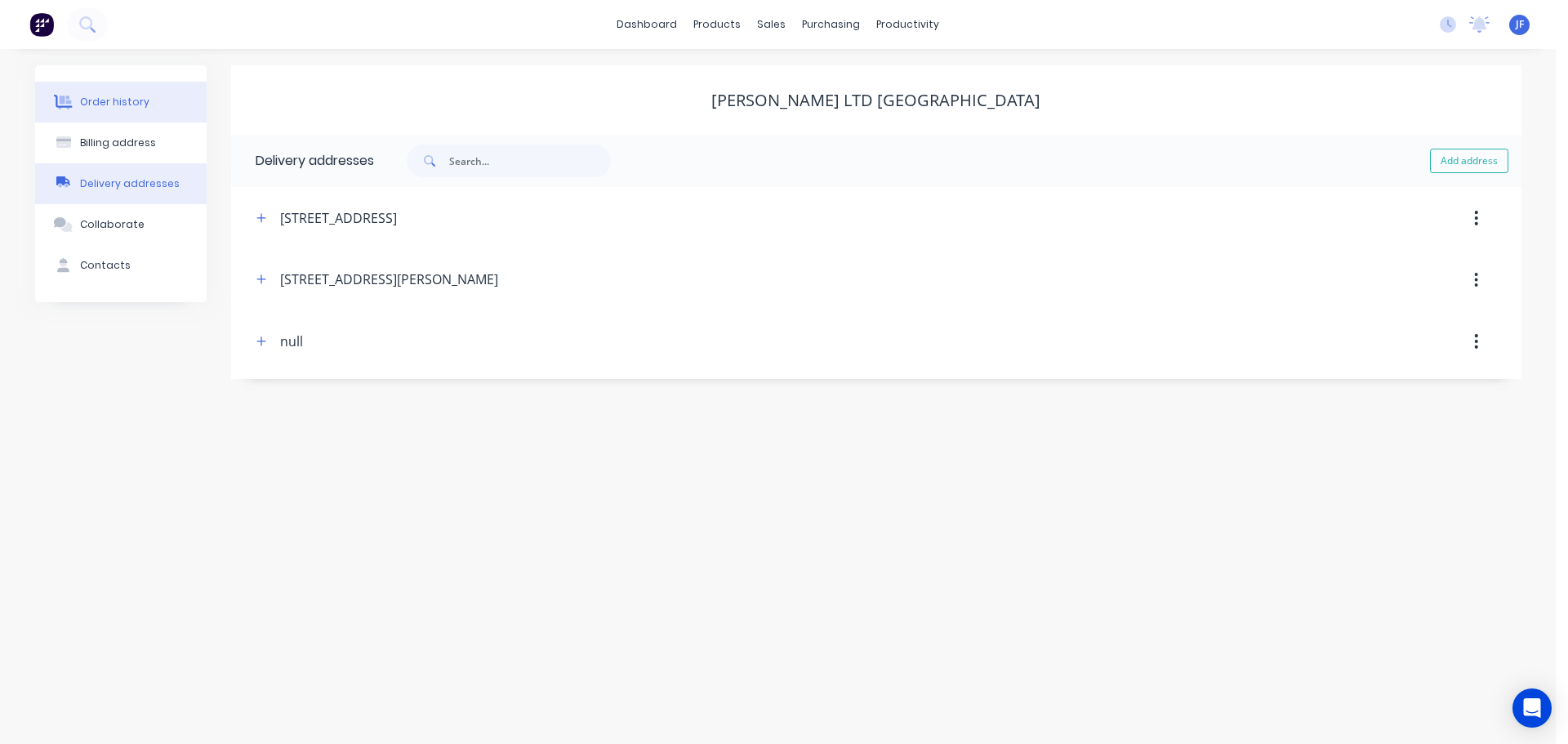
click at [153, 115] on button "Order history" at bounding box center [121, 102] width 171 height 41
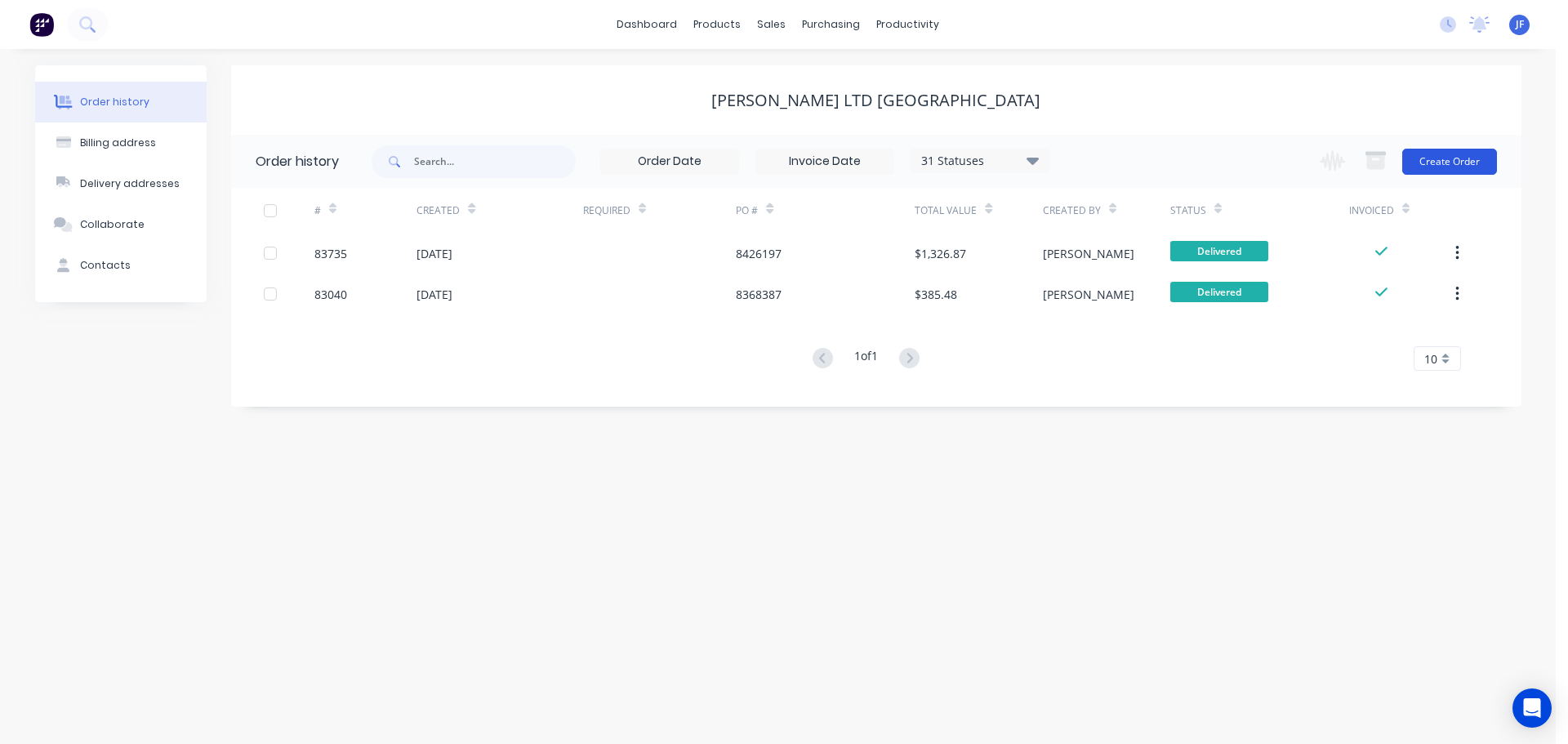
click at [1438, 157] on button "Create Order" at bounding box center [1450, 161] width 95 height 26
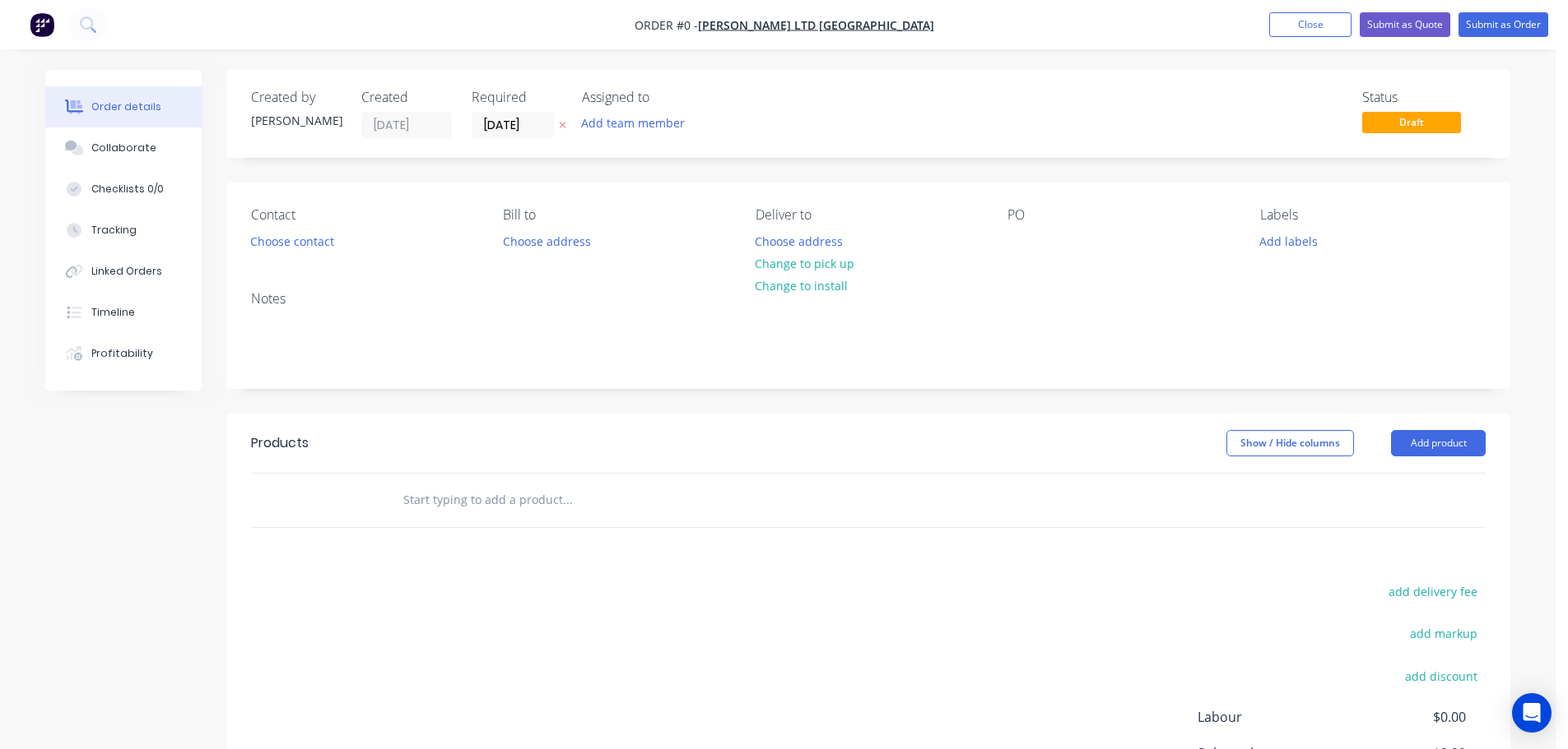
click at [563, 125] on icon "button" at bounding box center [563, 125] width 8 height 10
click at [265, 238] on button "Choose contact" at bounding box center [293, 240] width 102 height 22
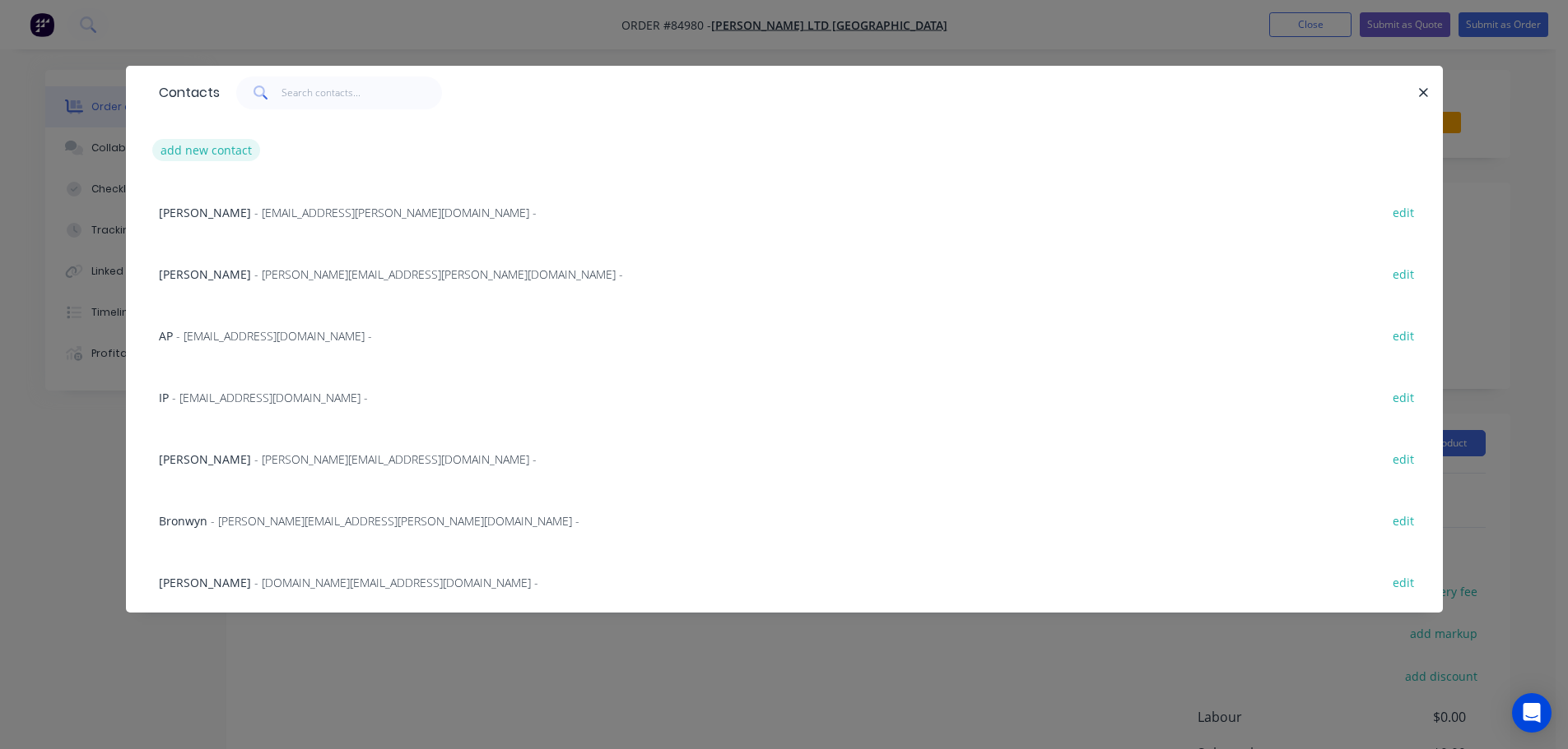
click at [232, 152] on button "add new contact" at bounding box center [206, 149] width 108 height 22
select select "AU"
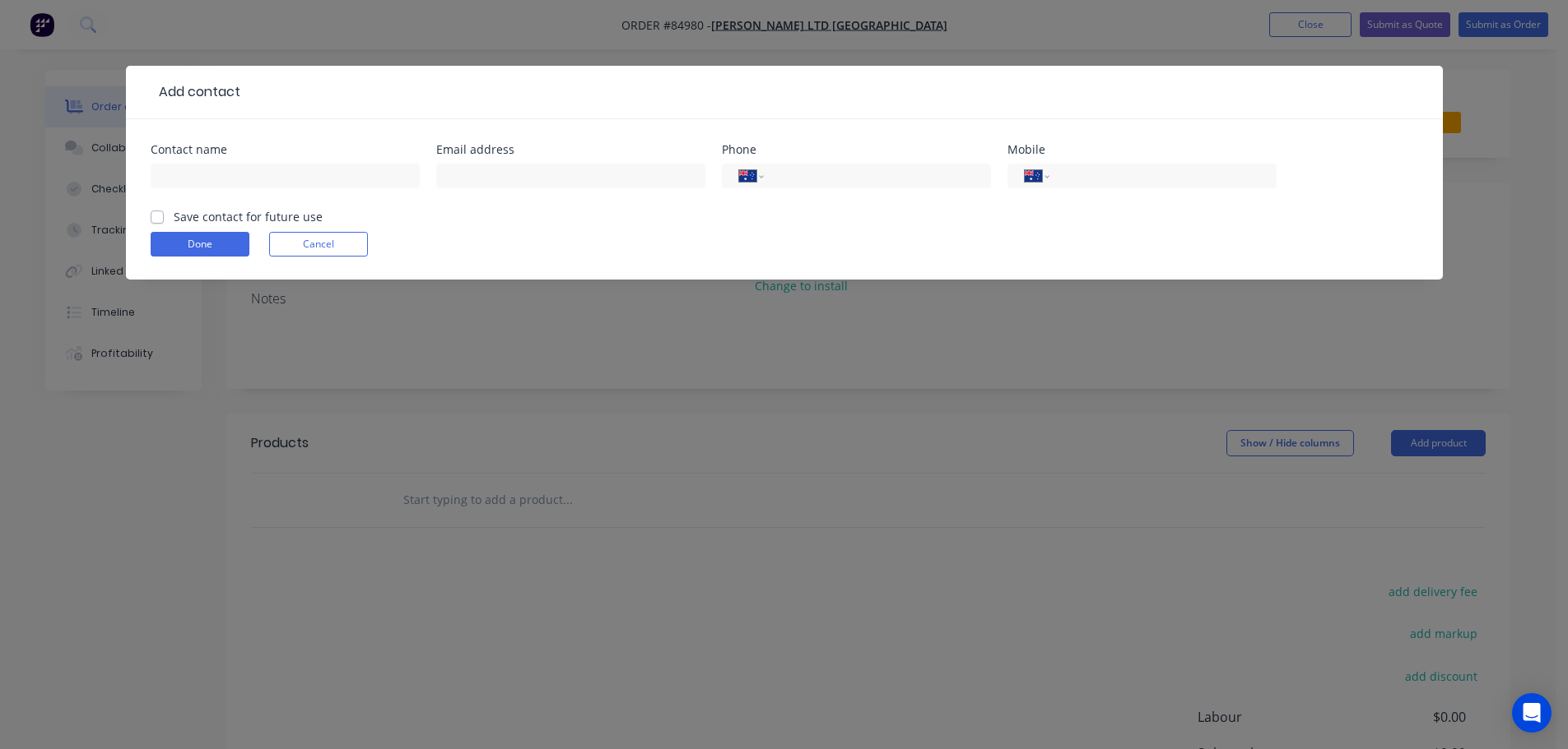
click at [636, 220] on form "Contact name Email address Phone International Afghanistan Åland Islands Albani…" at bounding box center [784, 212] width 1268 height 136
click at [608, 190] on div at bounding box center [570, 184] width 269 height 49
click at [589, 180] on input "text" at bounding box center [570, 176] width 269 height 25
paste input "$22.75"
click at [392, 172] on input "text" at bounding box center [285, 176] width 269 height 25
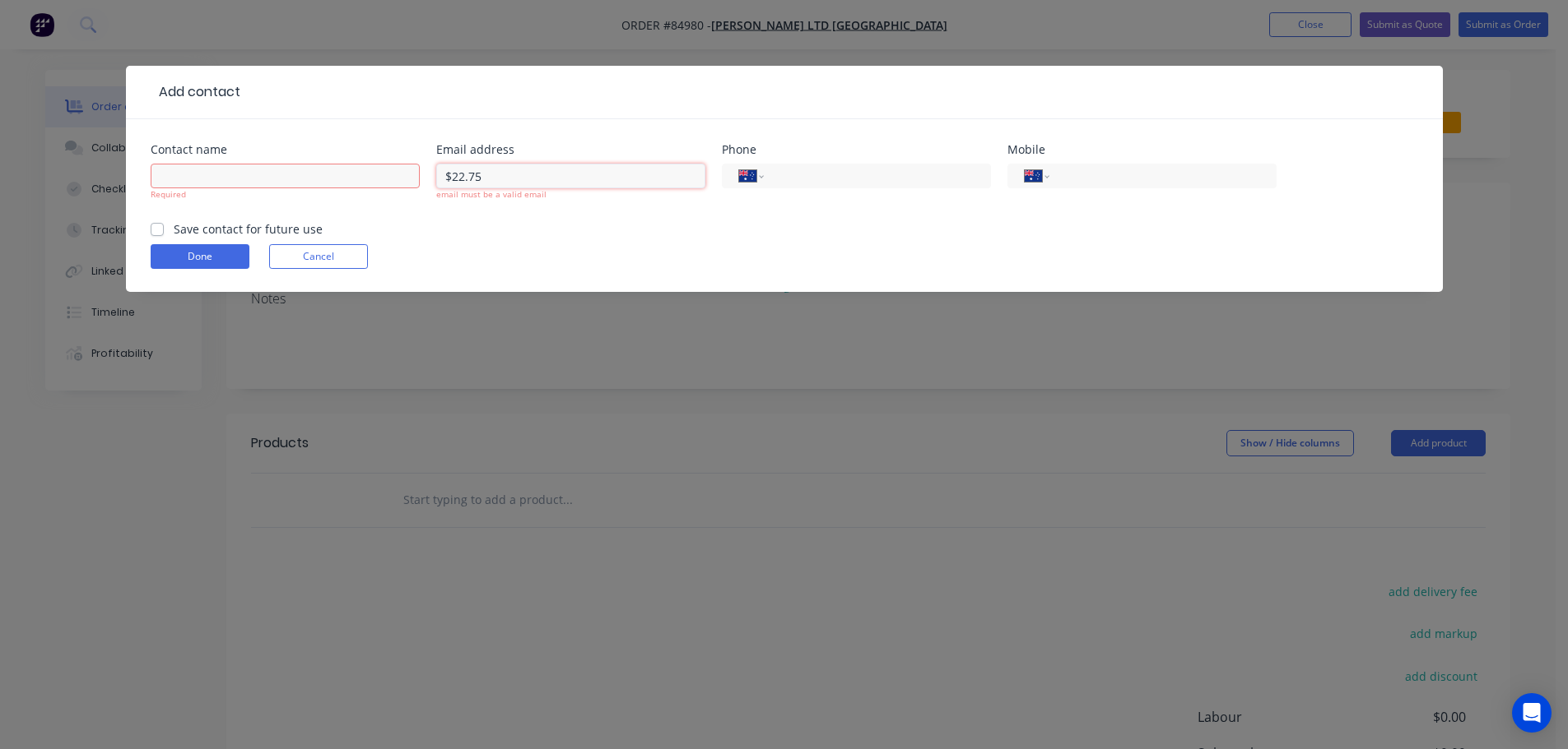
click at [585, 170] on input "$22.75" at bounding box center [570, 176] width 269 height 25
click at [585, 173] on input "$22.75" at bounding box center [570, 176] width 269 height 25
paste input "stuart.burtton@jarussell.co.nz"
type input "stuart.burtton@jarussell.co.nz"
click at [491, 220] on form "Contact name Required Email address stuart.burtton@jarussell.co.nz email must b…" at bounding box center [784, 217] width 1268 height 148
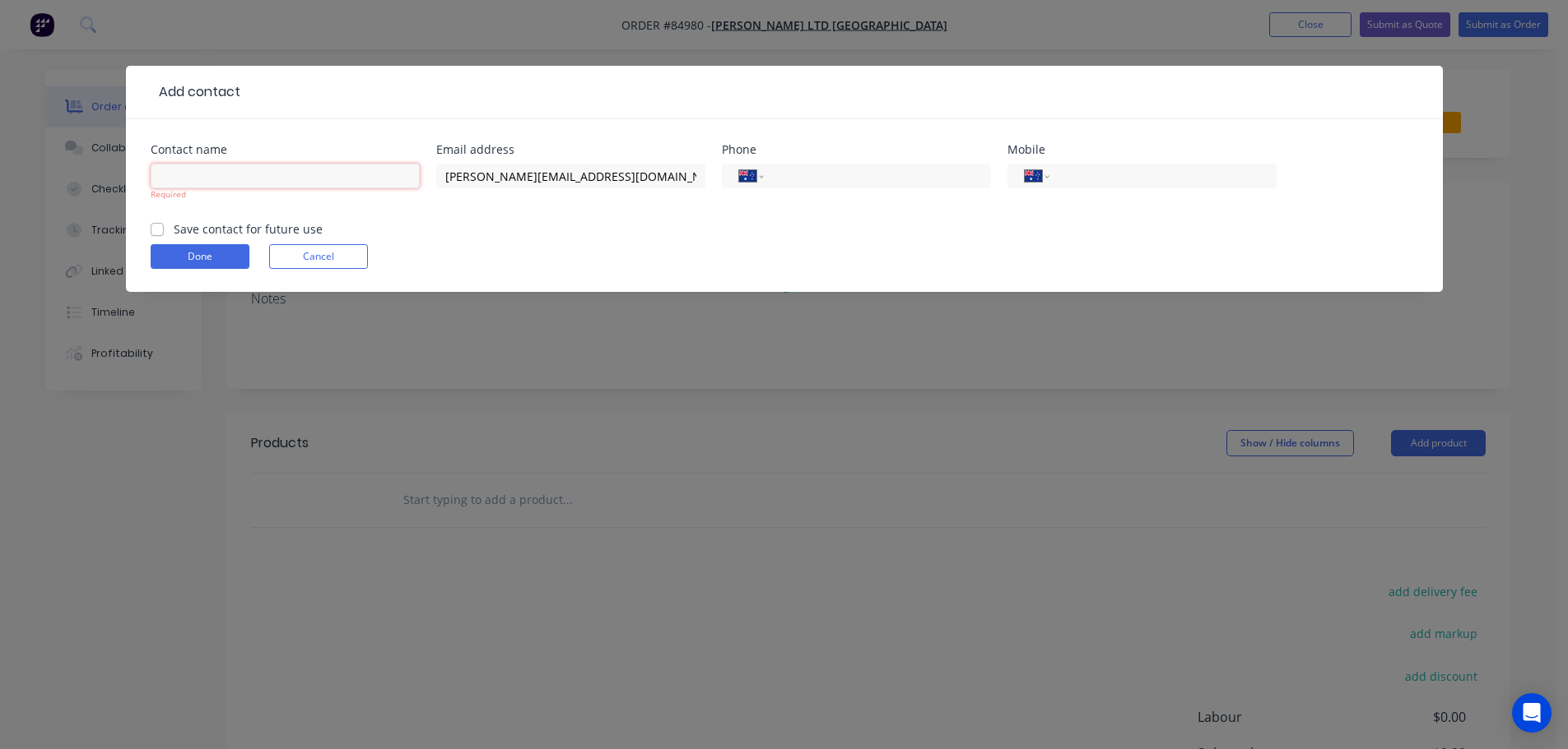
click at [368, 175] on input "text" at bounding box center [285, 176] width 269 height 25
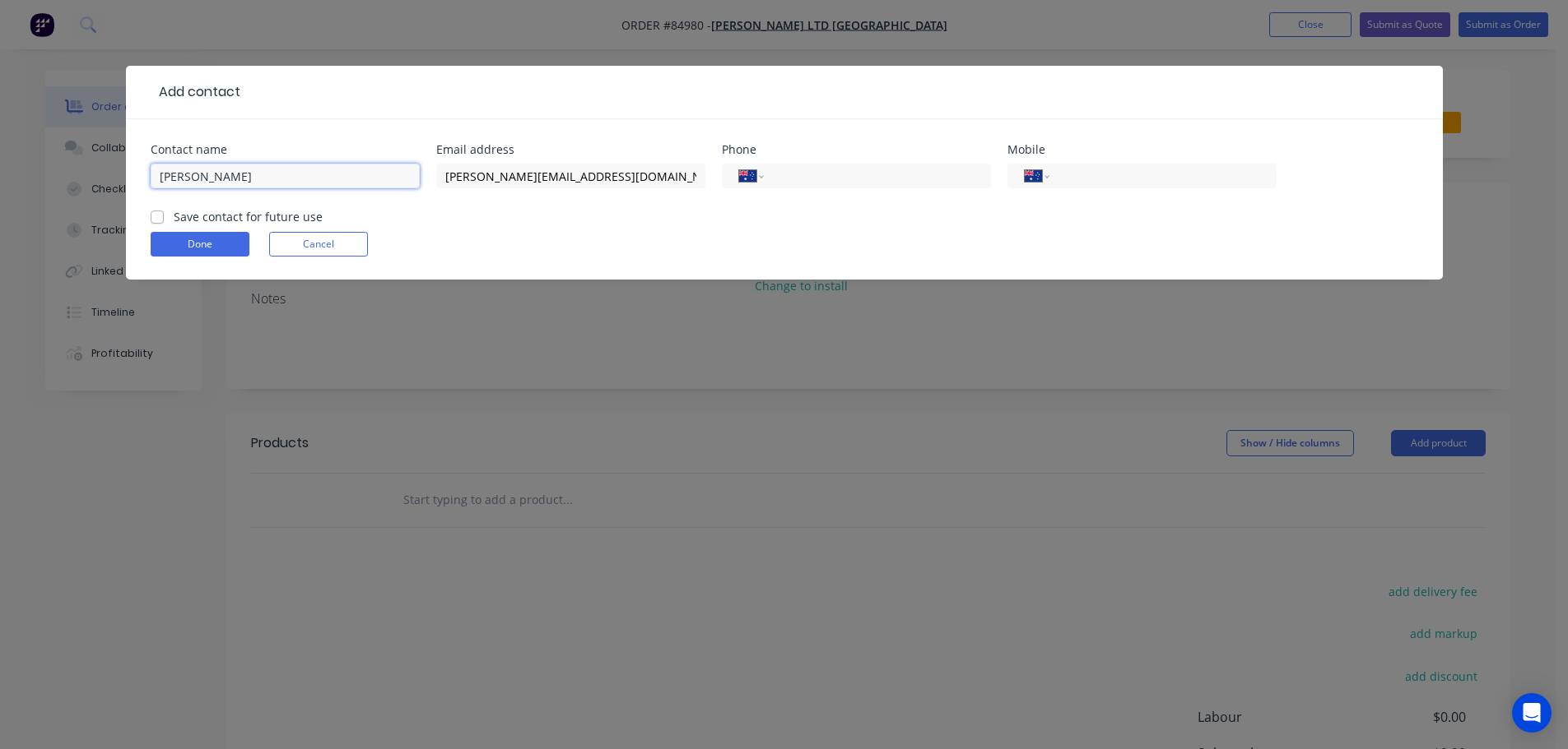
click at [273, 184] on input "Stuart" at bounding box center [285, 176] width 269 height 25
paste input "Burtton"
type input "Stuart Burtton"
click at [260, 216] on label "Save contact for future use" at bounding box center [247, 216] width 149 height 17
click at [164, 216] on input "Save contact for future use" at bounding box center [157, 216] width 13 height 15
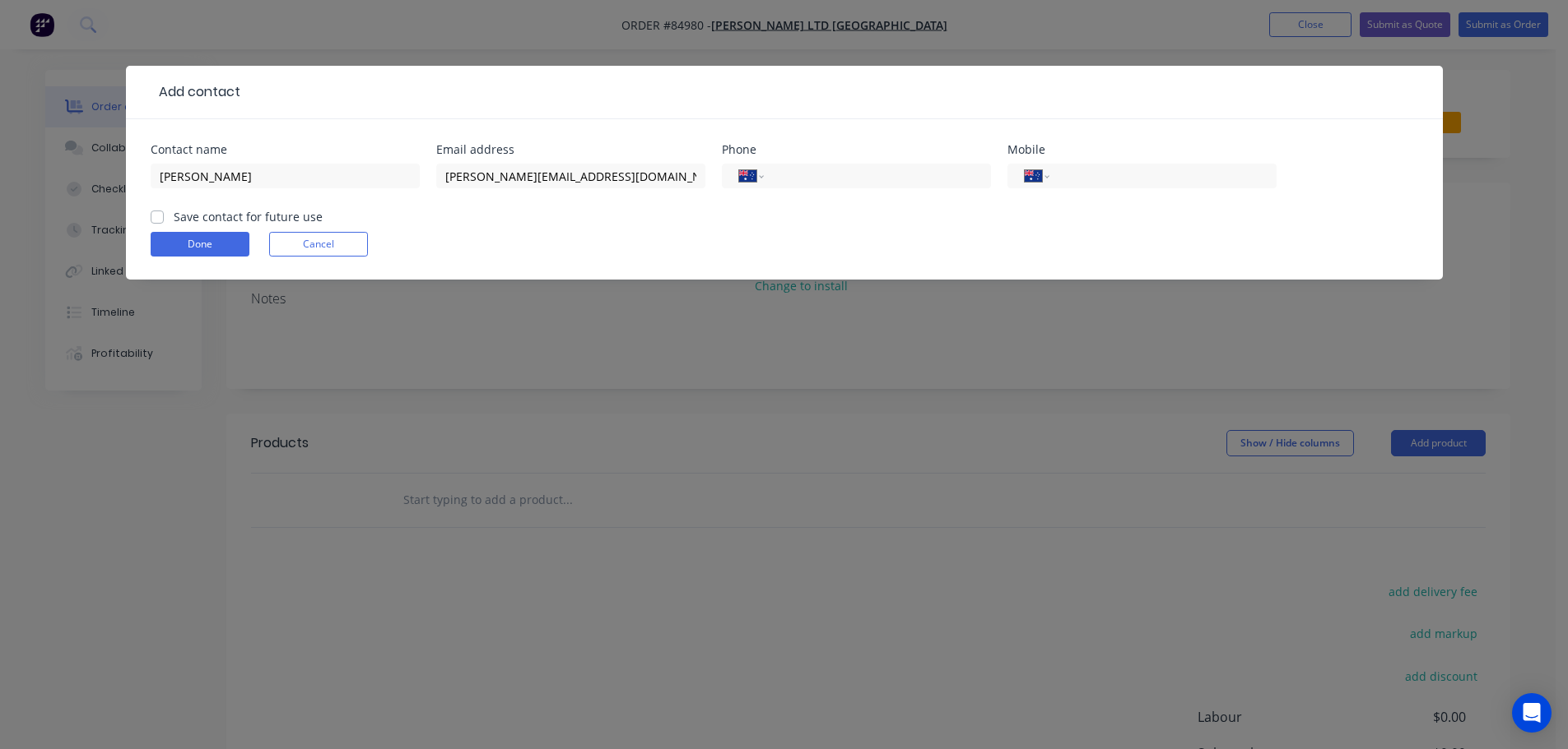
checkbox input "true"
click at [230, 244] on button "Done" at bounding box center [199, 244] width 99 height 25
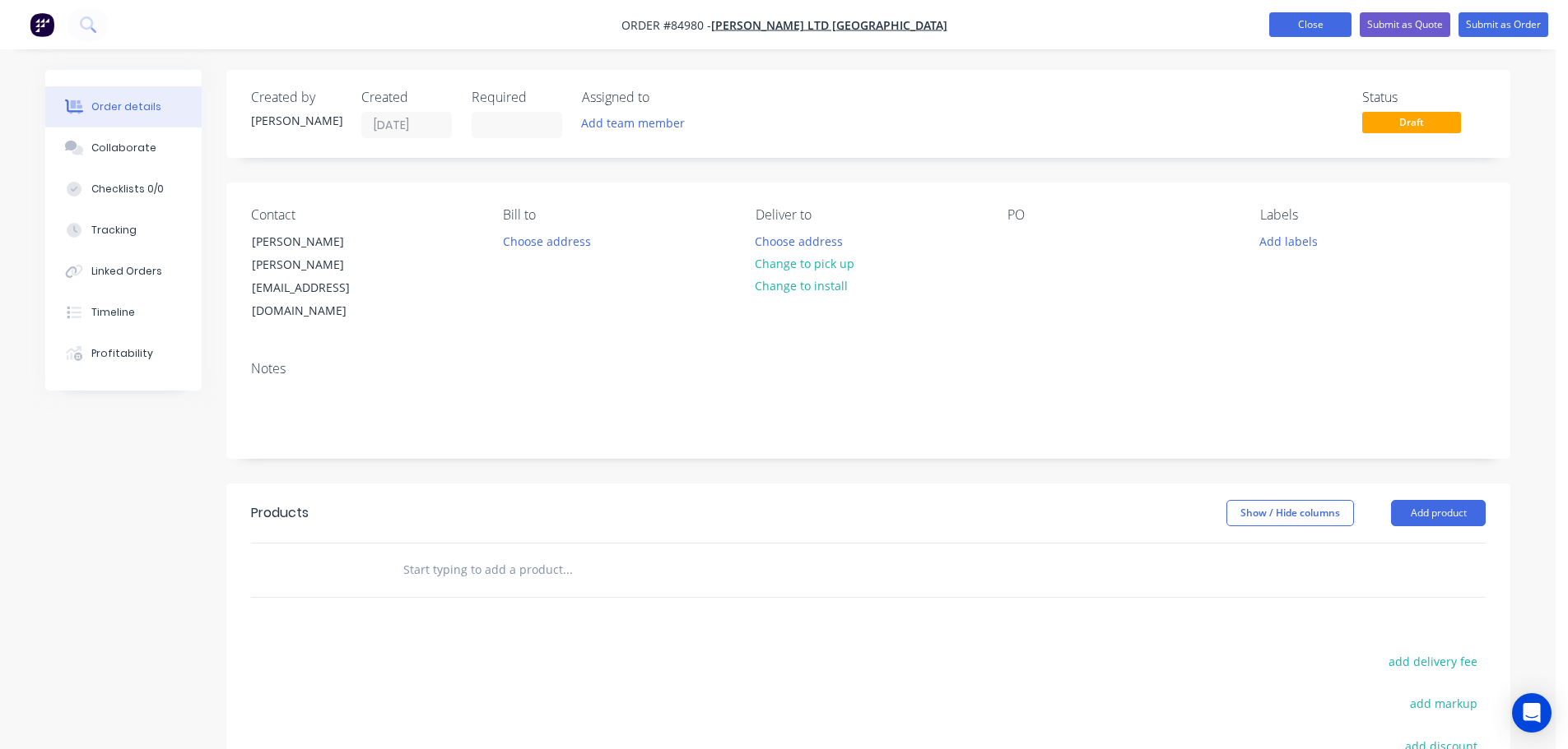
click at [1321, 32] on button "Close" at bounding box center [1310, 25] width 82 height 25
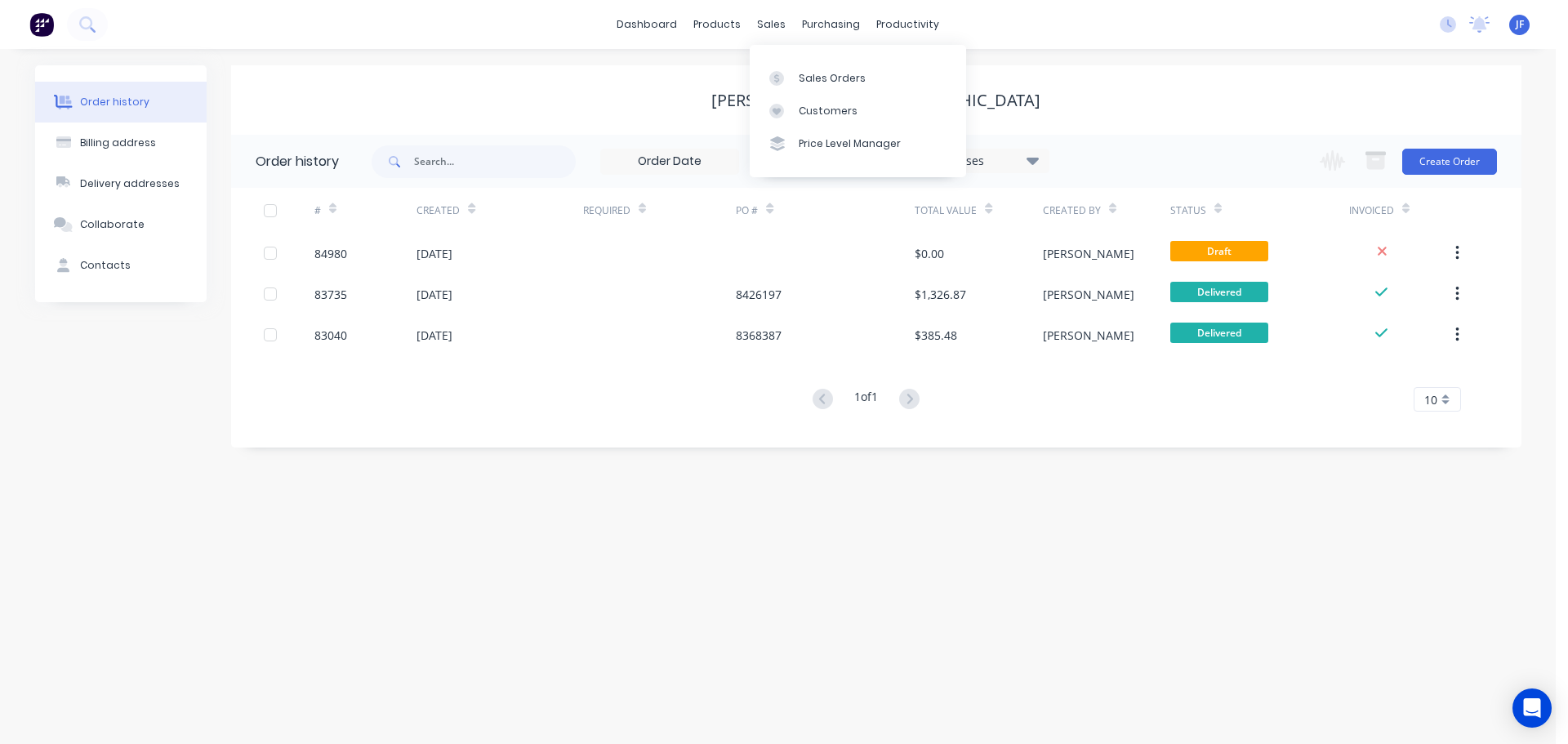
click at [1054, 51] on div "Order history Billing address Delivery addresses Collaborate Contacts J.A.Russe…" at bounding box center [778, 397] width 1556 height 695
click at [34, 14] on img at bounding box center [42, 25] width 25 height 25
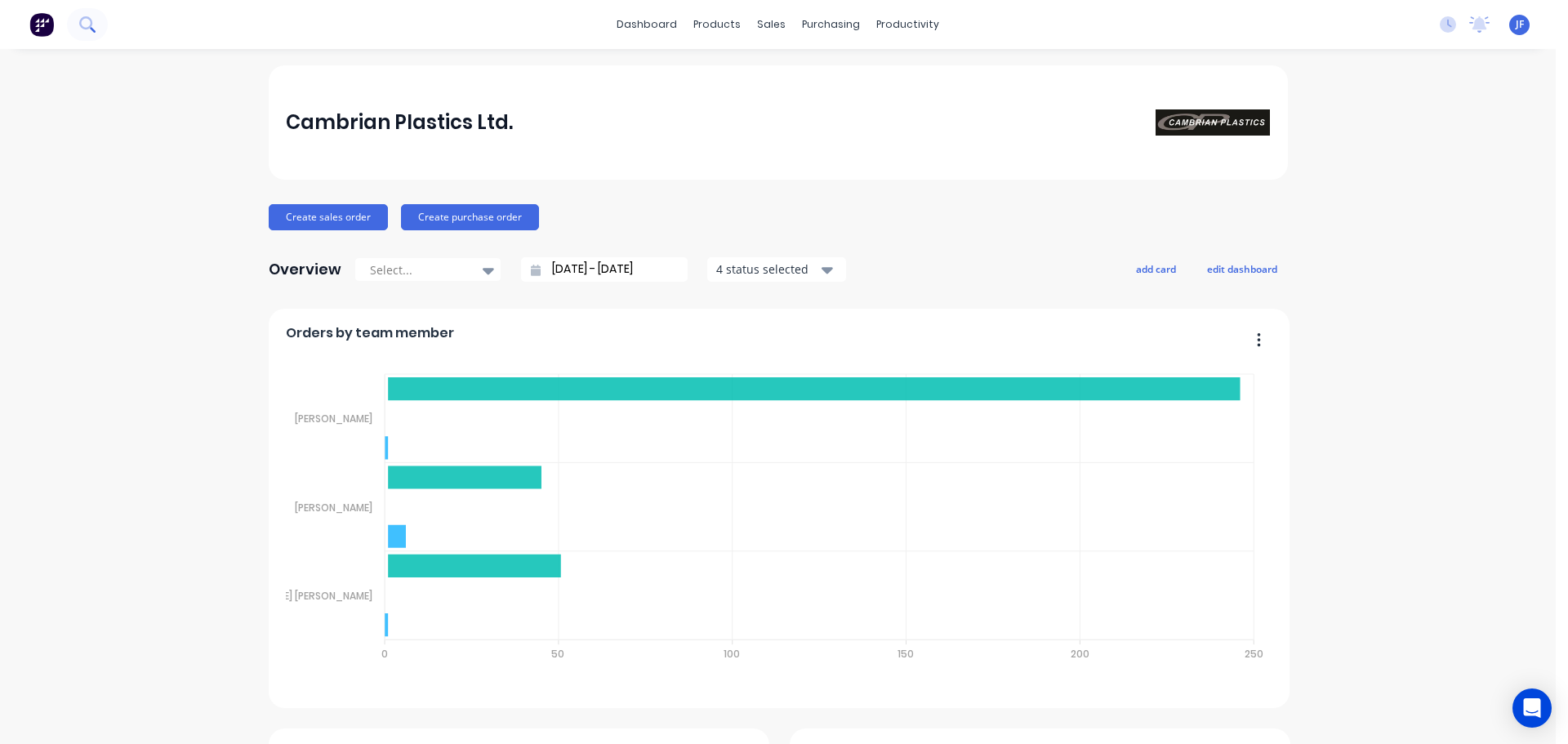
click at [86, 27] on icon at bounding box center [87, 24] width 15 height 15
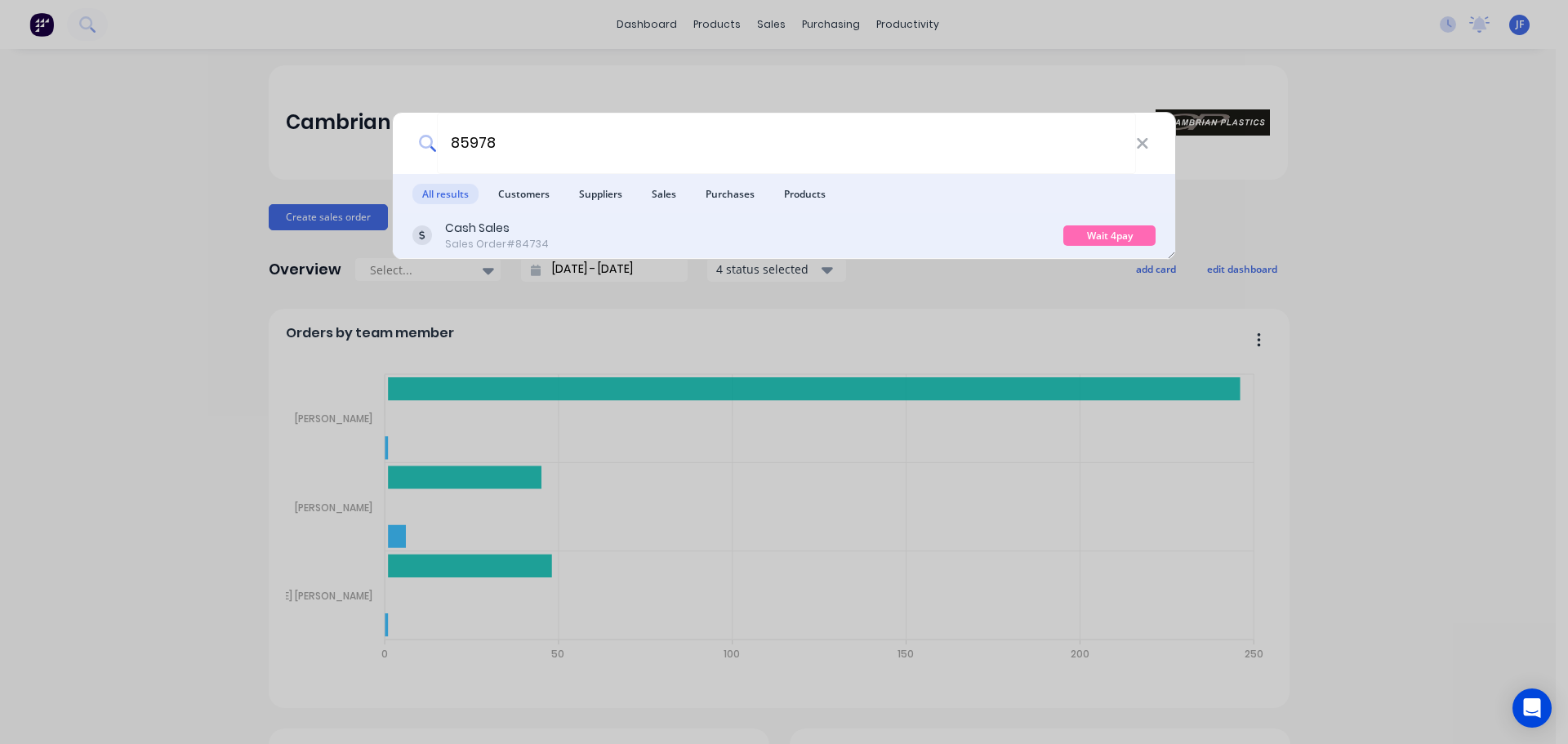
type input "85978"
click at [976, 255] on div "Cash Sales Sales Order #84734 Wait 4pay b4dispatch" at bounding box center [784, 236] width 783 height 46
click at [969, 242] on div "Cash Sales Sales Order #84734" at bounding box center [738, 235] width 651 height 31
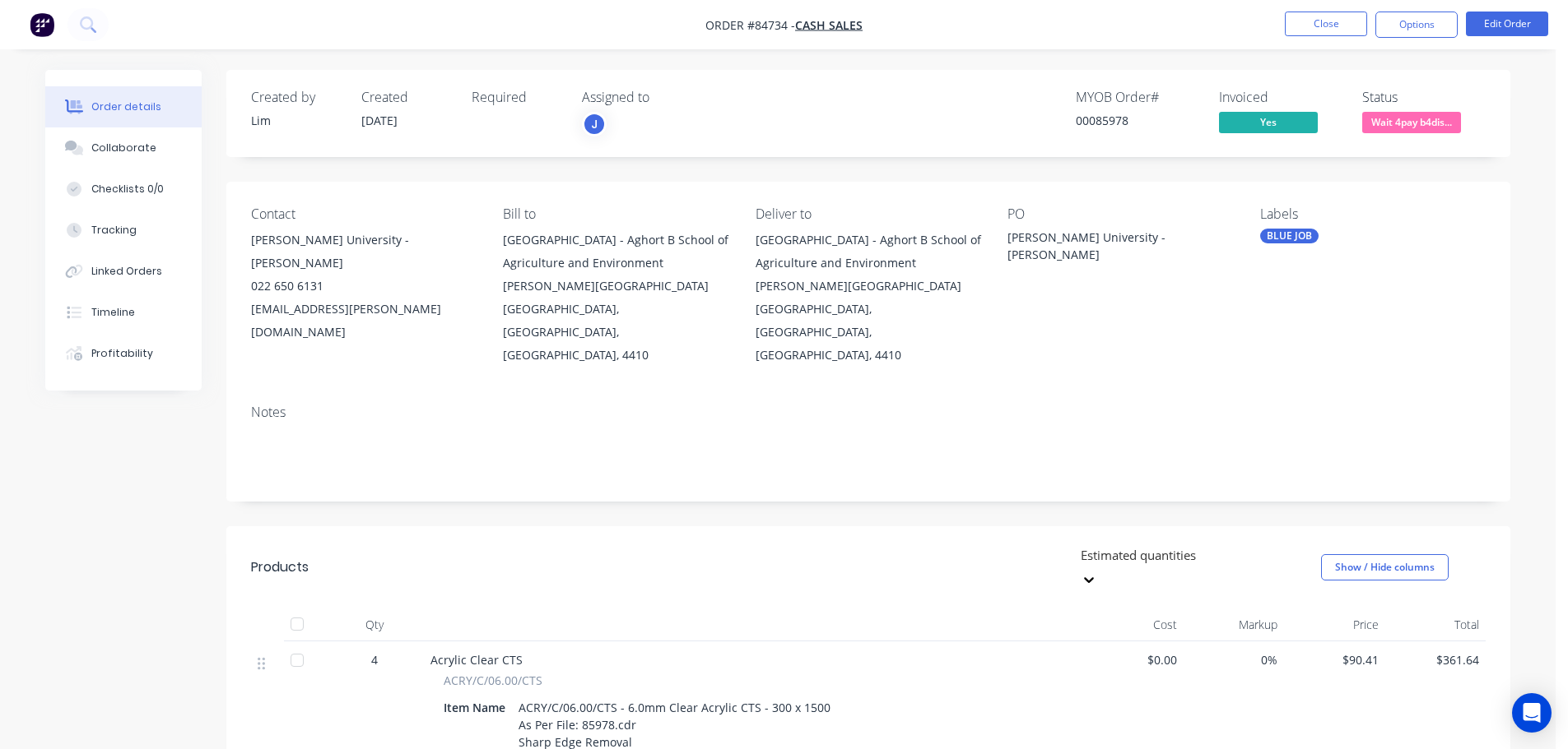
click at [1176, 53] on div "Order details Collaborate Checklists 0/0 Tracking Linked Orders Timeline Profit…" at bounding box center [777, 547] width 1556 height 1094
click at [1118, 122] on div "00085978" at bounding box center [1138, 121] width 124 height 17
copy div "00085978"
click at [1431, 124] on span "Wait 4pay b4dis..." at bounding box center [1411, 122] width 99 height 20
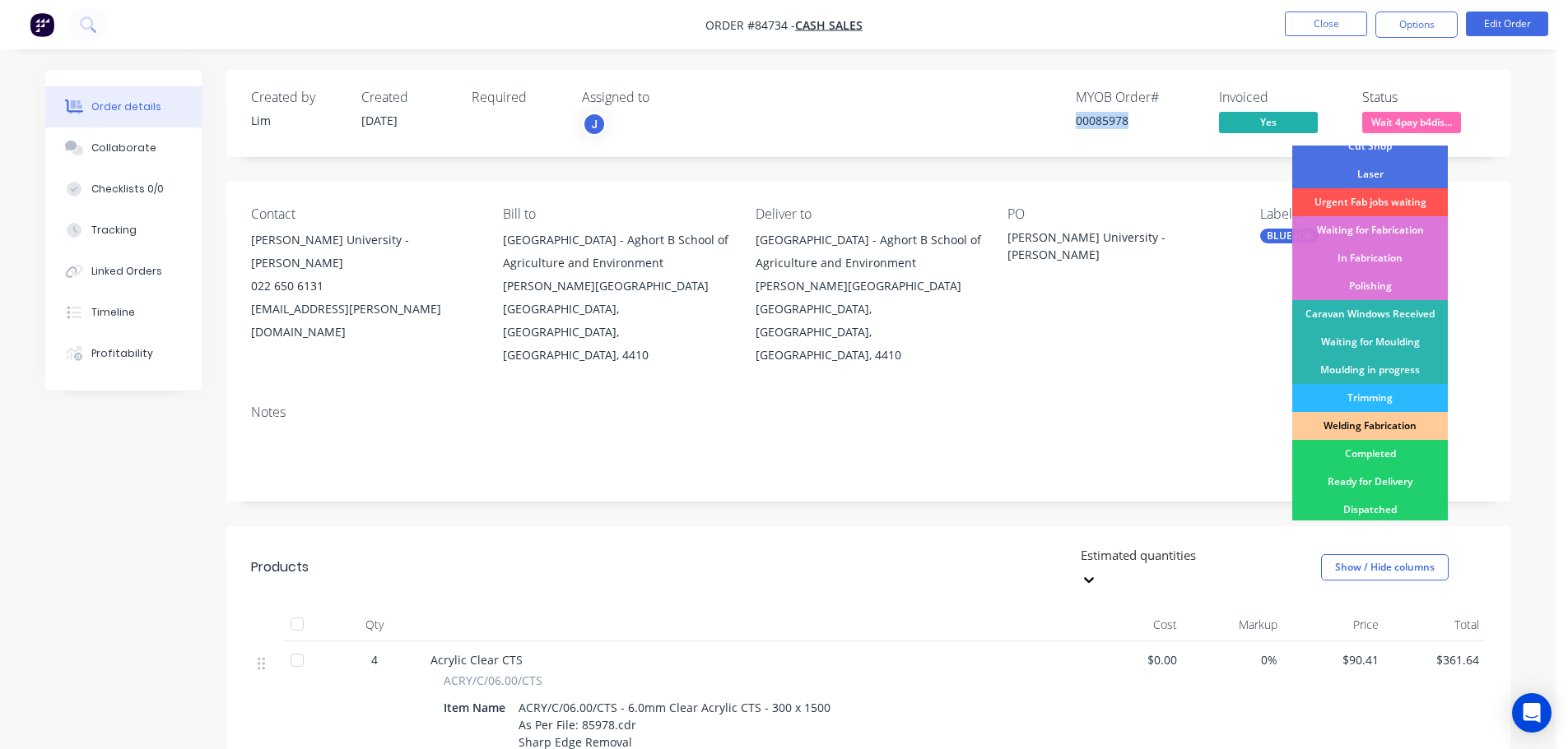
scroll to position [165, 0]
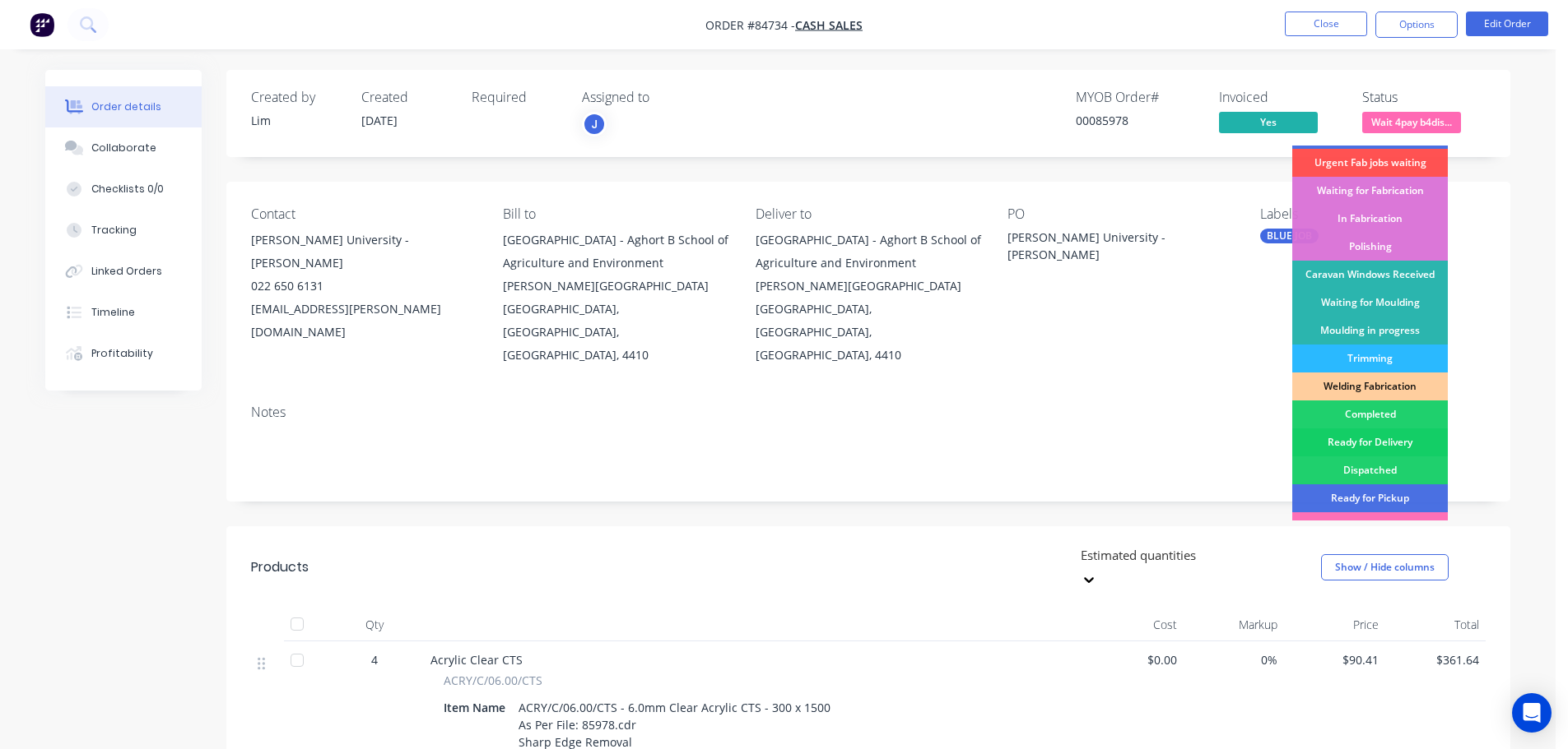
click at [1407, 445] on div "Ready for Delivery" at bounding box center [1370, 442] width 155 height 28
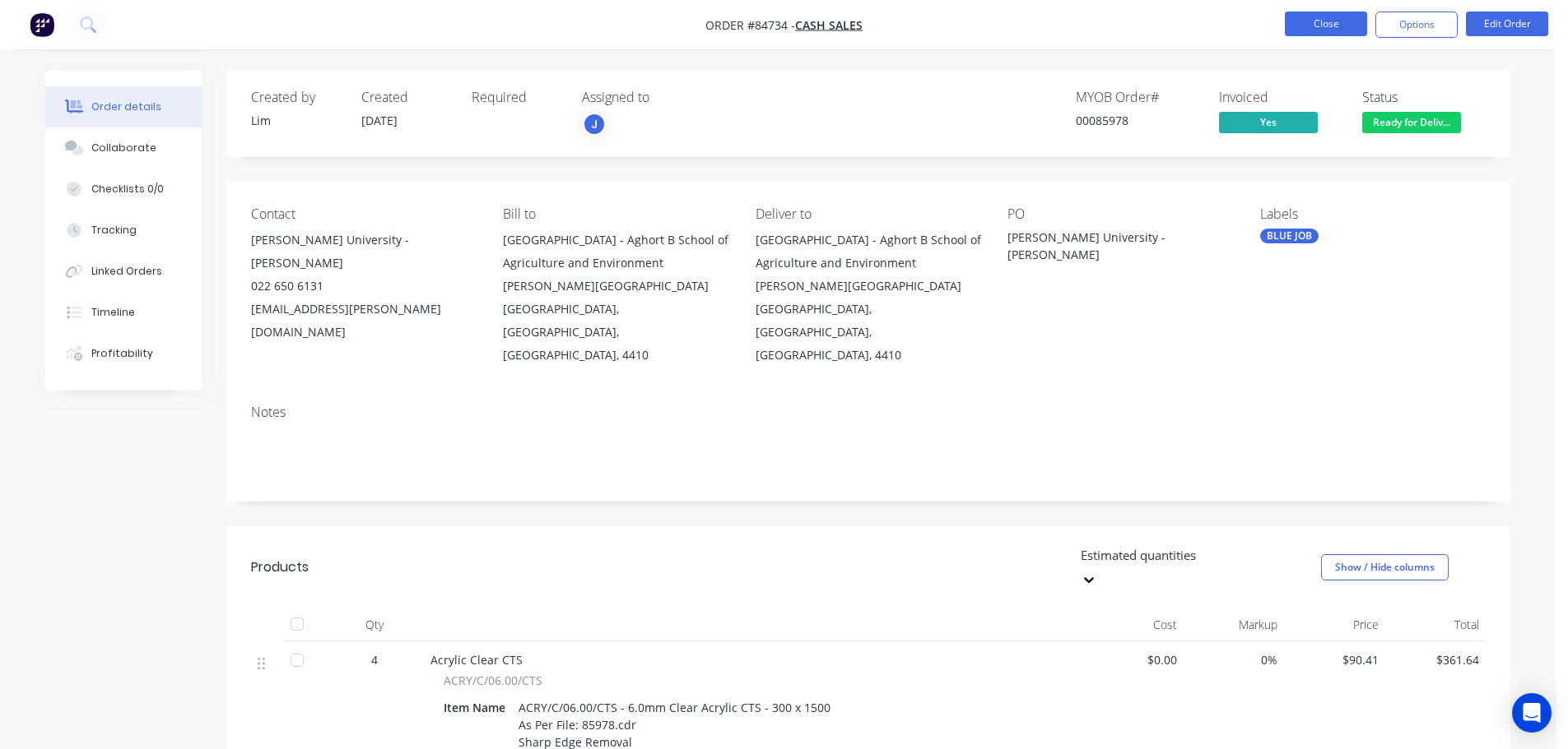
click at [1308, 26] on button "Close" at bounding box center [1326, 24] width 82 height 25
click at [1297, 24] on button "Close" at bounding box center [1326, 24] width 82 height 25
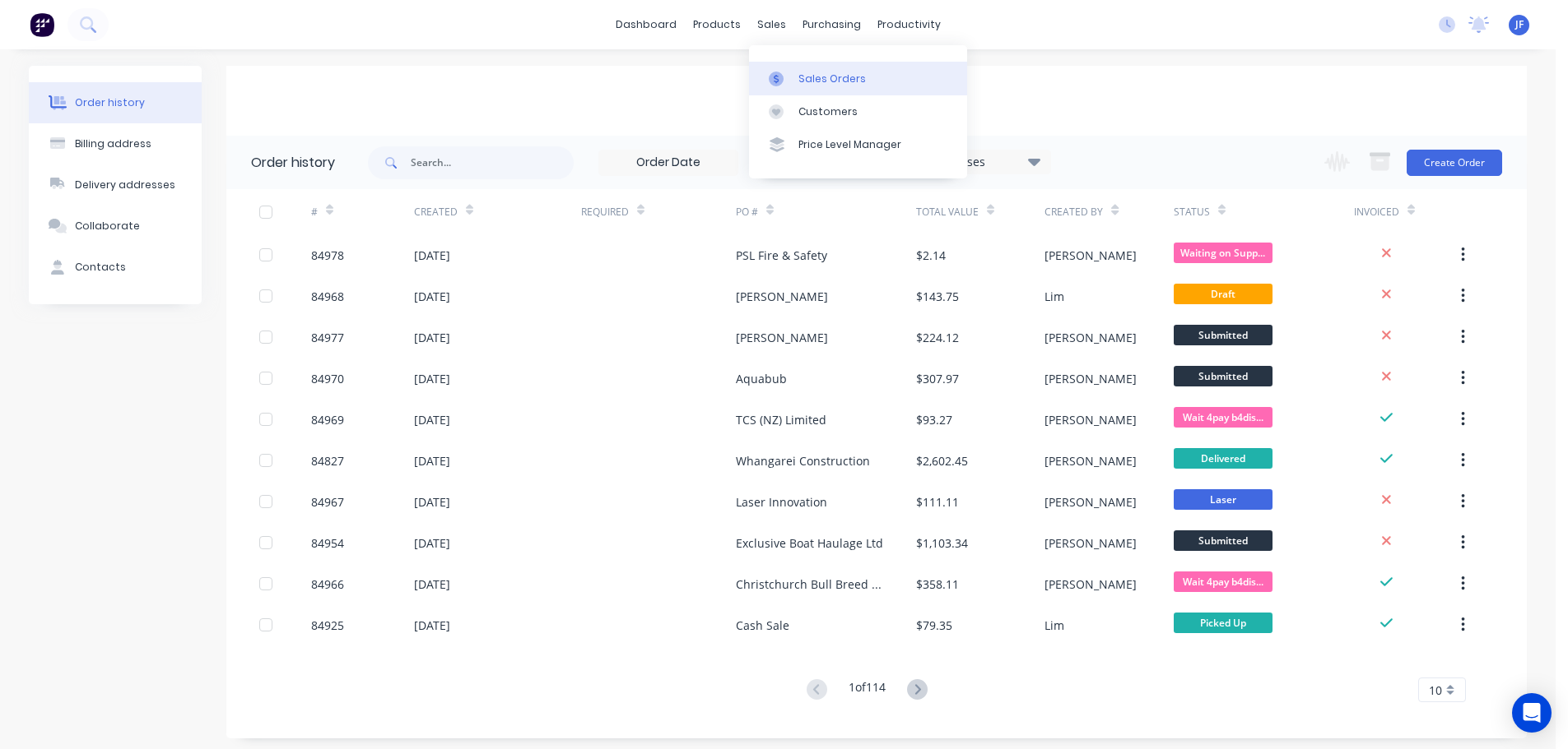
click at [780, 72] on icon at bounding box center [775, 79] width 14 height 14
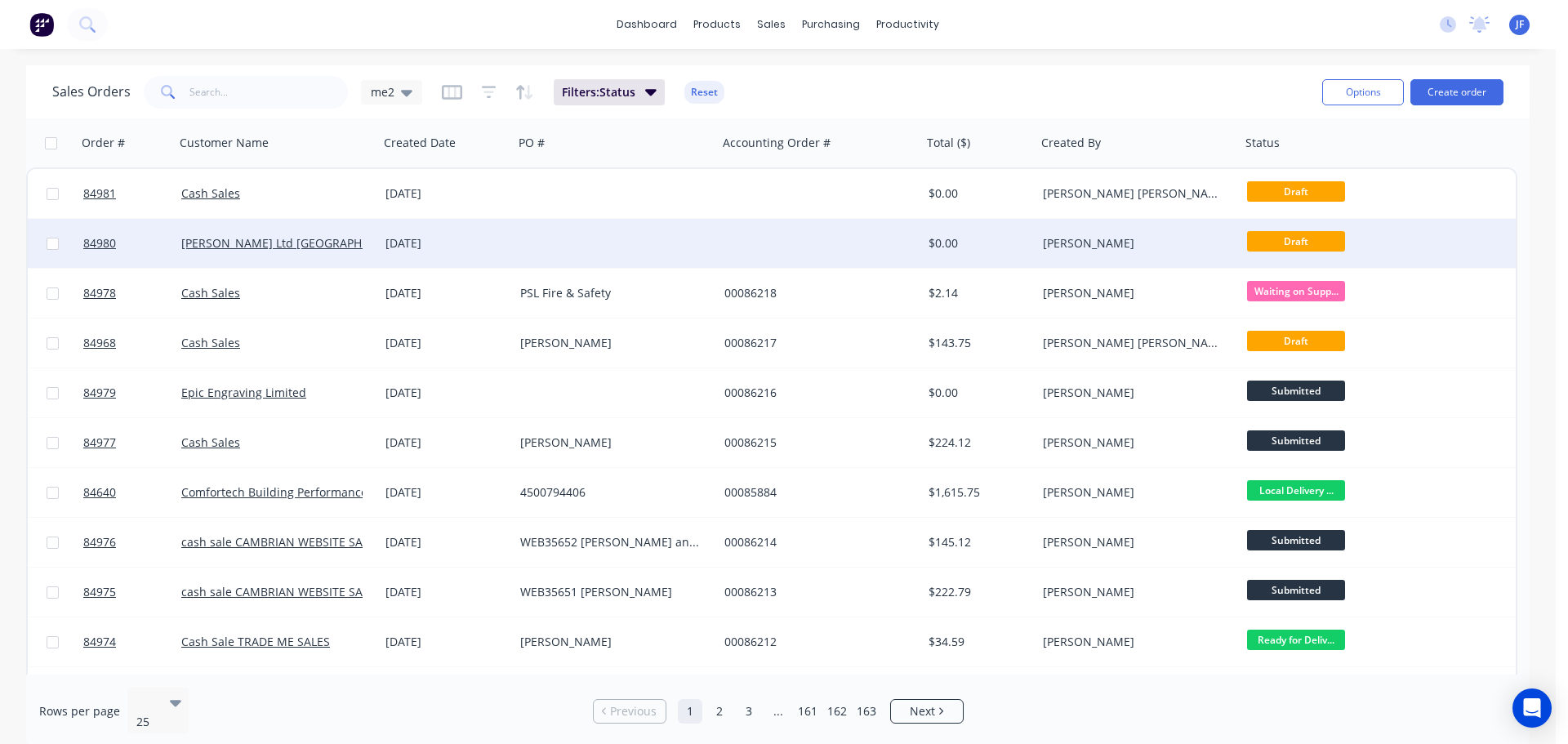
click at [618, 257] on div at bounding box center [615, 244] width 204 height 49
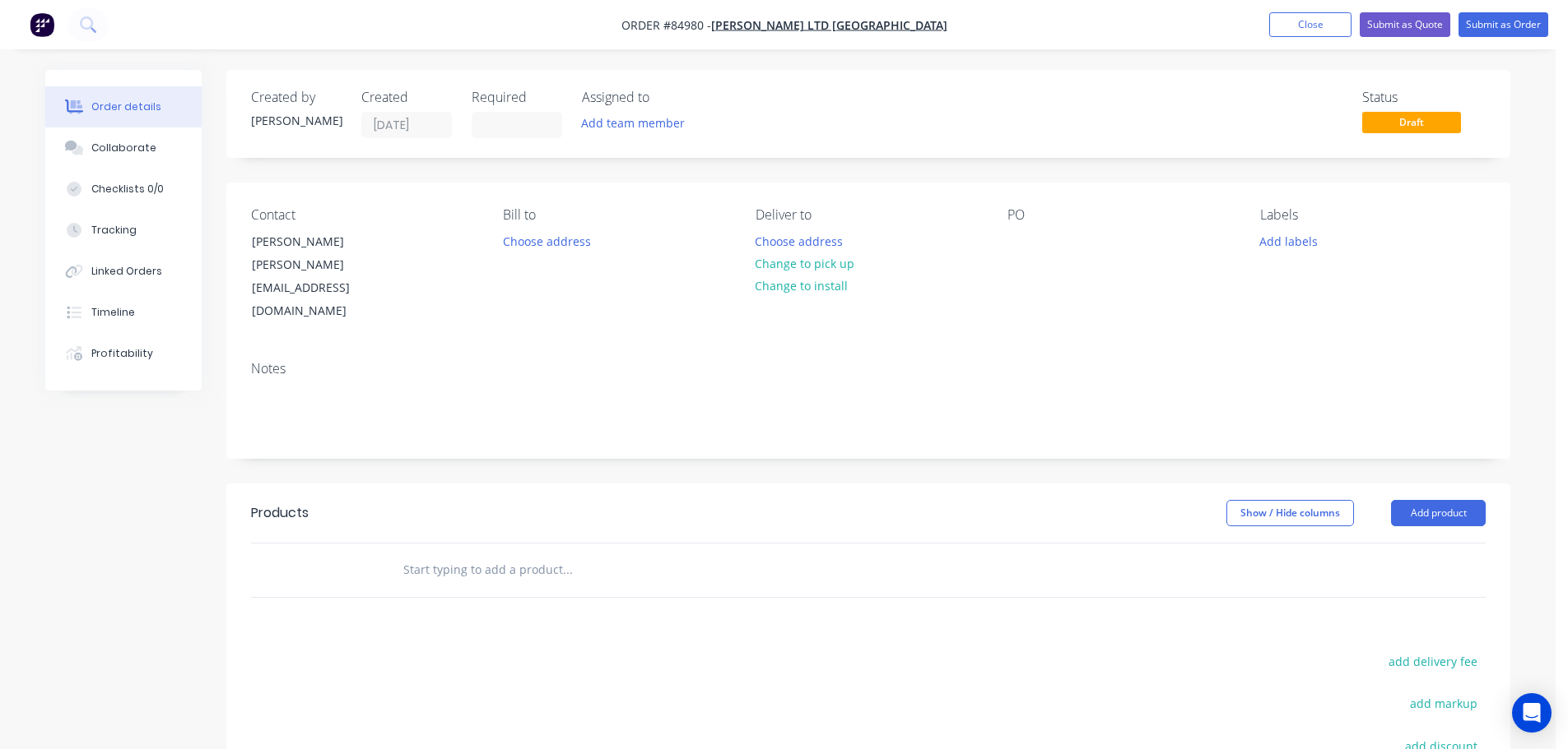
click at [560, 554] on input "text" at bounding box center [567, 570] width 330 height 33
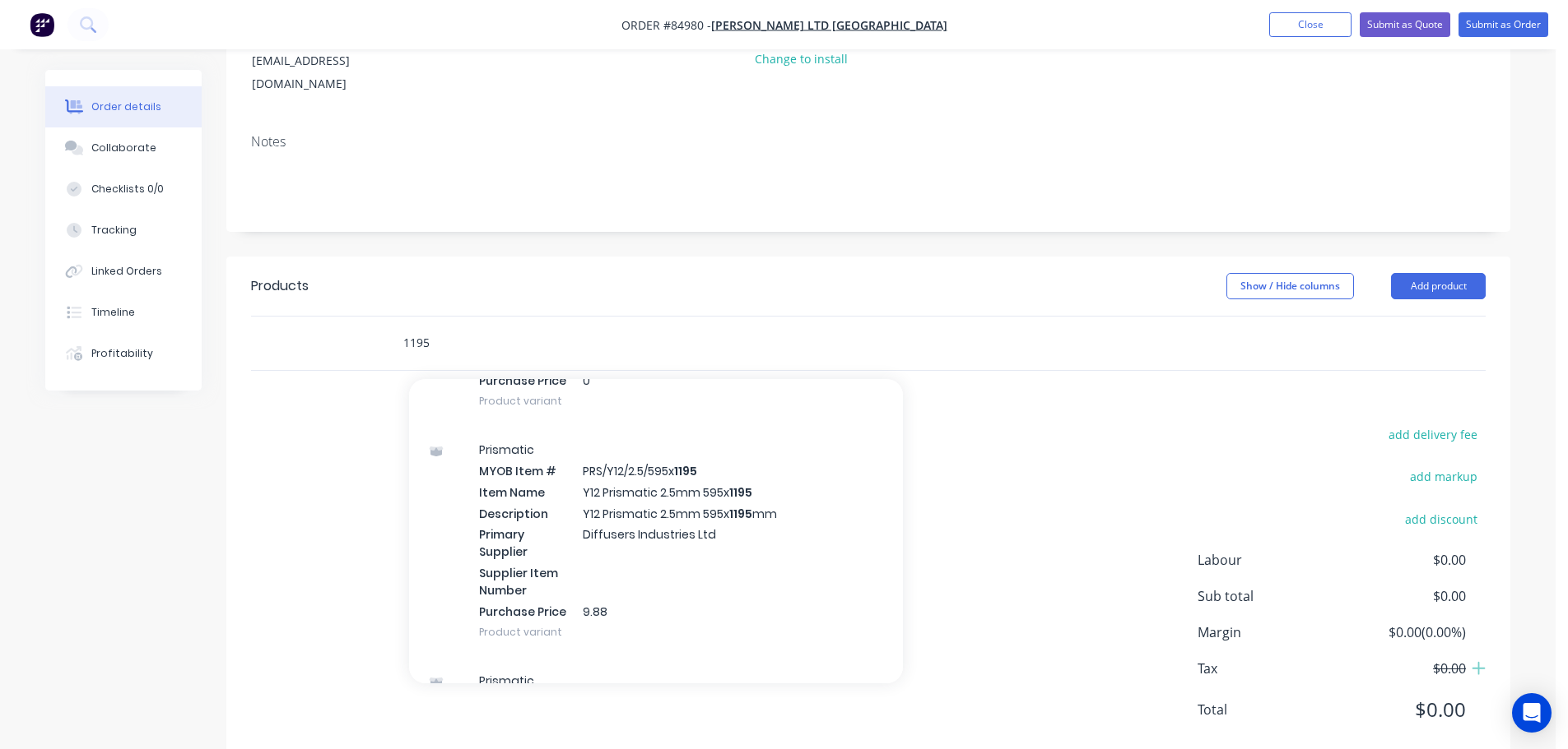
scroll to position [279, 0]
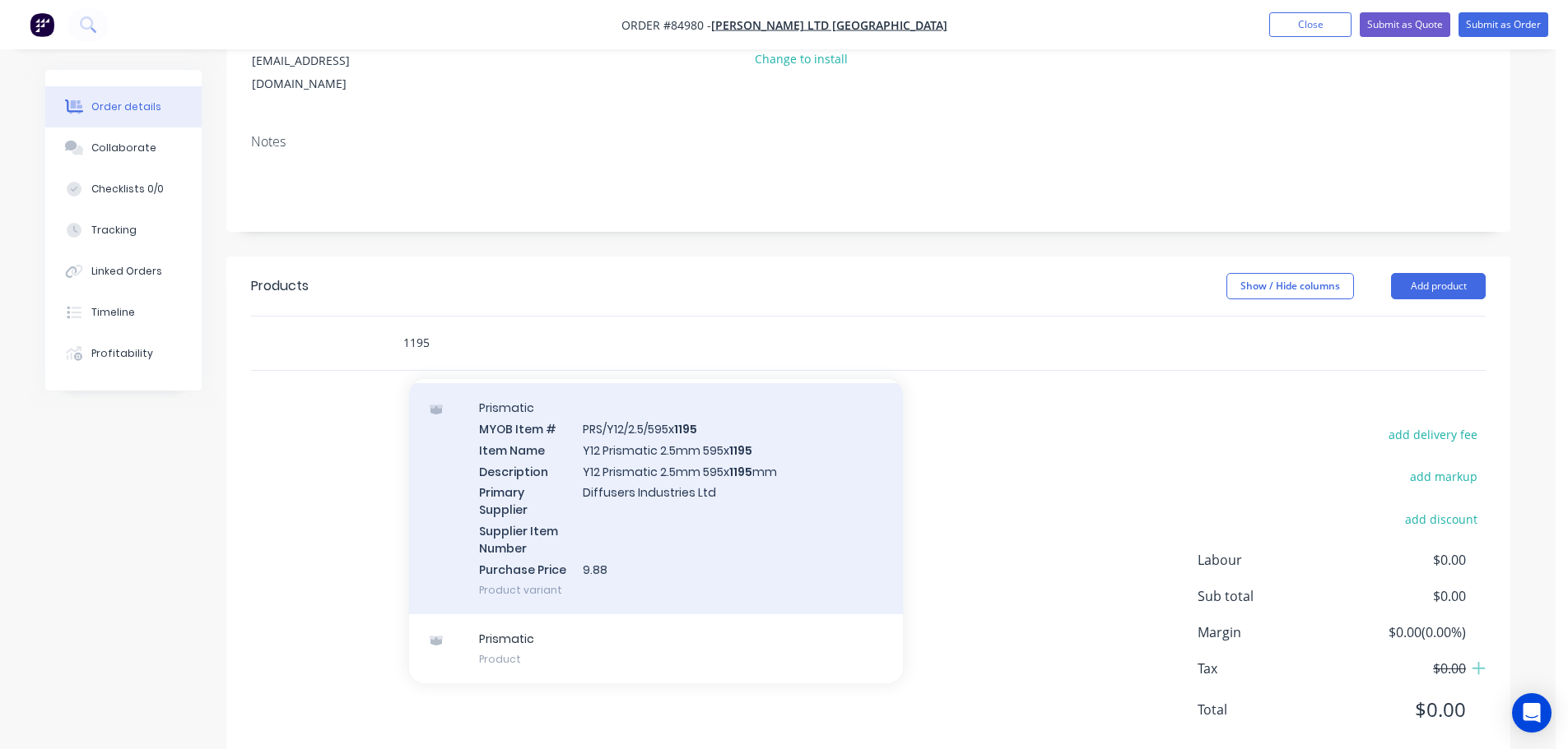
type input "1195"
click at [717, 445] on div "Prismatic MYOB Item # PRS/Y12/2.5/595x 1195 Item Name Y12 Prismatic 2.5mm 595x …" at bounding box center [656, 498] width 494 height 231
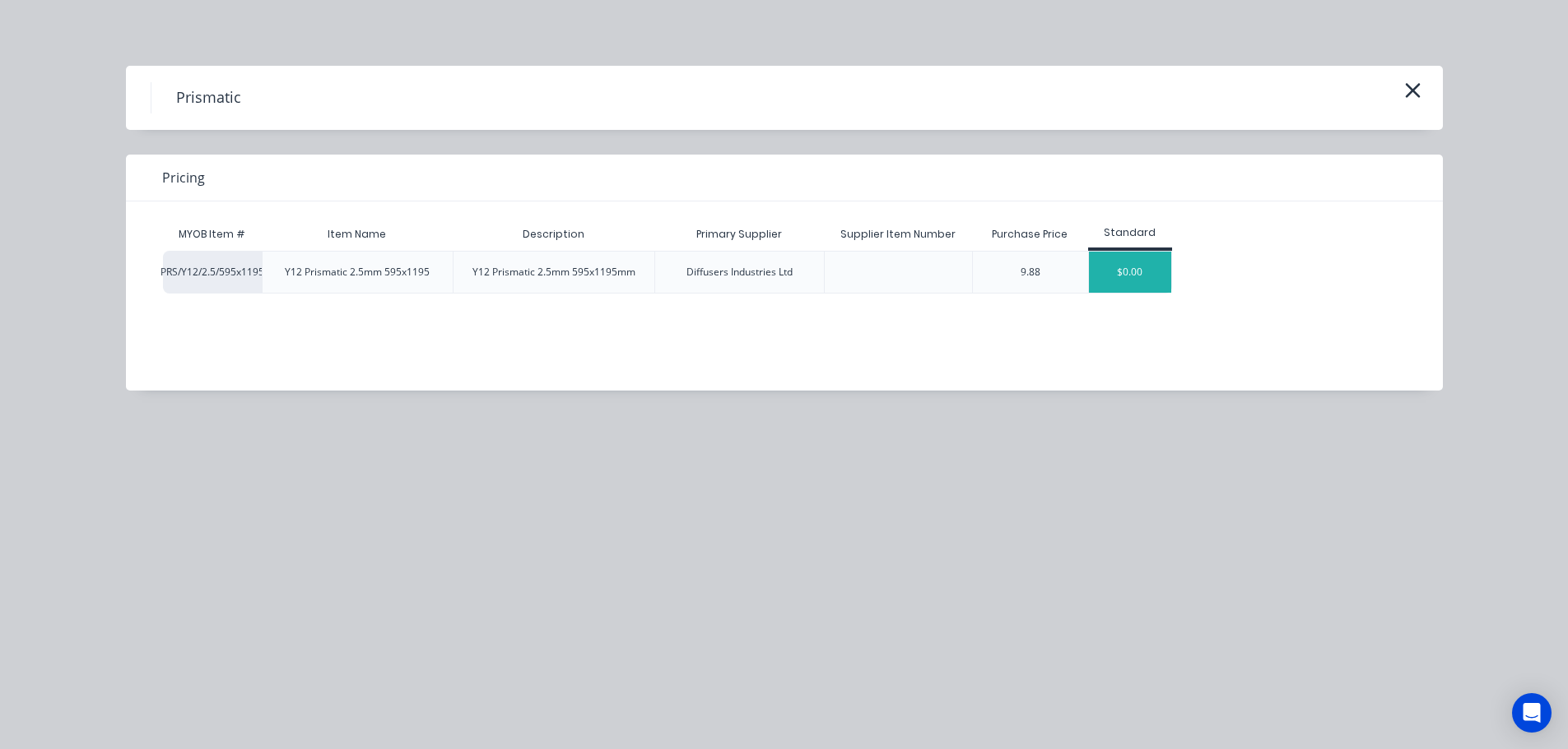
click at [1124, 279] on div "$0.00" at bounding box center [1130, 272] width 82 height 41
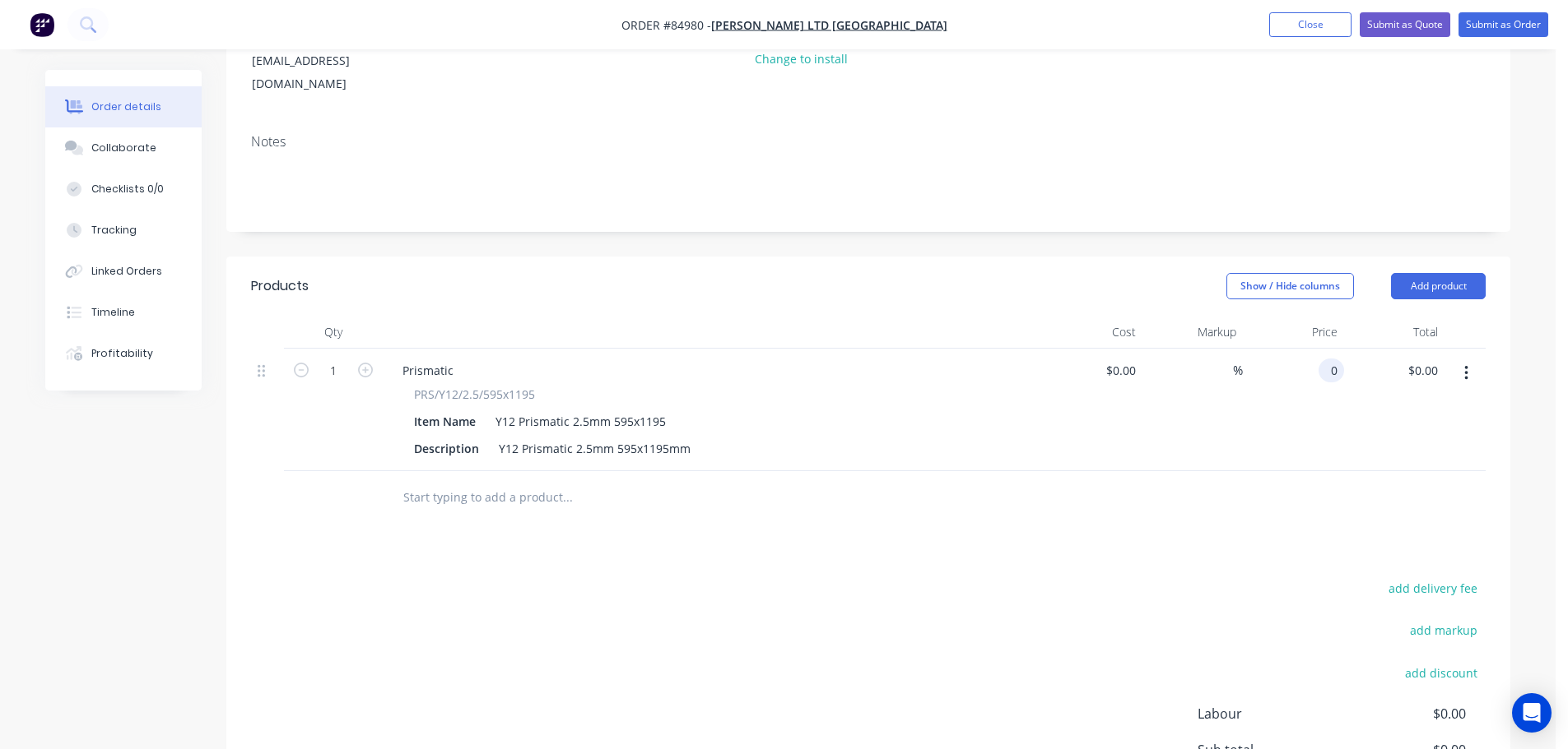
click at [1326, 358] on input "0" at bounding box center [1335, 370] width 19 height 24
click at [1326, 358] on div "0 $0.00" at bounding box center [1326, 370] width 38 height 24
paste input "22.75"
type input "$22.75"
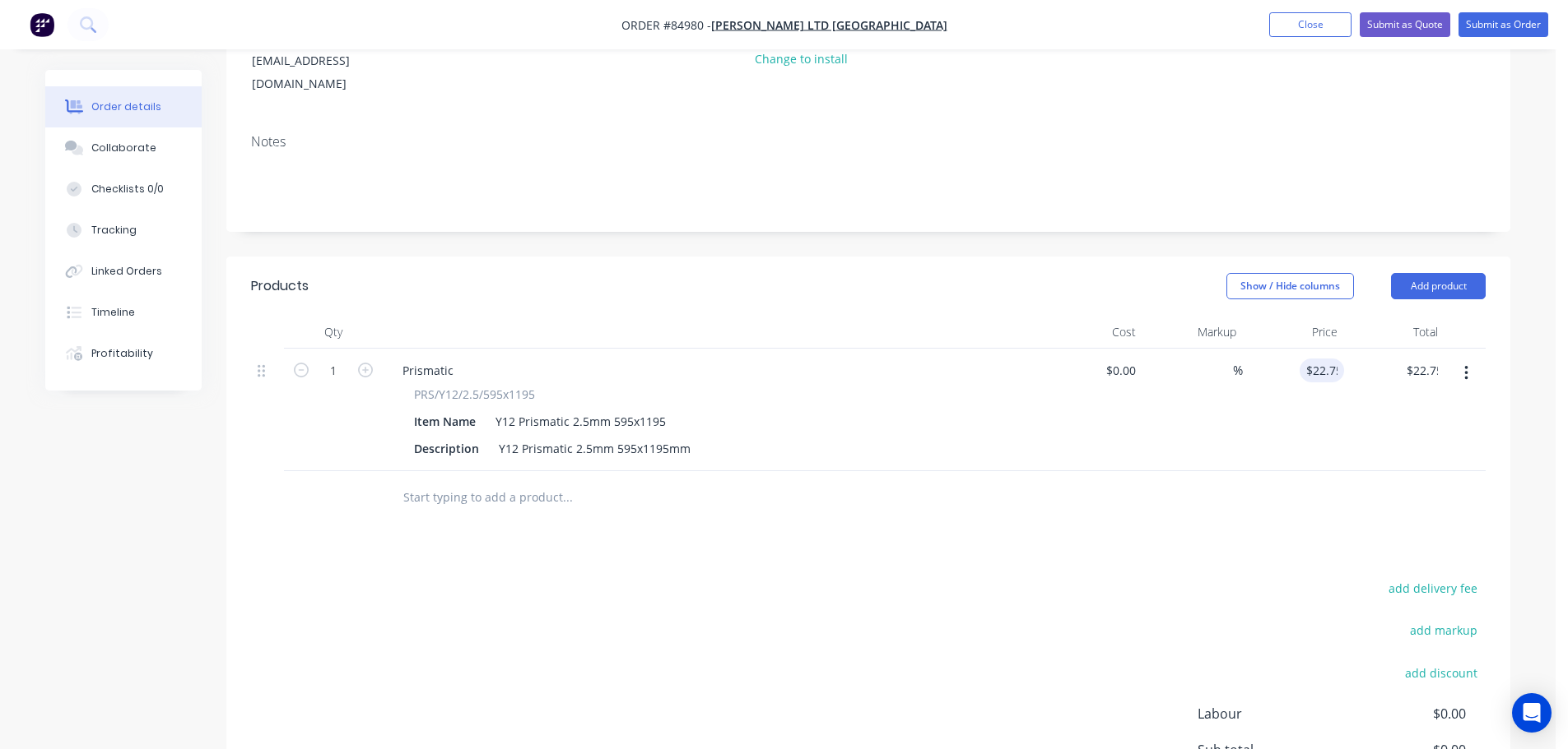
drag, startPoint x: 1326, startPoint y: 452, endPoint x: 1262, endPoint y: 450, distance: 64.0
click at [1326, 471] on div at bounding box center [868, 498] width 1234 height 54
click at [1407, 578] on button "add delivery fee" at bounding box center [1432, 588] width 106 height 22
type input "15"
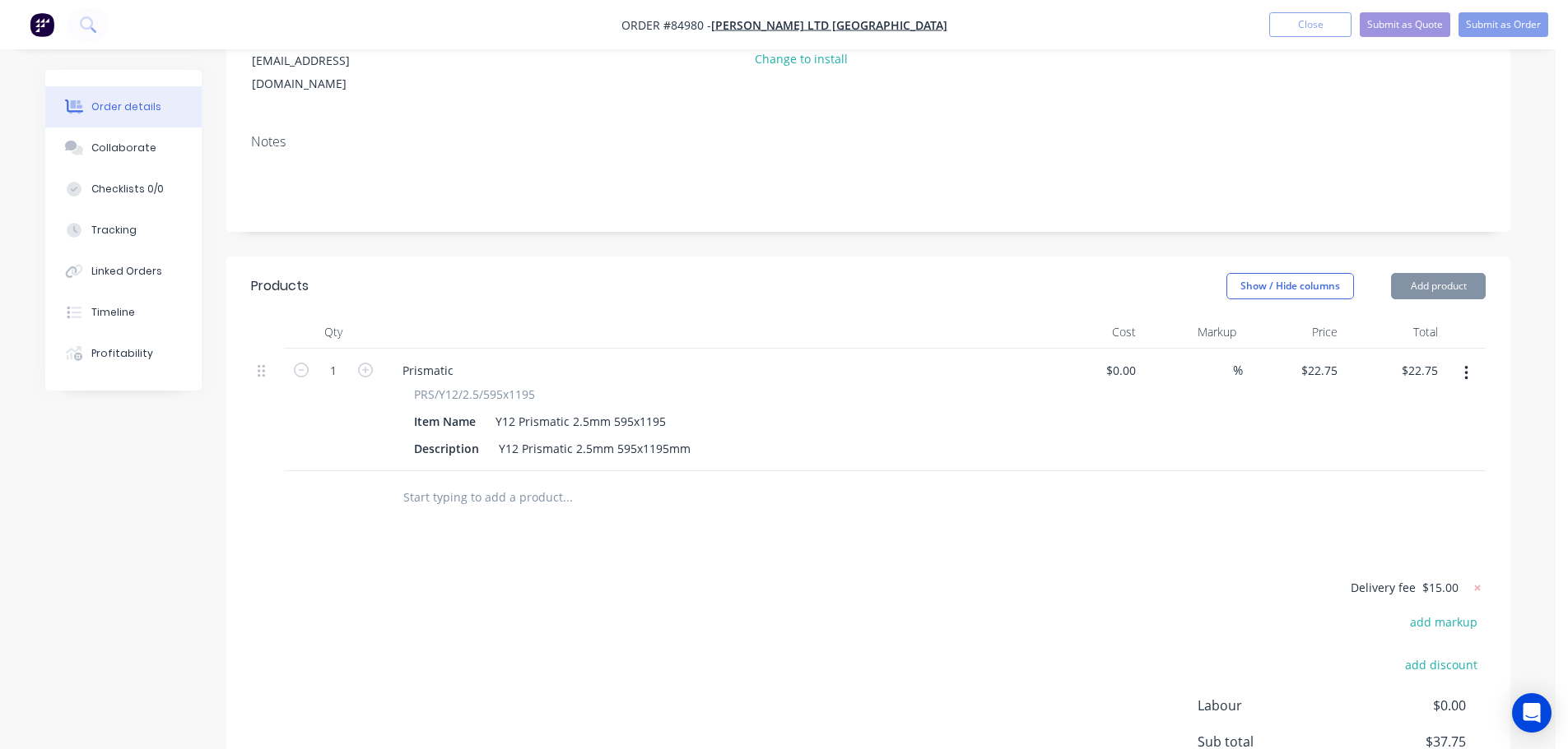
click at [1386, 486] on div "Products Show / Hide columns Add product Qty Cost Markup Price Total 1 Prismati…" at bounding box center [868, 584] width 1284 height 655
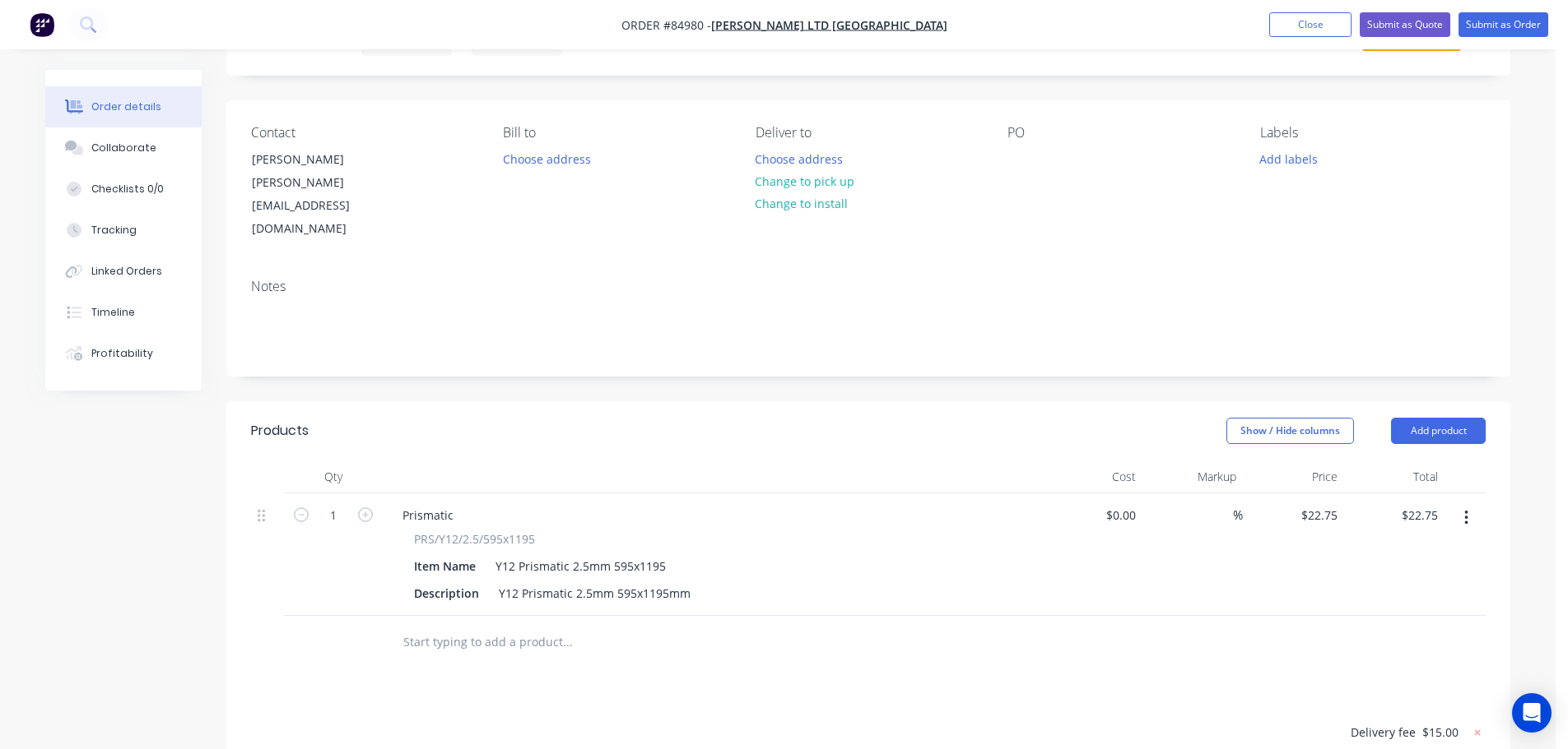
scroll to position [0, 0]
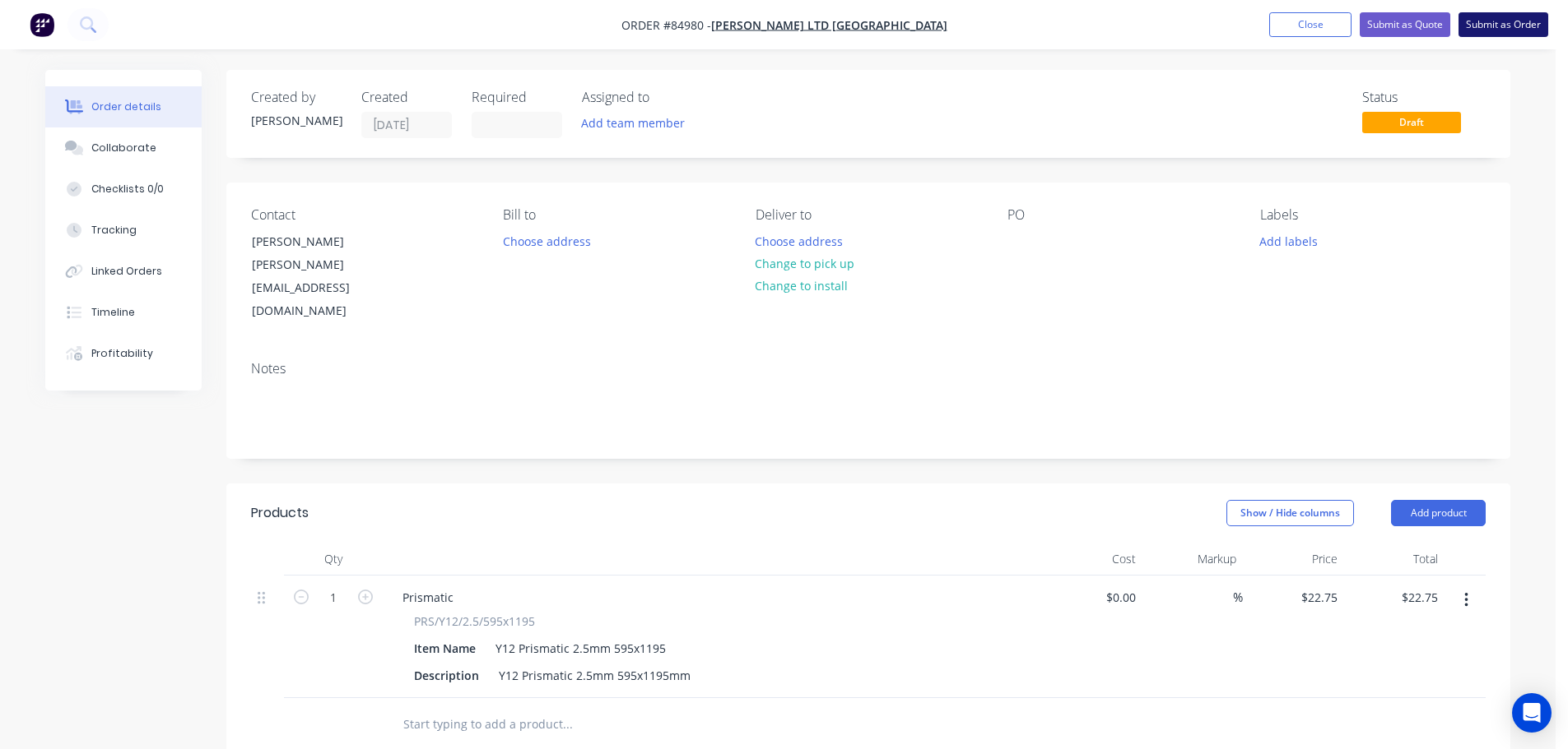
click at [1478, 23] on button "Submit as Order" at bounding box center [1504, 25] width 90 height 25
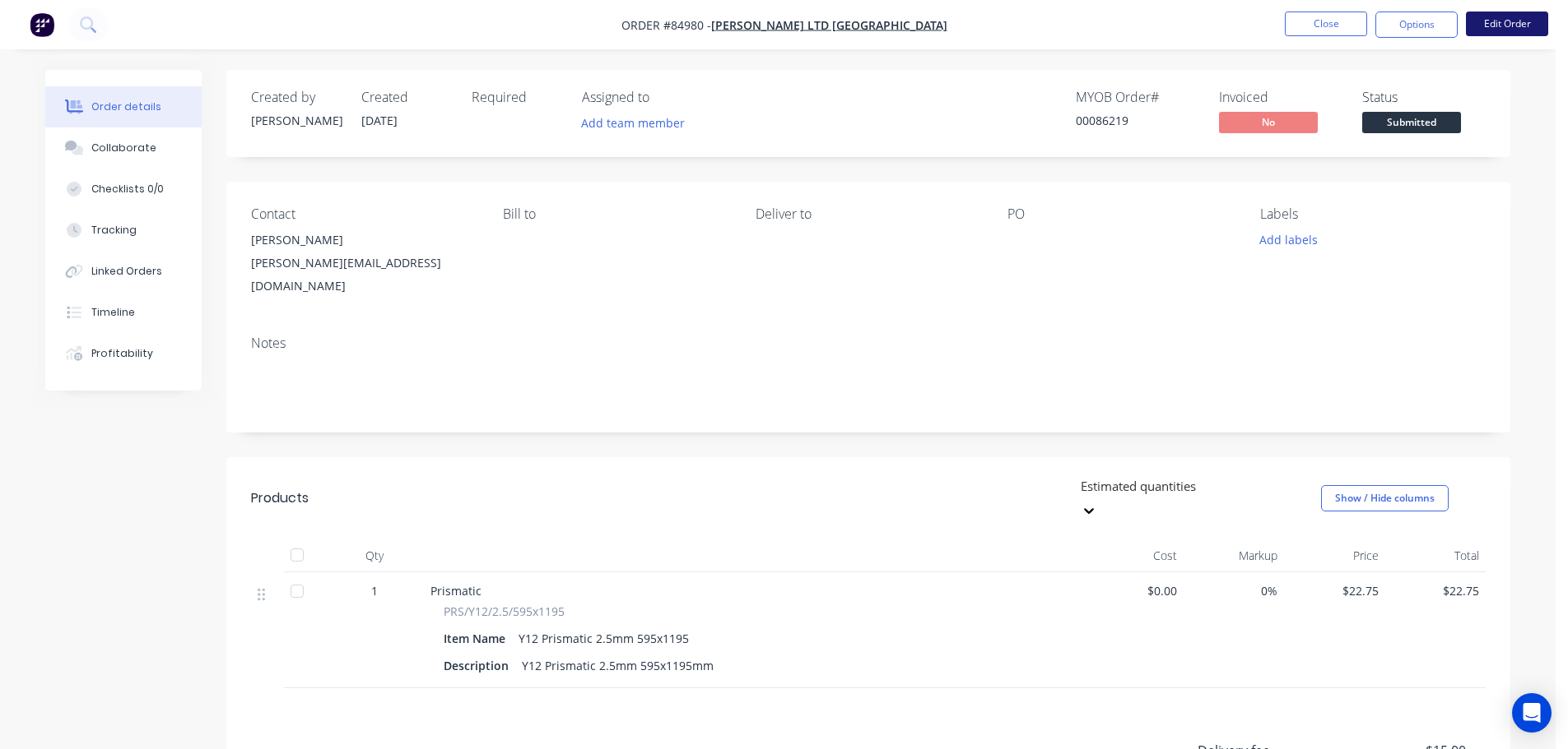
click at [1513, 12] on button "Edit Order" at bounding box center [1508, 24] width 82 height 25
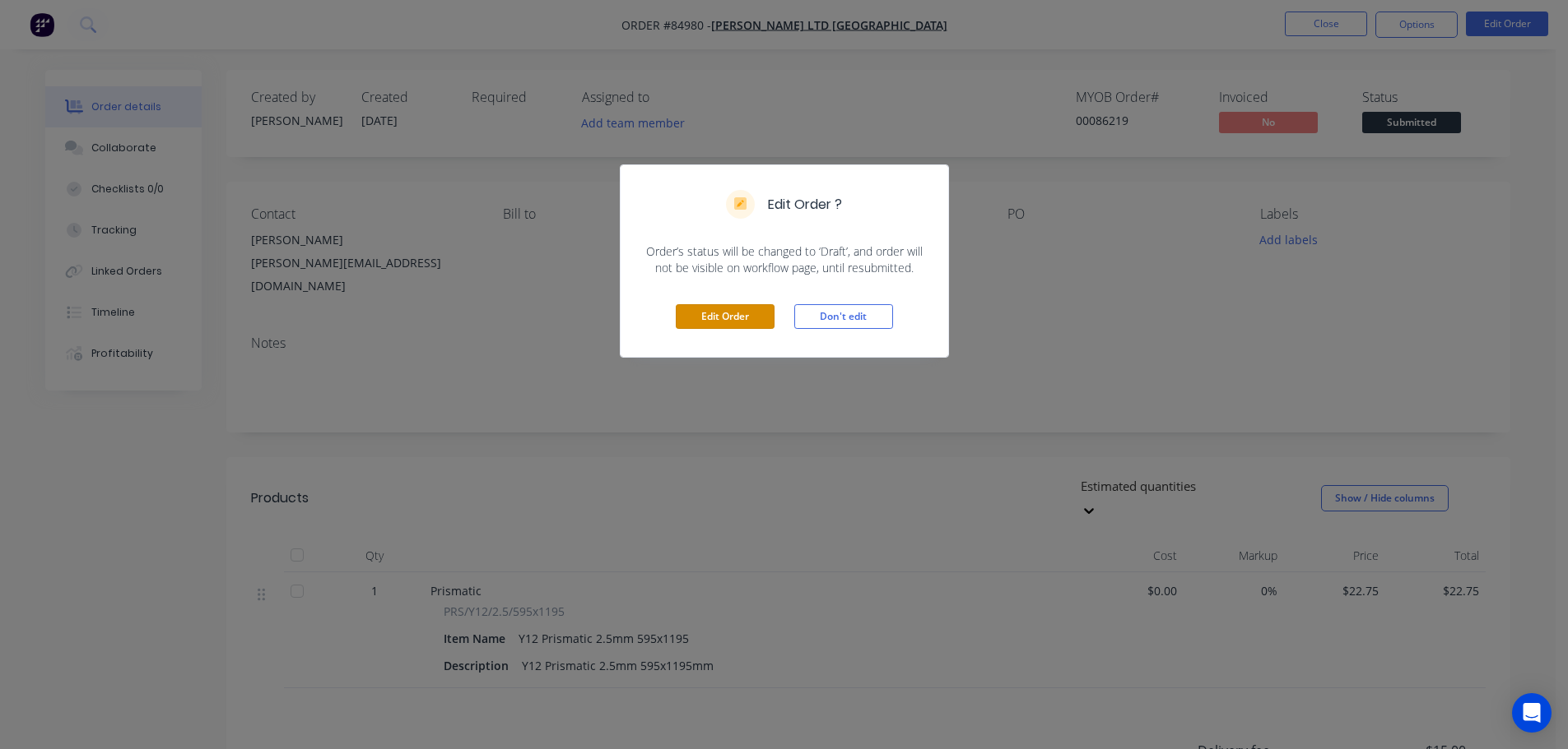
drag, startPoint x: 711, startPoint y: 314, endPoint x: 734, endPoint y: 281, distance: 40.2
click at [711, 315] on button "Edit Order" at bounding box center [725, 317] width 99 height 25
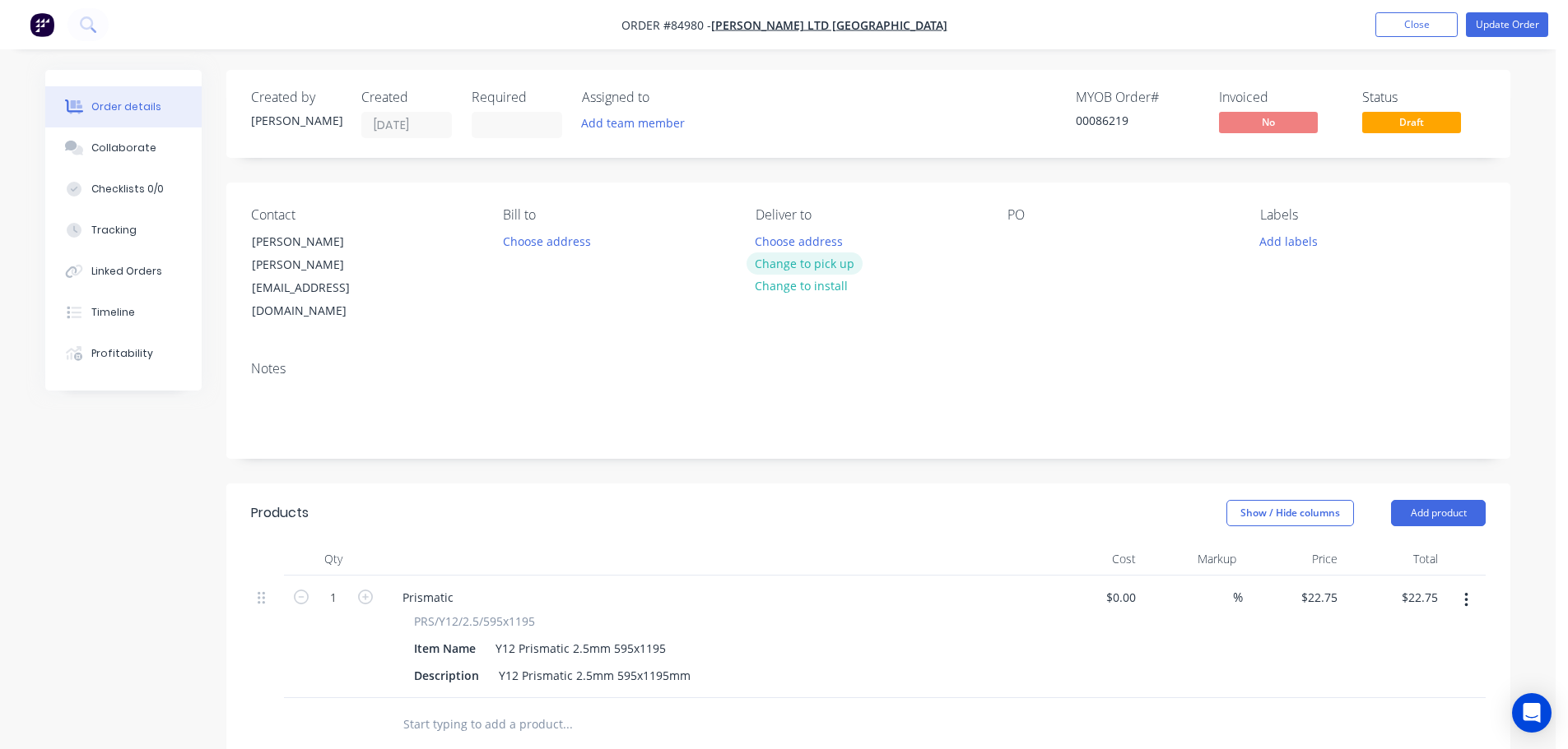
click at [767, 253] on button "Change to pick up" at bounding box center [805, 263] width 117 height 22
click at [769, 268] on button "Change to delivery" at bounding box center [806, 264] width 120 height 22
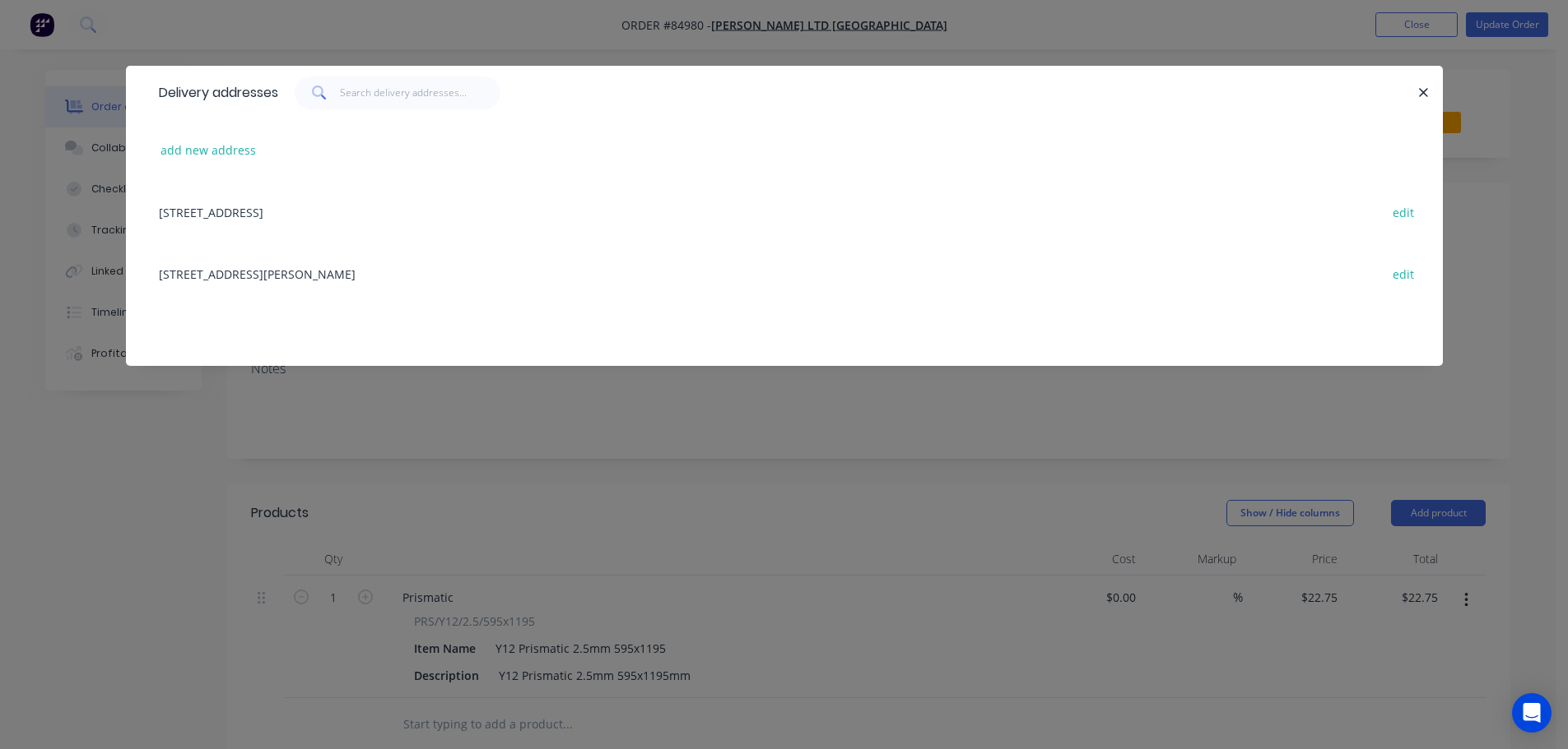
click at [196, 224] on div "59 Taurikura Drive Tauriko Tauranga, 3110 edit" at bounding box center [784, 212] width 1268 height 61
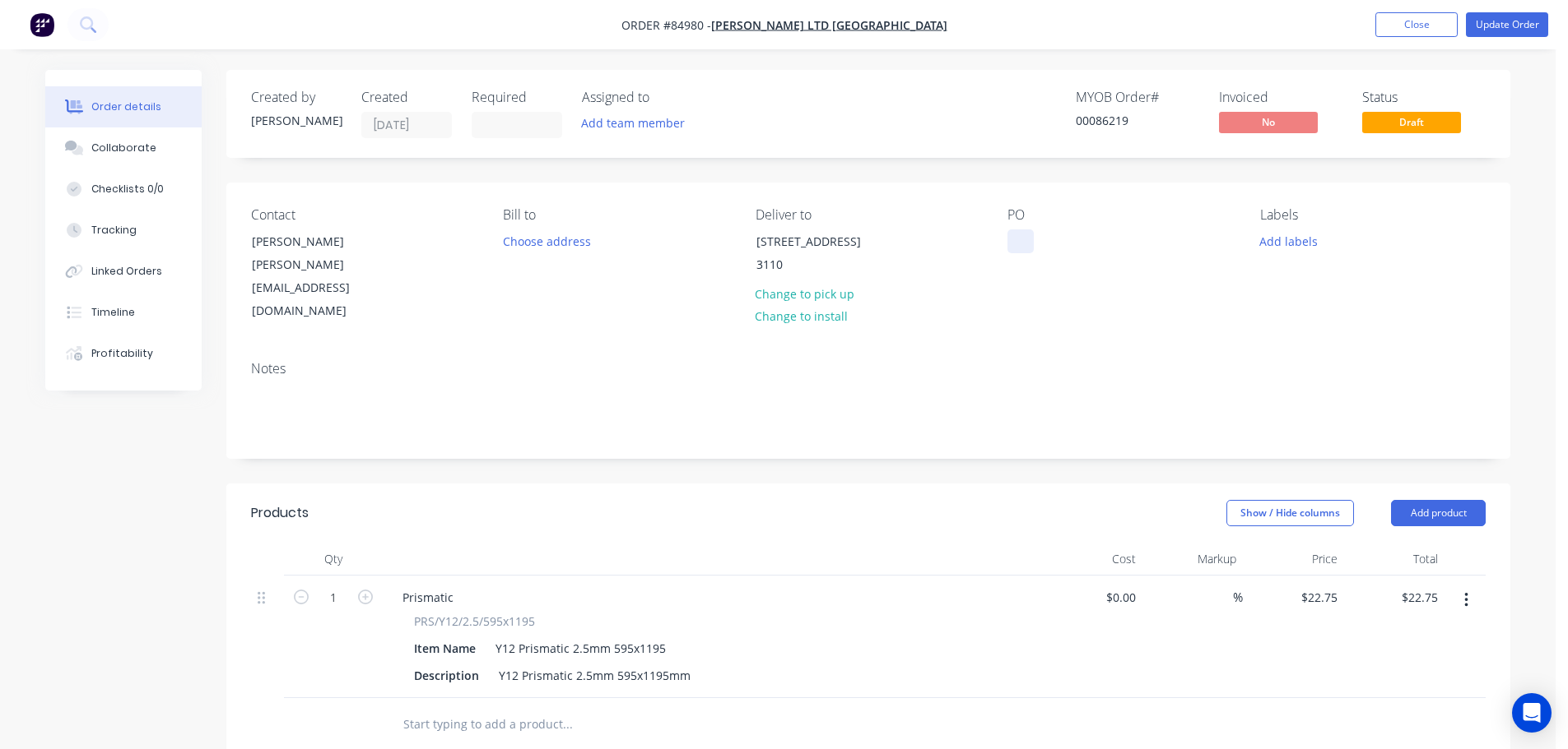
click at [1011, 243] on div at bounding box center [1020, 241] width 26 height 24
paste div
click at [1248, 243] on div "Contact Stuart Burtton stuart.burtton@jarussell.co.nz Bill to Choose address De…" at bounding box center [868, 265] width 1284 height 166
click at [1513, 25] on button "Update Order" at bounding box center [1508, 25] width 82 height 25
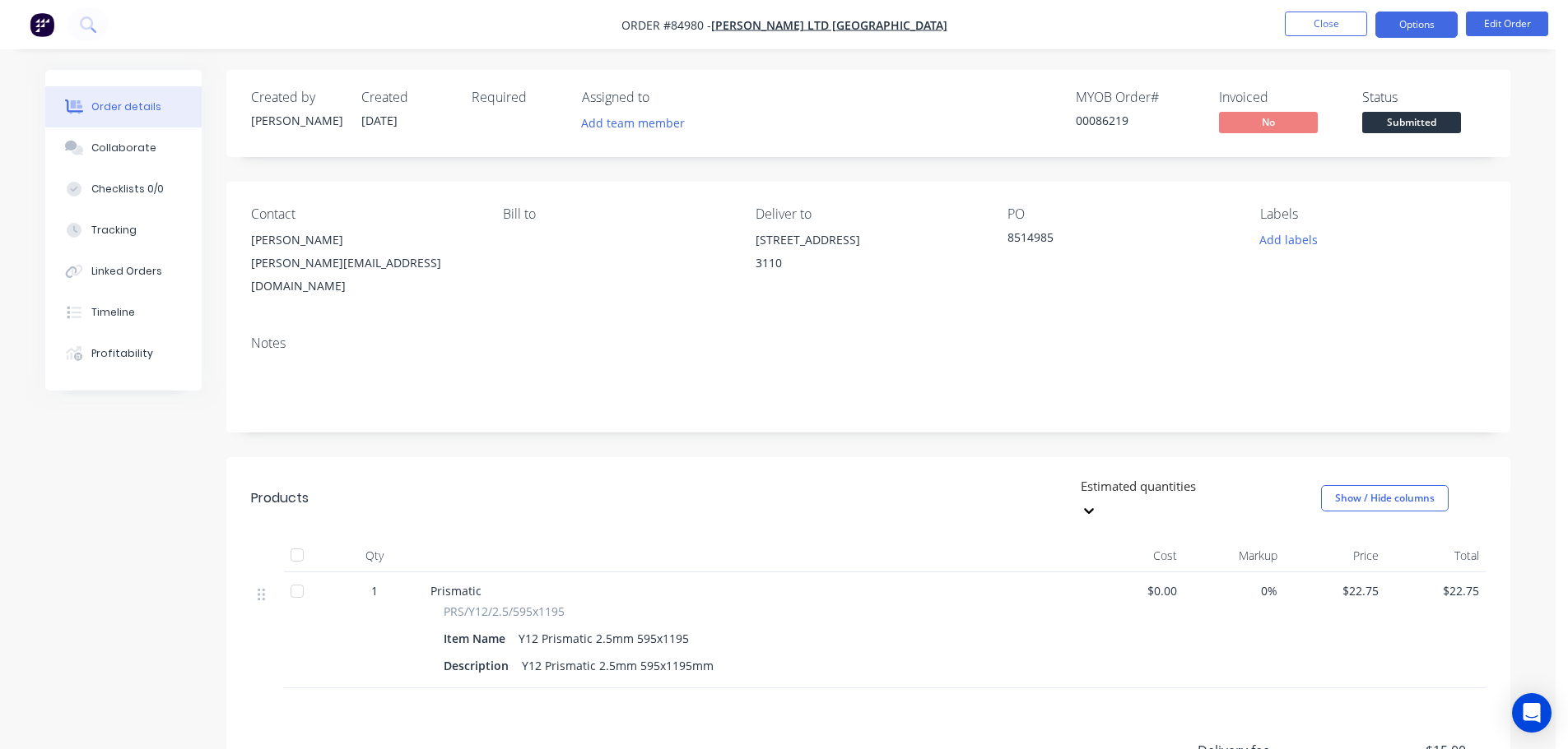
drag, startPoint x: 1432, startPoint y: 23, endPoint x: 1426, endPoint y: 43, distance: 20.9
click at [1432, 23] on button "Options" at bounding box center [1417, 24] width 82 height 26
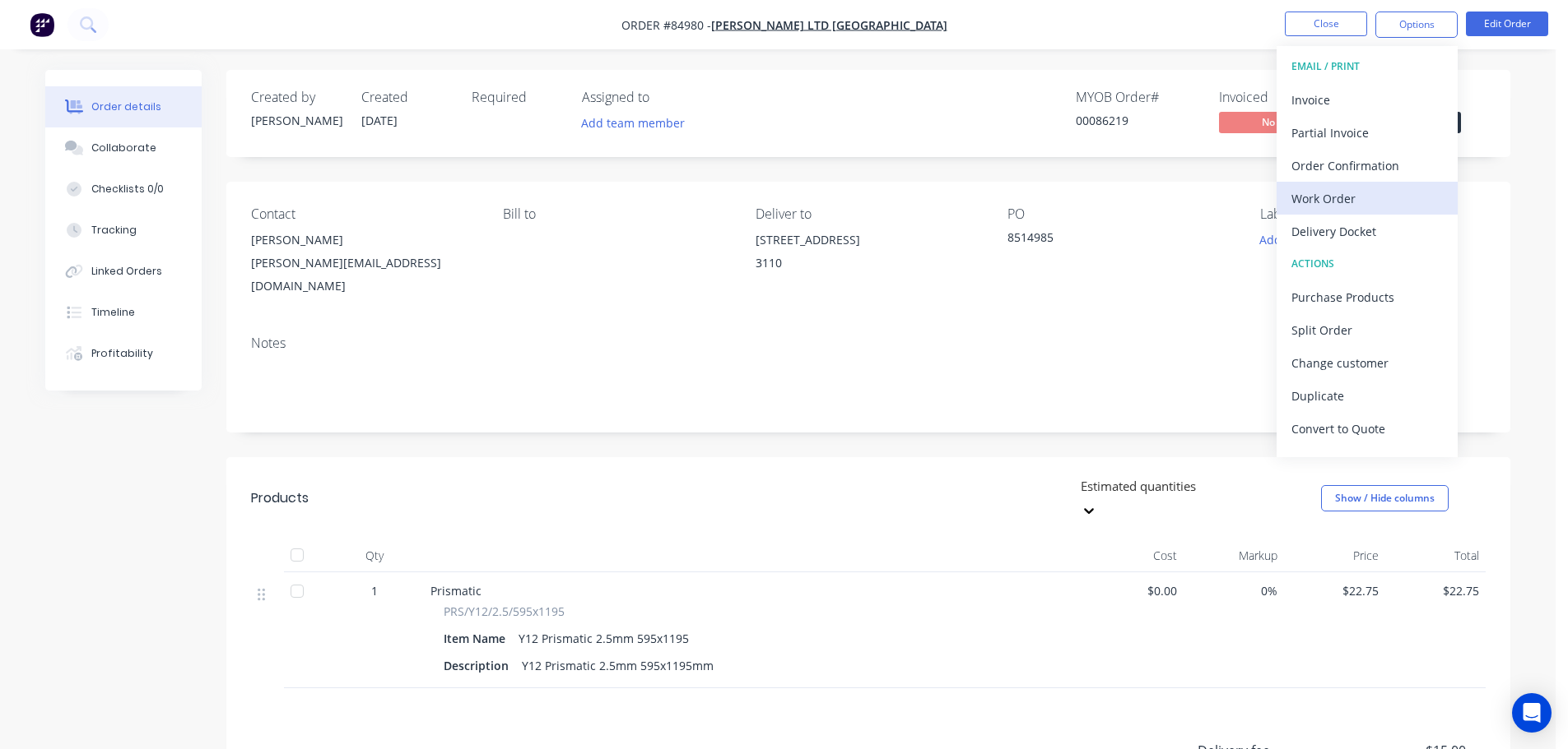
click at [1362, 190] on div "Work Order" at bounding box center [1368, 198] width 151 height 24
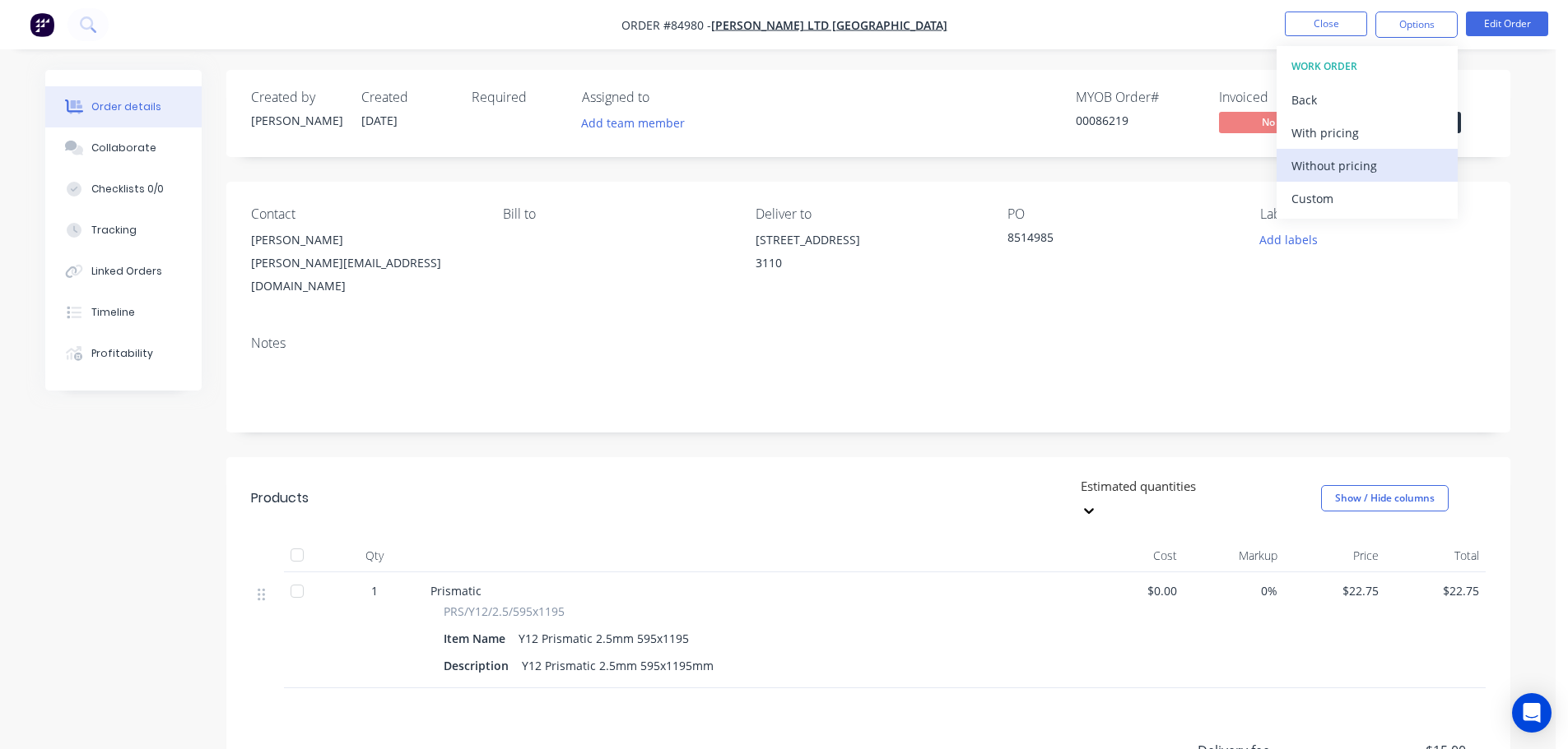
click at [1357, 170] on div "Without pricing" at bounding box center [1368, 166] width 151 height 24
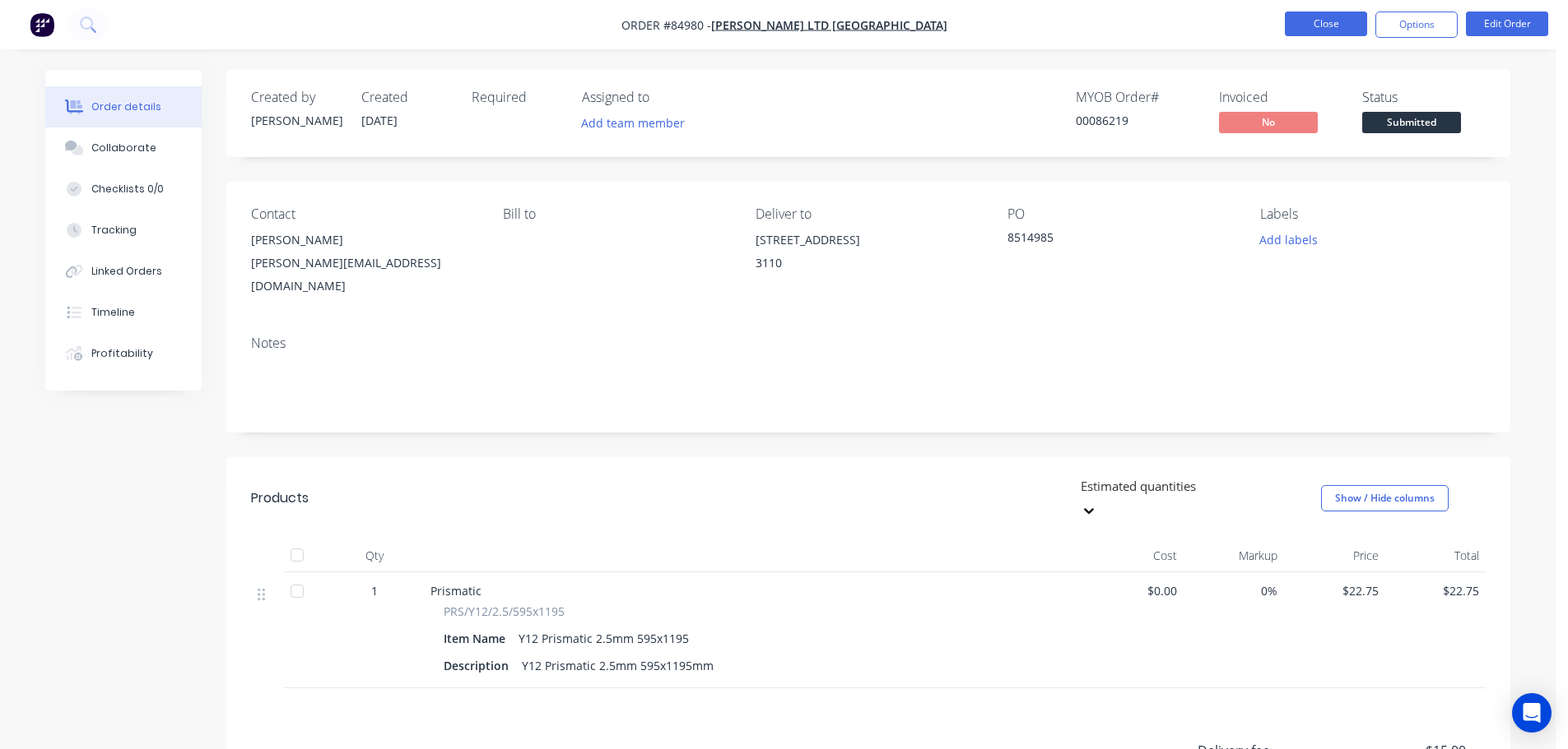
click at [1313, 24] on button "Close" at bounding box center [1326, 24] width 82 height 25
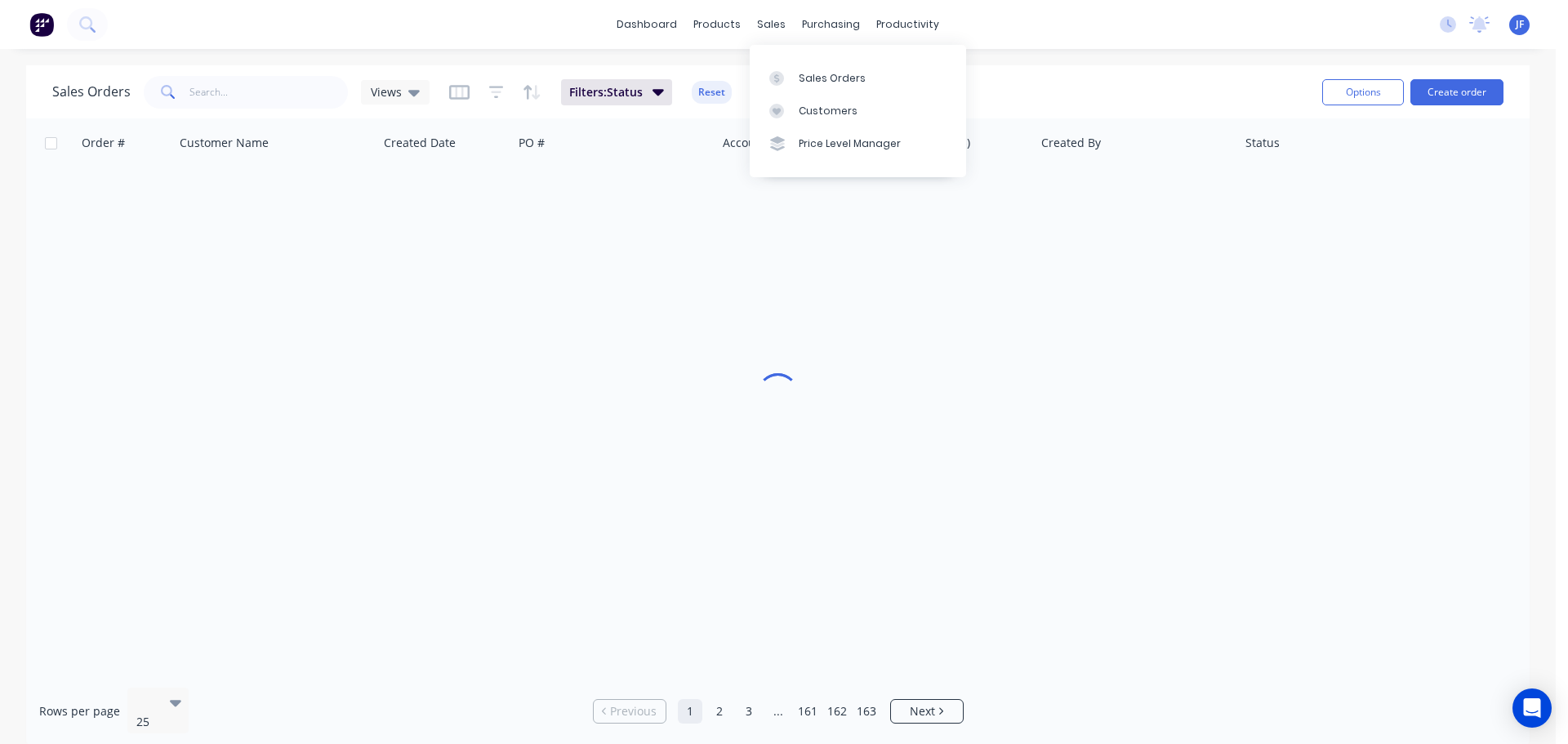
click at [765, 31] on div "sales" at bounding box center [771, 25] width 45 height 25
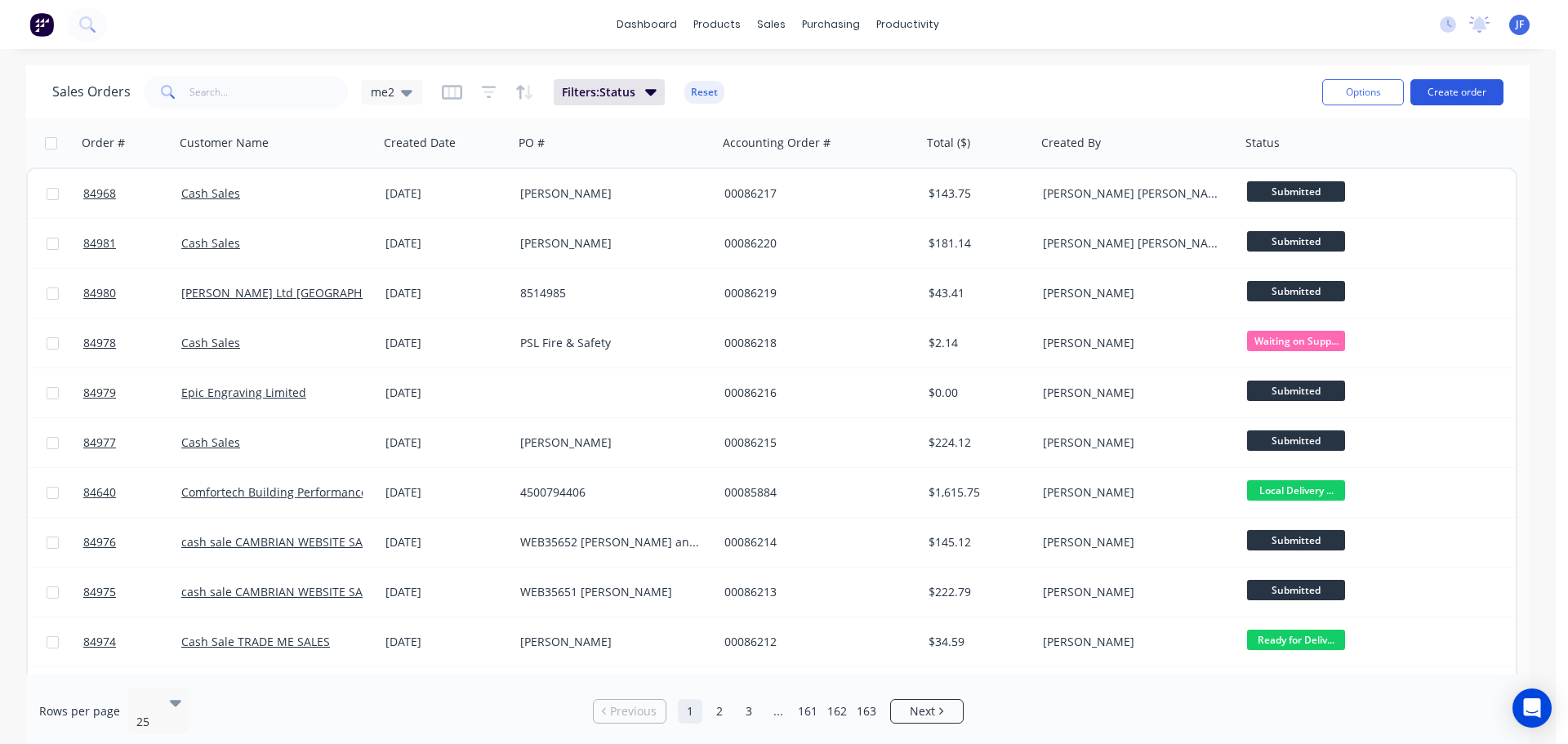
click at [1458, 84] on button "Create order" at bounding box center [1457, 91] width 93 height 26
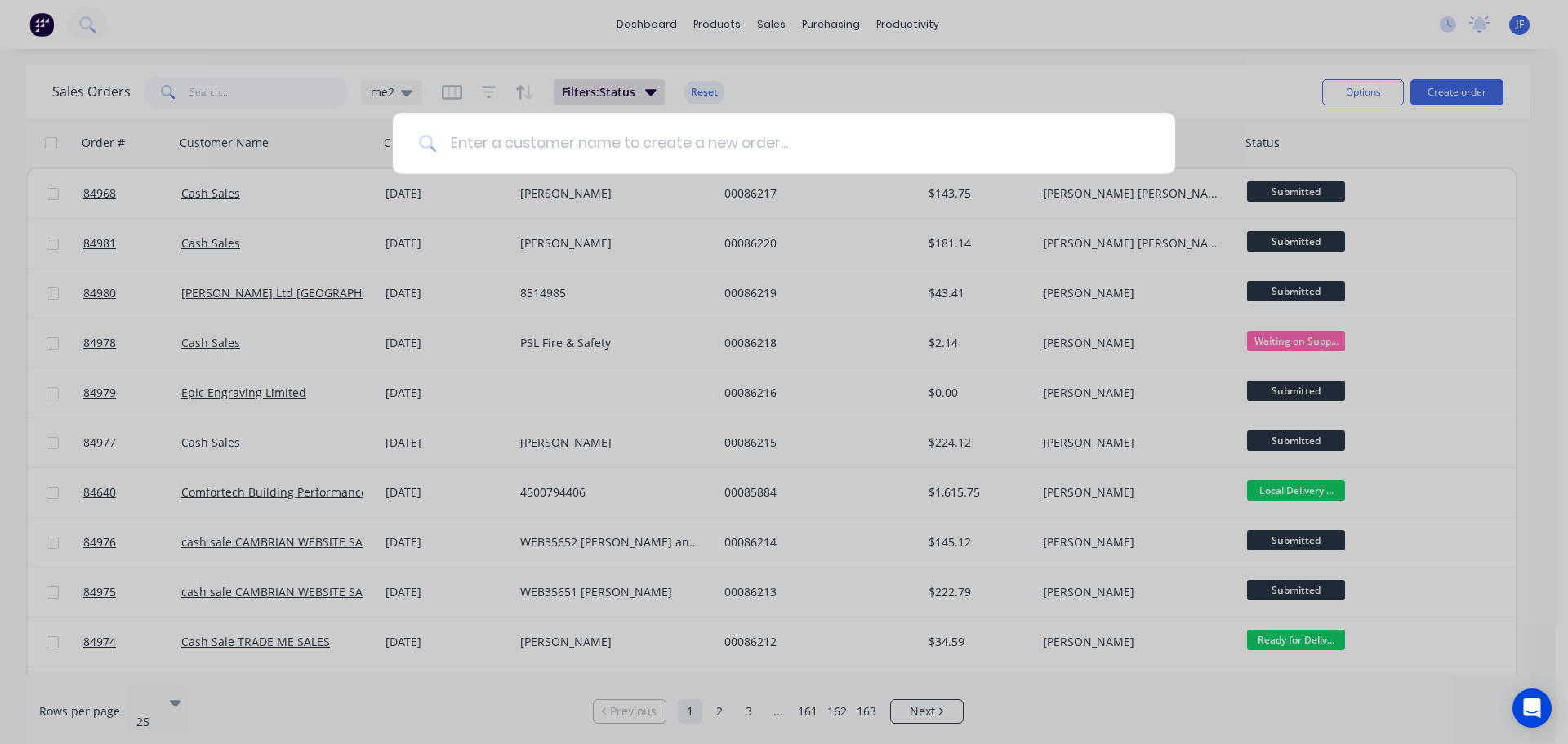
click at [641, 143] on input at bounding box center [792, 144] width 712 height 61
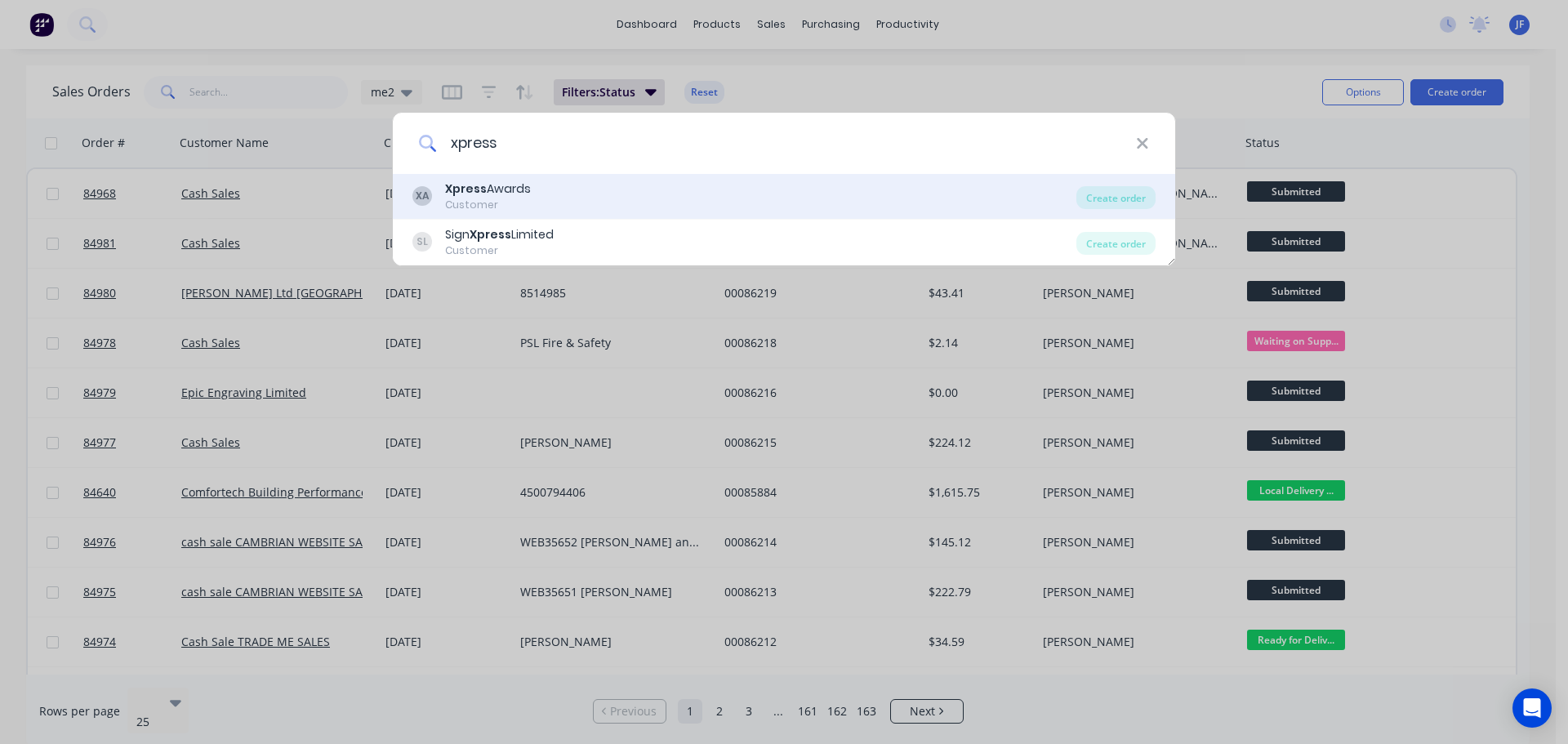
type input "xpress"
click at [535, 194] on div "XA Xpress Awards Customer" at bounding box center [745, 196] width 664 height 31
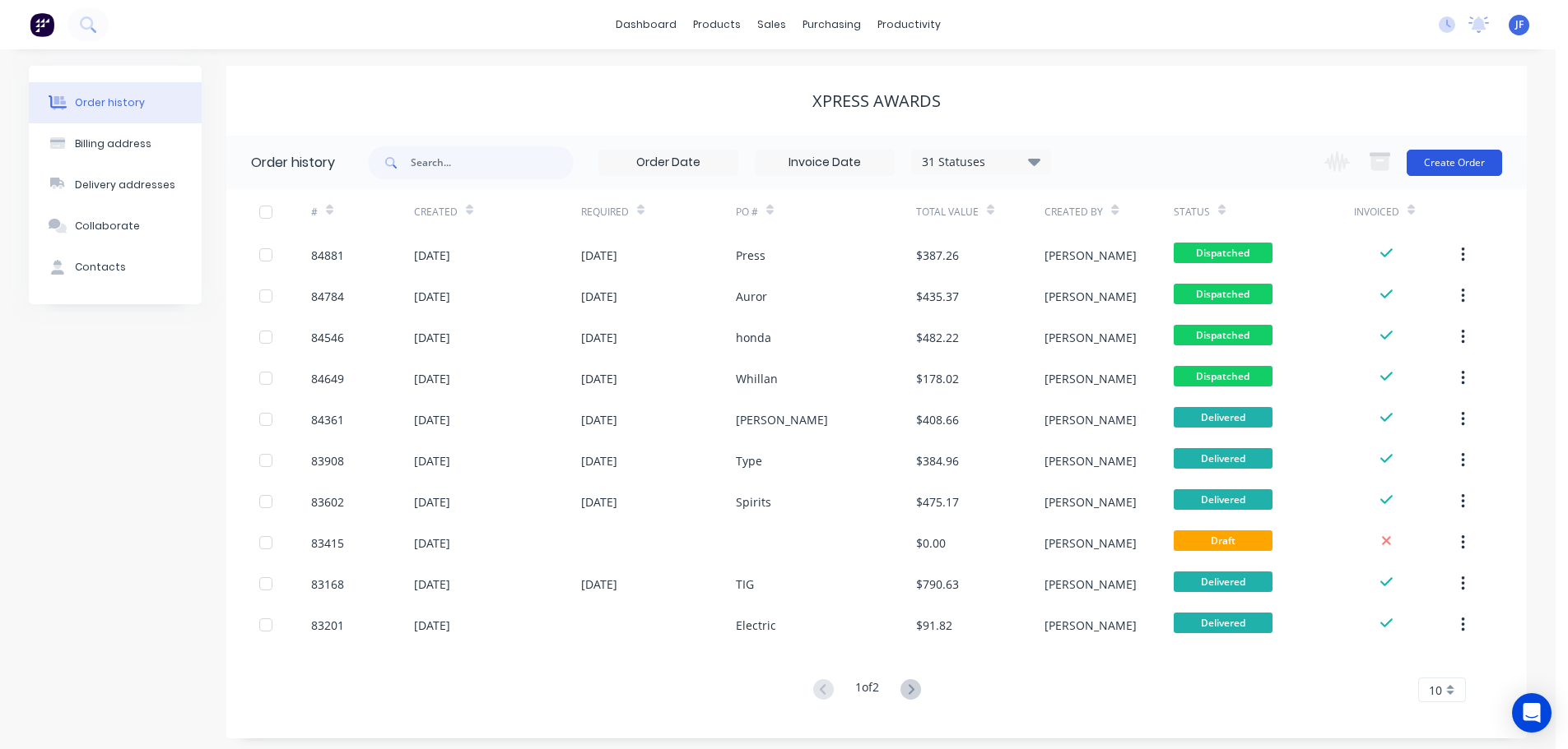
click at [1467, 153] on button "Create Order" at bounding box center [1455, 162] width 96 height 26
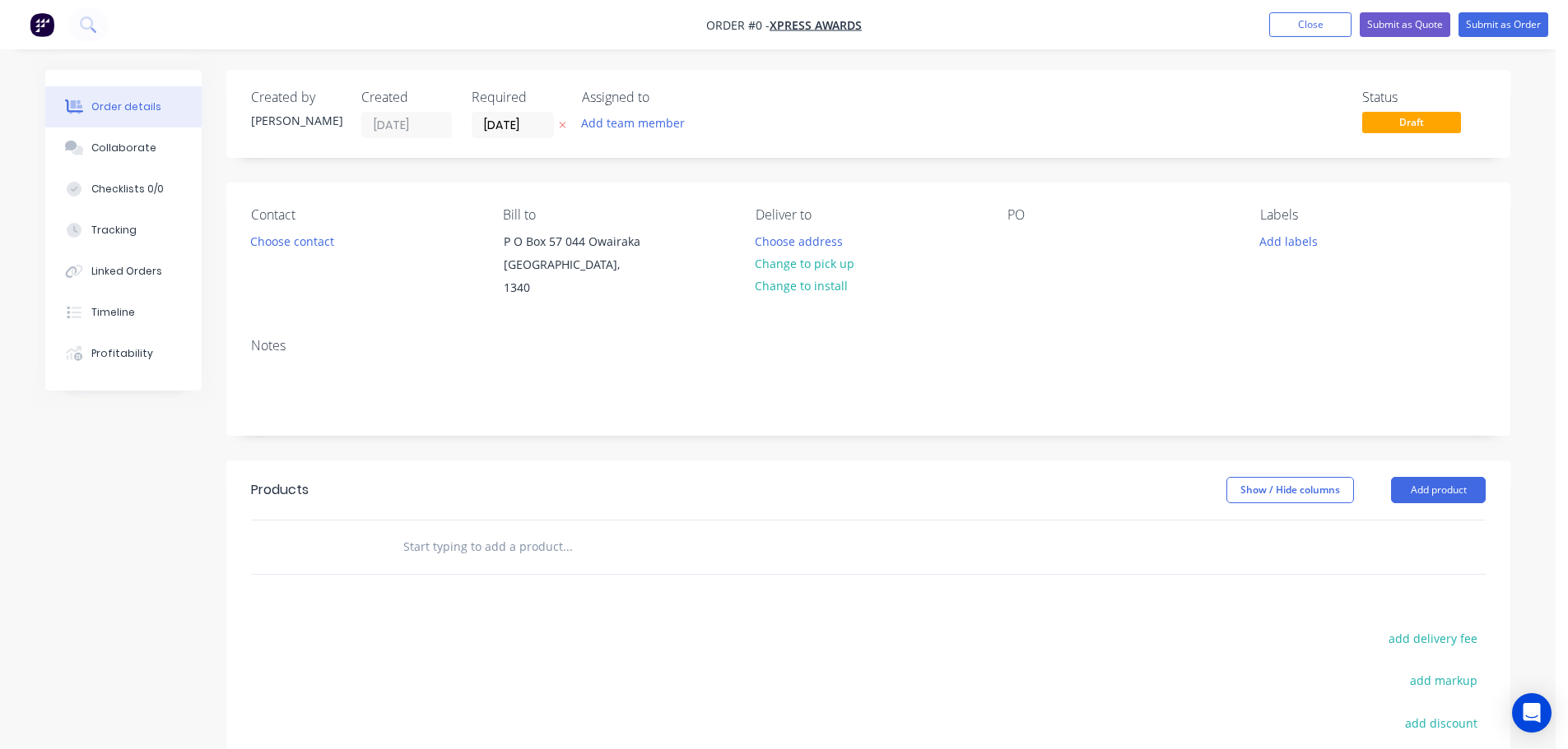
click at [565, 123] on icon "button" at bounding box center [563, 125] width 7 height 7
click at [317, 242] on button "Choose contact" at bounding box center [293, 240] width 102 height 22
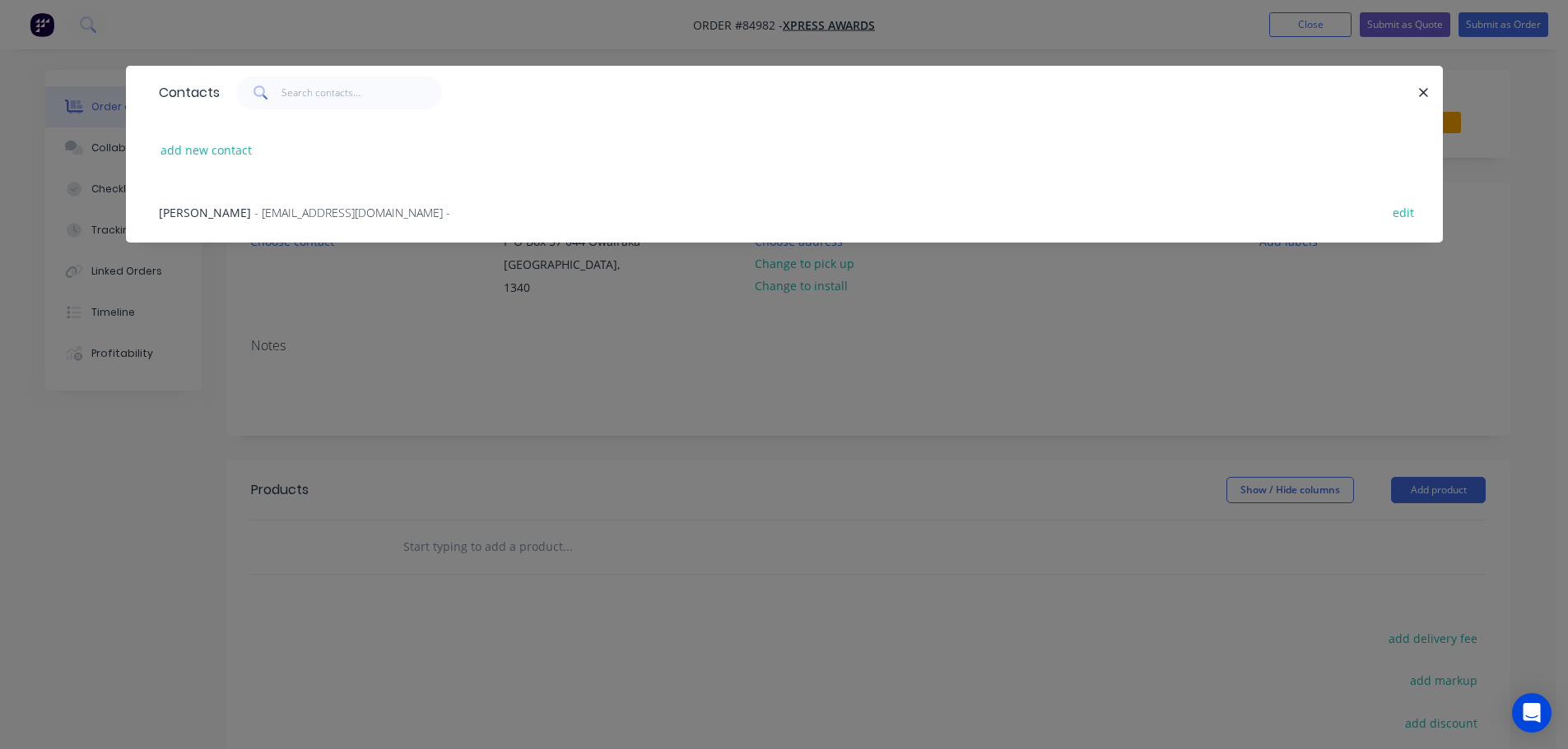
click at [254, 212] on span "- office@xpressawards.co.nz -" at bounding box center [352, 213] width 196 height 15
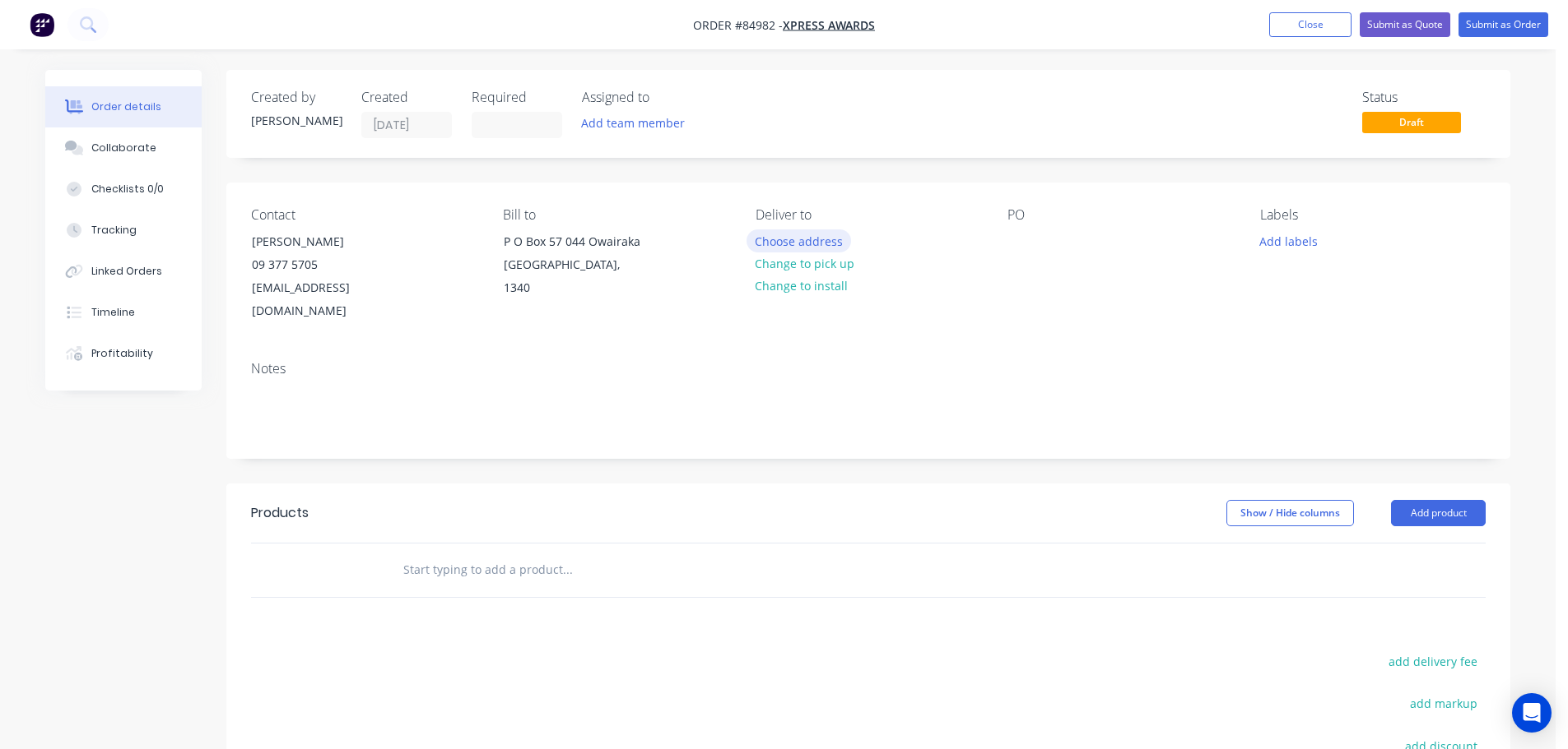
click at [845, 232] on button "Choose address" at bounding box center [799, 240] width 105 height 22
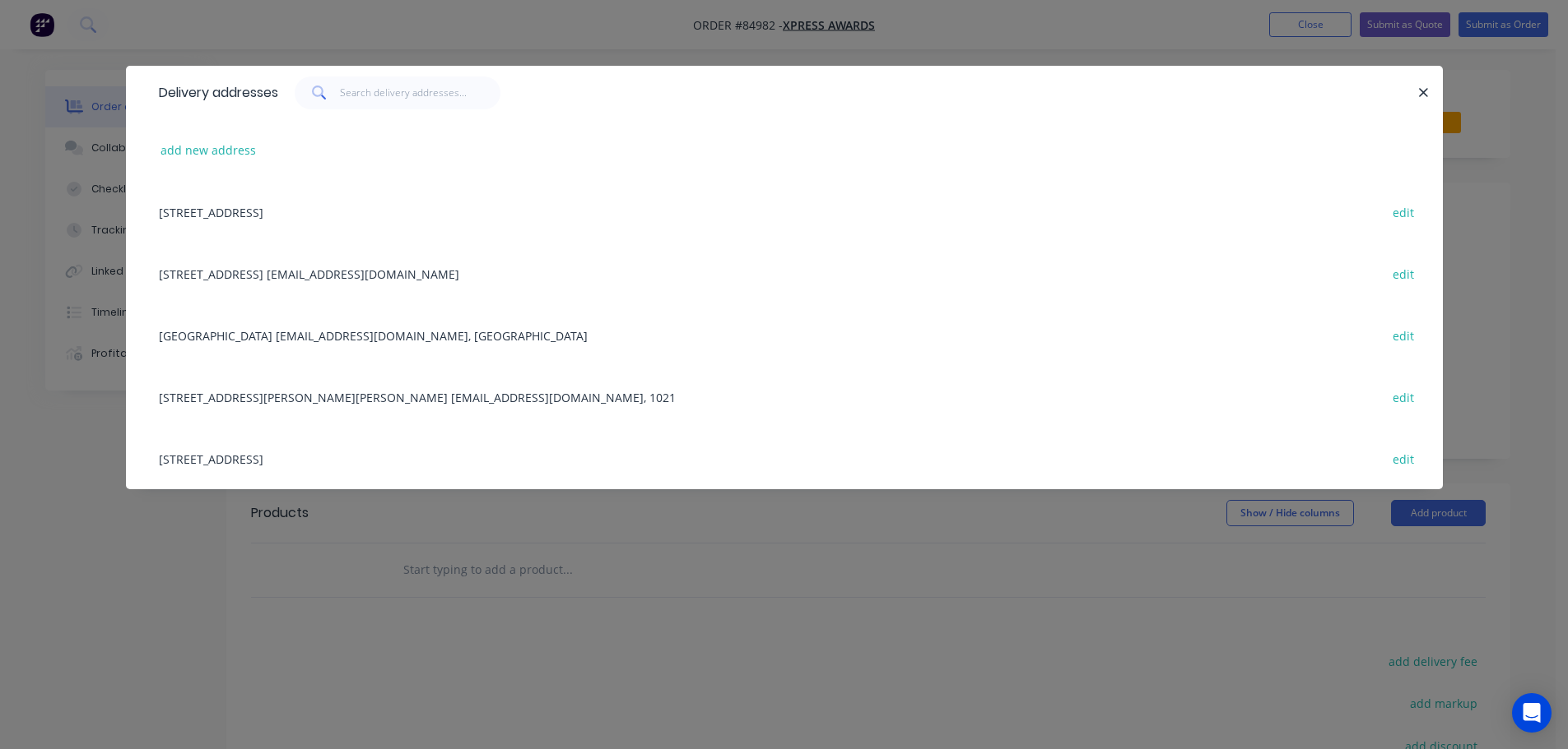
click at [257, 388] on div "15 Pickens Crescent Mt Albert office@xpressawards.co.nz, 1021 edit" at bounding box center [784, 397] width 1268 height 61
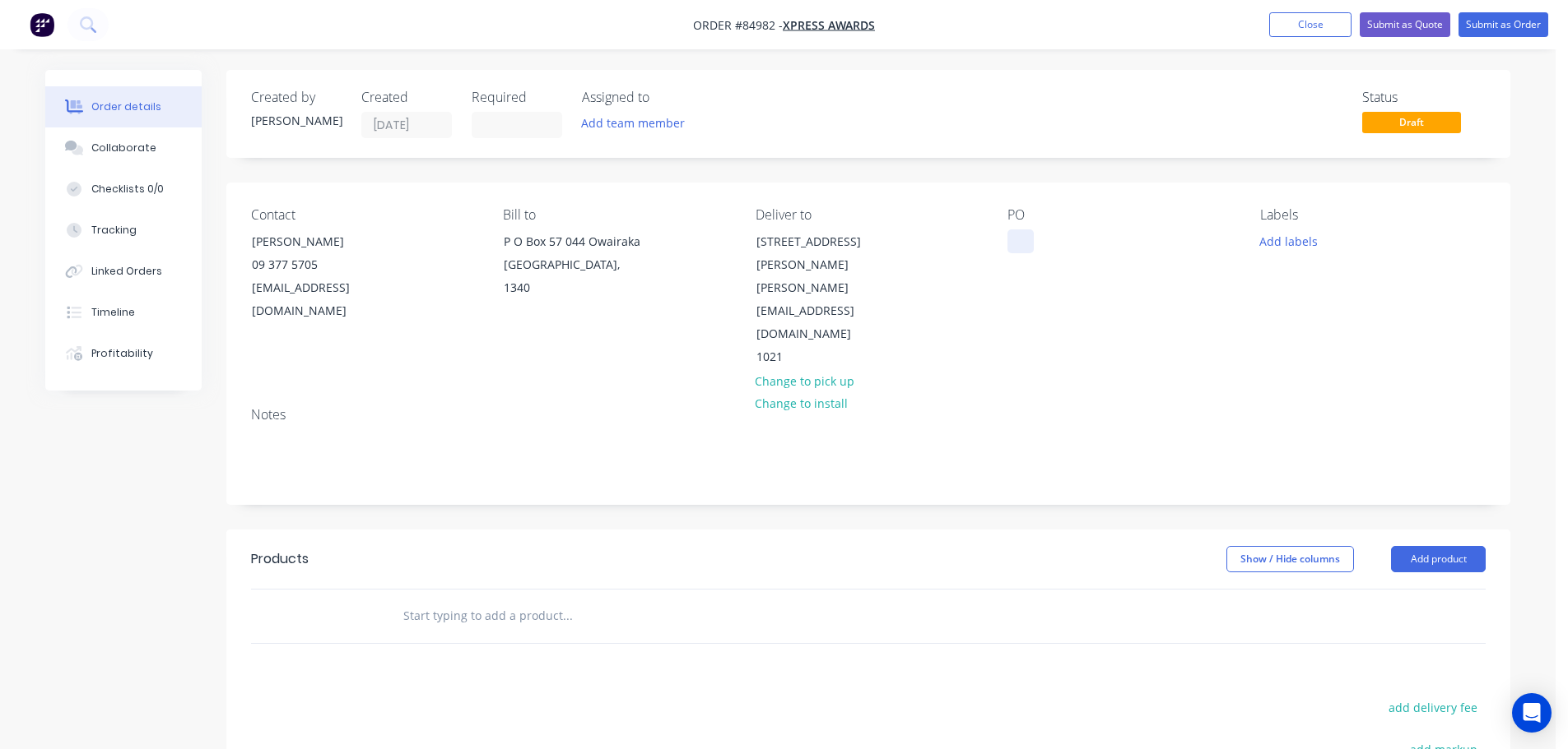
click at [1013, 240] on div at bounding box center [1020, 241] width 26 height 24
click at [591, 600] on input "text" at bounding box center [567, 616] width 330 height 33
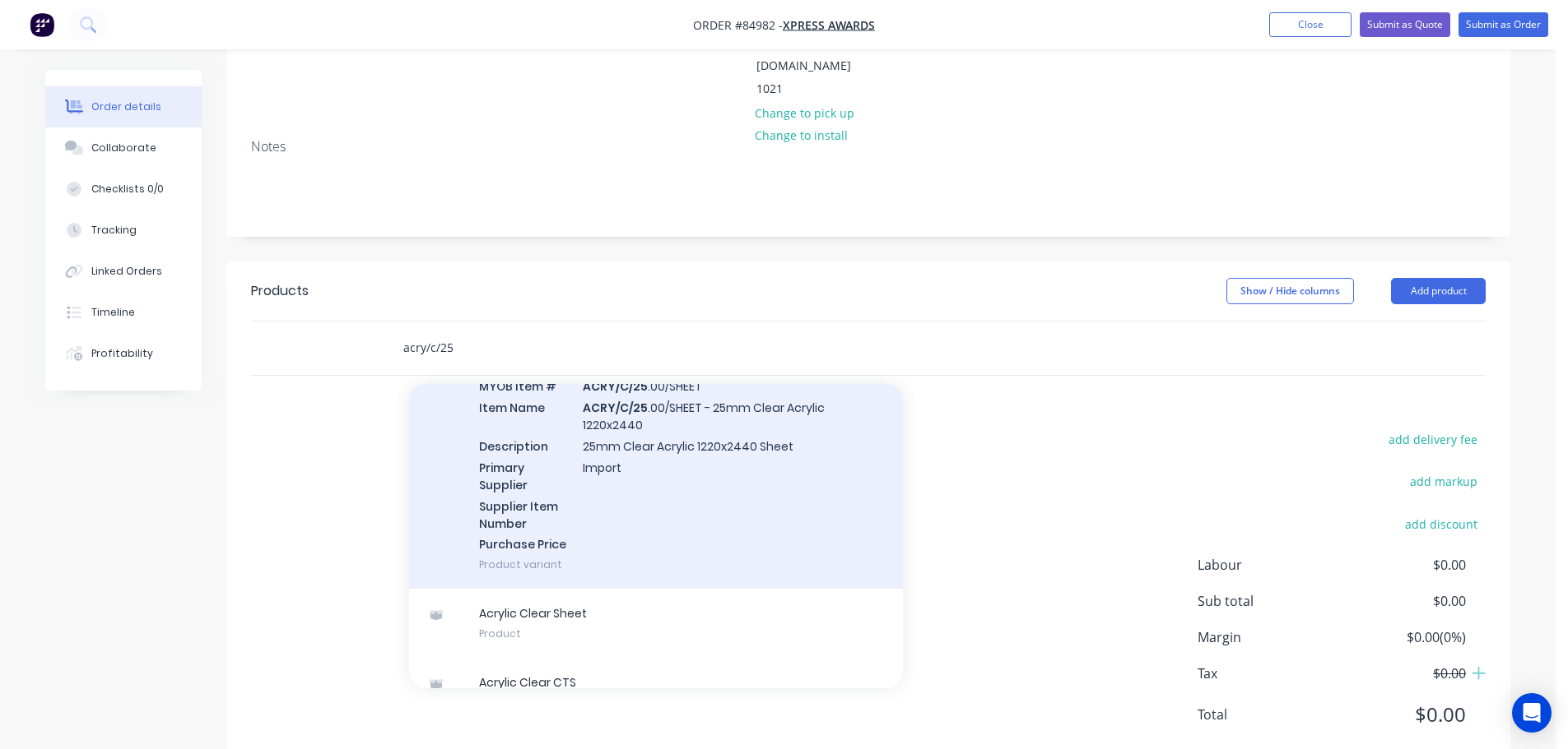
scroll to position [134, 0]
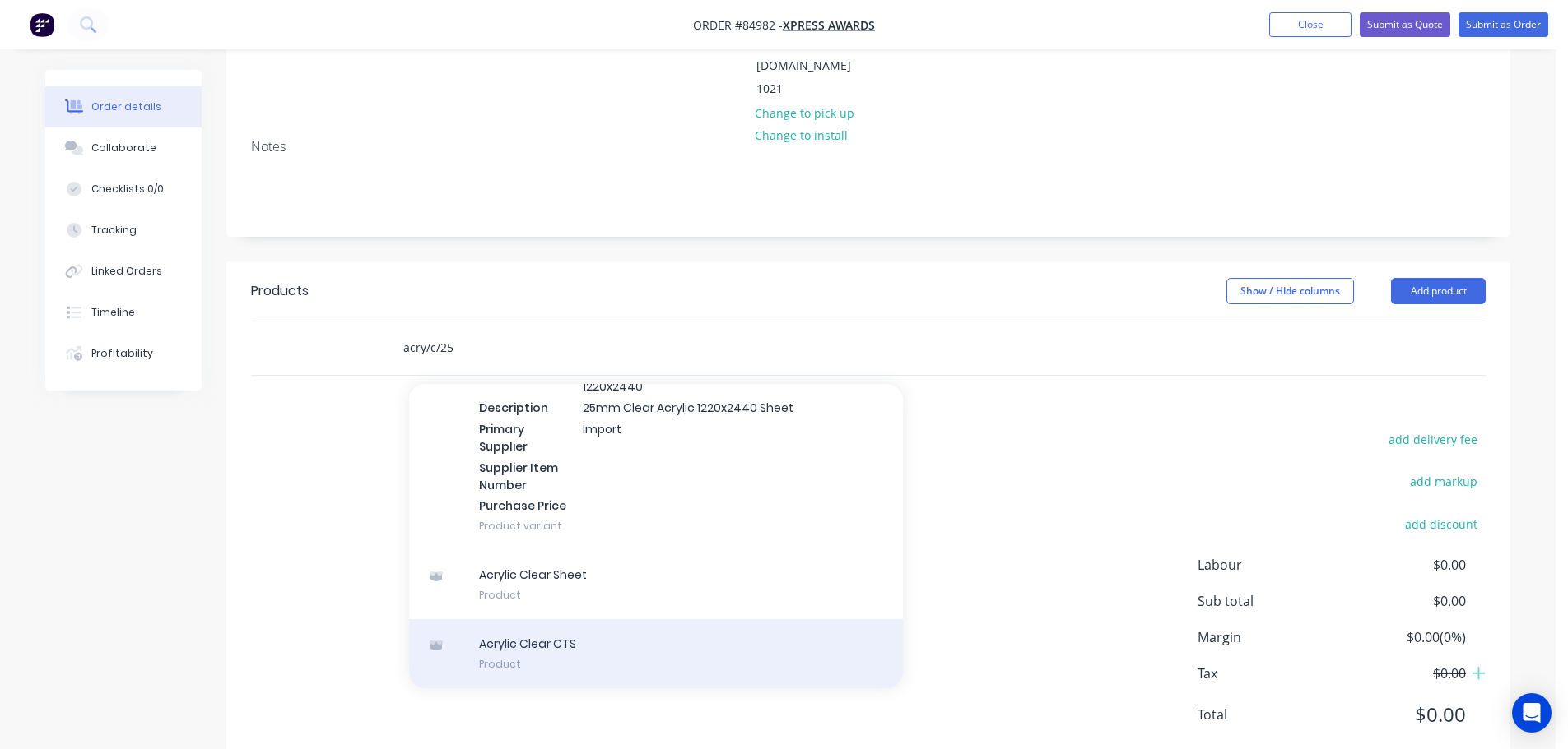
type input "acry/c/25"
click at [600, 620] on div "Acrylic Clear CTS Product" at bounding box center [656, 654] width 494 height 69
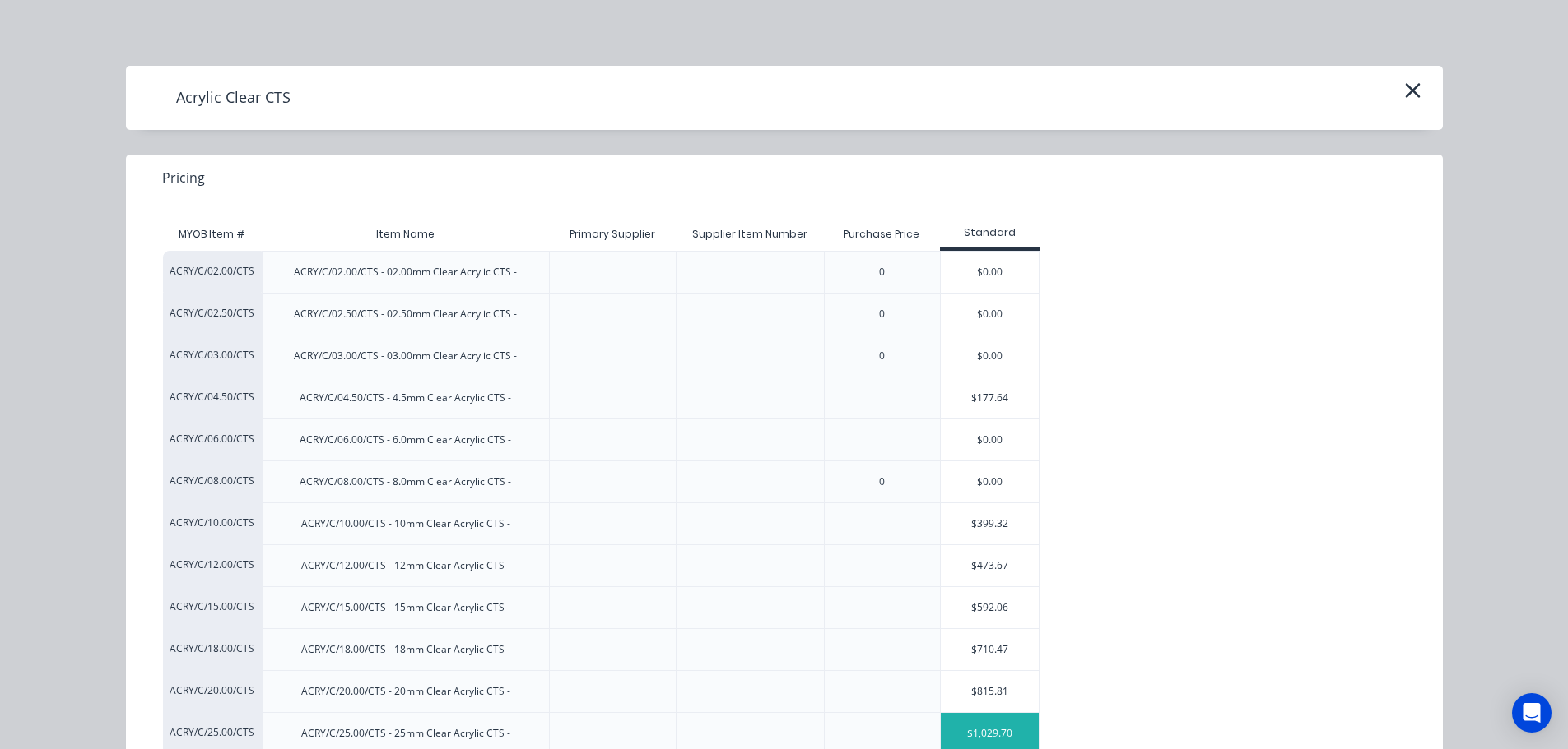
click at [997, 732] on div "$1,029.70" at bounding box center [990, 734] width 99 height 41
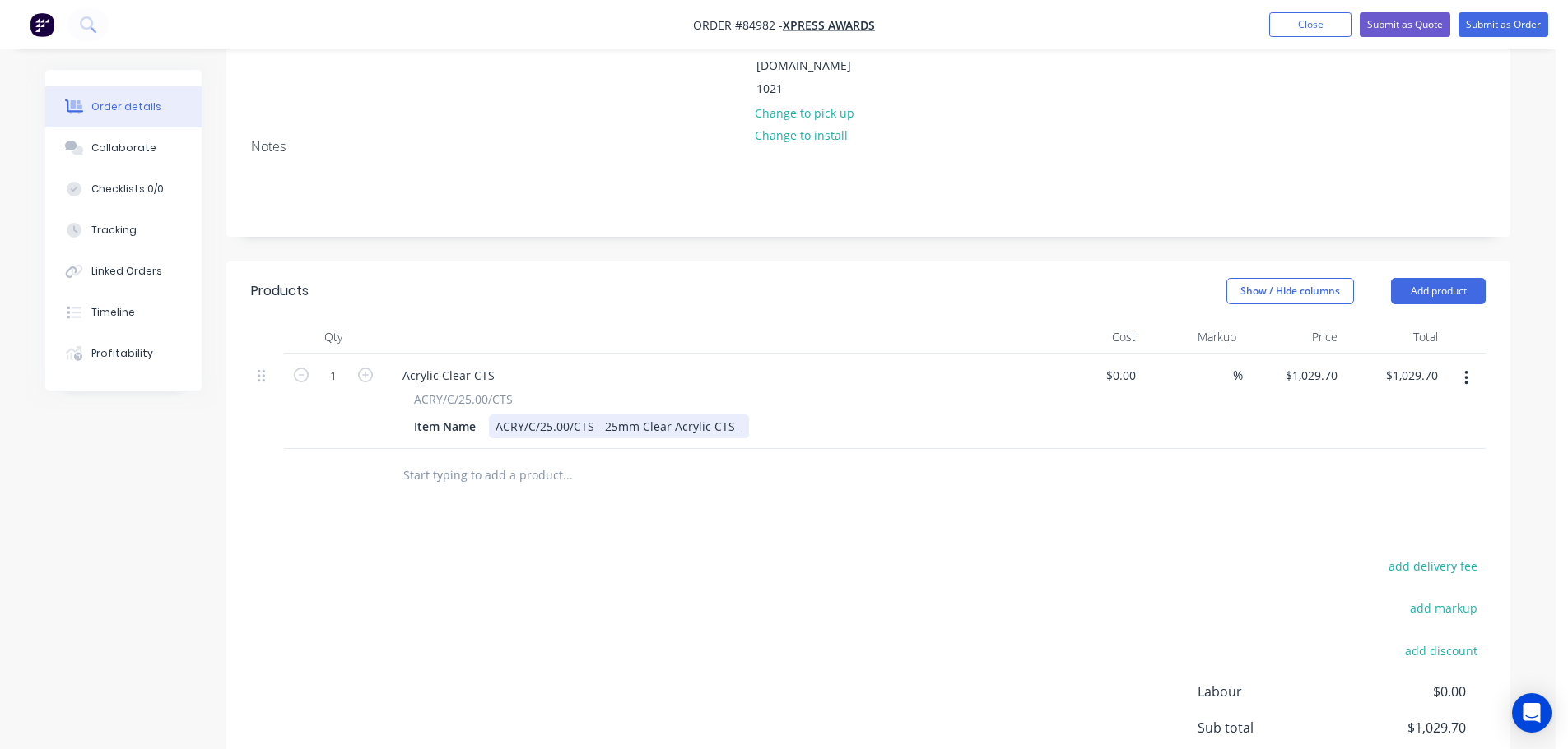
click at [738, 415] on div "ACRY/C/25.00/CTS - 25mm Clear Acrylic CTS -" at bounding box center [618, 426] width 260 height 24
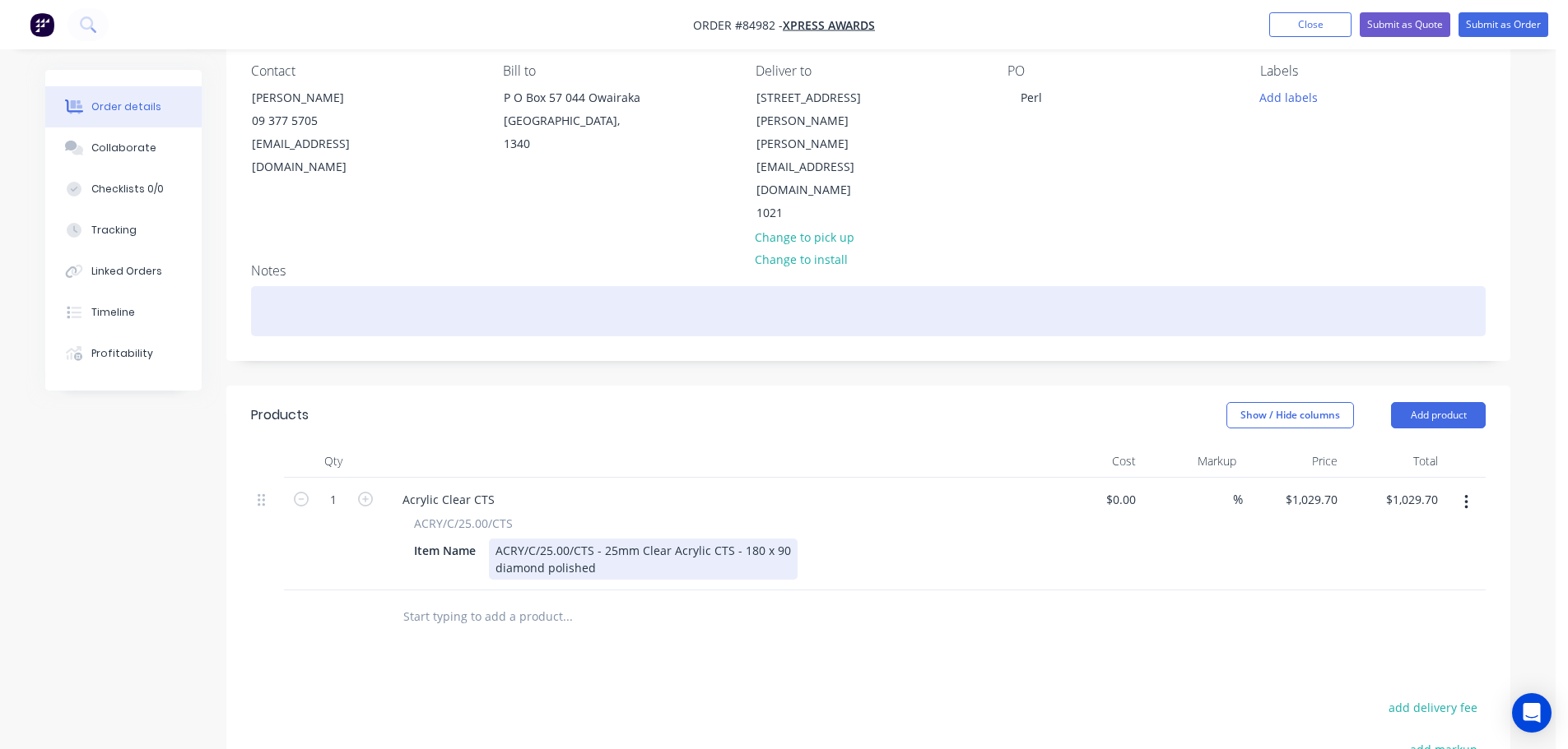
scroll to position [0, 0]
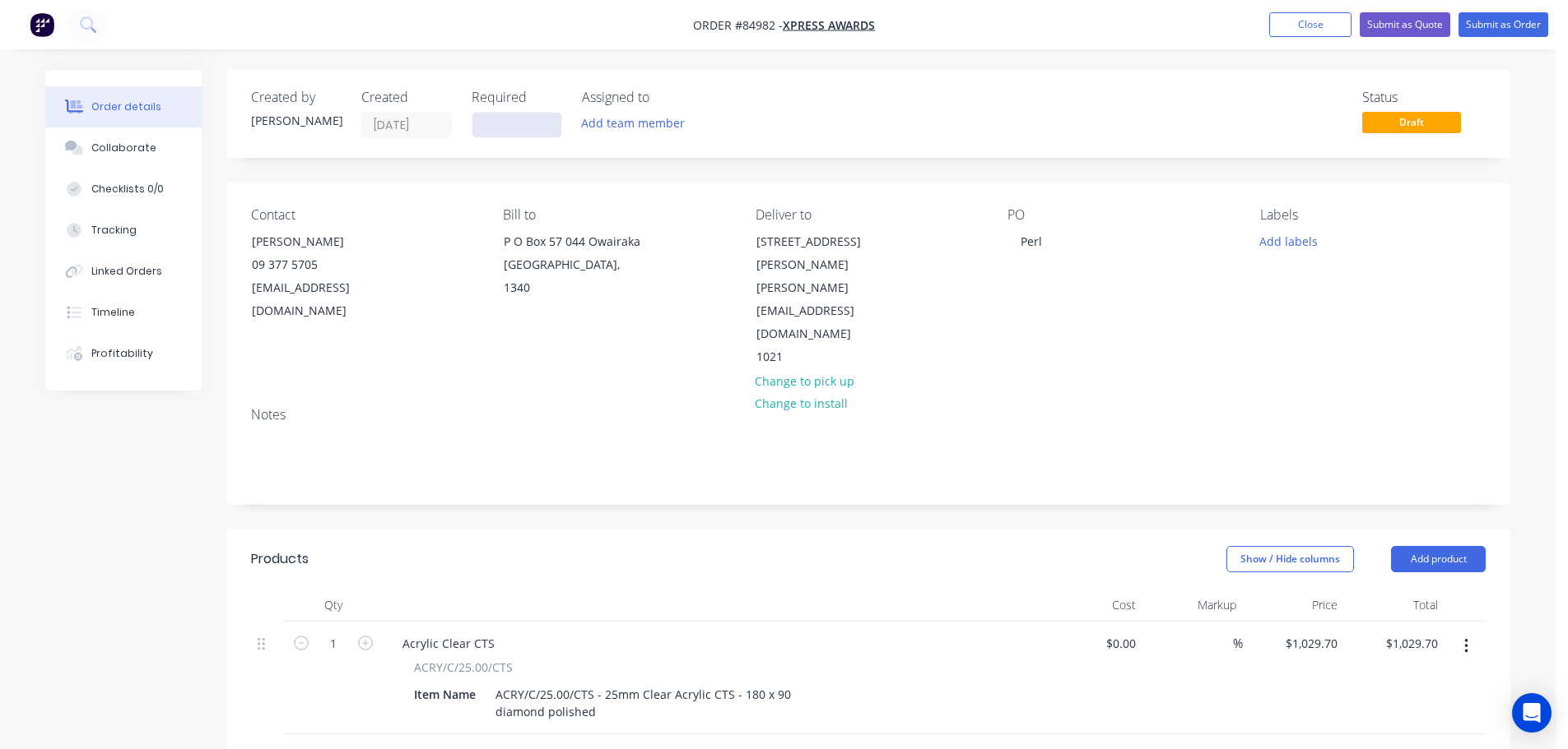
click at [505, 121] on input at bounding box center [517, 125] width 89 height 25
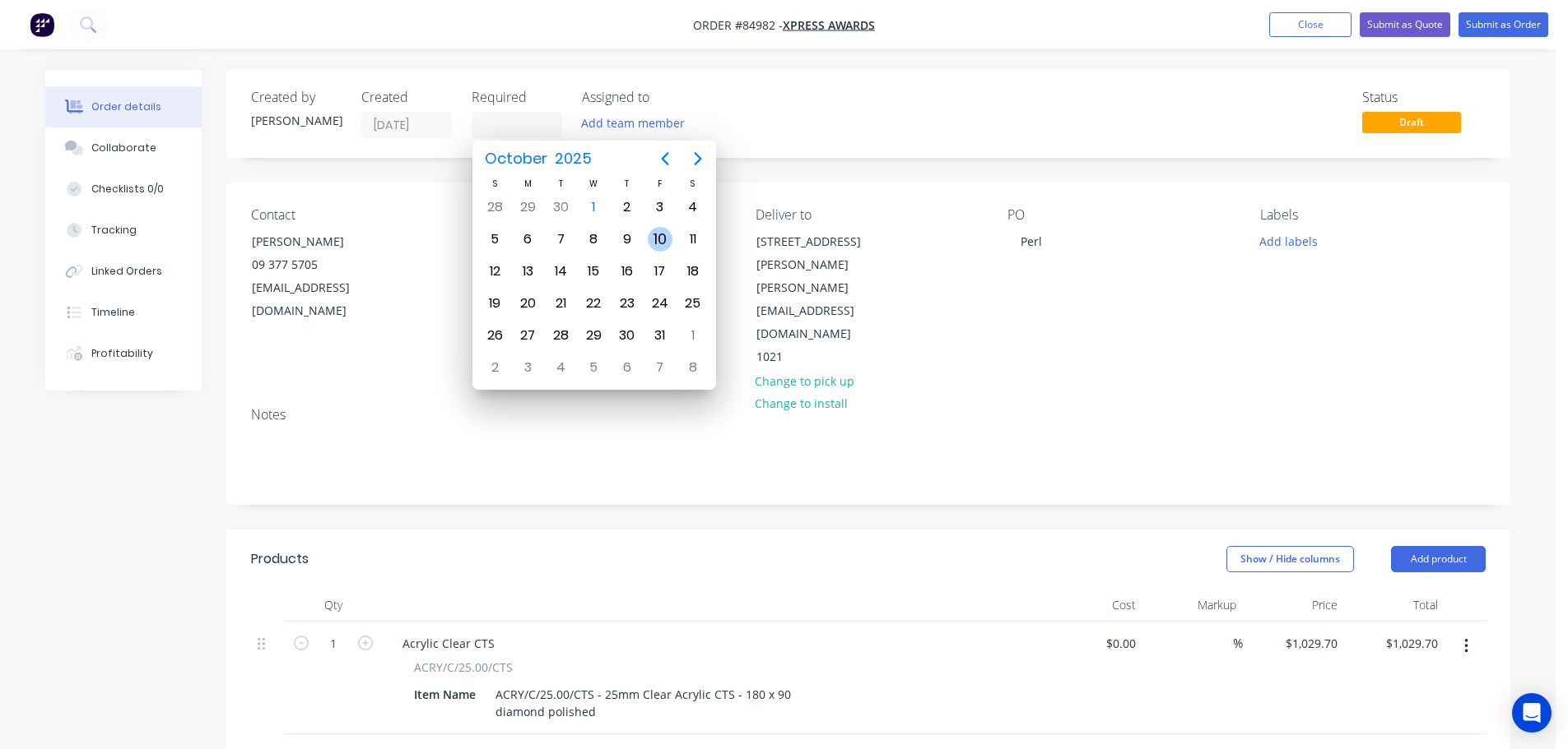
click at [667, 245] on div "10" at bounding box center [660, 239] width 25 height 25
type input "10/10/25"
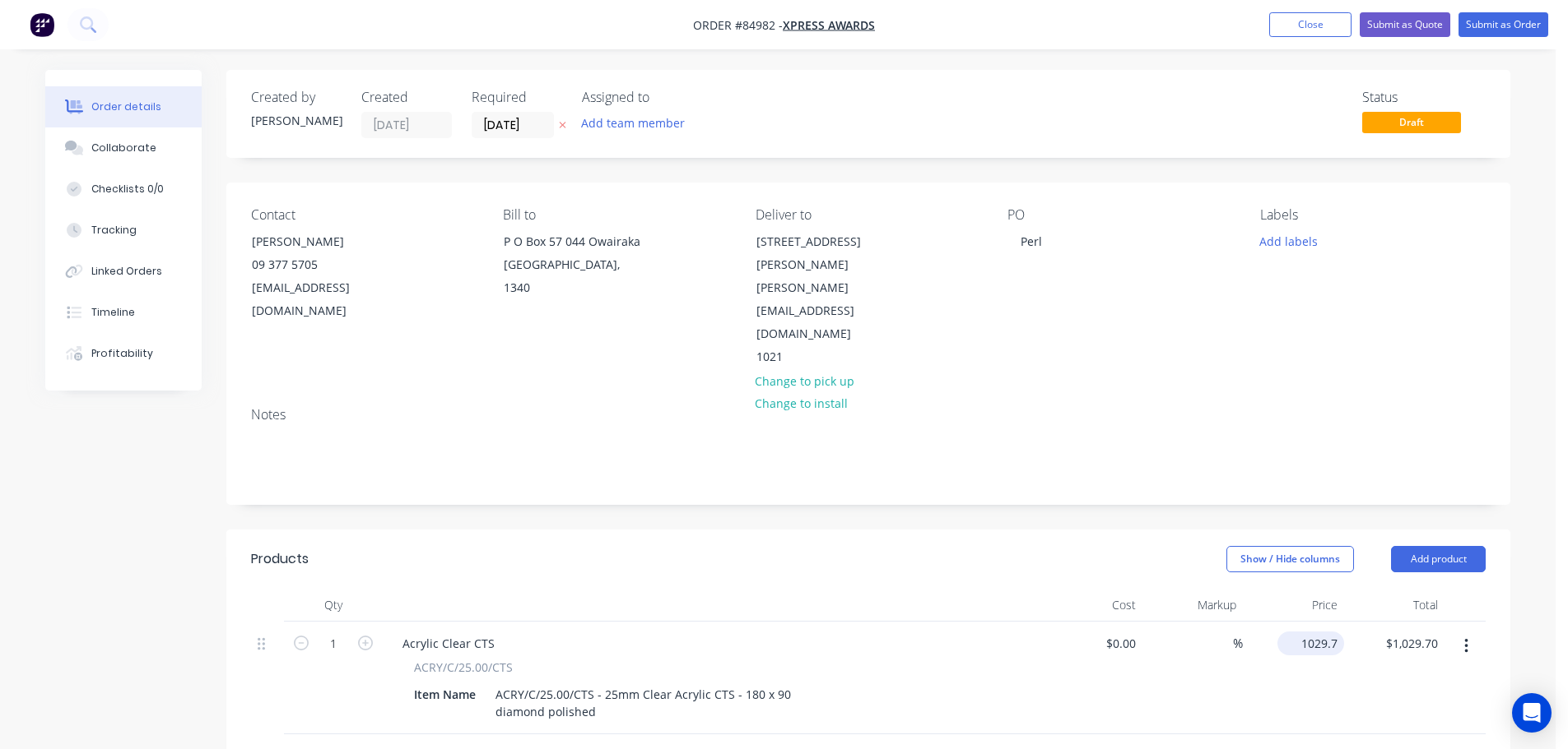
click at [1311, 632] on input "1029.7" at bounding box center [1314, 644] width 60 height 24
type input "$21.45"
click at [1301, 663] on div "$21.45 21.45" at bounding box center [1294, 678] width 102 height 113
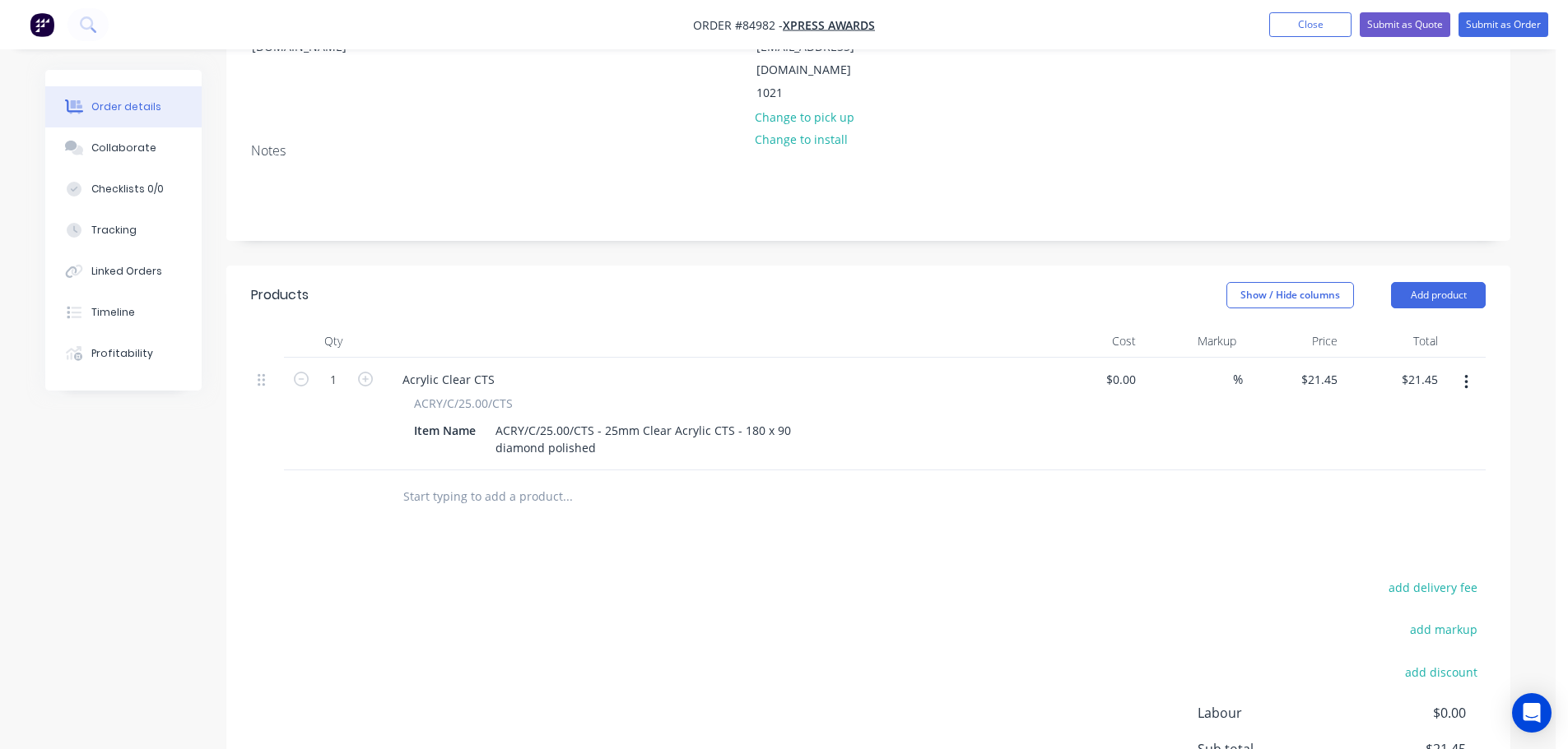
scroll to position [412, 0]
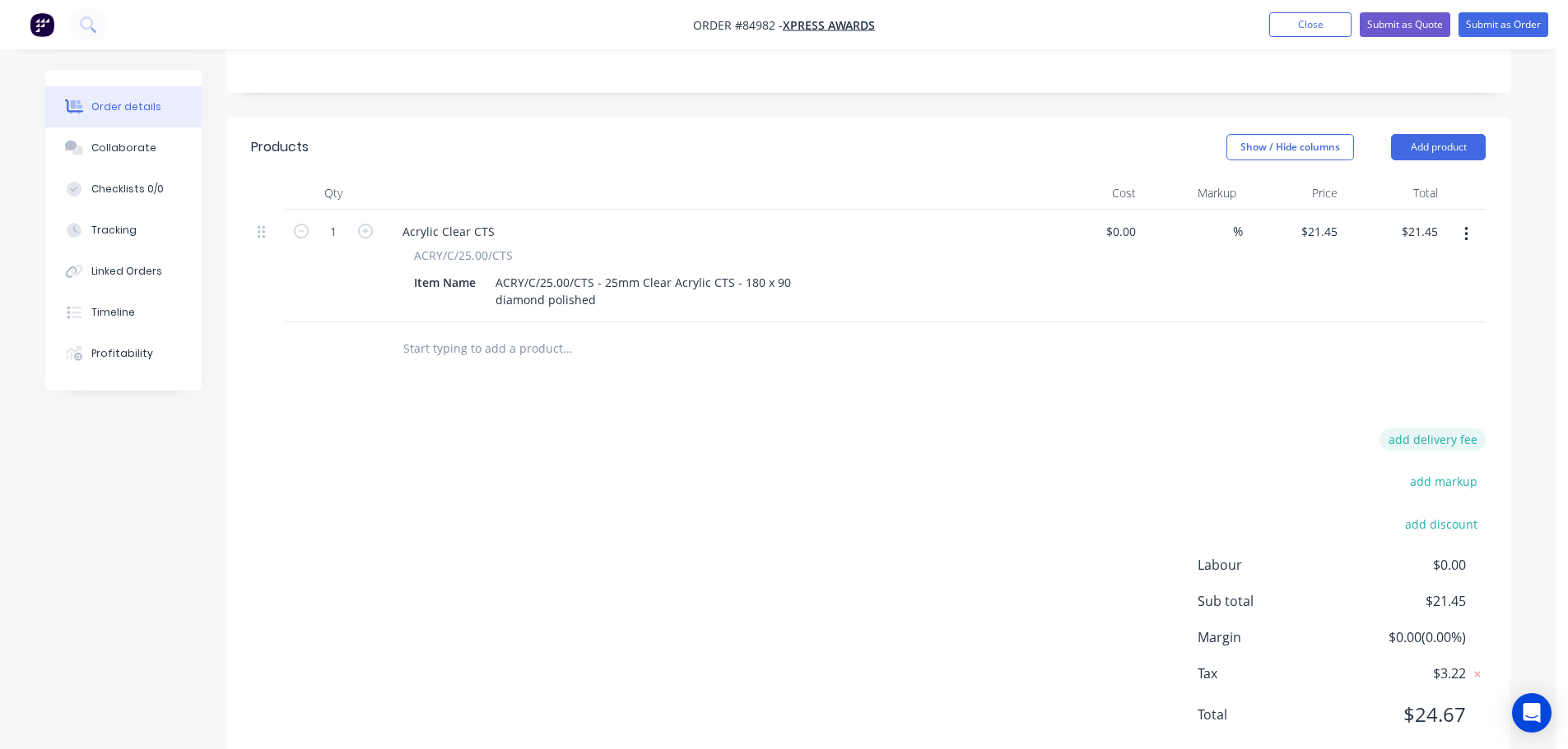
click at [1455, 428] on button "add delivery fee" at bounding box center [1432, 439] width 106 height 22
type input "12"
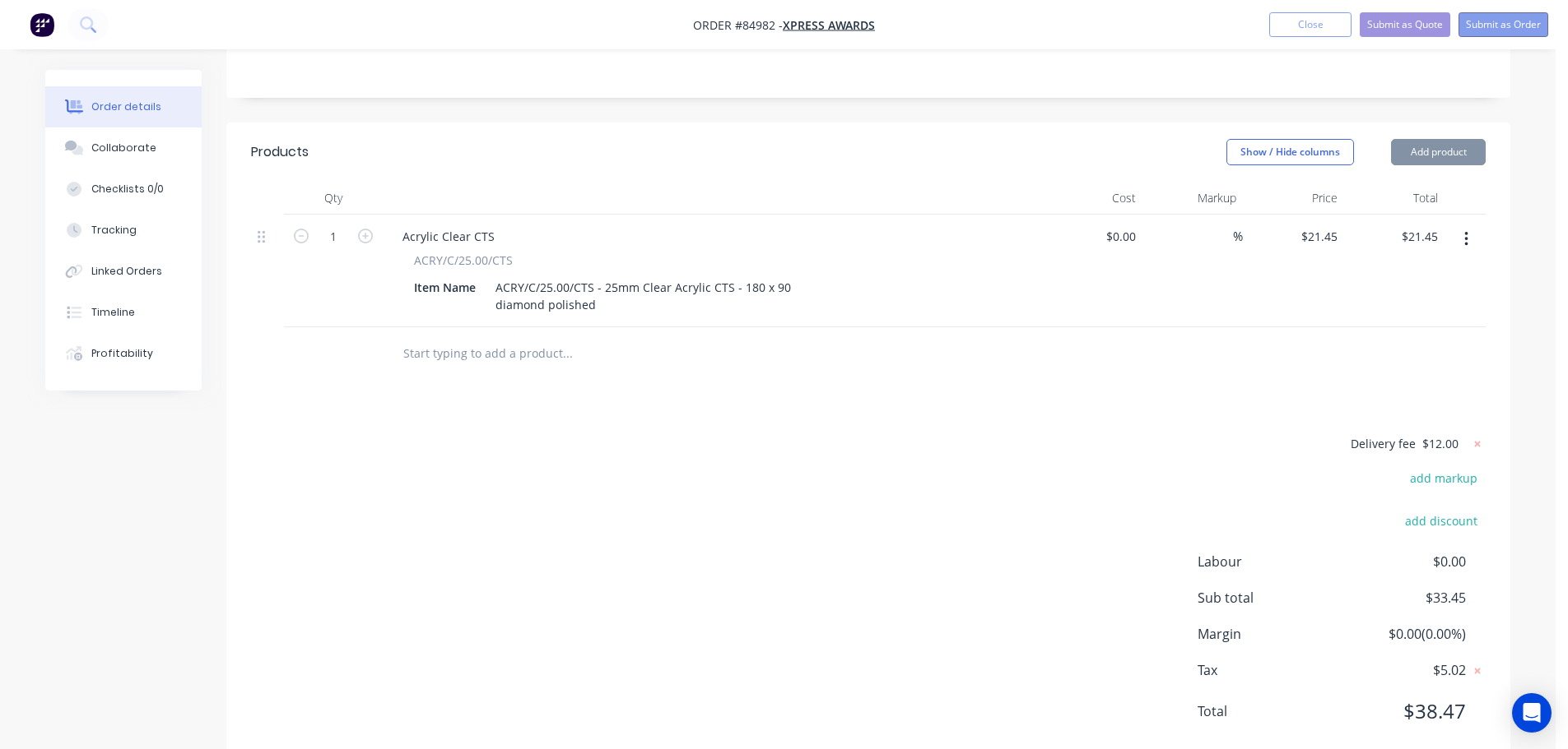
scroll to position [404, 0]
click at [1530, 27] on button "Submit as Order" at bounding box center [1504, 25] width 90 height 25
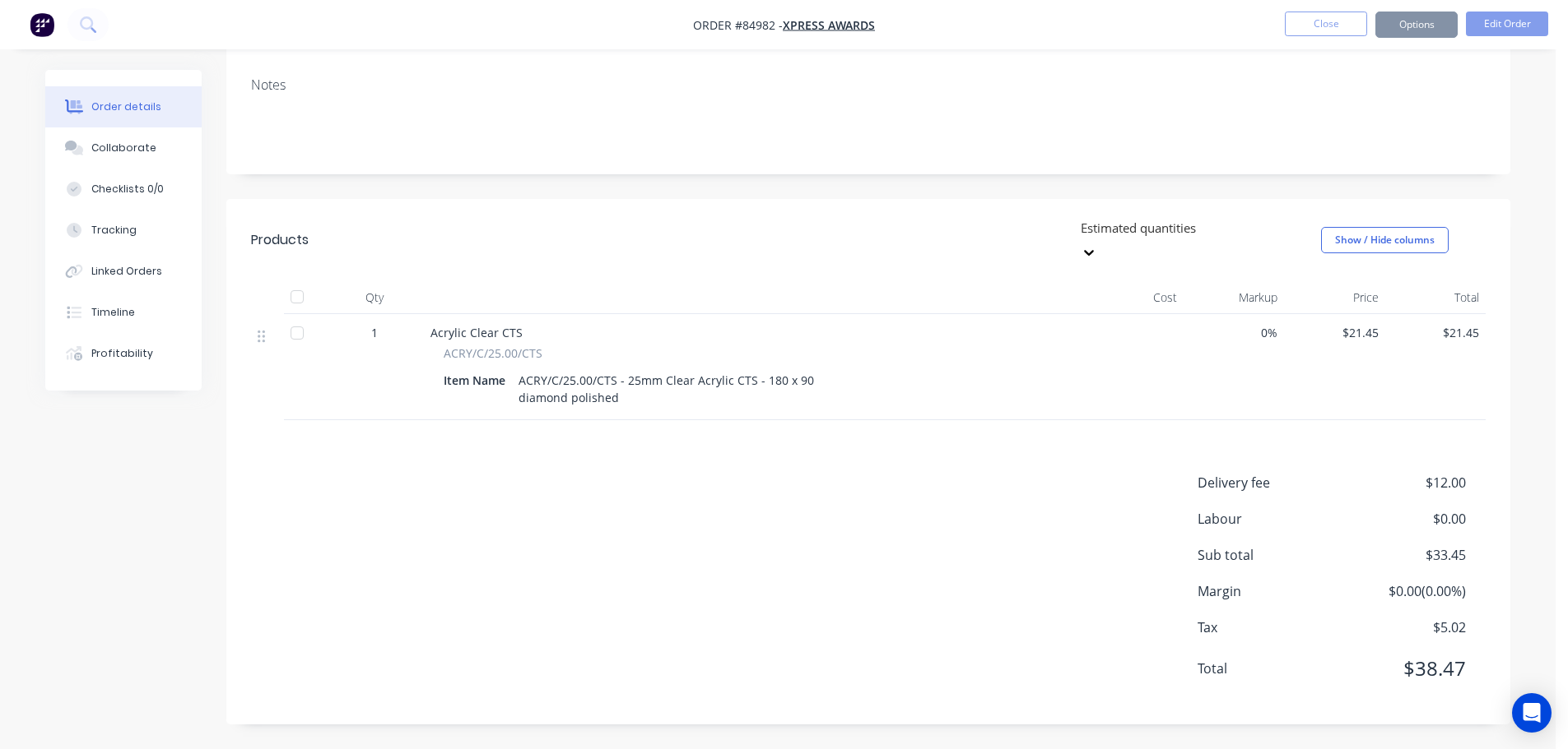
scroll to position [0, 0]
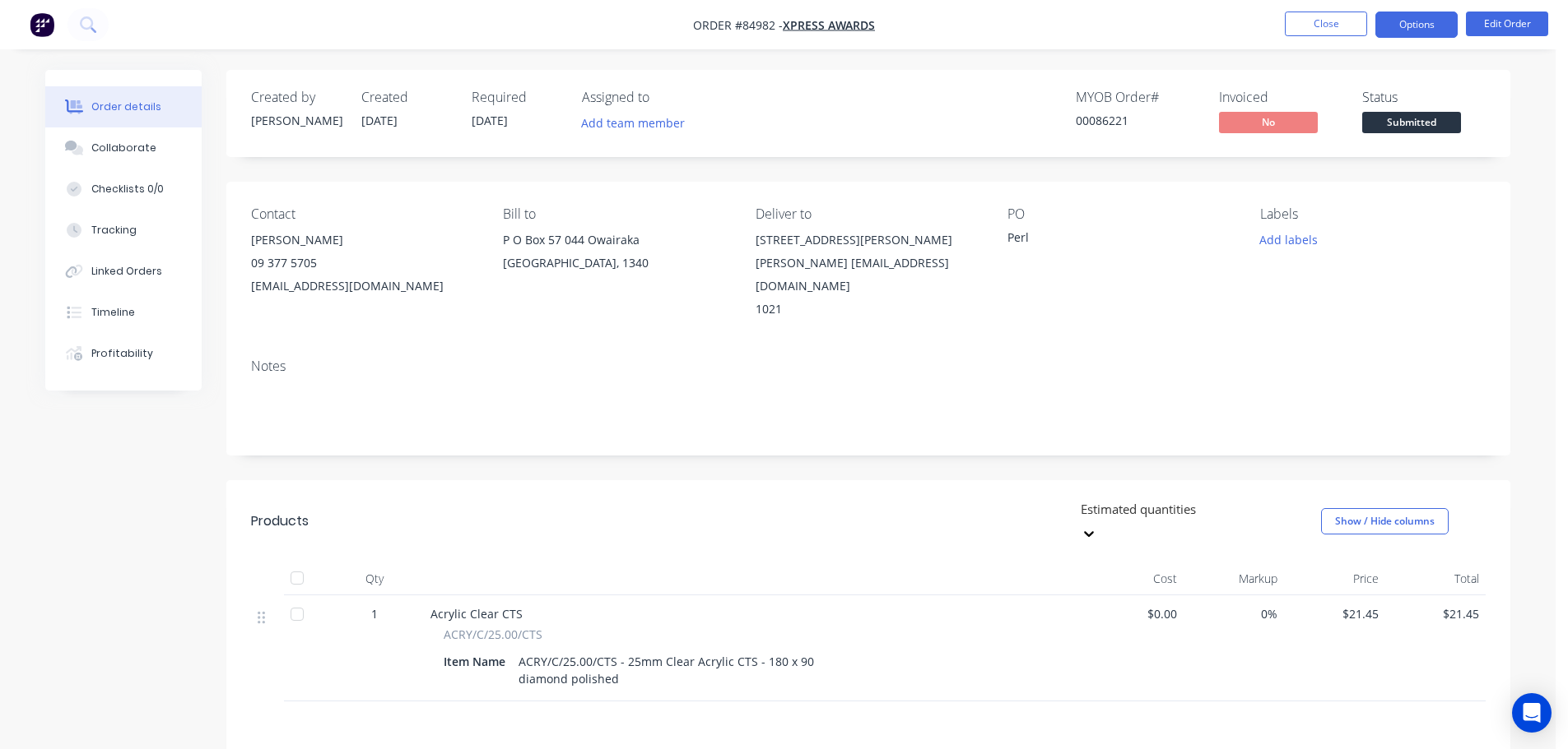
click at [1400, 27] on button "Options" at bounding box center [1417, 24] width 82 height 26
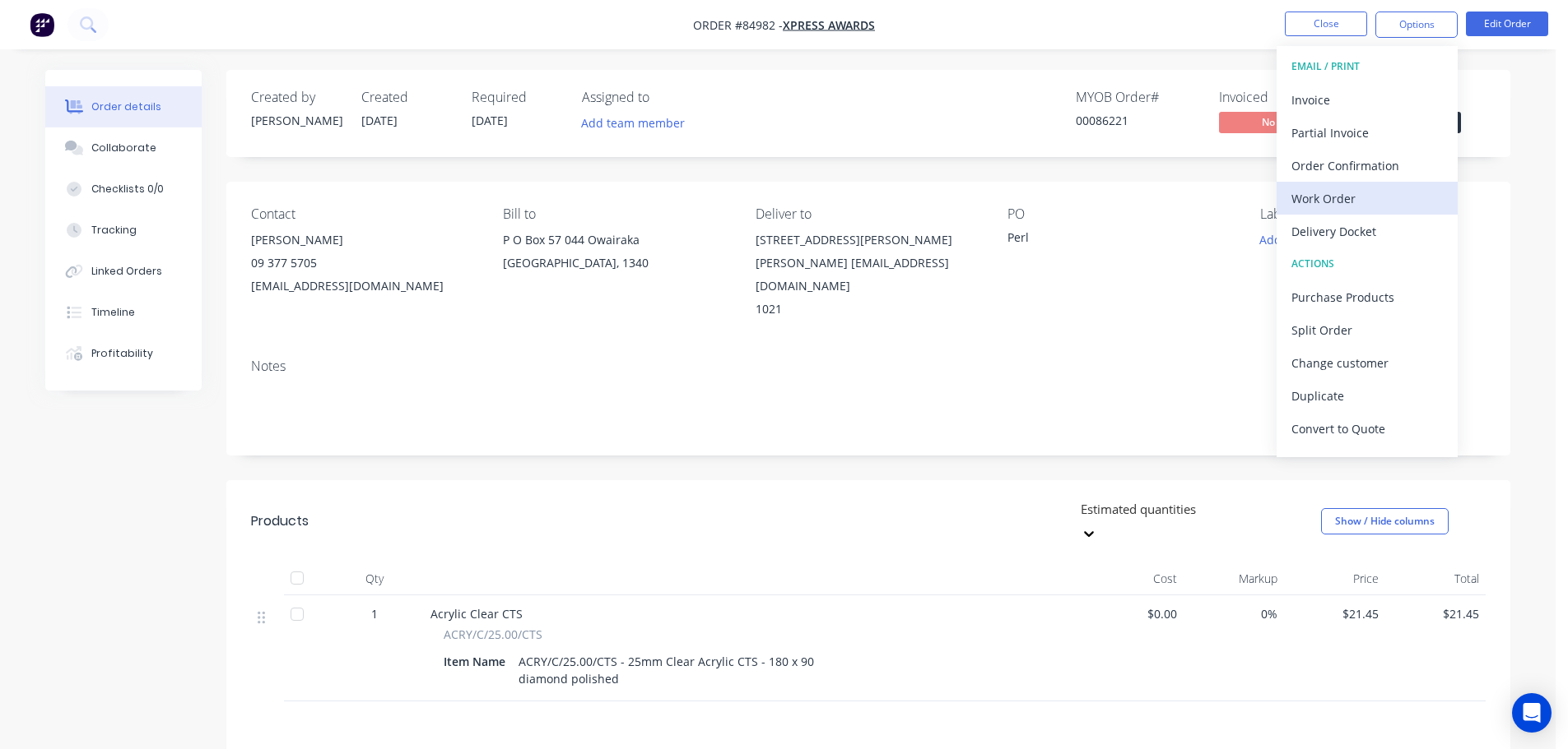
click at [1345, 210] on div "Work Order" at bounding box center [1368, 198] width 151 height 24
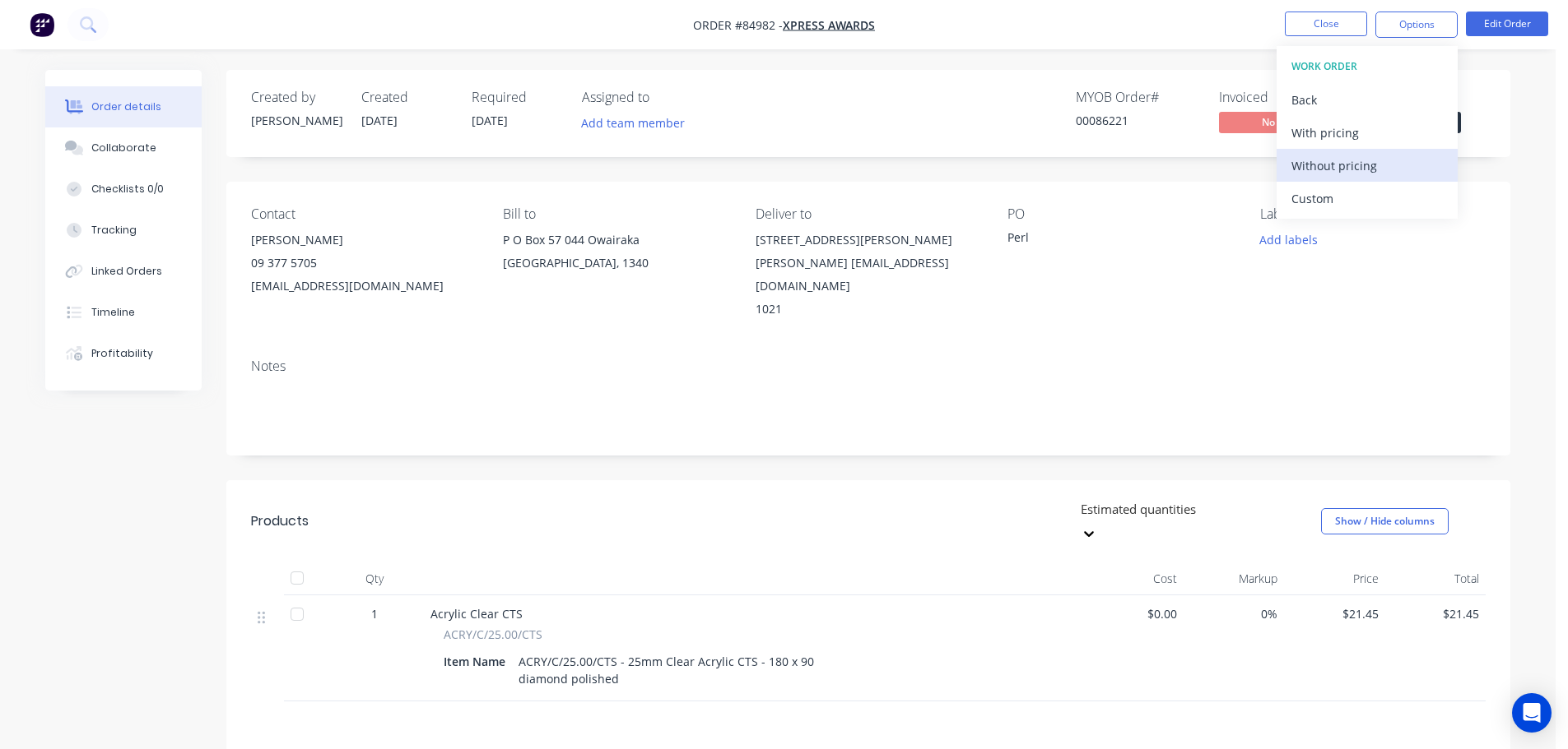
click at [1338, 169] on div "Without pricing" at bounding box center [1368, 166] width 151 height 24
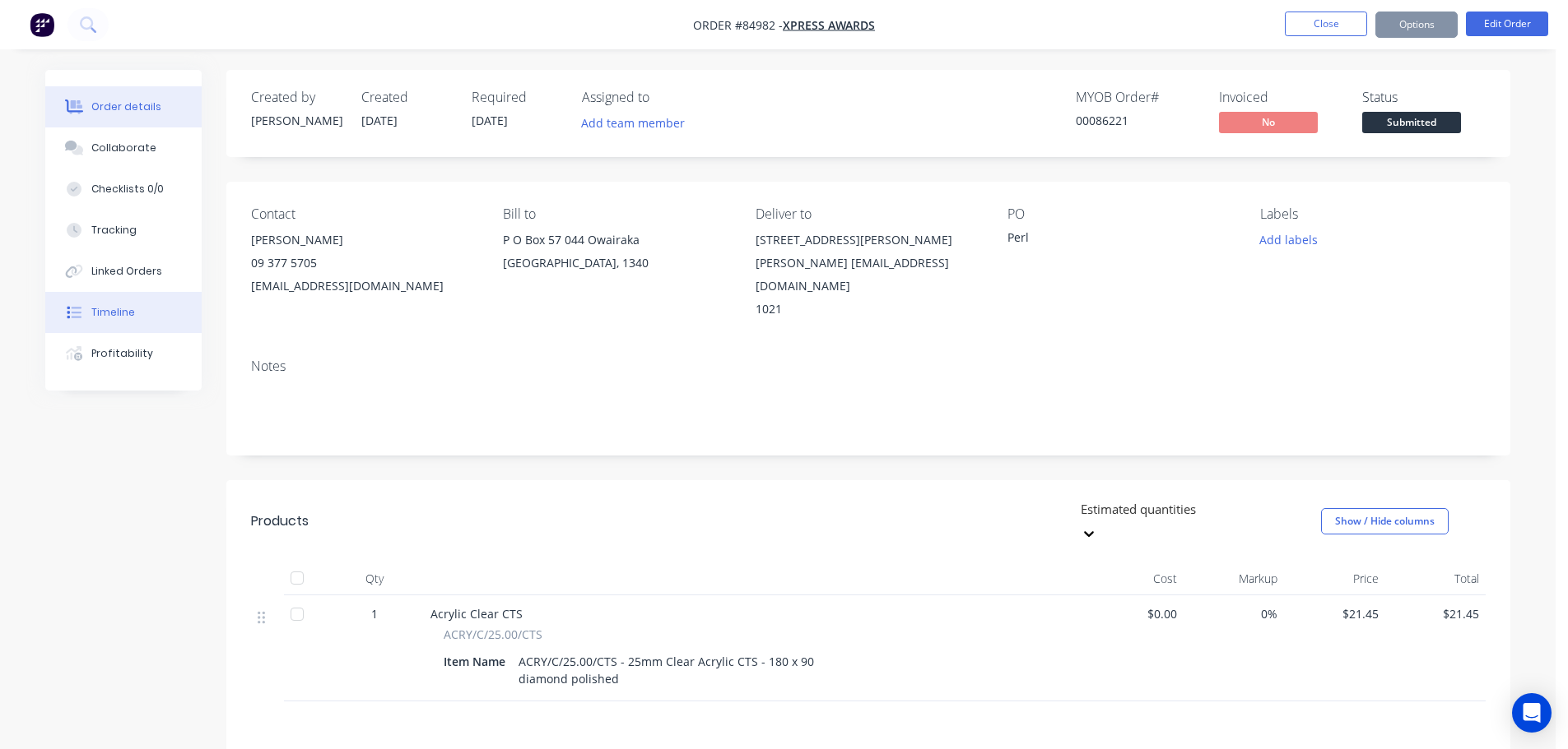
click at [150, 303] on button "Timeline" at bounding box center [123, 312] width 156 height 41
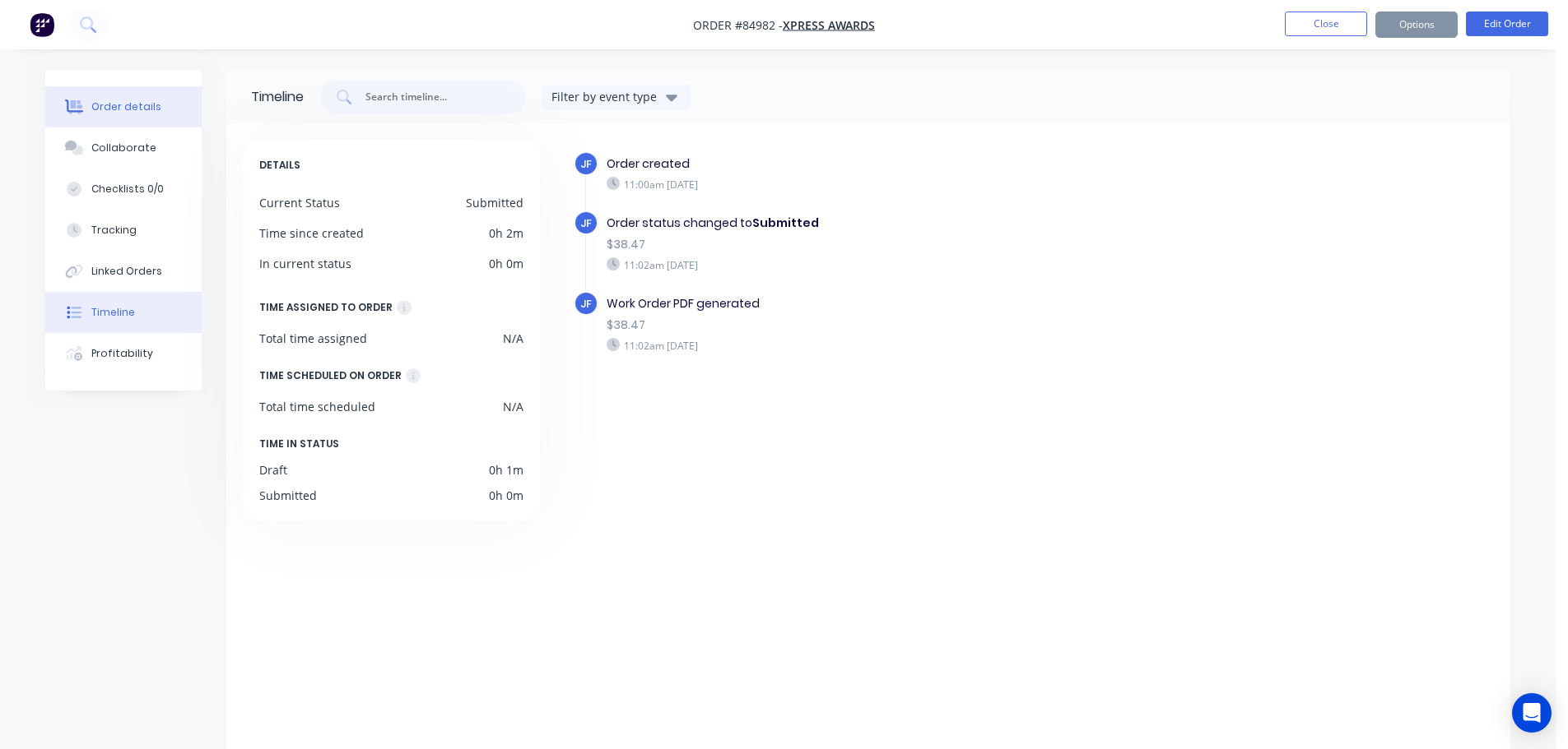
click at [109, 114] on button "Order details" at bounding box center [123, 106] width 156 height 41
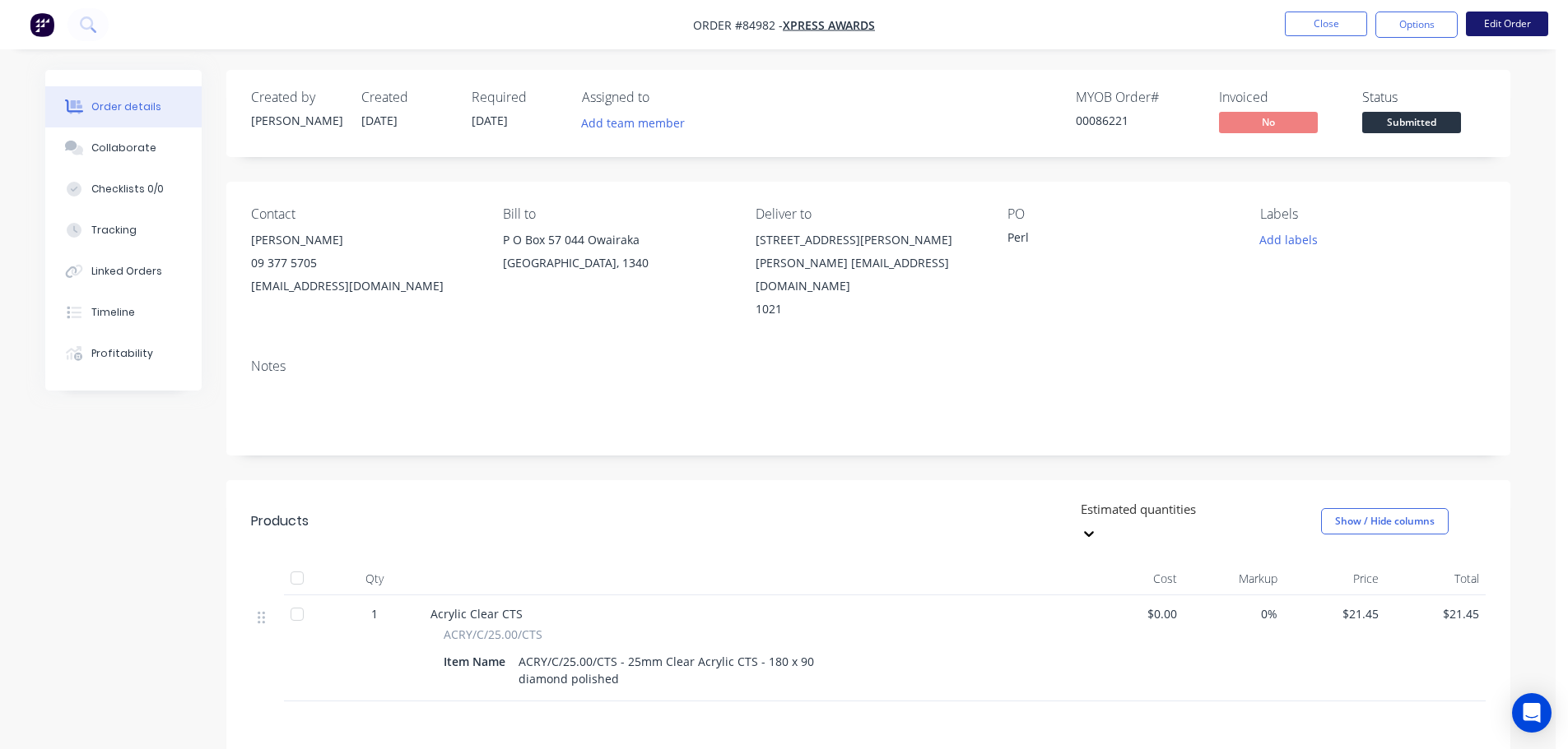
click at [1527, 27] on button "Edit Order" at bounding box center [1508, 24] width 82 height 25
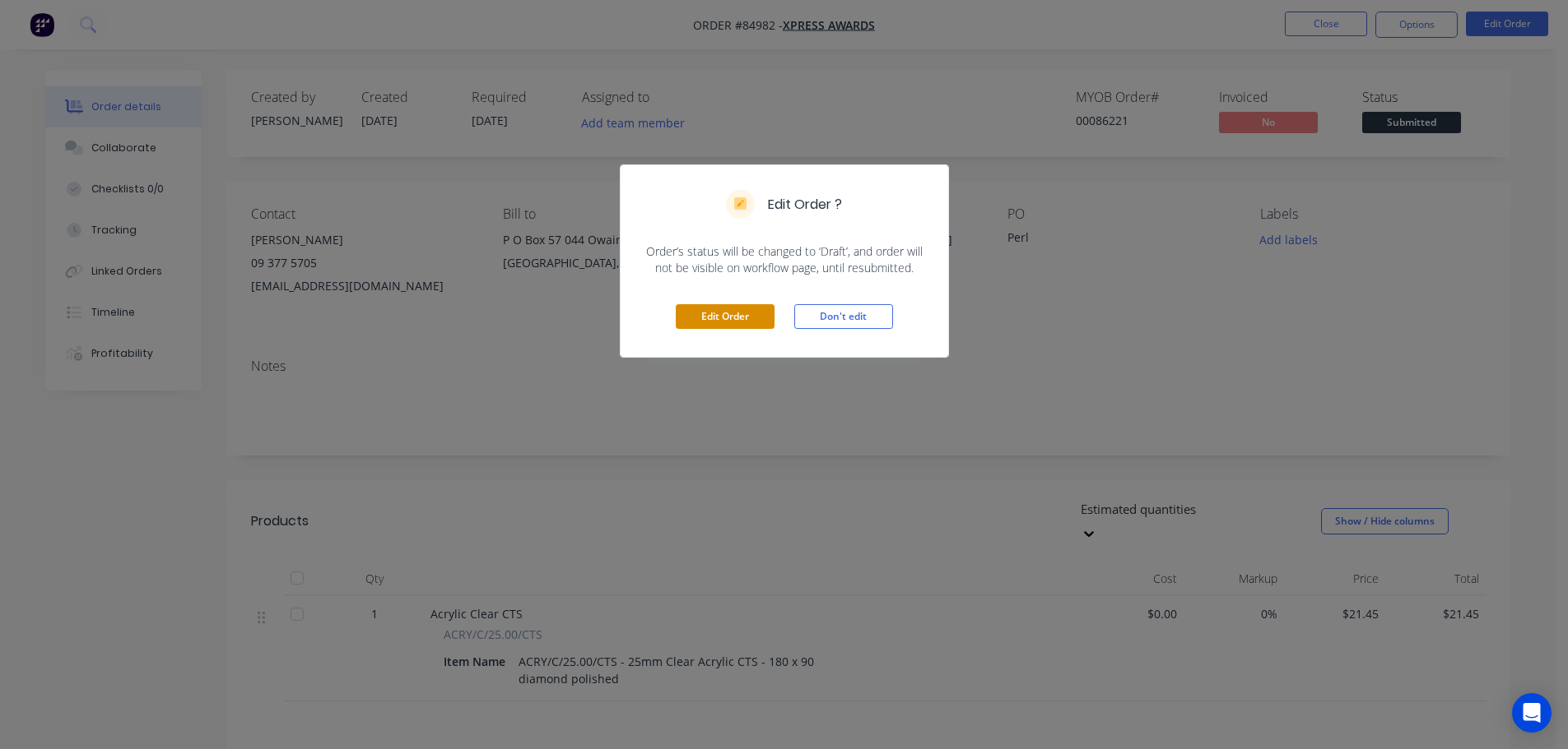
click at [741, 320] on button "Edit Order" at bounding box center [725, 317] width 99 height 25
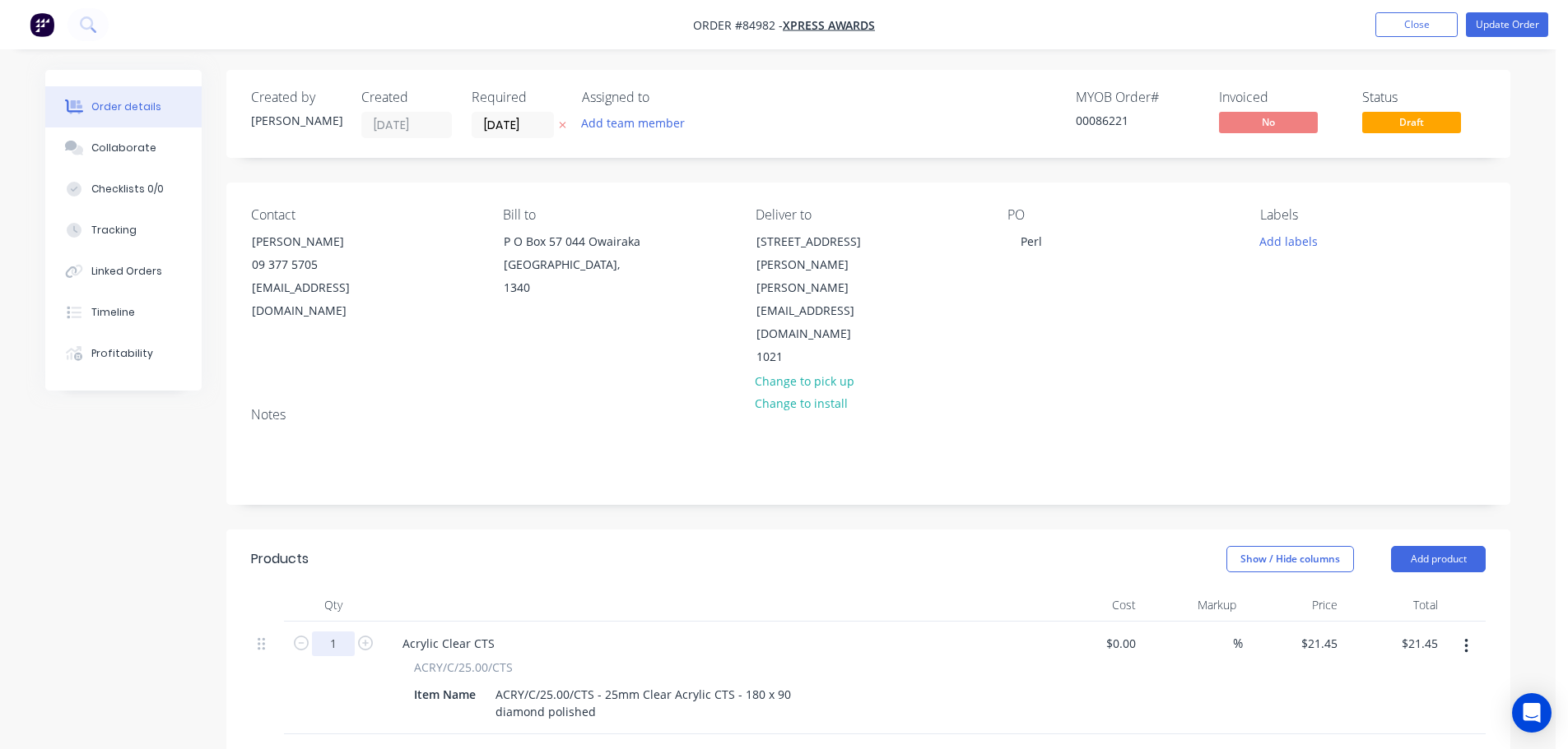
click at [335, 632] on input "1" at bounding box center [334, 645] width 43 height 25
type input "15"
type input "$321.75"
click at [772, 439] on div "Notes" at bounding box center [868, 448] width 1284 height 110
click at [1524, 18] on button "Update Order" at bounding box center [1508, 25] width 82 height 25
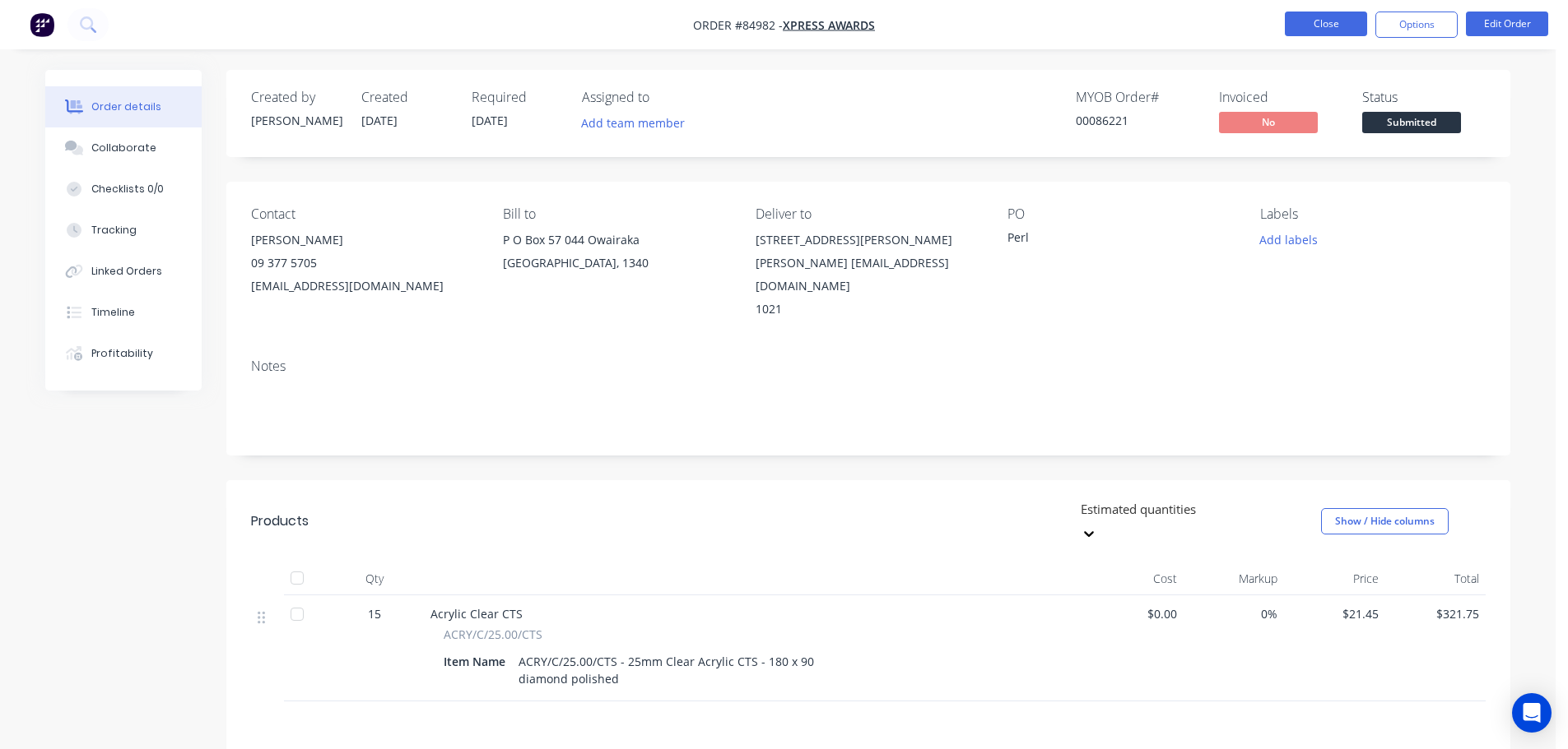
click at [1320, 29] on button "Close" at bounding box center [1326, 24] width 82 height 25
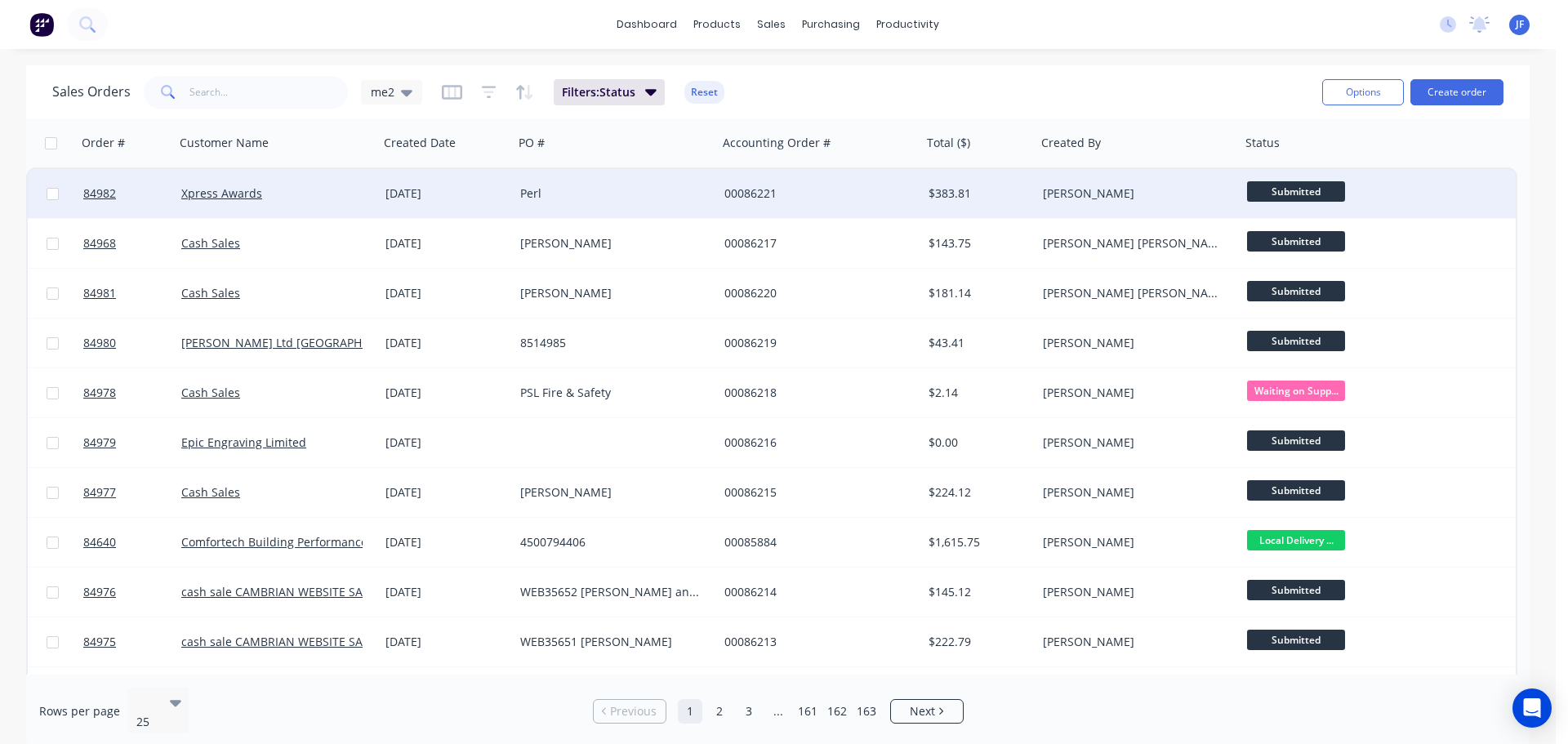
click at [1217, 203] on div "[PERSON_NAME]" at bounding box center [1138, 194] width 204 height 49
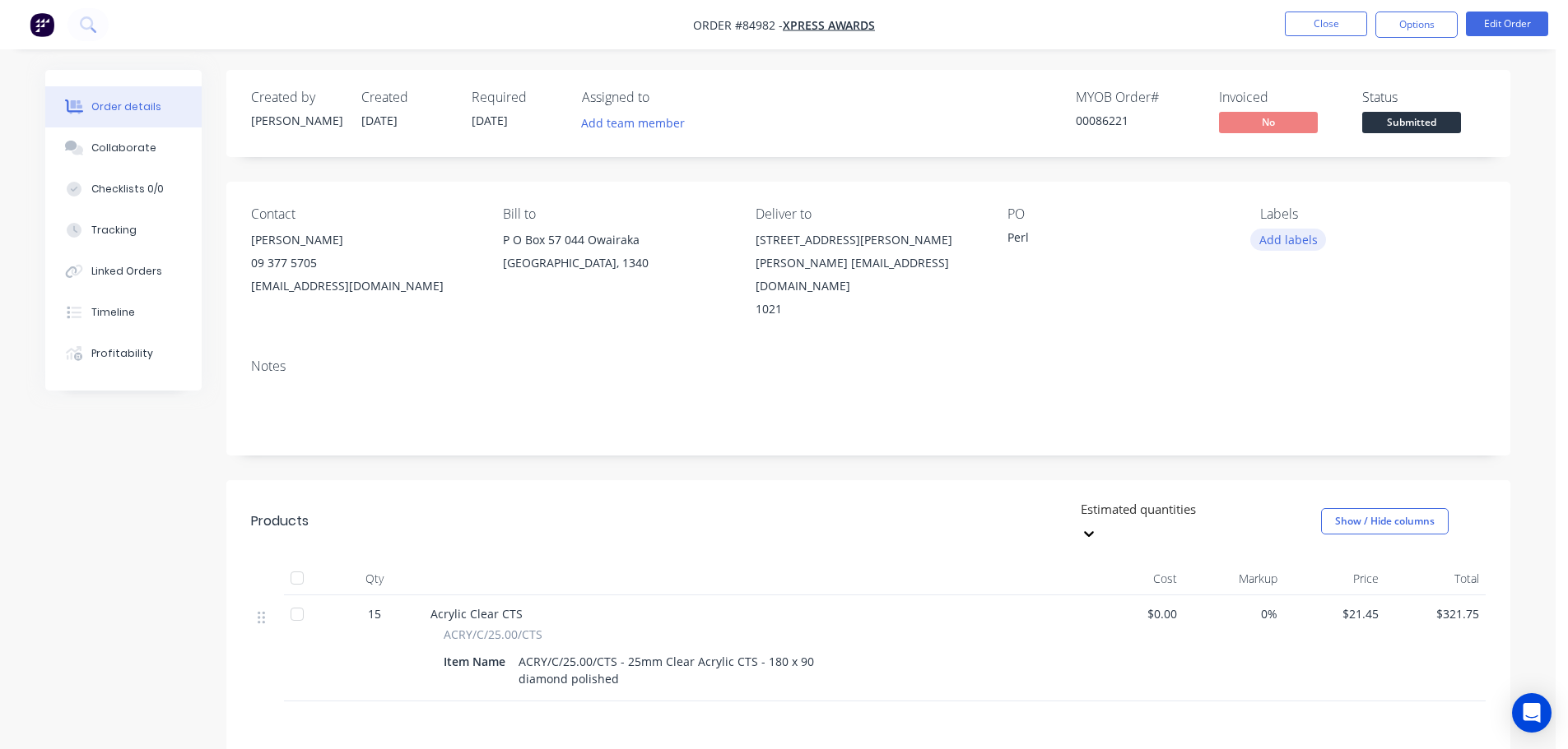
click at [1280, 240] on button "Add labels" at bounding box center [1288, 239] width 76 height 22
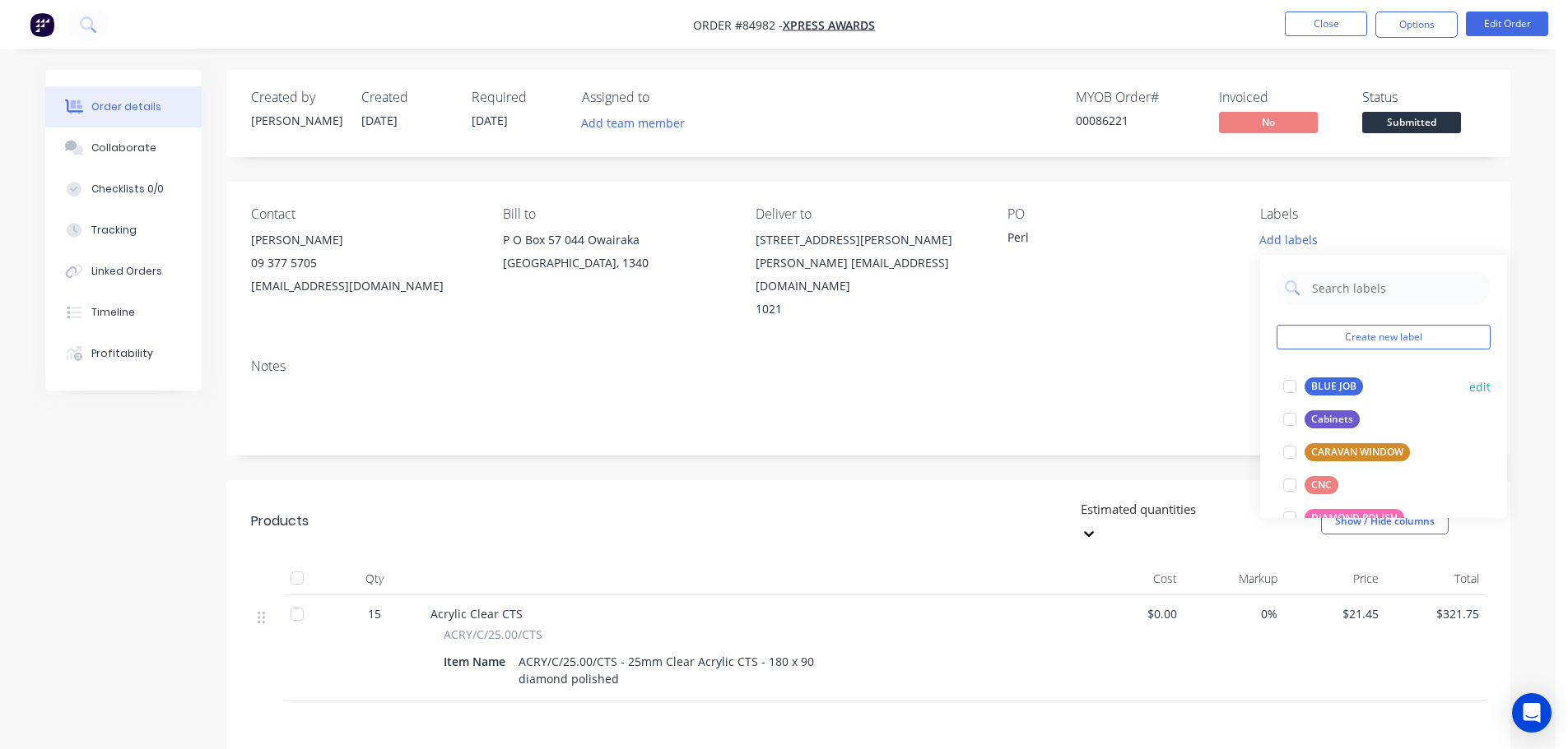
click at [1305, 393] on div at bounding box center [1290, 386] width 33 height 33
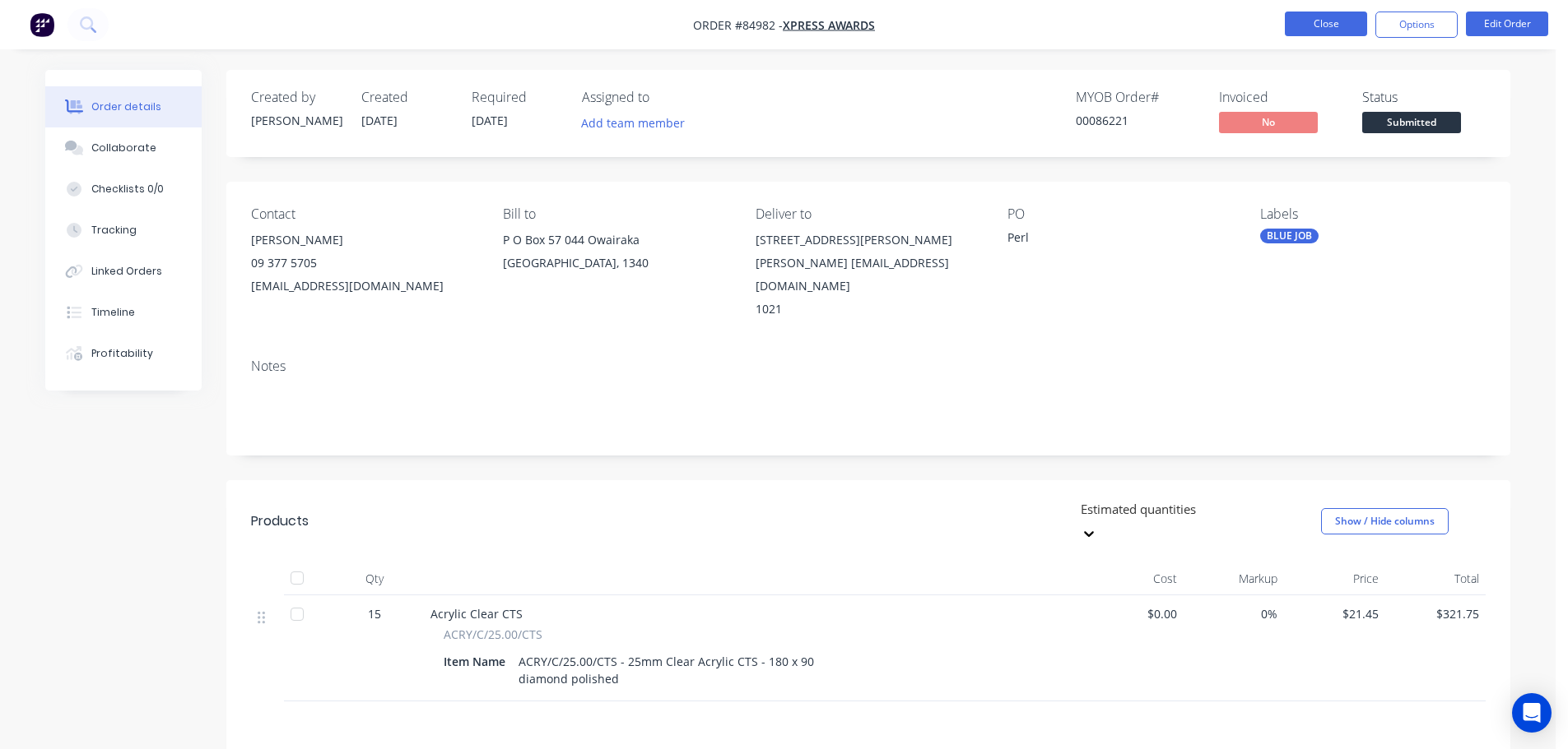
drag, startPoint x: 1342, startPoint y: 88, endPoint x: 1328, endPoint y: 27, distance: 62.6
click at [1342, 86] on div "Created by Jess Created 01/10/25 Required 10/10/25 Assigned to Add team member …" at bounding box center [868, 113] width 1284 height 87
click at [1327, 26] on button "Close" at bounding box center [1326, 24] width 82 height 25
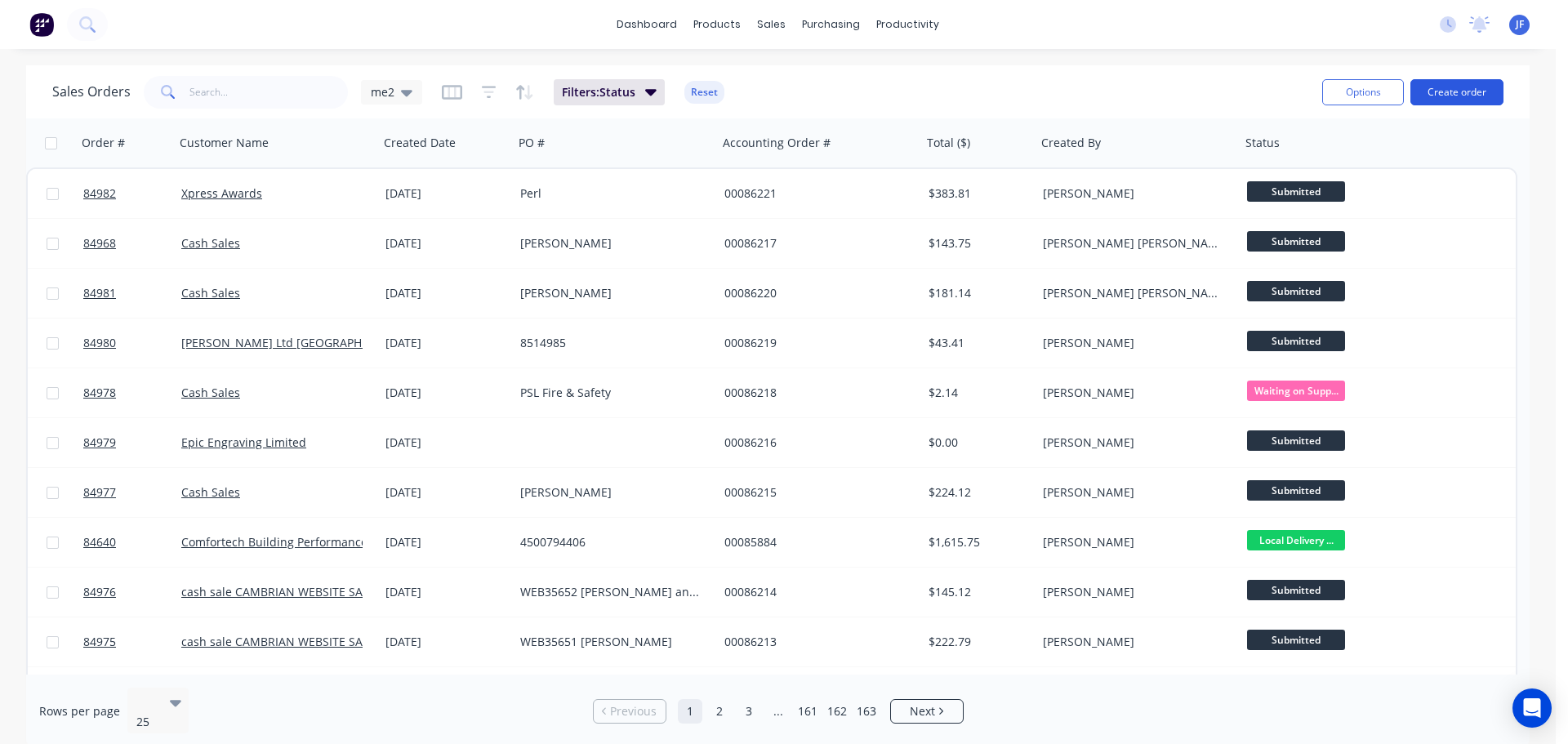
click at [1482, 89] on button "Create order" at bounding box center [1457, 91] width 93 height 26
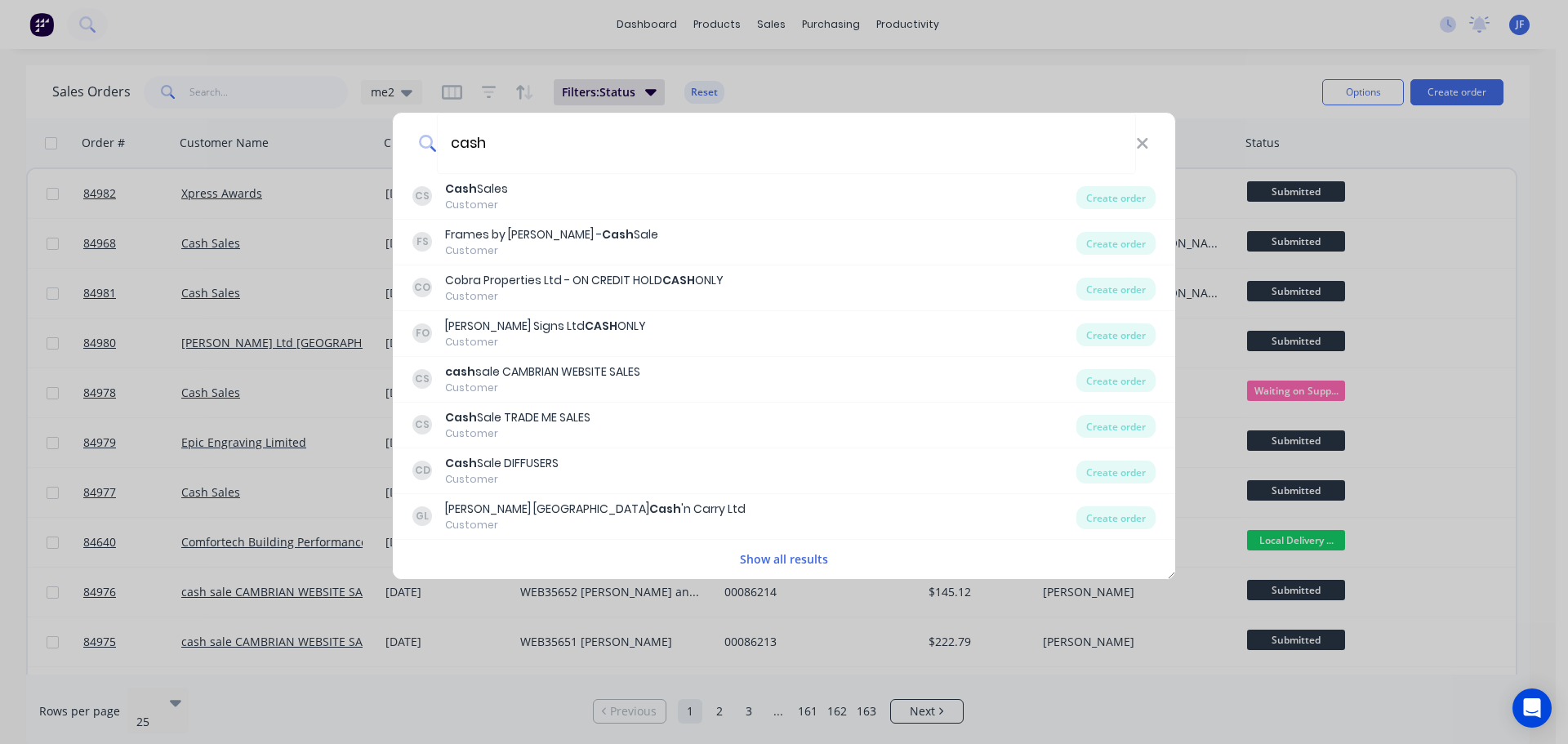
type input "cash"
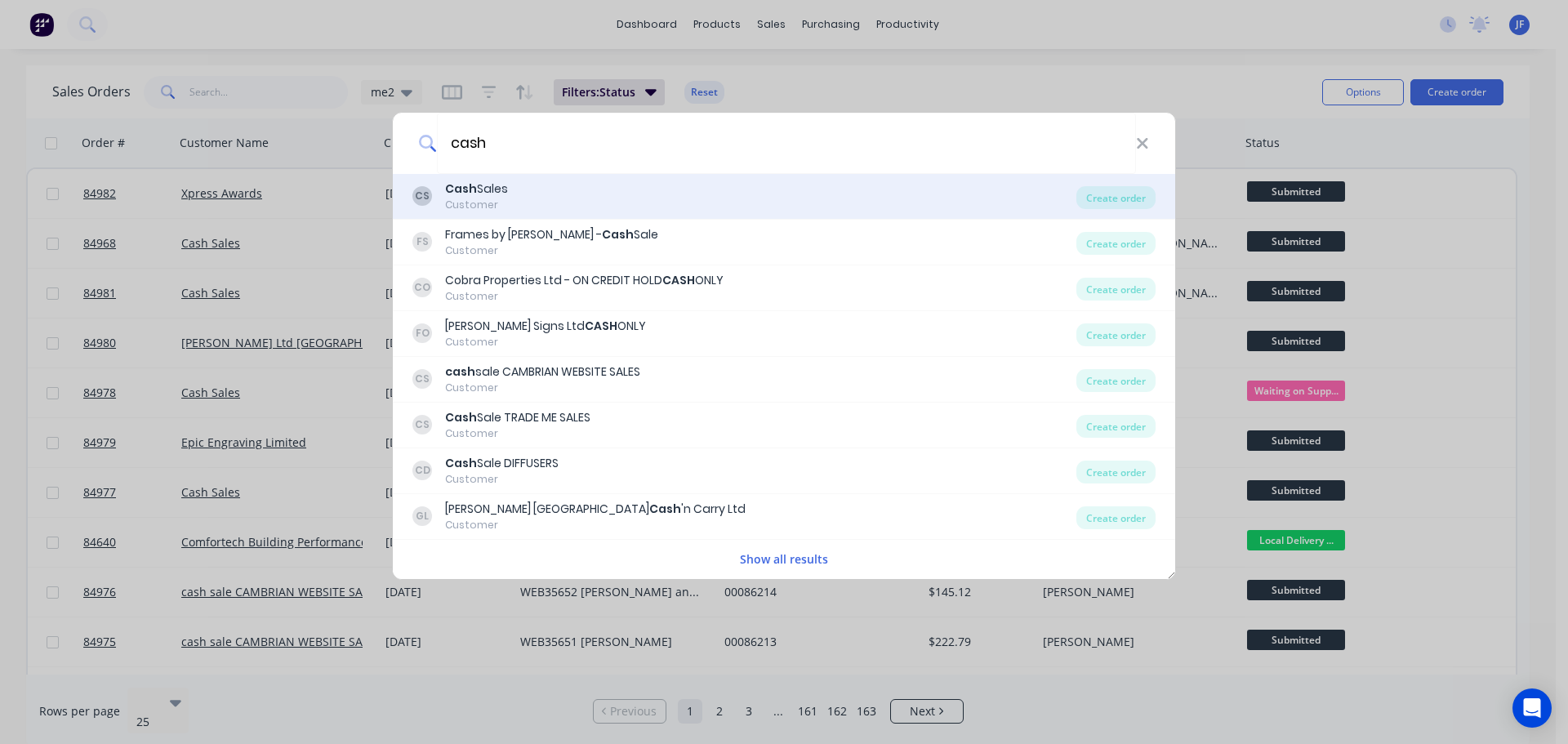
click at [542, 203] on div "CS Cash Sales Customer" at bounding box center [745, 196] width 664 height 31
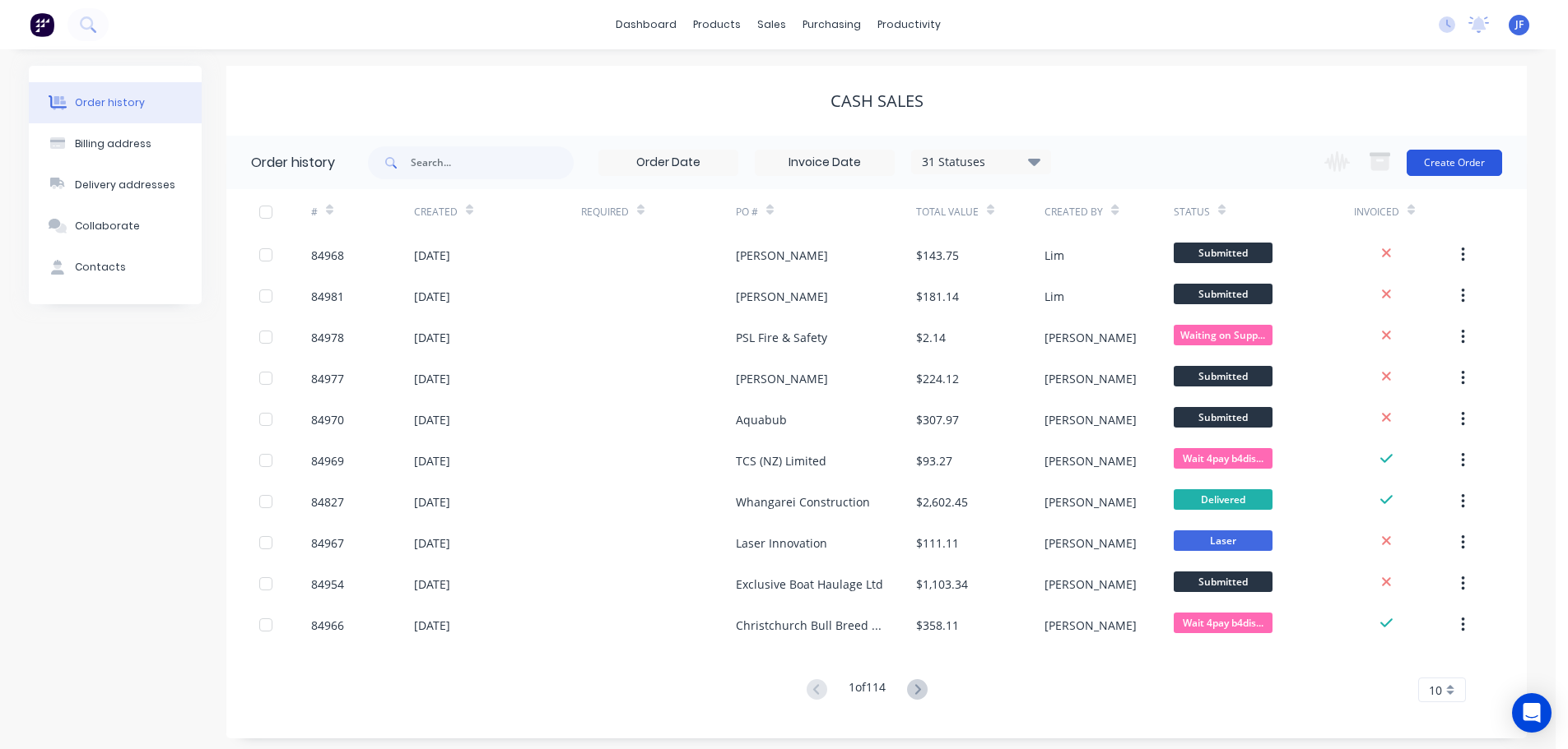
click at [1465, 166] on button "Create Order" at bounding box center [1455, 162] width 96 height 26
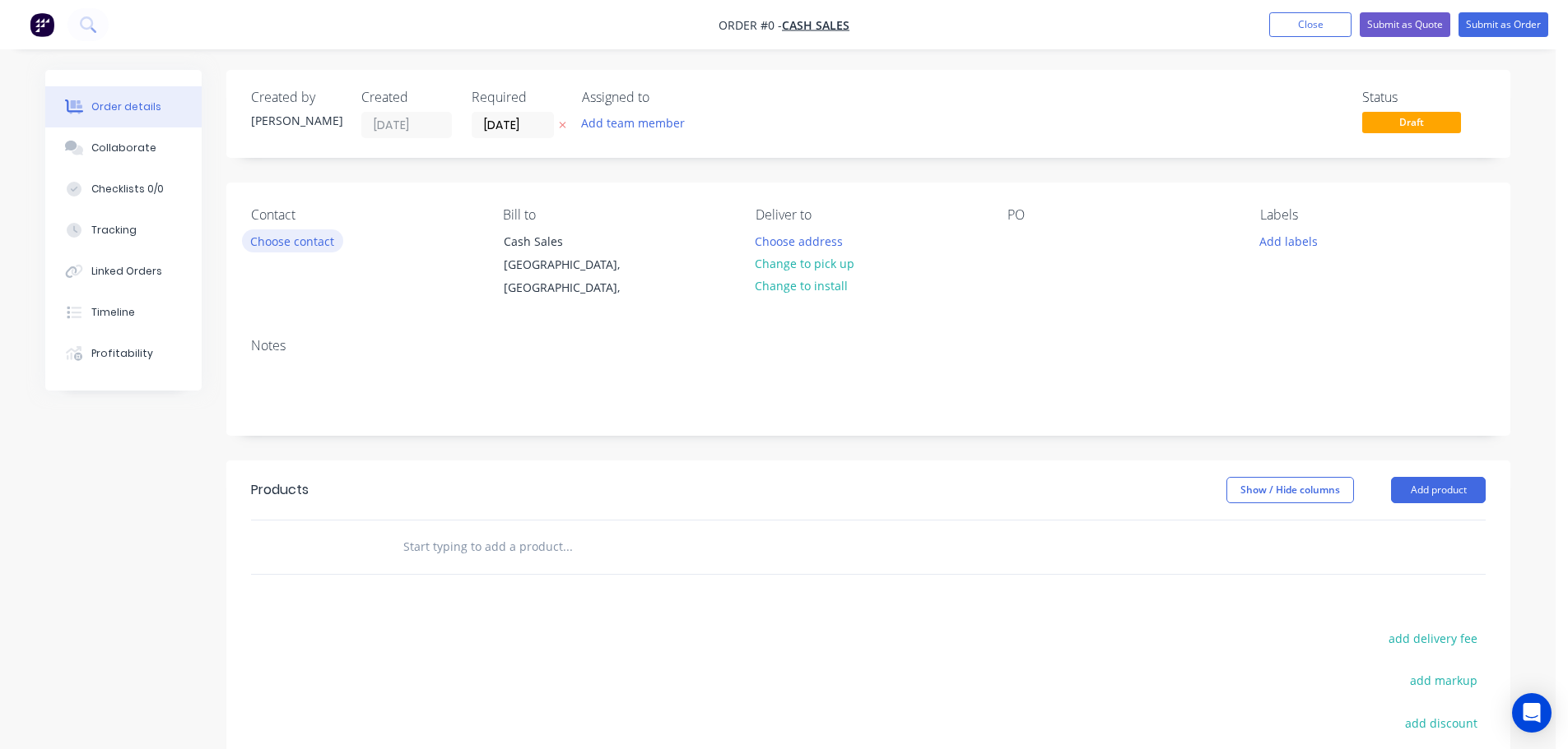
click at [311, 244] on button "Choose contact" at bounding box center [293, 240] width 102 height 22
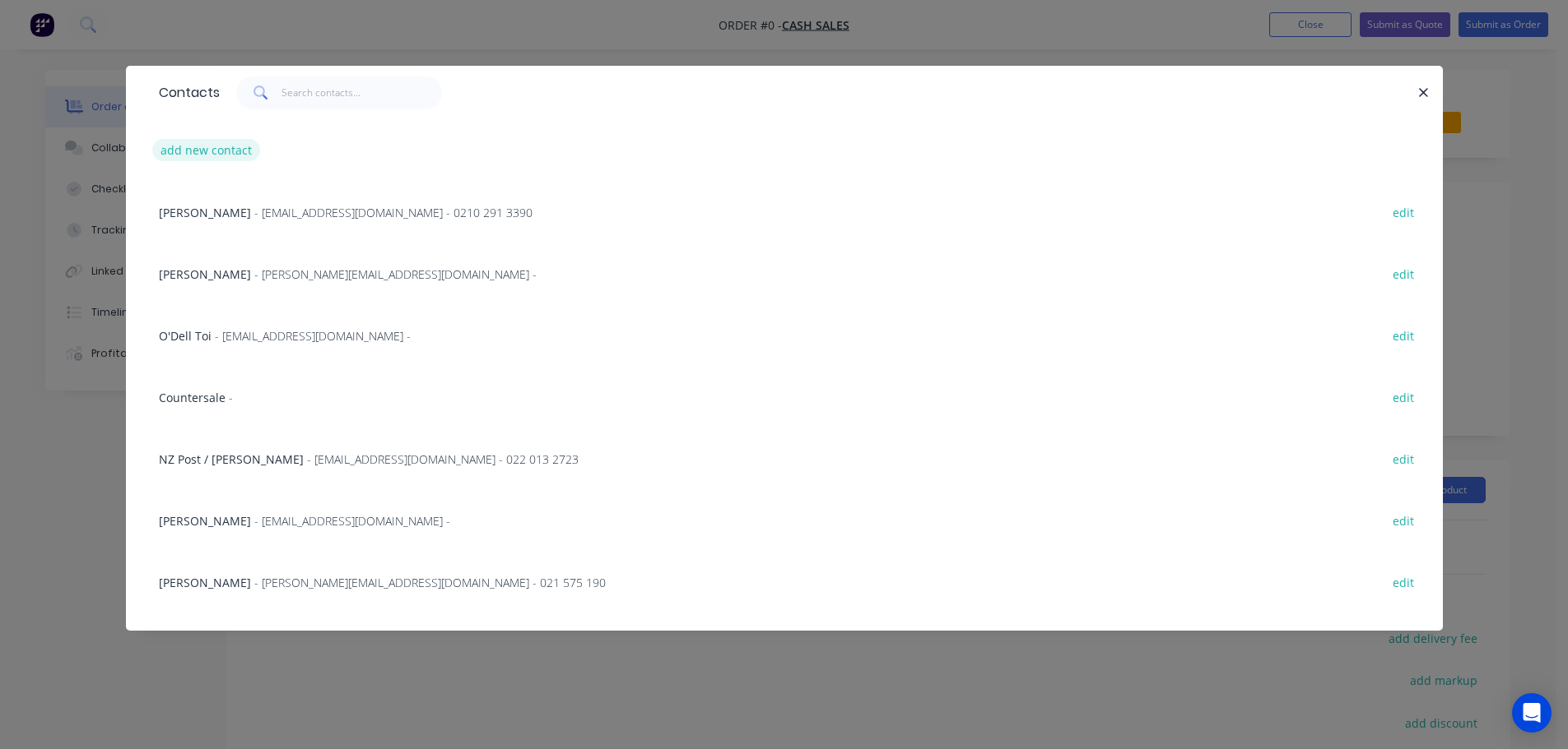
click at [228, 153] on button "add new contact" at bounding box center [206, 149] width 108 height 22
select select "AU"
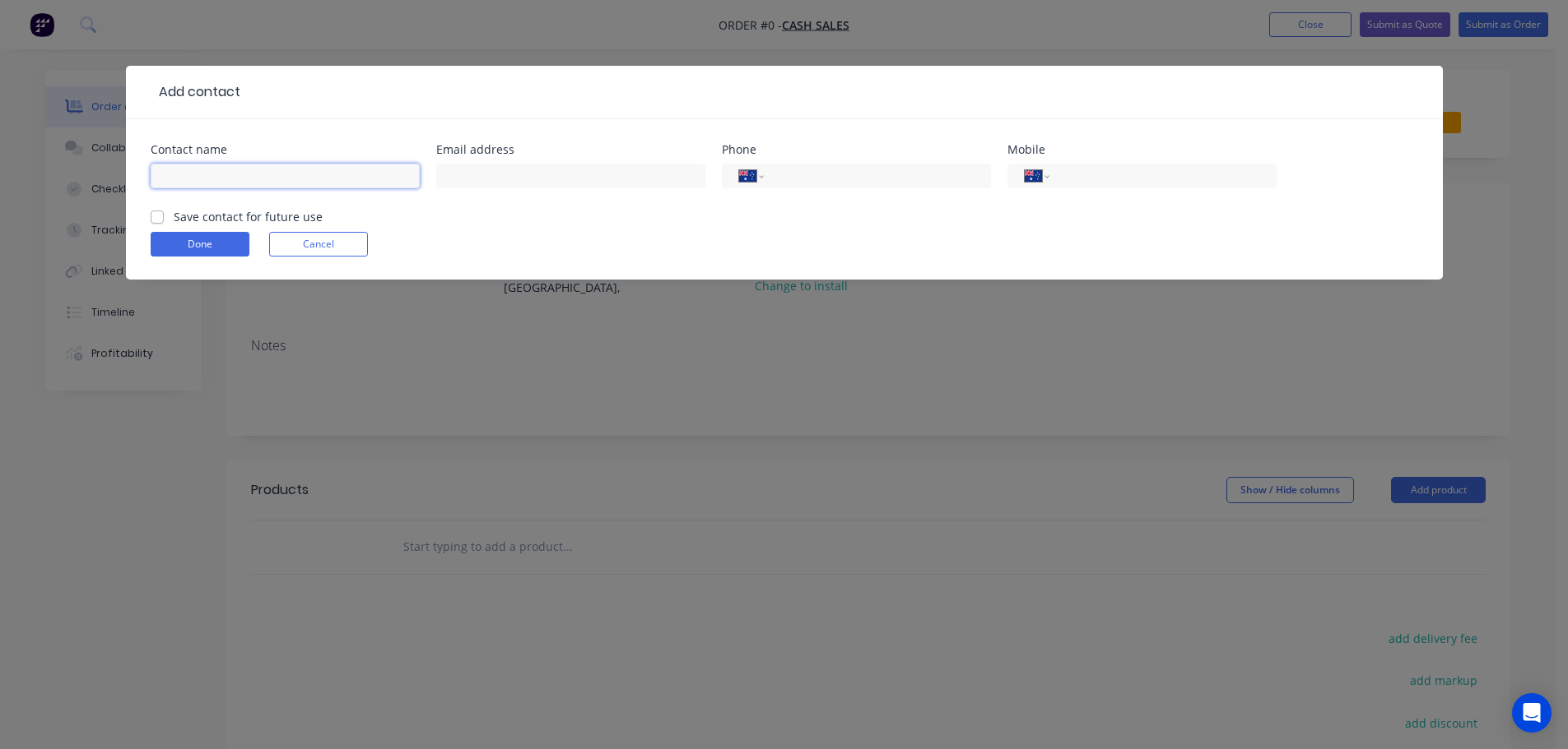
click at [318, 178] on input "text" at bounding box center [285, 176] width 269 height 25
paste input "Debbie Deans"
type input "Debbie Deans"
click at [274, 217] on label "Save contact for future use" at bounding box center [247, 216] width 149 height 17
click at [164, 217] on input "Save contact for future use" at bounding box center [157, 216] width 13 height 15
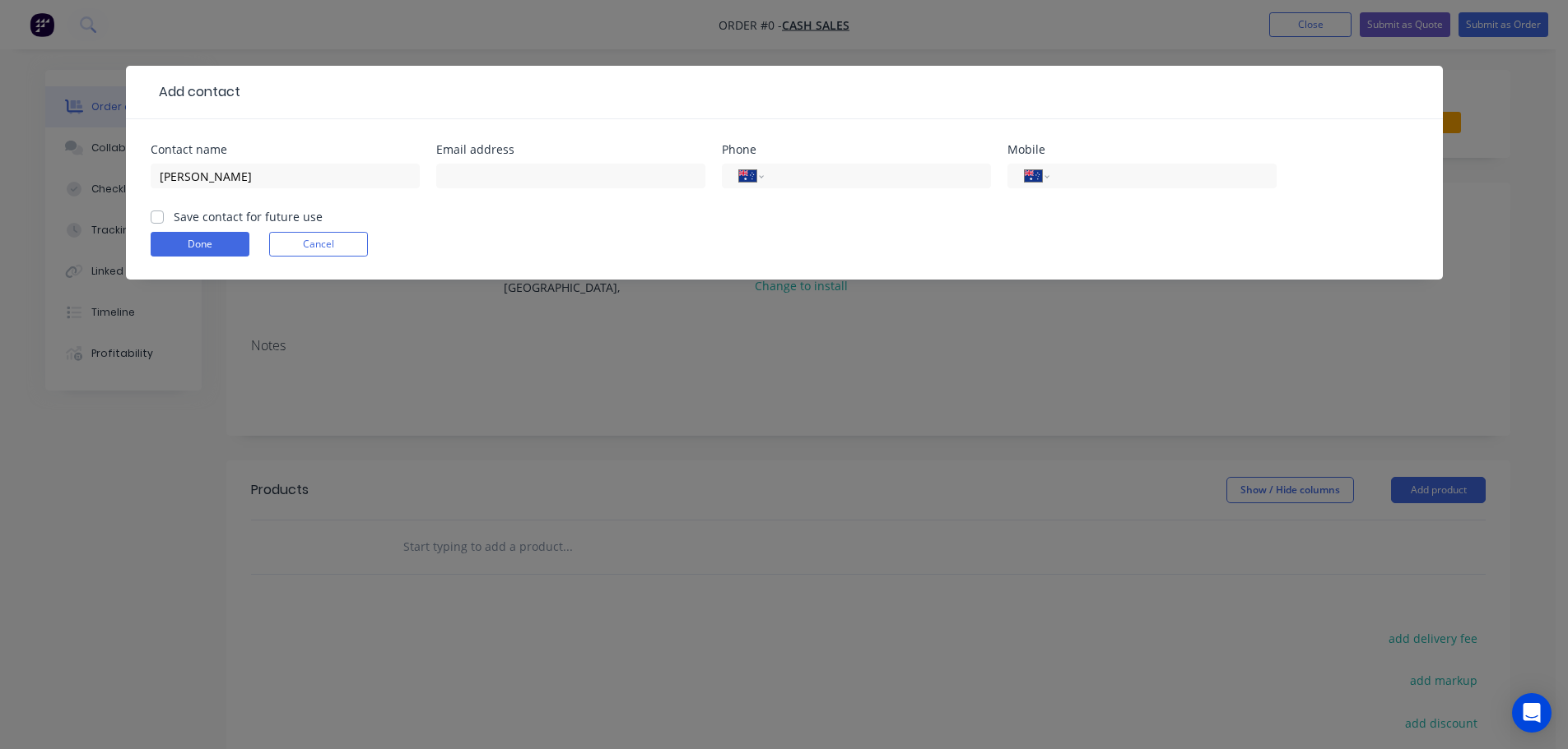
checkbox input "true"
click at [329, 176] on input "Debbie Deans" at bounding box center [285, 176] width 269 height 25
paste input "Hipsta"
click at [243, 174] on input "Debbie Deans -Hipsta" at bounding box center [285, 176] width 269 height 25
type input "Debbie Deans - Hipsta"
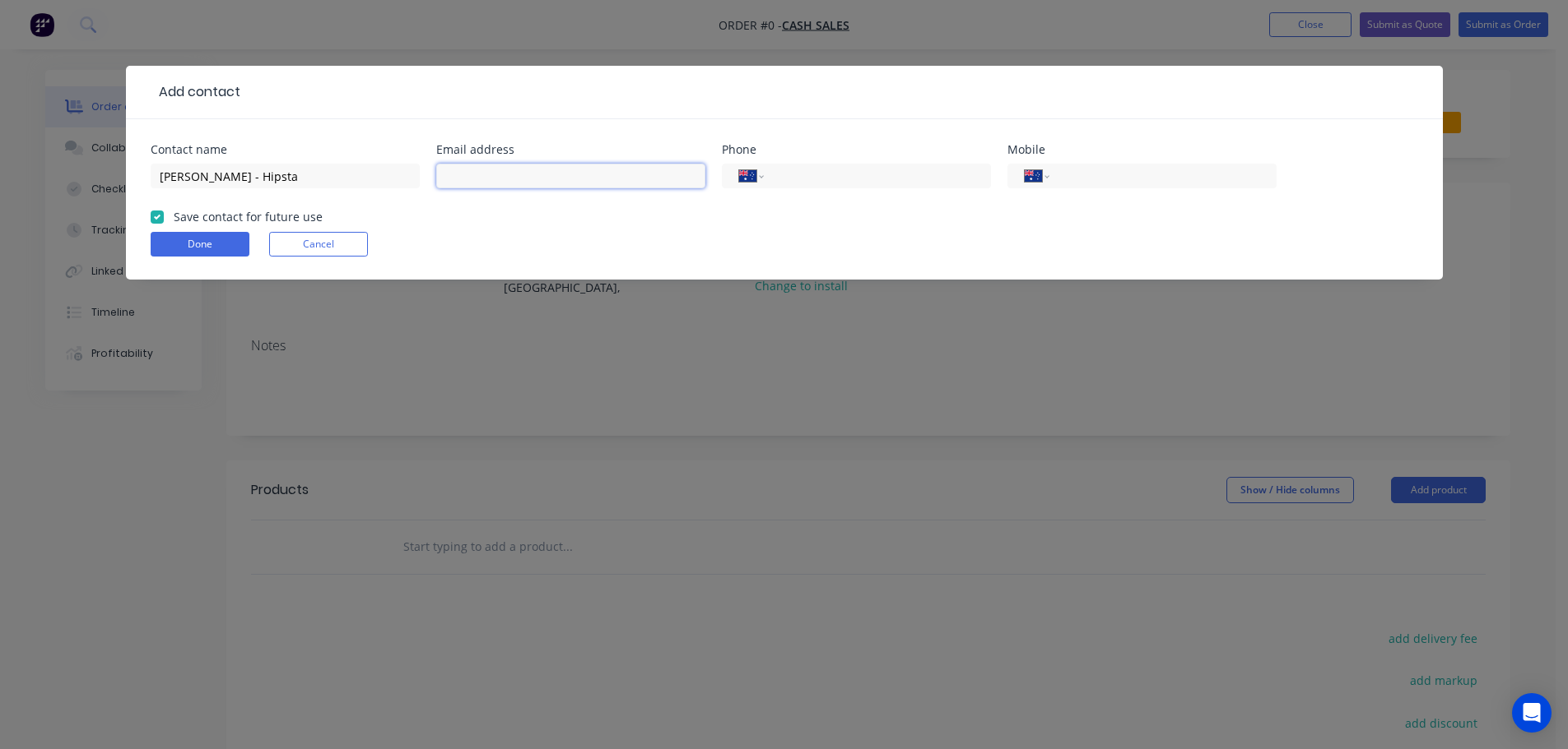
click at [658, 170] on input "text" at bounding box center [570, 176] width 269 height 25
paste input "debbie@hipsta.co.nz"
type input "debbie@hipsta.co.nz"
click at [221, 250] on button "Done" at bounding box center [199, 244] width 99 height 25
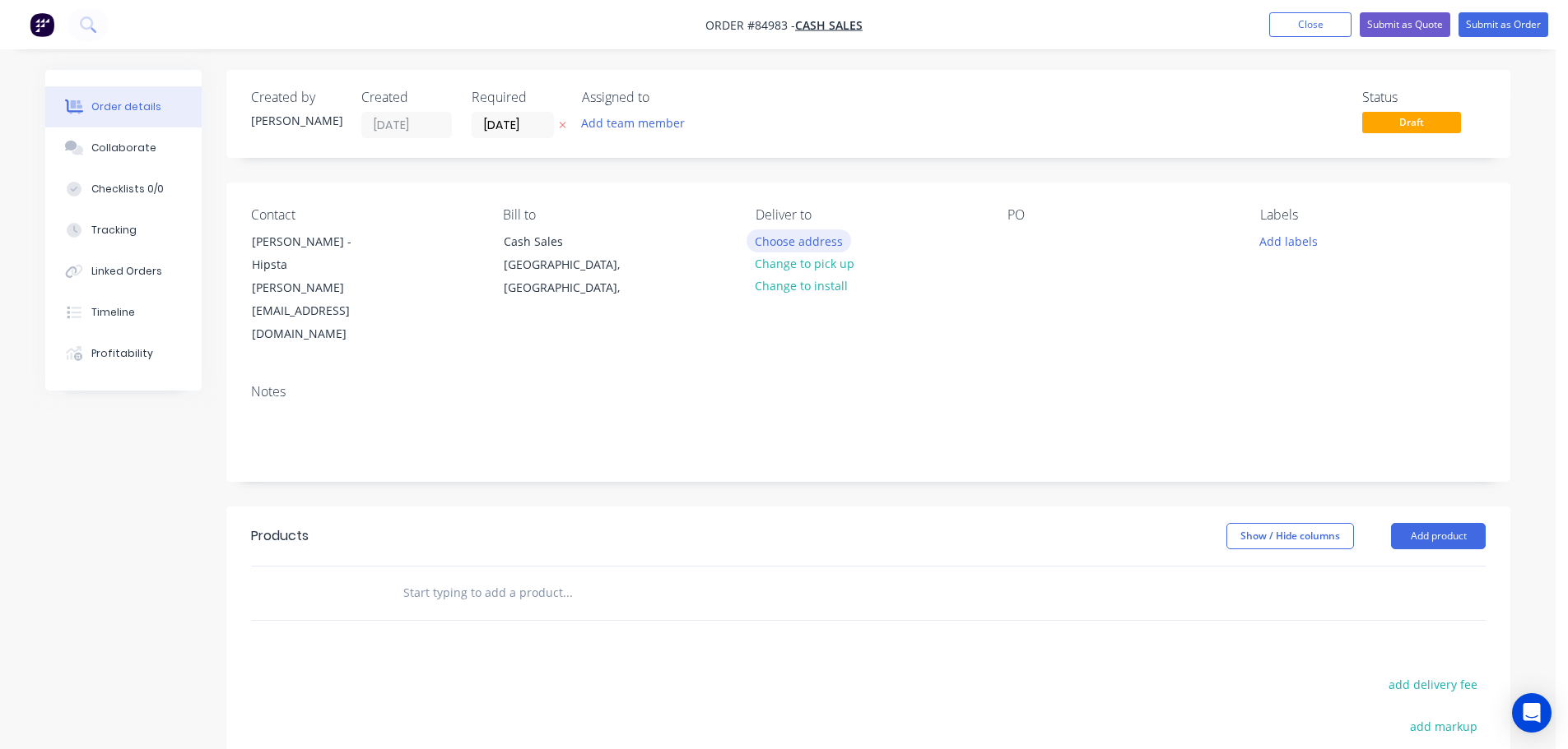
click at [836, 243] on button "Choose address" at bounding box center [799, 240] width 105 height 22
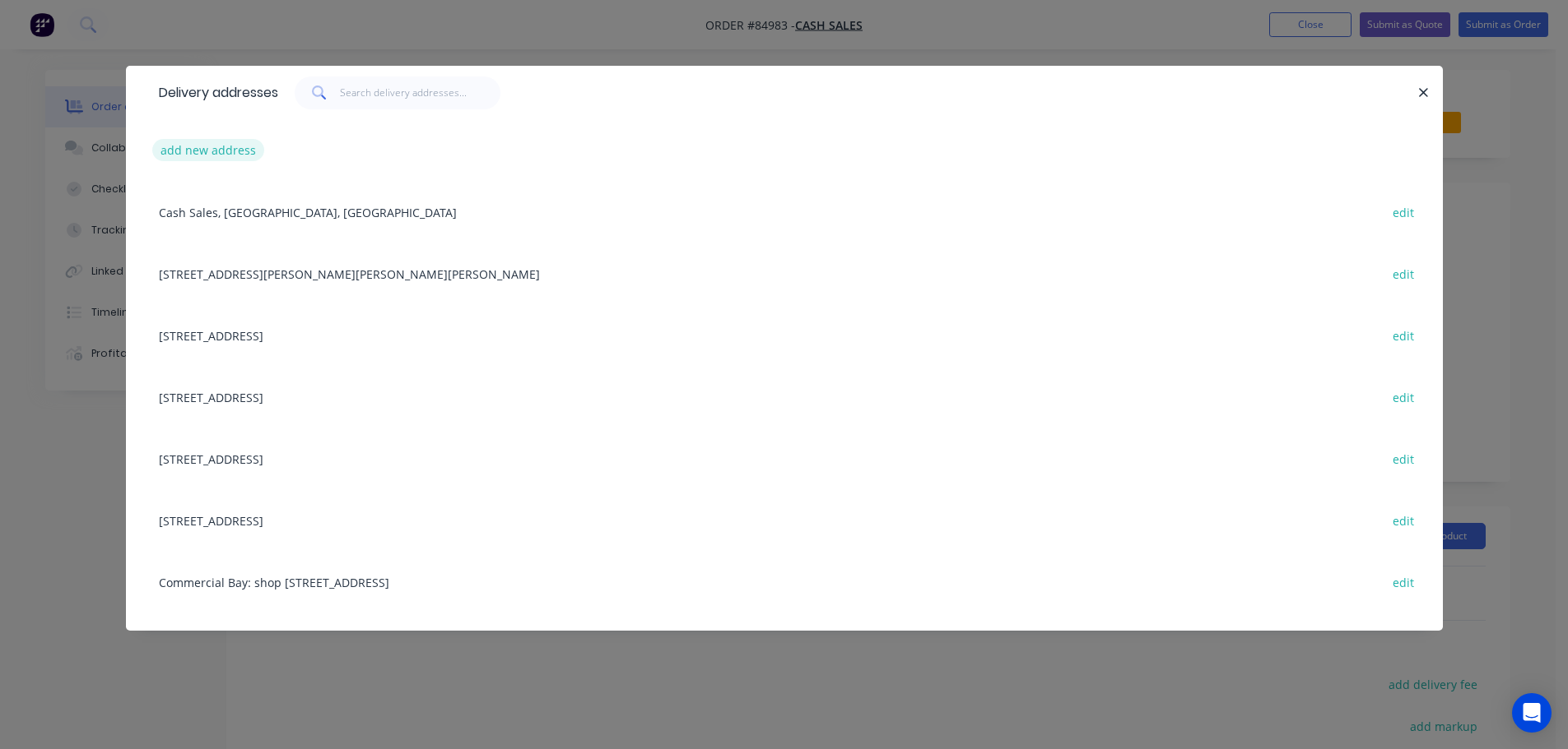
click at [201, 155] on button "add new address" at bounding box center [209, 149] width 113 height 22
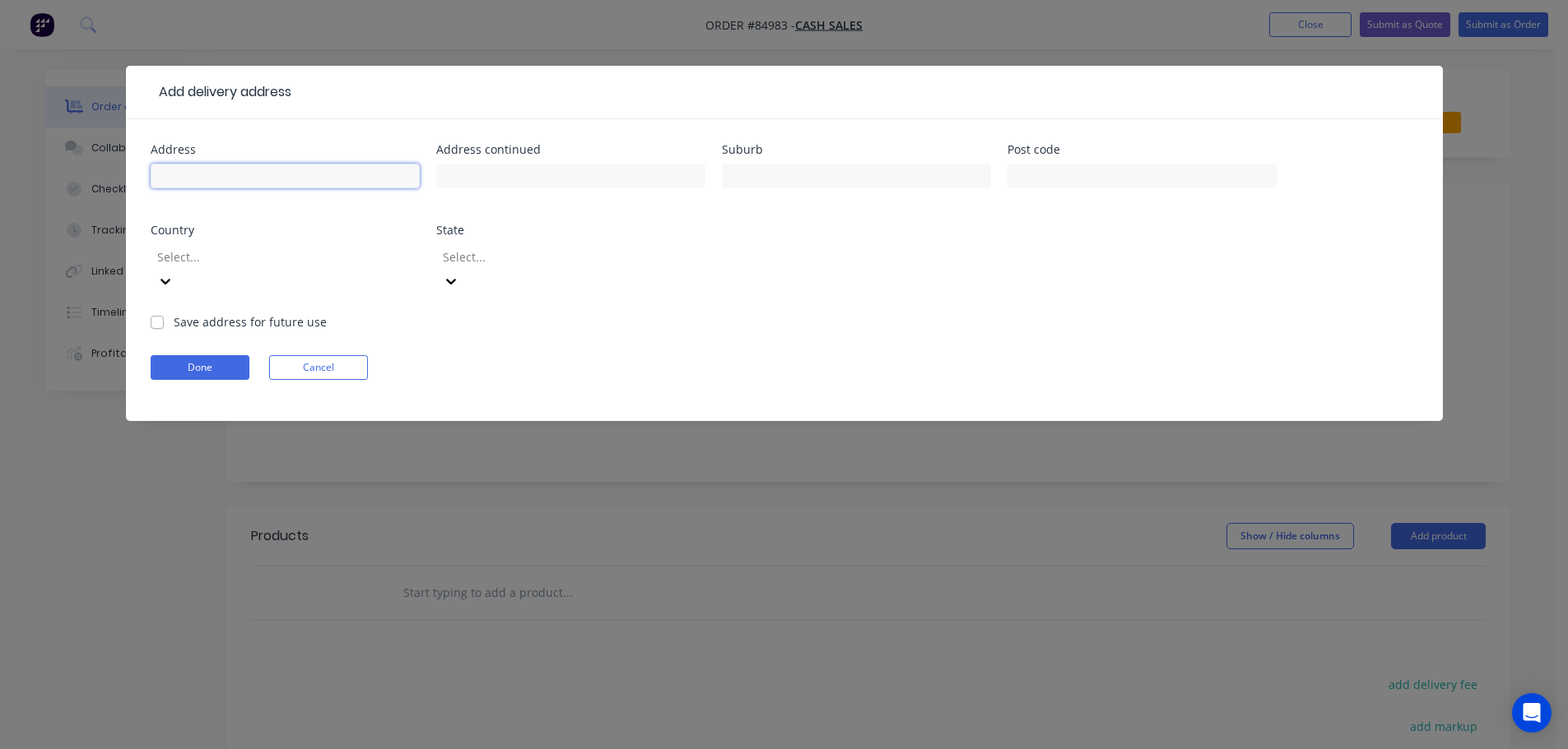
click at [199, 171] on input "text" at bounding box center [285, 176] width 269 height 25
click at [265, 178] on input "text" at bounding box center [285, 176] width 269 height 25
paste input "Hipsta ltd Shop 1 32 manners street Te aro Wellington"
click at [351, 180] on input "Hipsta ltd Shop 1 32 manners street Te aro Wellington" at bounding box center [285, 176] width 269 height 25
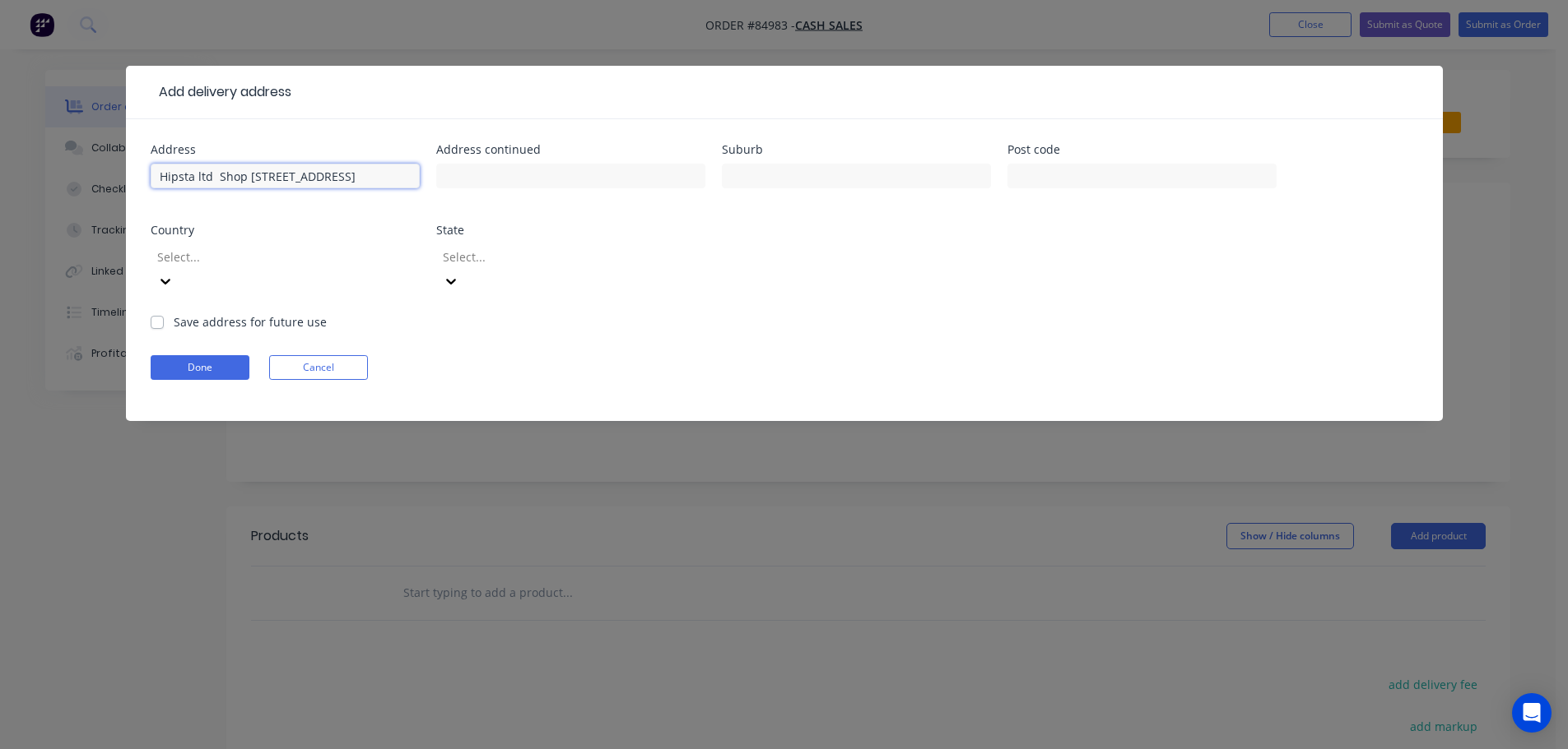
click at [312, 179] on input "Hipsta ltd Shop 1 32 manners street Te aro, Wellington" at bounding box center [285, 176] width 269 height 25
click at [313, 184] on input "Hipsta ltd Shop 1 32 manners street Te aro, Wellington" at bounding box center [285, 176] width 269 height 25
click at [173, 177] on input "Hipsta ltd Shop 1 32 manners street, Te aro, Wellington" at bounding box center [285, 176] width 269 height 25
click at [212, 181] on input "Hipsta ltd Shop 1 32 manners street, Te aro, Wellington" at bounding box center [285, 176] width 269 height 25
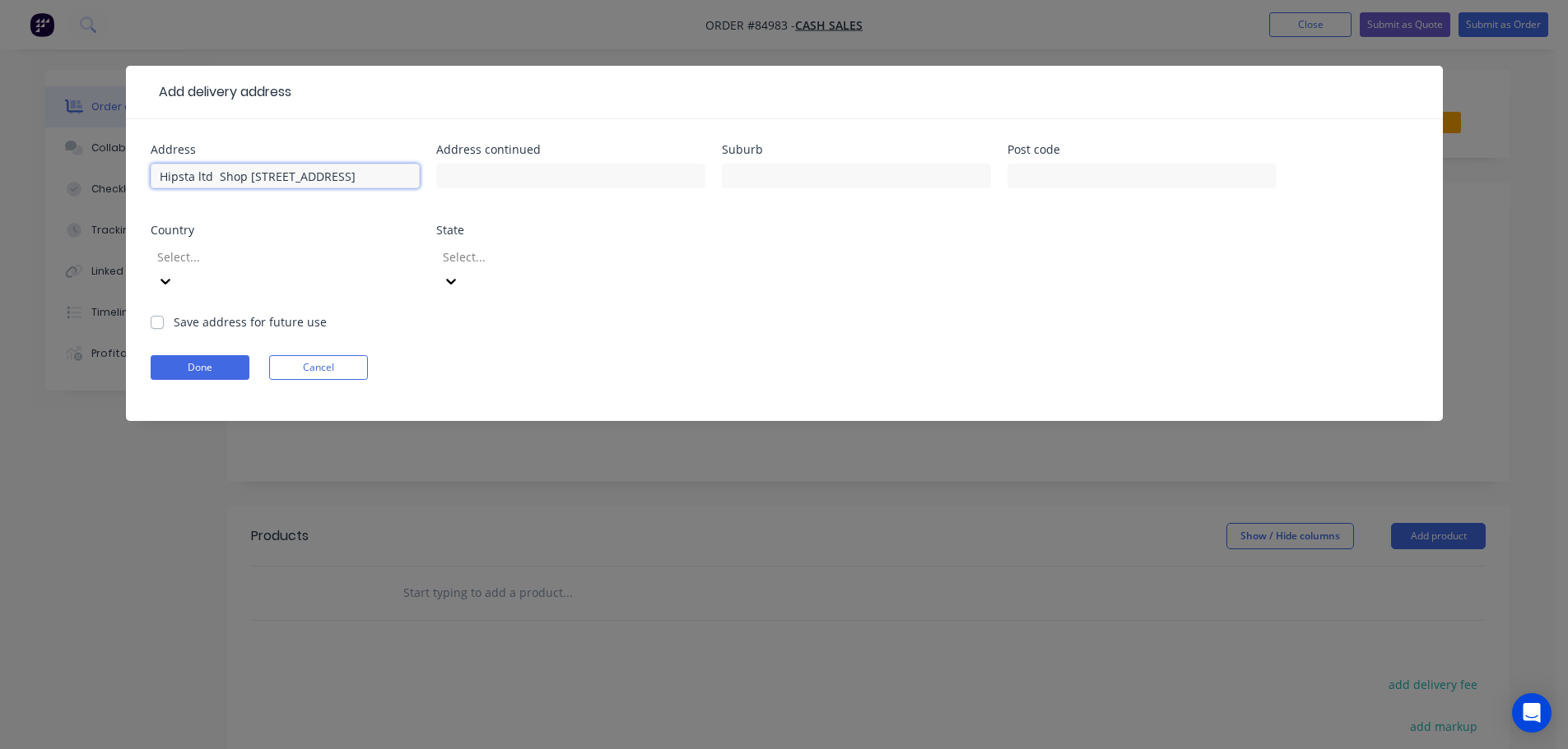
drag, startPoint x: 167, startPoint y: 180, endPoint x: 121, endPoint y: 185, distance: 46.3
click at [108, 185] on div "Add delivery address Address Hipsta ltd Shop 1, 32 manners street, Te aro, Well…" at bounding box center [784, 374] width 1568 height 749
click at [213, 173] on input "Hipsta ltd Shop 1, 32 manners street, Te aro, Wellington" at bounding box center [285, 176] width 269 height 25
type input "Hipsta ltd - Shop 1, 32 manners street, Te aro, Wellington"
click at [459, 178] on input "text" at bounding box center [570, 176] width 269 height 25
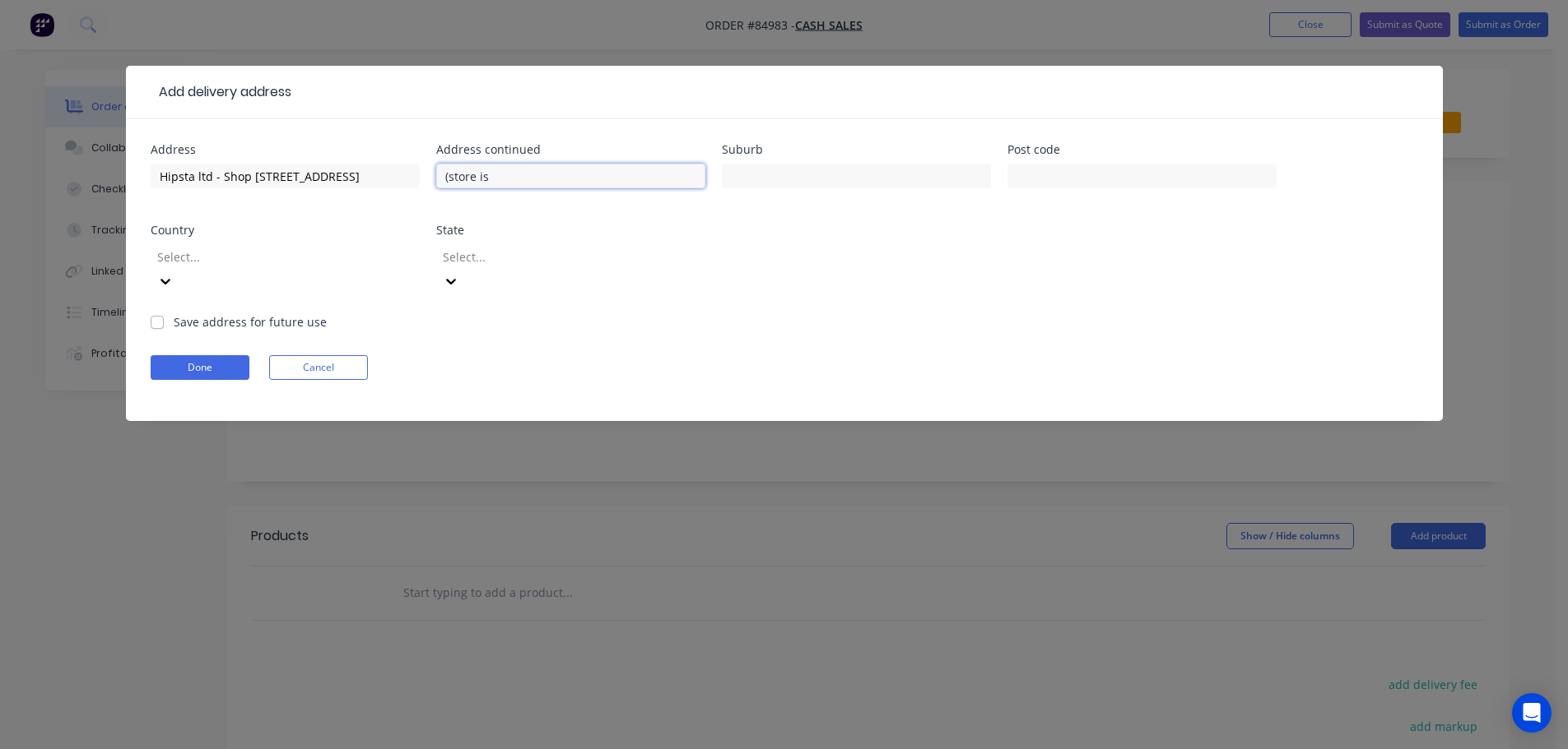
paste input "Next to dept of conservation"
type input "(store is Next to dept of conservation)"
click at [213, 355] on button "Done" at bounding box center [199, 368] width 99 height 25
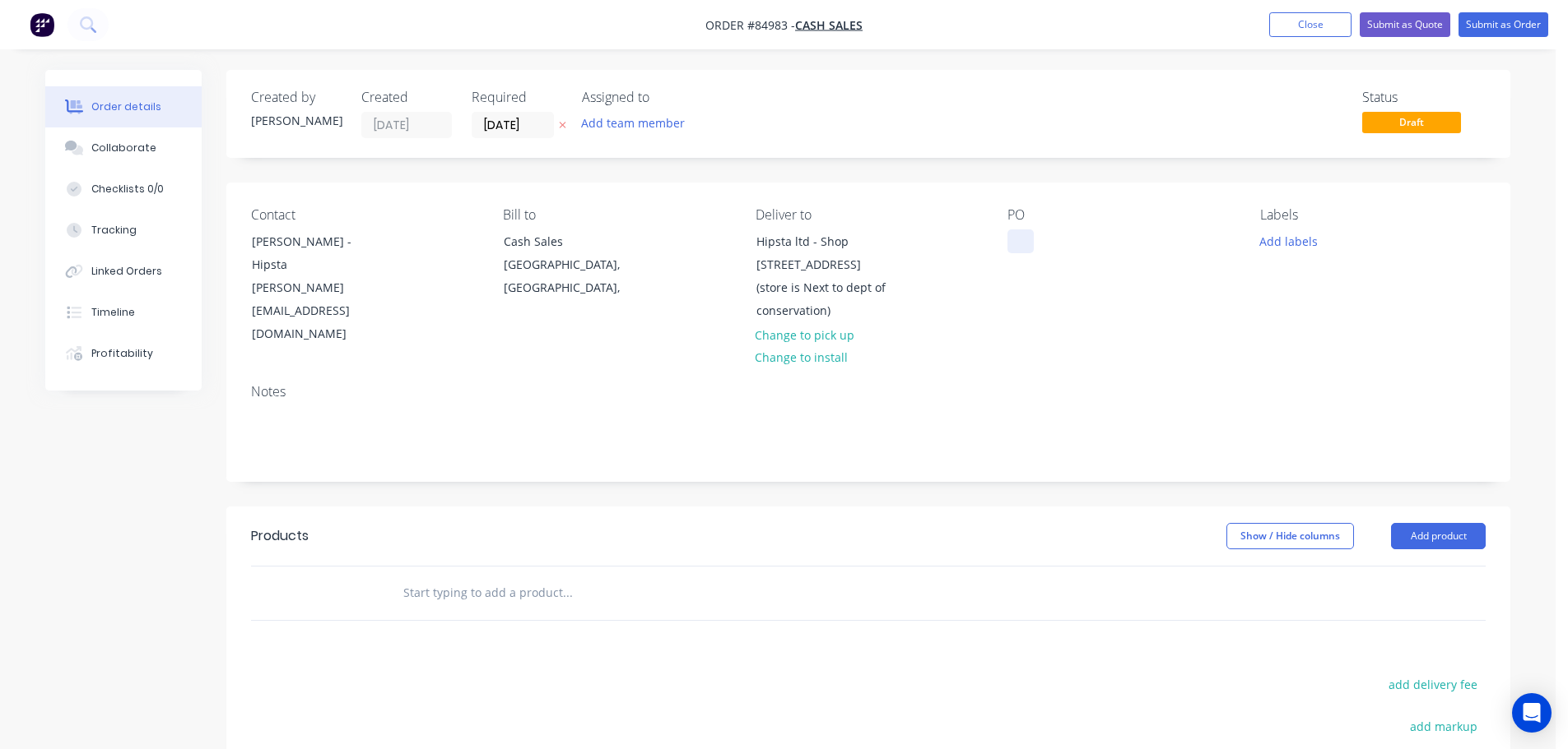
click at [1023, 234] on div at bounding box center [1020, 241] width 26 height 24
click at [559, 125] on icon "button" at bounding box center [563, 125] width 8 height 10
drag, startPoint x: 335, startPoint y: 244, endPoint x: 432, endPoint y: 244, distance: 97.0
click at [432, 244] on div "Contact Debbie Deans - Hipsta debbie@hipsta.co.nz" at bounding box center [363, 276] width 225 height 139
copy div "Hipsta"
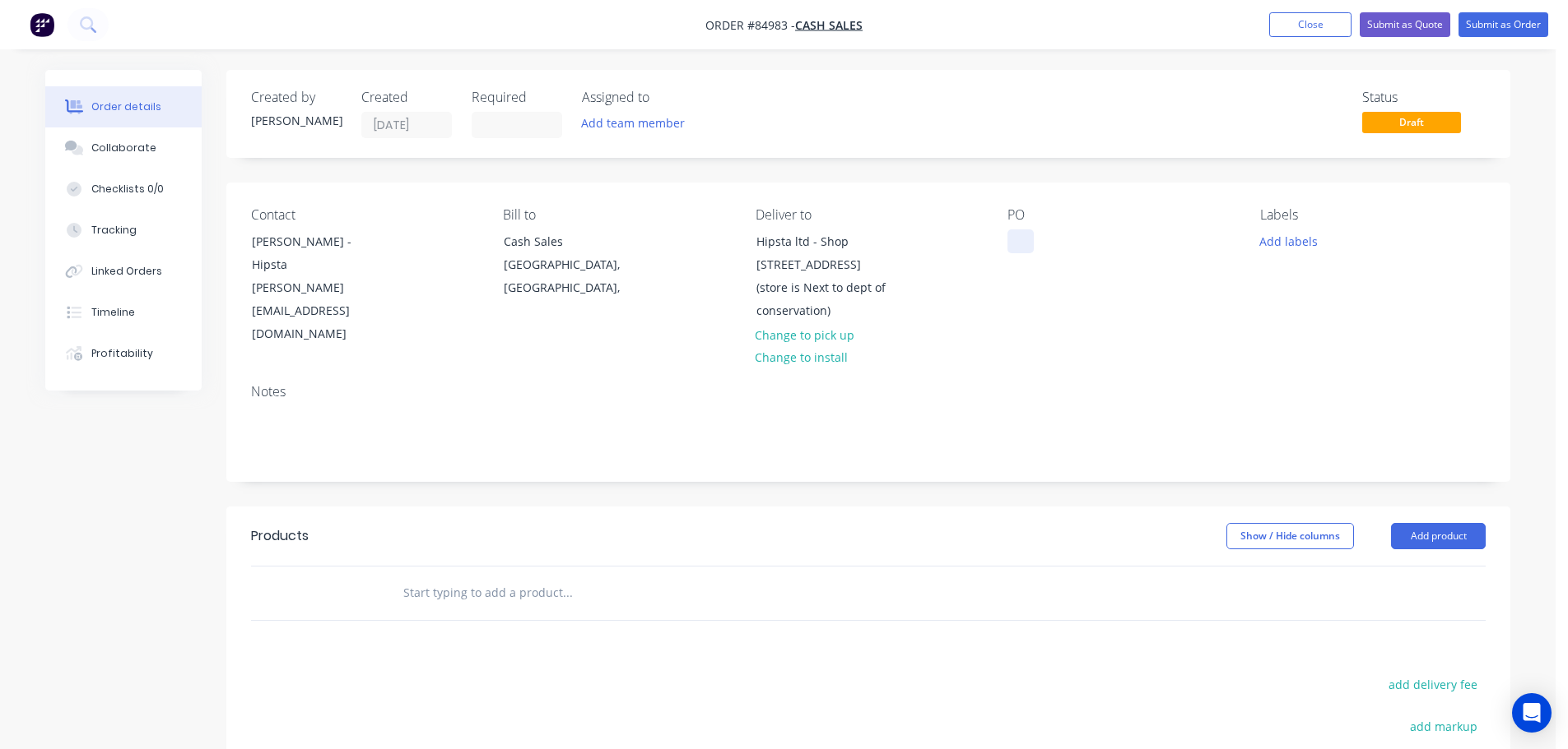
click at [1029, 242] on div at bounding box center [1020, 241] width 26 height 24
paste div
drag, startPoint x: 1041, startPoint y: 313, endPoint x: 917, endPoint y: 362, distance: 133.3
click at [1041, 314] on div "PO Hipsta" at bounding box center [1119, 276] width 225 height 139
click at [515, 579] on input "text" at bounding box center [567, 593] width 330 height 33
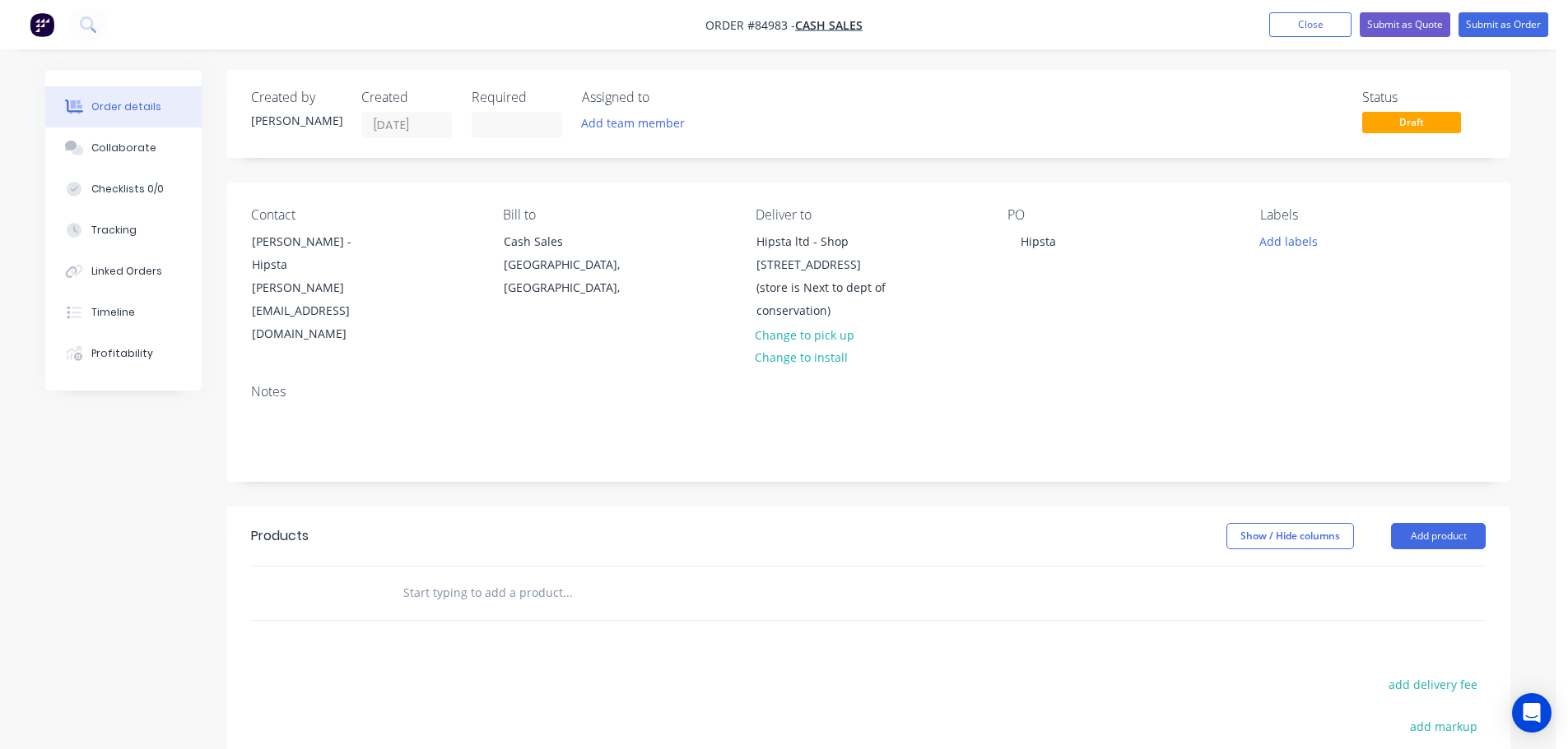
click at [475, 577] on input "text" at bounding box center [567, 593] width 330 height 33
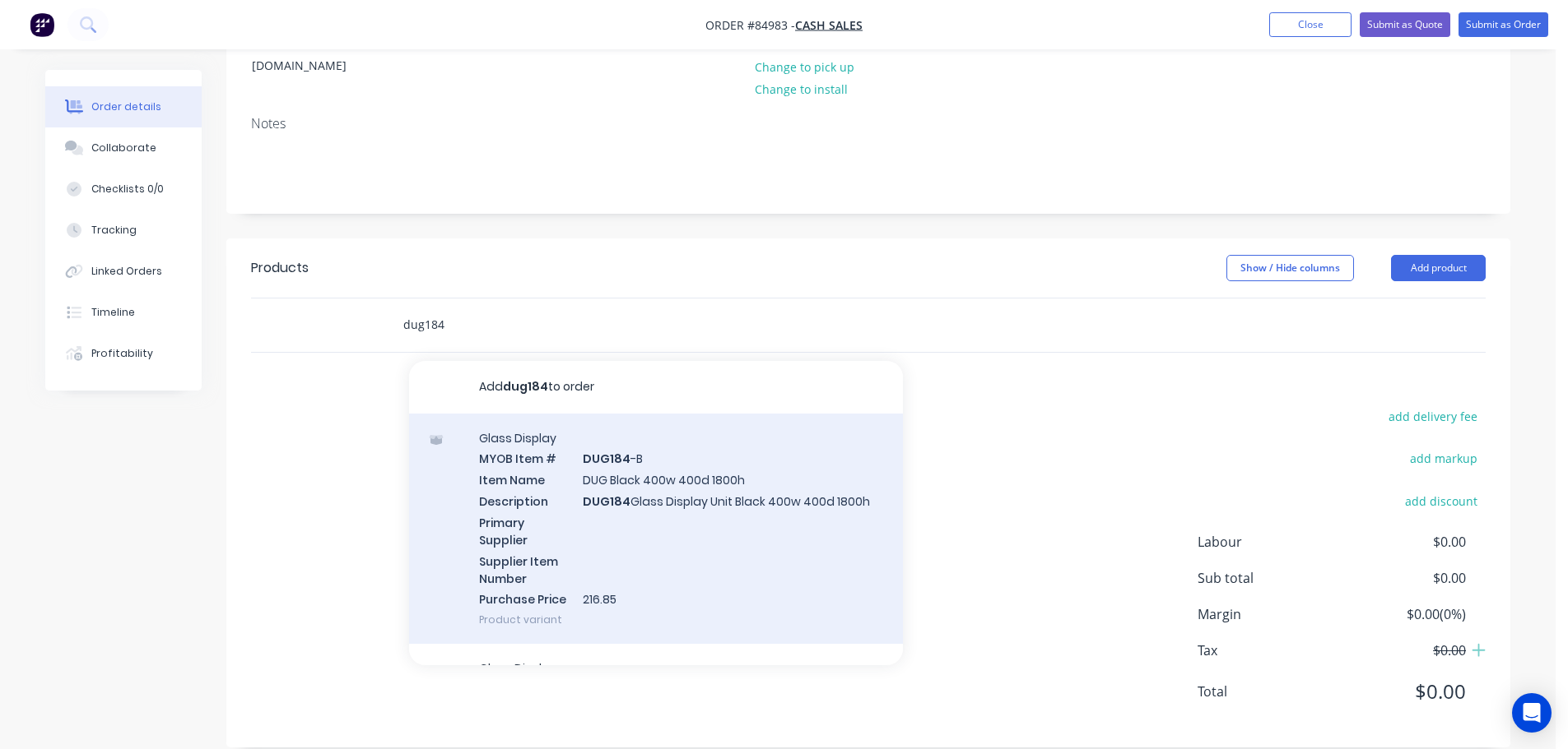
type input "dug184"
click at [731, 465] on div "Glass Display MYOB Item # DUG184 -B Item Name DUG Black 400w 400d 1800h Descrip…" at bounding box center [656, 529] width 494 height 231
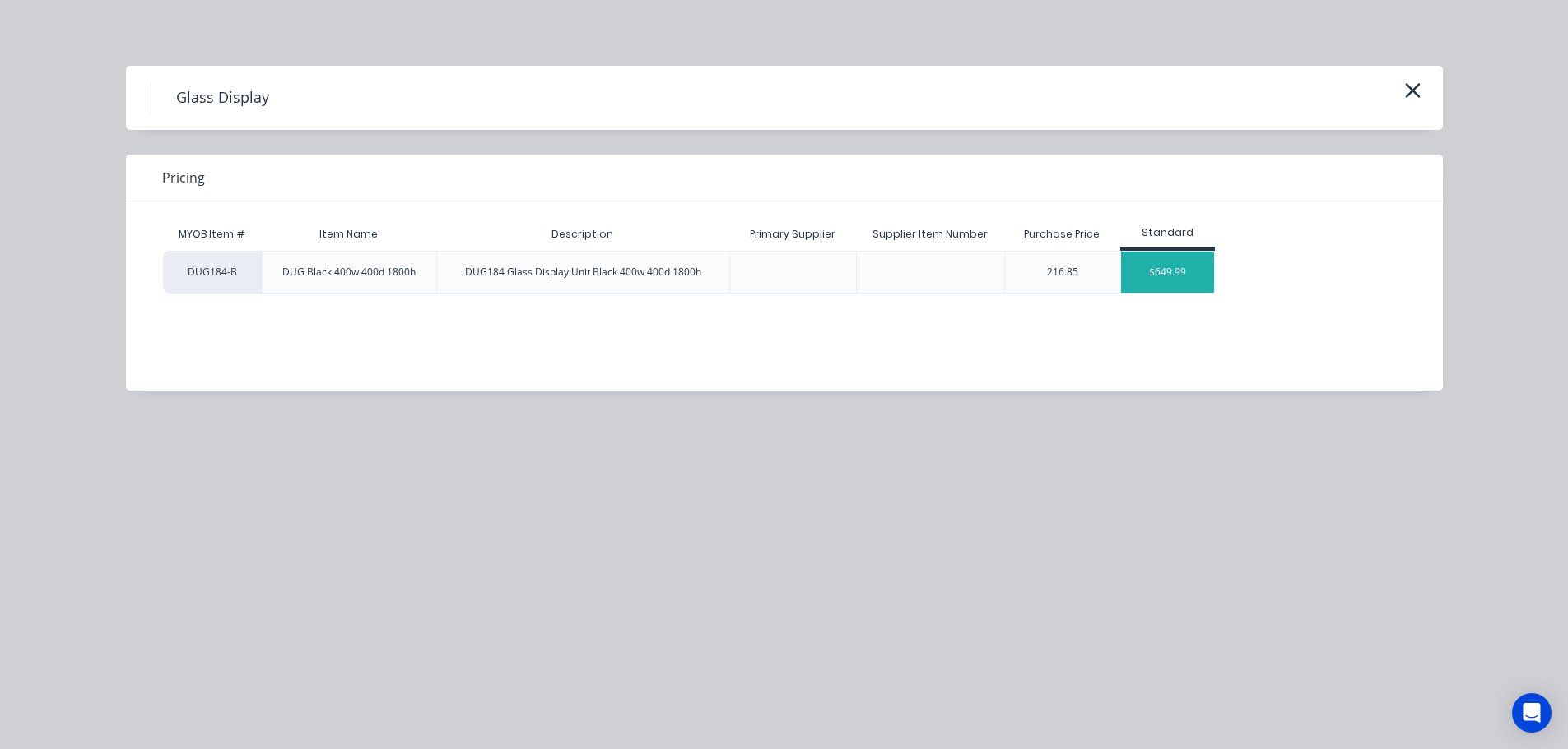
click at [1151, 268] on div "$649.99" at bounding box center [1167, 272] width 93 height 41
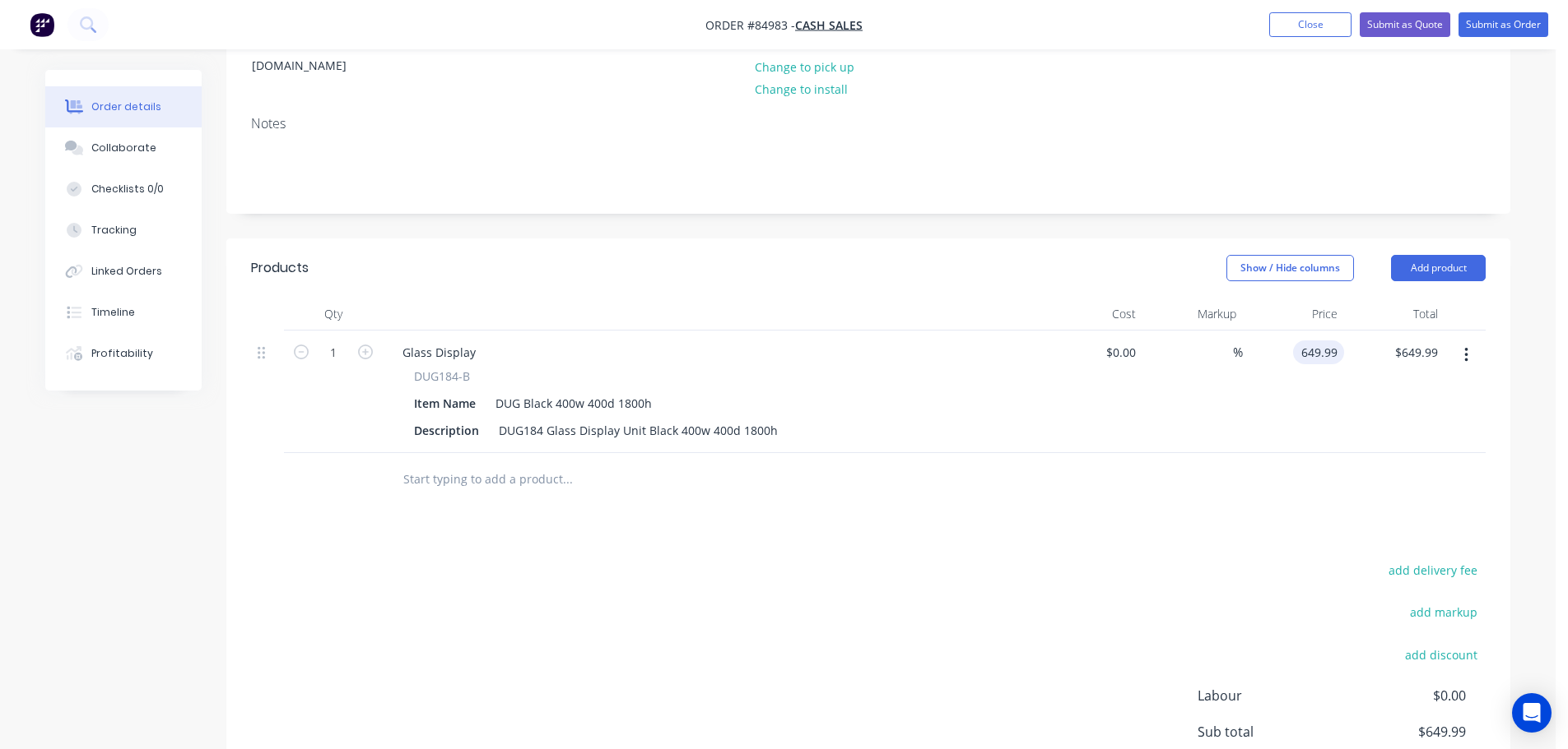
click at [1326, 341] on input "649.99" at bounding box center [1322, 352] width 44 height 24
type input "$813.68"
click at [1065, 559] on div "add delivery fee add markup add discount Labour $0.00 Sub total $813.68 Margin …" at bounding box center [868, 718] width 1234 height 318
click at [487, 464] on input "text" at bounding box center [567, 480] width 330 height 33
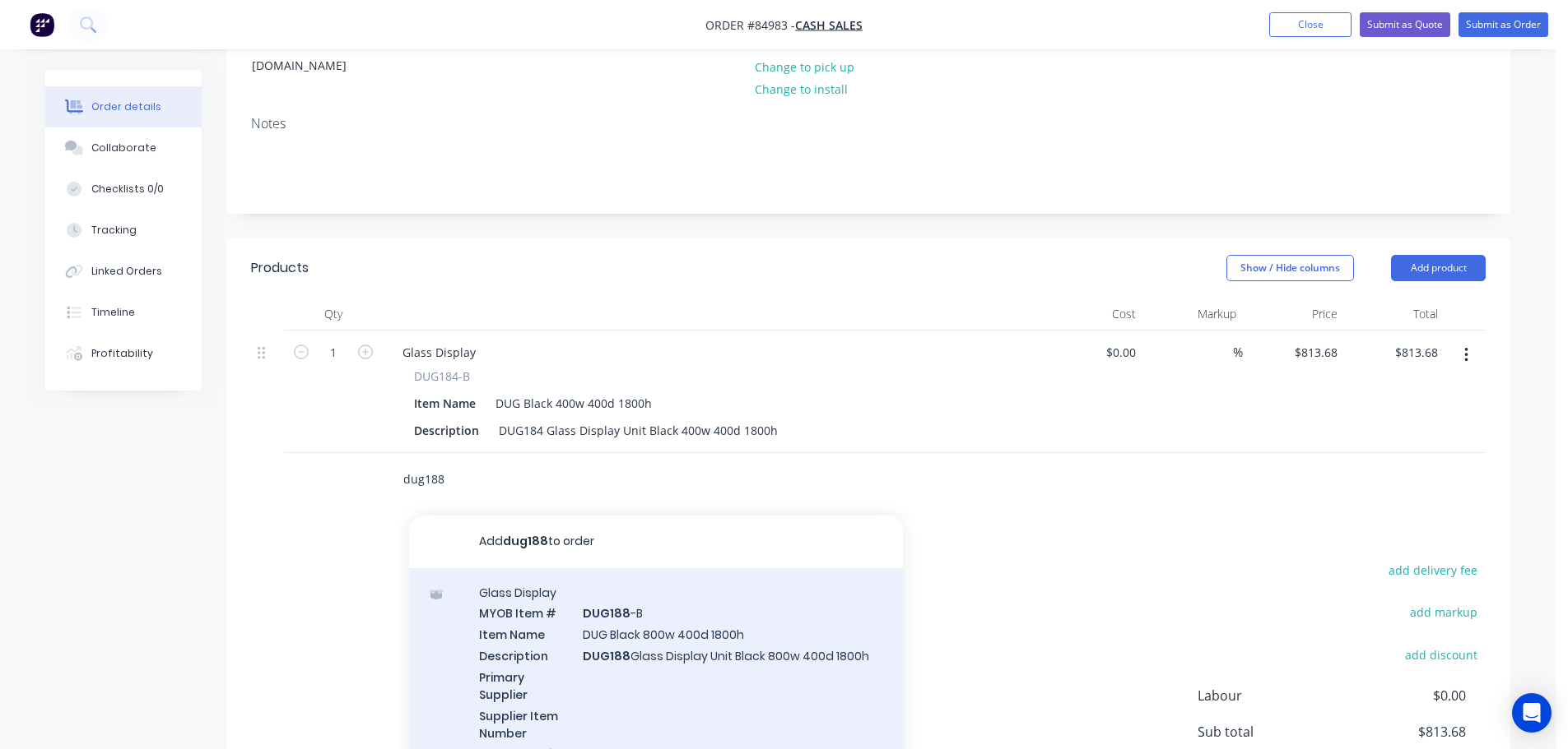
type input "dug188"
click at [761, 619] on div "Glass Display MYOB Item # DUG188 -B Item Name DUG Black 800w 400d 1800h Descrip…" at bounding box center [656, 683] width 494 height 231
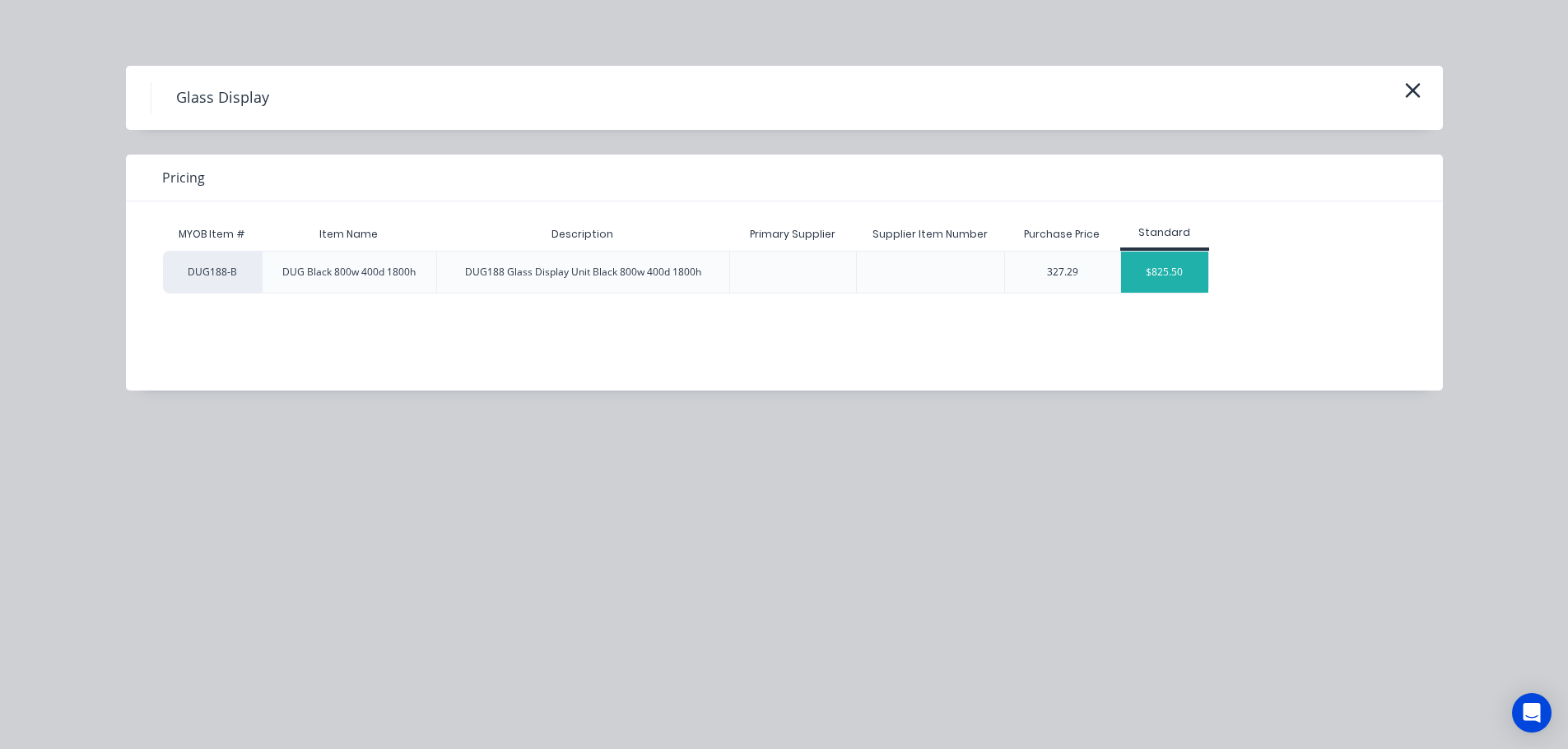
click at [1189, 272] on div "$825.50" at bounding box center [1165, 272] width 88 height 41
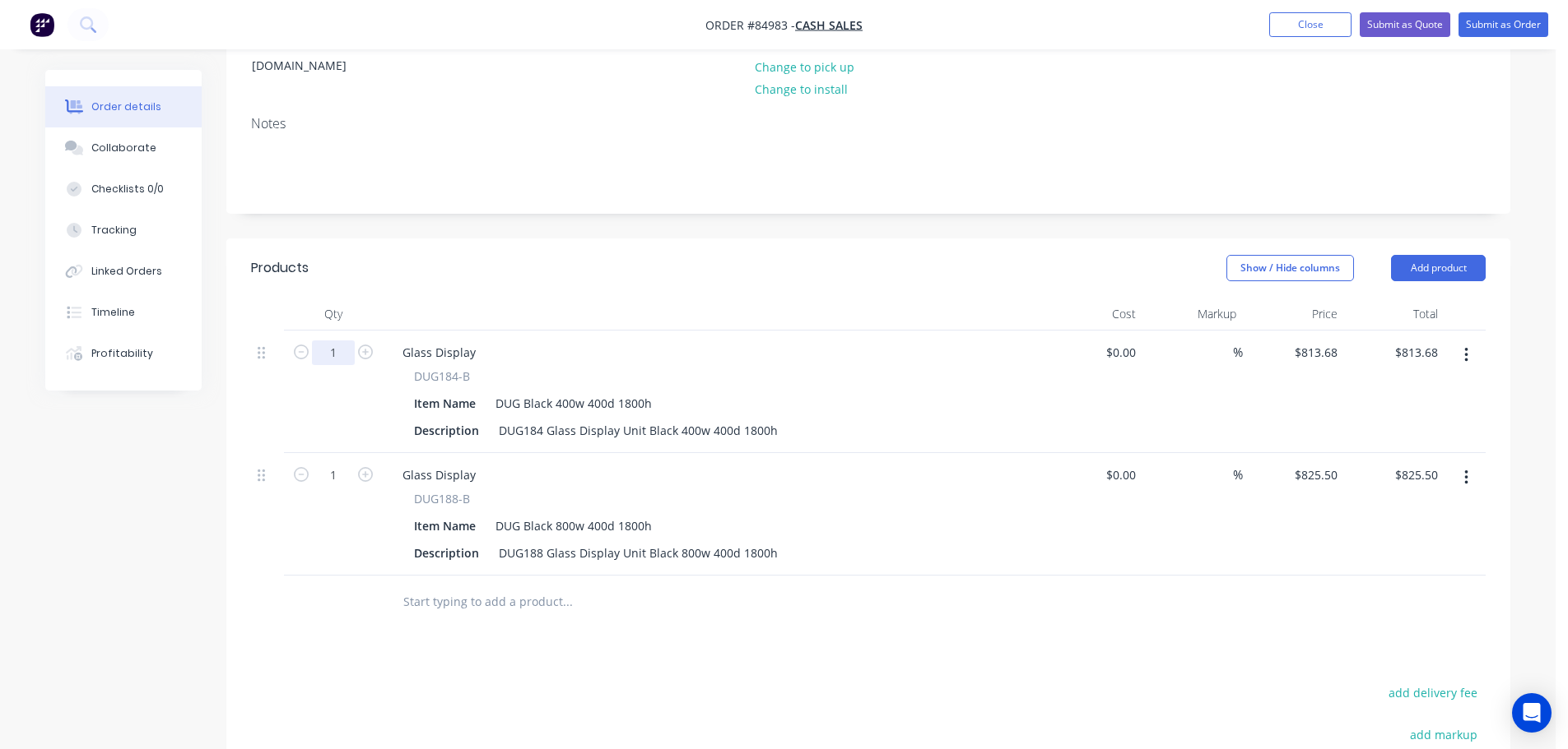
click at [341, 341] on input "1" at bounding box center [334, 353] width 43 height 25
type input "2"
type input "$1,627.36"
click at [340, 464] on input "1" at bounding box center [334, 476] width 43 height 25
type input "4"
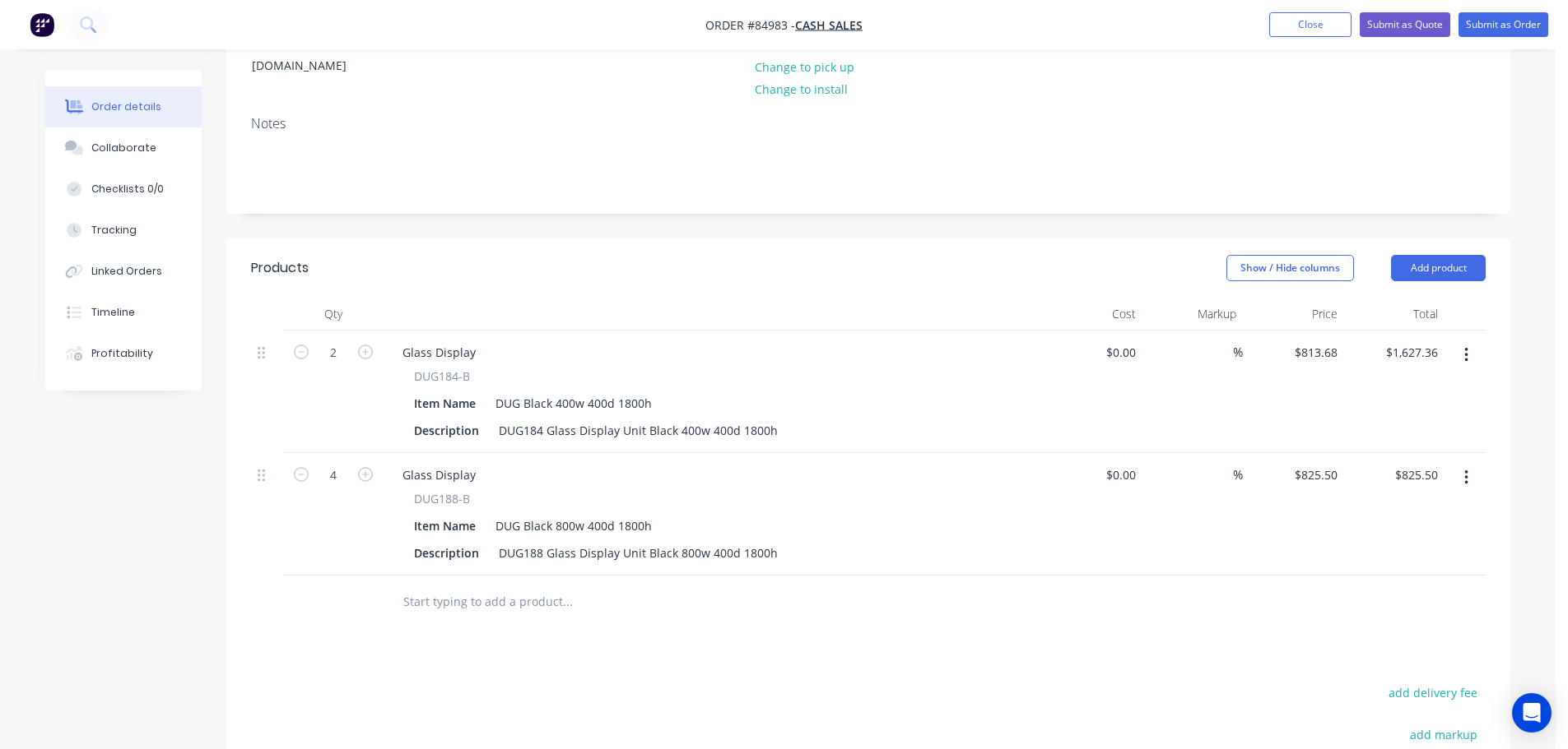
type input "$3,302.00"
click at [411, 620] on div "Products Show / Hide columns Add product Qty Cost Markup Price Total 2 Glass Di…" at bounding box center [868, 631] width 1284 height 785
click at [447, 620] on div "Products Show / Hide columns Add product Qty Cost Markup Price Total 2 Glass Di…" at bounding box center [868, 631] width 1284 height 785
drag, startPoint x: 412, startPoint y: 478, endPoint x: 487, endPoint y: 482, distance: 75.1
click at [488, 490] on div "DUG188-B Item Name DUG Black 800w 400d 1800h Description DUG188 Glass Display U…" at bounding box center [711, 528] width 645 height 75
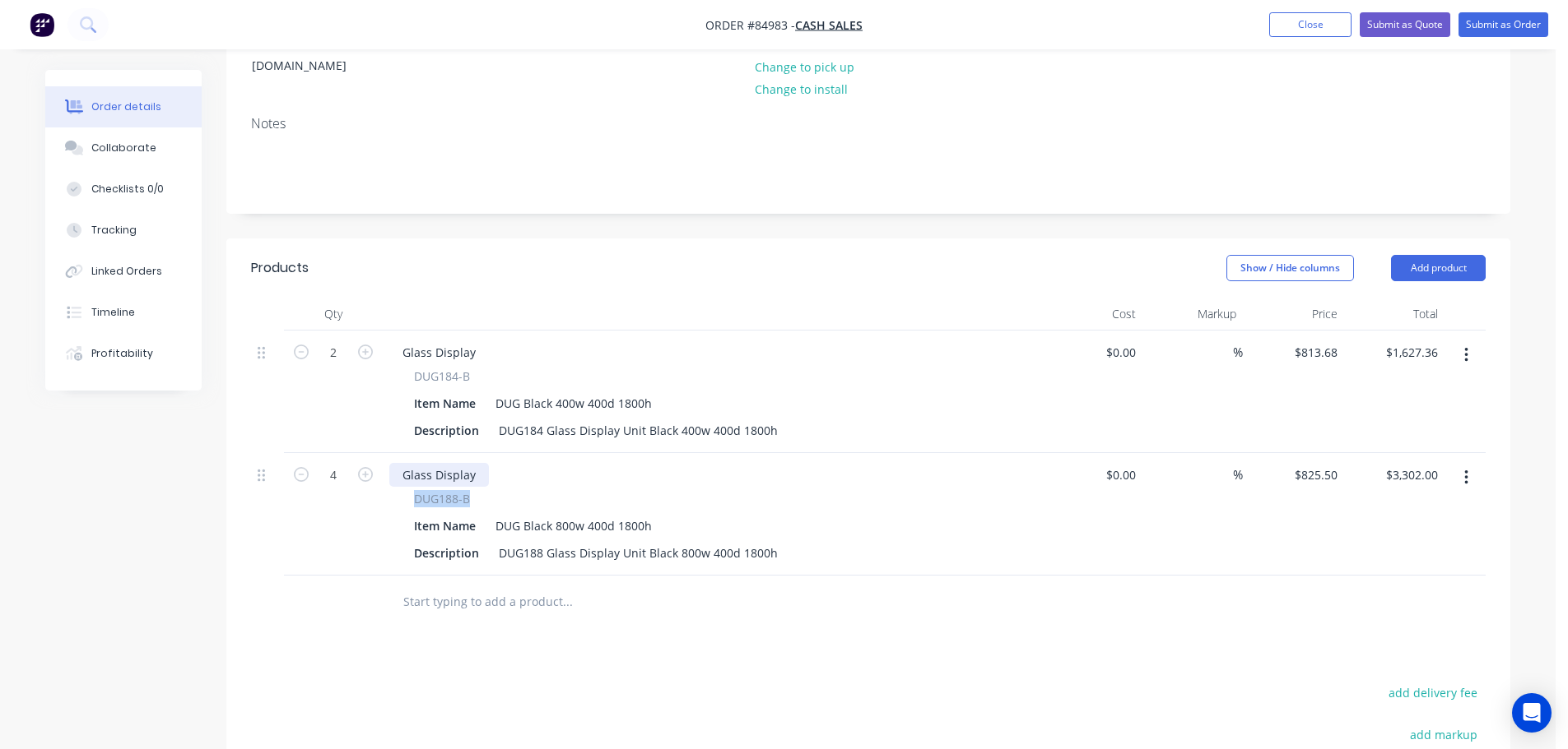
copy span "DUG188-B"
click at [449, 464] on div "Glass Display" at bounding box center [439, 475] width 100 height 24
paste div
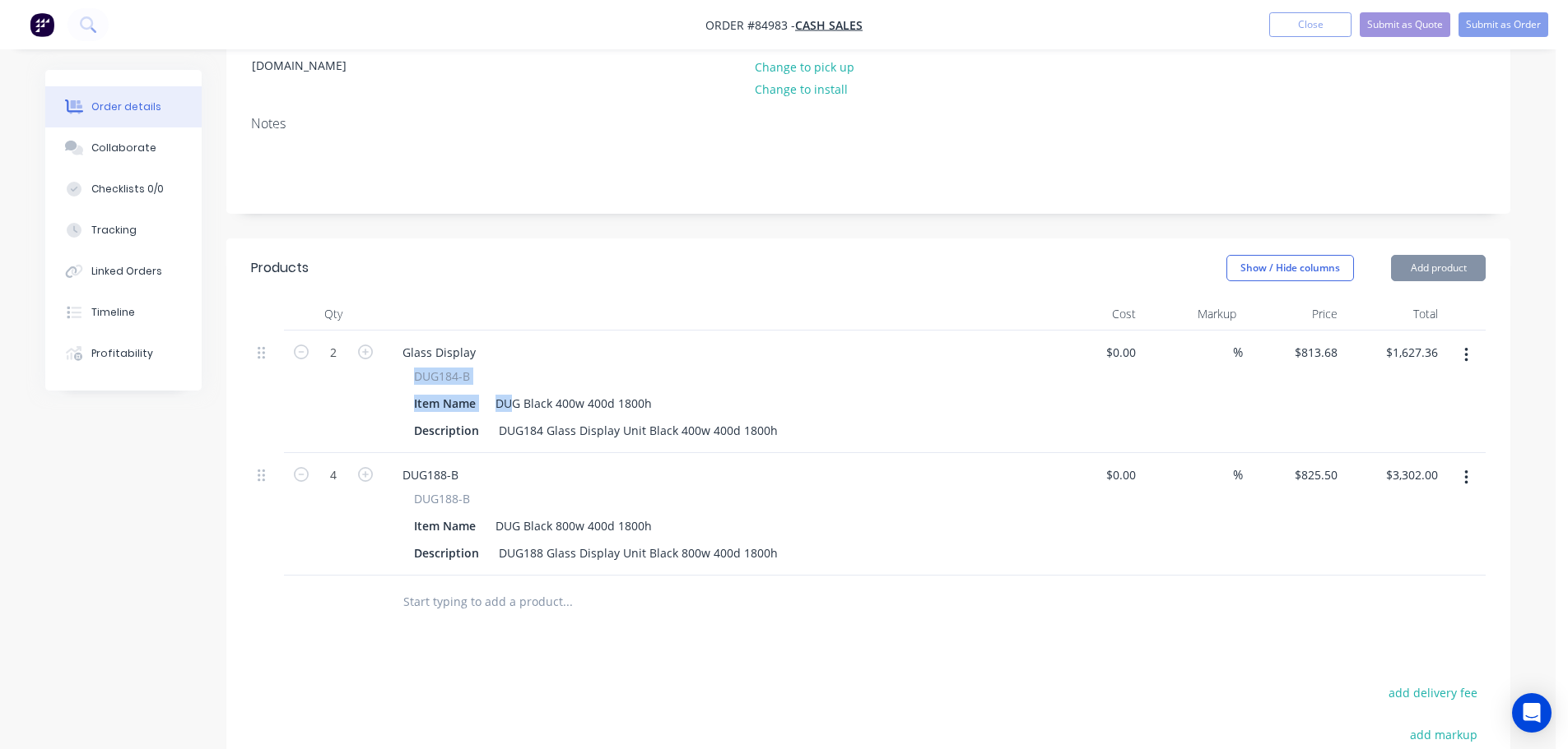
drag, startPoint x: 422, startPoint y: 356, endPoint x: 512, endPoint y: 364, distance: 90.4
click at [512, 368] on div "DUG184-B Item Name DUG Black 400w 400d 1800h Description DUG184 Glass Display U…" at bounding box center [711, 405] width 645 height 75
copy div "DUG184-B Item Name DU"
click at [436, 368] on span "DUG184-B" at bounding box center [442, 376] width 56 height 17
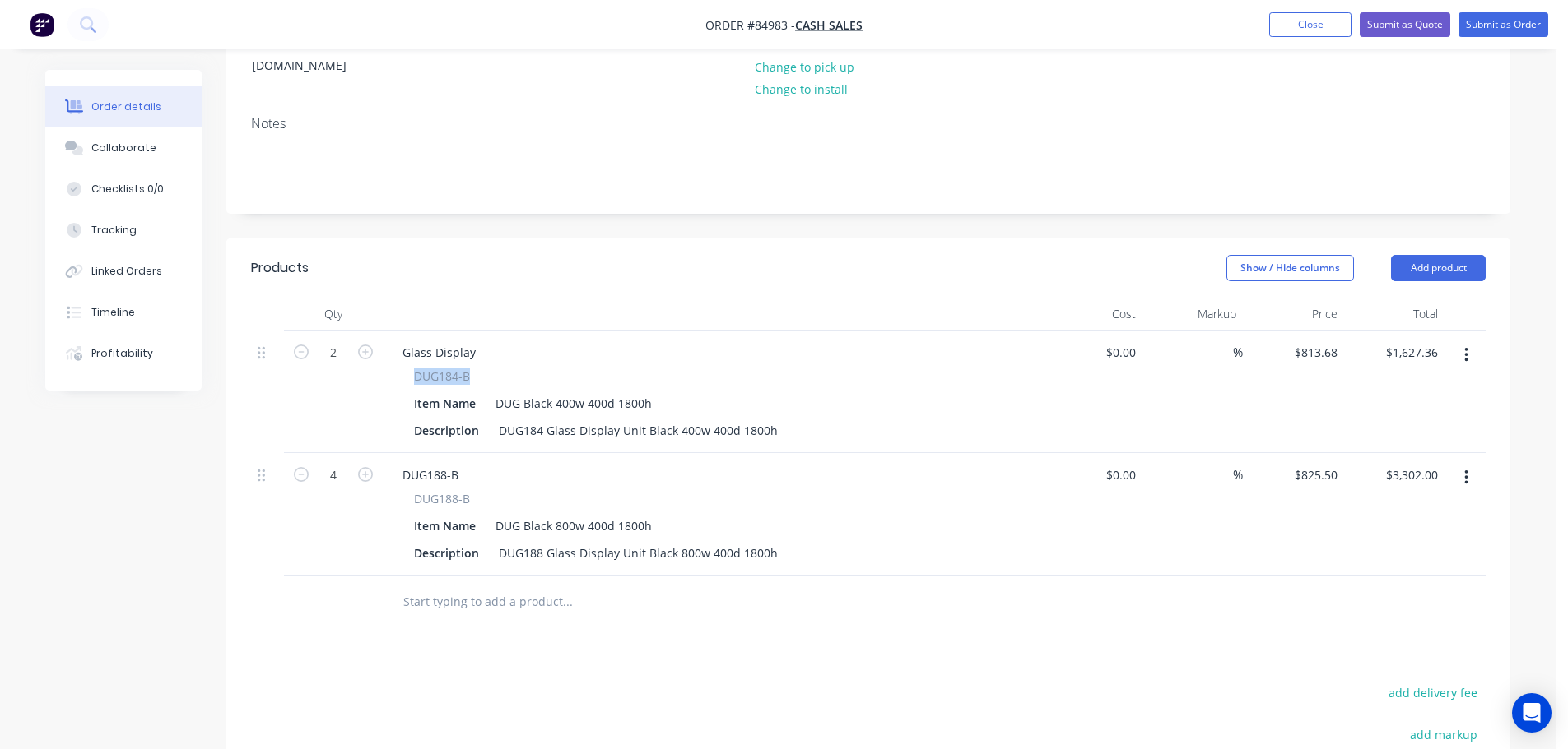
drag, startPoint x: 415, startPoint y: 351, endPoint x: 474, endPoint y: 354, distance: 59.1
click at [474, 368] on div "DUG184-B" at bounding box center [712, 376] width 596 height 17
copy span "DUG184-B"
click at [448, 341] on div "Glass Display" at bounding box center [439, 352] width 100 height 24
paste div
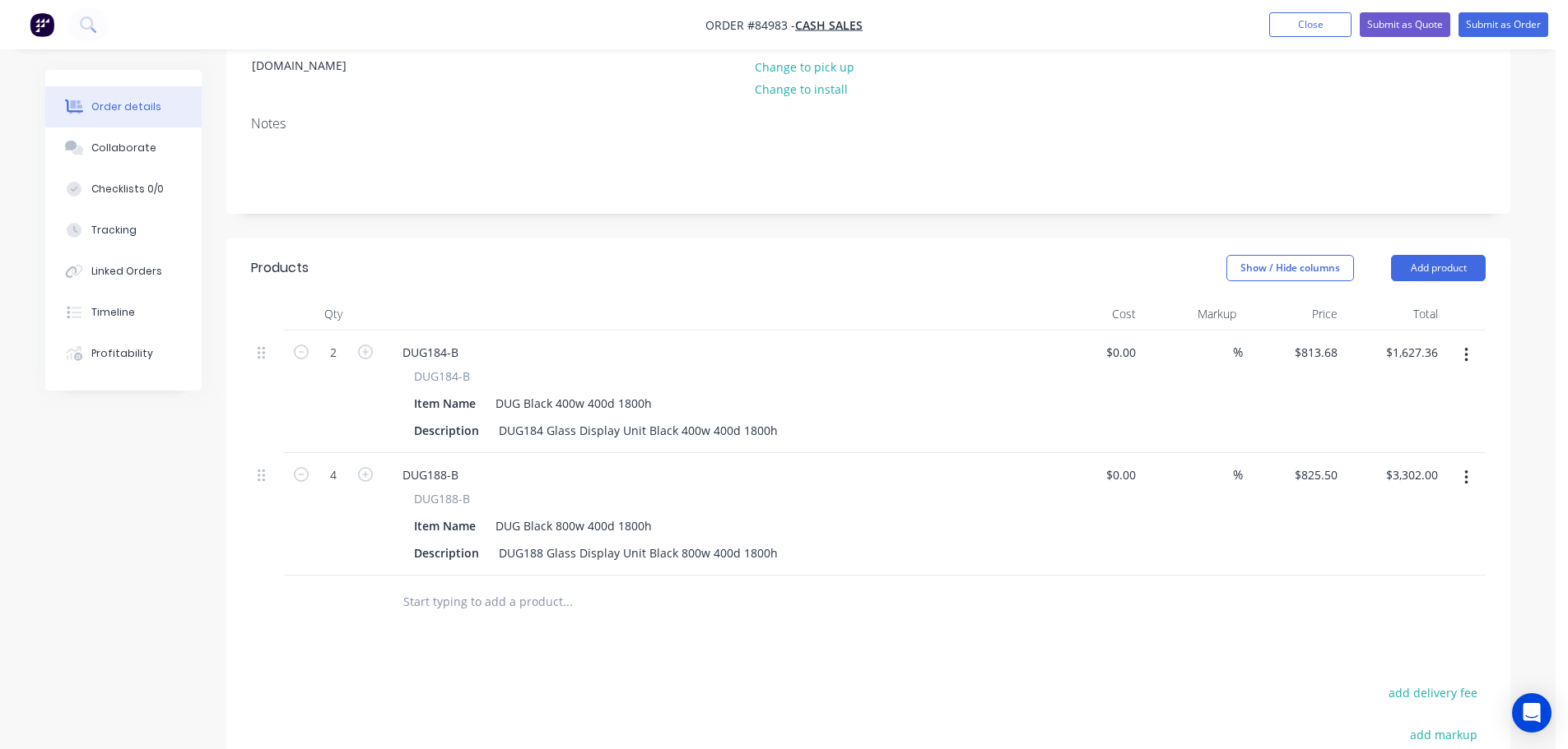
click at [560, 656] on div "Products Show / Hide columns Add product Qty Cost Markup Price Total 2 DUG184-B…" at bounding box center [868, 631] width 1284 height 785
click at [772, 541] on div "DUG188 Glass Display Unit Black 800w 400d 1800h" at bounding box center [638, 553] width 292 height 24
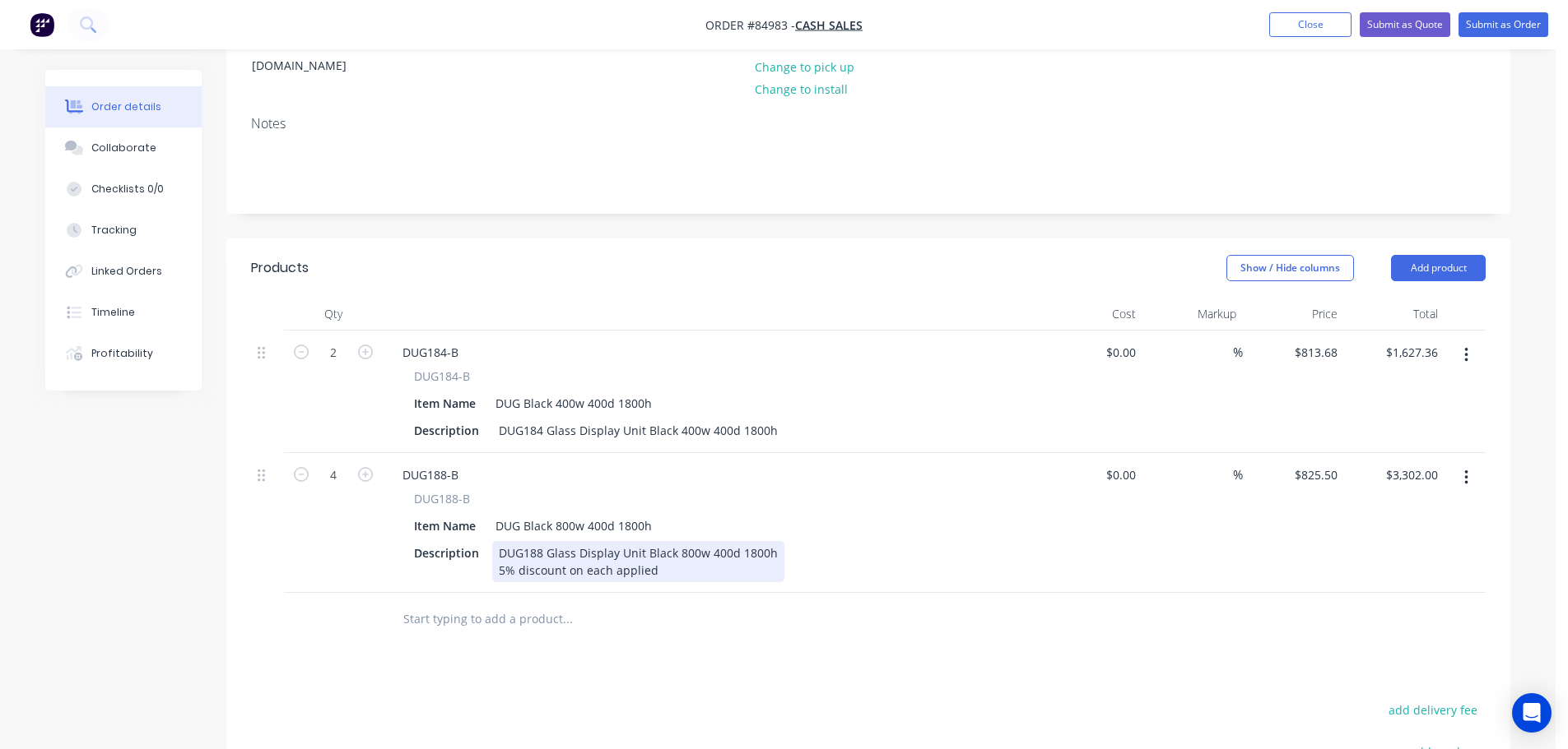
click at [612, 551] on div "DUG188 Glass Display Unit Black 800w 400d 1800h 5% discount on each applied" at bounding box center [638, 561] width 292 height 41
click at [1309, 464] on input "825.5" at bounding box center [1326, 475] width 38 height 24
type input "$1,079.98"
type input "$4,319.92"
click at [1315, 487] on div "$1,079.98 1079.98" at bounding box center [1294, 523] width 102 height 140
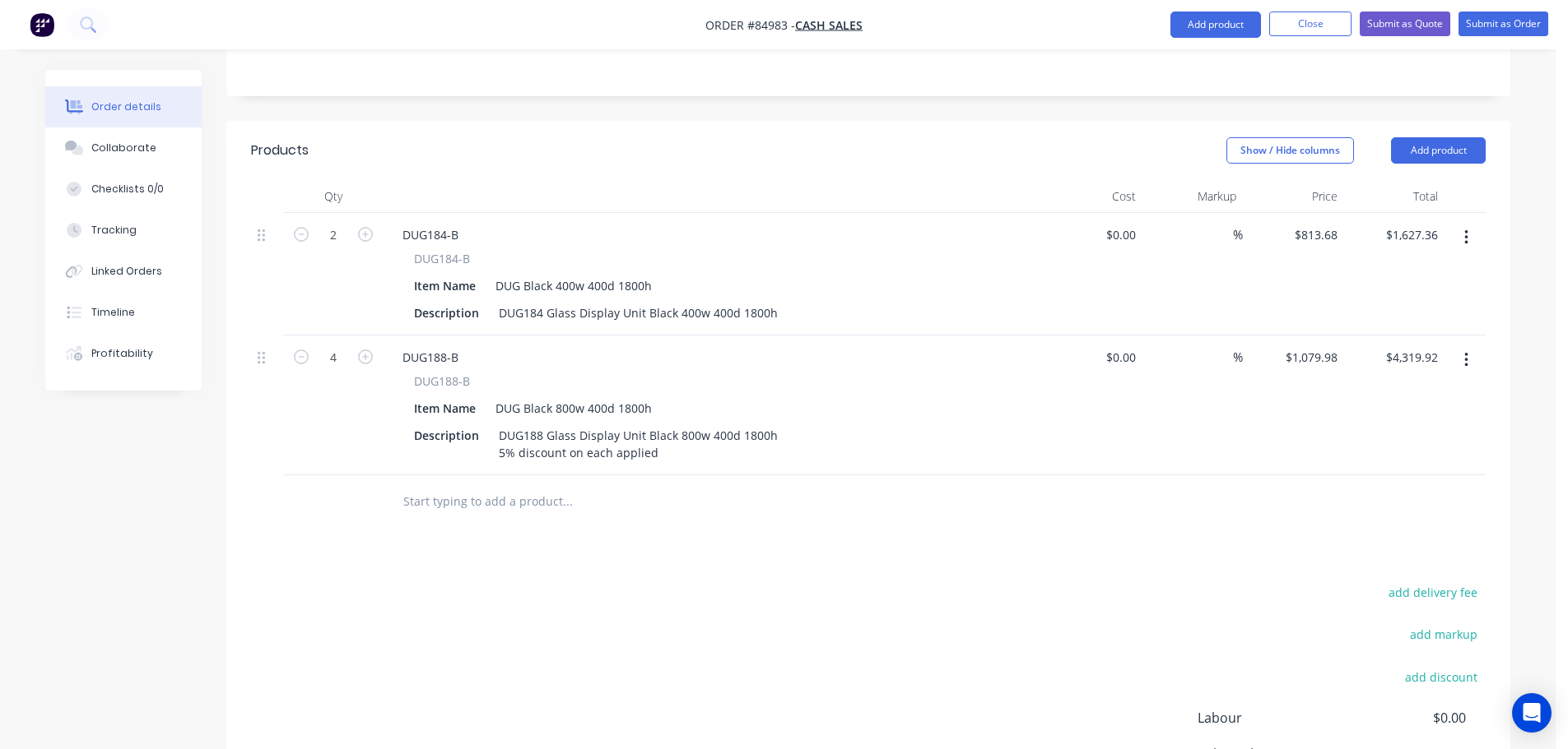
scroll to position [68, 0]
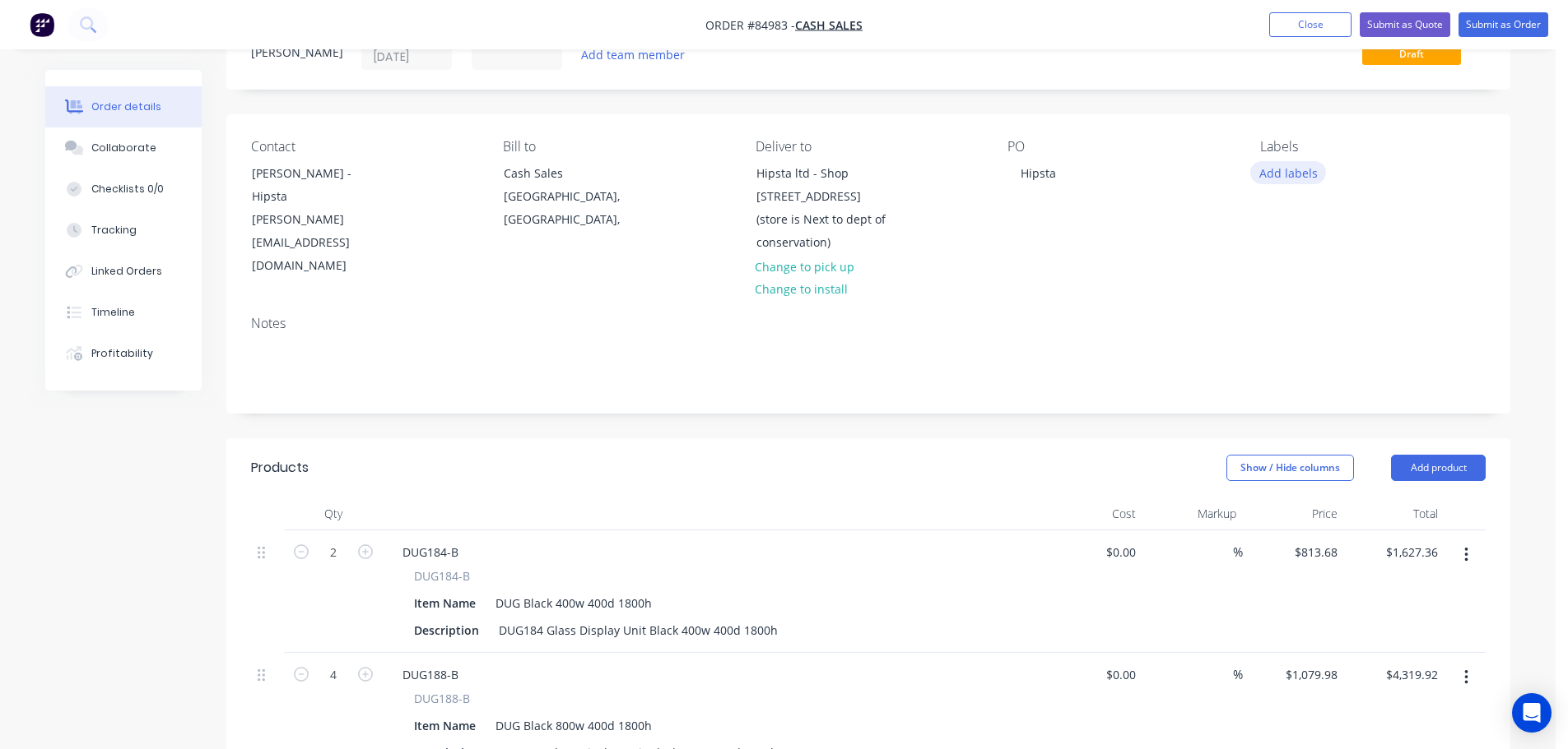
click at [1300, 182] on button "Add labels" at bounding box center [1288, 171] width 76 height 22
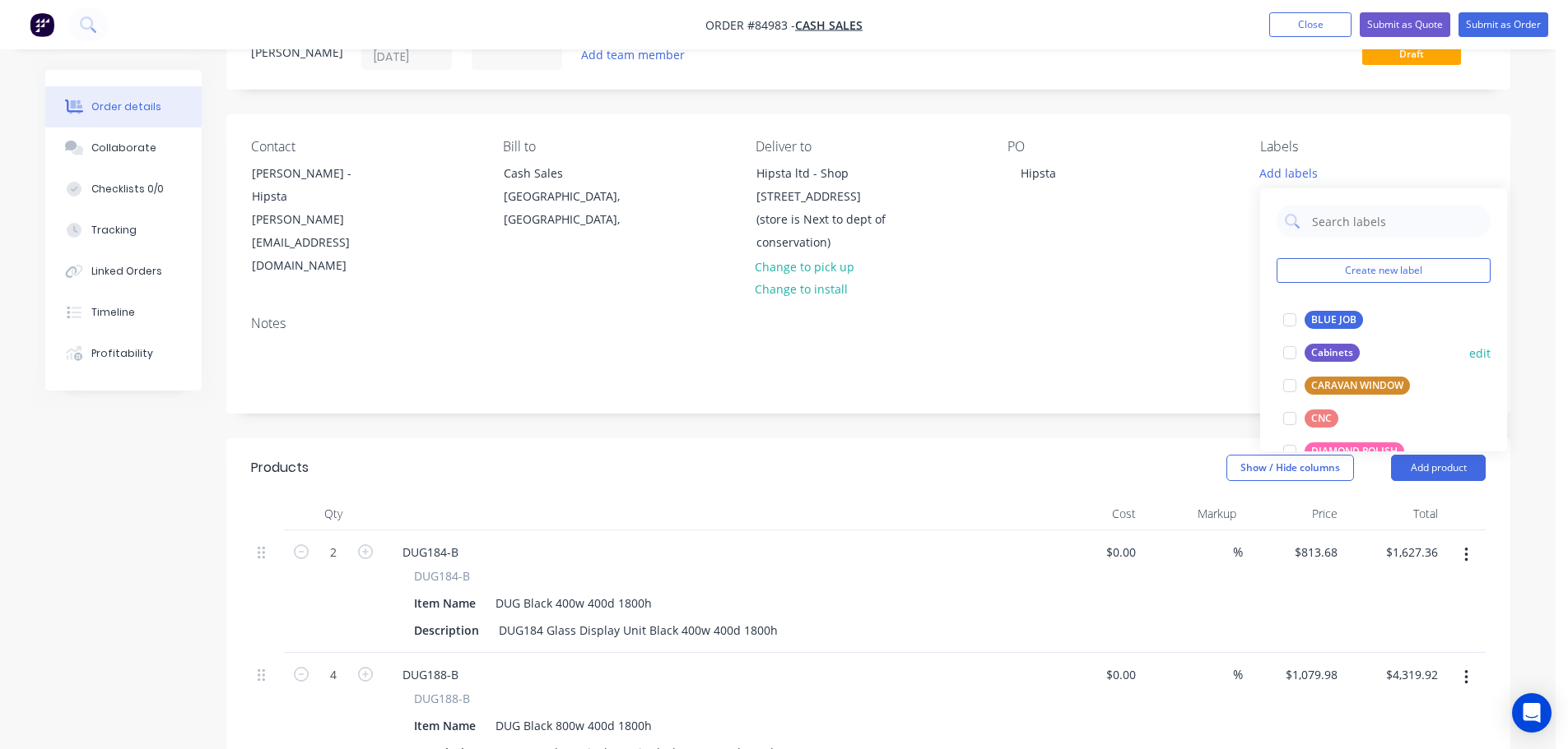
click at [1322, 347] on div "Cabinets" at bounding box center [1332, 352] width 56 height 18
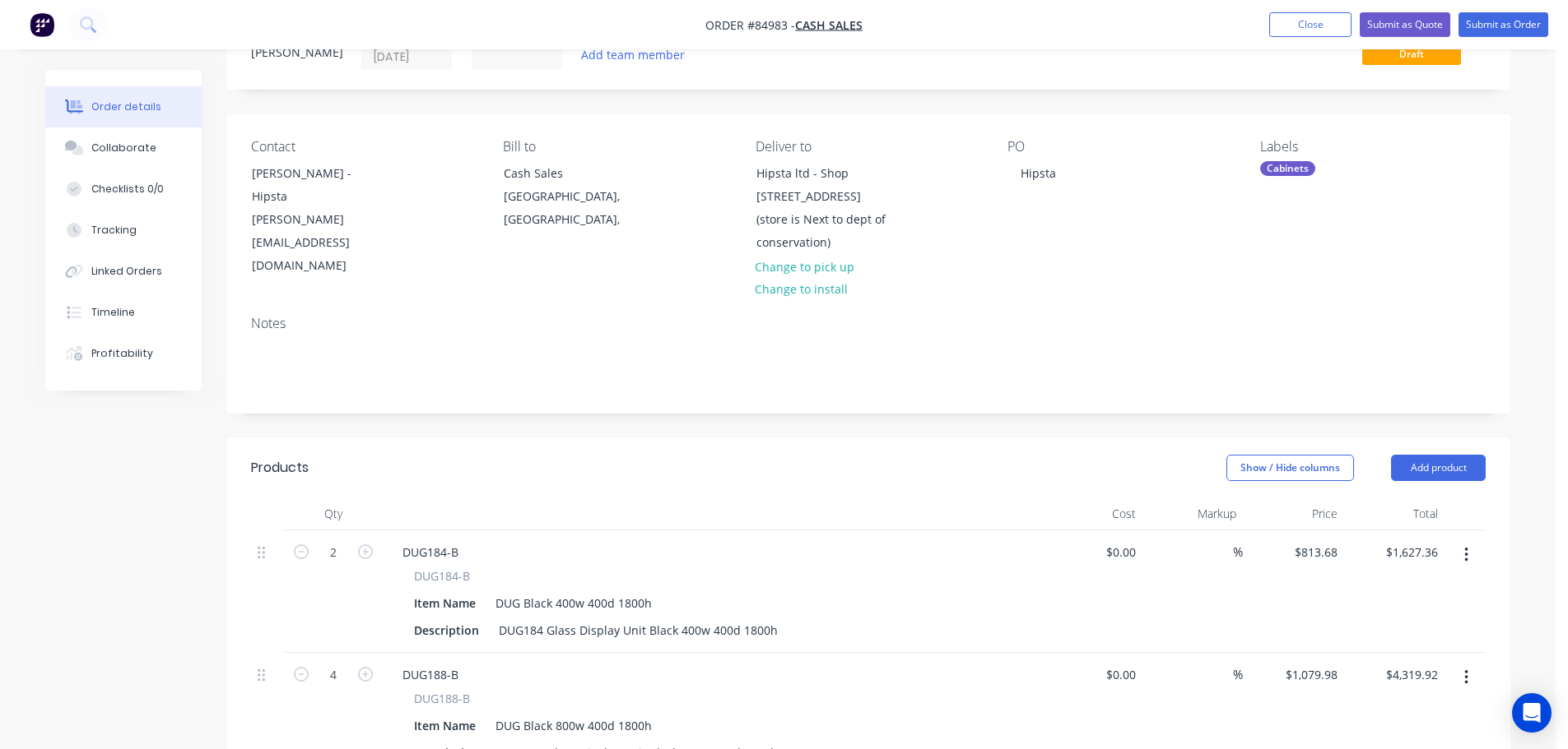
click at [1216, 164] on div "PO Hipsta" at bounding box center [1119, 208] width 225 height 139
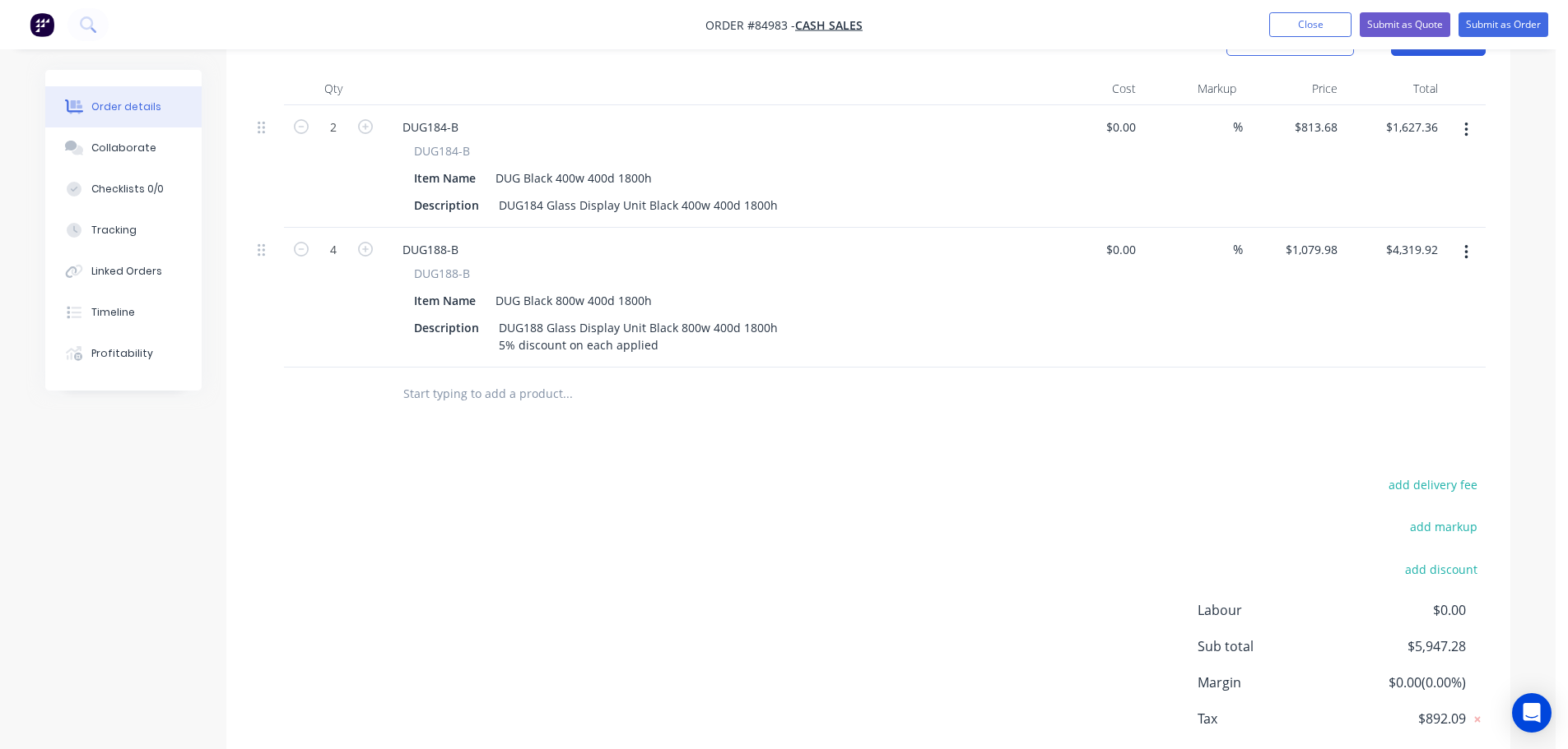
scroll to position [329, 0]
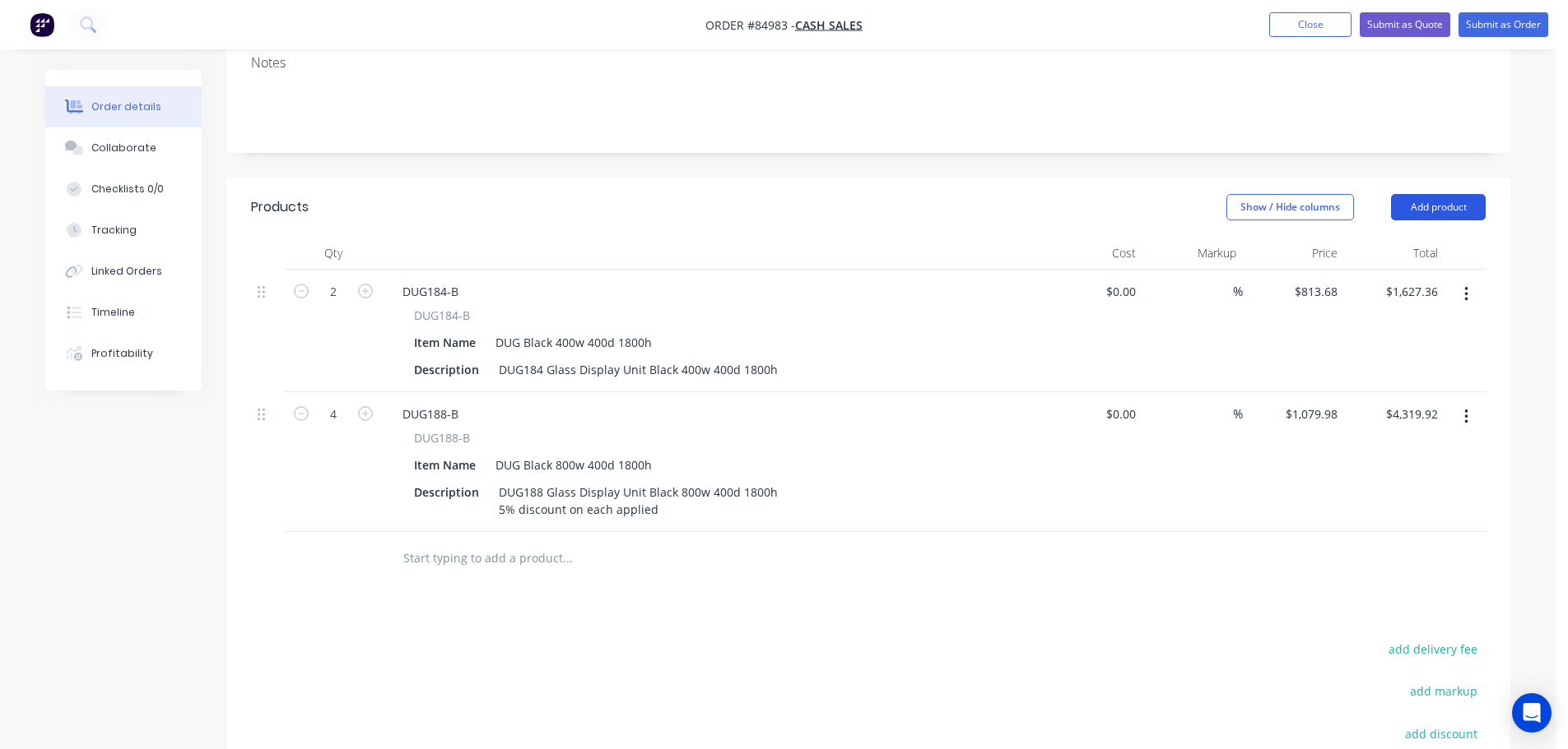
click at [1464, 194] on button "Add product" at bounding box center [1438, 207] width 95 height 26
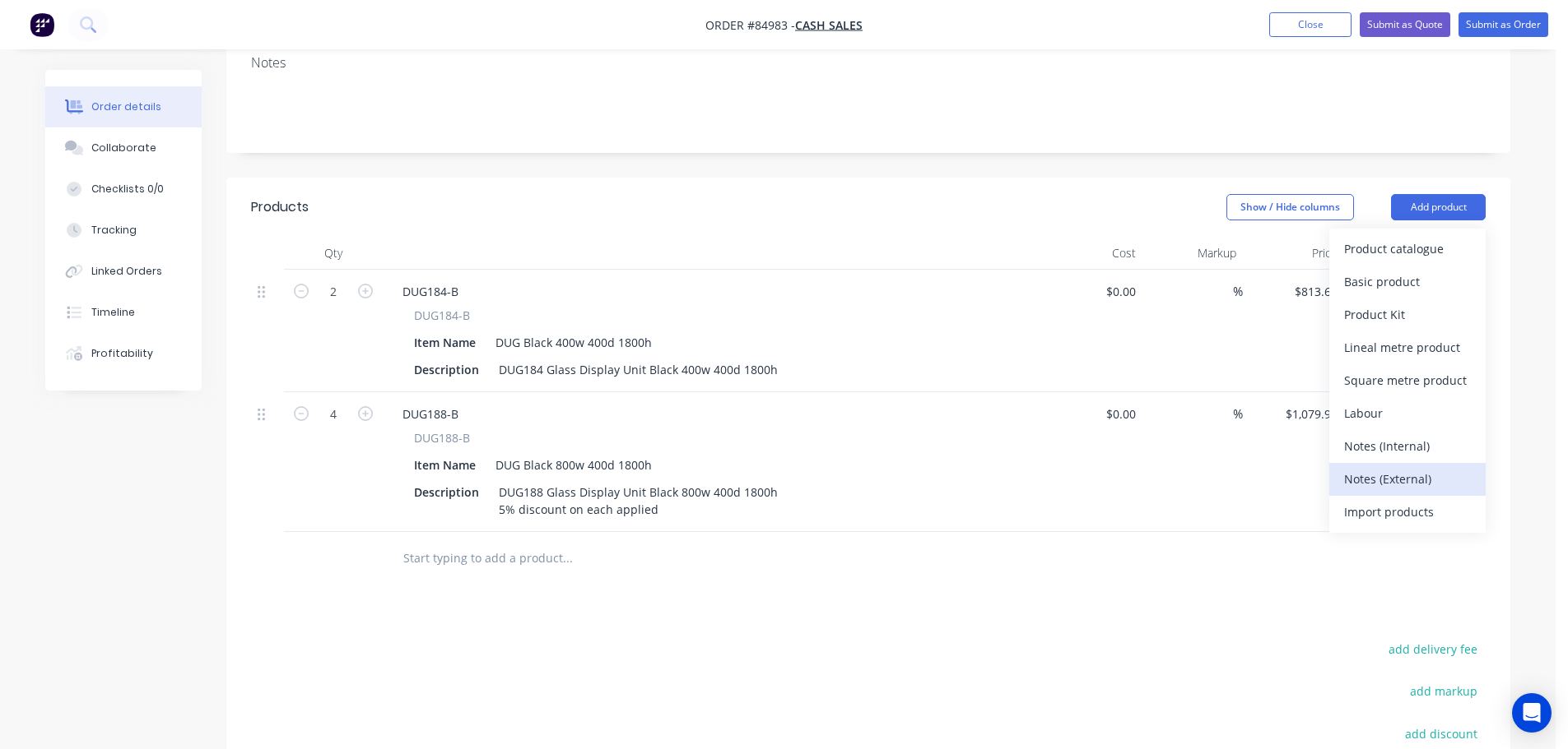
click at [1408, 467] on div "Notes (External)" at bounding box center [1408, 479] width 127 height 24
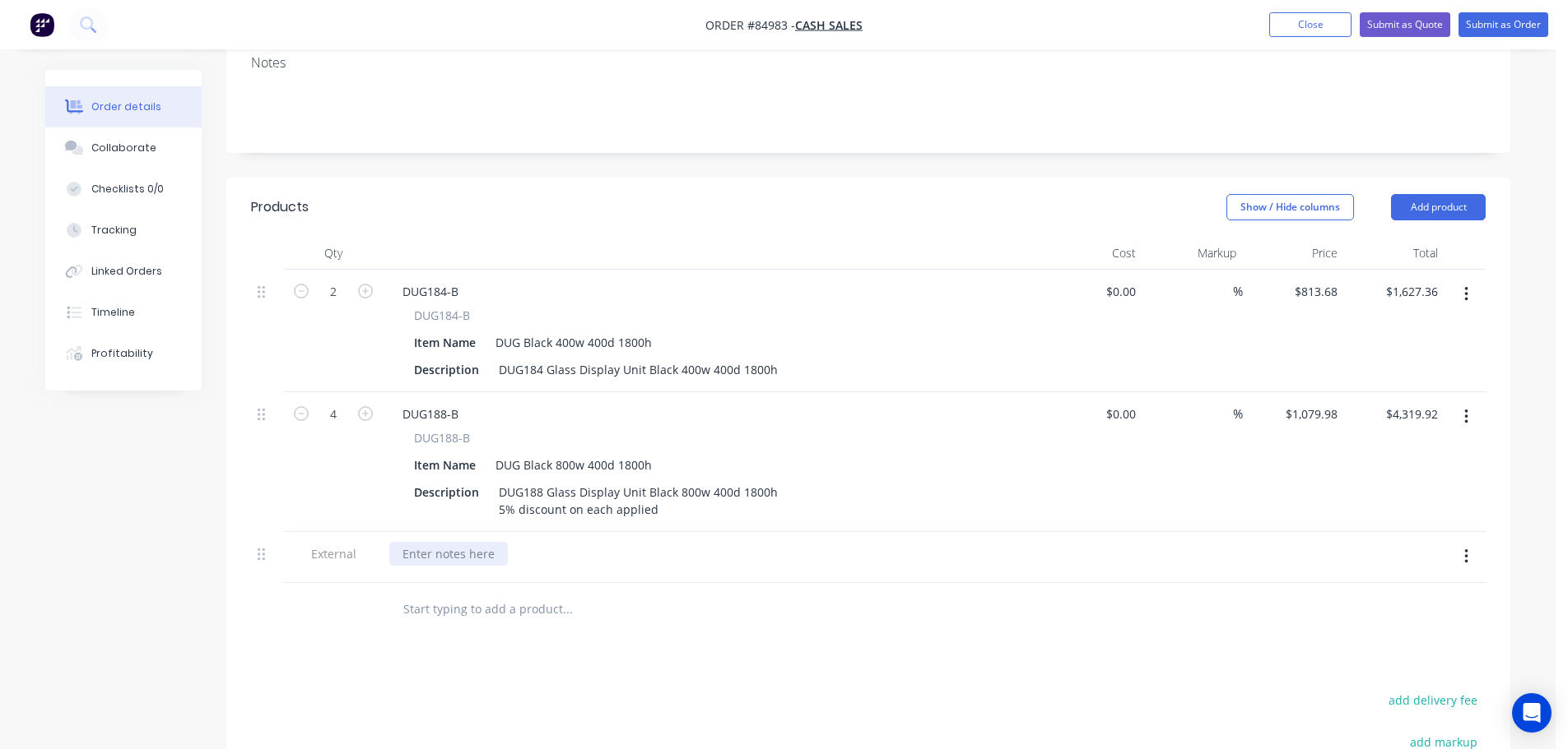
click at [449, 542] on div at bounding box center [449, 554] width 119 height 24
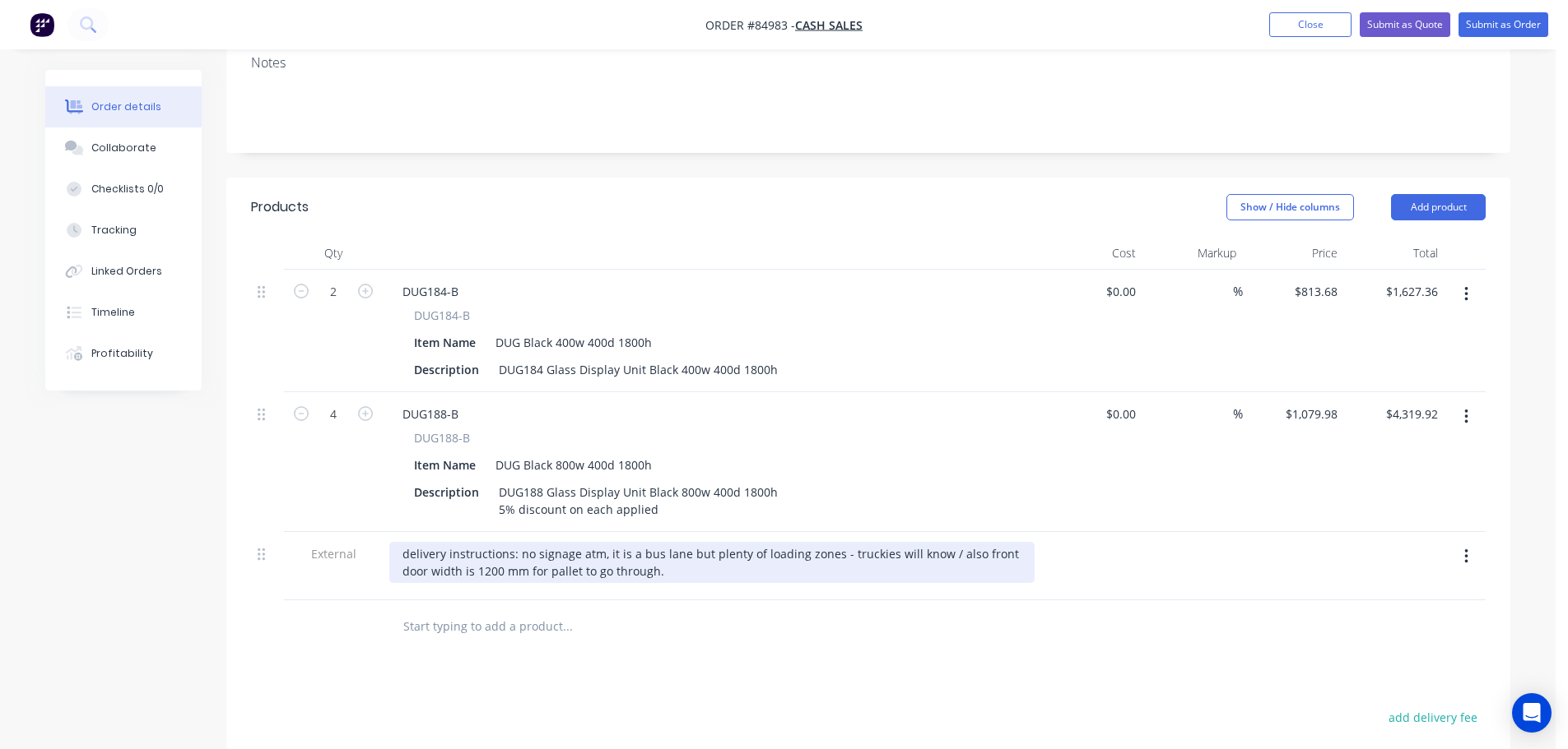
click at [583, 542] on div "delivery instructions: no signage atm, it is a bus lane but plenty of loading z…" at bounding box center [711, 562] width 645 height 41
click at [1018, 547] on div "delivery instructions: no signage on address, it is a bus lane but plenty of lo…" at bounding box center [711, 562] width 645 height 41
click at [991, 542] on div "delivery instructions: no signage on address, it is a bus lane but plenty of lo…" at bounding box center [711, 562] width 645 height 41
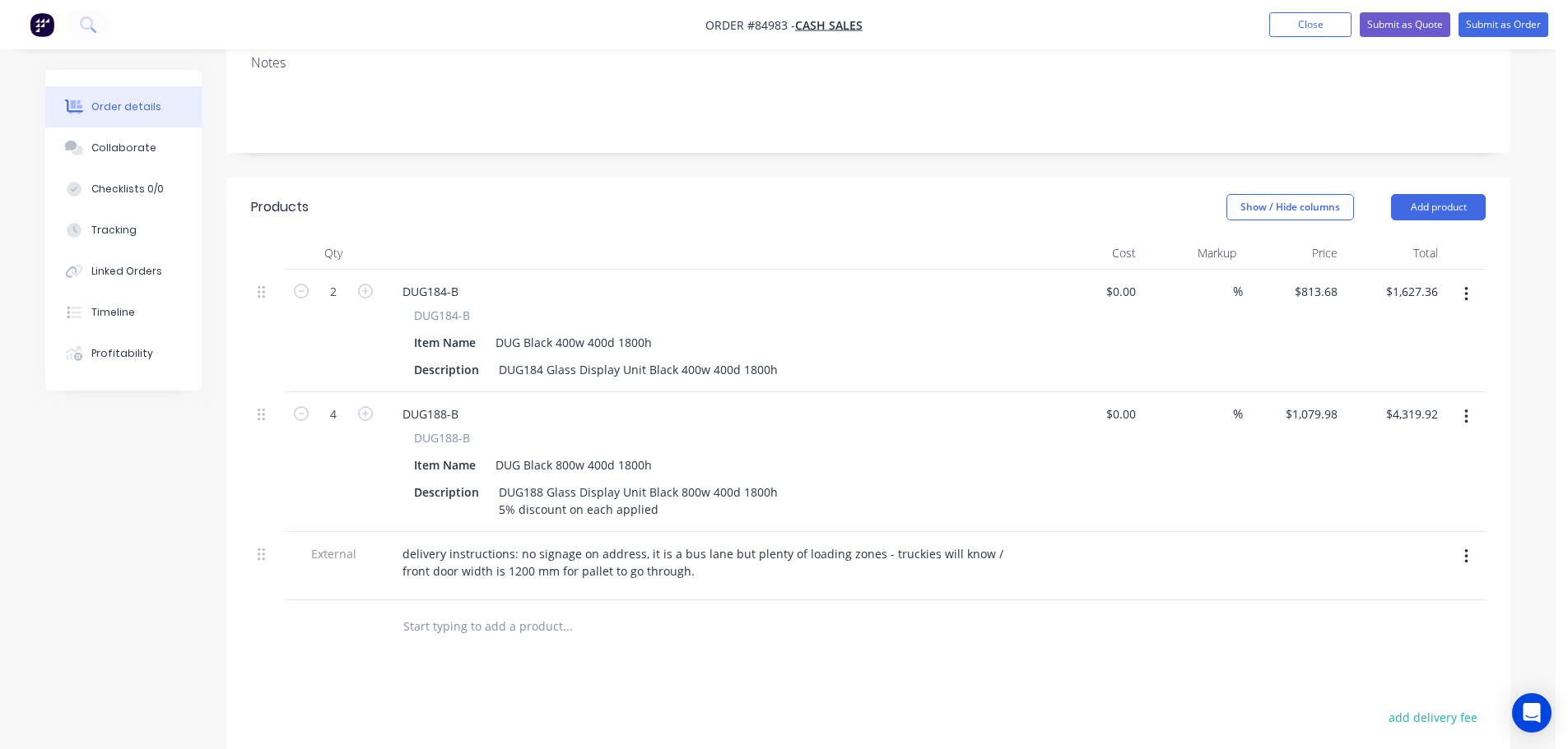
click at [966, 610] on div at bounding box center [679, 626] width 580 height 33
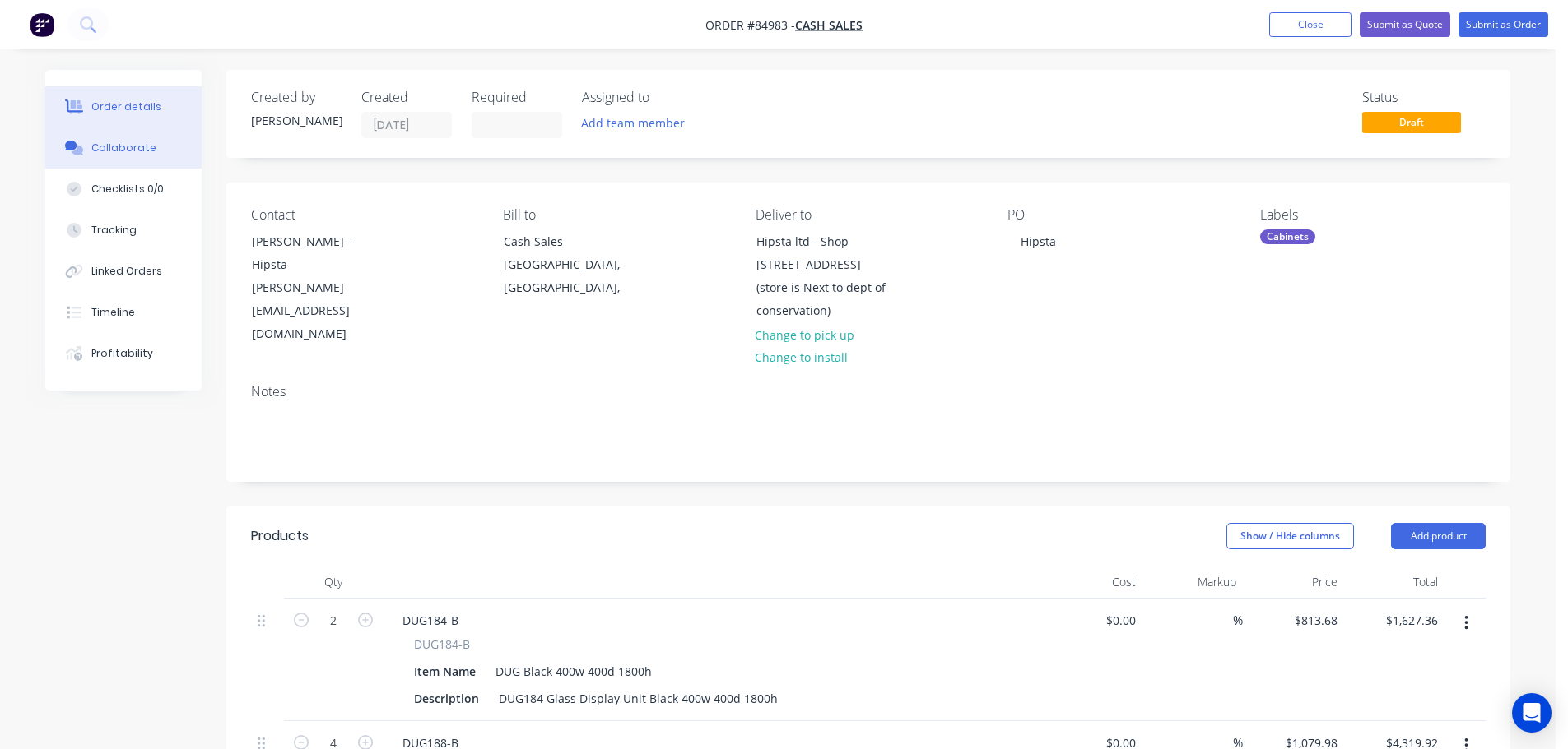
click at [154, 152] on button "Collaborate" at bounding box center [123, 148] width 156 height 41
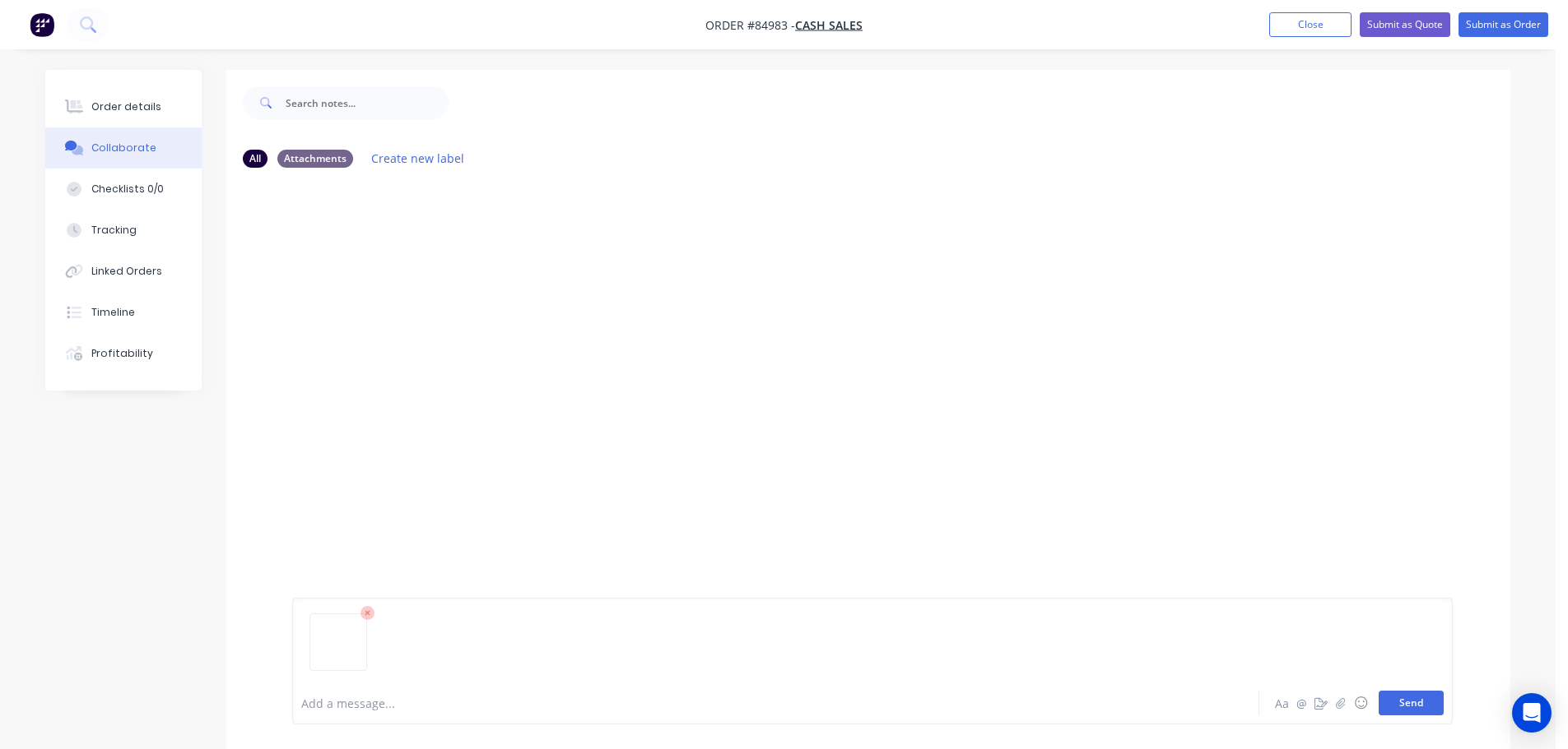
click at [1434, 696] on button "Send" at bounding box center [1412, 703] width 65 height 25
click at [169, 105] on button "Order details" at bounding box center [123, 106] width 156 height 41
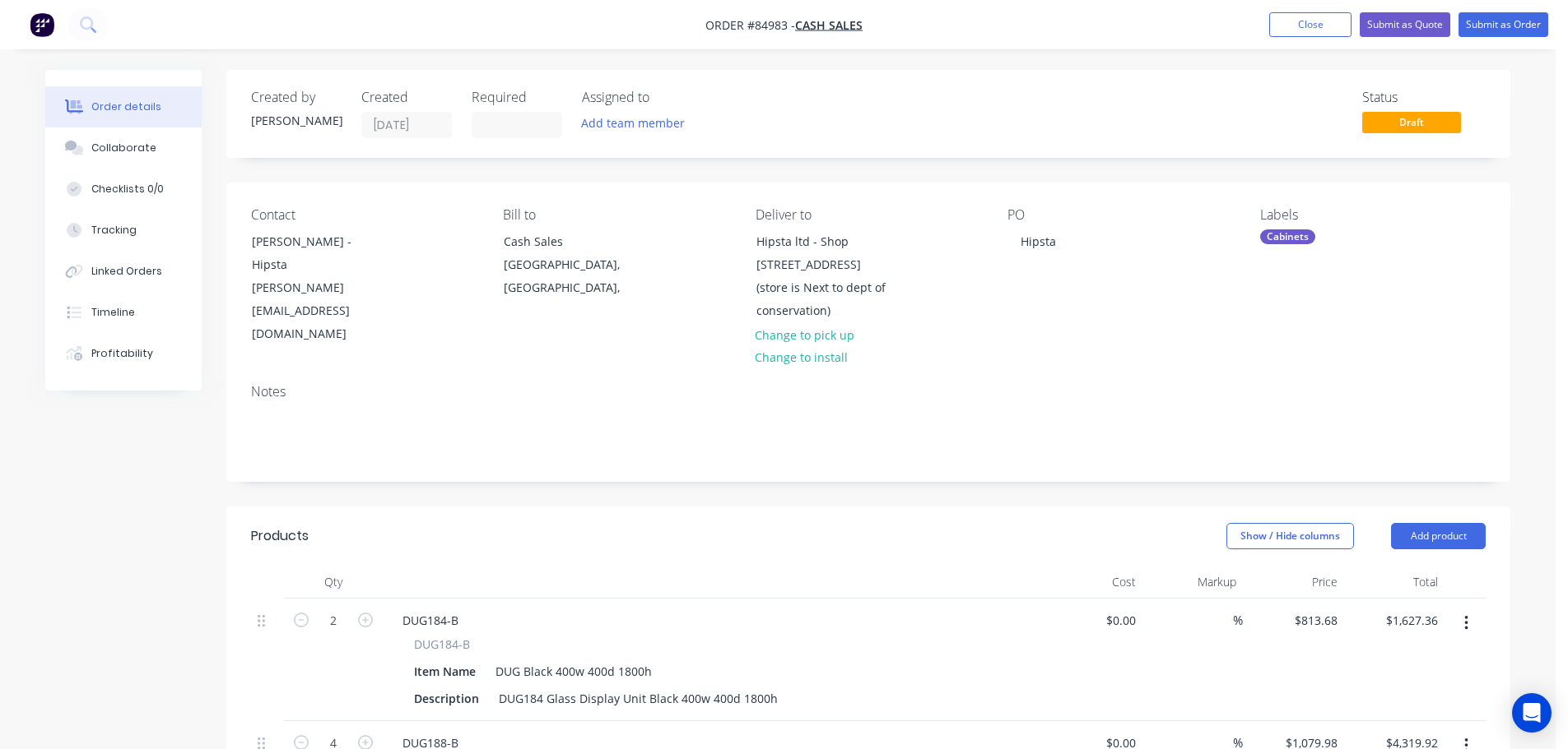
click at [14, 48] on nav "Order #84983 - Cash Sales Add product Close Submit as Quote Submit as Order" at bounding box center [784, 25] width 1568 height 50
click at [965, 164] on div "Created by Jess Created 01/10/25 Required Assigned to Add team member Status Dr…" at bounding box center [868, 724] width 1284 height 1308
click at [683, 161] on div "Created by Jess Created 01/10/25 Required Assigned to Add team member Status Dr…" at bounding box center [868, 724] width 1284 height 1308
click at [1491, 22] on button "Submit as Order" at bounding box center [1504, 25] width 90 height 25
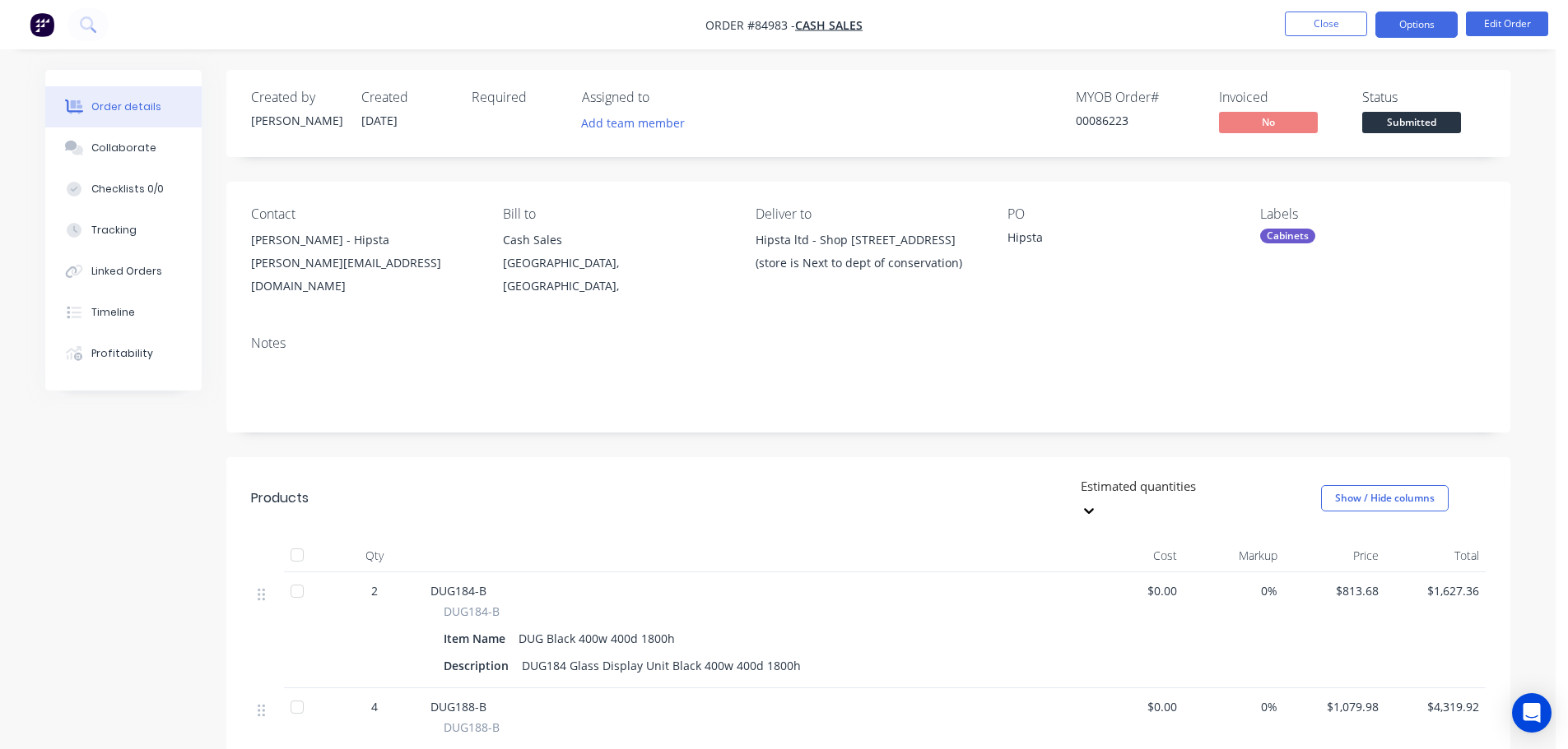
click at [1421, 30] on button "Options" at bounding box center [1417, 24] width 82 height 26
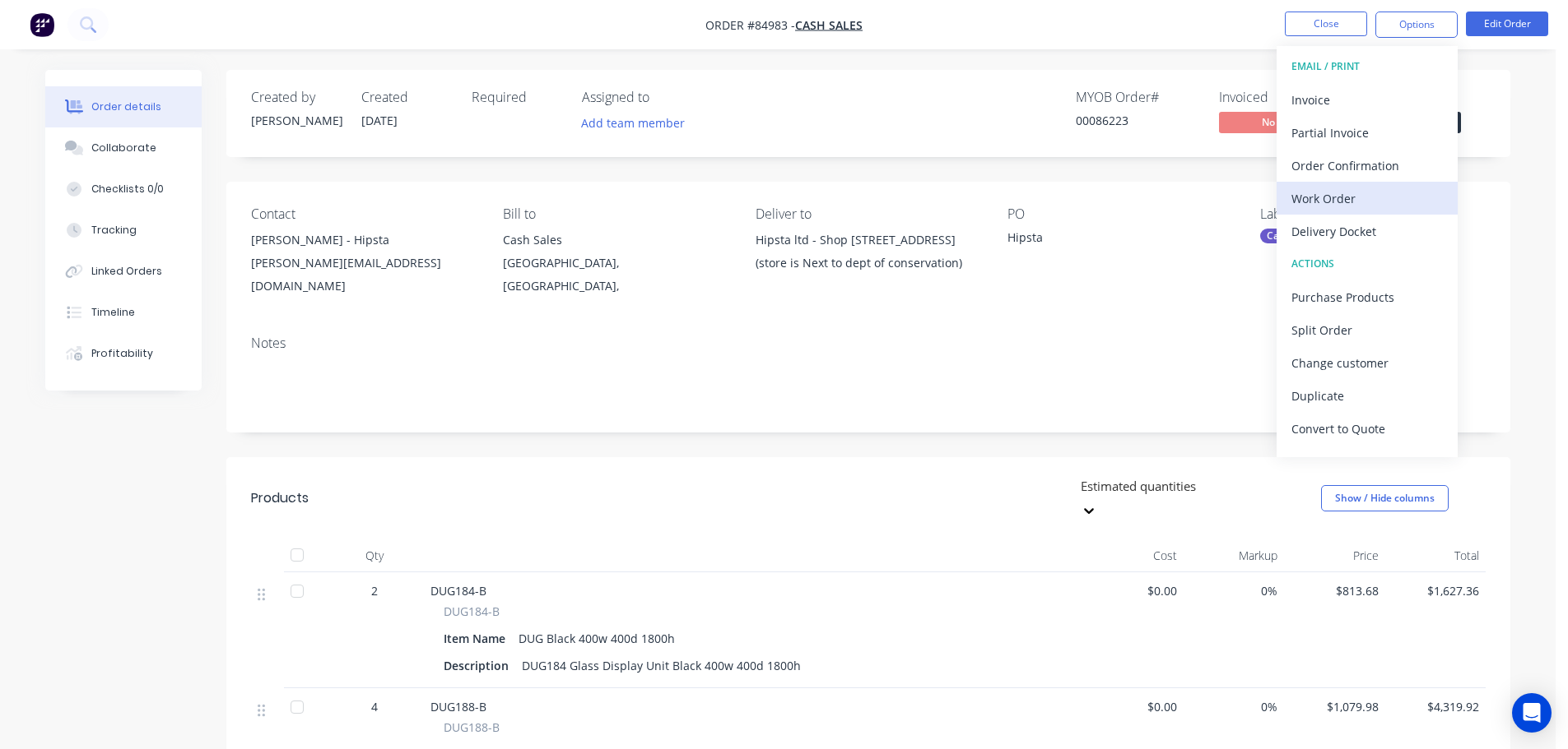
click at [1391, 207] on div "Work Order" at bounding box center [1368, 198] width 151 height 24
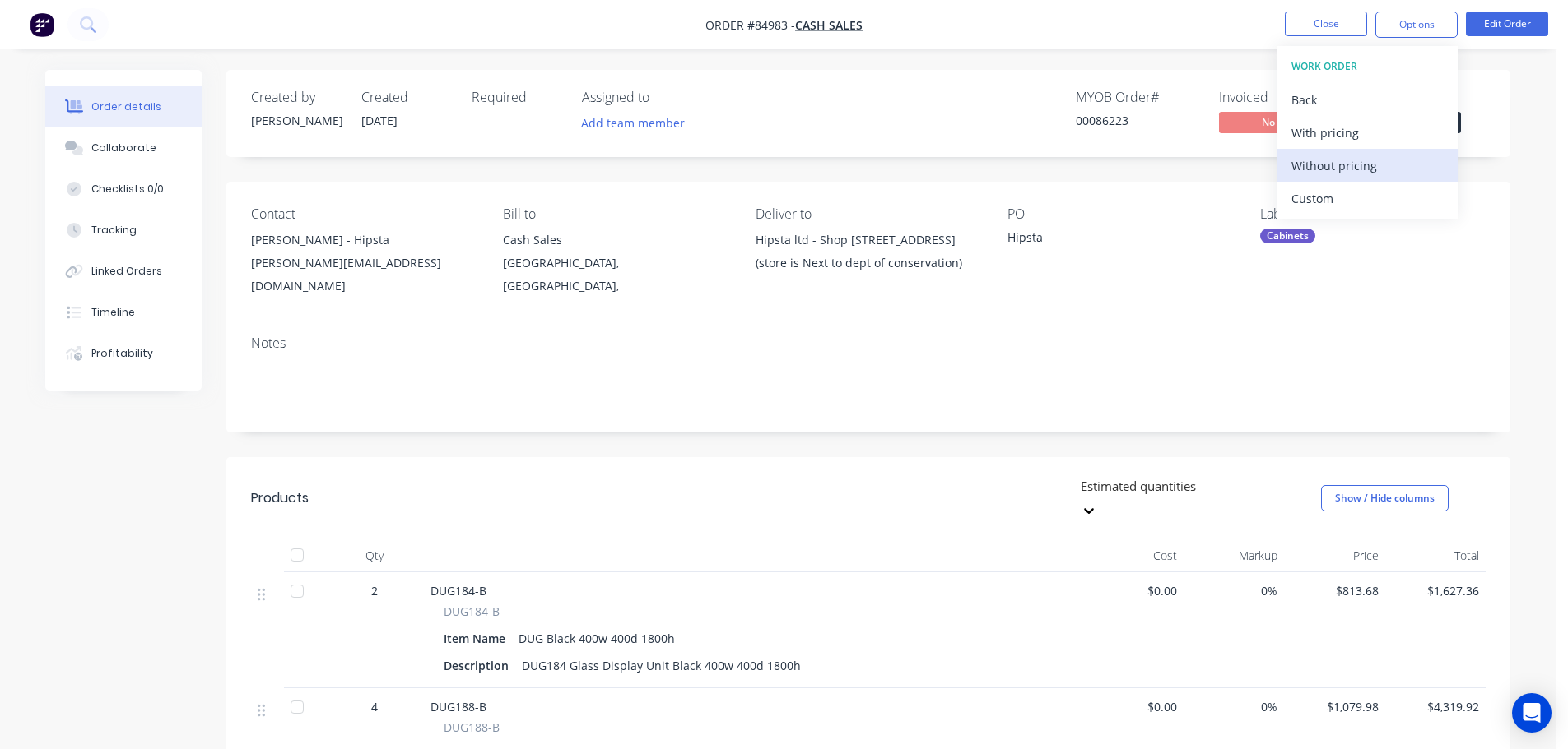
click at [1374, 168] on div "Without pricing" at bounding box center [1368, 166] width 151 height 24
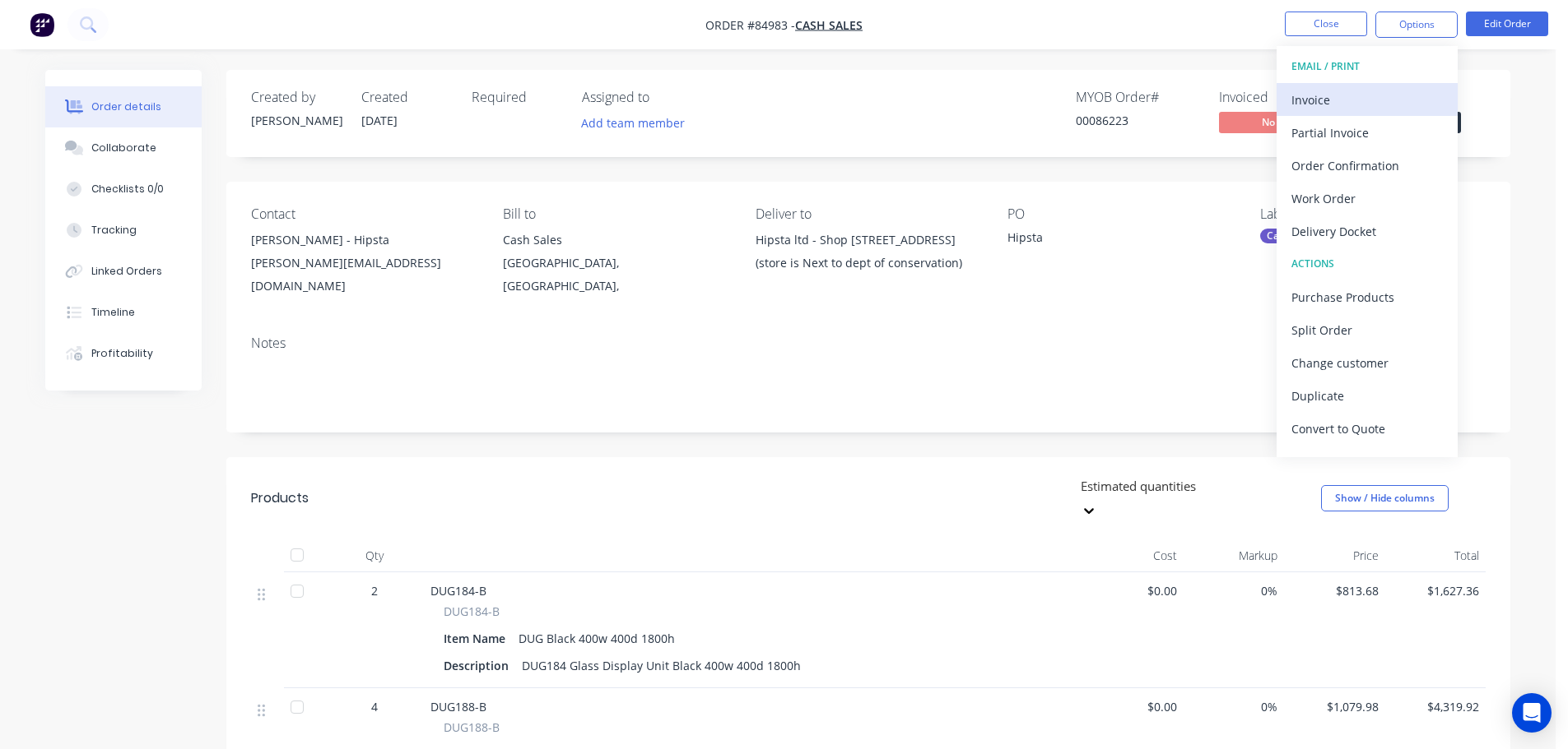
click at [1372, 102] on div "Invoice" at bounding box center [1368, 100] width 151 height 24
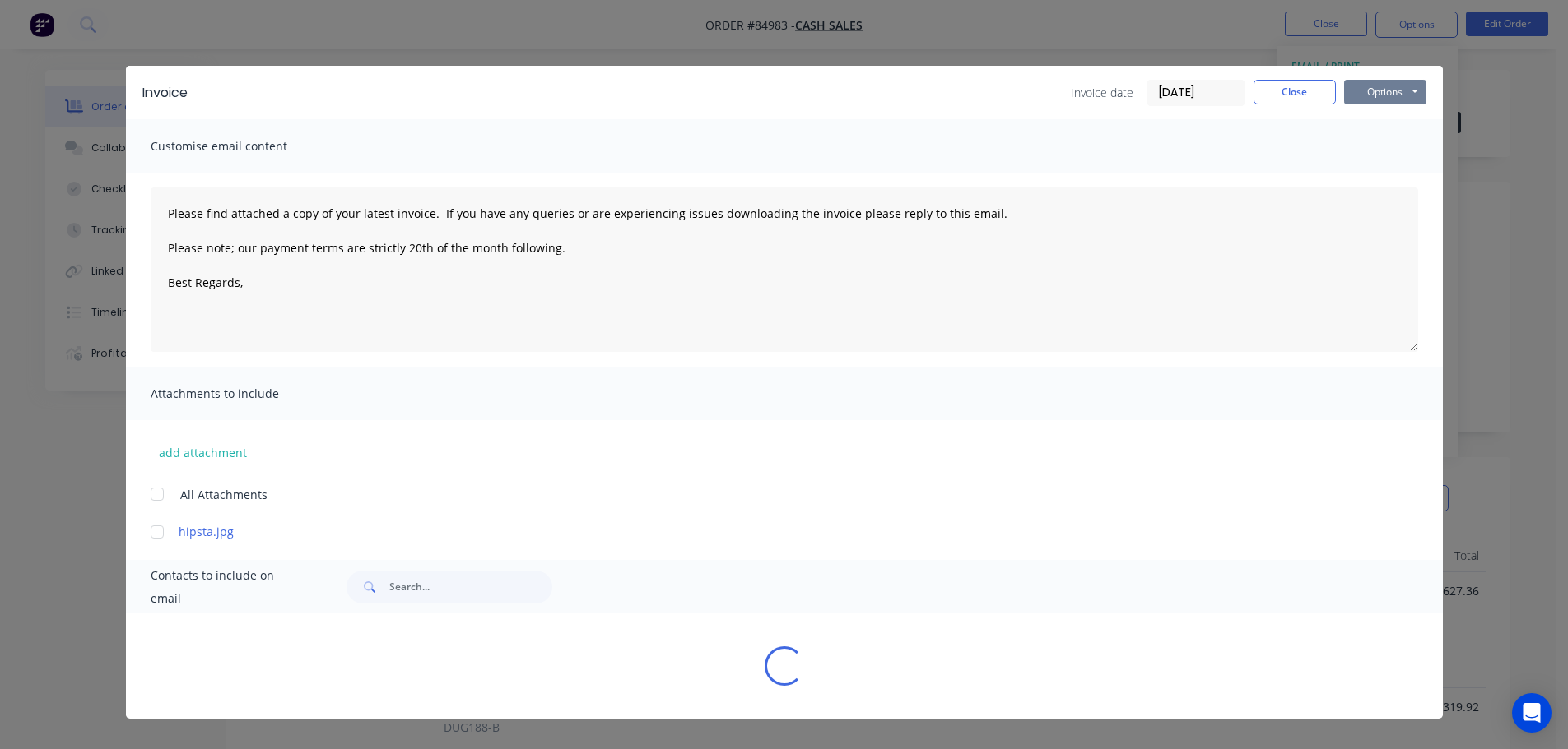
click at [1373, 99] on button "Options" at bounding box center [1386, 92] width 82 height 25
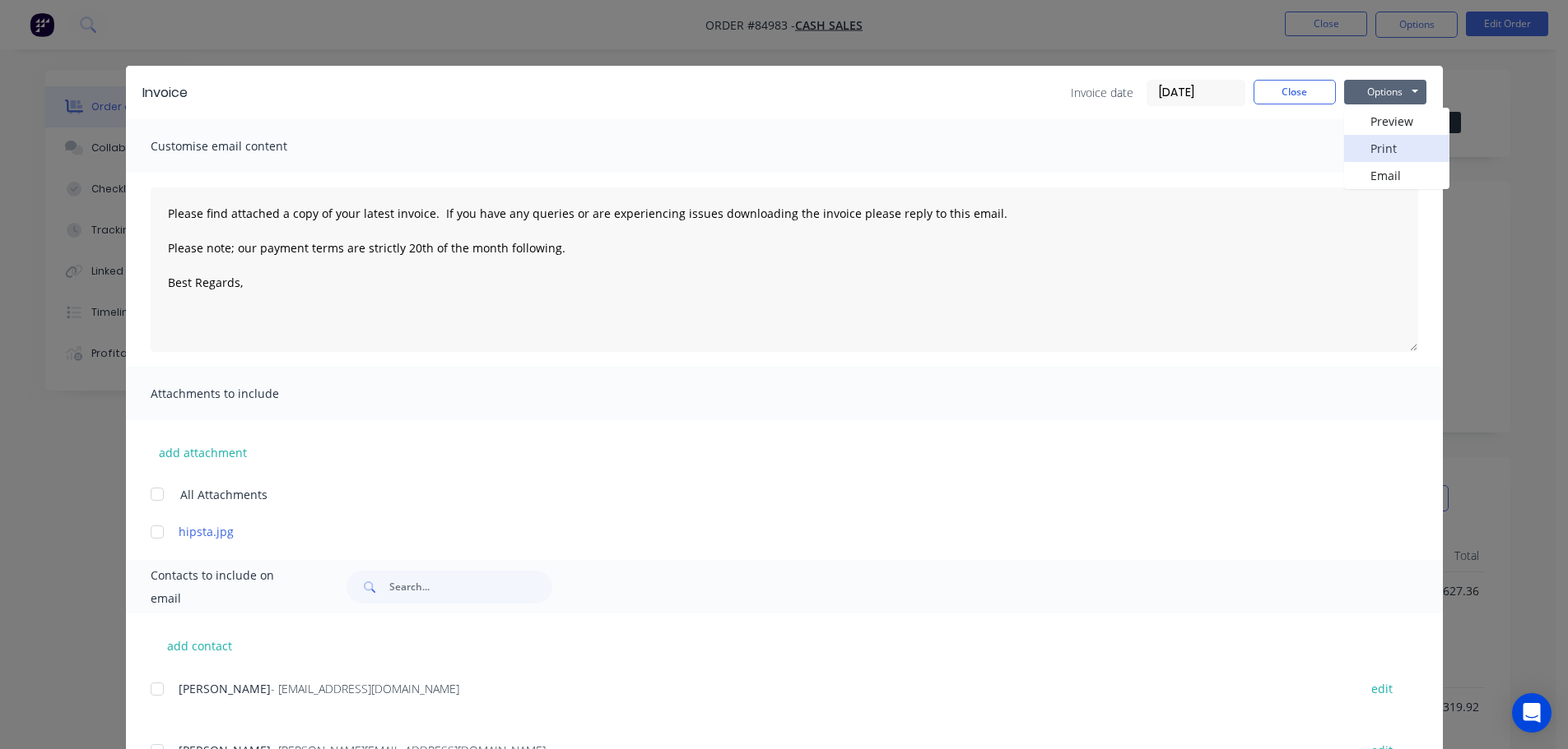
click at [1380, 148] on button "Print" at bounding box center [1397, 148] width 105 height 27
click at [1302, 90] on button "Close" at bounding box center [1295, 92] width 82 height 25
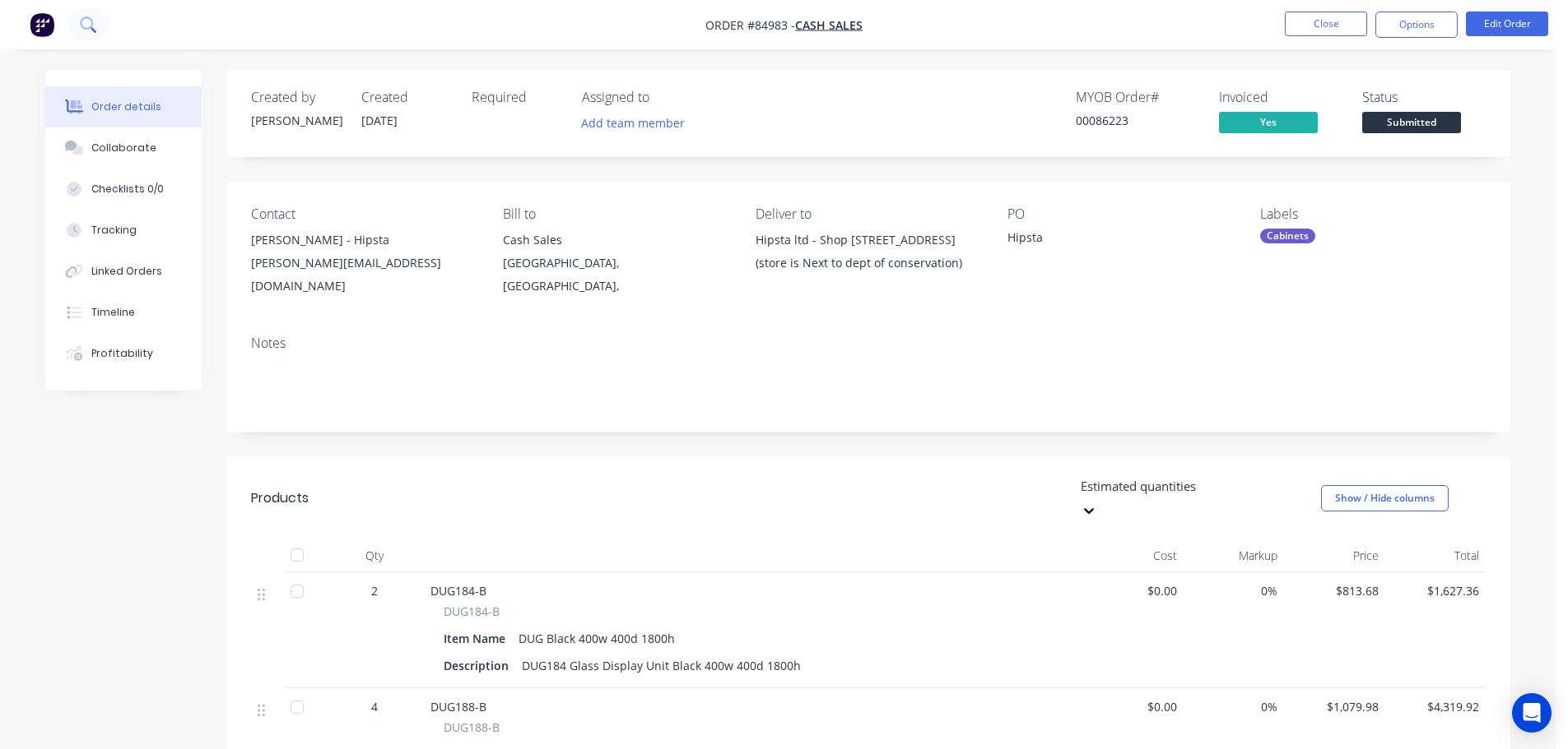
click at [92, 28] on icon at bounding box center [87, 24] width 15 height 15
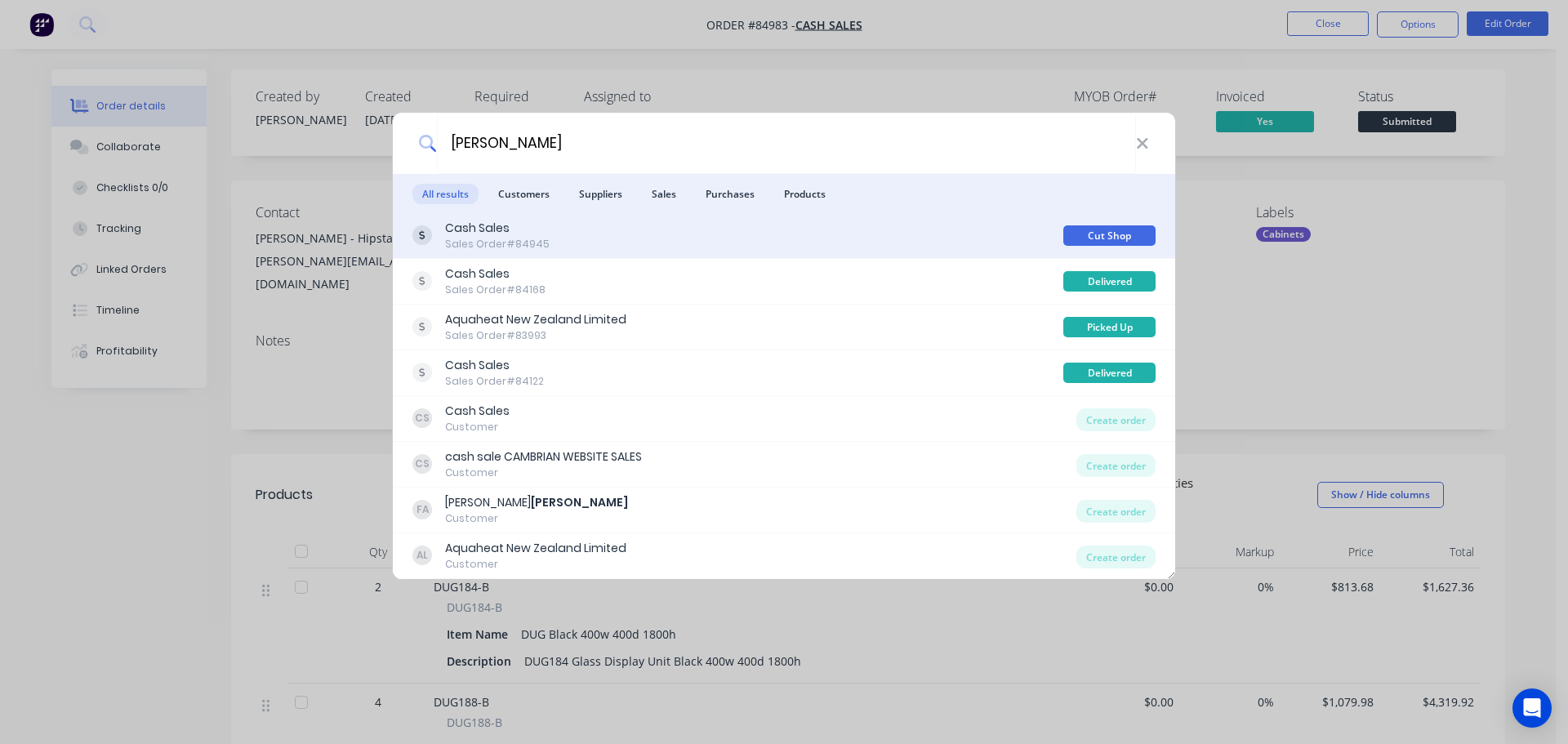
type input "ashley"
click at [709, 245] on div "Cash Sales Sales Order #84945" at bounding box center [738, 235] width 651 height 31
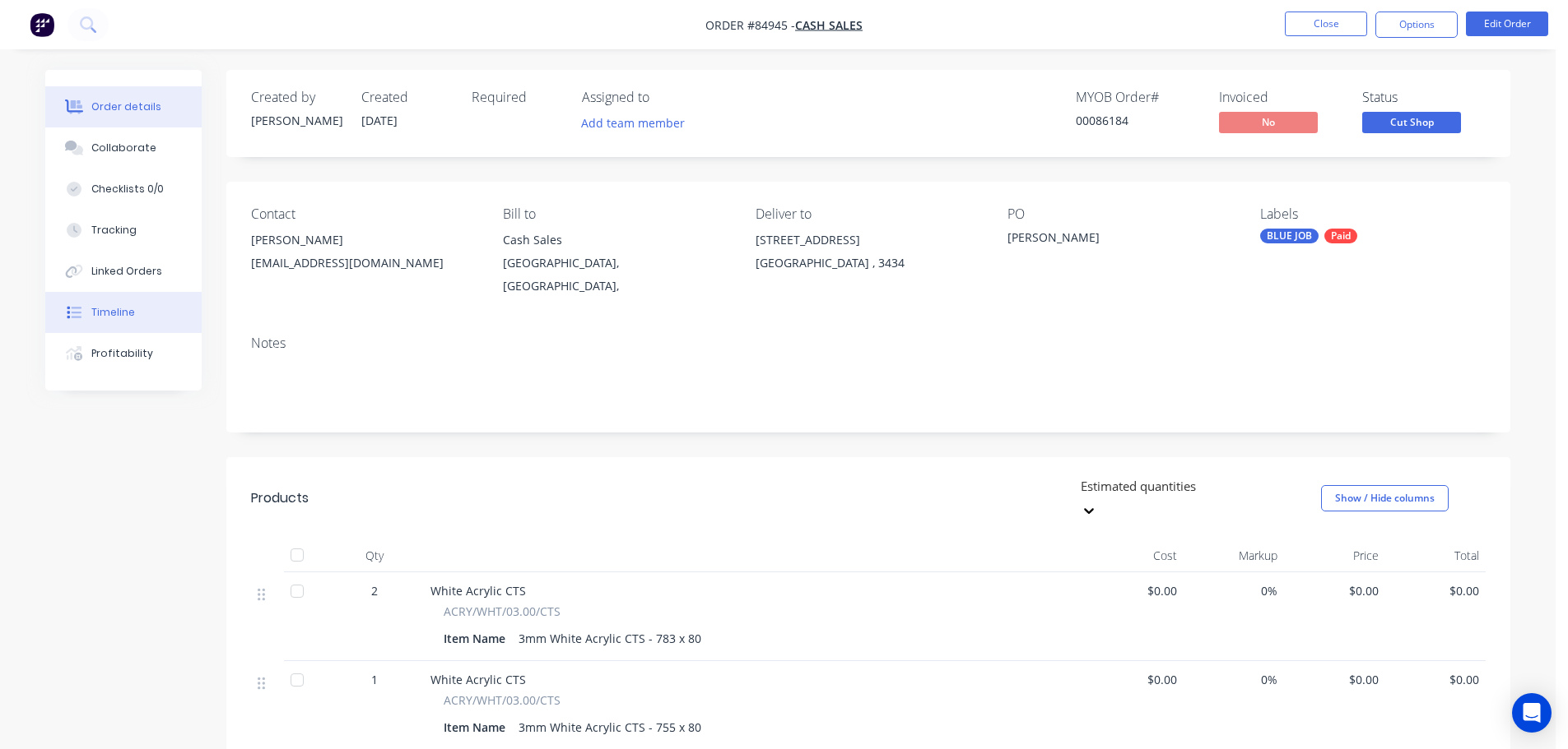
click at [54, 311] on button "Timeline" at bounding box center [123, 312] width 156 height 41
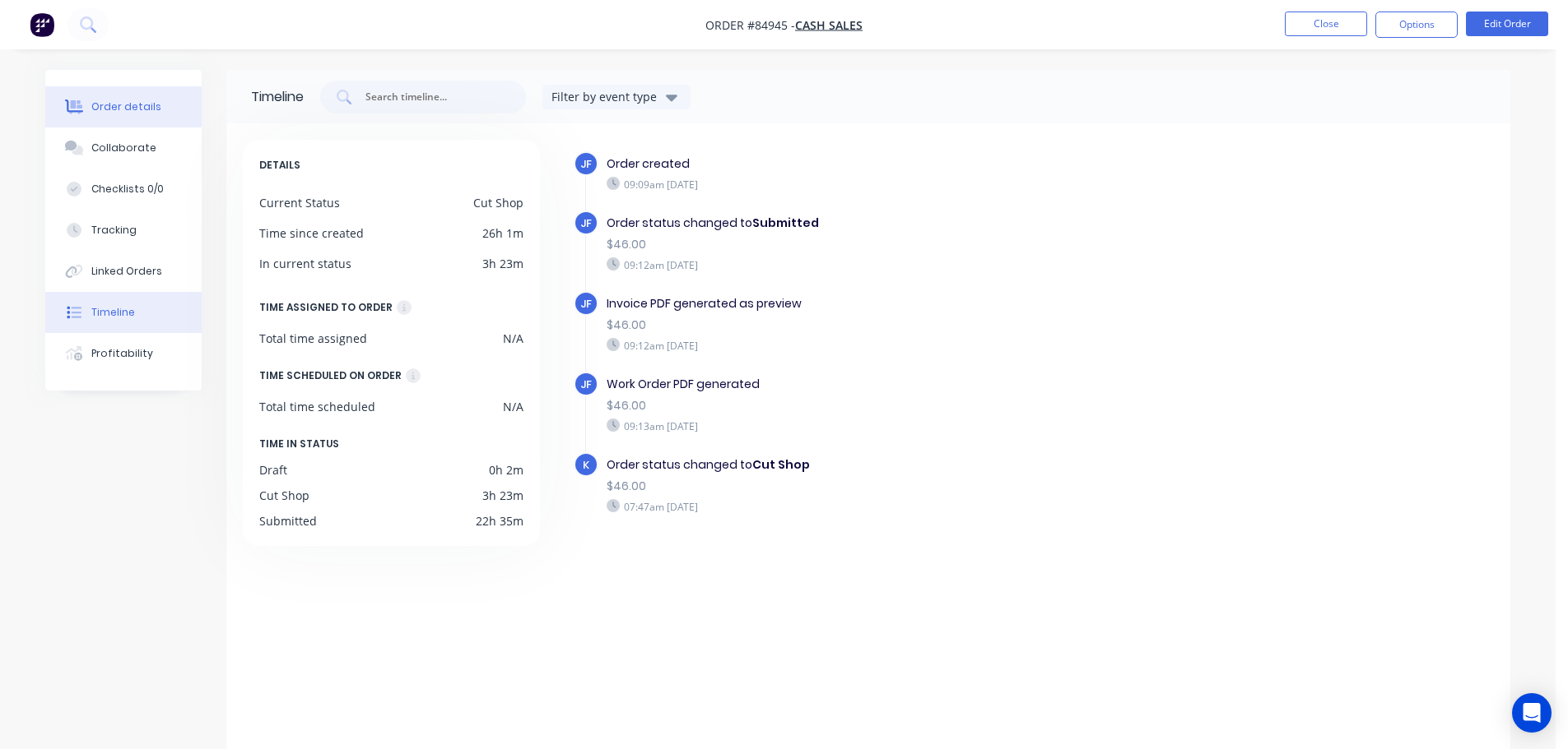
click at [93, 108] on div "Order details" at bounding box center [126, 106] width 70 height 14
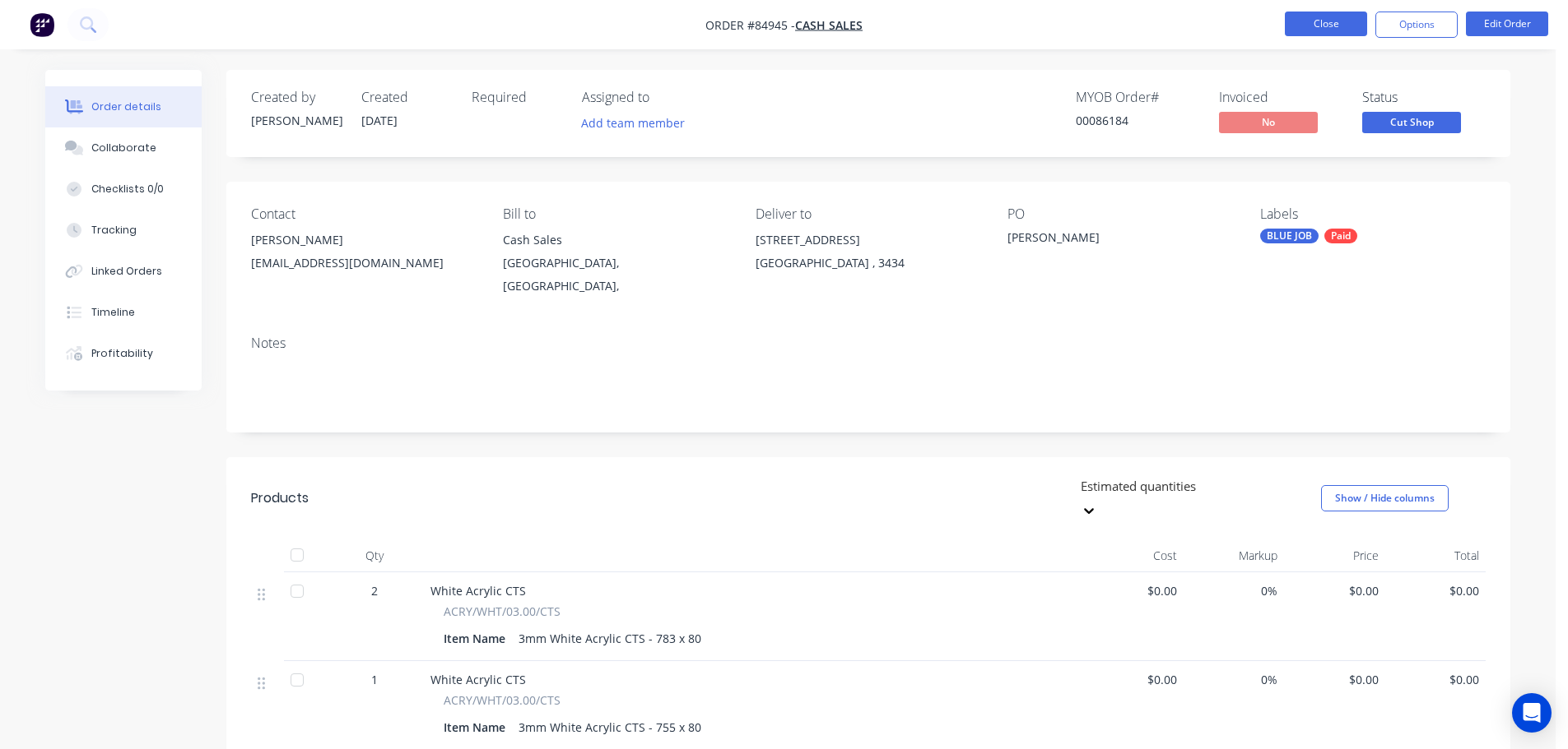
click at [1333, 27] on button "Close" at bounding box center [1326, 24] width 82 height 25
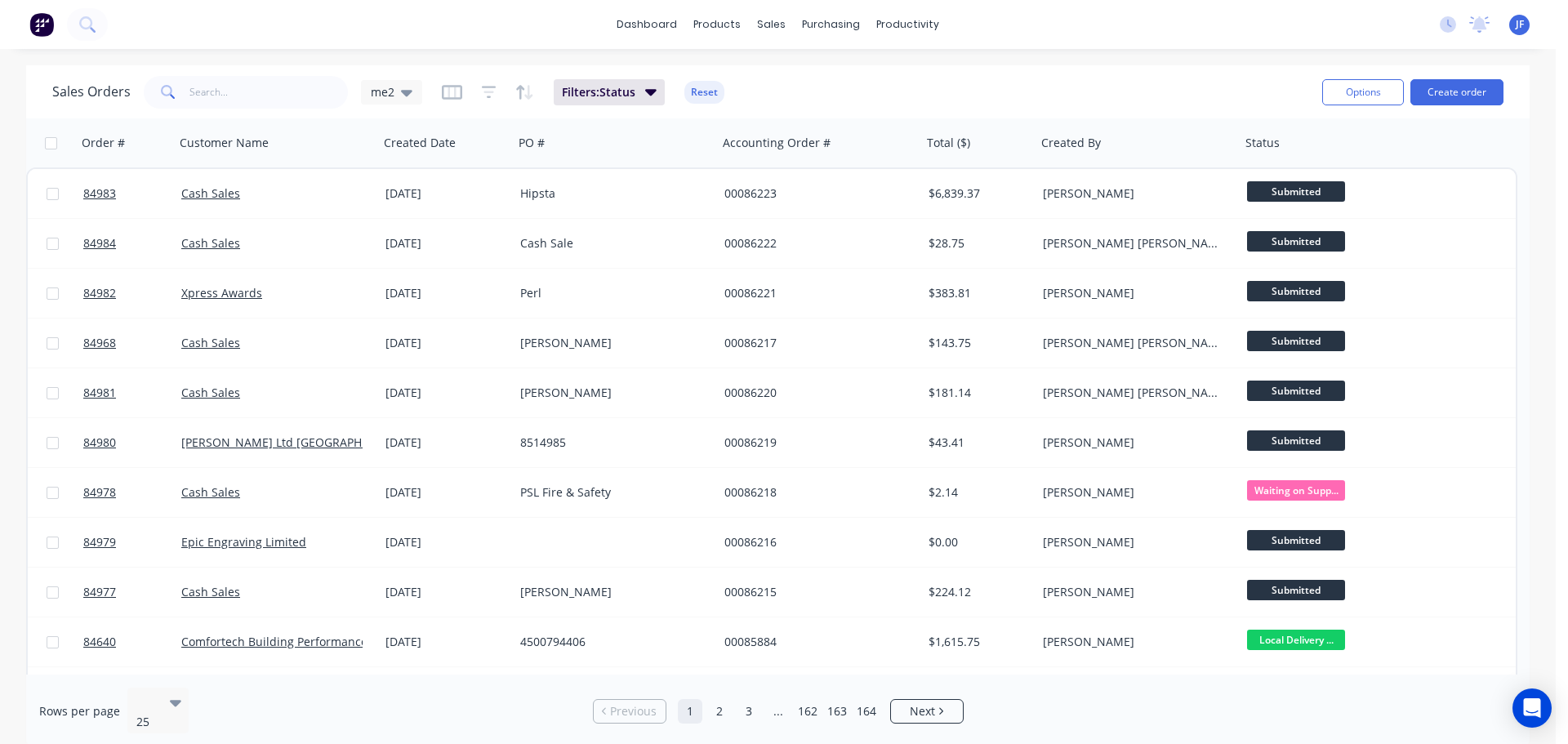
click at [629, 65] on div "dashboard products sales purchasing productivity dashboard products Product Cat…" at bounding box center [778, 372] width 1556 height 744
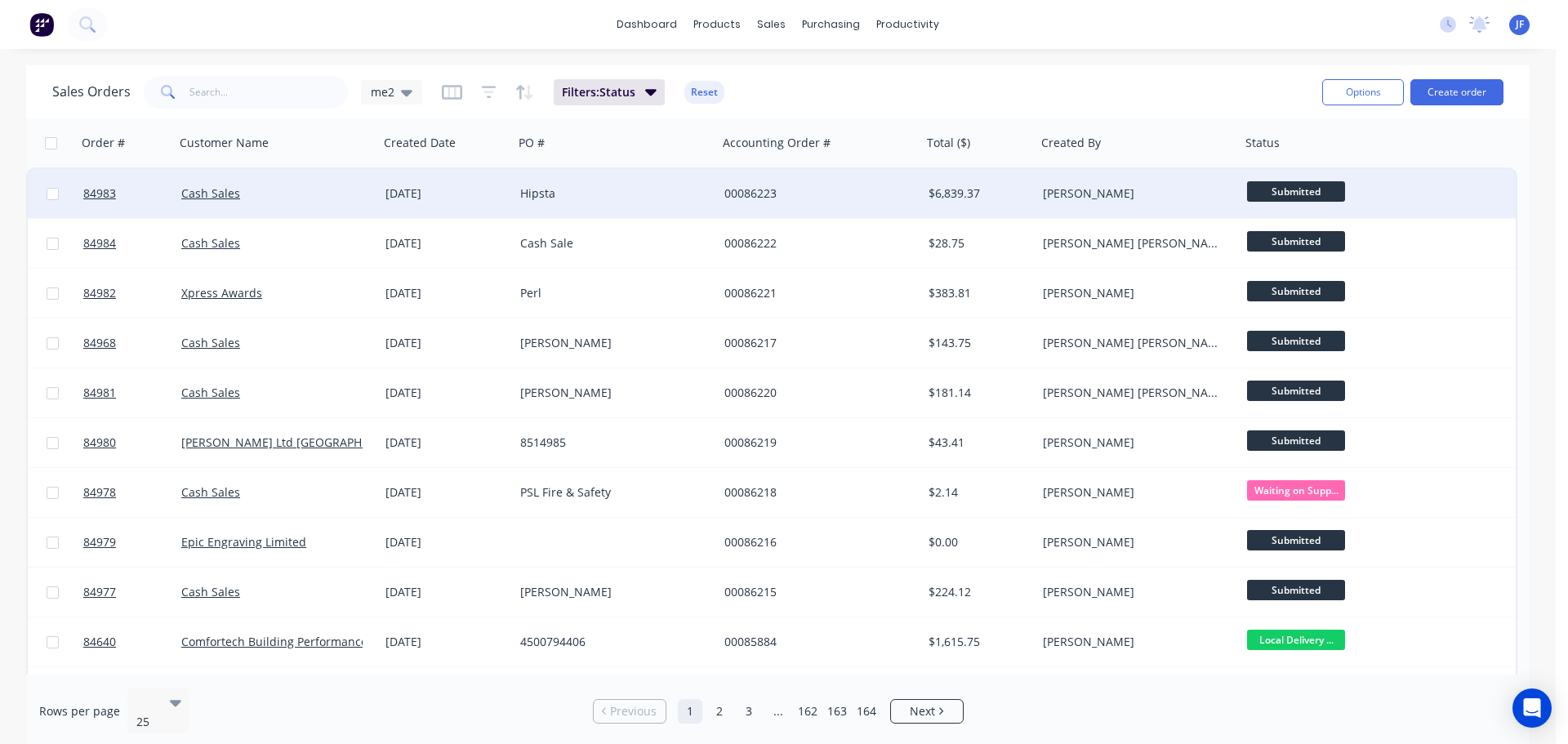
click at [645, 208] on div "Hipsta" at bounding box center [615, 194] width 204 height 49
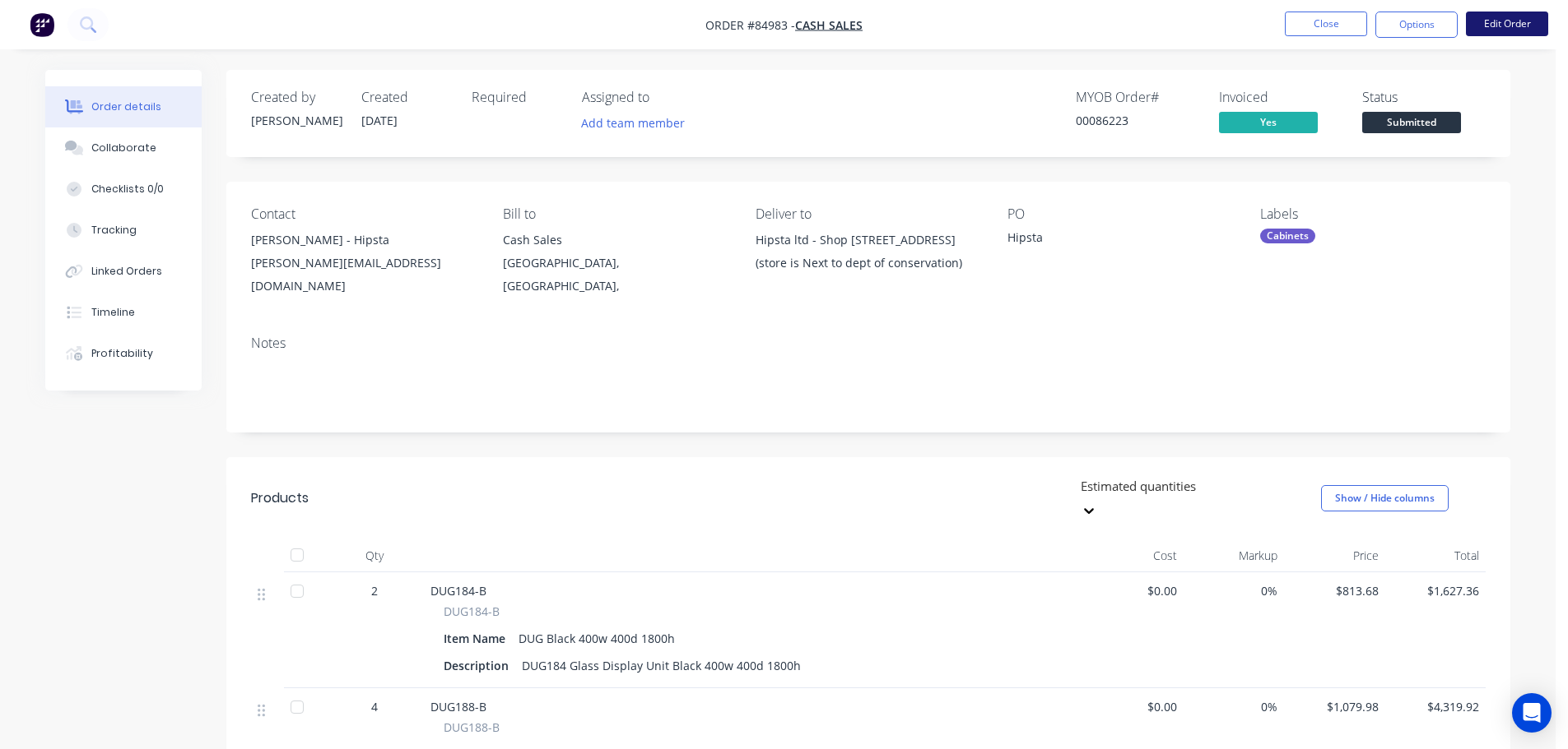
click at [1496, 20] on button "Edit Order" at bounding box center [1508, 24] width 82 height 25
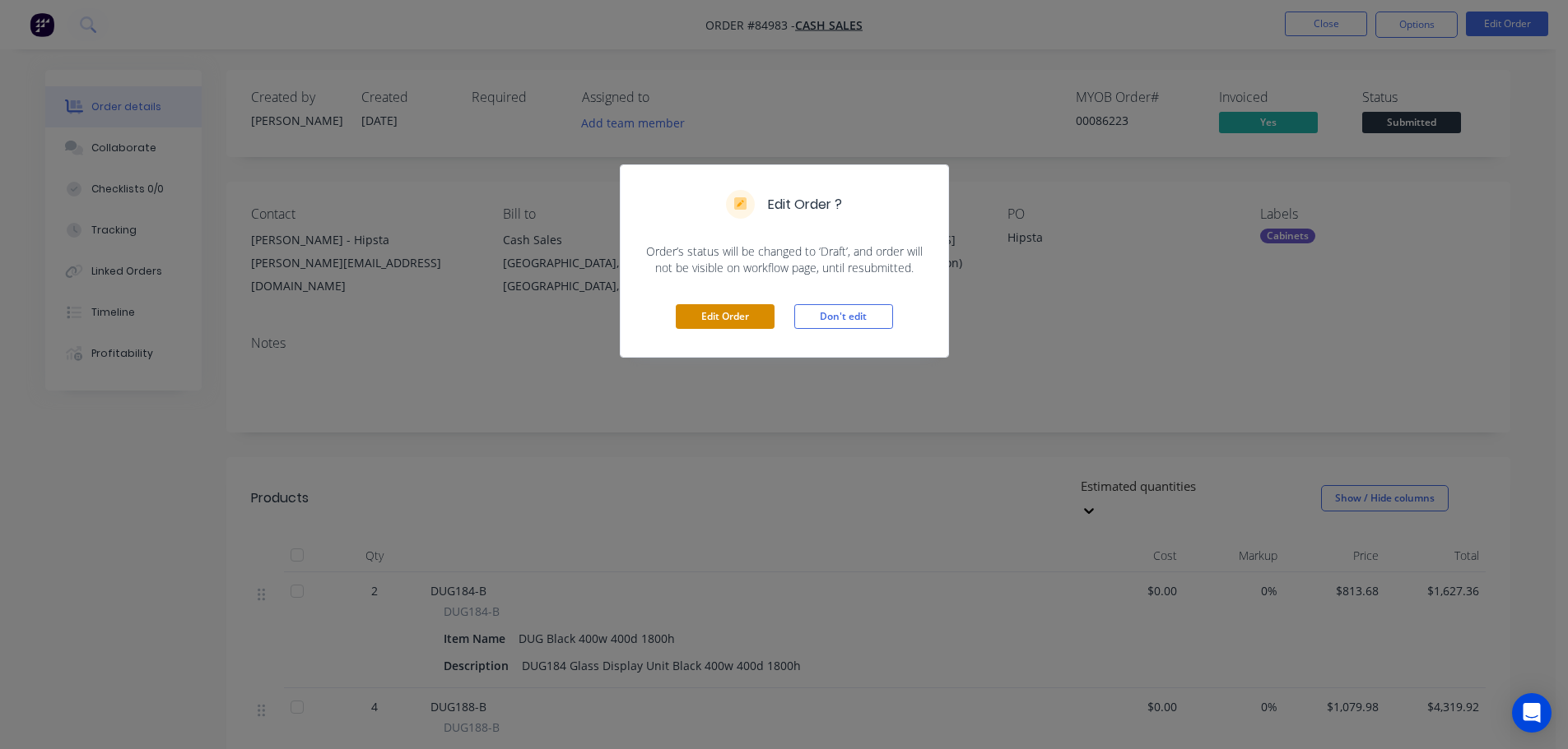
click at [762, 318] on button "Edit Order" at bounding box center [725, 317] width 99 height 25
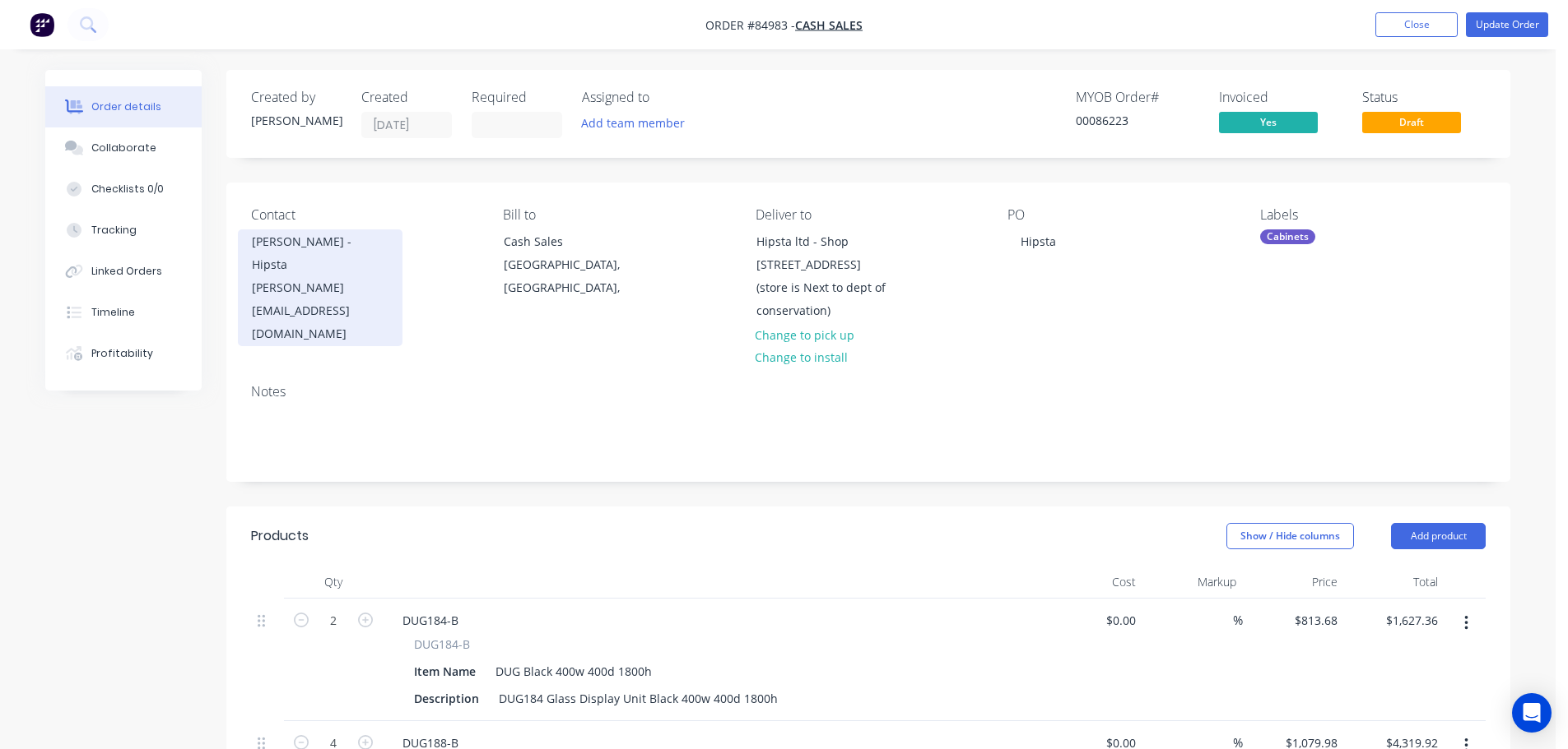
click at [333, 235] on div "Debbie Deans - Hipsta" at bounding box center [320, 253] width 137 height 46
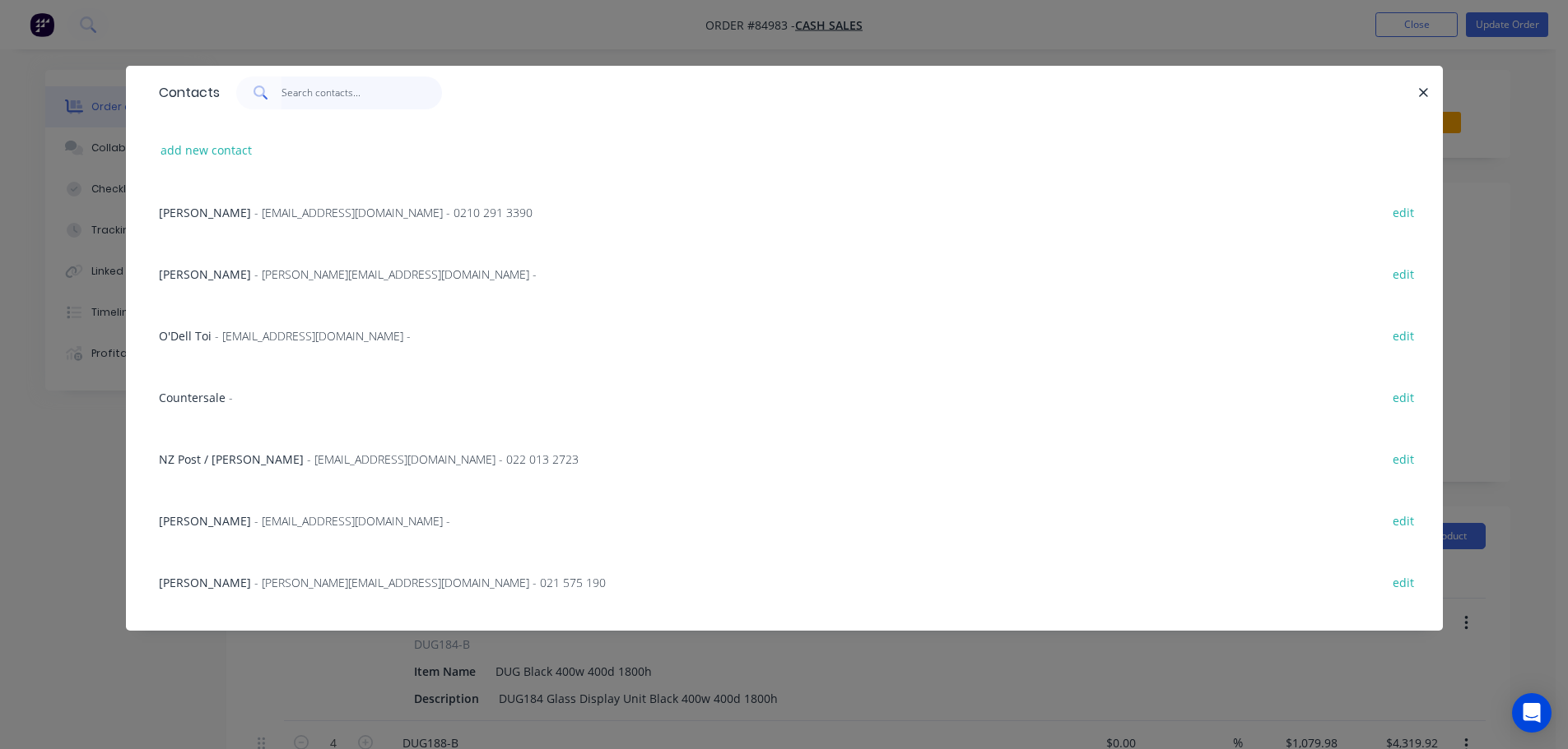
click at [321, 99] on input "text" at bounding box center [361, 93] width 160 height 33
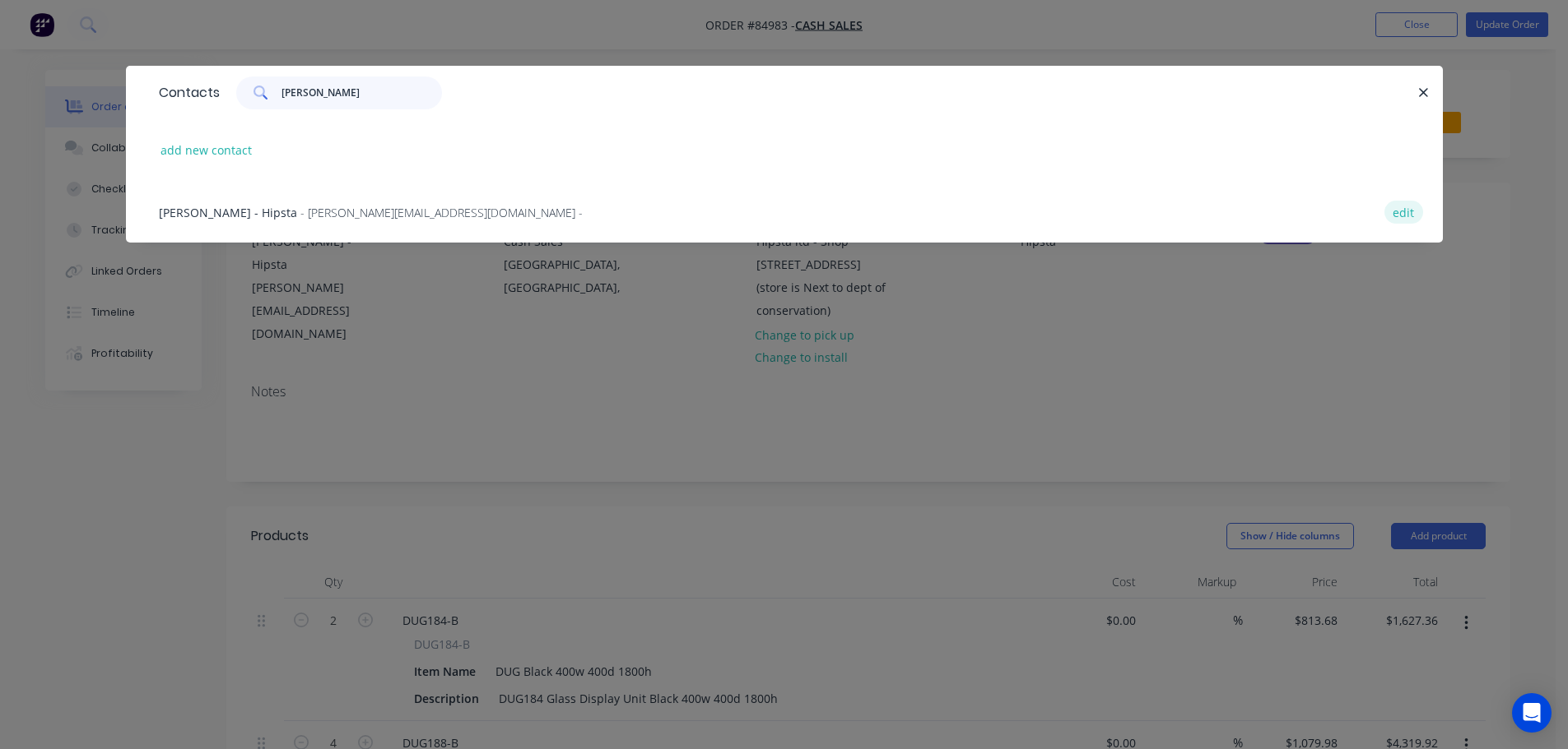
type input "debbie"
click at [1400, 210] on button "edit" at bounding box center [1404, 212] width 38 height 22
select select "AU"
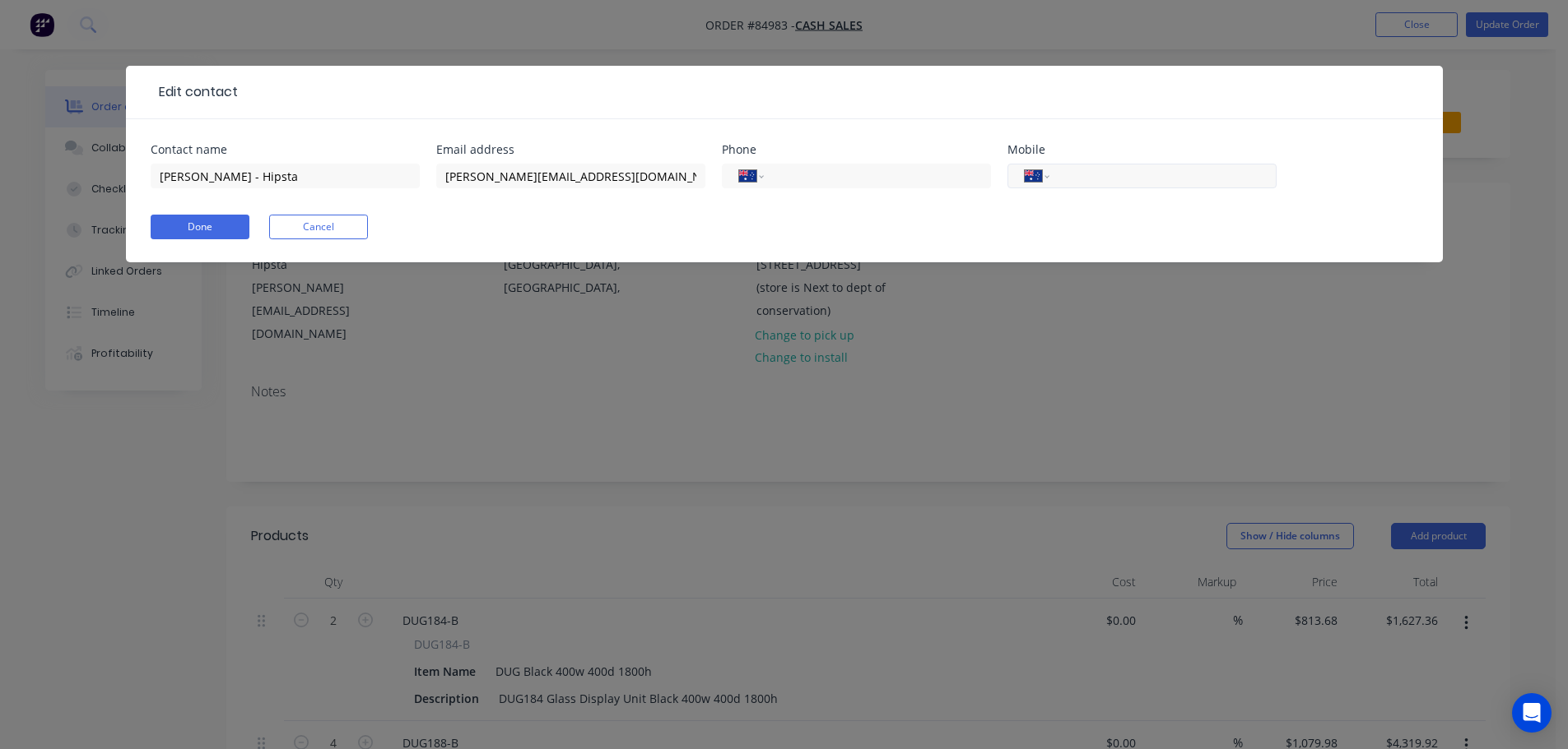
click at [1104, 184] on input "tel" at bounding box center [1160, 176] width 197 height 19
paste input "(02) 7441 2057"
type input "(02) 7441 2057"
click at [1040, 176] on select "International Afghanistan Åland Islands Albania Algeria American Samoa Andorra …" at bounding box center [1037, 176] width 25 height 23
select select "NZ"
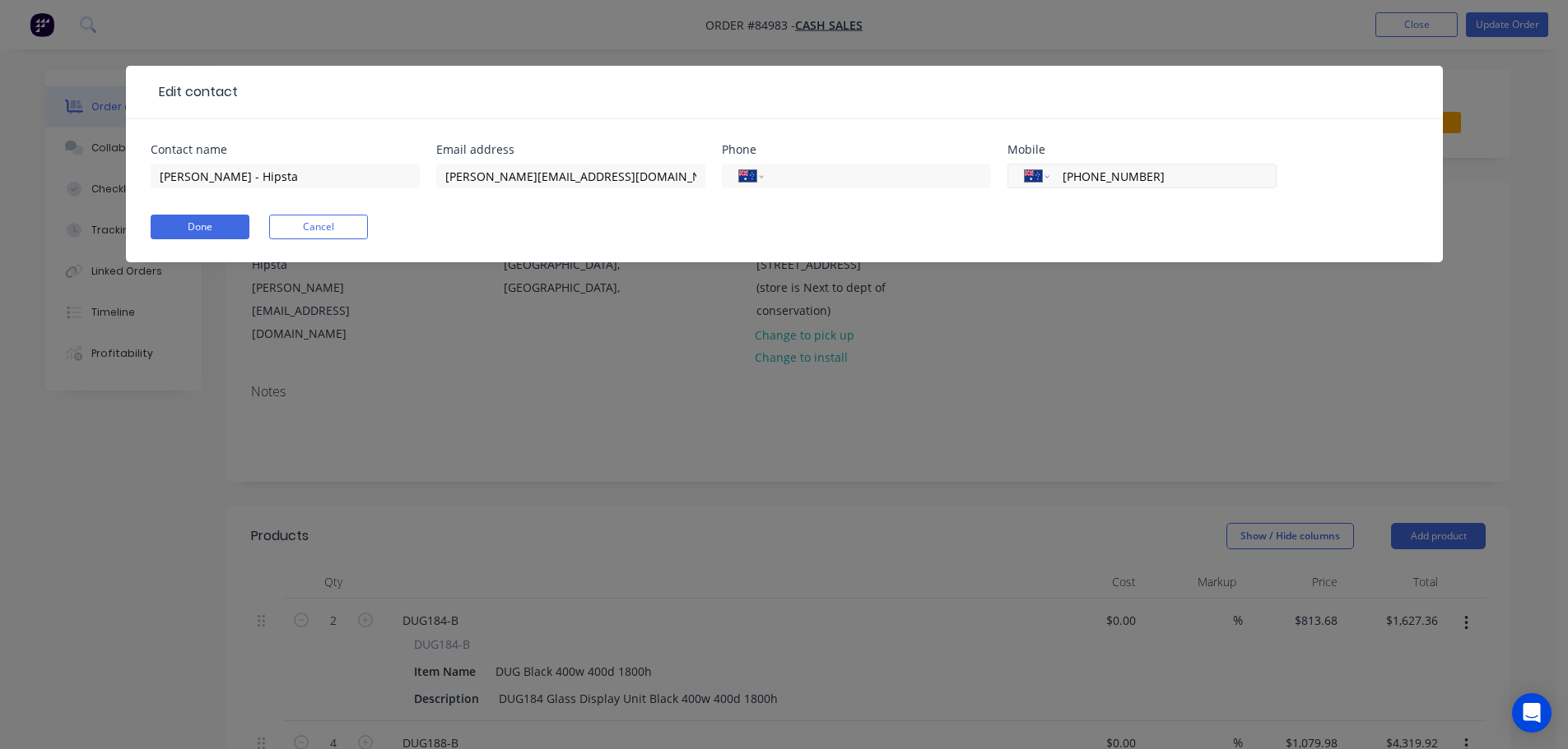
click at [1025, 165] on select "International Afghanistan Åland Islands Albania Algeria American Samoa Andorra …" at bounding box center [1037, 176] width 25 height 23
type input "0274 412 057"
click at [213, 228] on button "Done" at bounding box center [199, 227] width 99 height 25
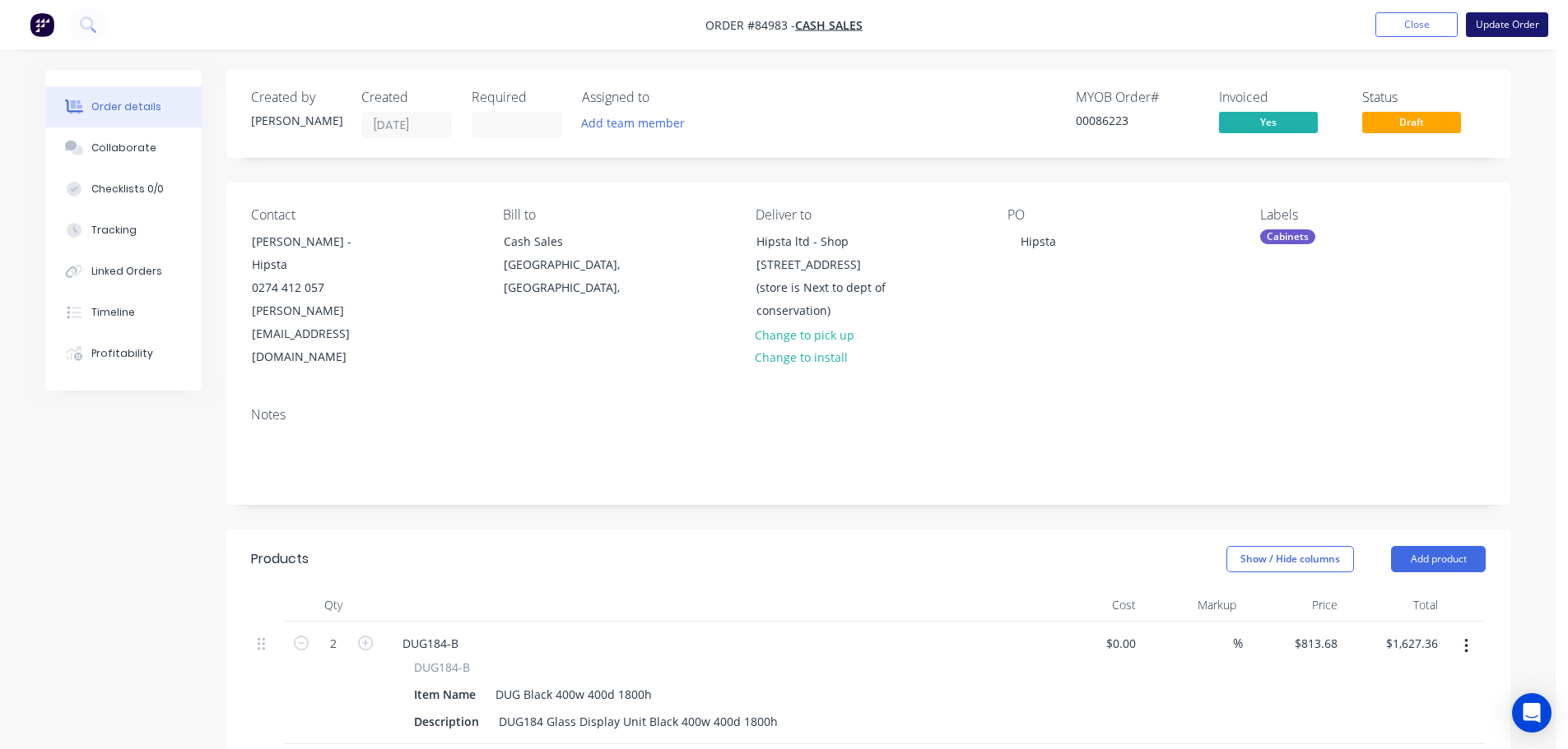
click at [1516, 14] on button "Update Order" at bounding box center [1508, 25] width 82 height 25
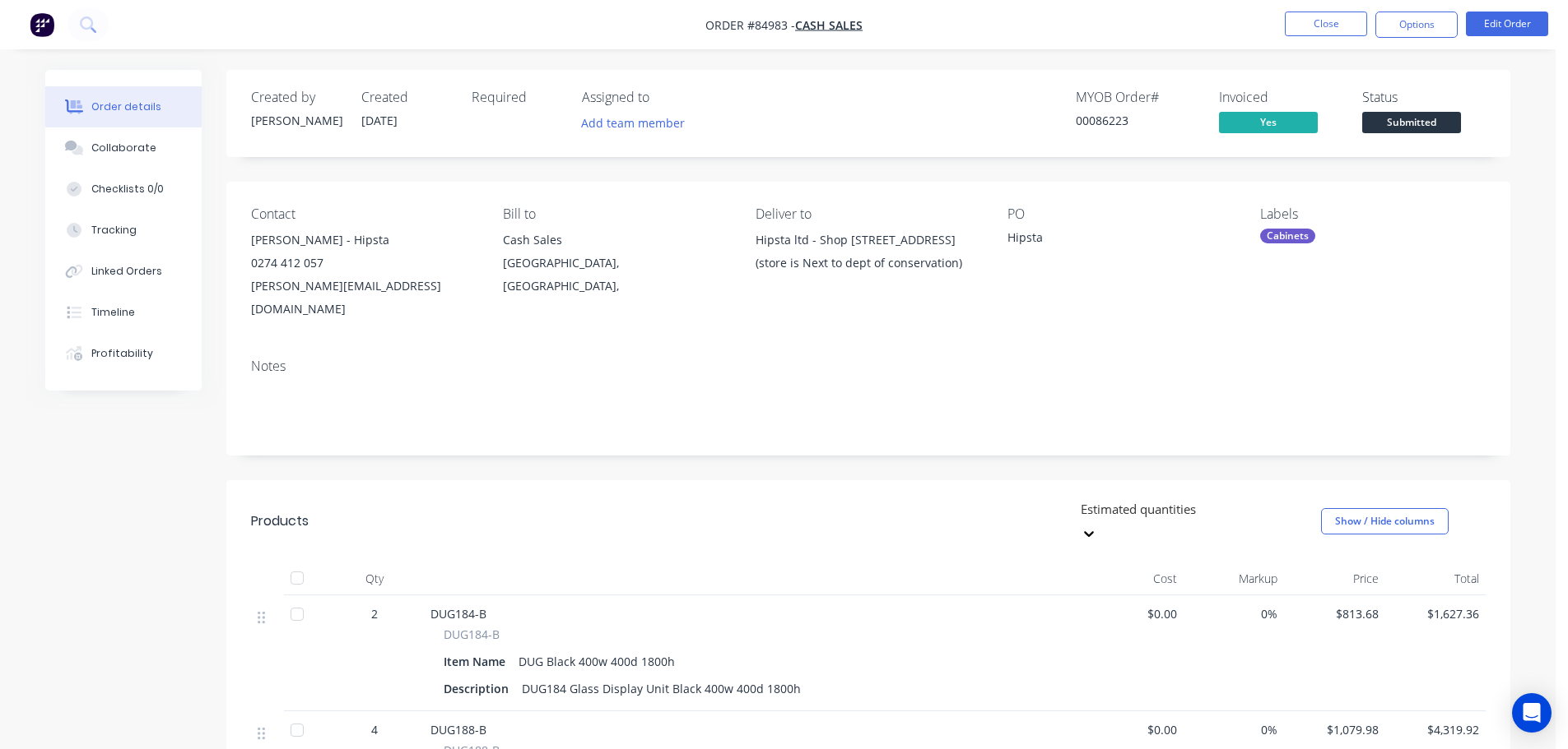
click at [1432, 137] on button "Submitted" at bounding box center [1411, 125] width 99 height 25
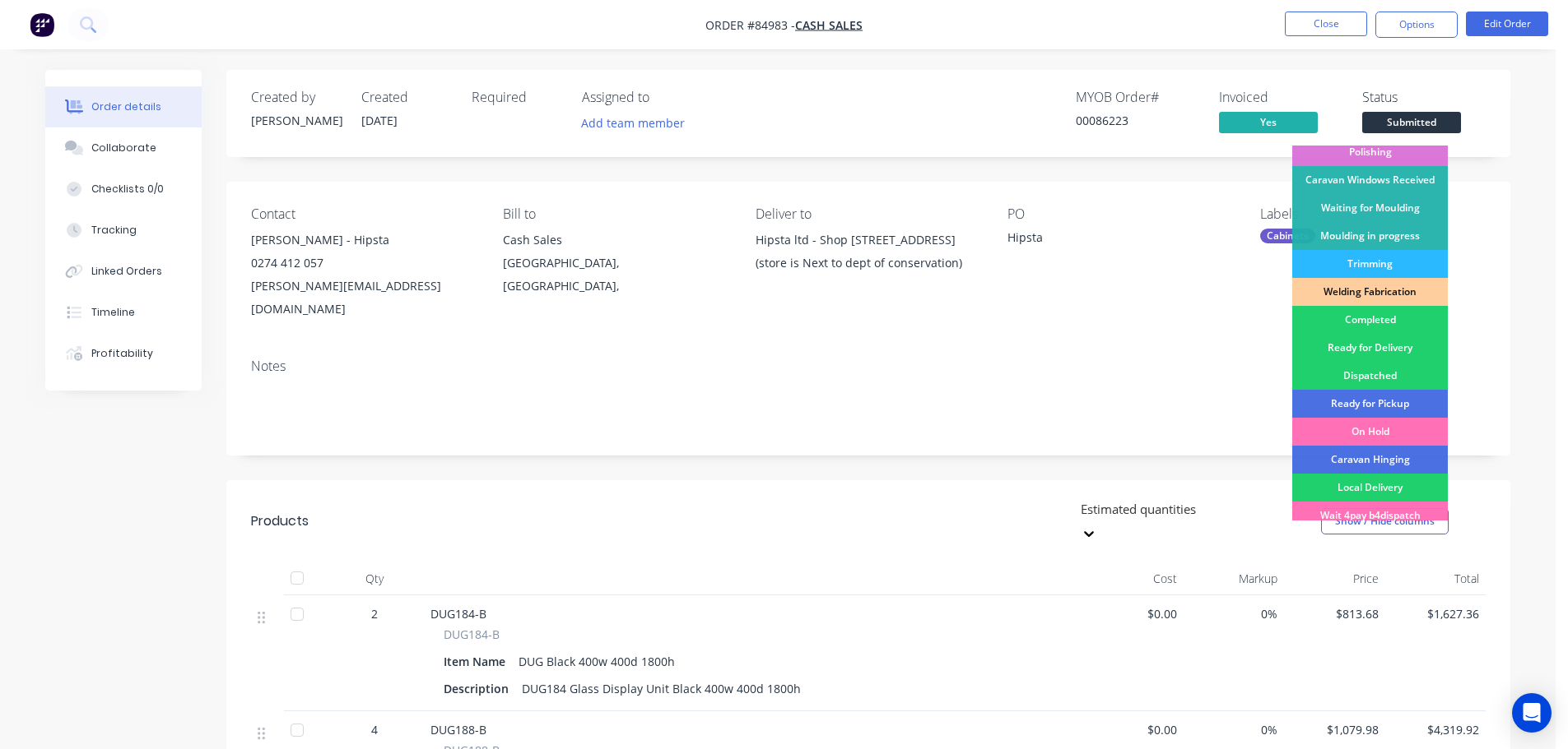
scroll to position [324, 0]
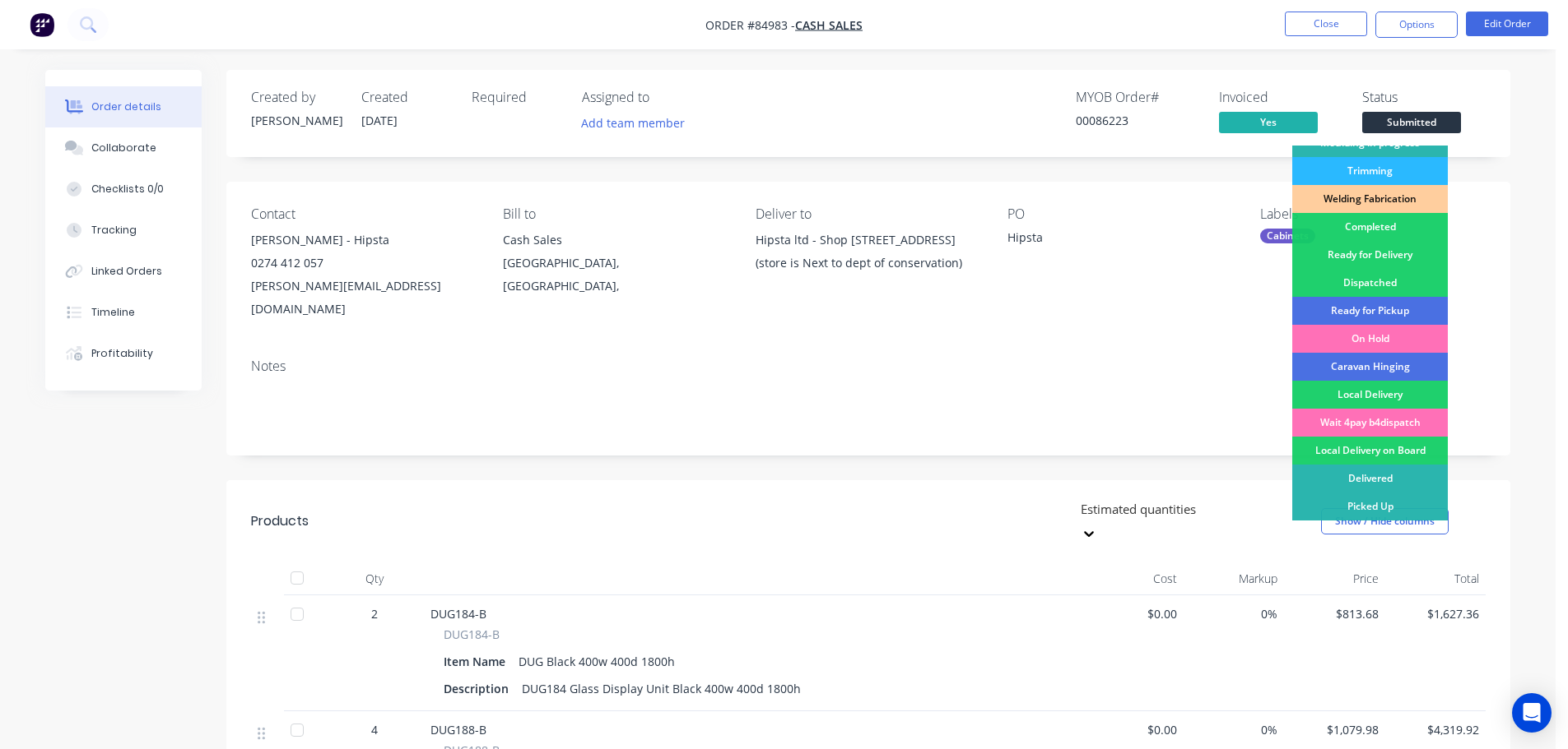
click at [1500, 261] on div "Contact Debbie Deans - Hipsta 0274 412 057 debbie@hipsta.co.nz Bill to Cash Sal…" at bounding box center [868, 263] width 1284 height 164
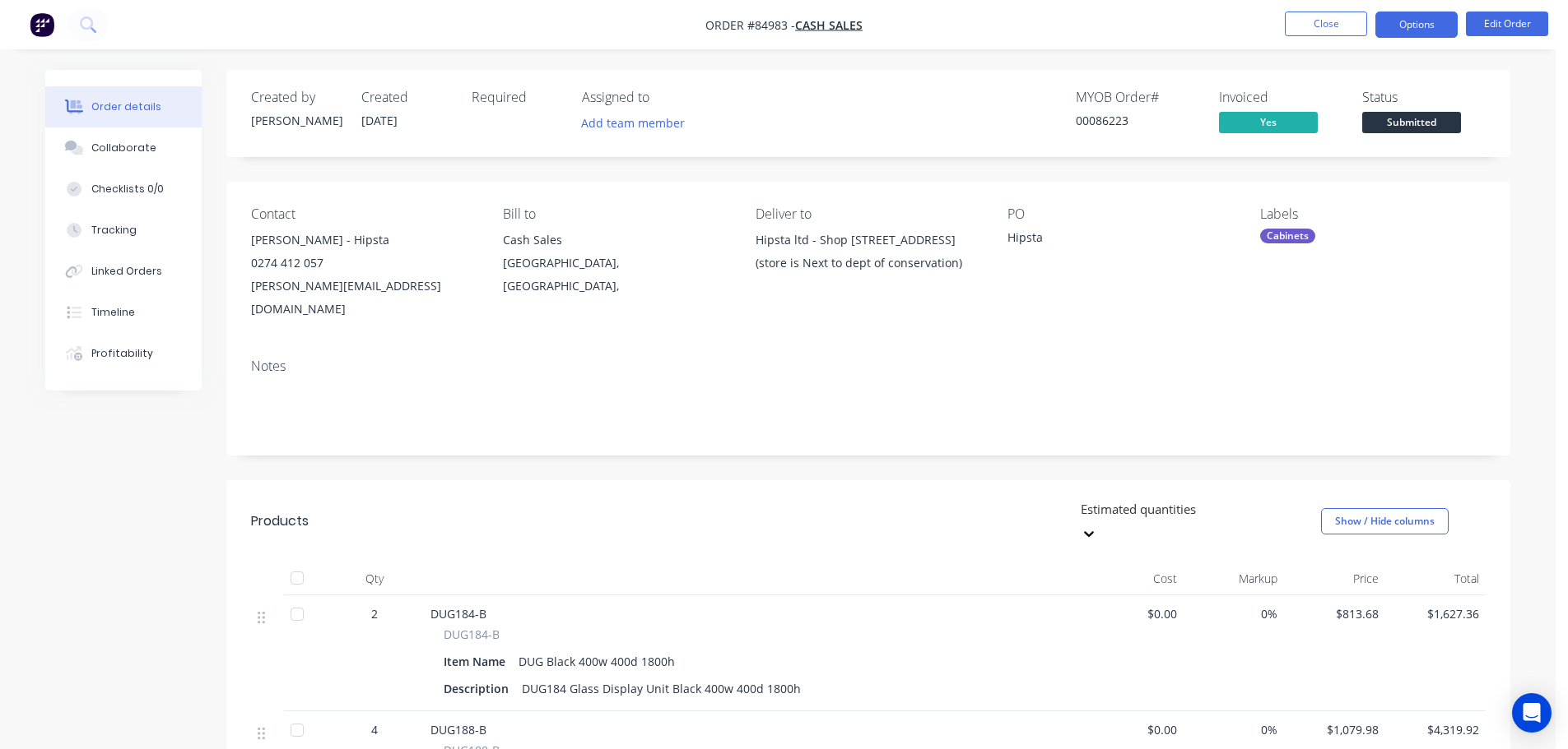
click at [1415, 30] on button "Options" at bounding box center [1417, 24] width 82 height 26
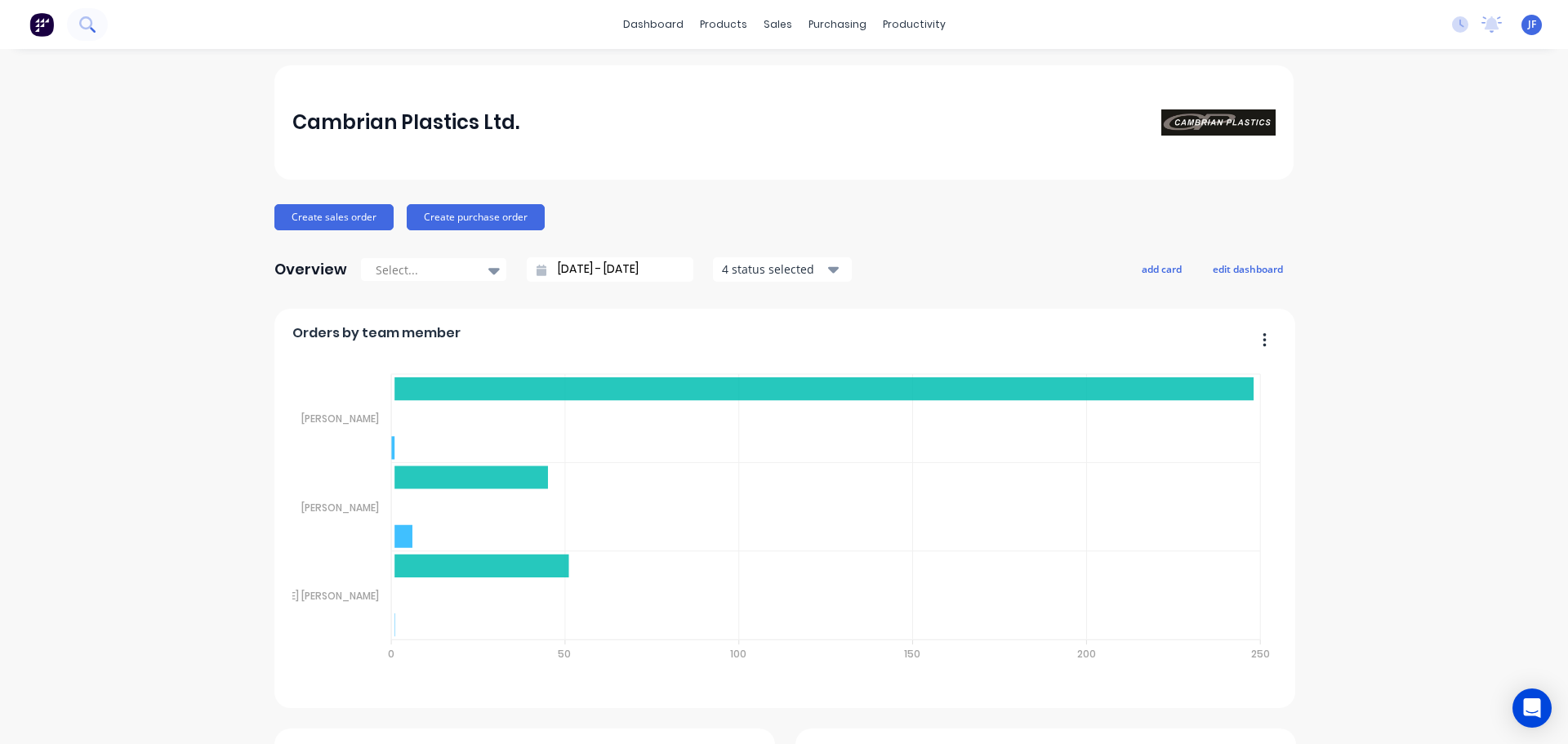
click at [95, 11] on button at bounding box center [87, 25] width 41 height 32
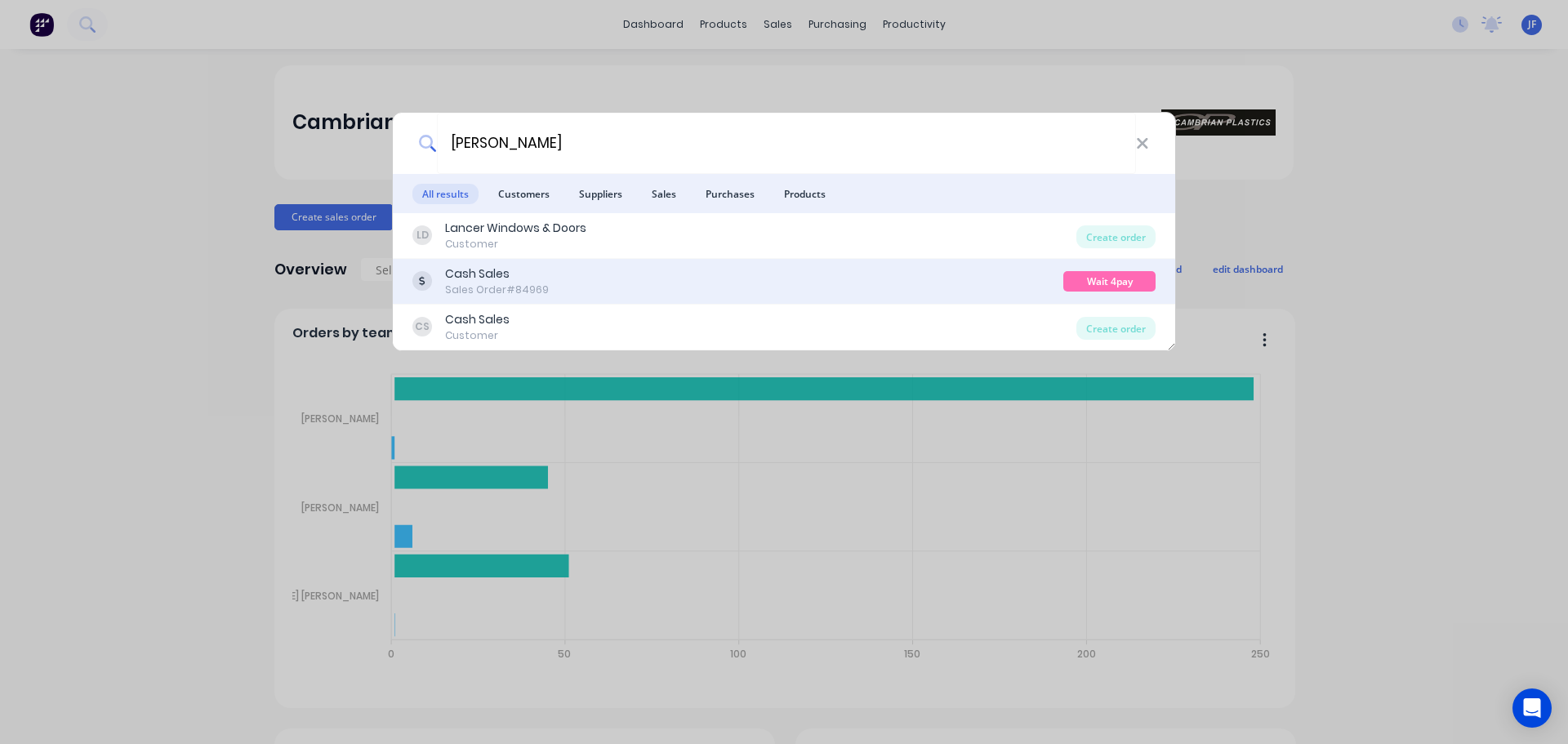
type input "[PERSON_NAME]"
click at [437, 292] on div "Cash Sales Sales Order #84969" at bounding box center [738, 281] width 651 height 31
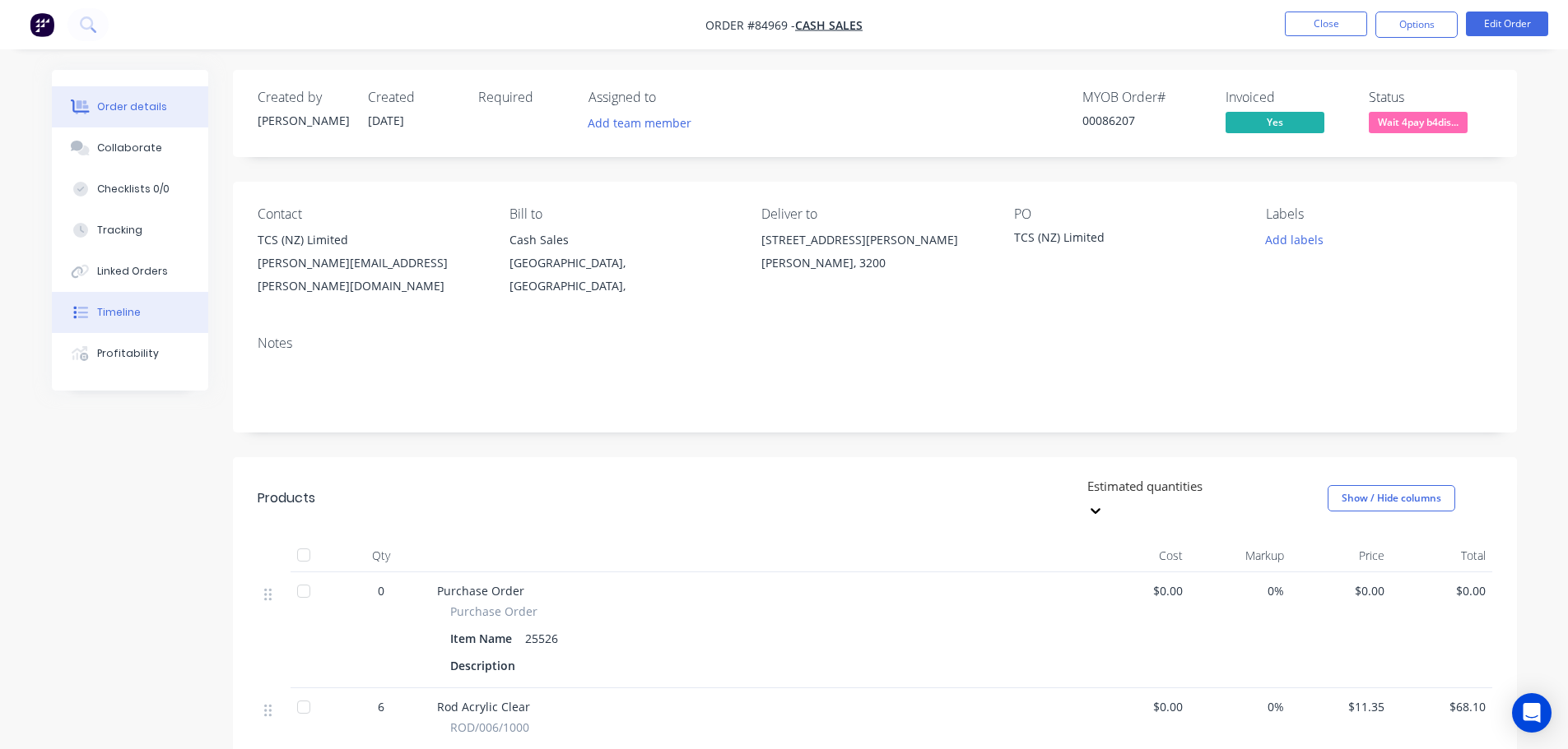
click at [90, 309] on div at bounding box center [81, 312] width 25 height 14
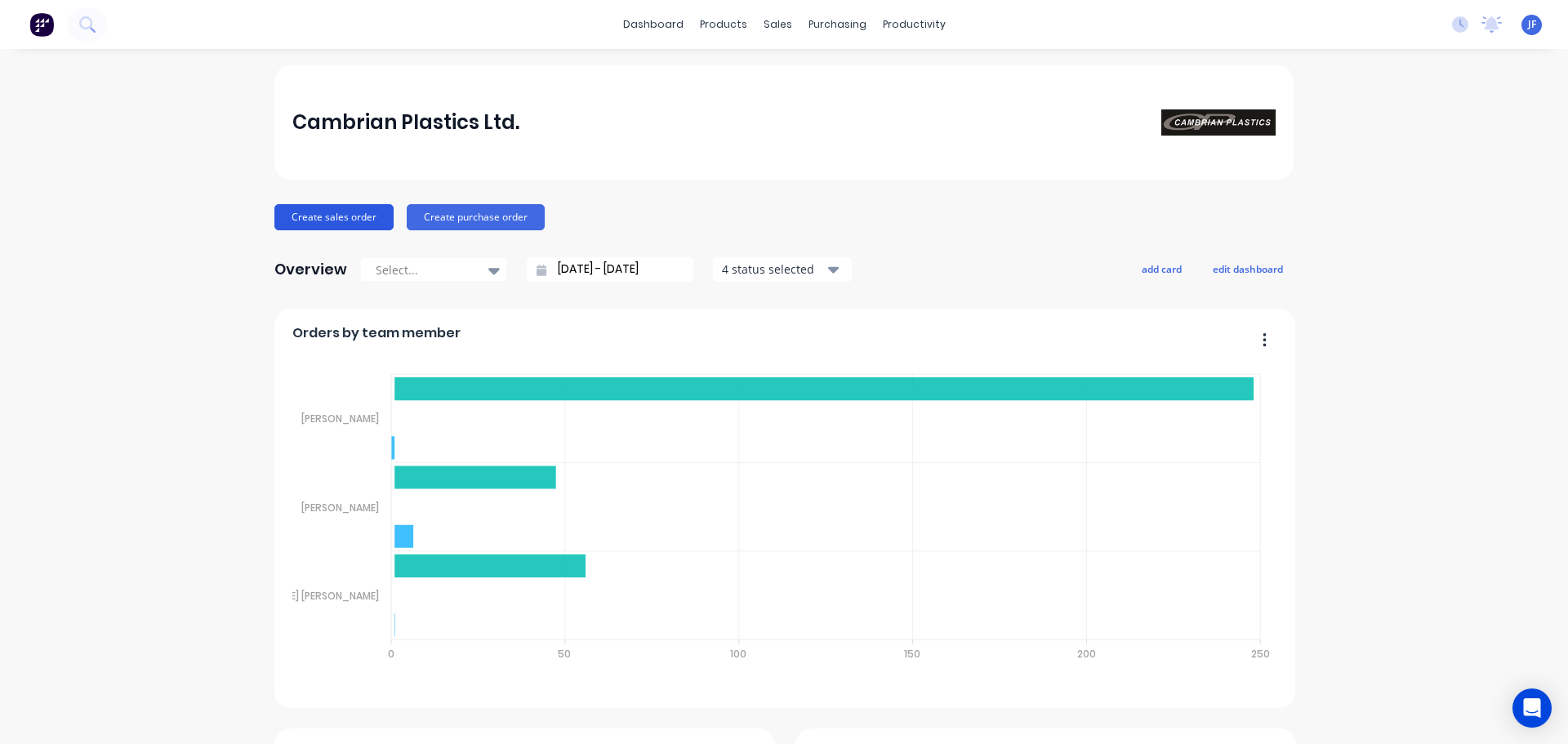
click at [330, 215] on button "Create sales order" at bounding box center [334, 217] width 119 height 26
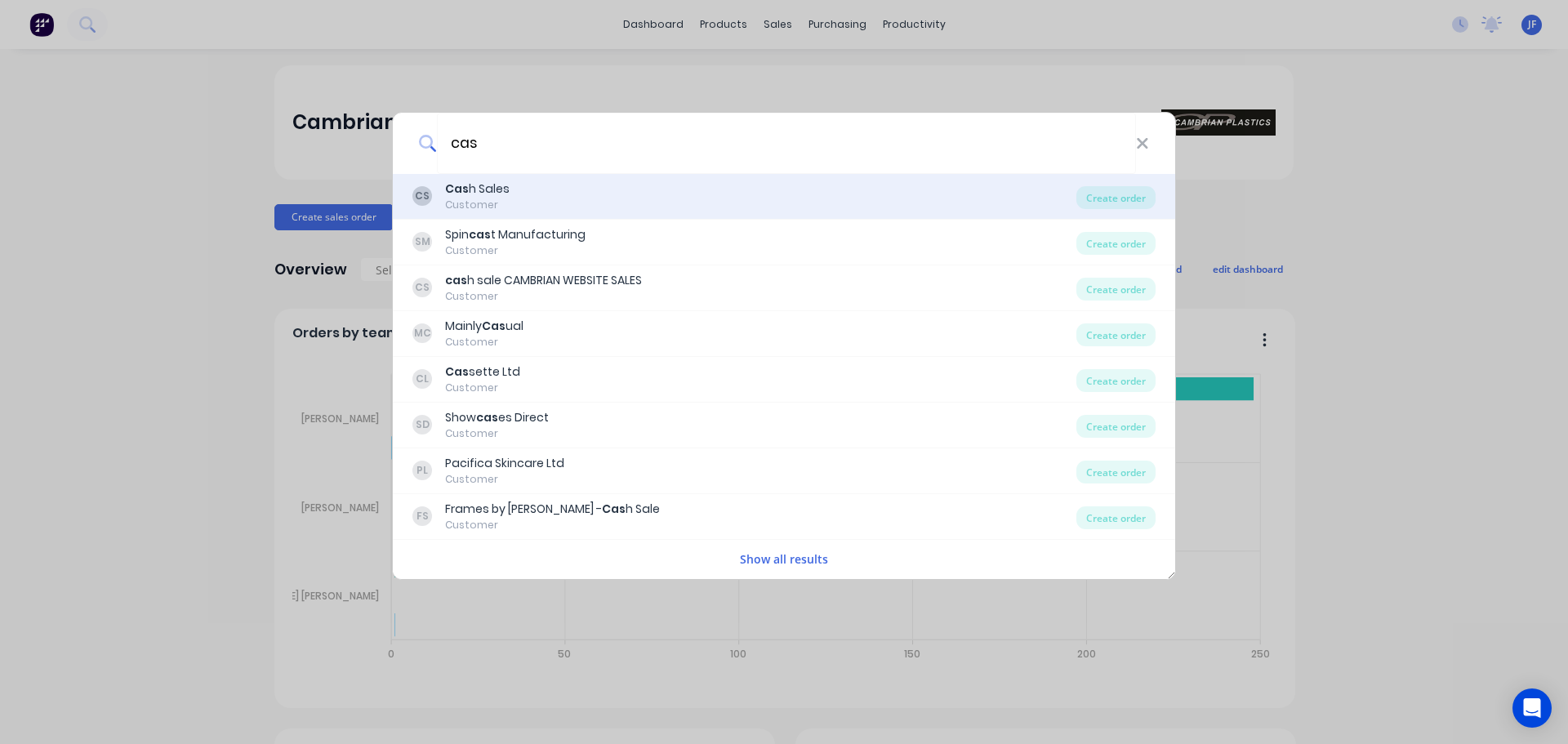
type input "cas"
click at [691, 214] on div "CS Cas h Sales Customer Create order" at bounding box center [784, 197] width 783 height 46
click at [668, 183] on div "CS Cas h Sales Customer" at bounding box center [745, 196] width 664 height 31
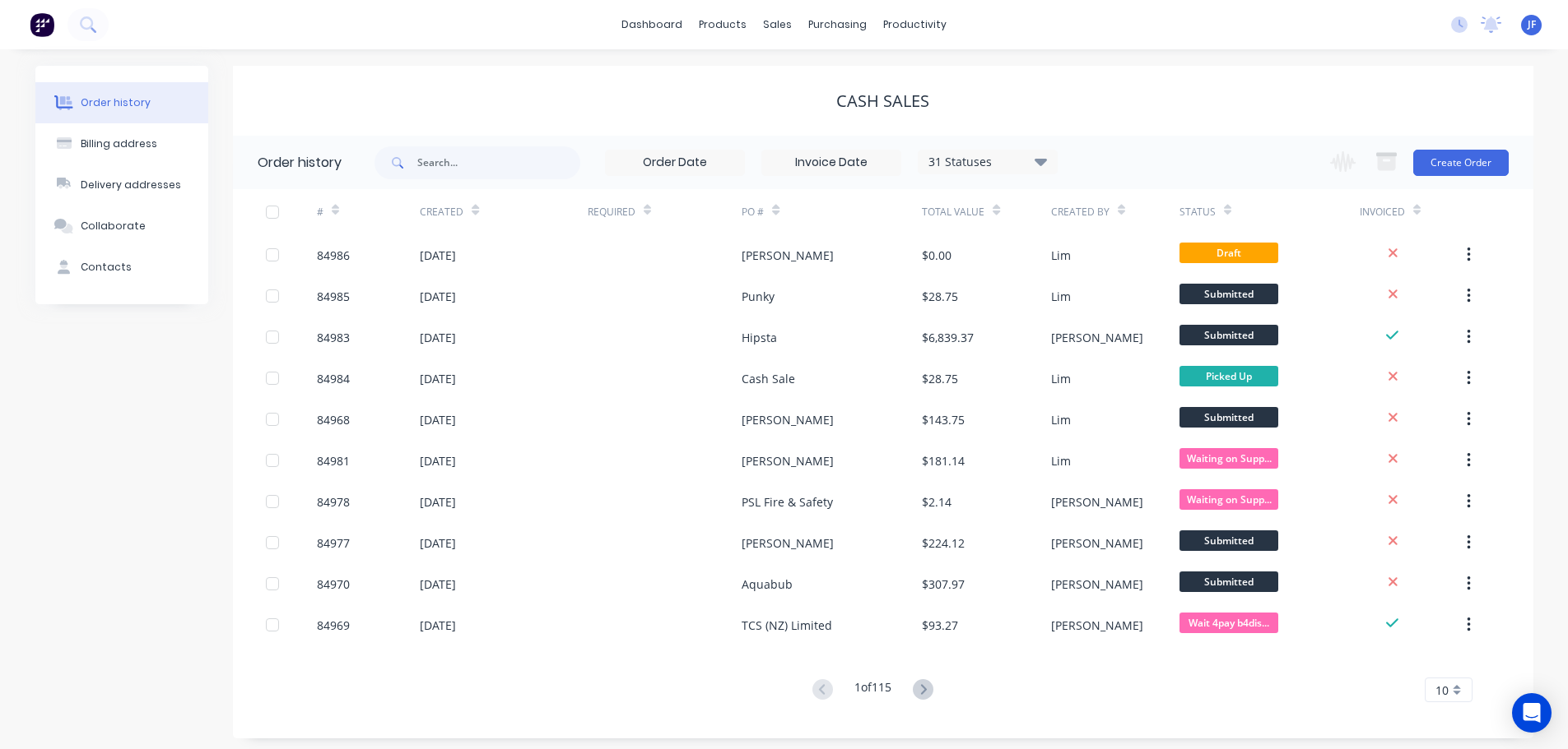
drag, startPoint x: 730, startPoint y: 124, endPoint x: 911, endPoint y: 66, distance: 190.1
click at [911, 60] on div "Order history Billing address Delivery addresses Collaborate Contacts Cash Sale…" at bounding box center [784, 402] width 1568 height 706
click at [807, 74] on div "Sales Orders" at bounding box center [839, 79] width 67 height 14
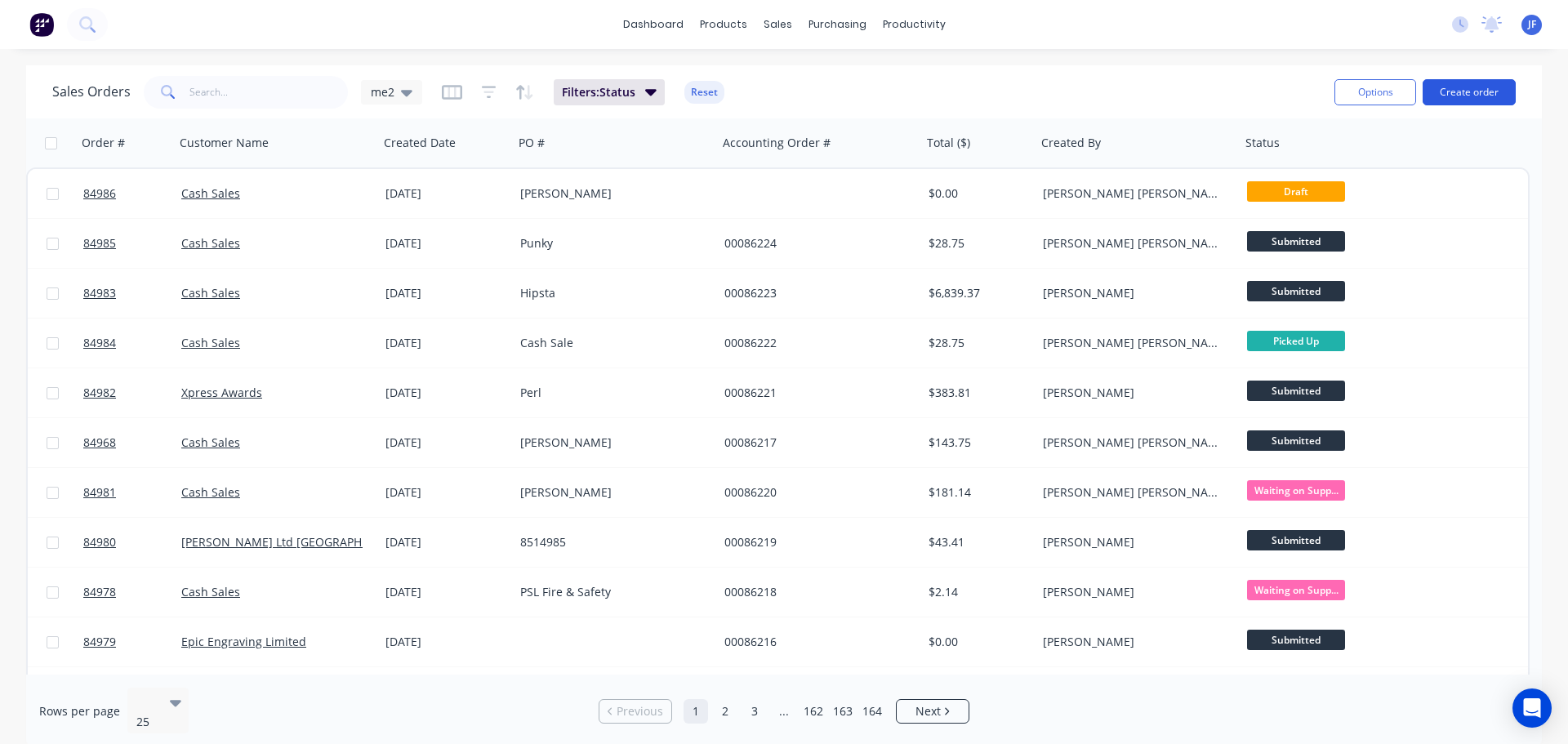
click at [1448, 103] on button "Create order" at bounding box center [1469, 91] width 93 height 26
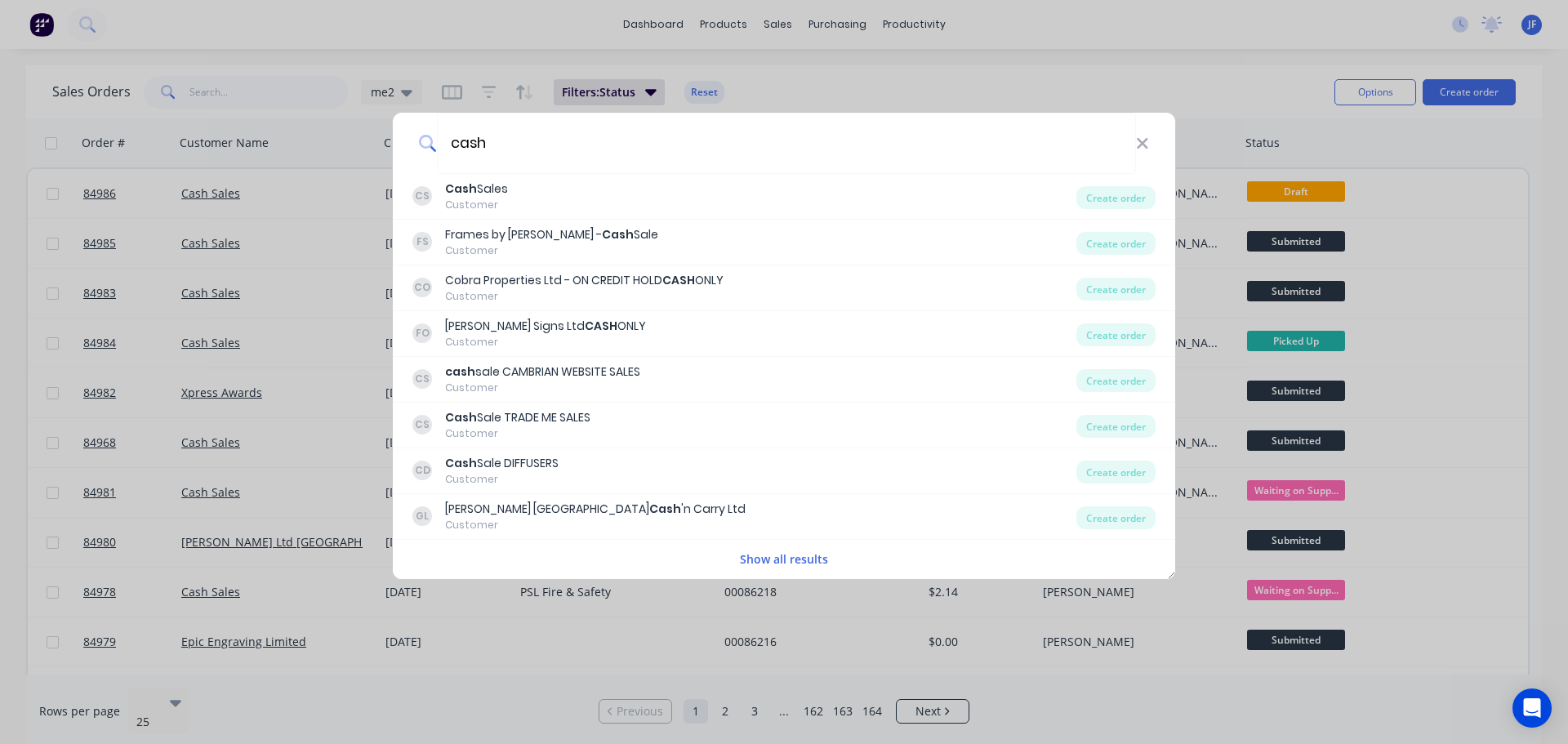
type input "cash"
click at [1140, 150] on icon at bounding box center [1143, 144] width 13 height 18
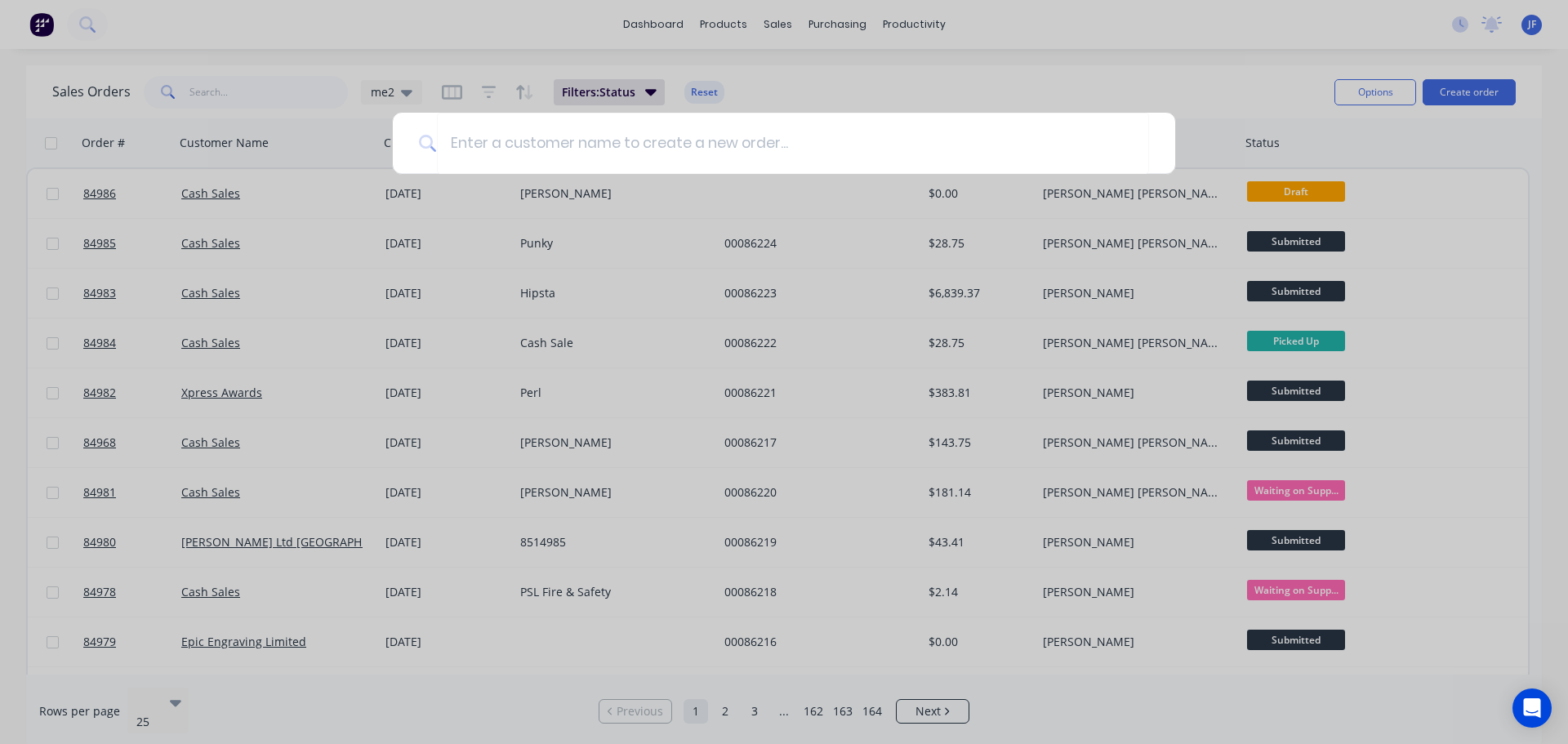
click at [1183, 114] on div at bounding box center [784, 372] width 1568 height 744
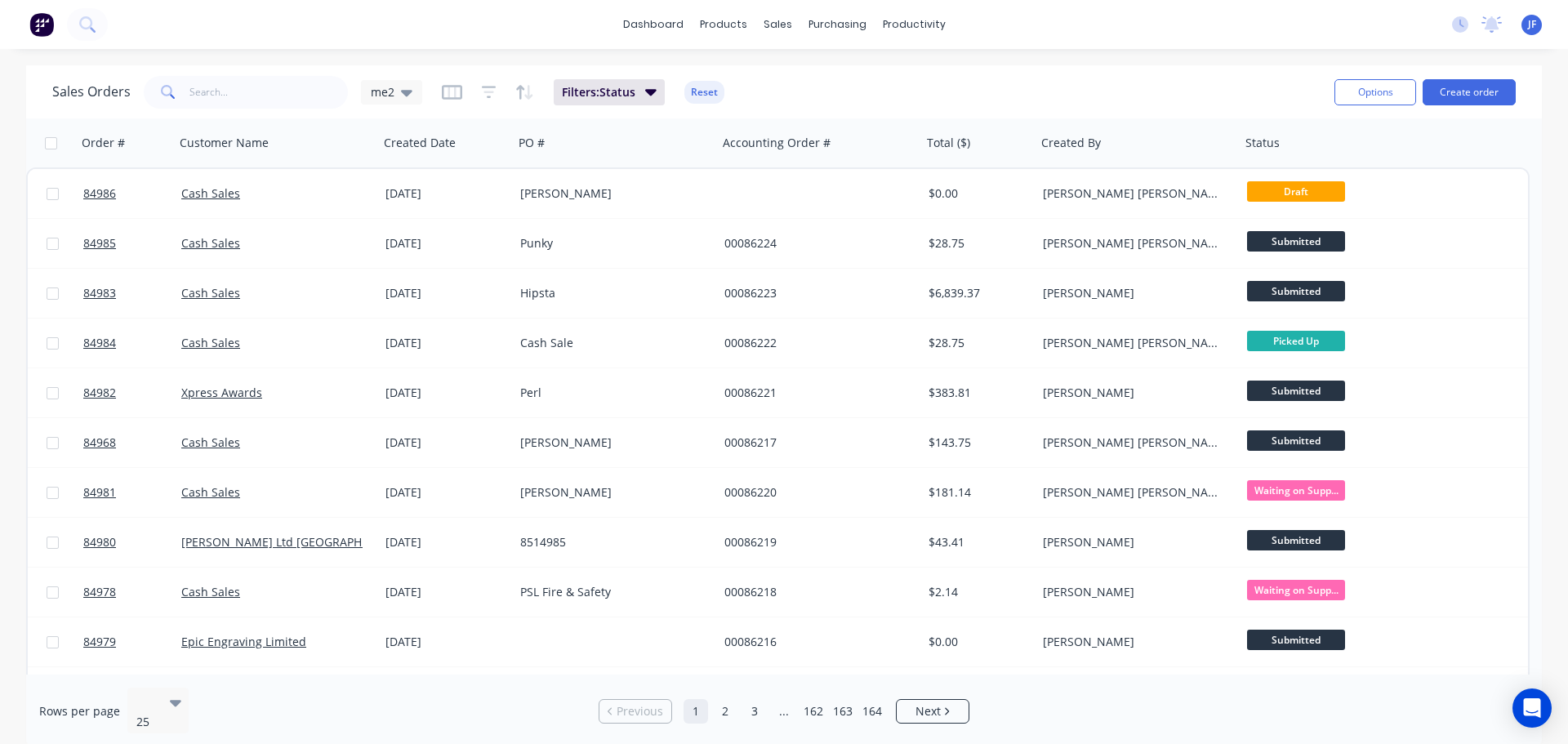
drag, startPoint x: 1209, startPoint y: 94, endPoint x: 1083, endPoint y: 102, distance: 126.3
click at [1209, 94] on div "Sales Orders me2 Filters: Status Reset" at bounding box center [687, 92] width 1269 height 40
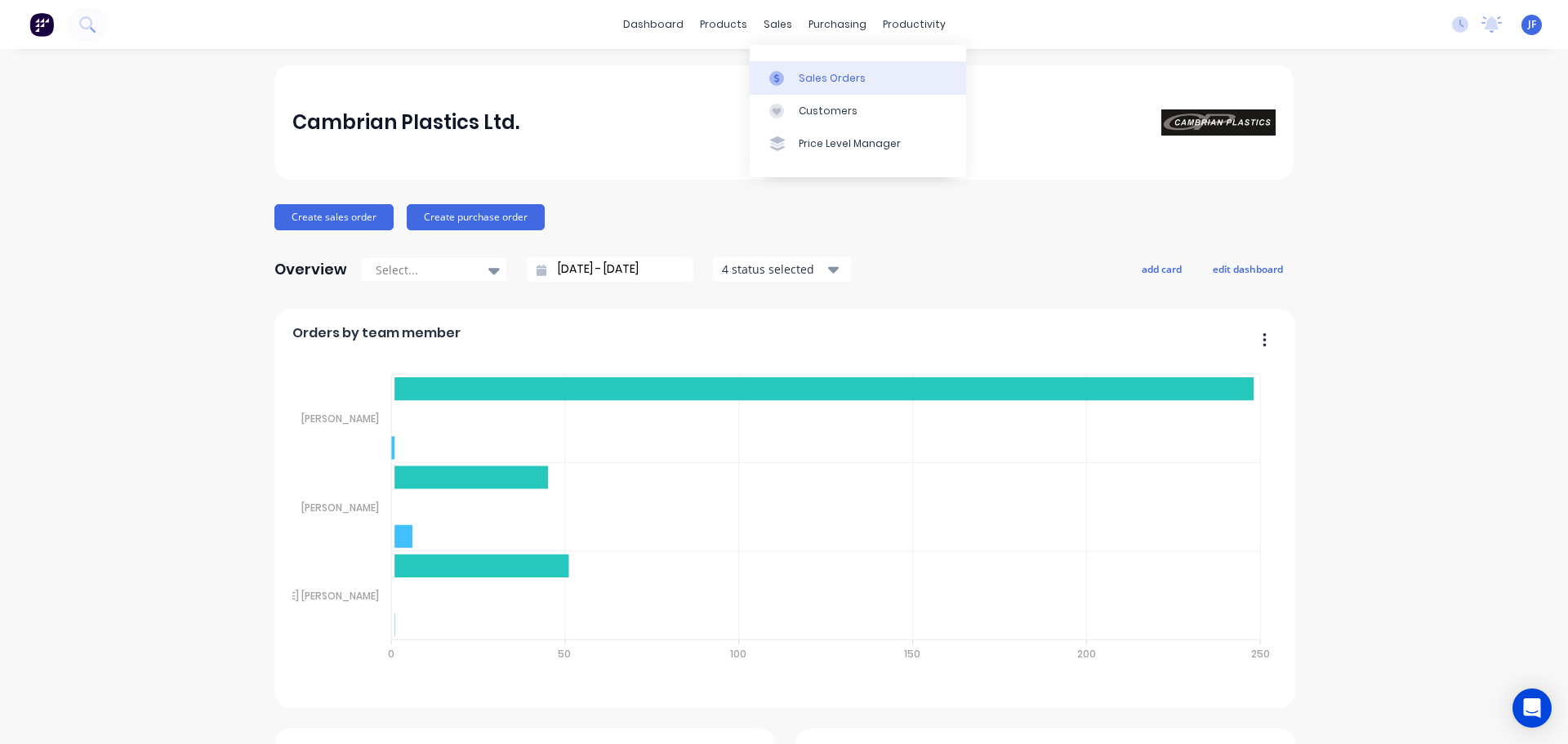
click at [804, 75] on div "Sales Orders" at bounding box center [832, 78] width 67 height 14
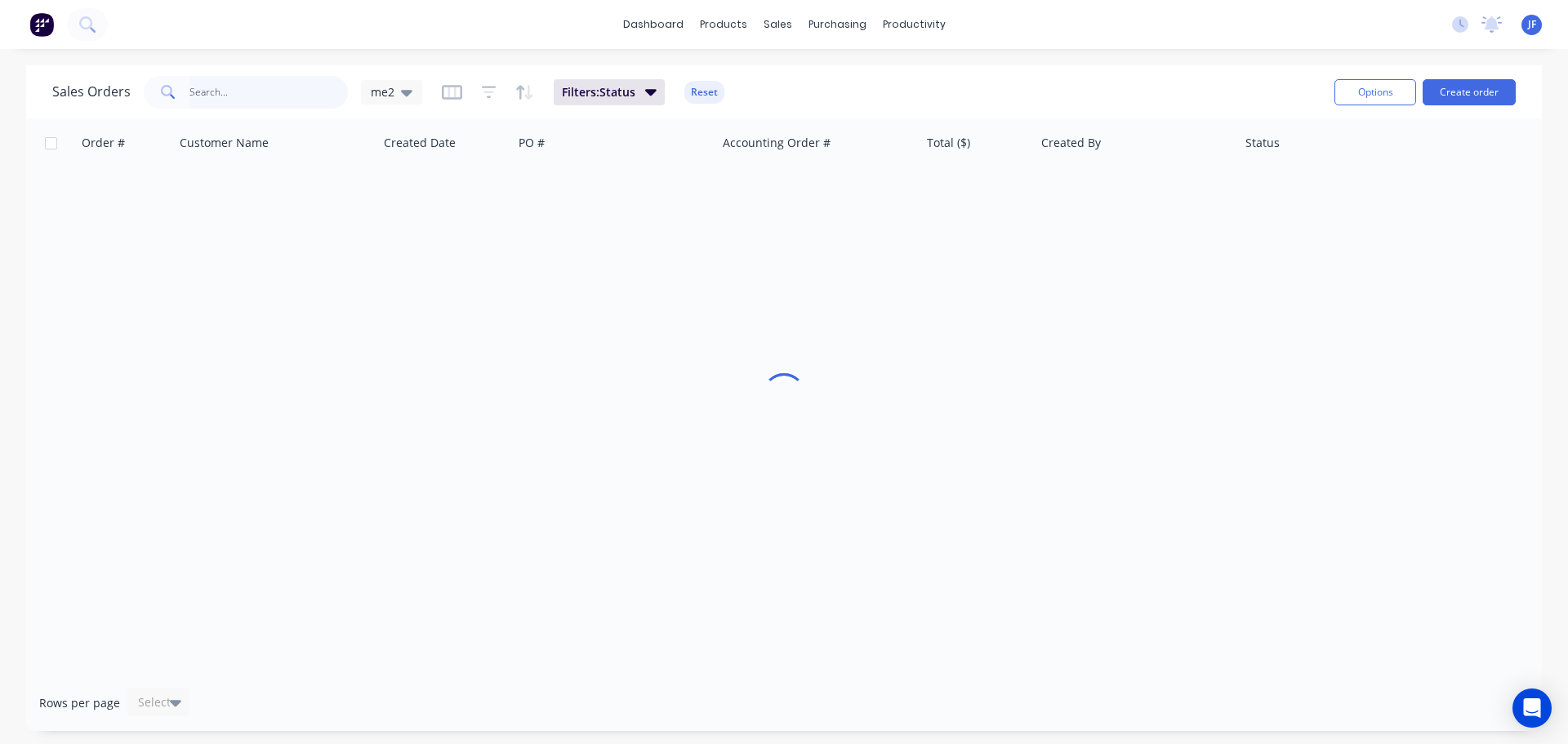
click at [295, 99] on input "text" at bounding box center [268, 92] width 159 height 32
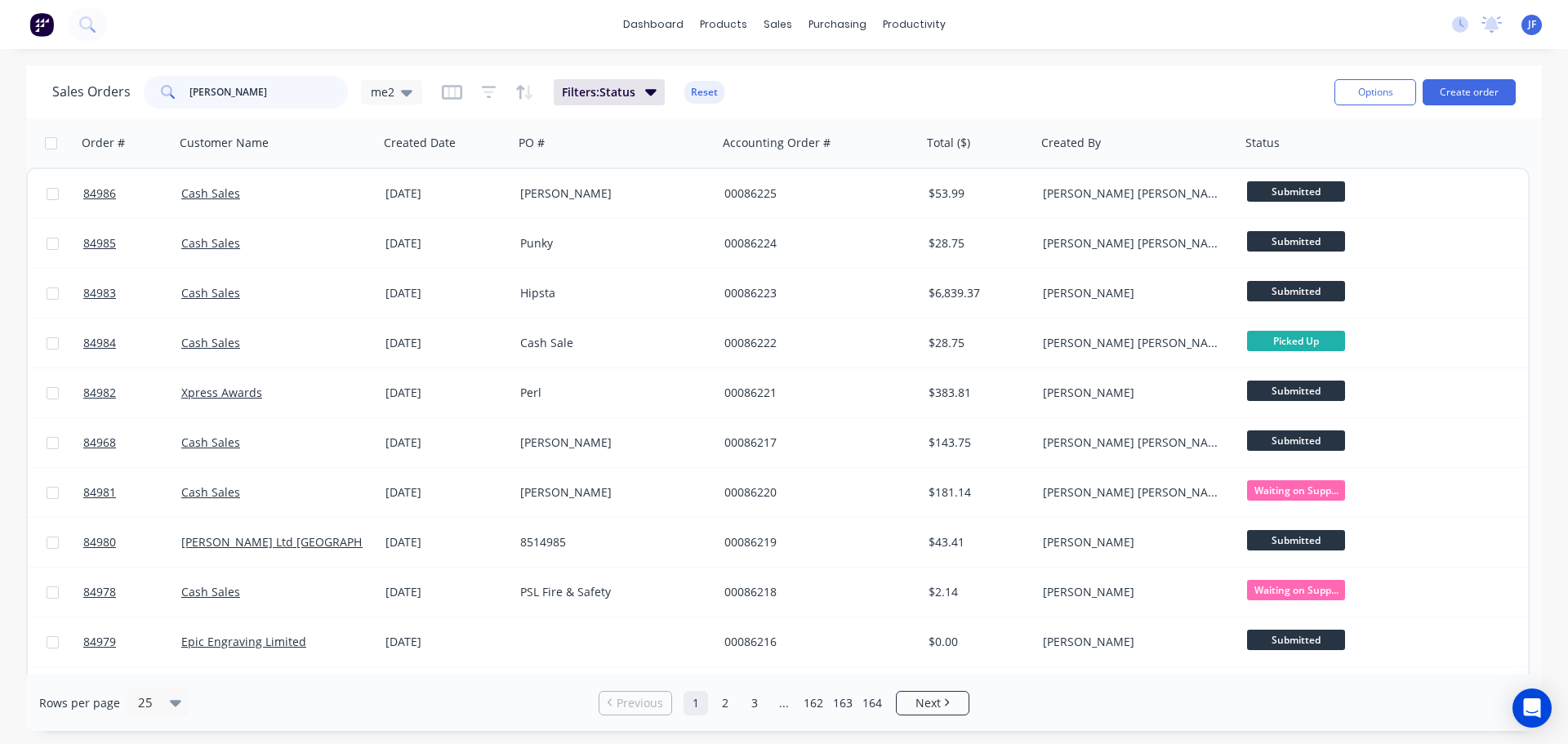
type input "[PERSON_NAME]"
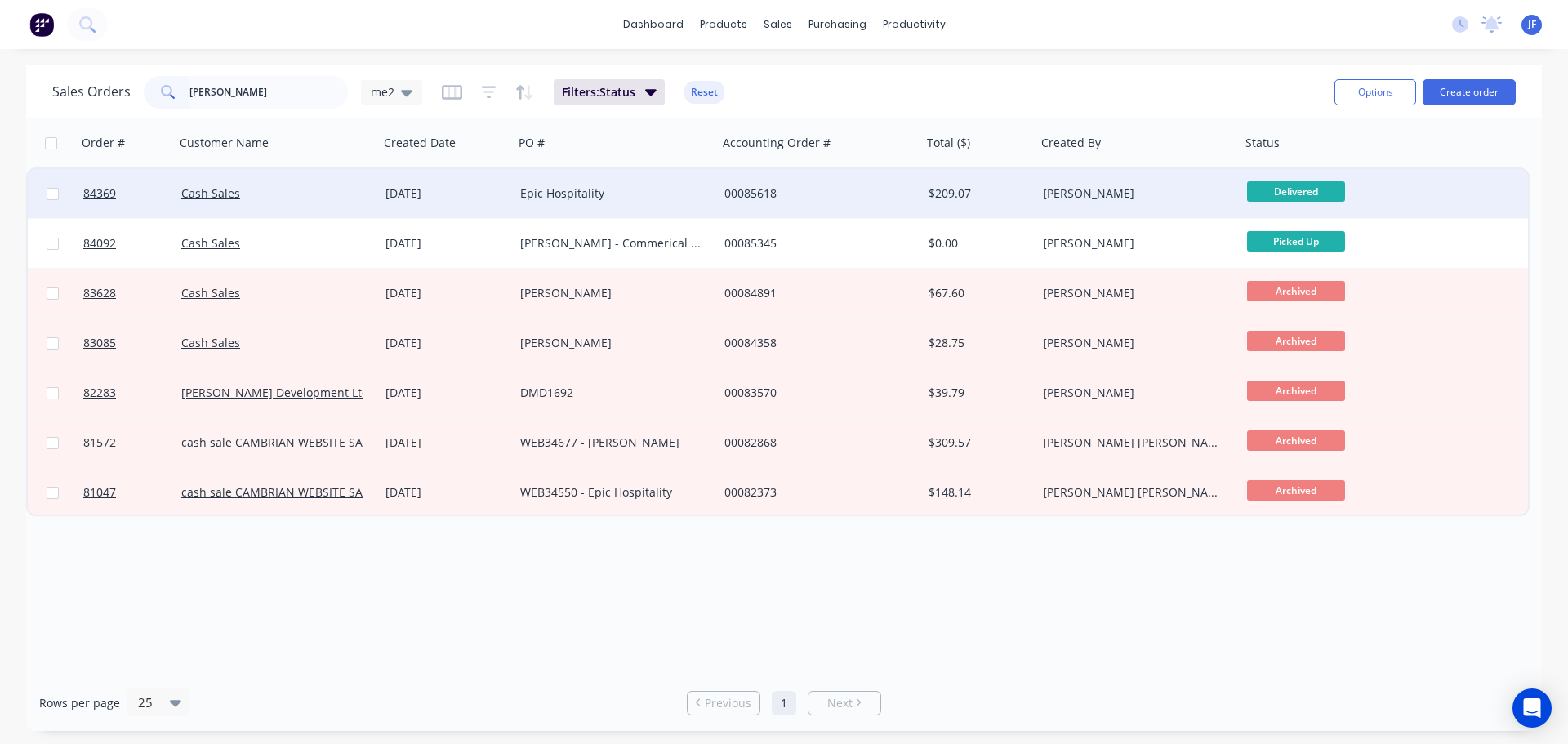
click at [446, 198] on div "[DATE]" at bounding box center [446, 193] width 122 height 16
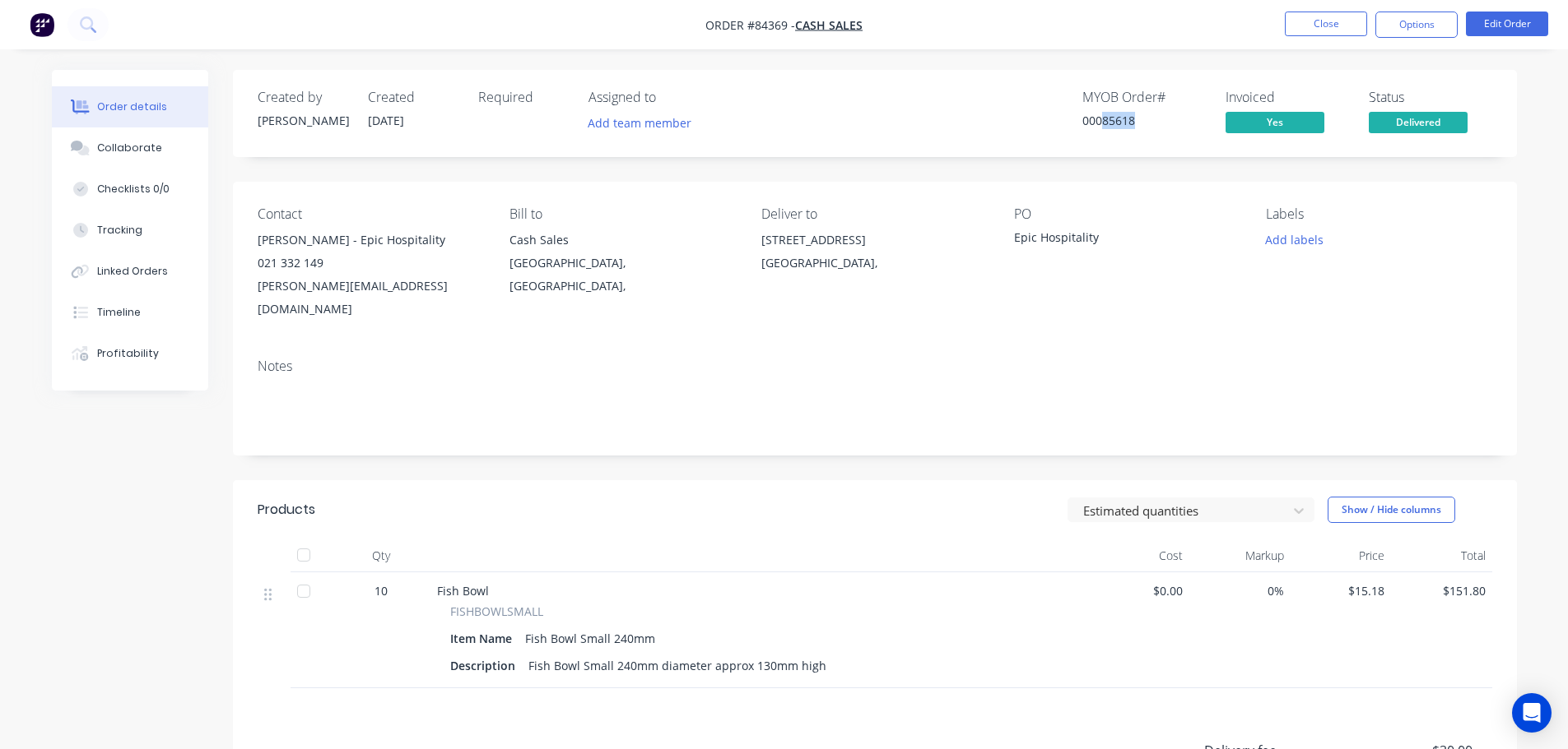
drag, startPoint x: 1101, startPoint y: 120, endPoint x: 1148, endPoint y: 125, distance: 47.3
click at [1148, 125] on div "00085618" at bounding box center [1143, 121] width 124 height 17
copy div "85618"
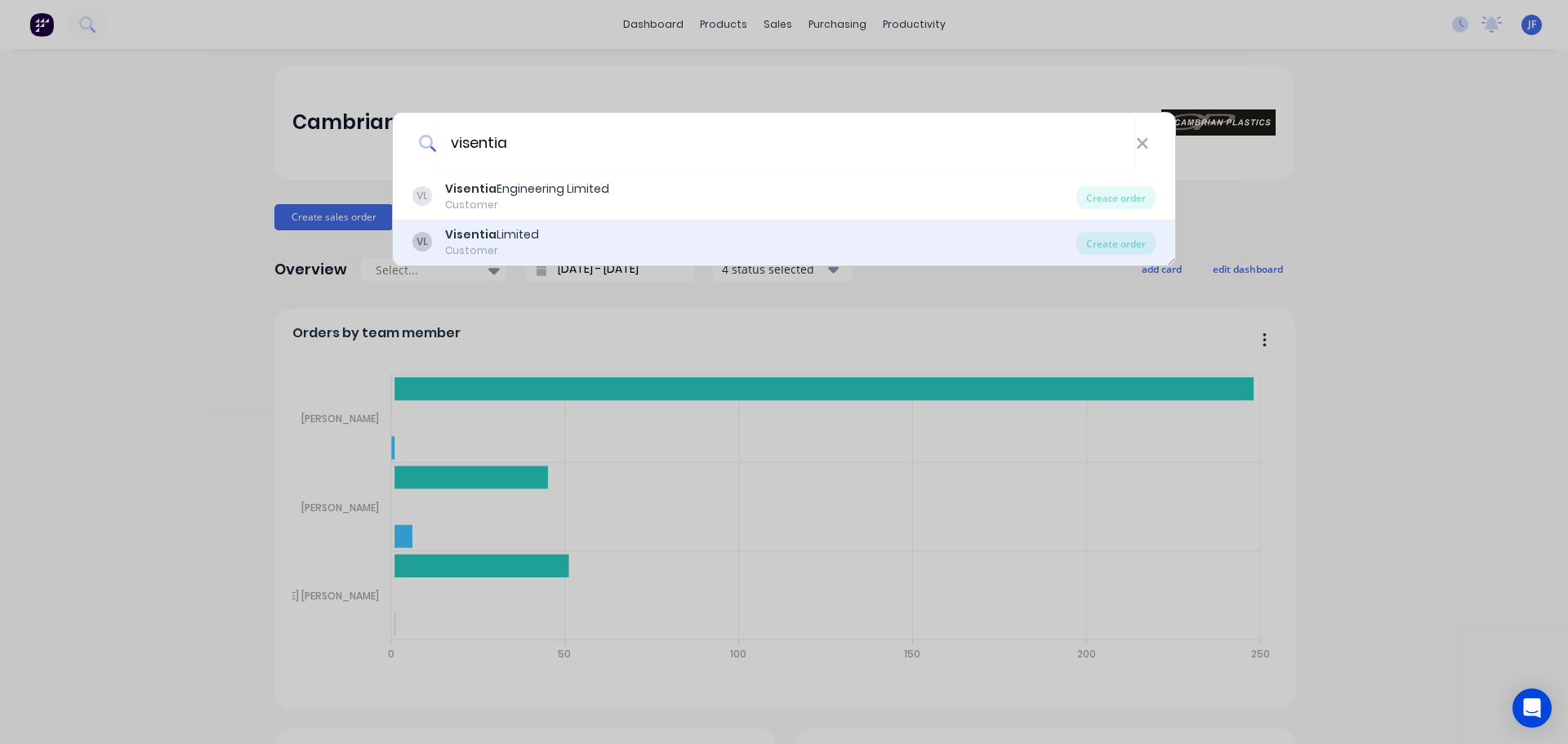
type input "visentia"
click at [487, 238] on b "Visentia" at bounding box center [471, 234] width 51 height 16
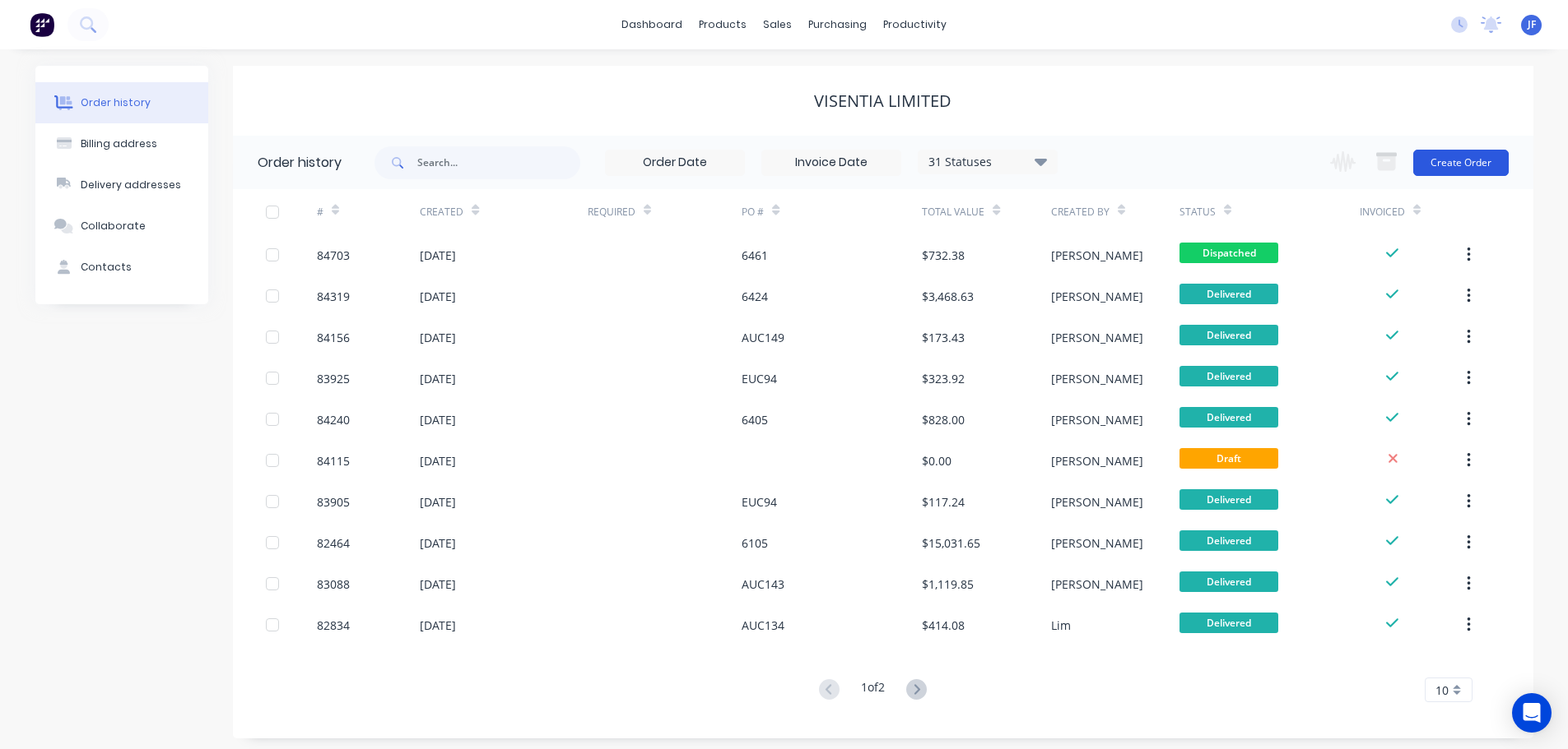
click at [1467, 163] on button "Create Order" at bounding box center [1462, 162] width 96 height 26
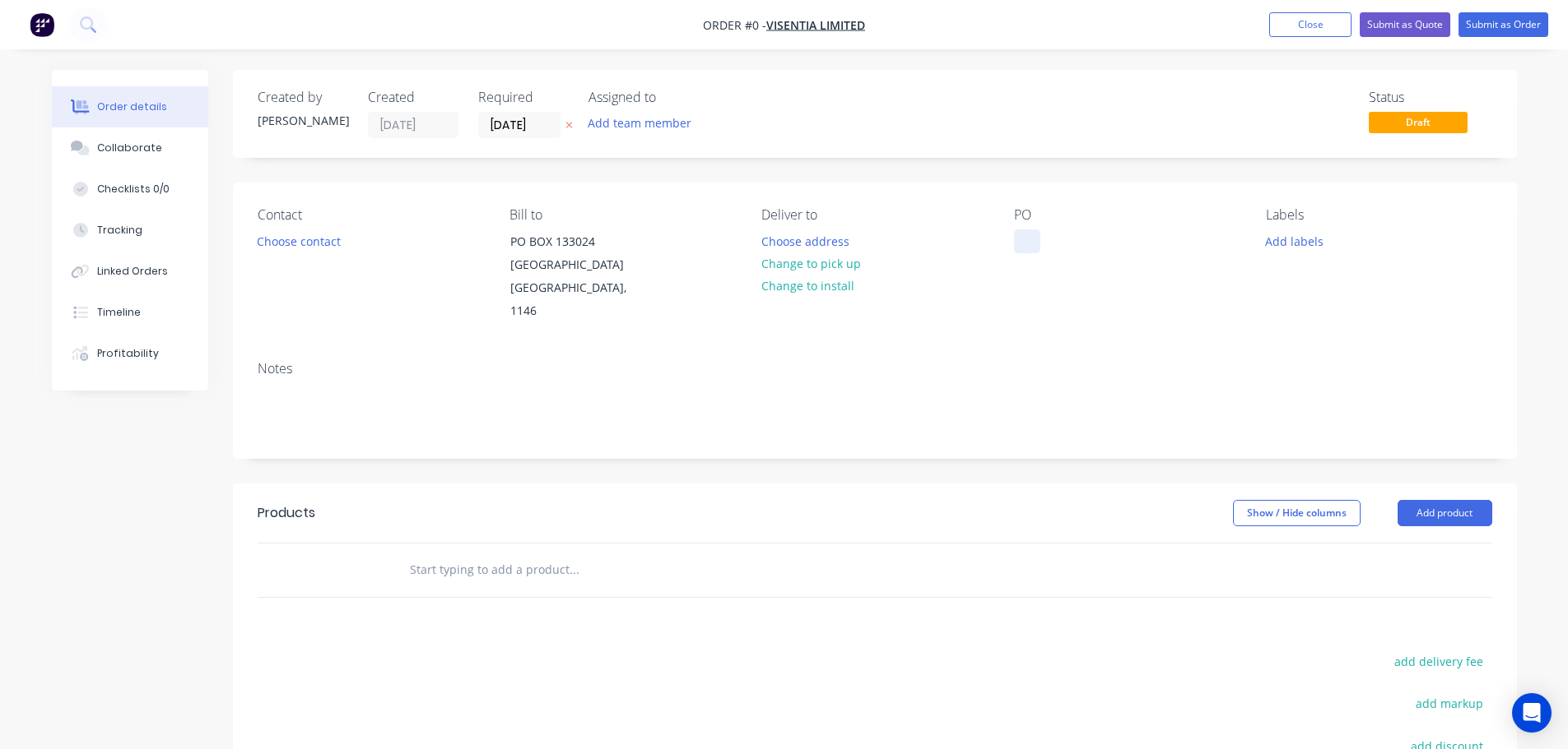
click at [1032, 245] on div at bounding box center [1026, 241] width 26 height 24
paste div
click at [568, 127] on div "Order details Collaborate Checklists 0/0 Tracking Linked Orders Timeline Profit…" at bounding box center [784, 543] width 1498 height 947
click at [276, 250] on button "Choose contact" at bounding box center [299, 240] width 102 height 22
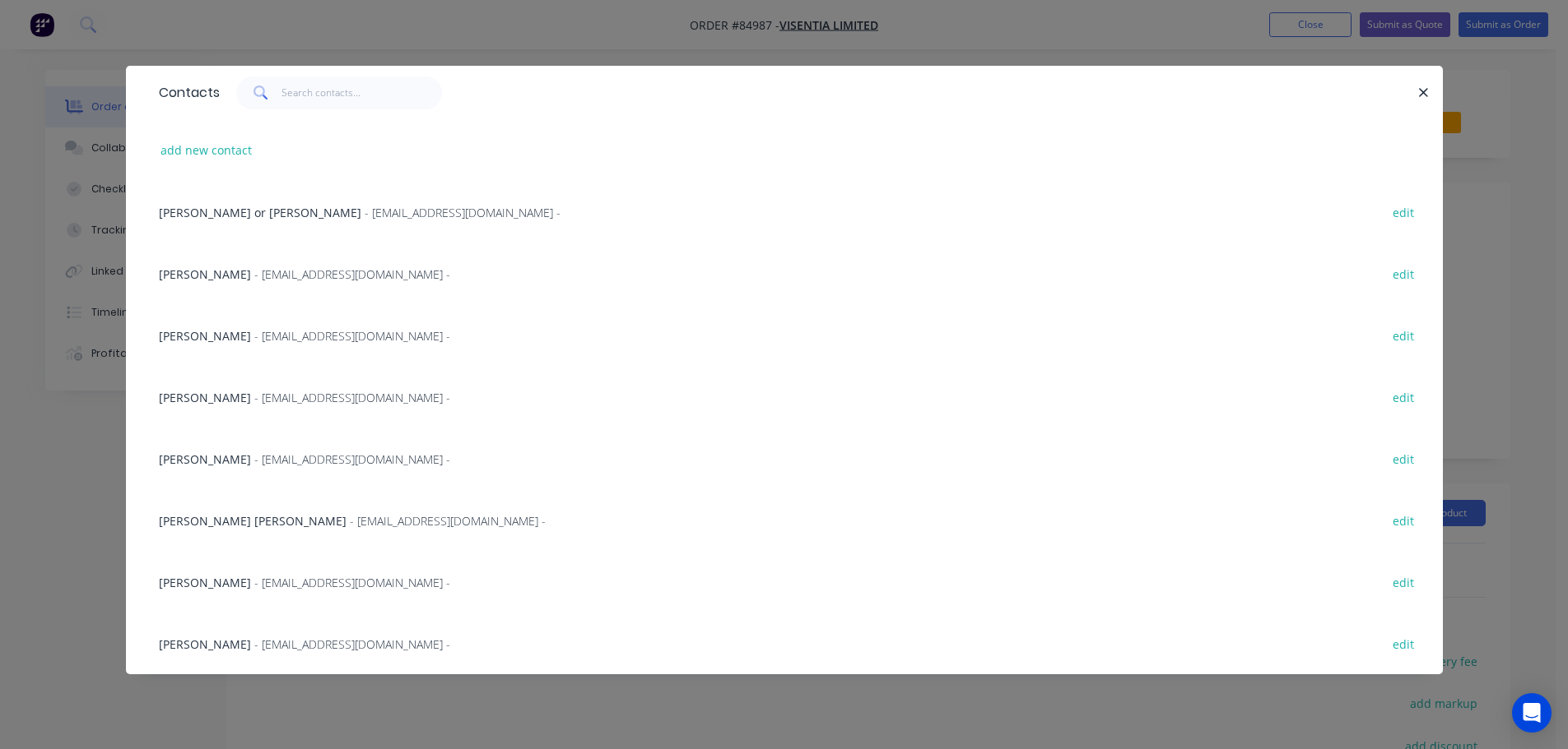
click at [279, 418] on div "Mike Forbes - mforbes@visentiaengineering.com - edit" at bounding box center [784, 397] width 1268 height 61
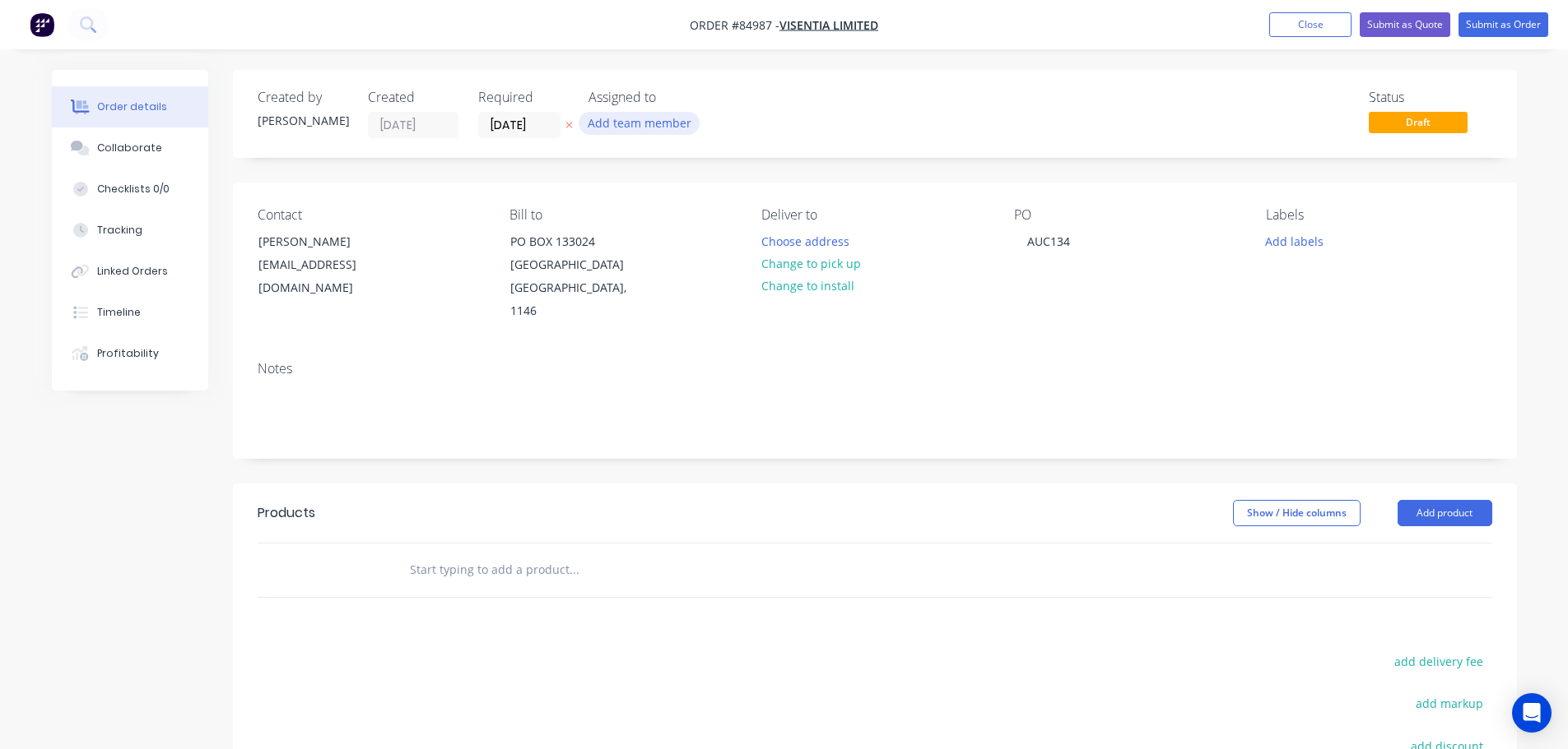
click at [569, 125] on icon "button" at bounding box center [568, 125] width 7 height 7
click at [786, 245] on button "Choose address" at bounding box center [805, 240] width 105 height 22
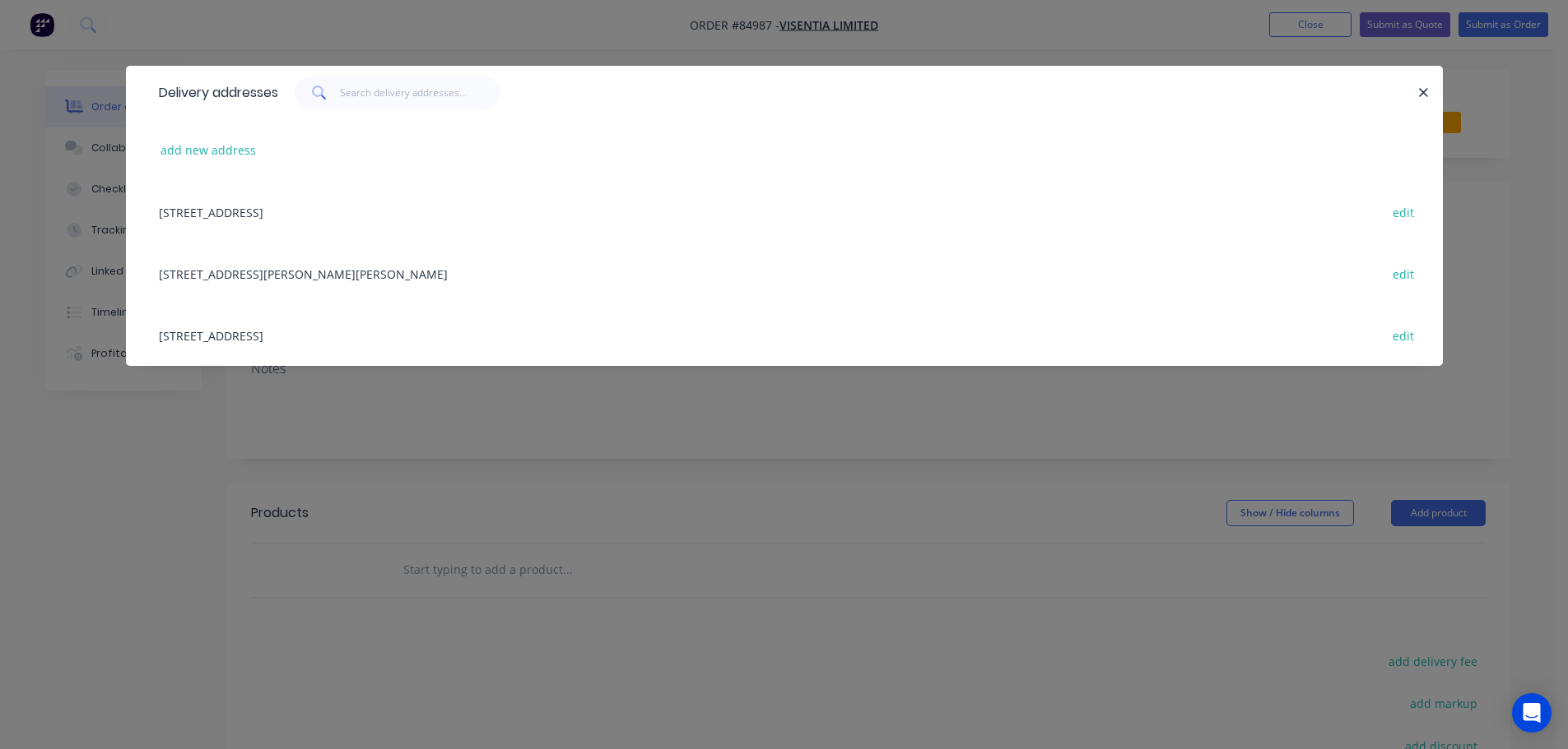
click at [323, 264] on div "120-122 Felton Mathew Avenue, St Johns, Auckland, 1072 edit" at bounding box center [784, 273] width 1268 height 61
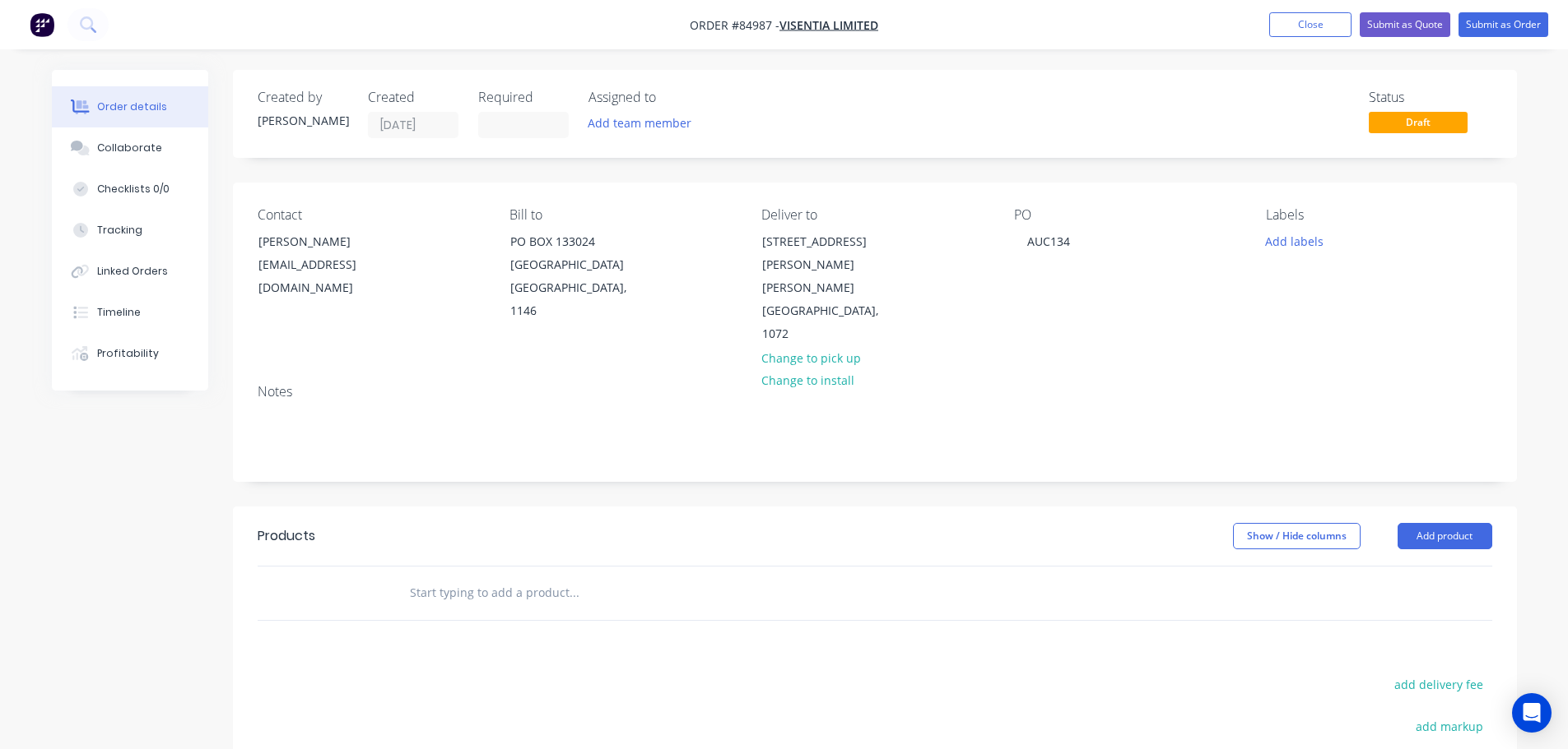
click at [533, 577] on input "text" at bounding box center [574, 593] width 330 height 33
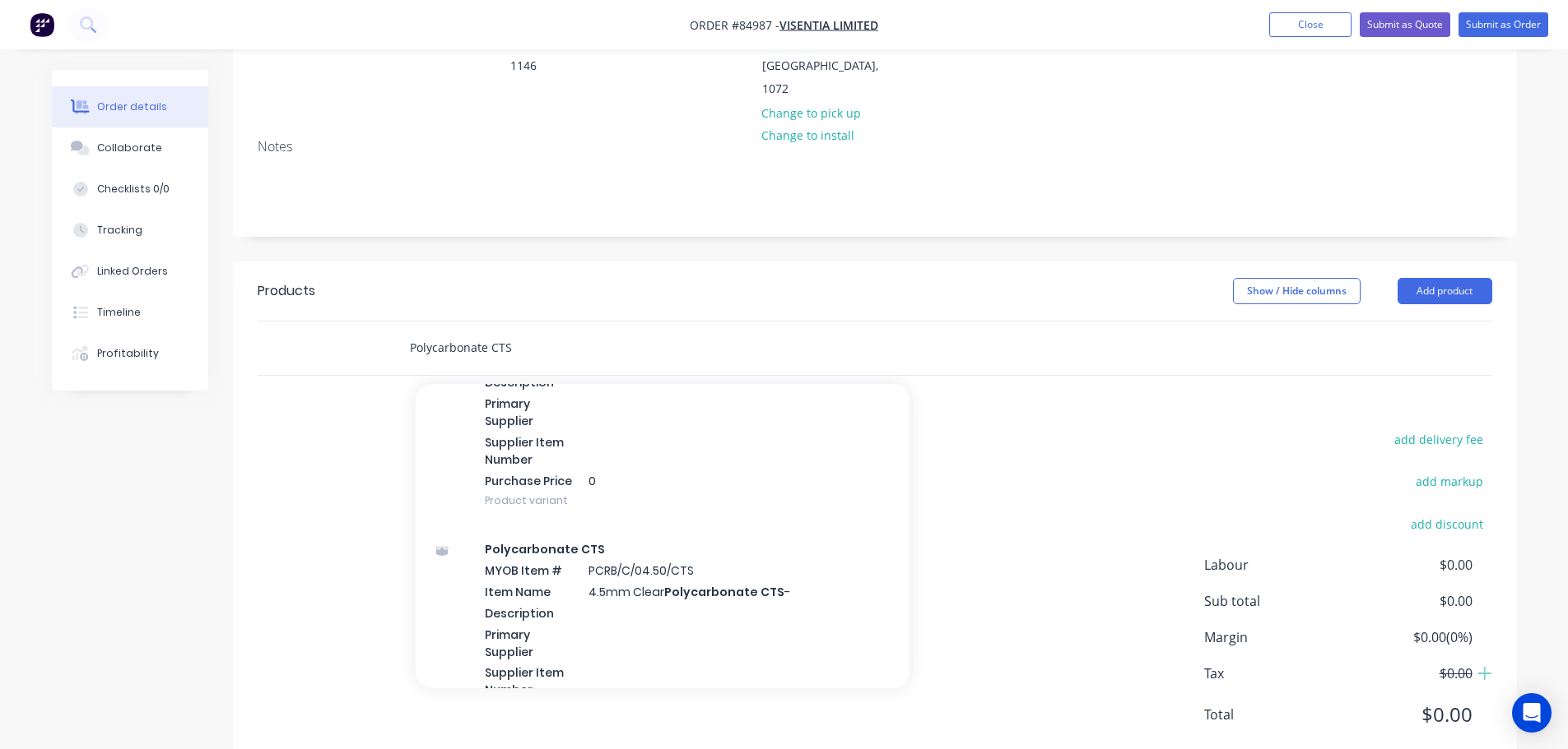
scroll to position [1151, 0]
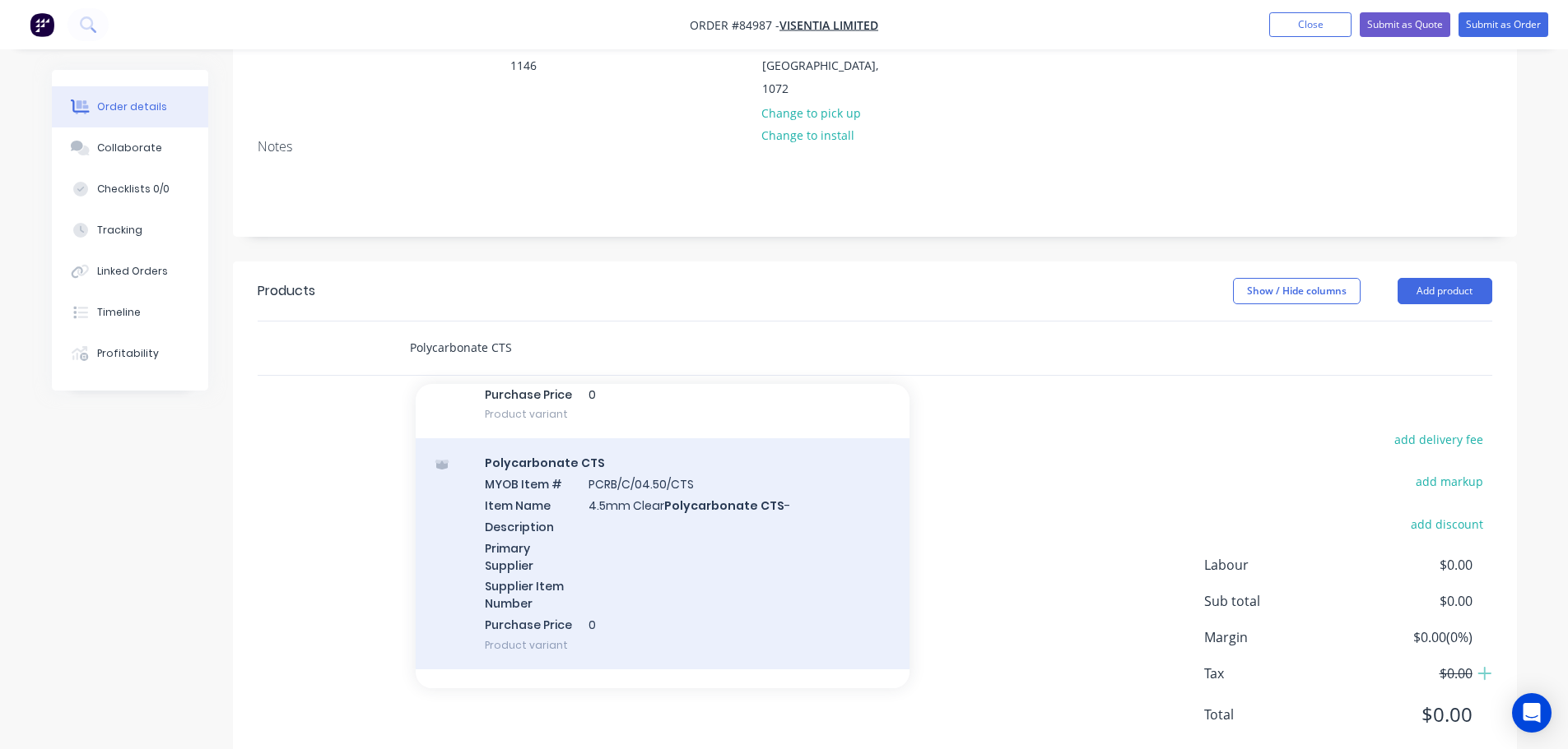
type input "Polycarbonate CTS"
click at [739, 478] on div "Polycarbonate CTS MYOB Item # PCRB/C/04.50/CTS Item Name 4.5mm Clear Polycarbon…" at bounding box center [662, 554] width 494 height 231
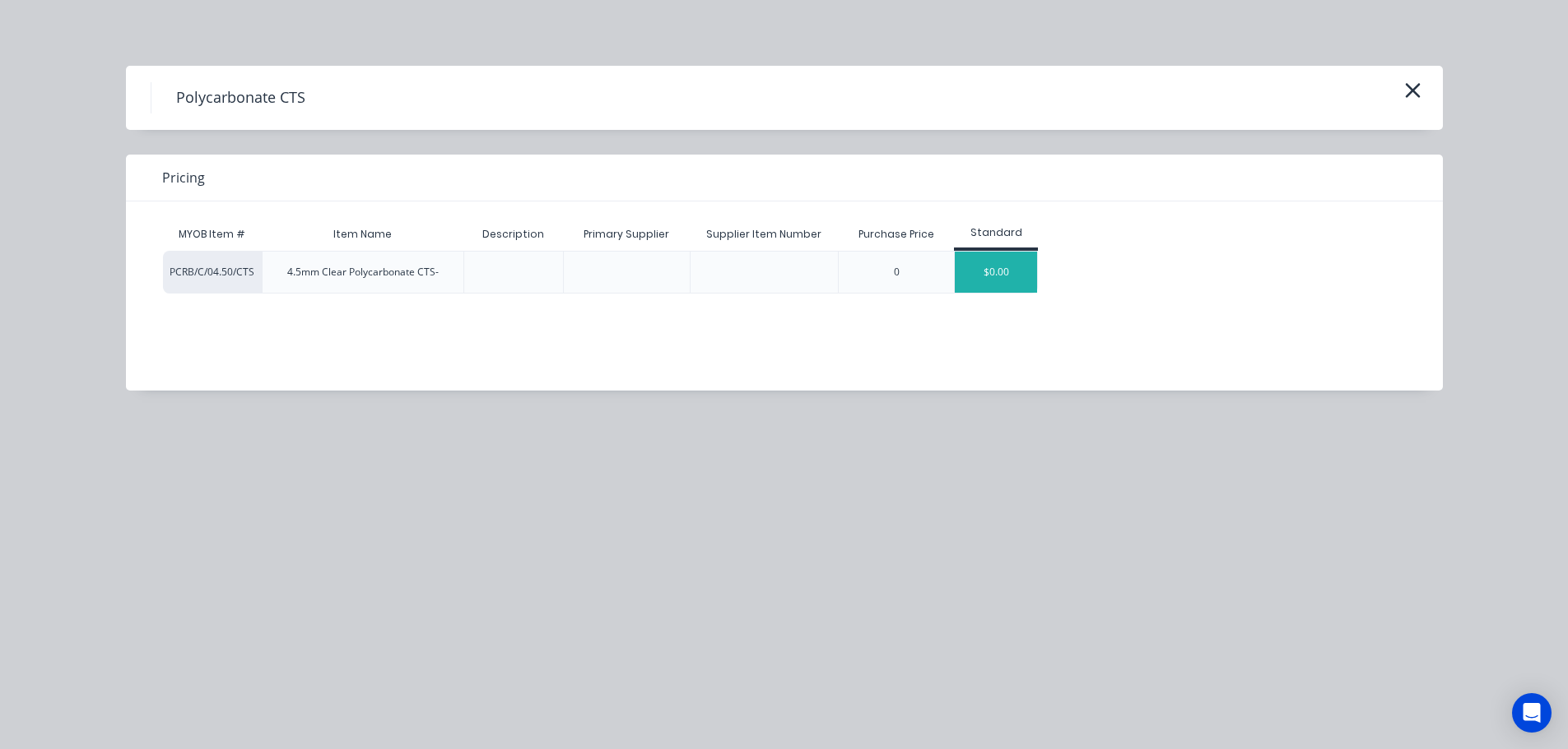
click at [977, 284] on div "$0.00" at bounding box center [996, 272] width 82 height 41
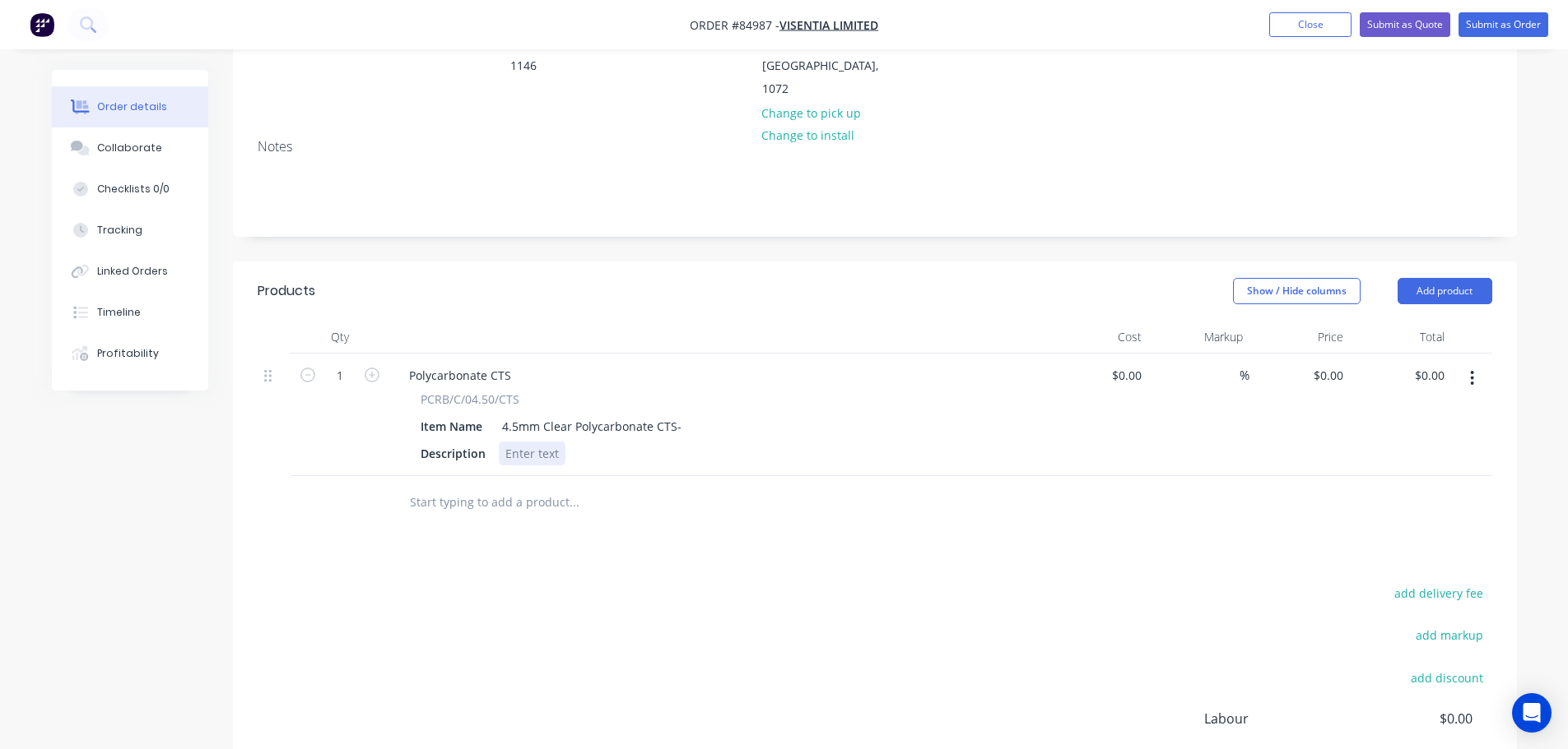
click at [547, 442] on div at bounding box center [532, 453] width 67 height 24
click at [1329, 364] on div "0 0" at bounding box center [1337, 375] width 26 height 24
paste input "200.84"
type input "$200.84"
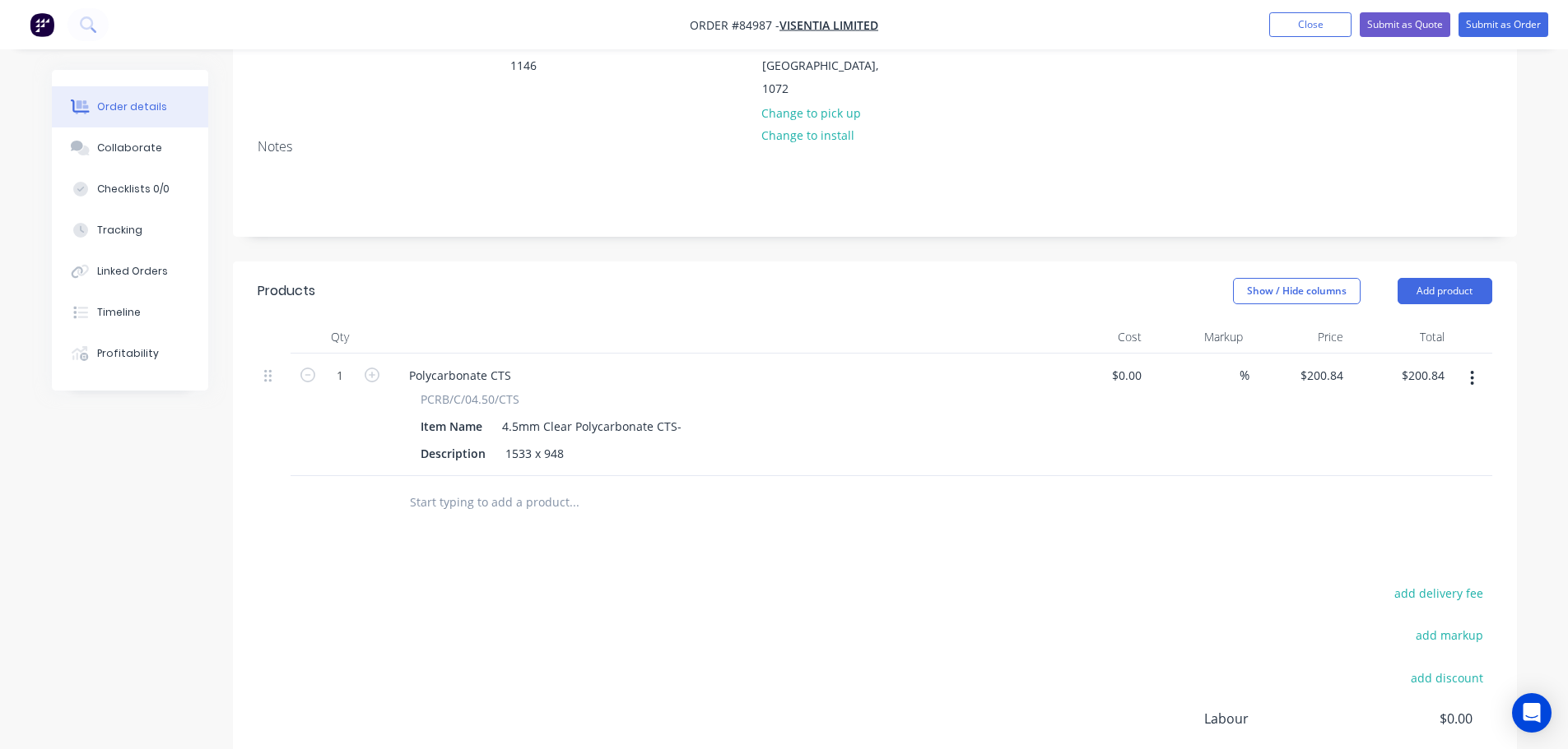
drag, startPoint x: 1283, startPoint y: 498, endPoint x: 844, endPoint y: 489, distance: 439.1
click at [1280, 498] on div "Products Show / Hide columns Add product Qty Cost Markup Price Total 1 Polycarb…" at bounding box center [875, 593] width 1284 height 663
click at [1205, 516] on div "Products Show / Hide columns Add product Qty Cost Markup Price Total 1 Polycarb…" at bounding box center [875, 593] width 1284 height 663
click at [1460, 582] on button "add delivery fee" at bounding box center [1439, 593] width 106 height 22
type input "40"
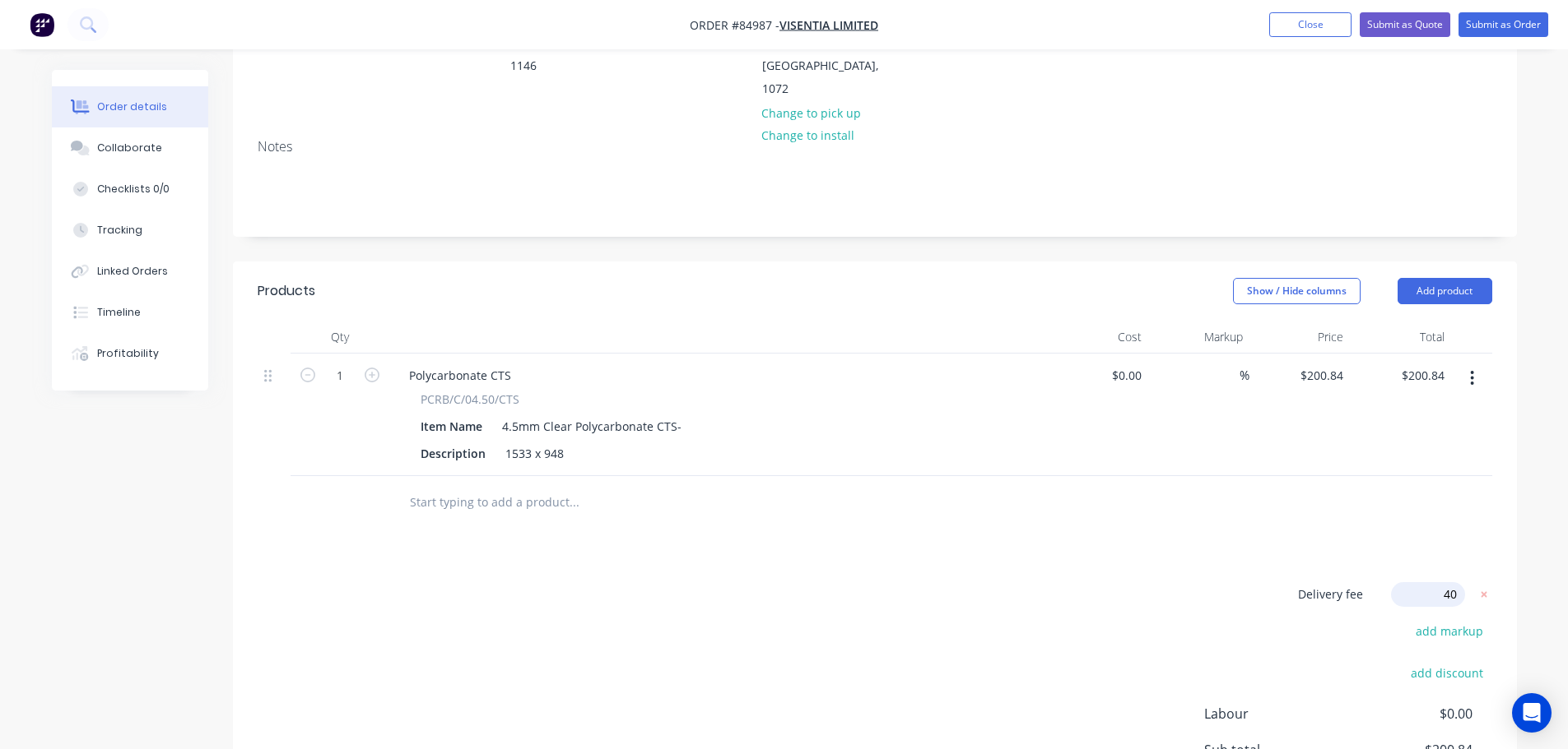
click at [588, 611] on div "Delivery fee Delivery fee Delivery fee name (Optional) 40 40 $0 add markup add …" at bounding box center [875, 738] width 1234 height 313
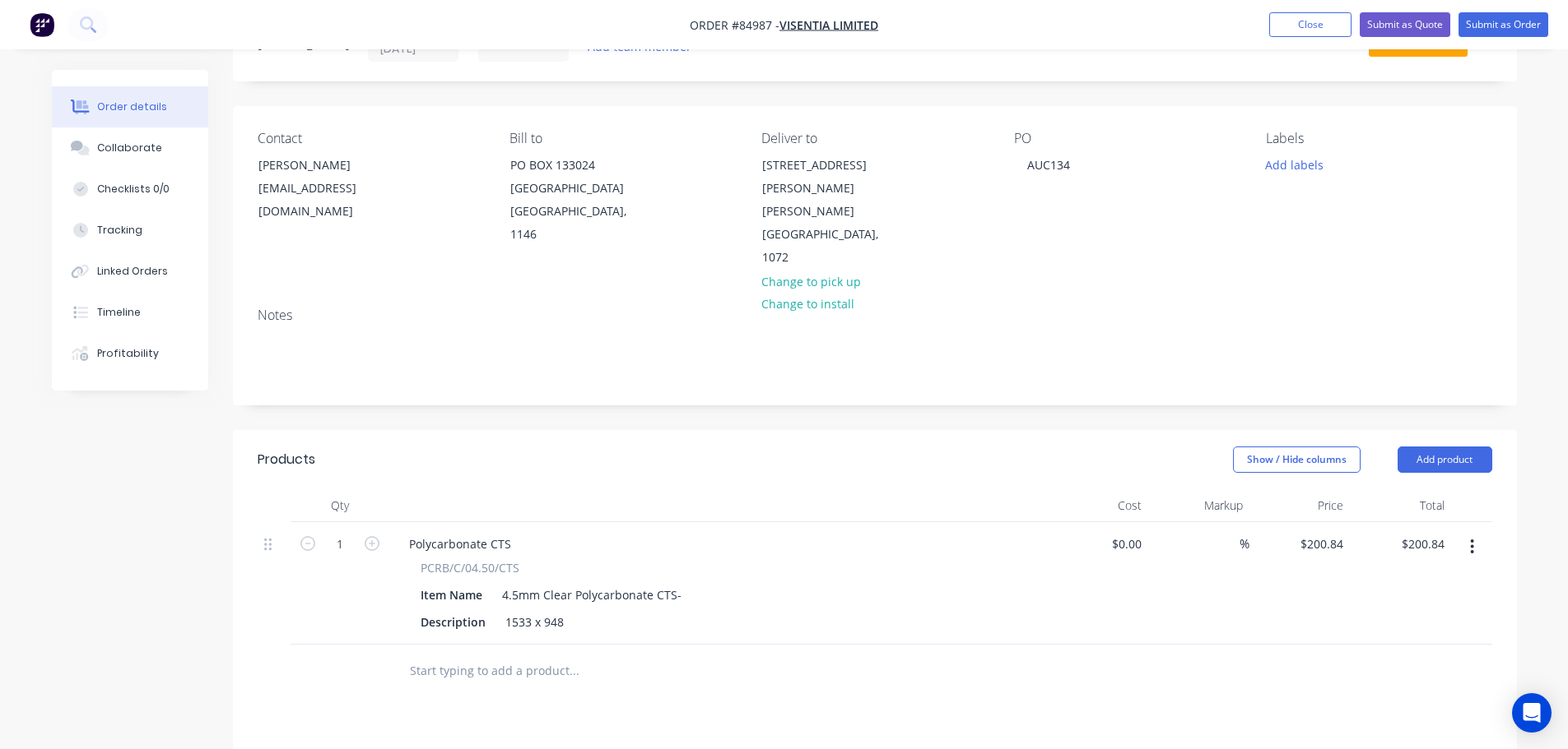
scroll to position [0, 0]
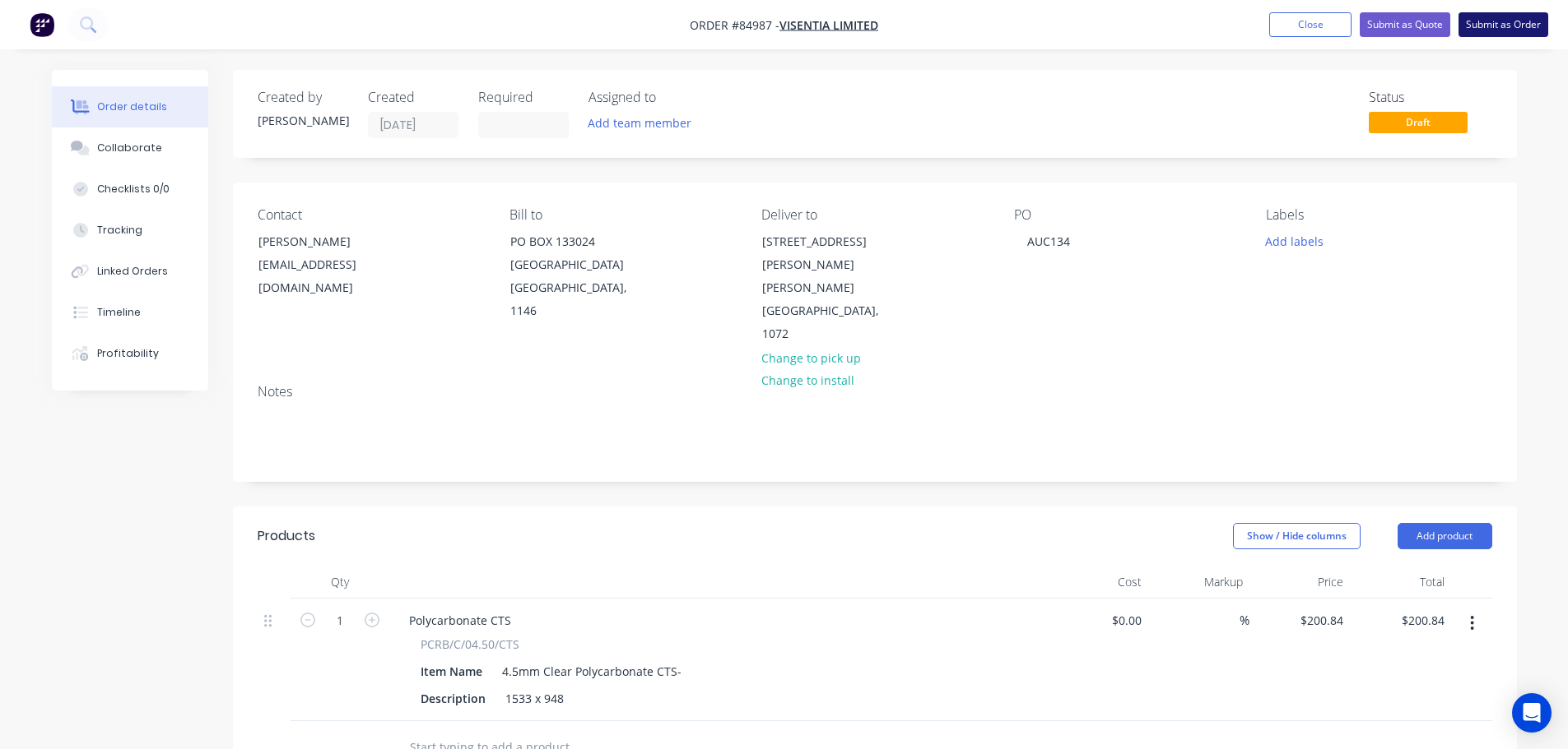
click at [1510, 26] on button "Submit as Order" at bounding box center [1504, 25] width 90 height 25
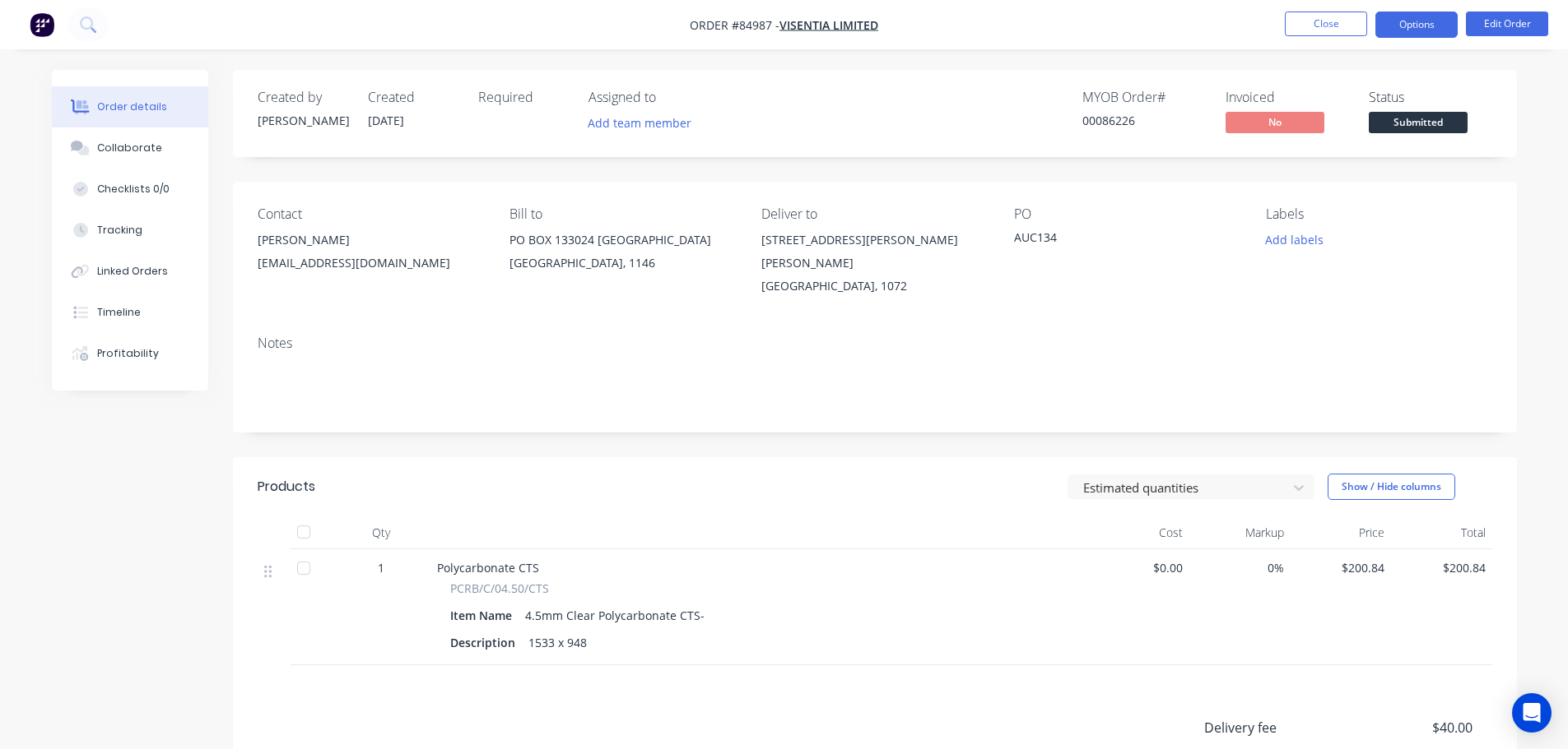
click at [1419, 22] on button "Options" at bounding box center [1417, 24] width 82 height 26
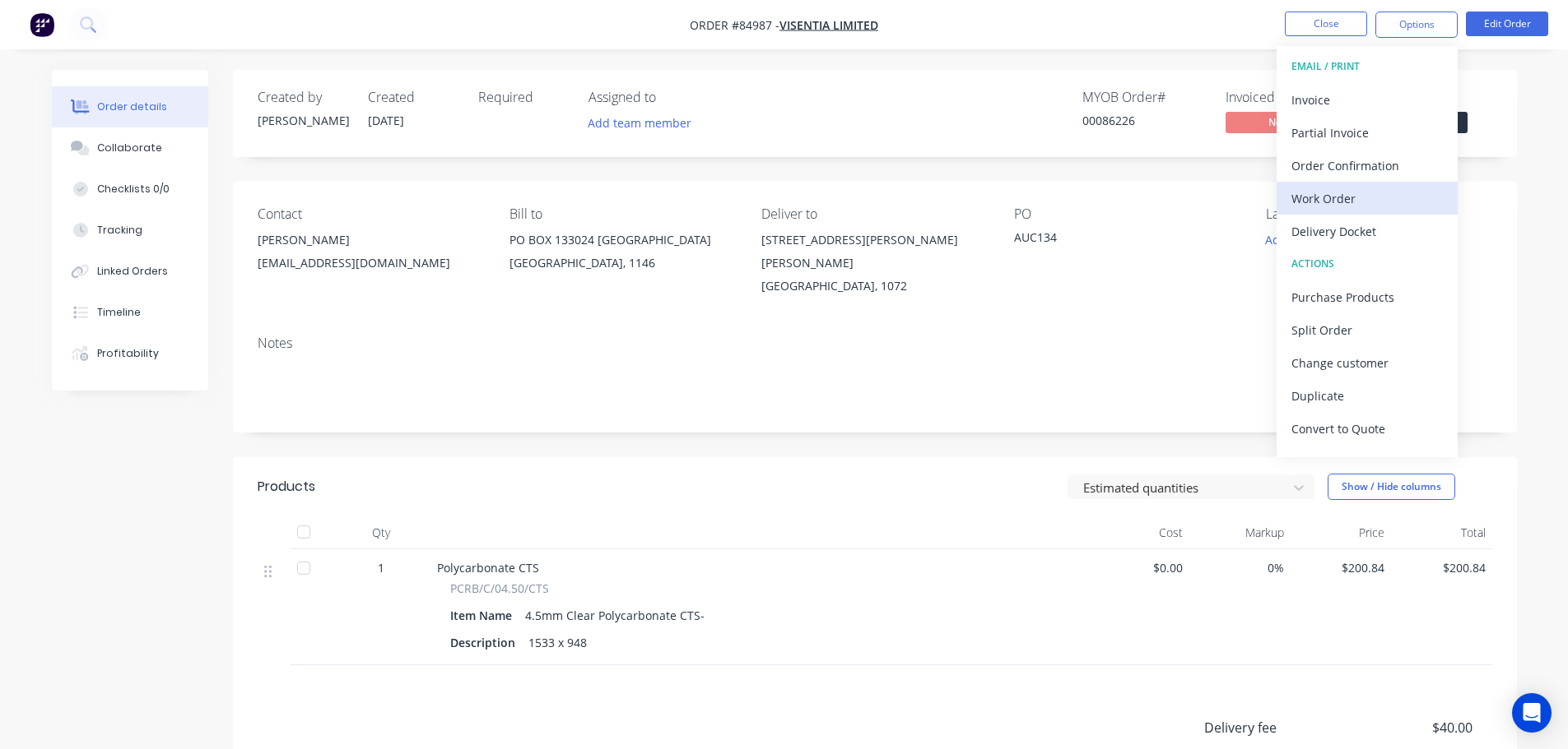
click at [1353, 204] on div "Work Order" at bounding box center [1368, 198] width 151 height 24
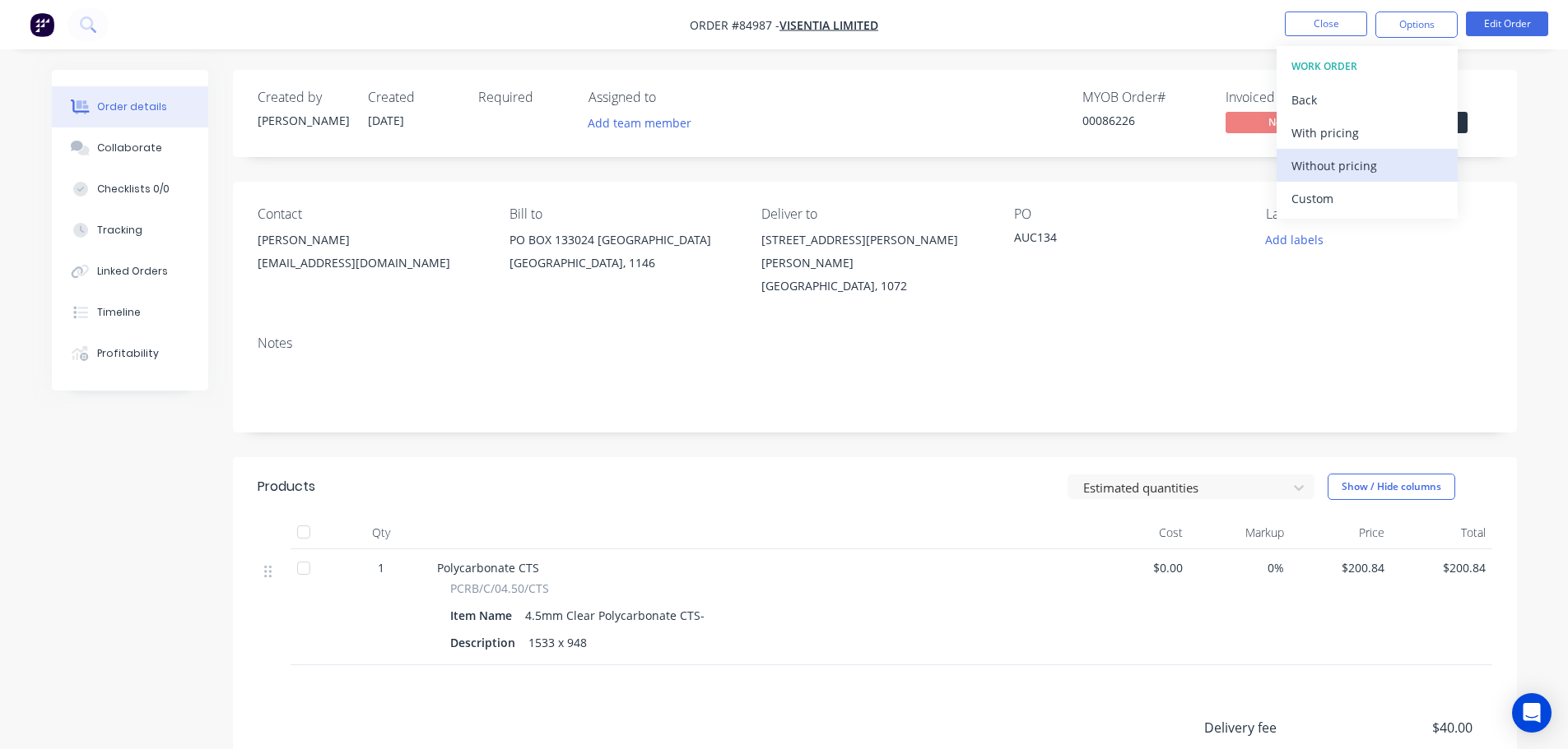
click at [1359, 160] on div "Without pricing" at bounding box center [1368, 166] width 151 height 24
drag, startPoint x: 278, startPoint y: 44, endPoint x: 71, endPoint y: 3, distance: 211.0
click at [269, 42] on nav "Order #84987 - Visentia Limited Close Options EMAIL / PRINT Invoice Partial Inv…" at bounding box center [784, 25] width 1568 height 50
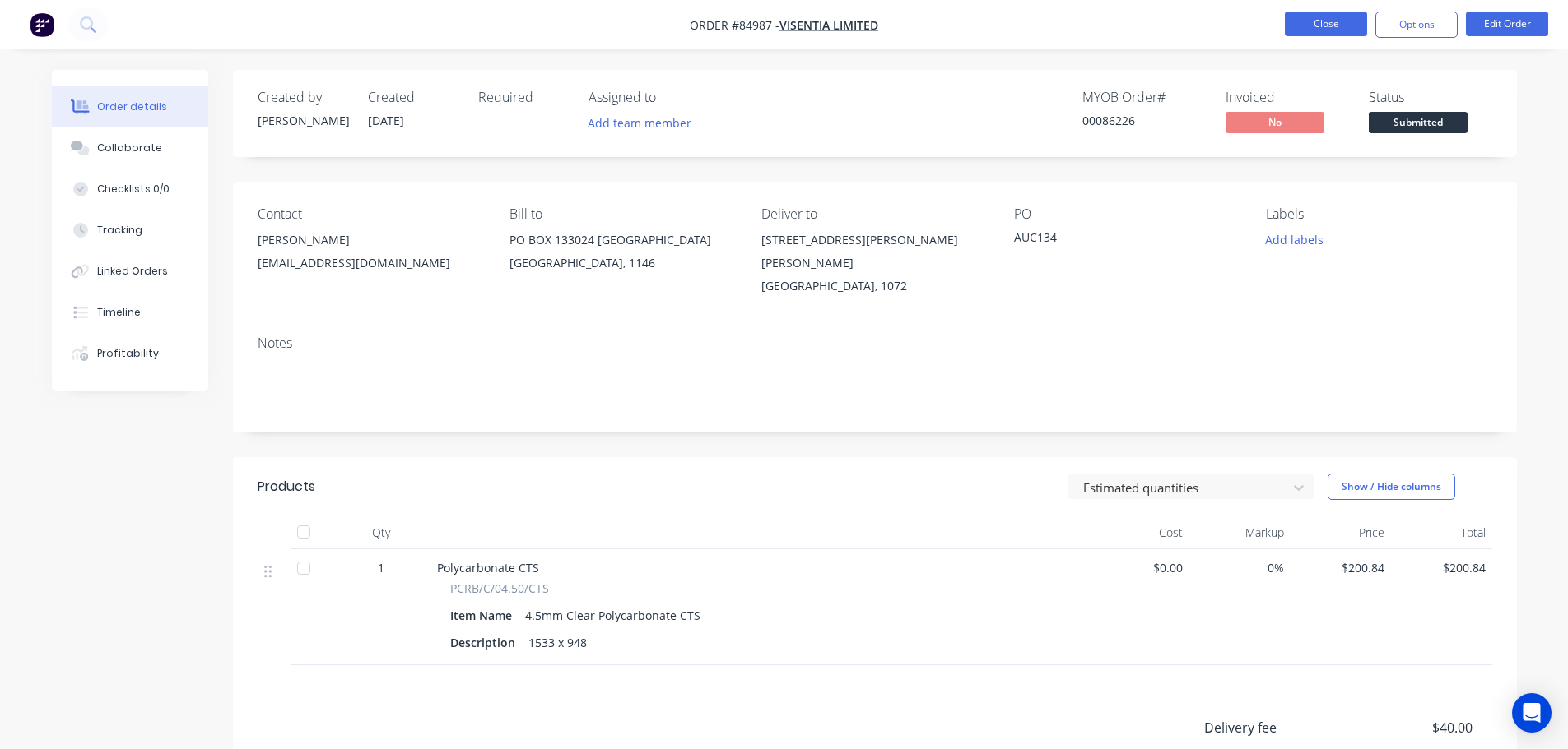
click at [1310, 31] on button "Close" at bounding box center [1326, 24] width 82 height 25
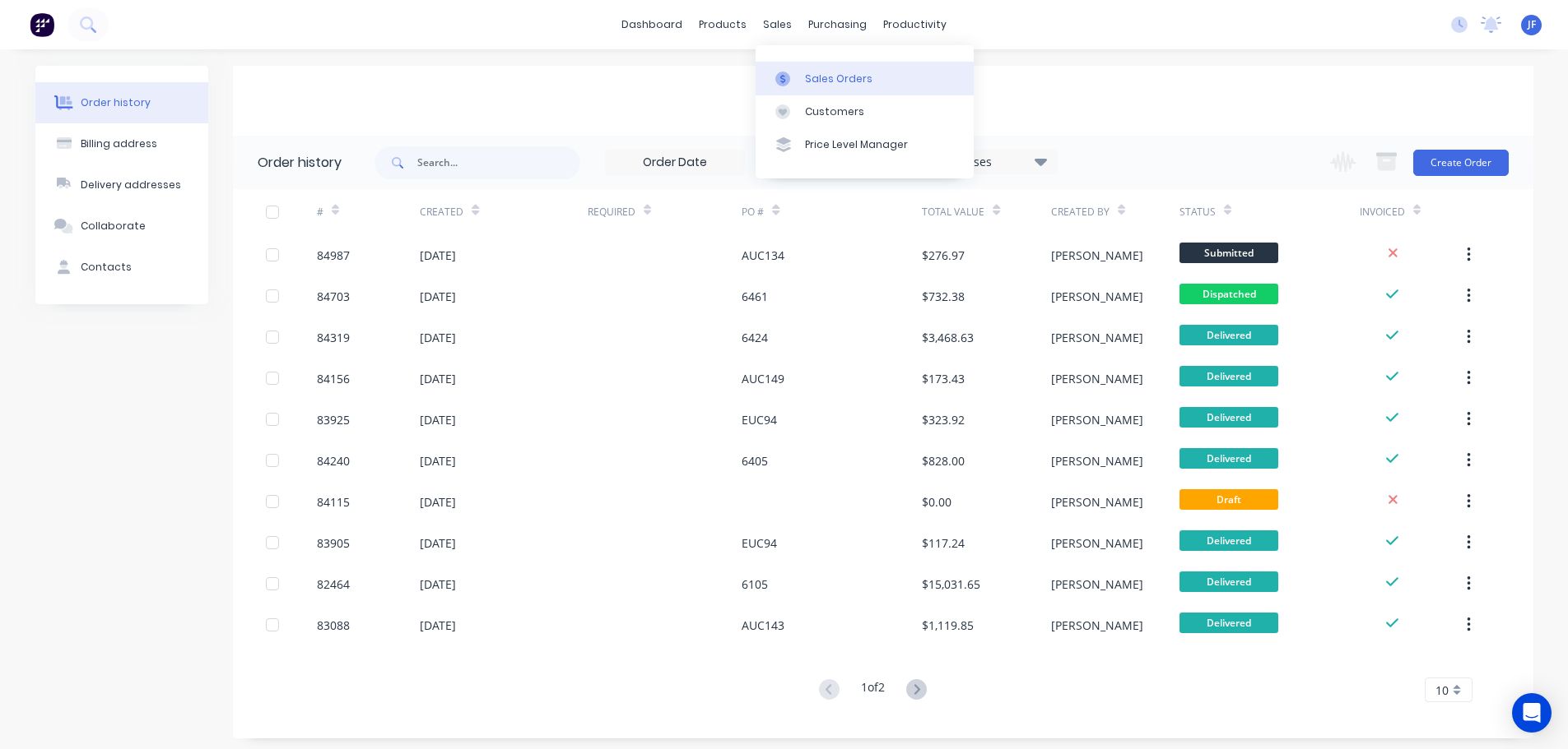
click at [821, 75] on div "Sales Orders" at bounding box center [839, 79] width 67 height 14
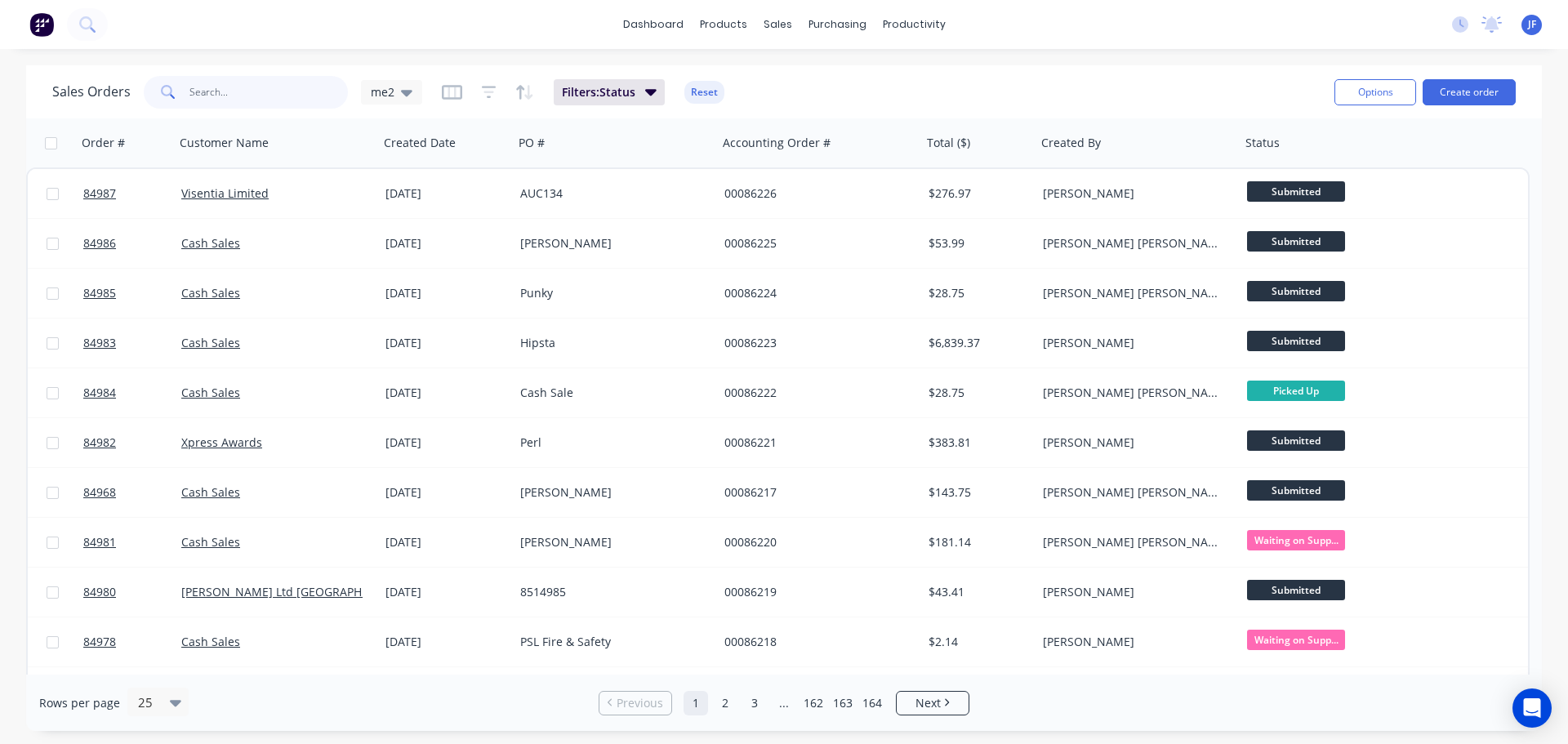
click at [249, 101] on input "text" at bounding box center [268, 92] width 159 height 32
type input "leon"
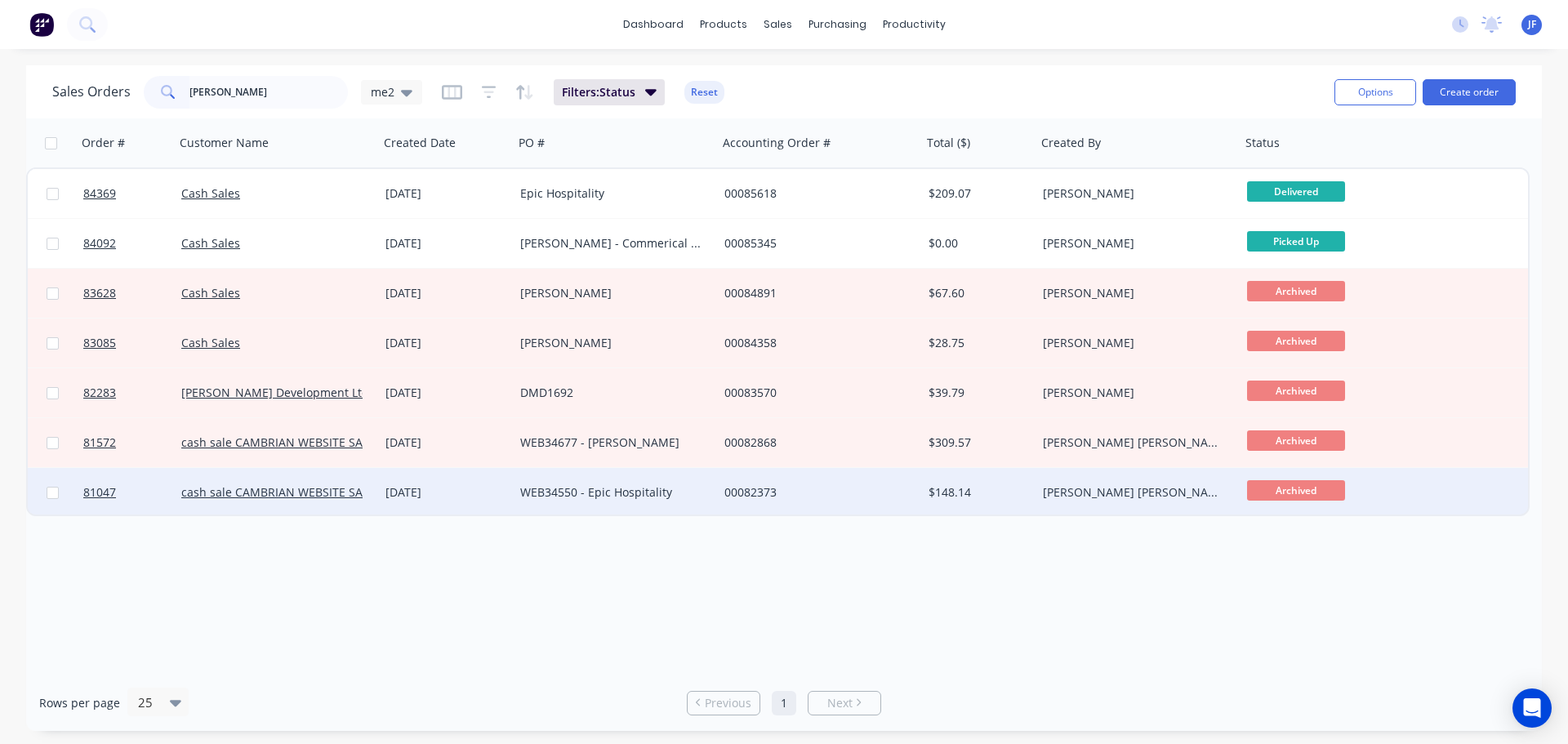
click at [598, 478] on div "WEB34550 - Epic Hospitality" at bounding box center [615, 493] width 204 height 49
click at [474, 484] on div "25 Mar 2025" at bounding box center [446, 492] width 122 height 16
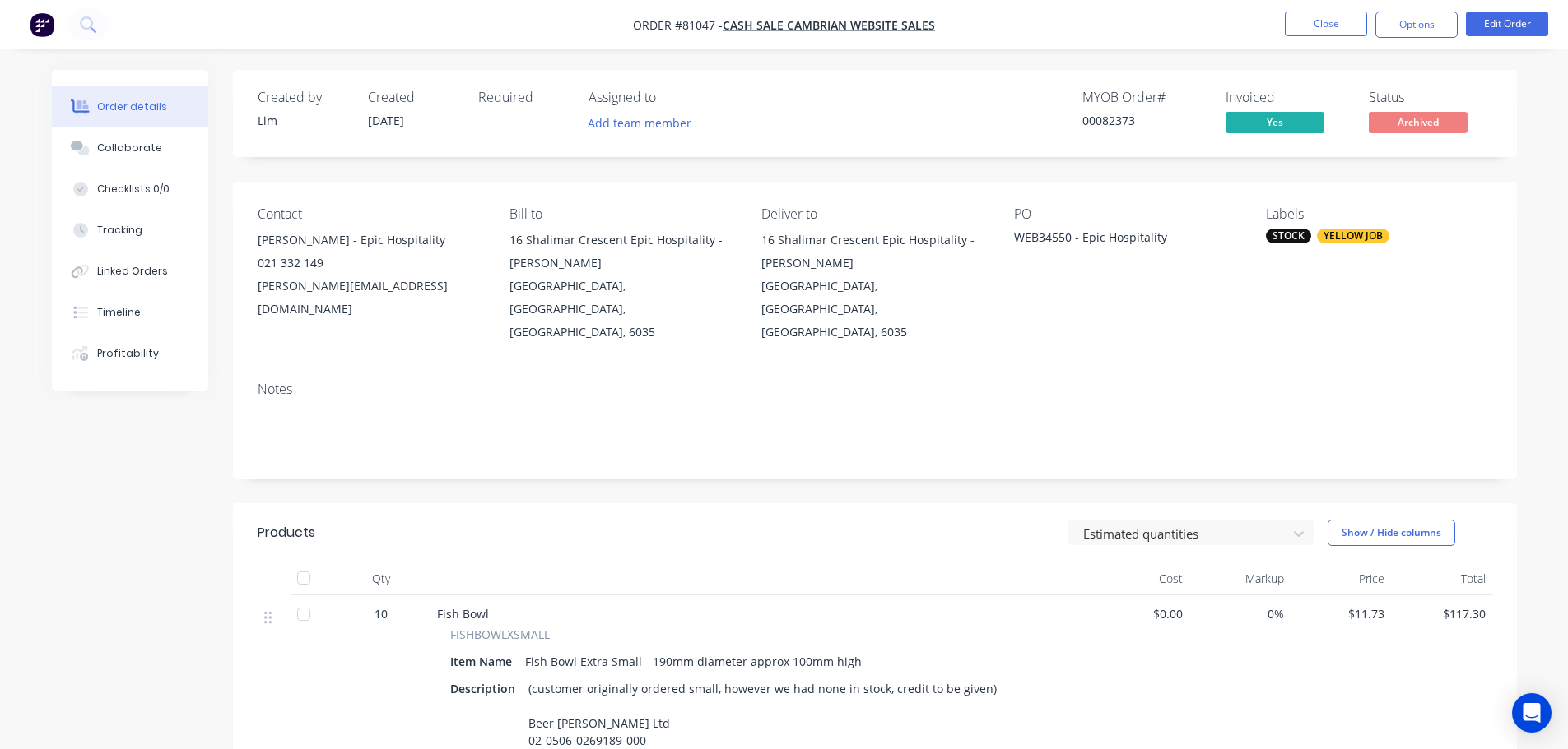
scroll to position [320, 0]
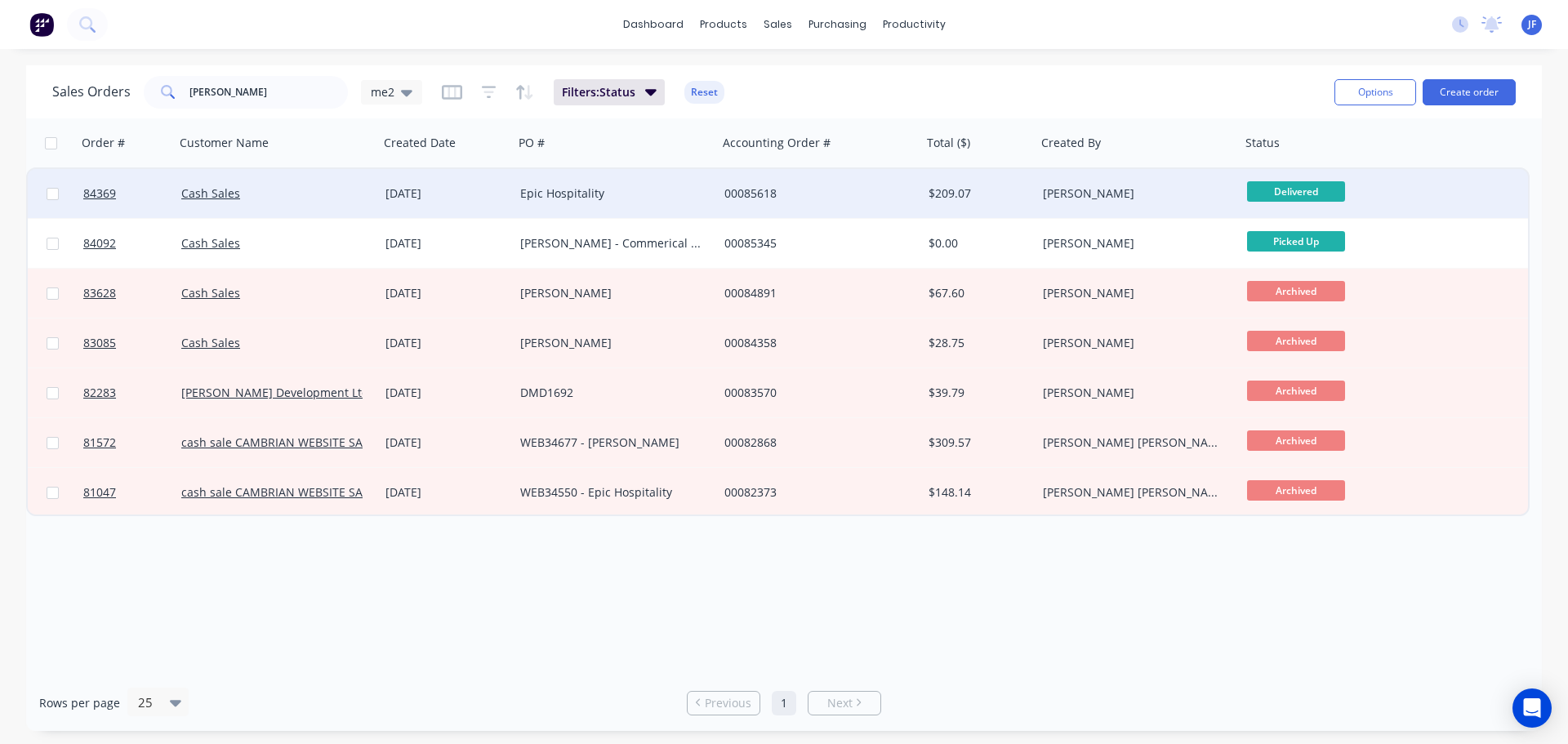
click at [478, 203] on div "03 Sep 2025" at bounding box center [447, 194] width 135 height 49
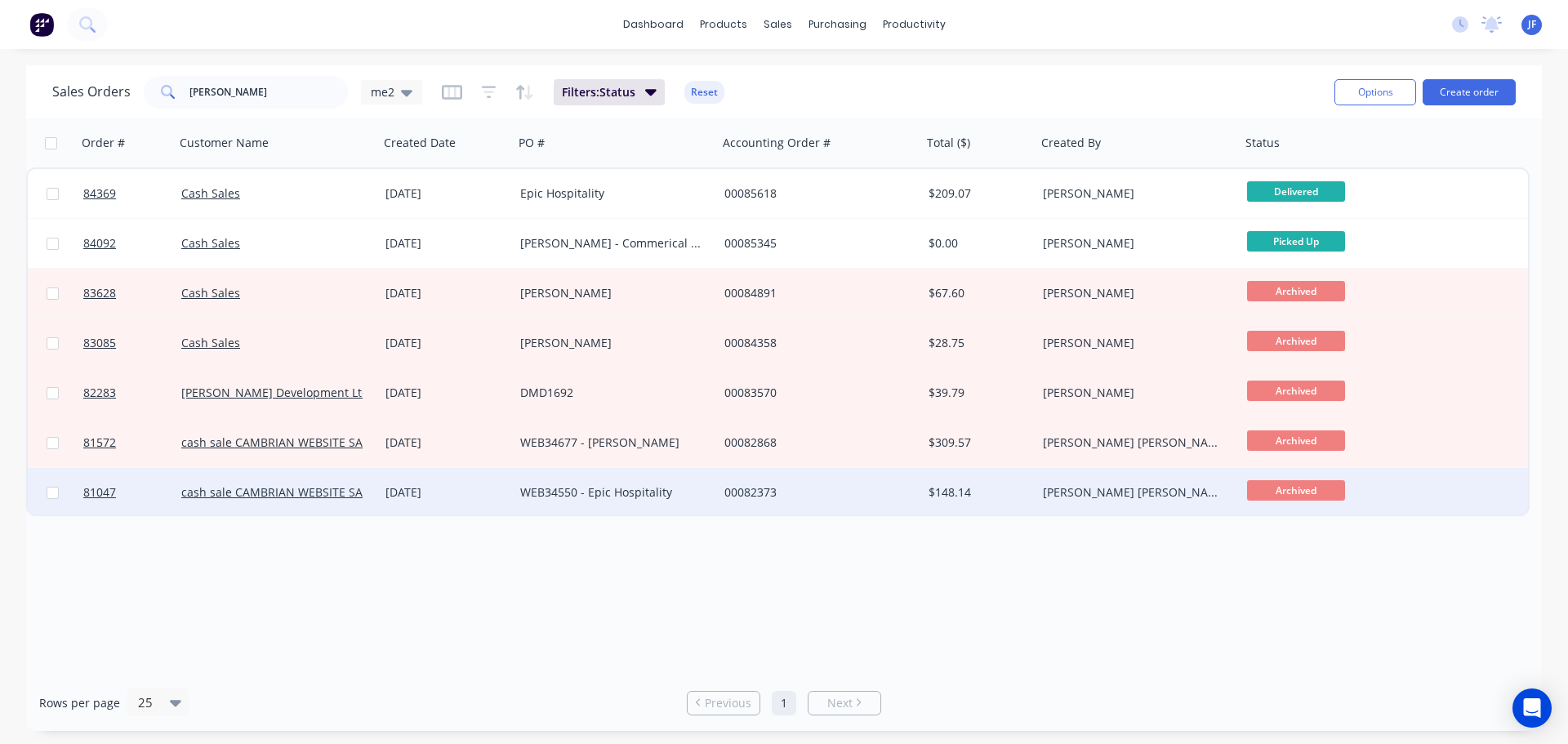
click at [596, 491] on div "WEB34550 - Epic Hospitality" at bounding box center [610, 492] width 182 height 16
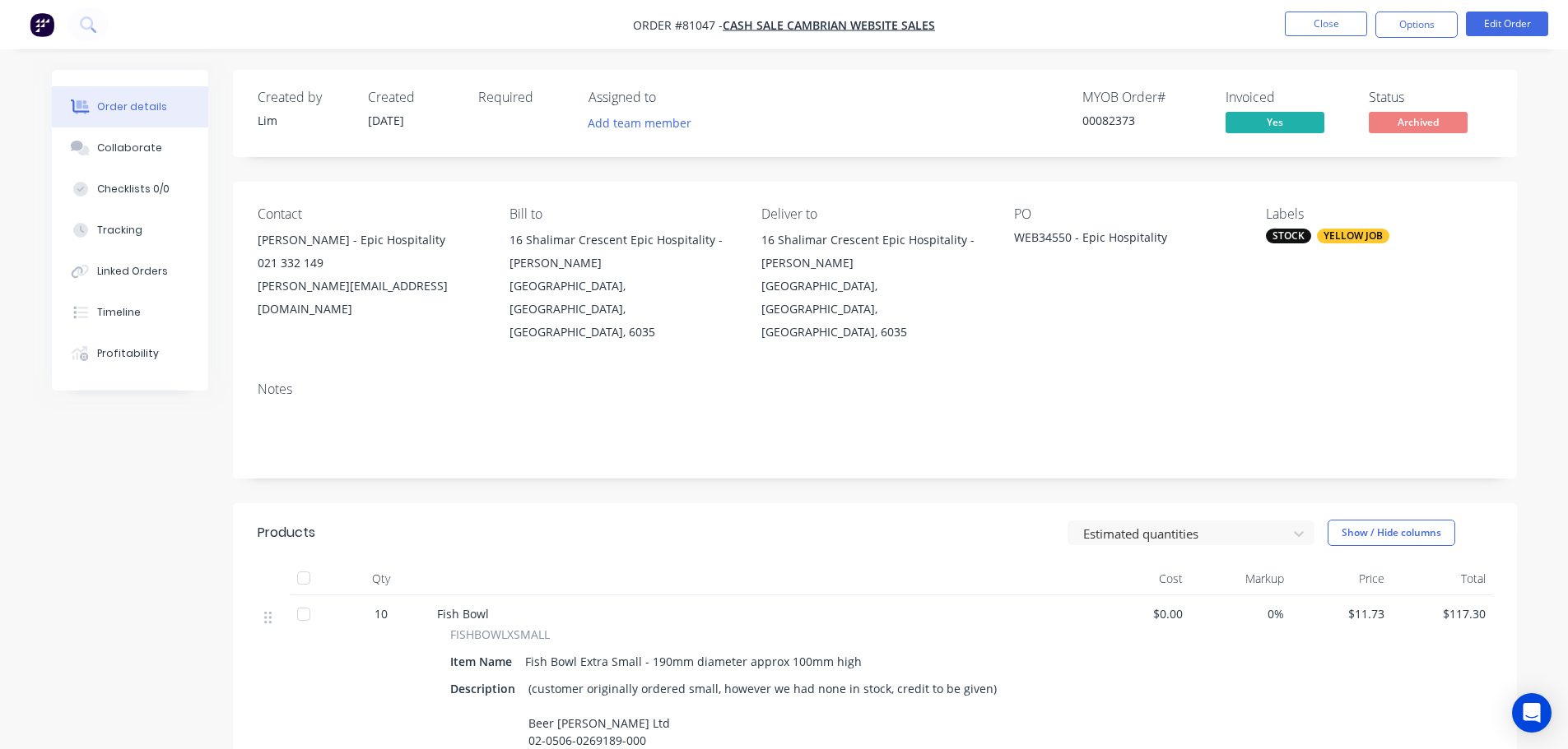
click at [1046, 234] on div "WEB34550 - Epic Hospitality" at bounding box center [1117, 240] width 206 height 23
click at [1041, 246] on div "WEB34550 - Epic Hospitality" at bounding box center [1117, 240] width 206 height 23
drag, startPoint x: 1036, startPoint y: 242, endPoint x: 1071, endPoint y: 243, distance: 35.0
click at [1071, 243] on div "WEB34550 - Epic Hospitality" at bounding box center [1117, 240] width 206 height 23
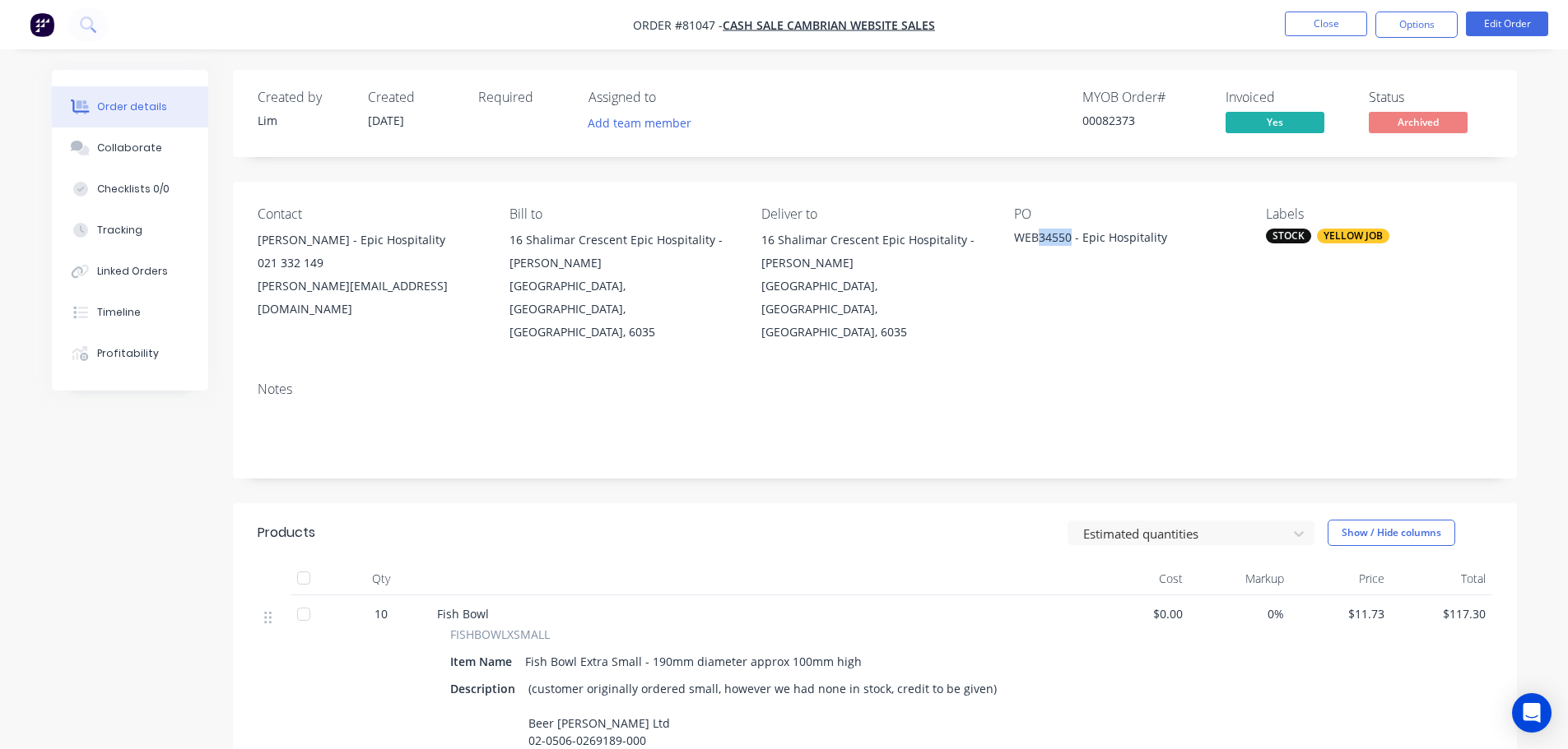
copy div "34550"
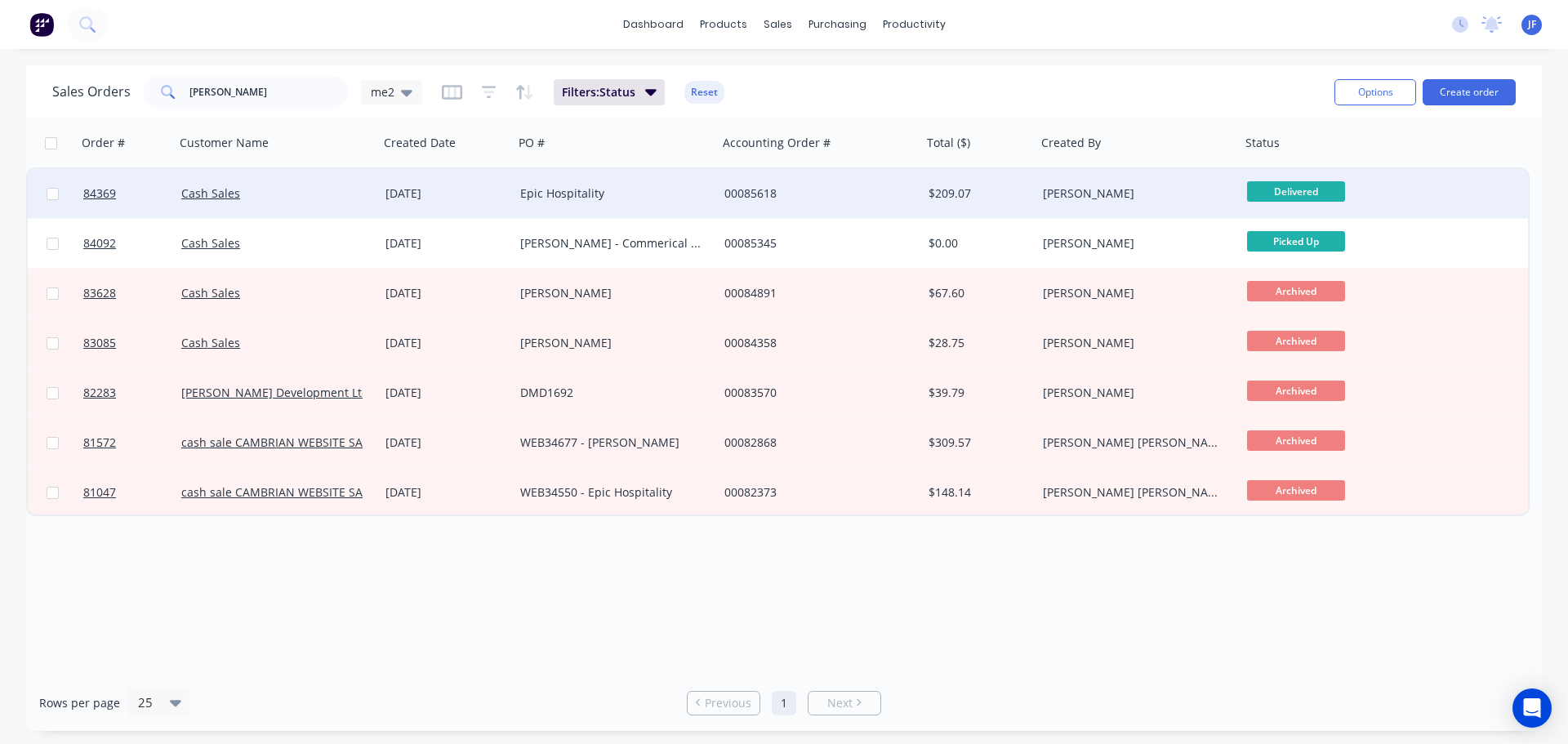
click at [547, 200] on div "Epic Hospitality" at bounding box center [610, 193] width 182 height 16
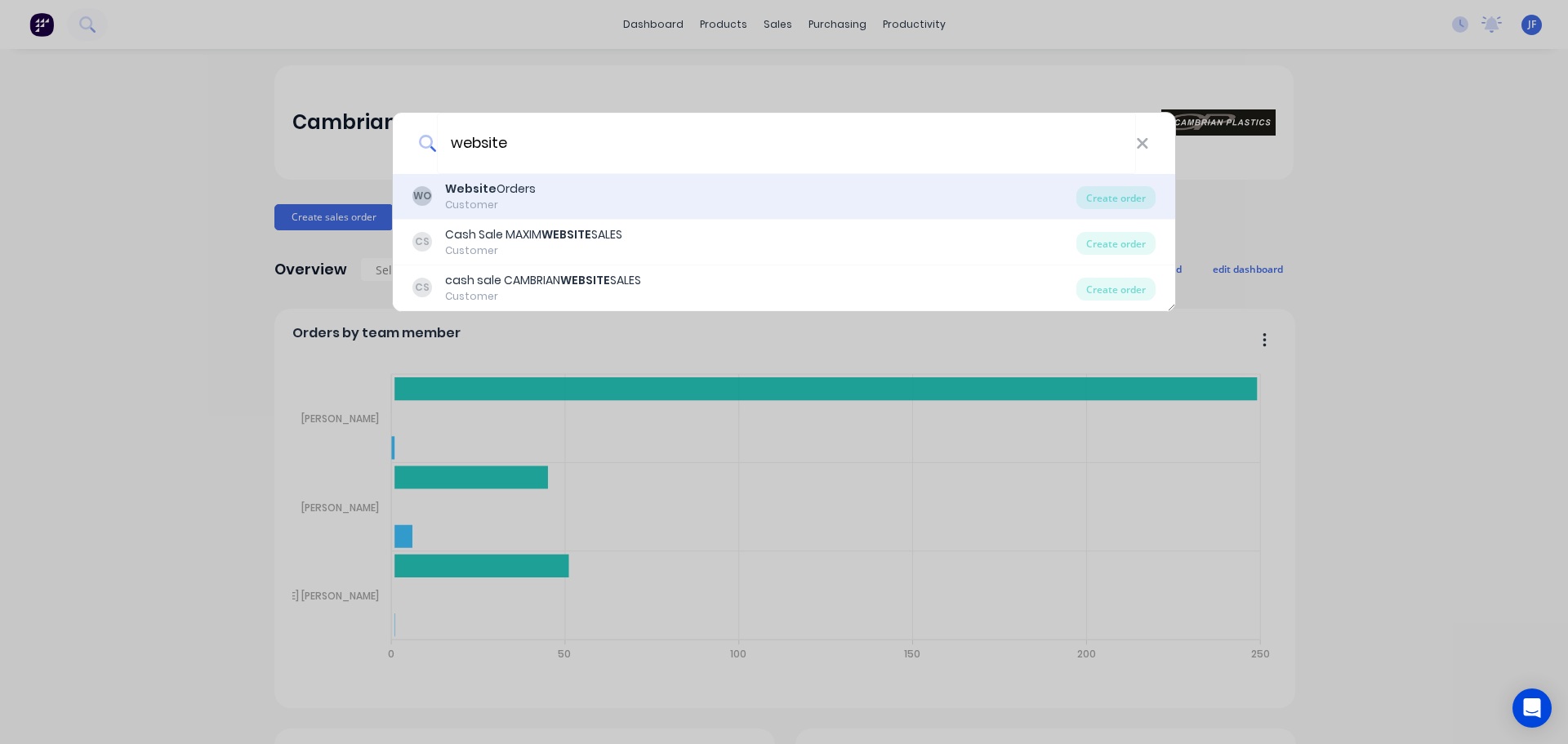
type input "website"
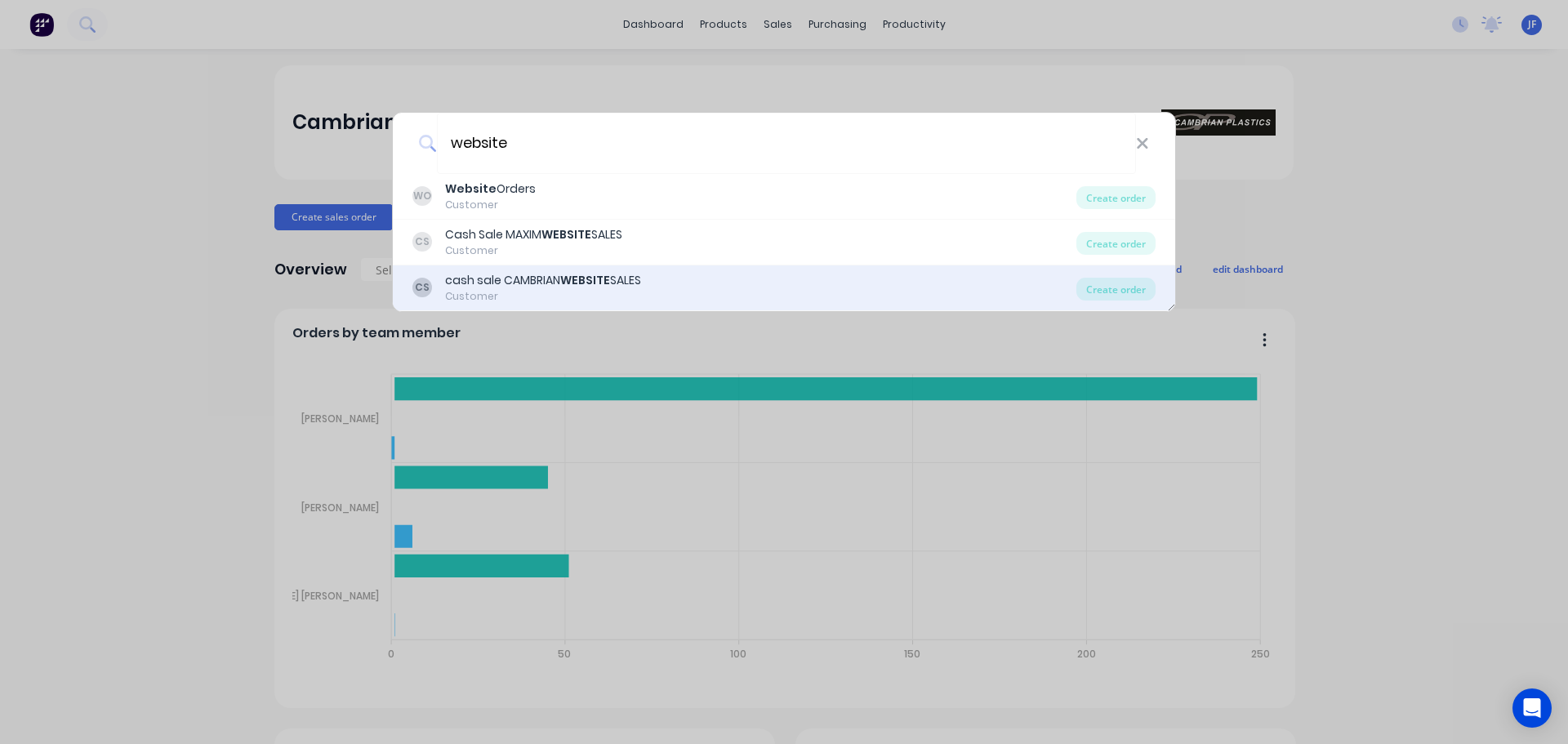
drag, startPoint x: 568, startPoint y: 190, endPoint x: 572, endPoint y: 277, distance: 87.1
click at [572, 277] on div "WO Website Orders Customer Create order CS Cash Sale MAXIM WEBSITE SALES Custom…" at bounding box center [784, 243] width 783 height 137
click at [572, 277] on b "WEBSITE" at bounding box center [585, 280] width 49 height 16
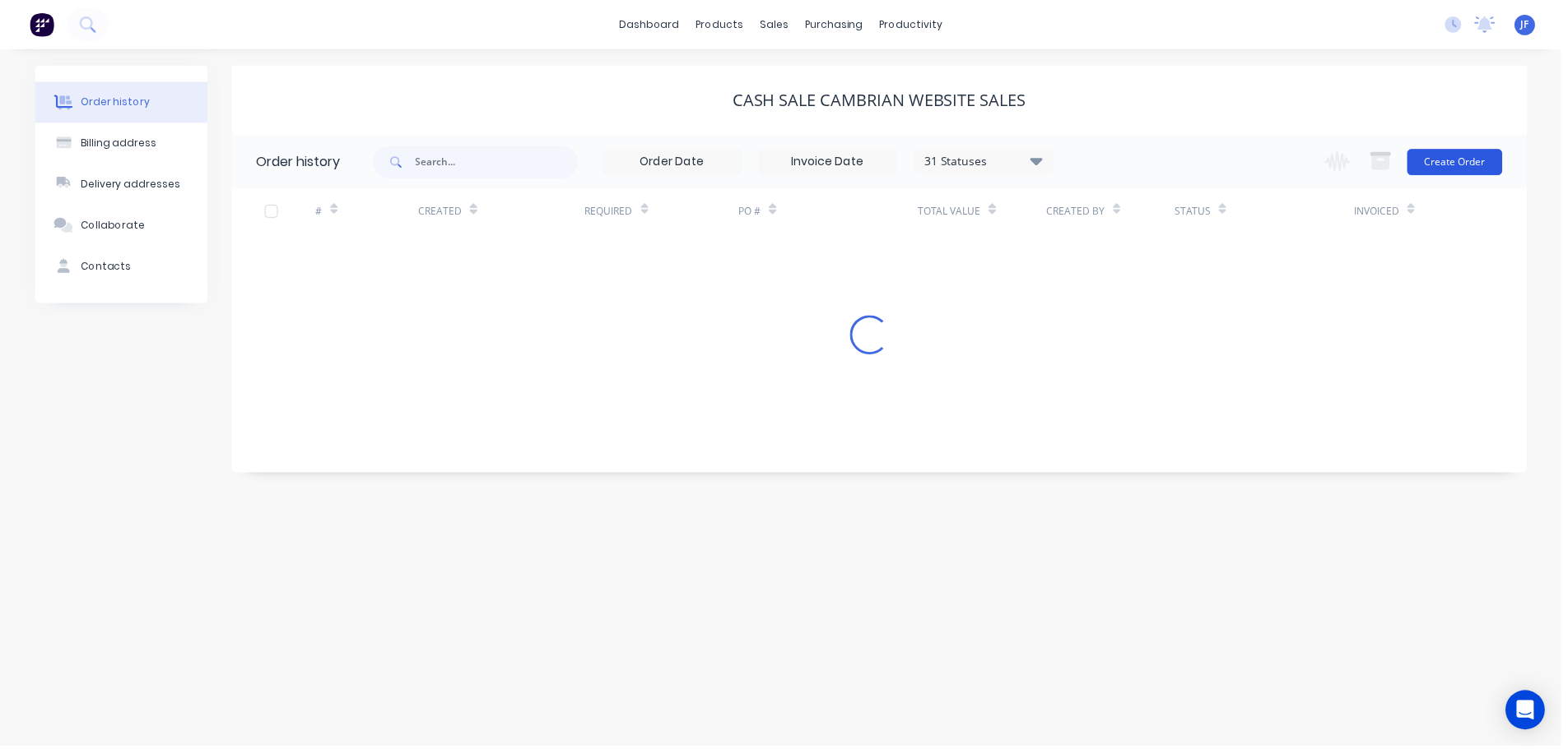
click at [1440, 171] on button "Create Order" at bounding box center [1462, 162] width 96 height 26
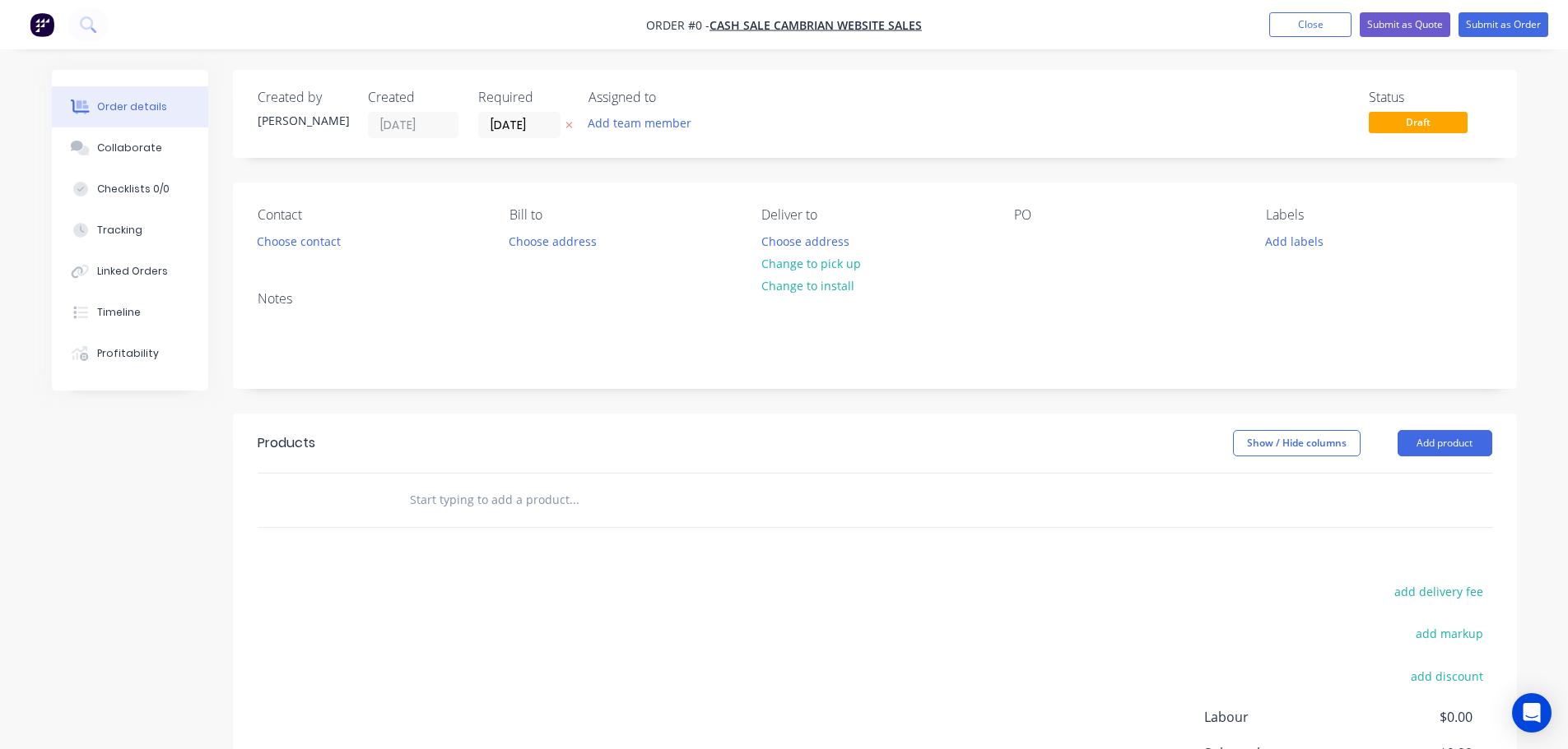
click at [576, 125] on button "button" at bounding box center [569, 125] width 17 height 19
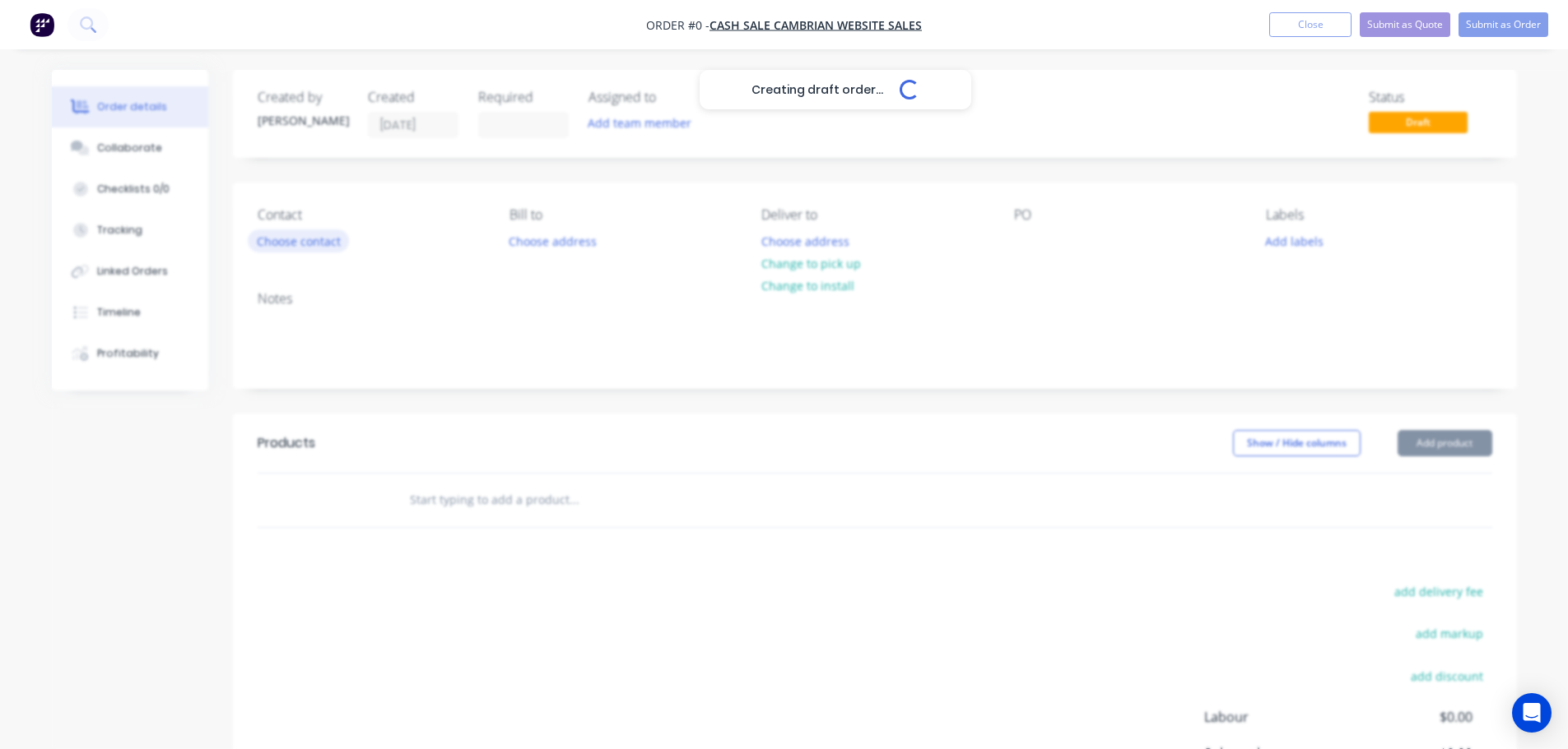
click at [290, 248] on button "Choose contact" at bounding box center [299, 240] width 102 height 22
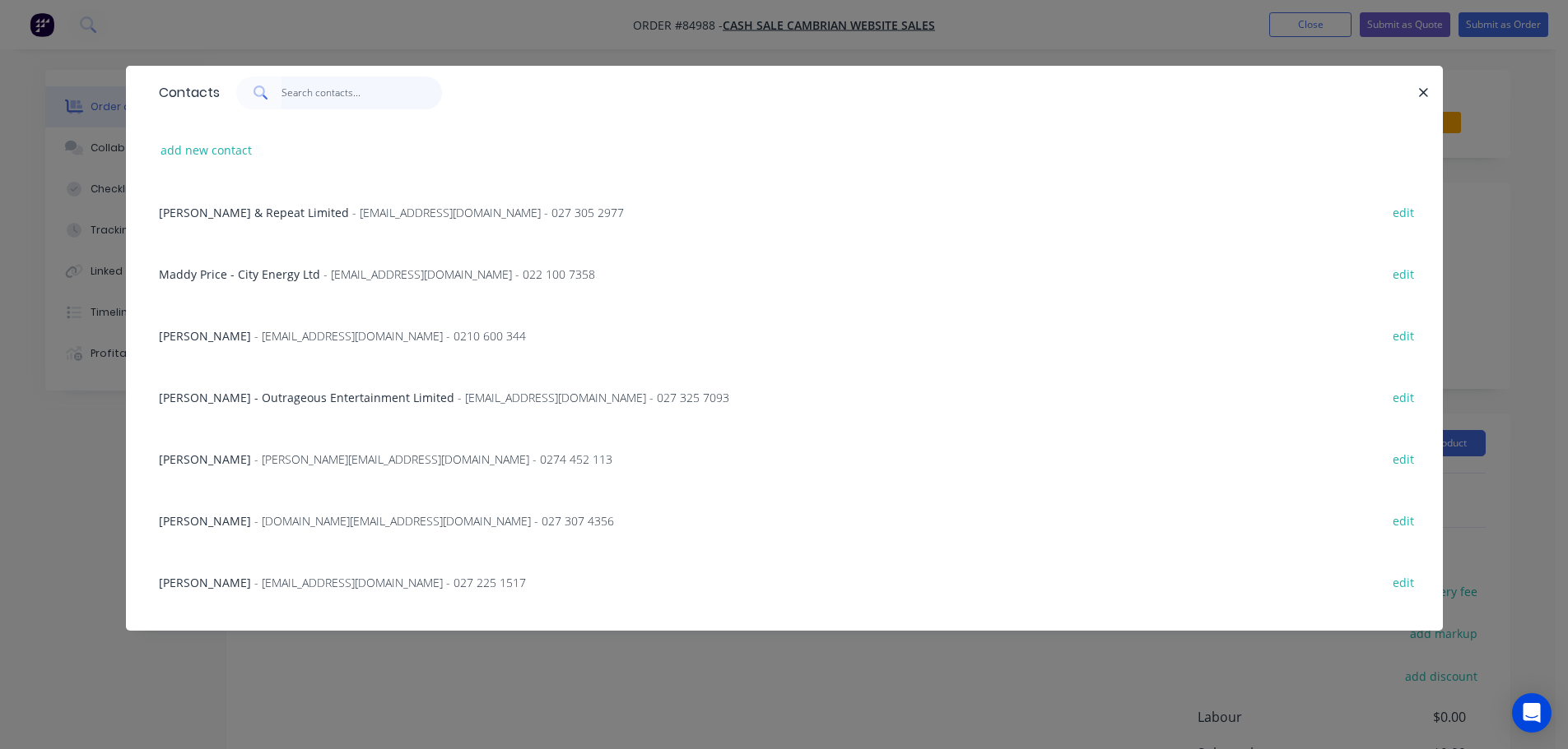
click at [337, 102] on input "text" at bounding box center [361, 93] width 160 height 33
click at [322, 105] on input "text" at bounding box center [361, 93] width 160 height 33
paste input "[PERSON_NAME]"
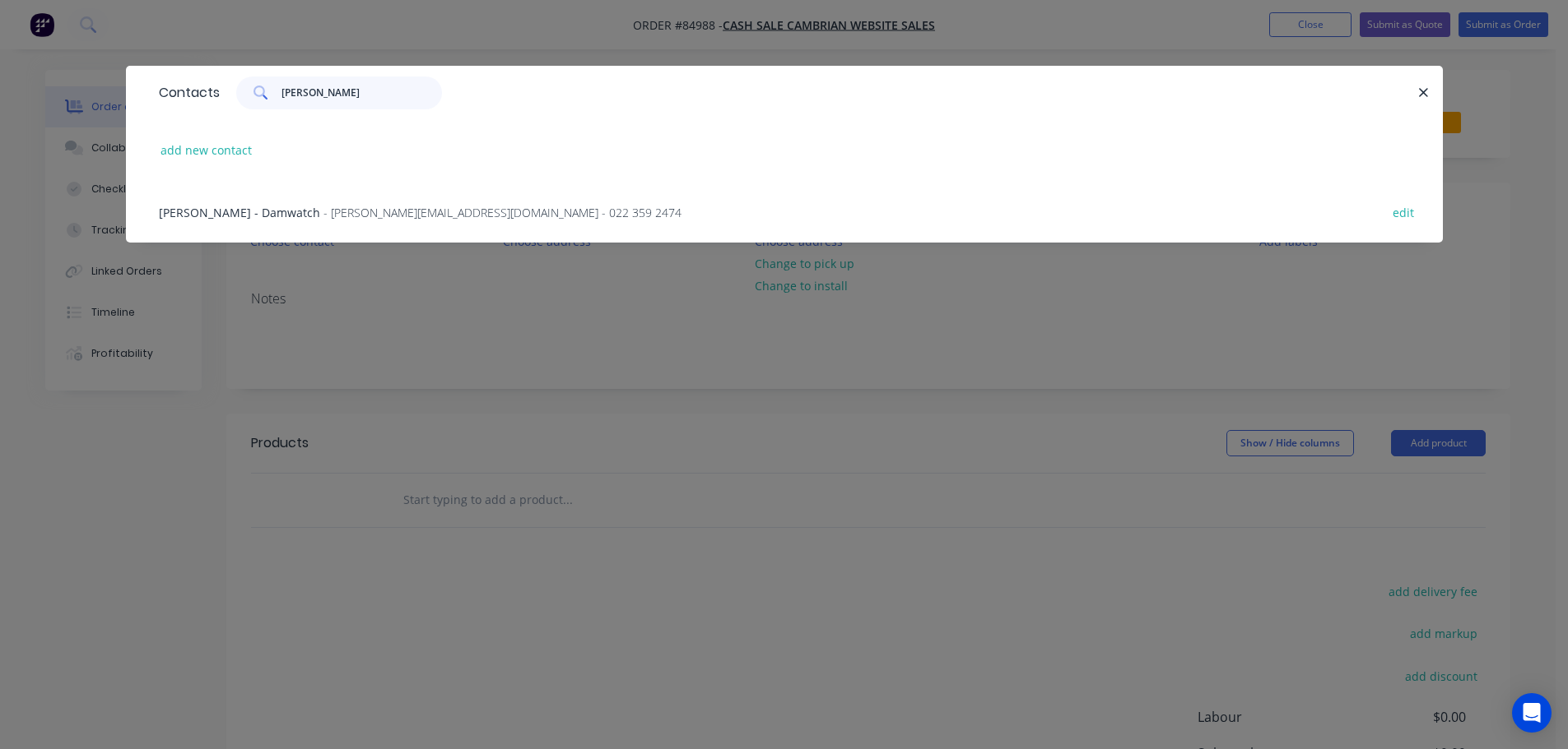
type input "[PERSON_NAME]"
drag, startPoint x: 303, startPoint y: 215, endPoint x: 358, endPoint y: 221, distance: 55.3
click at [324, 215] on span "- [PERSON_NAME][EMAIL_ADDRESS][DOMAIN_NAME] - 022 359 2474" at bounding box center [503, 213] width 358 height 15
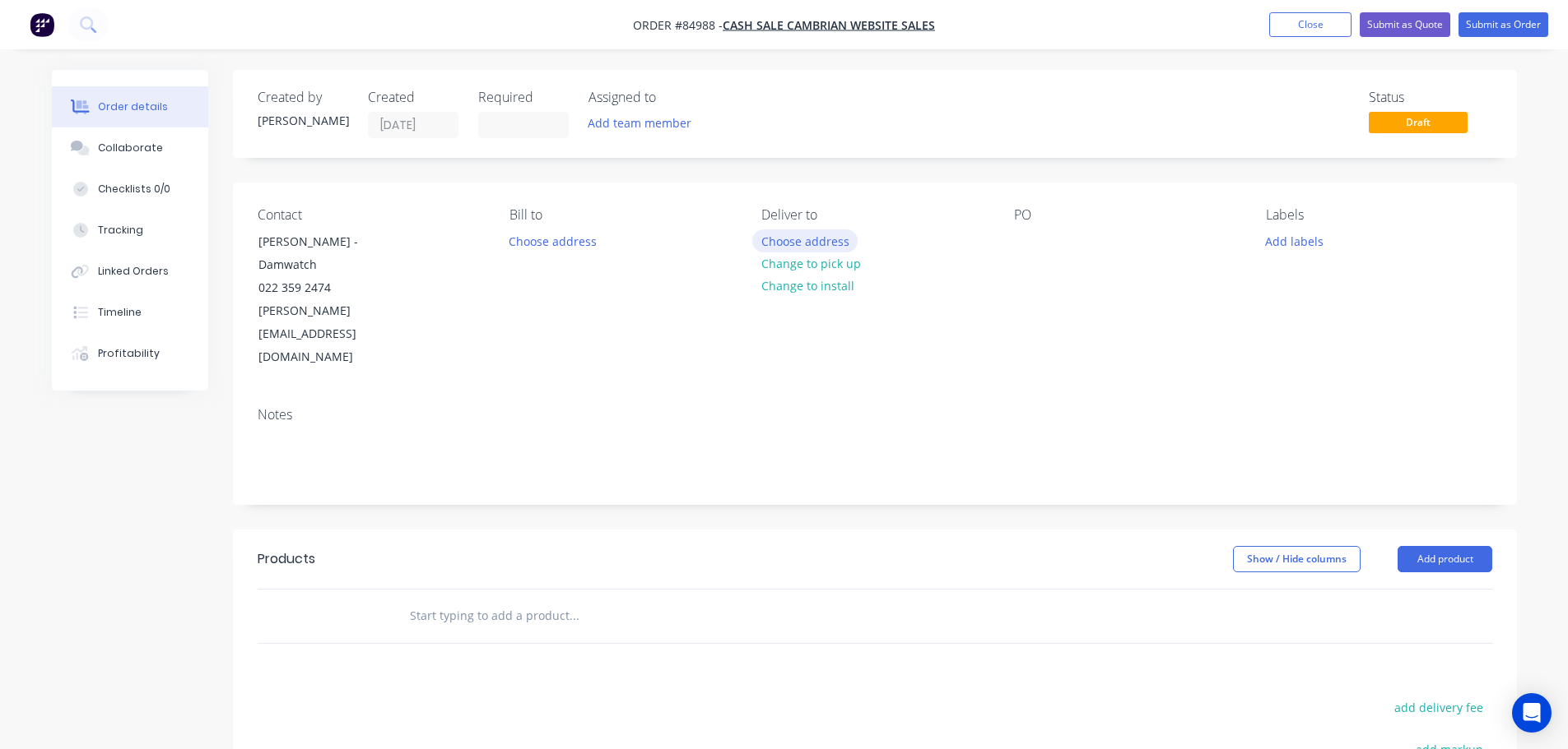
click at [848, 238] on button "Choose address" at bounding box center [805, 240] width 105 height 22
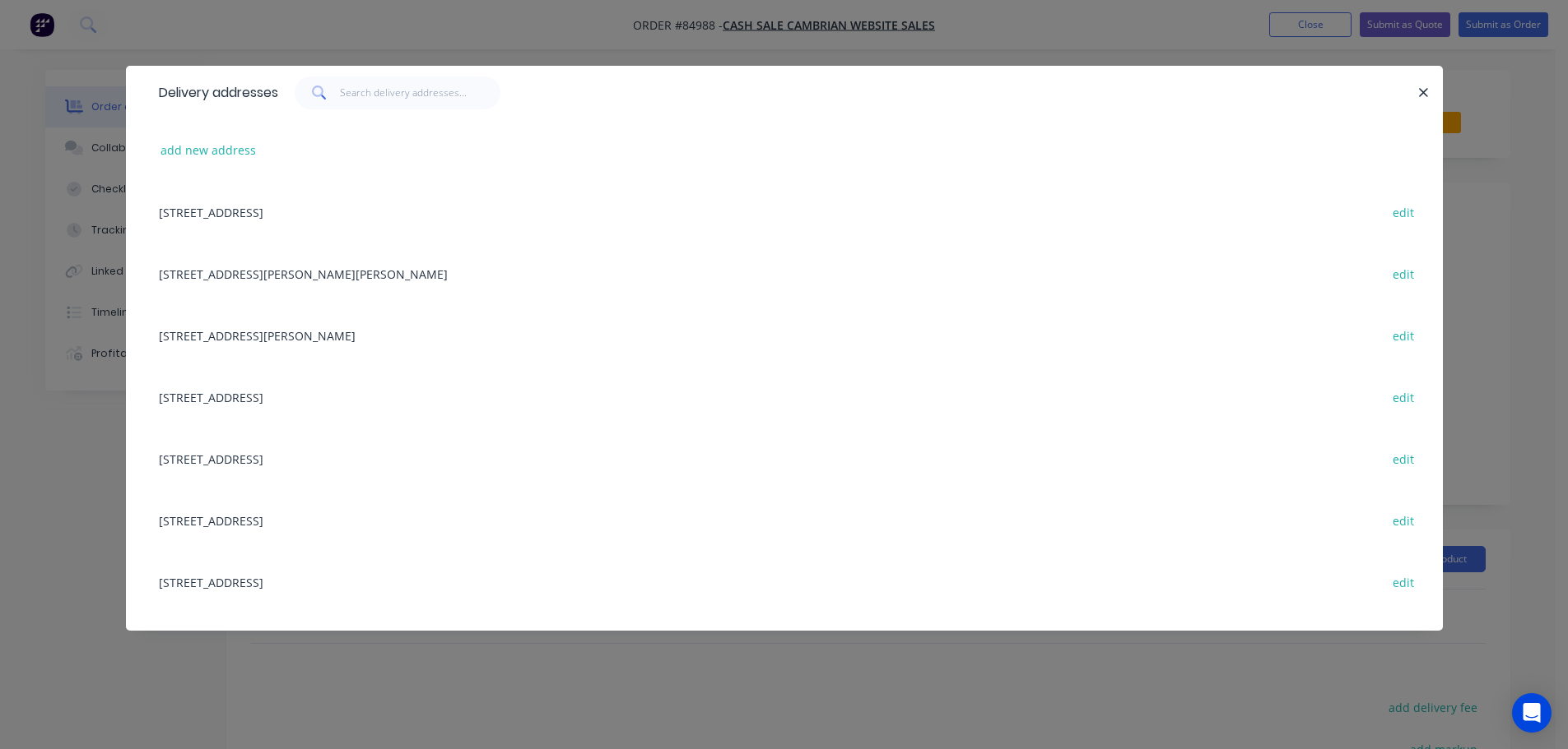
click at [190, 133] on div "add new address" at bounding box center [784, 150] width 1268 height 61
click at [192, 152] on button "add new address" at bounding box center [209, 149] width 113 height 22
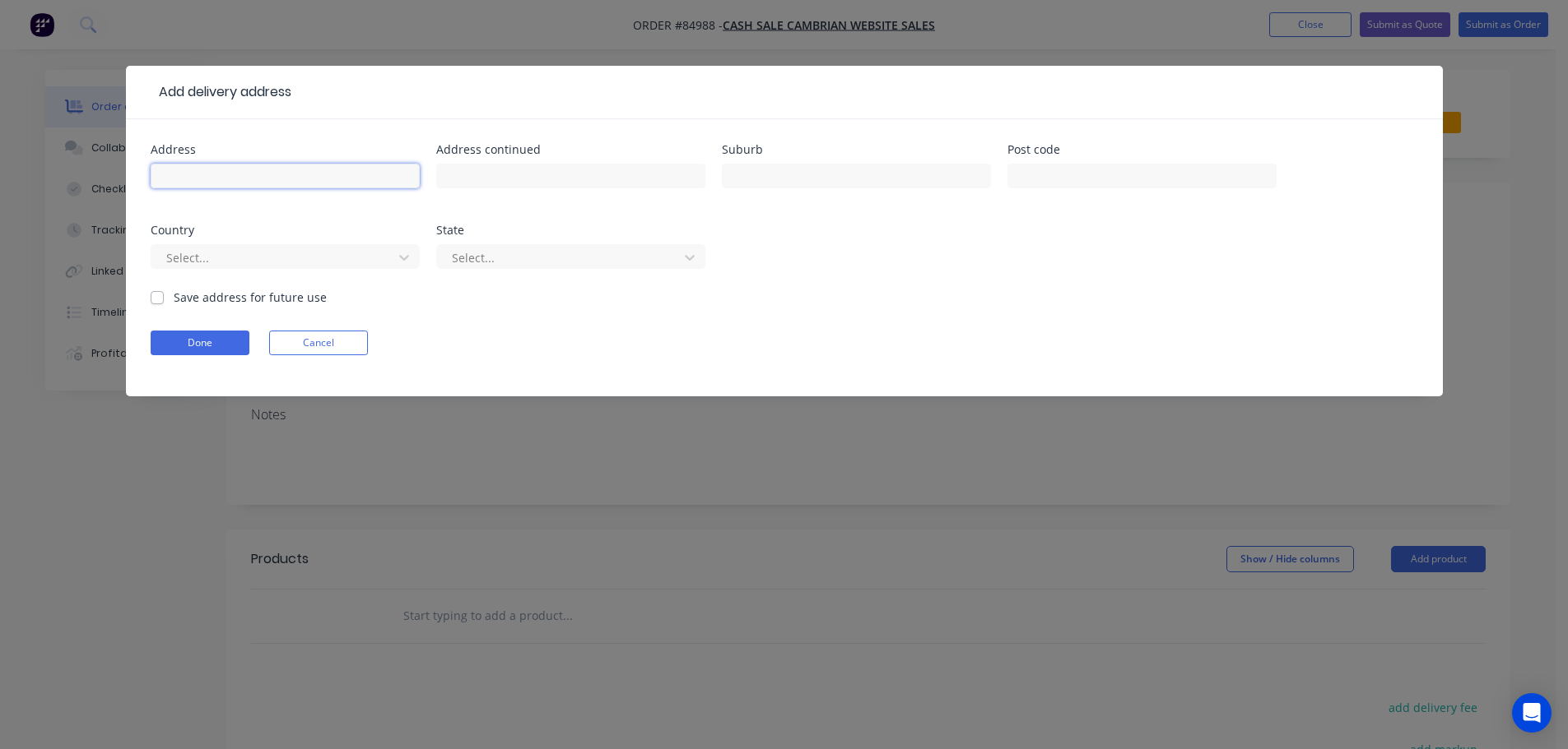
click at [201, 166] on input "text" at bounding box center [285, 176] width 269 height 25
paste input "Level 3, [STREET_ADDRESS]"
click at [315, 184] on input "Level 3, [STREET_ADDRESS]" at bounding box center [285, 176] width 269 height 25
paste input "[GEOGRAPHIC_DATA] 6140"
click at [281, 180] on input "[STREET_ADDRESS]" at bounding box center [285, 176] width 269 height 25
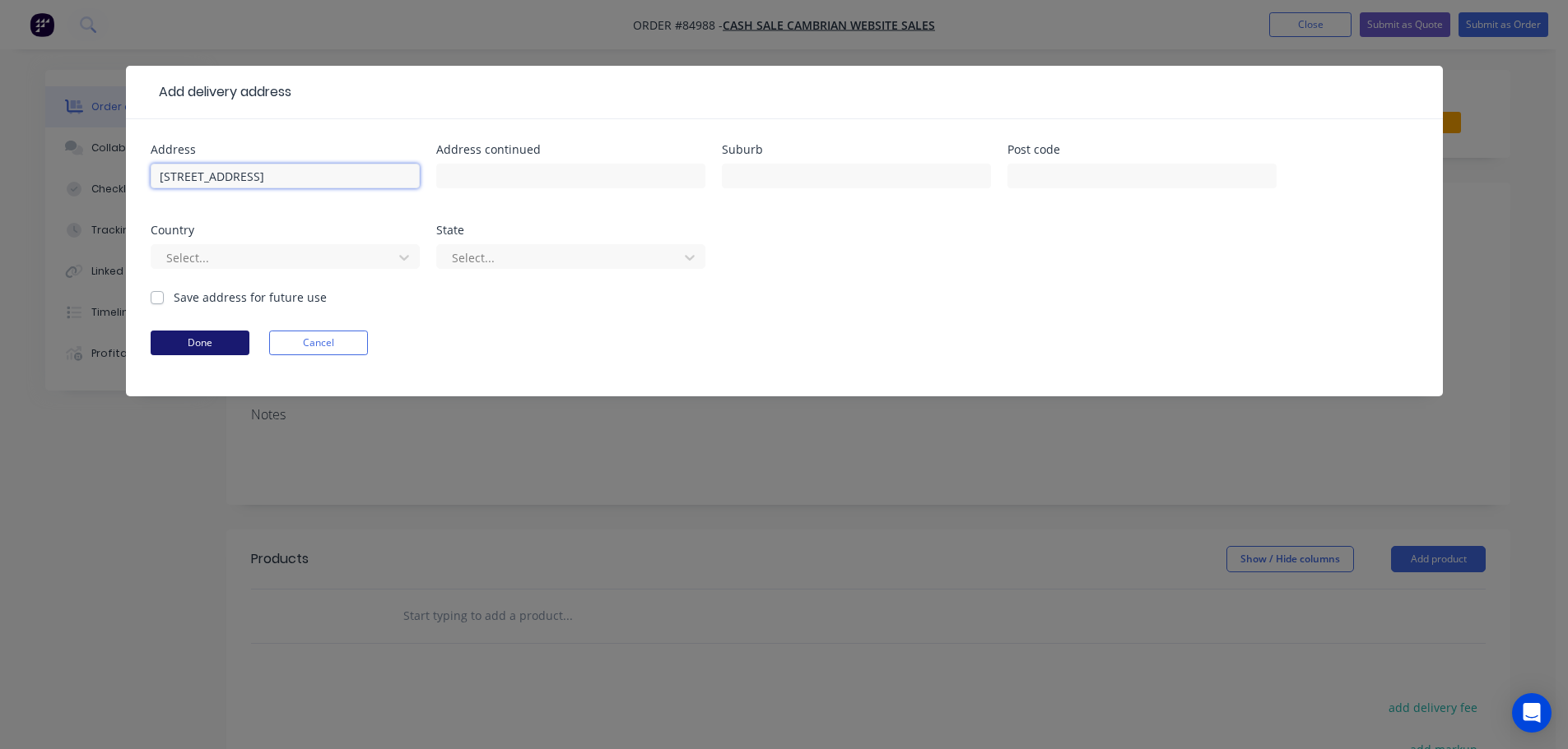
type input "[STREET_ADDRESS]"
click at [207, 332] on button "Done" at bounding box center [199, 343] width 99 height 25
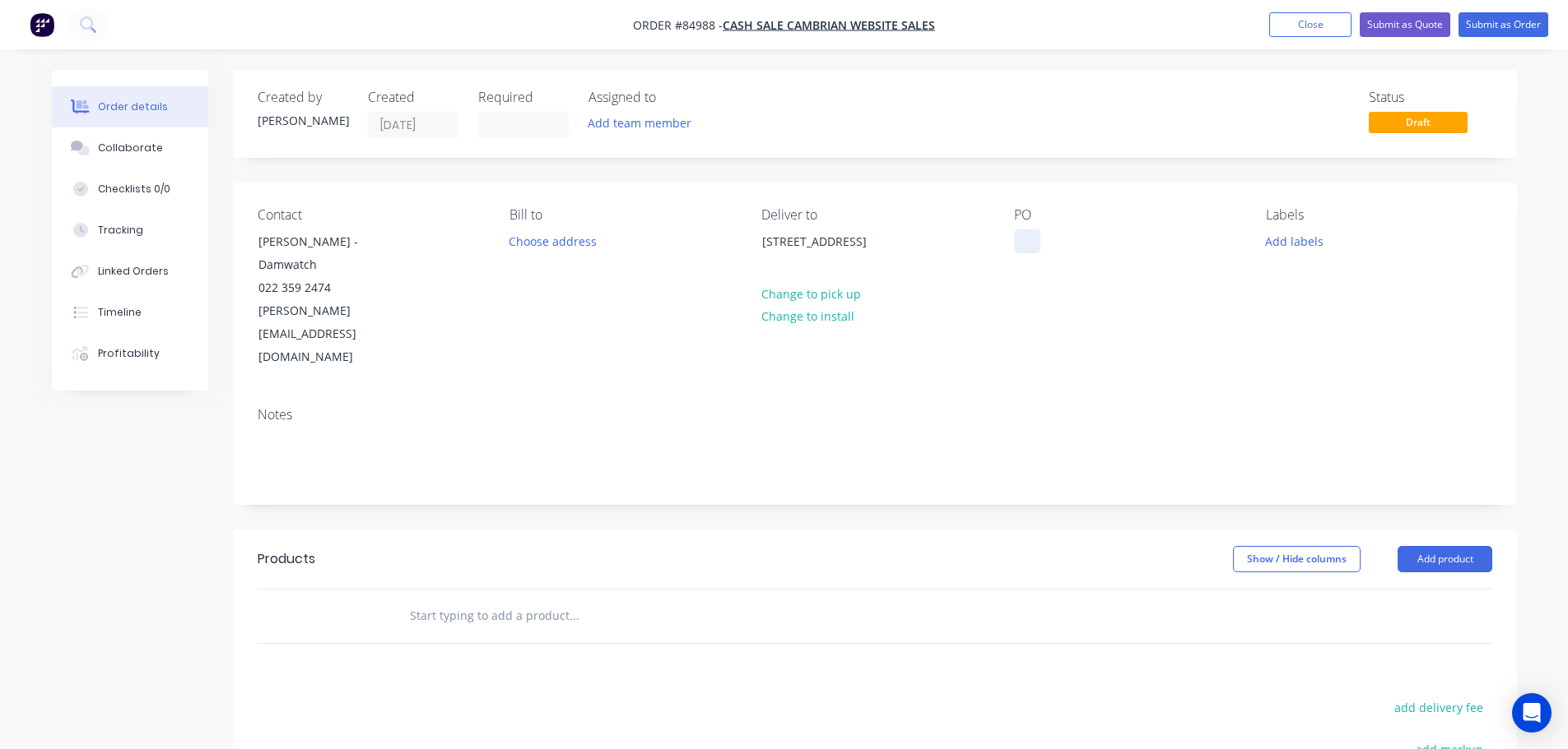
click at [1025, 231] on div at bounding box center [1026, 241] width 26 height 24
drag, startPoint x: 324, startPoint y: 242, endPoint x: 446, endPoint y: 241, distance: 122.0
click at [446, 241] on div "Contact [PERSON_NAME] - Damwatch 022 359 2474 [PERSON_NAME][EMAIL_ADDRESS][DOMA…" at bounding box center [370, 287] width 225 height 162
copy div "Damwatch"
click at [1092, 233] on div "WEB35654" at bounding box center [1056, 241] width 84 height 24
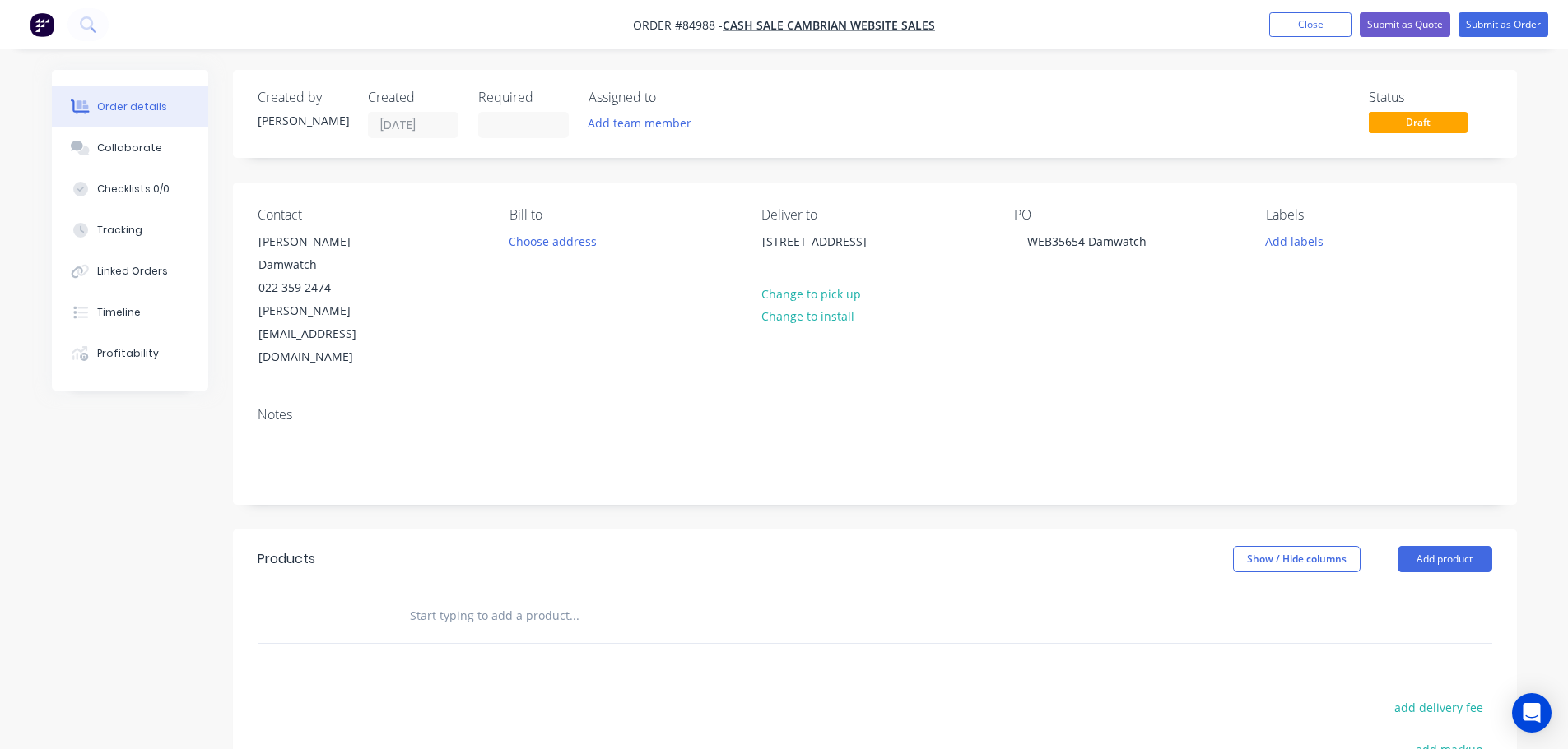
click at [528, 600] on input "text" at bounding box center [574, 616] width 330 height 33
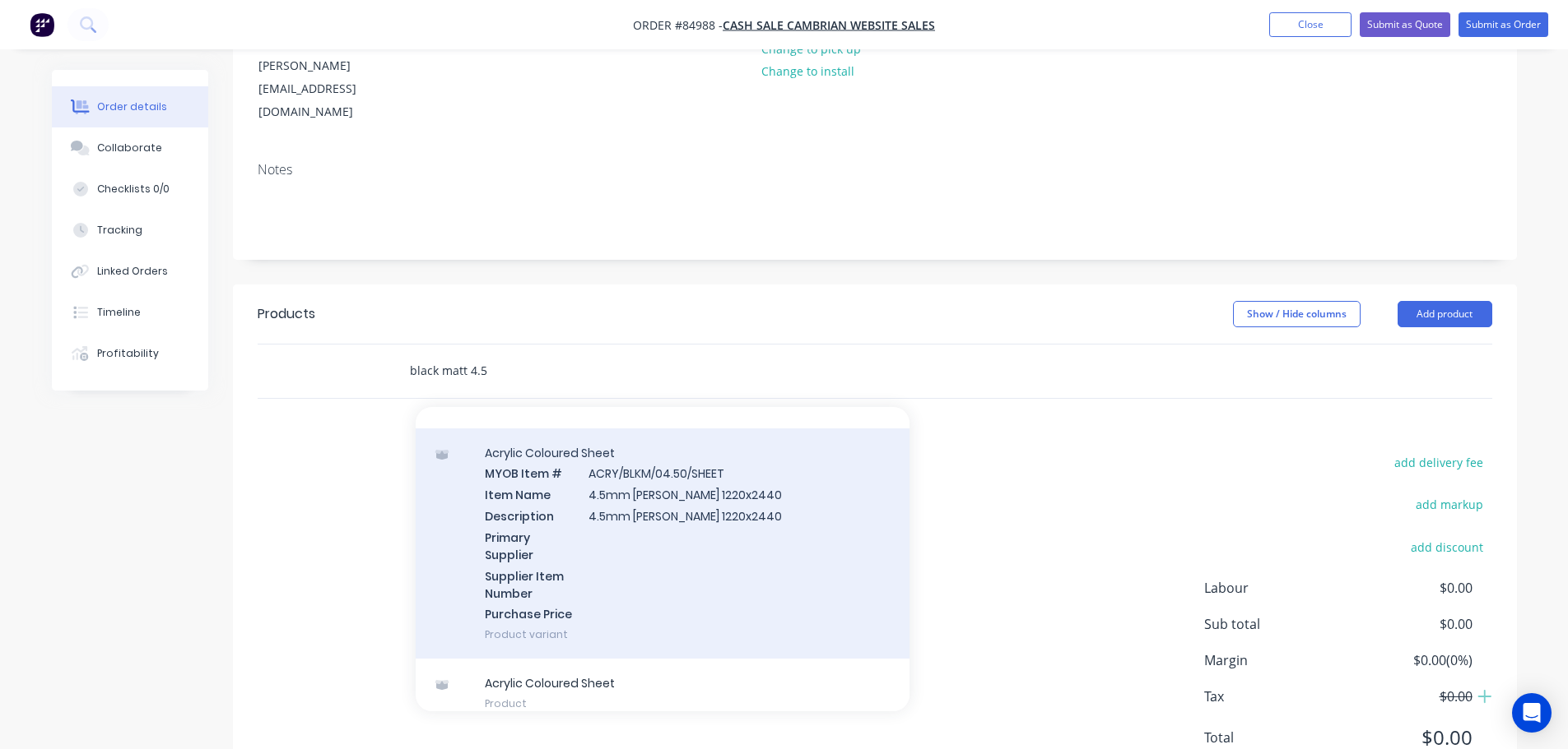
scroll to position [48, 0]
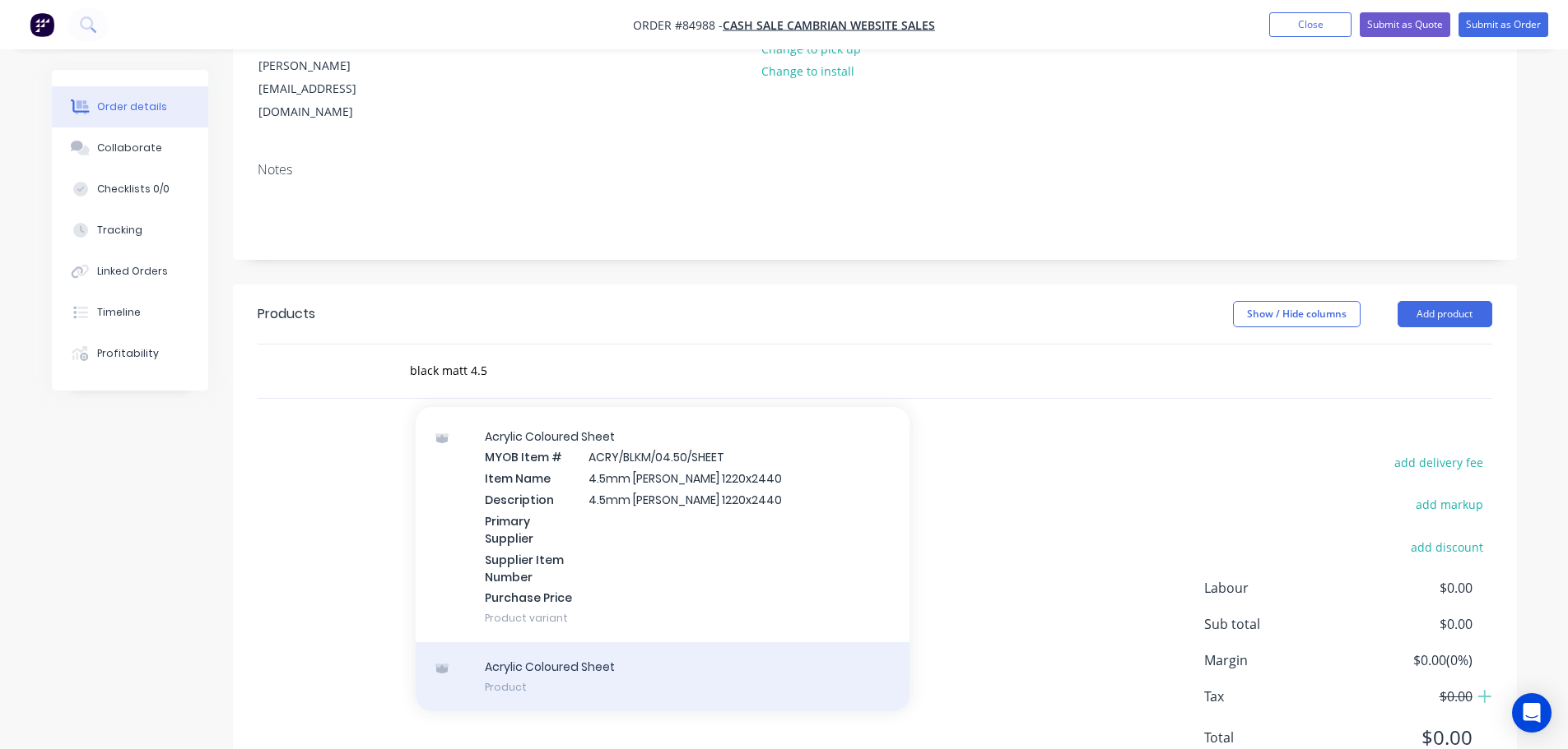
click at [604, 643] on div "Acrylic Coloured Sheet Product" at bounding box center [662, 677] width 494 height 69
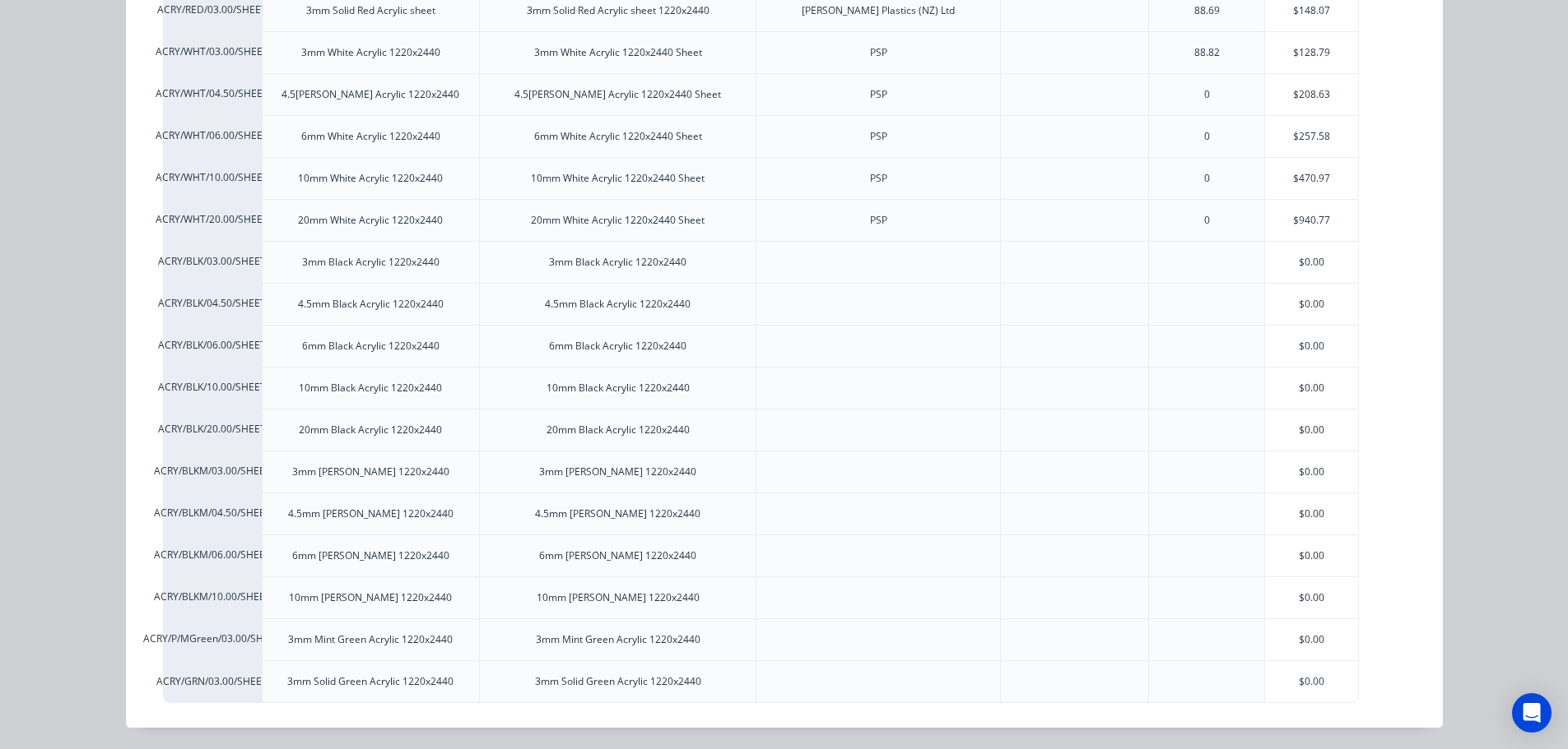
scroll to position [683, 0]
click at [38, 459] on div "Acrylic Coloured Sheet Pricing MYOB Item # Item Name Description Primary Suppli…" at bounding box center [784, 374] width 1568 height 749
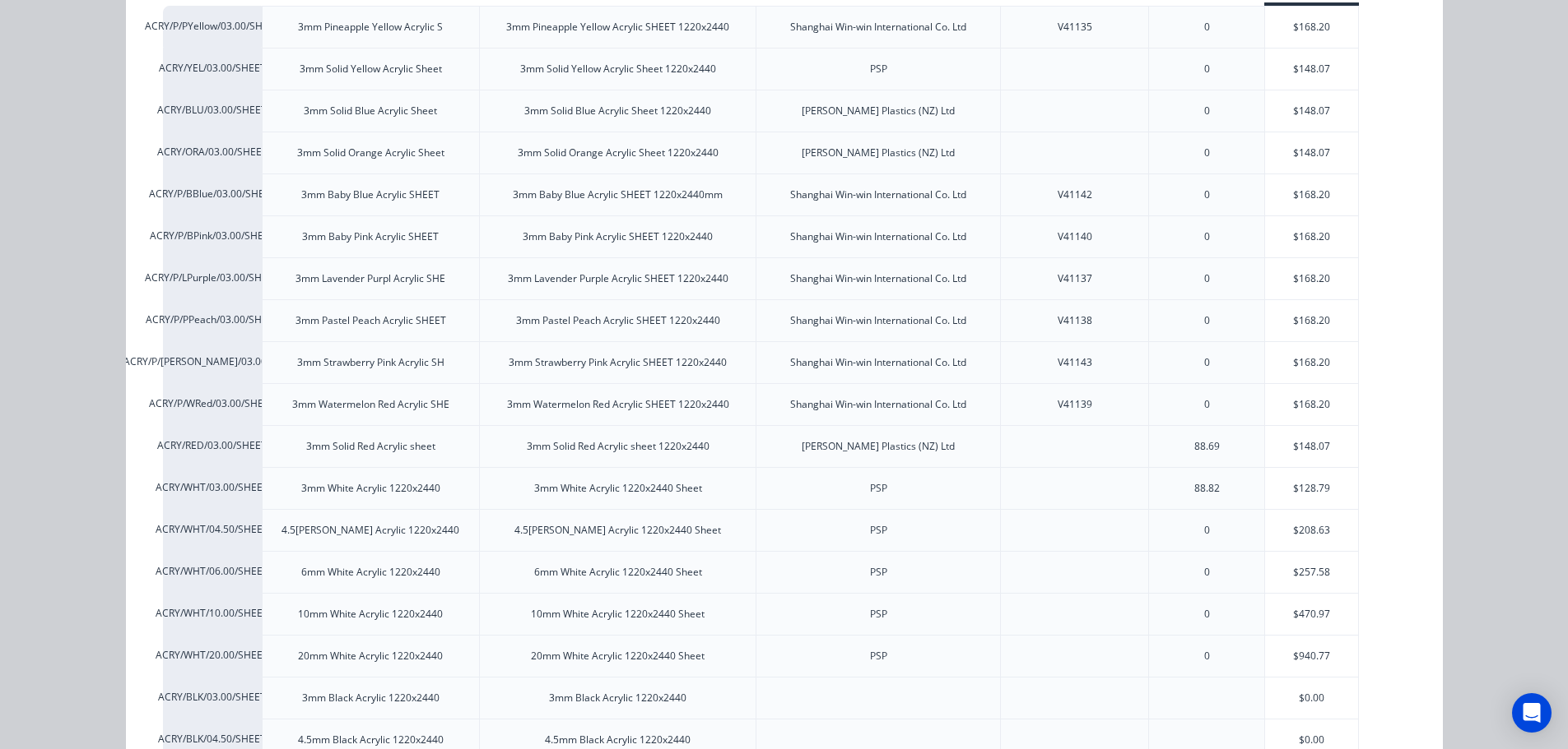
scroll to position [0, 0]
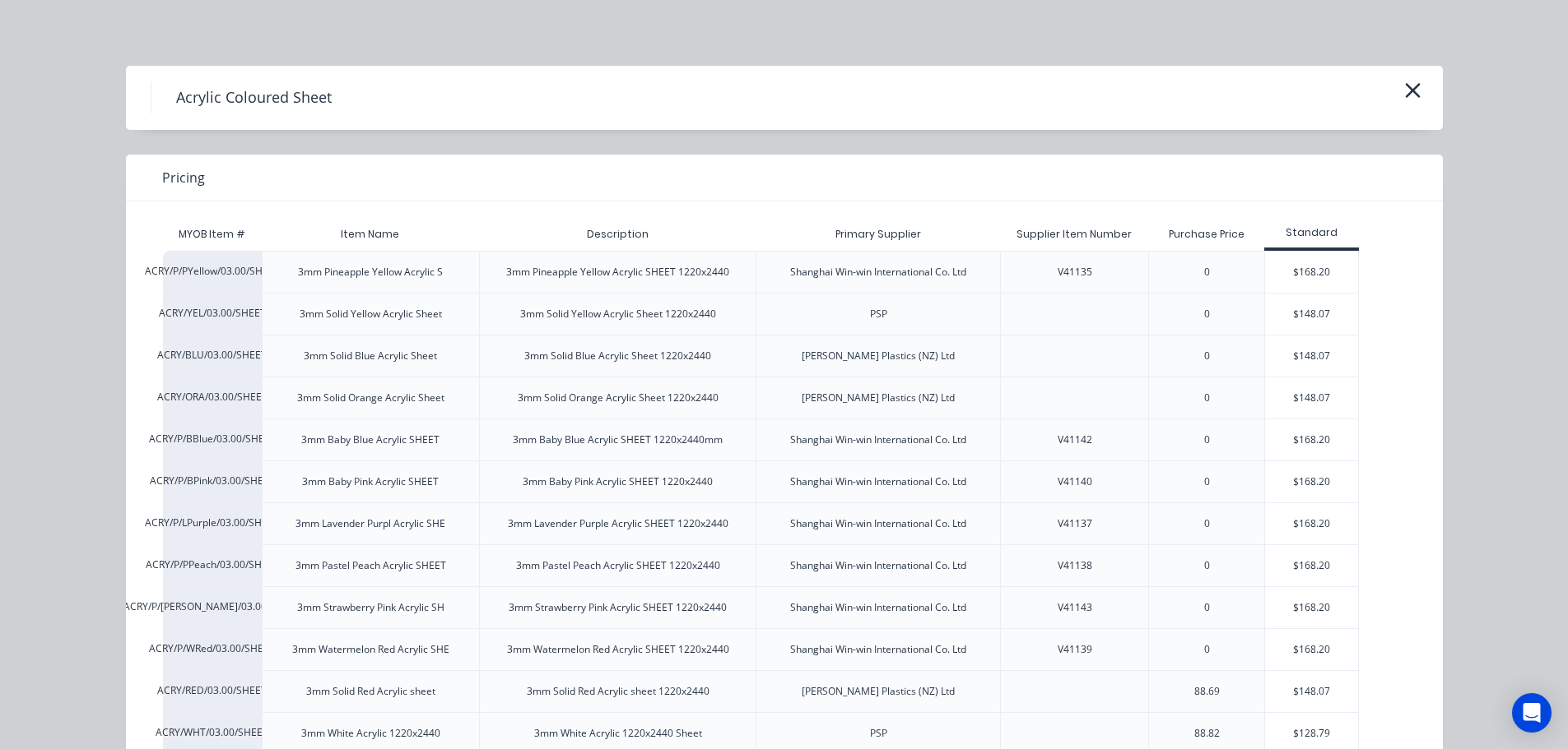
click at [1419, 98] on div "Acrylic Coloured Sheet" at bounding box center [784, 98] width 1317 height 64
click at [1405, 85] on icon "button" at bounding box center [1412, 90] width 14 height 14
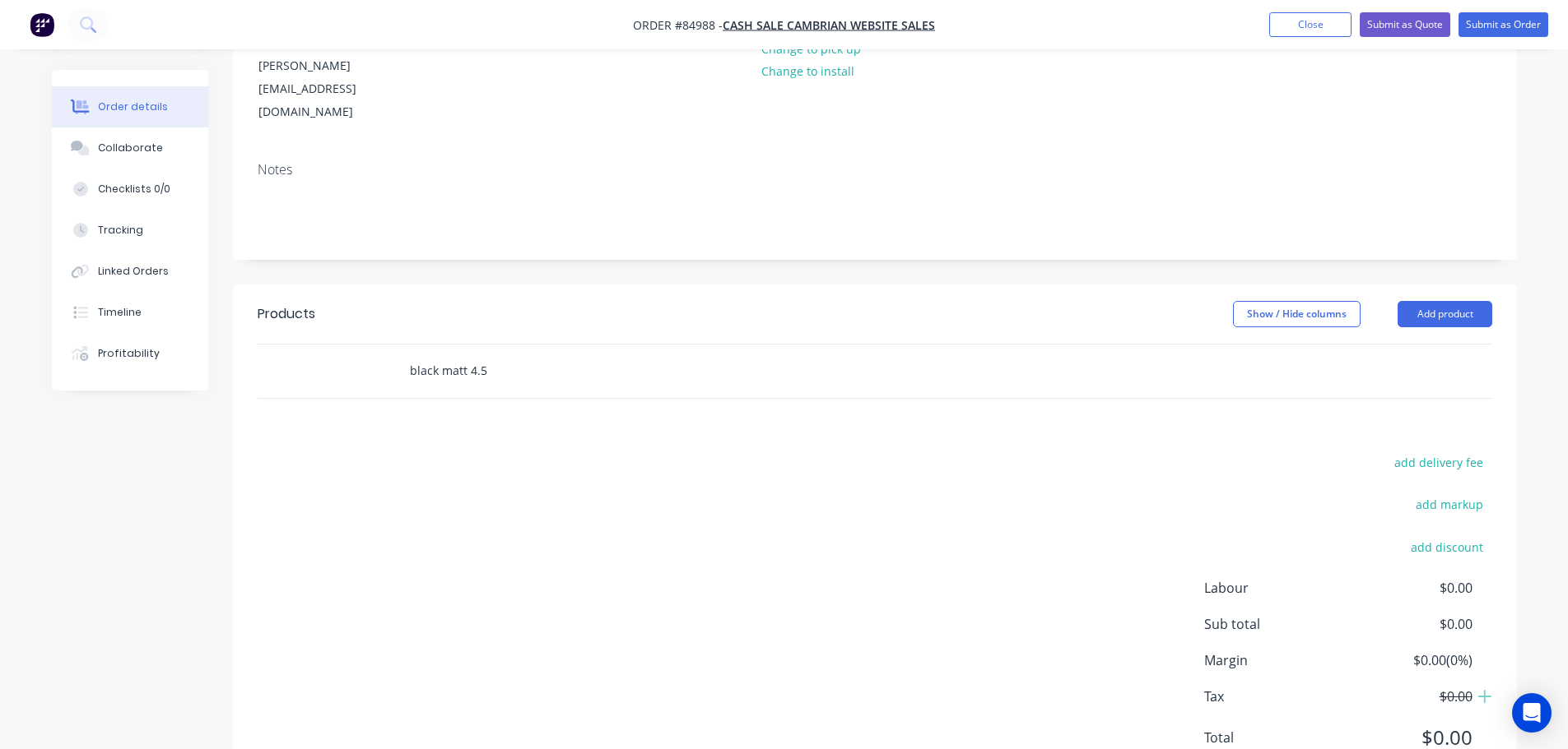
click at [503, 354] on input "black matt 4.5" at bounding box center [574, 371] width 330 height 33
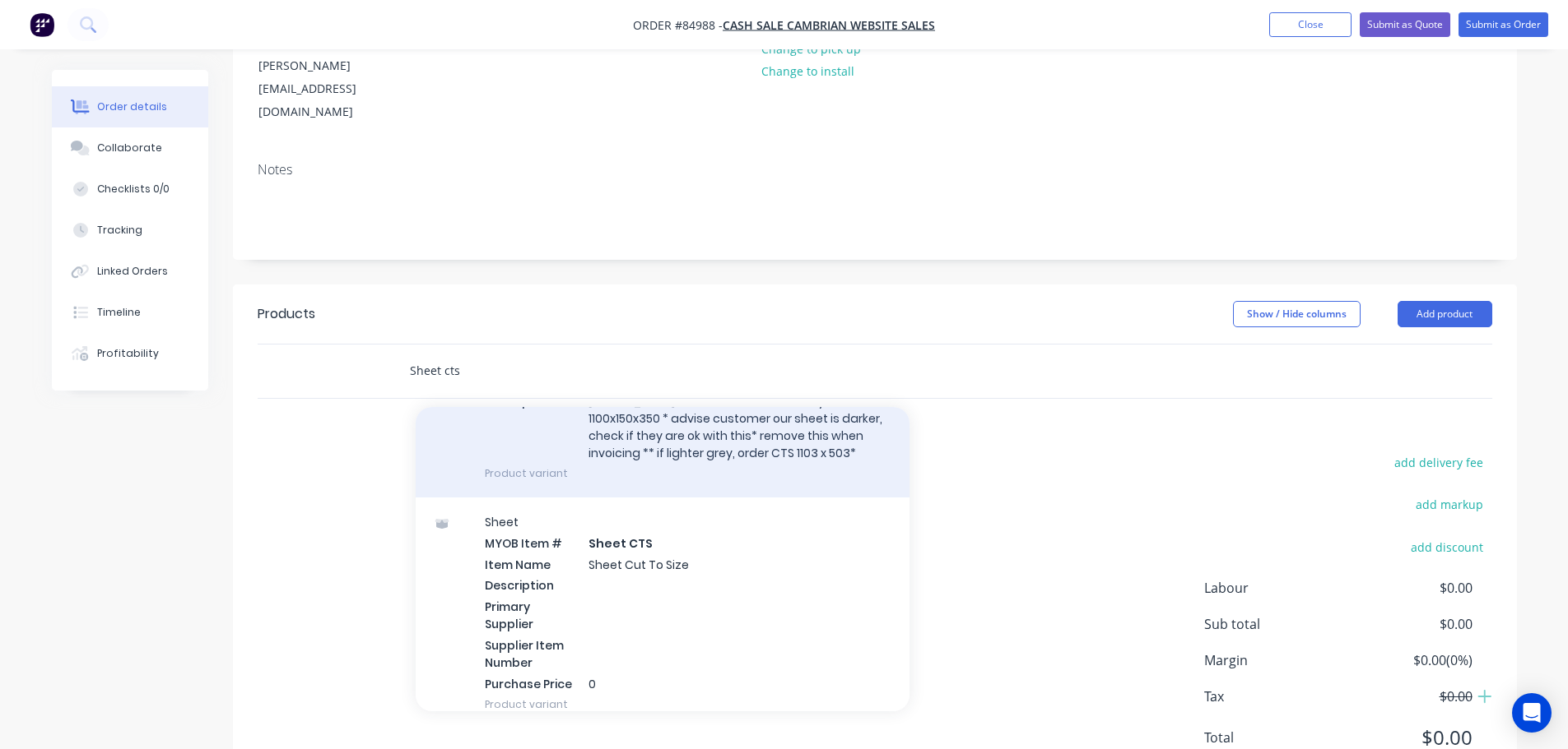
scroll to position [165, 0]
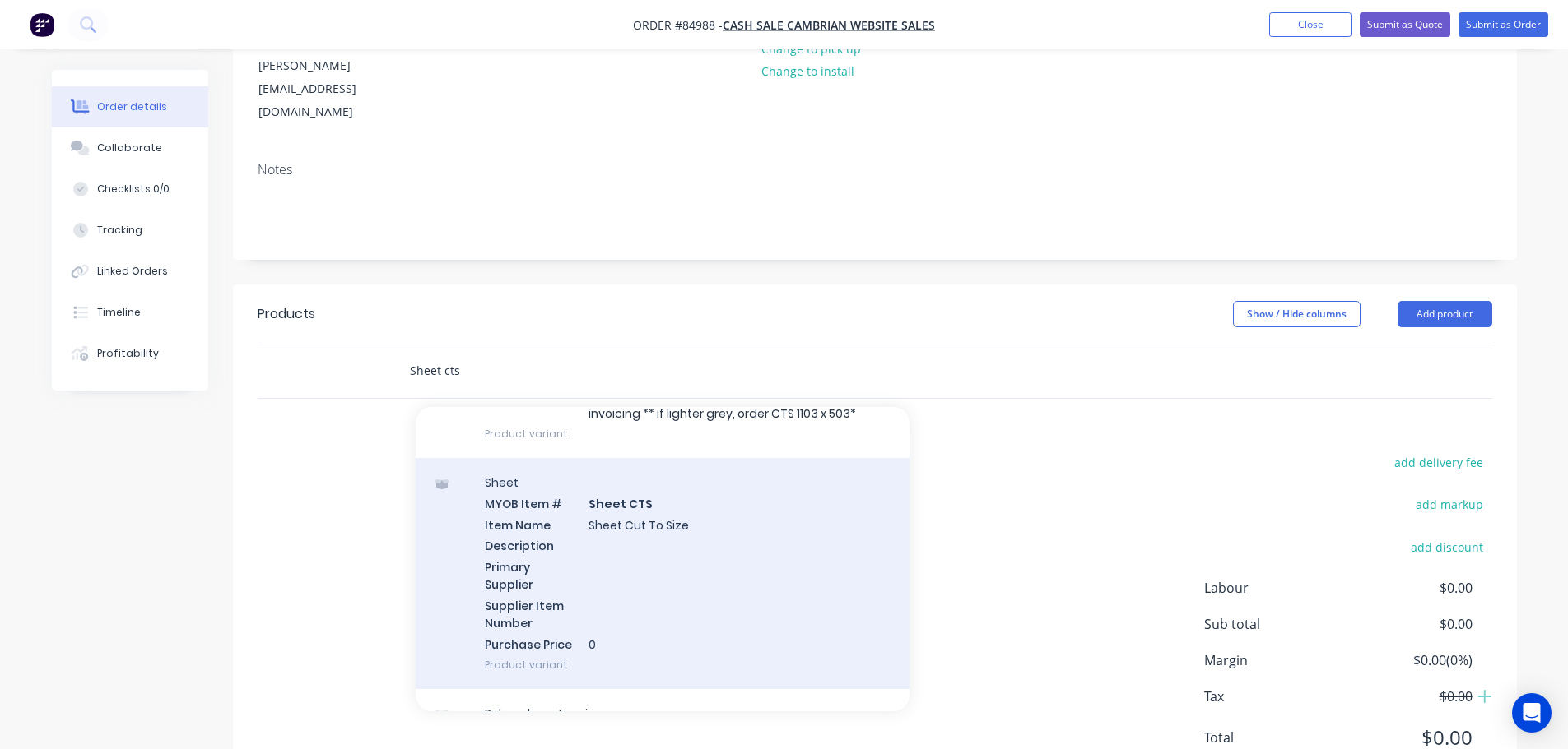
type input "Sheet cts"
click at [734, 469] on div "Sheet MYOB Item # Sheet CTS Item Name Sheet Cut To Size Description Primary Sup…" at bounding box center [662, 573] width 494 height 231
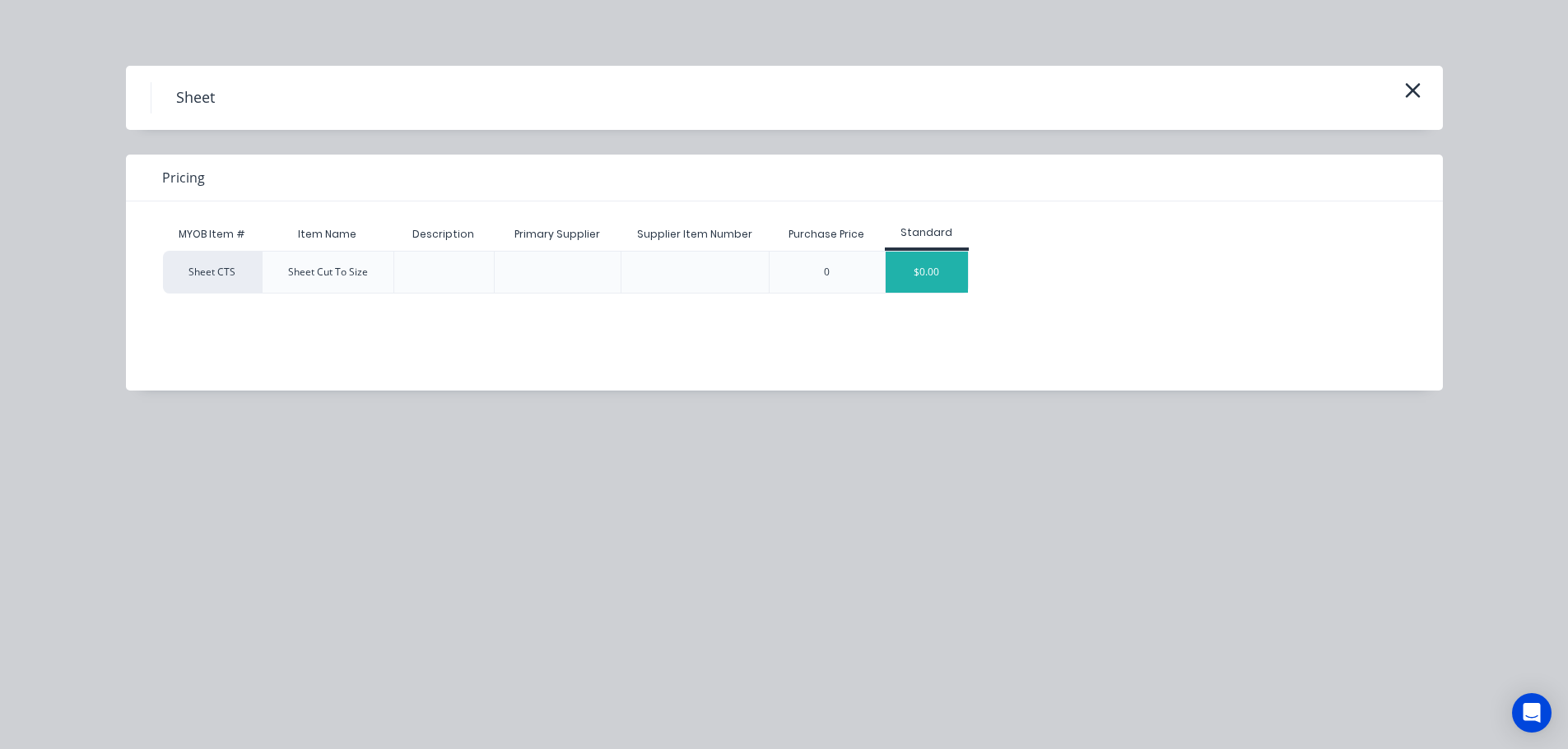
click at [944, 271] on div "$0.00" at bounding box center [927, 272] width 82 height 41
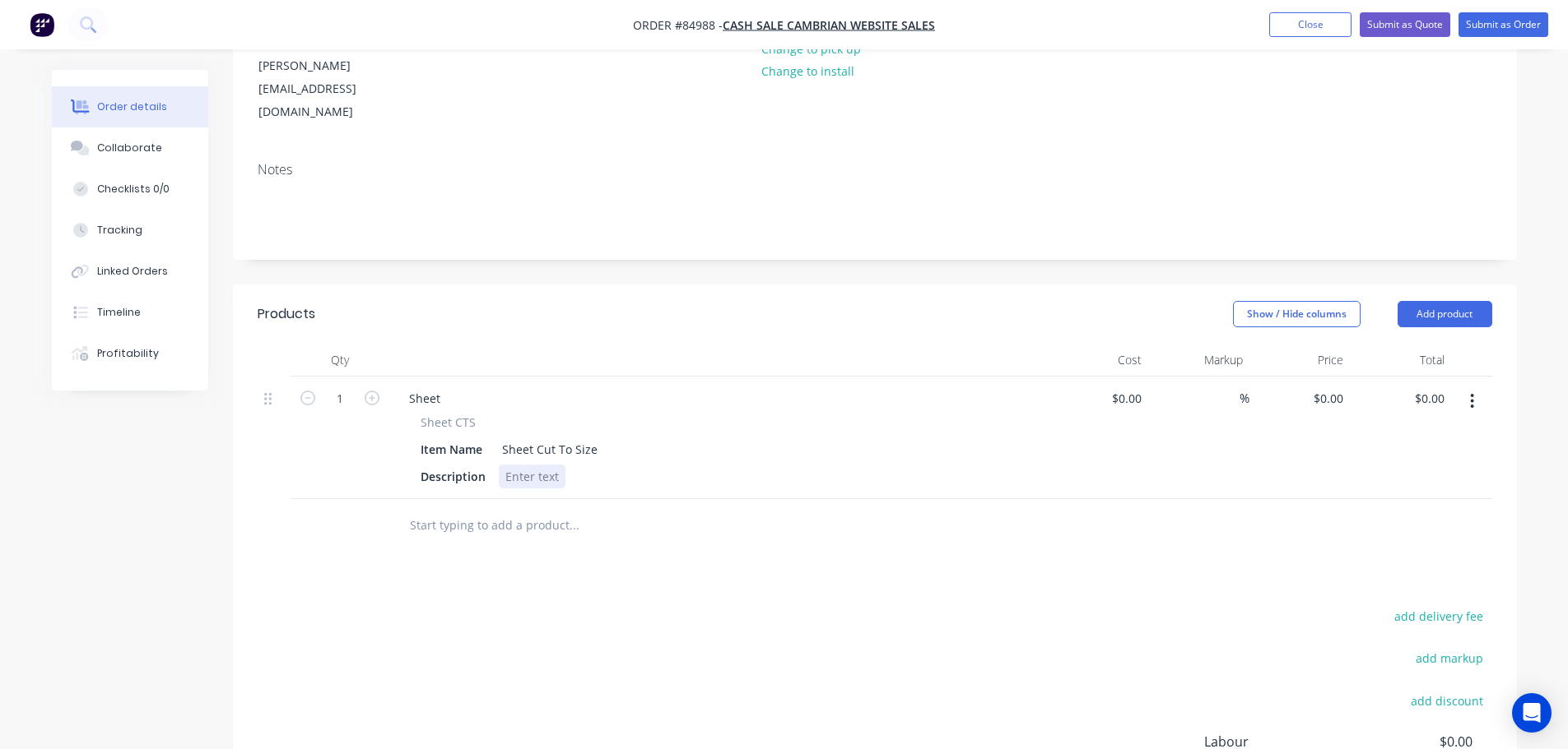
click at [532, 465] on div at bounding box center [532, 476] width 67 height 24
click at [347, 387] on input "1" at bounding box center [339, 399] width 43 height 25
type input "3"
click at [442, 503] on div "Products Show / Hide columns Add product Qty Cost Markup Price Total 3 Sheet Sh…" at bounding box center [875, 616] width 1284 height 663
click at [1426, 387] on input "0.00" at bounding box center [1433, 398] width 38 height 24
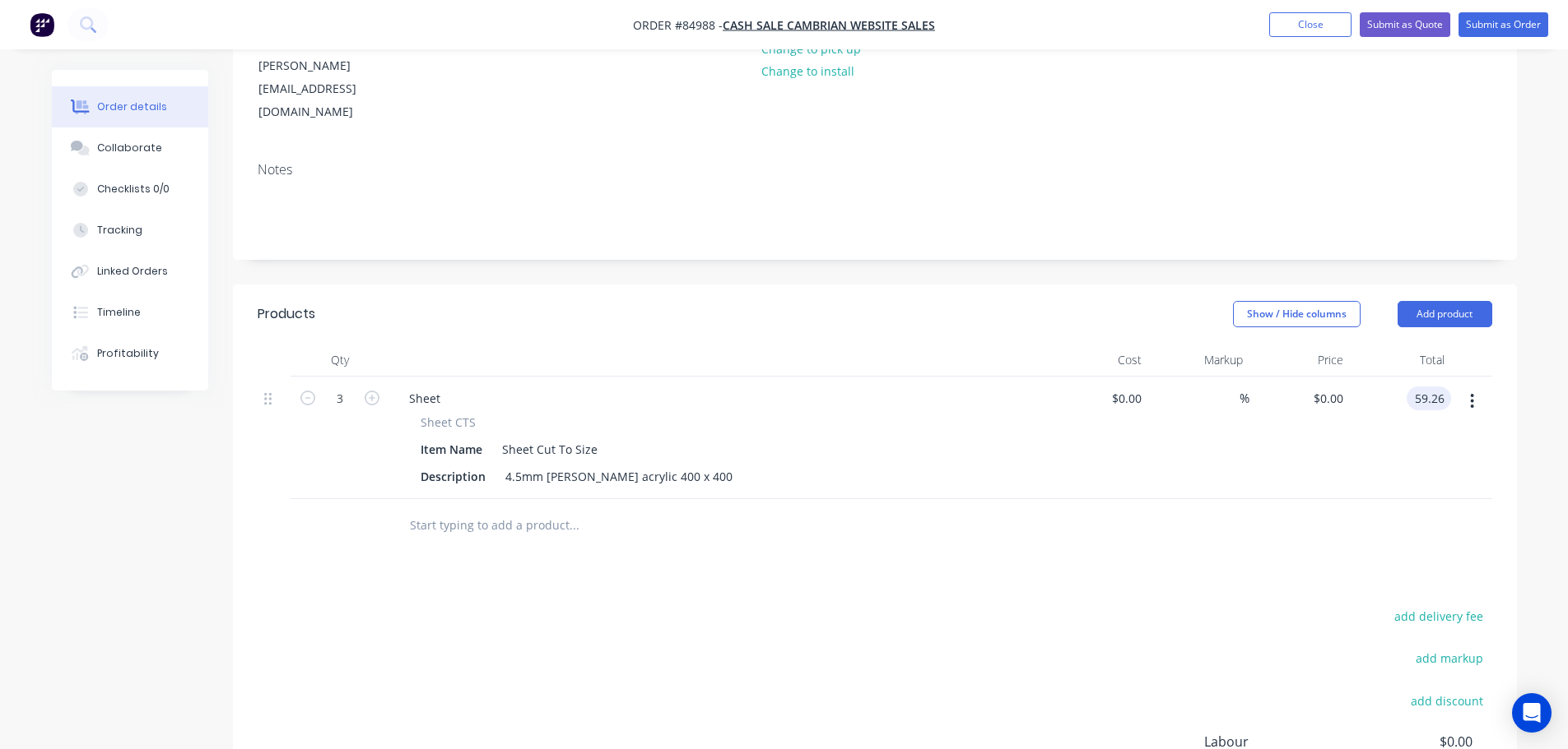
type input "59.26"
type input "$19.7533"
type input "$59.26"
click at [1408, 499] on div at bounding box center [875, 526] width 1234 height 54
click at [1441, 605] on button "add delivery fee" at bounding box center [1439, 616] width 106 height 22
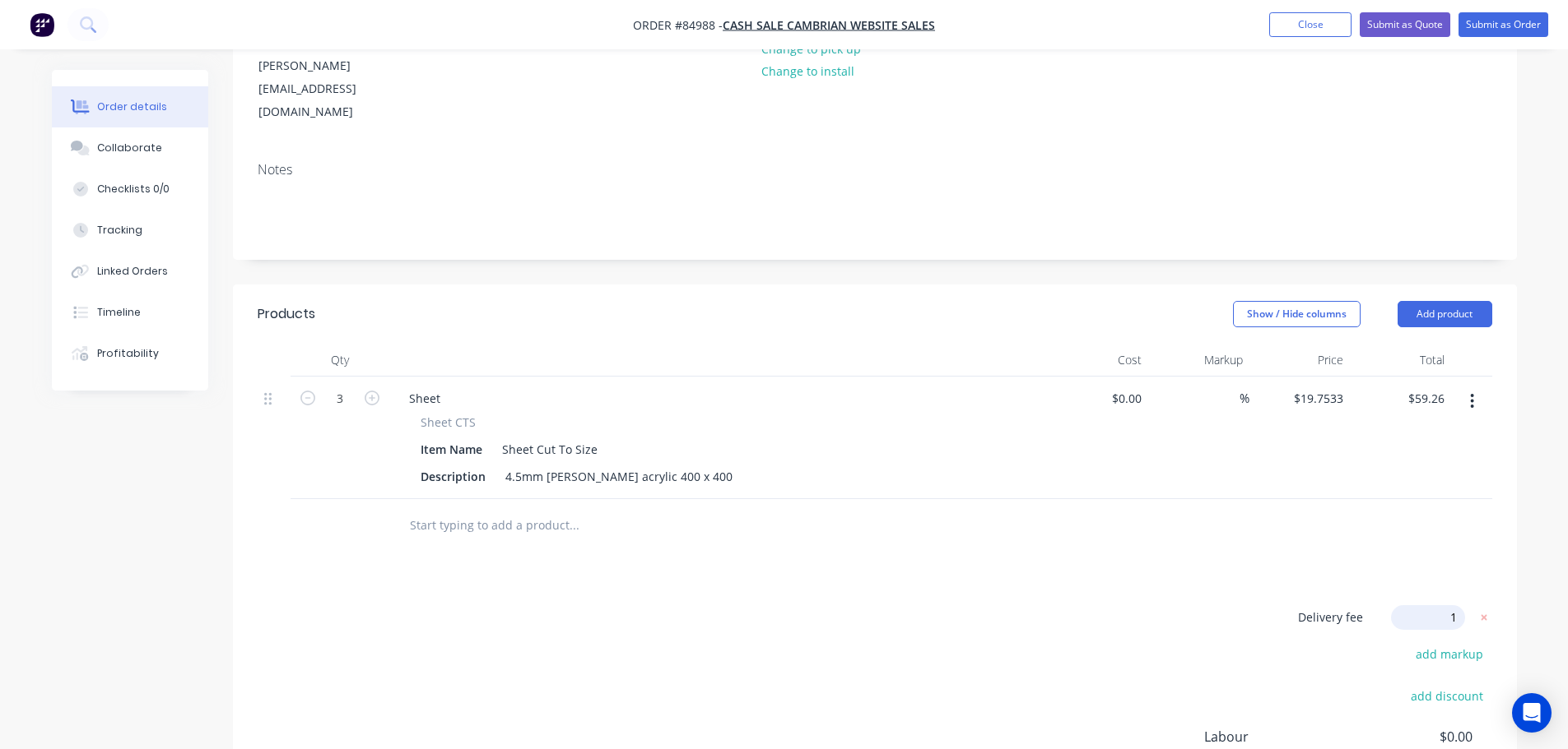
type input "15"
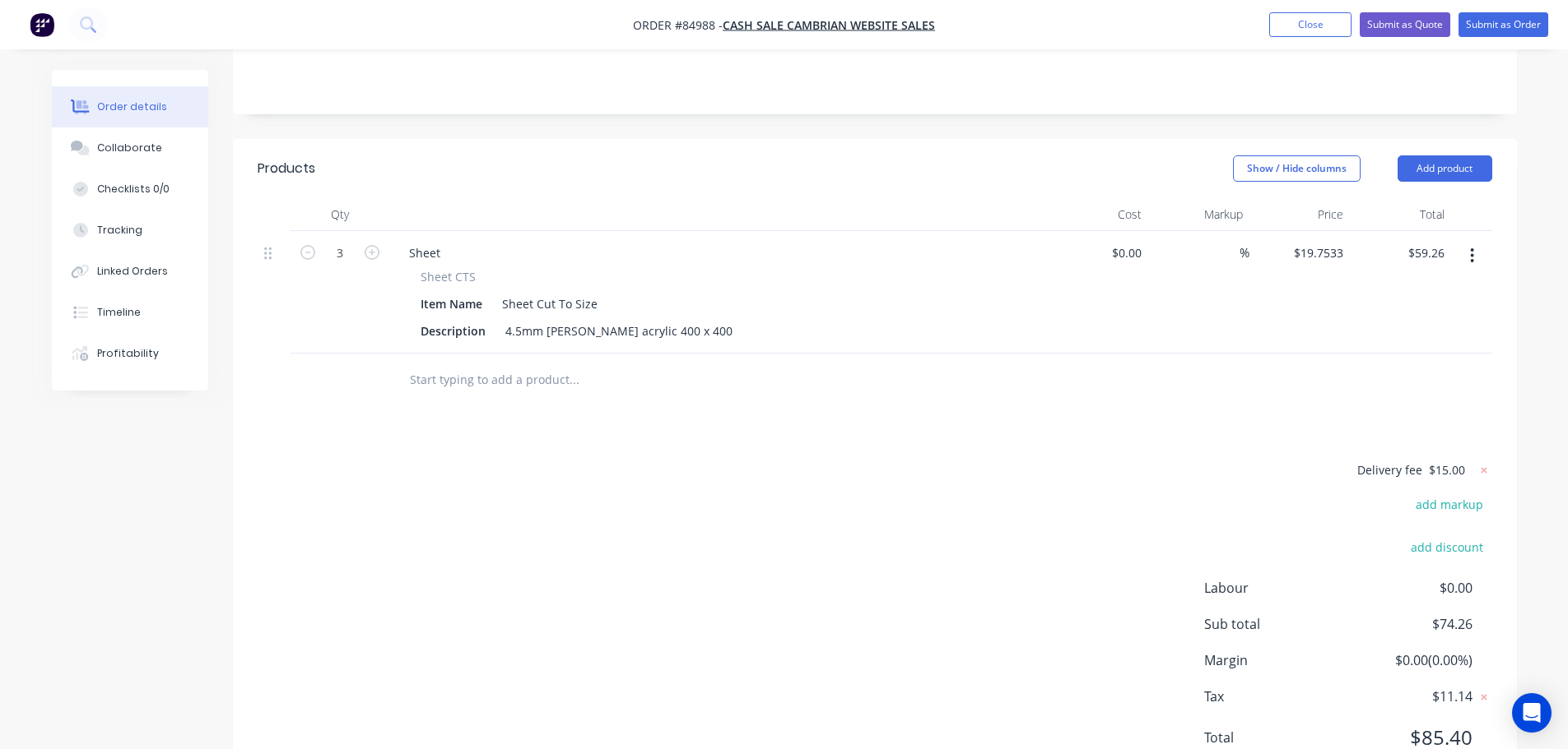
scroll to position [0, 0]
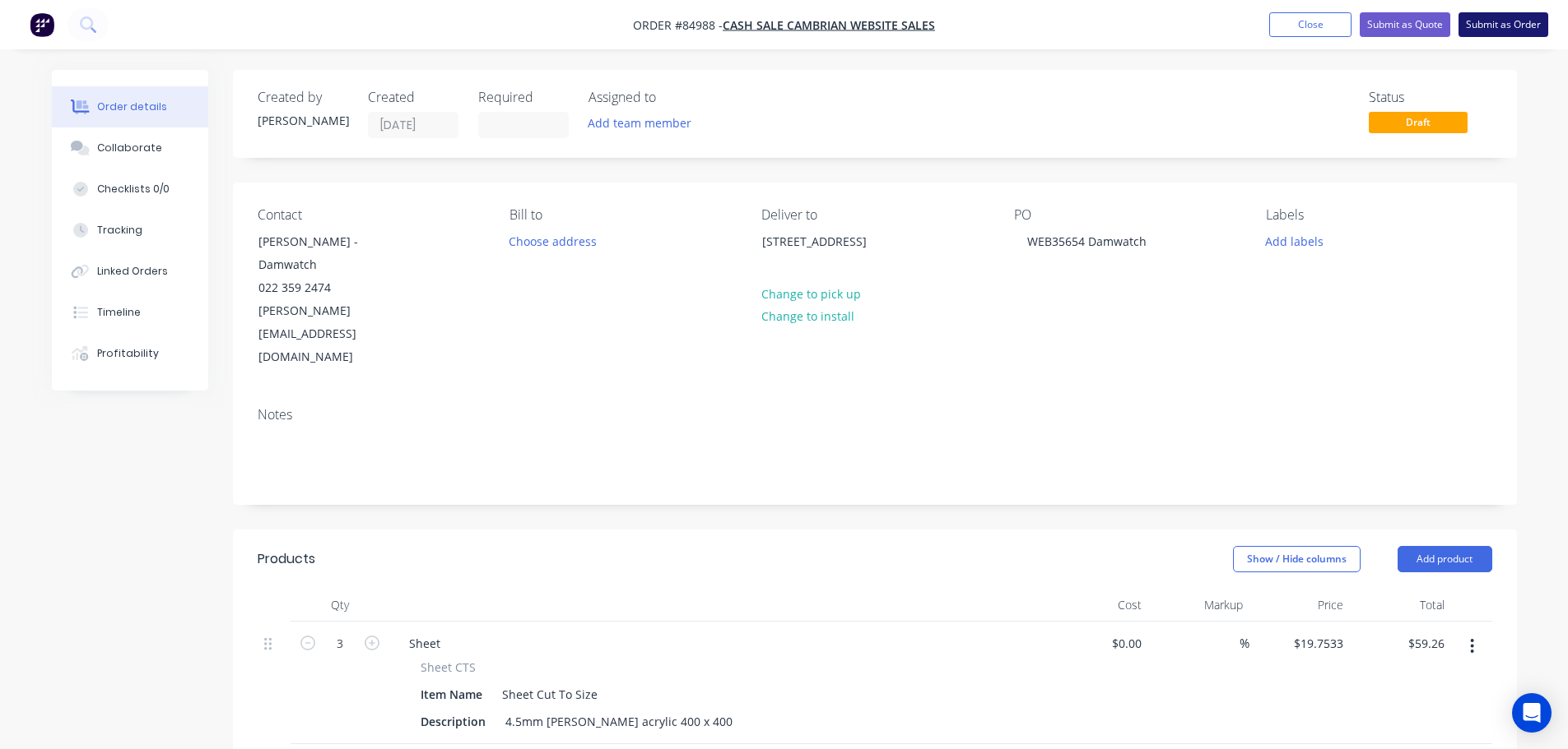
click at [1493, 23] on button "Submit as Order" at bounding box center [1504, 25] width 90 height 25
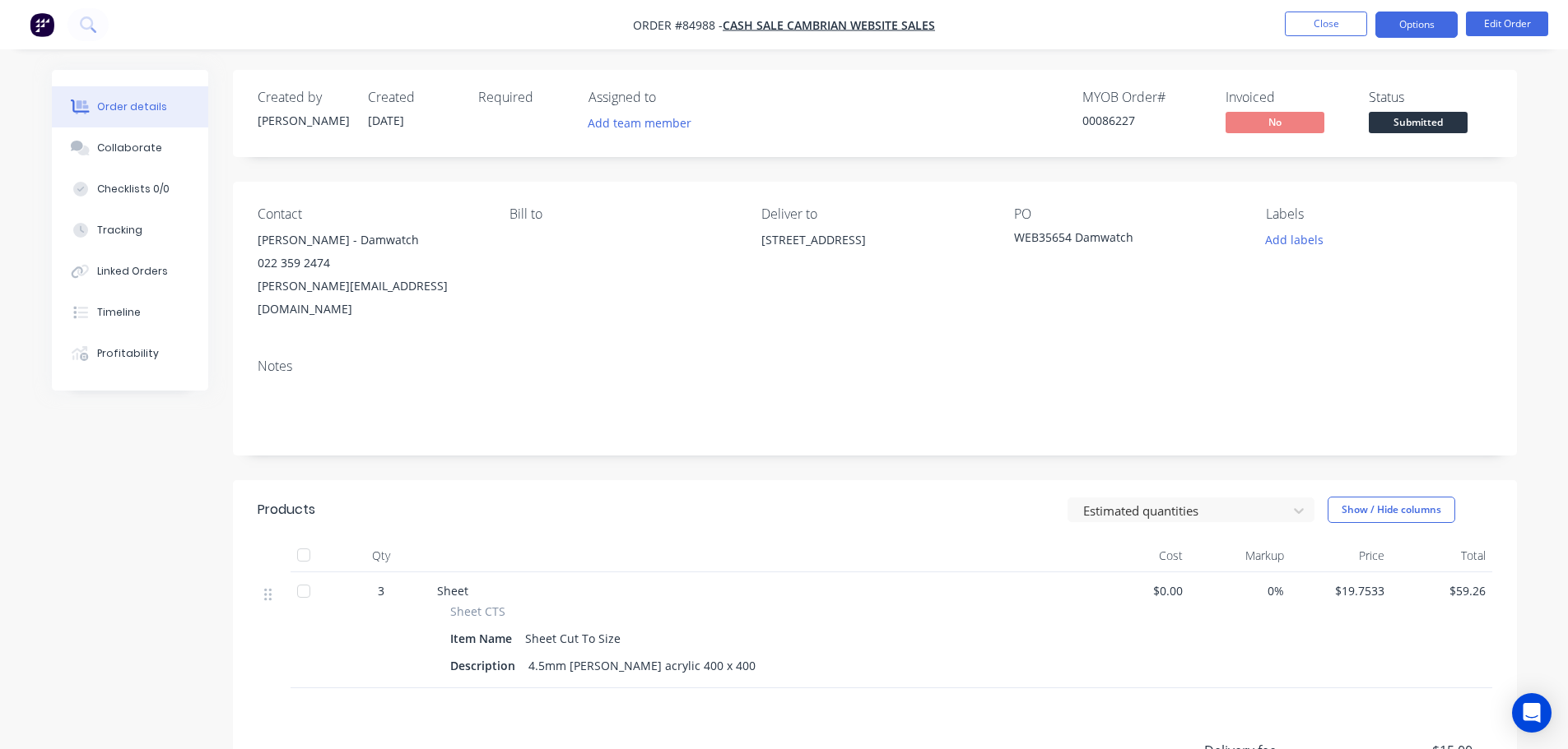
click at [1431, 17] on button "Options" at bounding box center [1417, 24] width 82 height 26
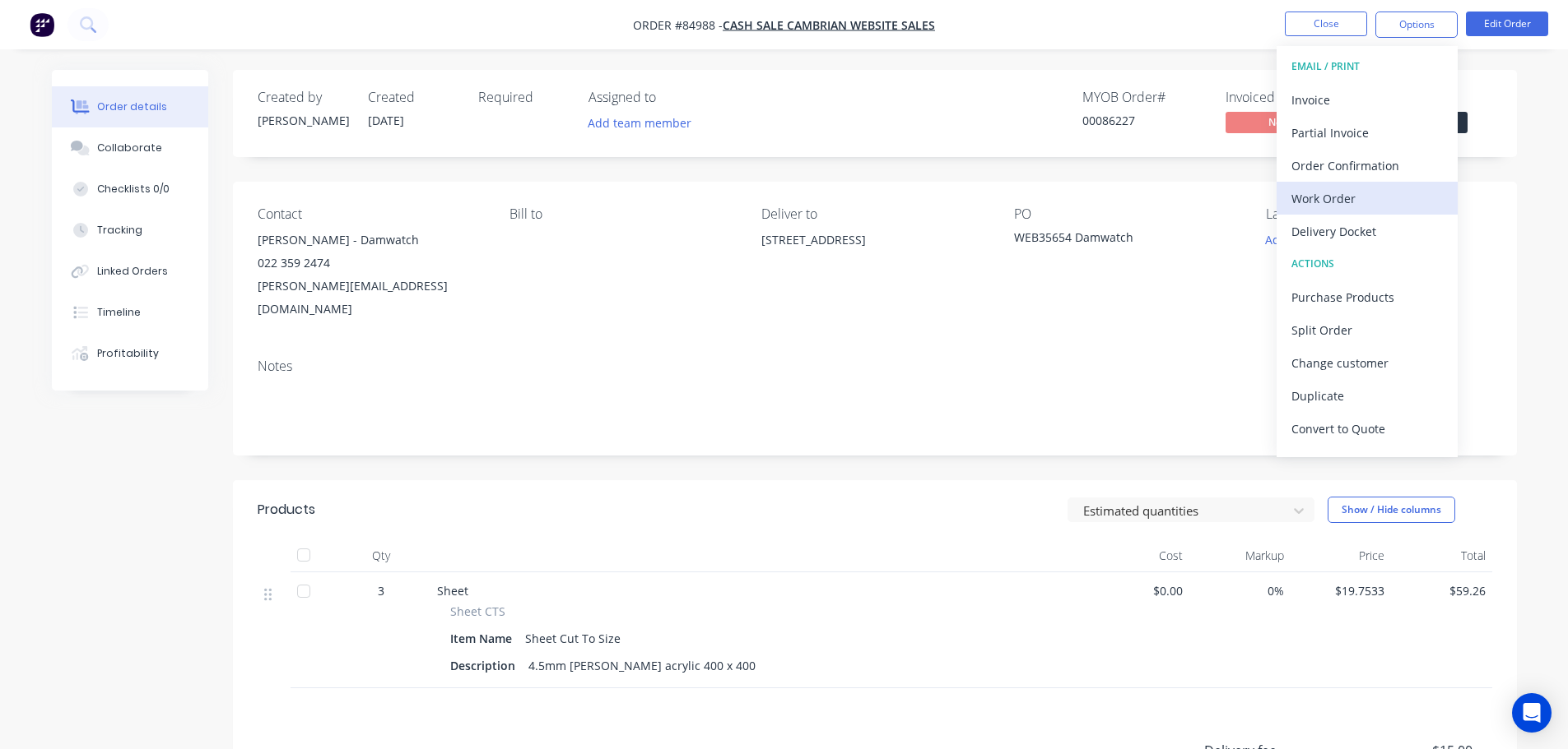
click at [1336, 193] on div "Work Order" at bounding box center [1368, 198] width 151 height 24
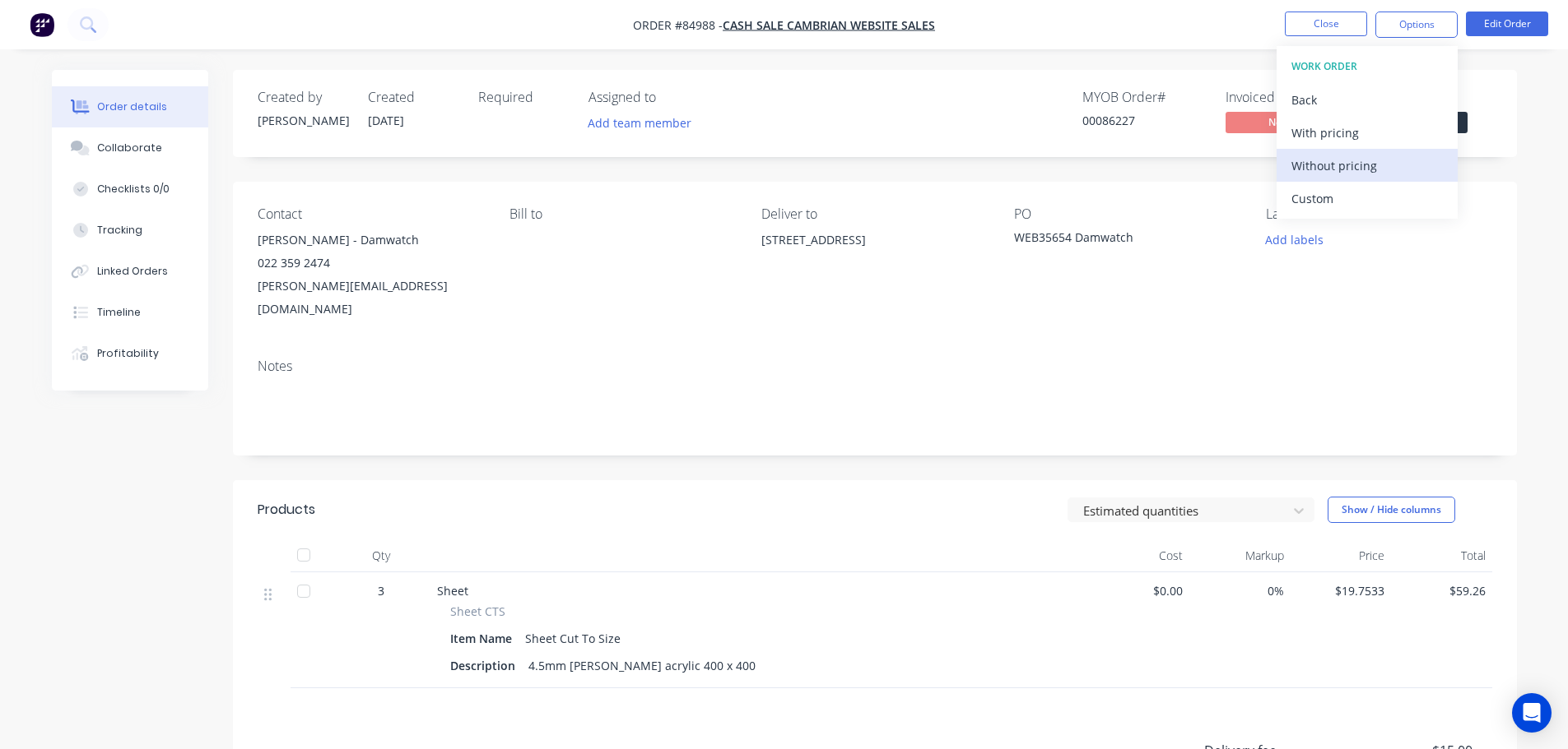
click at [1344, 166] on div "Without pricing" at bounding box center [1368, 166] width 151 height 24
click at [89, 26] on icon at bounding box center [87, 24] width 15 height 15
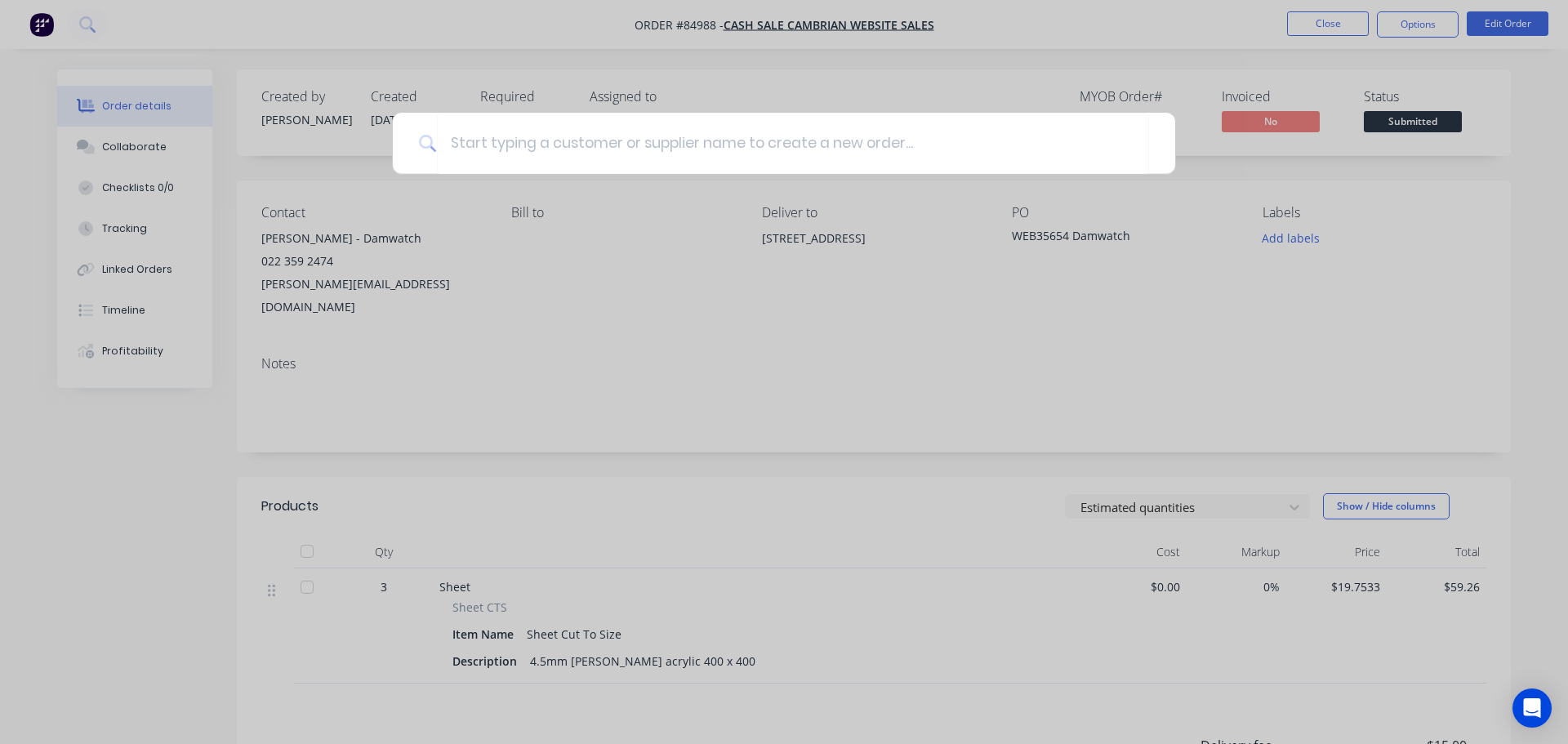
drag, startPoint x: 839, startPoint y: 80, endPoint x: 392, endPoint y: 57, distance: 447.6
click at [838, 80] on div at bounding box center [784, 372] width 1568 height 744
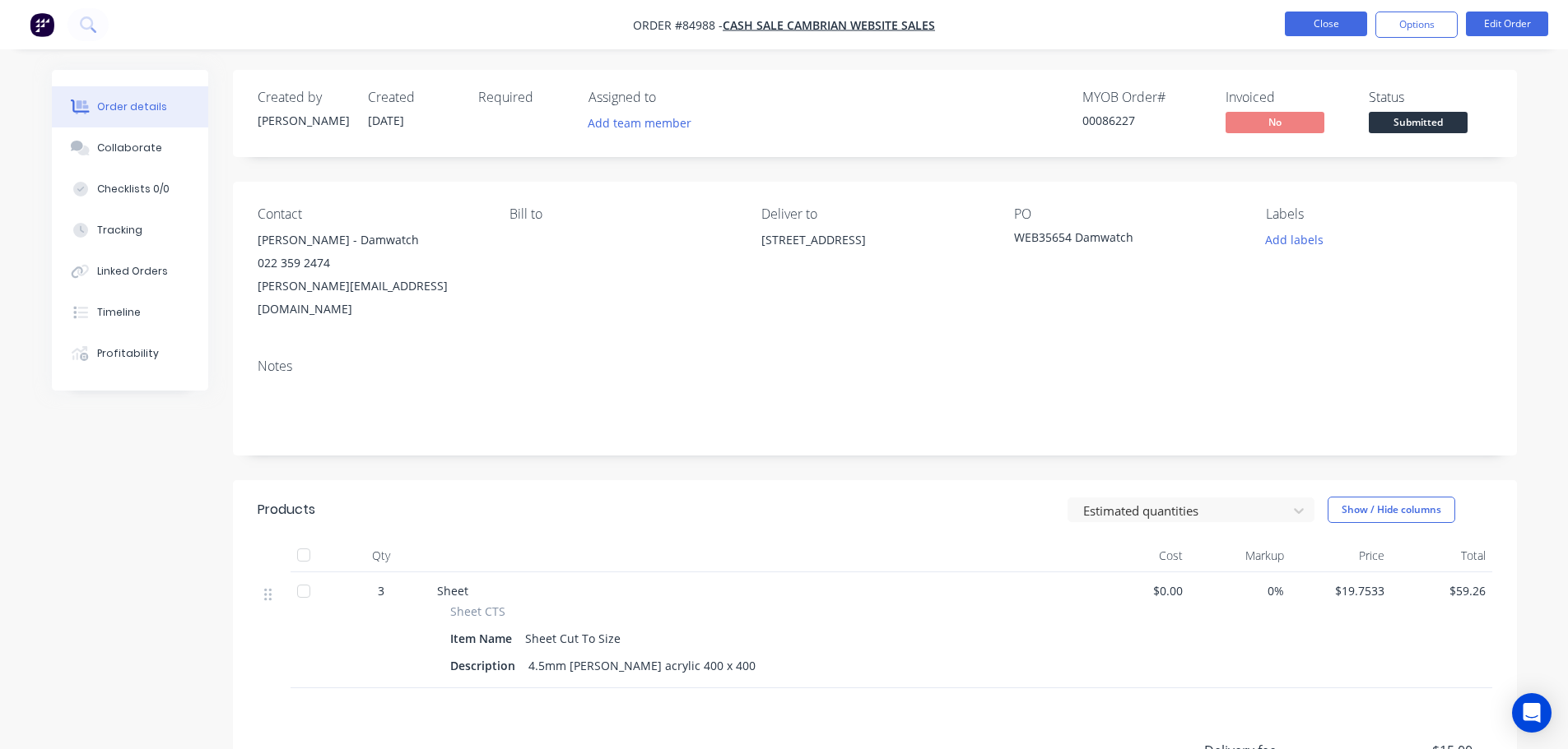
click at [1297, 26] on button "Close" at bounding box center [1326, 24] width 82 height 25
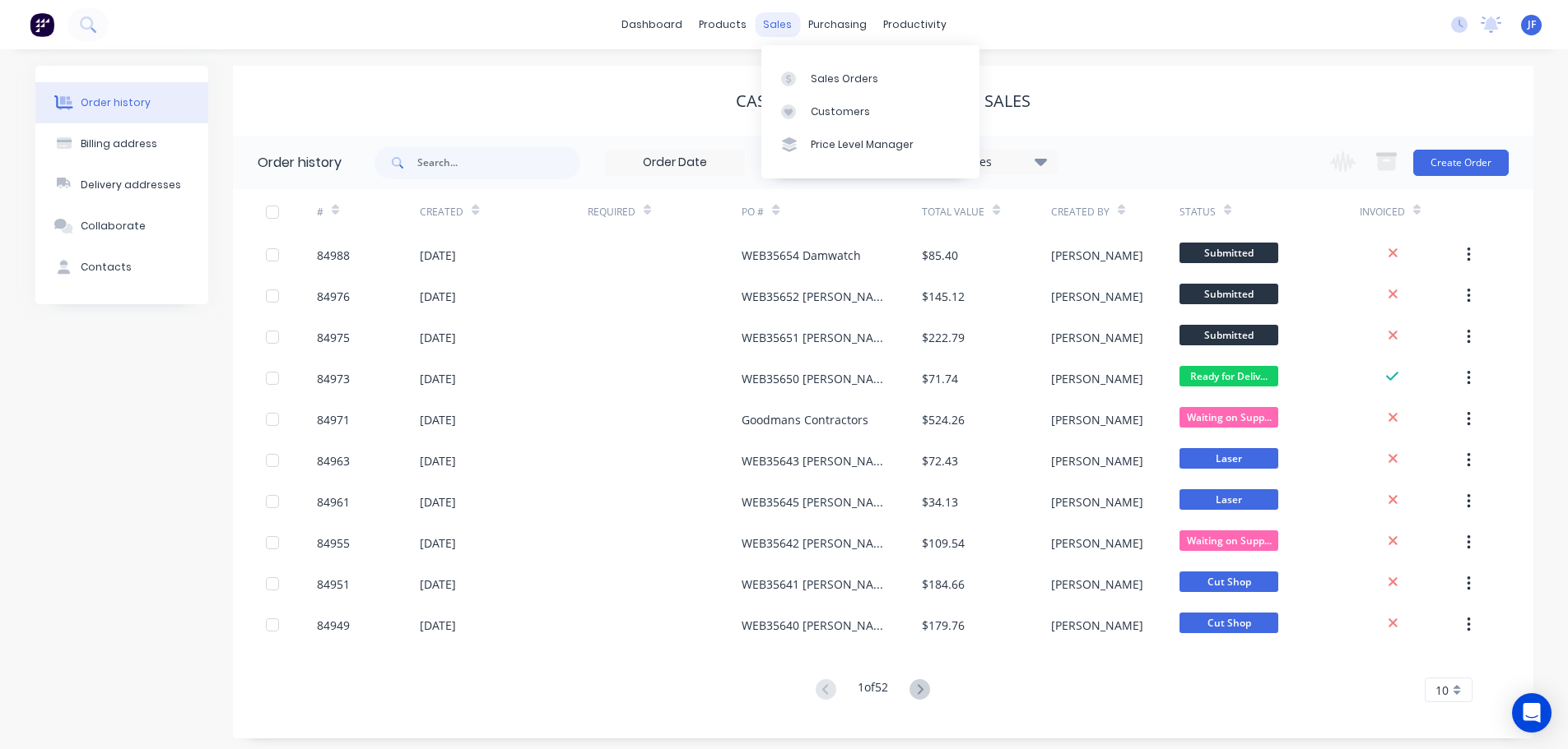
click at [784, 32] on div "sales" at bounding box center [777, 25] width 45 height 25
click at [808, 70] on link "Sales Orders" at bounding box center [870, 78] width 219 height 33
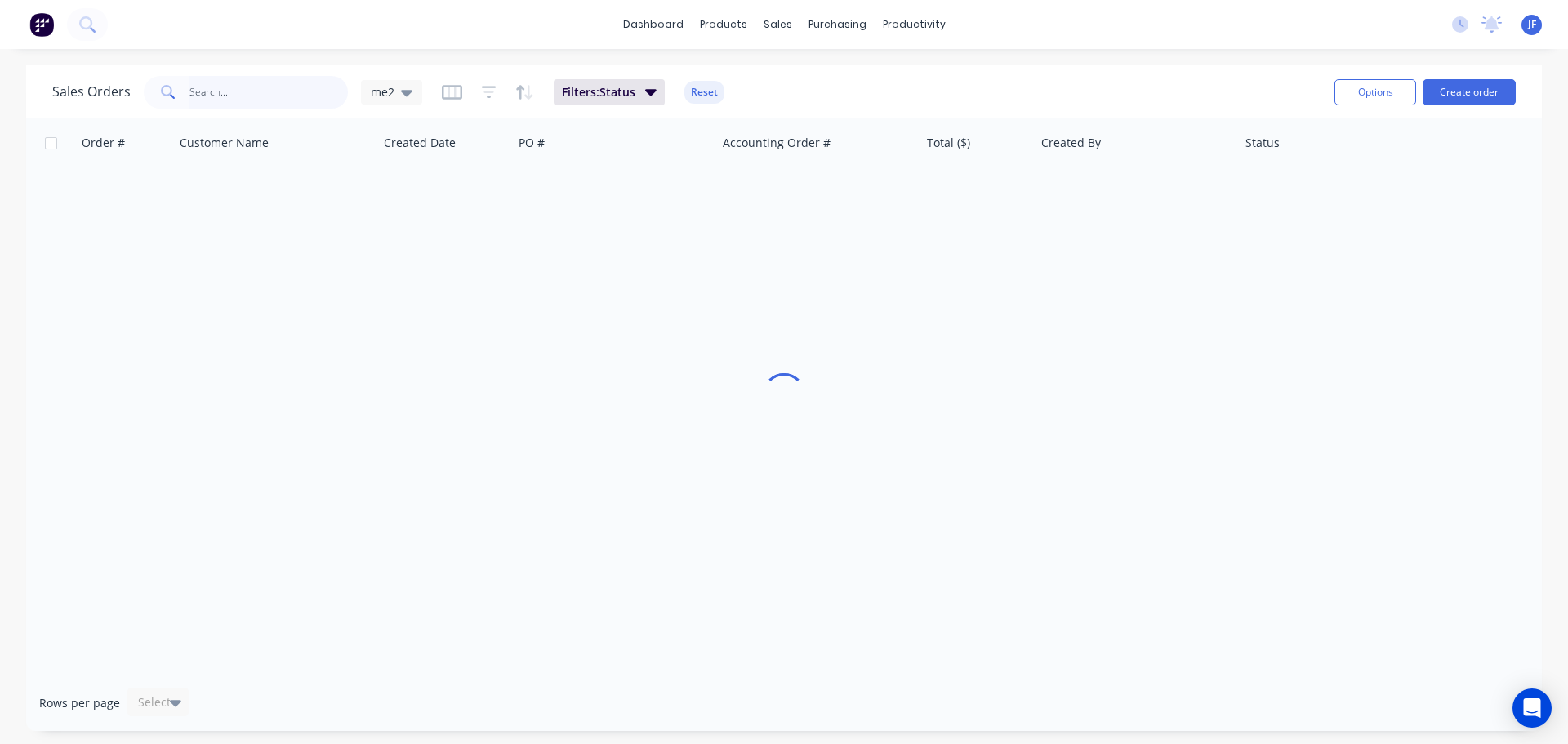
click at [194, 98] on input "text" at bounding box center [268, 92] width 159 height 32
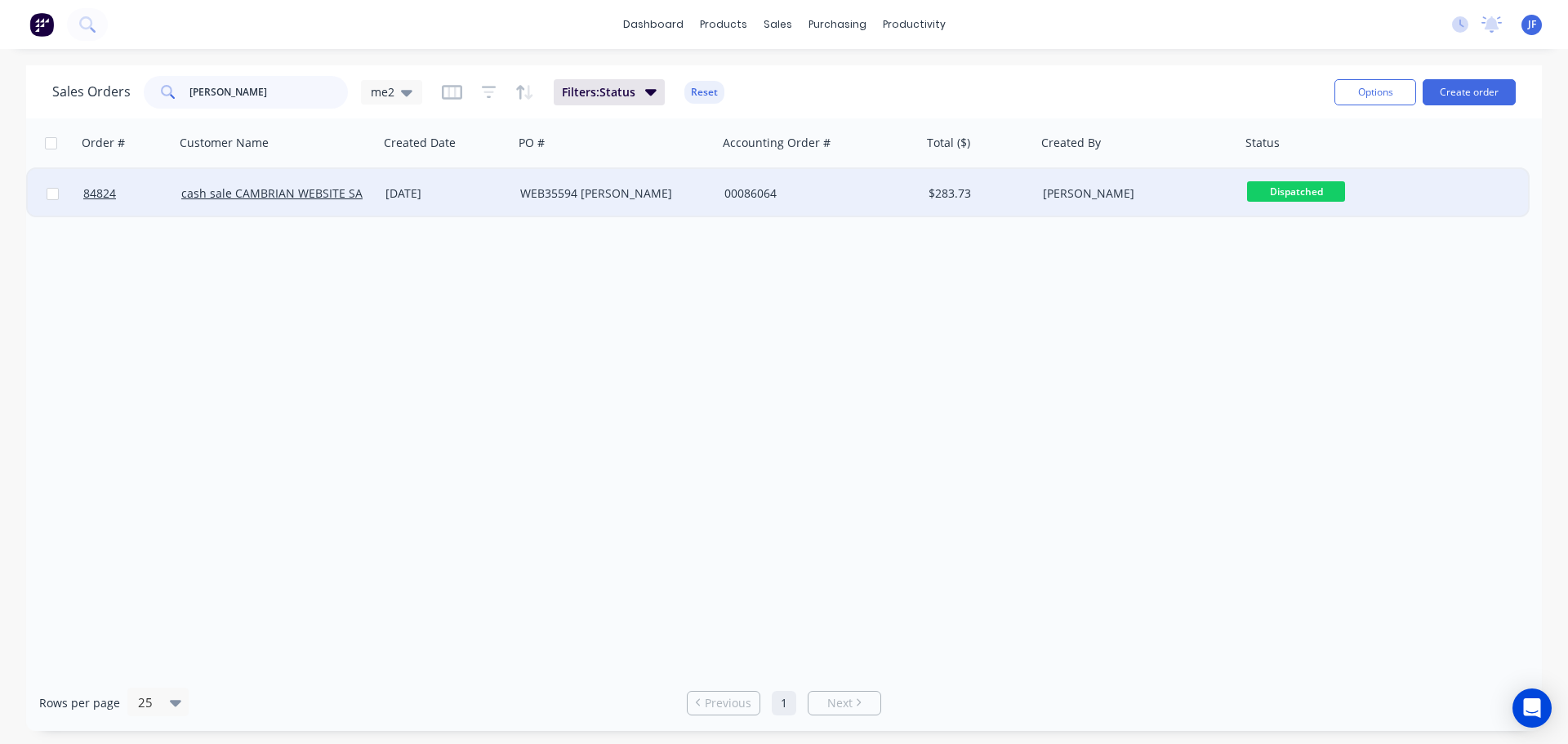
type input "[PERSON_NAME]"
click at [974, 182] on div "$283.73" at bounding box center [979, 194] width 114 height 49
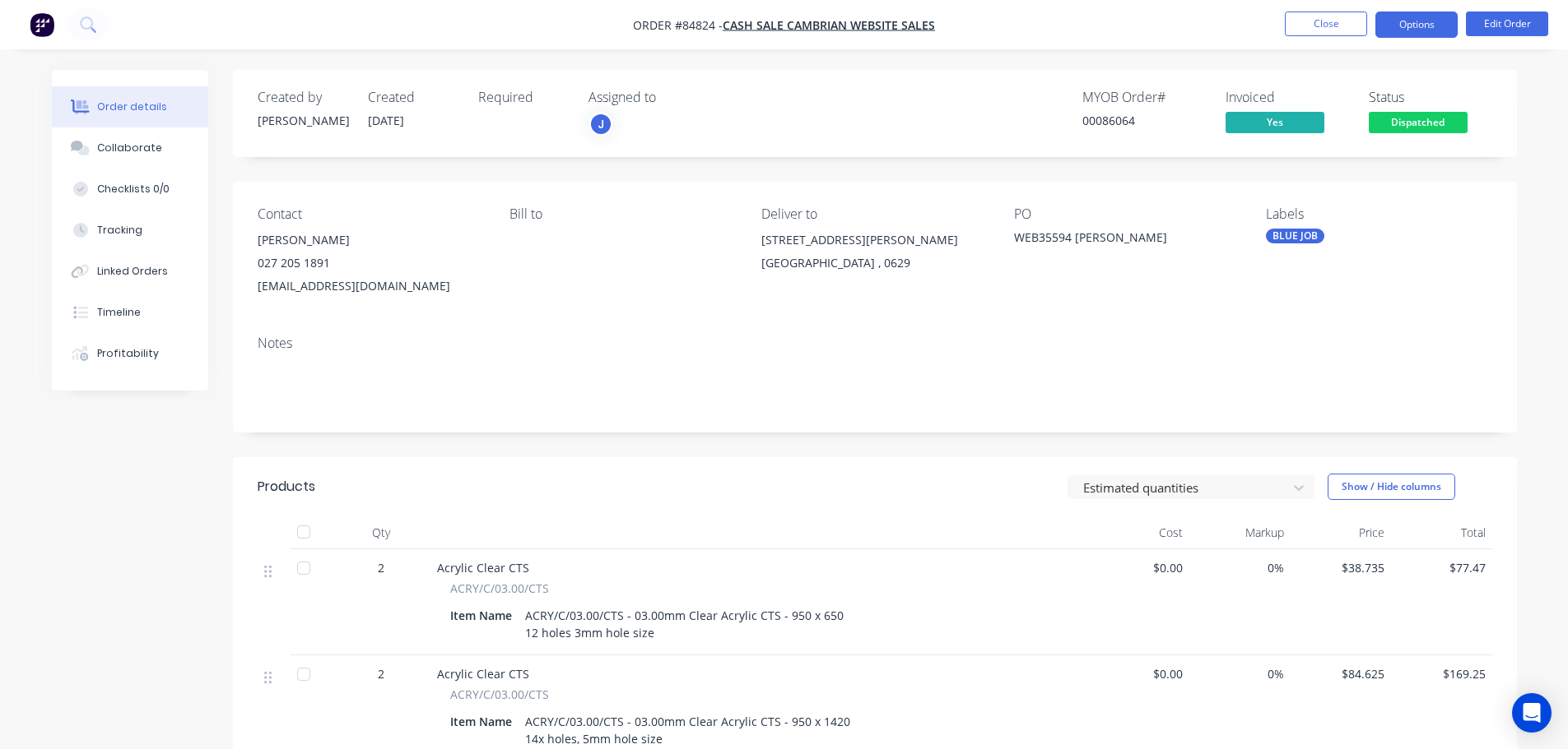
click at [1434, 23] on button "Options" at bounding box center [1417, 24] width 82 height 26
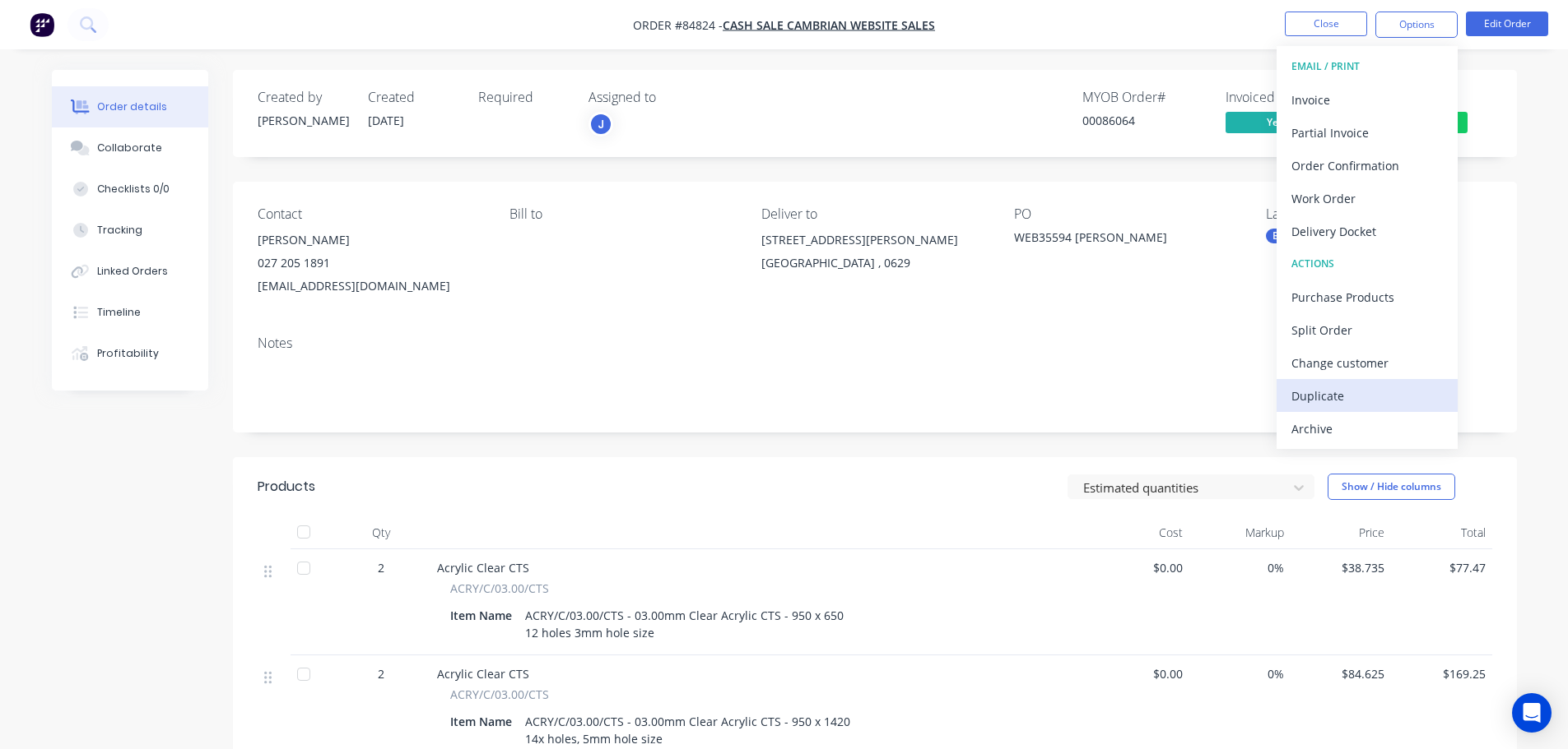
click at [1326, 391] on div "Duplicate" at bounding box center [1368, 396] width 151 height 24
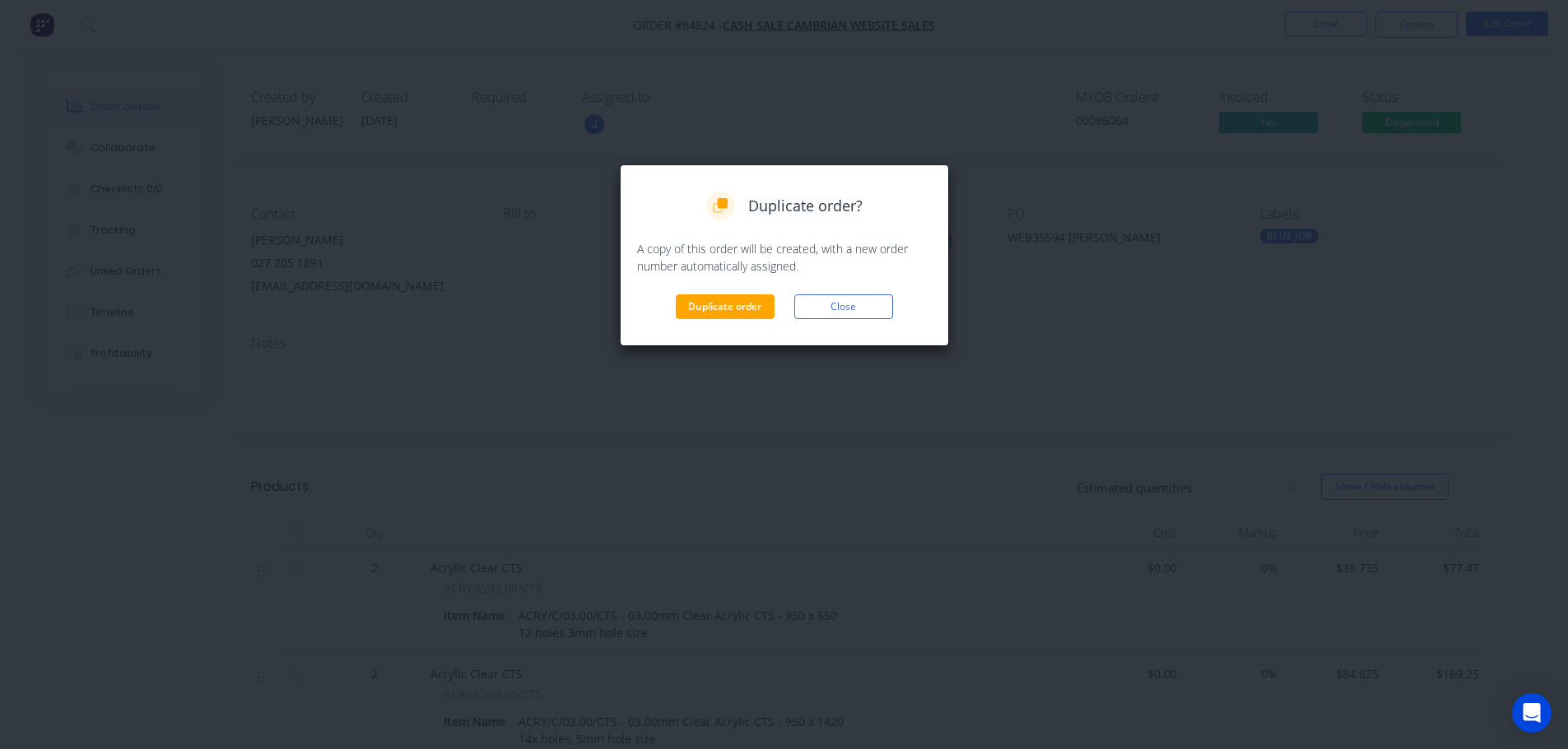
click at [732, 293] on div "Duplicate order? A copy of this order will be created, with a new order number …" at bounding box center [784, 255] width 294 height 127
click at [726, 309] on button "Duplicate order" at bounding box center [725, 306] width 99 height 25
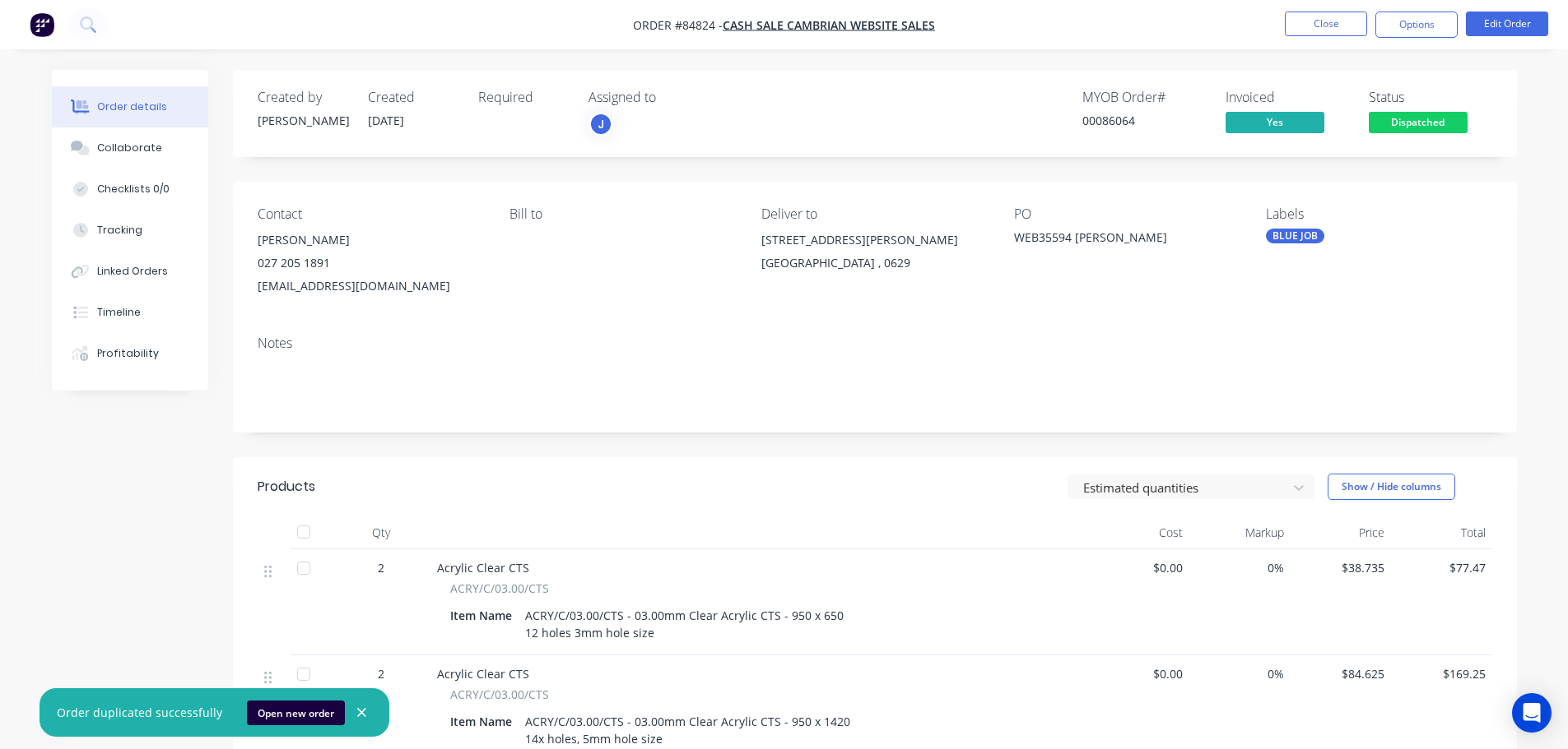
click at [1120, 121] on div "00086064" at bounding box center [1143, 121] width 124 height 17
copy div "00086064"
click at [280, 719] on button "Open new order" at bounding box center [296, 714] width 98 height 25
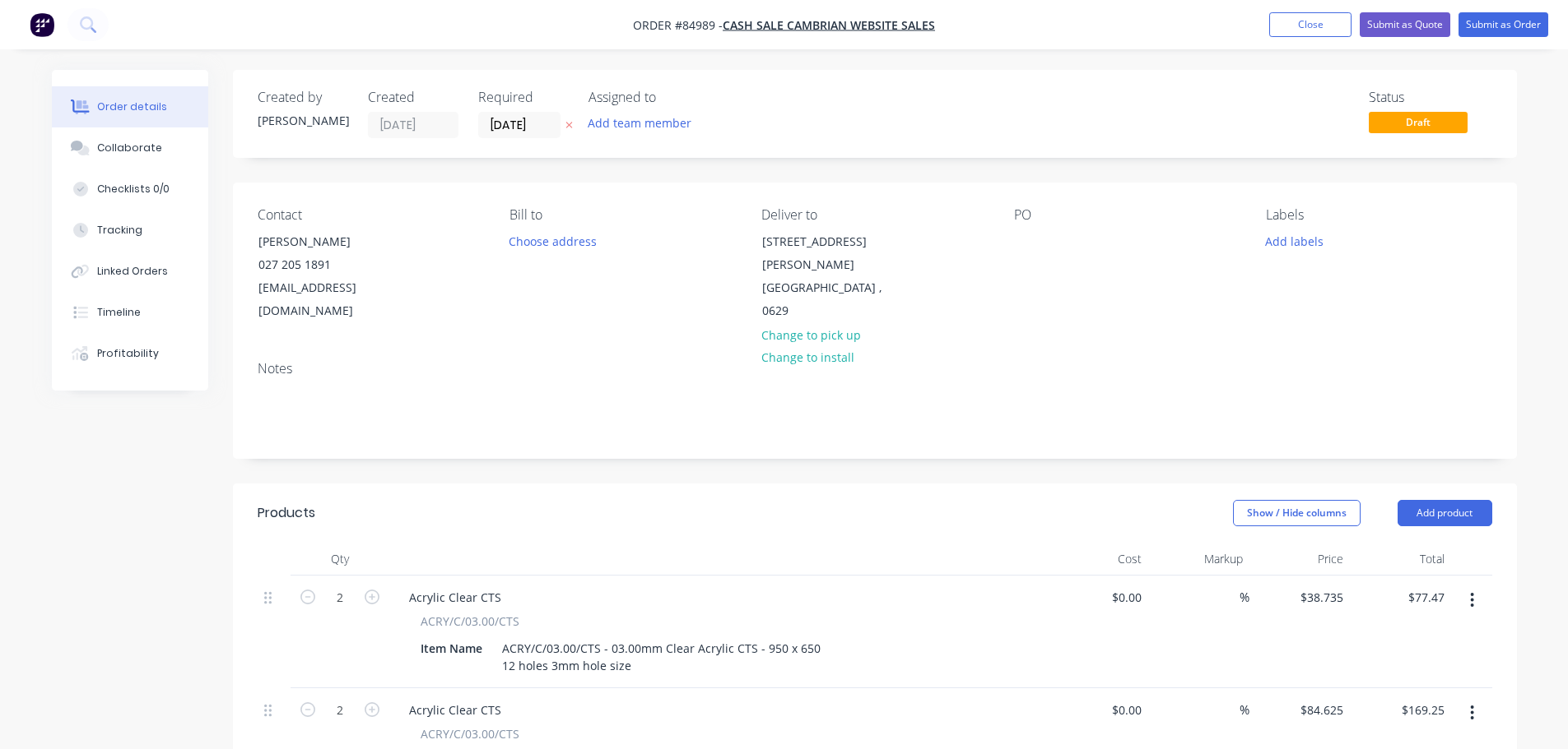
click at [460, 384] on div at bounding box center [875, 409] width 1234 height 50
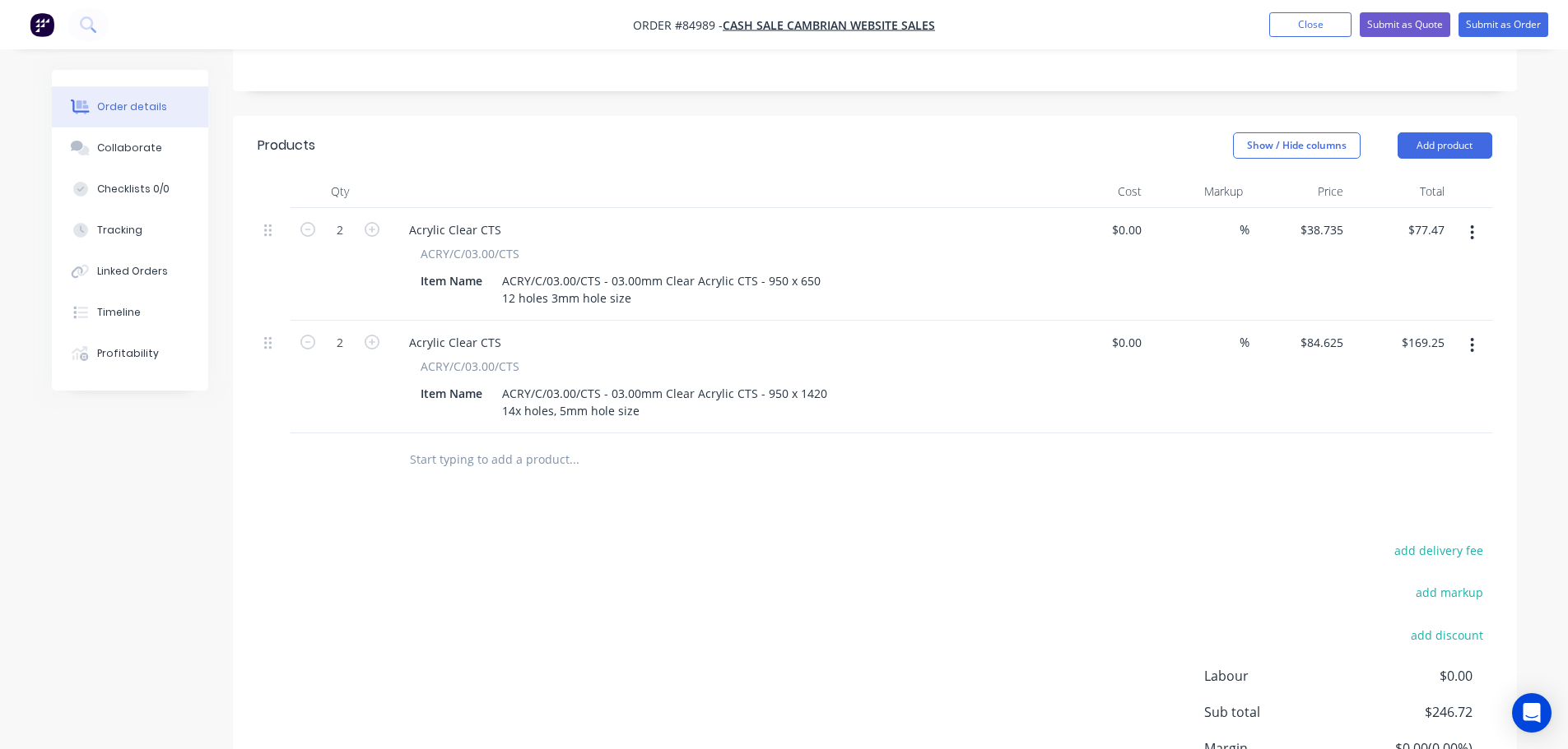
scroll to position [329, 0]
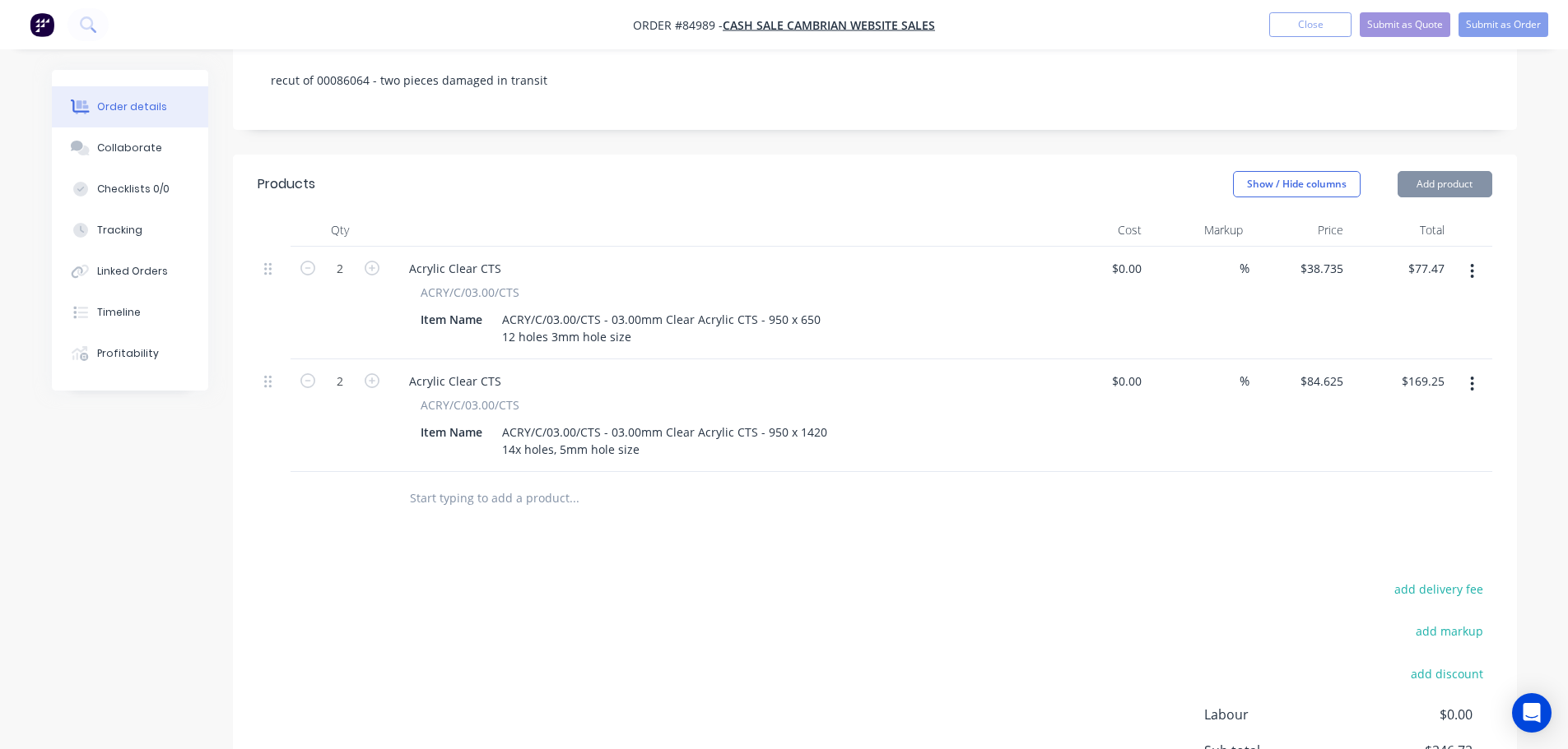
click at [1490, 257] on button "button" at bounding box center [1472, 271] width 38 height 30
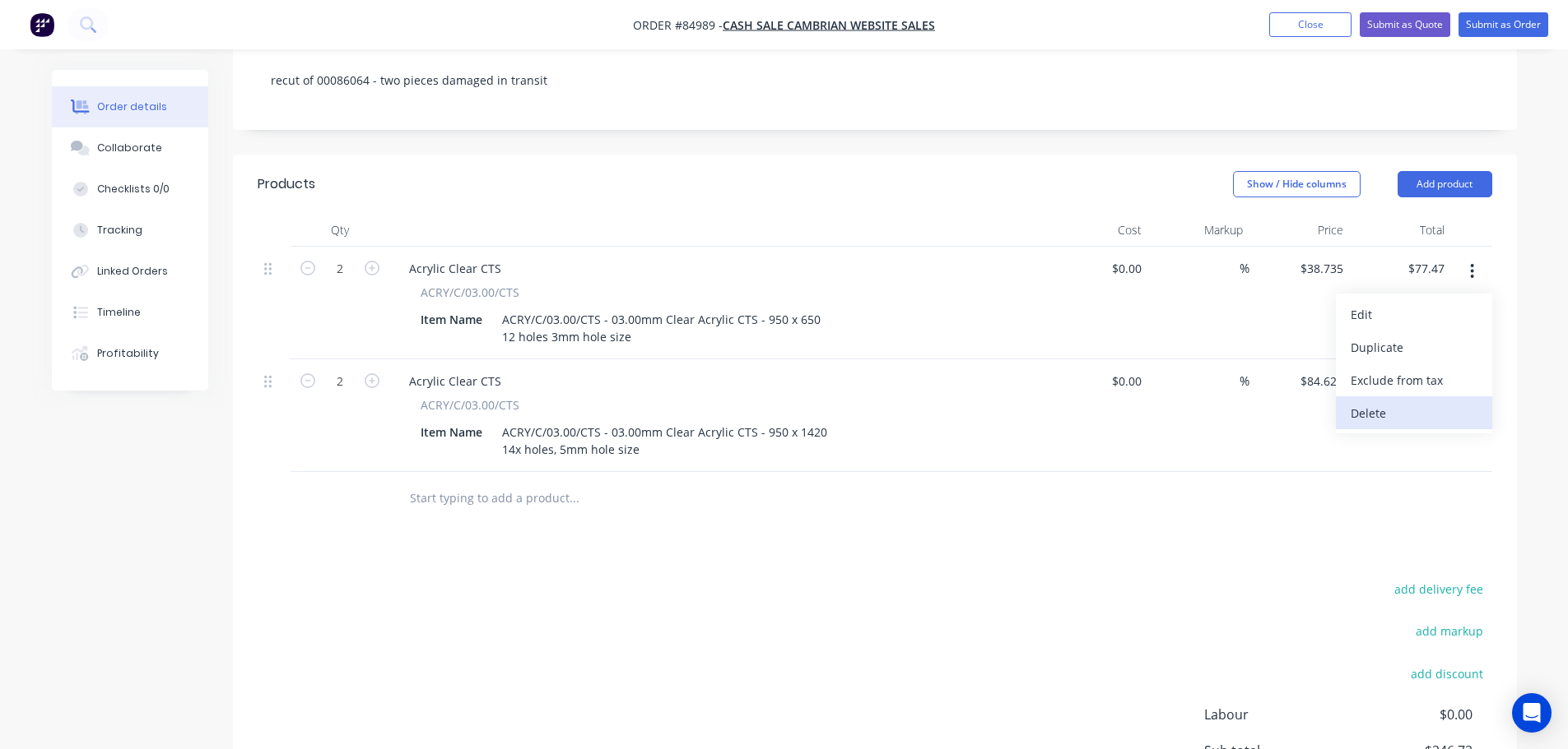
click at [1404, 401] on div "Delete" at bounding box center [1414, 413] width 127 height 24
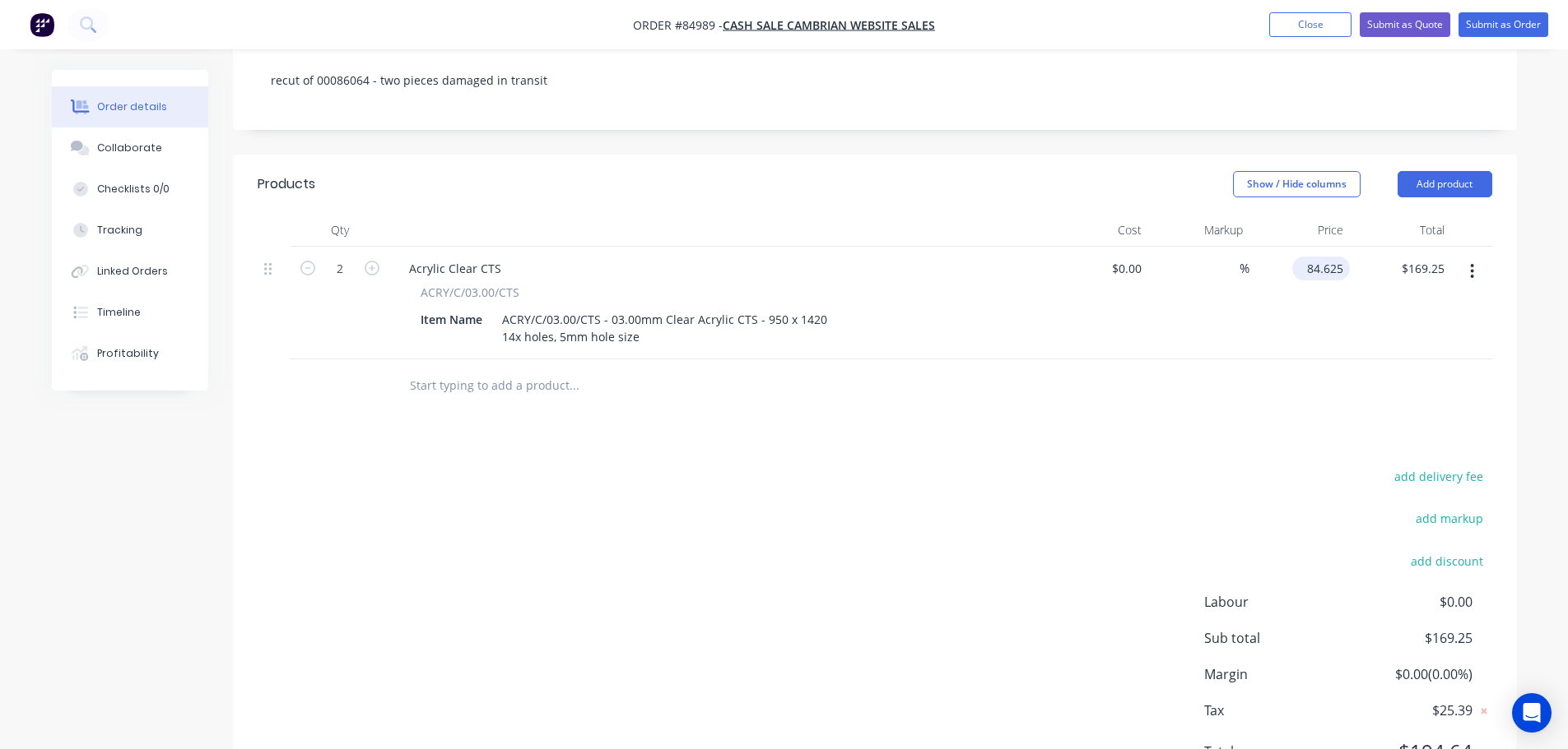
click at [1331, 257] on input "84.625" at bounding box center [1324, 268] width 51 height 24
type input "$0.00"
click at [1322, 333] on div "$0.00 0" at bounding box center [1301, 304] width 102 height 113
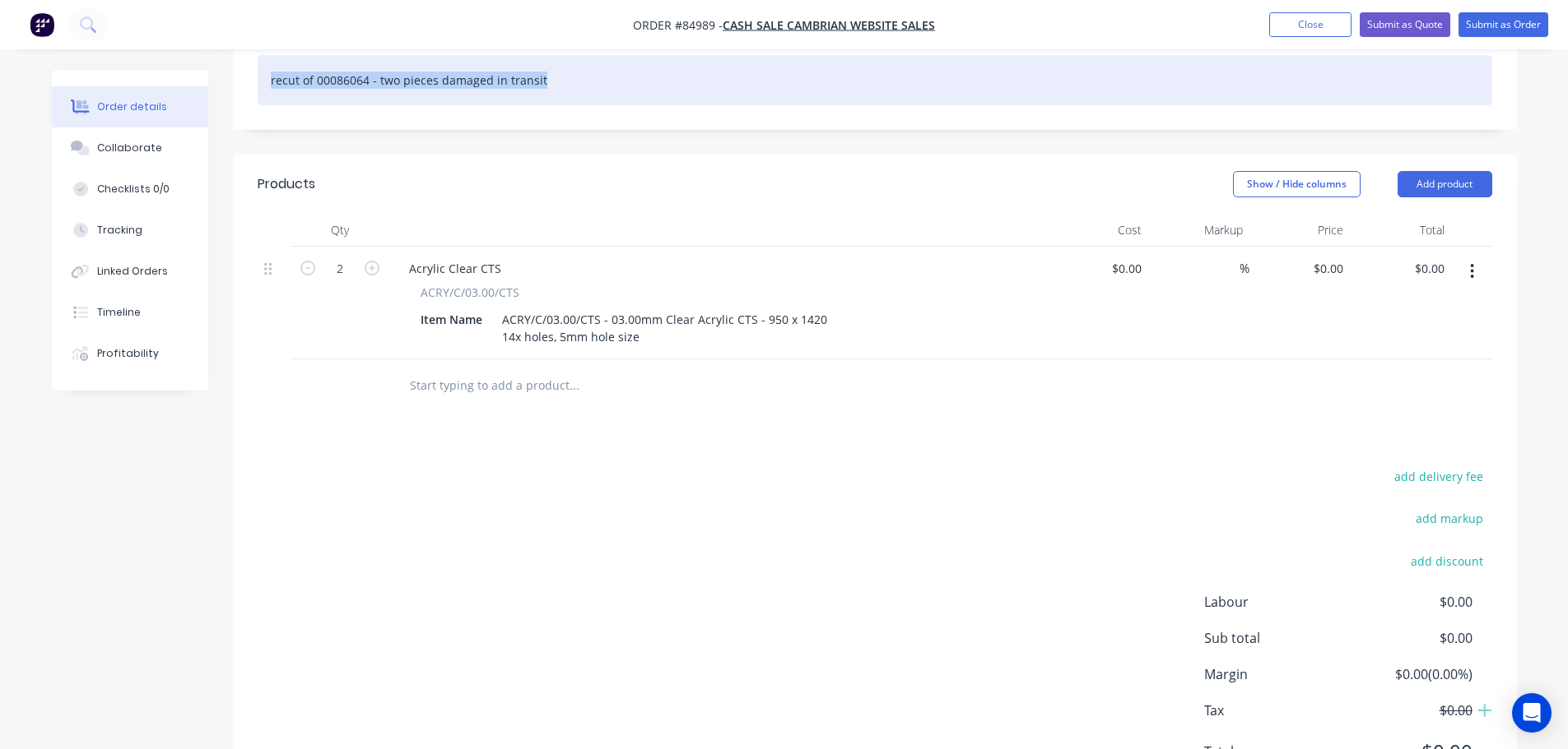
drag, startPoint x: 570, startPoint y: 69, endPoint x: 118, endPoint y: 98, distance: 452.9
click at [118, 98] on div "Order details Collaborate Checklists 0/0 Tracking Linked Orders Timeline Profit…" at bounding box center [784, 286] width 1498 height 1092
copy div "recut of 00086064 - two pieces damaged in transit"
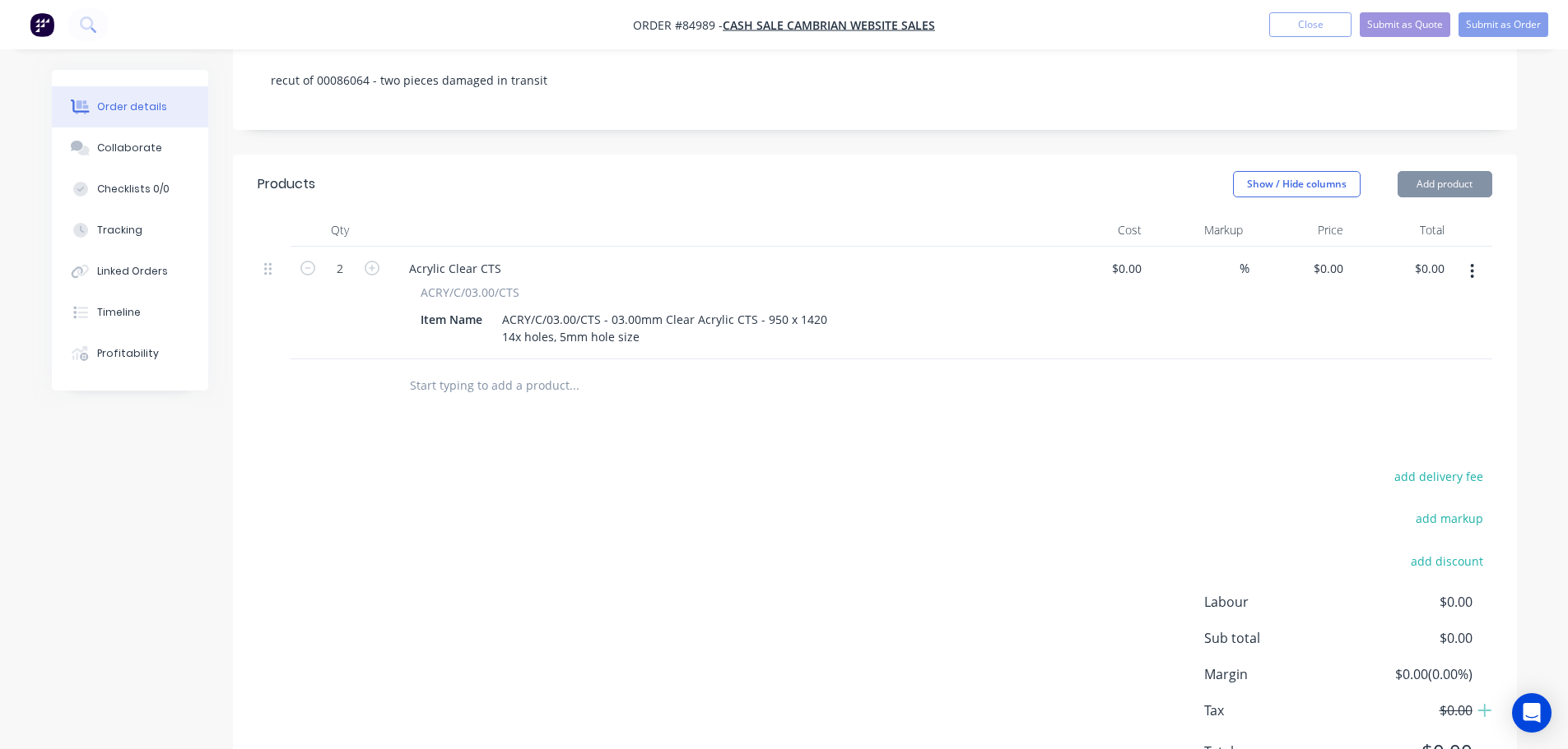
click at [727, 322] on div "ACRY/C/03.00/CTS - 03.00mm Clear Acrylic CTS - 950 x 1420 14x holes, 5mm hole s…" at bounding box center [664, 328] width 338 height 41
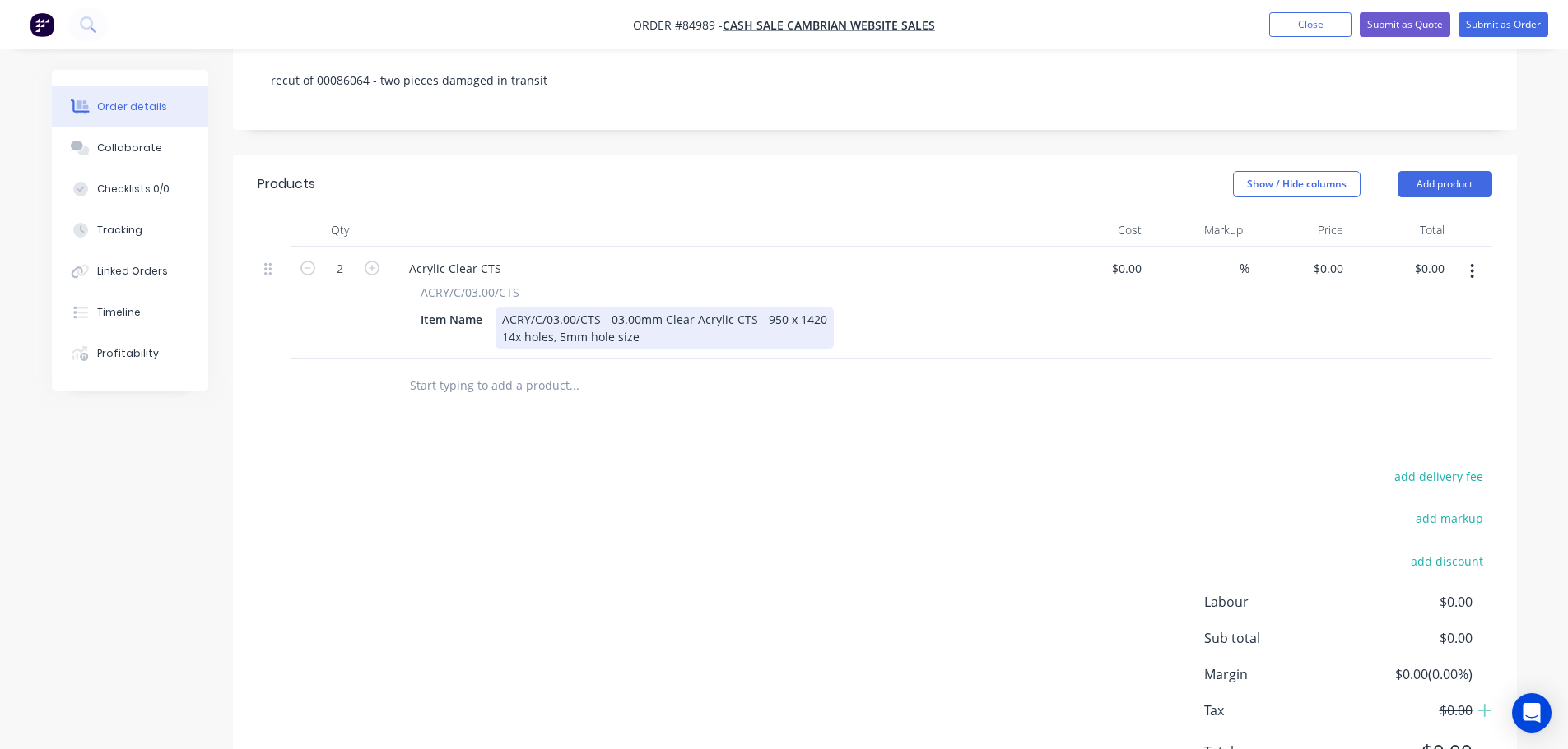
click at [727, 322] on div "ACRY/C/03.00/CTS - 03.00mm Clear Acrylic CTS - 950 x 1420 14x holes, 5mm hole s…" at bounding box center [664, 328] width 338 height 41
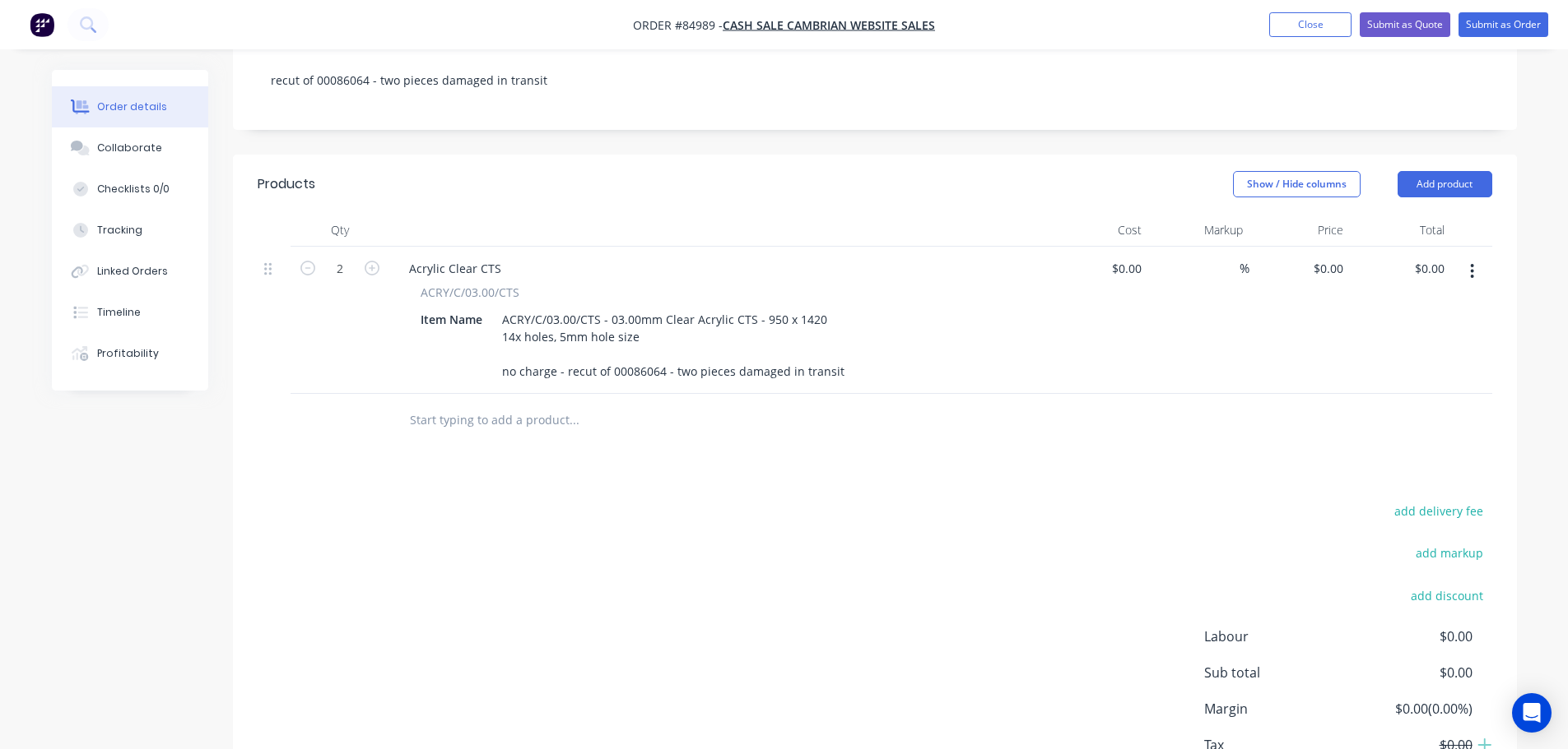
click at [1341, 423] on div at bounding box center [875, 420] width 1234 height 54
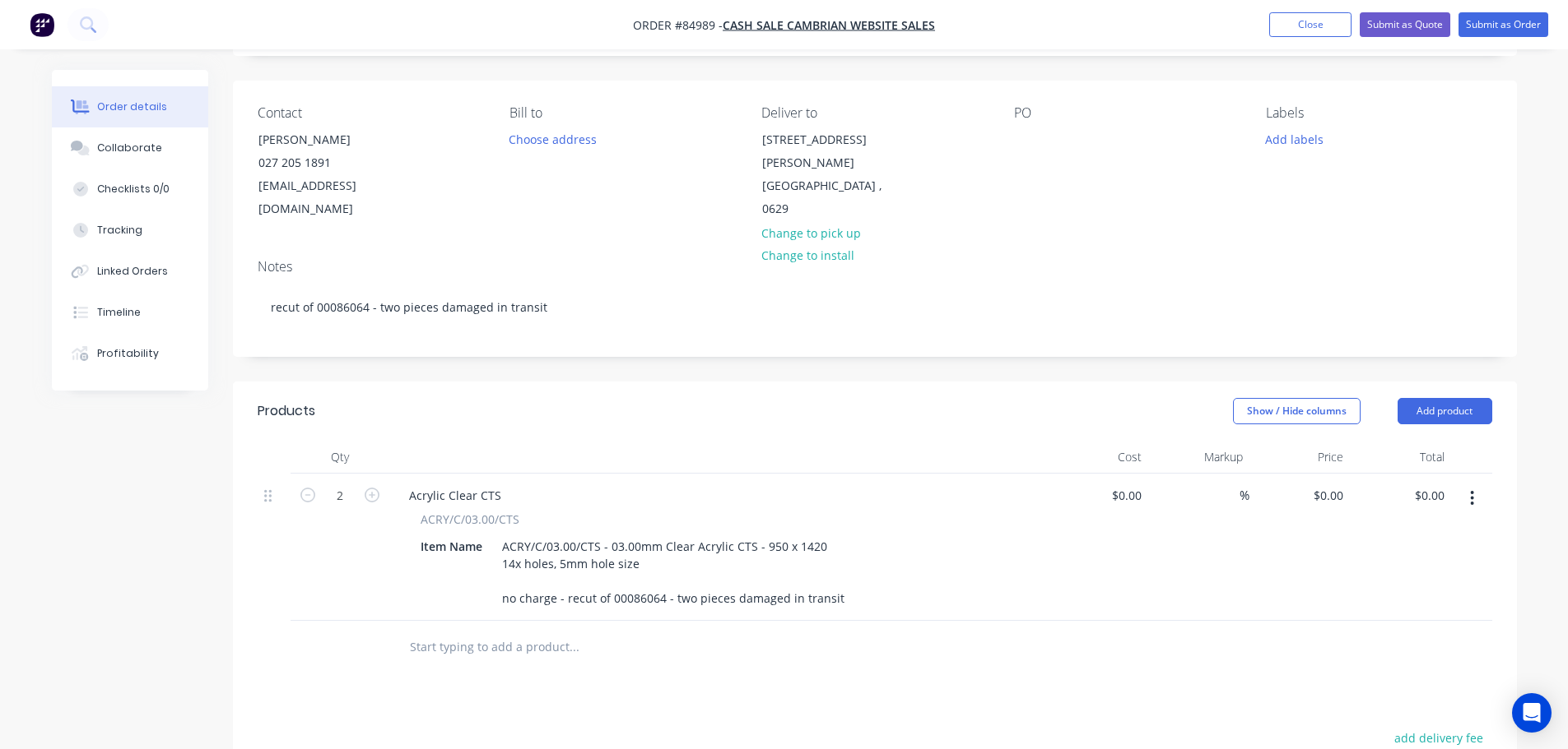
scroll to position [0, 0]
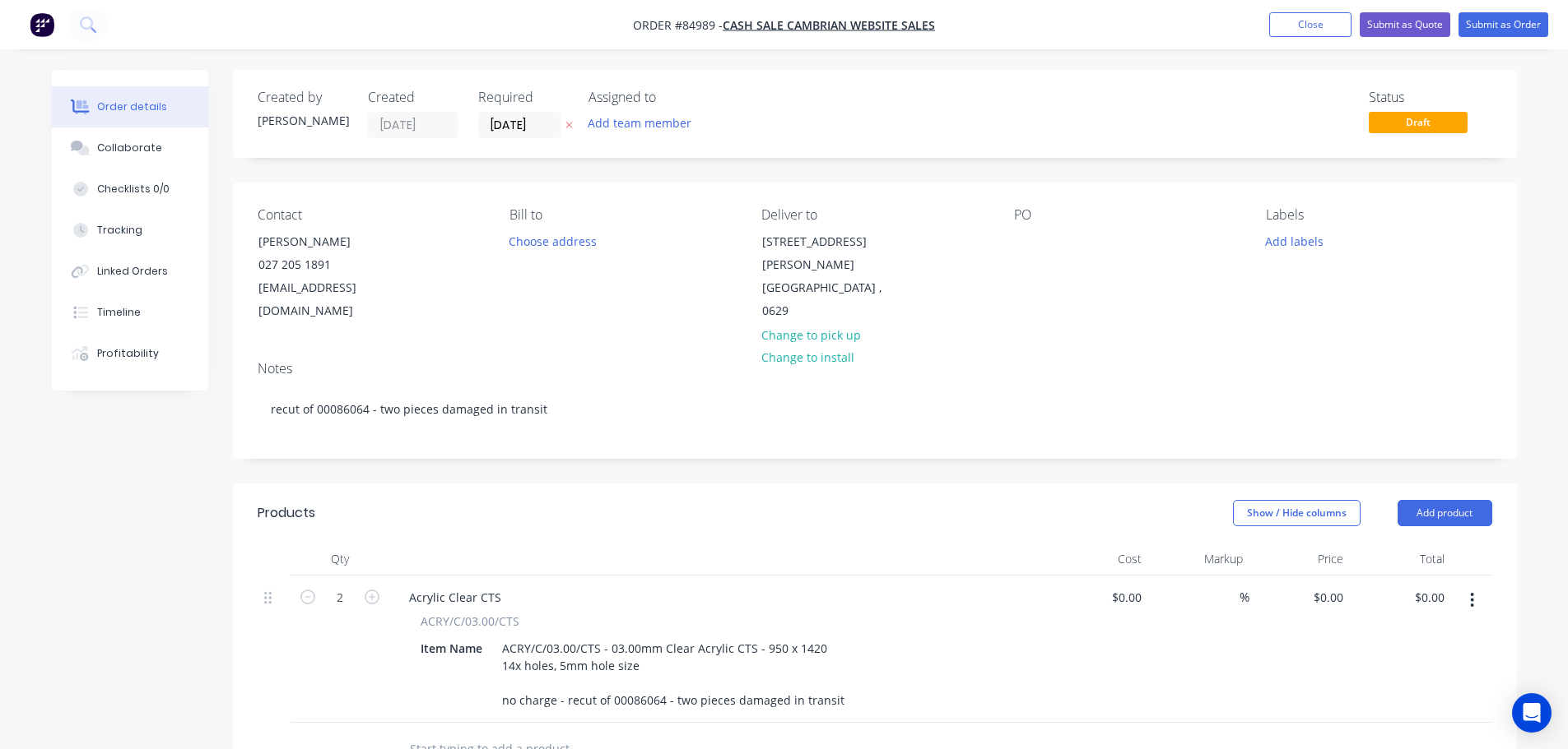
click at [572, 120] on icon "button" at bounding box center [569, 125] width 8 height 10
click at [1030, 229] on div "PO" at bounding box center [1126, 264] width 225 height 116
click at [1026, 234] on div at bounding box center [1026, 241] width 26 height 24
drag, startPoint x: 257, startPoint y: 234, endPoint x: 414, endPoint y: 236, distance: 157.0
click at [414, 236] on div "Contact Marvin Chu 027 205 1891 mdcemailservice@gmail.com" at bounding box center [370, 264] width 225 height 116
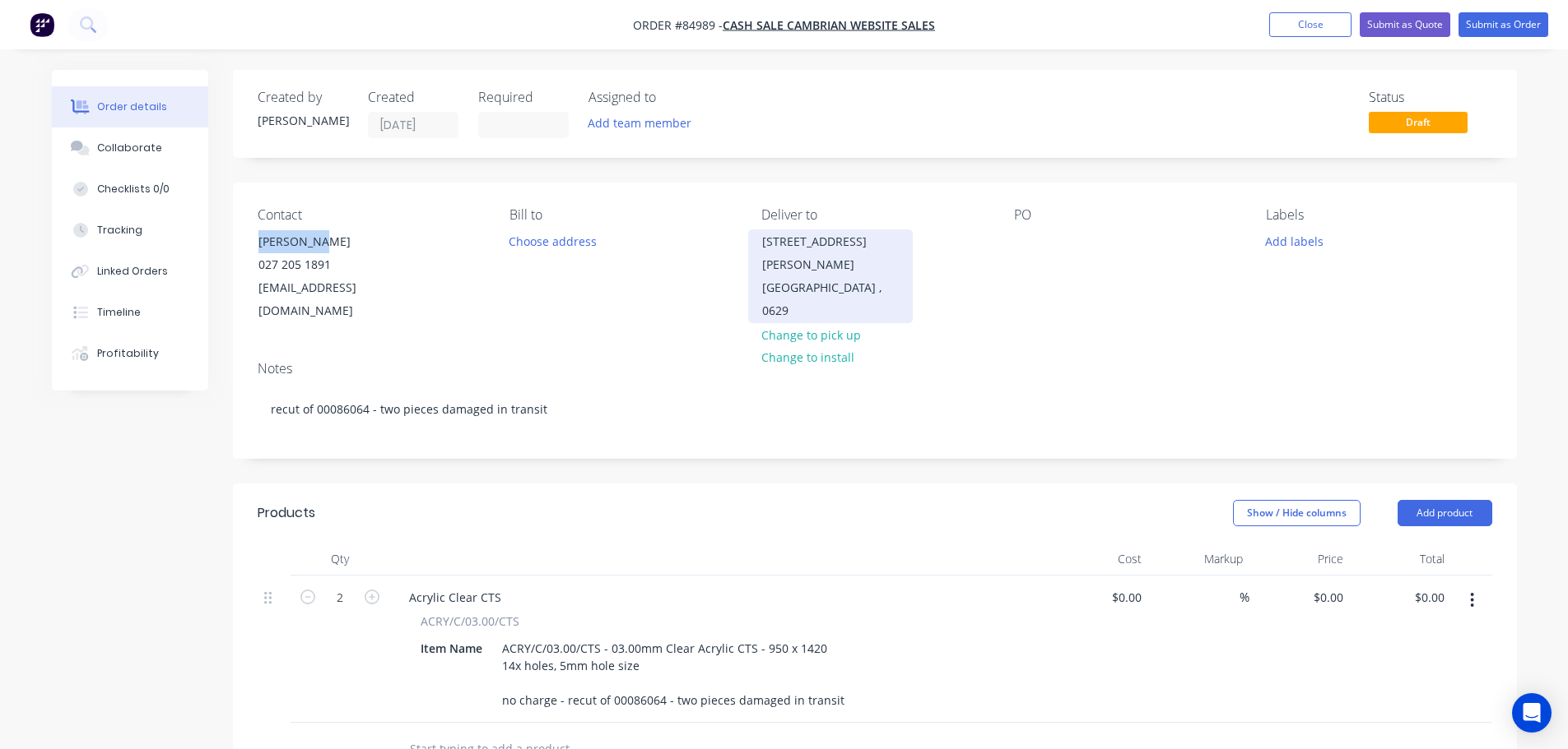
copy div "[PERSON_NAME]"
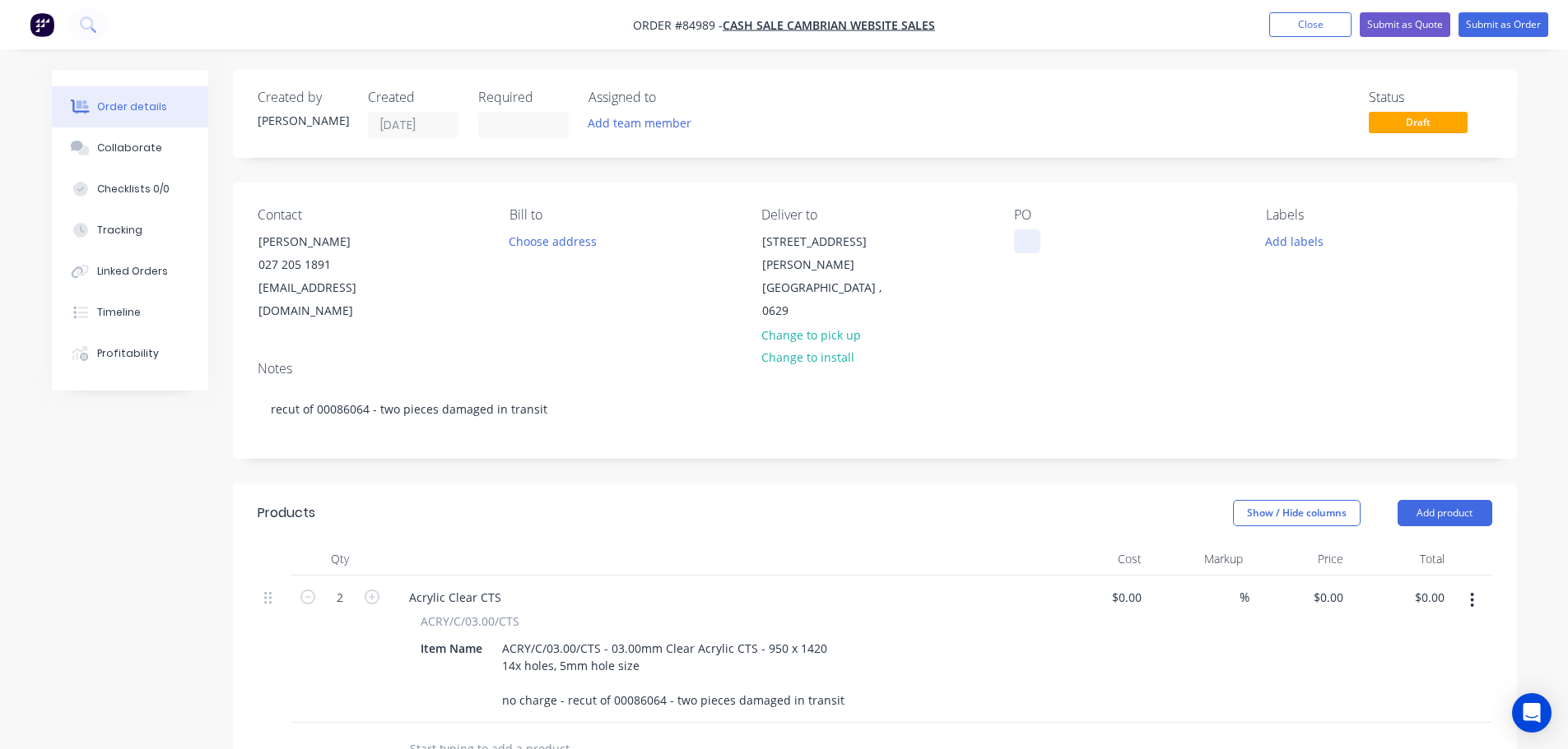
click at [1034, 236] on div at bounding box center [1026, 241] width 26 height 24
paste div
click at [1282, 230] on button "Add labels" at bounding box center [1294, 240] width 76 height 22
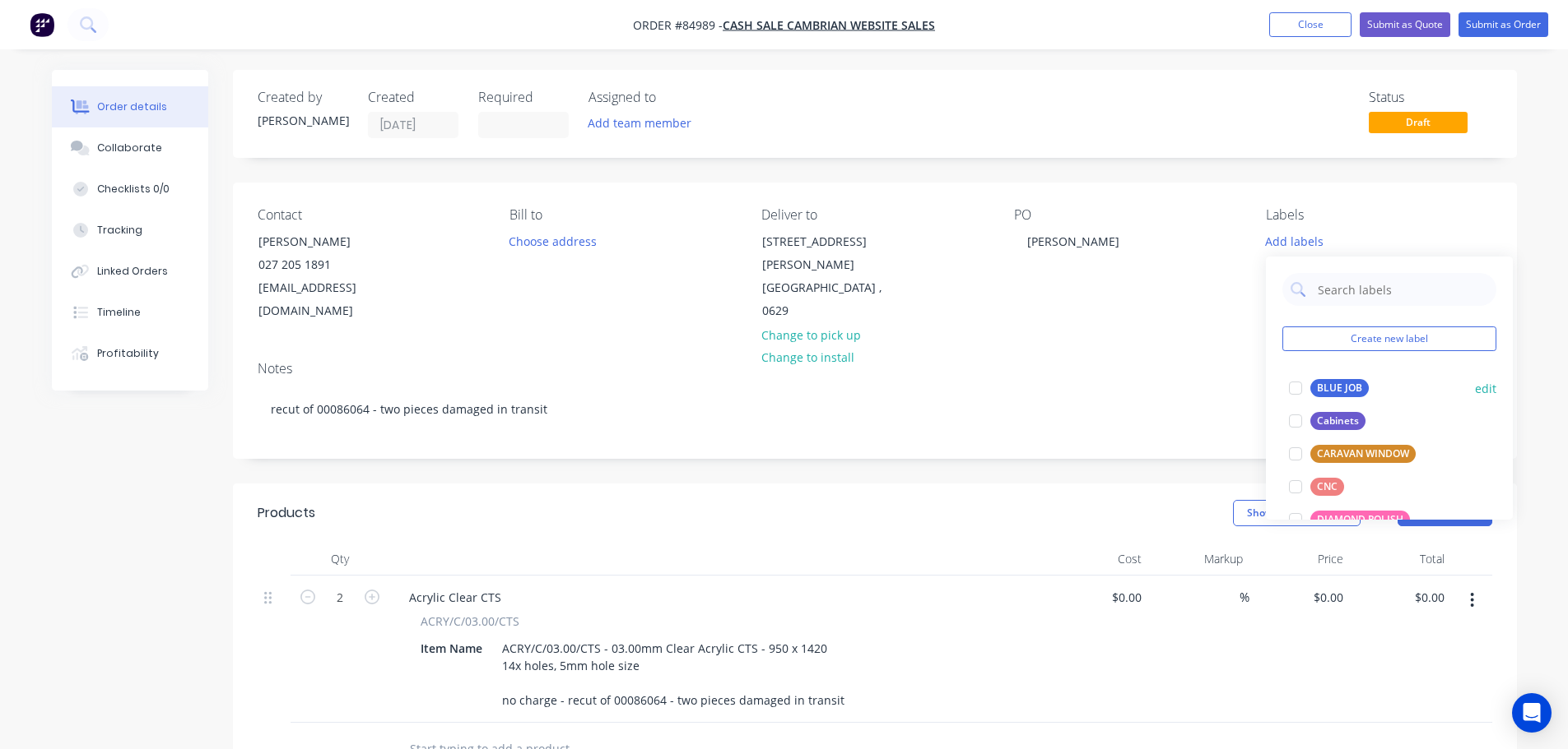
click at [1334, 379] on div "BLUE JOB edit" at bounding box center [1389, 388] width 214 height 33
click at [1332, 389] on div "BLUE JOB" at bounding box center [1339, 388] width 58 height 18
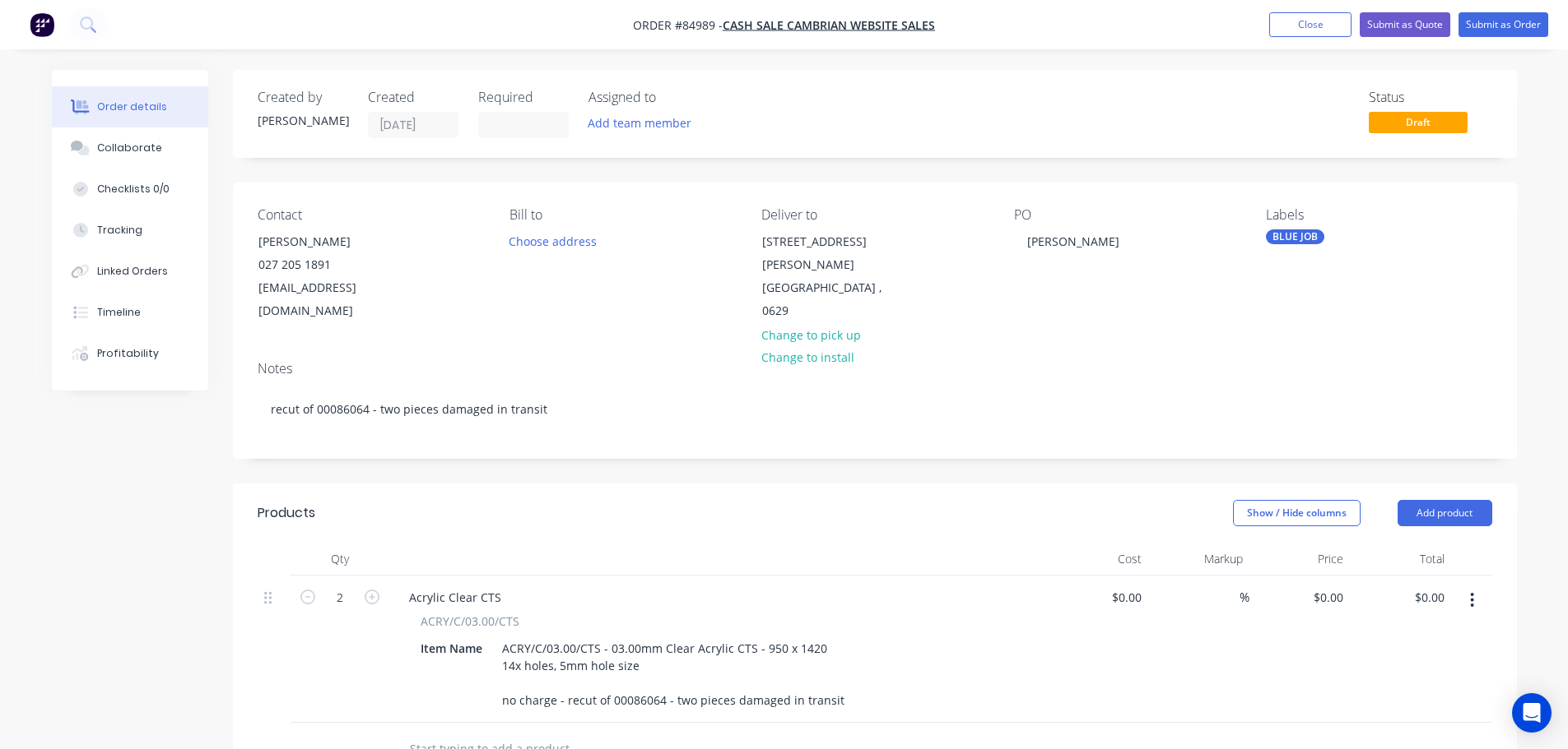
click at [1328, 184] on div "Contact Marvin Chu 027 205 1891 mdcemailservice@gmail.com Bill to Choose addres…" at bounding box center [875, 265] width 1284 height 166
click at [1496, 27] on button "Submit as Order" at bounding box center [1504, 25] width 90 height 25
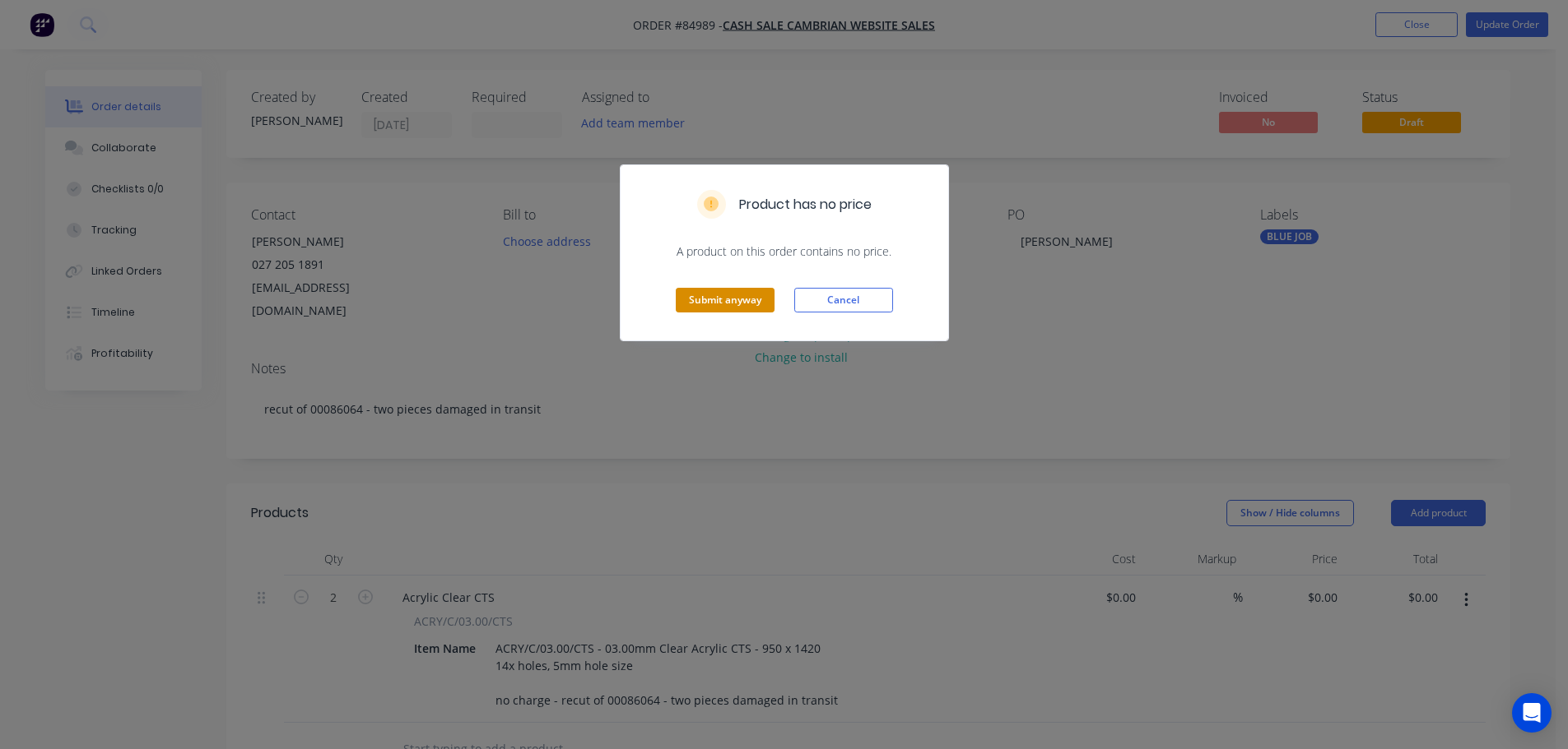
click at [716, 289] on button "Submit anyway" at bounding box center [725, 301] width 99 height 25
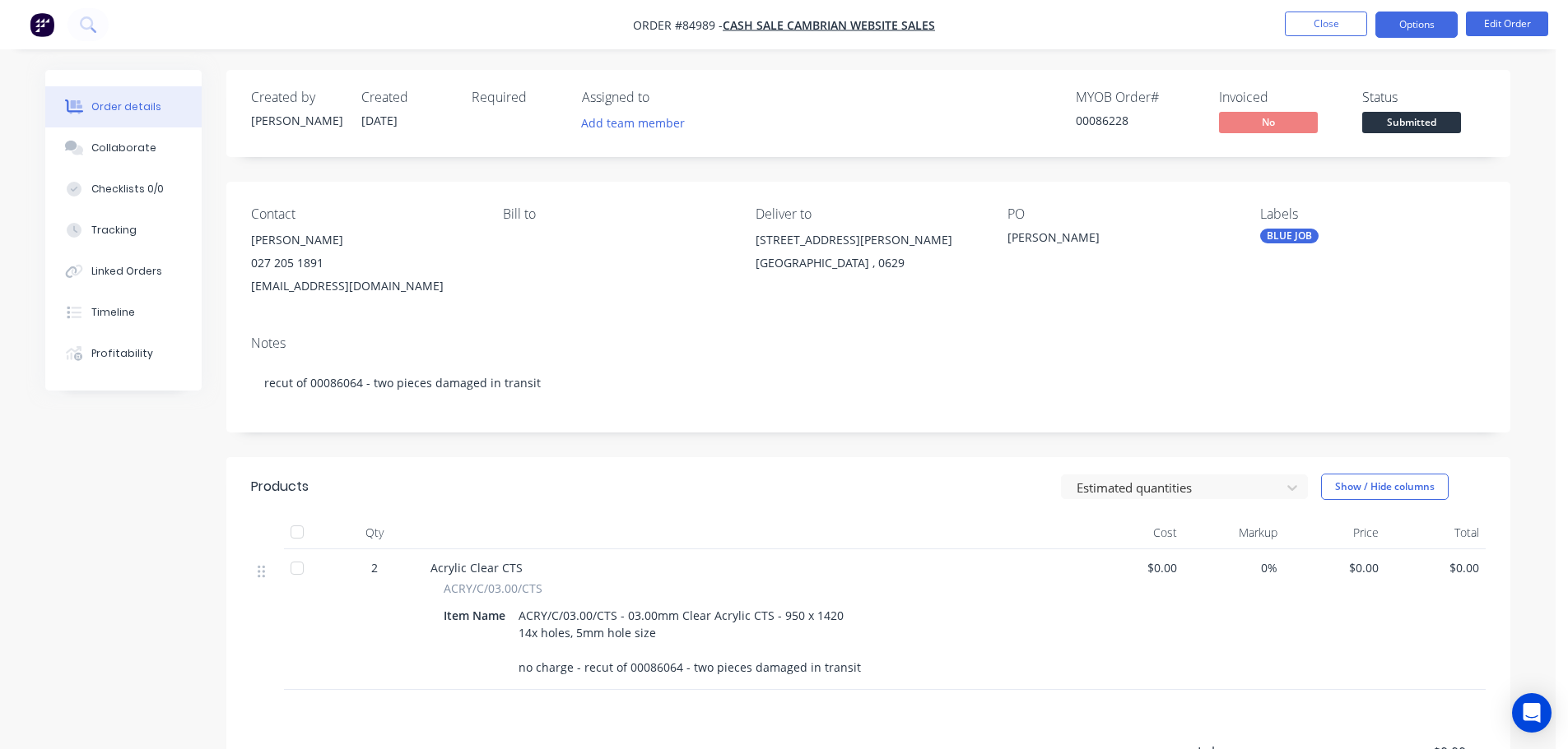
click at [1407, 23] on button "Options" at bounding box center [1417, 24] width 82 height 26
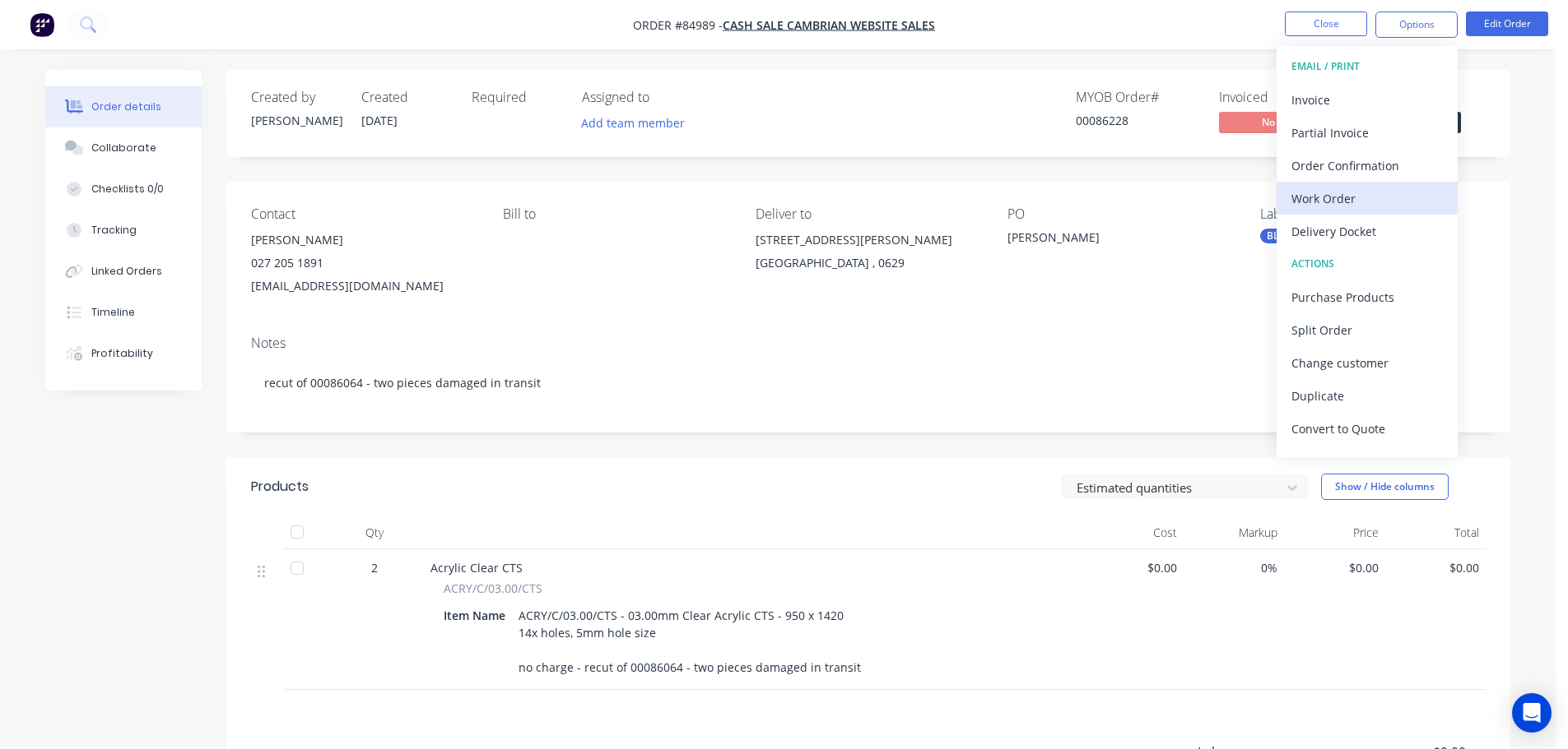
click at [1368, 198] on div "Work Order" at bounding box center [1368, 198] width 151 height 24
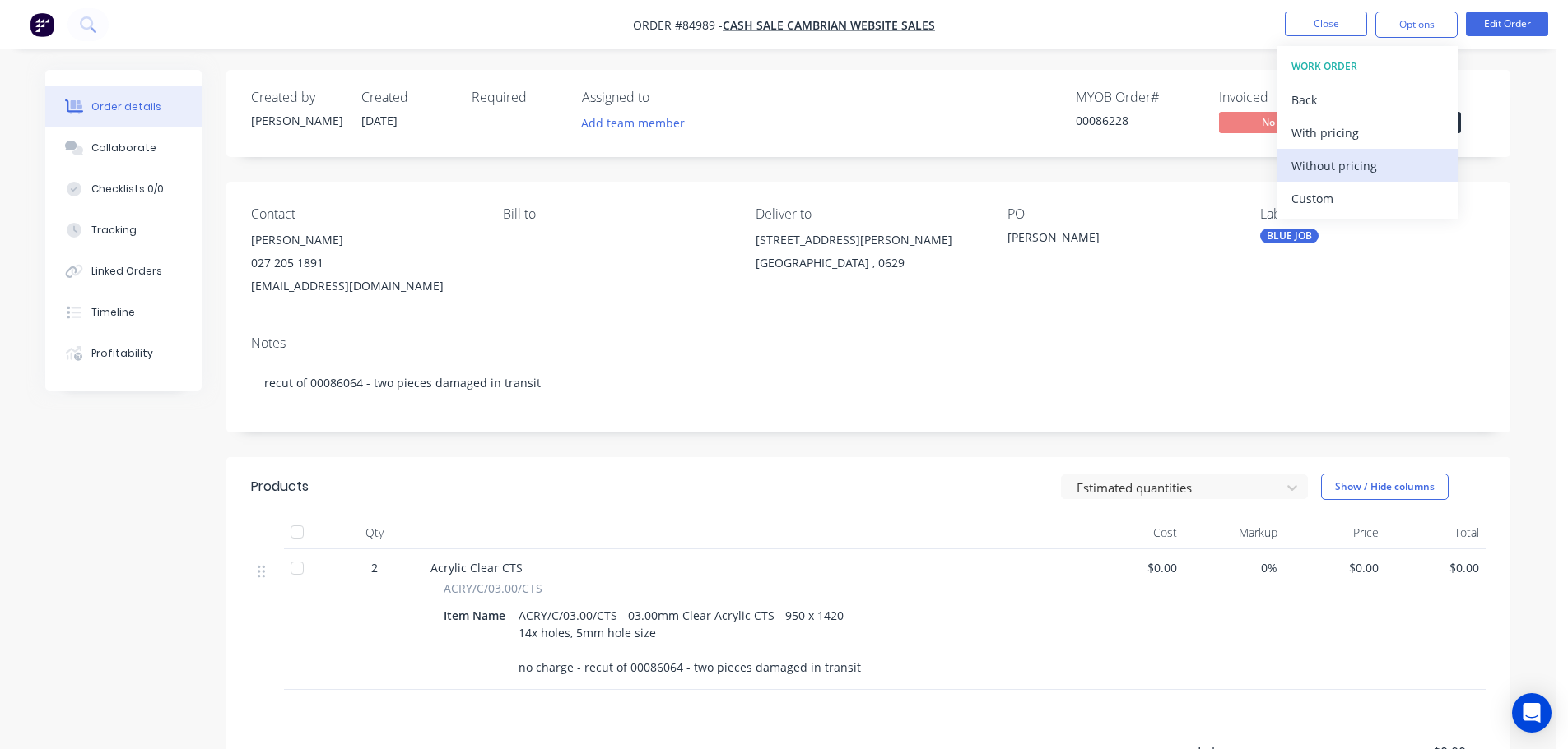
click at [1370, 165] on div "Without pricing" at bounding box center [1368, 166] width 151 height 24
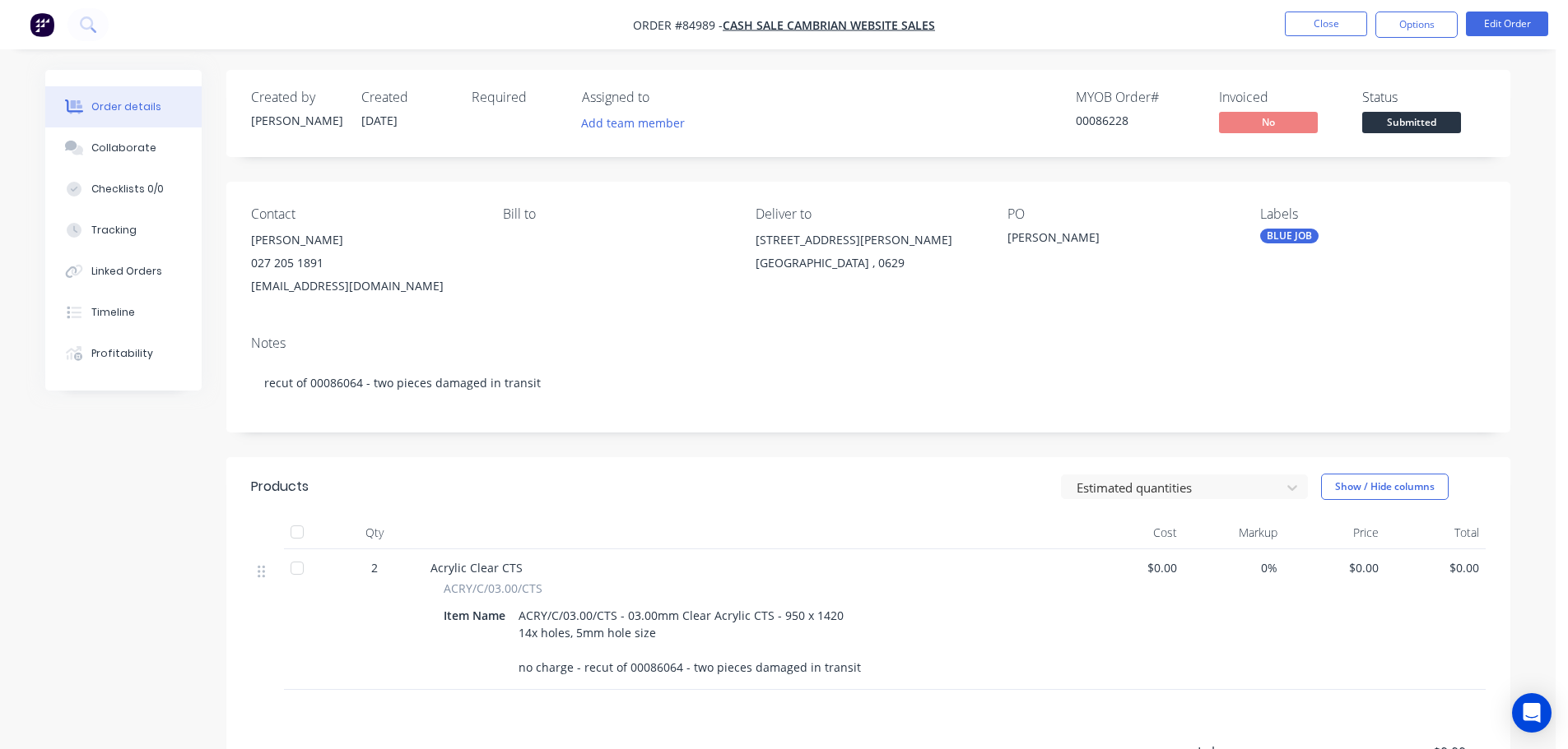
click at [841, 148] on div "Created by Jess Created 01/10/25 Required Assigned to Add team member MYOB Orde…" at bounding box center [868, 113] width 1284 height 87
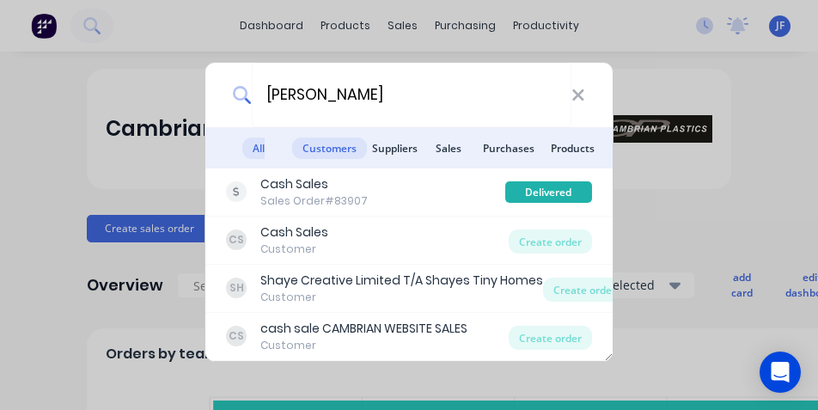
type input "[PERSON_NAME]"
click at [354, 144] on span "Customers" at bounding box center [329, 147] width 75 height 21
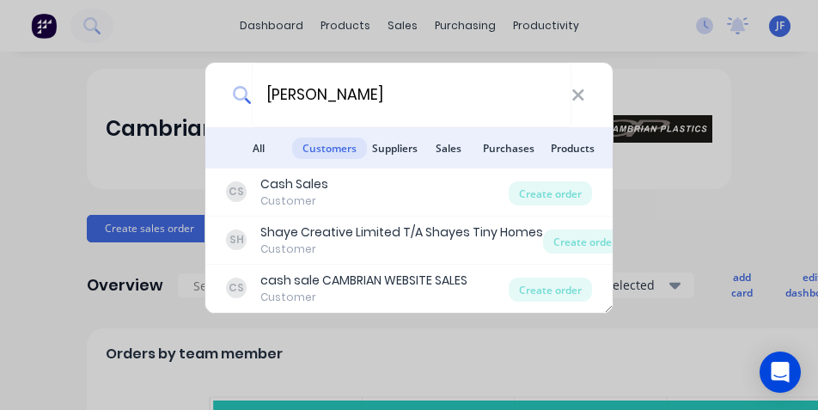
click at [417, 42] on div "[PERSON_NAME] All results Customers Suppliers Sales Purchases Products CS Cash …" at bounding box center [409, 205] width 818 height 410
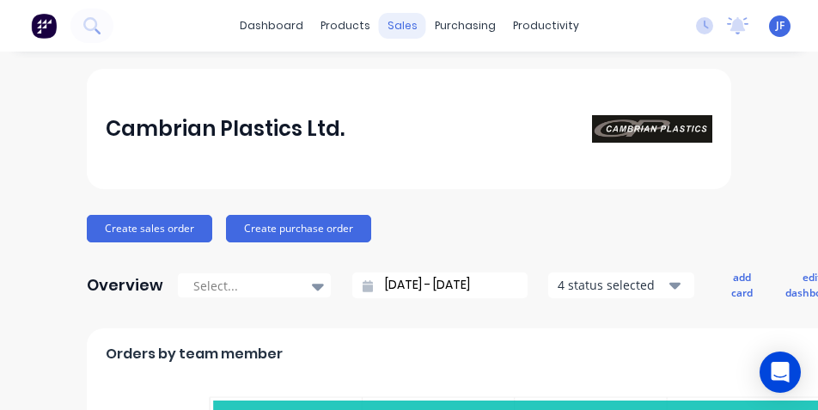
click at [392, 14] on div "sales" at bounding box center [402, 26] width 47 height 26
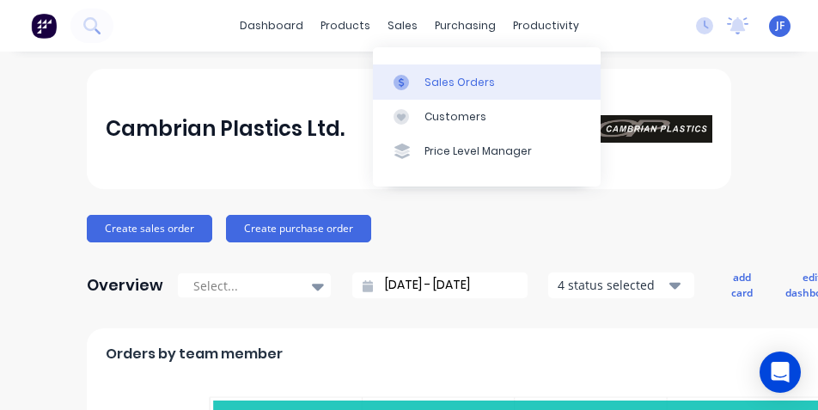
click at [416, 80] on div at bounding box center [406, 82] width 26 height 15
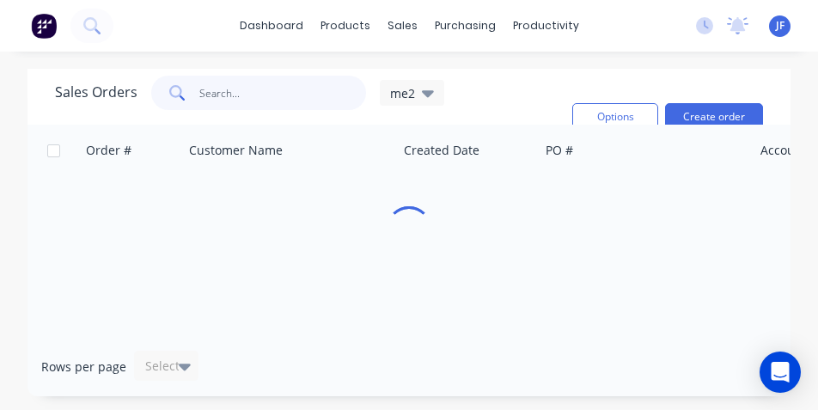
click at [240, 94] on input "text" at bounding box center [282, 93] width 167 height 34
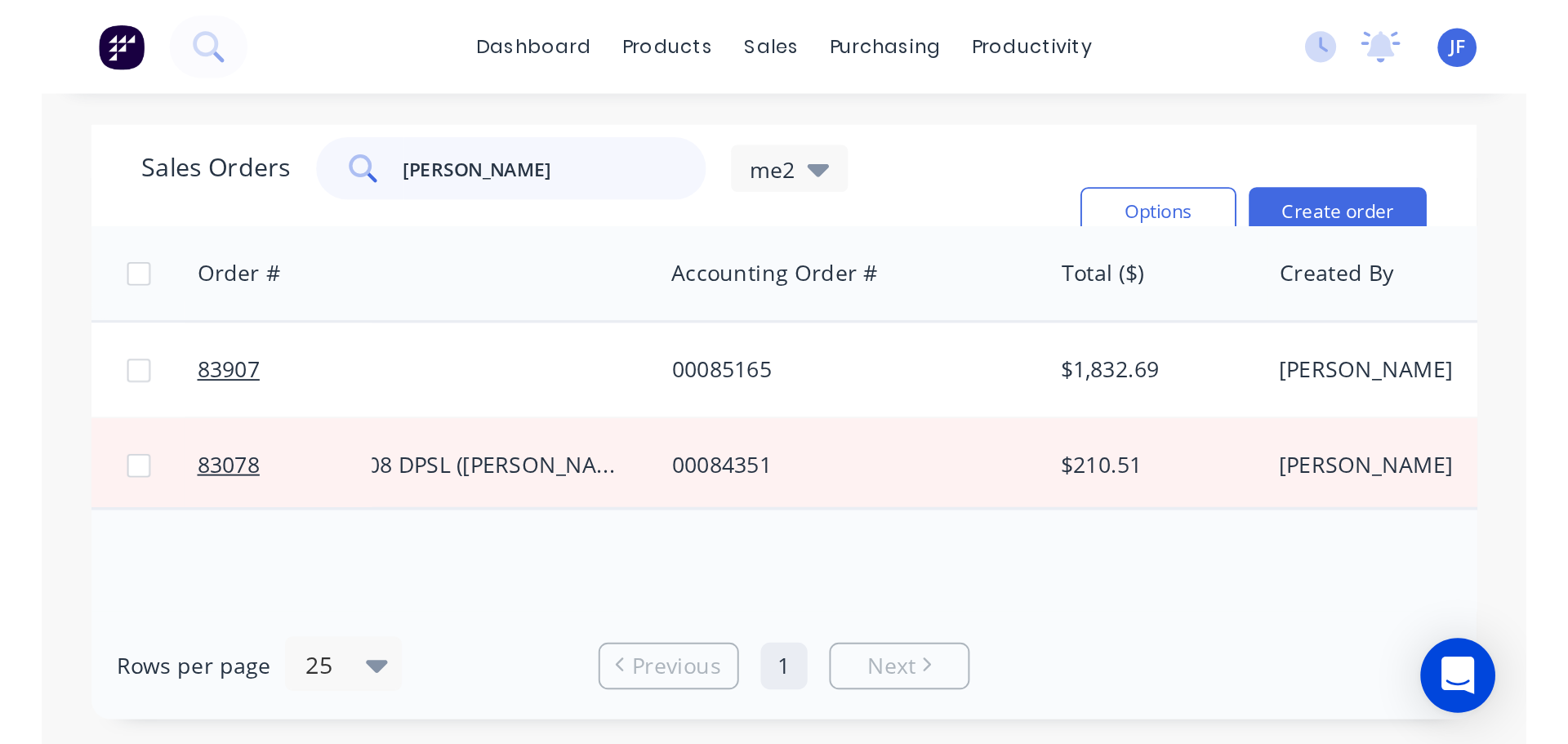
scroll to position [0, 397]
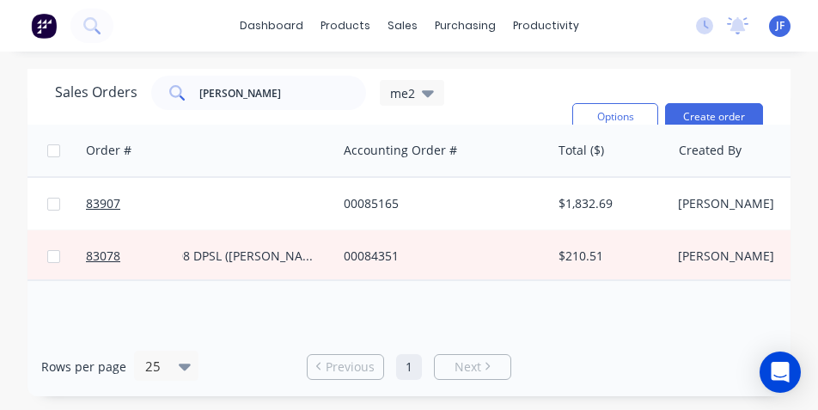
drag, startPoint x: 625, startPoint y: 325, endPoint x: 681, endPoint y: 329, distance: 56.0
click at [680, 328] on div "Order # Customer Name Created Date PO # Accounting Order # Total ($) Created By…" at bounding box center [408, 231] width 763 height 212
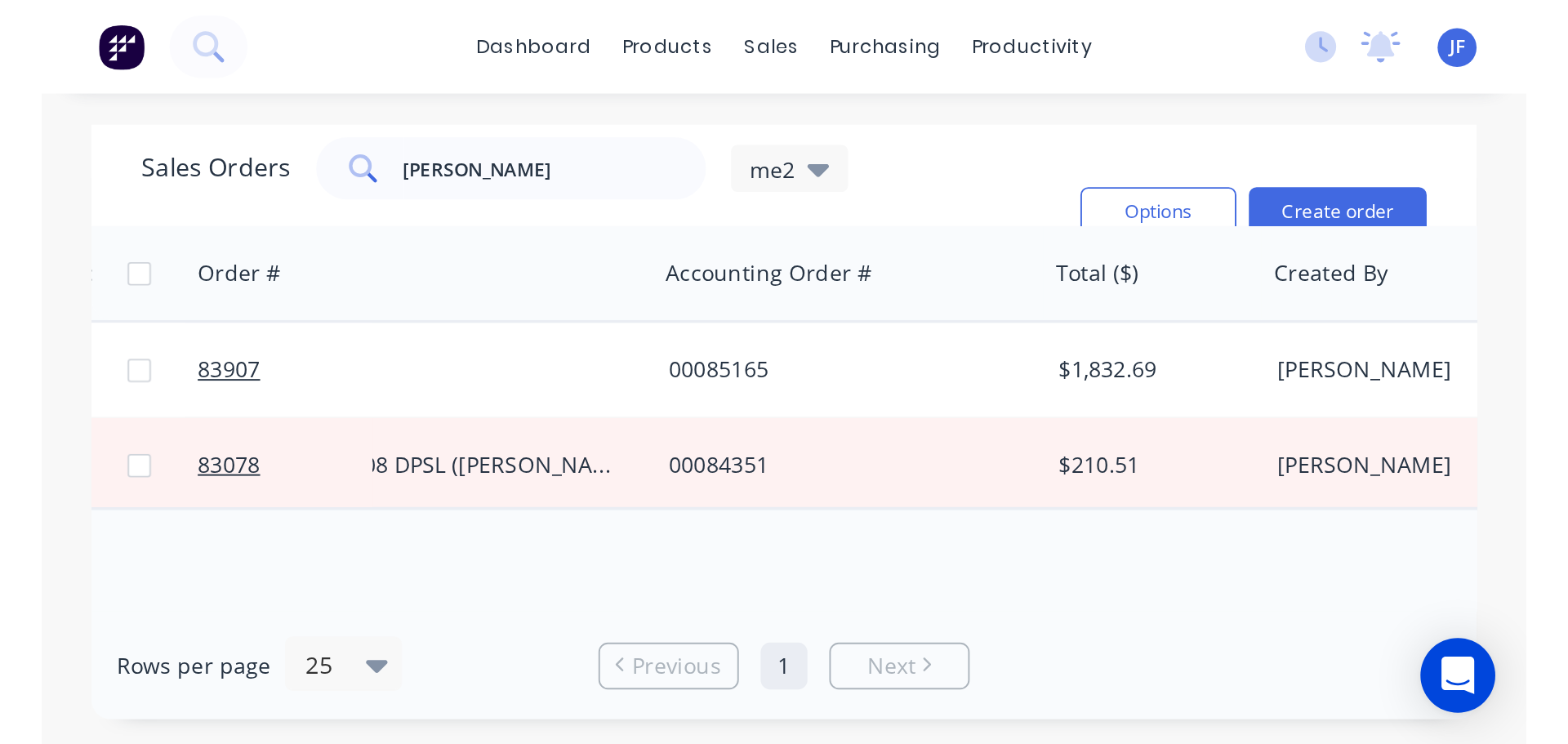
scroll to position [0, 0]
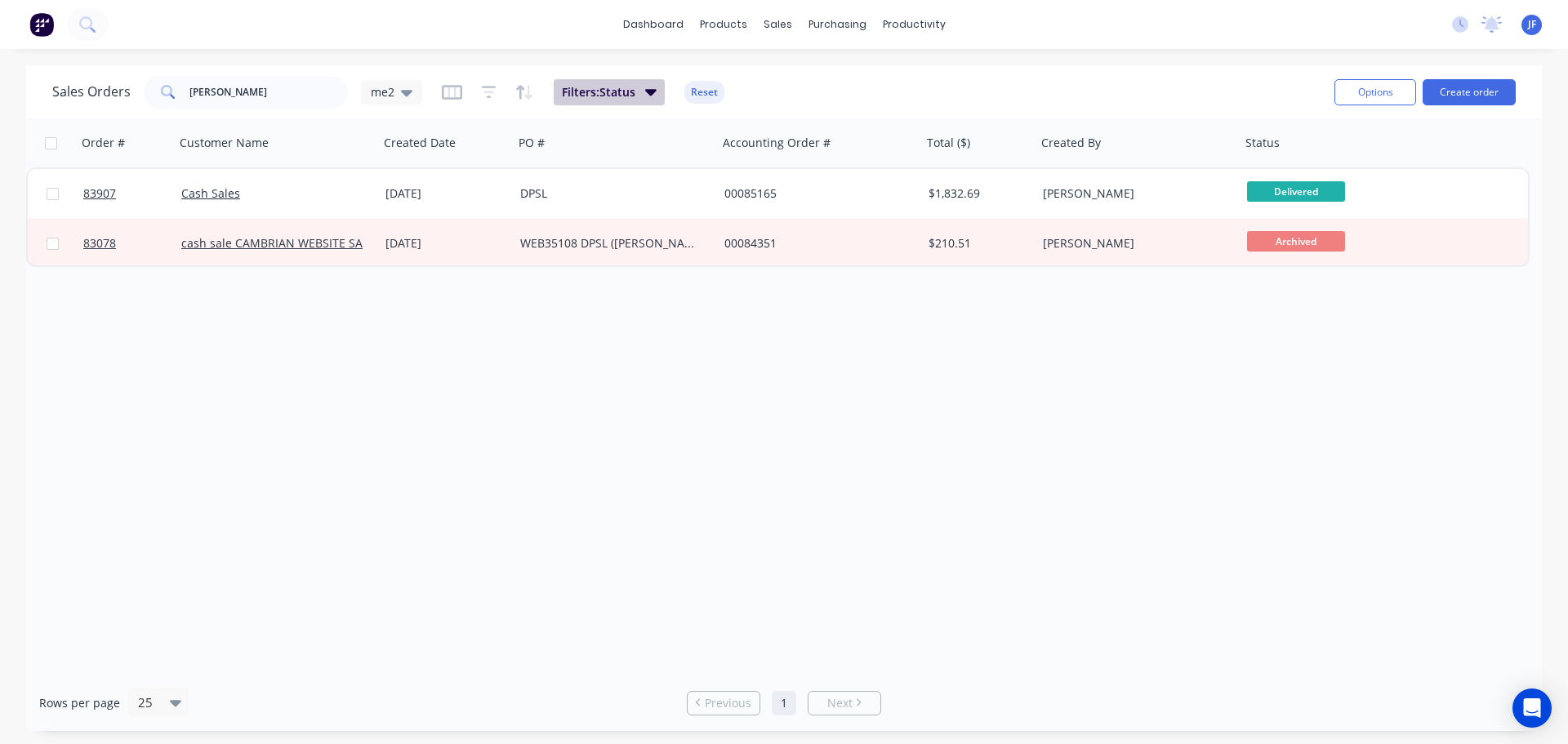
drag, startPoint x: 643, startPoint y: 88, endPoint x: 642, endPoint y: 104, distance: 16.0
click at [642, 88] on button "Filters: Status" at bounding box center [609, 91] width 111 height 26
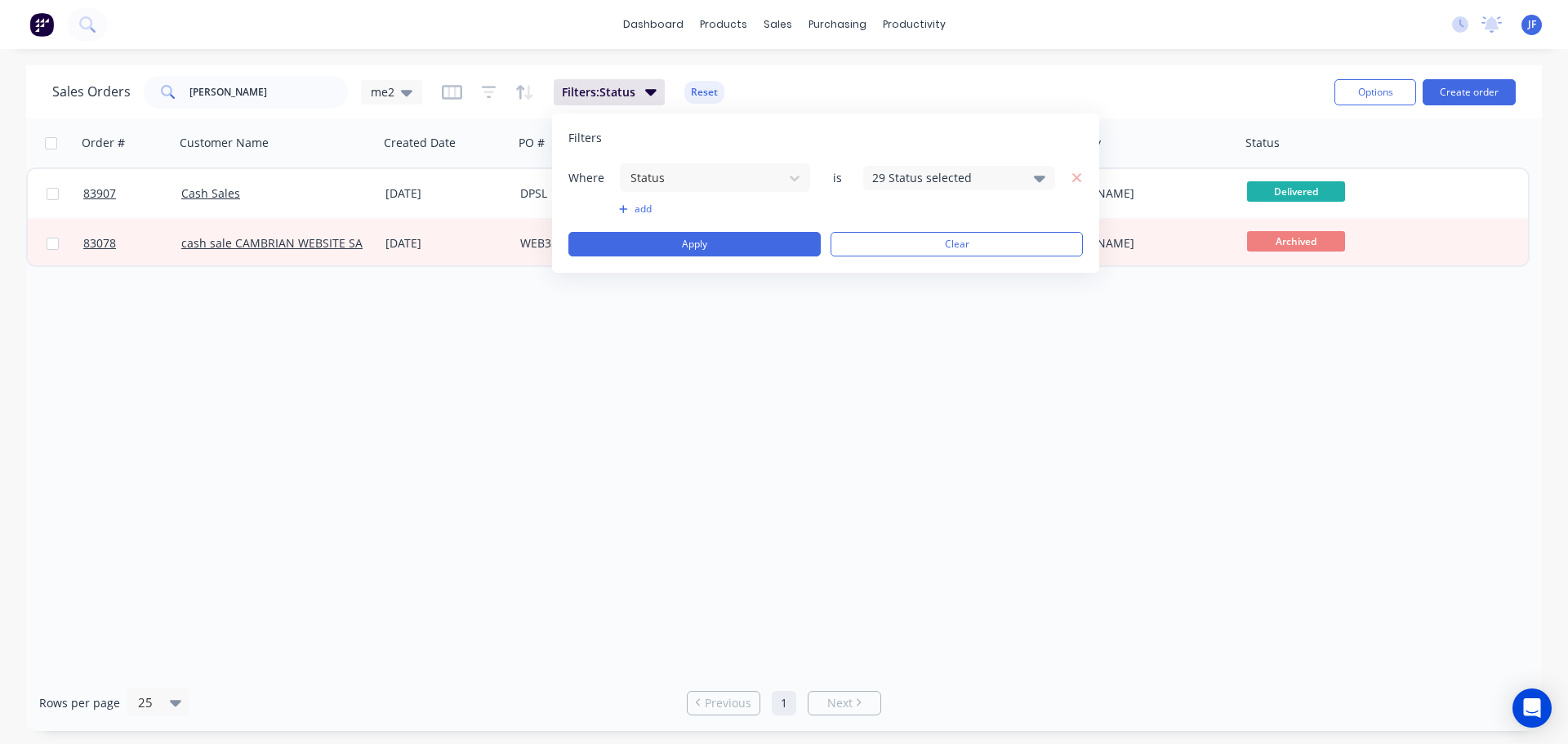
click at [777, 171] on div "29 Status selected" at bounding box center [945, 178] width 147 height 17
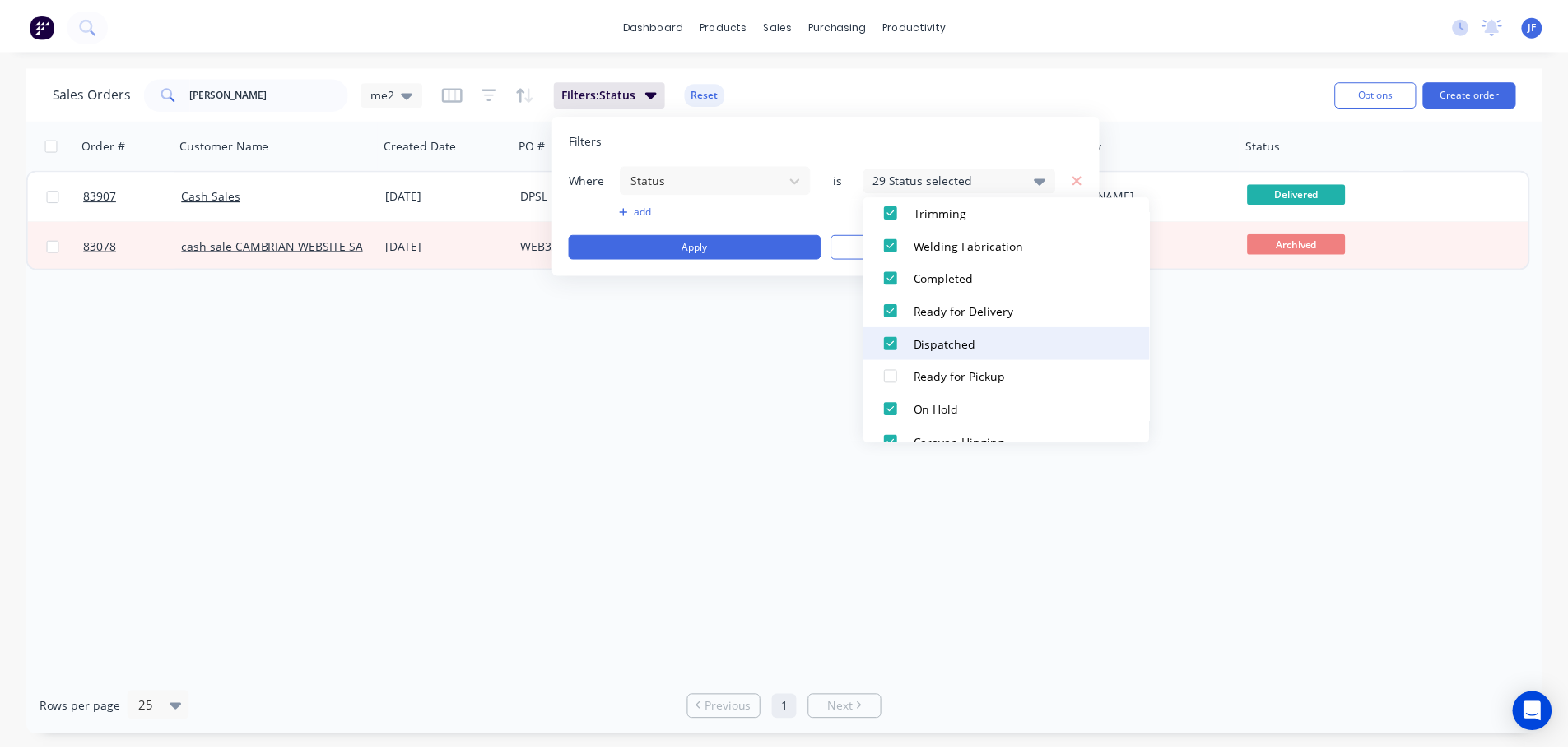
scroll to position [658, 0]
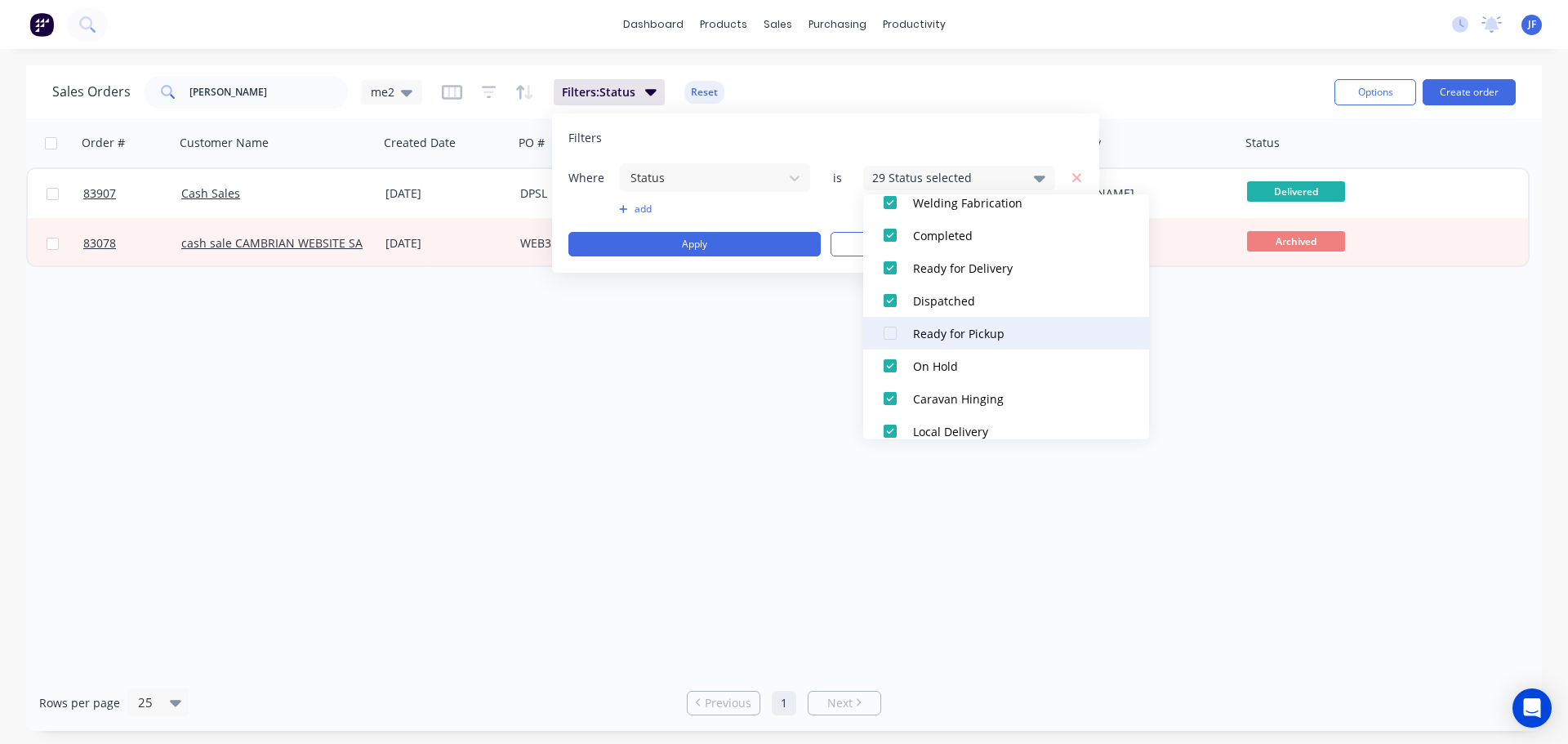
click at [777, 321] on button "Ready for Pickup" at bounding box center [1006, 333] width 286 height 32
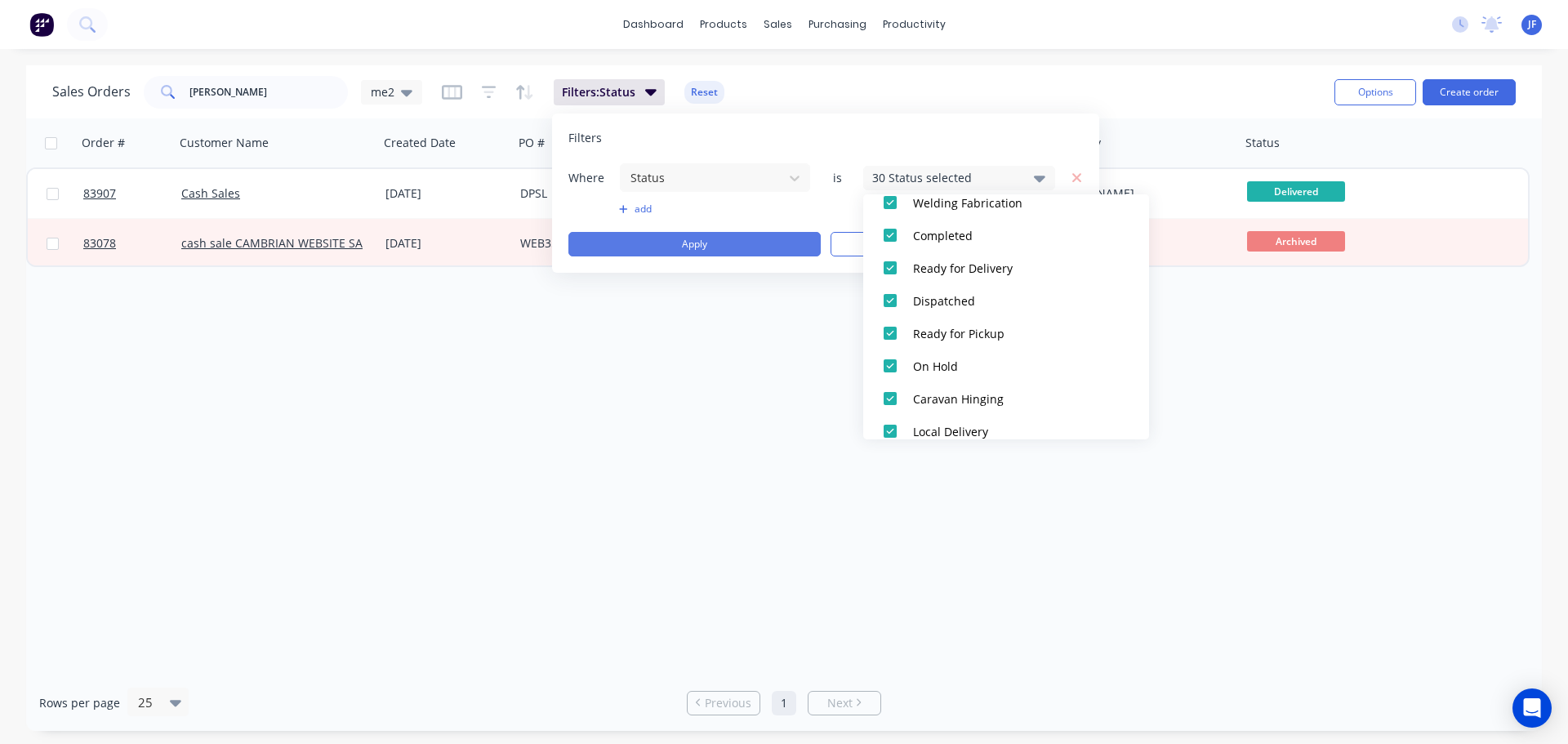
click at [731, 245] on button "Apply" at bounding box center [694, 245] width 252 height 25
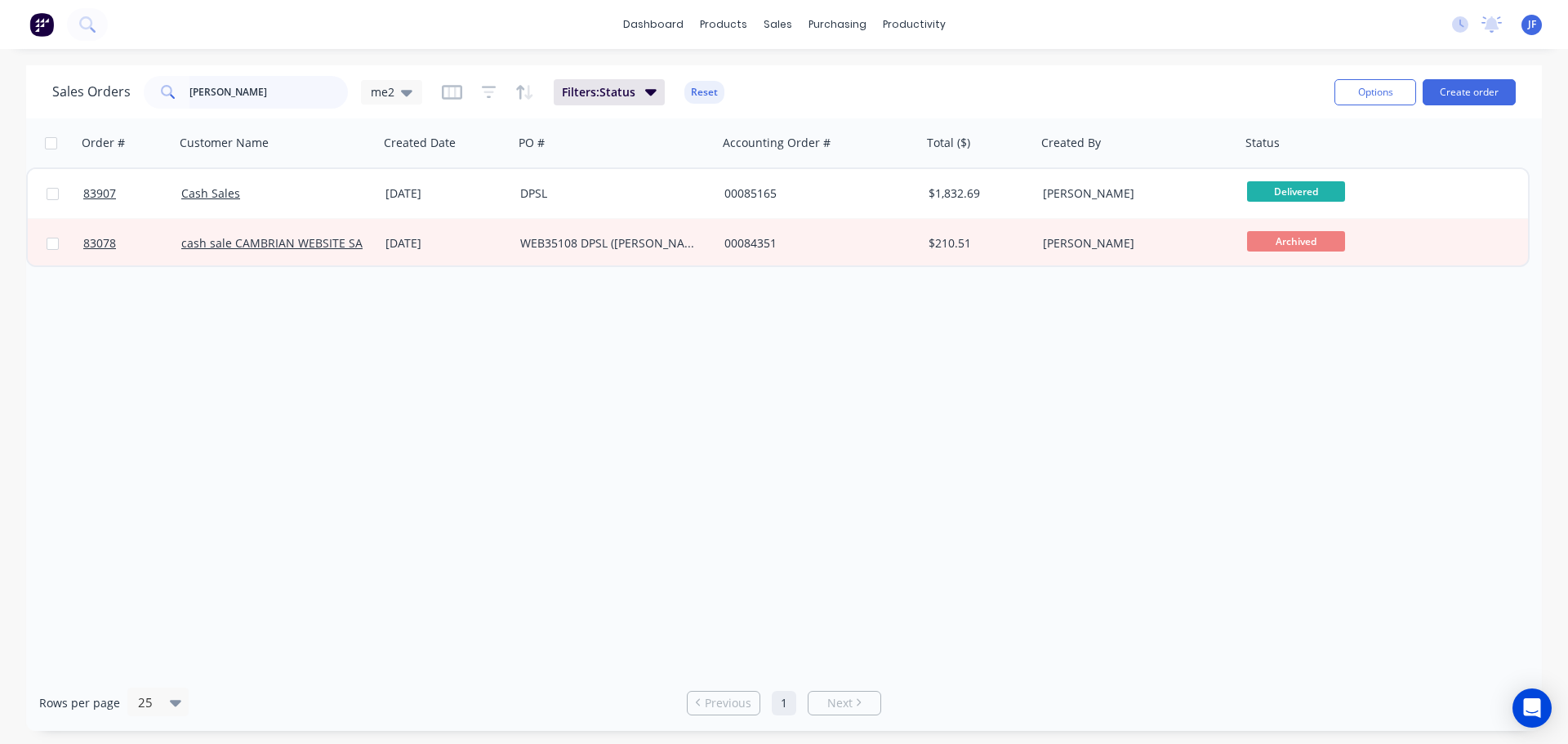
click at [318, 101] on input "[PERSON_NAME]" at bounding box center [268, 92] width 159 height 32
type input "brendon"
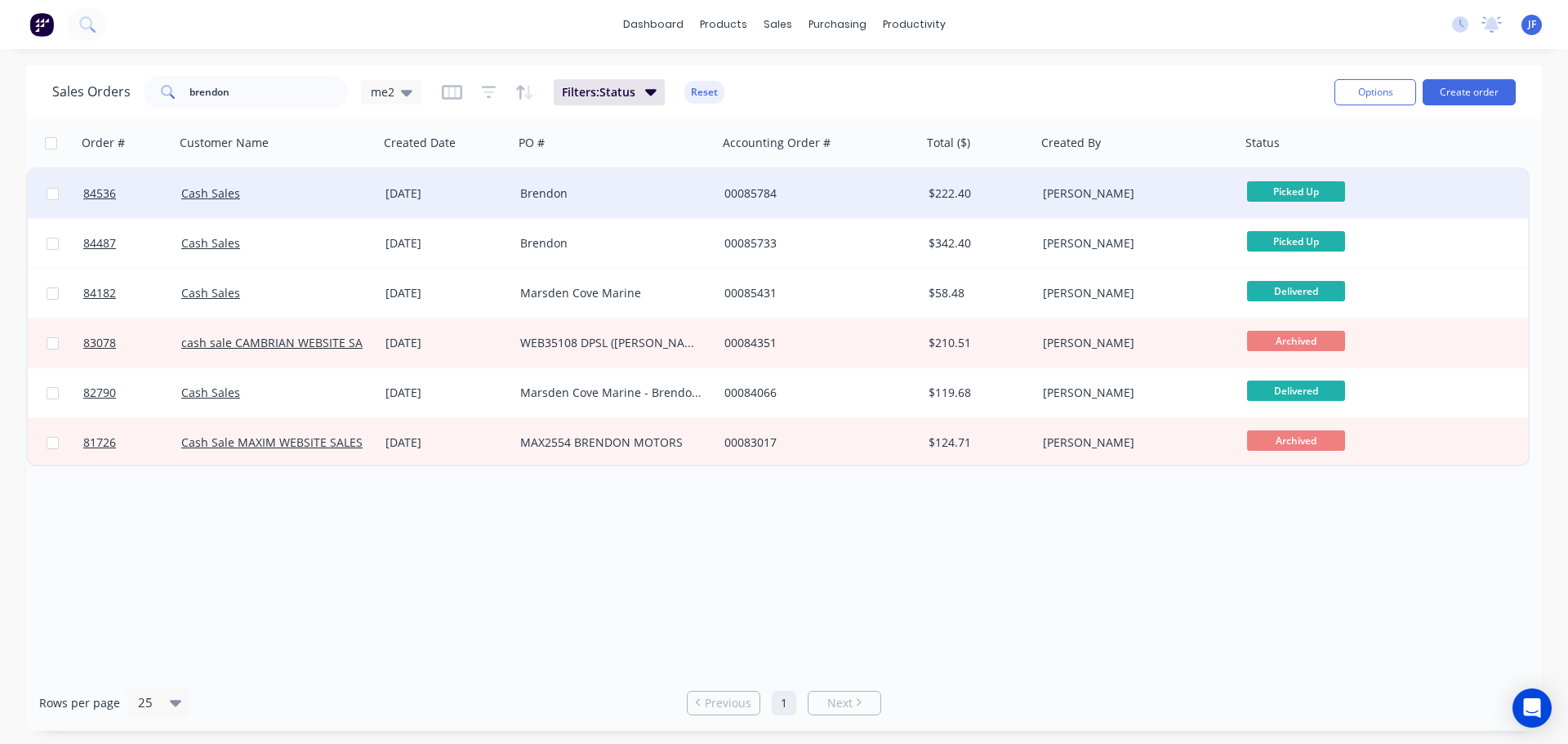
click at [634, 202] on div "Brendon" at bounding box center [615, 194] width 204 height 49
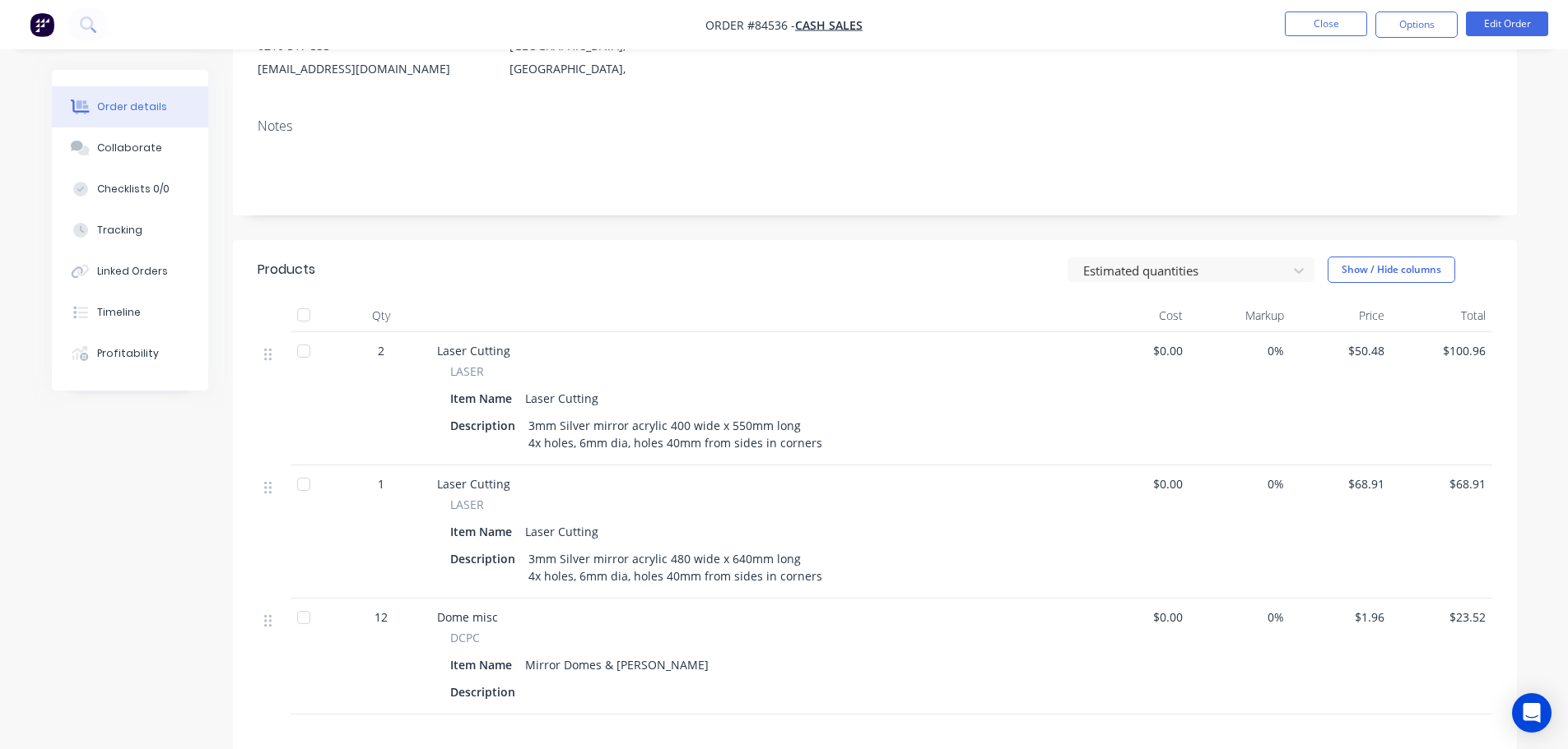
scroll to position [329, 0]
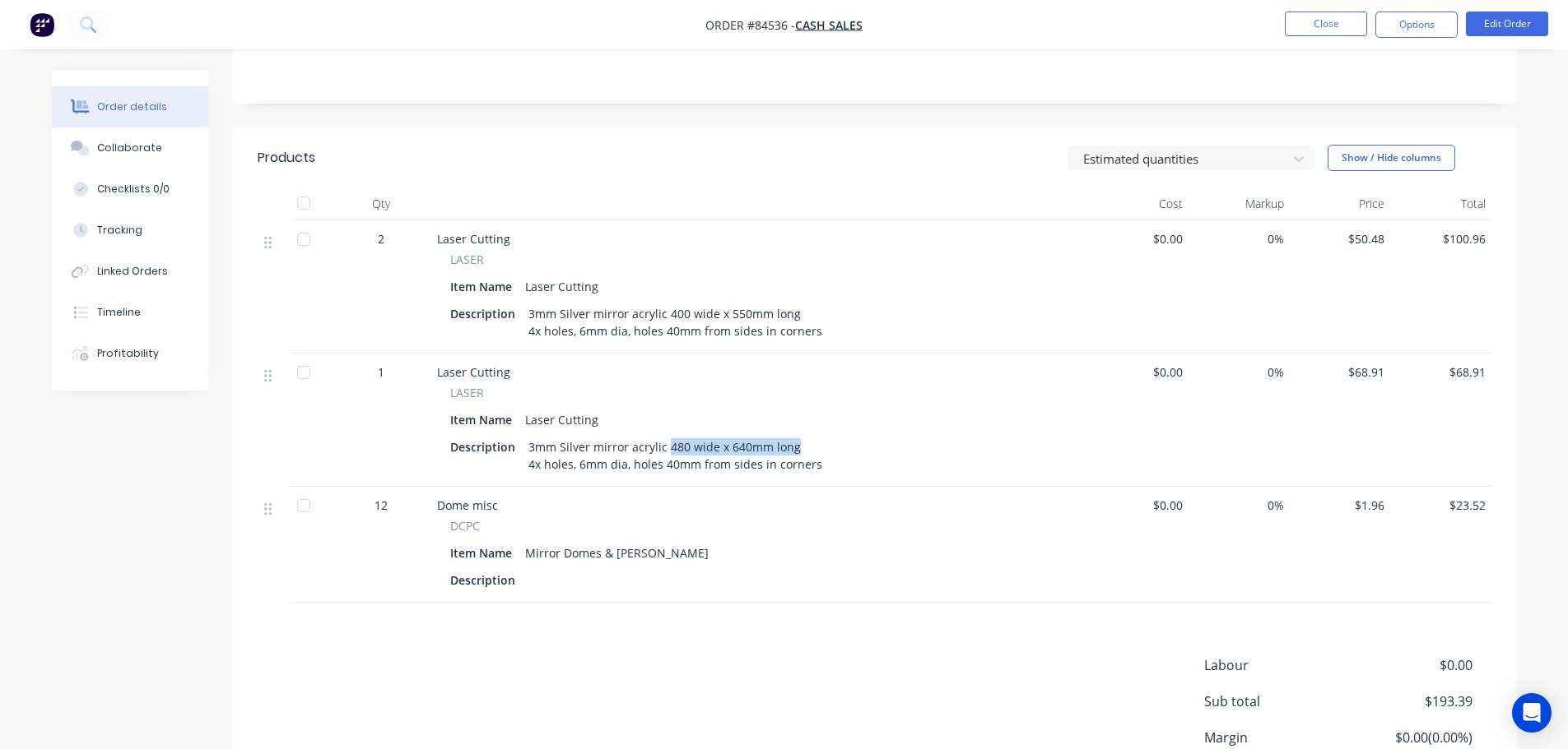
drag, startPoint x: 665, startPoint y: 445, endPoint x: 838, endPoint y: 451, distance: 173.1
click at [783, 392] on div "Description 3mm Silver mirror acrylic 480 wide x 640mm long 4x holes, 6mm dia, …" at bounding box center [760, 455] width 619 height 41
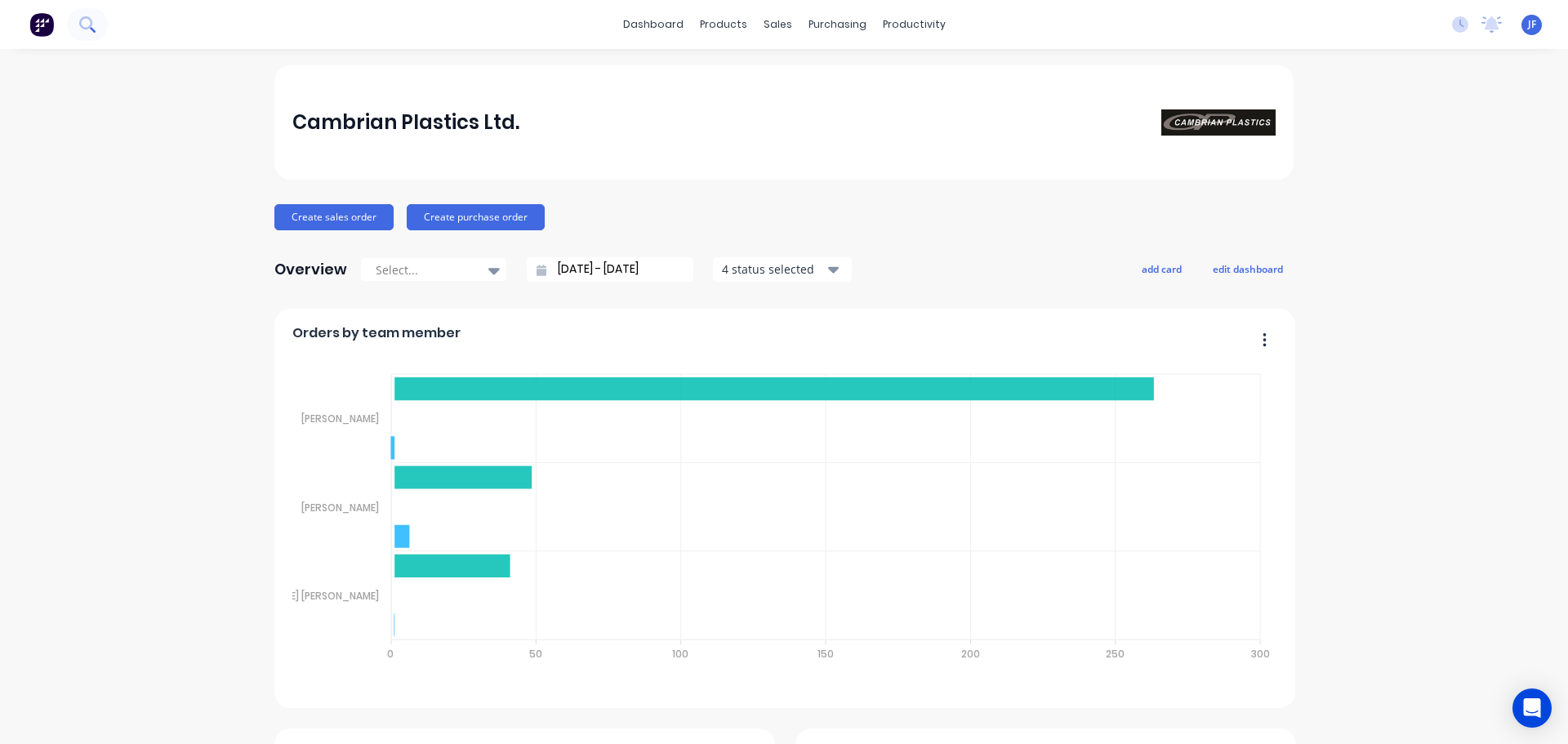
click at [88, 16] on icon at bounding box center [87, 24] width 15 height 15
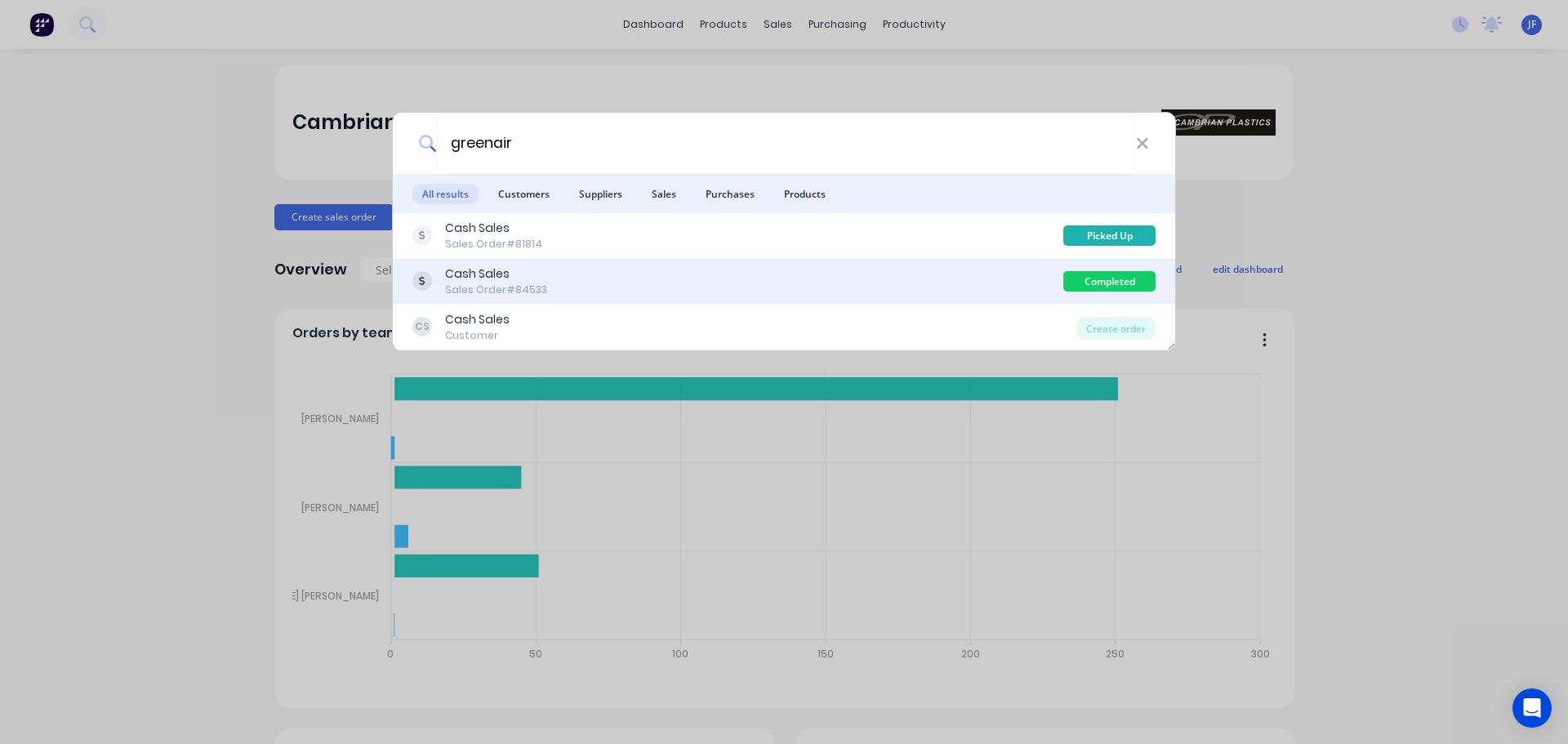
type input "greenair"
click at [963, 264] on div "Cash Sales Sales Order #84533 Completed" at bounding box center [784, 282] width 783 height 46
click at [582, 281] on div "Cash Sales Sales Order #84533" at bounding box center [738, 281] width 651 height 31
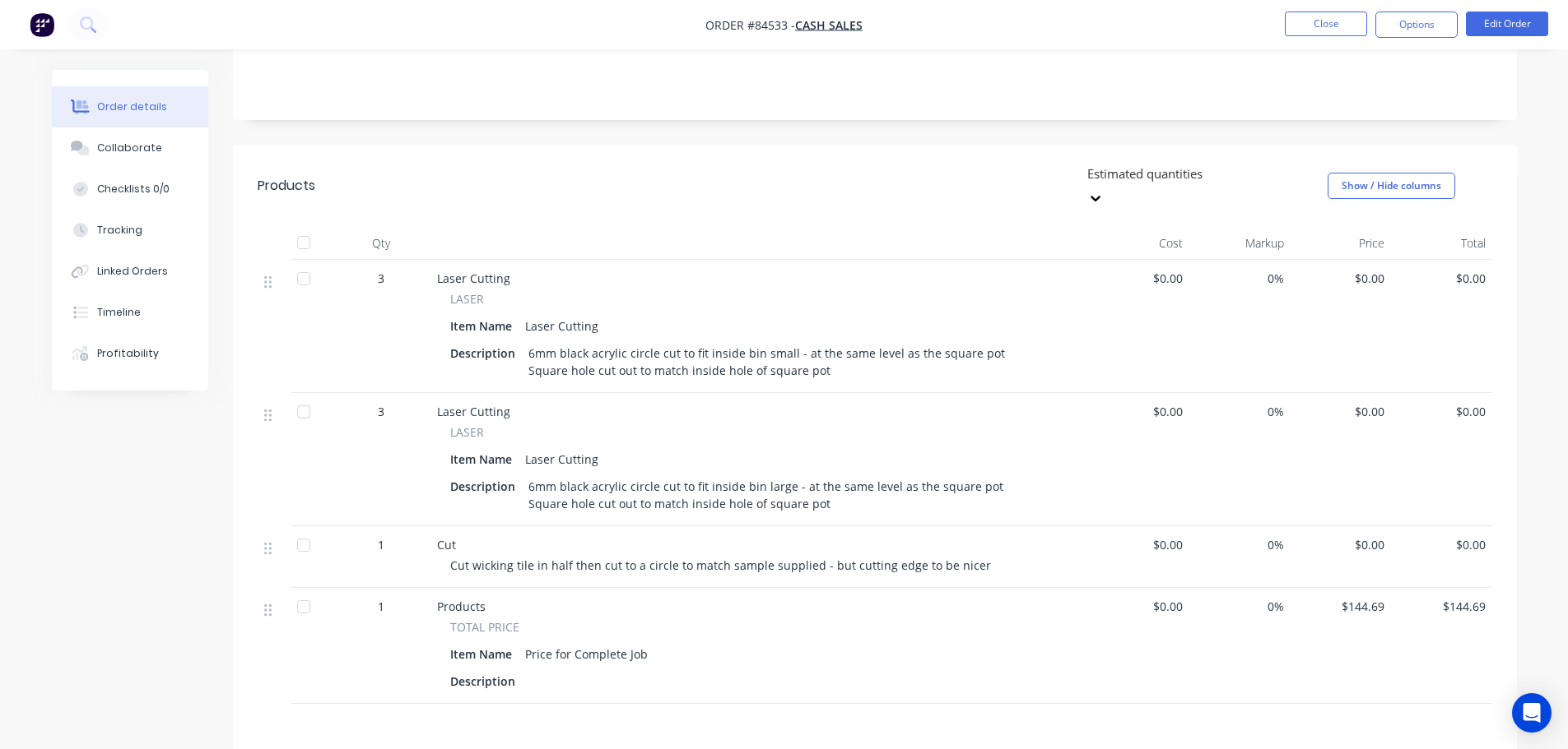
scroll to position [537, 0]
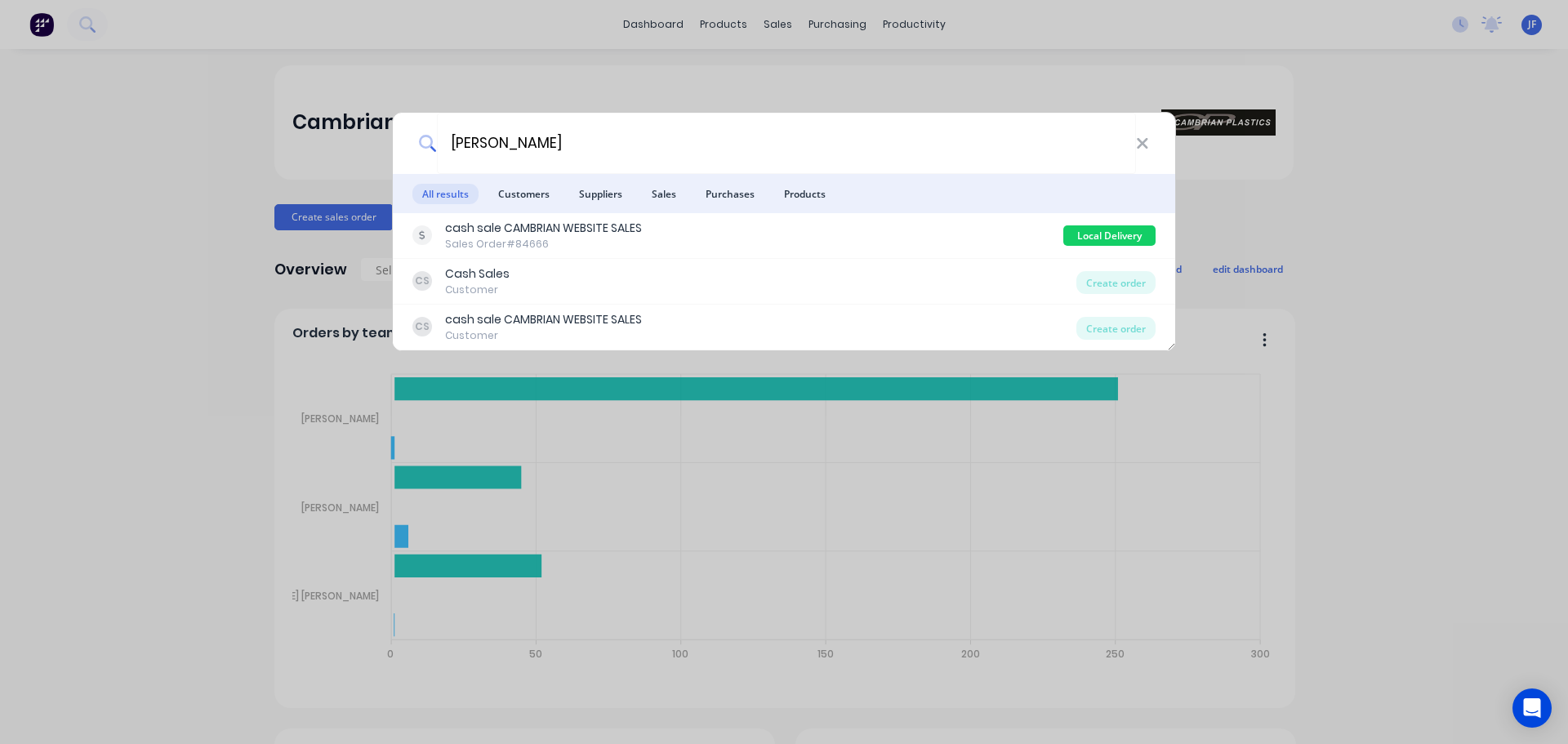
type input "[PERSON_NAME]"
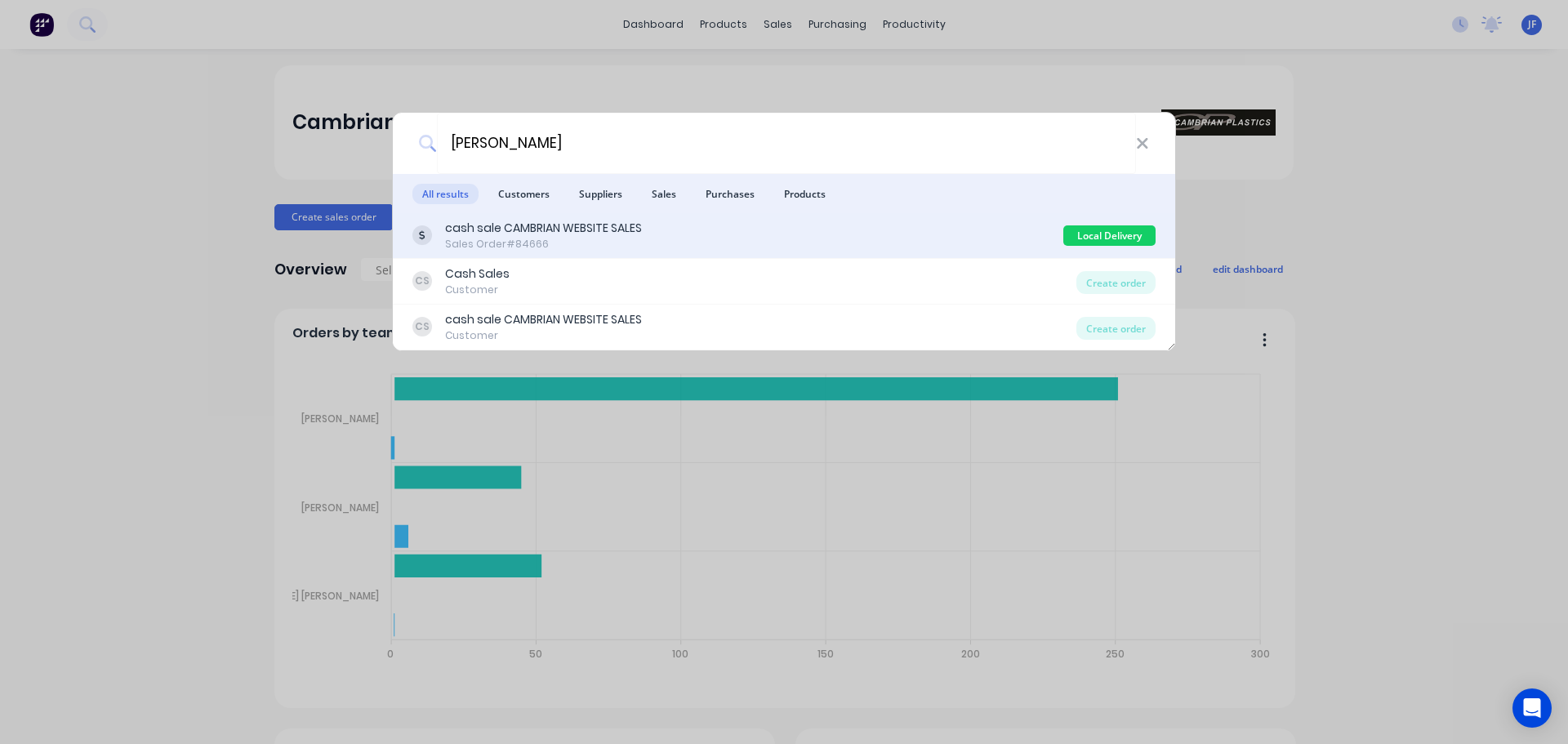
click at [842, 226] on div "cash sale CAMBRIAN WEBSITE SALES Sales Order #84666" at bounding box center [738, 235] width 651 height 31
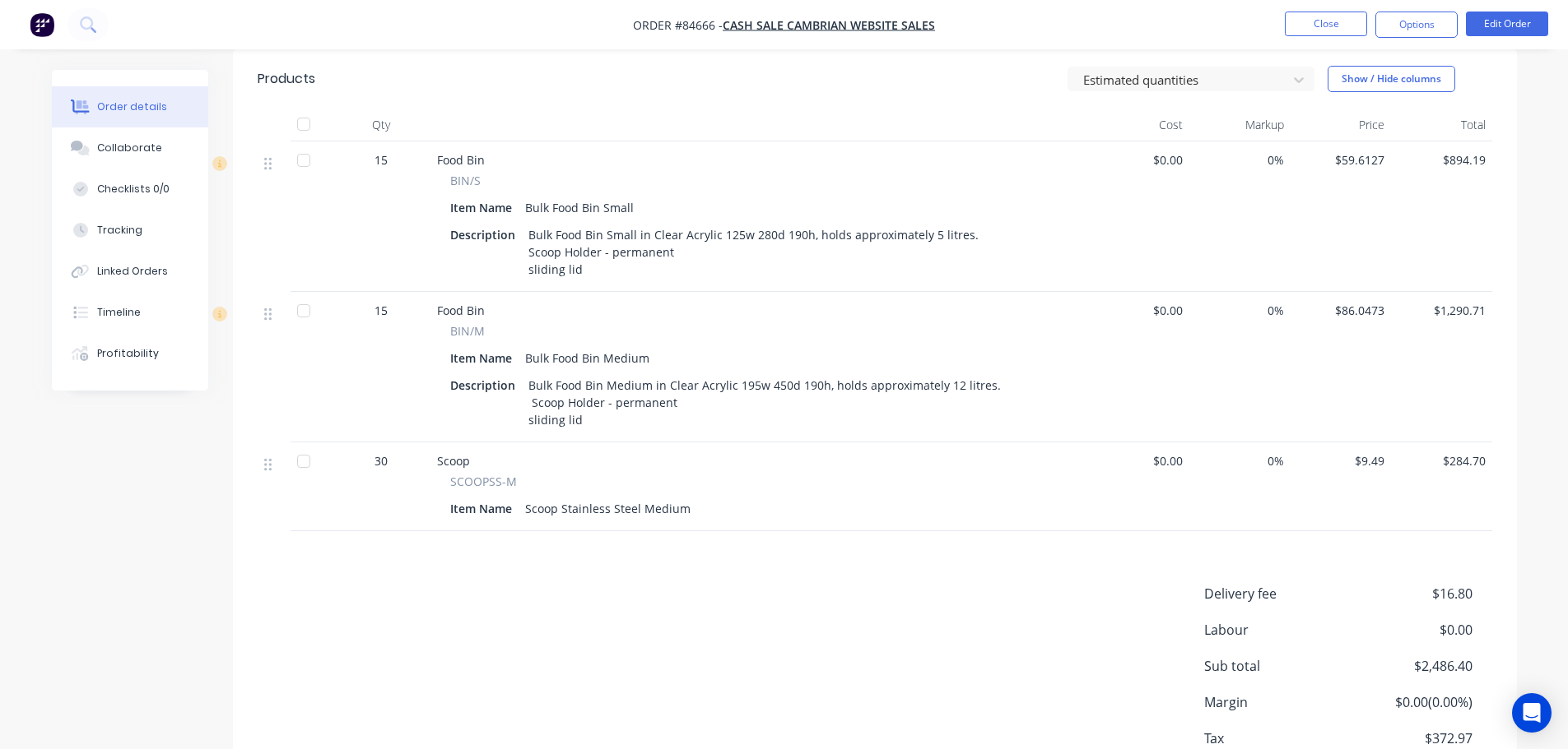
scroll to position [493, 0]
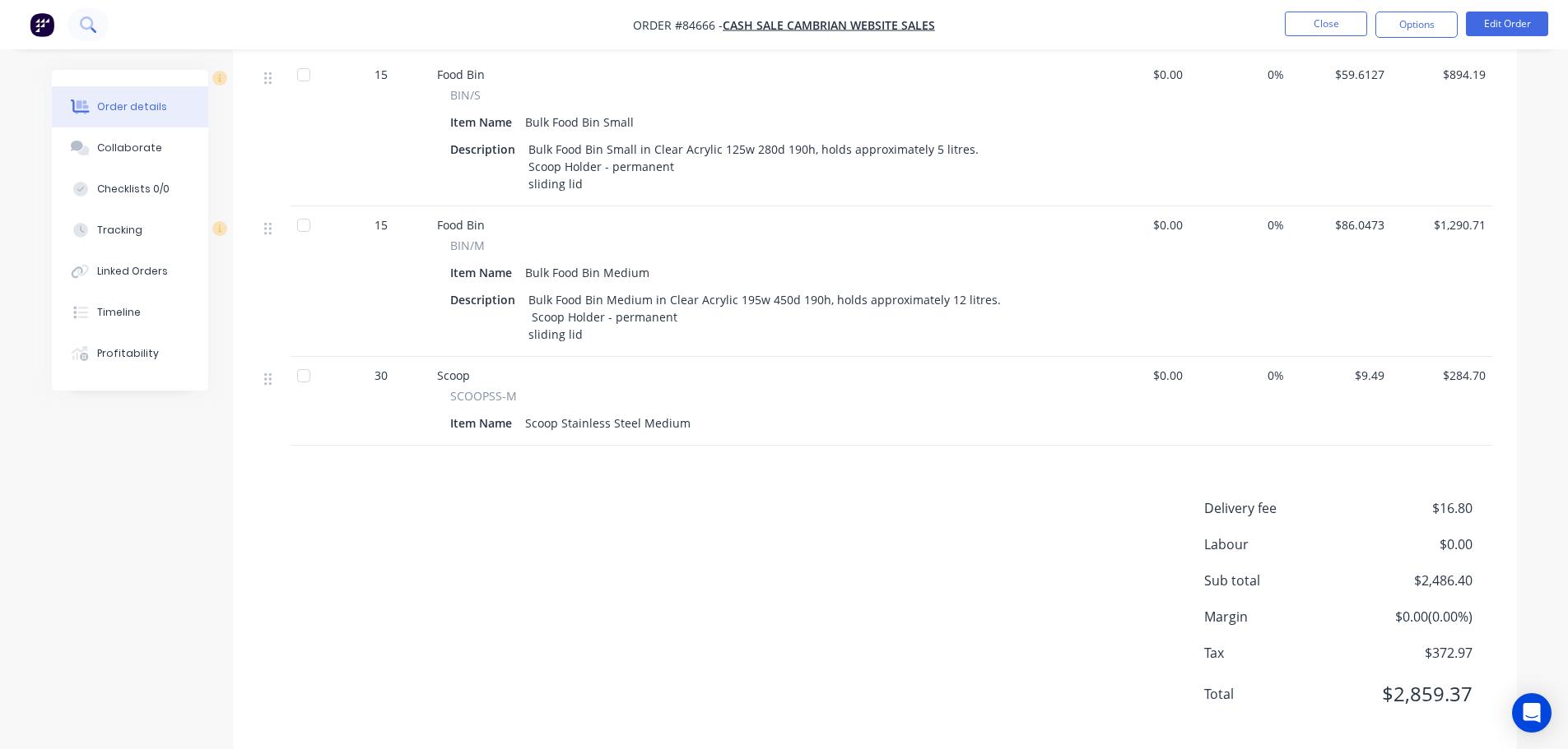
click at [91, 24] on icon at bounding box center [86, 23] width 13 height 13
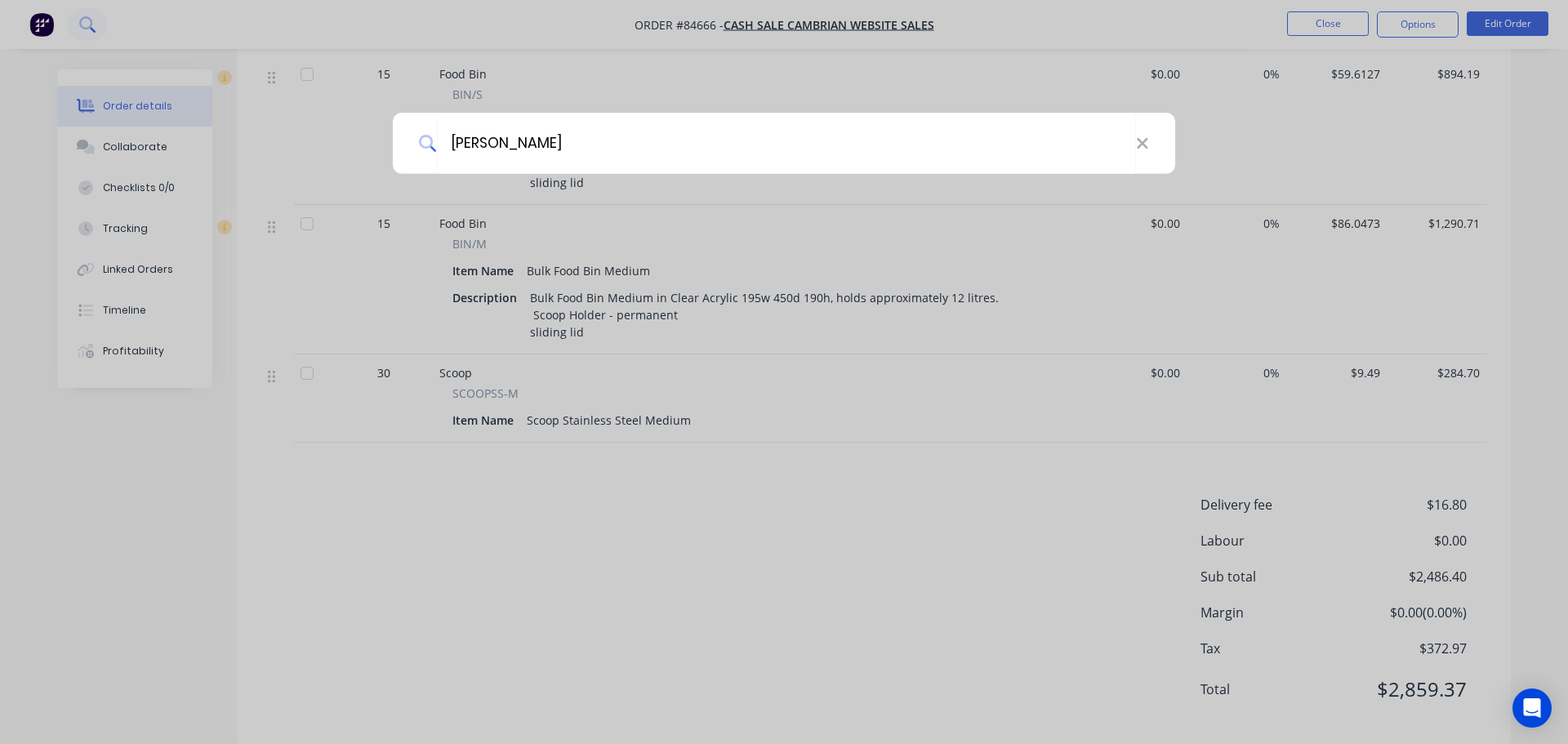
type input "[PERSON_NAME]"
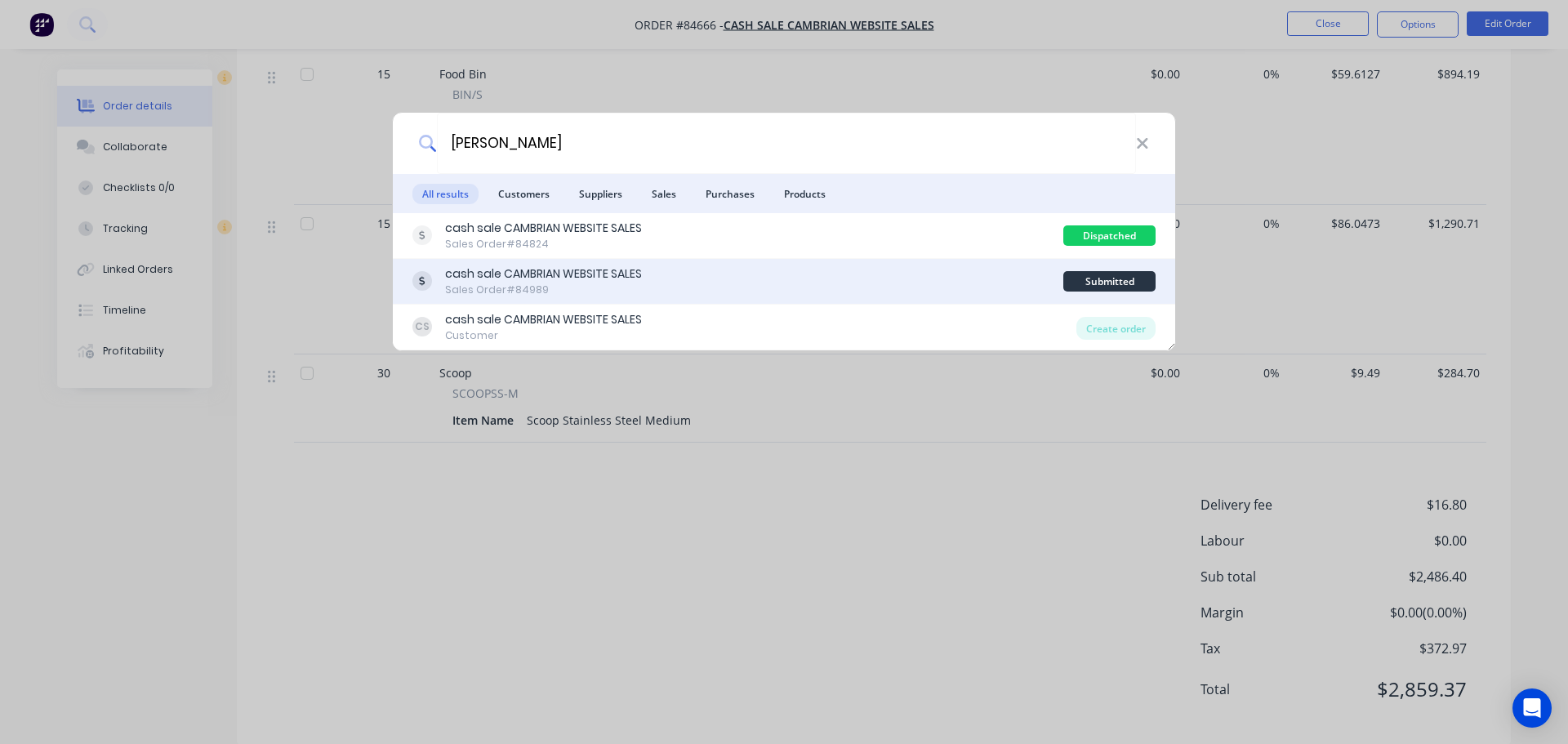
click at [491, 284] on div "Sales Order #84989" at bounding box center [543, 289] width 197 height 14
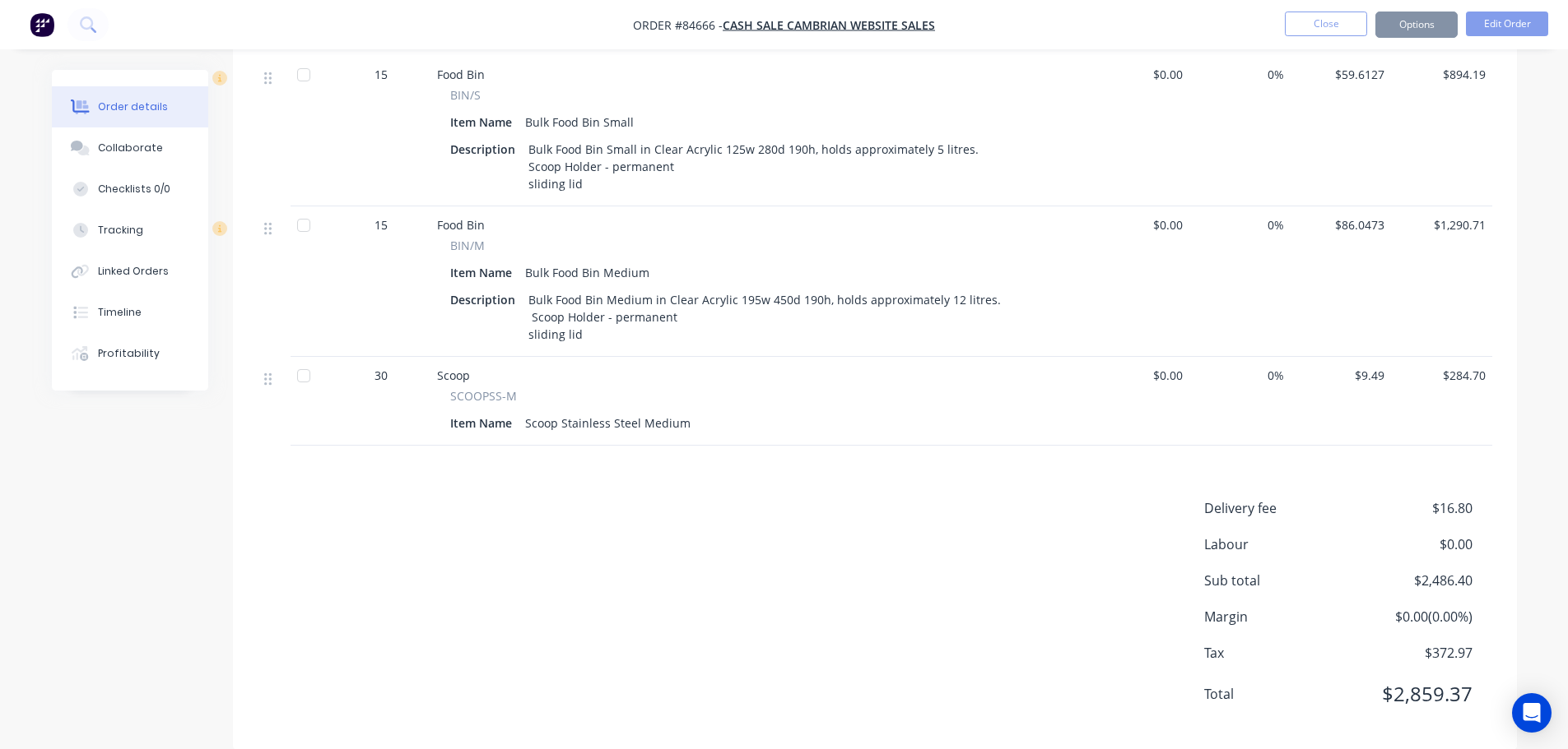
scroll to position [234, 0]
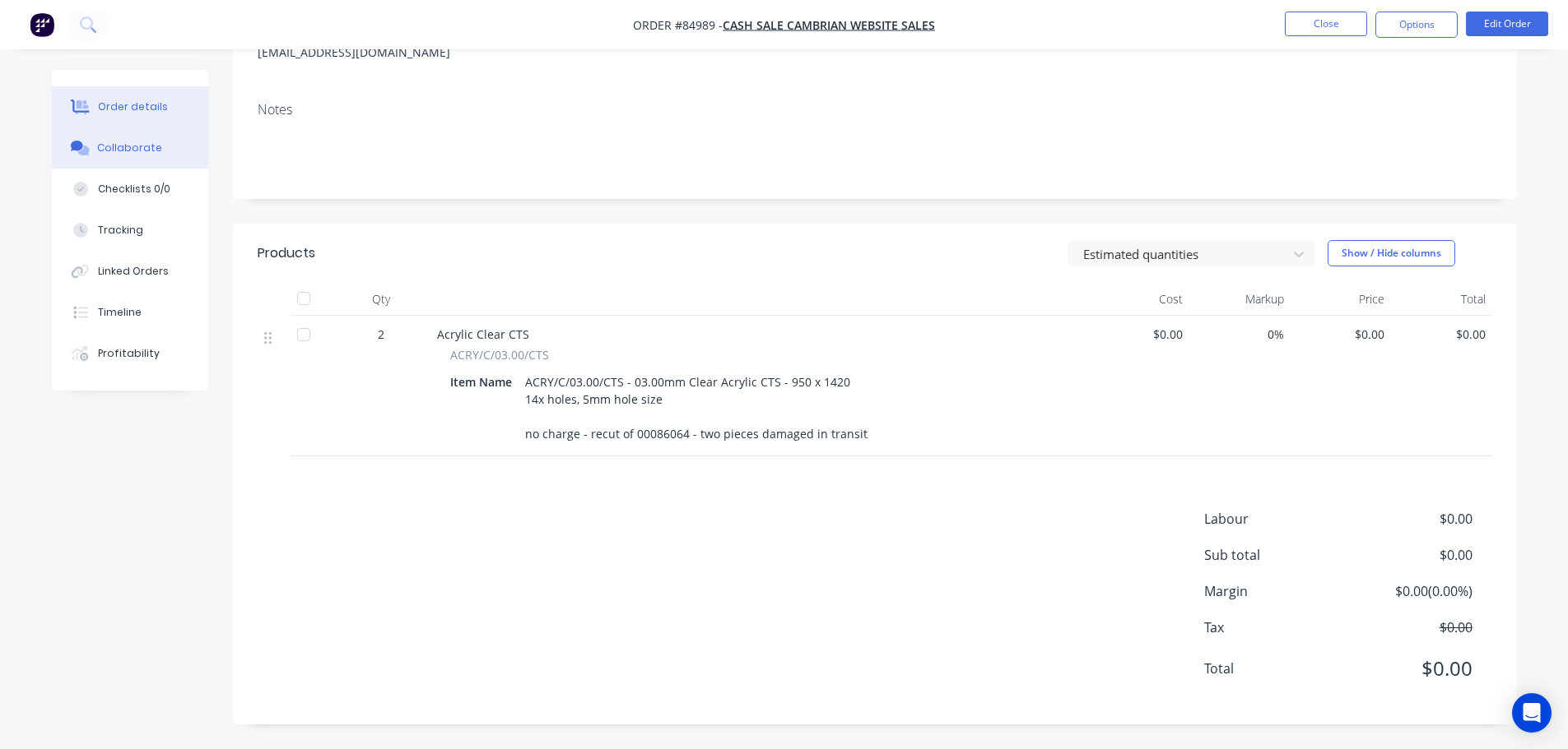
click at [128, 160] on button "Collaborate" at bounding box center [129, 148] width 156 height 41
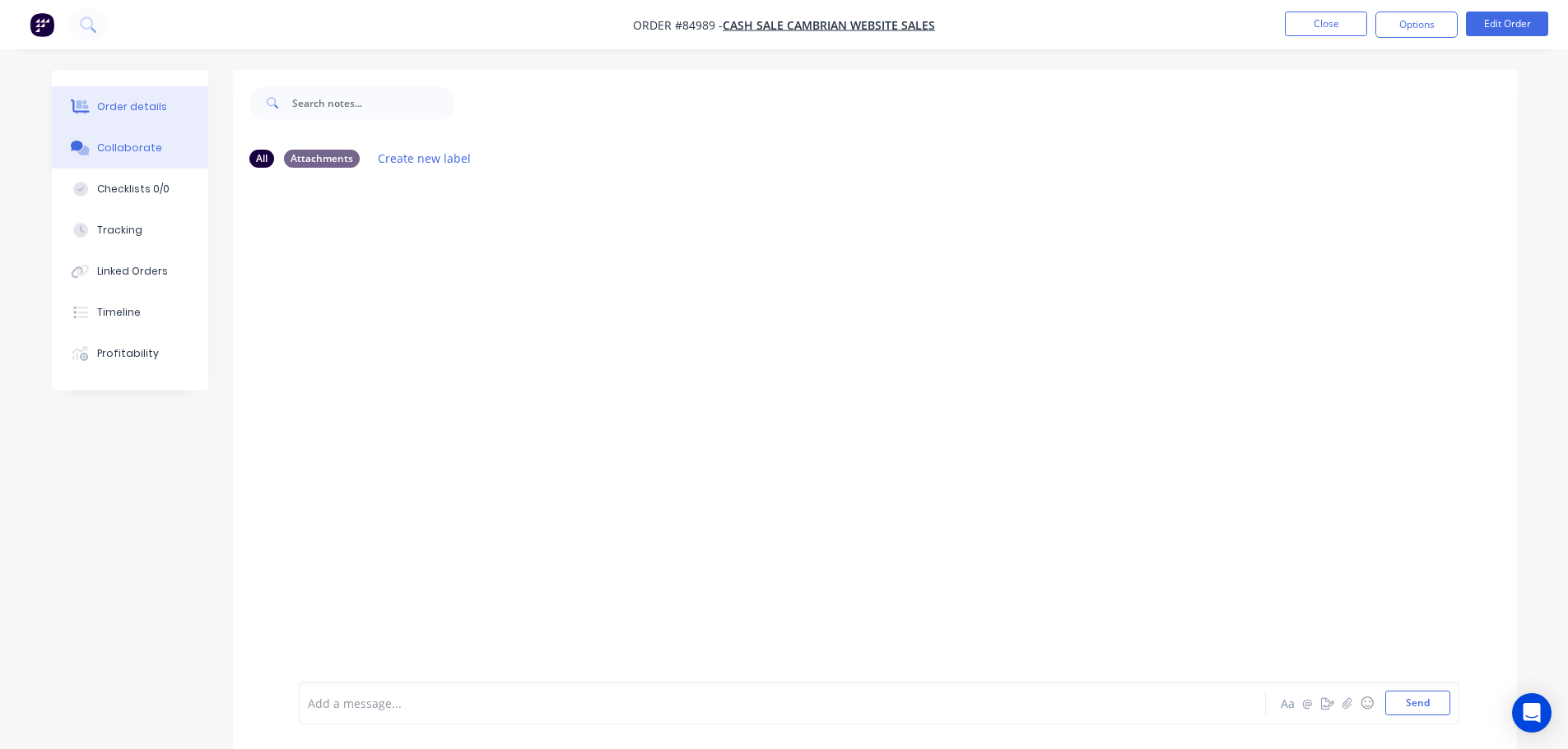
click at [113, 112] on div "Order details" at bounding box center [131, 106] width 70 height 14
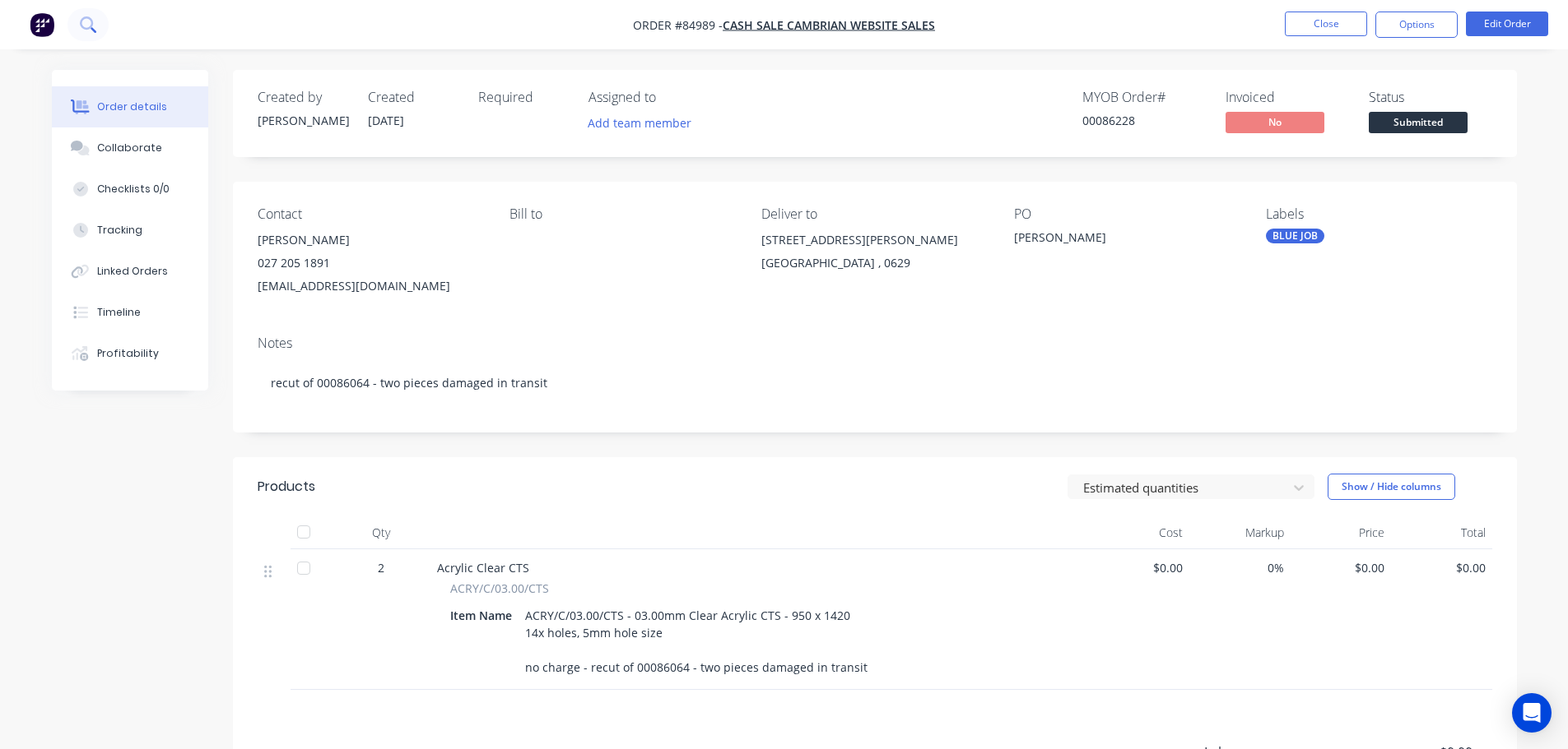
click at [92, 20] on icon at bounding box center [86, 23] width 13 height 13
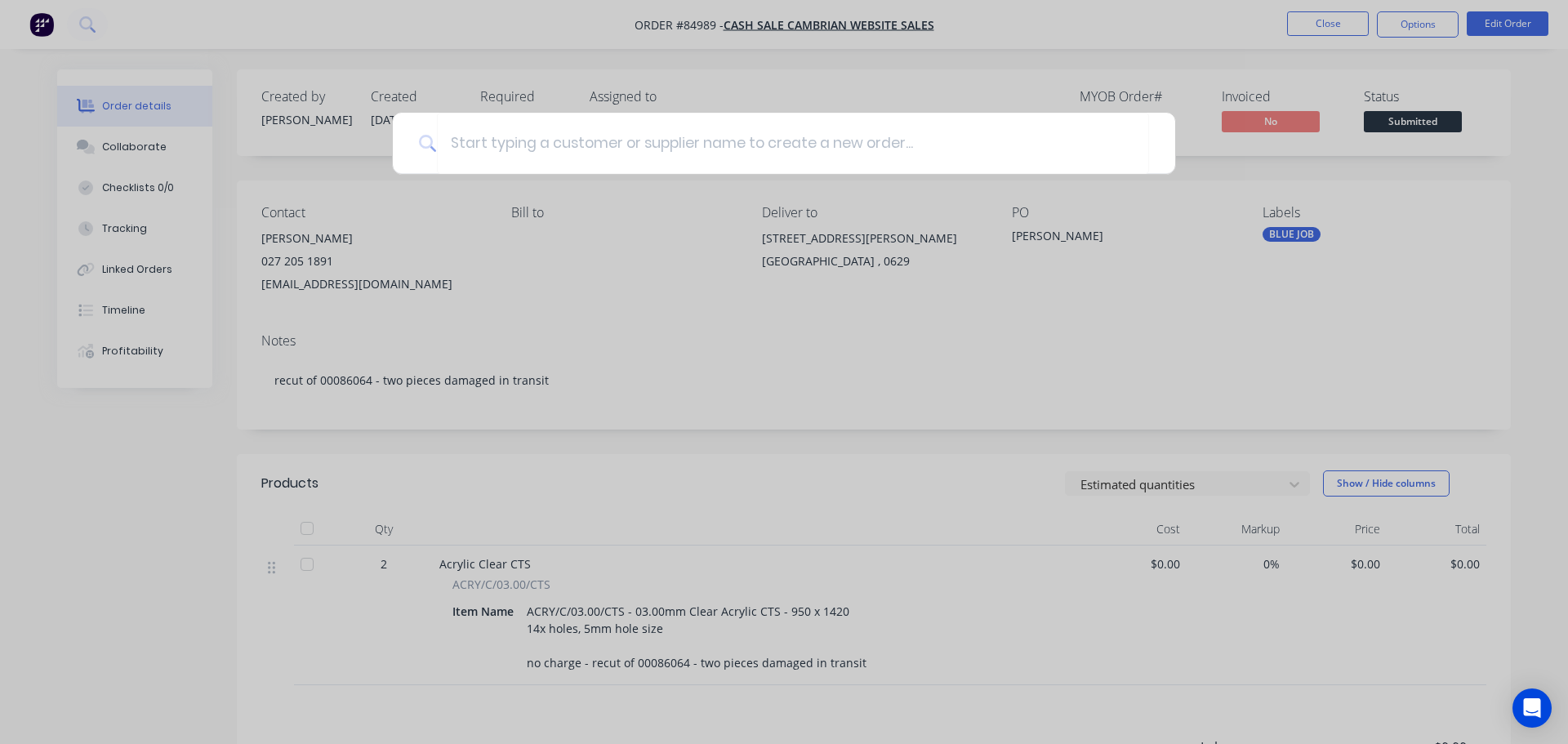
click at [1016, 35] on div at bounding box center [784, 372] width 1568 height 744
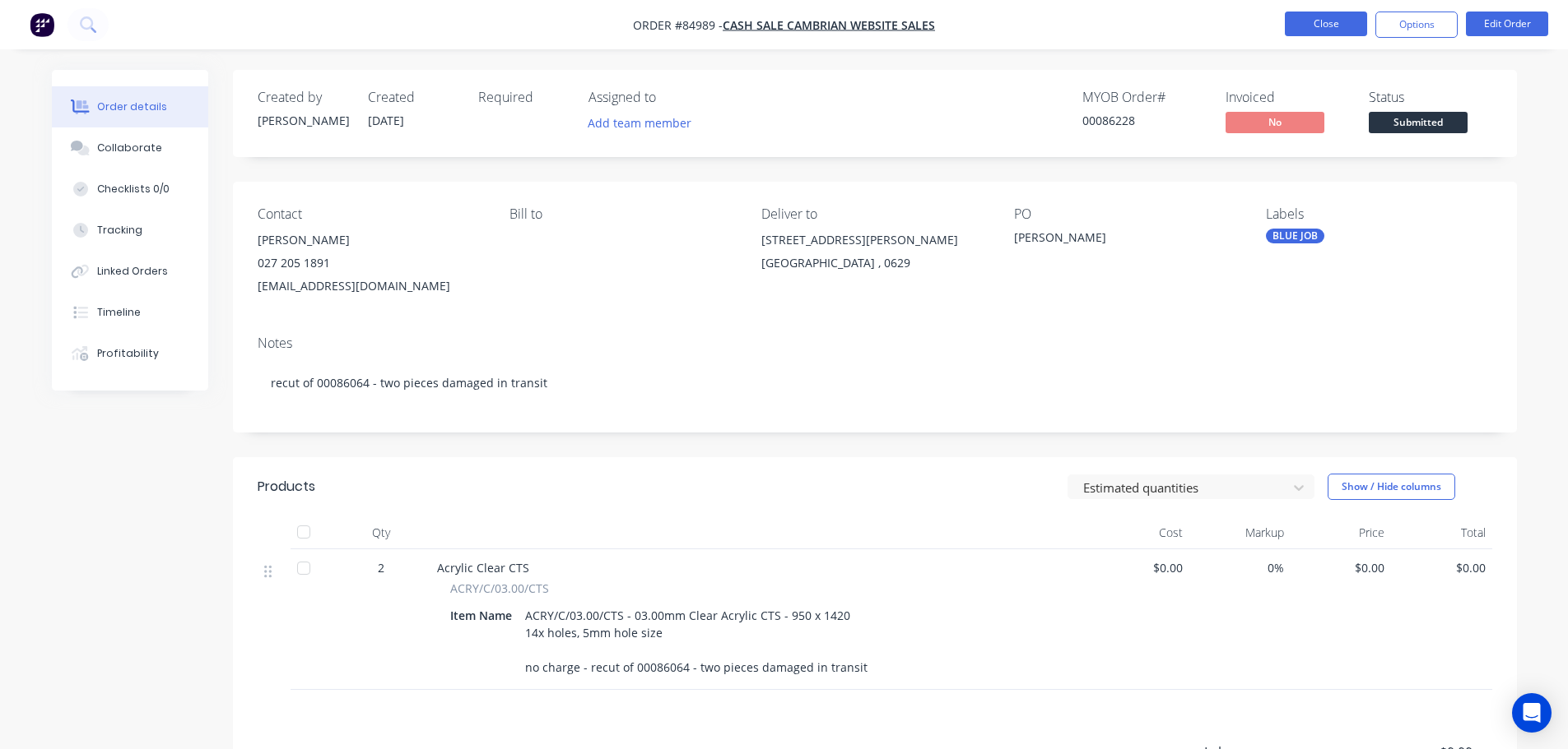
click at [1332, 27] on button "Close" at bounding box center [1326, 24] width 82 height 25
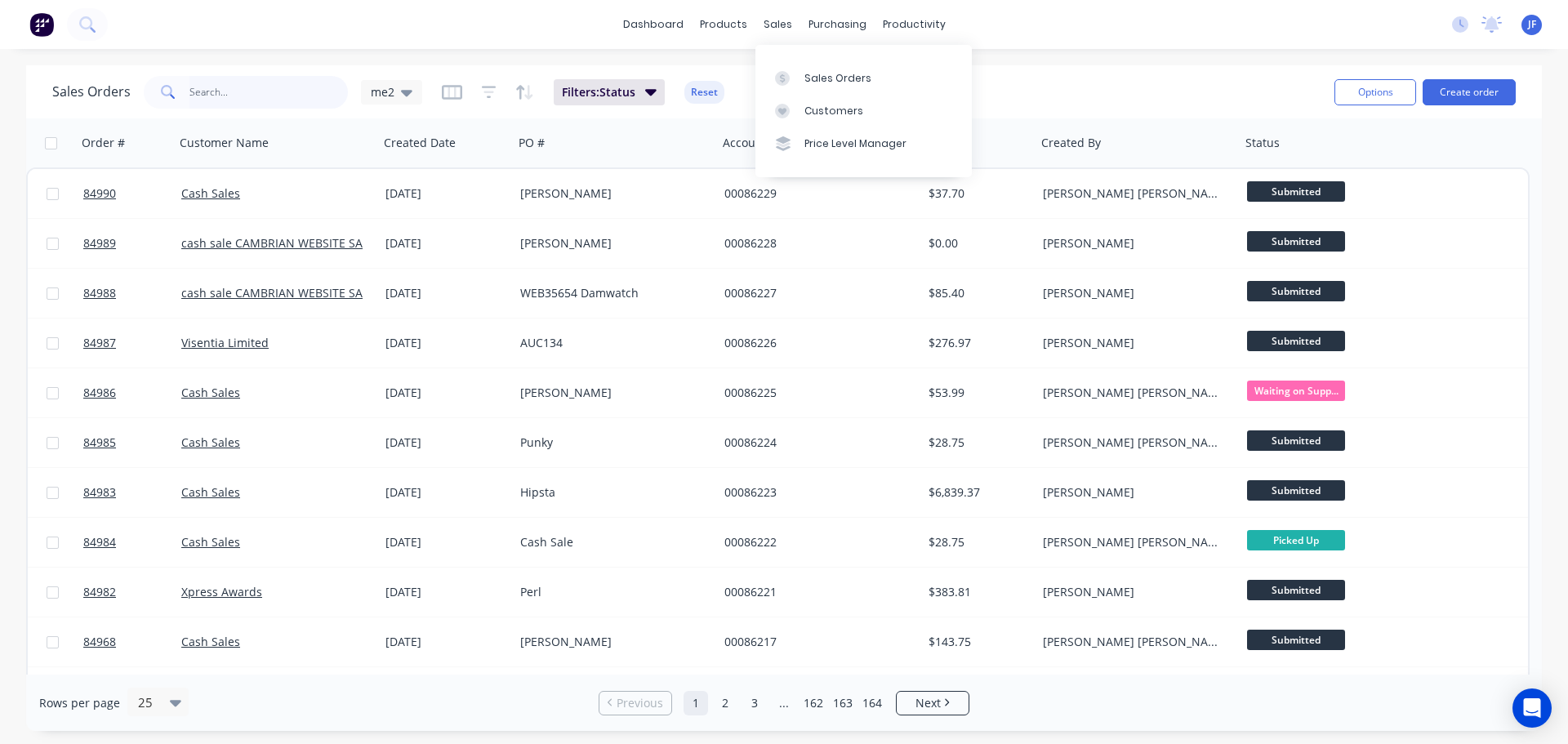
click at [259, 97] on input "text" at bounding box center [268, 92] width 159 height 32
type input "[PERSON_NAME]"
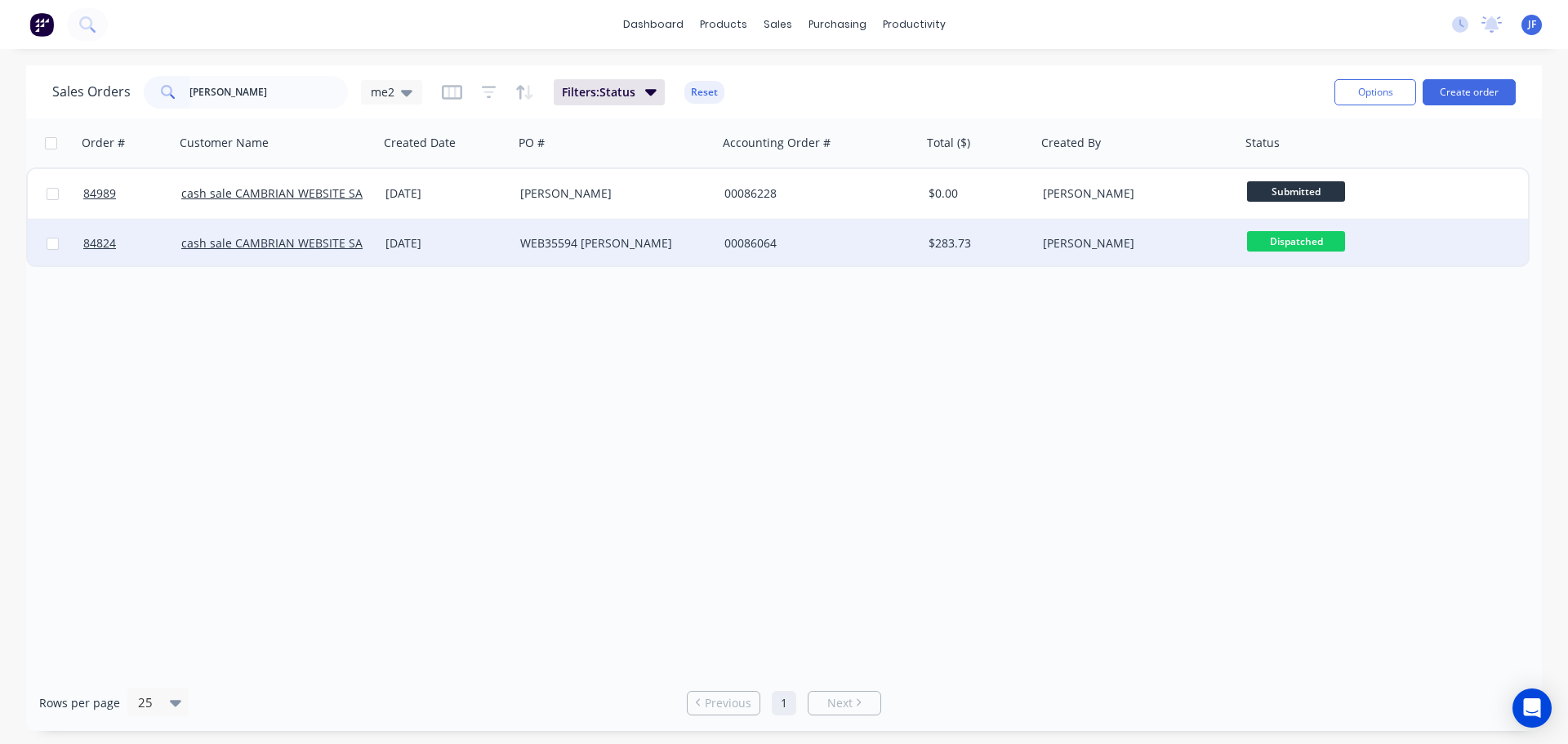
click at [425, 243] on div "[DATE]" at bounding box center [446, 243] width 122 height 16
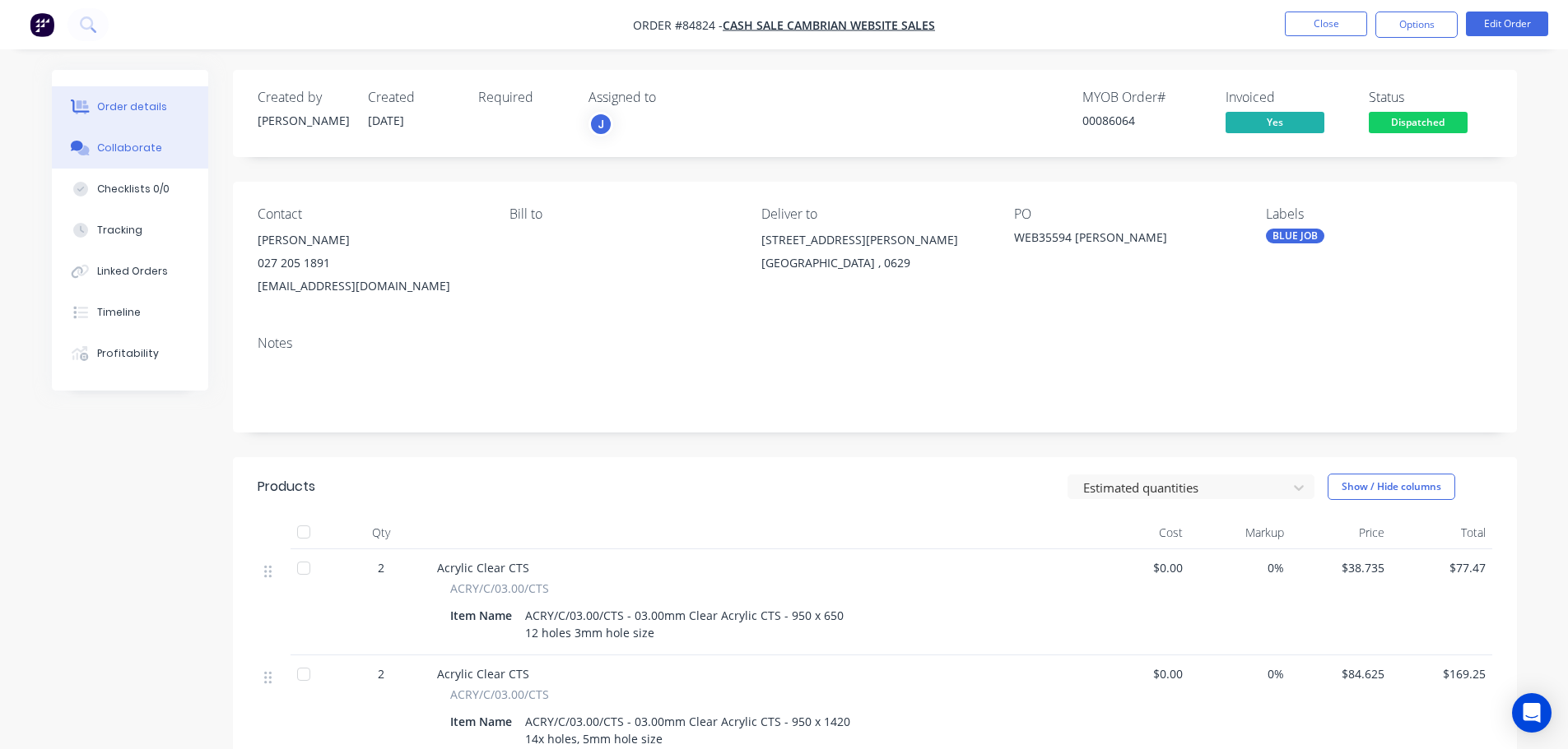
click at [136, 159] on button "Collaborate" at bounding box center [129, 148] width 156 height 41
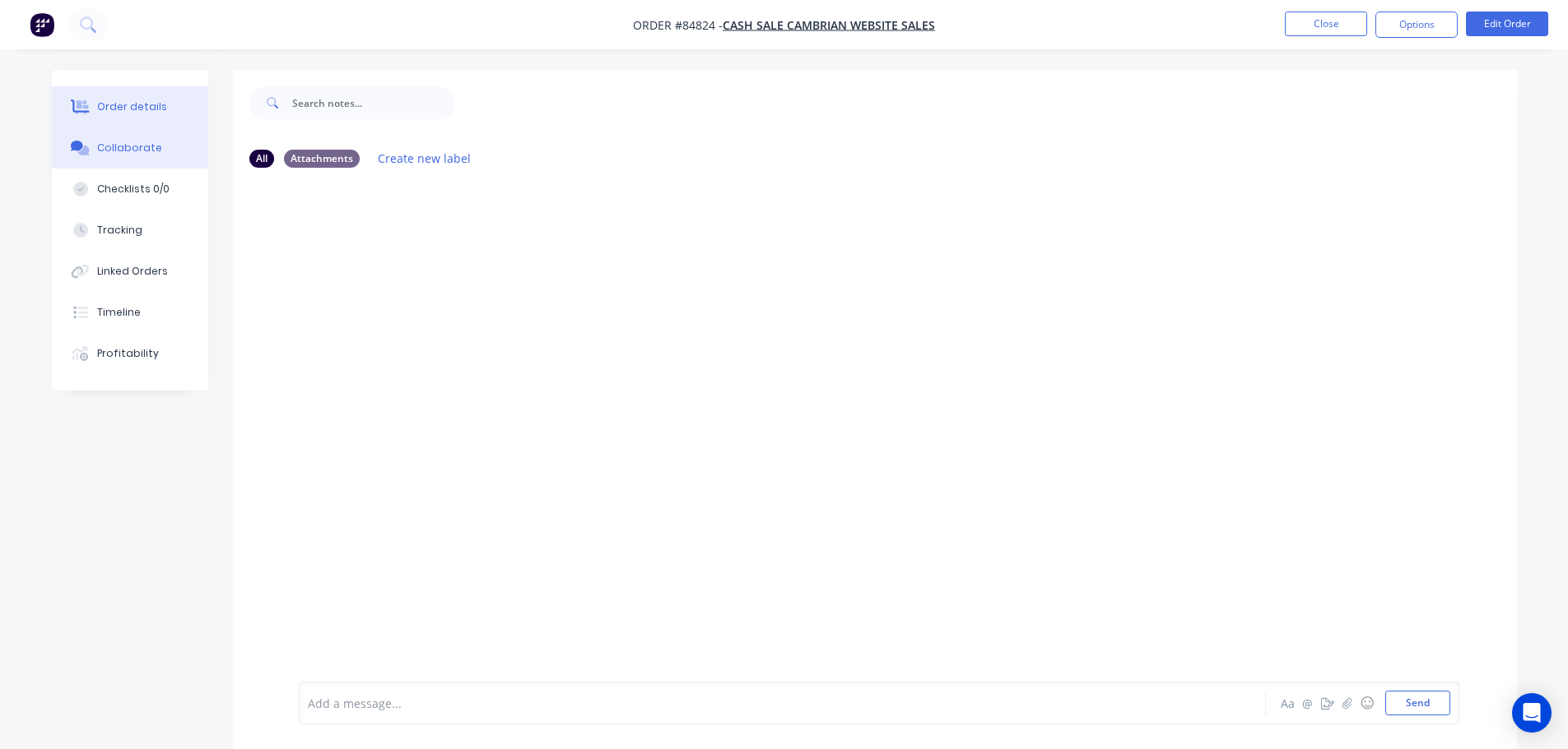
click at [137, 107] on div "Order details" at bounding box center [131, 106] width 70 height 14
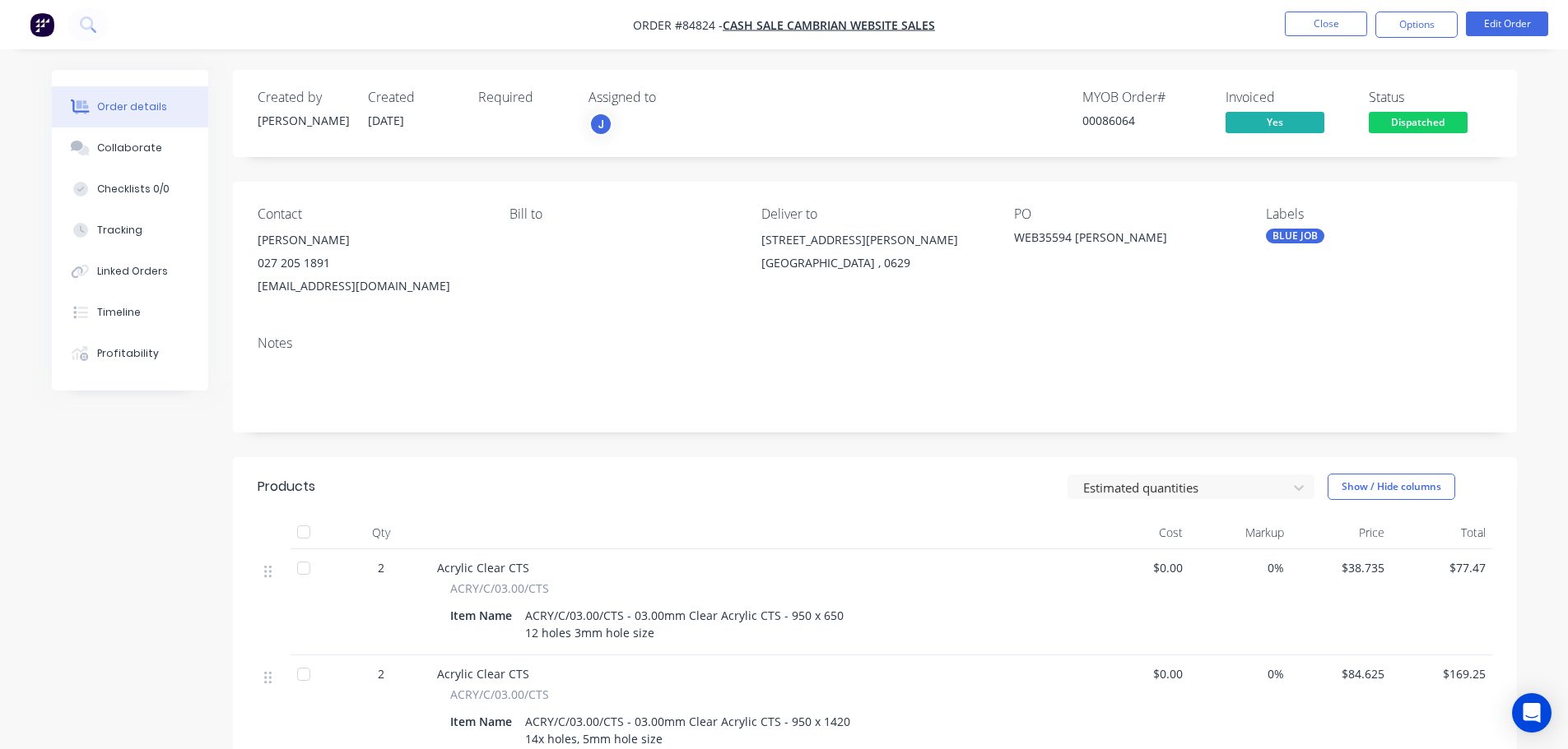
click at [268, 171] on div "Created by [PERSON_NAME] Created [DATE] Required Assigned to J MYOB Order # 000…" at bounding box center [875, 550] width 1284 height 960
click at [99, 27] on button at bounding box center [87, 25] width 41 height 33
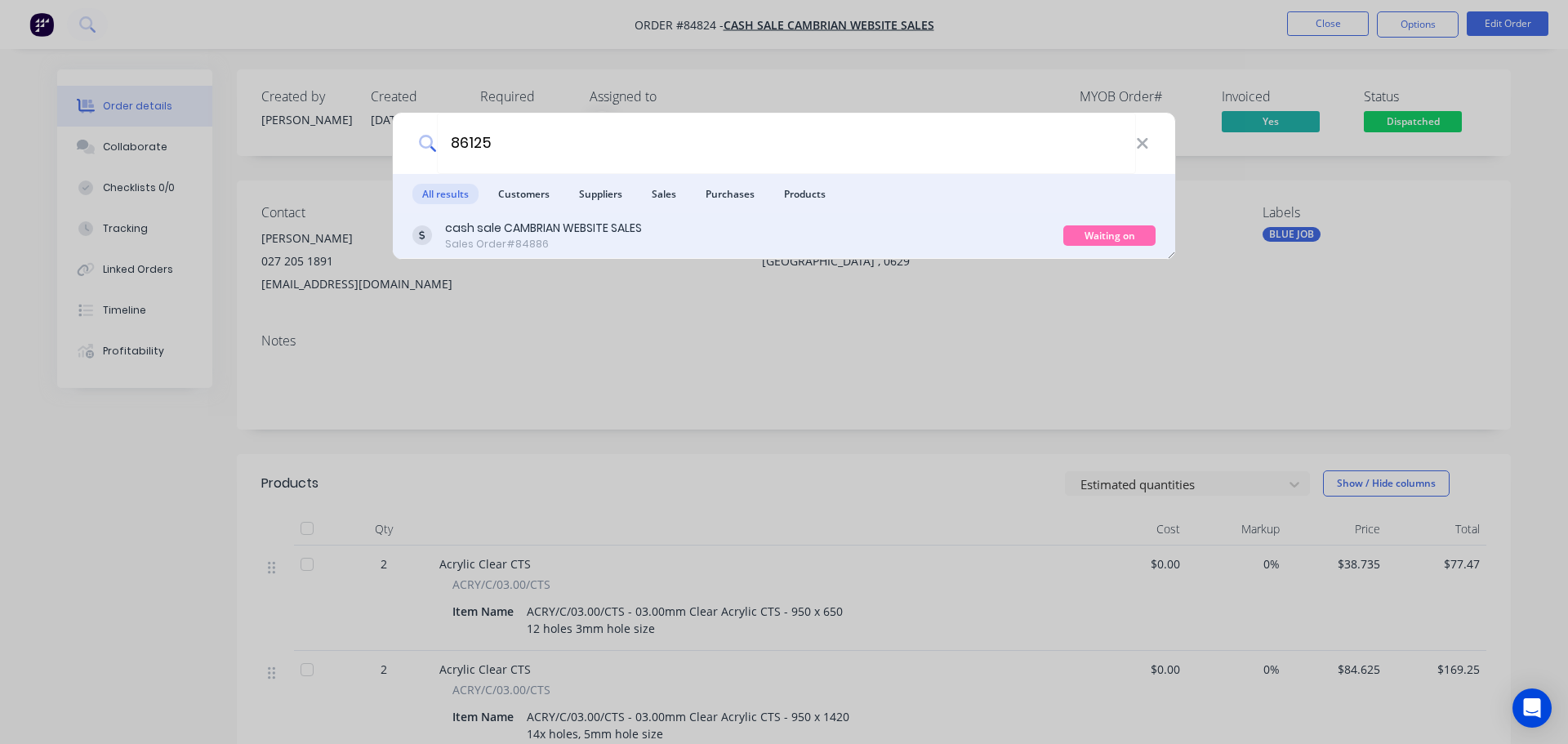
type input "86125"
click at [931, 232] on div "cash sale CAMBRIAN WEBSITE SALES Sales Order #84886" at bounding box center [738, 235] width 651 height 31
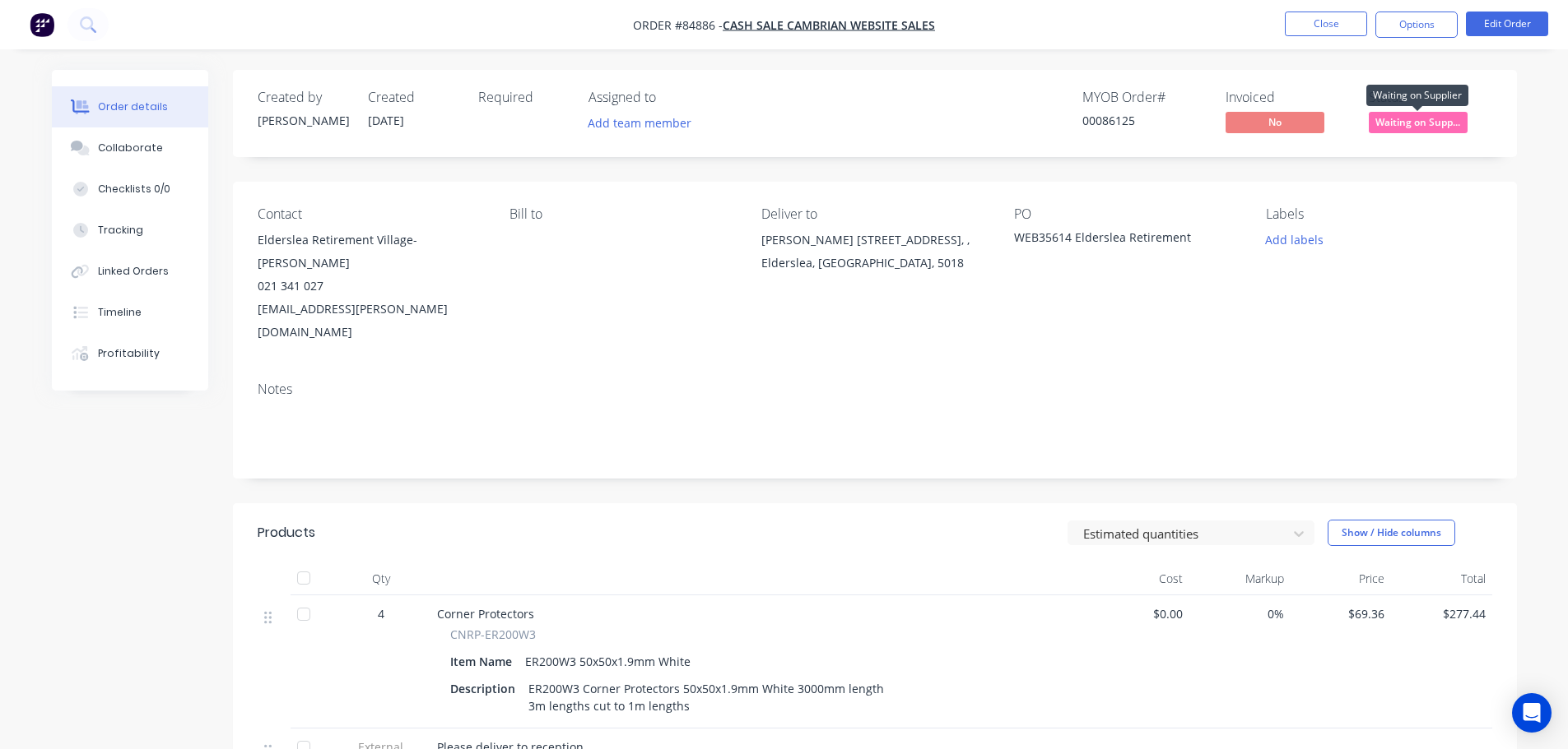
click at [1405, 118] on span "Waiting on Supp..." at bounding box center [1418, 122] width 99 height 20
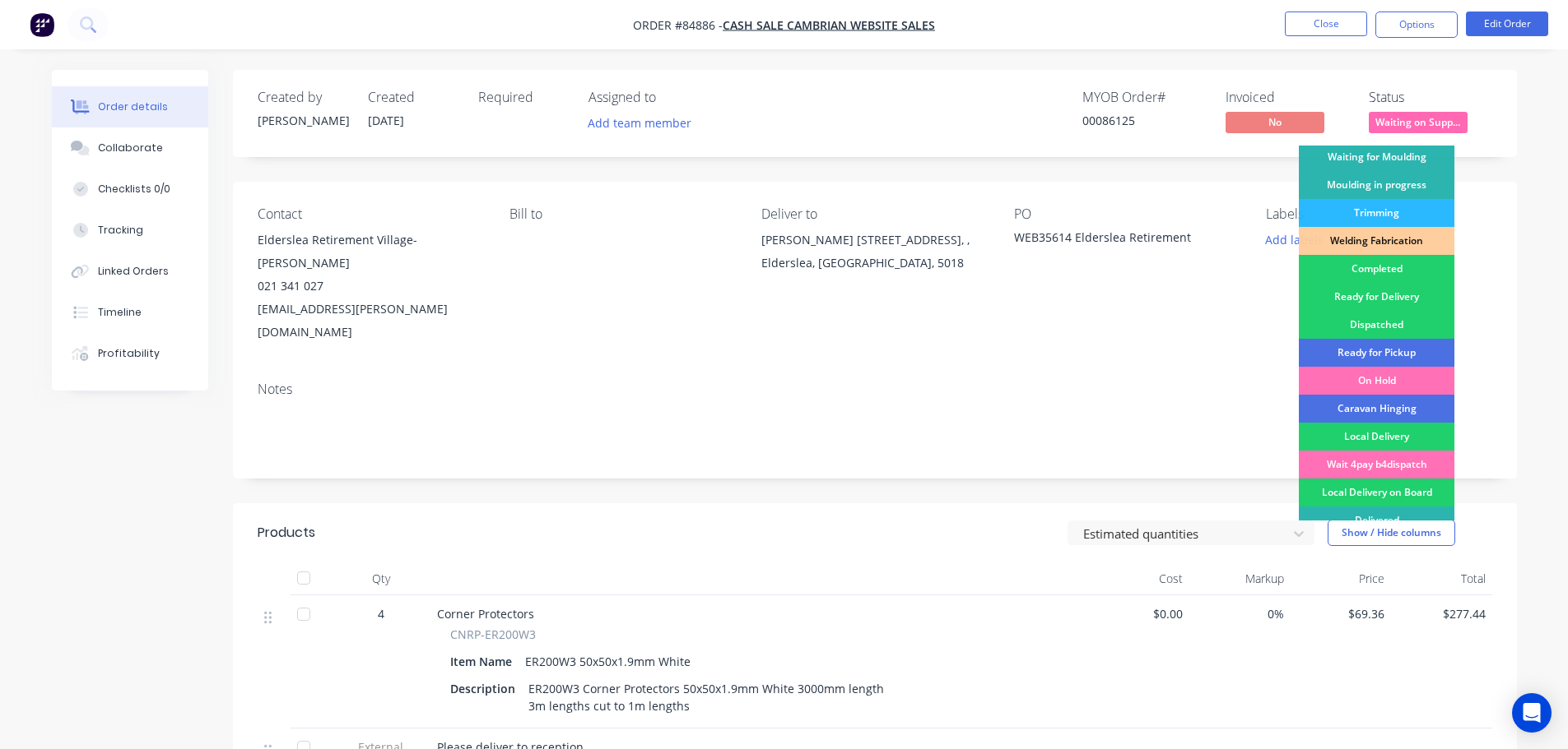
scroll to position [324, 0]
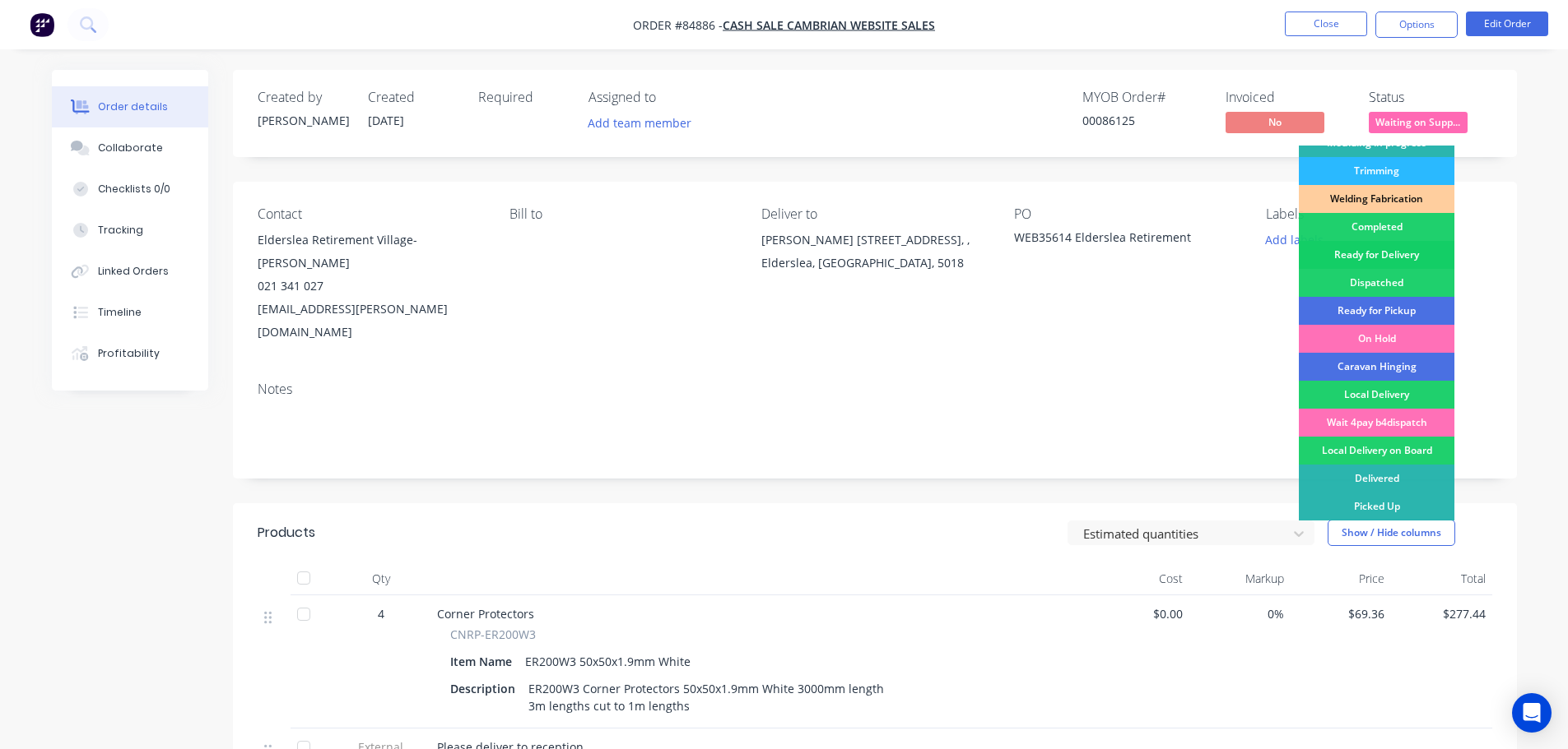
click at [1411, 249] on div "Ready for Delivery" at bounding box center [1376, 255] width 155 height 28
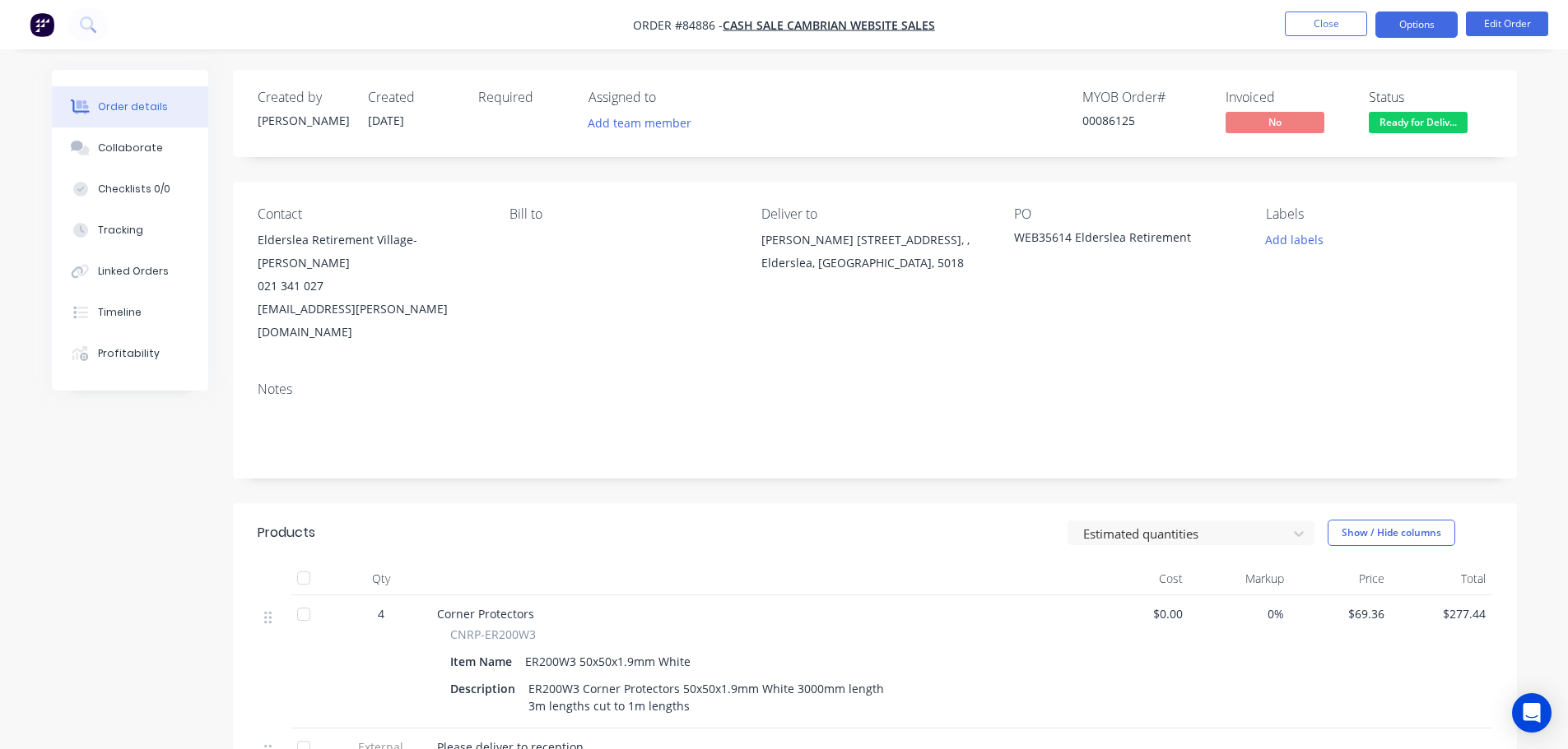
click at [1405, 34] on button "Options" at bounding box center [1417, 24] width 82 height 26
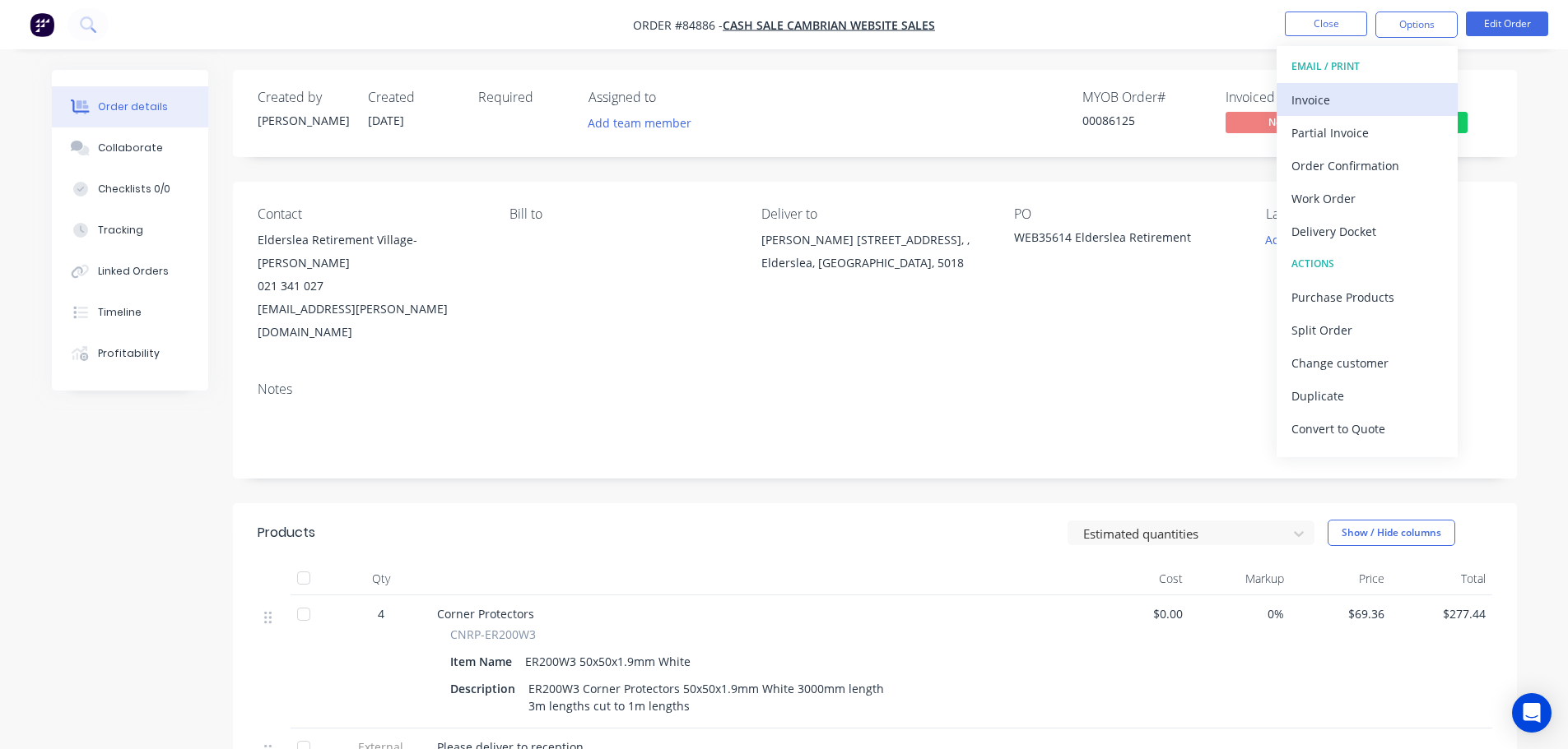
click at [1363, 97] on div "Invoice" at bounding box center [1368, 100] width 151 height 24
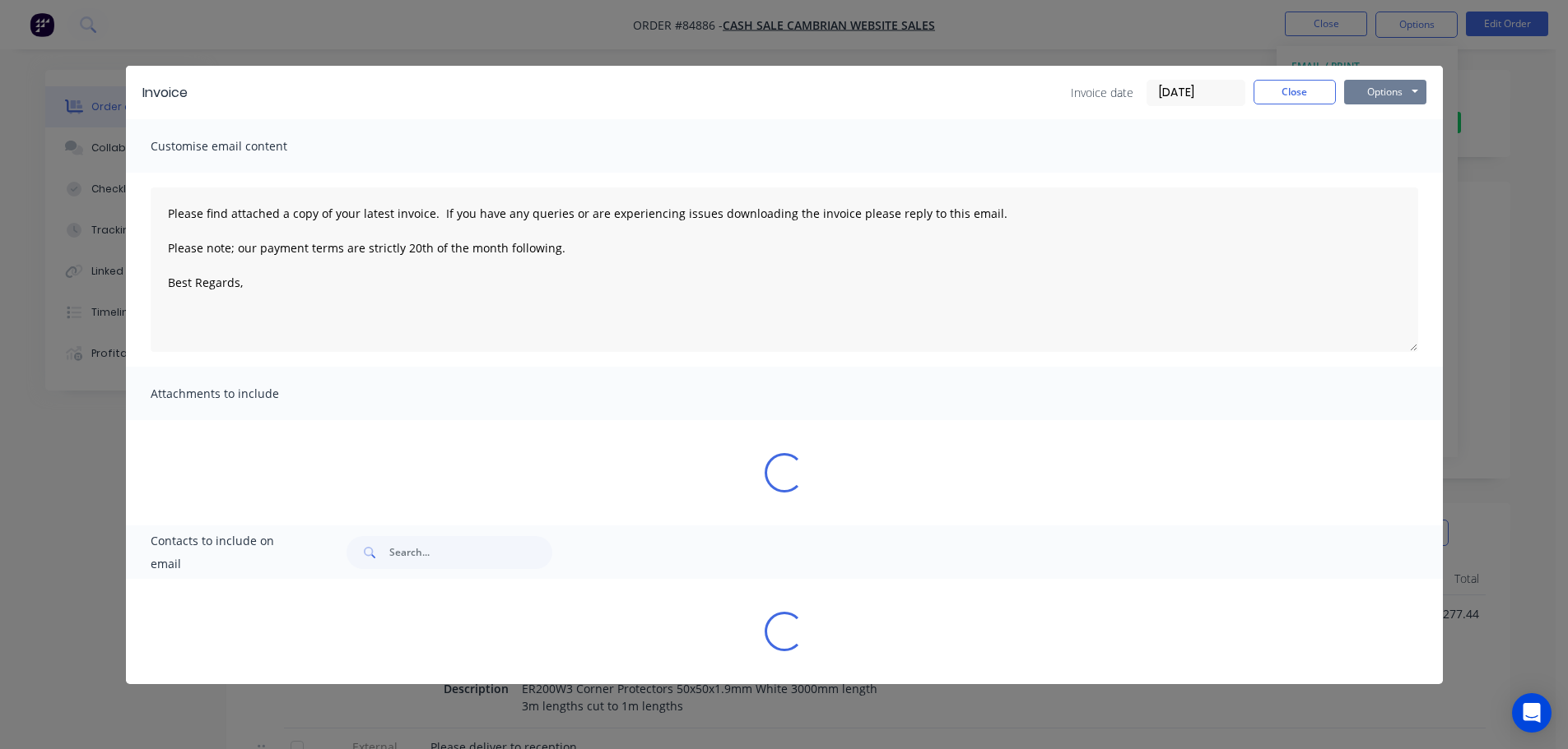
click at [1405, 84] on button "Options" at bounding box center [1386, 92] width 82 height 25
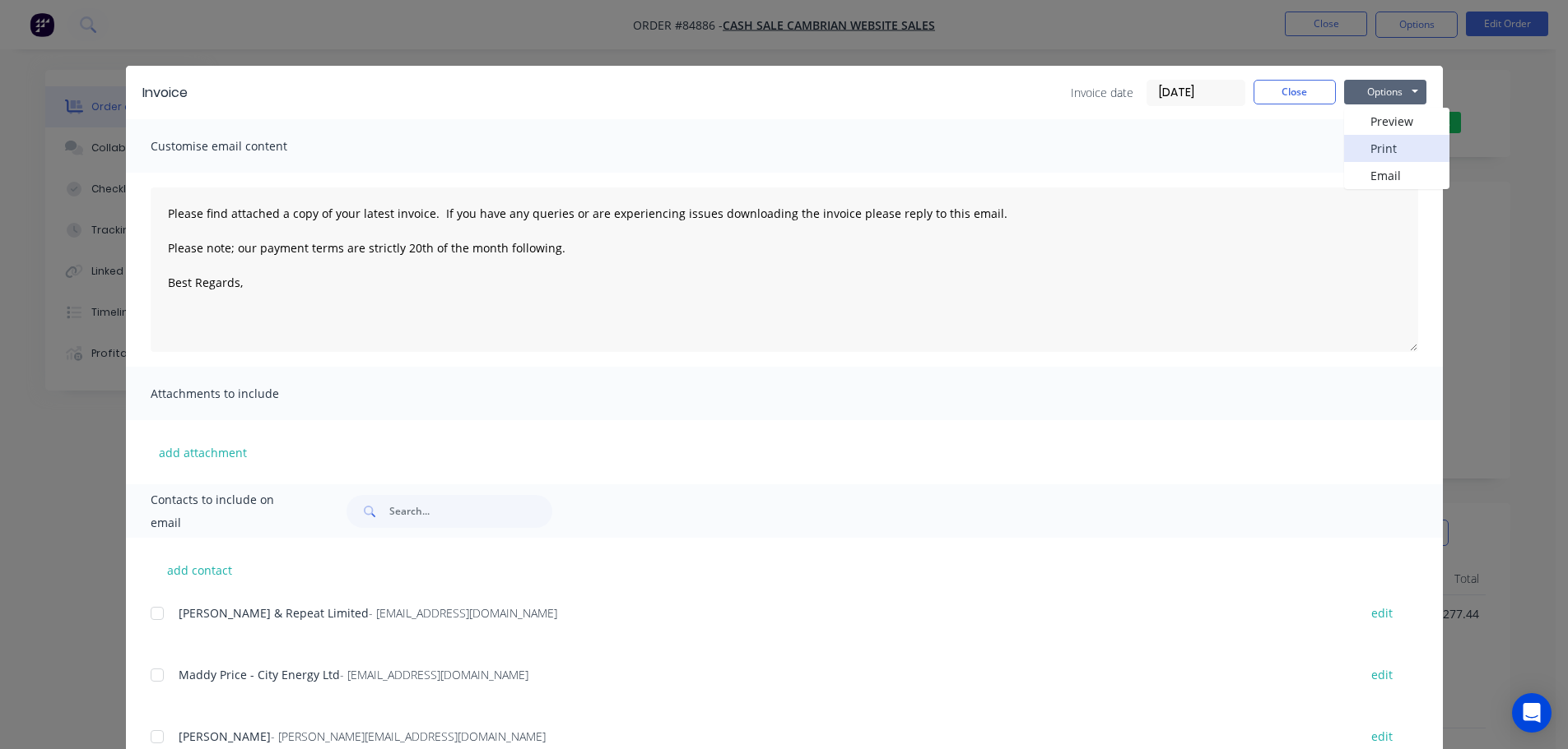
click at [1395, 145] on button "Print" at bounding box center [1397, 148] width 105 height 27
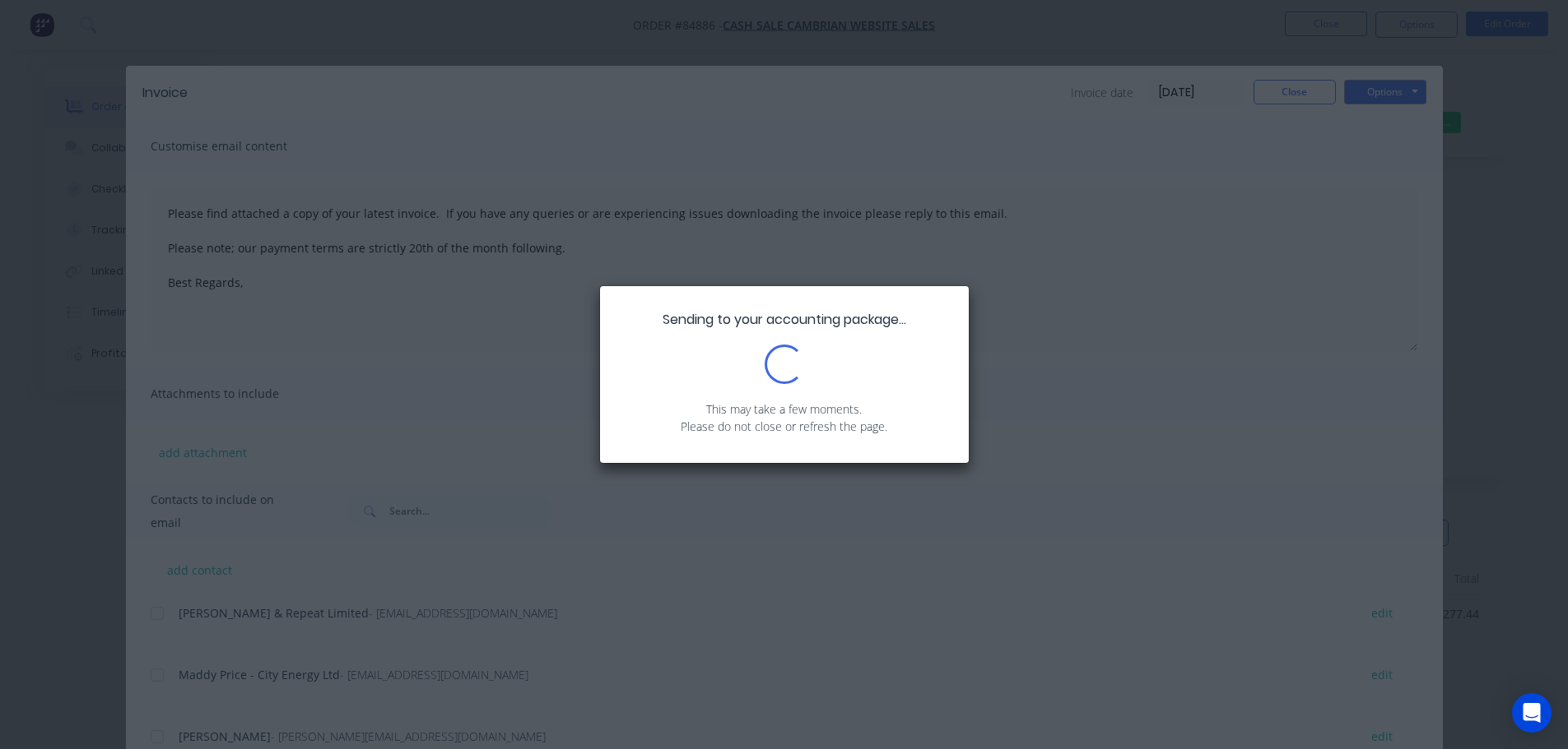
type textarea "Please find attached a copy of your latest invoice. If you have any queries or …"
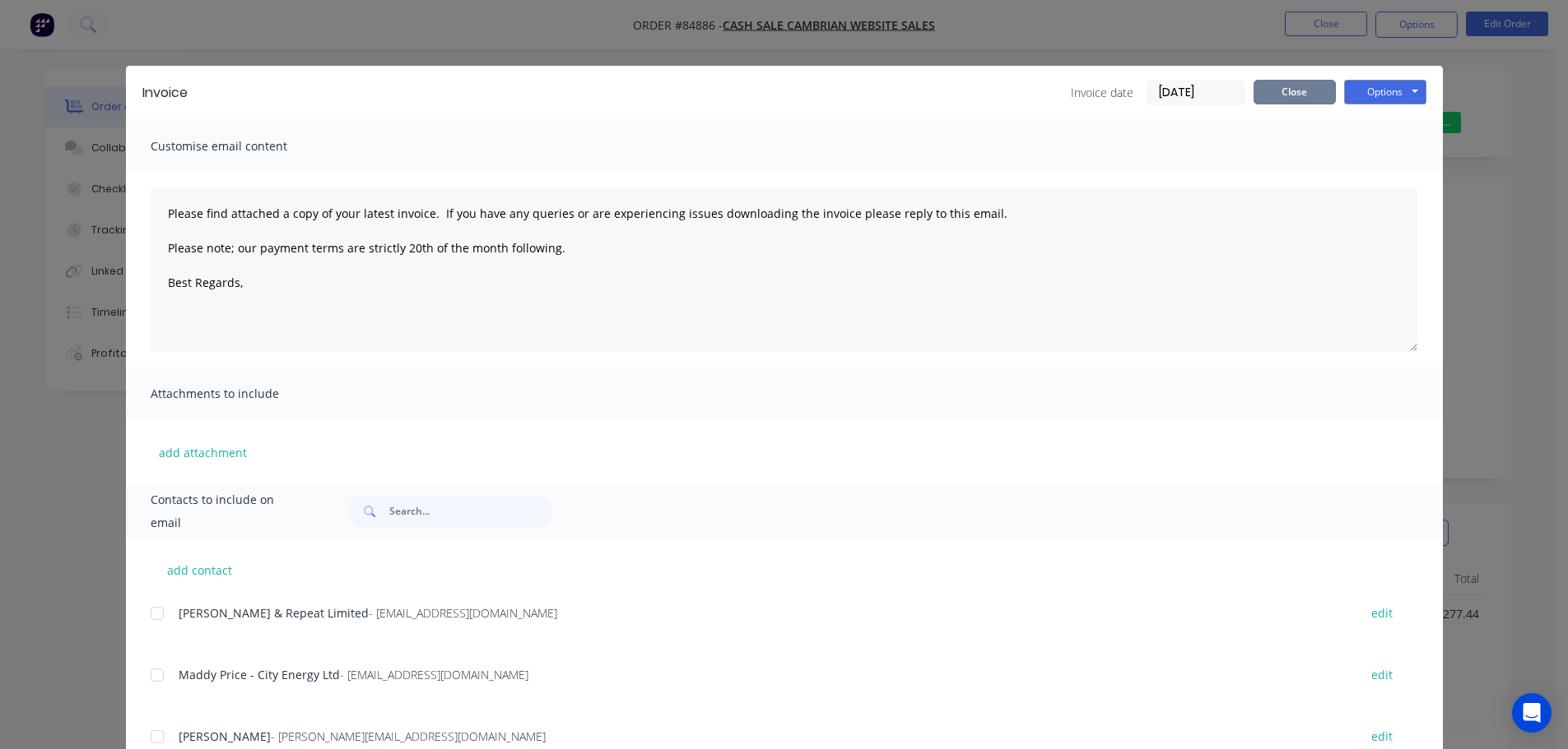
drag, startPoint x: 1286, startPoint y: 86, endPoint x: 1171, endPoint y: 87, distance: 115.0
click at [1286, 85] on button "Close" at bounding box center [1295, 92] width 82 height 25
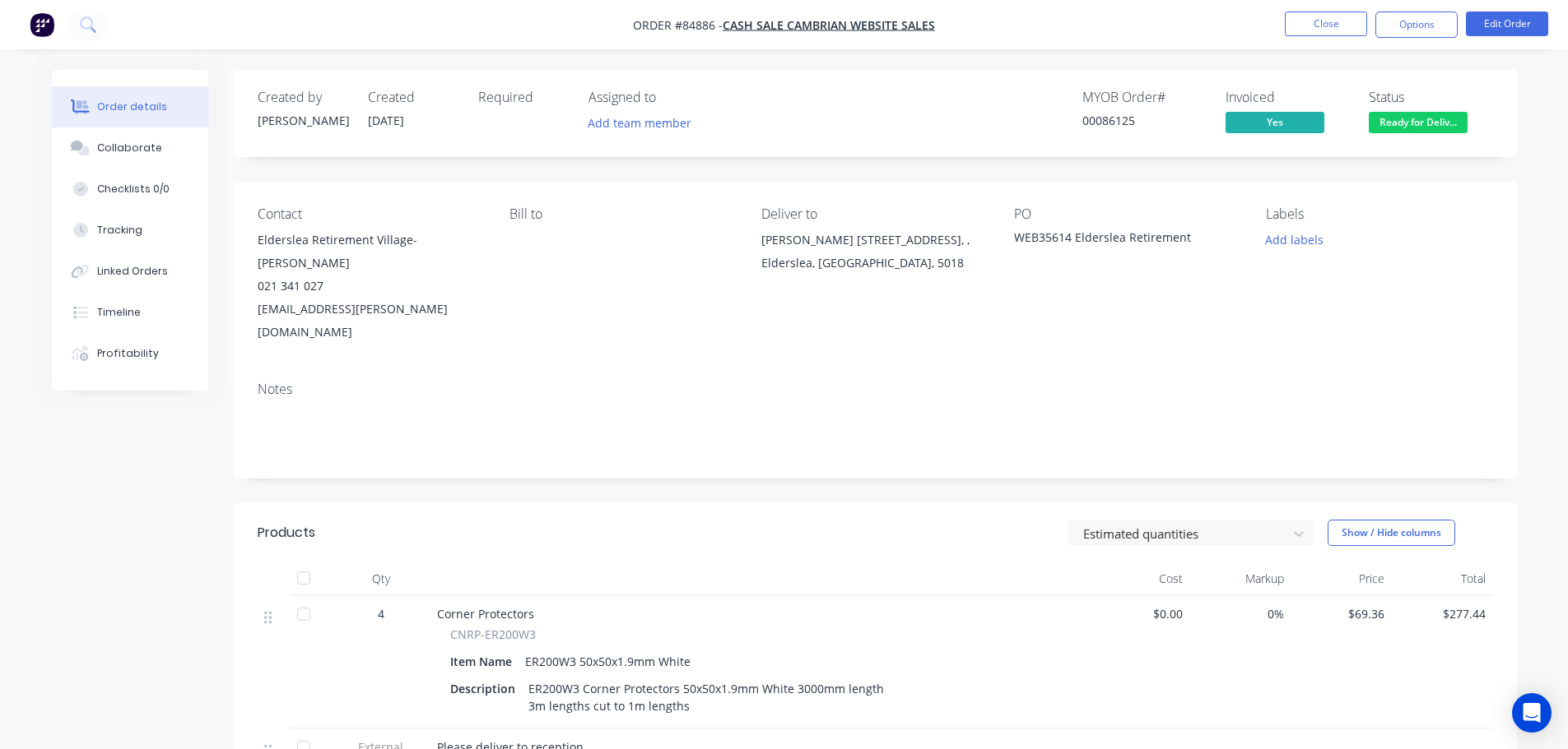
click at [41, 20] on img "button" at bounding box center [42, 25] width 25 height 25
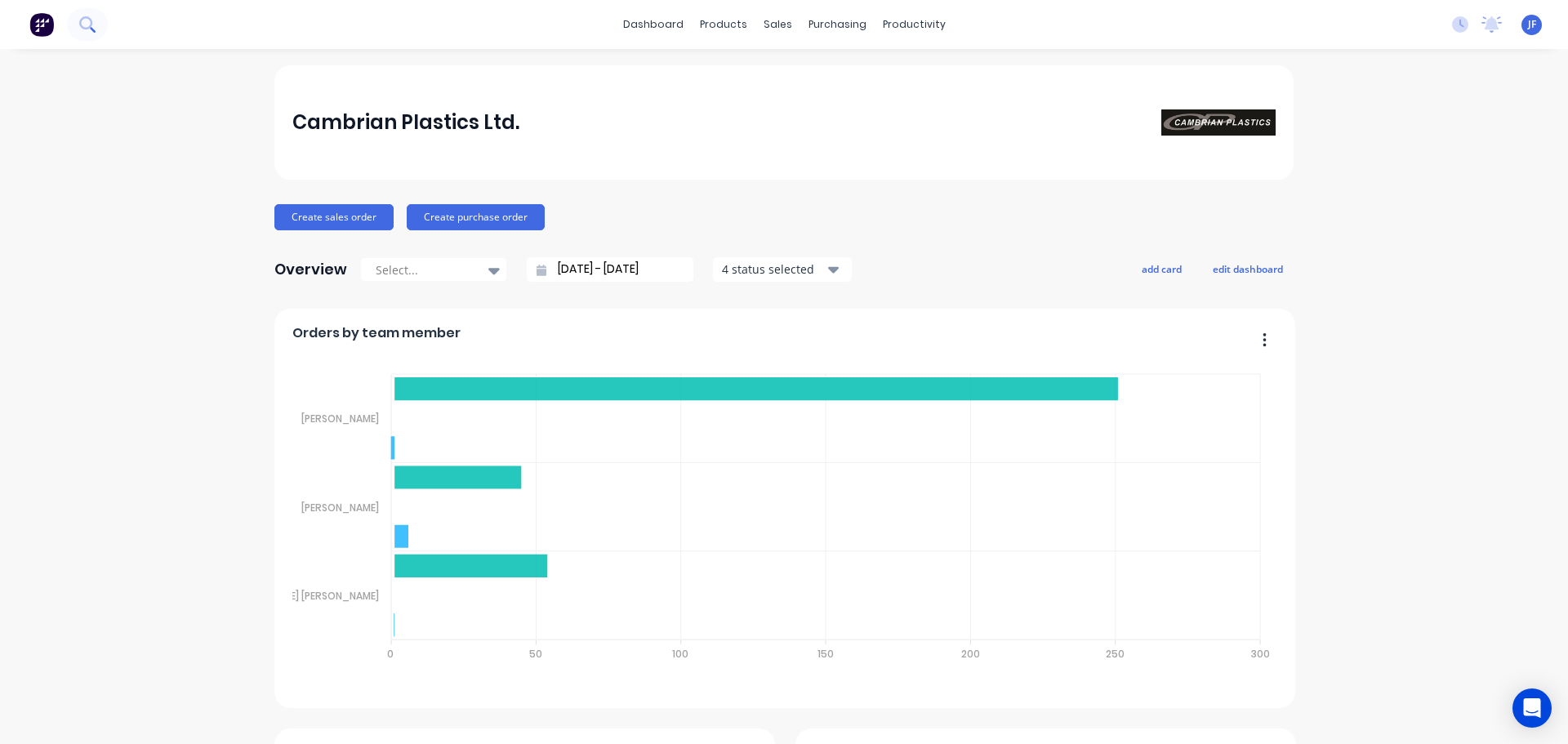
click at [93, 26] on icon at bounding box center [87, 24] width 15 height 15
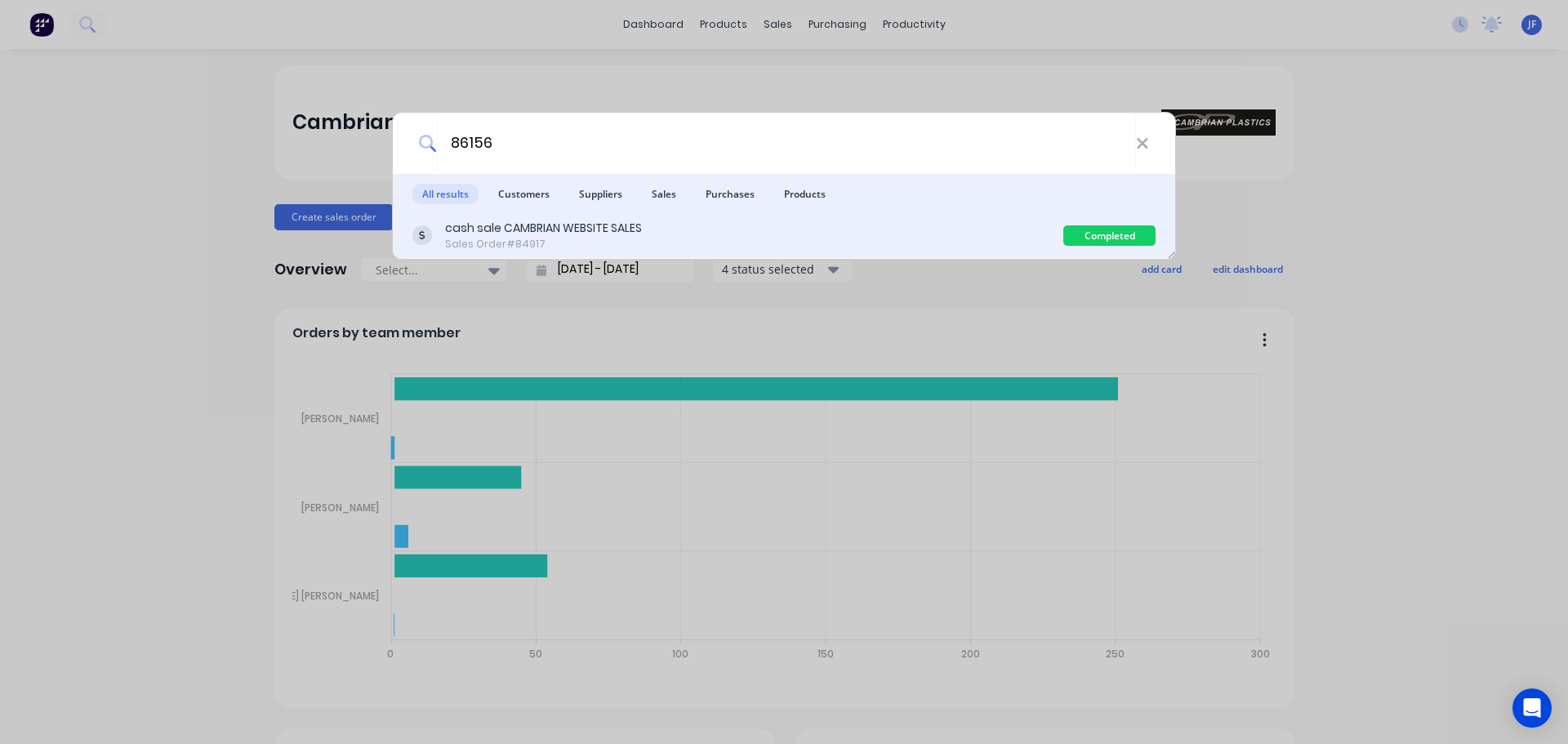
type input "86156"
click at [739, 233] on div "cash sale CAMBRIAN WEBSITE SALES Sales Order #84917" at bounding box center [738, 235] width 651 height 31
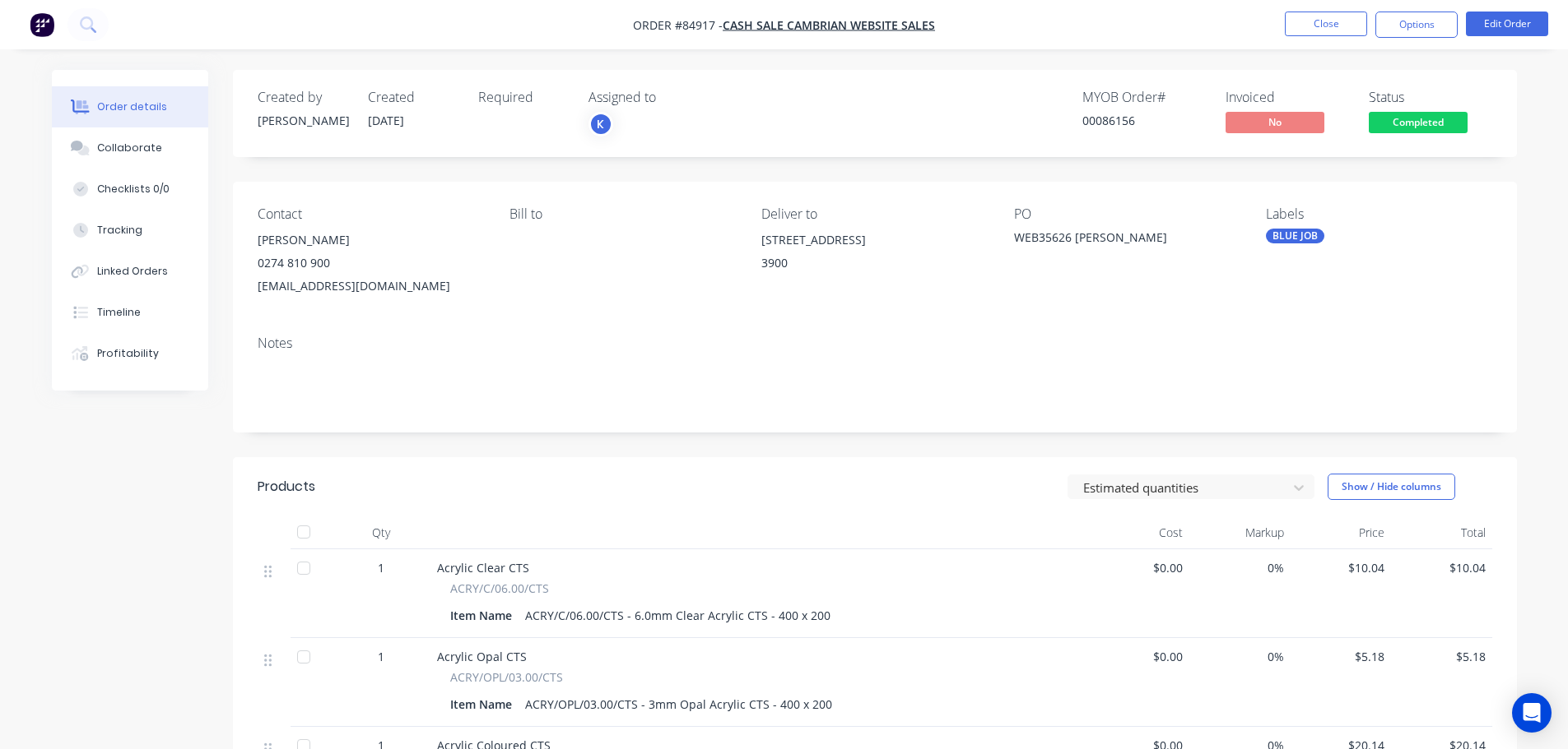
click at [1416, 117] on span "Completed" at bounding box center [1418, 122] width 99 height 20
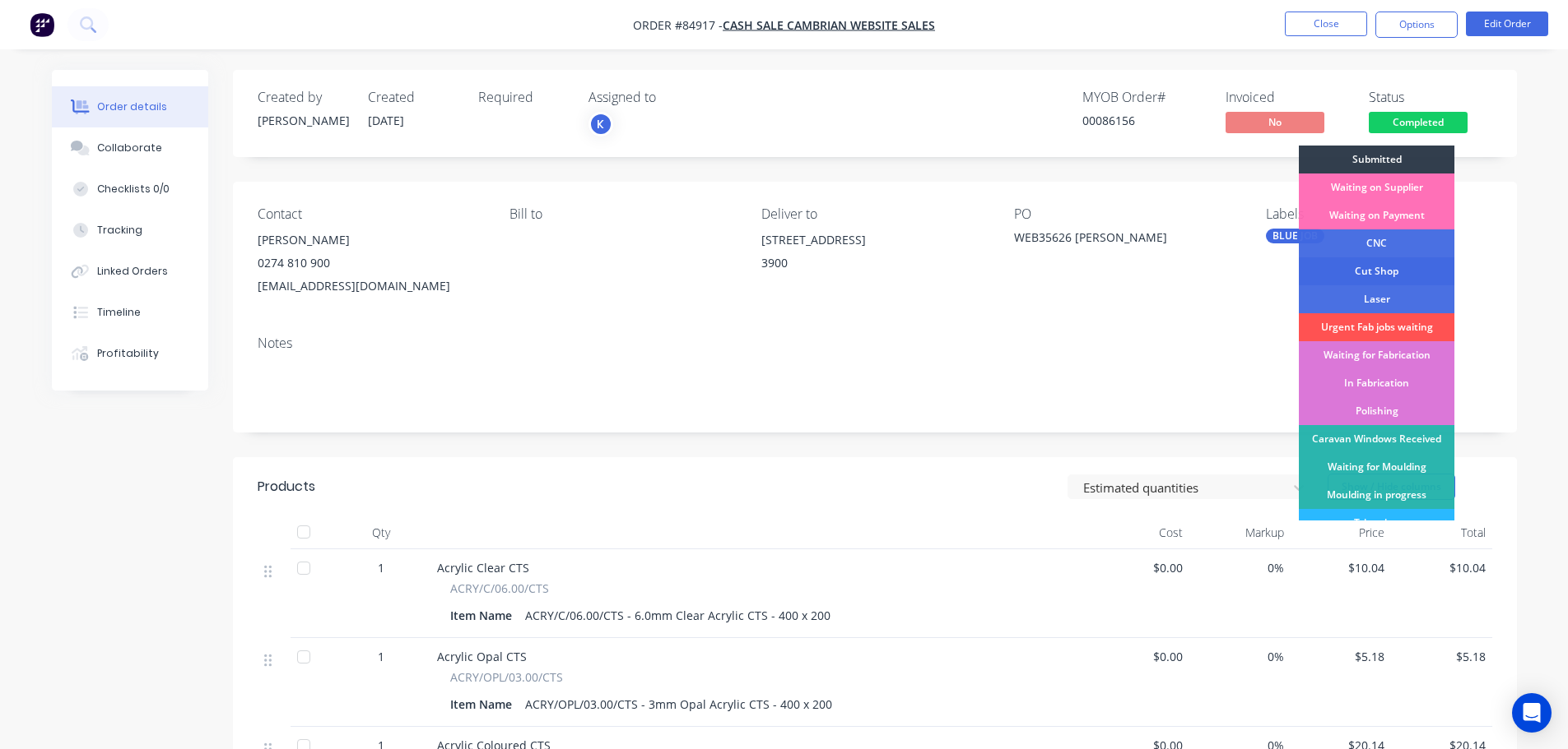
scroll to position [324, 0]
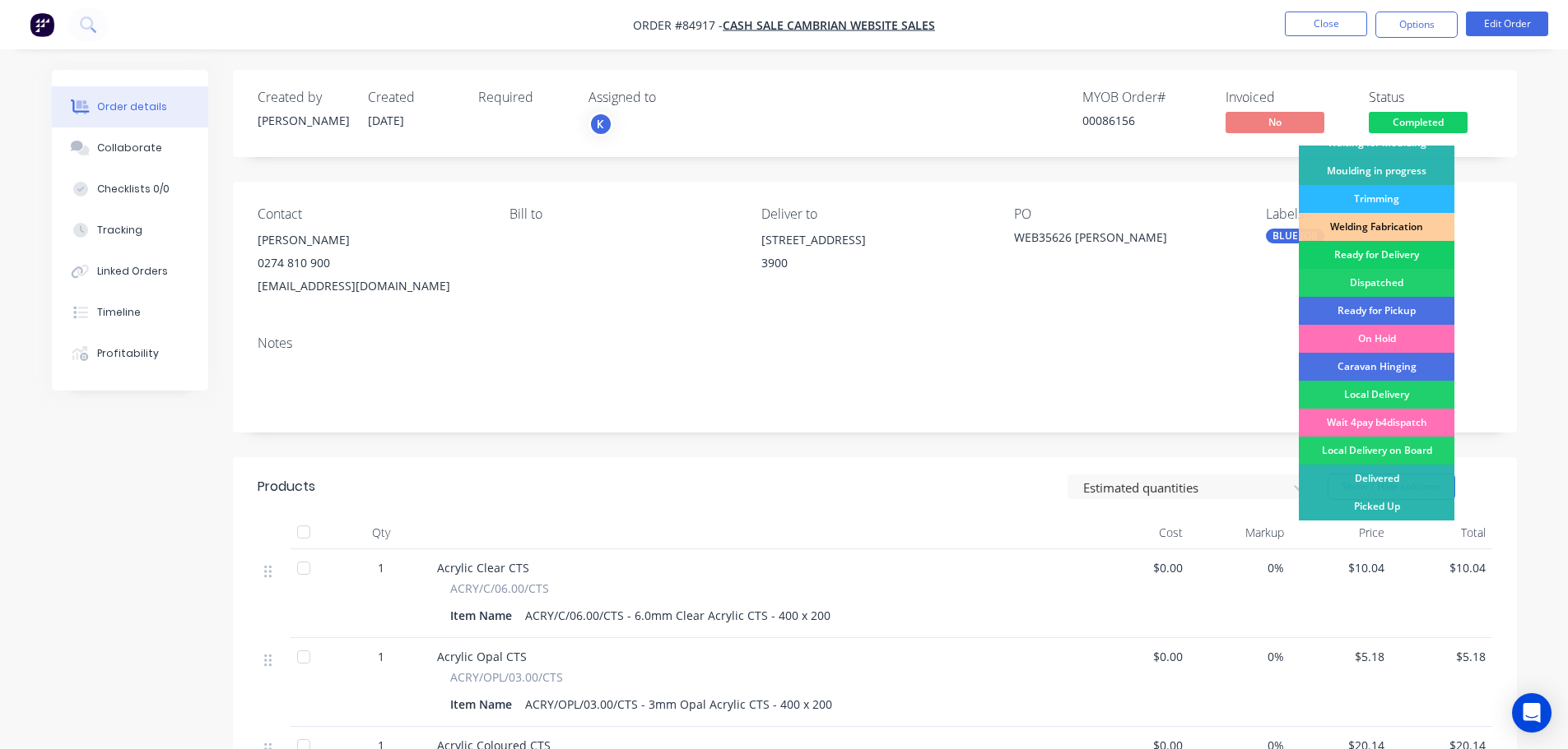
click at [1434, 256] on div "Ready for Delivery" at bounding box center [1376, 255] width 155 height 28
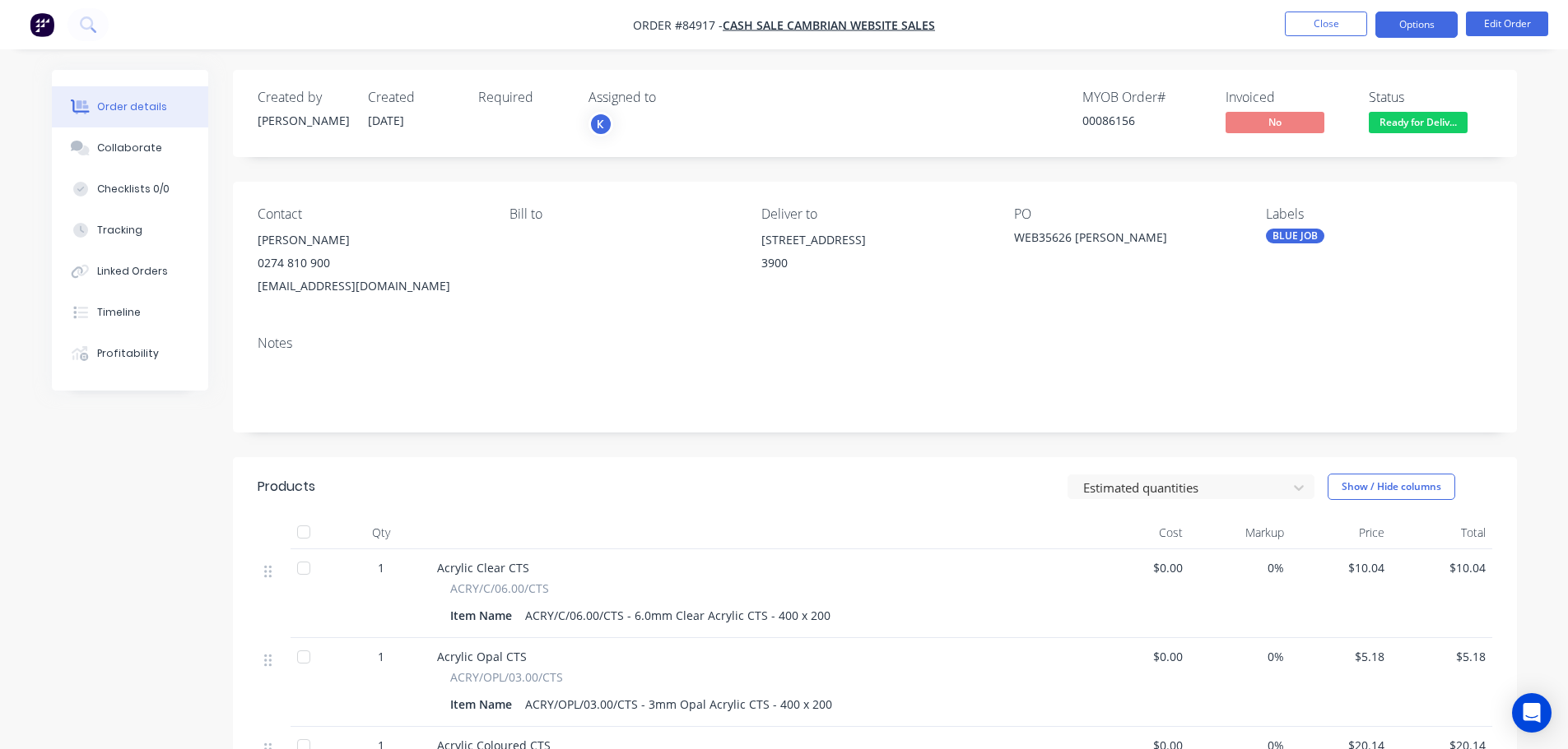
click at [1441, 32] on button "Options" at bounding box center [1417, 24] width 82 height 26
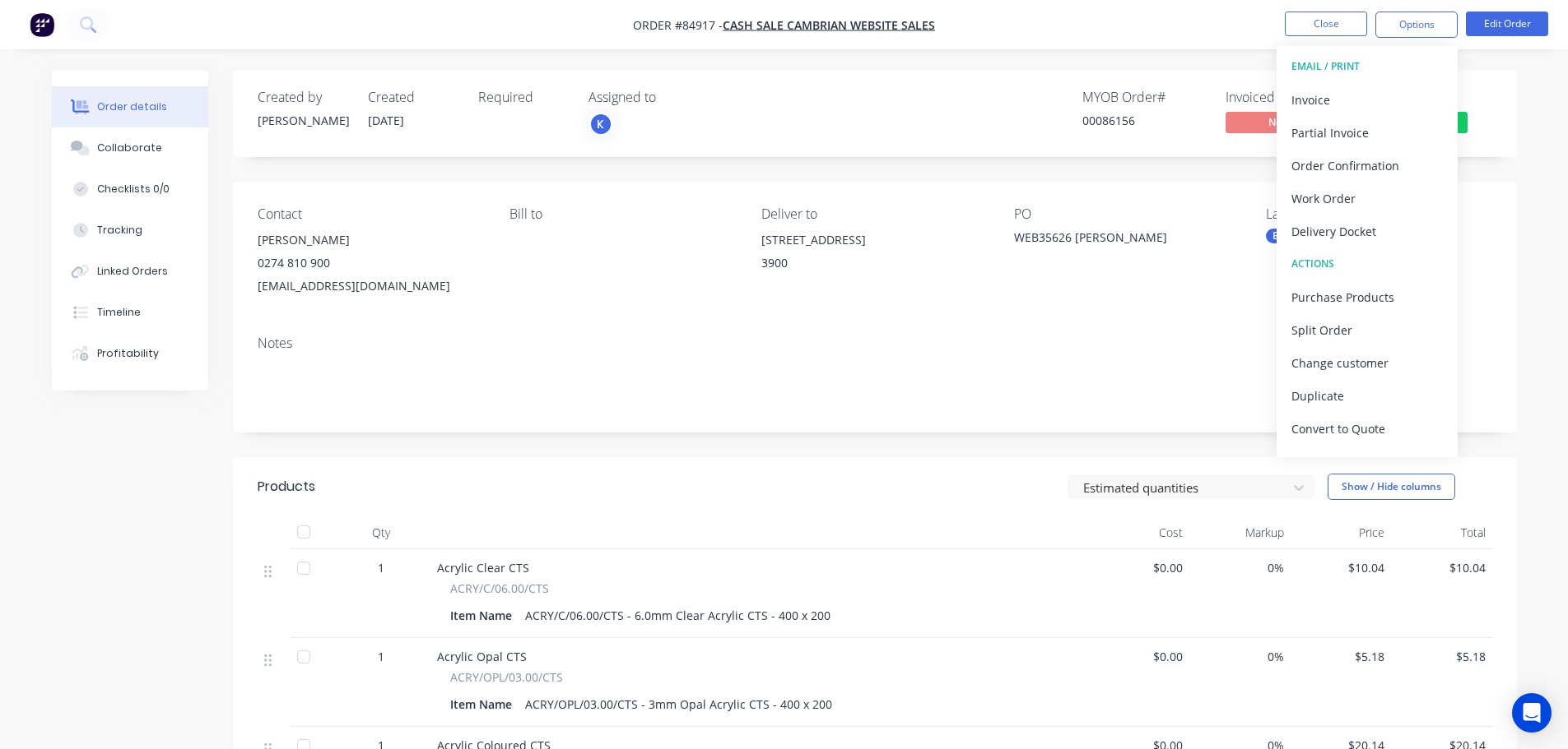
click at [1421, 81] on button "EMAIL / PRINT" at bounding box center [1367, 66] width 181 height 33
click at [1409, 92] on div "Invoice" at bounding box center [1368, 100] width 151 height 24
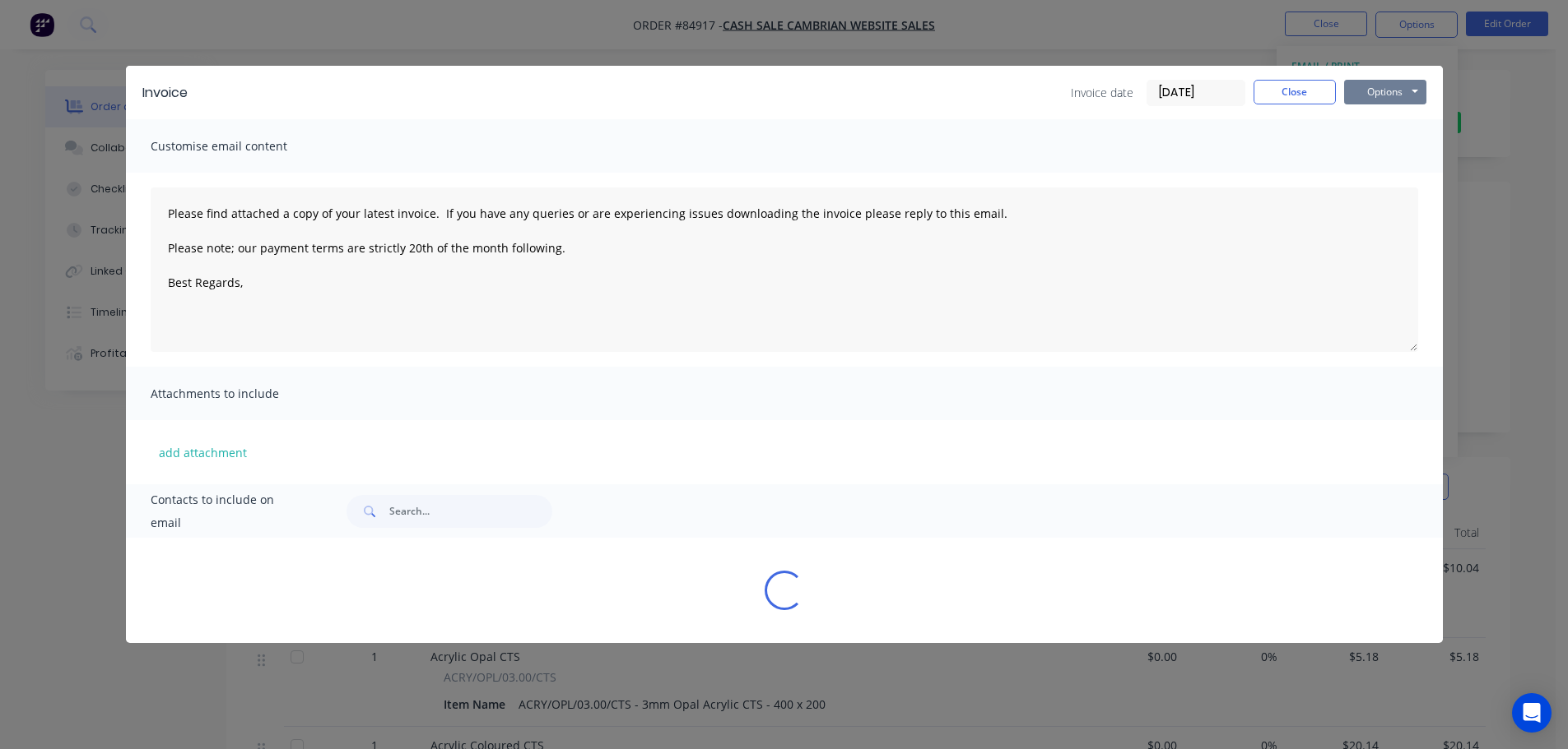
click at [1386, 92] on button "Options" at bounding box center [1386, 92] width 82 height 25
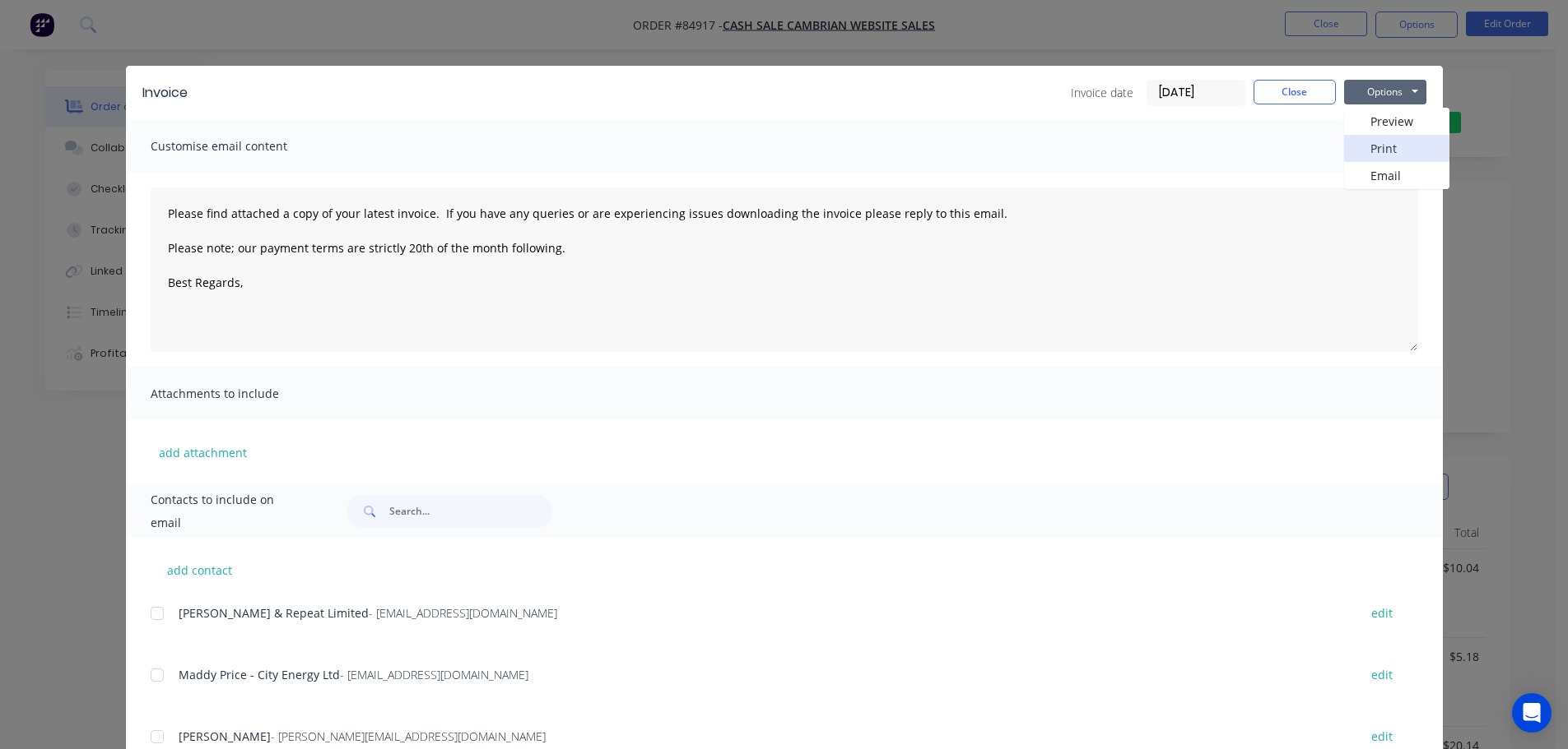
click at [1392, 140] on button "Print" at bounding box center [1397, 148] width 105 height 27
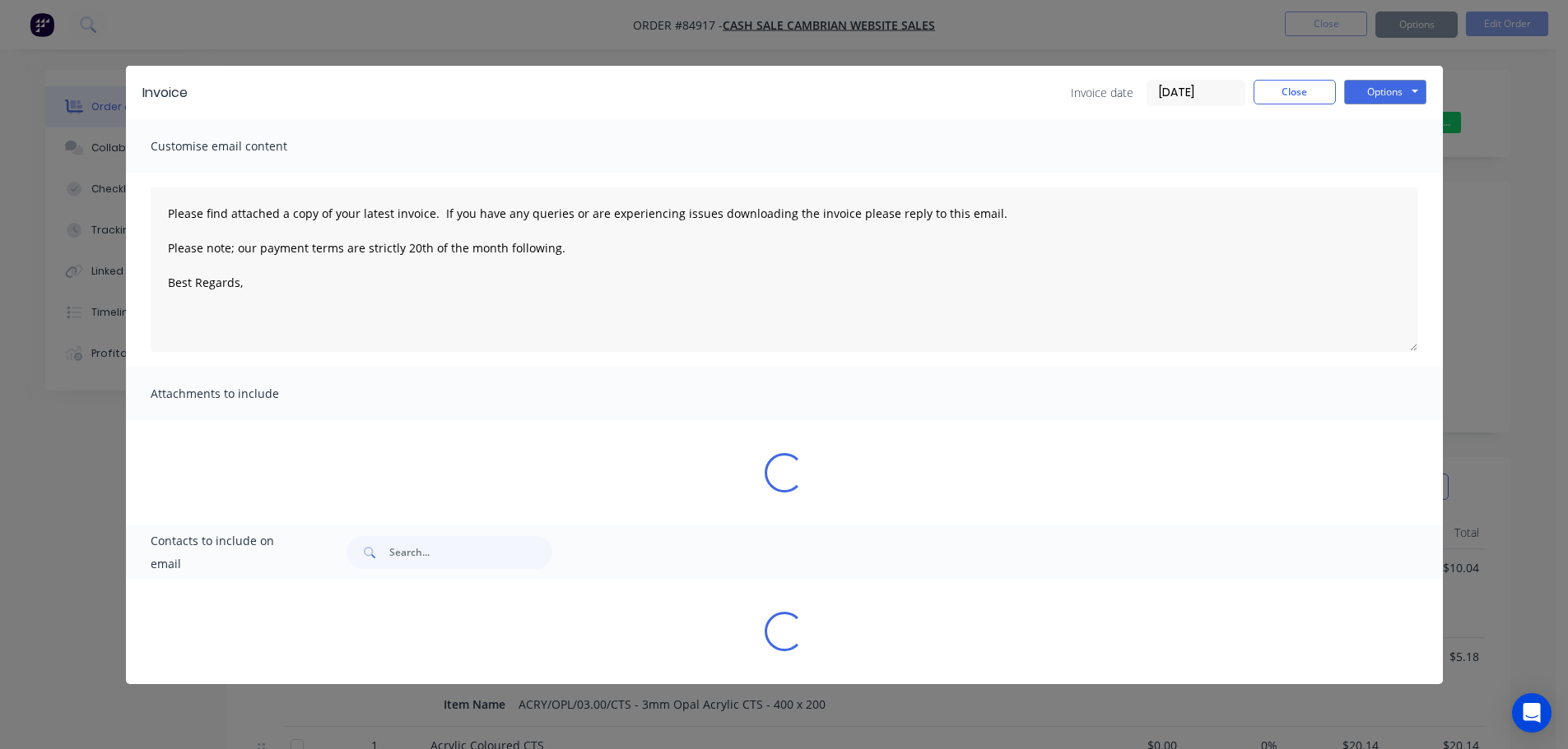
type textarea "Please find attached a copy of your latest invoice. If you have any queries or …"
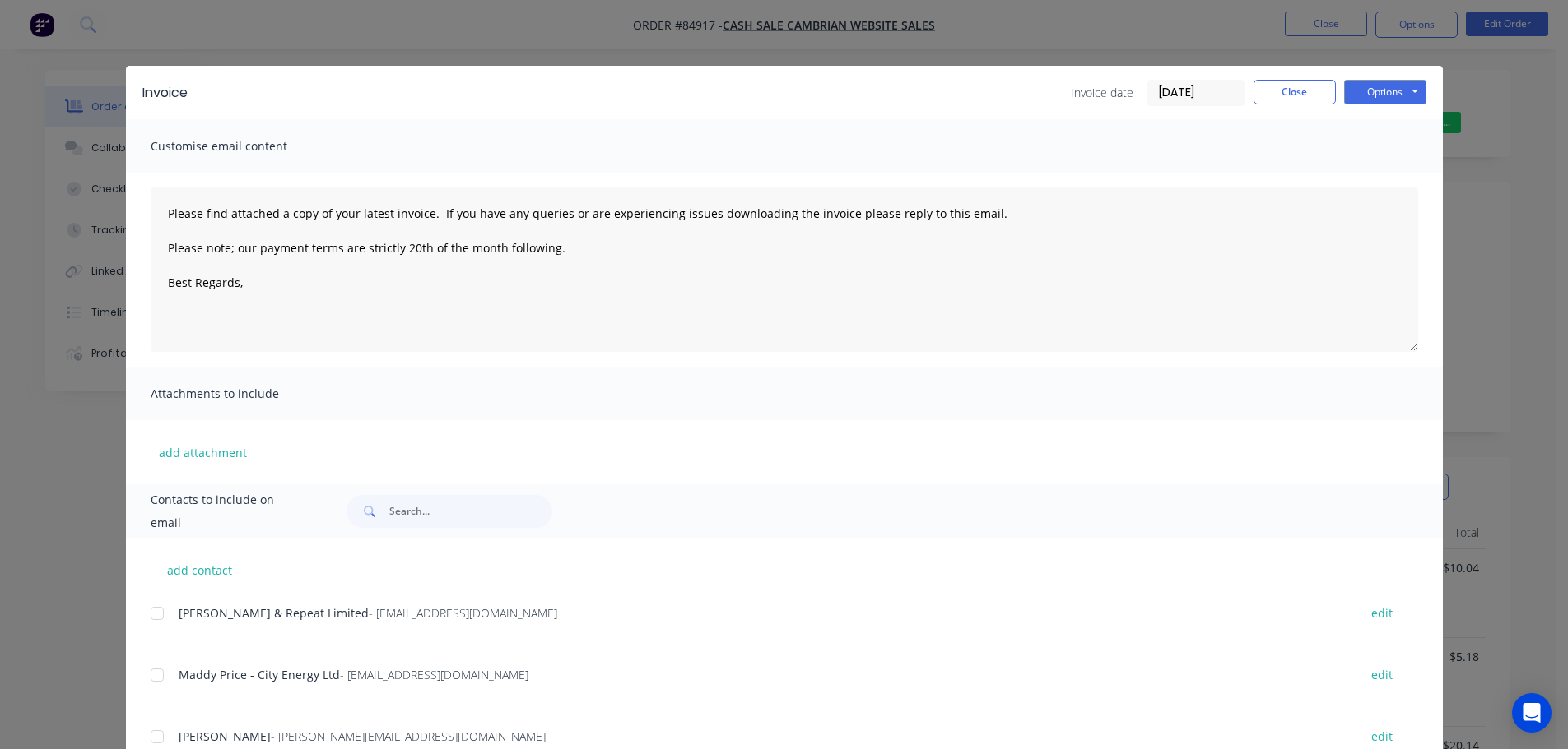
click at [84, 43] on div "Invoice Invoice date [DATE] Close Options Preview Print Email Customise email c…" at bounding box center [784, 374] width 1568 height 749
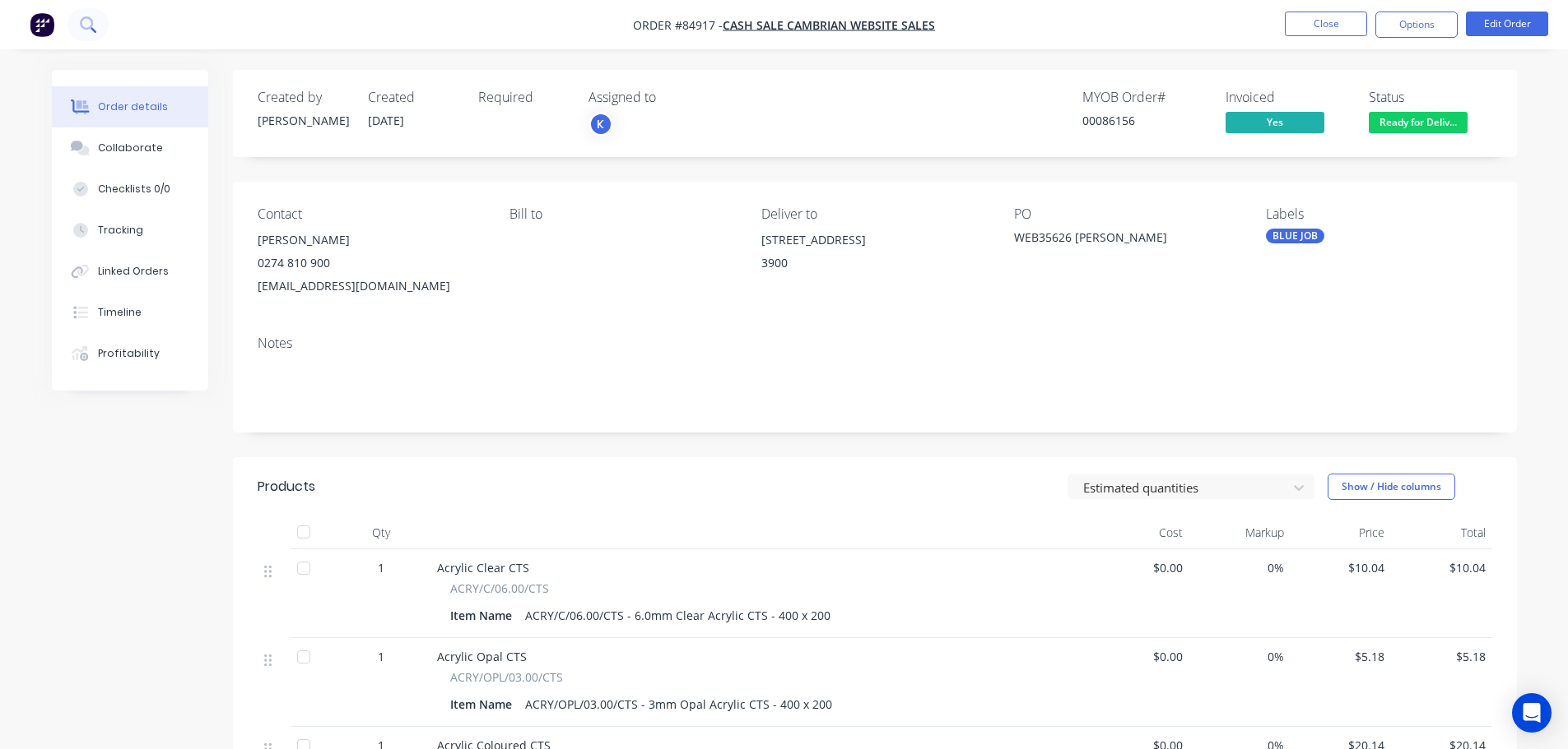
click at [93, 31] on icon at bounding box center [93, 30] width 6 height 6
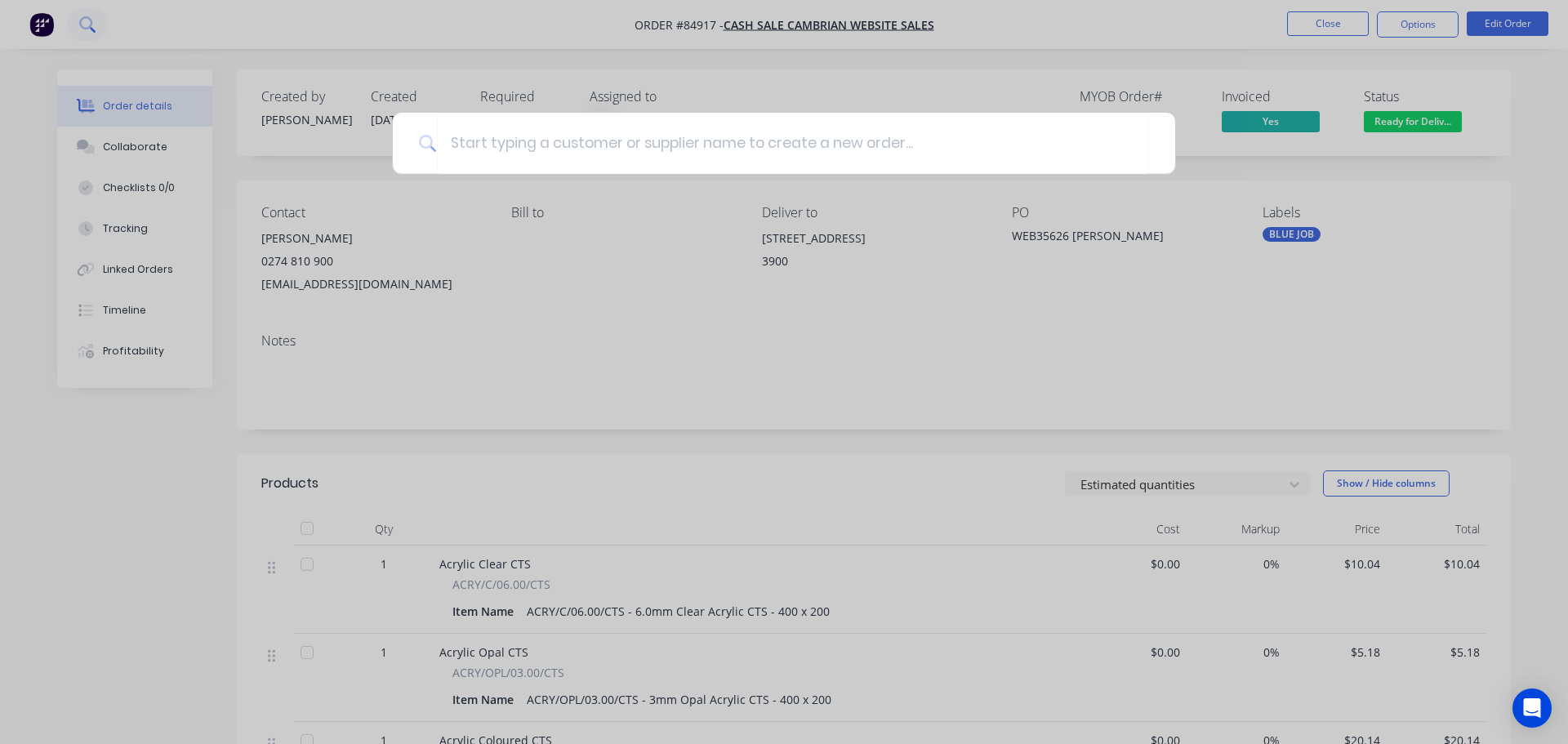
type input "p"
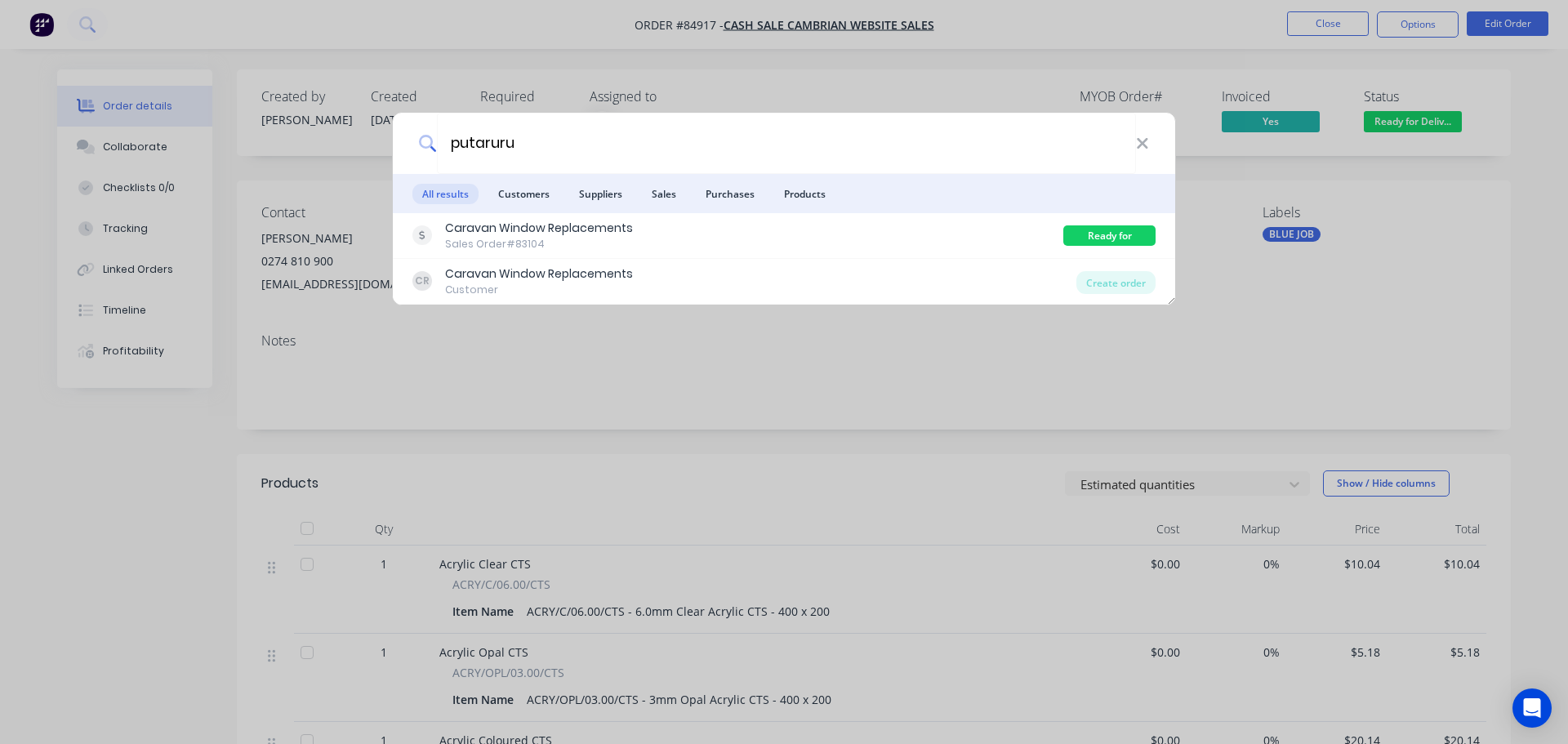
type input "putaruru"
click at [706, 355] on div "putaruru All results Customers Suppliers Sales Purchases Products Caravan Windo…" at bounding box center [784, 372] width 1568 height 744
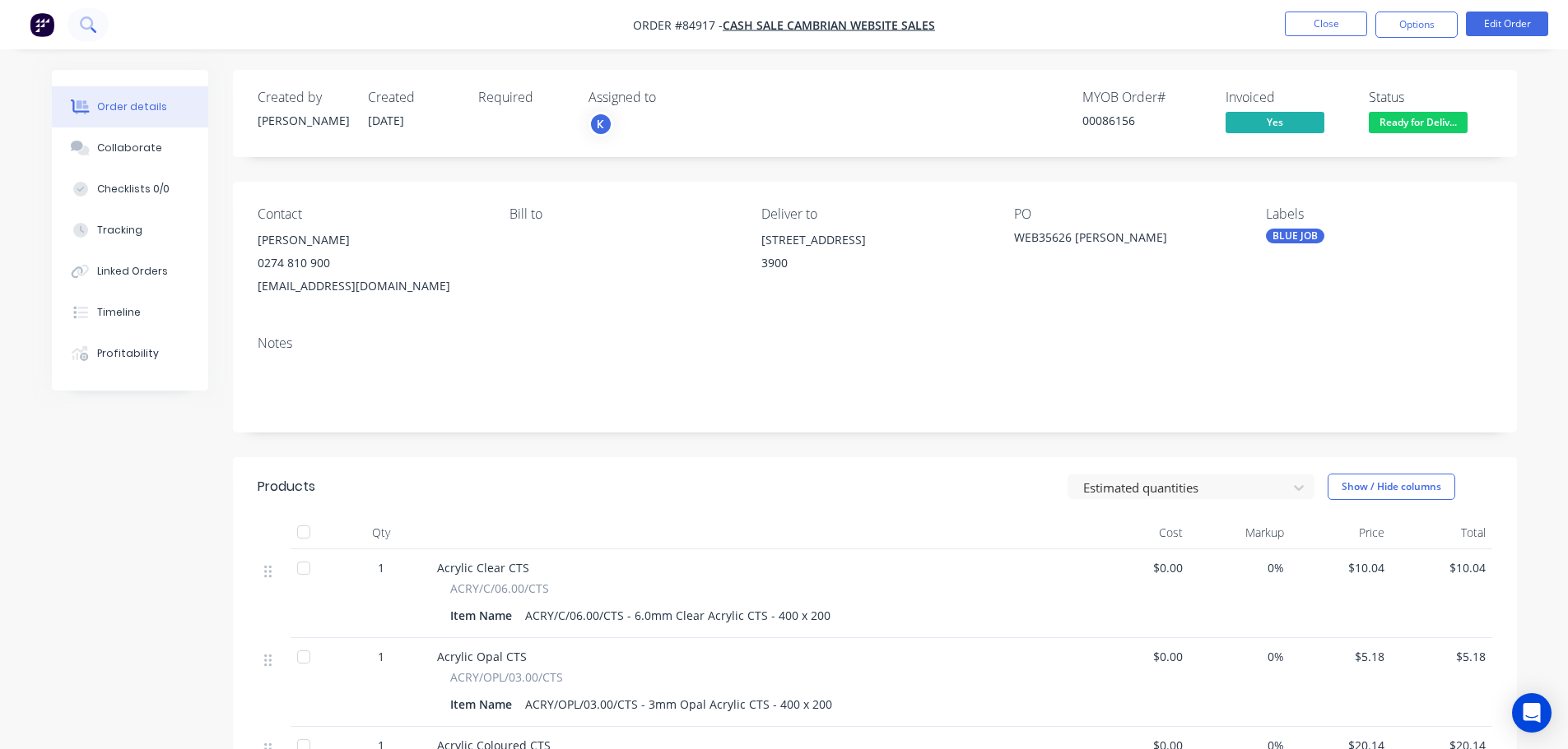
click at [84, 11] on button at bounding box center [87, 25] width 41 height 33
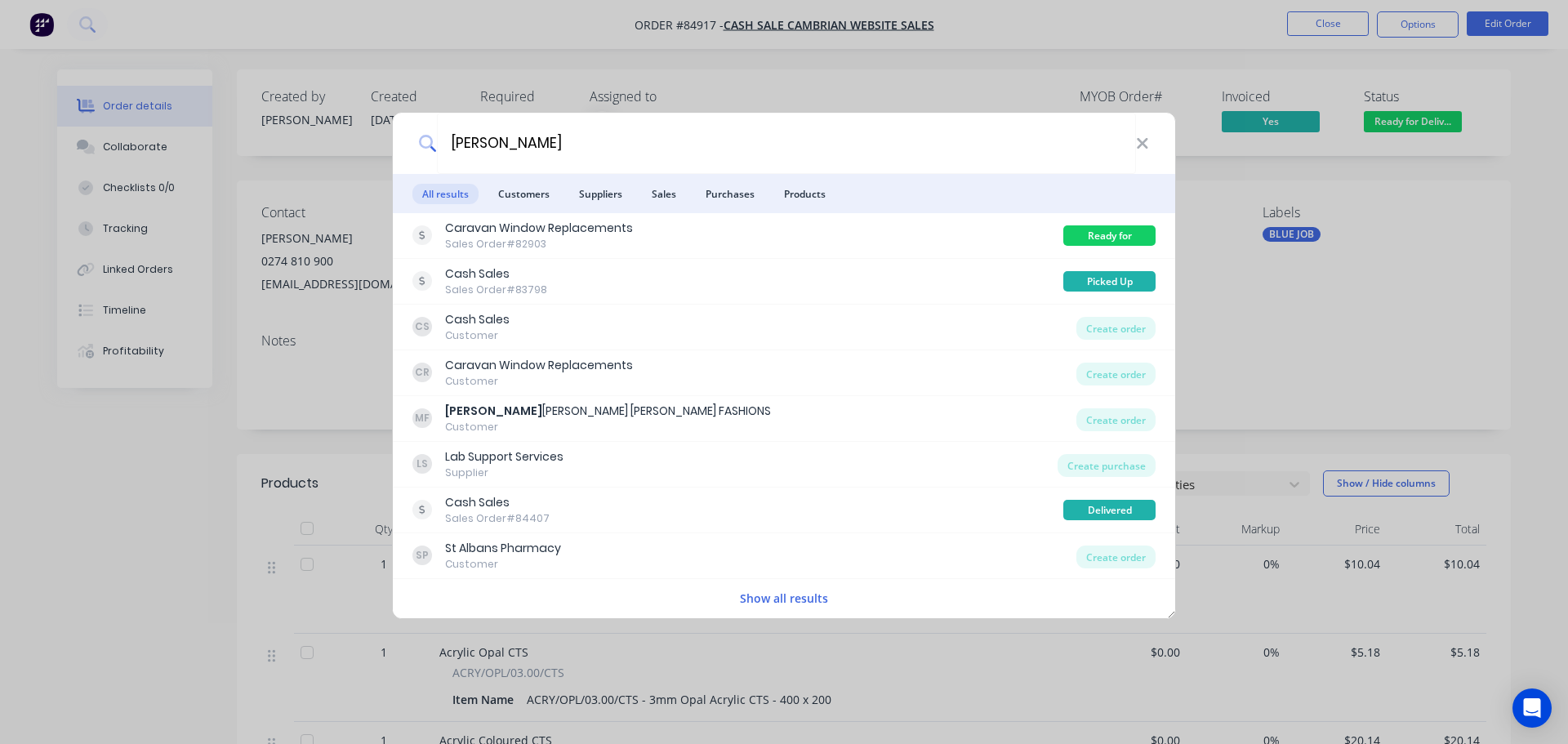
type input "[PERSON_NAME]"
click at [483, 89] on div "[PERSON_NAME] All results Customers Suppliers Sales Purchases Products Caravan …" at bounding box center [784, 372] width 1568 height 744
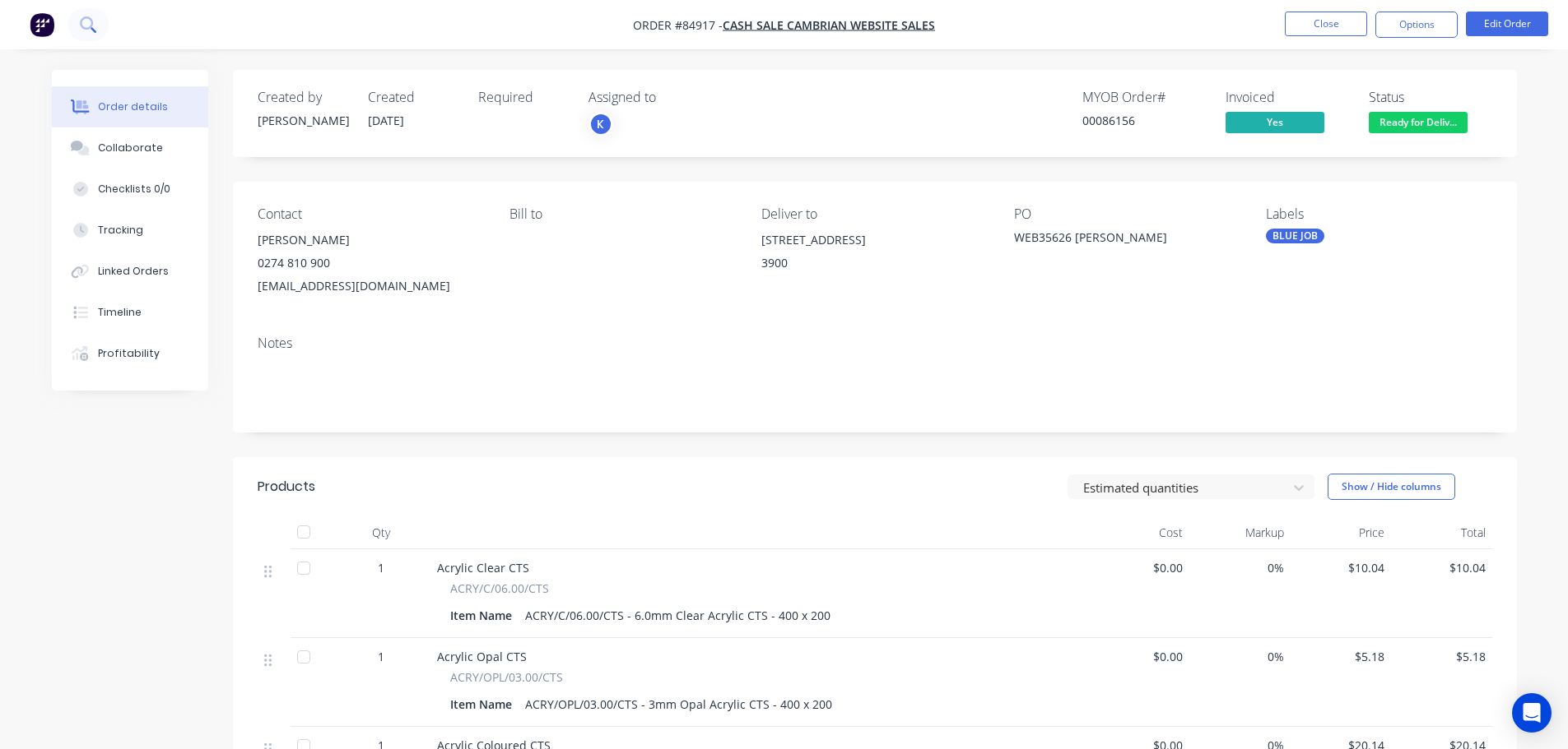
click at [90, 26] on icon at bounding box center [86, 23] width 13 height 13
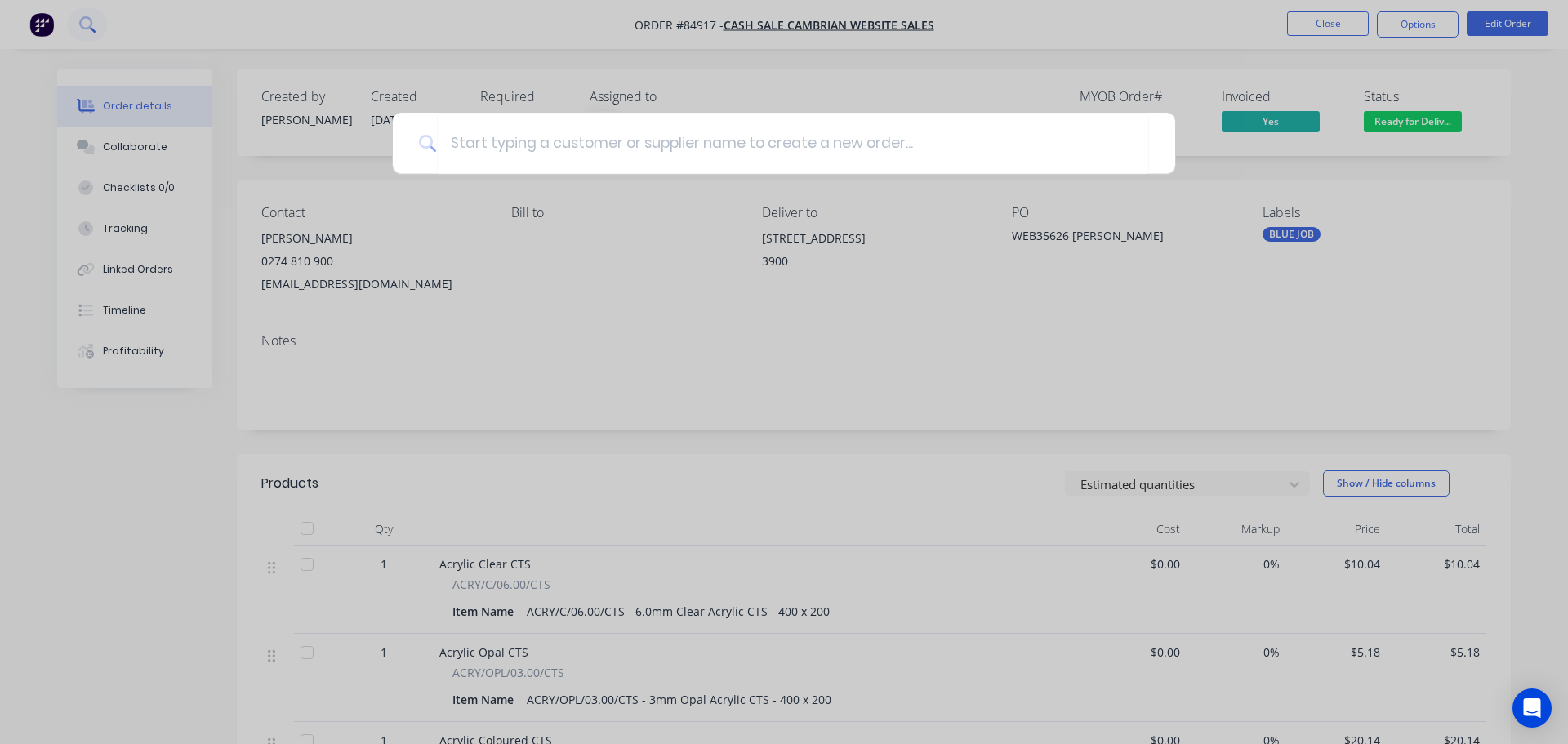
click at [89, 26] on div at bounding box center [784, 372] width 1568 height 744
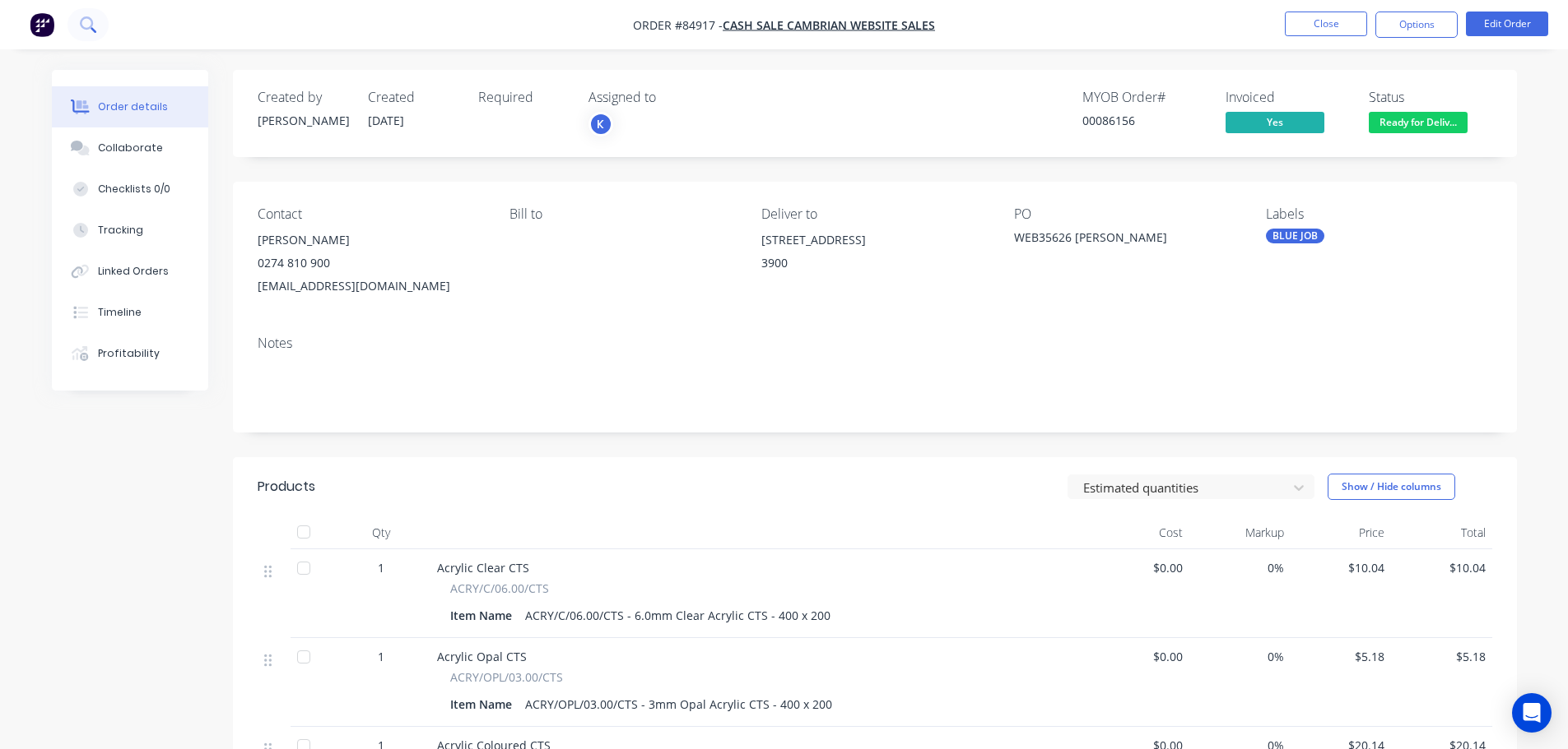
click at [95, 26] on icon at bounding box center [87, 24] width 15 height 15
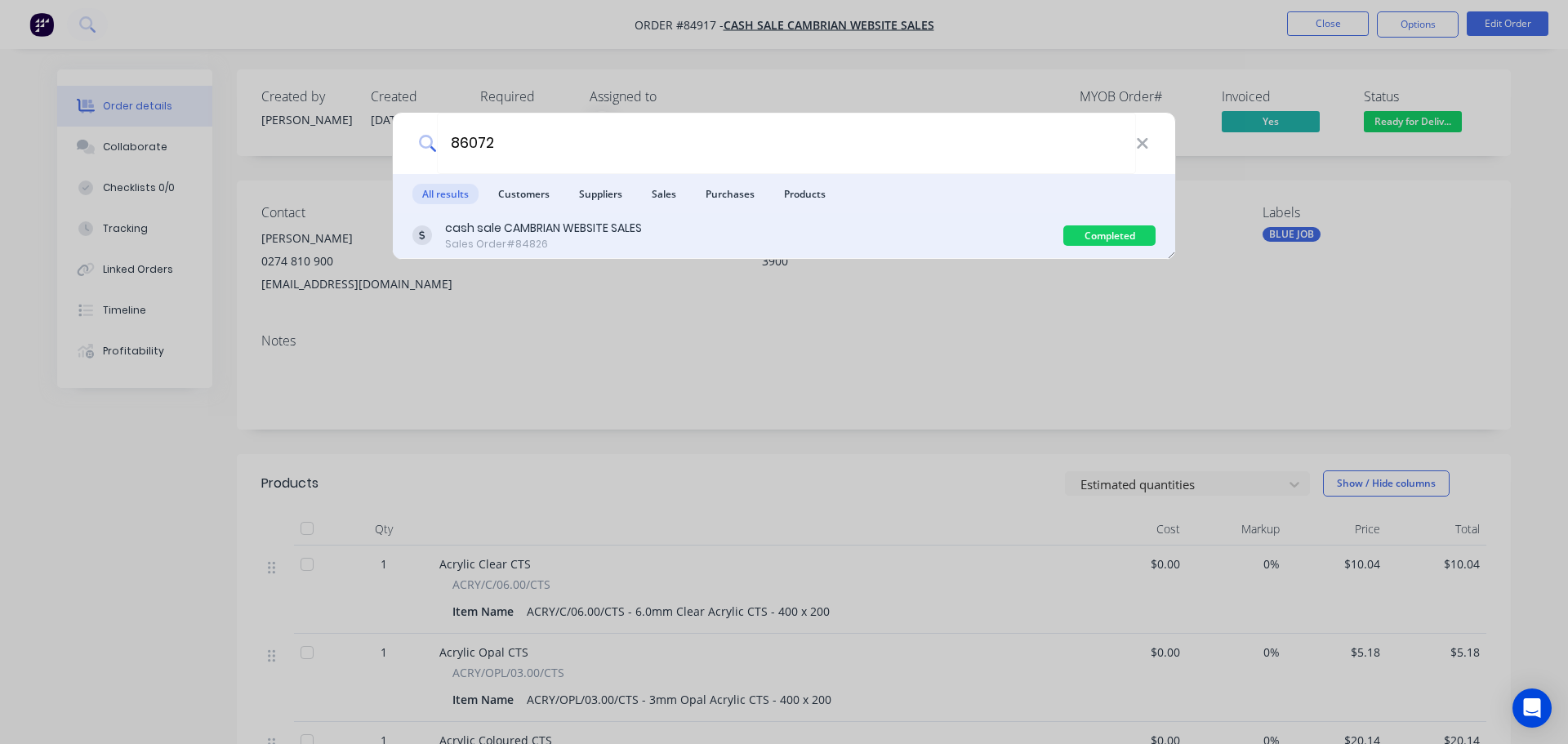
type input "86072"
click at [802, 237] on div "cash sale CAMBRIAN WEBSITE SALES Sales Order #84826" at bounding box center [738, 235] width 651 height 31
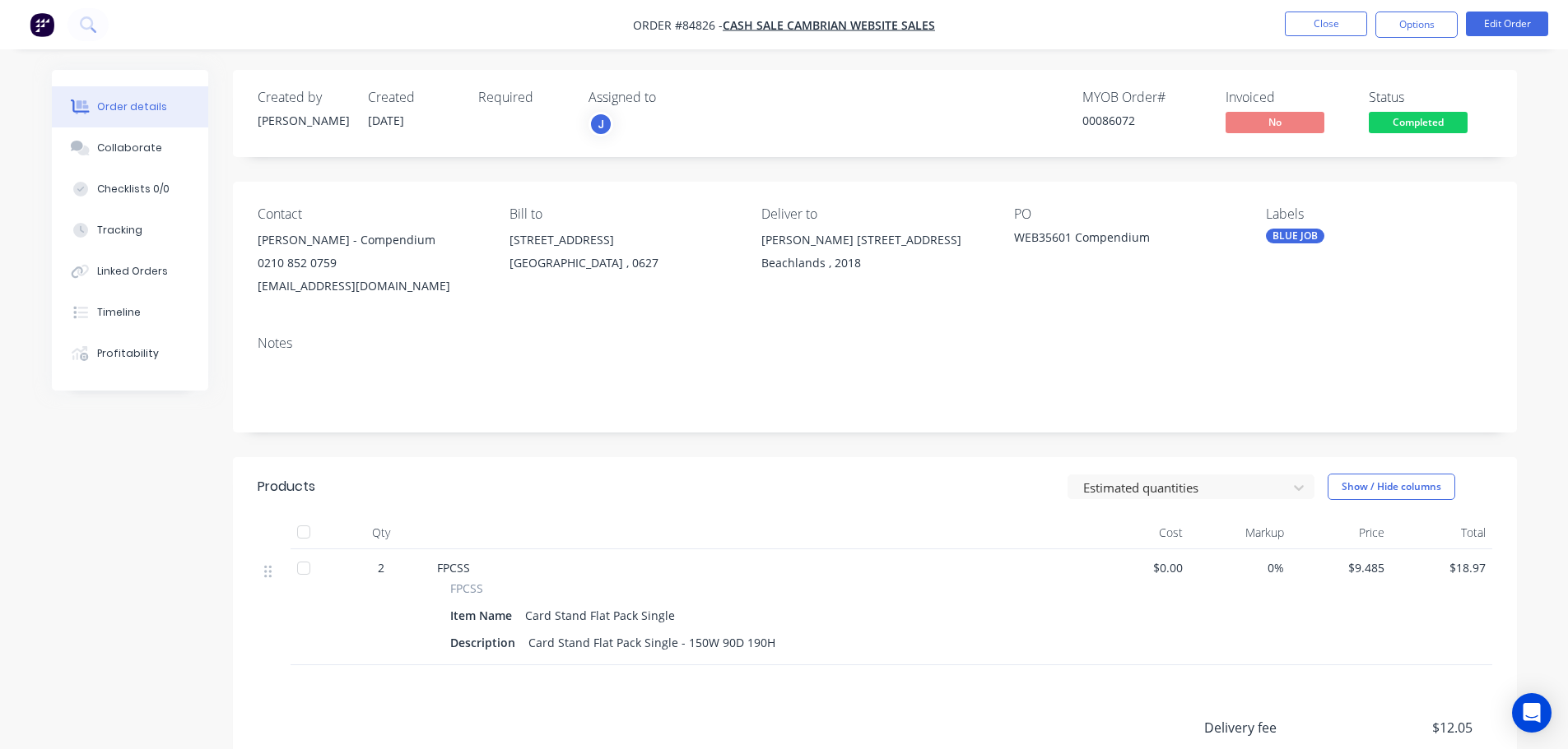
click at [473, 586] on span "FPCSS" at bounding box center [467, 588] width 33 height 17
copy span "FPCSS"
click at [1418, 111] on div "Status Completed" at bounding box center [1430, 114] width 124 height 48
click at [1418, 127] on span "Completed" at bounding box center [1418, 122] width 99 height 20
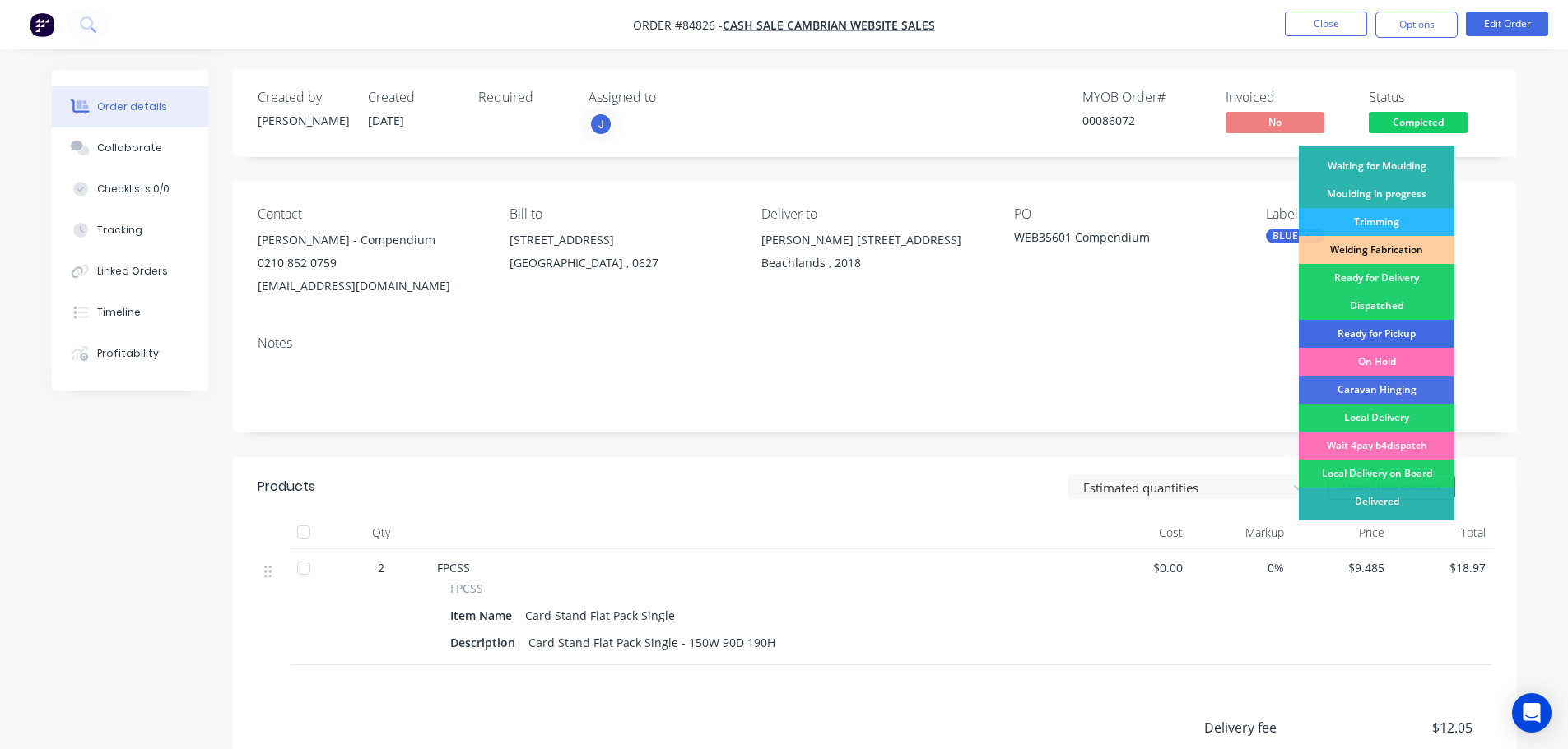
scroll to position [324, 0]
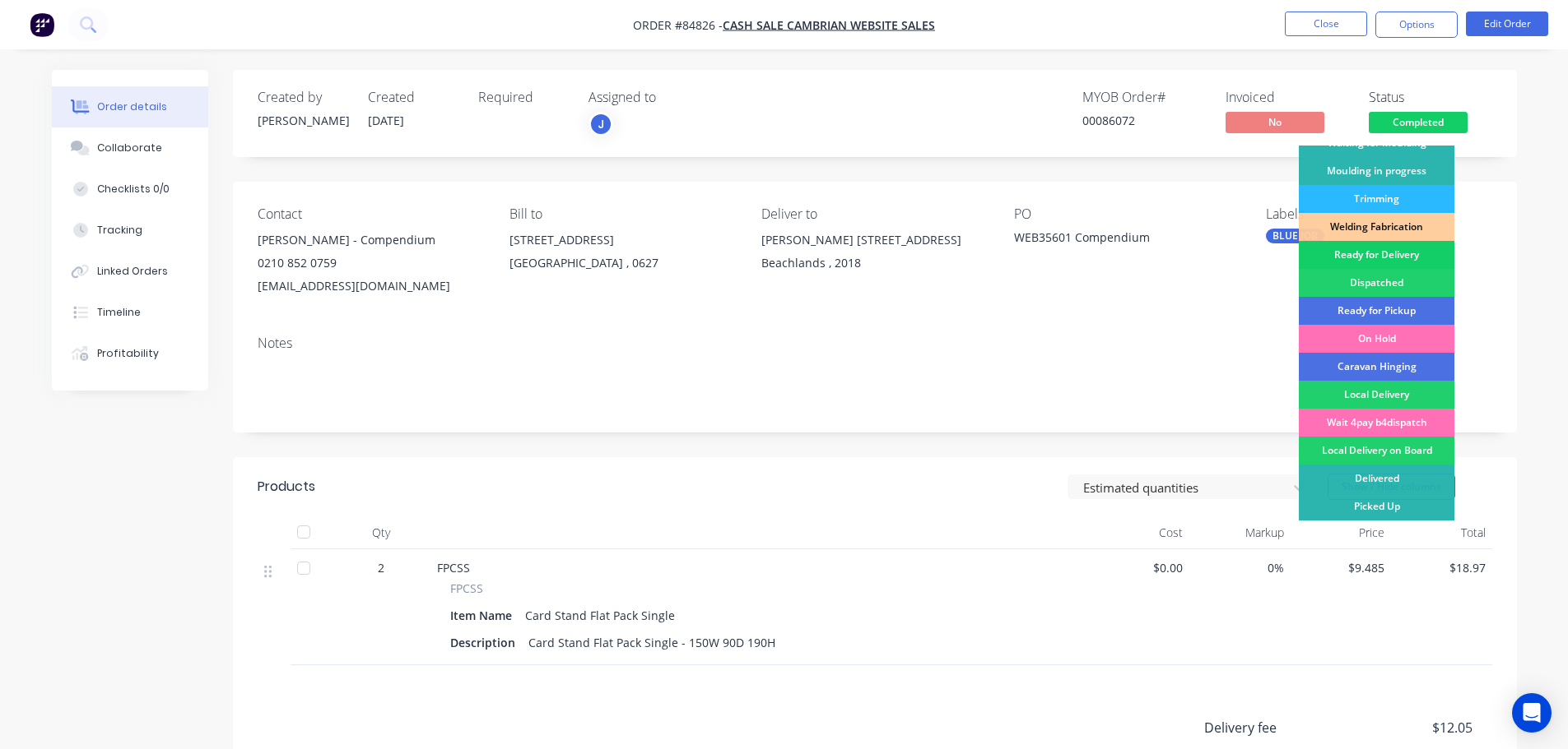
drag, startPoint x: 1391, startPoint y: 255, endPoint x: 1393, endPoint y: 227, distance: 28.1
click at [1391, 254] on div "Ready for Delivery" at bounding box center [1376, 255] width 155 height 28
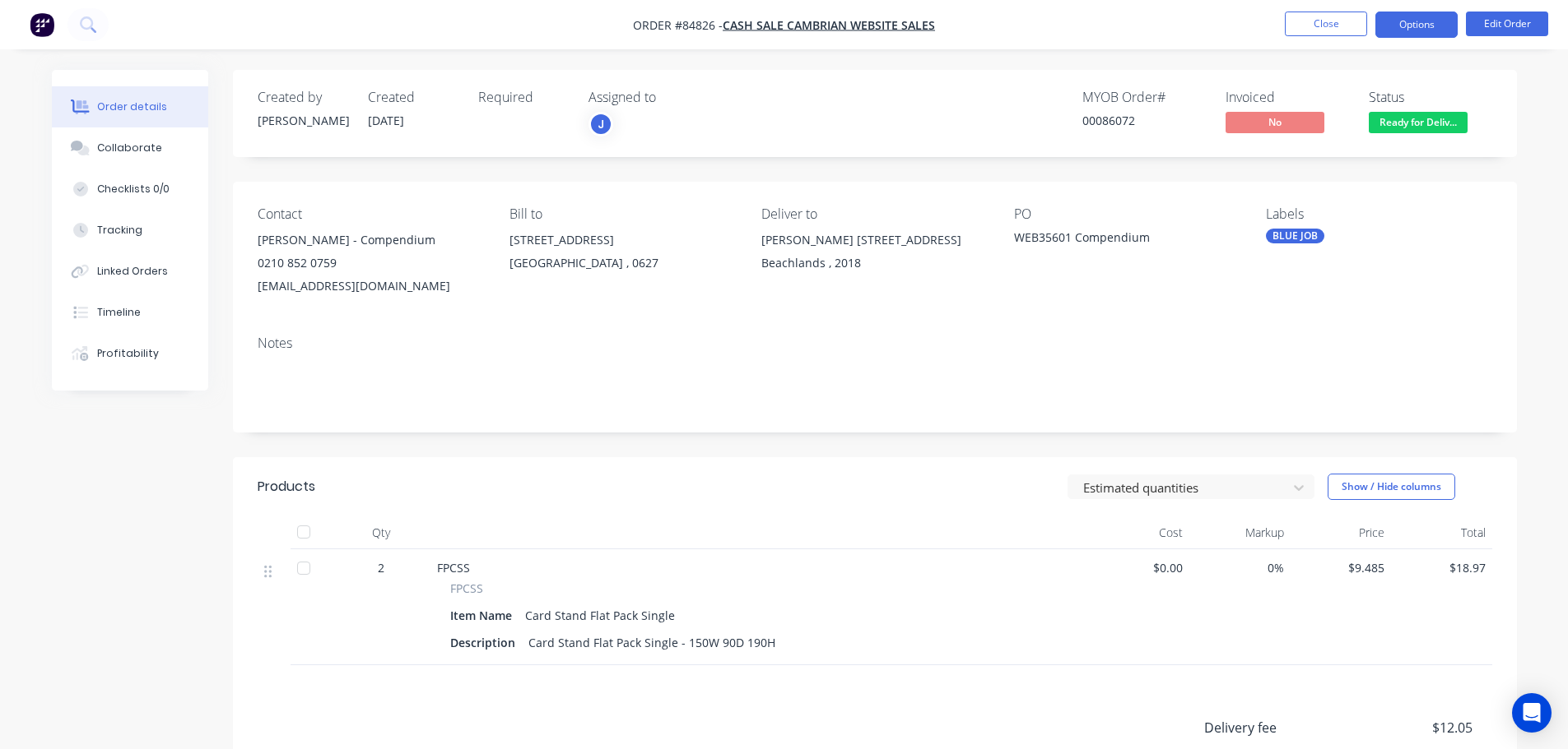
drag, startPoint x: 1410, startPoint y: 28, endPoint x: 1403, endPoint y: 37, distance: 11.4
click at [1408, 30] on button "Options" at bounding box center [1417, 24] width 82 height 26
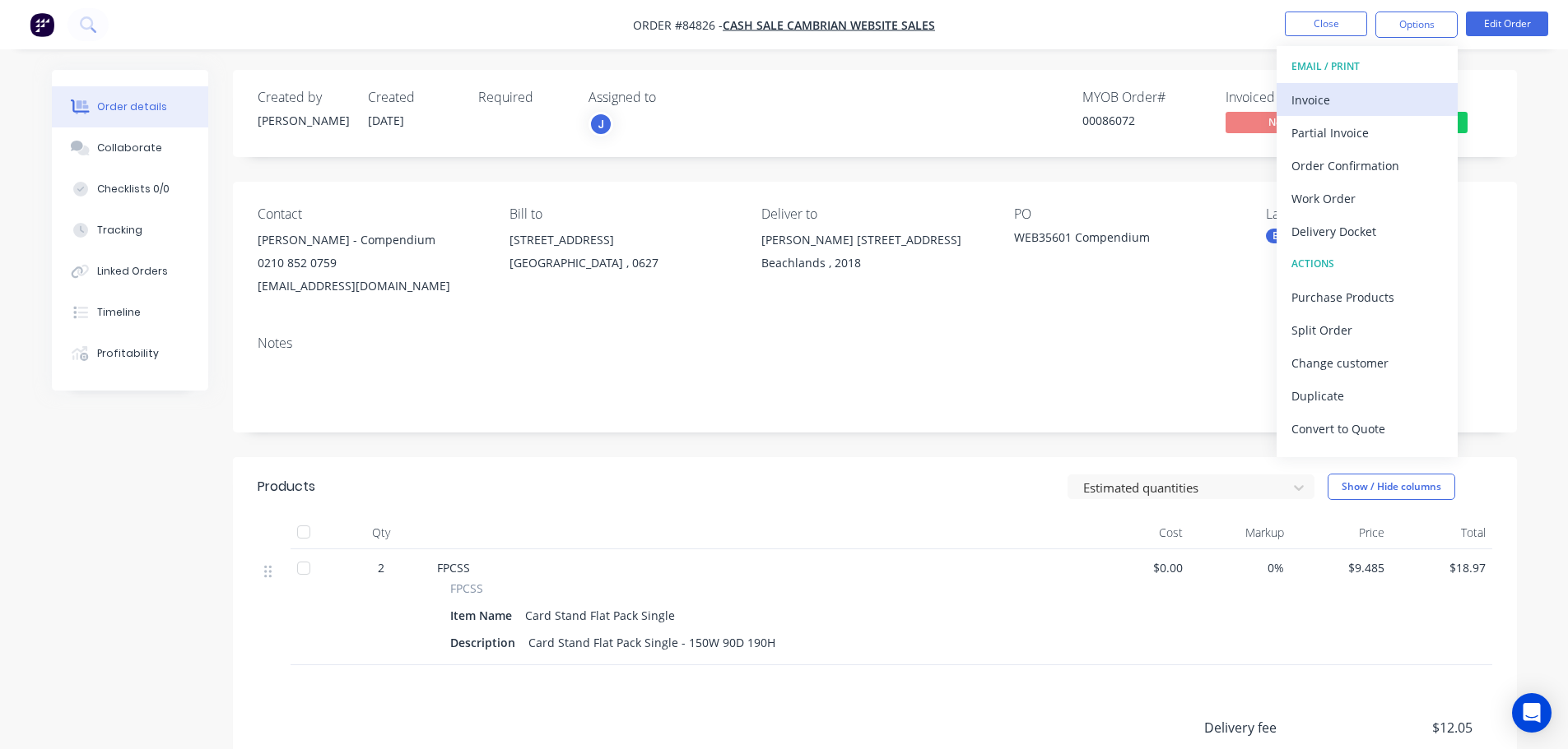
click at [1352, 110] on div "Invoice" at bounding box center [1368, 100] width 151 height 24
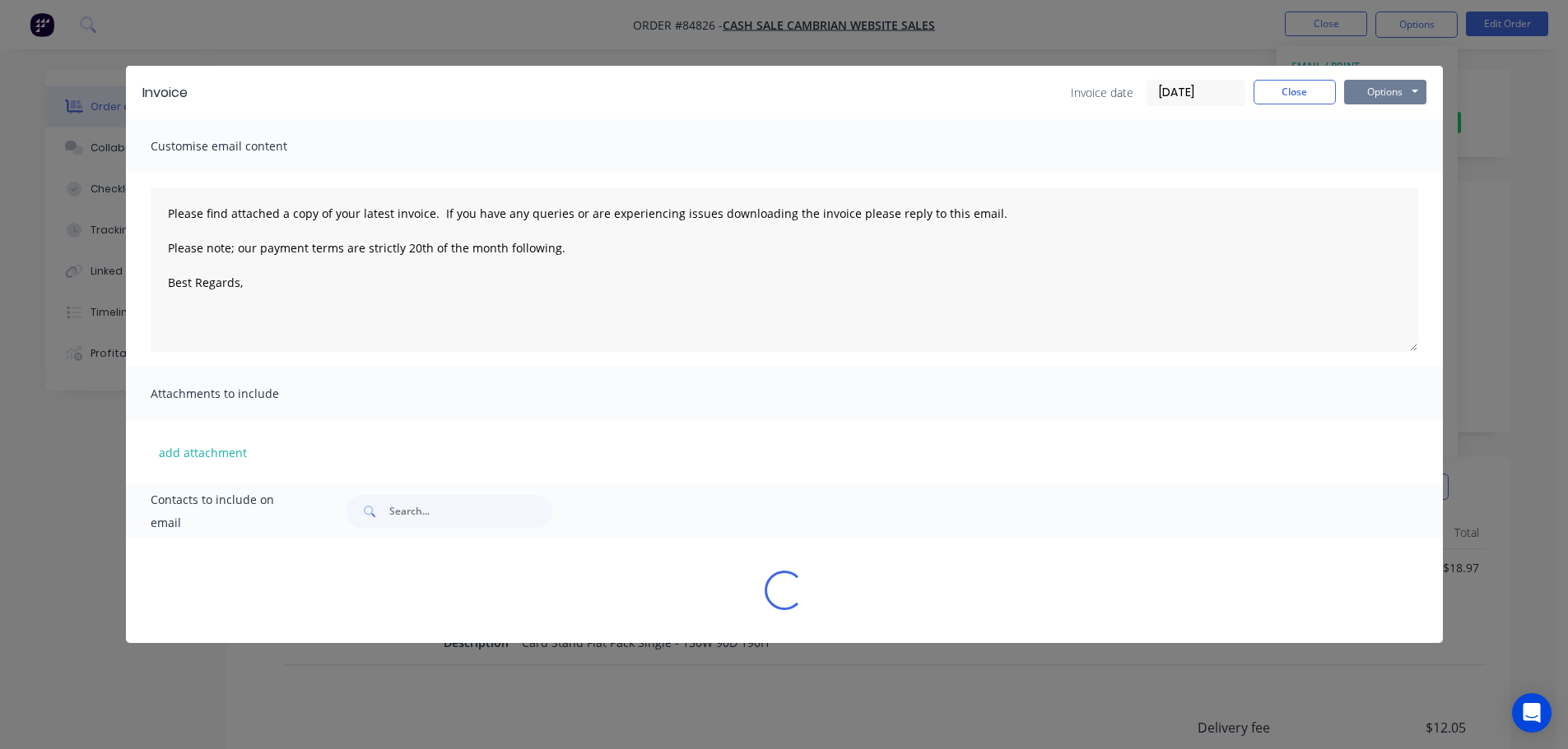
click at [1385, 87] on button "Options" at bounding box center [1386, 92] width 82 height 25
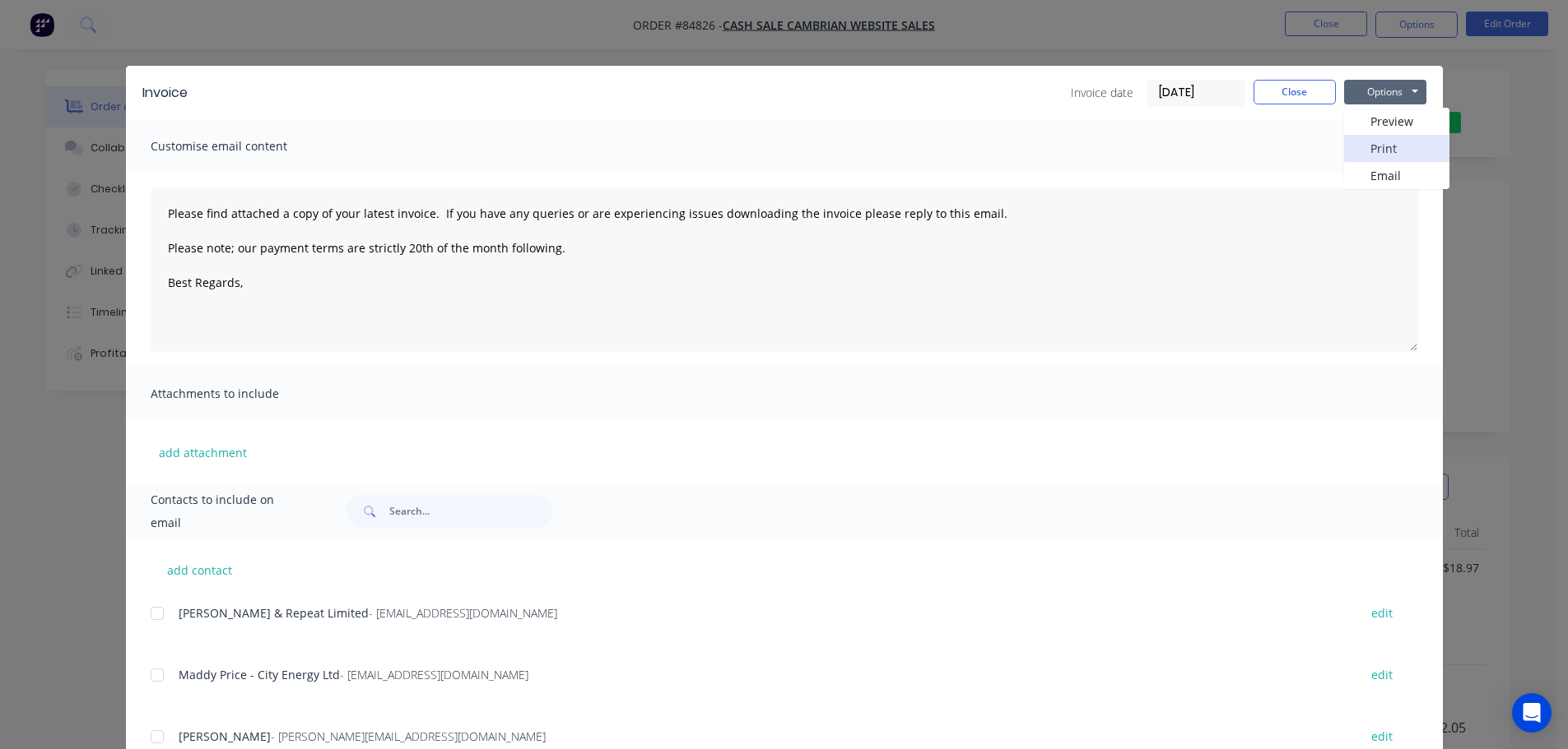
click at [1385, 141] on button "Print" at bounding box center [1397, 148] width 105 height 27
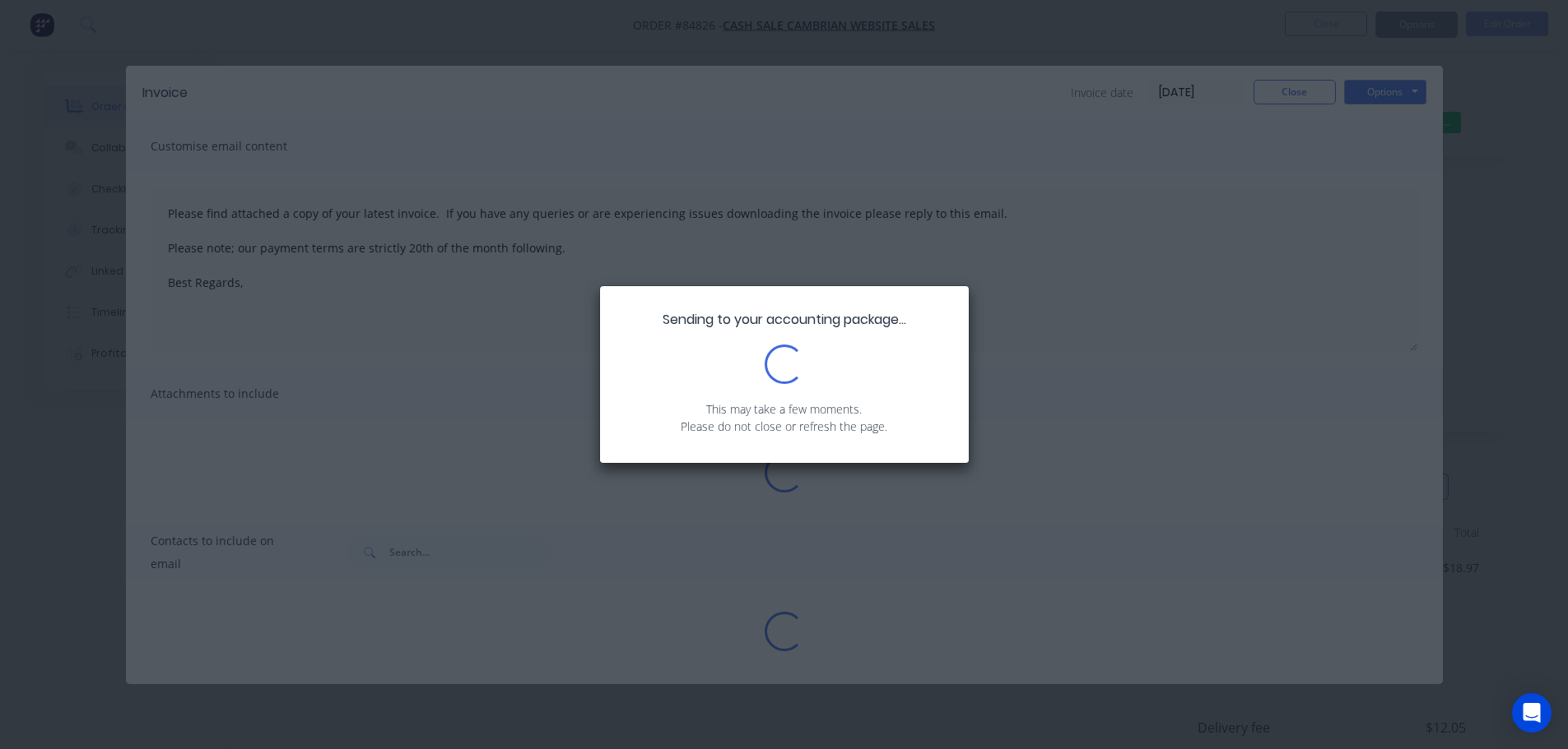
type textarea "Please find attached a copy of your latest invoice. If you have any queries or …"
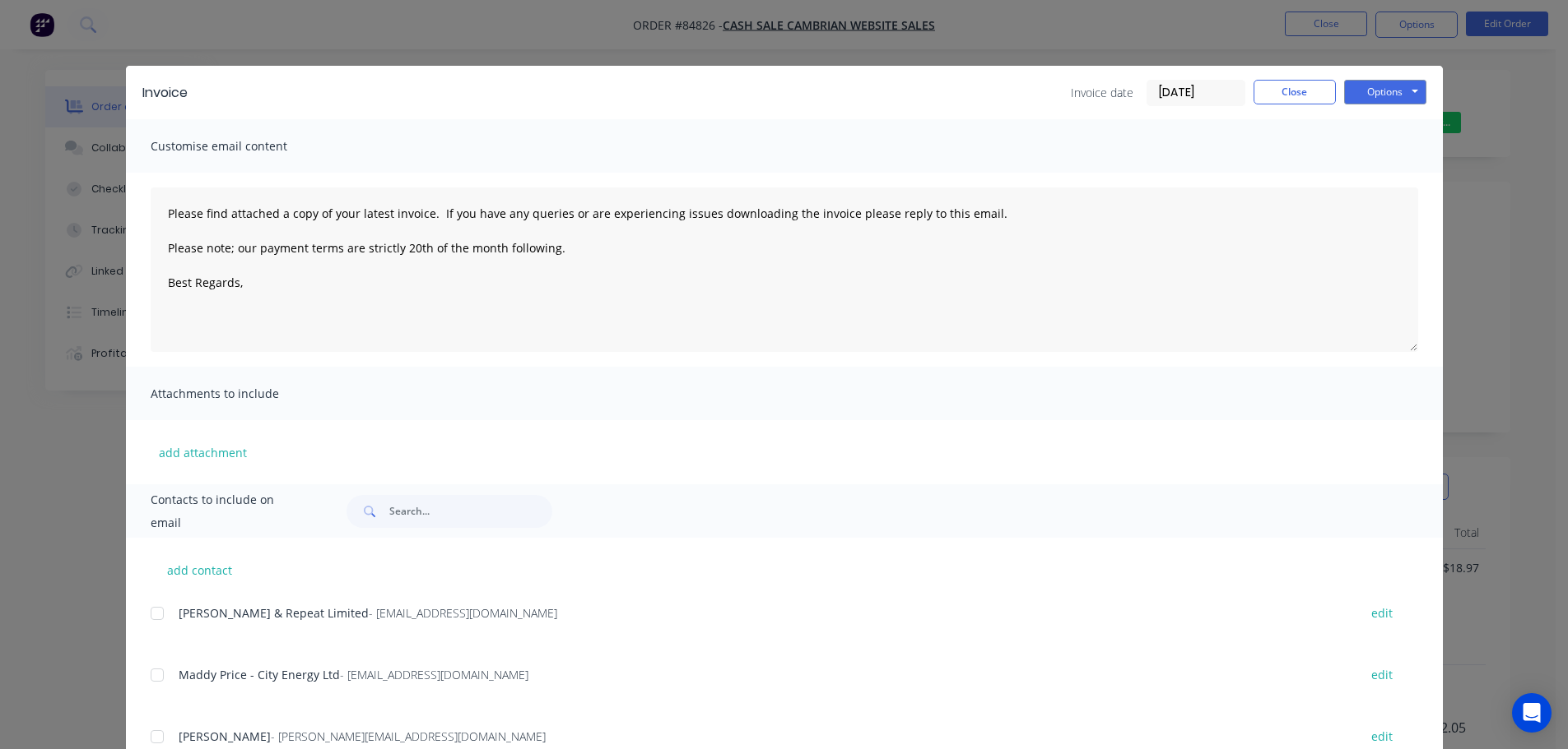
click at [84, 61] on div "Invoice Invoice date [DATE] Close Options Preview Print Email Customise email c…" at bounding box center [784, 374] width 1568 height 749
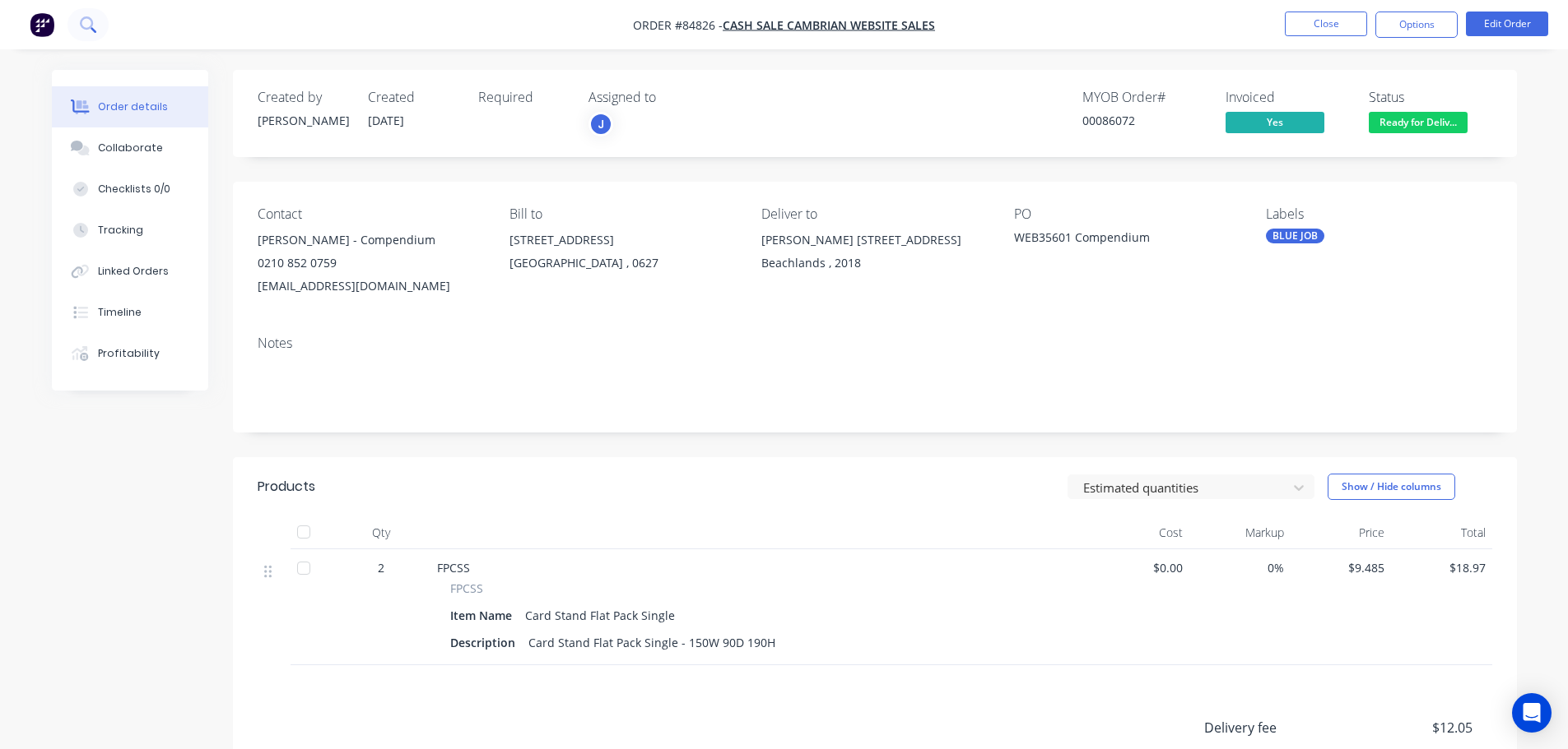
click at [79, 34] on button at bounding box center [87, 25] width 41 height 33
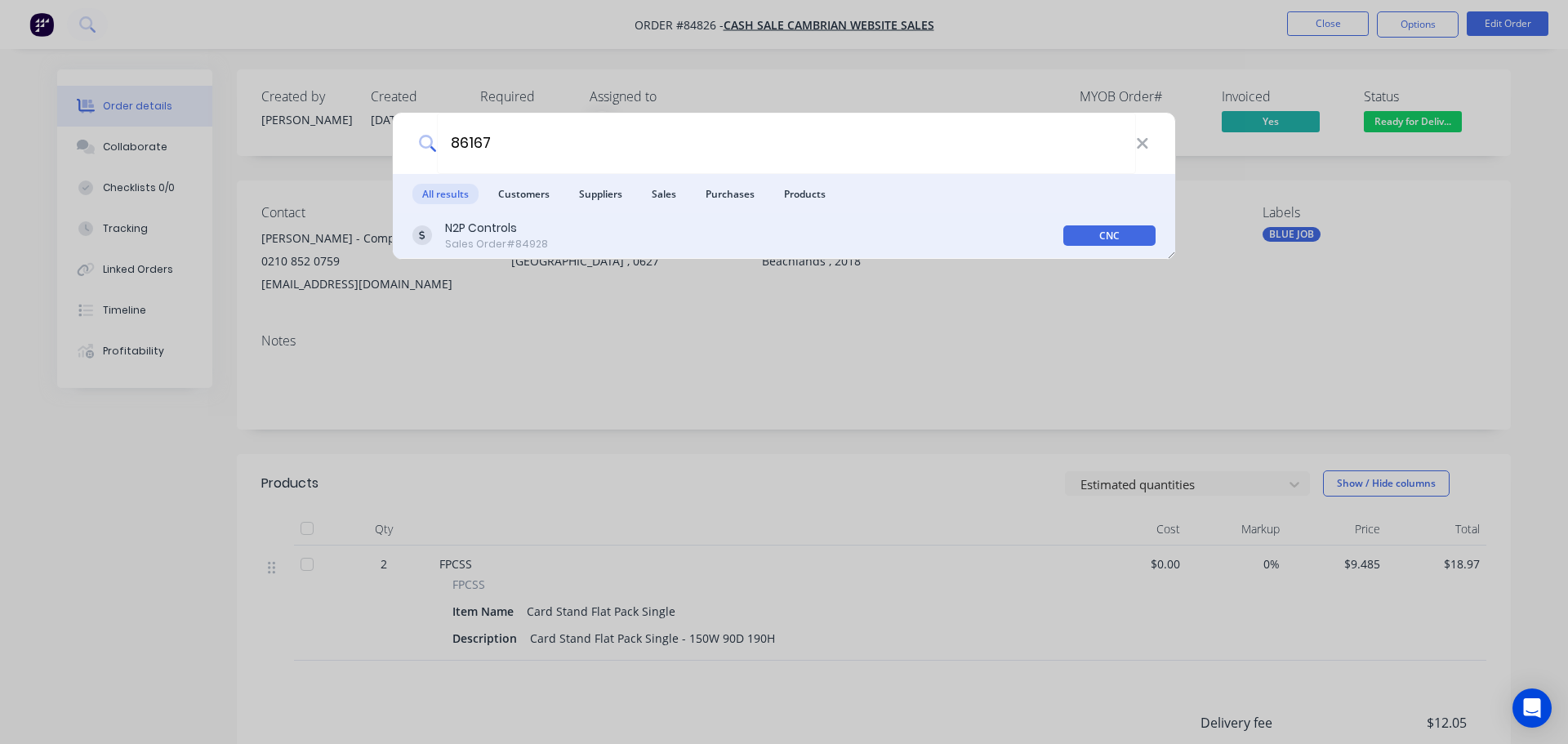
type input "86167"
click at [669, 229] on div "N2P Controls Sales Order #84928" at bounding box center [738, 235] width 651 height 31
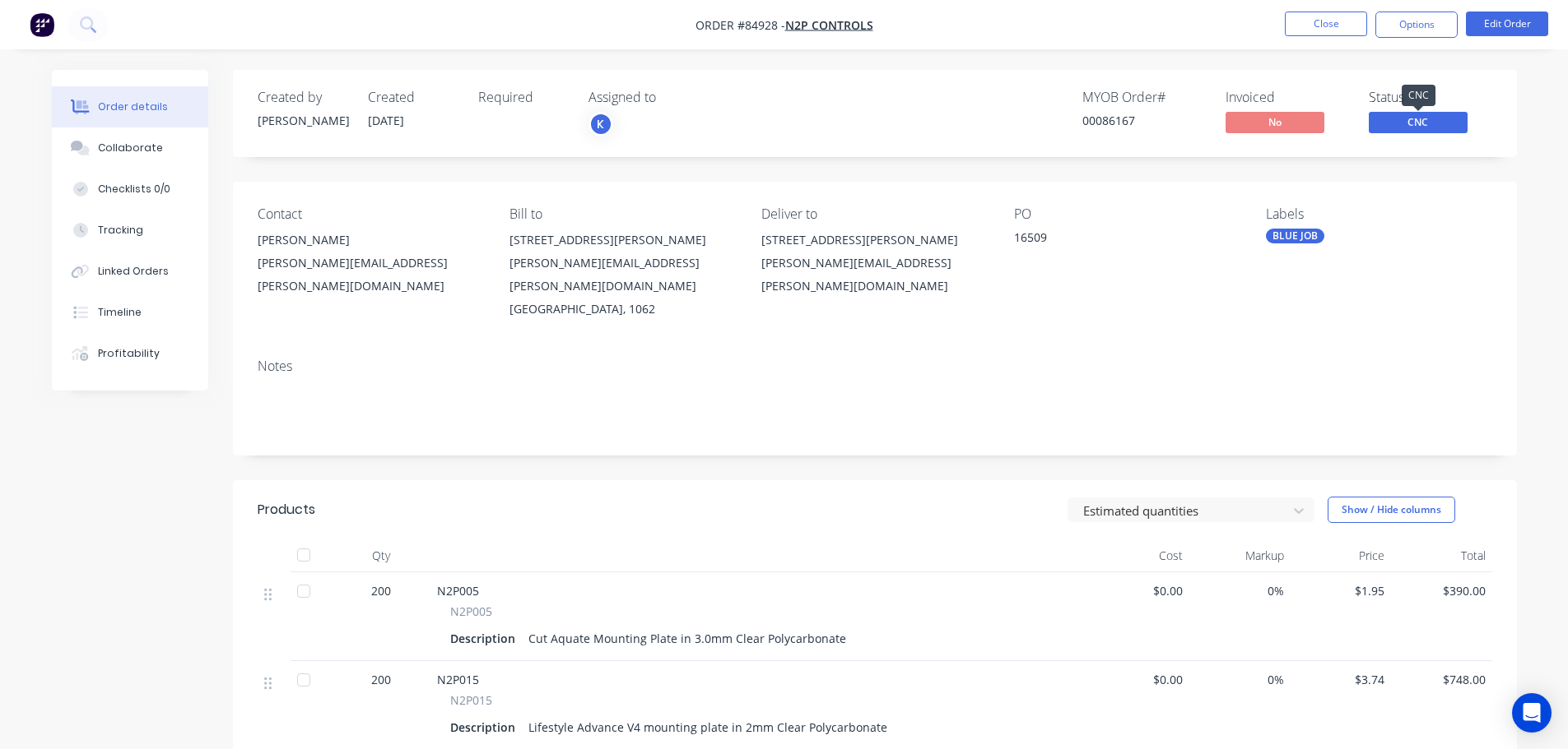
click at [1405, 121] on span "CNC" at bounding box center [1418, 122] width 99 height 20
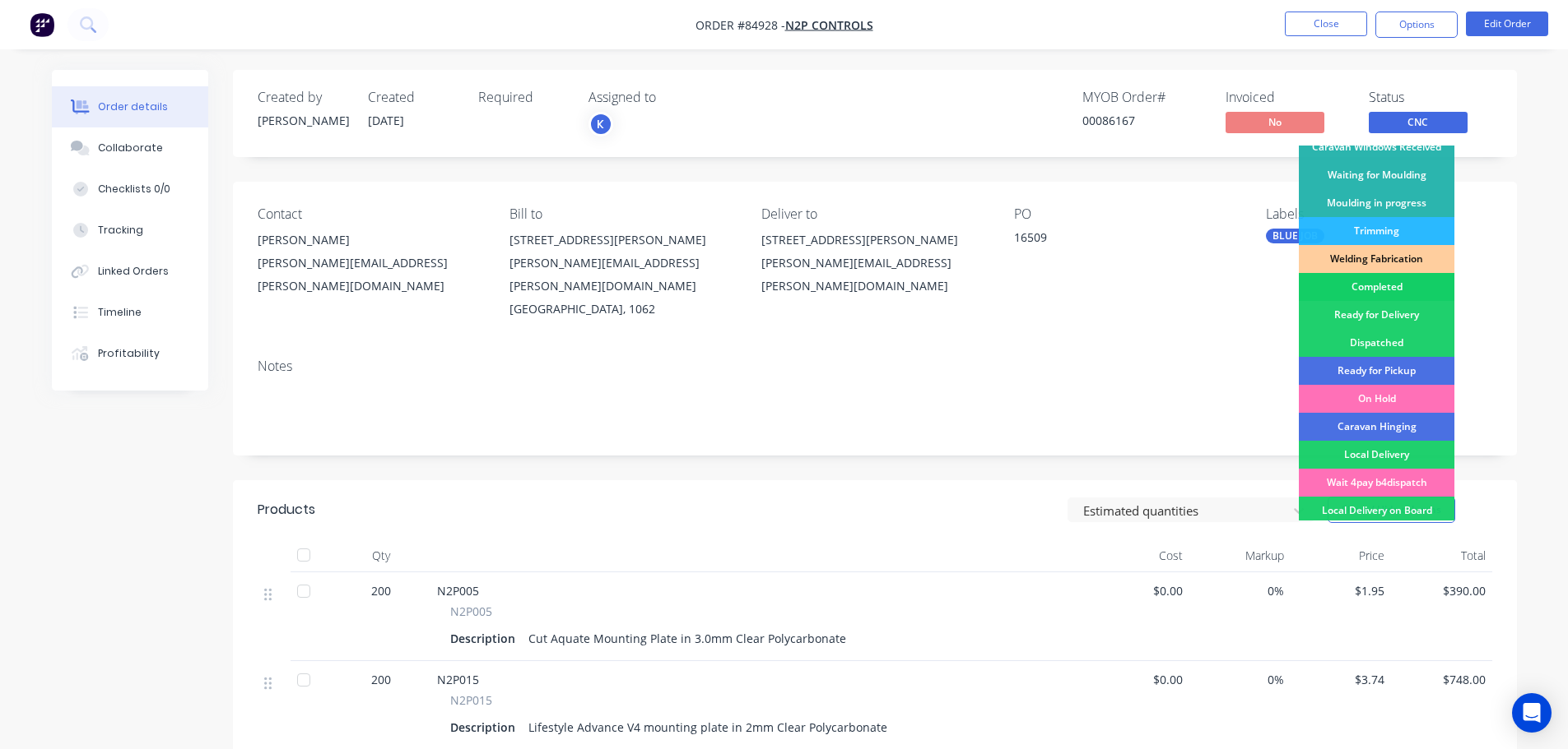
scroll to position [324, 0]
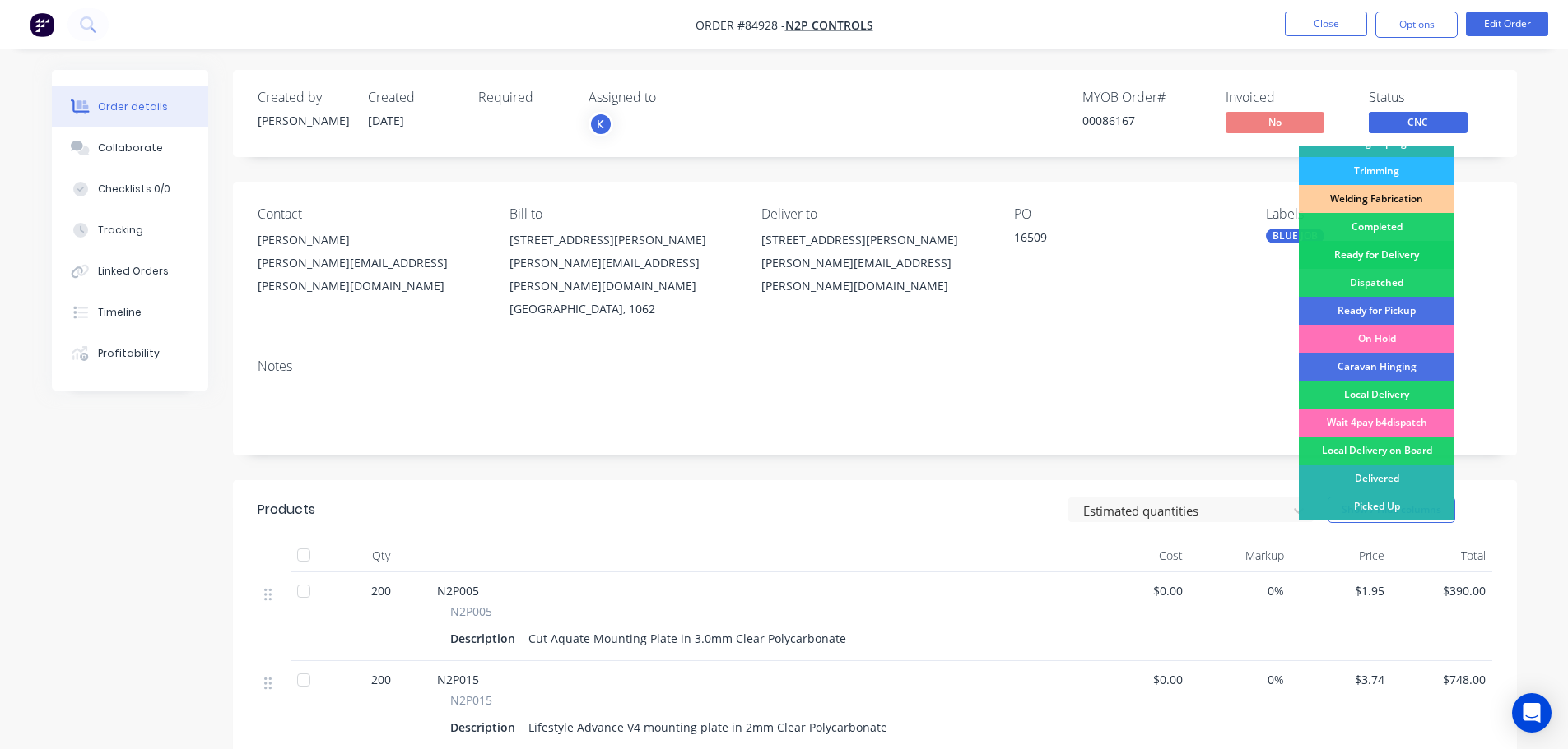
click at [1395, 259] on div "Ready for Delivery" at bounding box center [1376, 255] width 155 height 28
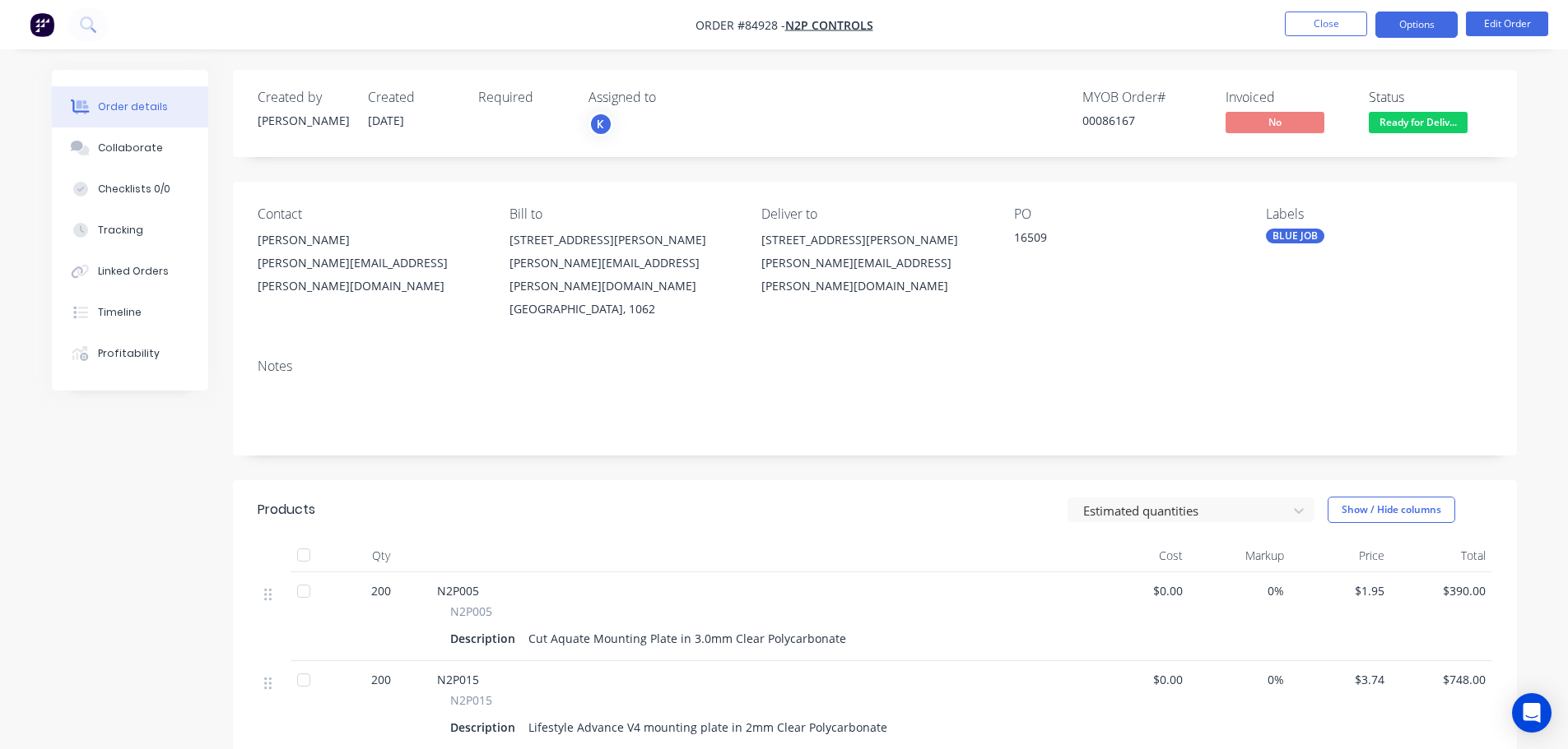
click at [1438, 33] on button "Options" at bounding box center [1417, 24] width 82 height 26
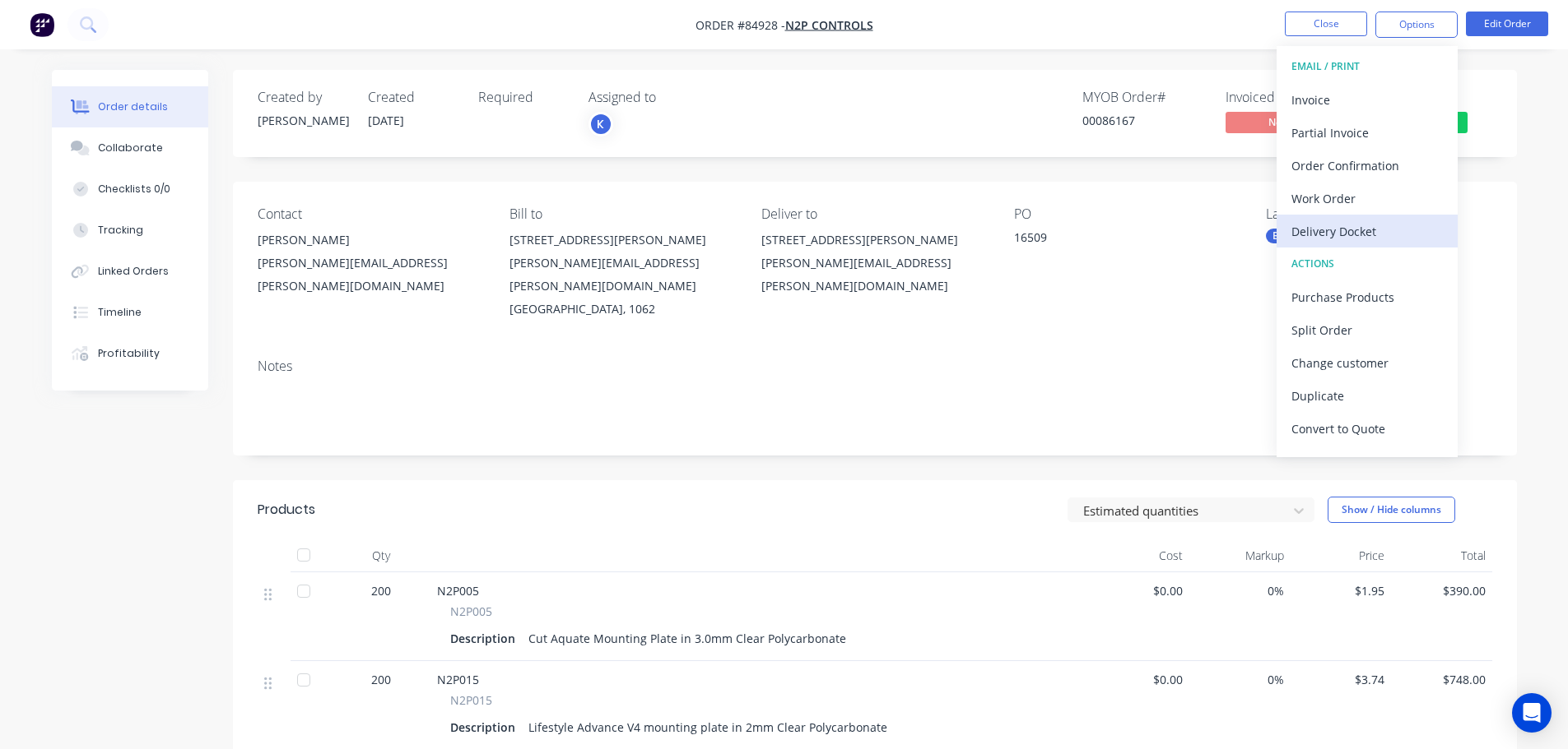
click at [1353, 228] on div "Delivery Docket" at bounding box center [1368, 231] width 151 height 24
click at [1357, 160] on div "Without pricing" at bounding box center [1368, 166] width 151 height 24
click at [108, 36] on nav "Order #84928 - N2P Controls Close Options EMAIL / PRINT Invoice Partial Invoice…" at bounding box center [784, 25] width 1568 height 50
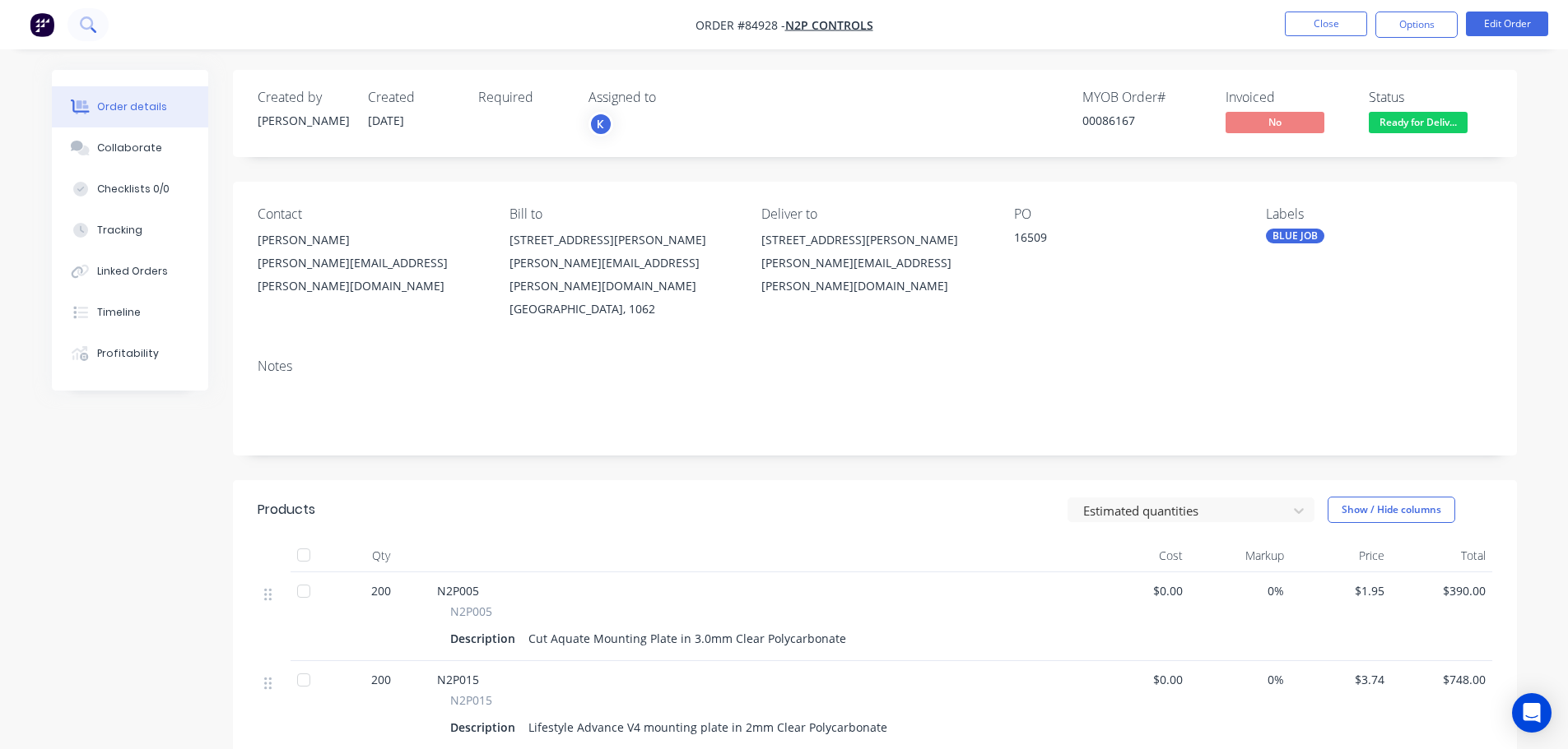
click at [89, 23] on icon at bounding box center [87, 24] width 15 height 15
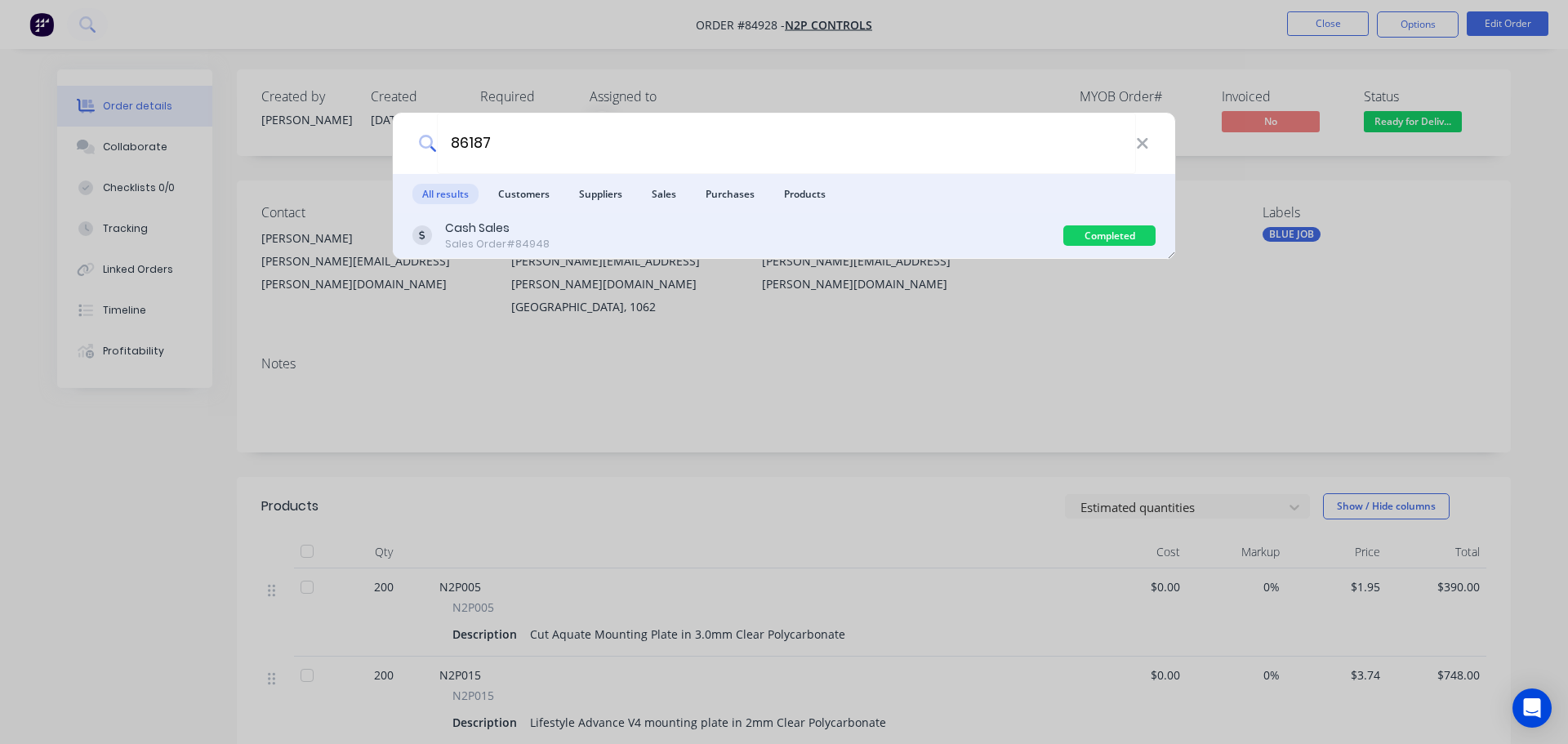
type input "86187"
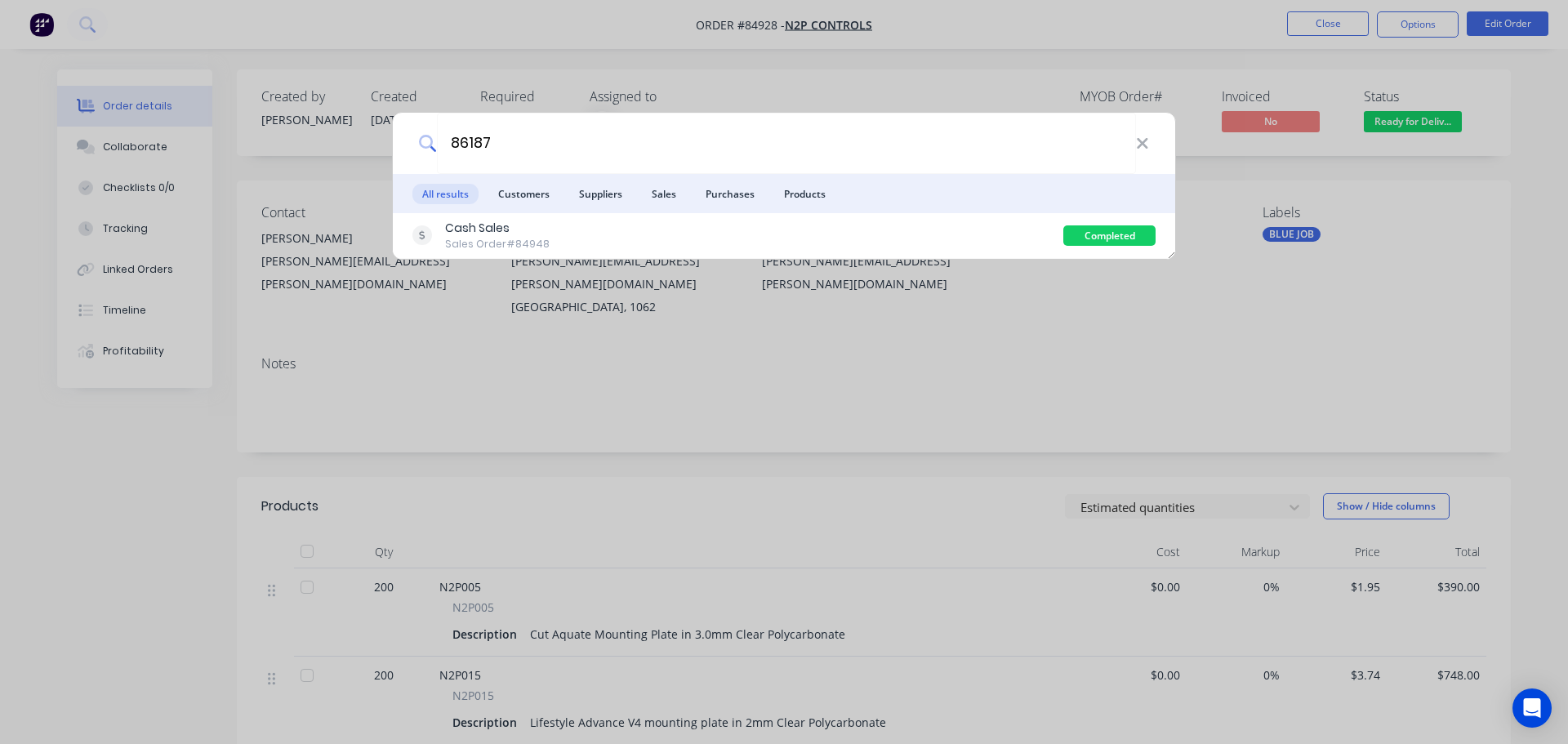
drag, startPoint x: 994, startPoint y: 228, endPoint x: 1017, endPoint y: 227, distance: 23.0
click at [995, 230] on div "Cash Sales Sales Order #84948" at bounding box center [738, 235] width 651 height 31
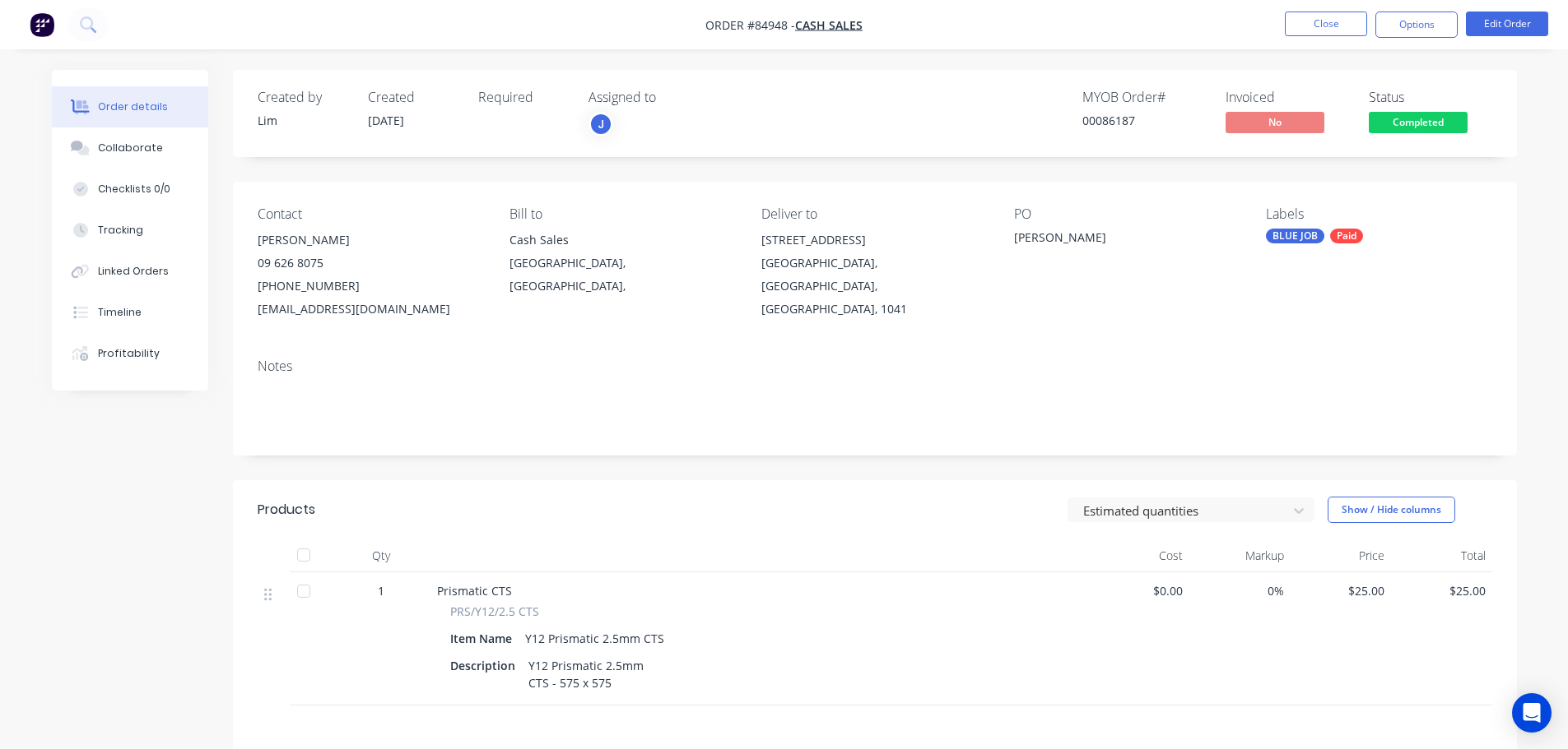
click at [1400, 121] on span "Completed" at bounding box center [1418, 122] width 99 height 20
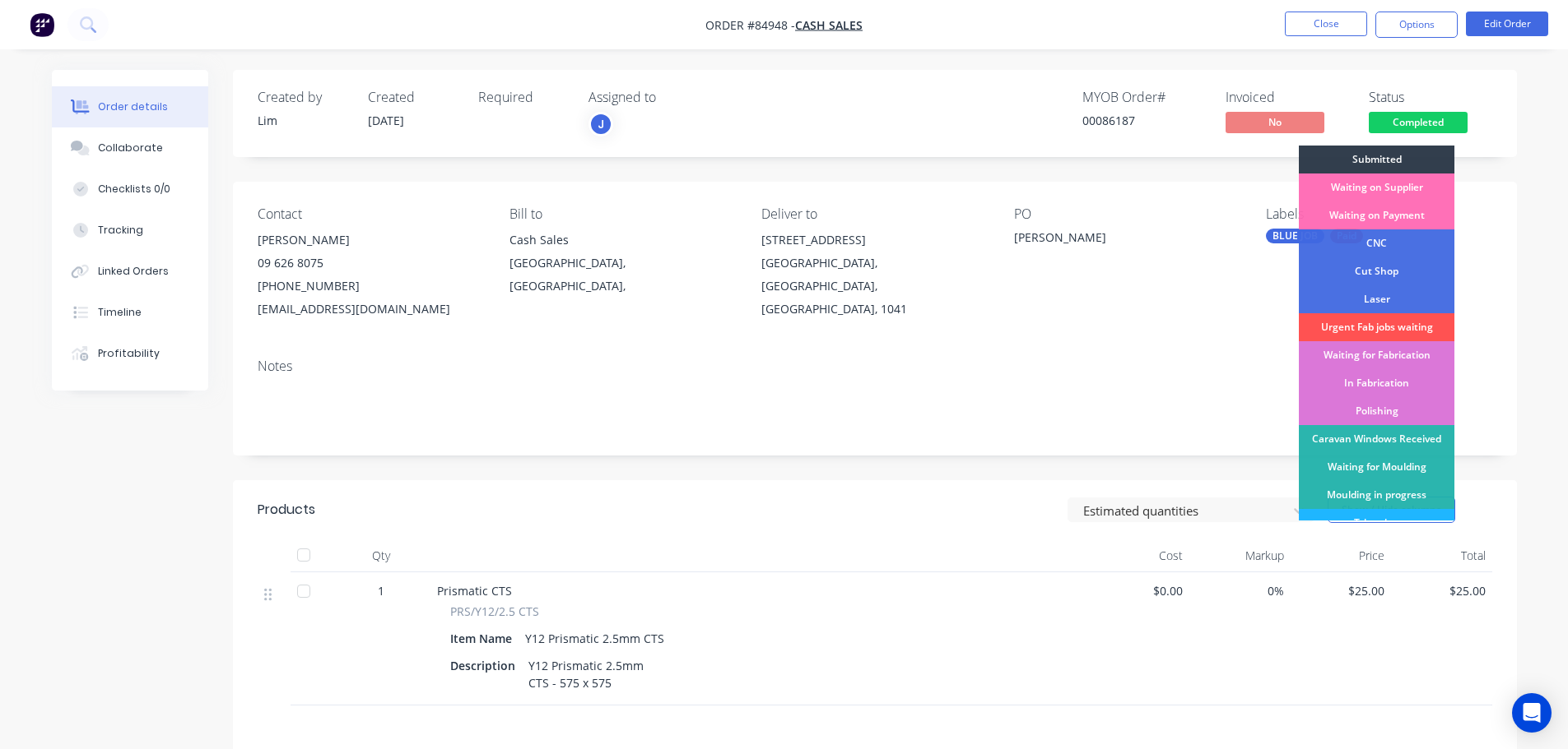
scroll to position [324, 0]
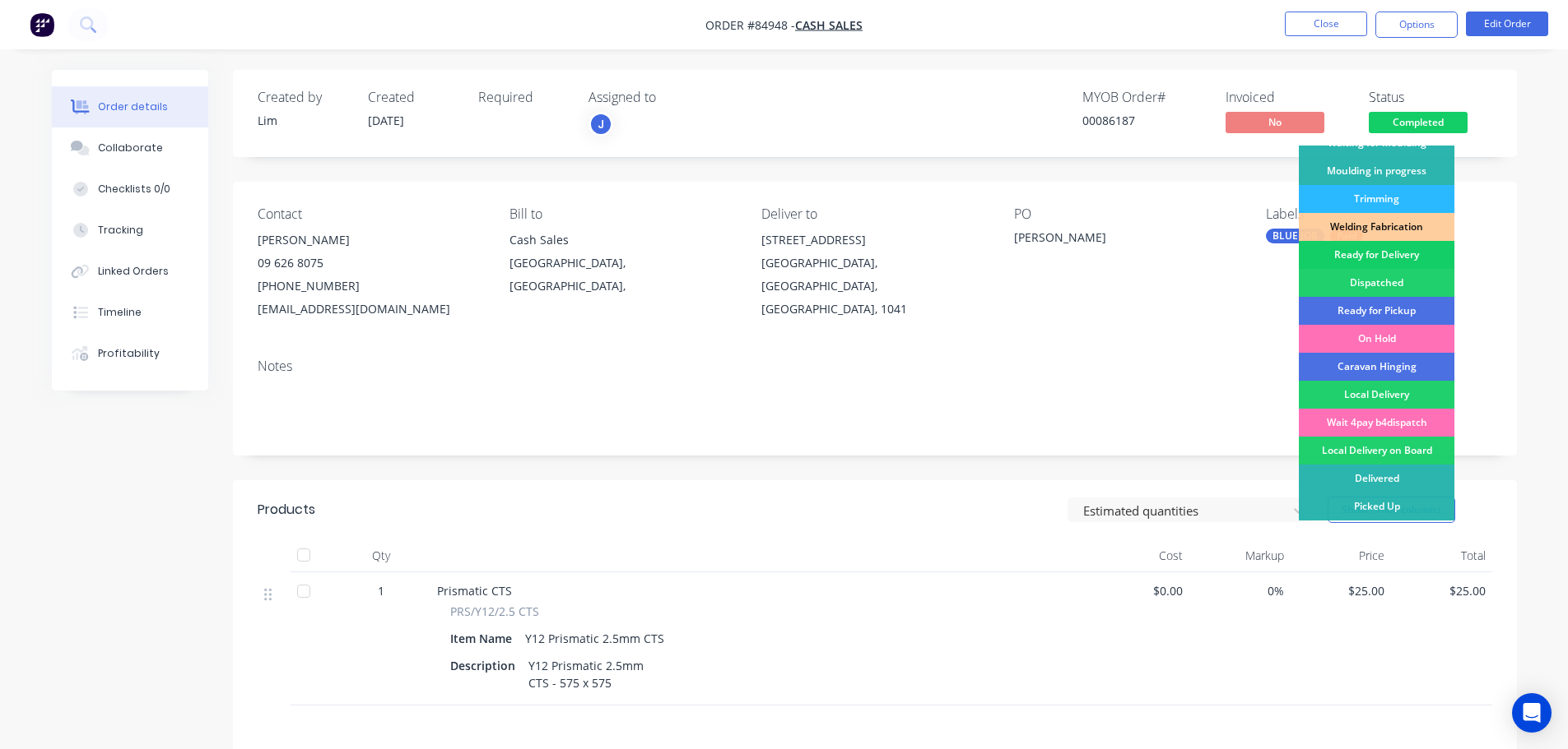
drag, startPoint x: 1384, startPoint y: 259, endPoint x: 1385, endPoint y: 246, distance: 13.0
click at [1384, 258] on div "Ready for Delivery" at bounding box center [1376, 255] width 155 height 28
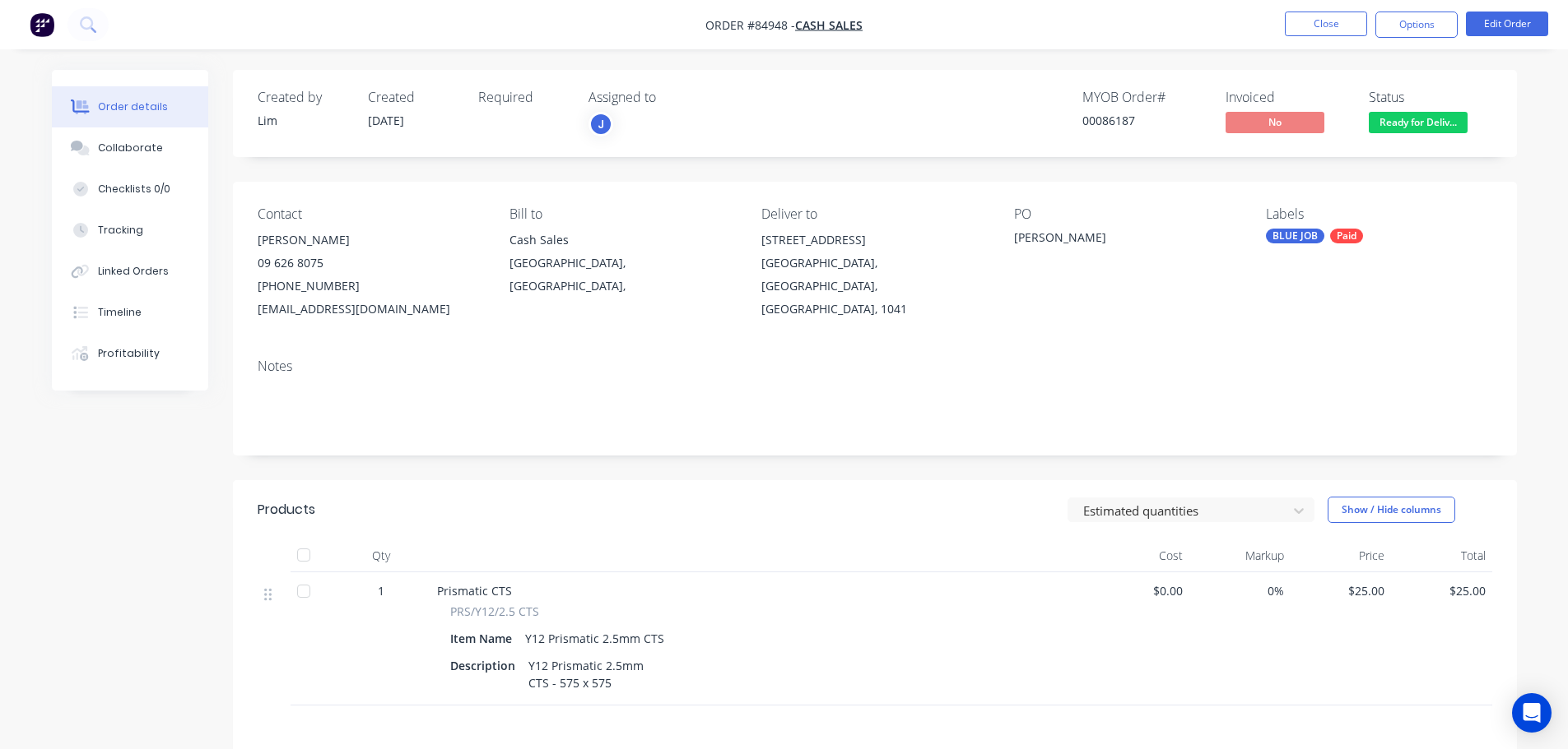
click at [1431, 11] on nav "Order #84948 - Cash Sales Close Options Edit Order" at bounding box center [784, 25] width 1568 height 50
click at [1432, 32] on button "Options" at bounding box center [1417, 24] width 82 height 26
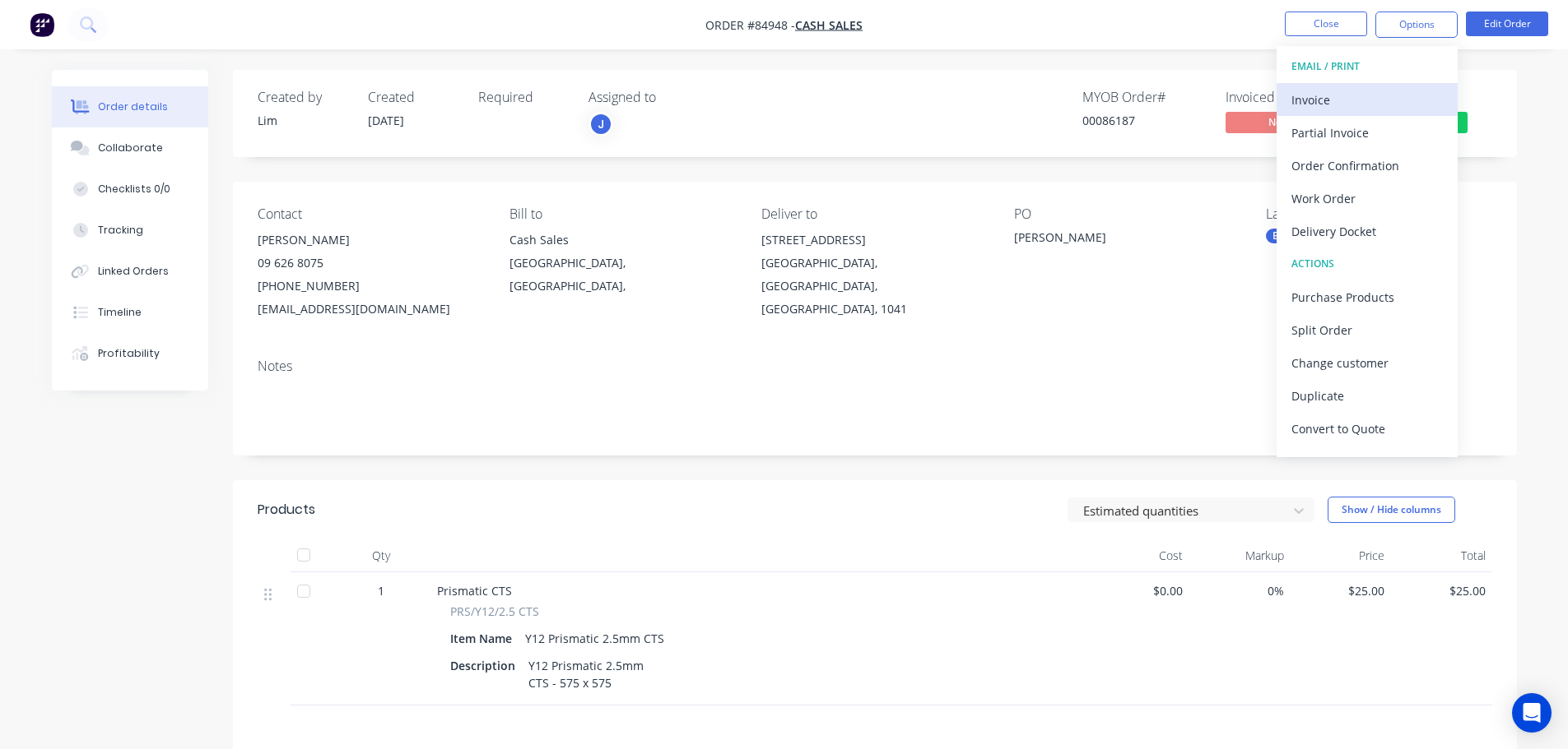
click at [1374, 102] on div "Invoice" at bounding box center [1368, 100] width 151 height 24
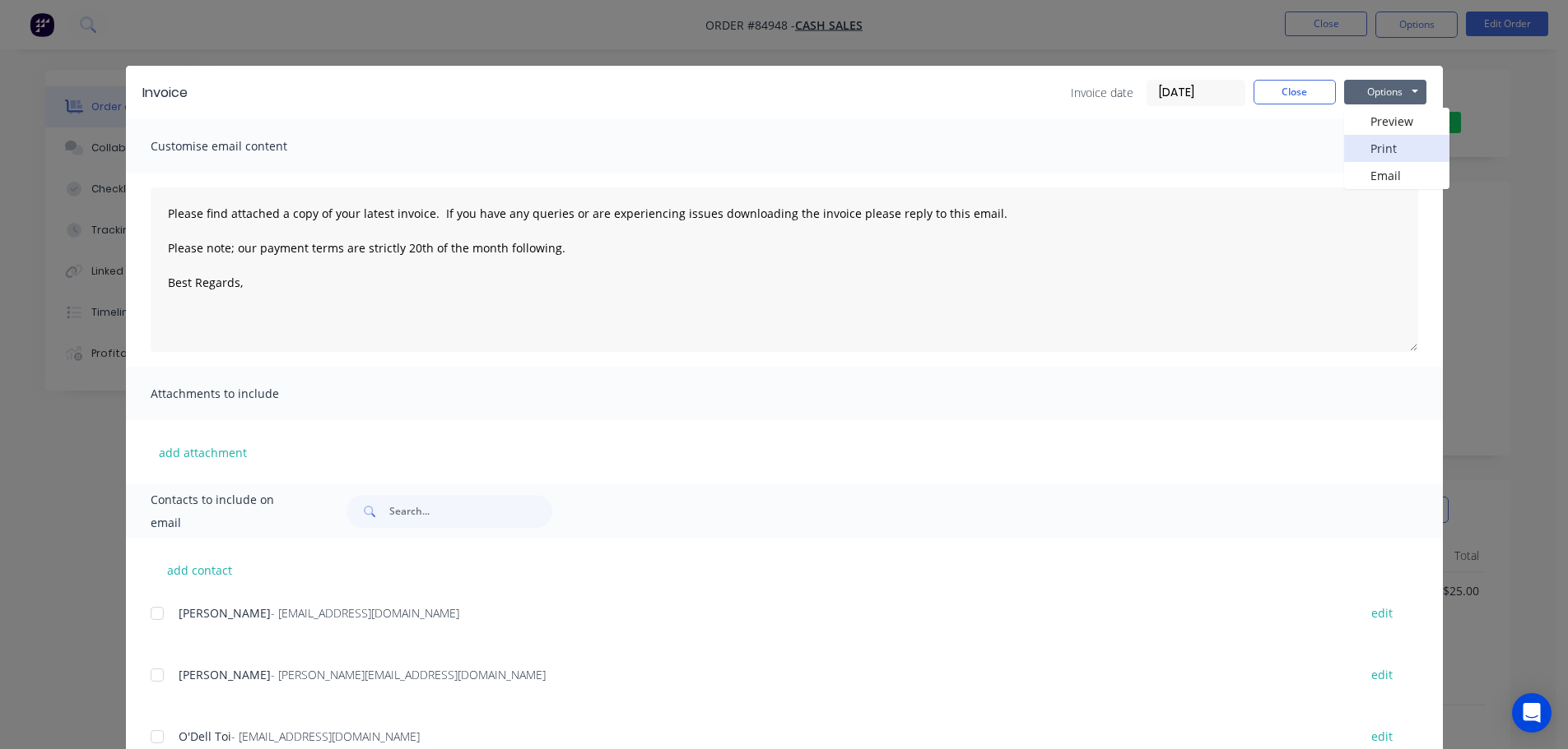
click at [1396, 147] on button "Print" at bounding box center [1397, 148] width 105 height 27
type textarea "Please find attached a copy of your latest invoice. If you have any queries or …"
click at [129, 54] on div "Invoice Invoice date [DATE] Close Options Preview Print Email Customise email c…" at bounding box center [784, 374] width 1568 height 749
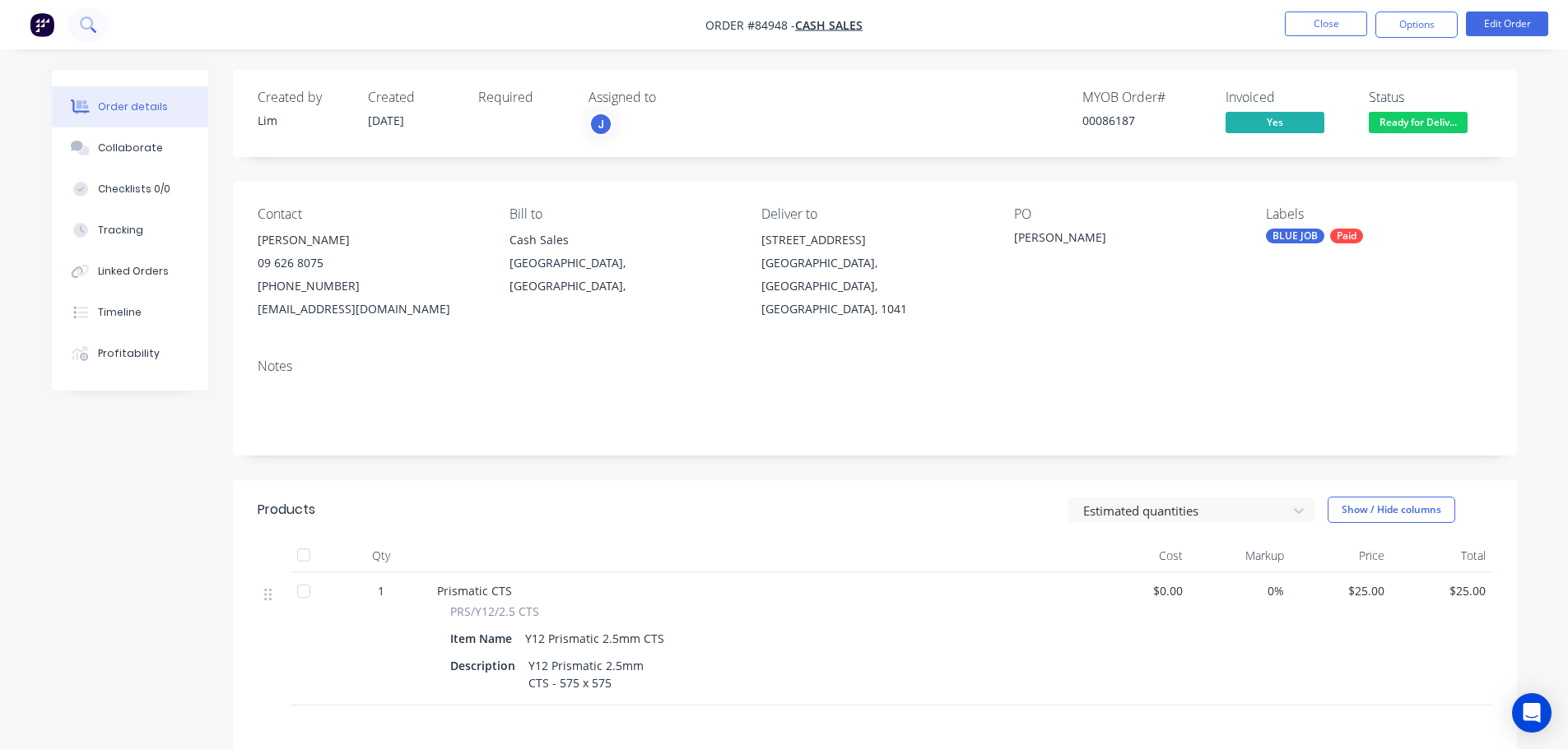
click at [92, 15] on button at bounding box center [87, 25] width 41 height 33
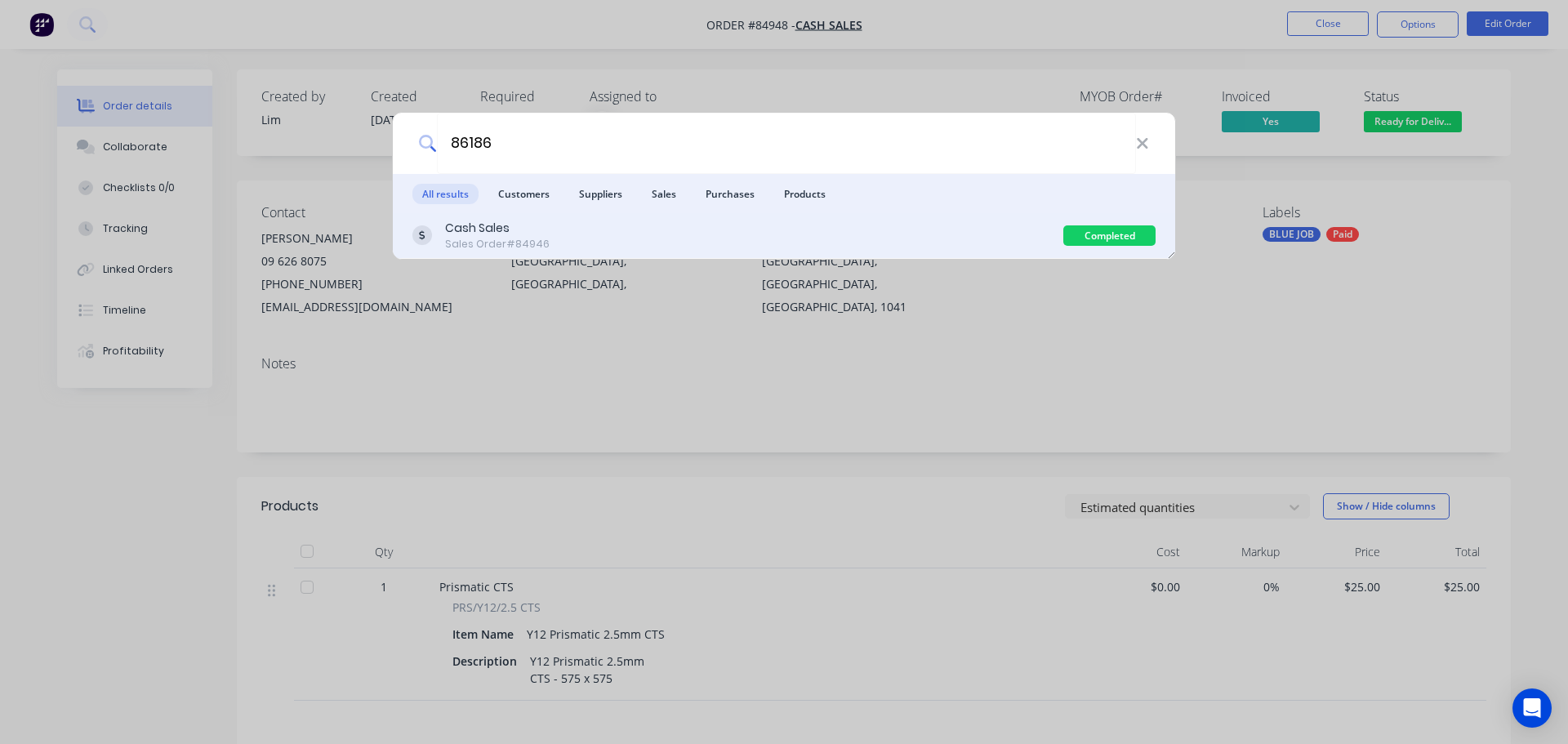
type input "86186"
click at [1024, 235] on div "Cash Sales Sales Order #84946" at bounding box center [738, 235] width 651 height 31
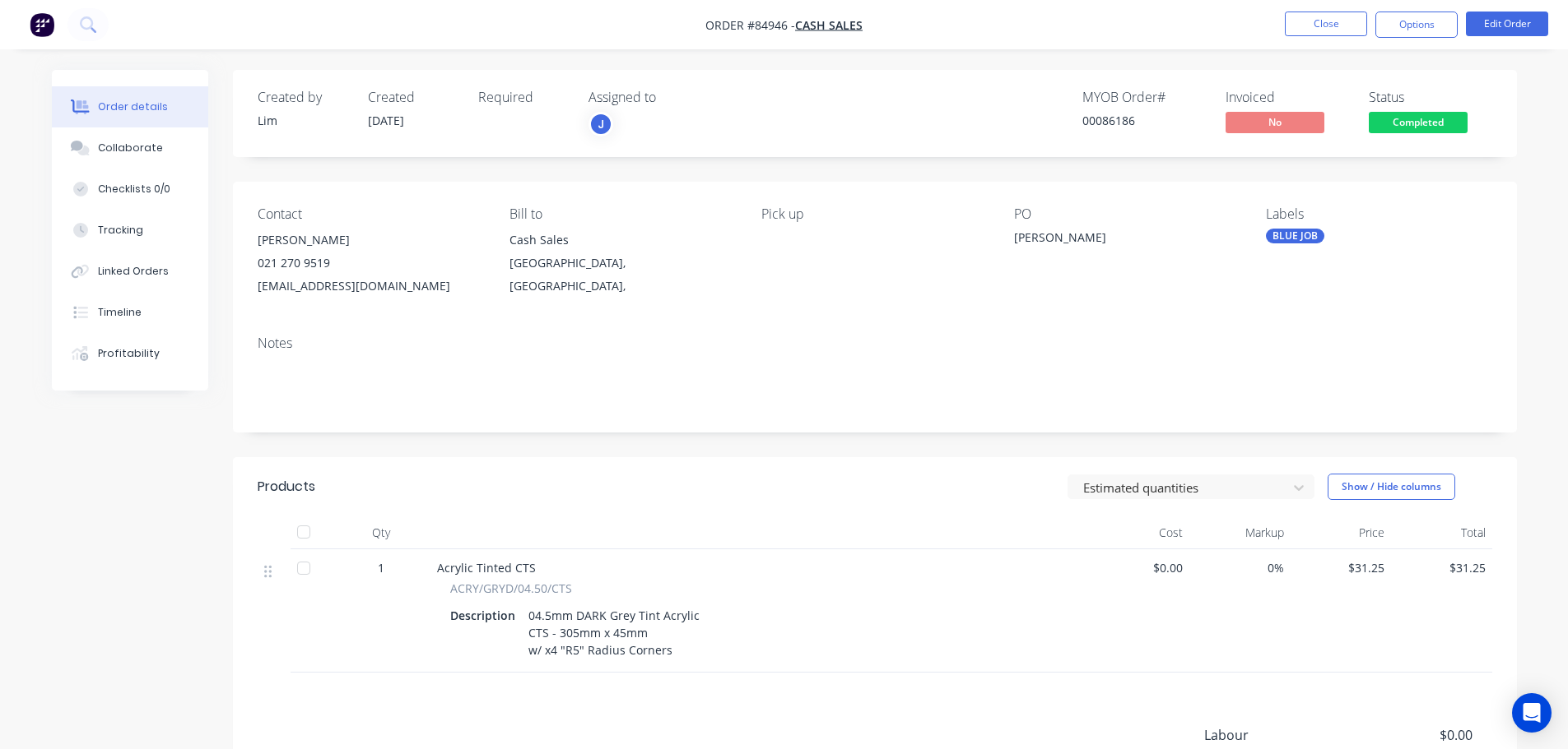
click at [1429, 127] on span "Completed" at bounding box center [1418, 122] width 99 height 20
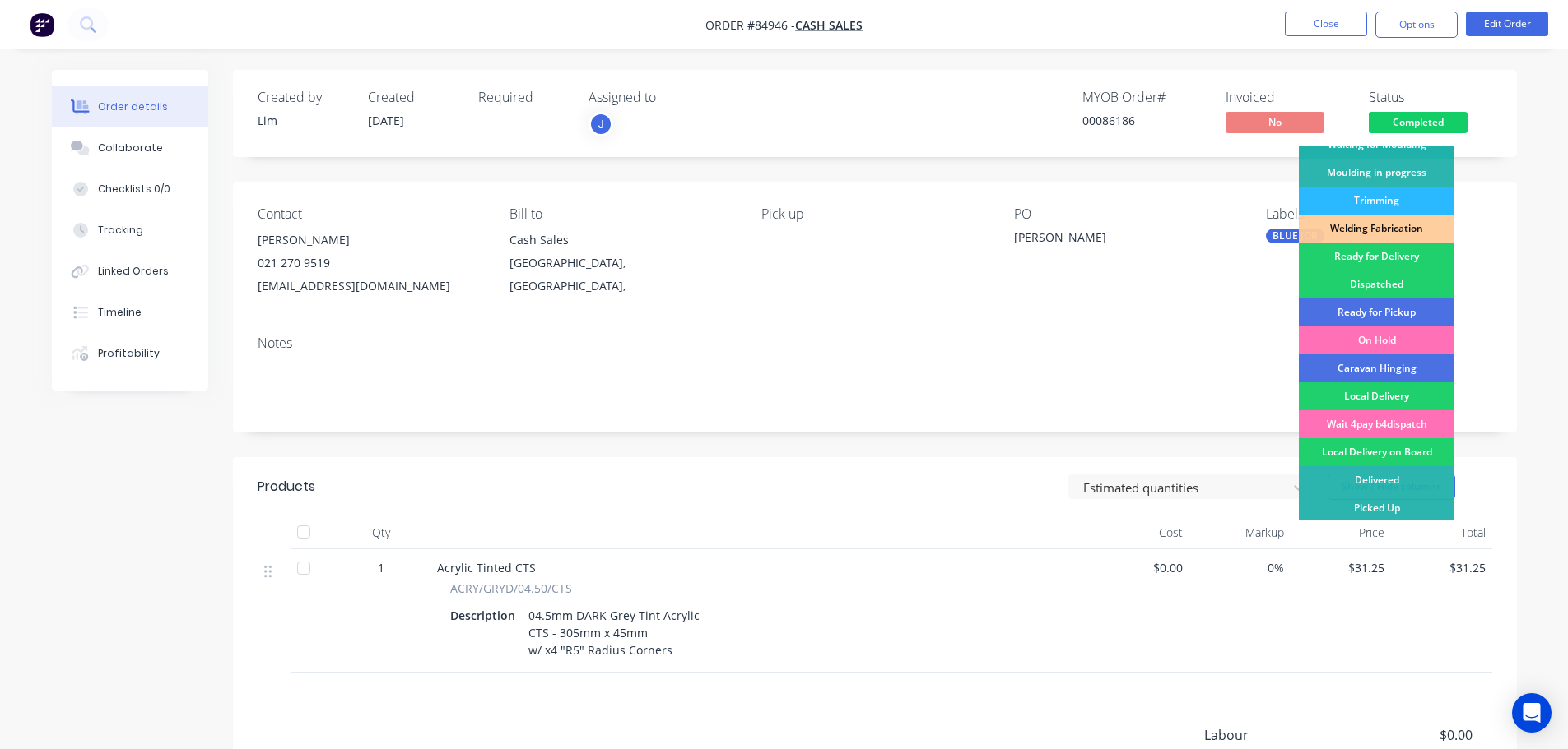
scroll to position [324, 0]
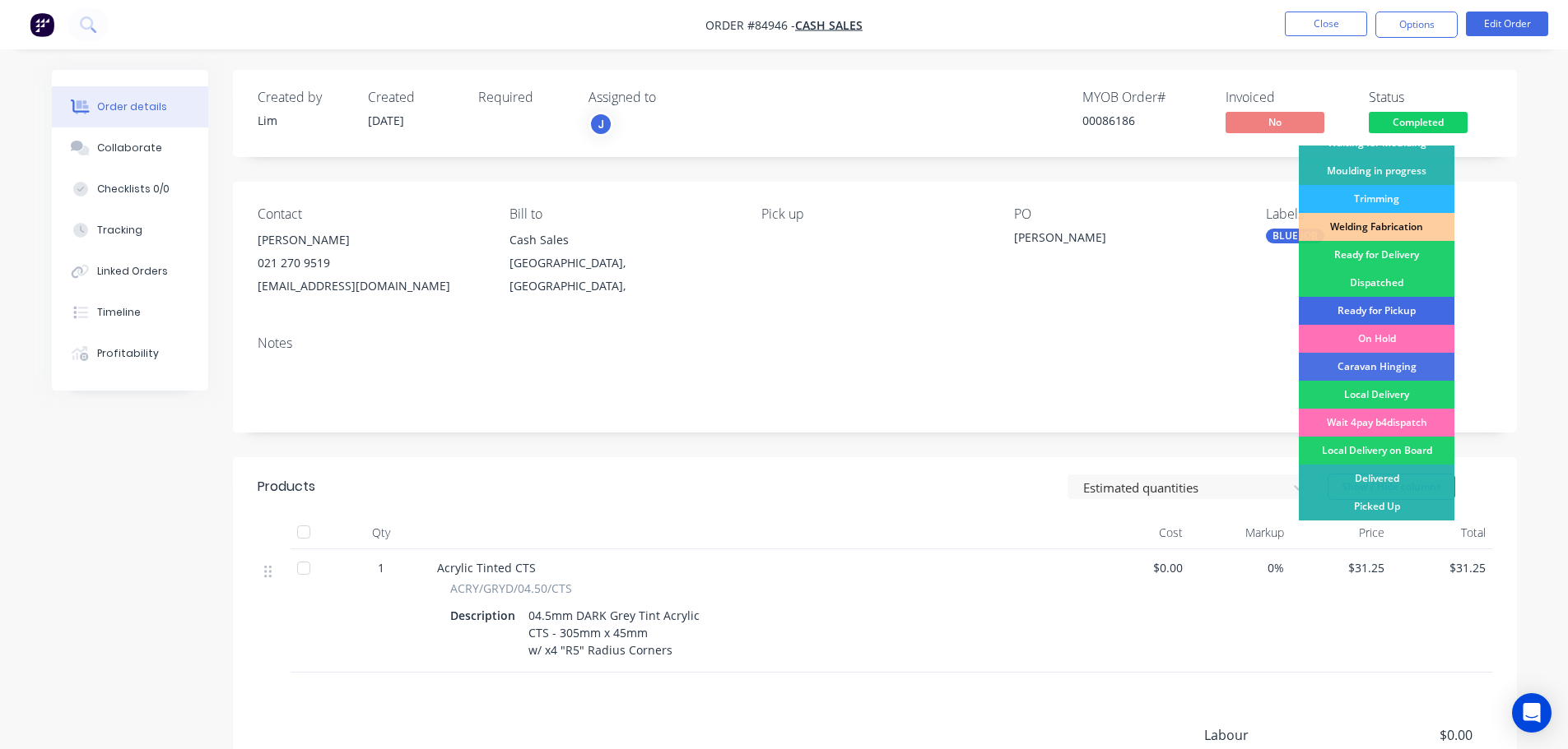
click at [1376, 318] on div "Ready for Pickup" at bounding box center [1376, 310] width 155 height 28
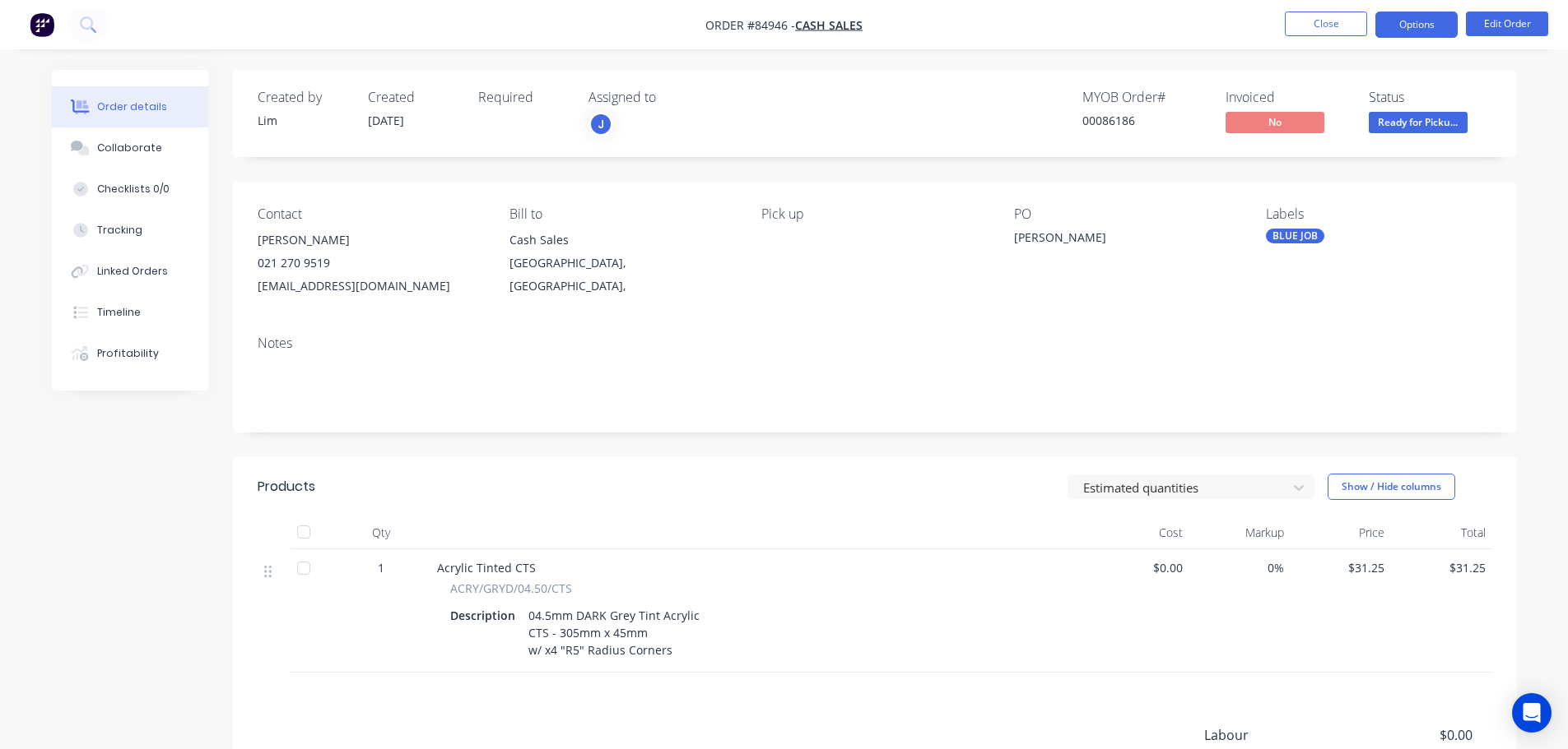
click at [1418, 17] on button "Options" at bounding box center [1417, 24] width 82 height 26
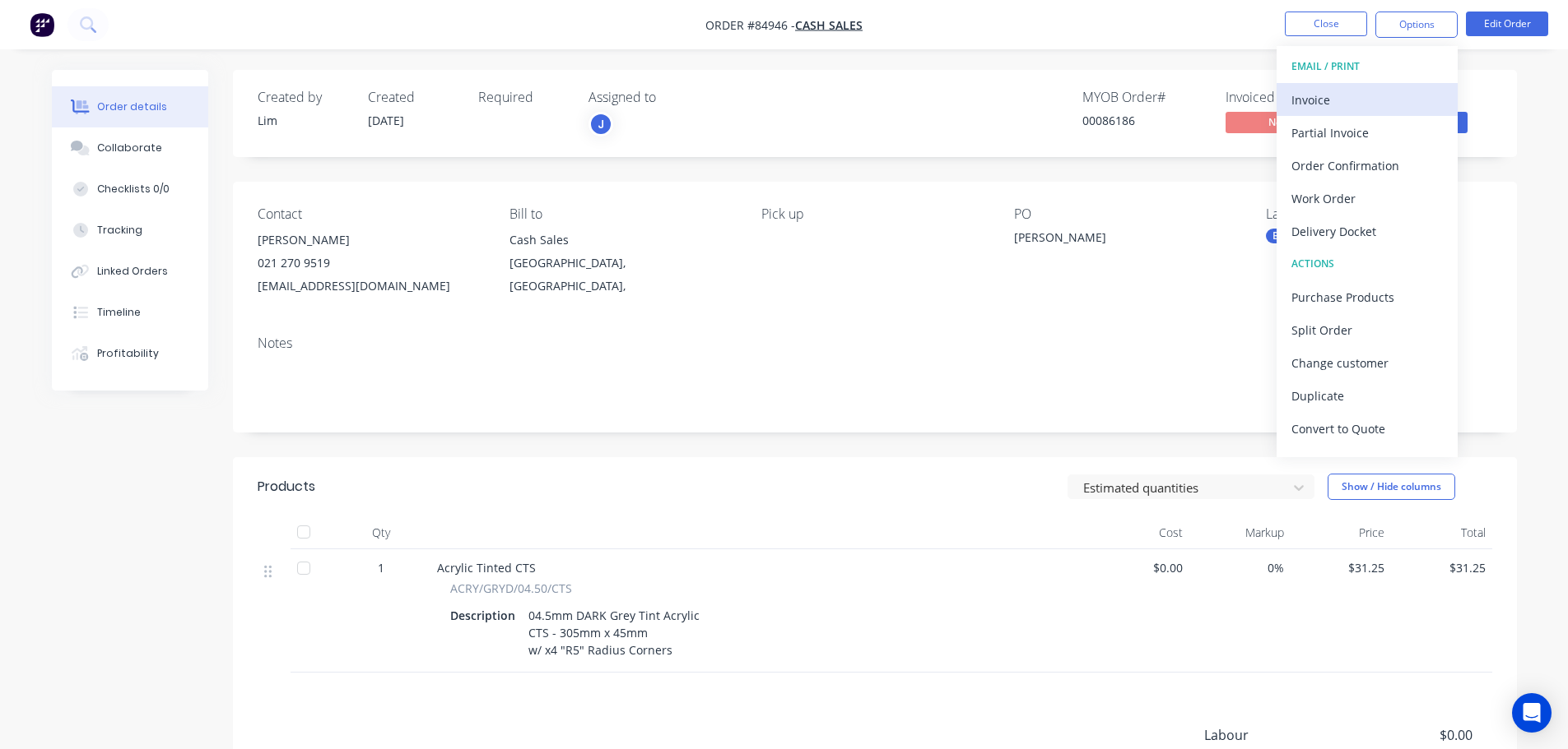
click at [1392, 90] on div "Invoice" at bounding box center [1368, 100] width 151 height 24
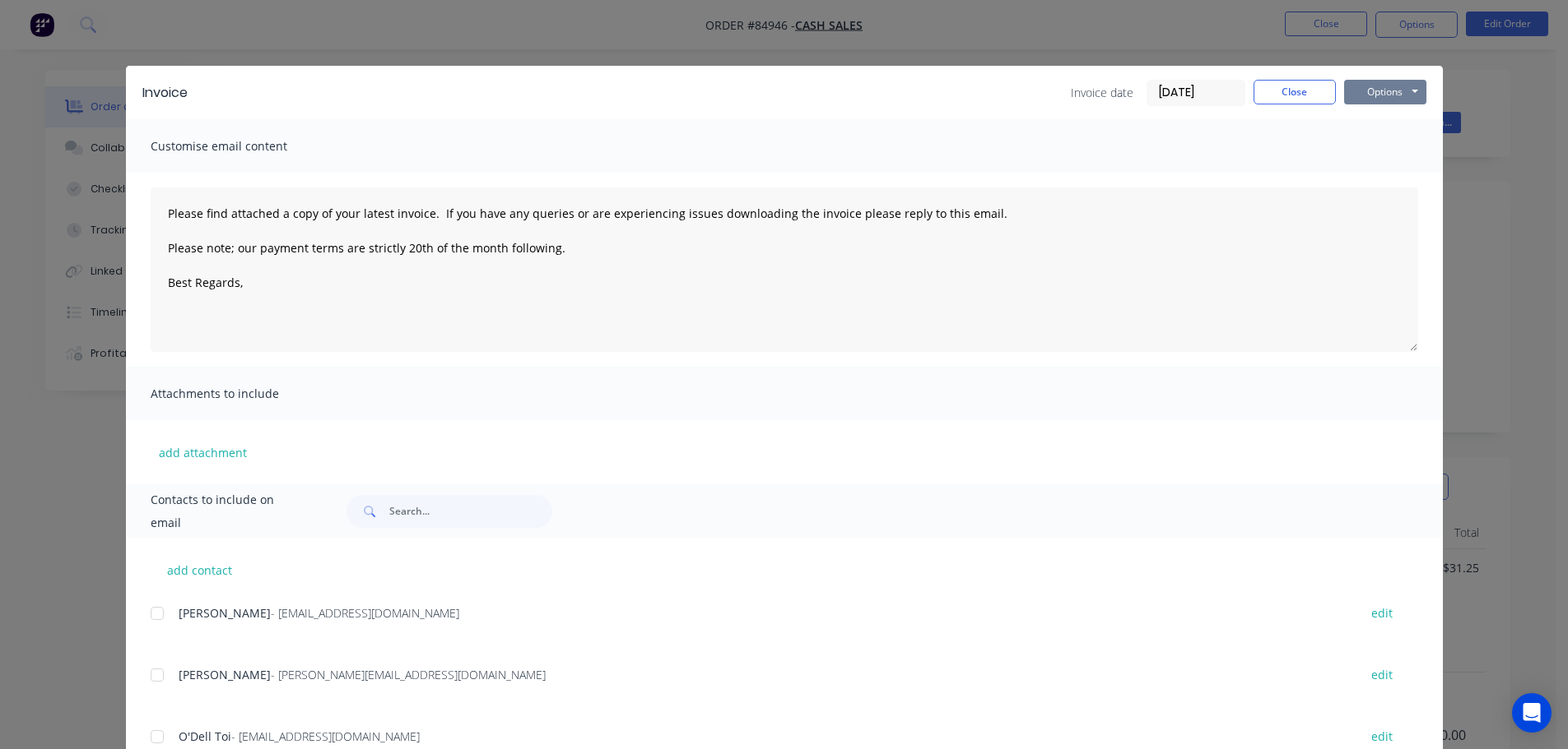
click at [1400, 90] on button "Options" at bounding box center [1386, 92] width 82 height 25
click at [1402, 147] on button "Print" at bounding box center [1397, 148] width 105 height 27
type textarea "Please find attached a copy of your latest invoice. If you have any queries or …"
click at [58, 67] on div "Invoice Invoice date [DATE] Close Options Preview Print Email Customise email c…" at bounding box center [784, 374] width 1568 height 749
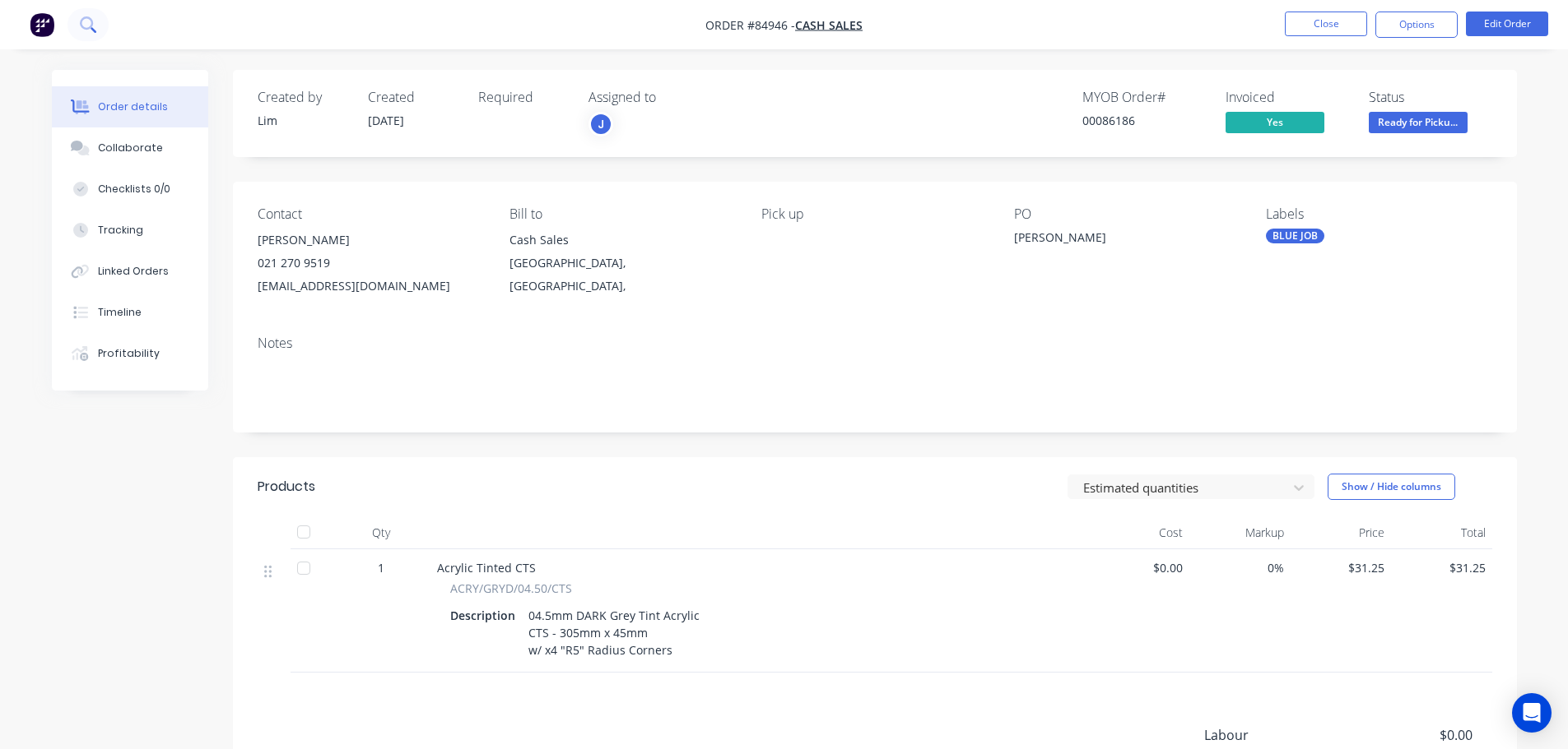
click at [95, 20] on icon at bounding box center [87, 24] width 15 height 15
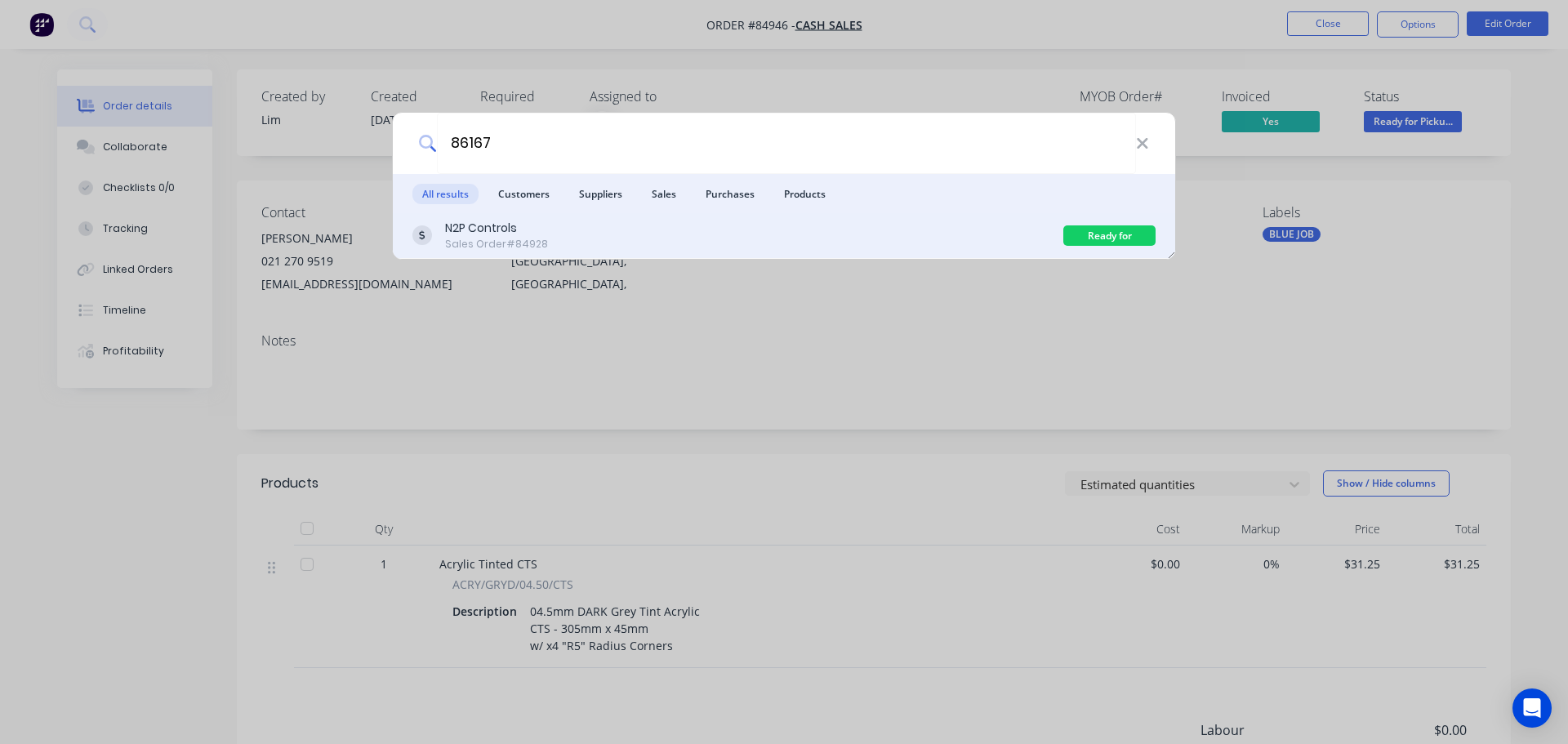
type input "86167"
click at [941, 238] on div "N2P Controls Sales Order #84928" at bounding box center [738, 235] width 651 height 31
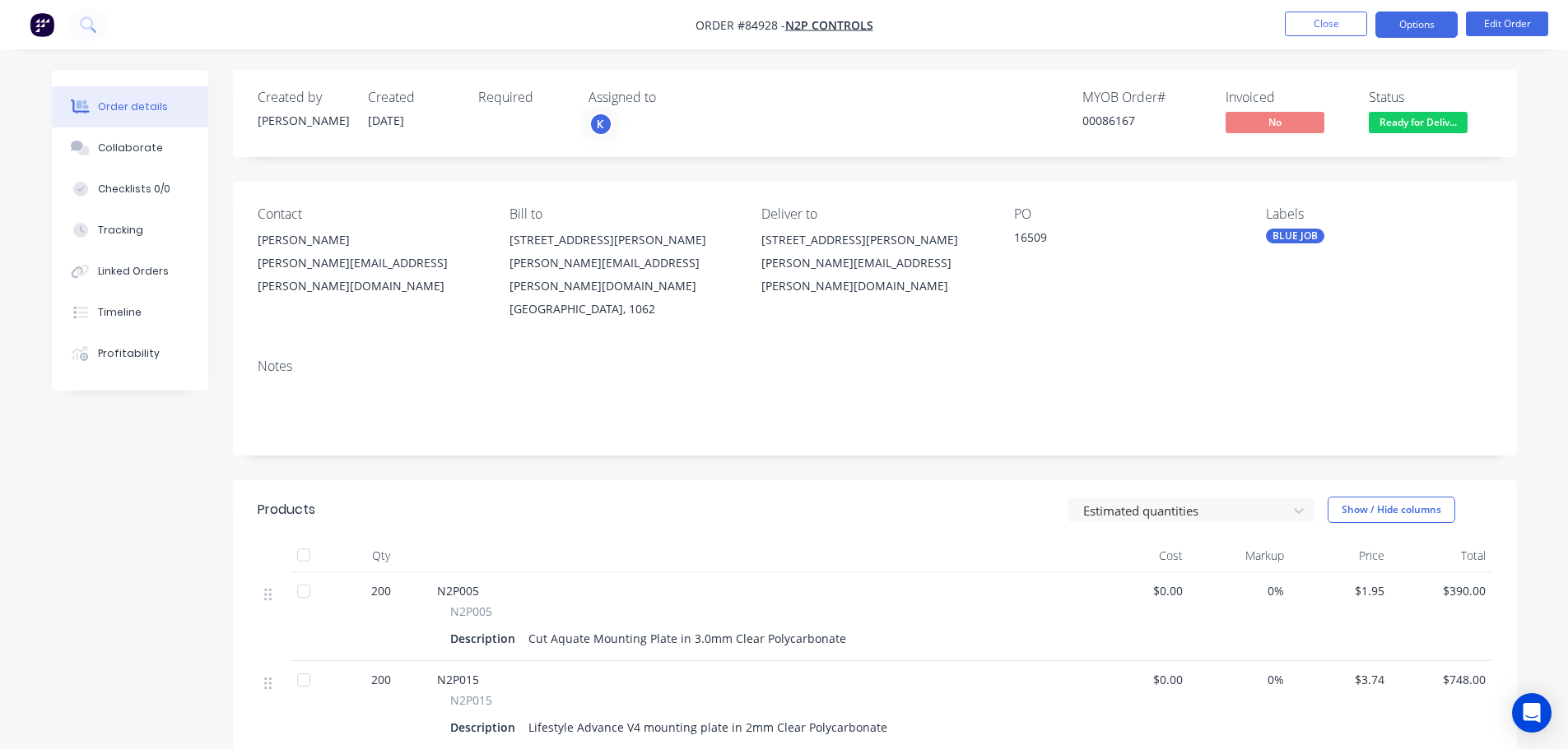
click at [1426, 33] on button "Options" at bounding box center [1417, 24] width 82 height 26
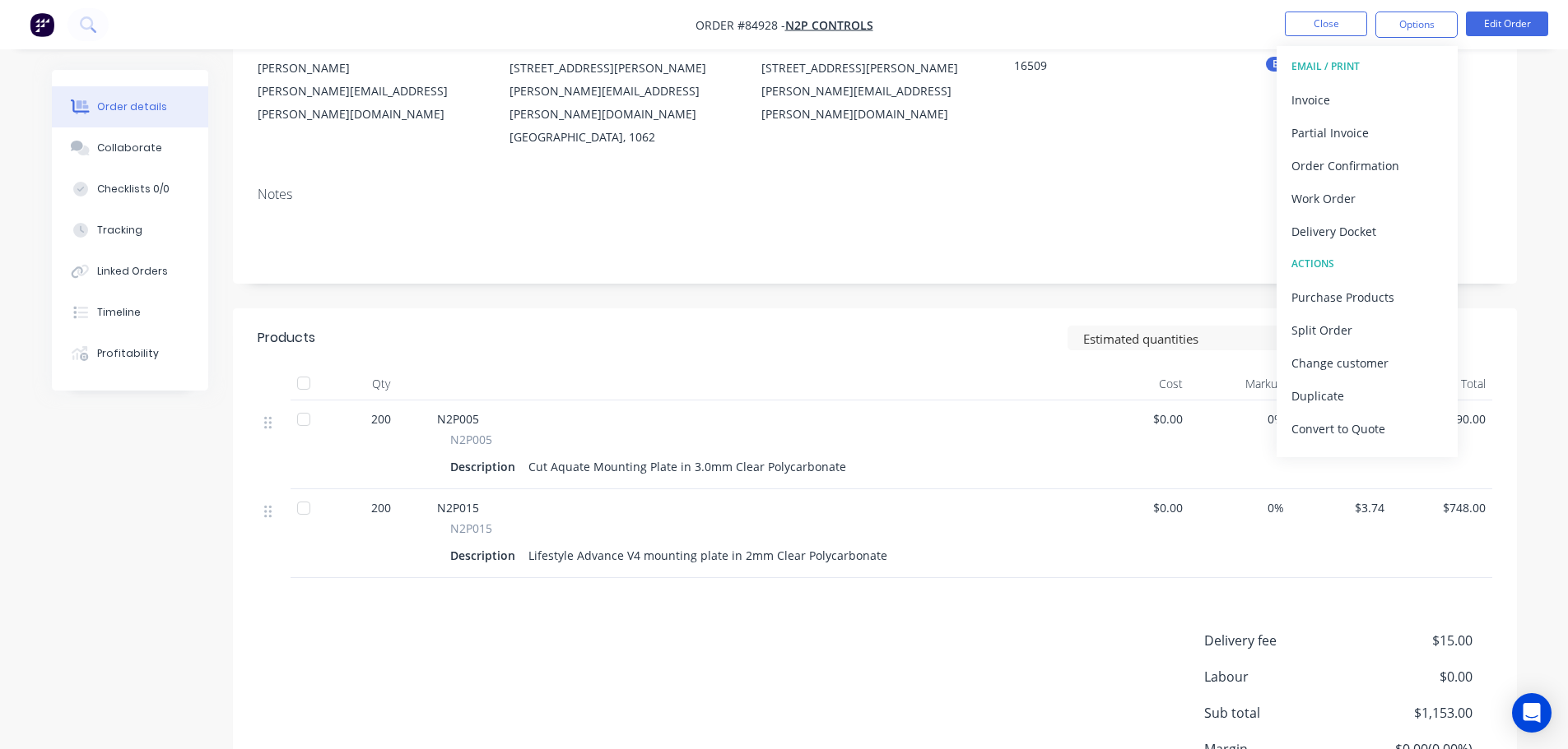
scroll to position [329, 0]
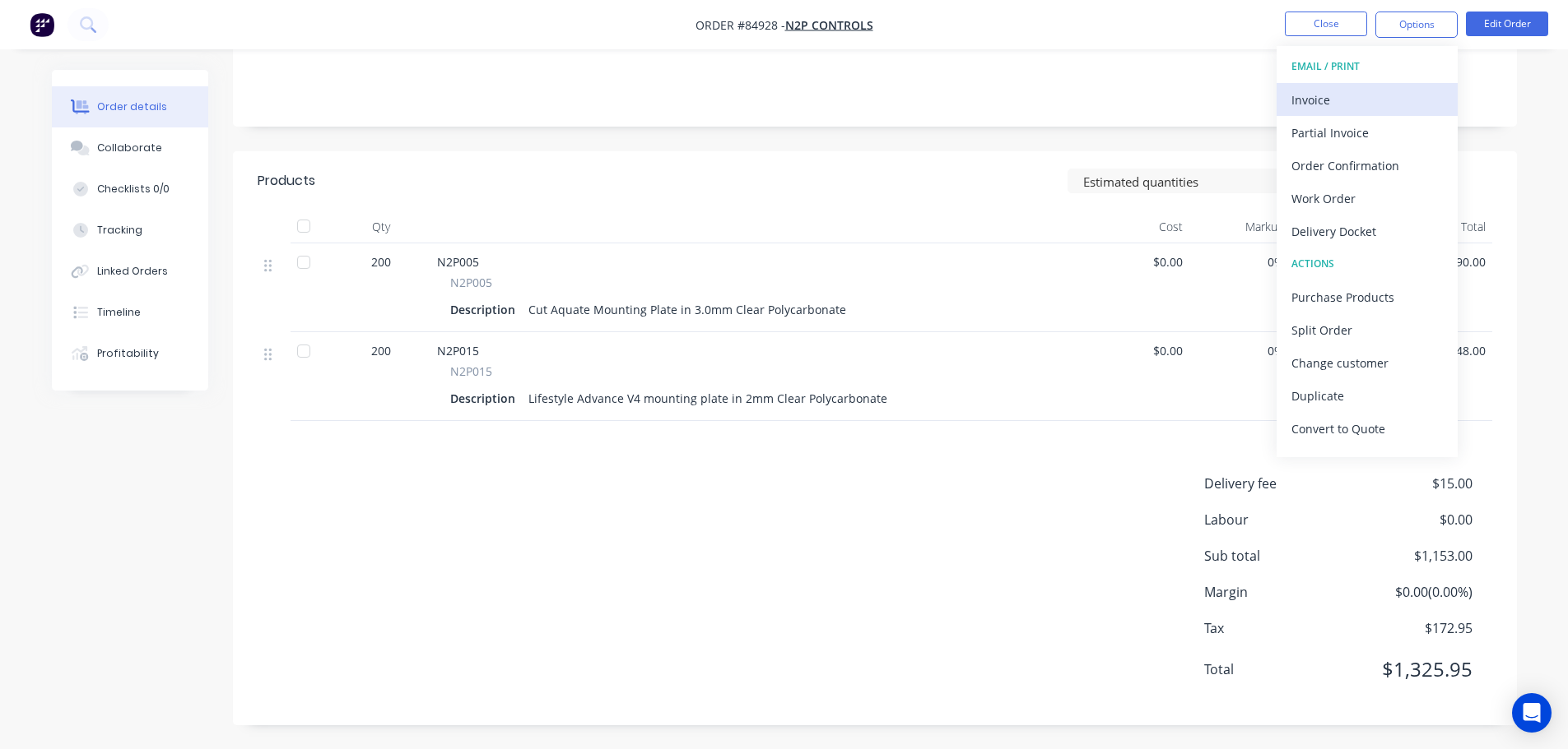
click at [1328, 102] on div "Invoice" at bounding box center [1368, 100] width 151 height 24
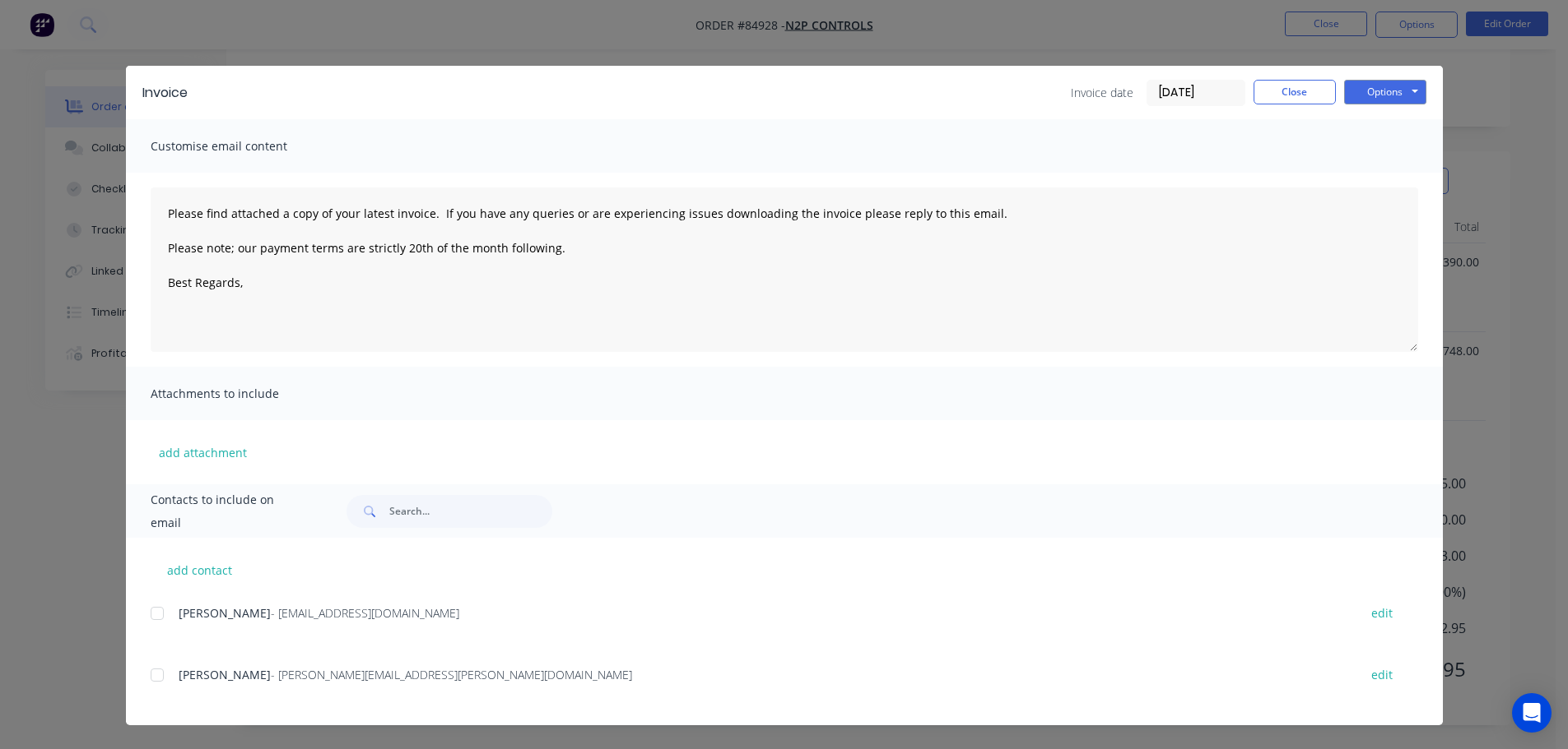
click at [157, 601] on div "add contact [PERSON_NAME] - [EMAIL_ADDRESS][DOMAIN_NAME] edit [PERSON_NAME] - […" at bounding box center [784, 632] width 1317 height 188
click at [163, 608] on div at bounding box center [157, 614] width 33 height 33
click at [1399, 89] on button "Options" at bounding box center [1386, 92] width 82 height 25
click at [1395, 166] on button "Email" at bounding box center [1397, 175] width 105 height 27
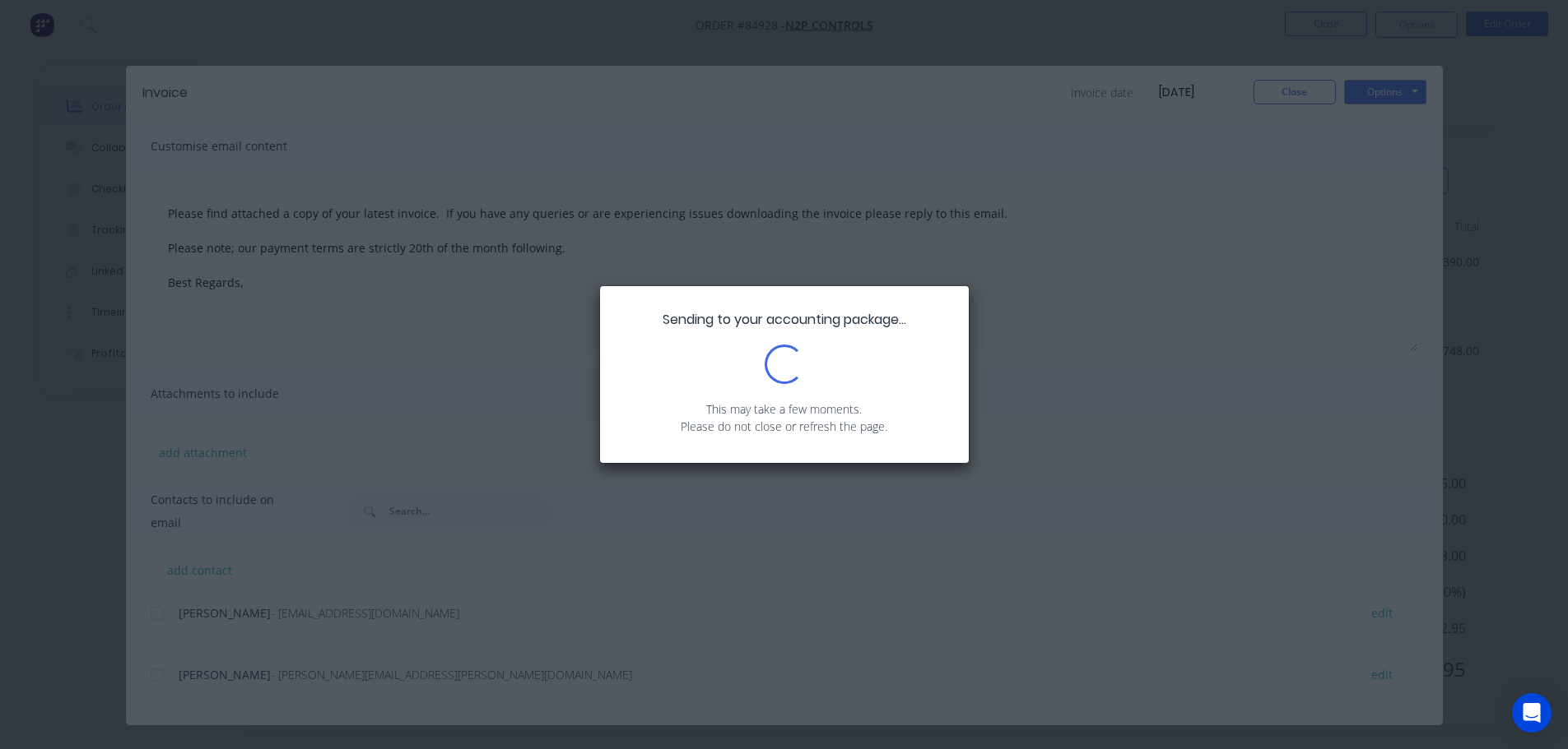
type textarea "Please find attached a copy of your latest invoice. If you have any queries or …"
